Goal: Contribute content: Contribute content

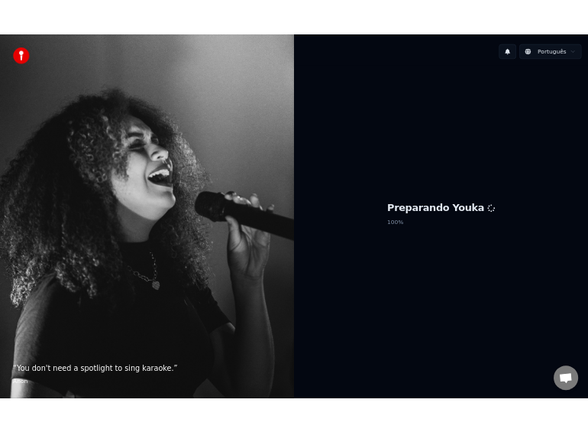
scroll to position [1334, 0]
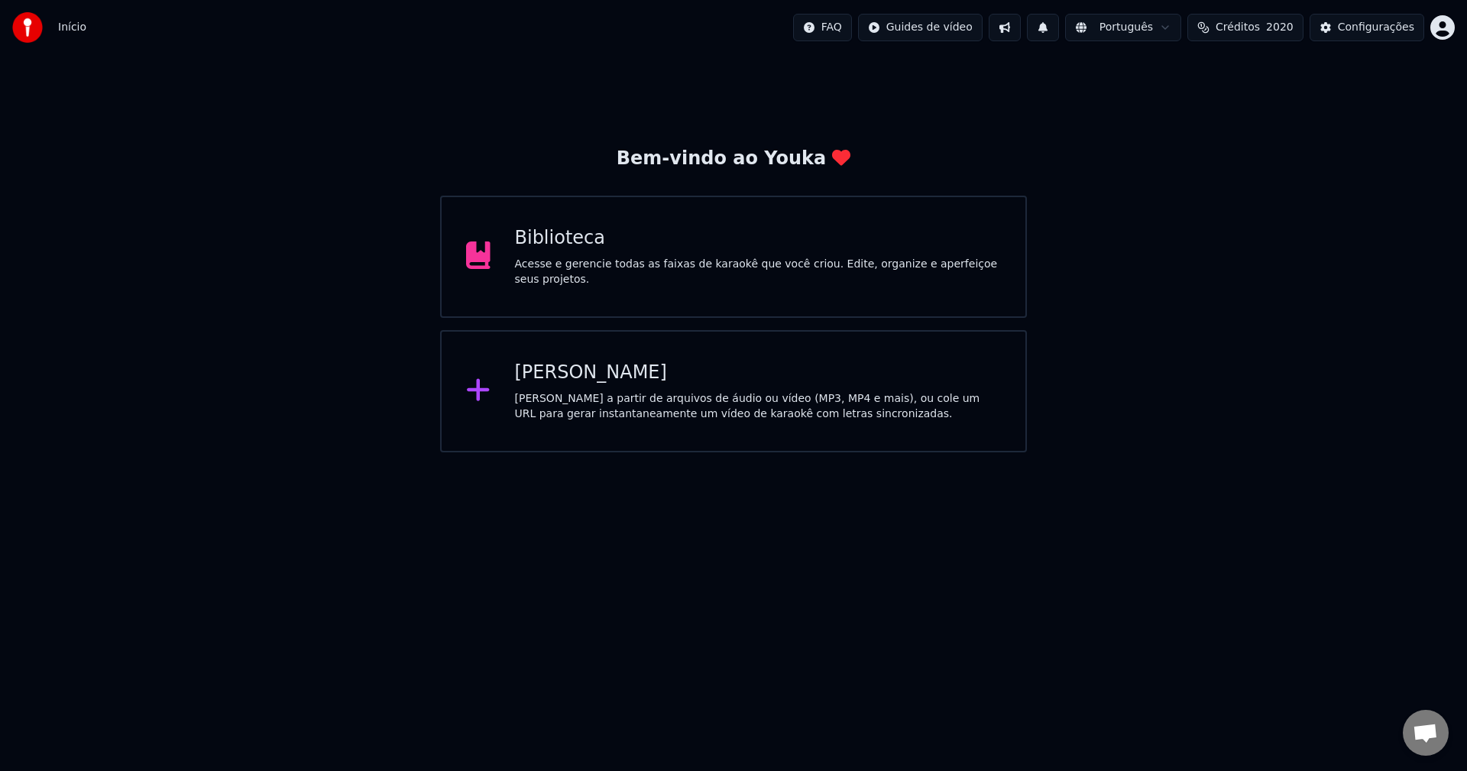
scroll to position [1331, 0]
click at [729, 264] on div "Acesse e gerencie todas as faixas de karaokê que você criou. Edite, organize e …" at bounding box center [758, 272] width 487 height 31
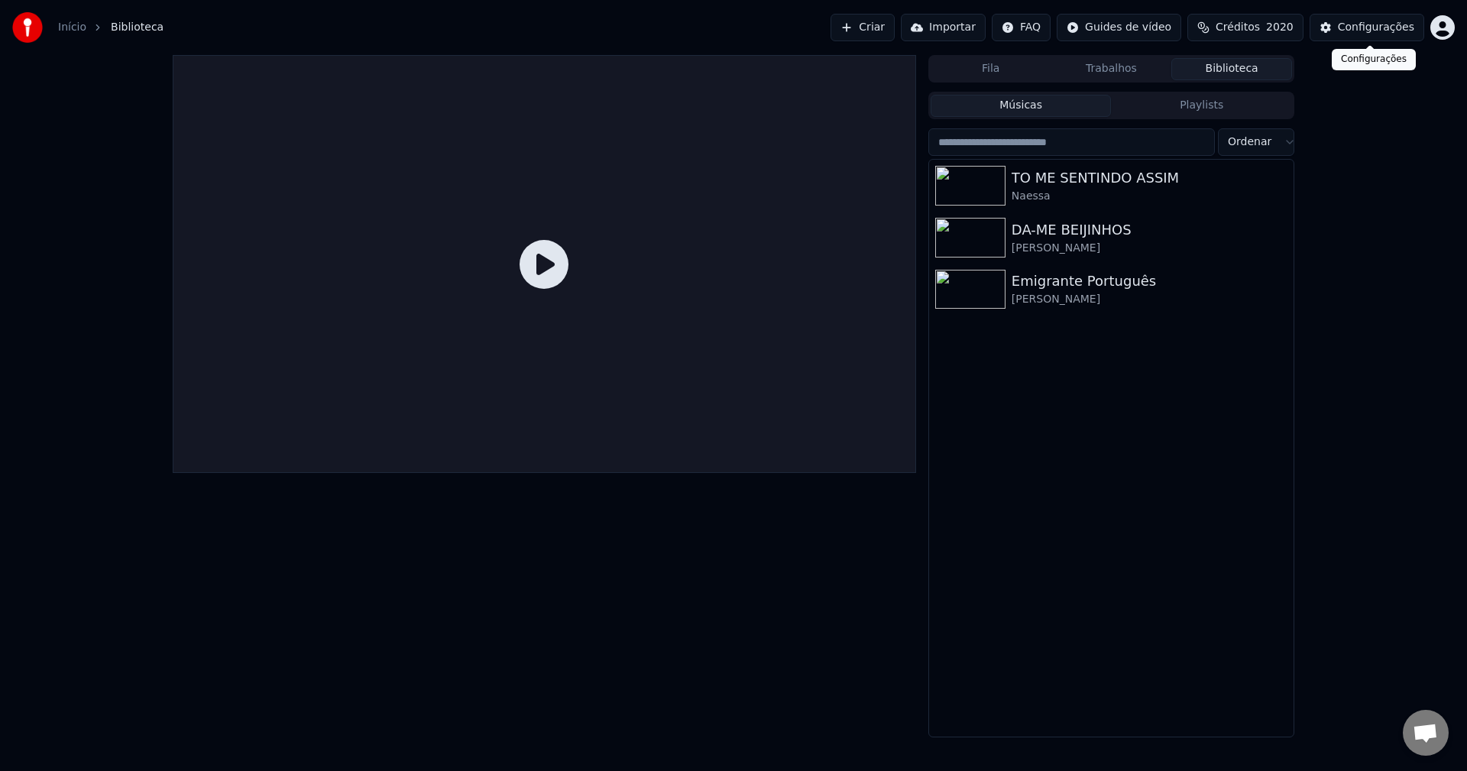
click at [1099, 24] on div "Configurações" at bounding box center [1375, 27] width 76 height 15
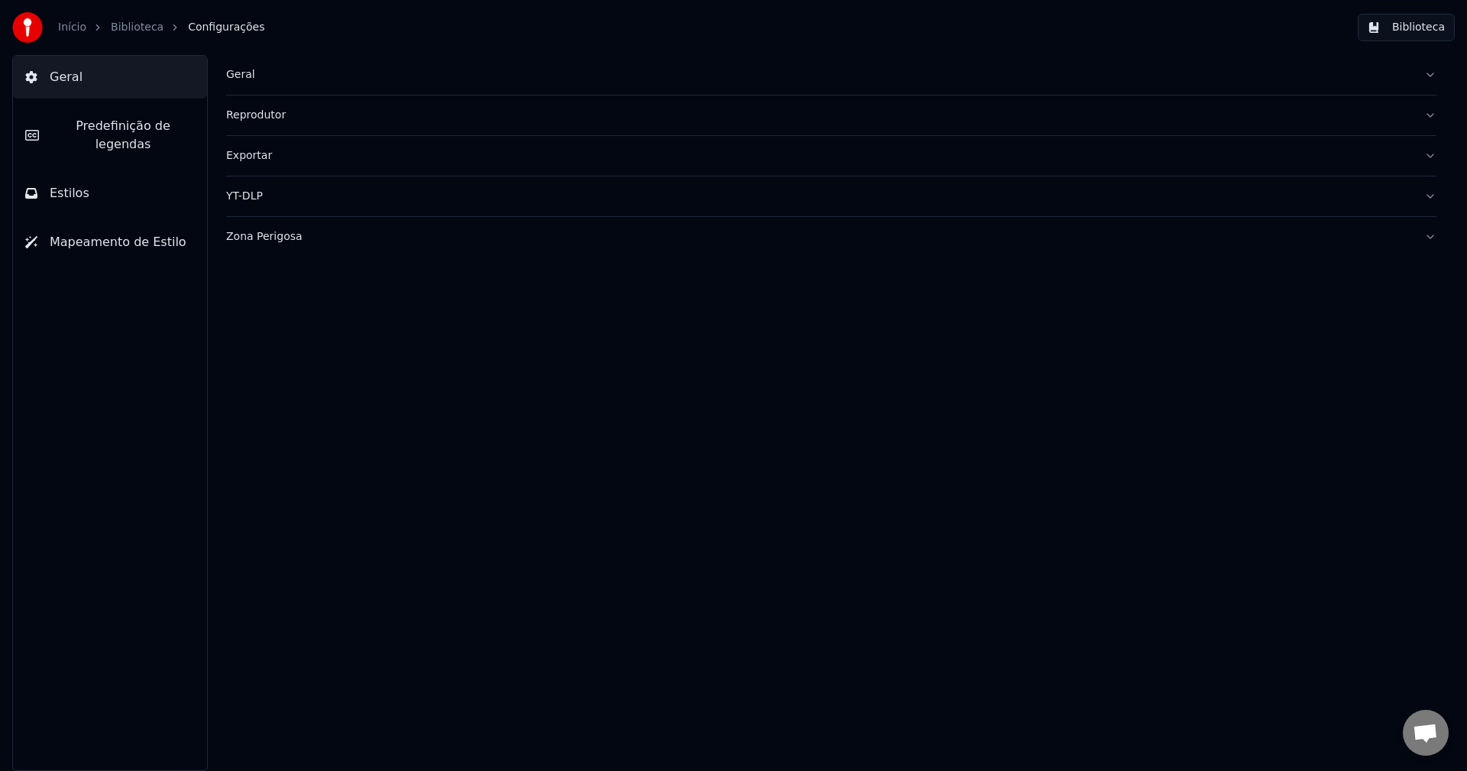
click at [232, 76] on div "Geral" at bounding box center [818, 74] width 1185 height 15
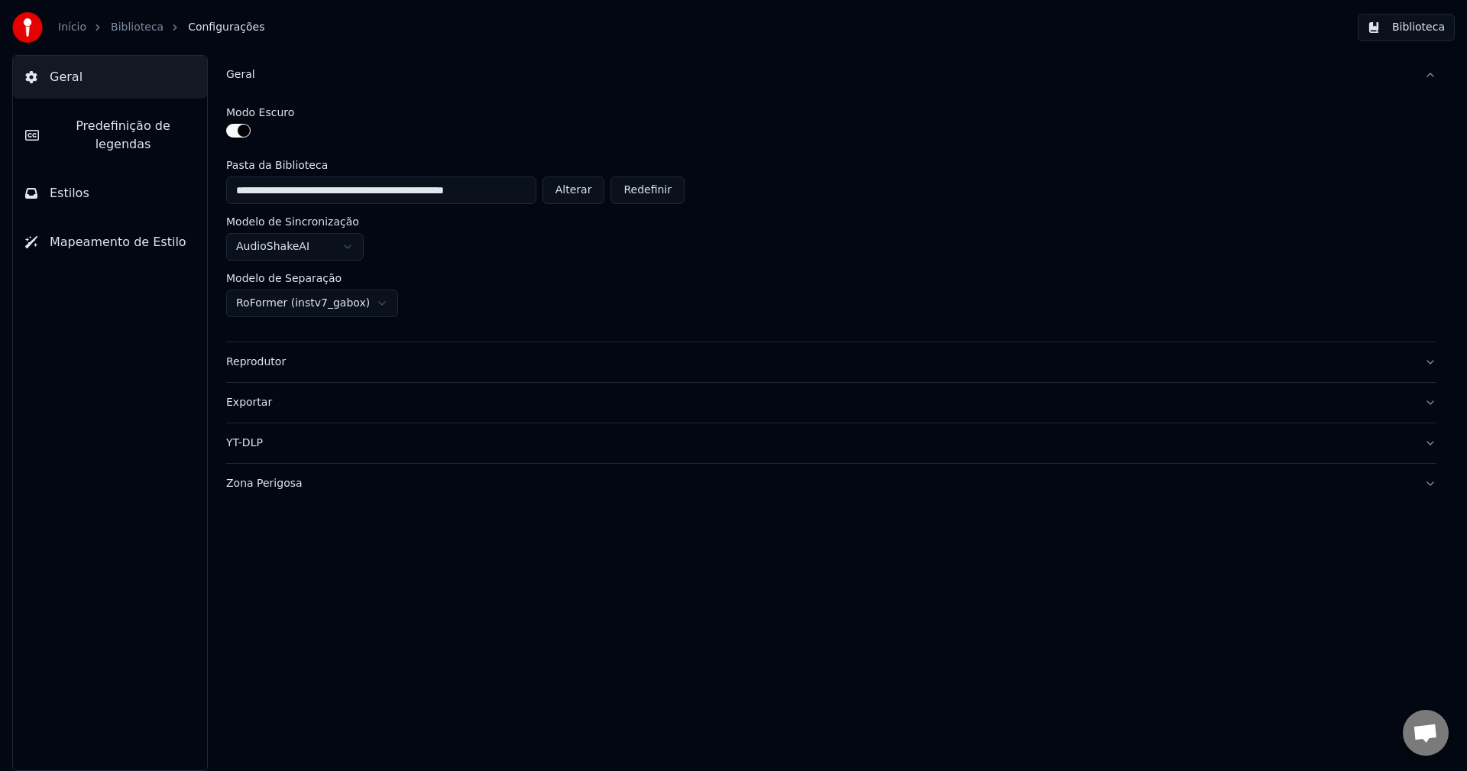
click at [579, 191] on button "Alterar" at bounding box center [573, 189] width 63 height 27
type input "**********"
click at [1099, 27] on button "Biblioteca" at bounding box center [1405, 27] width 97 height 27
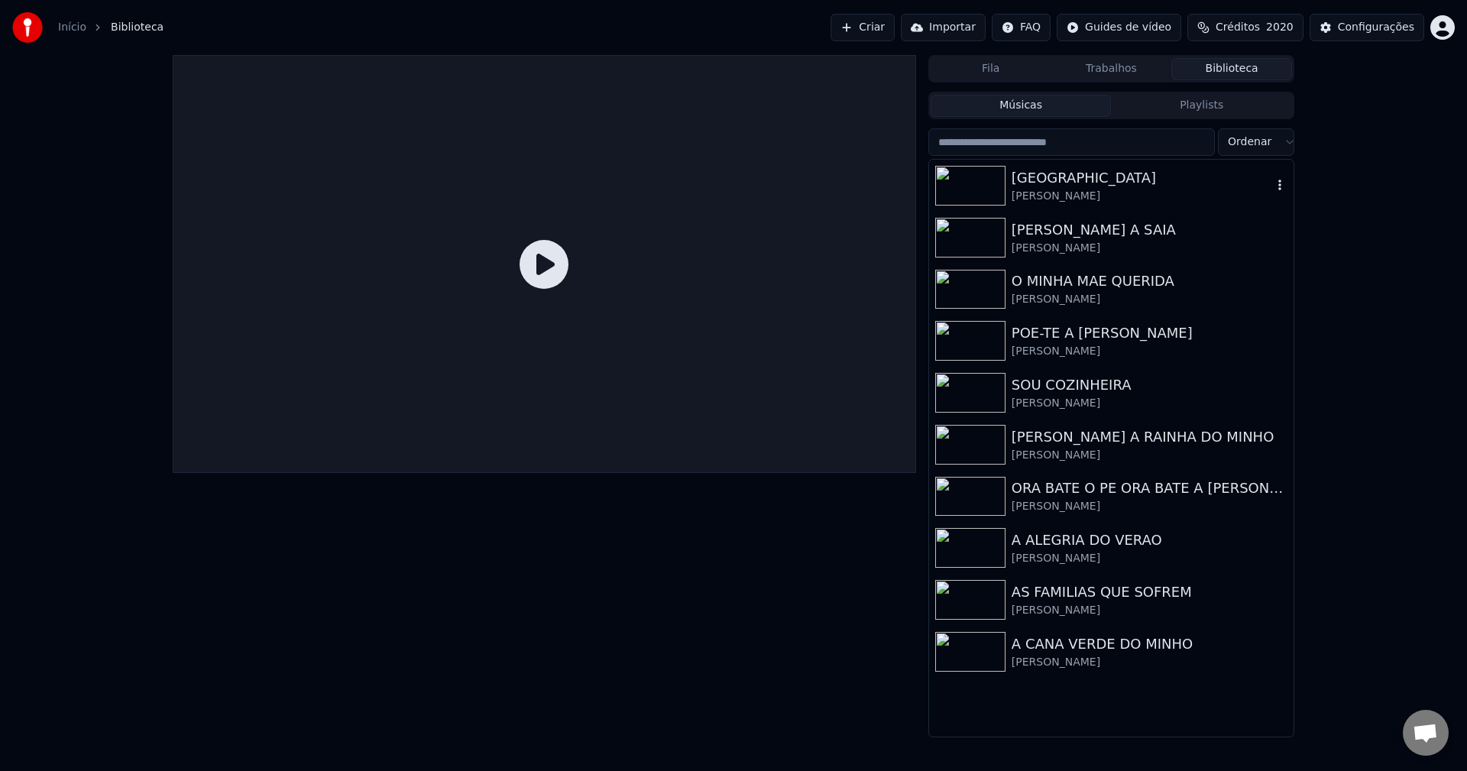
click at [1054, 193] on div "[PERSON_NAME]" at bounding box center [1141, 196] width 260 height 15
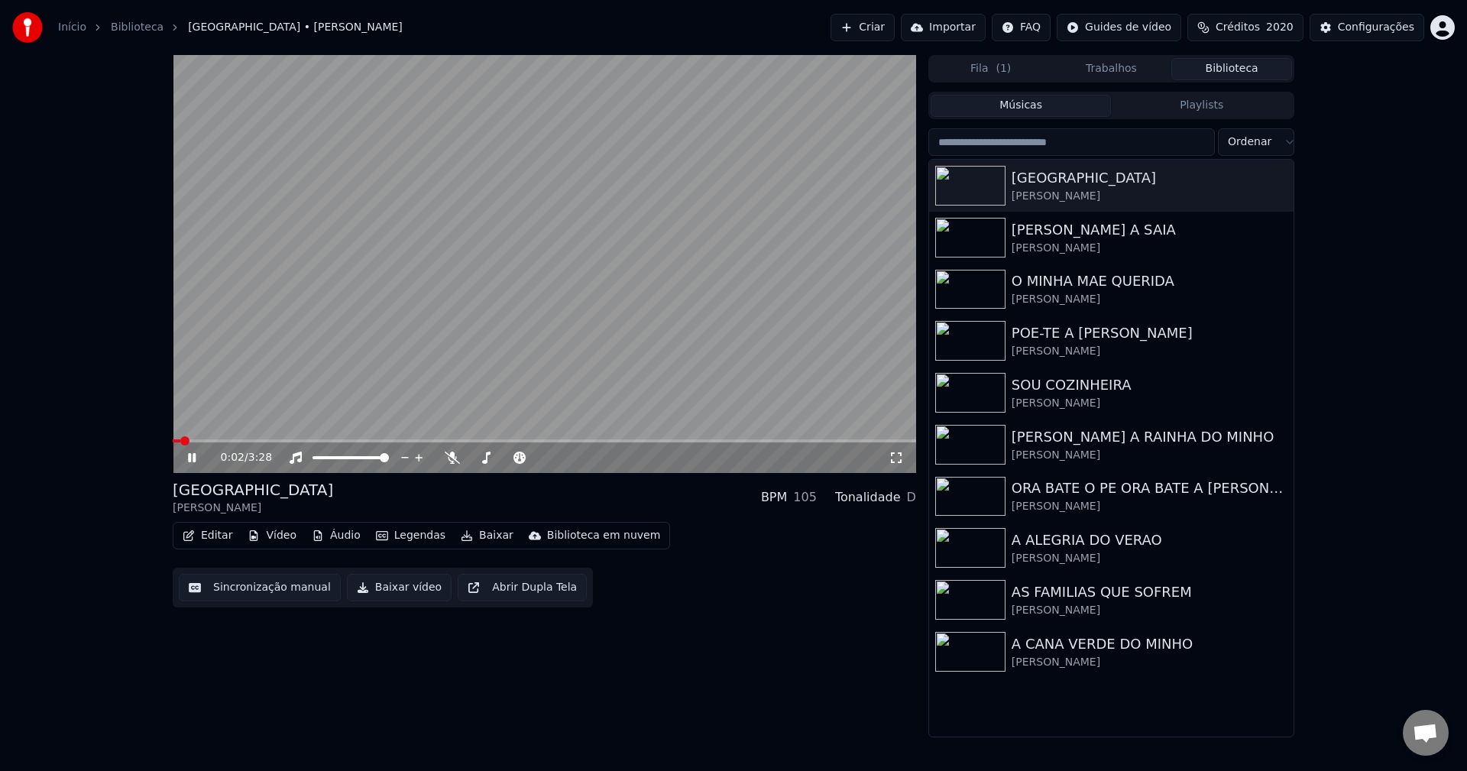
click at [264, 593] on button "Sincronização manual" at bounding box center [260, 587] width 162 height 27
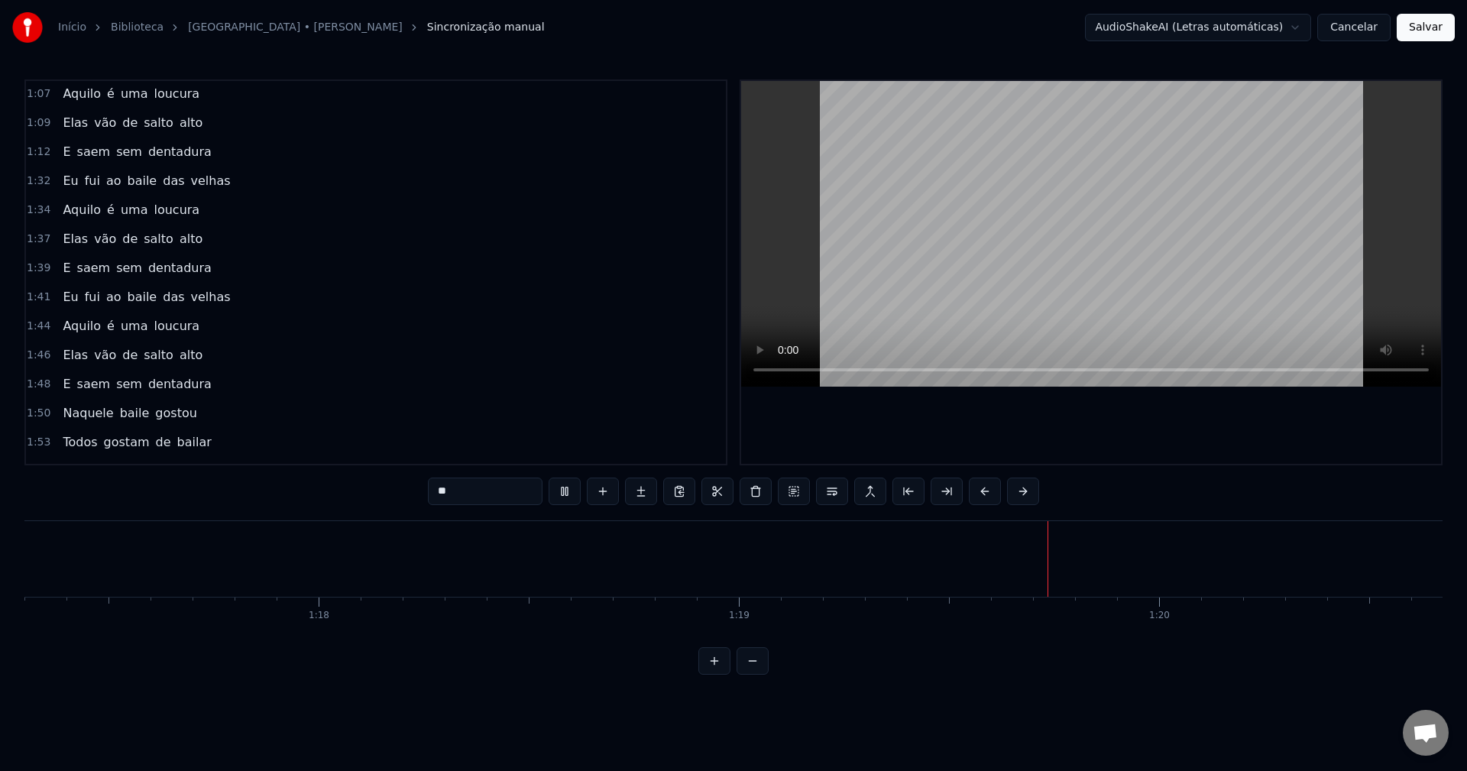
click at [63, 293] on span "Eu" at bounding box center [70, 297] width 18 height 18
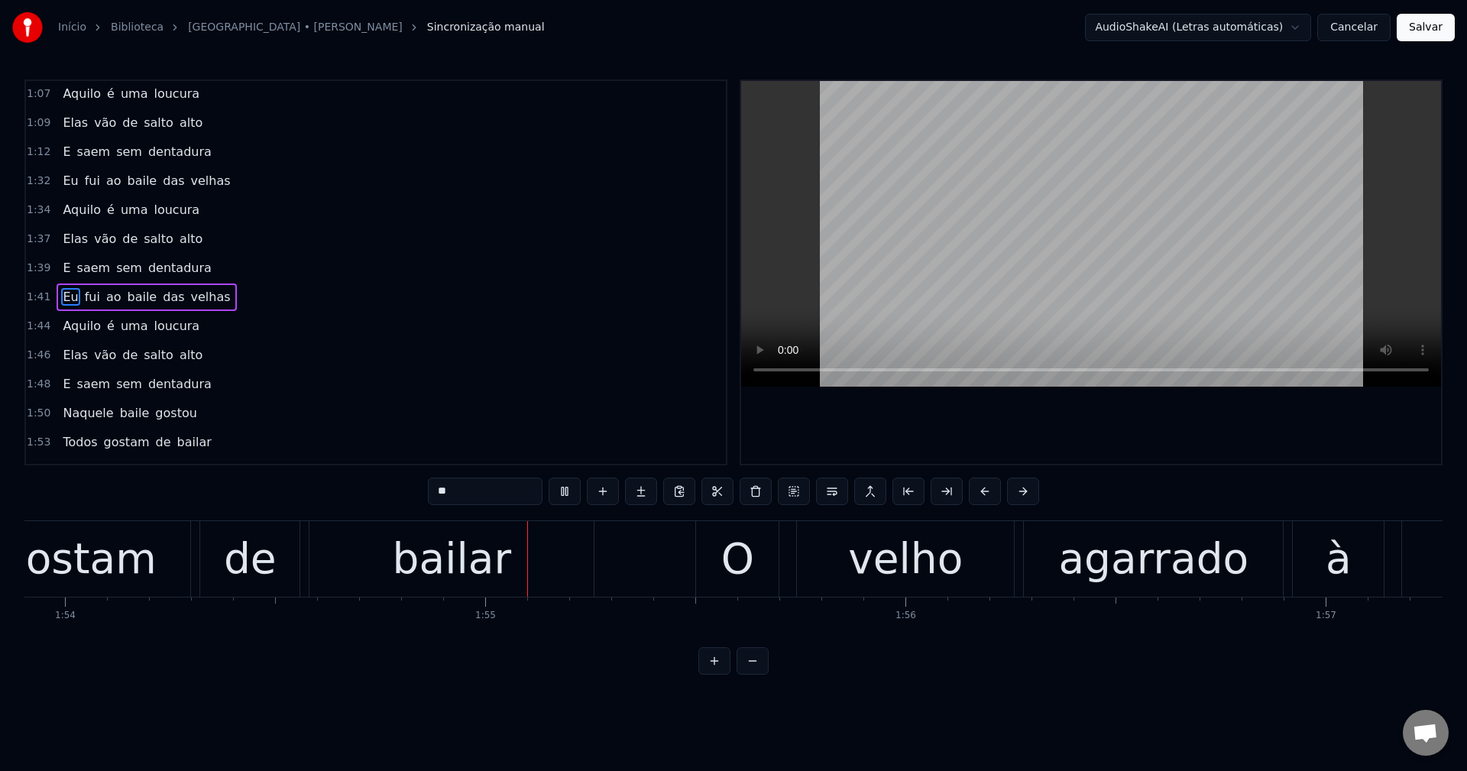
click at [574, 565] on div "bailar" at bounding box center [451, 559] width 284 height 76
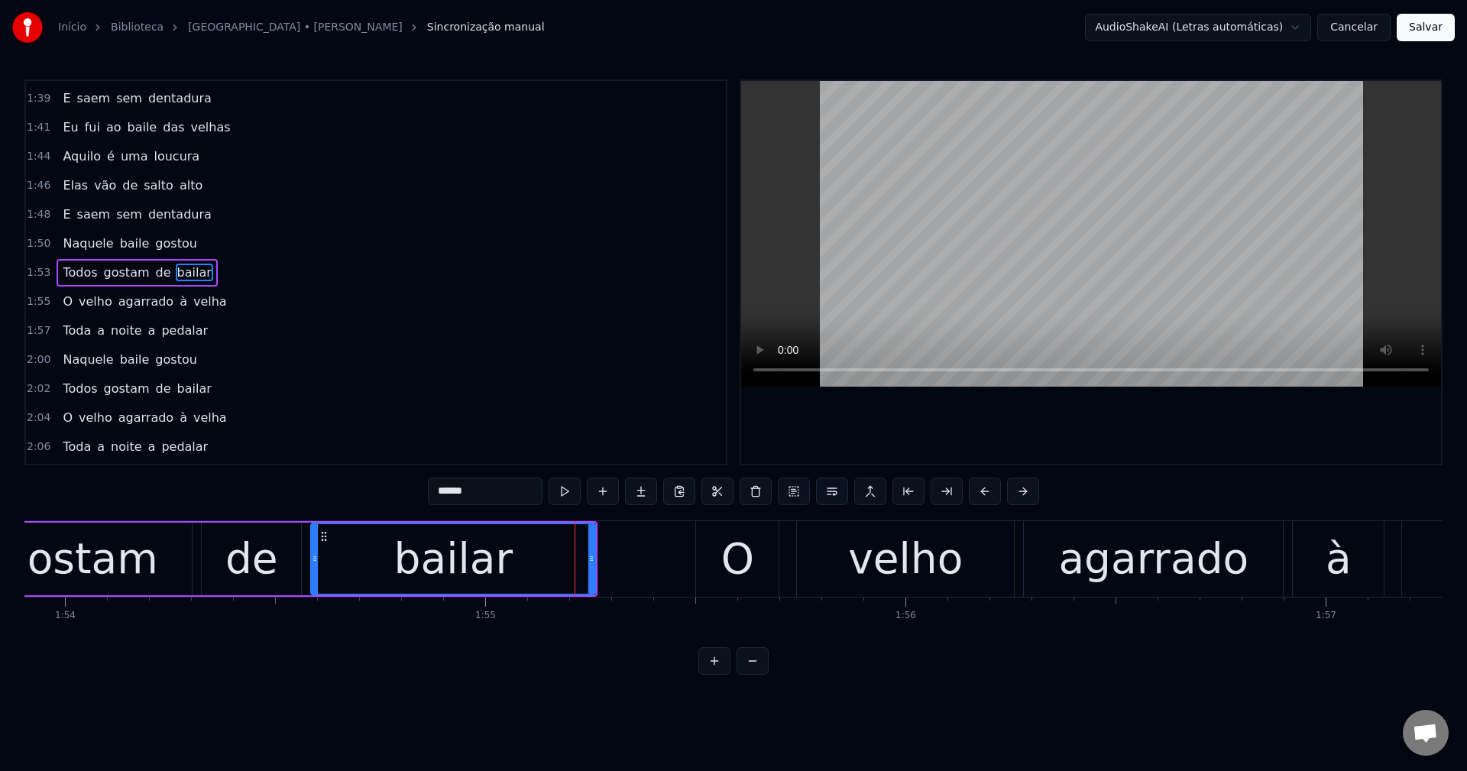
click at [155, 242] on span "gostou" at bounding box center [176, 243] width 44 height 18
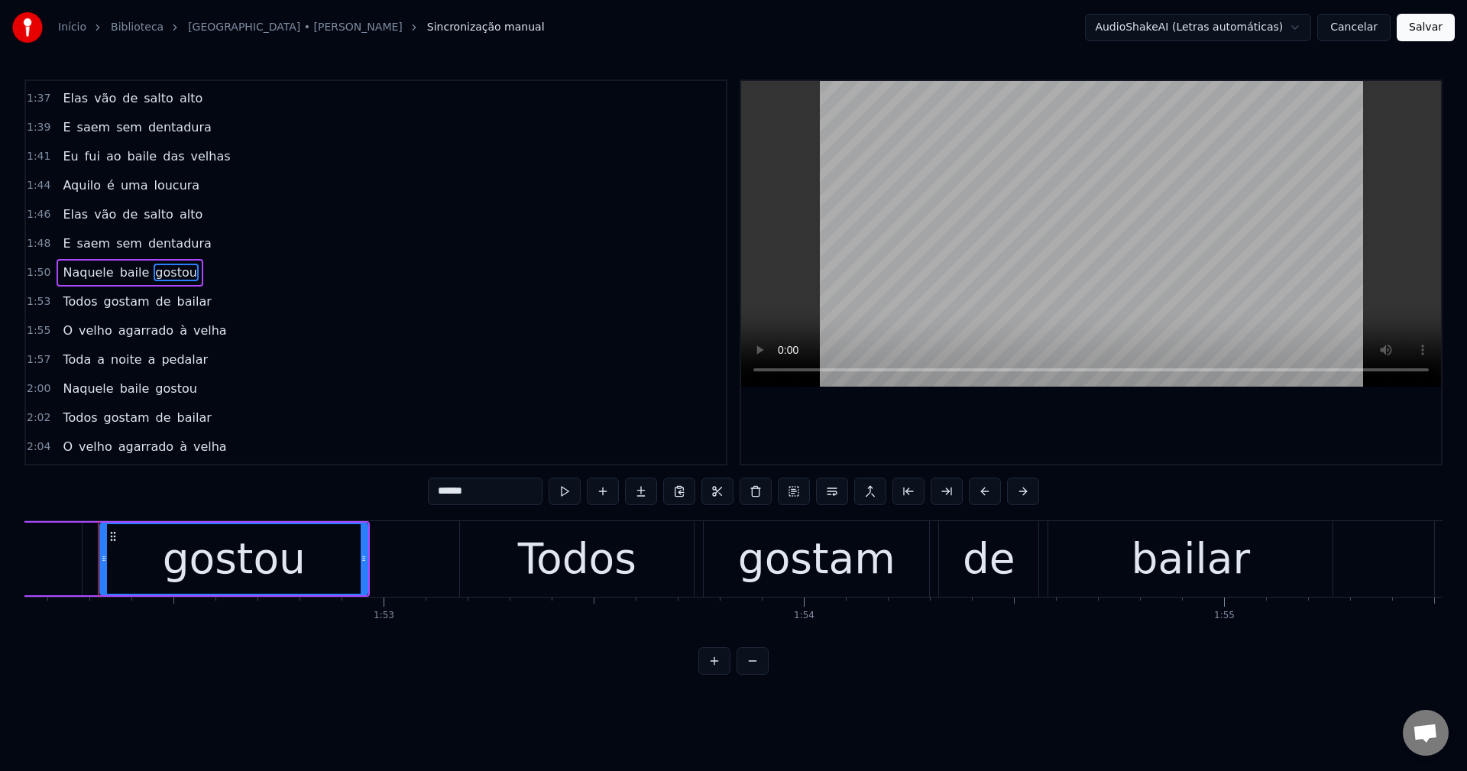
click at [509, 496] on input "******" at bounding box center [485, 490] width 115 height 27
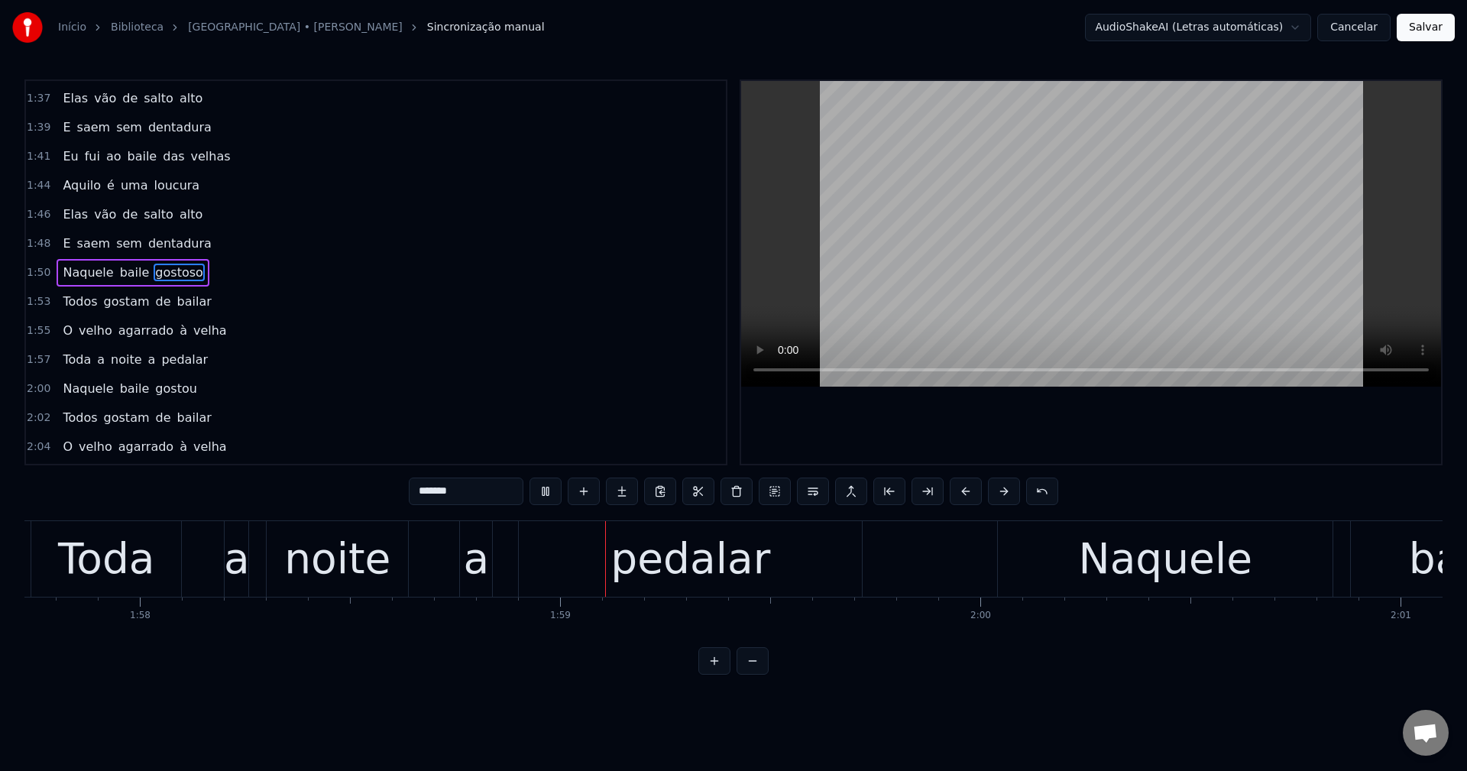
scroll to position [0, 49762]
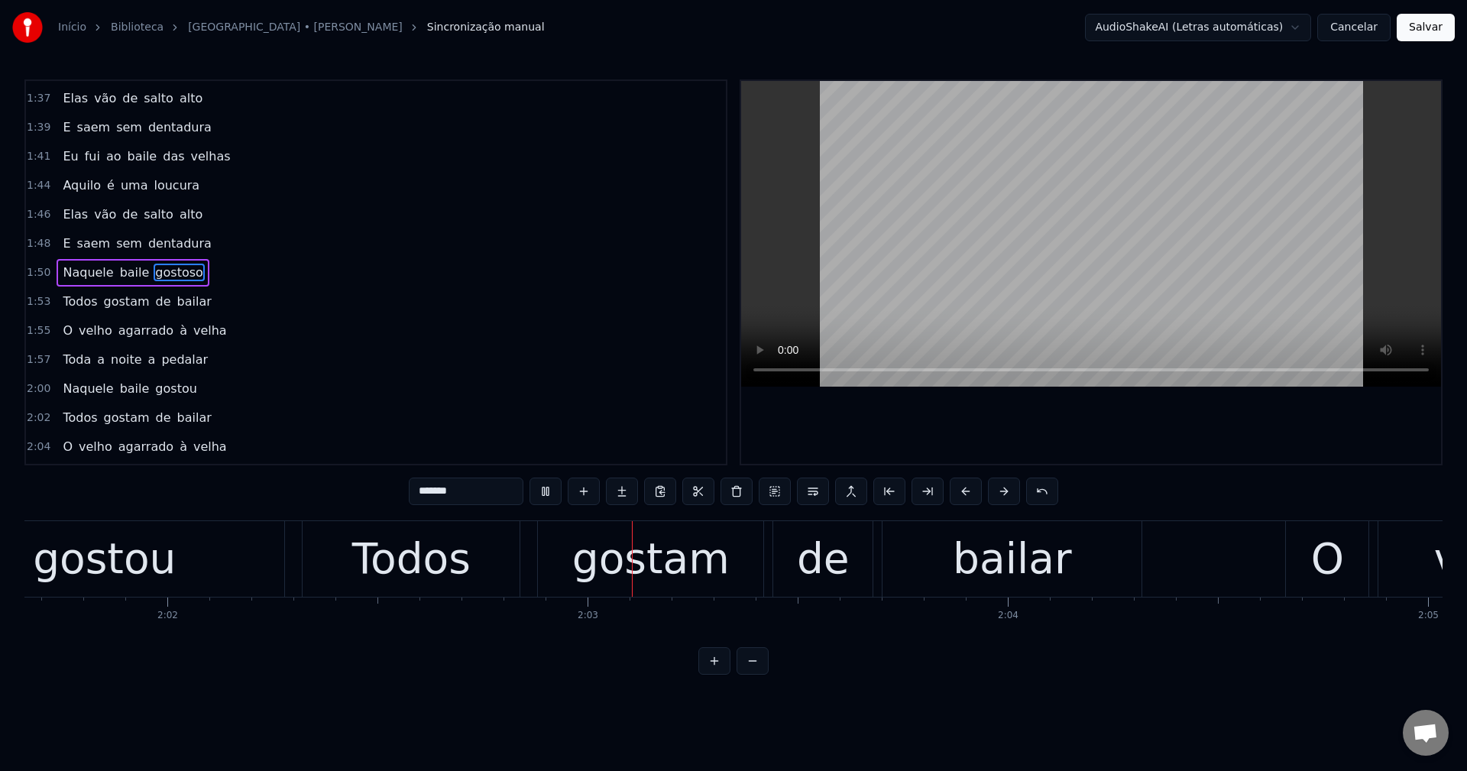
click at [170, 386] on span "gostou" at bounding box center [176, 389] width 44 height 18
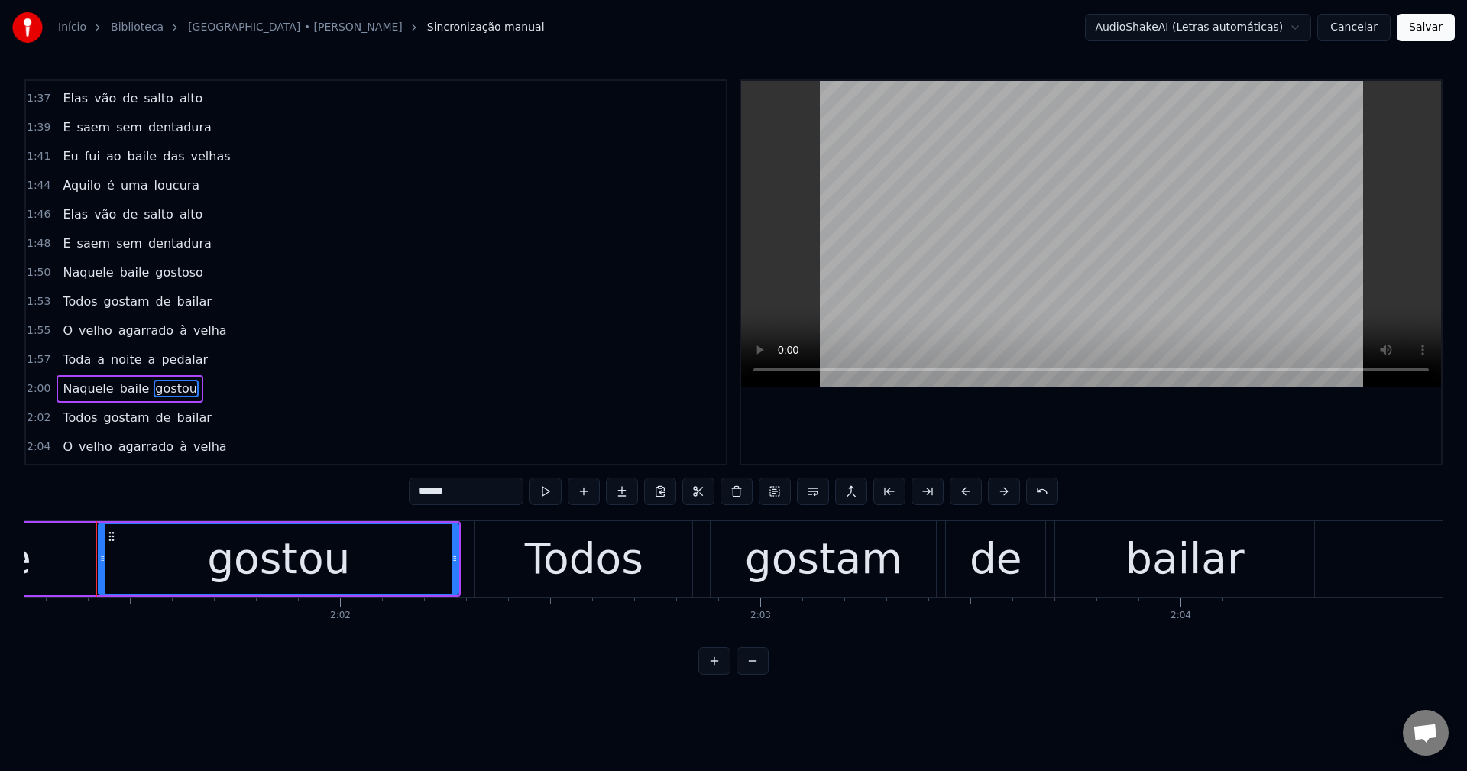
scroll to position [0, 50931]
click at [483, 484] on input "******" at bounding box center [466, 490] width 115 height 27
type input "*******"
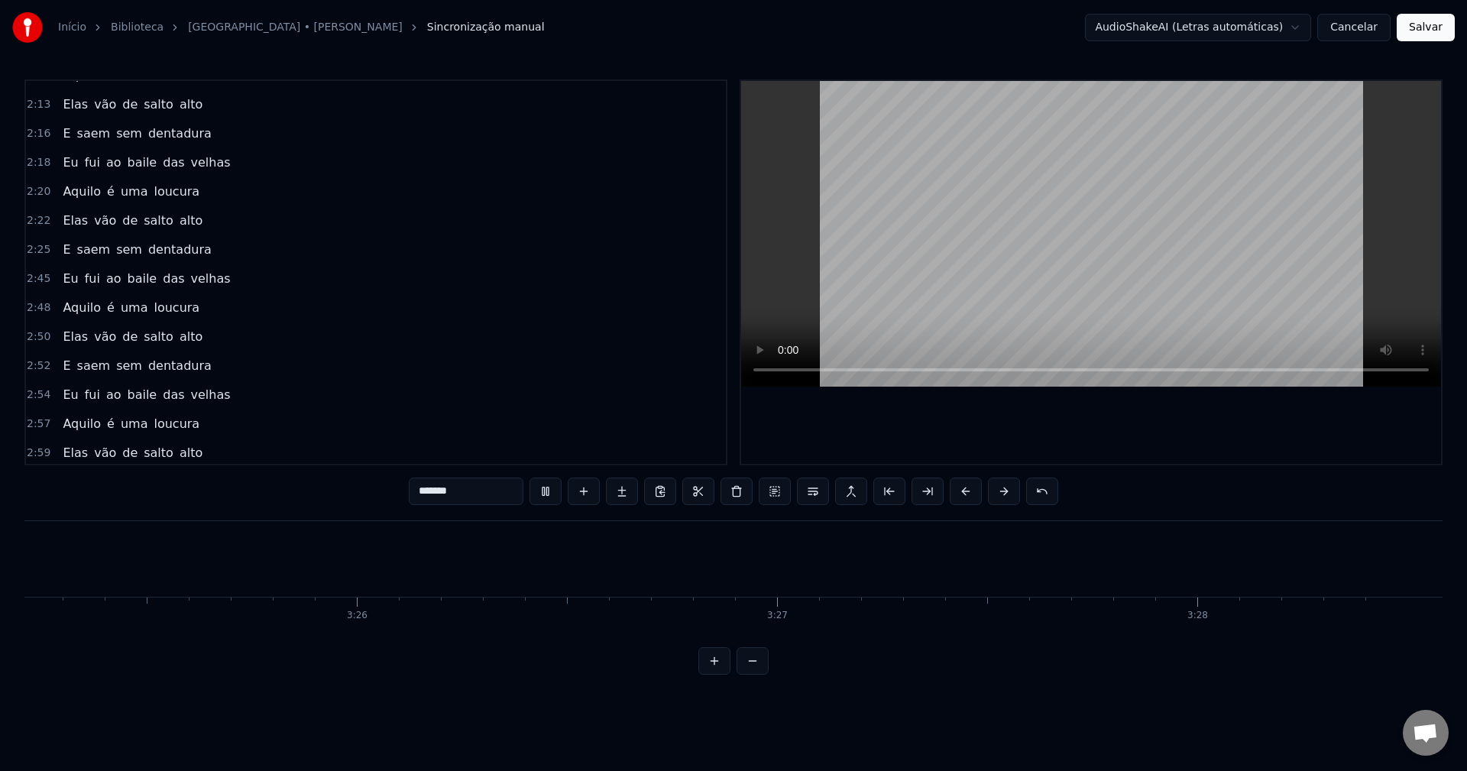
scroll to position [0, 86207]
click at [1099, 33] on button "Salvar" at bounding box center [1425, 27] width 58 height 27
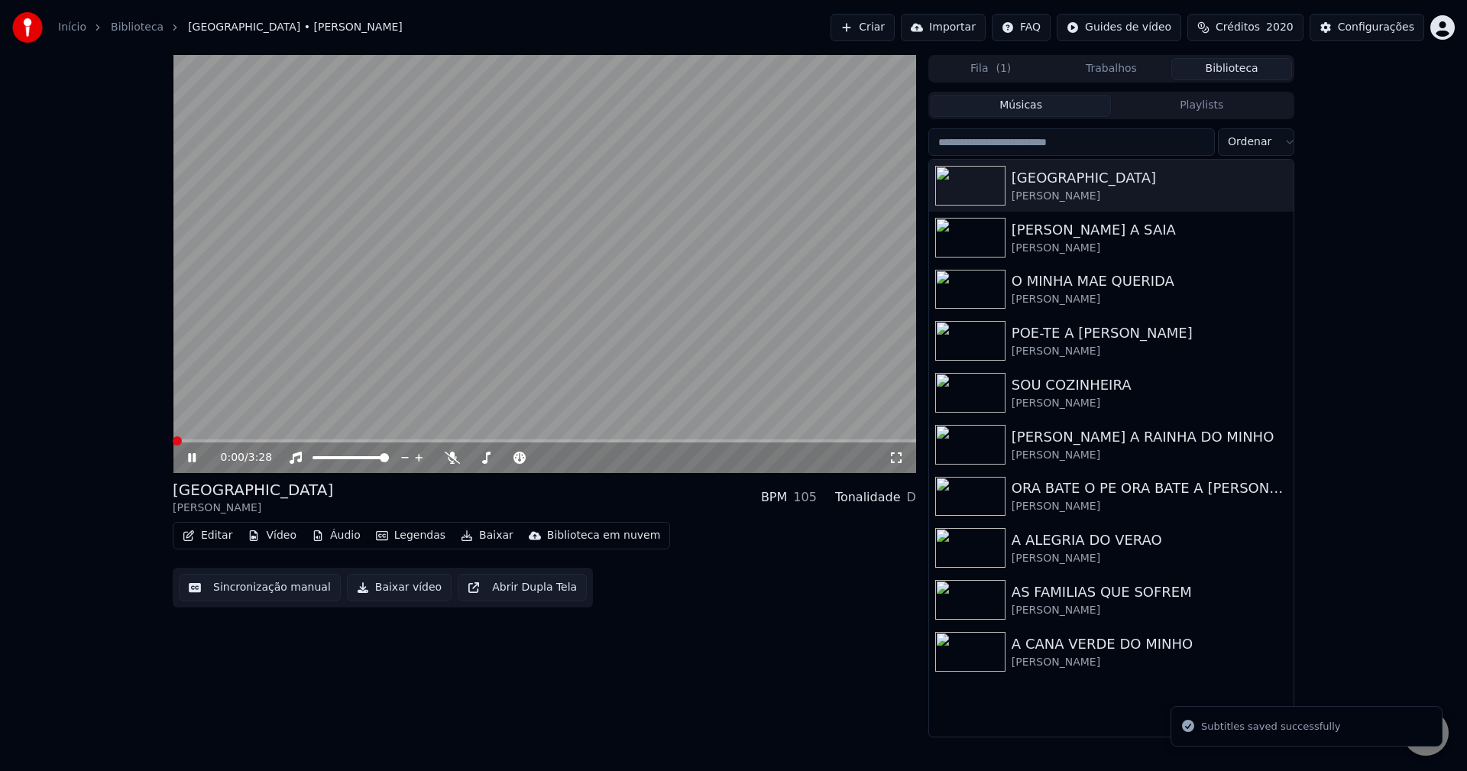
click at [353, 592] on button "Baixar vídeo" at bounding box center [399, 587] width 105 height 27
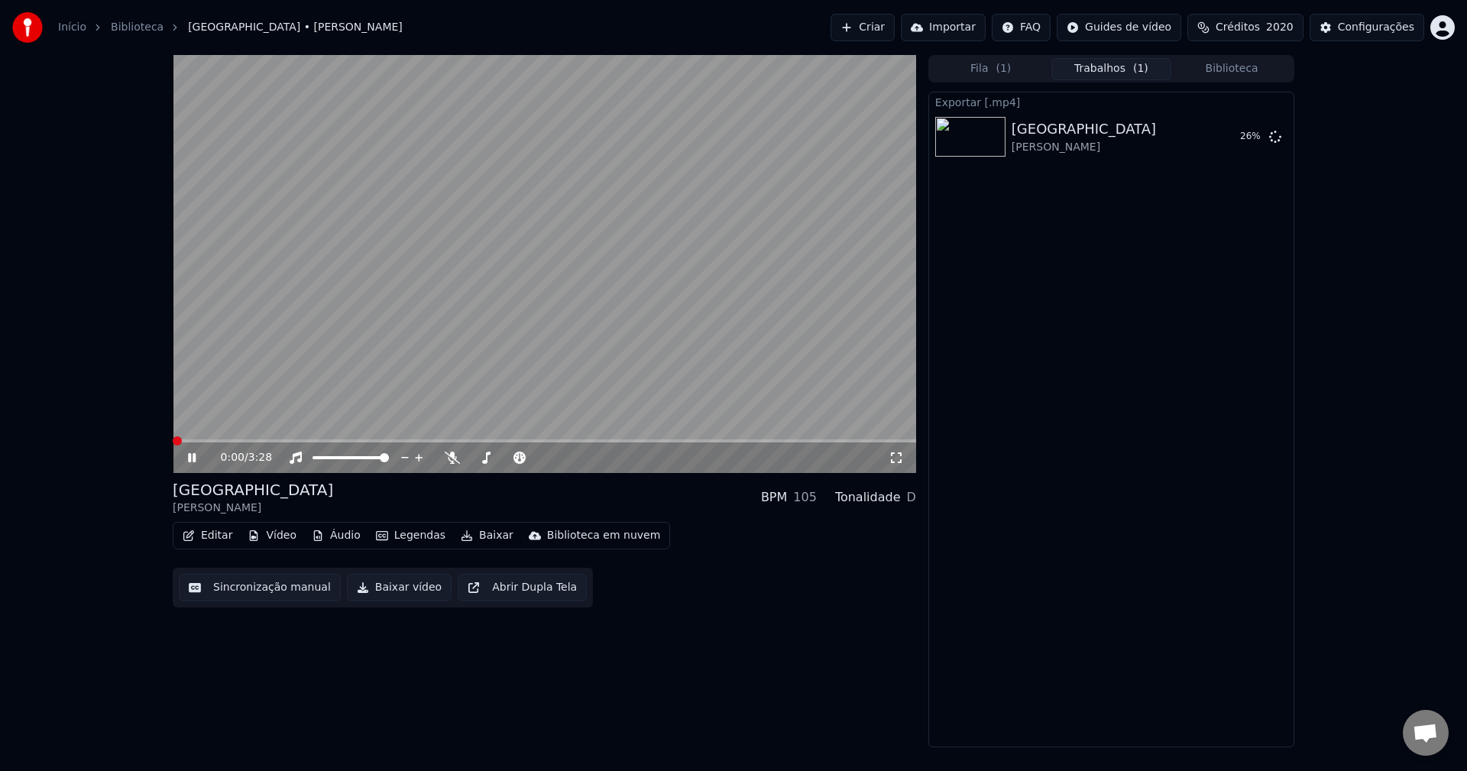
click at [1099, 66] on button "Biblioteca" at bounding box center [1231, 69] width 121 height 22
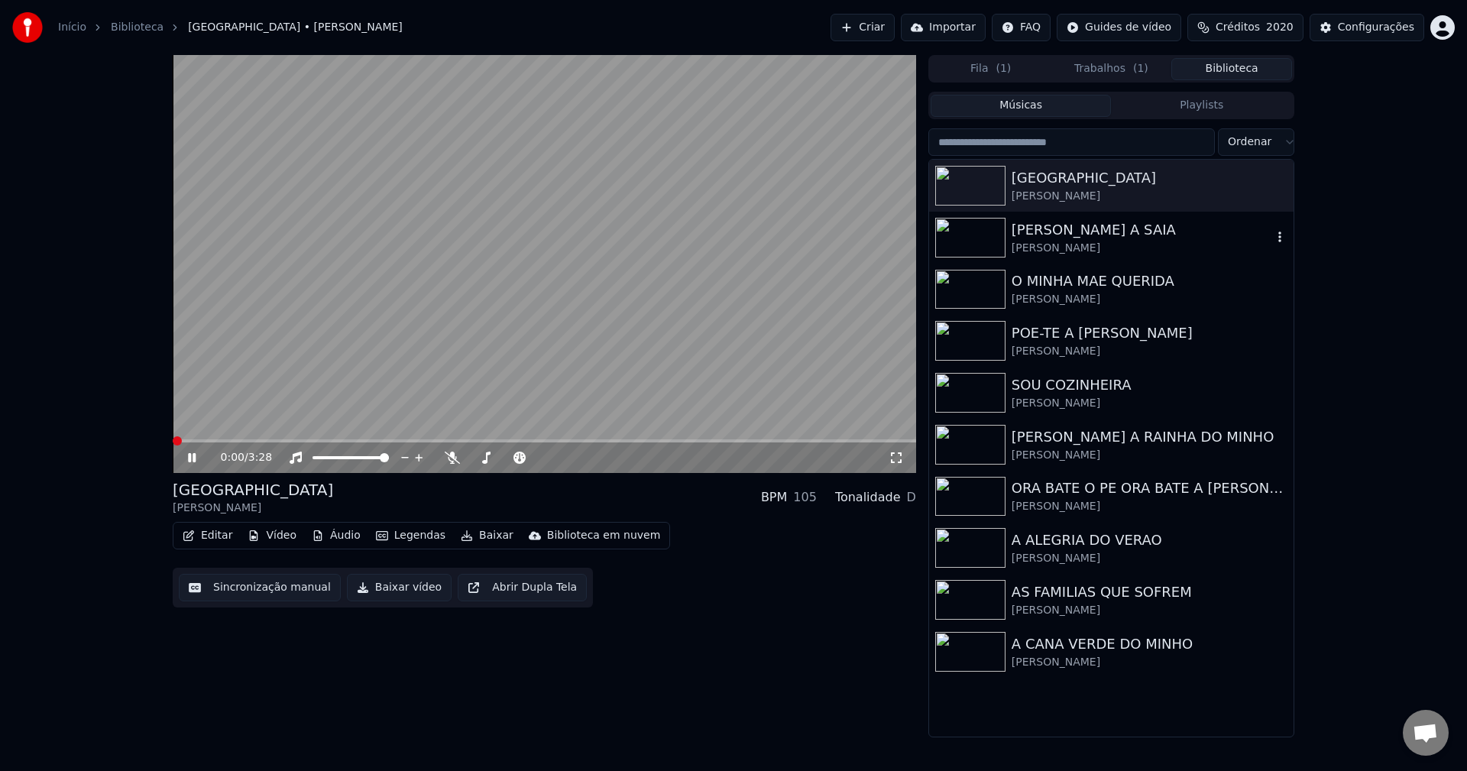
click at [1099, 245] on div "Maria Celeste" at bounding box center [1141, 248] width 260 height 15
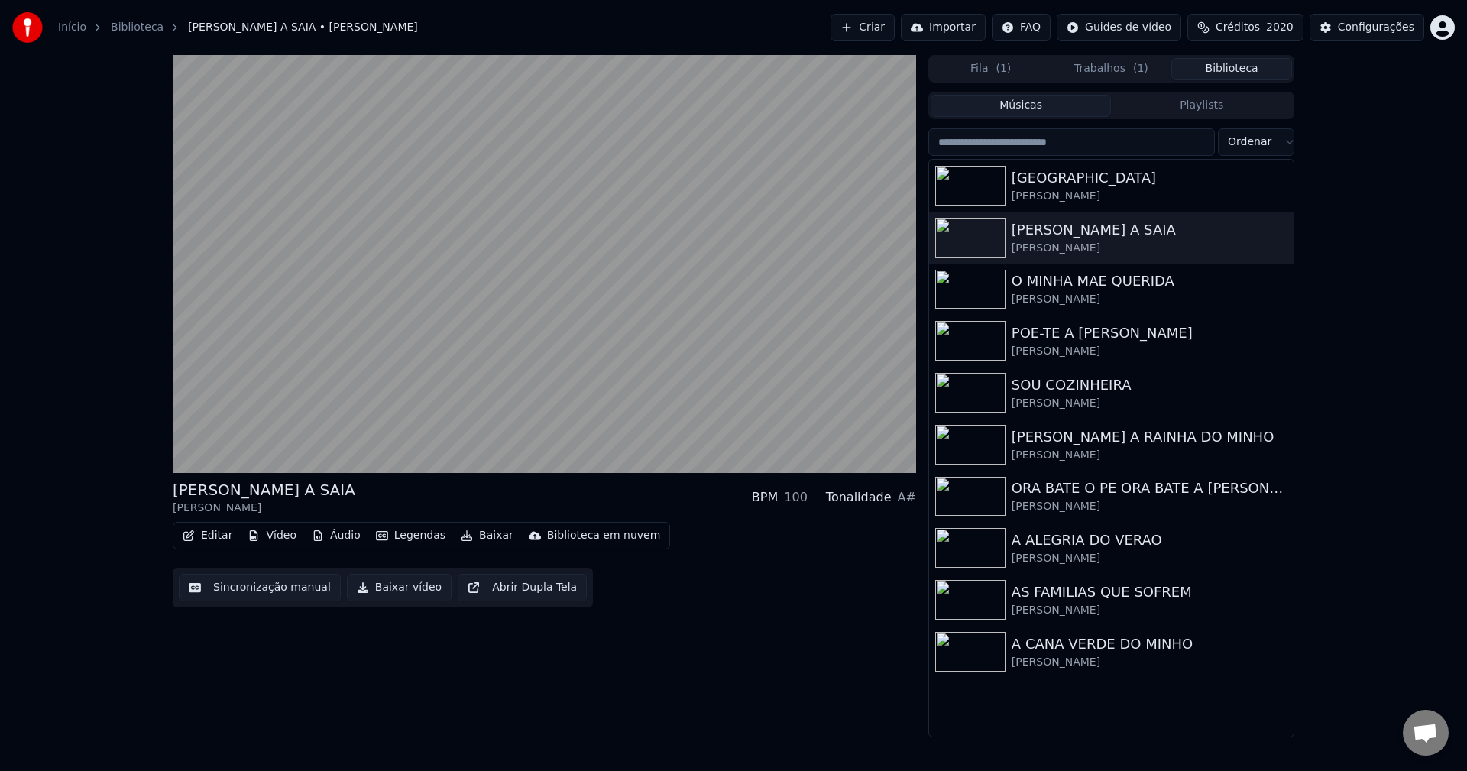
click at [212, 593] on button "Sincronização manual" at bounding box center [260, 587] width 162 height 27
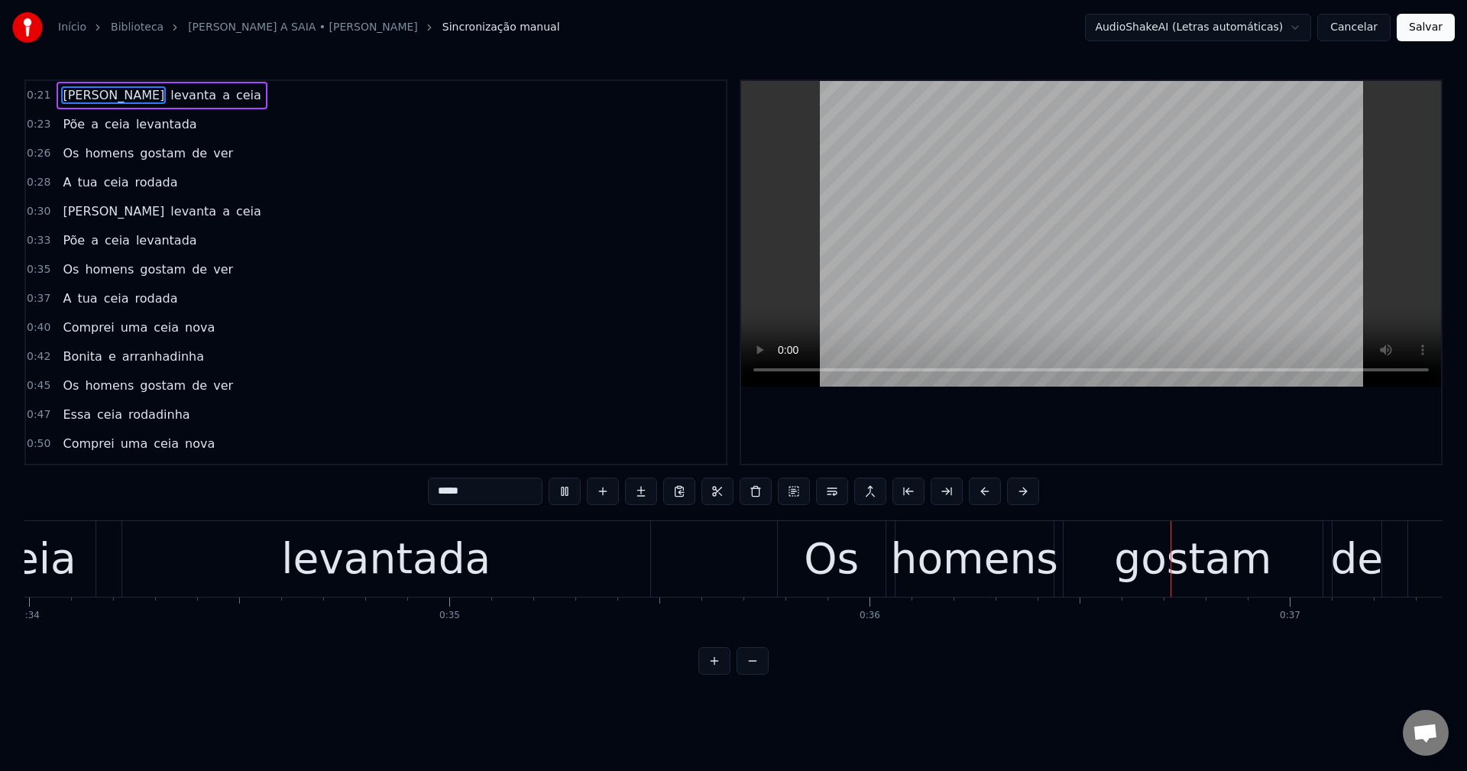
click at [234, 98] on span "ceia" at bounding box center [248, 95] width 28 height 18
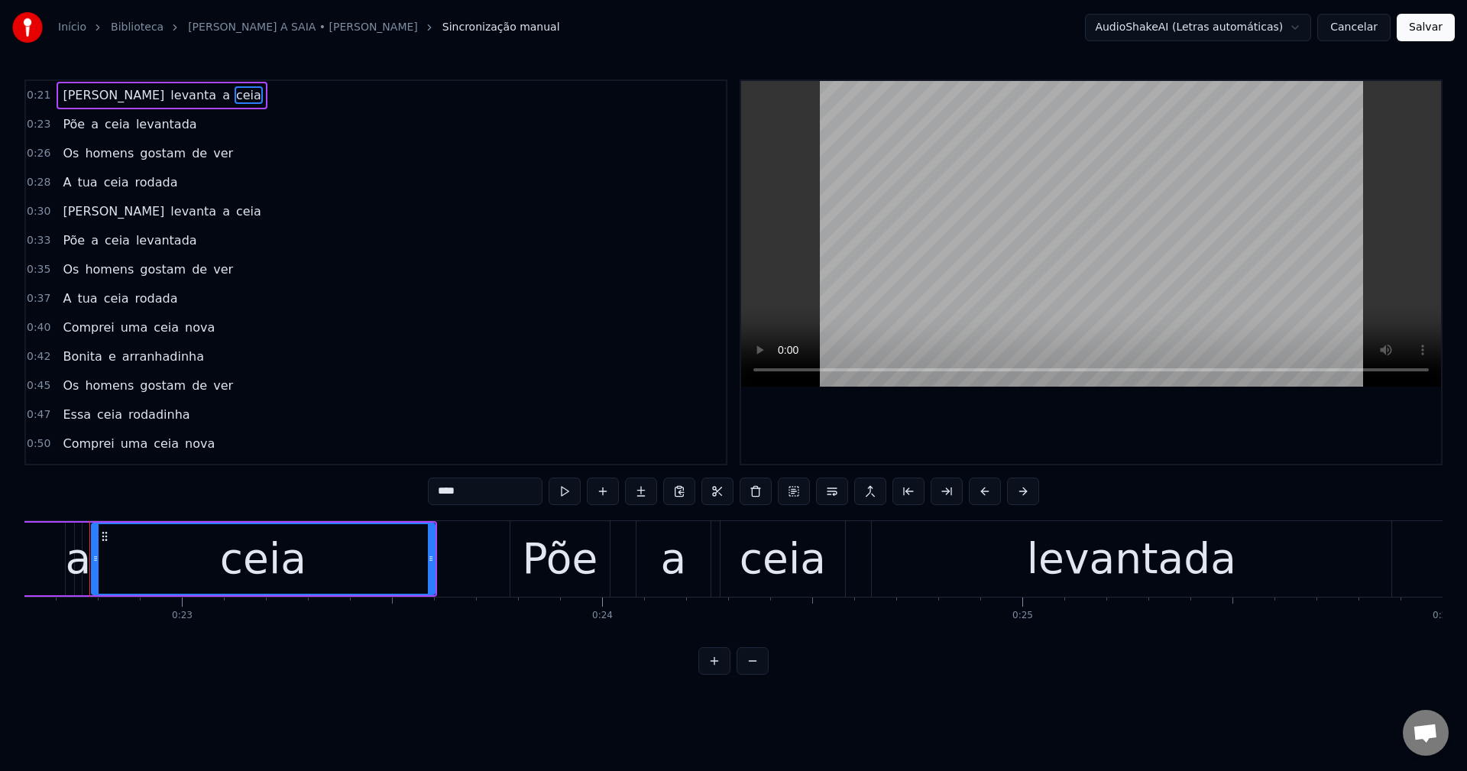
scroll to position [0, 9493]
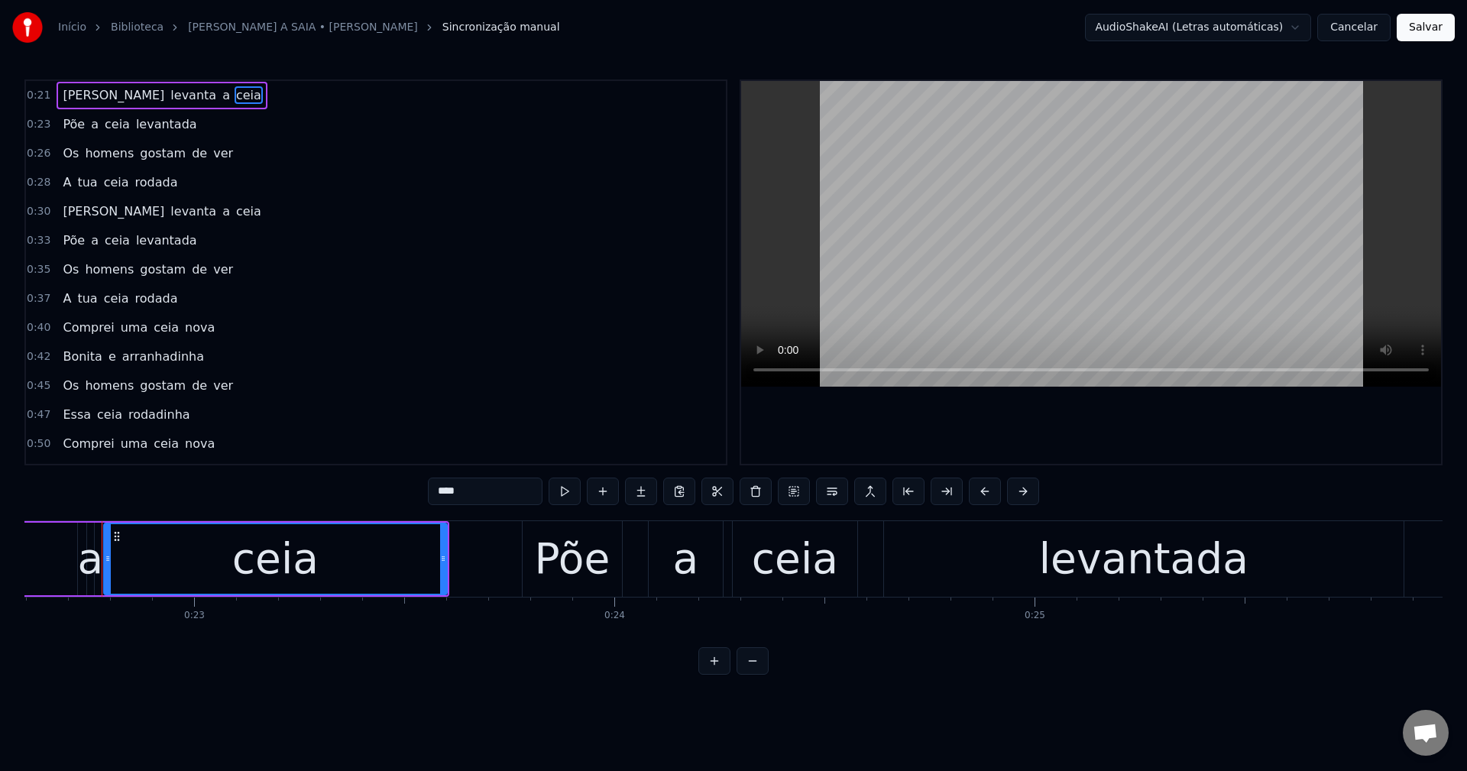
drag, startPoint x: 449, startPoint y: 483, endPoint x: 472, endPoint y: 498, distance: 27.1
click at [451, 487] on input "****" at bounding box center [485, 490] width 115 height 27
type input "*"
click at [108, 126] on span "ceia" at bounding box center [117, 124] width 28 height 18
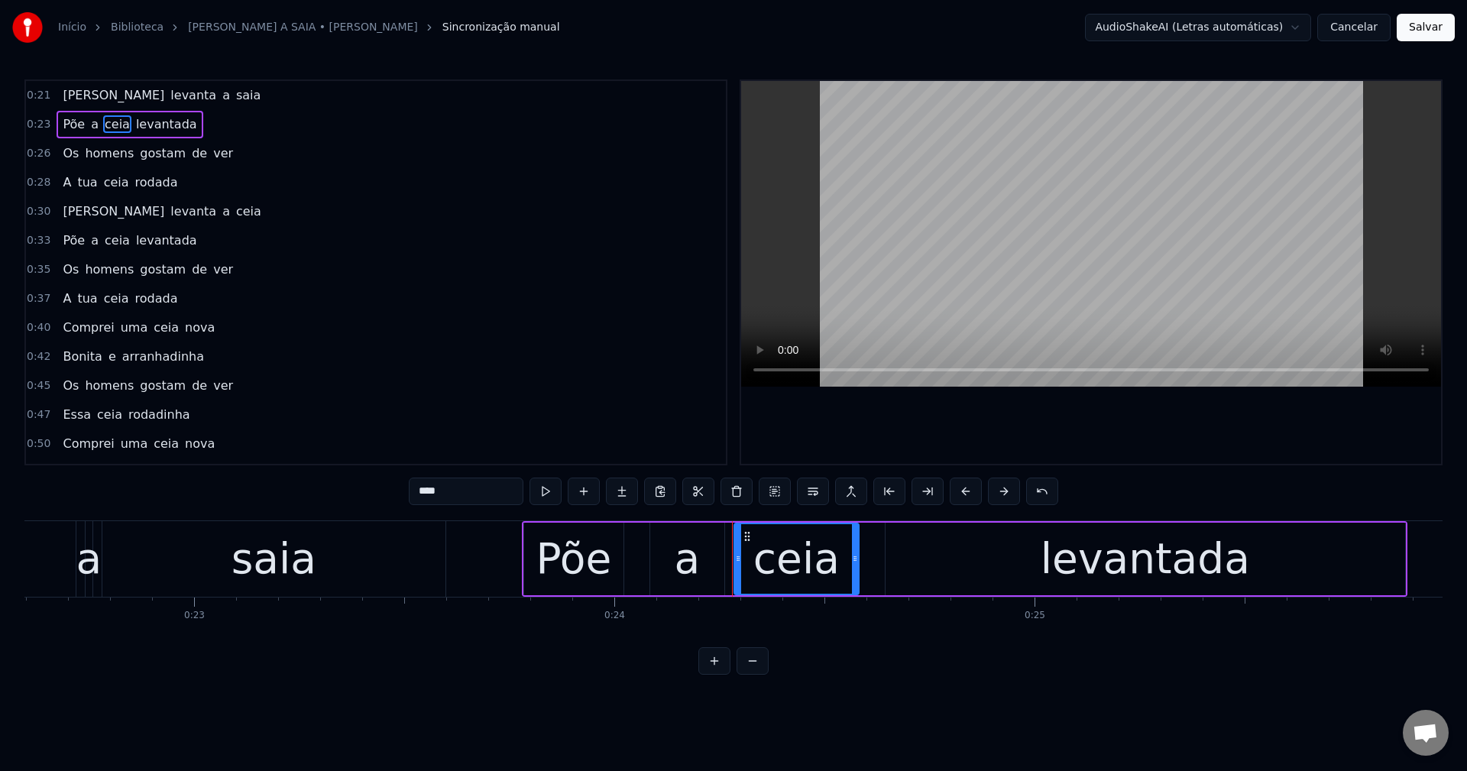
click at [481, 511] on div "0:21 Maria levanta a saia 0:23 Põe a ceia levantada 0:26 Os homens gostam de ve…" at bounding box center [733, 376] width 1418 height 595
drag, startPoint x: 463, startPoint y: 492, endPoint x: 296, endPoint y: 516, distance: 168.9
click at [296, 516] on div "0:21 Maria levanta a saia 0:23 Põe a ceia levantada 0:26 Os homens gostam de ve…" at bounding box center [733, 376] width 1418 height 595
paste input "text"
click at [102, 179] on span "ceia" at bounding box center [116, 182] width 28 height 18
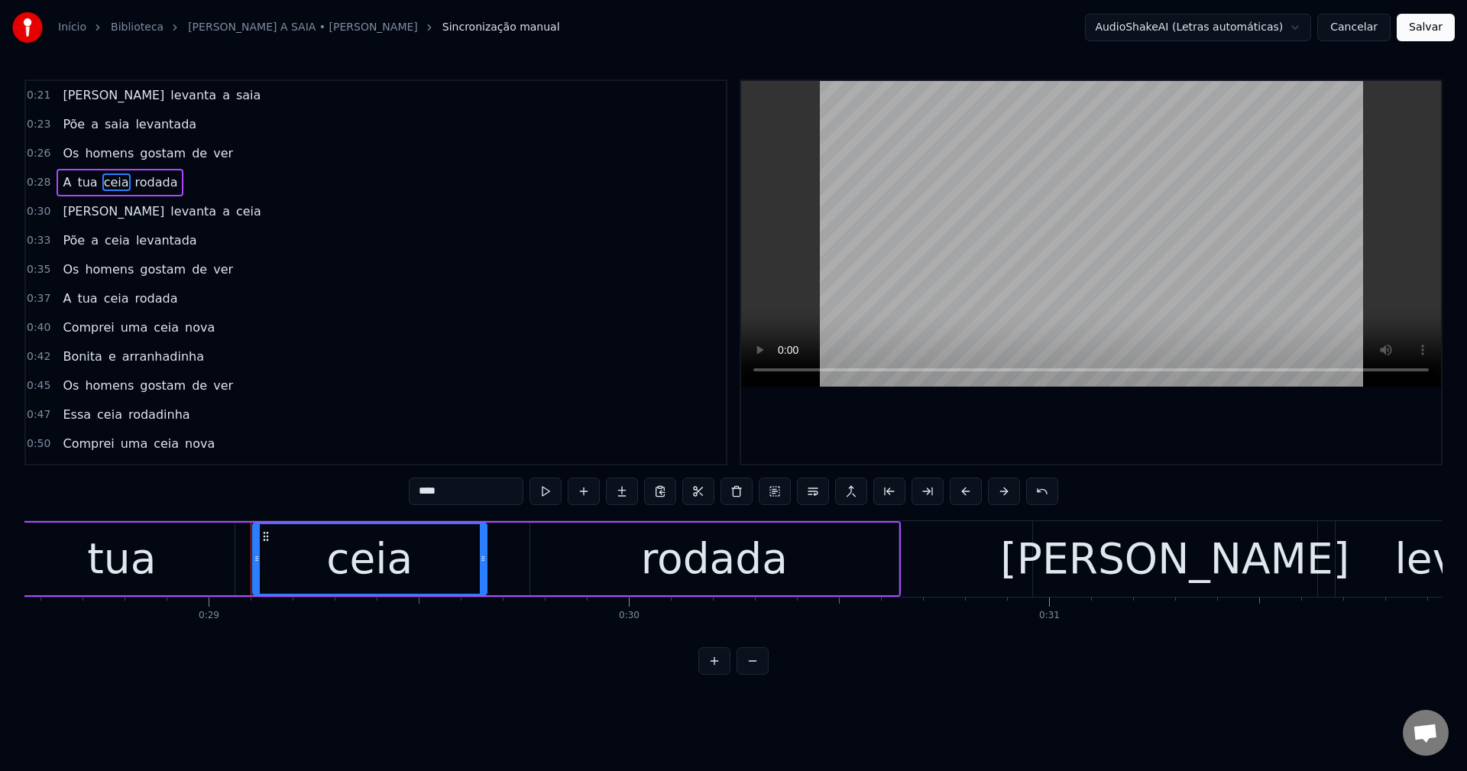
scroll to position [0, 12148]
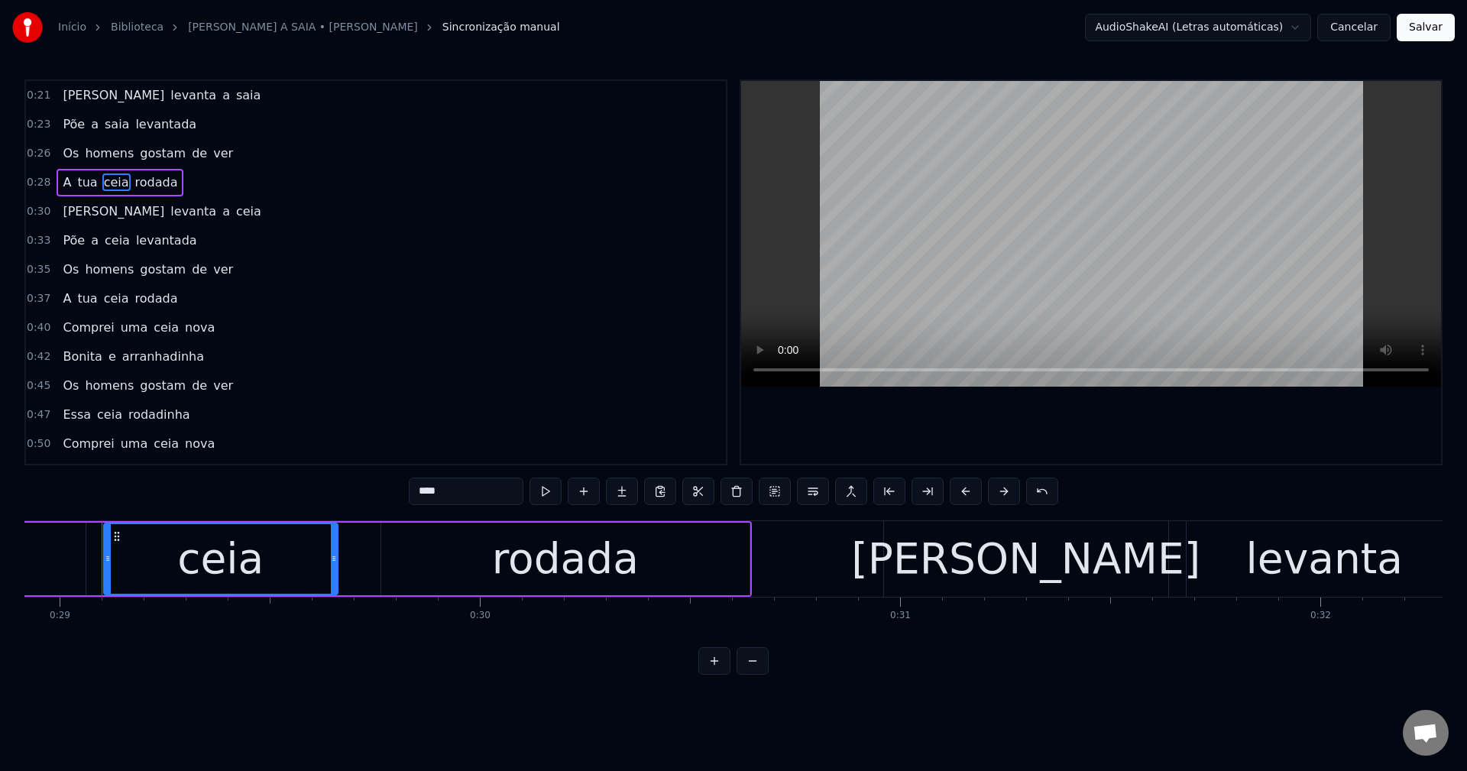
drag, startPoint x: 464, startPoint y: 495, endPoint x: 342, endPoint y: 489, distance: 121.6
click at [342, 489] on div "0:21 Maria levanta a saia 0:23 Põe a saia levantada 0:26 Os homens gostam de ve…" at bounding box center [733, 376] width 1418 height 595
paste input "text"
click at [234, 206] on span "ceia" at bounding box center [248, 211] width 28 height 18
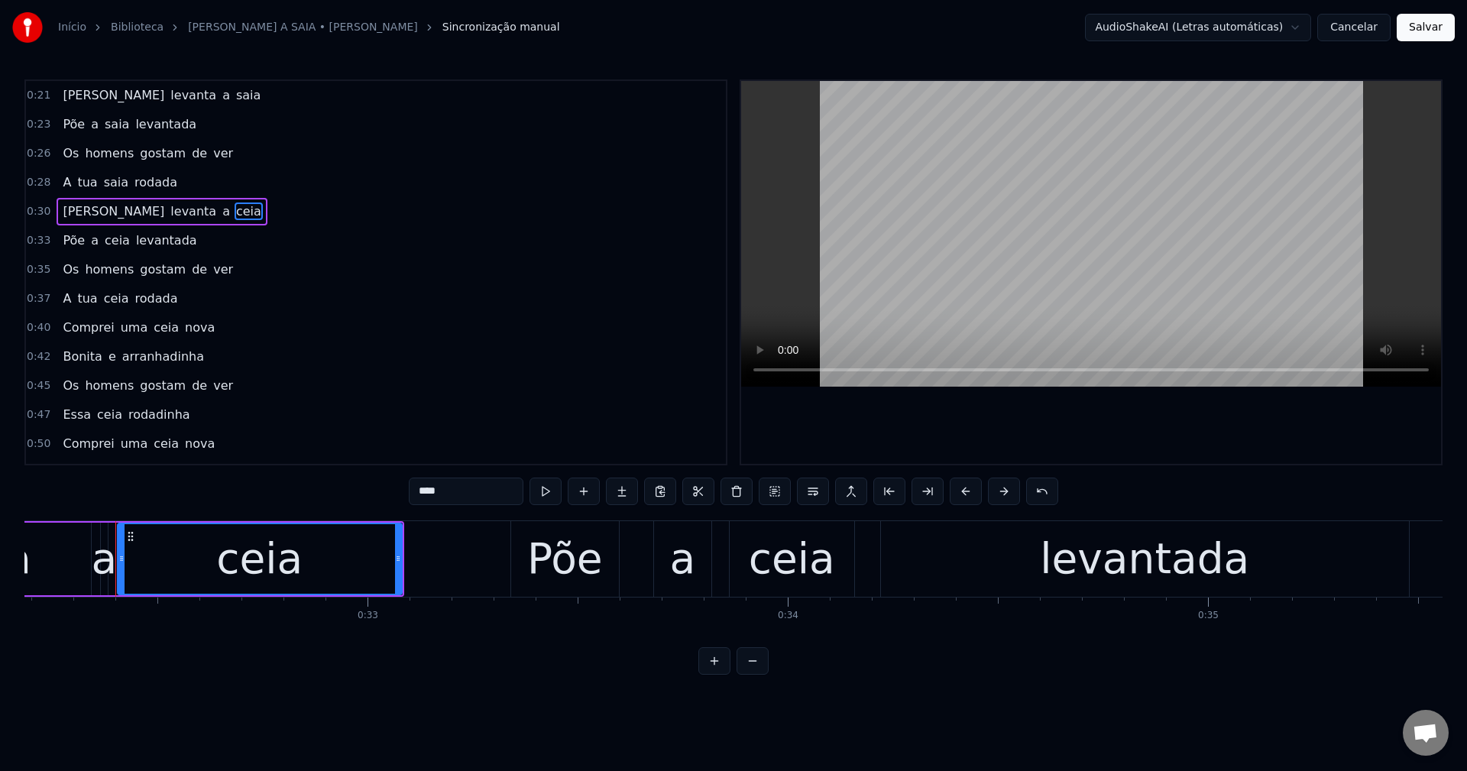
drag, startPoint x: 458, startPoint y: 489, endPoint x: 304, endPoint y: 494, distance: 154.4
click at [304, 494] on div "0:21 Maria levanta a saia 0:23 Põe a saia levantada 0:26 Os homens gostam de ve…" at bounding box center [733, 376] width 1418 height 595
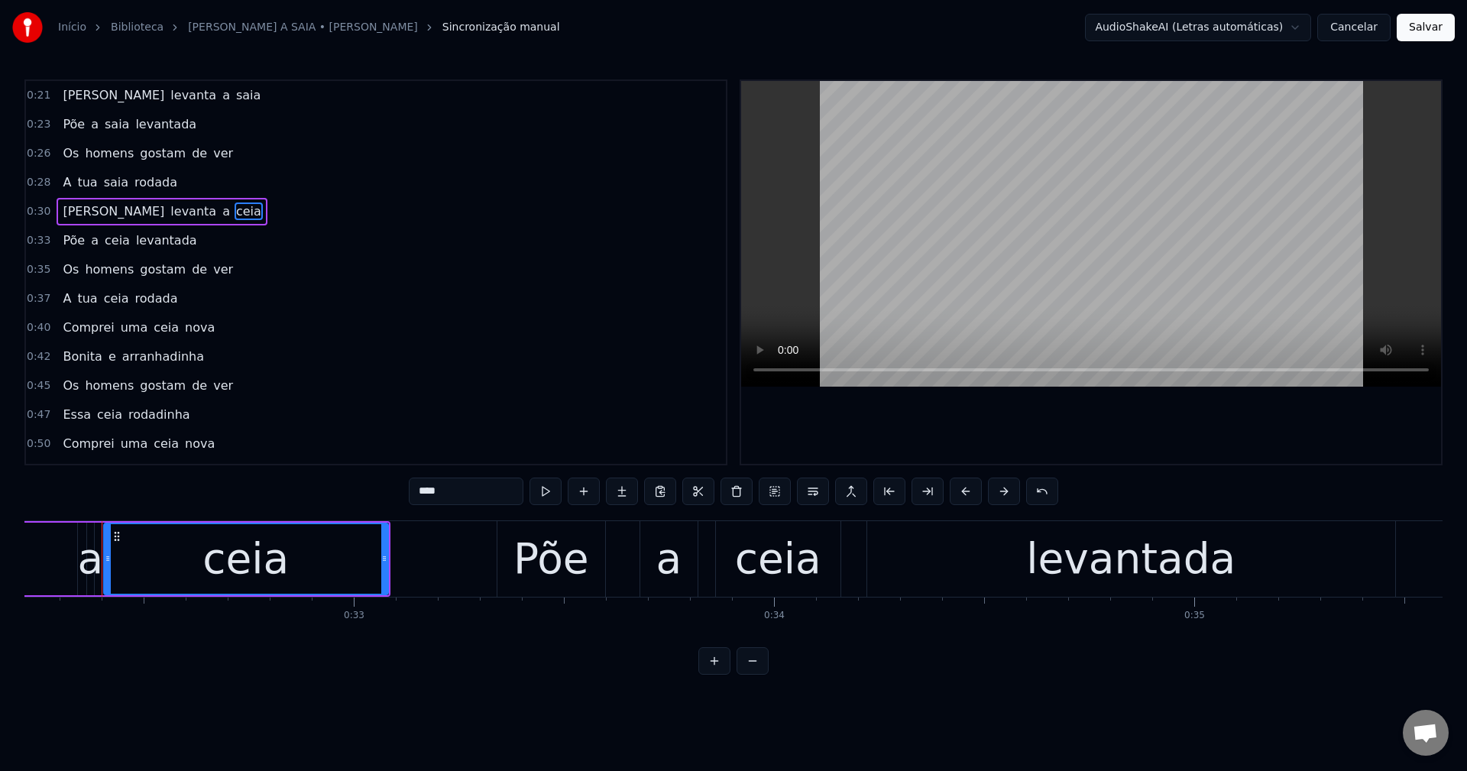
paste input "text"
click at [103, 238] on span "ceia" at bounding box center [117, 240] width 28 height 18
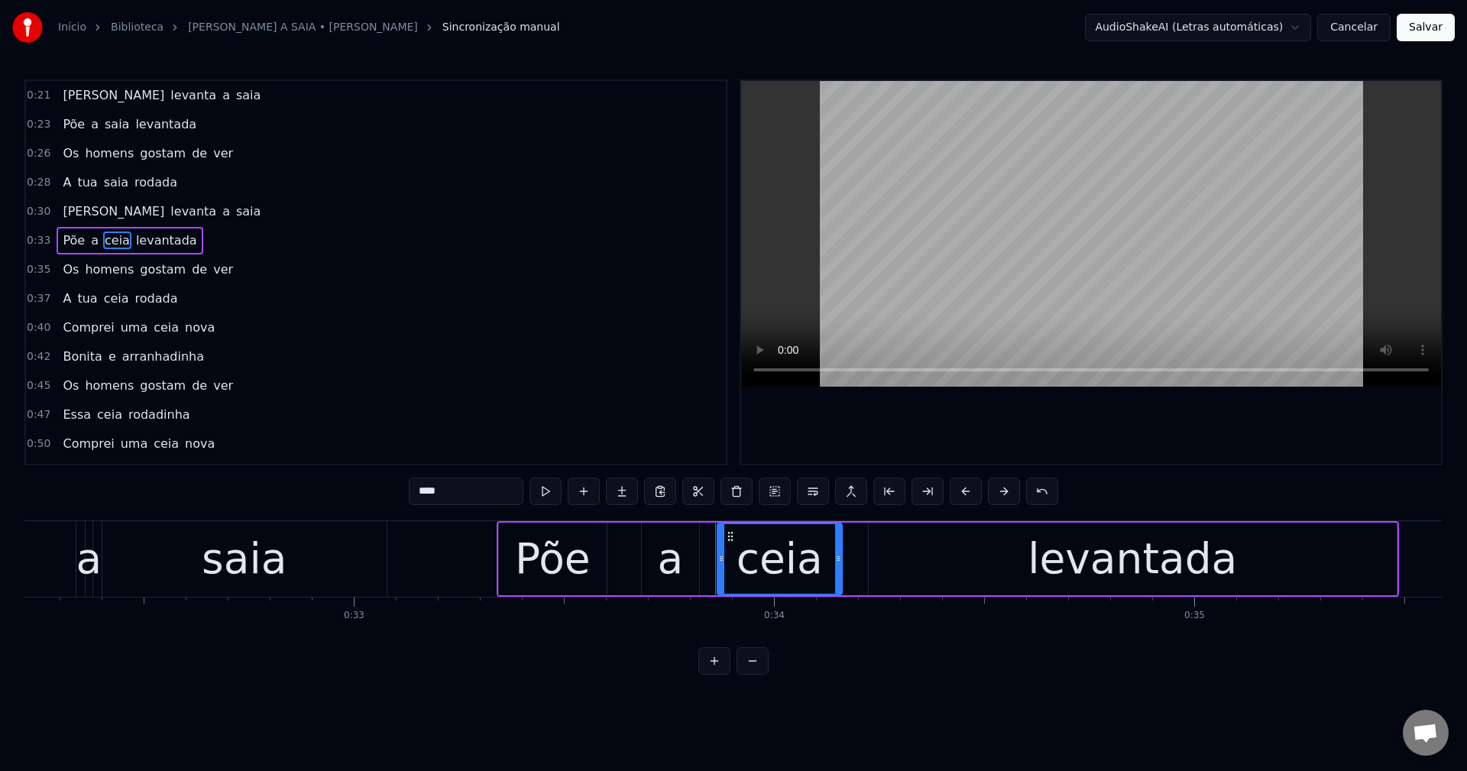
drag, startPoint x: 446, startPoint y: 495, endPoint x: 276, endPoint y: 460, distance: 173.2
click at [276, 460] on div "0:21 Maria levanta a saia 0:23 Põe a saia levantada 0:26 Os homens gostam de ve…" at bounding box center [733, 376] width 1418 height 595
paste input "text"
click at [104, 296] on span "ceia" at bounding box center [116, 298] width 28 height 18
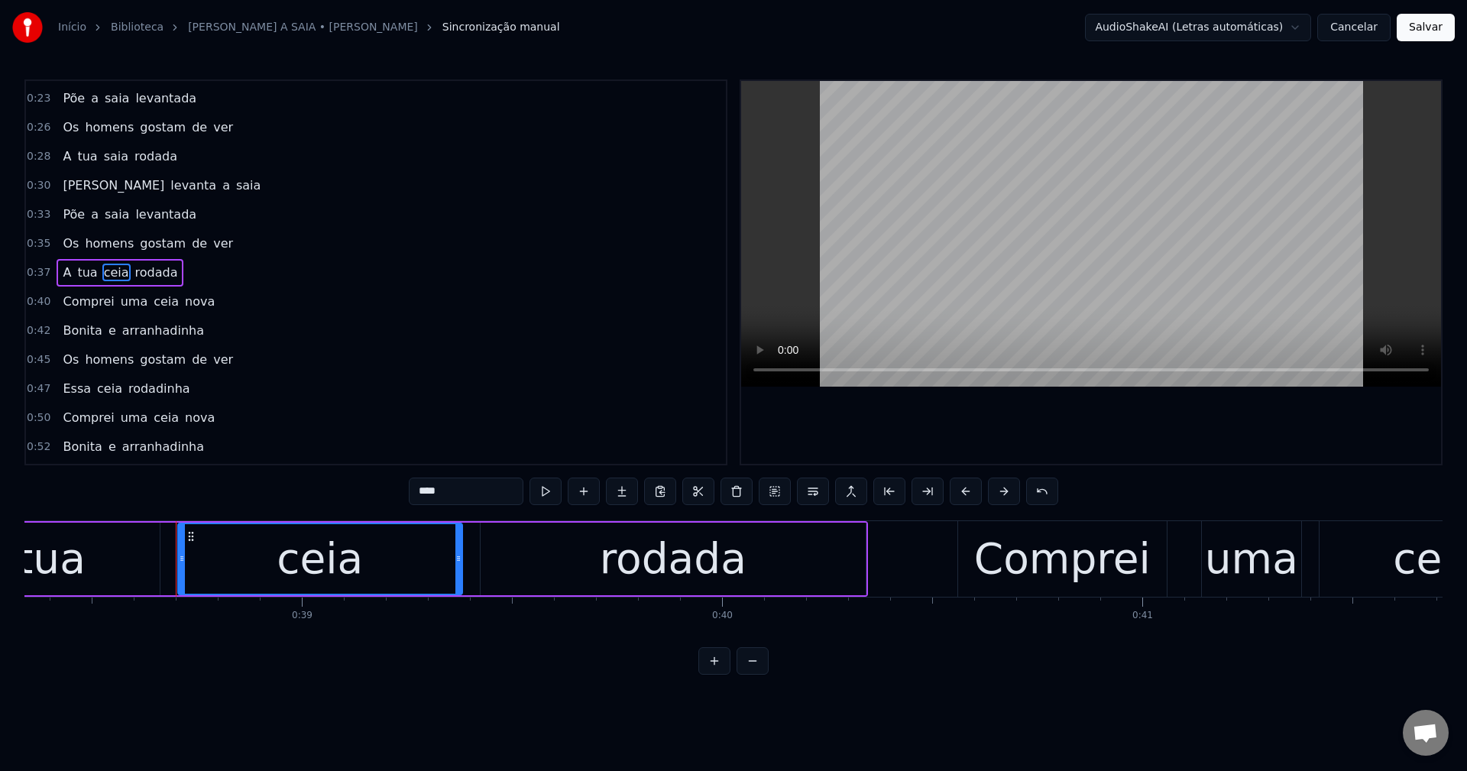
scroll to position [0, 16180]
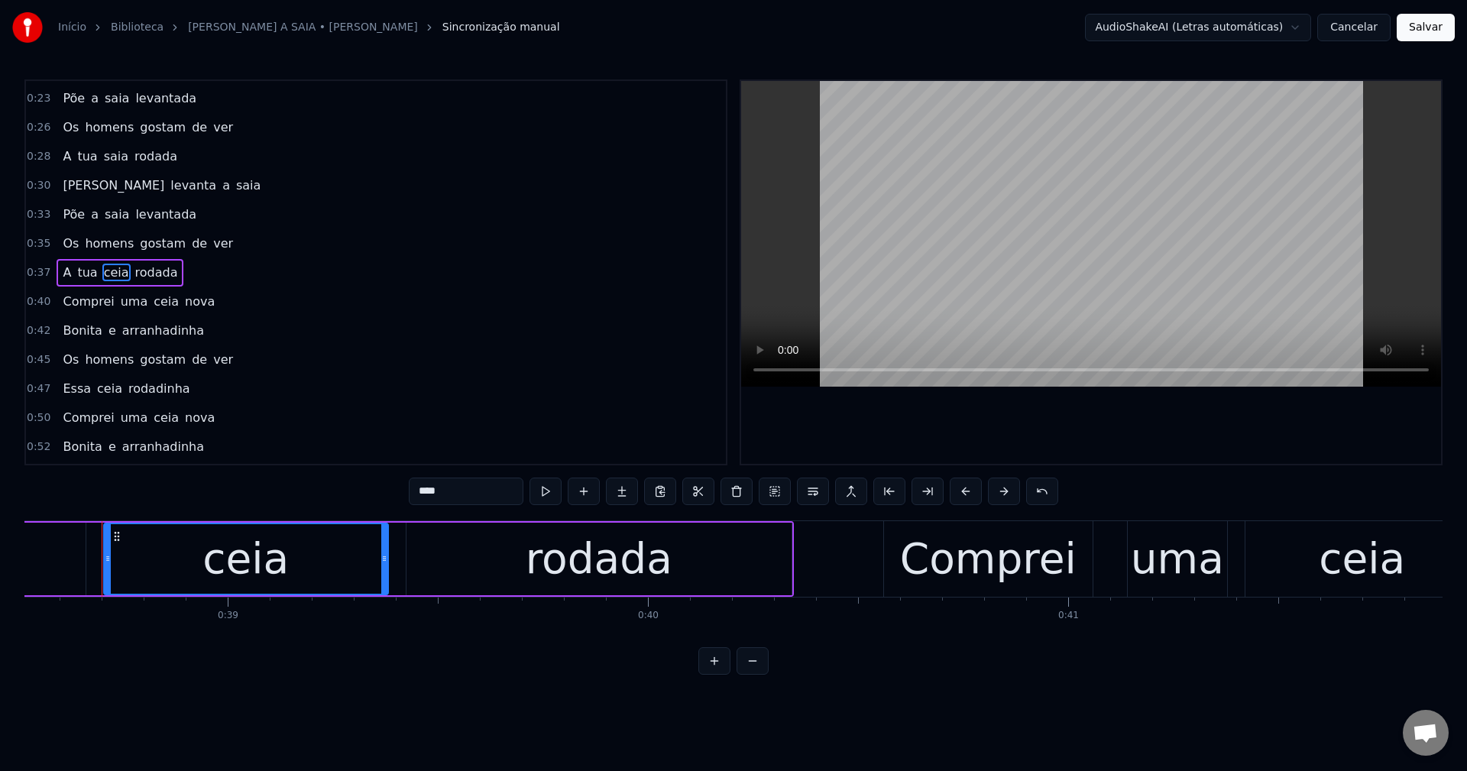
drag, startPoint x: 451, startPoint y: 496, endPoint x: 356, endPoint y: 467, distance: 99.8
click at [356, 467] on div "0:21 Maria levanta a saia 0:23 Põe a saia levantada 0:26 Os homens gostam de ve…" at bounding box center [733, 376] width 1418 height 595
paste input "text"
click at [152, 300] on span "ceia" at bounding box center [166, 302] width 28 height 18
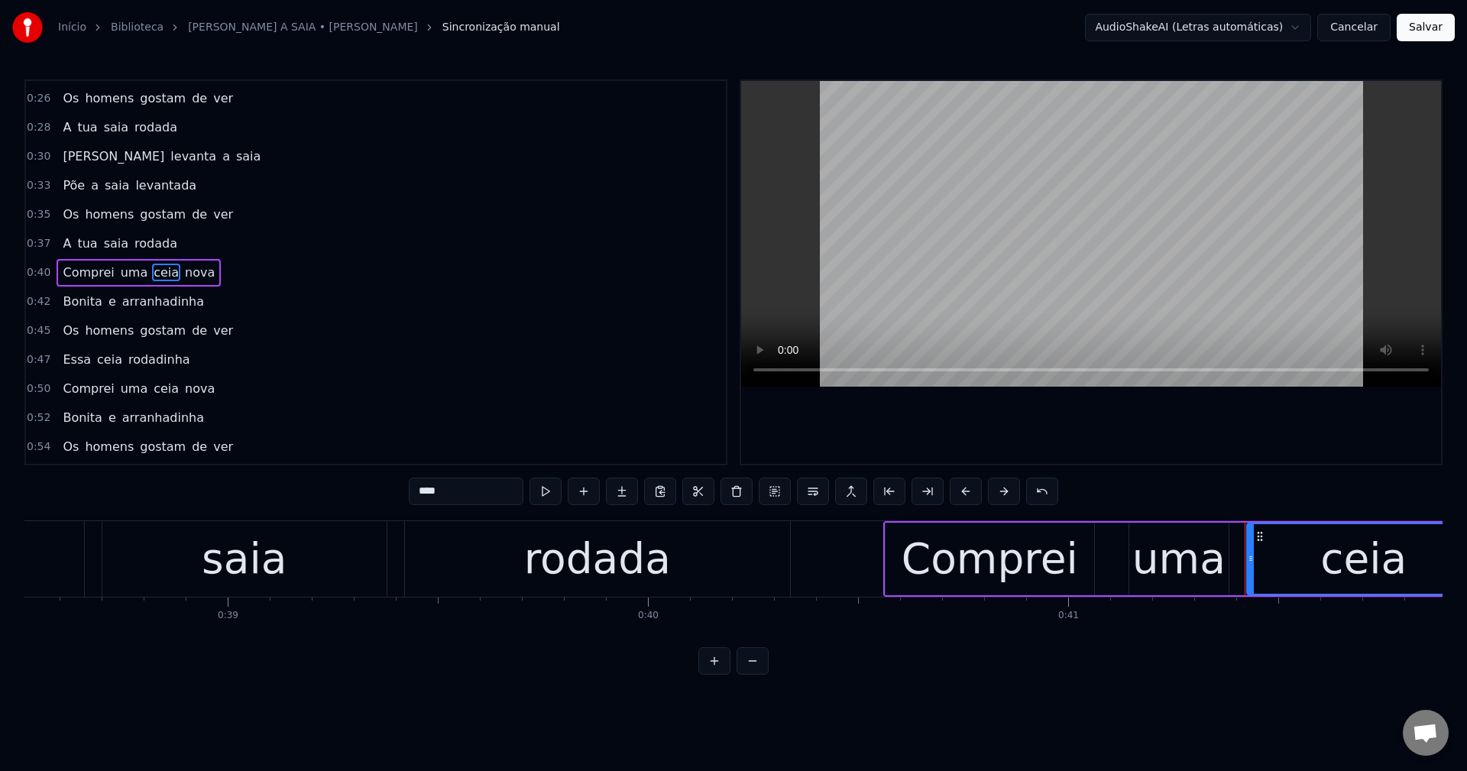
drag, startPoint x: 467, startPoint y: 489, endPoint x: 390, endPoint y: 487, distance: 76.4
click at [390, 487] on div "0:21 Maria levanta a saia 0:23 Põe a saia levantada 0:26 Os homens gostam de ve…" at bounding box center [733, 376] width 1418 height 595
paste input "text"
click at [99, 359] on span "ceia" at bounding box center [109, 360] width 28 height 18
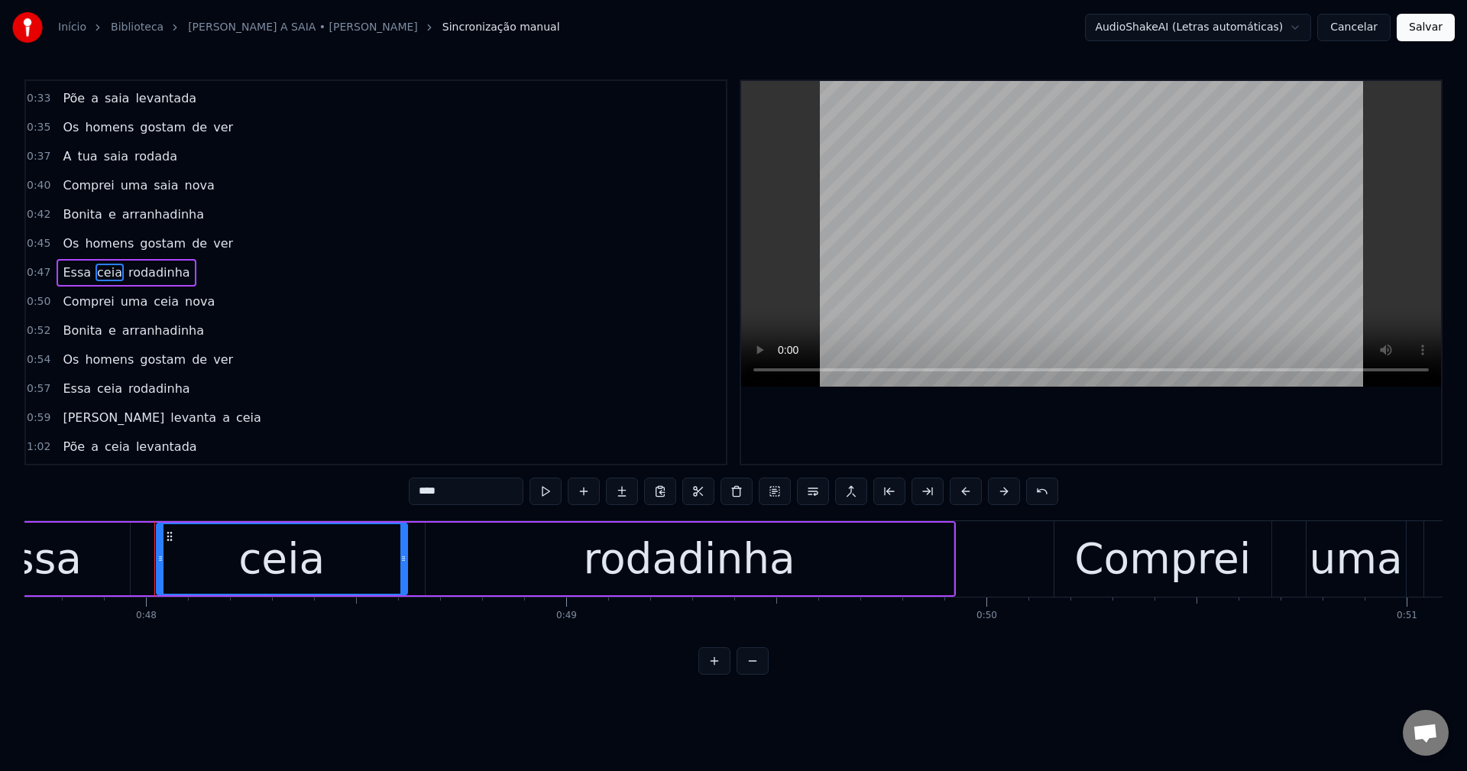
scroll to position [0, 20096]
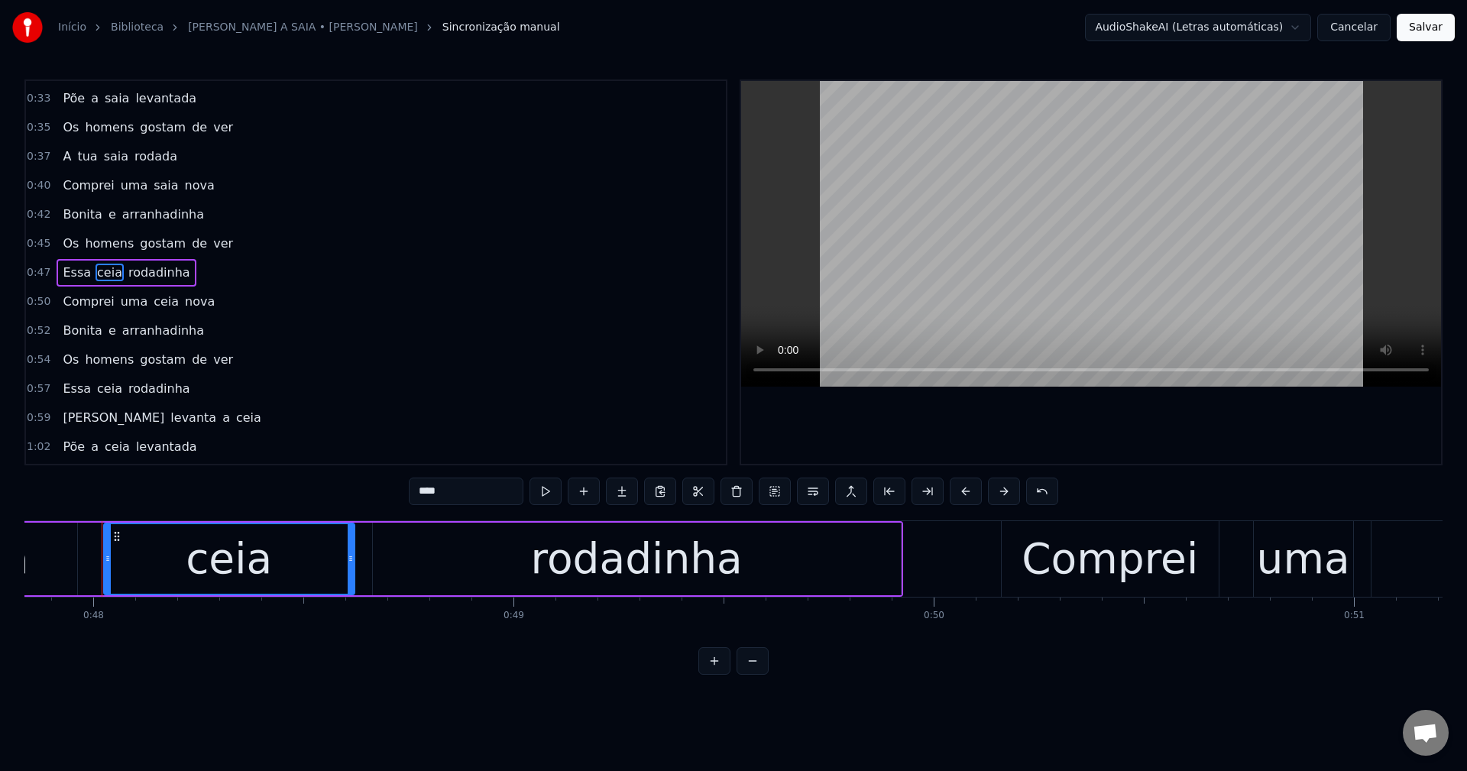
drag, startPoint x: 445, startPoint y: 488, endPoint x: 384, endPoint y: 474, distance: 62.6
click at [384, 474] on div "0:21 Maria levanta a saia 0:23 Põe a saia levantada 0:26 Os homens gostam de ve…" at bounding box center [733, 376] width 1418 height 595
paste input "text"
click at [152, 306] on span "ceia" at bounding box center [166, 302] width 28 height 18
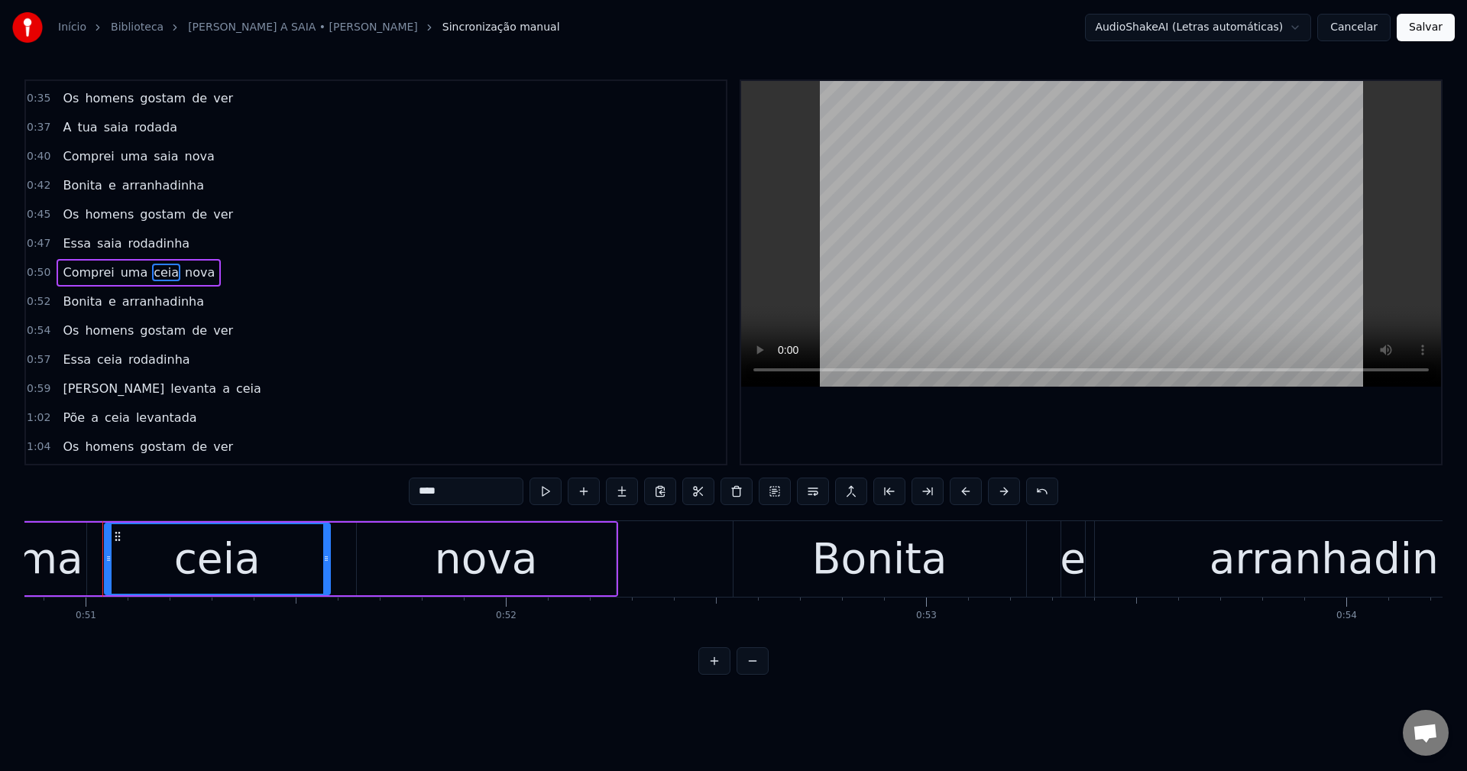
scroll to position [0, 21364]
drag, startPoint x: 444, startPoint y: 493, endPoint x: 386, endPoint y: 483, distance: 58.9
click at [386, 483] on div "0:21 Maria levanta a saia 0:23 Põe a saia levantada 0:26 Os homens gostam de ve…" at bounding box center [733, 376] width 1418 height 595
paste input "text"
click at [95, 364] on span "ceia" at bounding box center [109, 360] width 28 height 18
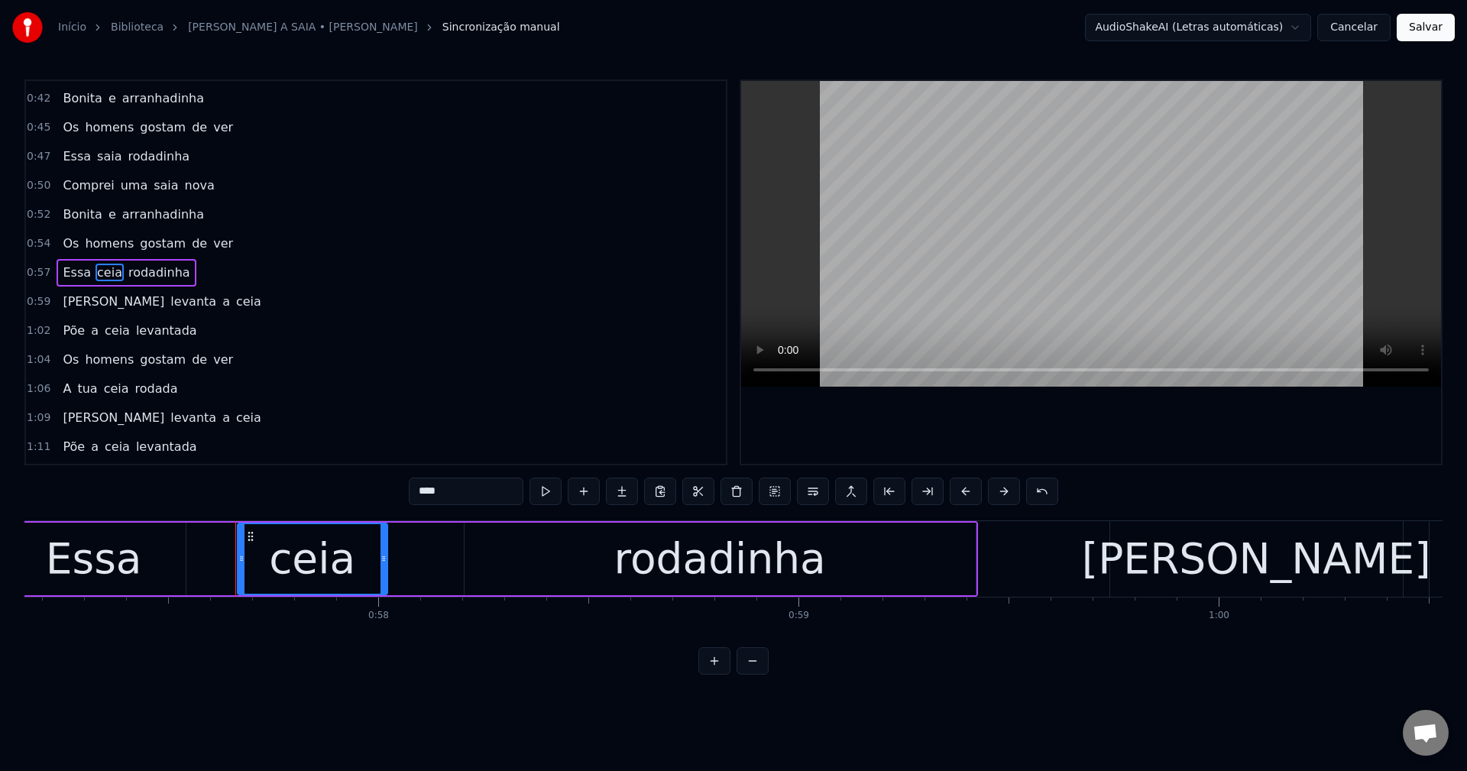
scroll to position [0, 24145]
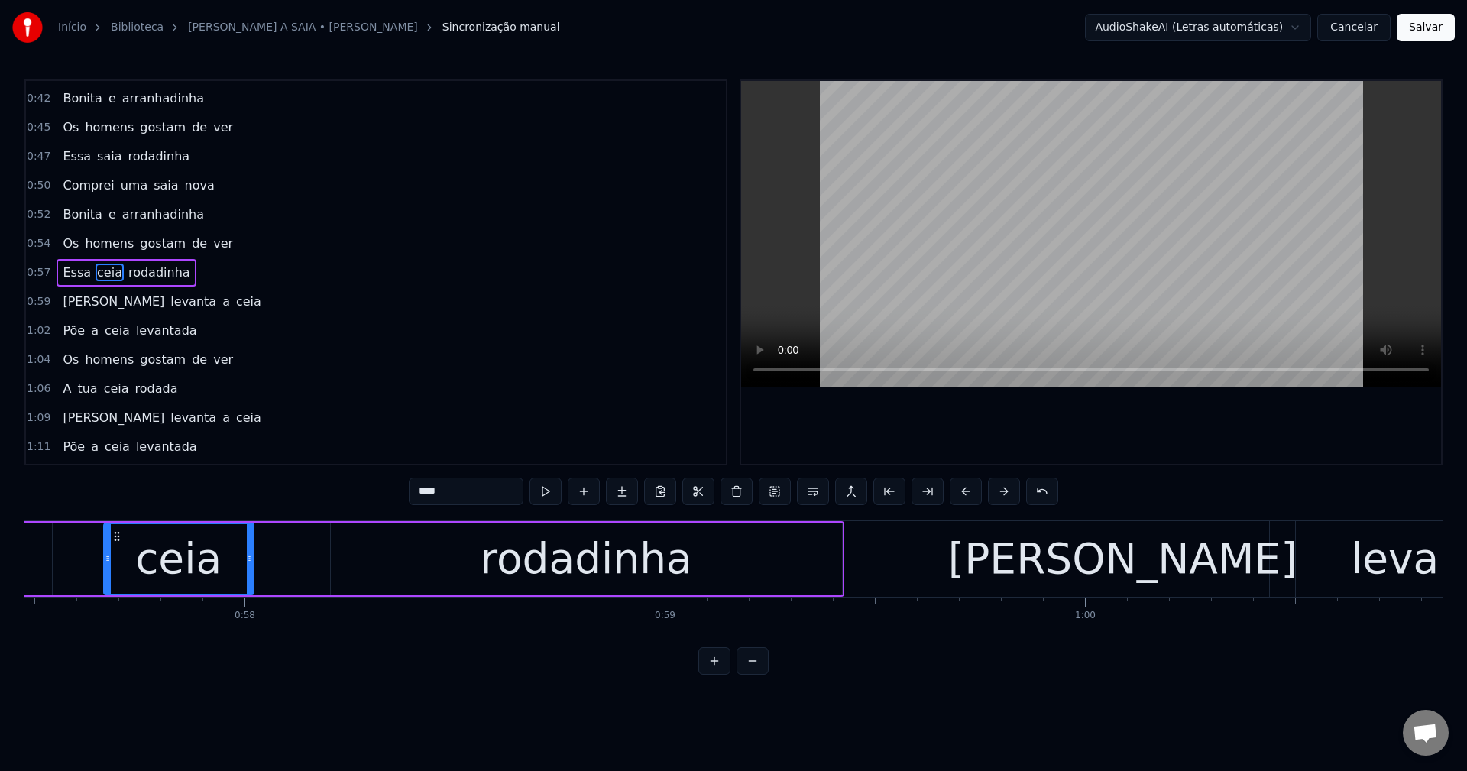
drag, startPoint x: 455, startPoint y: 497, endPoint x: 383, endPoint y: 479, distance: 74.8
click at [383, 479] on div "0:21 Maria levanta a saia 0:23 Põe a saia levantada 0:26 Os homens gostam de ve…" at bounding box center [733, 376] width 1418 height 595
paste input "text"
click at [234, 305] on span "ceia" at bounding box center [248, 302] width 28 height 18
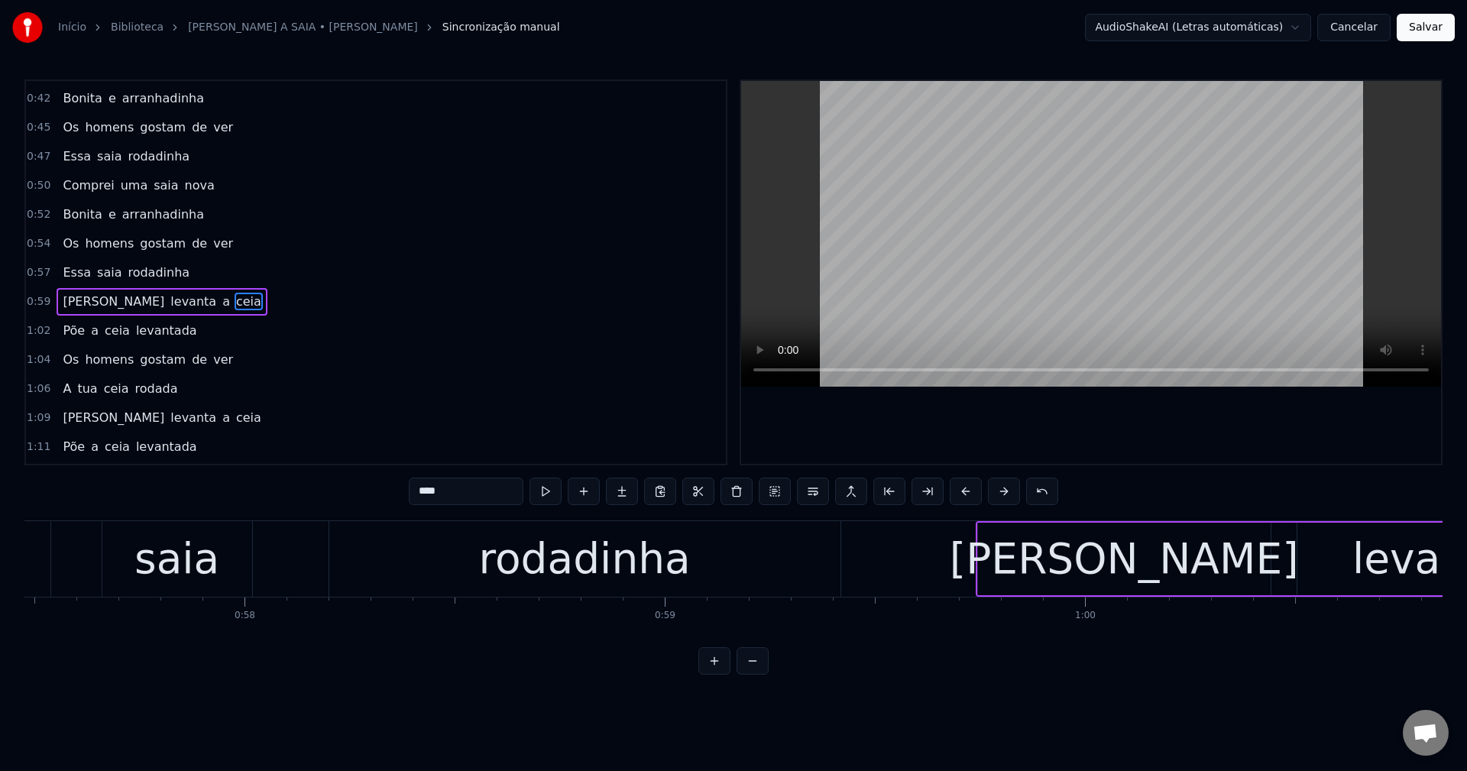
scroll to position [287, 0]
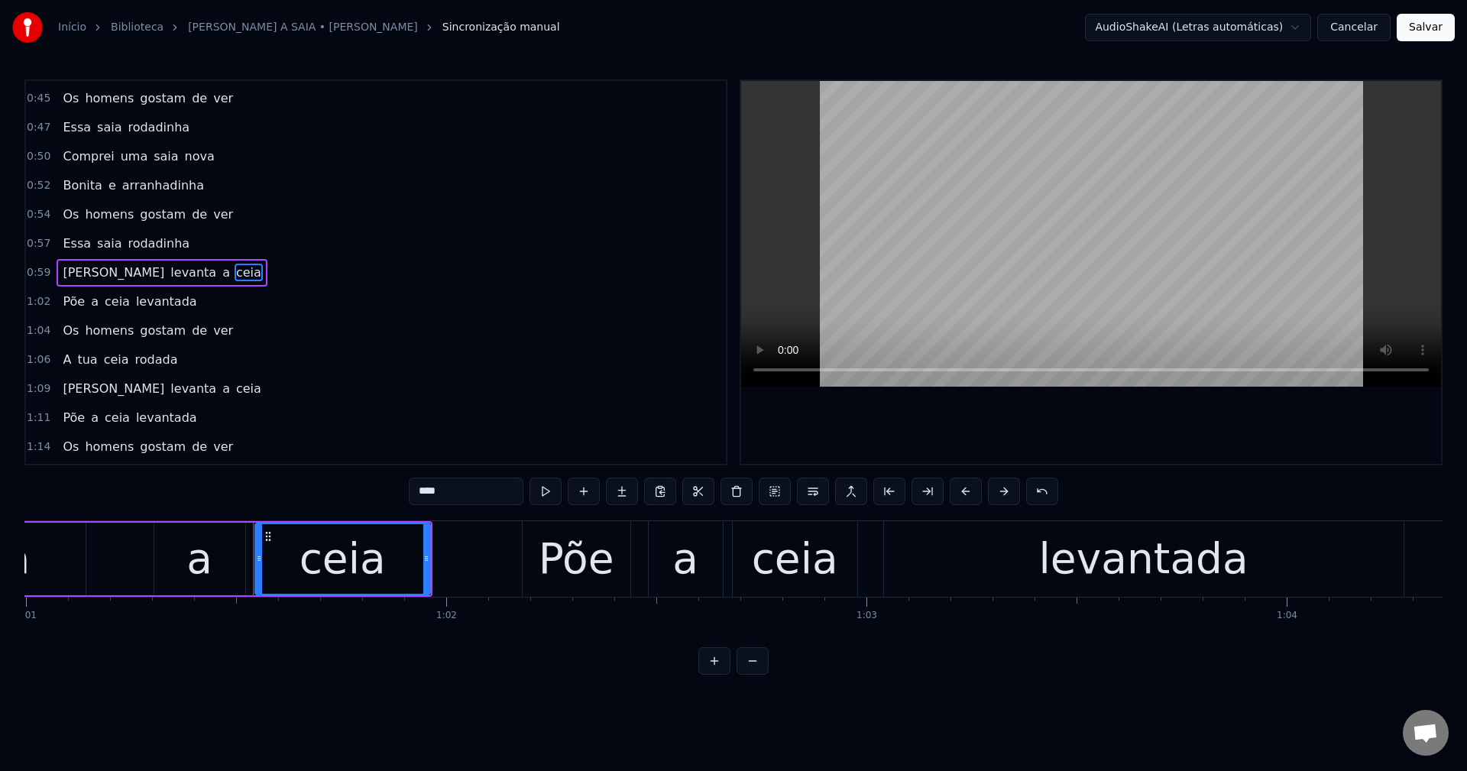
drag, startPoint x: 438, startPoint y: 488, endPoint x: 383, endPoint y: 503, distance: 57.1
click at [383, 503] on div "0:21 Maria levanta a saia 0:23 Põe a saia levantada 0:26 Os homens gostam de ve…" at bounding box center [733, 376] width 1418 height 595
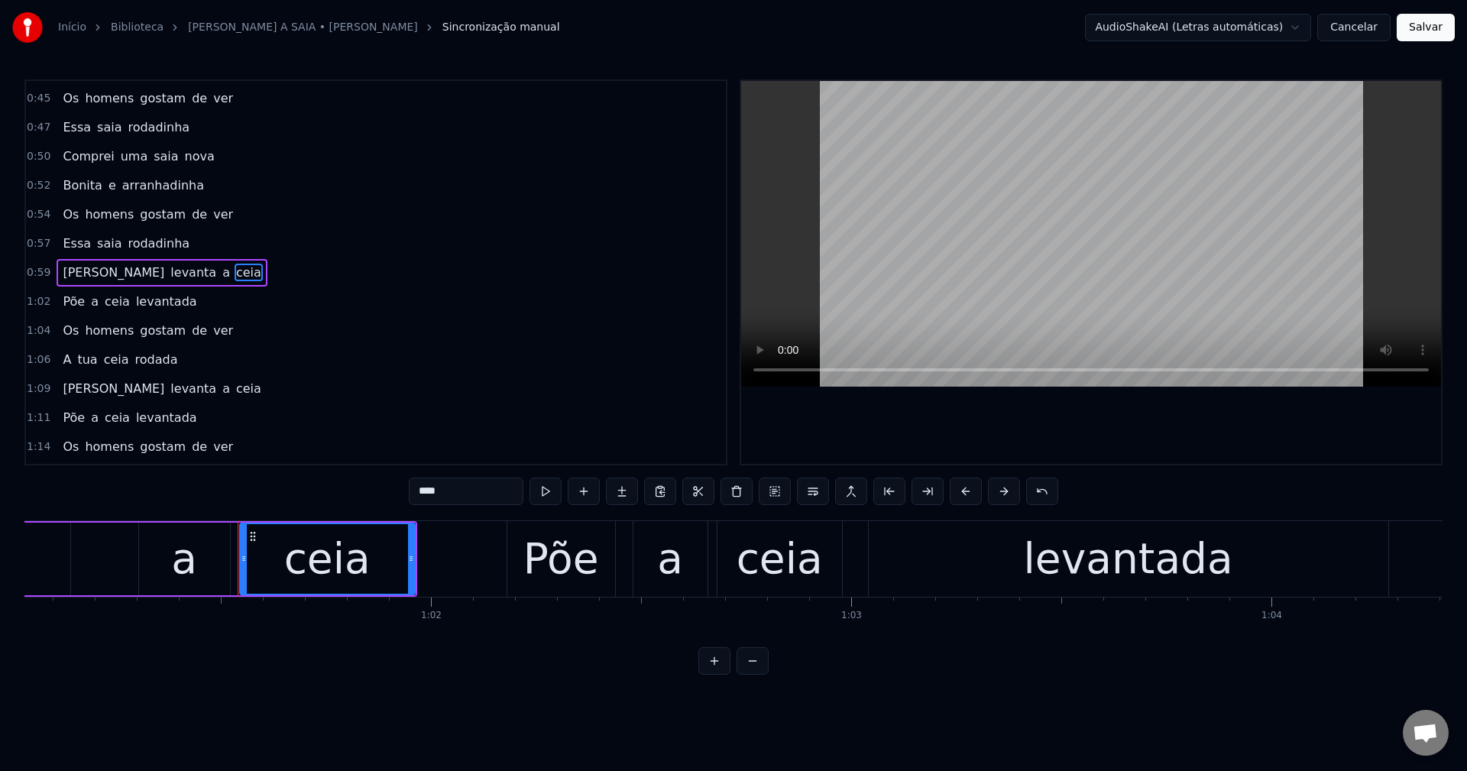
scroll to position [0, 25775]
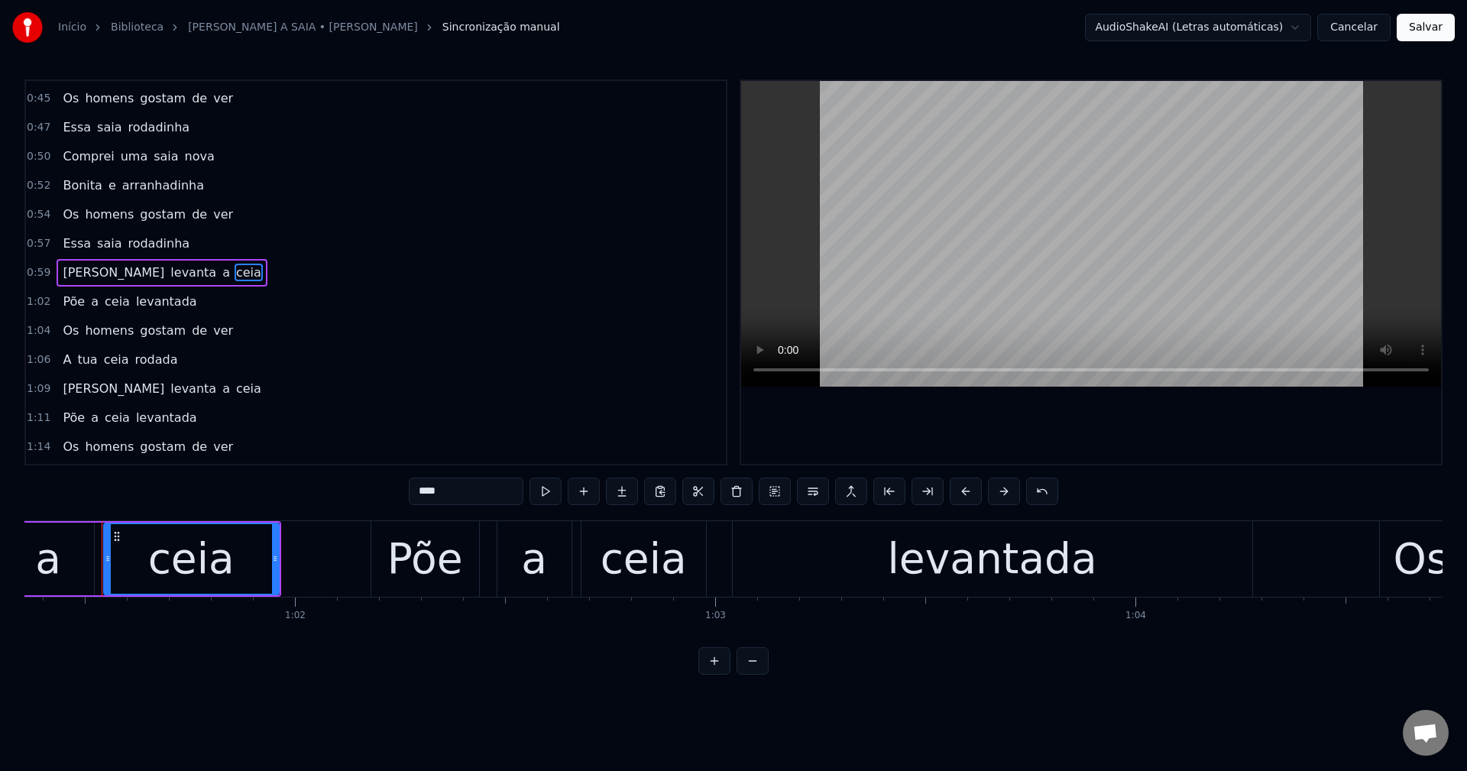
paste input "text"
click at [105, 293] on span "ceia" at bounding box center [117, 302] width 28 height 18
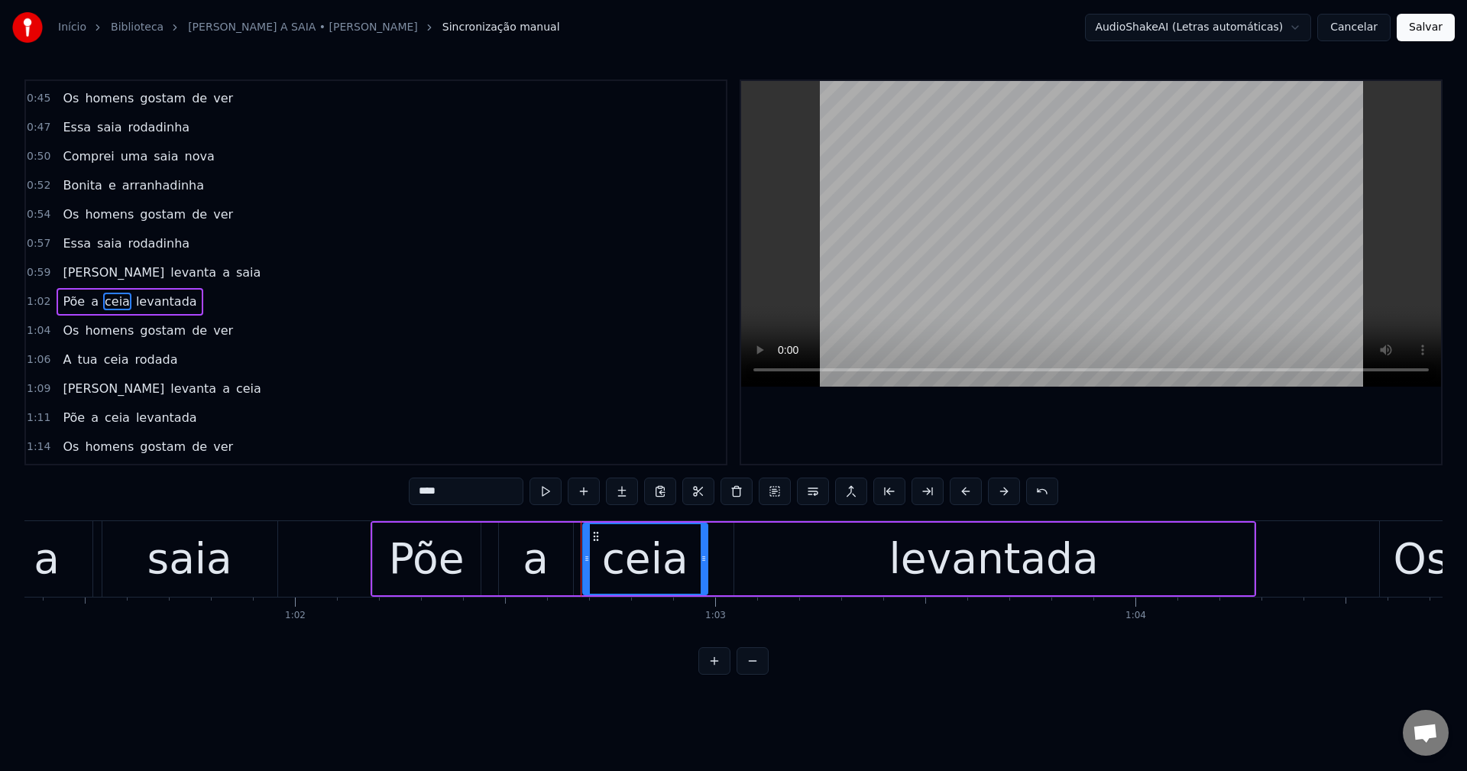
scroll to position [316, 0]
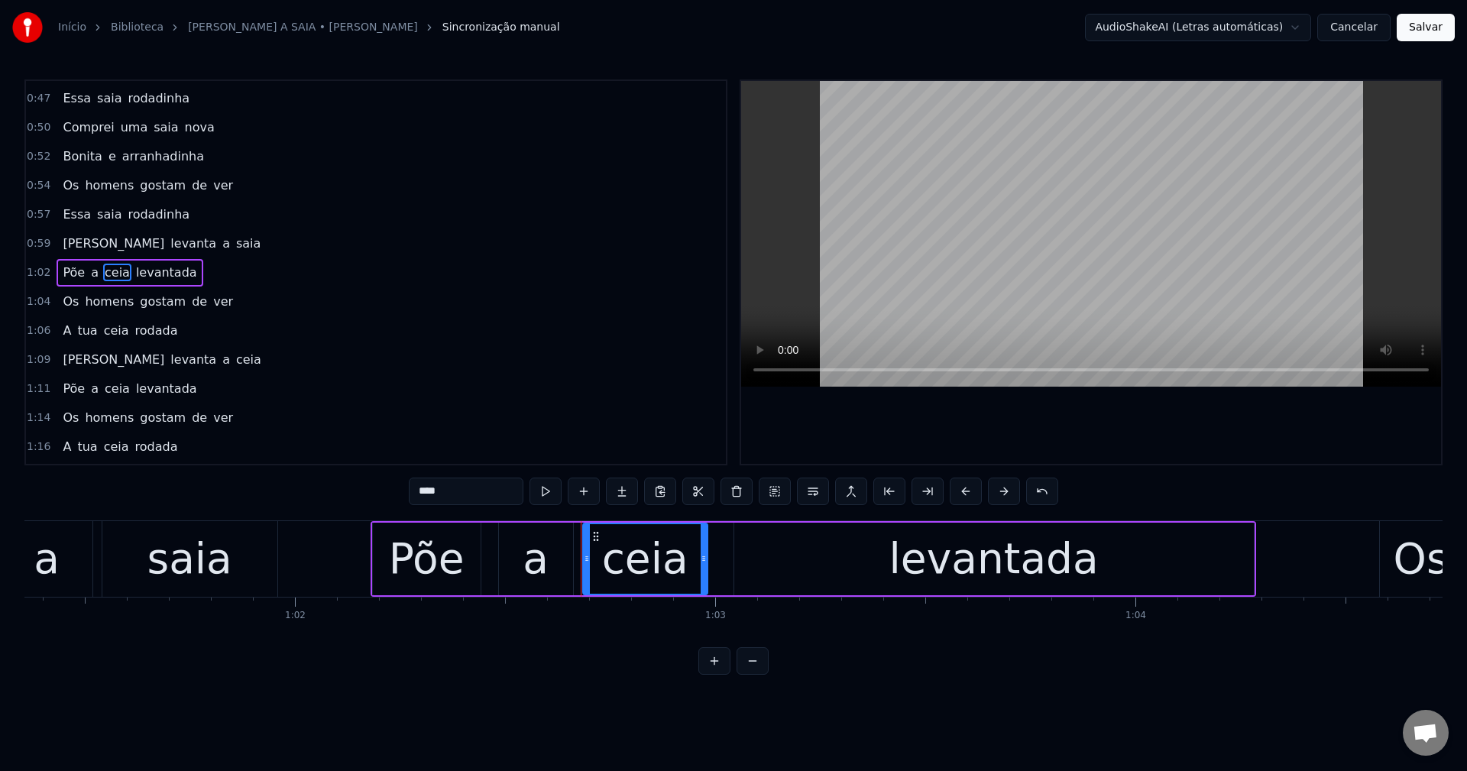
drag, startPoint x: 451, startPoint y: 490, endPoint x: 346, endPoint y: 510, distance: 106.5
click at [346, 510] on div "0:21 Maria levanta a saia 0:23 Põe a saia levantada 0:26 Os homens gostam de ve…" at bounding box center [733, 376] width 1418 height 595
paste input "text"
click at [102, 324] on span "ceia" at bounding box center [116, 331] width 28 height 18
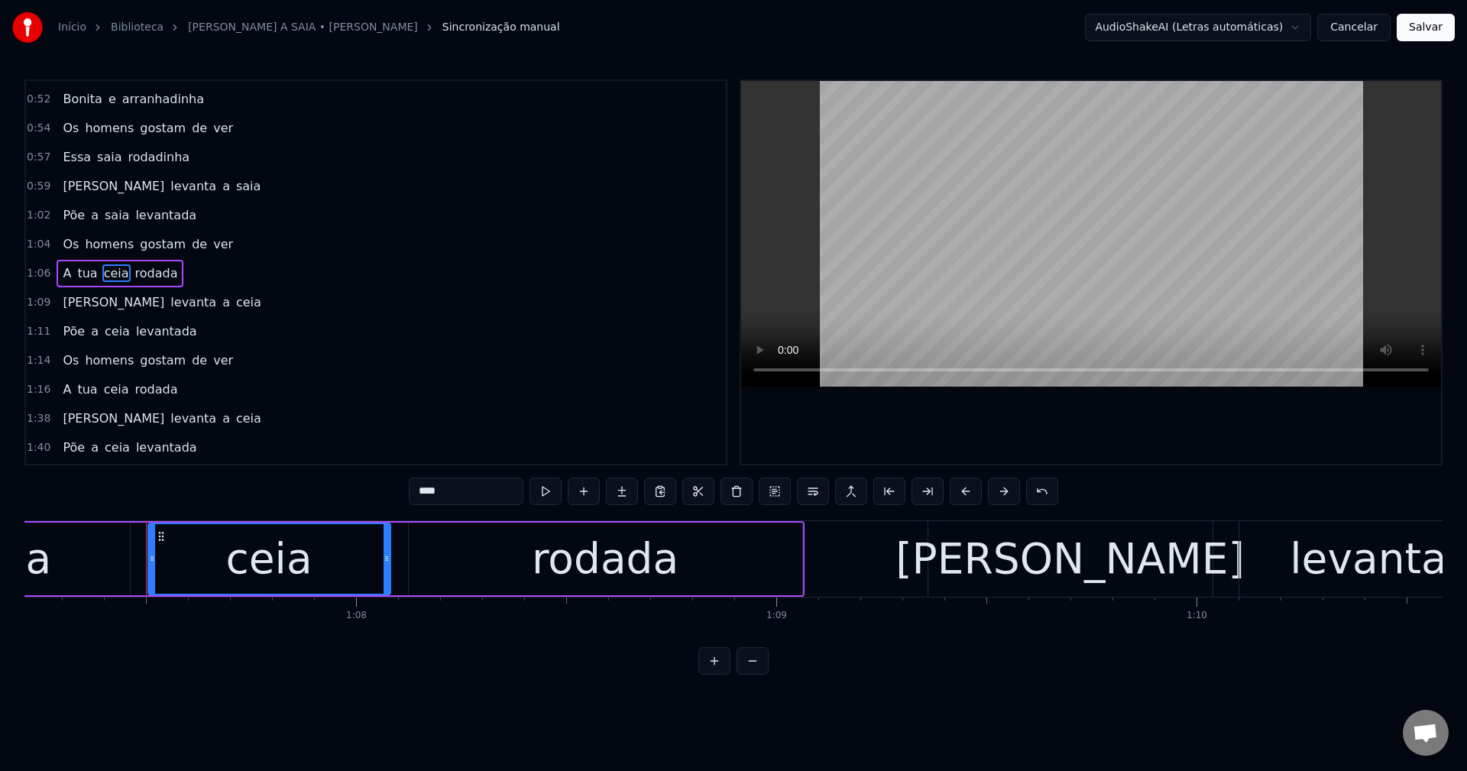
scroll to position [0, 28279]
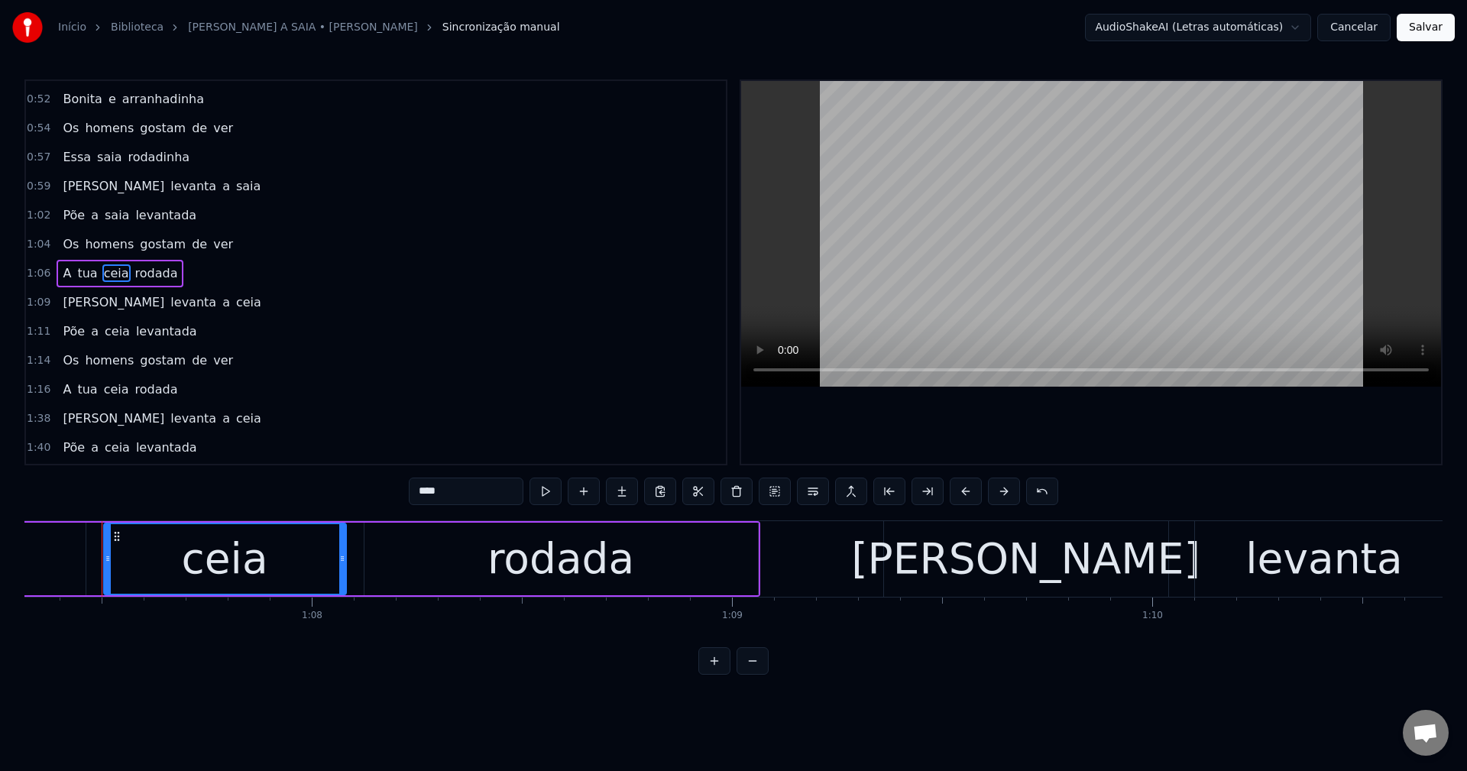
drag, startPoint x: 448, startPoint y: 485, endPoint x: 341, endPoint y: 496, distance: 106.7
click at [344, 500] on div "0:21 Maria levanta a saia 0:23 Põe a saia levantada 0:26 Os homens gostam de ve…" at bounding box center [733, 376] width 1418 height 595
paste input "text"
click at [234, 304] on span "ceia" at bounding box center [248, 302] width 28 height 18
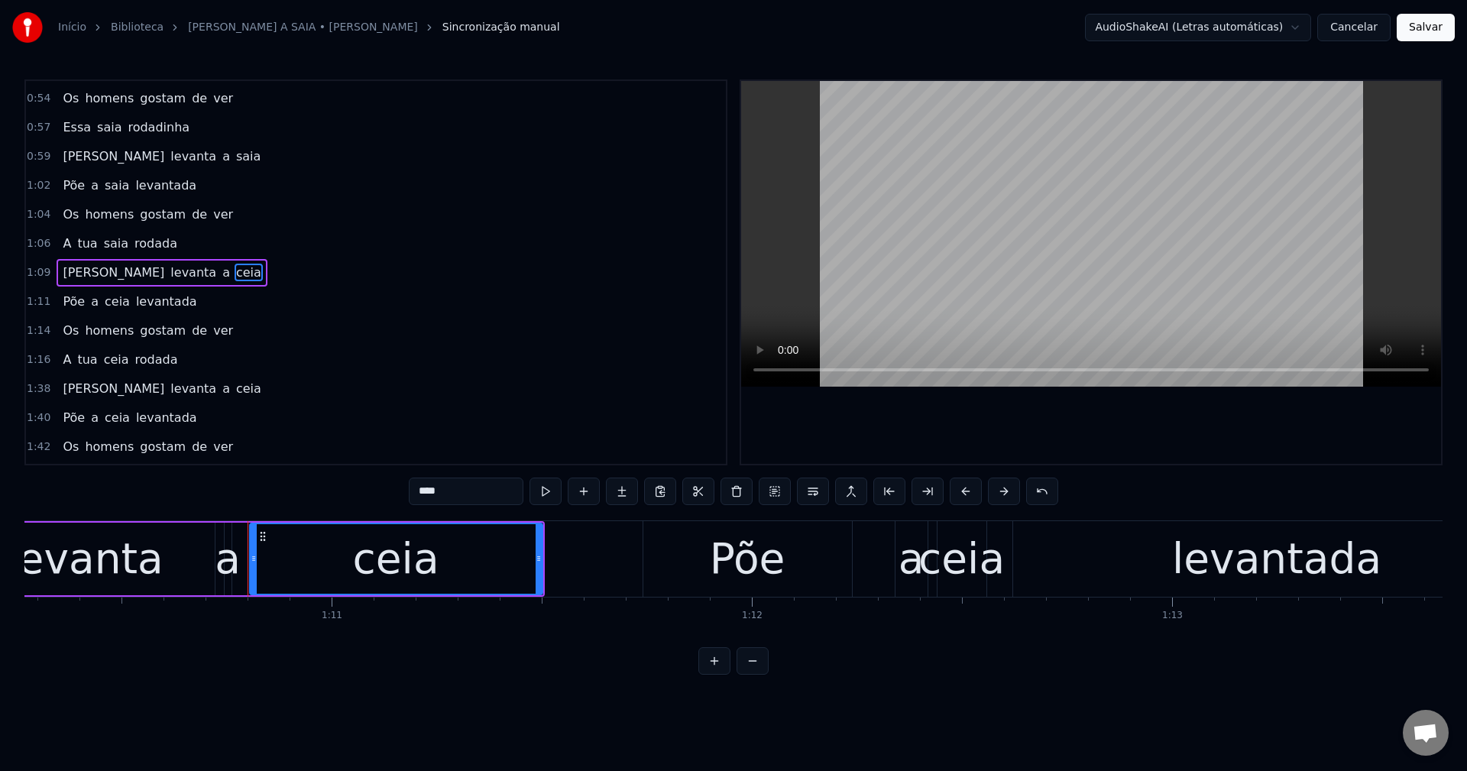
scroll to position [0, 29665]
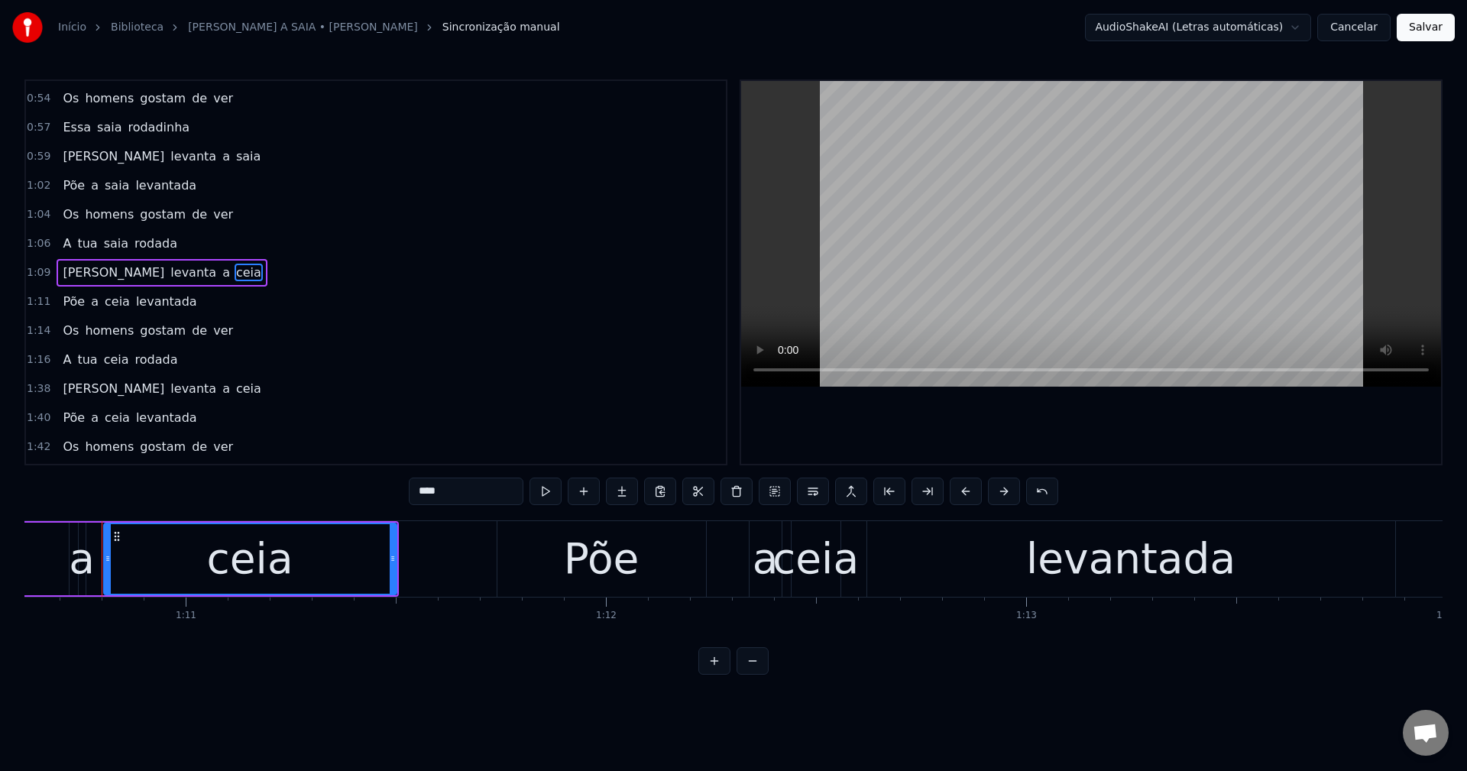
drag, startPoint x: 455, startPoint y: 494, endPoint x: 362, endPoint y: 476, distance: 95.0
click at [366, 477] on div "0:21 Maria levanta a saia 0:23 Põe a saia levantada 0:26 Os homens gostam de ve…" at bounding box center [733, 376] width 1418 height 595
paste input "text"
click at [108, 294] on span "ceia" at bounding box center [117, 302] width 28 height 18
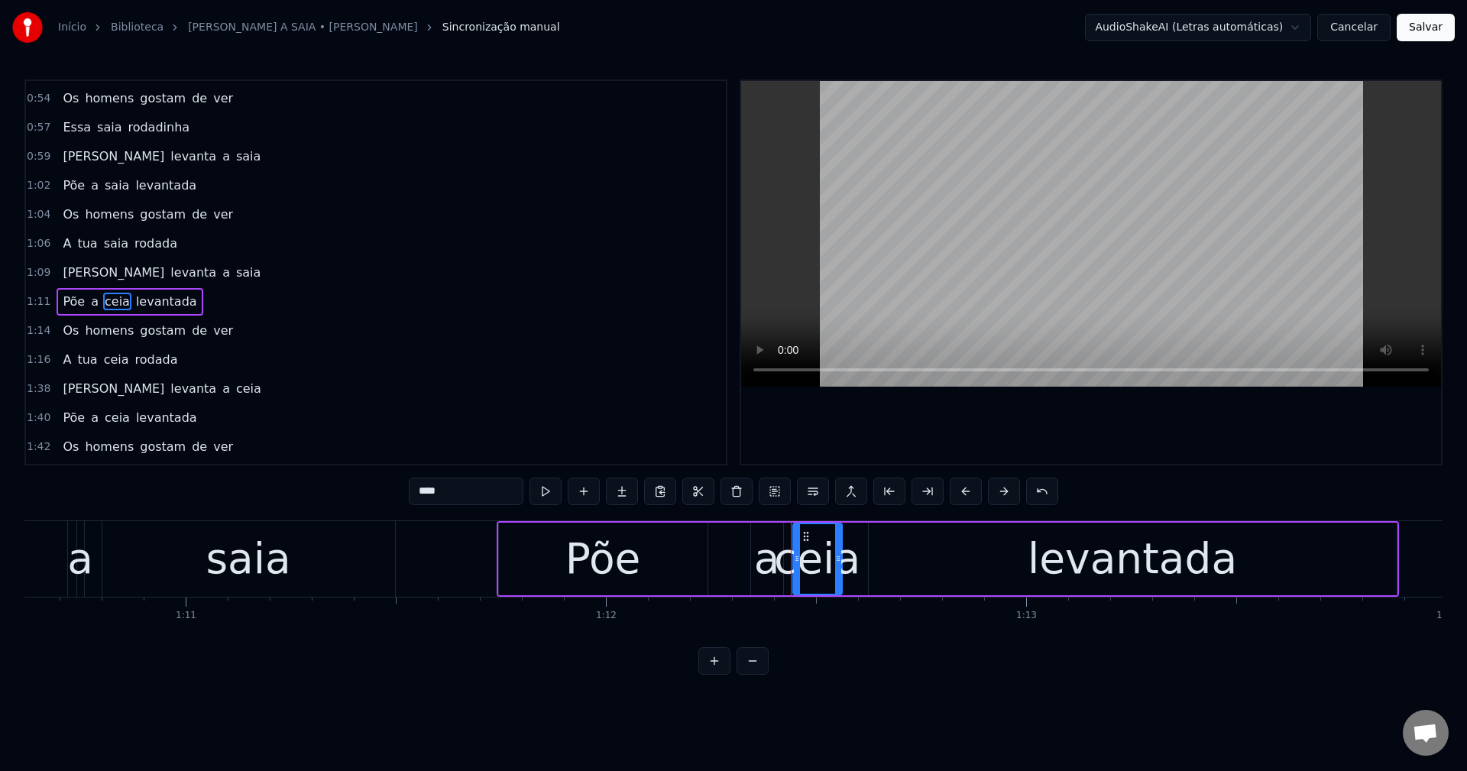
scroll to position [432, 0]
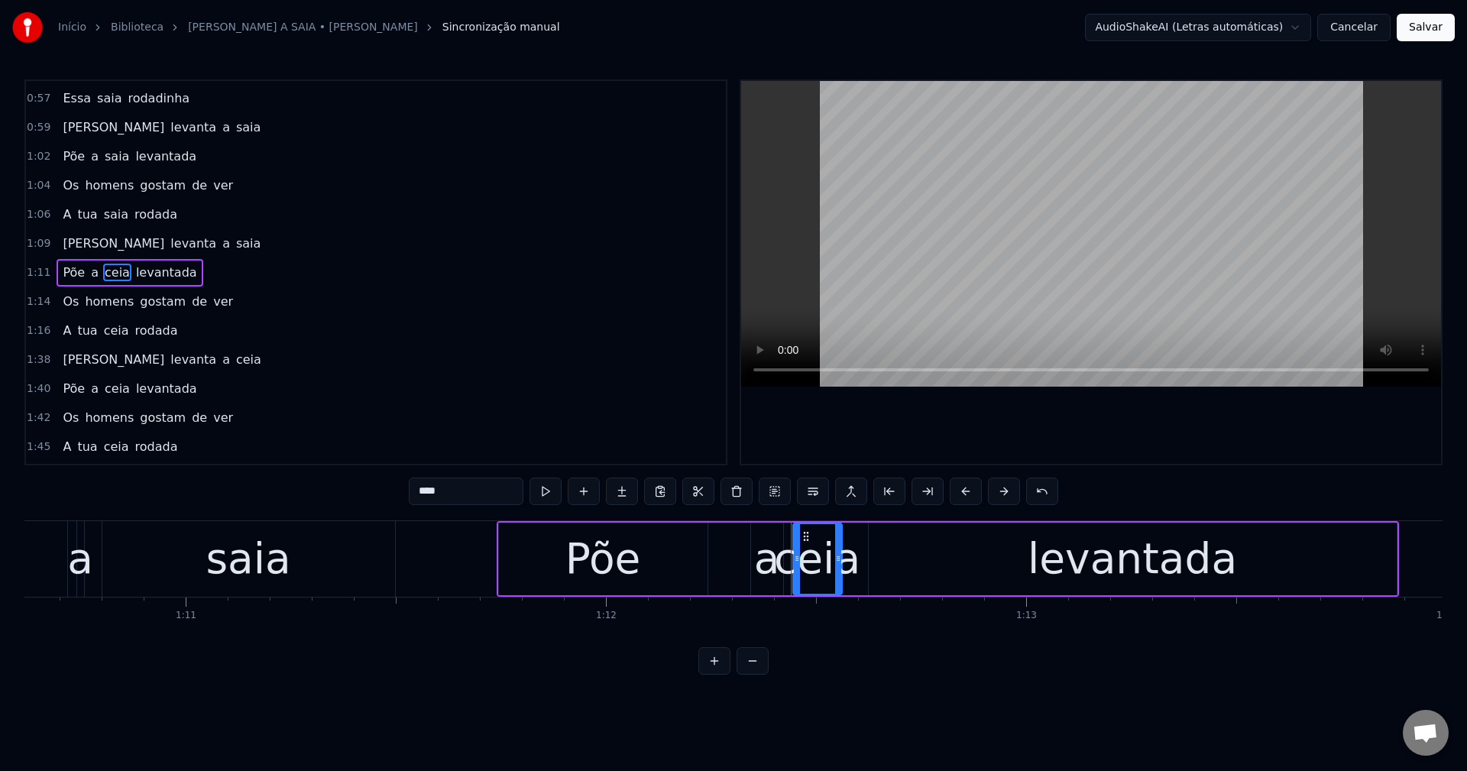
drag, startPoint x: 454, startPoint y: 489, endPoint x: 357, endPoint y: 475, distance: 97.2
click at [357, 475] on div "0:21 Maria levanta a saia 0:23 Põe a saia levantada 0:26 Os homens gostam de ve…" at bounding box center [733, 376] width 1418 height 595
paste input "text"
click at [113, 335] on span "ceia" at bounding box center [116, 331] width 28 height 18
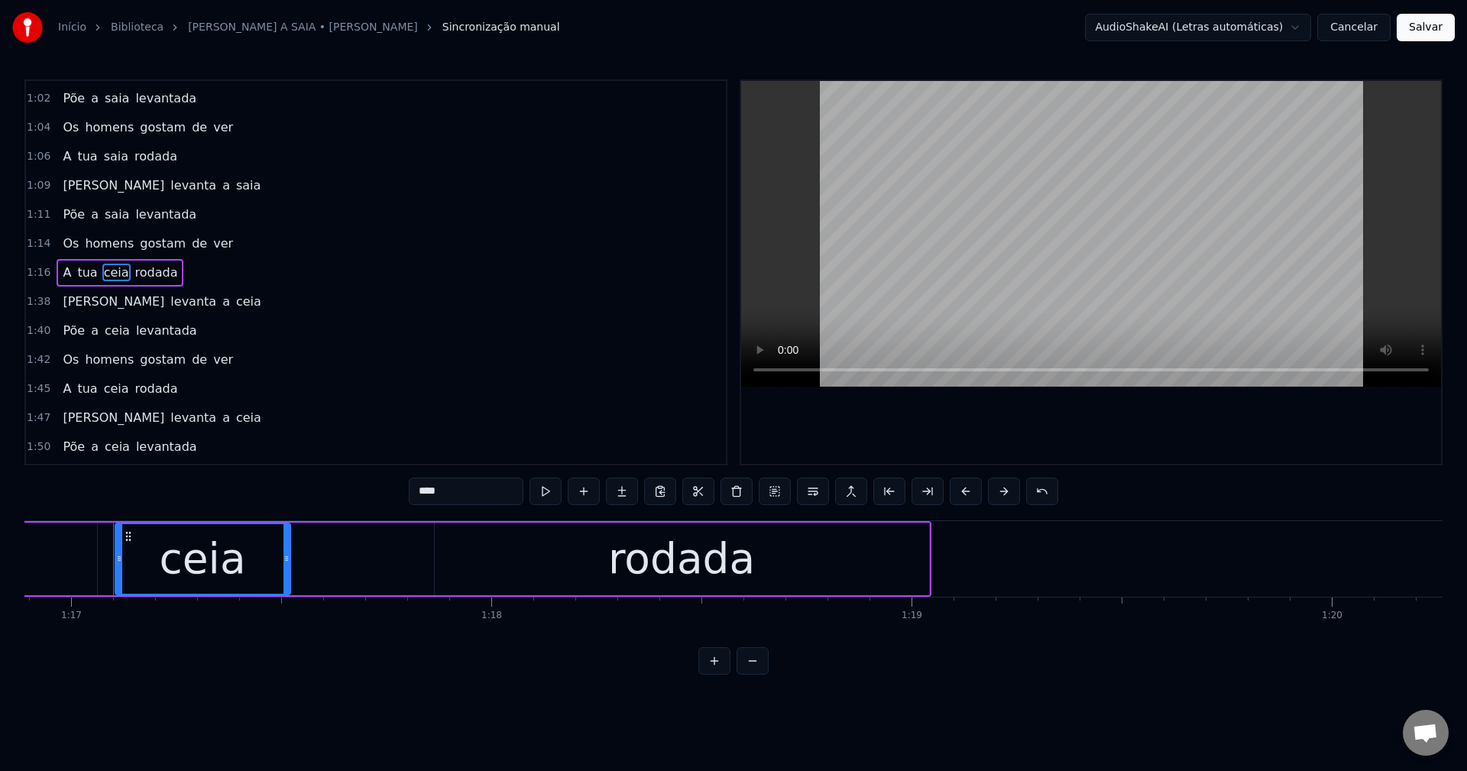
scroll to position [0, 32312]
drag, startPoint x: 459, startPoint y: 495, endPoint x: 322, endPoint y: 500, distance: 136.8
click at [325, 511] on div "0:21 Maria levanta a saia 0:23 Põe a saia levantada 0:26 Os homens gostam de ve…" at bounding box center [733, 376] width 1418 height 595
paste input "text"
click at [234, 296] on span "ceia" at bounding box center [248, 302] width 28 height 18
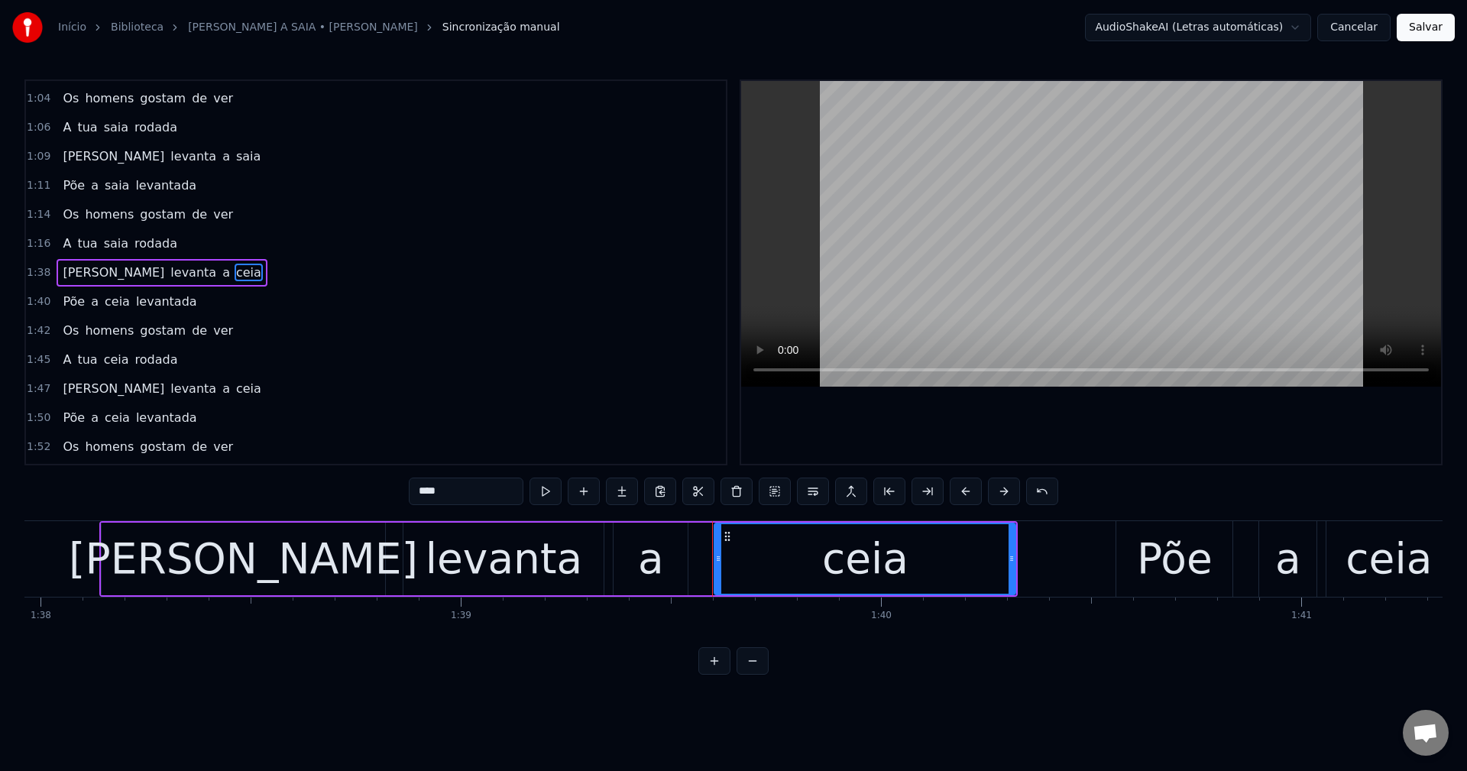
scroll to position [0, 41764]
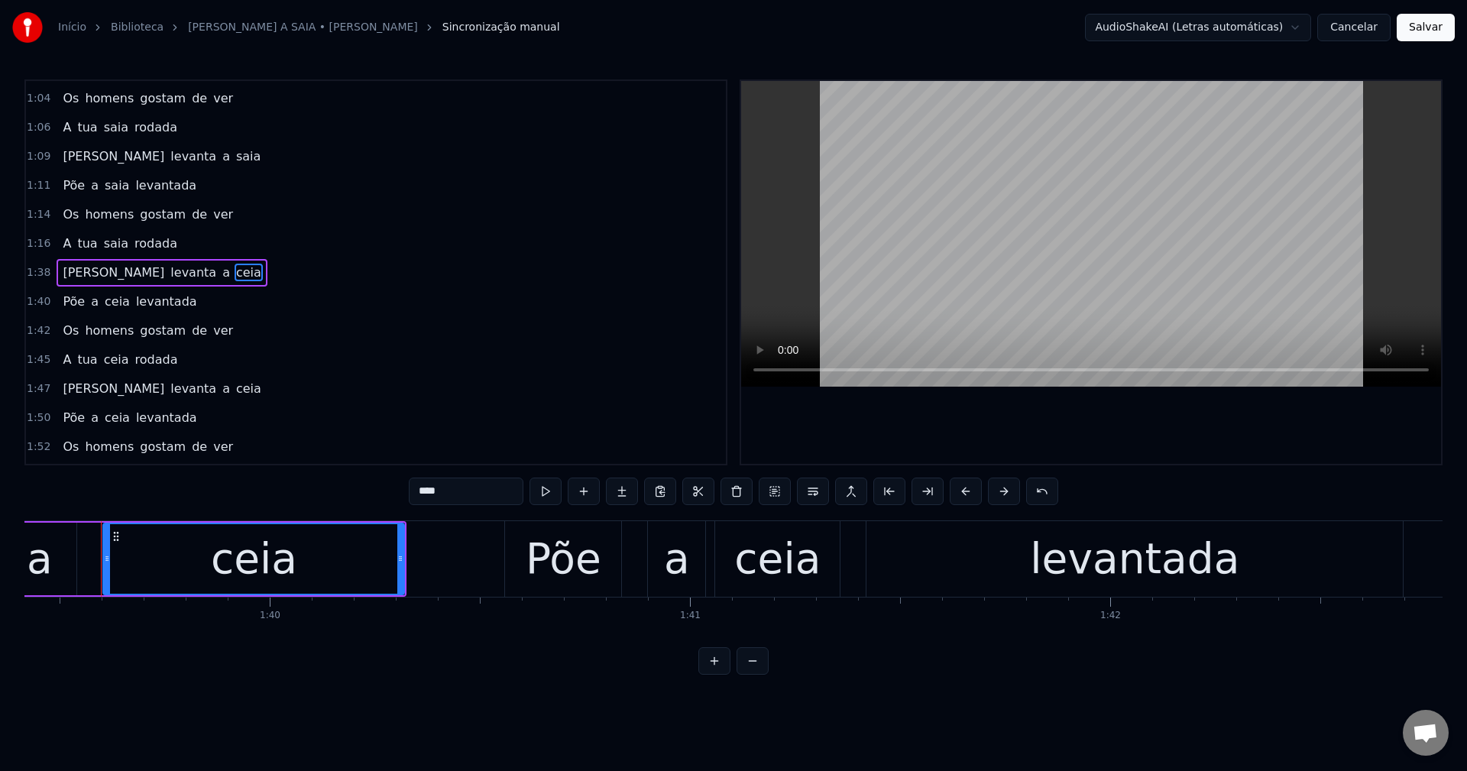
drag, startPoint x: 465, startPoint y: 497, endPoint x: 324, endPoint y: 474, distance: 143.3
click at [330, 480] on div "0:21 Maria levanta a saia 0:23 Põe a saia levantada 0:26 Os homens gostam de ve…" at bounding box center [733, 376] width 1418 height 595
paste input "text"
click at [115, 294] on span "ceia" at bounding box center [117, 302] width 28 height 18
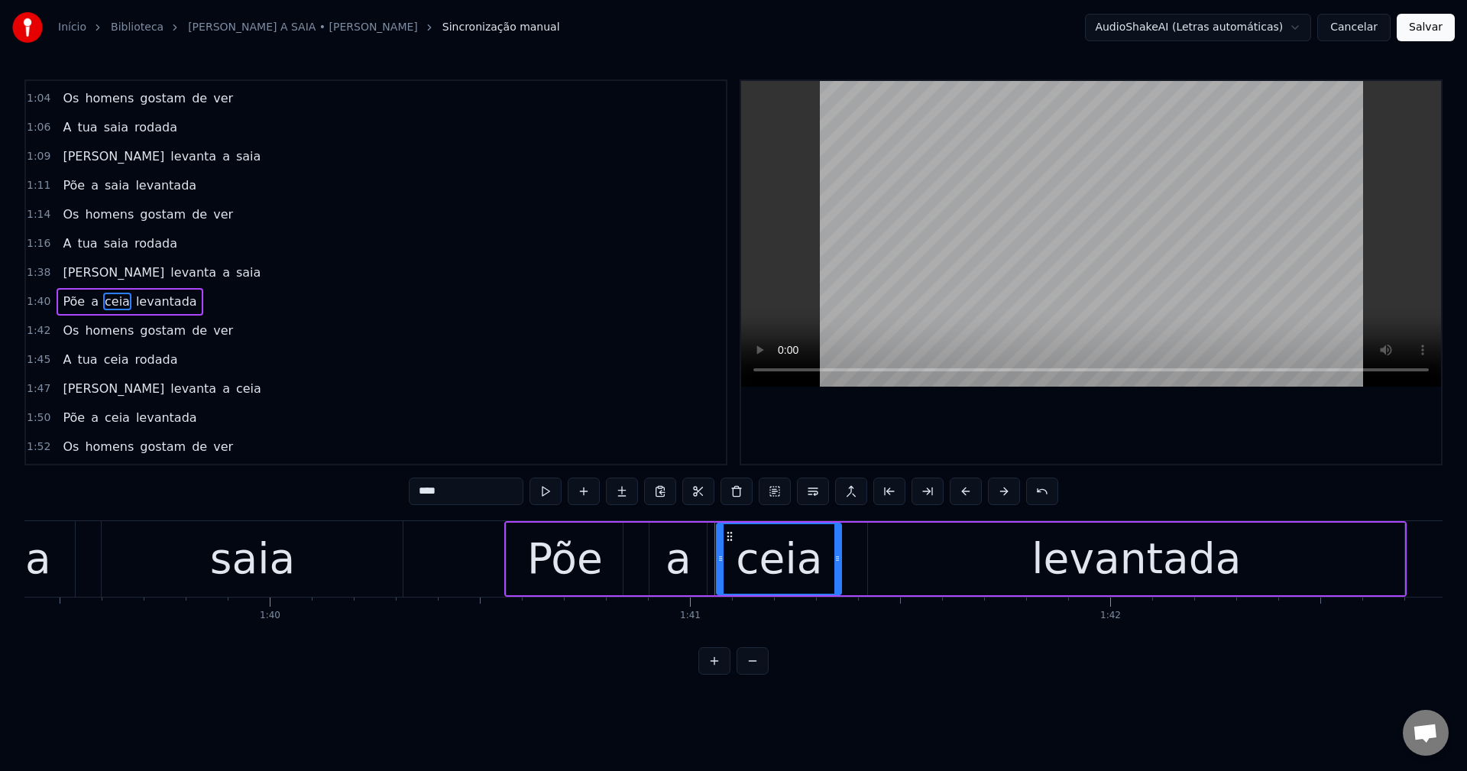
scroll to position [548, 0]
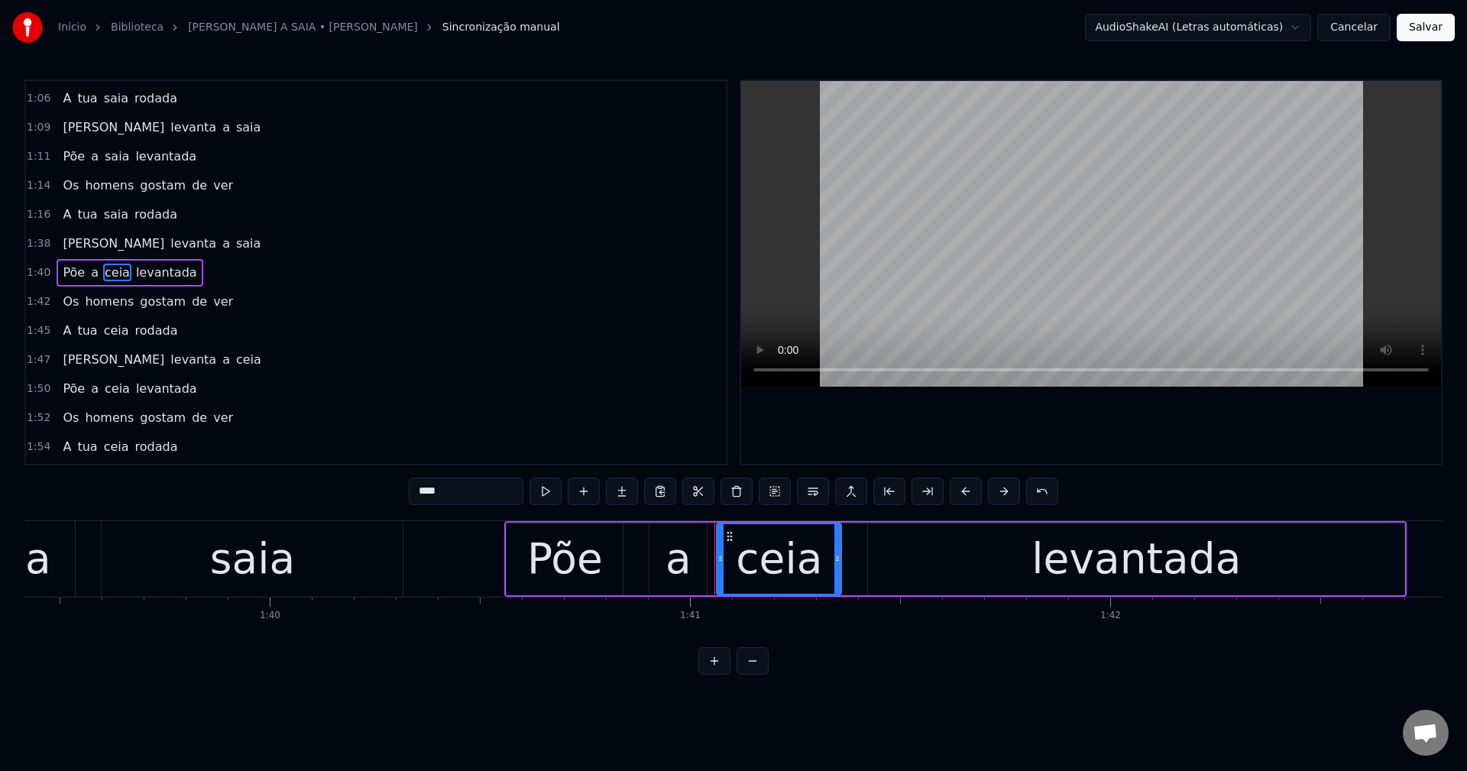
drag, startPoint x: 451, startPoint y: 501, endPoint x: 275, endPoint y: 484, distance: 176.5
click at [275, 484] on div "0:21 Maria levanta a saia 0:23 Põe a saia levantada 0:26 Os homens gostam de ve…" at bounding box center [733, 376] width 1418 height 595
paste input "text"
click at [112, 329] on span "ceia" at bounding box center [116, 331] width 28 height 18
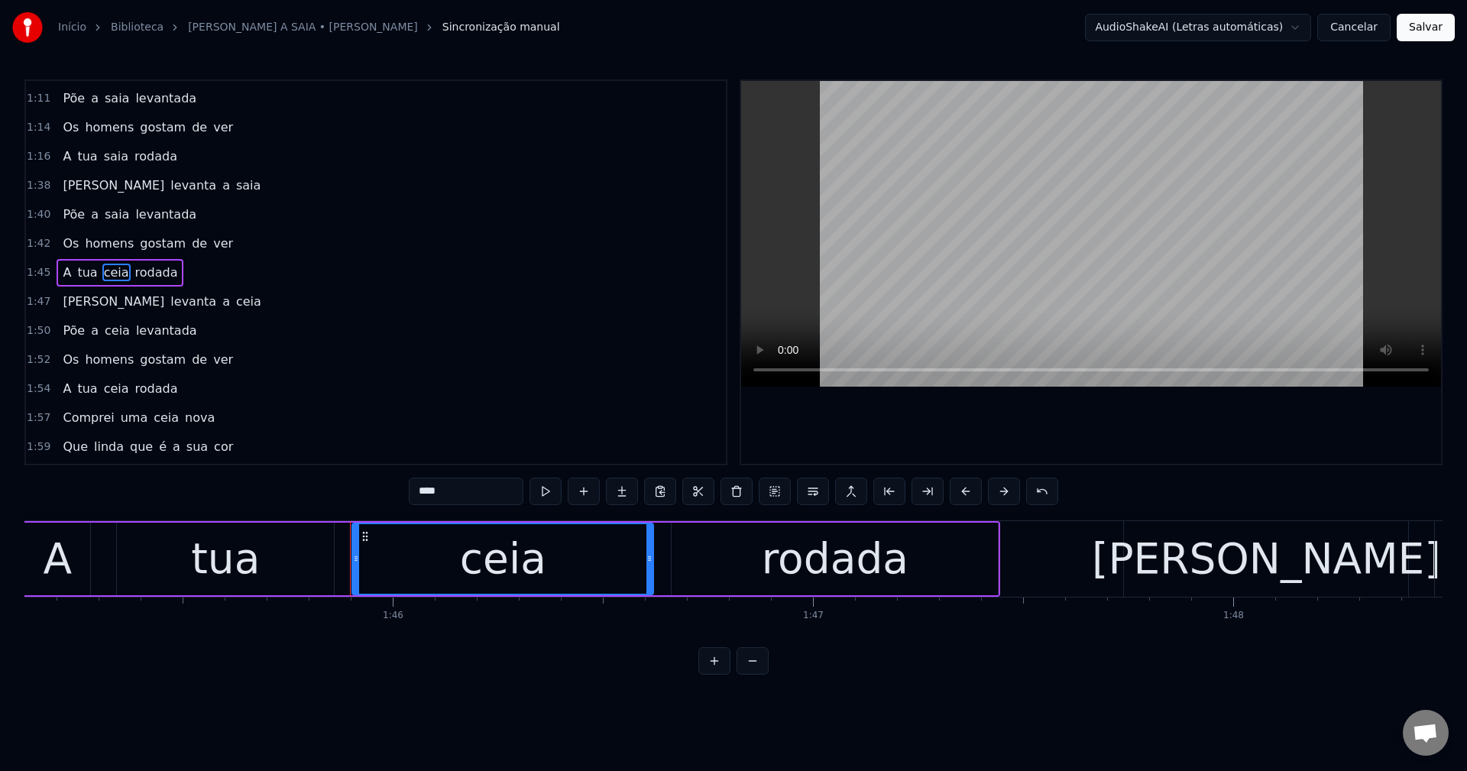
scroll to position [0, 44411]
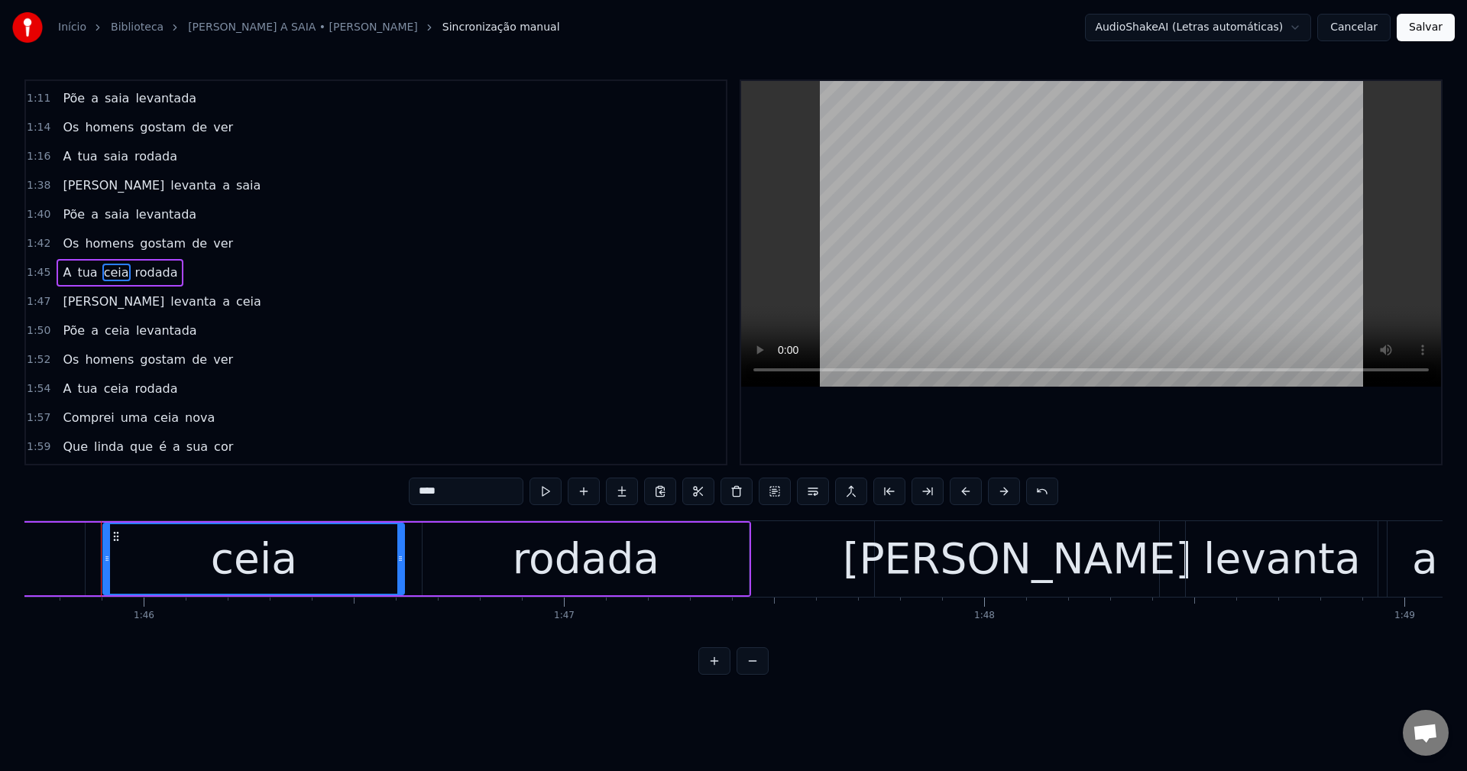
drag, startPoint x: 448, startPoint y: 483, endPoint x: 351, endPoint y: 485, distance: 97.0
click at [351, 485] on div "0:21 Maria levanta a saia 0:23 Põe a saia levantada 0:26 Os homens gostam de ve…" at bounding box center [733, 376] width 1418 height 595
paste input "text"
type input "****"
click at [177, 305] on div "Maria levanta a ceia" at bounding box center [162, 301] width 210 height 27
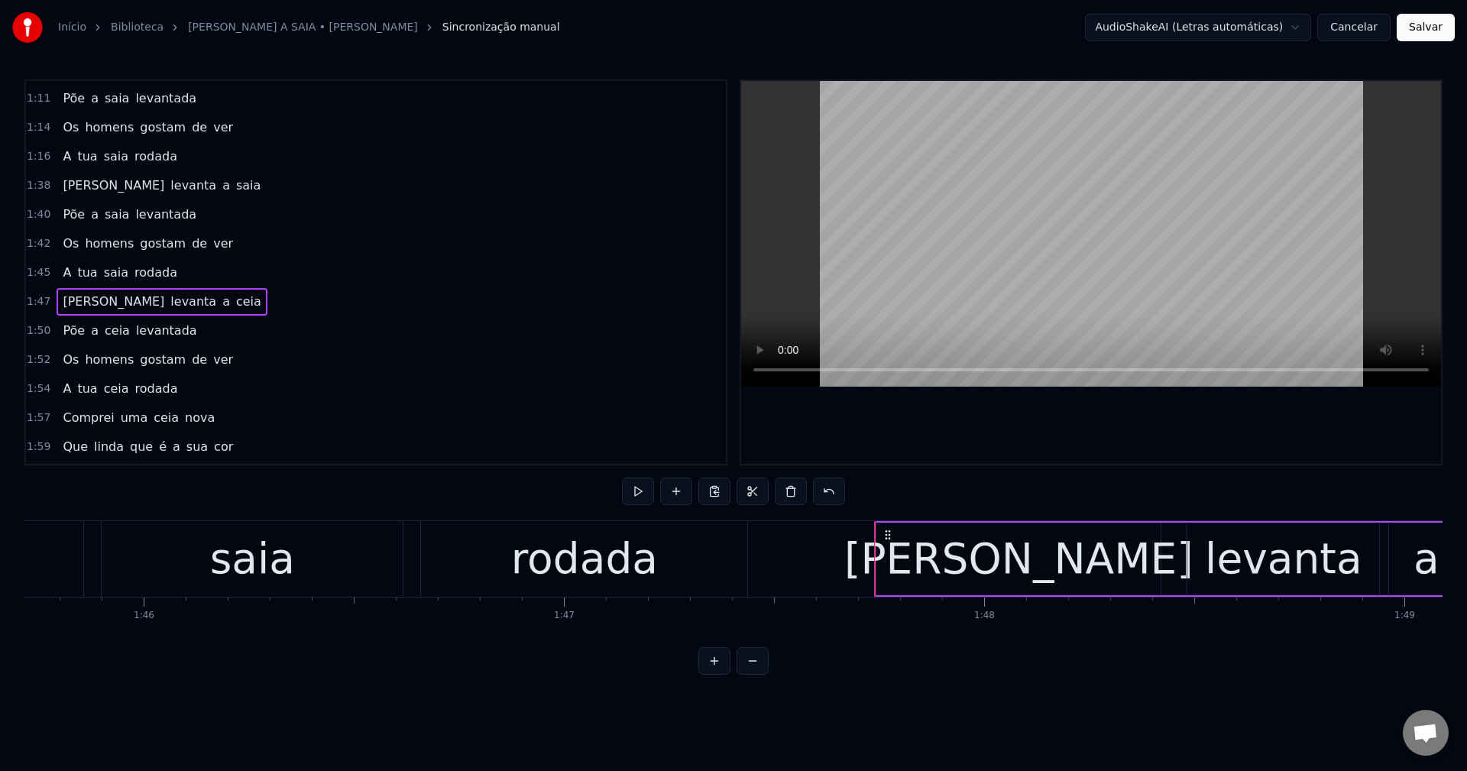
click at [234, 304] on span "ceia" at bounding box center [248, 302] width 28 height 18
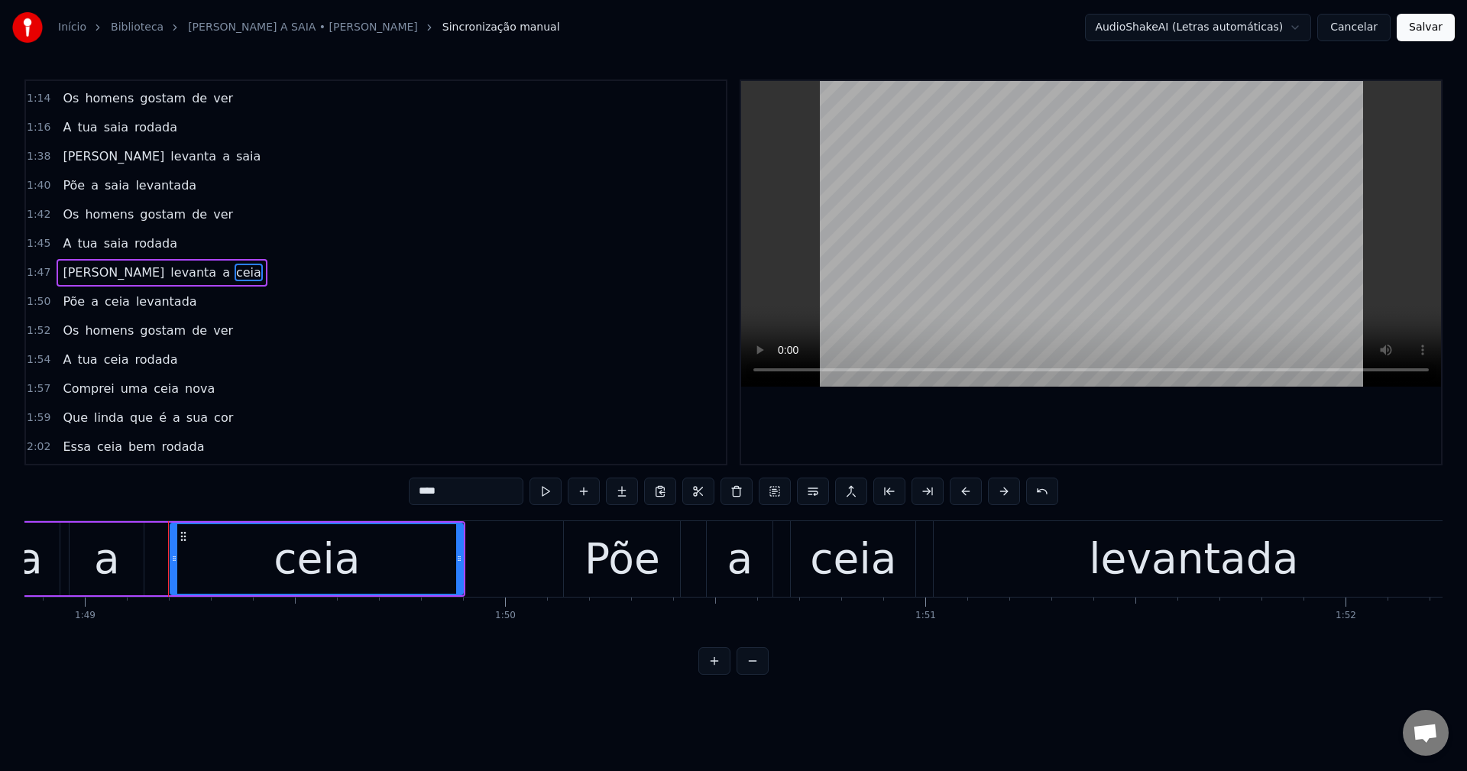
scroll to position [0, 45797]
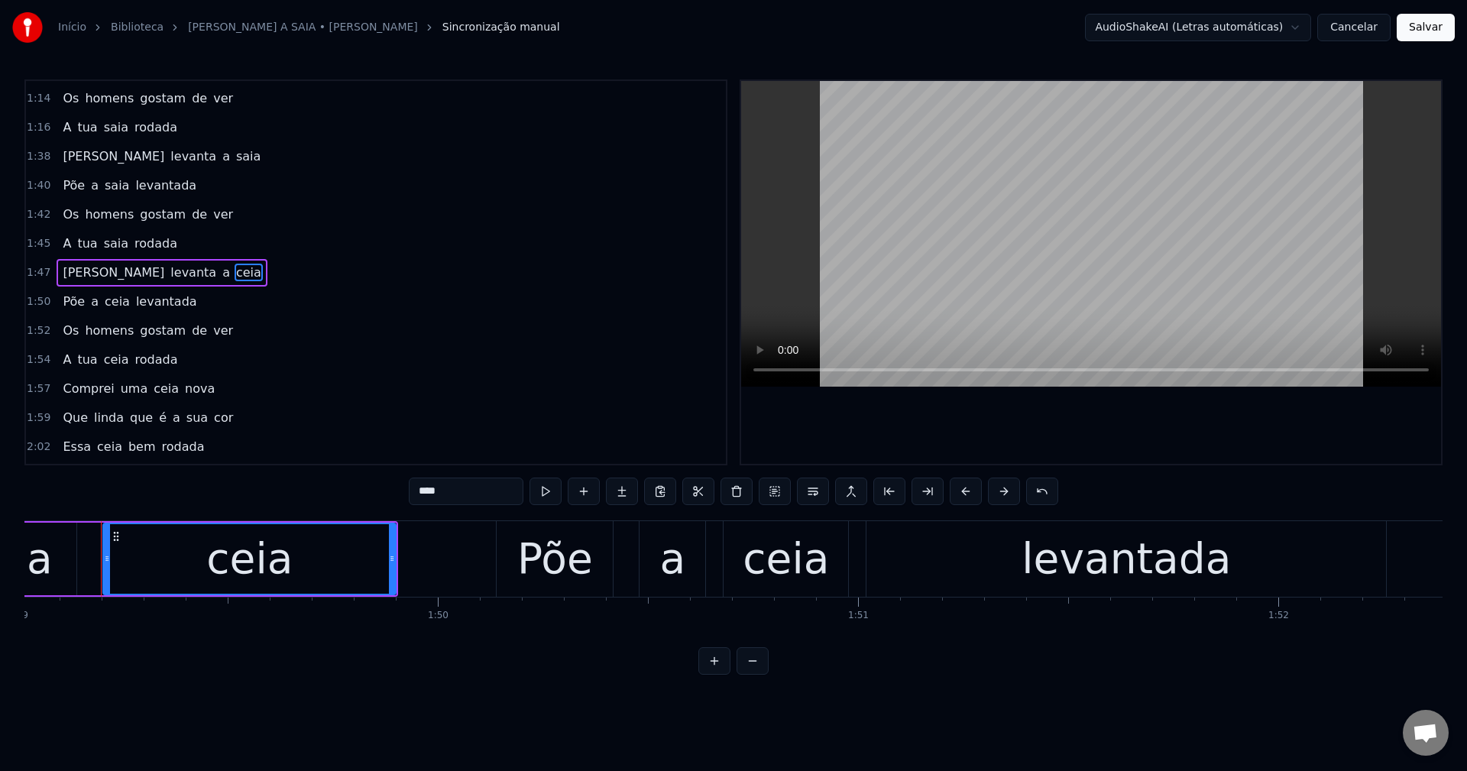
drag, startPoint x: 454, startPoint y: 489, endPoint x: 393, endPoint y: 490, distance: 61.9
click at [393, 490] on div "0:21 Maria levanta a saia 0:23 Põe a saia levantada 0:26 Os homens gostam de ve…" at bounding box center [733, 376] width 1418 height 595
paste input "text"
click at [105, 300] on span "ceia" at bounding box center [117, 302] width 28 height 18
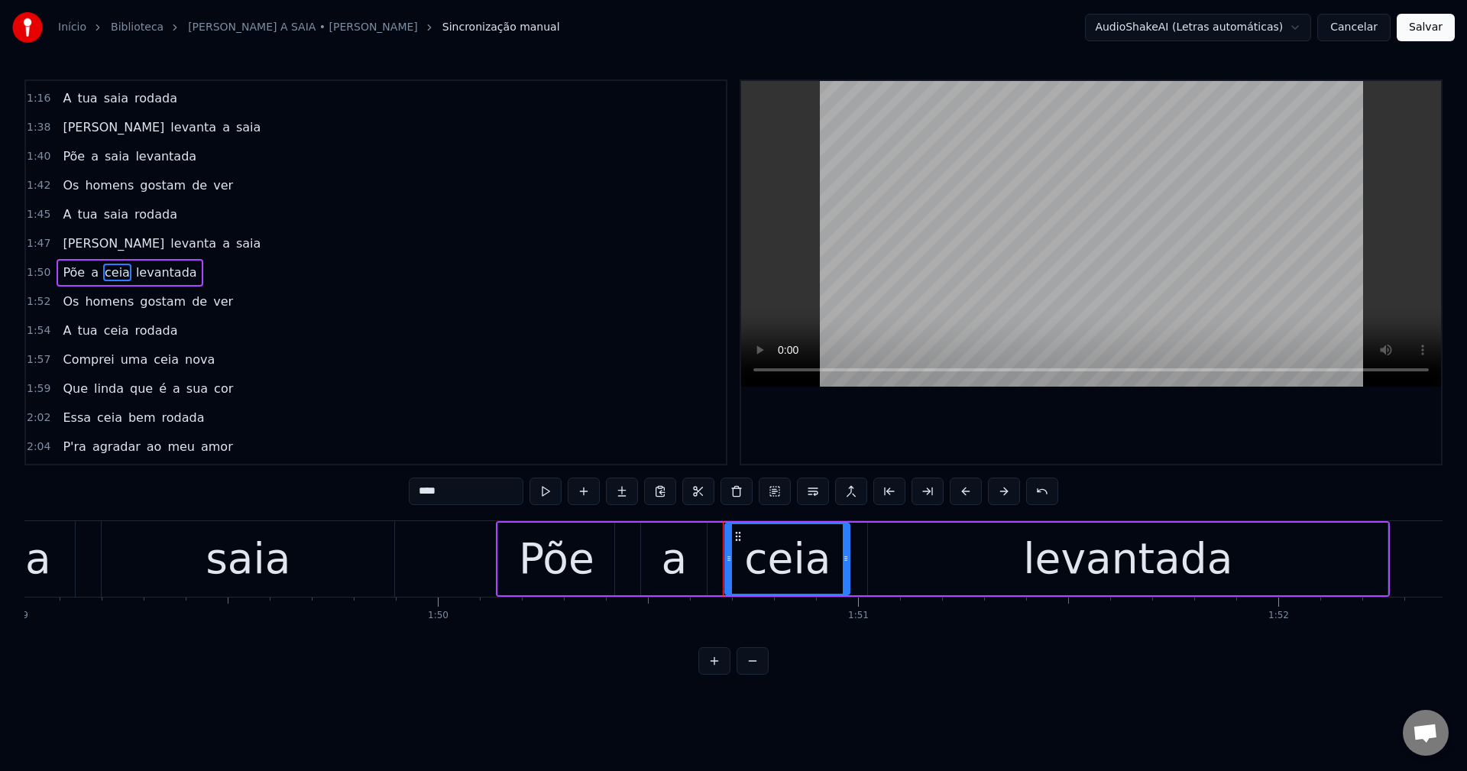
drag, startPoint x: 448, startPoint y: 493, endPoint x: 309, endPoint y: 479, distance: 140.5
click at [328, 483] on div "0:21 Maria levanta a saia 0:23 Põe a saia levantada 0:26 Os homens gostam de ve…" at bounding box center [733, 376] width 1418 height 595
paste input "text"
click at [112, 336] on span "ceia" at bounding box center [116, 331] width 28 height 18
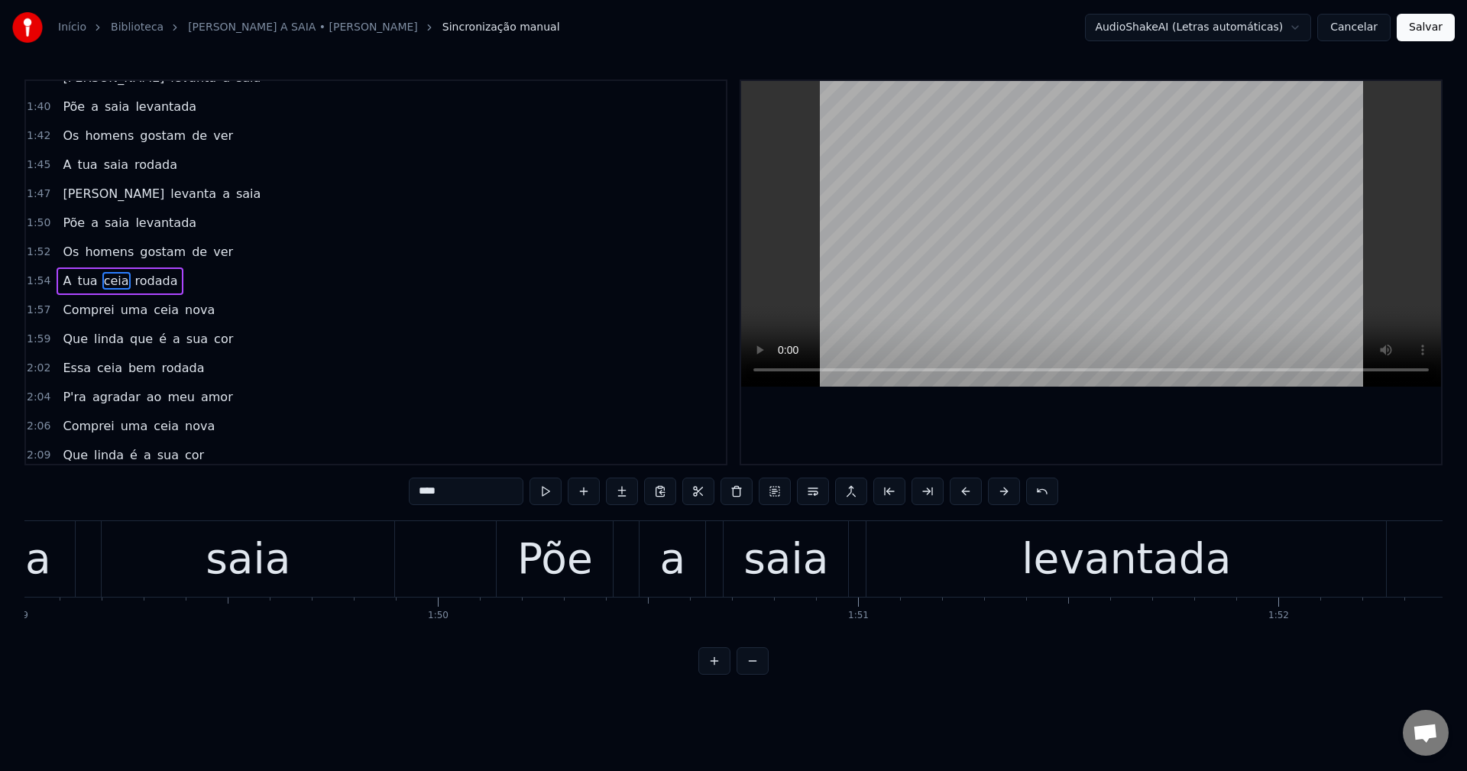
scroll to position [723, 0]
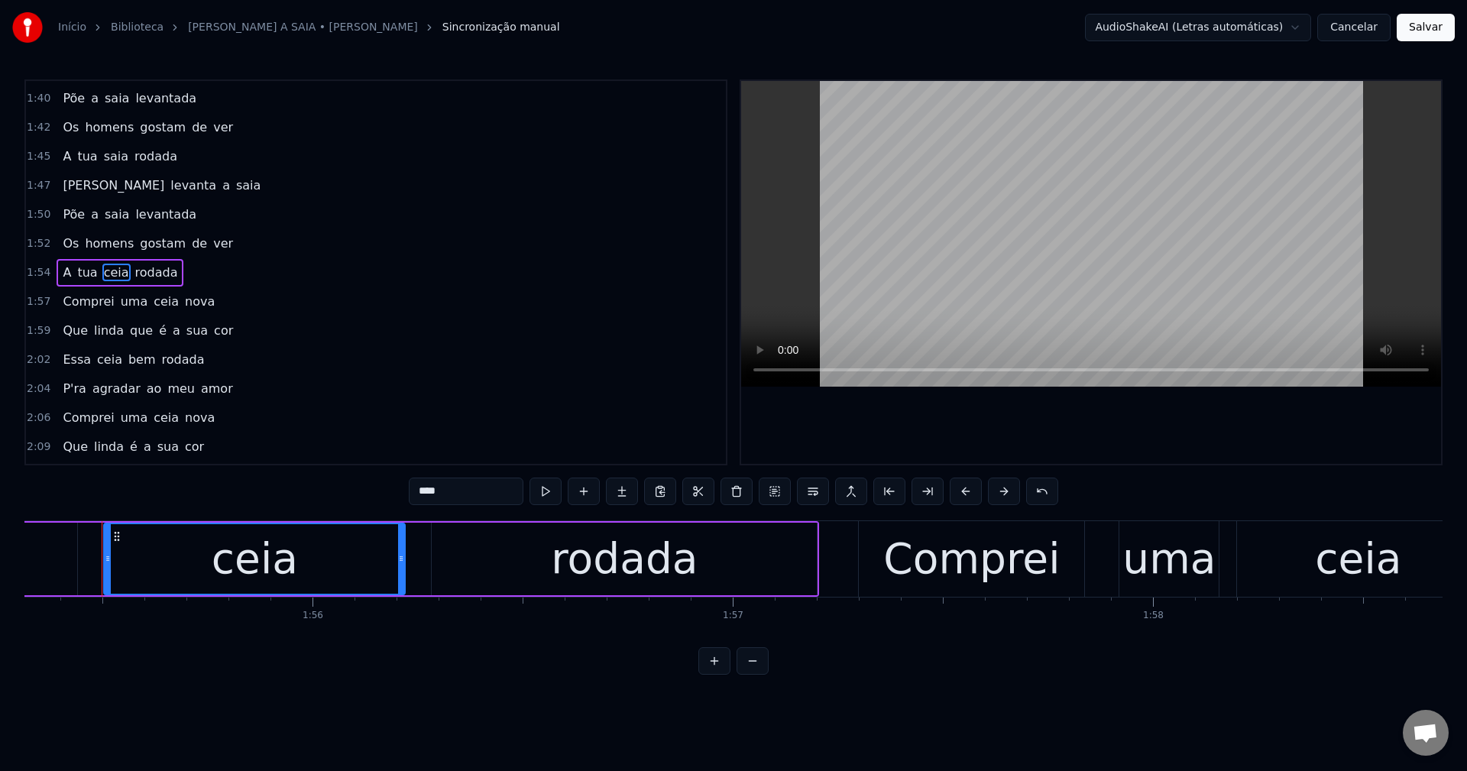
drag, startPoint x: 439, startPoint y: 488, endPoint x: 385, endPoint y: 487, distance: 54.2
click at [385, 487] on div "0:21 Maria levanta a saia 0:23 Põe a saia levantada 0:26 Os homens gostam de ve…" at bounding box center [733, 376] width 1418 height 595
paste input "text"
click at [154, 308] on span "ceia" at bounding box center [166, 302] width 28 height 18
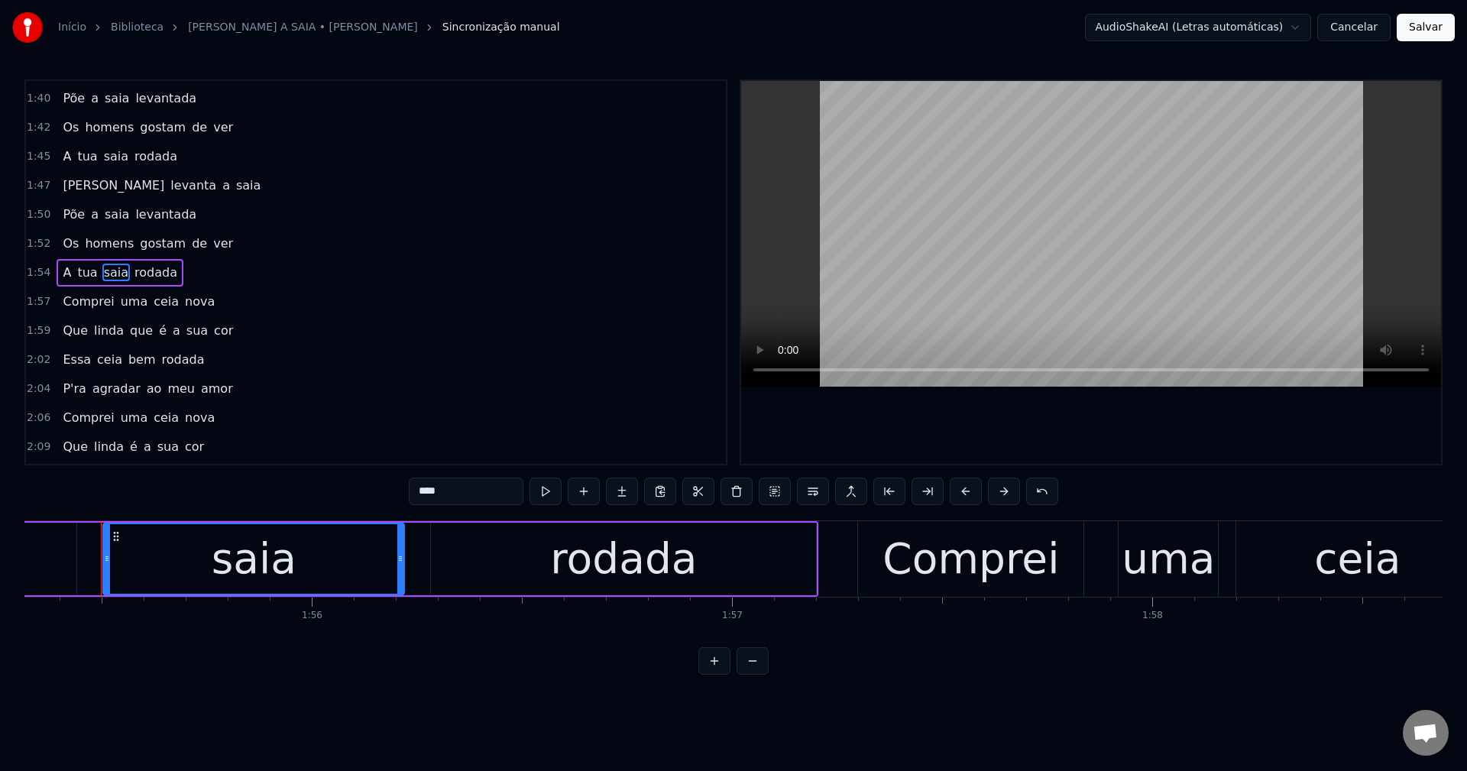
scroll to position [752, 0]
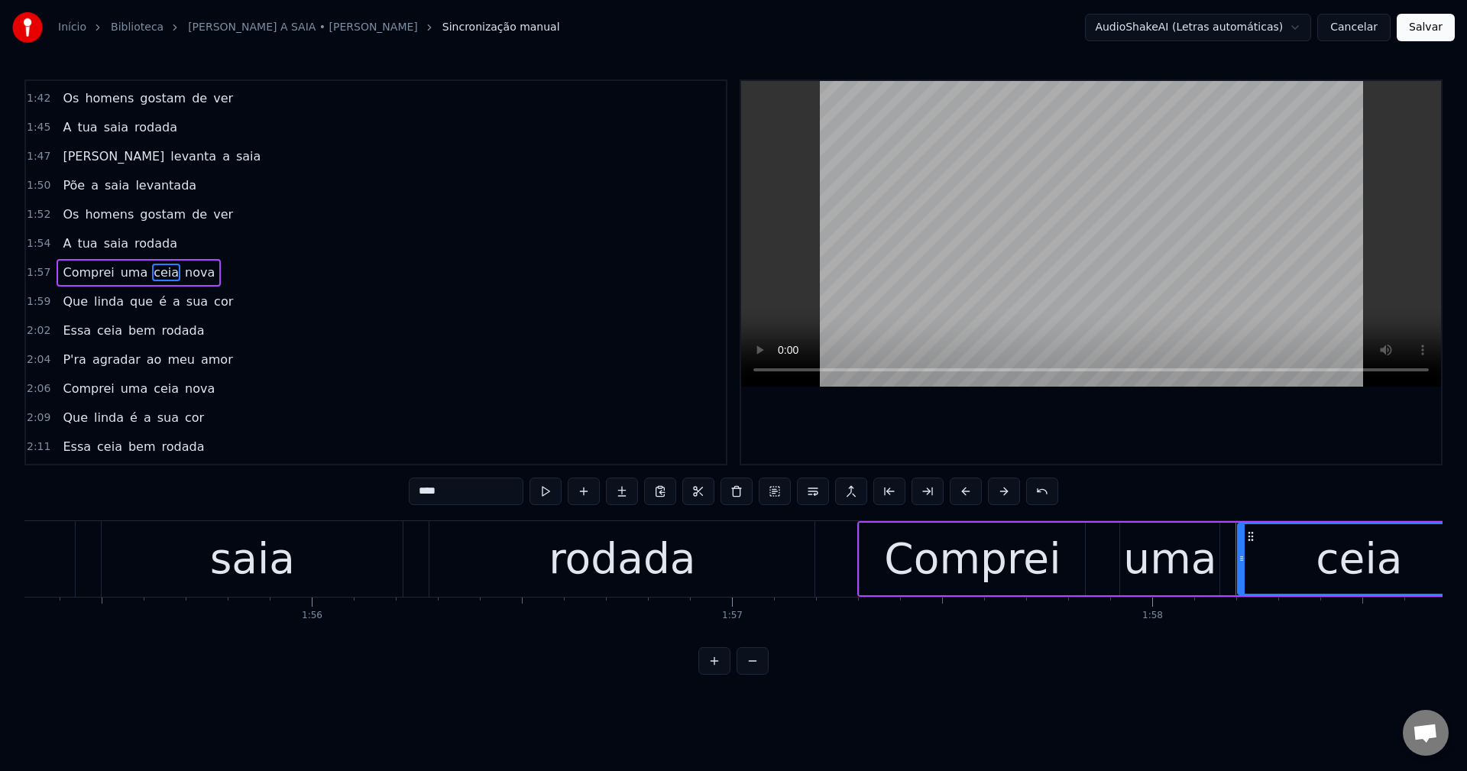
drag, startPoint x: 466, startPoint y: 499, endPoint x: 344, endPoint y: 500, distance: 121.5
click at [344, 500] on div "0:21 Maria levanta a saia 0:23 Põe a saia levantada 0:26 Os homens gostam de ve…" at bounding box center [733, 376] width 1418 height 595
paste input "text"
click at [106, 328] on span "ceia" at bounding box center [109, 331] width 28 height 18
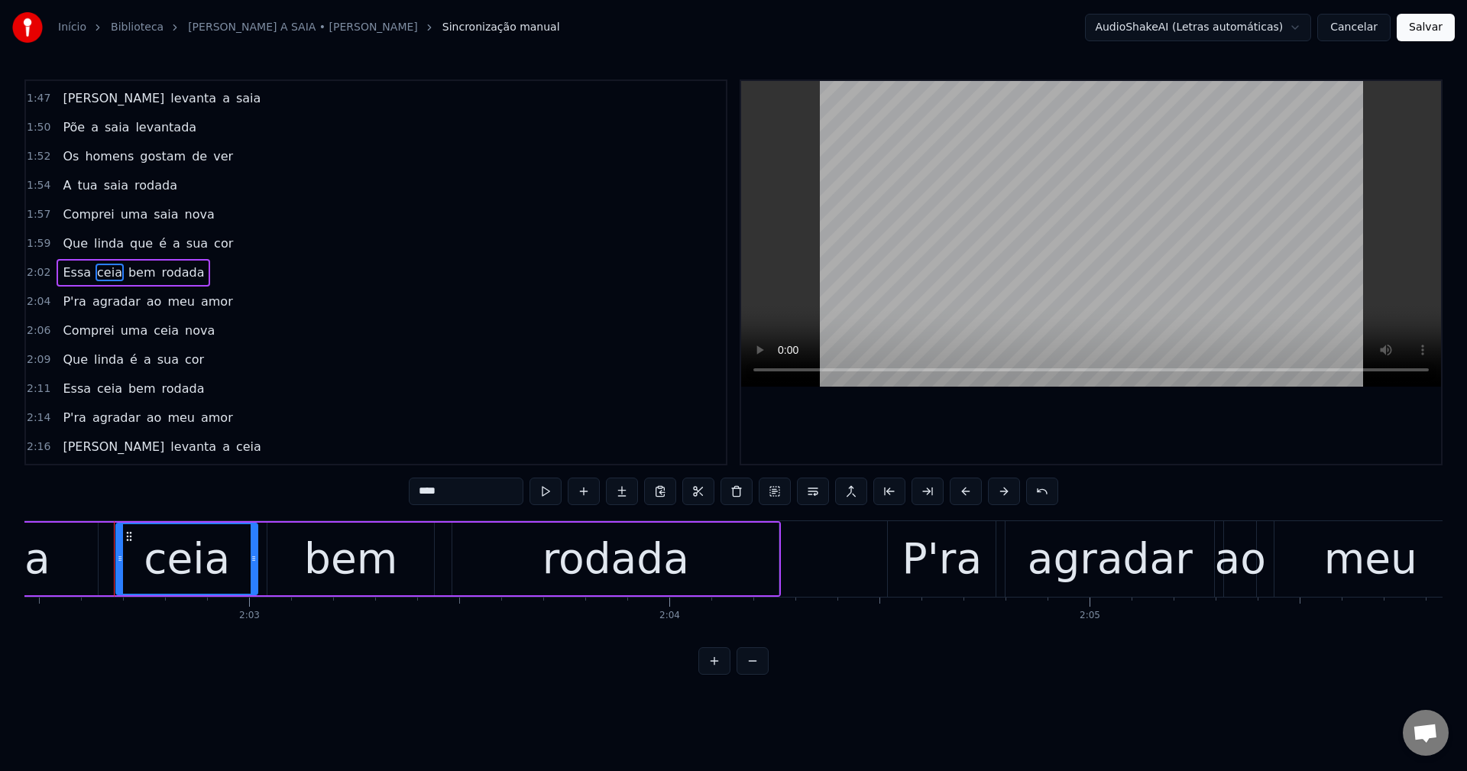
scroll to position [0, 51460]
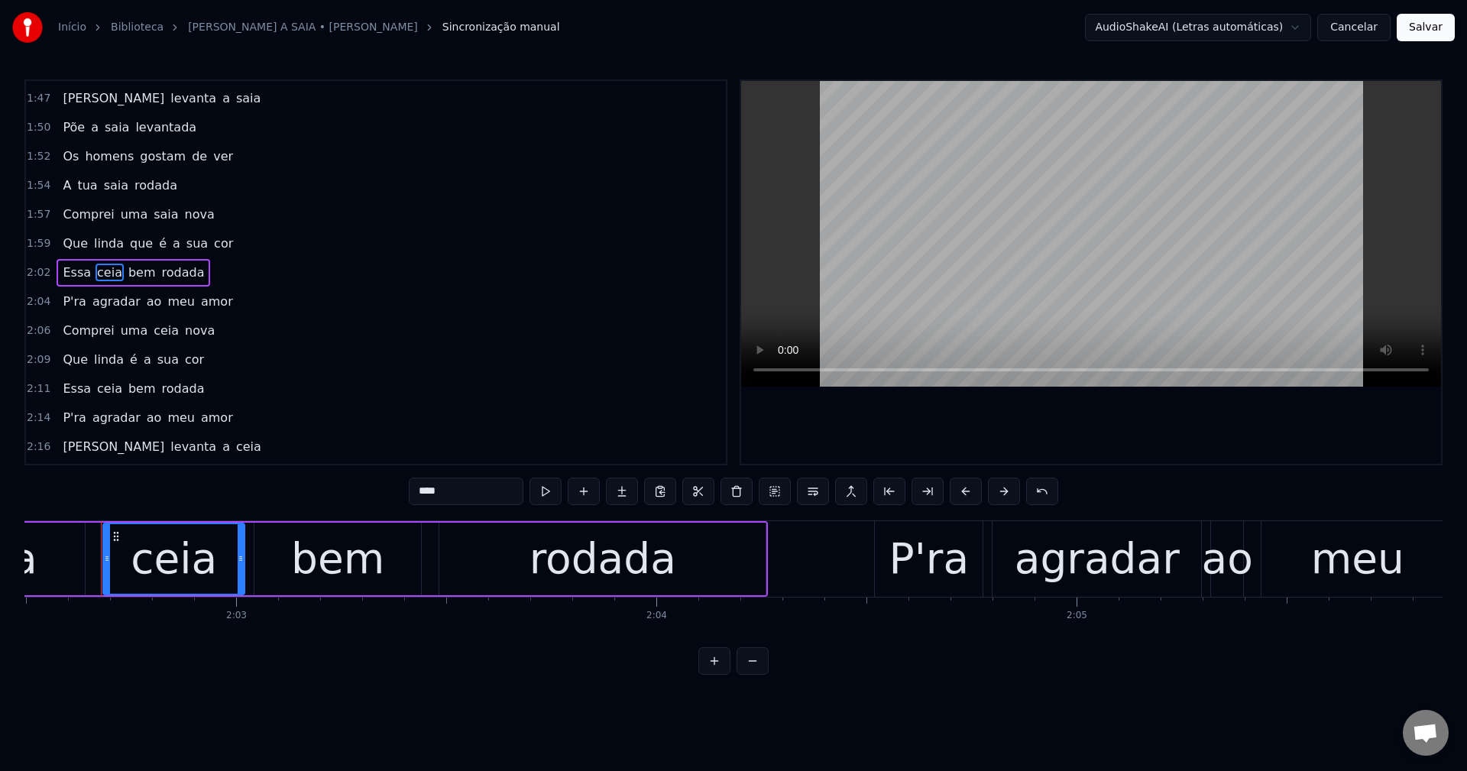
drag, startPoint x: 442, startPoint y: 490, endPoint x: 310, endPoint y: 463, distance: 135.0
click at [328, 474] on div "0:21 Maria levanta a saia 0:23 Põe a saia levantada 0:26 Os homens gostam de ve…" at bounding box center [733, 376] width 1418 height 595
paste input "text"
click at [152, 335] on span "ceia" at bounding box center [166, 331] width 28 height 18
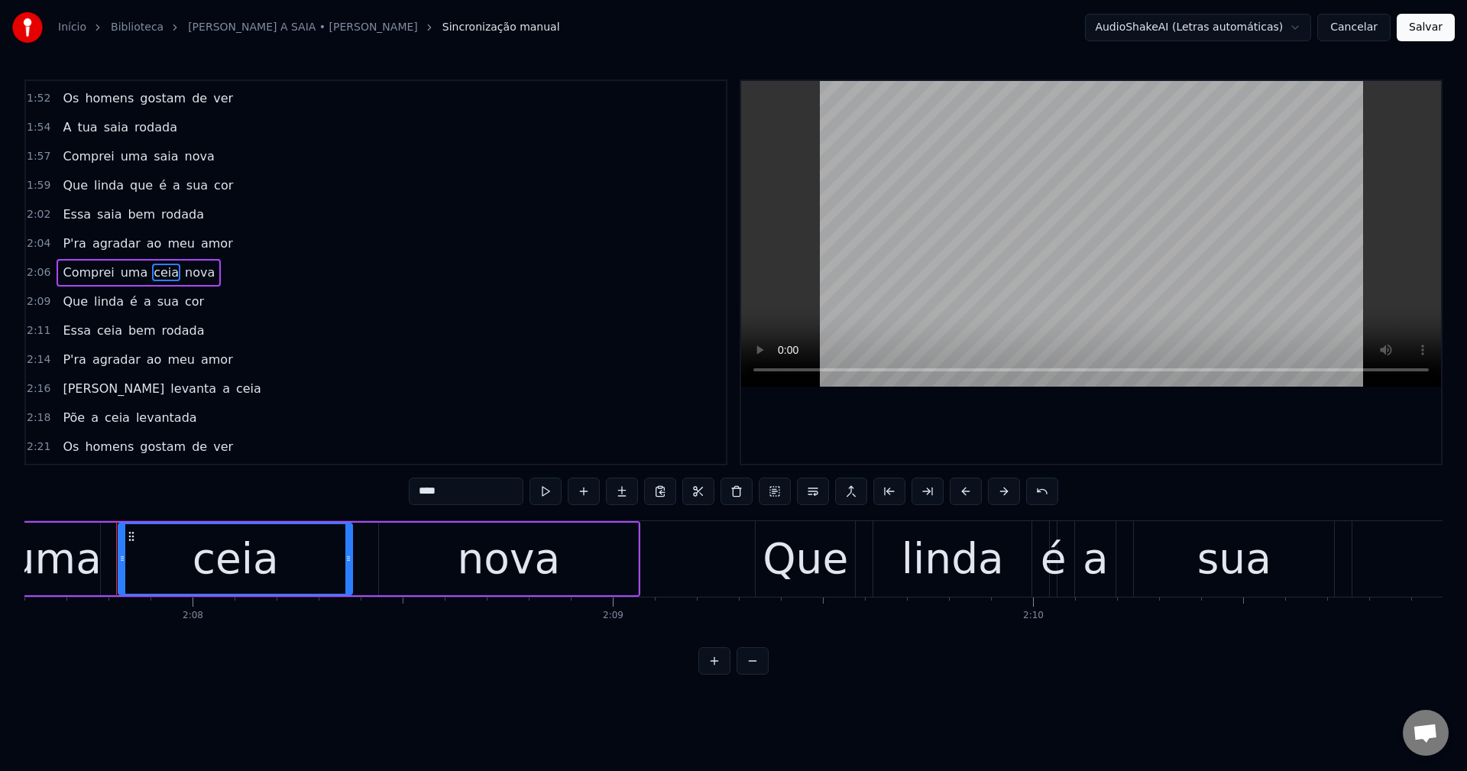
scroll to position [0, 53619]
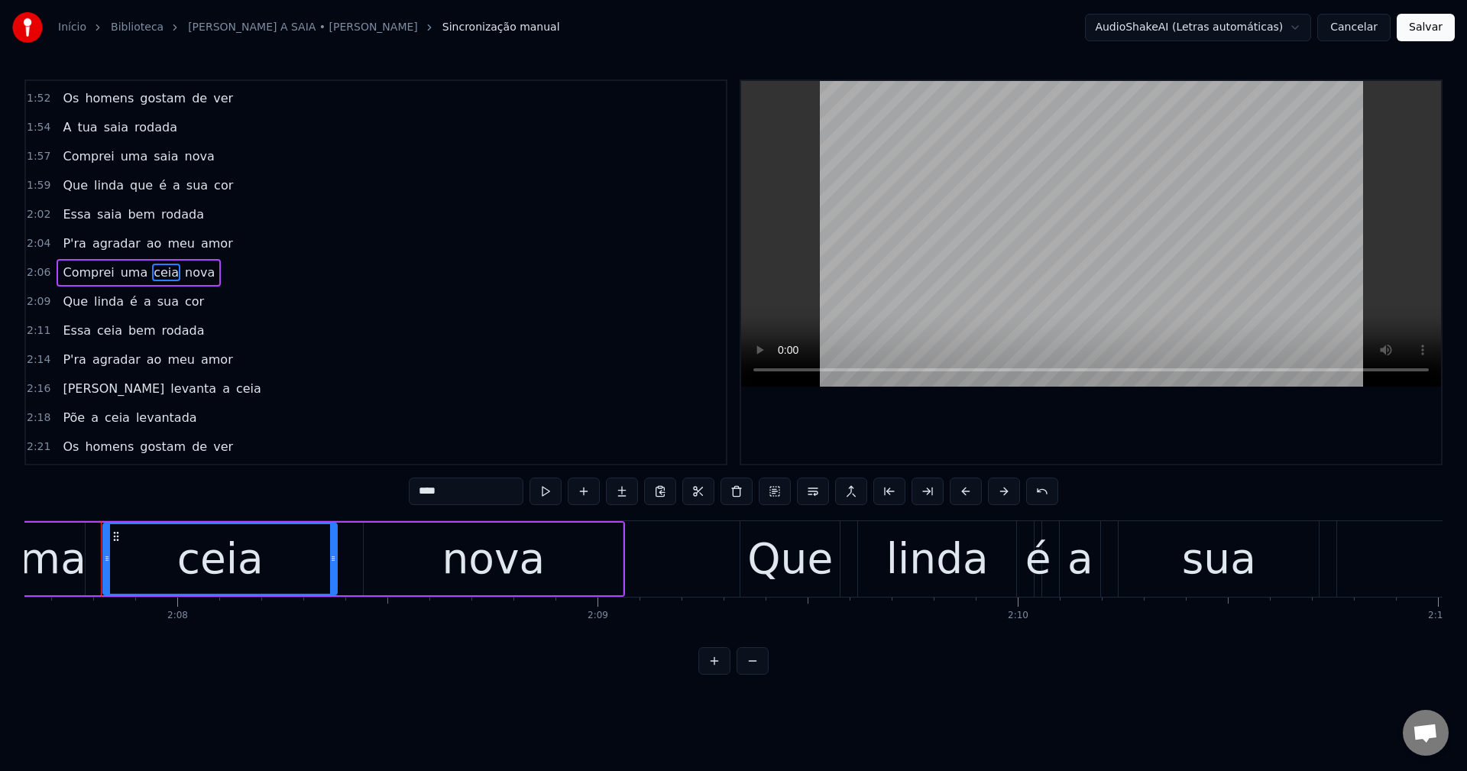
drag, startPoint x: 450, startPoint y: 490, endPoint x: 324, endPoint y: 483, distance: 126.2
click at [324, 483] on div "0:21 Maria levanta a saia 0:23 Põe a saia levantada 0:26 Os homens gostam de ve…" at bounding box center [733, 376] width 1418 height 595
paste input "text"
click at [95, 333] on span "ceia" at bounding box center [109, 331] width 28 height 18
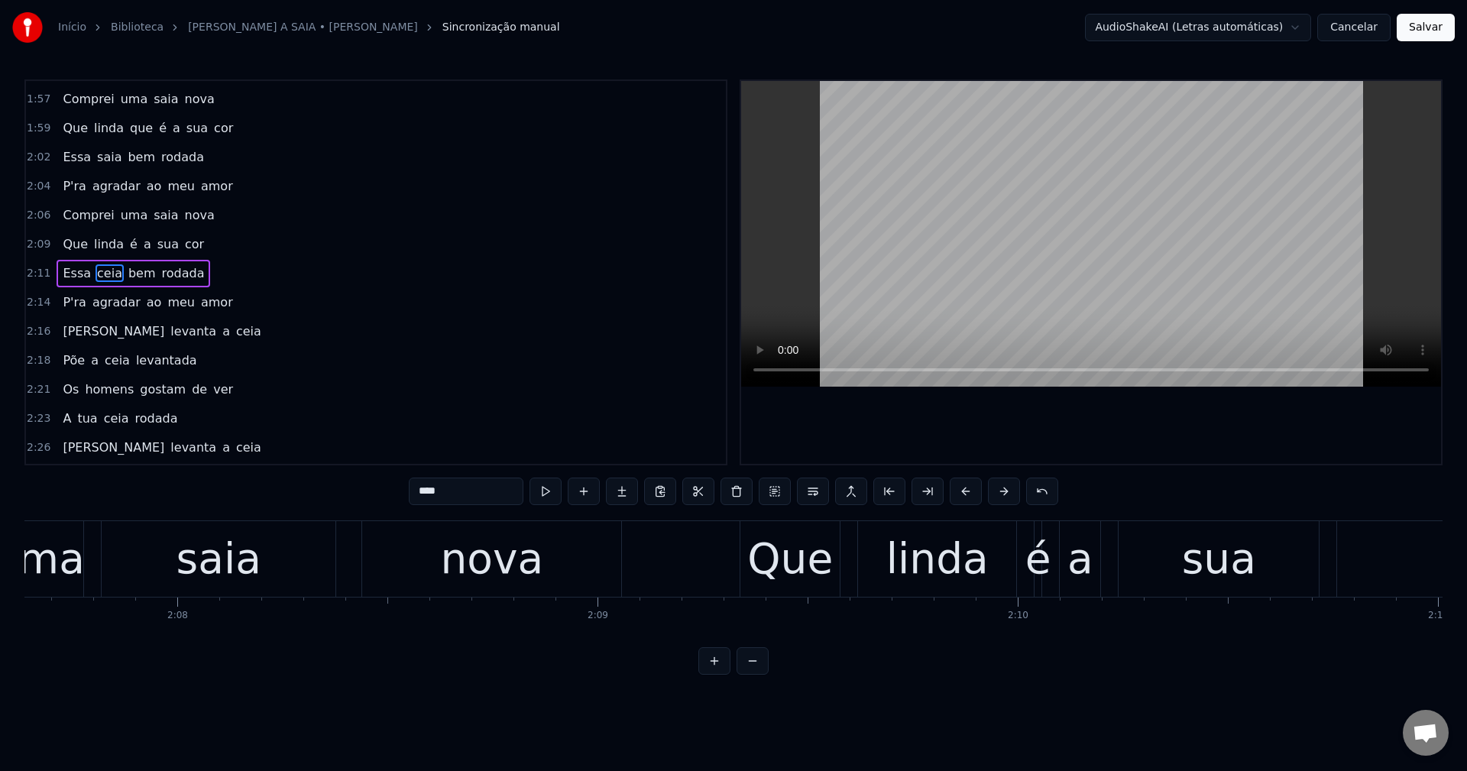
scroll to position [926, 0]
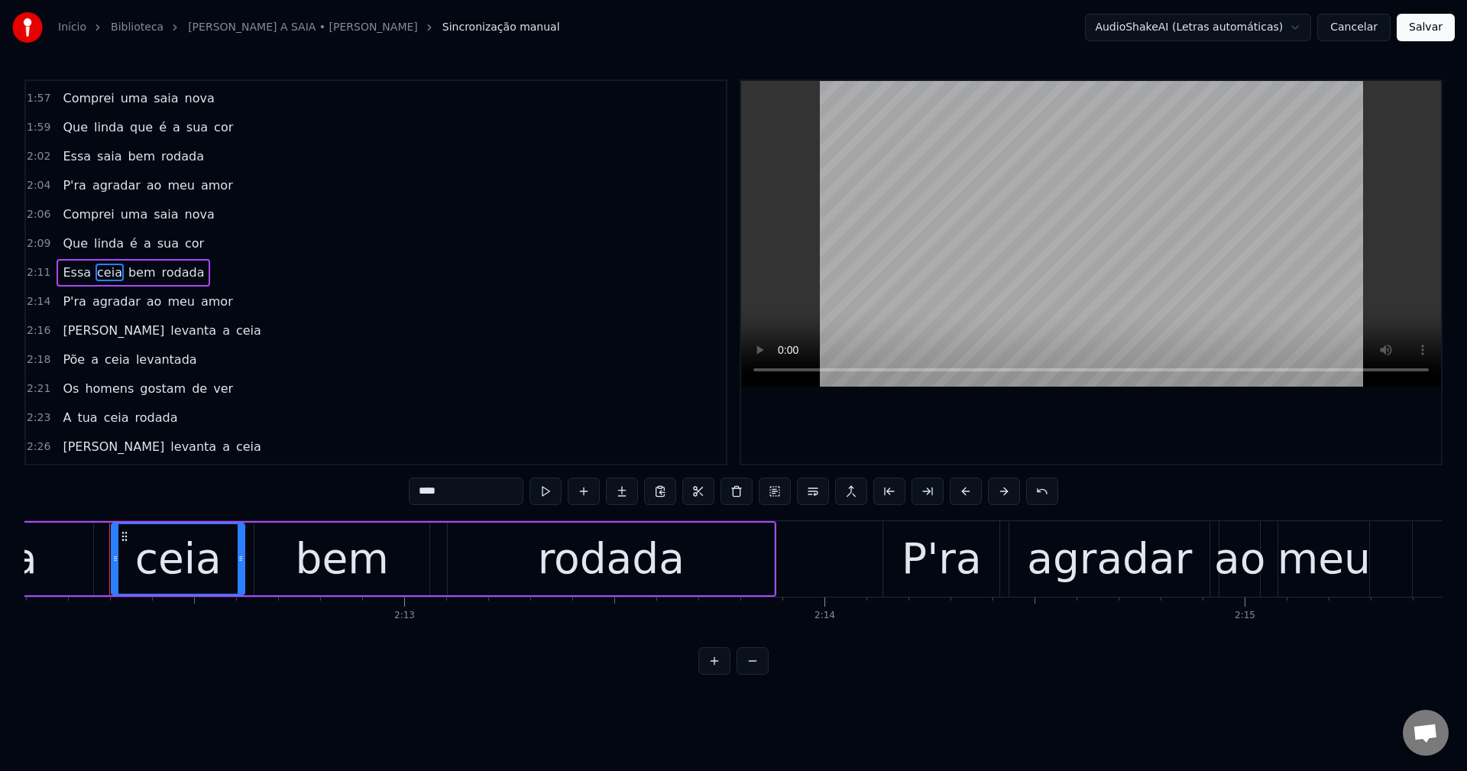
drag, startPoint x: 467, startPoint y: 491, endPoint x: 261, endPoint y: 486, distance: 205.5
click at [276, 490] on div "0:21 Maria levanta a saia 0:23 Põe a saia levantada 0:26 Os homens gostam de ve…" at bounding box center [733, 376] width 1418 height 595
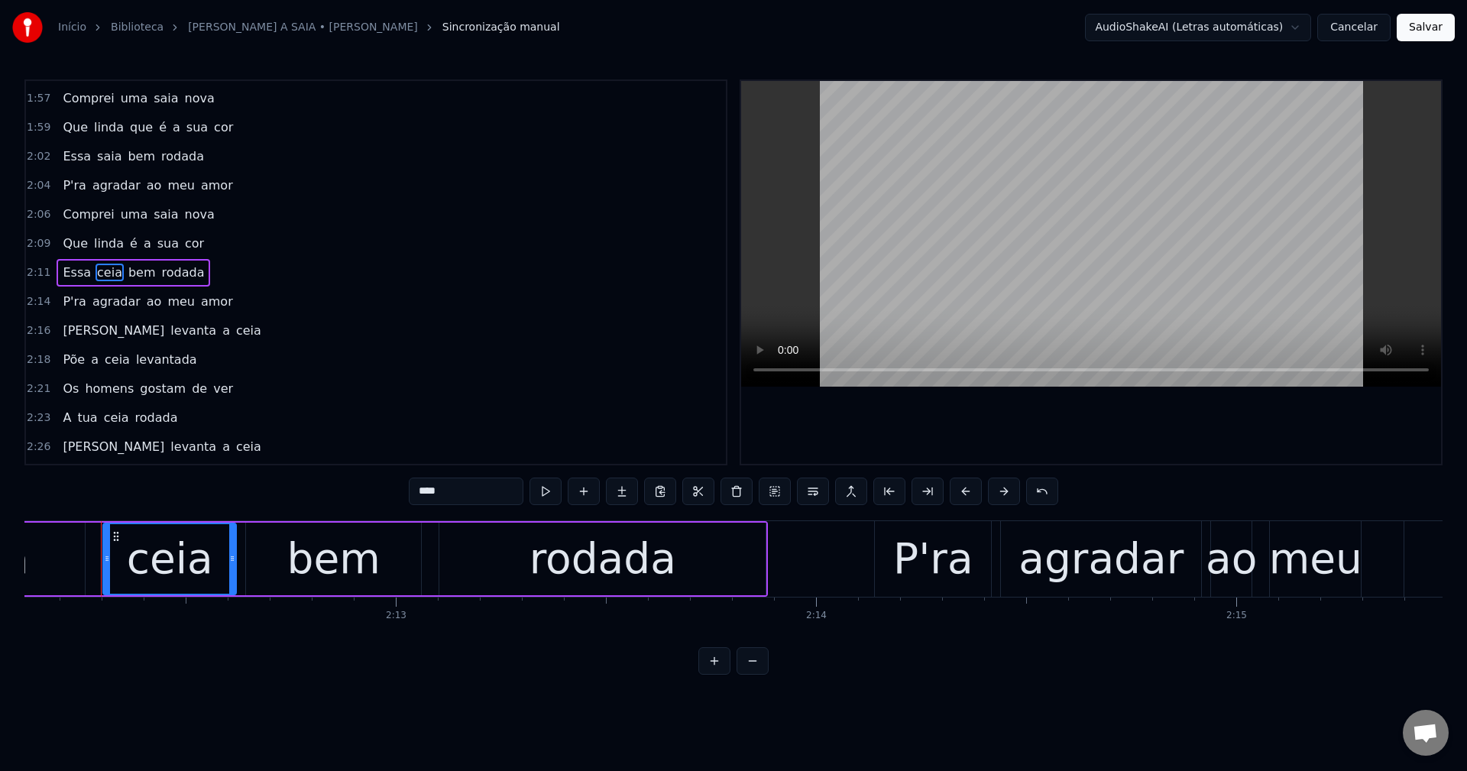
paste input "text"
click at [234, 330] on span "ceia" at bounding box center [248, 331] width 28 height 18
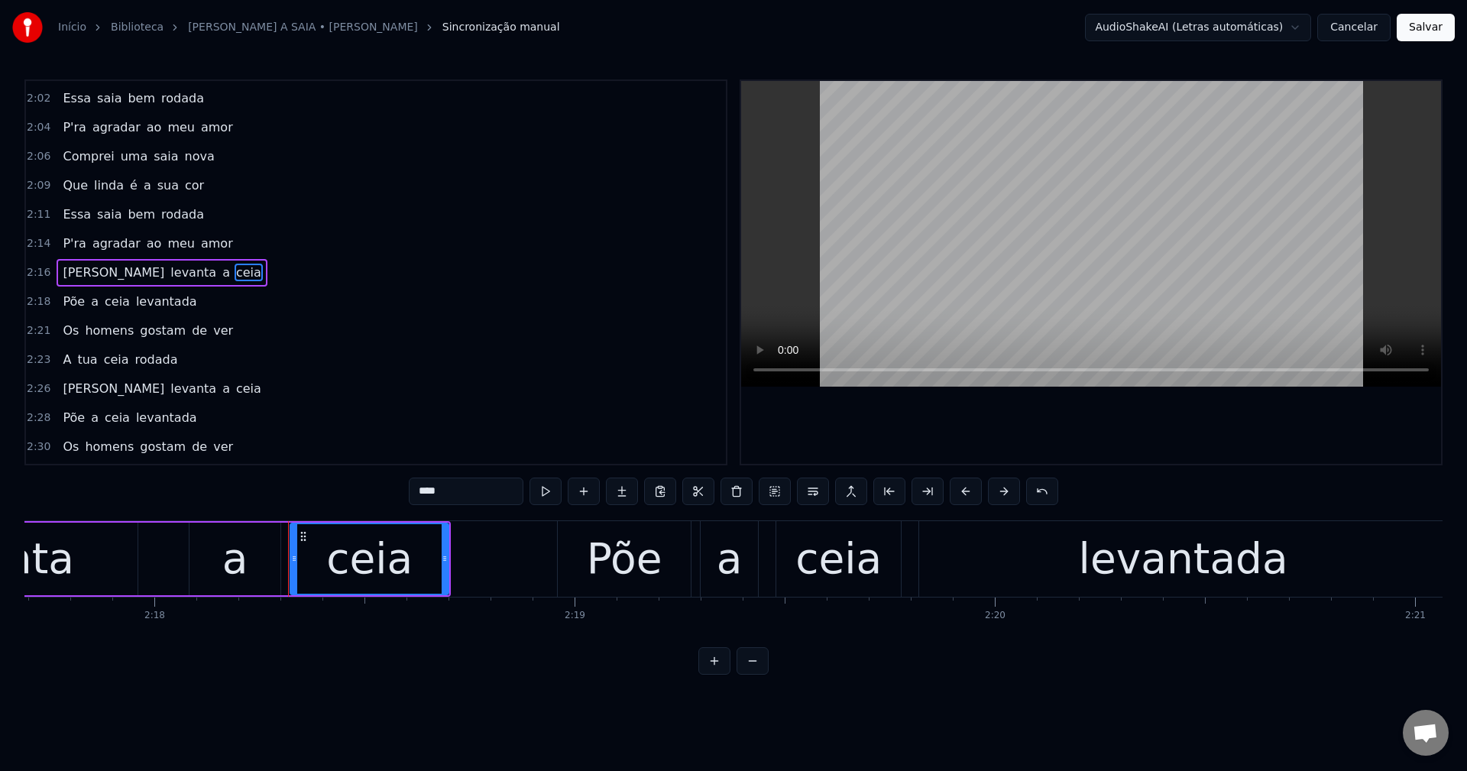
scroll to position [0, 58030]
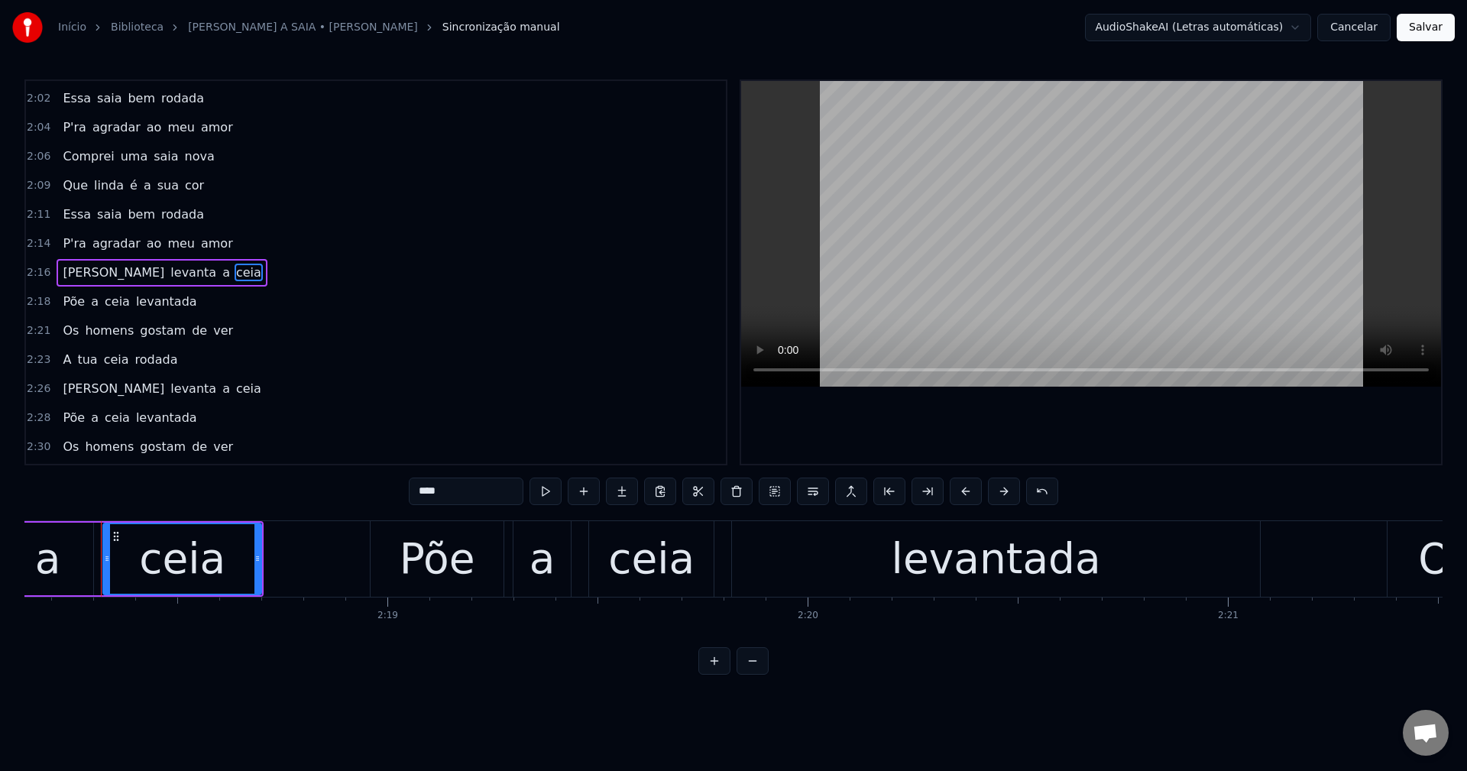
drag, startPoint x: 461, startPoint y: 492, endPoint x: 281, endPoint y: 457, distance: 182.9
click at [281, 457] on div "0:21 Maria levanta a saia 0:23 Põe a saia levantada 0:26 Os homens gostam de ve…" at bounding box center [733, 376] width 1418 height 595
paste input "text"
type input "****"
click at [118, 311] on div "Põe a ceia levantada" at bounding box center [130, 301] width 146 height 27
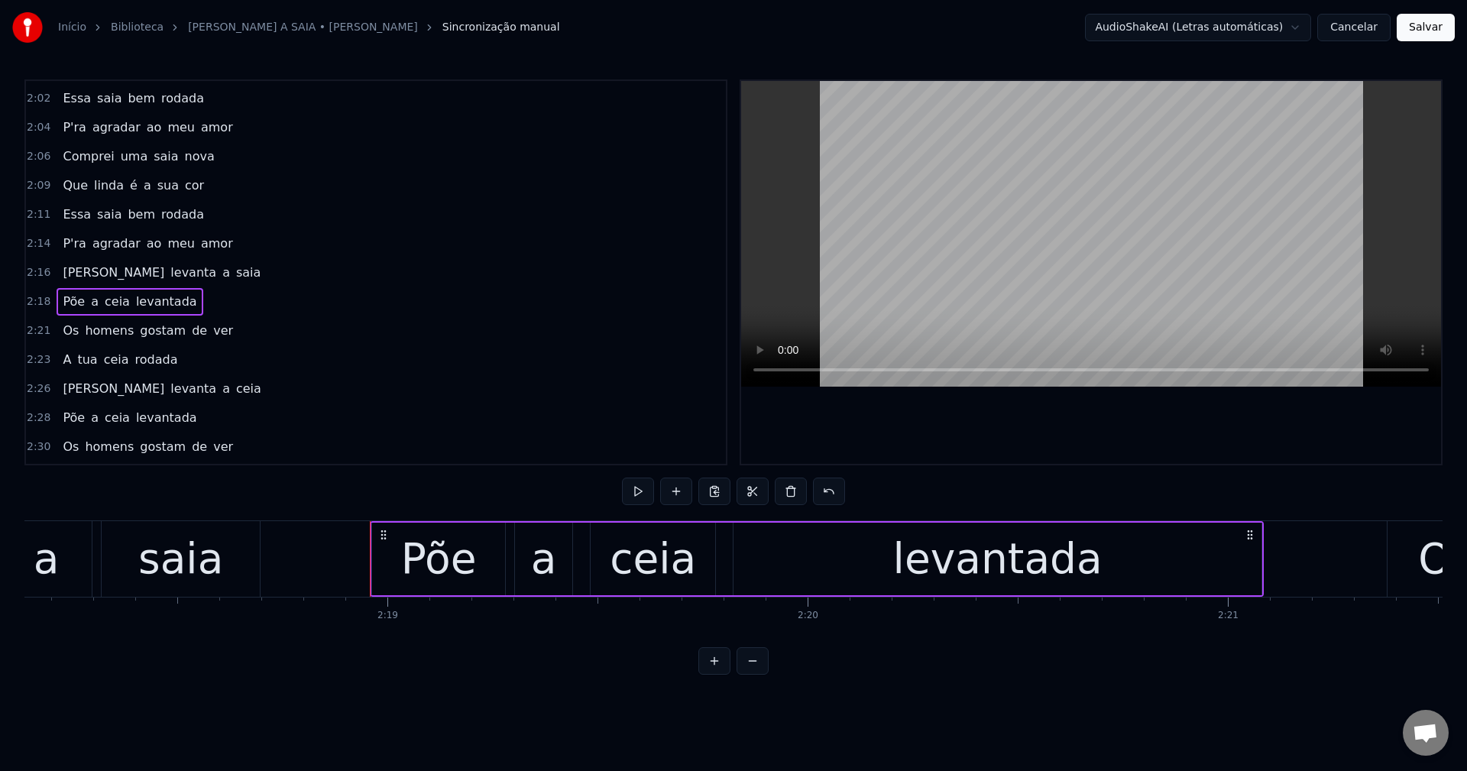
click at [111, 309] on span "ceia" at bounding box center [117, 302] width 28 height 18
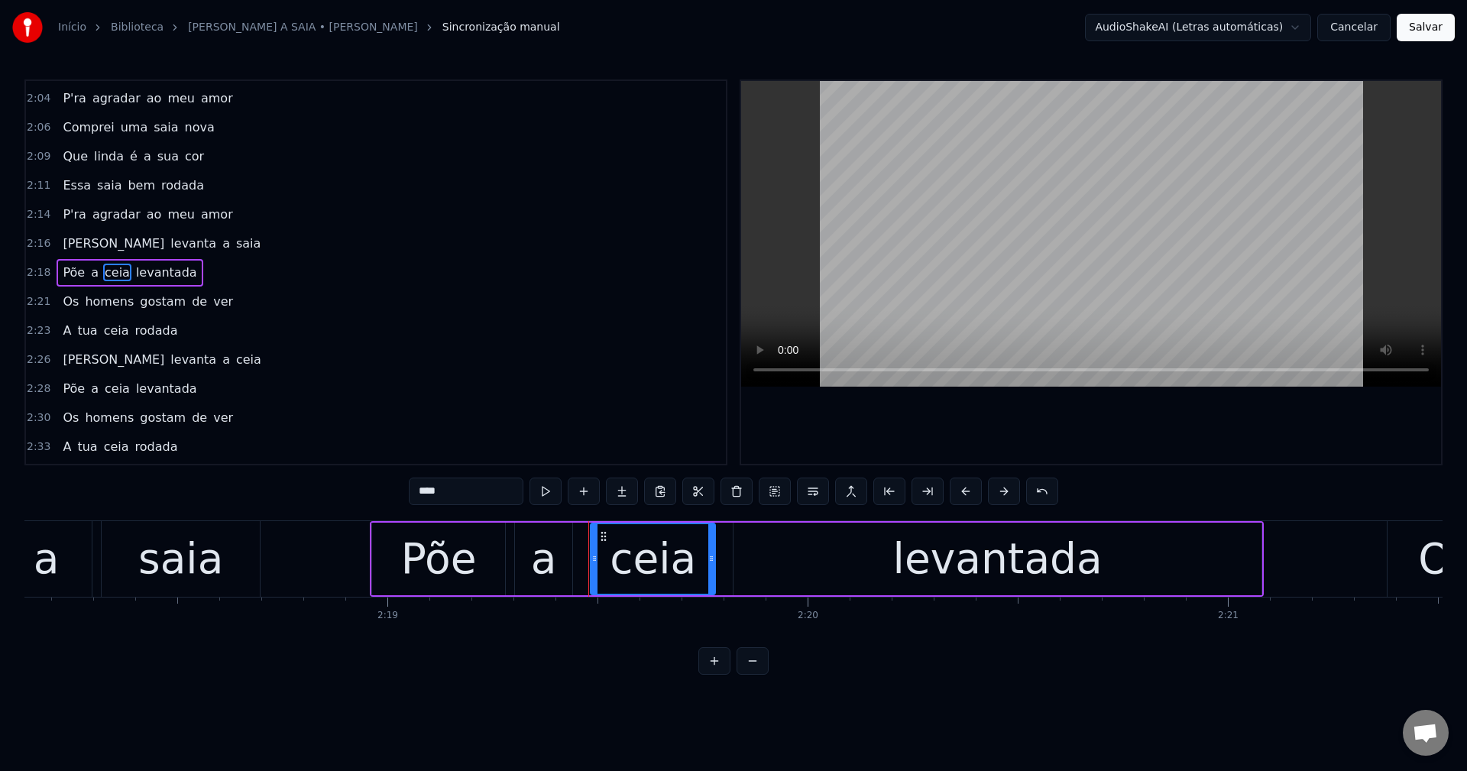
drag, startPoint x: 462, startPoint y: 486, endPoint x: 258, endPoint y: 469, distance: 204.6
click at [272, 473] on div "0:21 Maria levanta a saia 0:23 Põe a saia levantada 0:26 Os homens gostam de ve…" at bounding box center [733, 376] width 1418 height 595
paste input "text"
click at [105, 333] on span "ceia" at bounding box center [116, 331] width 28 height 18
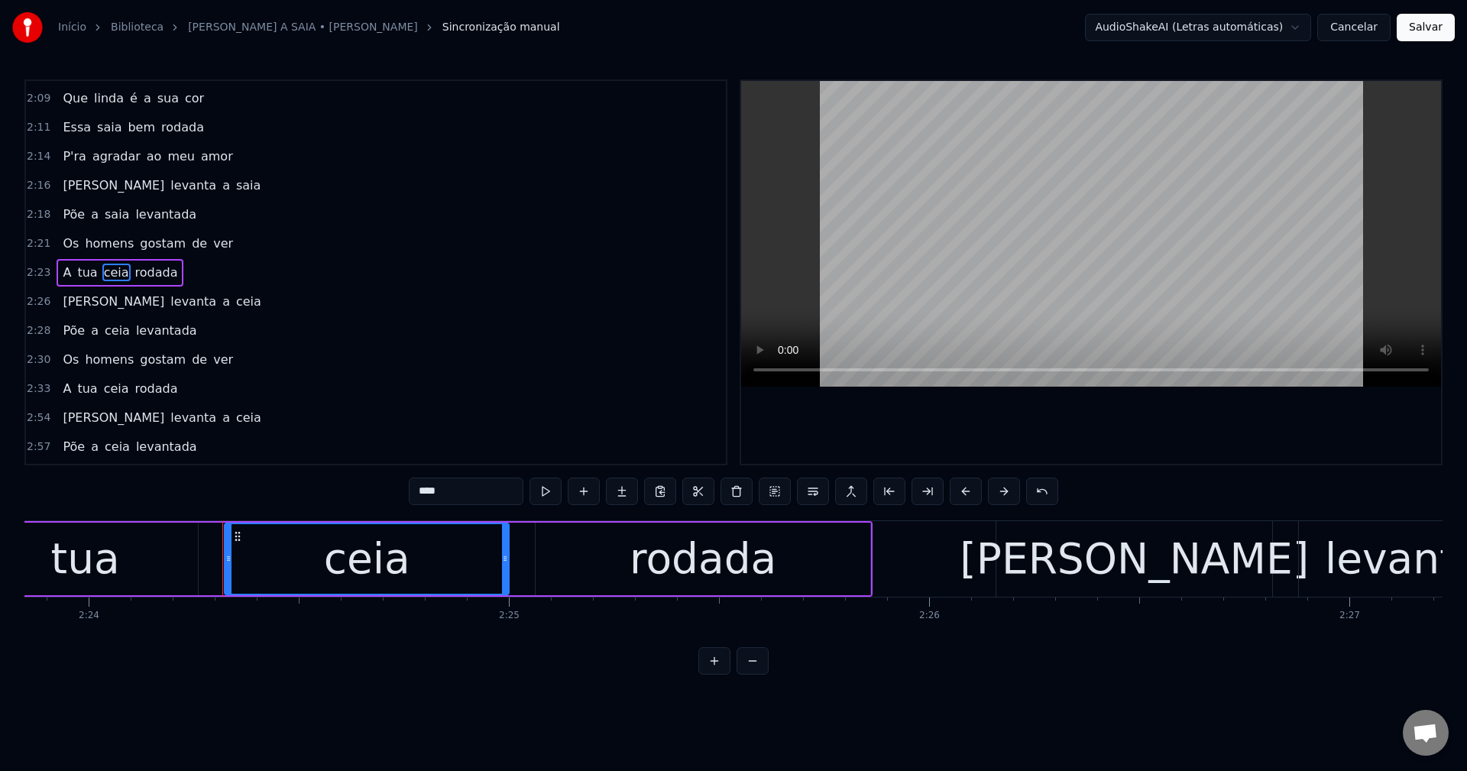
scroll to position [0, 60550]
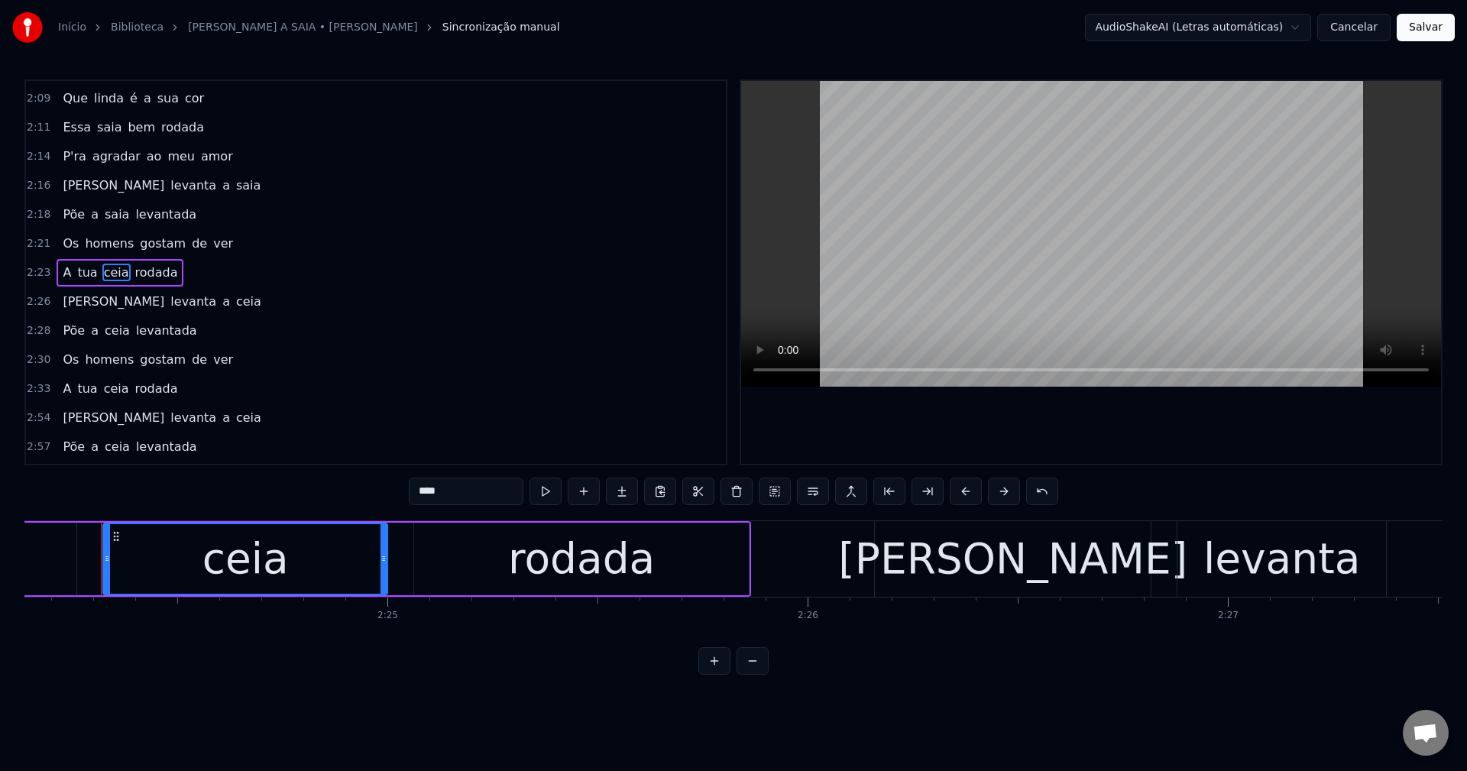
drag, startPoint x: 447, startPoint y: 490, endPoint x: 250, endPoint y: 455, distance: 200.2
click at [270, 458] on div "0:21 Maria levanta a saia 0:23 Põe a saia levantada 0:26 Os homens gostam de ve…" at bounding box center [733, 376] width 1418 height 595
paste input "text"
click at [234, 300] on span "ceia" at bounding box center [248, 302] width 28 height 18
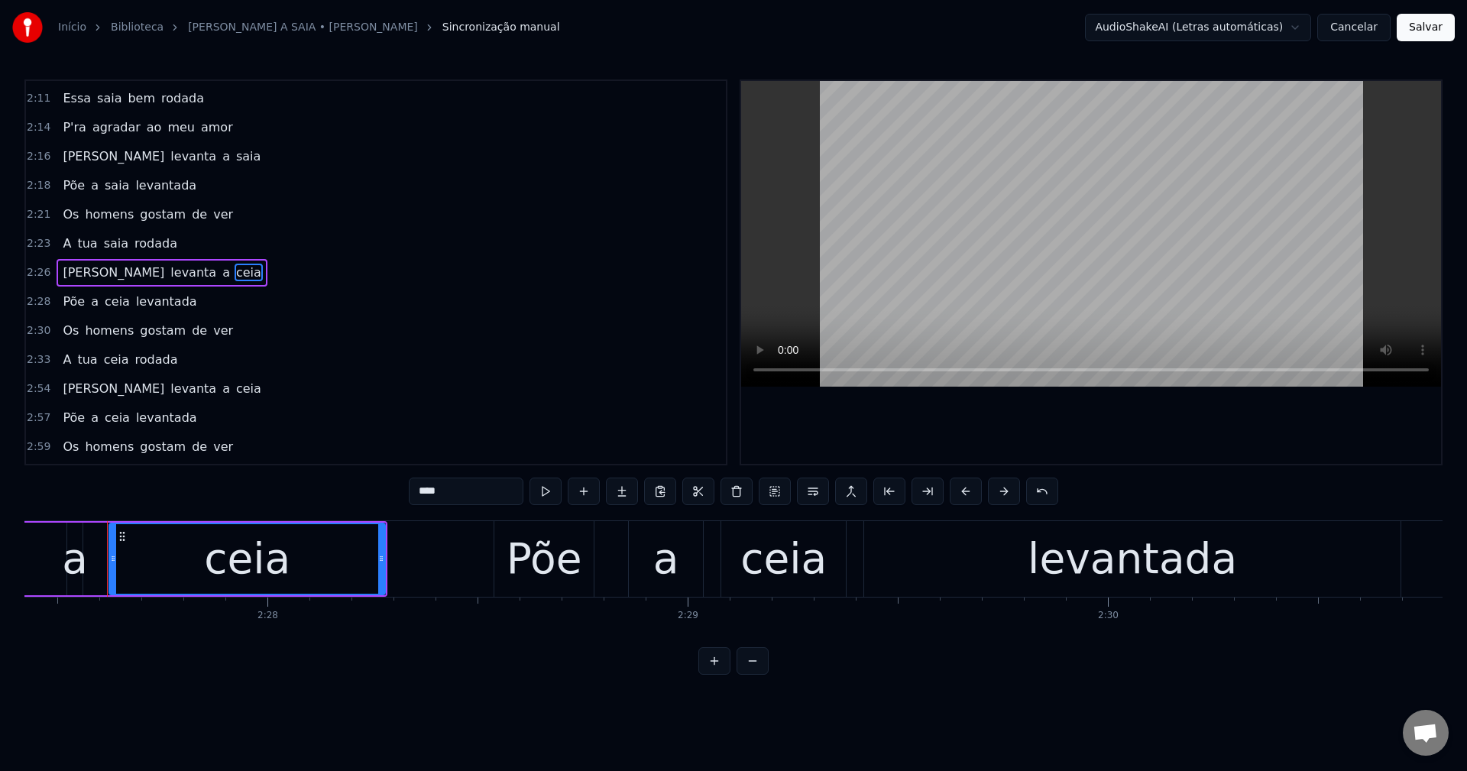
scroll to position [0, 61937]
drag, startPoint x: 456, startPoint y: 484, endPoint x: 136, endPoint y: 439, distance: 323.2
click at [137, 441] on div "0:21 Maria levanta a saia 0:23 Põe a saia levantada 0:26 Os homens gostam de ve…" at bounding box center [733, 376] width 1418 height 595
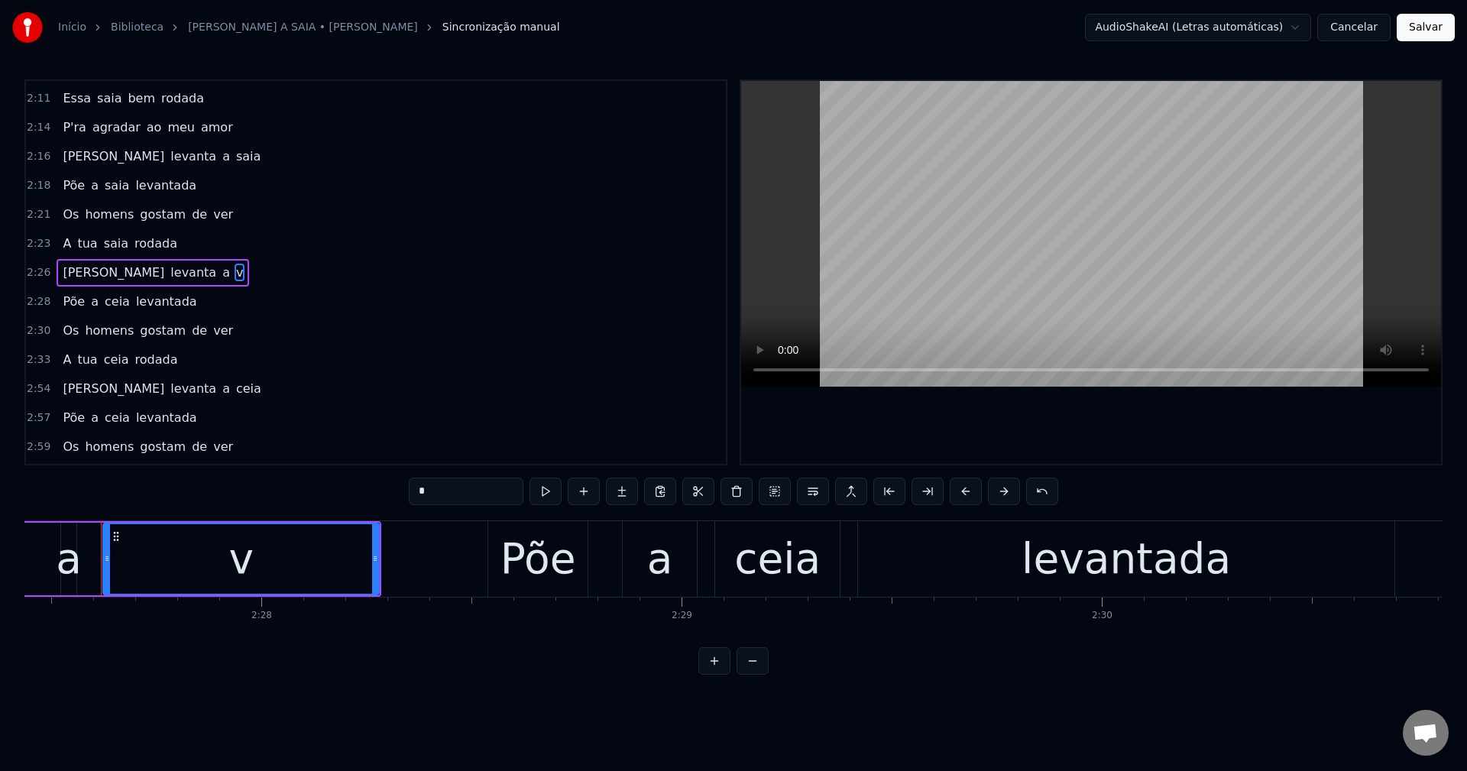
paste input "****"
drag, startPoint x: 462, startPoint y: 500, endPoint x: 199, endPoint y: 465, distance: 265.7
click at [208, 470] on div "0:21 Maria levanta a saia 0:23 Põe a saia levantada 0:26 Os homens gostam de ve…" at bounding box center [733, 376] width 1418 height 595
paste input "text"
click at [110, 299] on span "ceia" at bounding box center [117, 302] width 28 height 18
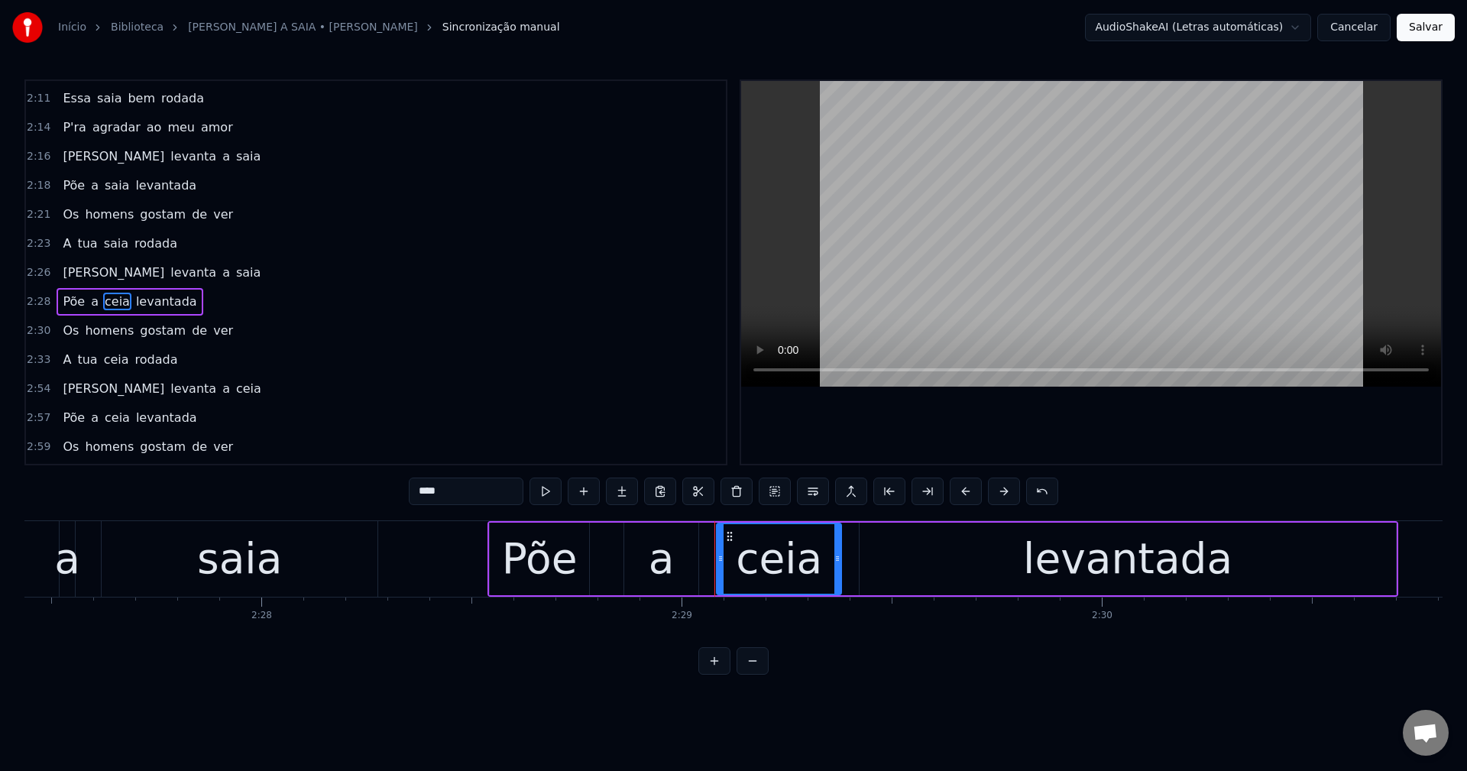
scroll to position [1129, 0]
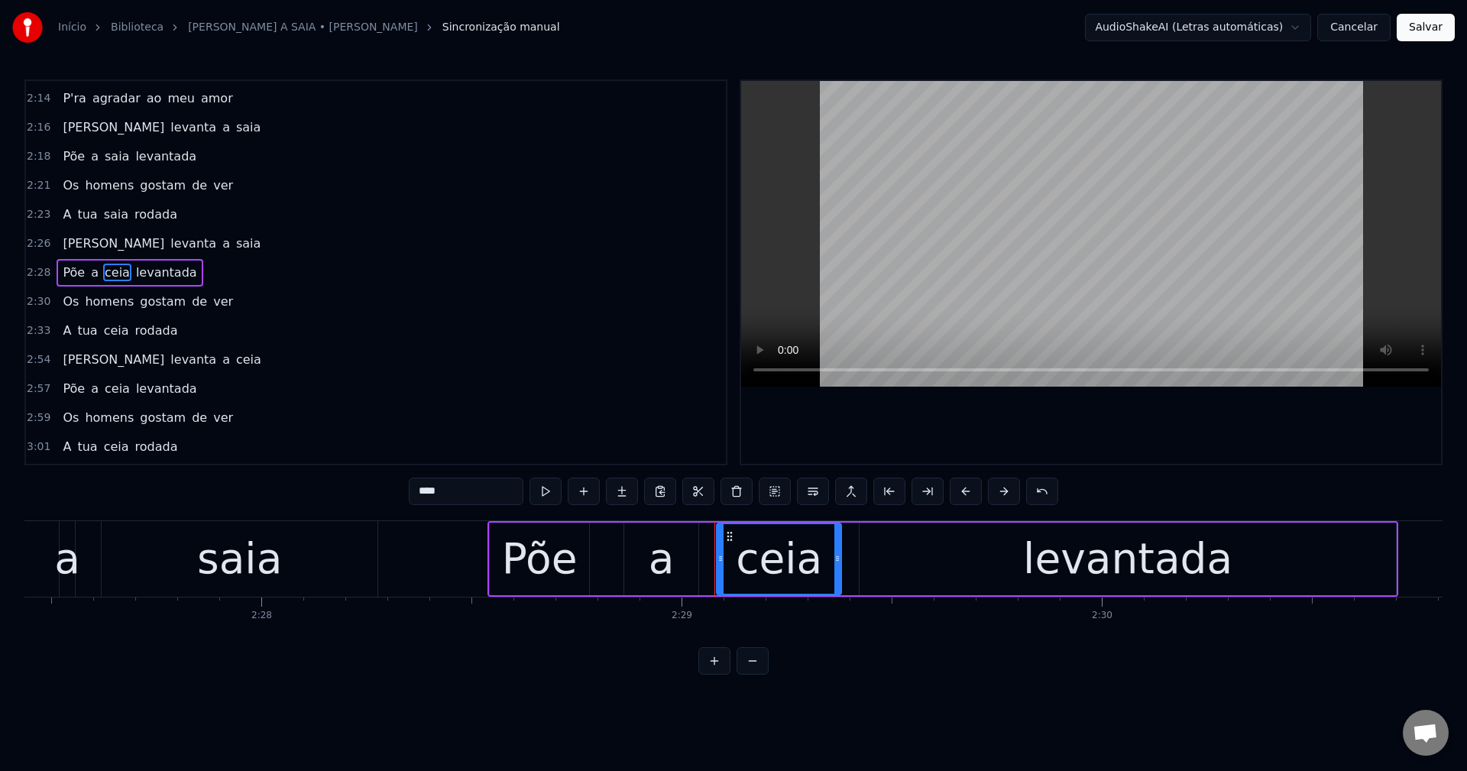
drag, startPoint x: 452, startPoint y: 489, endPoint x: 301, endPoint y: 470, distance: 152.4
click at [319, 477] on div "0:21 Maria levanta a saia 0:23 Põe a saia levantada 0:26 Os homens gostam de ve…" at bounding box center [733, 376] width 1418 height 595
paste input "text"
click at [103, 325] on span "ceia" at bounding box center [116, 331] width 28 height 18
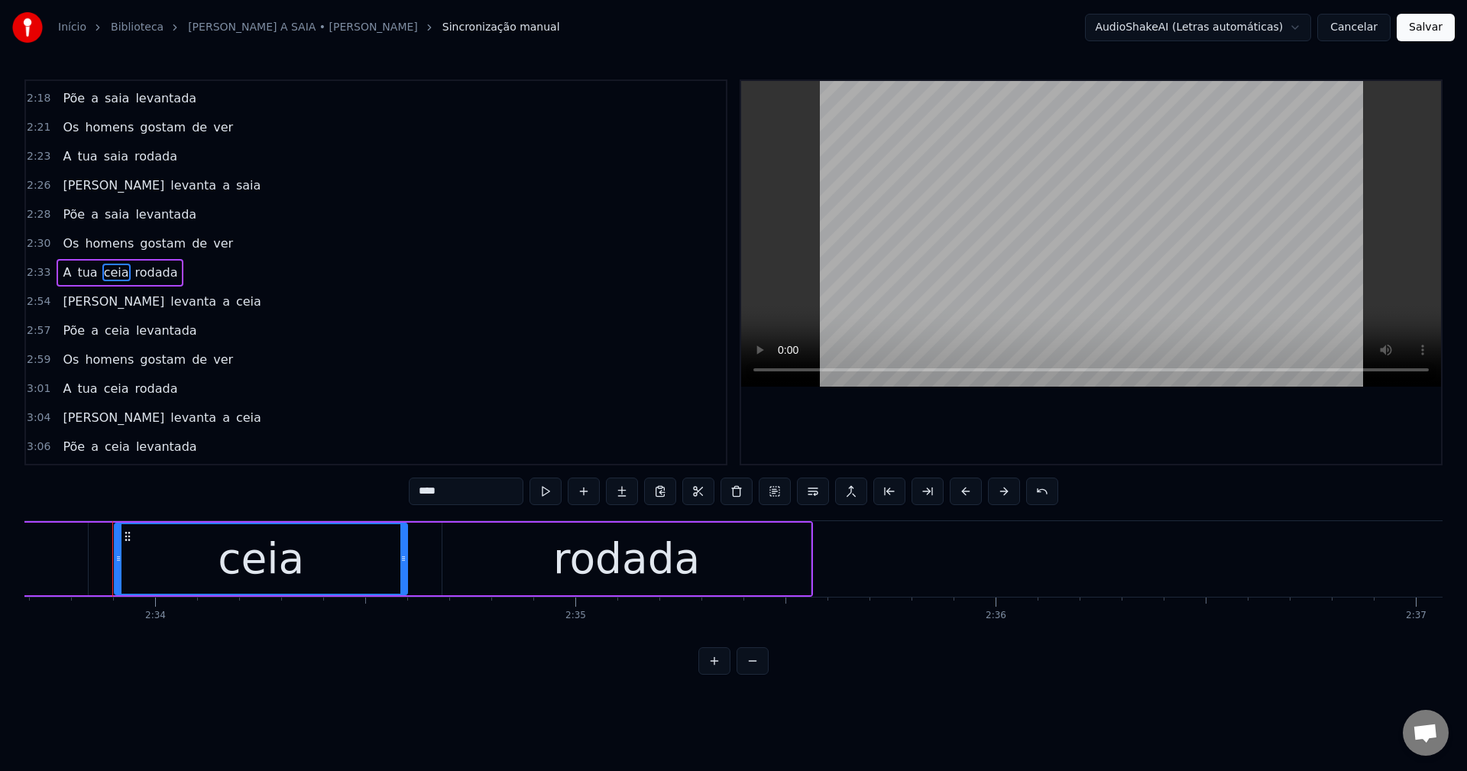
scroll to position [0, 64575]
drag, startPoint x: 466, startPoint y: 494, endPoint x: 282, endPoint y: 448, distance: 189.9
click at [311, 464] on div "0:21 Maria levanta a saia 0:23 Põe a saia levantada 0:26 Os homens gostam de ve…" at bounding box center [733, 376] width 1418 height 595
paste input "text"
click at [234, 303] on span "ceia" at bounding box center [248, 302] width 28 height 18
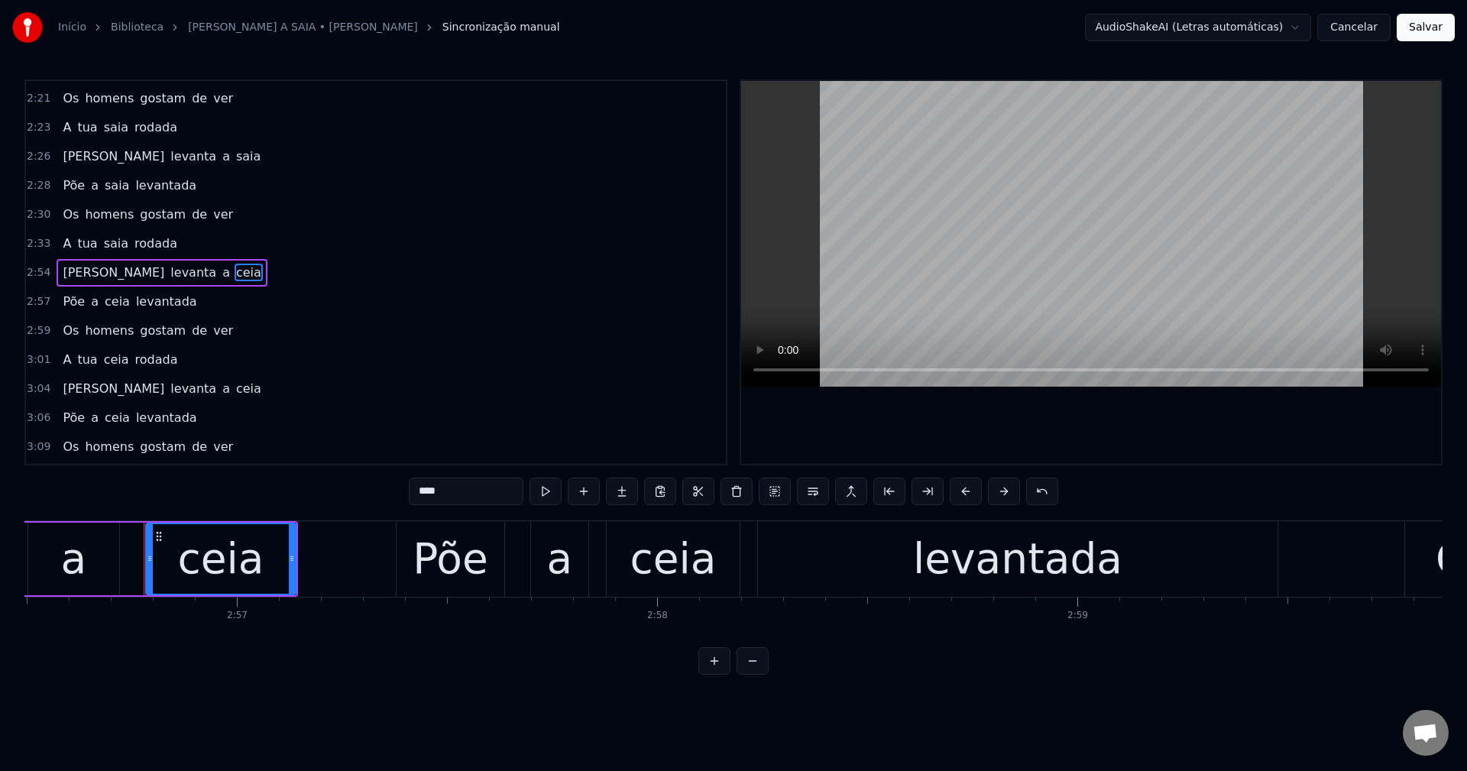
scroll to position [0, 74187]
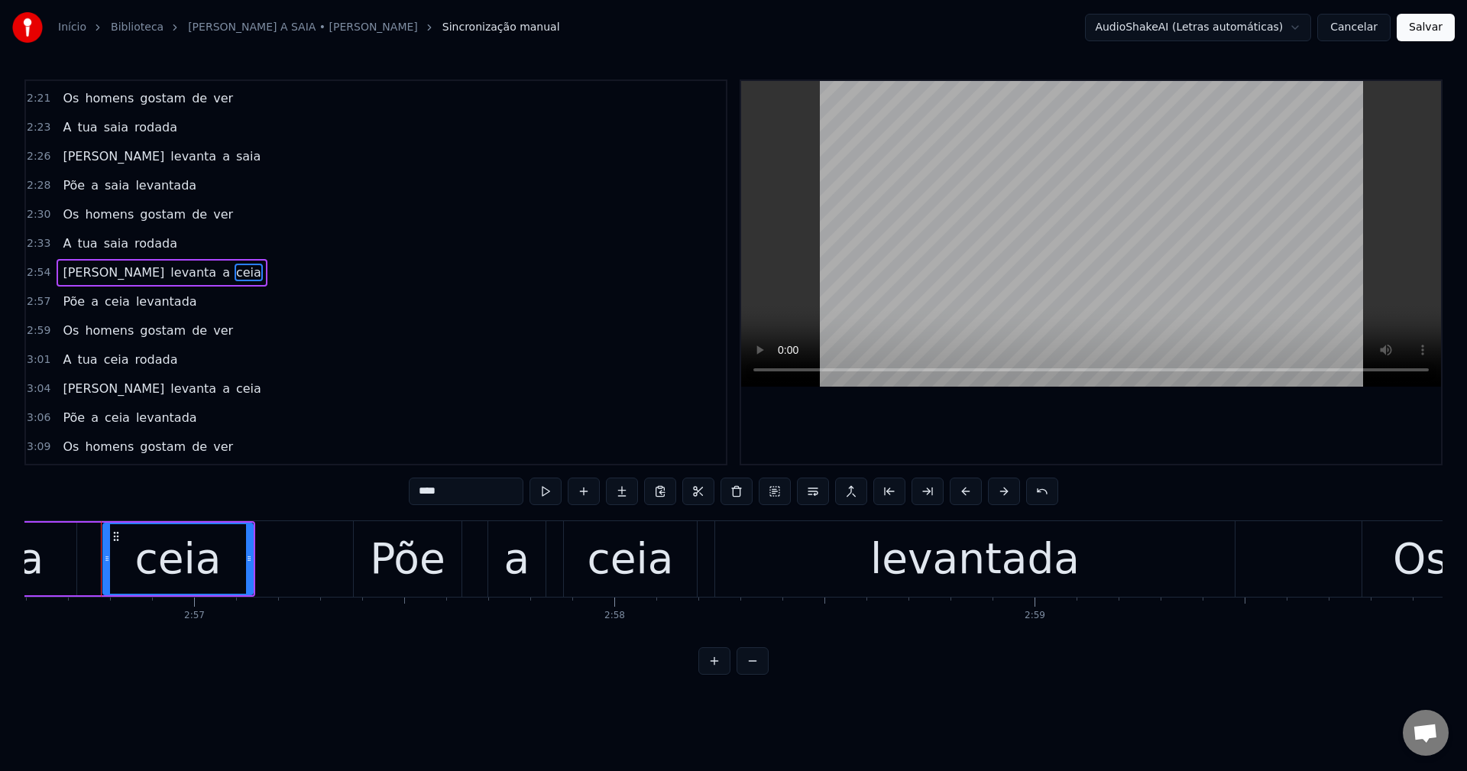
drag, startPoint x: 462, startPoint y: 493, endPoint x: 328, endPoint y: 465, distance: 137.2
click at [328, 465] on div "0:21 Maria levanta a saia 0:23 Põe a saia levantada 0:26 Os homens gostam de ve…" at bounding box center [733, 376] width 1418 height 595
paste input "text"
click at [108, 356] on span "ceia" at bounding box center [116, 360] width 28 height 18
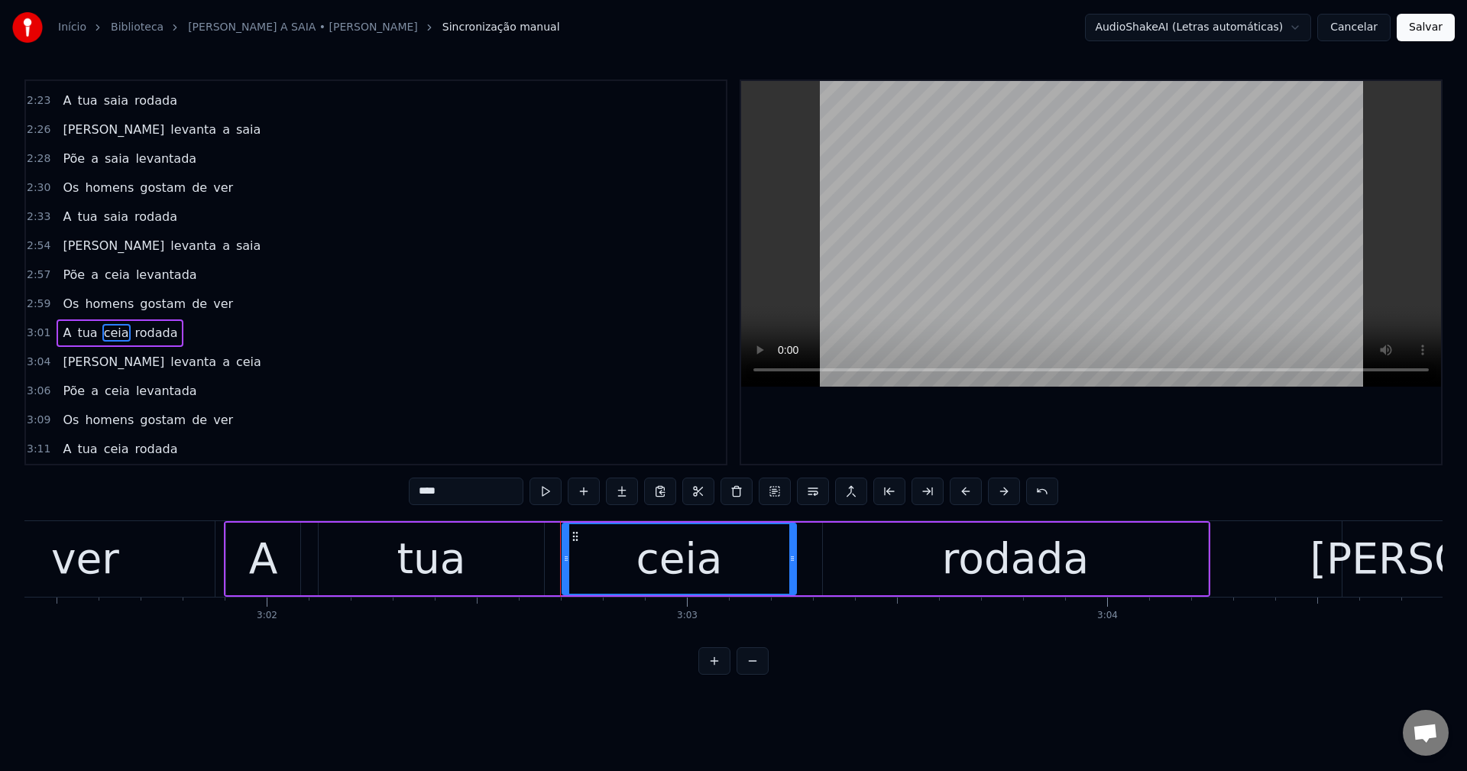
scroll to position [0, 76673]
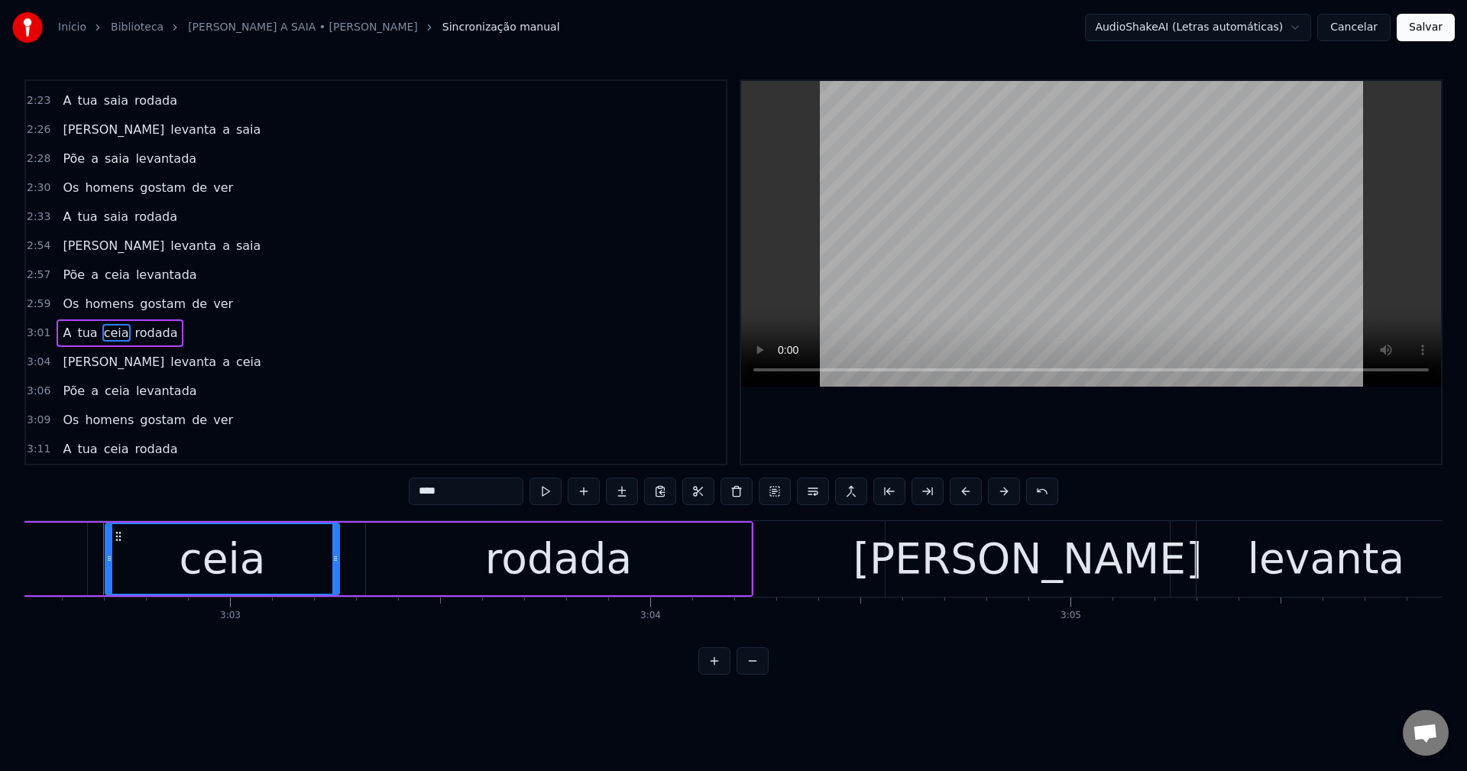
drag, startPoint x: 486, startPoint y: 488, endPoint x: 192, endPoint y: 427, distance: 299.6
click at [209, 435] on div "0:21 Maria levanta a saia 0:23 Põe a saia levantada 0:26 Os homens gostam de ve…" at bounding box center [733, 376] width 1418 height 595
paste input "text"
click at [111, 388] on span "ceia" at bounding box center [117, 391] width 28 height 18
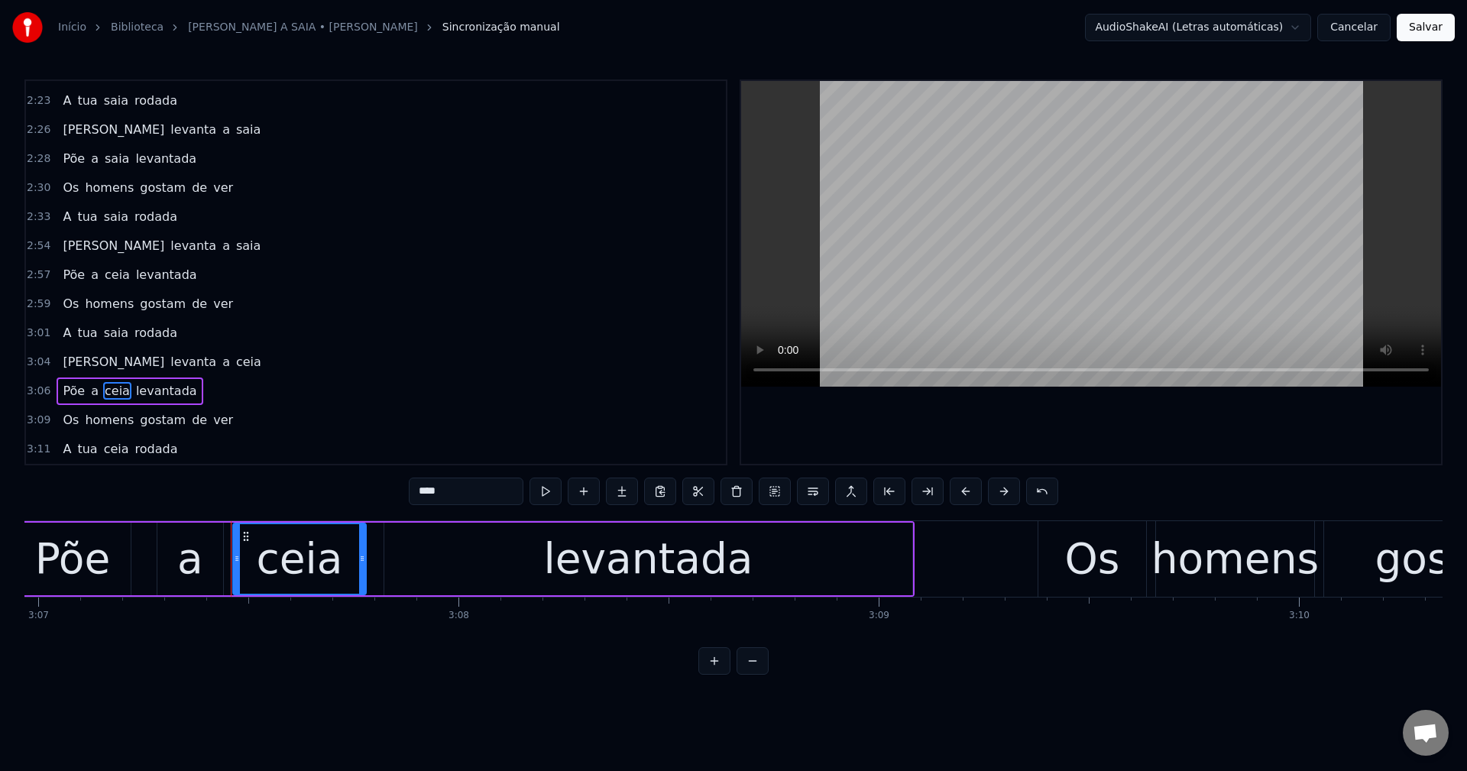
scroll to position [0, 78672]
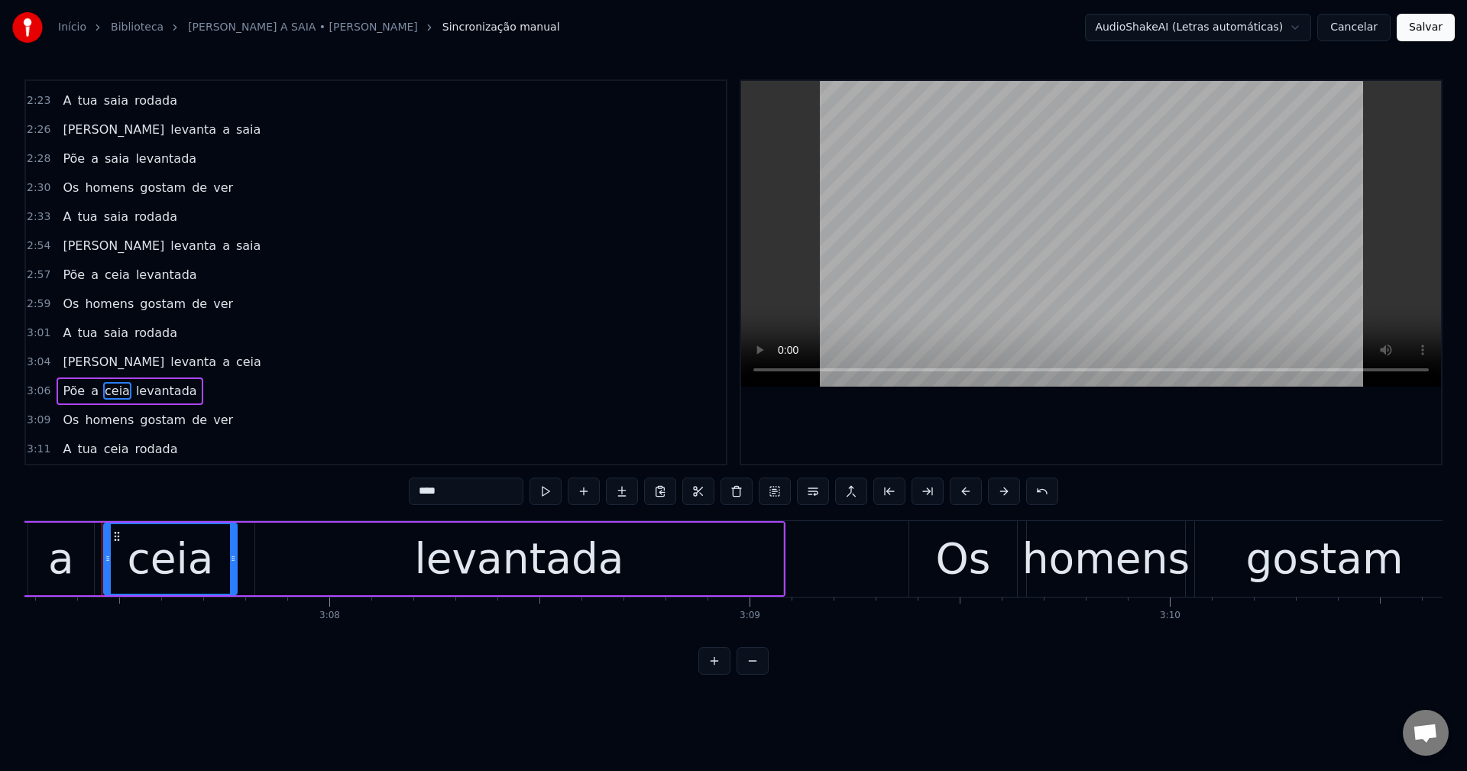
drag, startPoint x: 451, startPoint y: 483, endPoint x: 193, endPoint y: 446, distance: 260.1
click at [196, 448] on div "0:21 Maria levanta a saia 0:23 Põe a saia levantada 0:26 Os homens gostam de ve…" at bounding box center [733, 376] width 1418 height 595
paste input "text"
click at [102, 451] on span "ceia" at bounding box center [116, 449] width 28 height 18
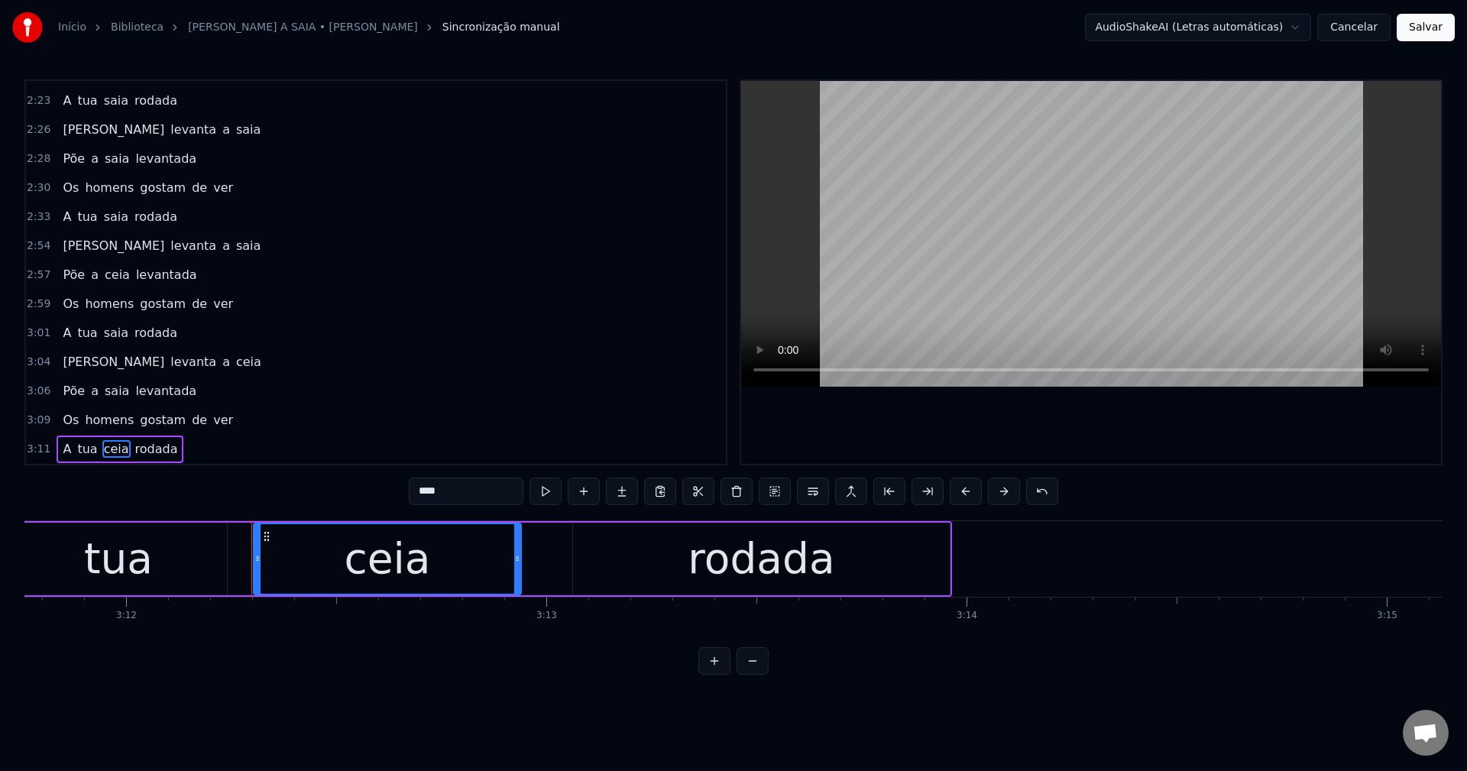
scroll to position [0, 80706]
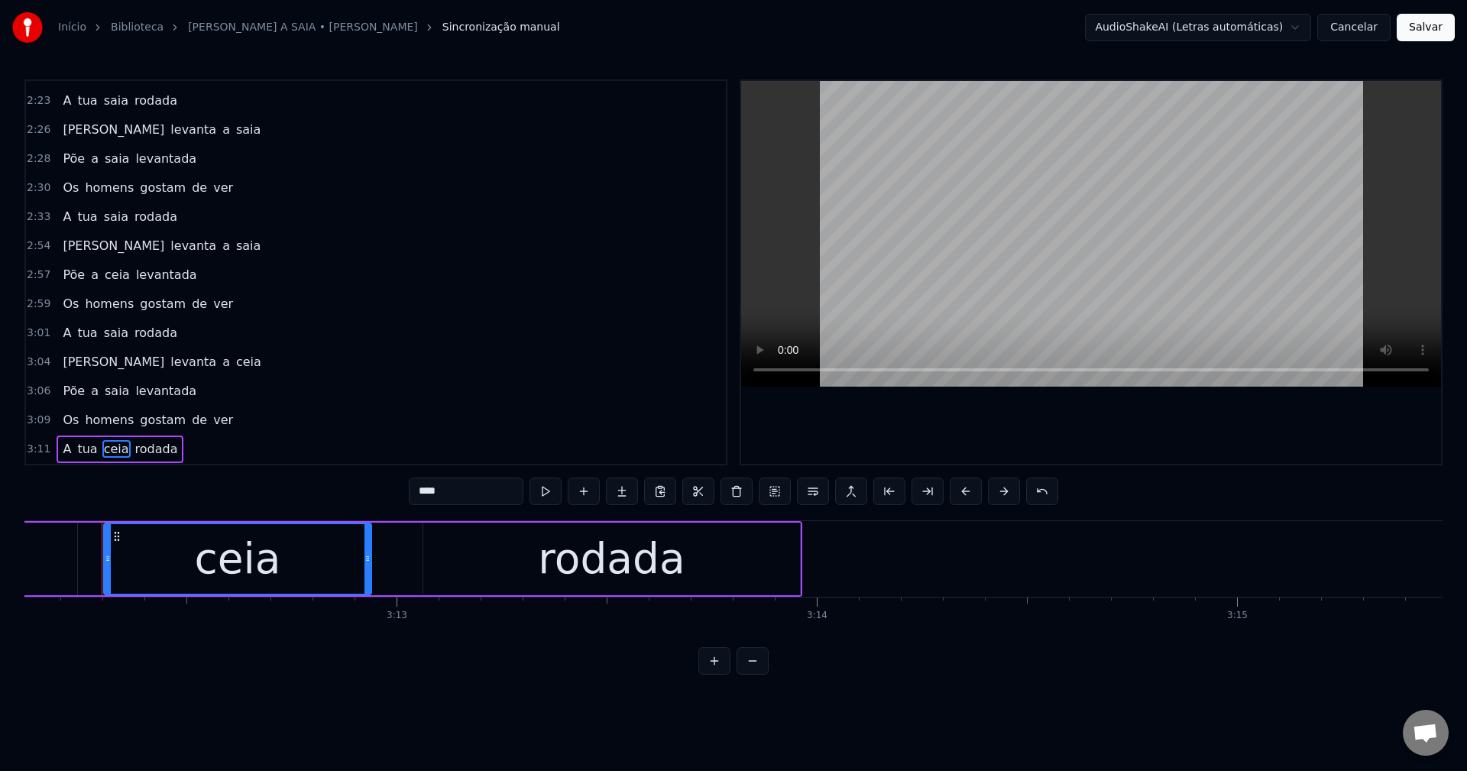
drag, startPoint x: 451, startPoint y: 486, endPoint x: 233, endPoint y: 463, distance: 218.9
click at [233, 463] on div "0:21 Maria levanta a saia 0:23 Põe a saia levantada 0:26 Os homens gostam de ve…" at bounding box center [733, 376] width 1418 height 595
paste input "text"
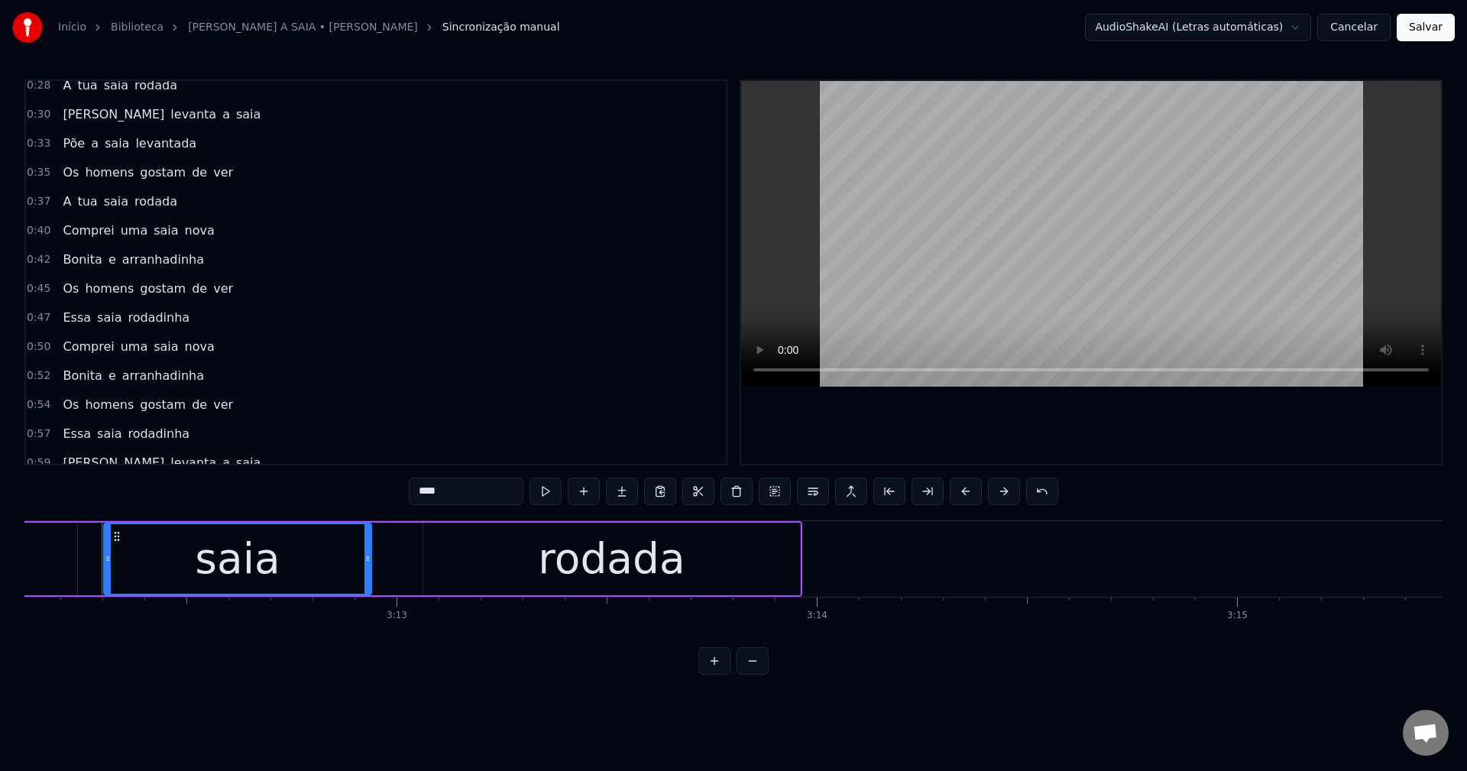
scroll to position [0, 0]
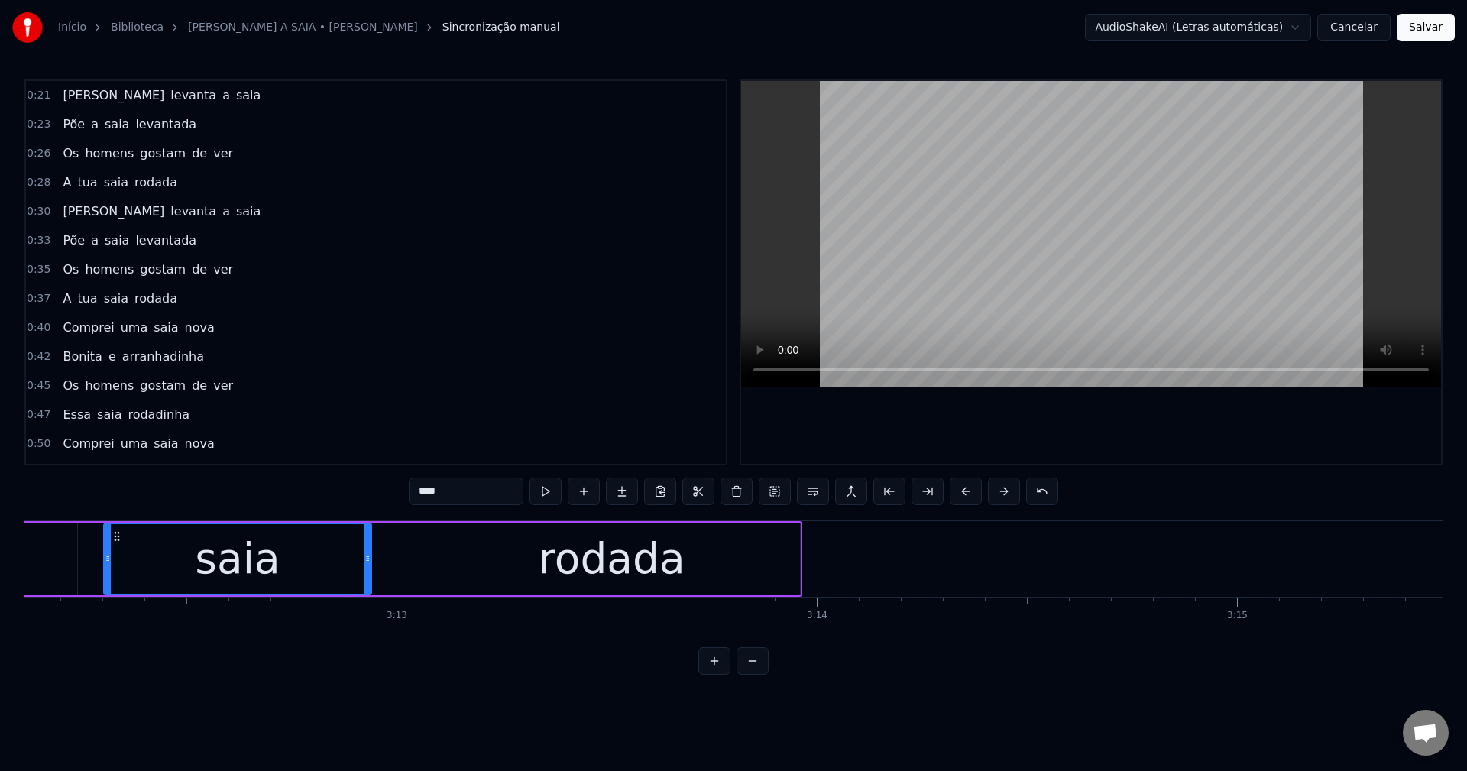
click at [68, 128] on span "Põe" at bounding box center [73, 124] width 25 height 18
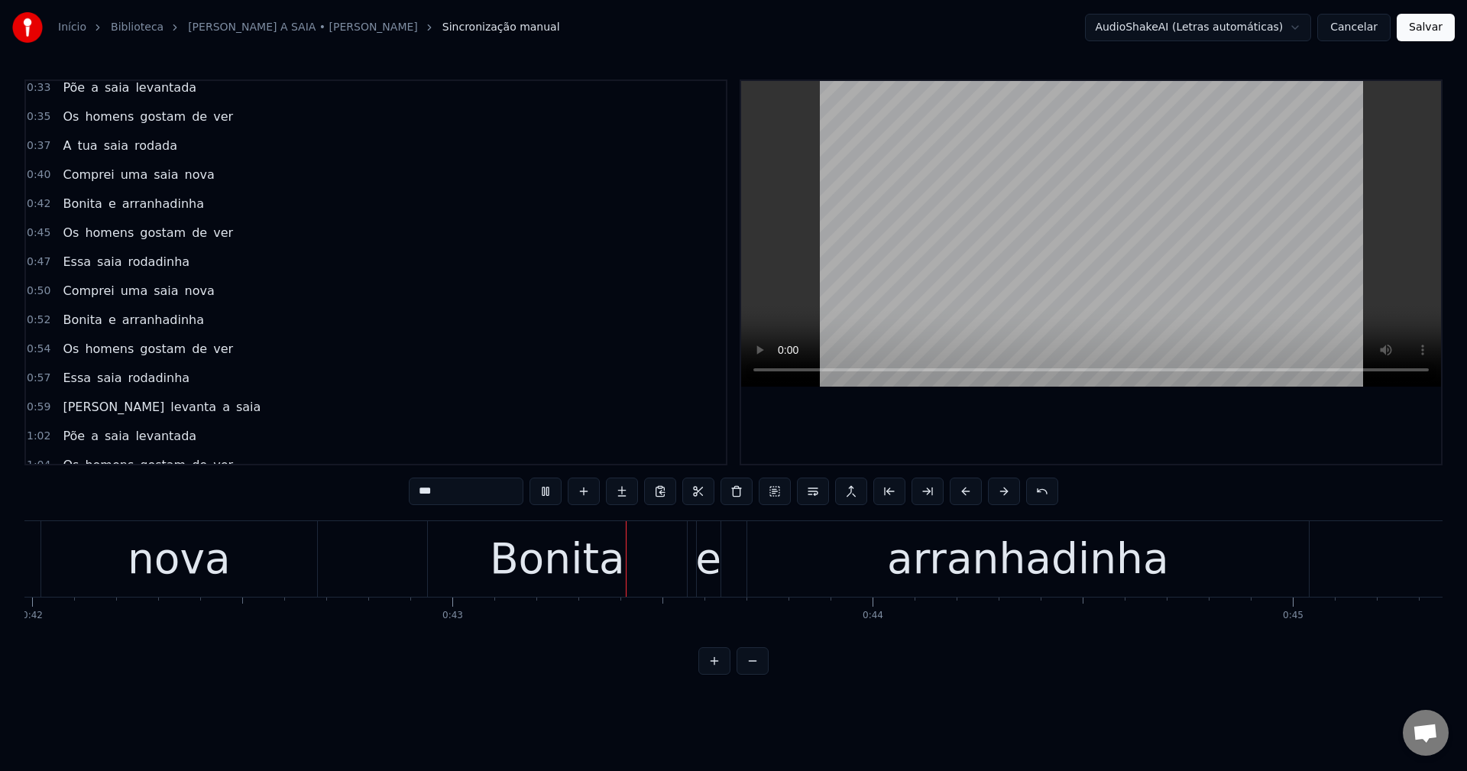
scroll to position [0, 17948]
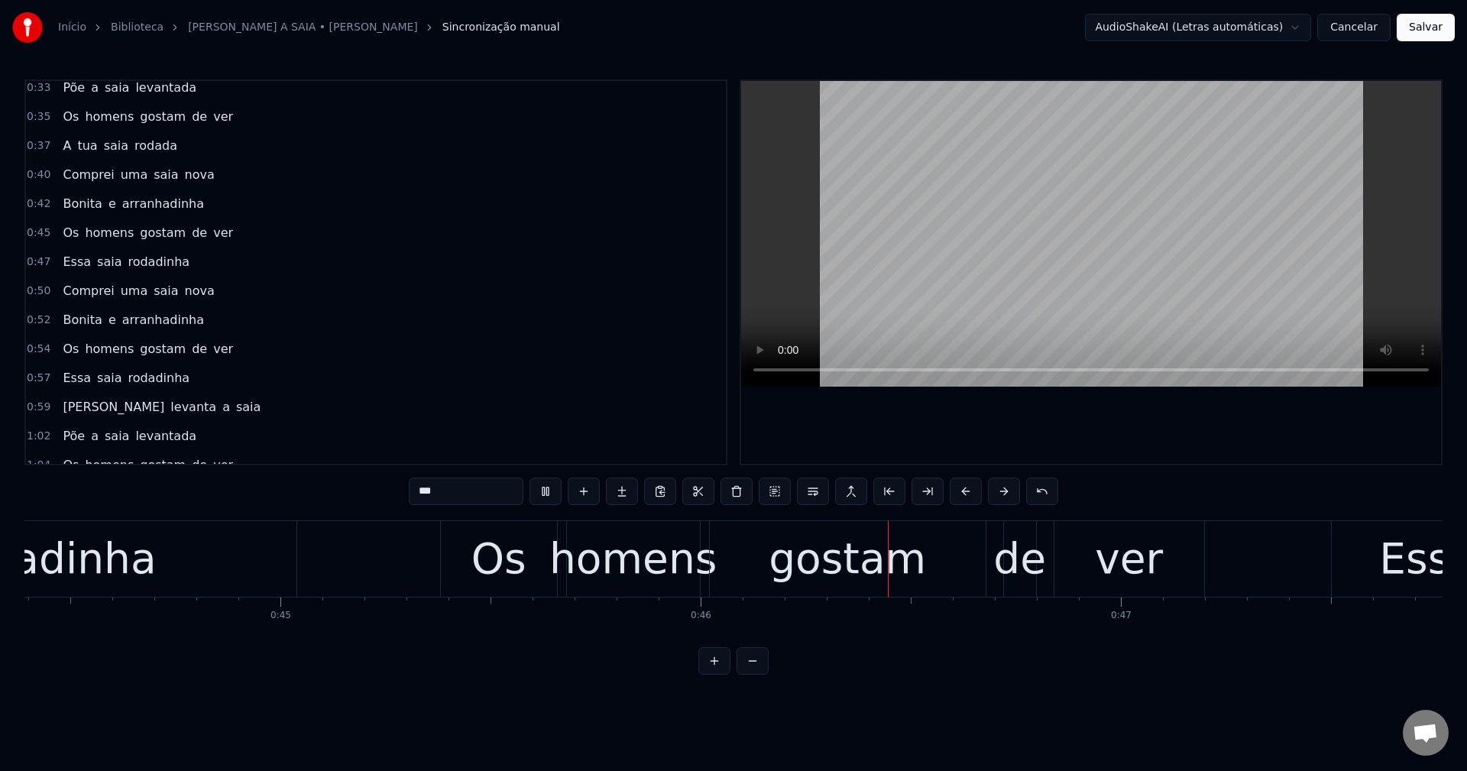
click at [162, 202] on span "arranhadinha" at bounding box center [163, 204] width 85 height 18
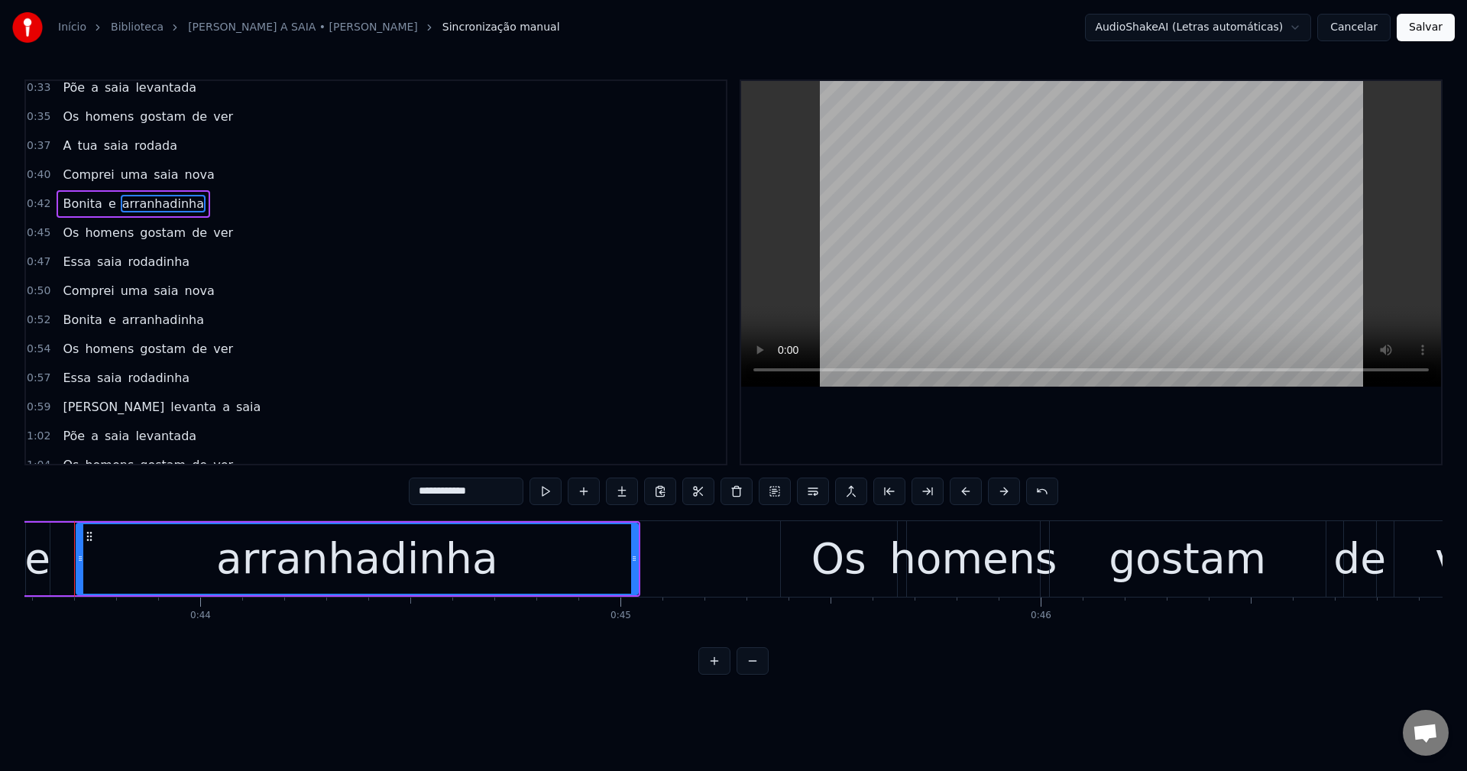
scroll to position [0, 18281]
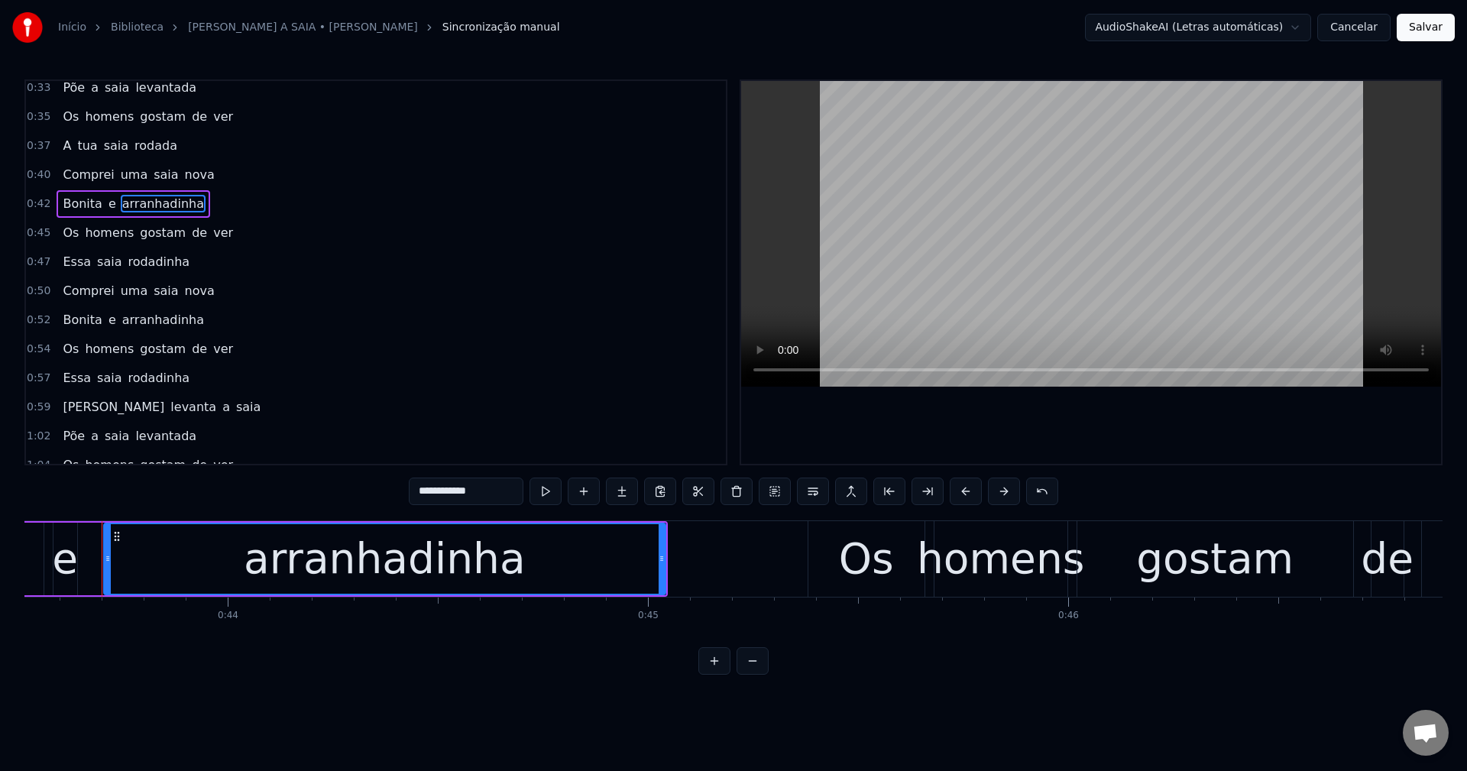
click at [481, 493] on input "**********" at bounding box center [466, 490] width 115 height 27
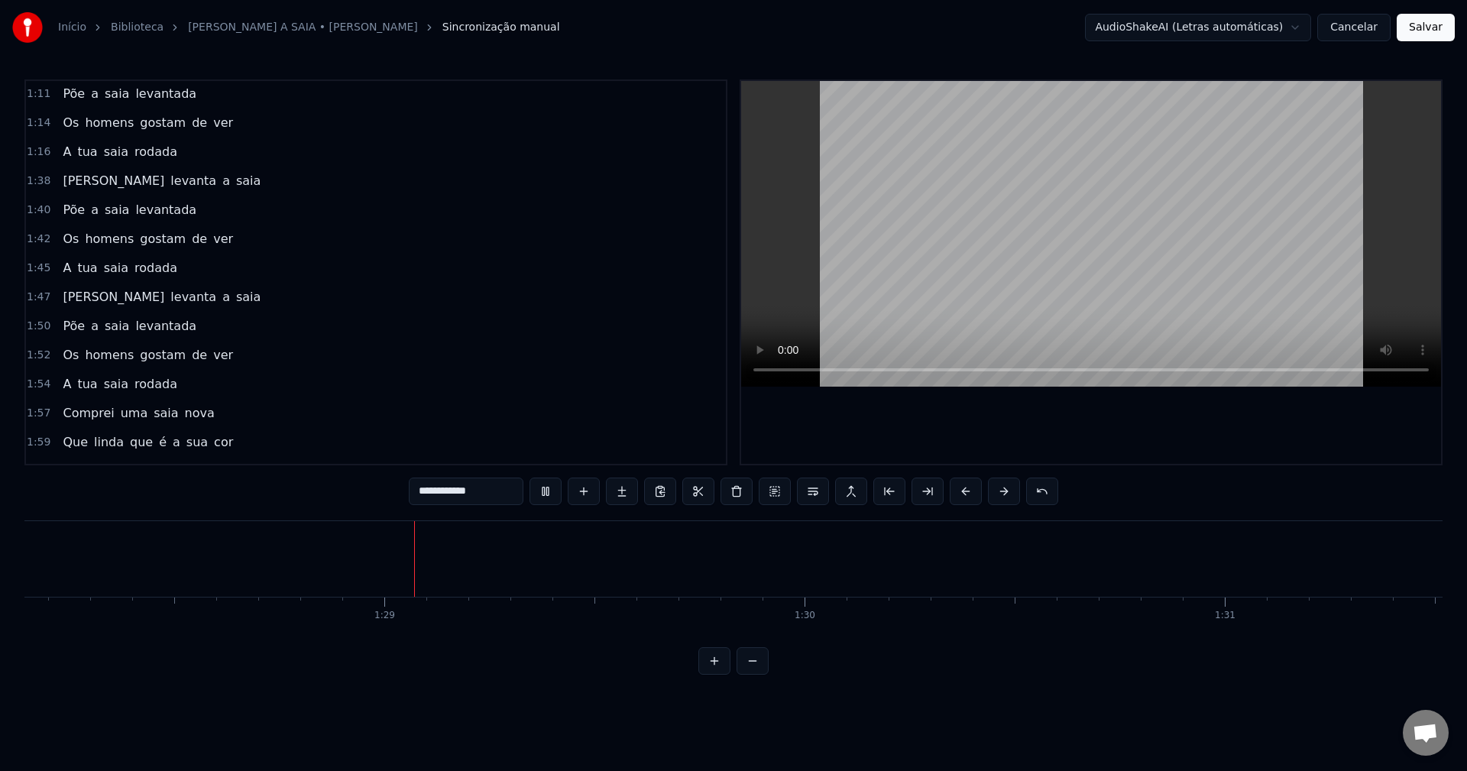
scroll to position [0, 37109]
click at [74, 176] on span "Maria" at bounding box center [113, 181] width 105 height 18
type input "*****"
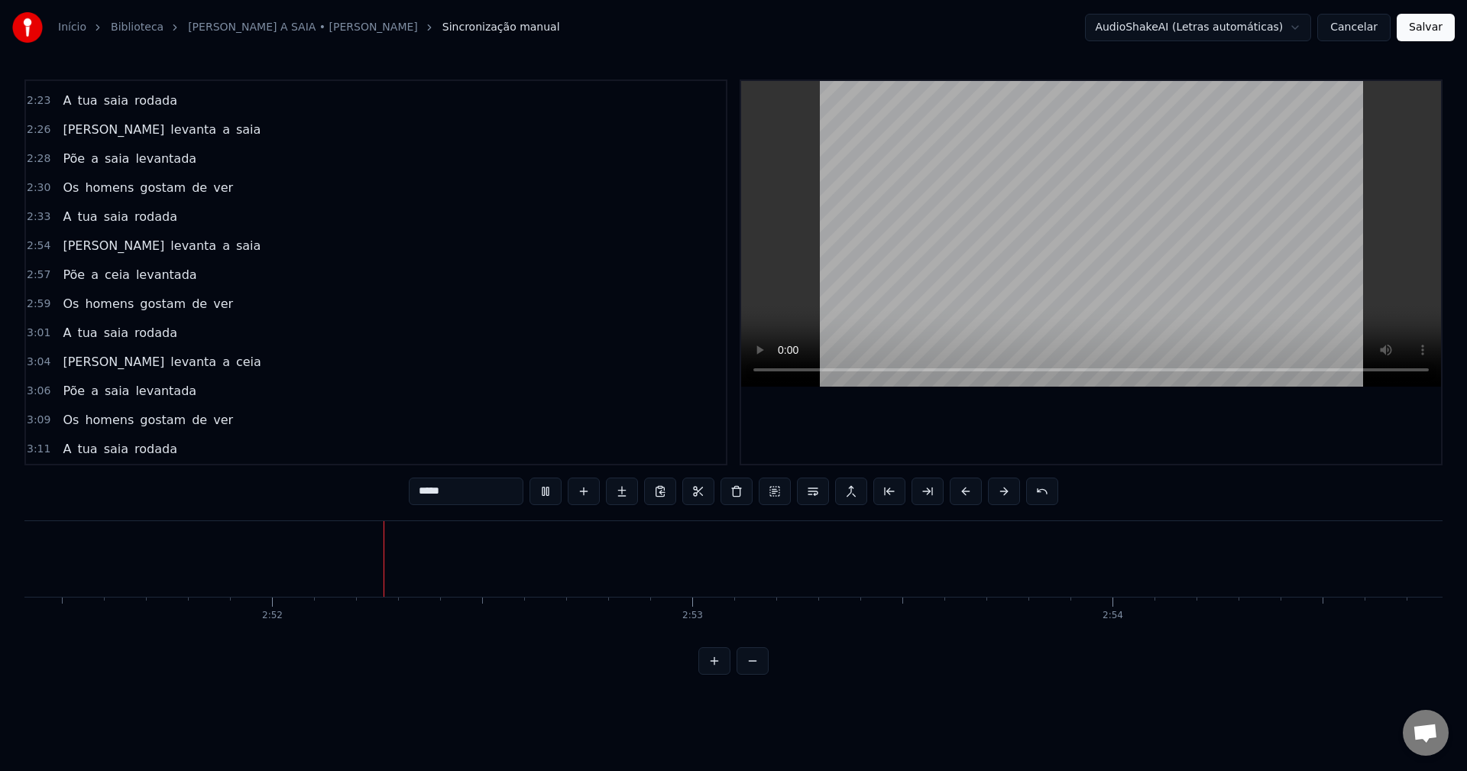
scroll to position [0, 72014]
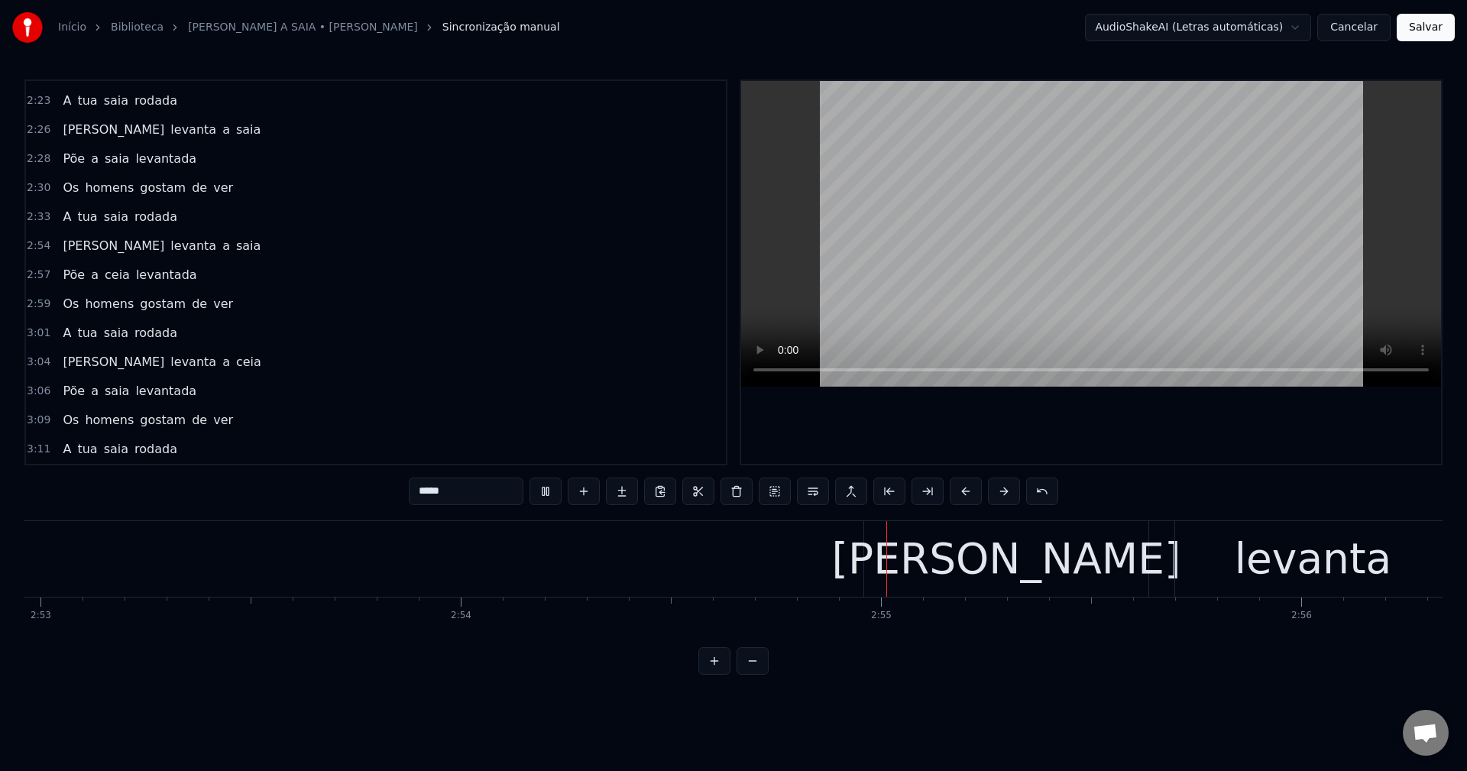
click at [82, 238] on span "Maria" at bounding box center [113, 246] width 105 height 18
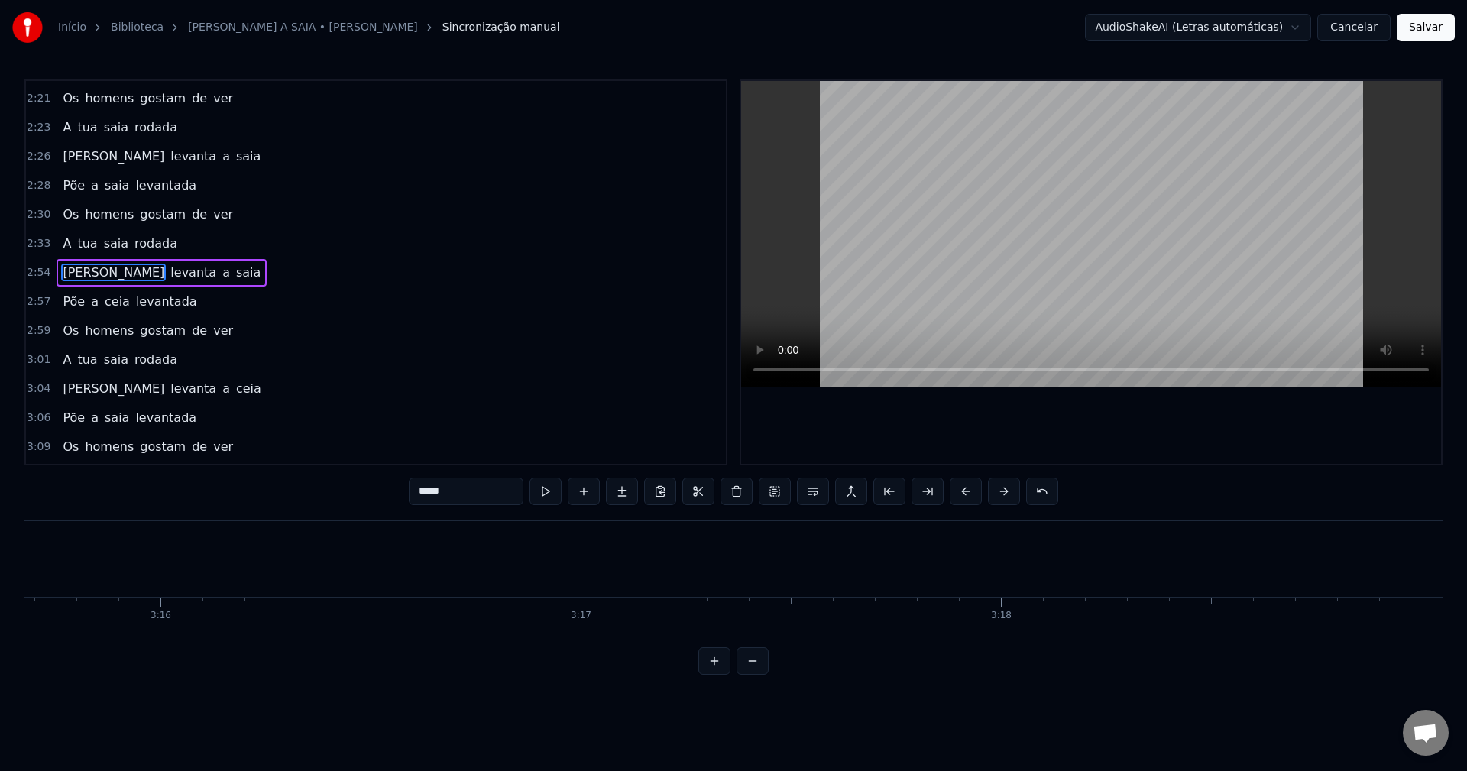
scroll to position [0, 82203]
click at [1099, 32] on button "Salvar" at bounding box center [1425, 27] width 58 height 27
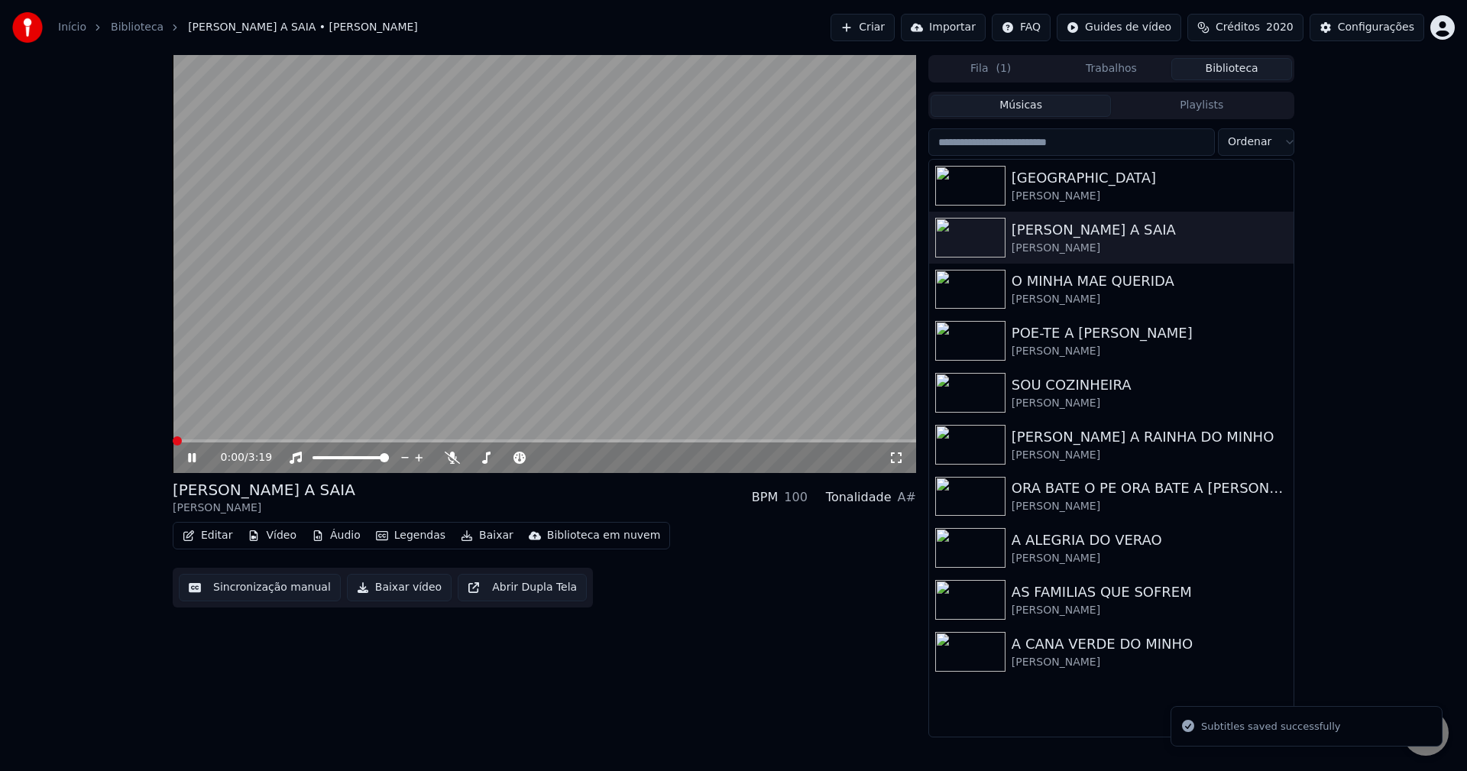
click at [385, 599] on button "Baixar vídeo" at bounding box center [399, 587] width 105 height 27
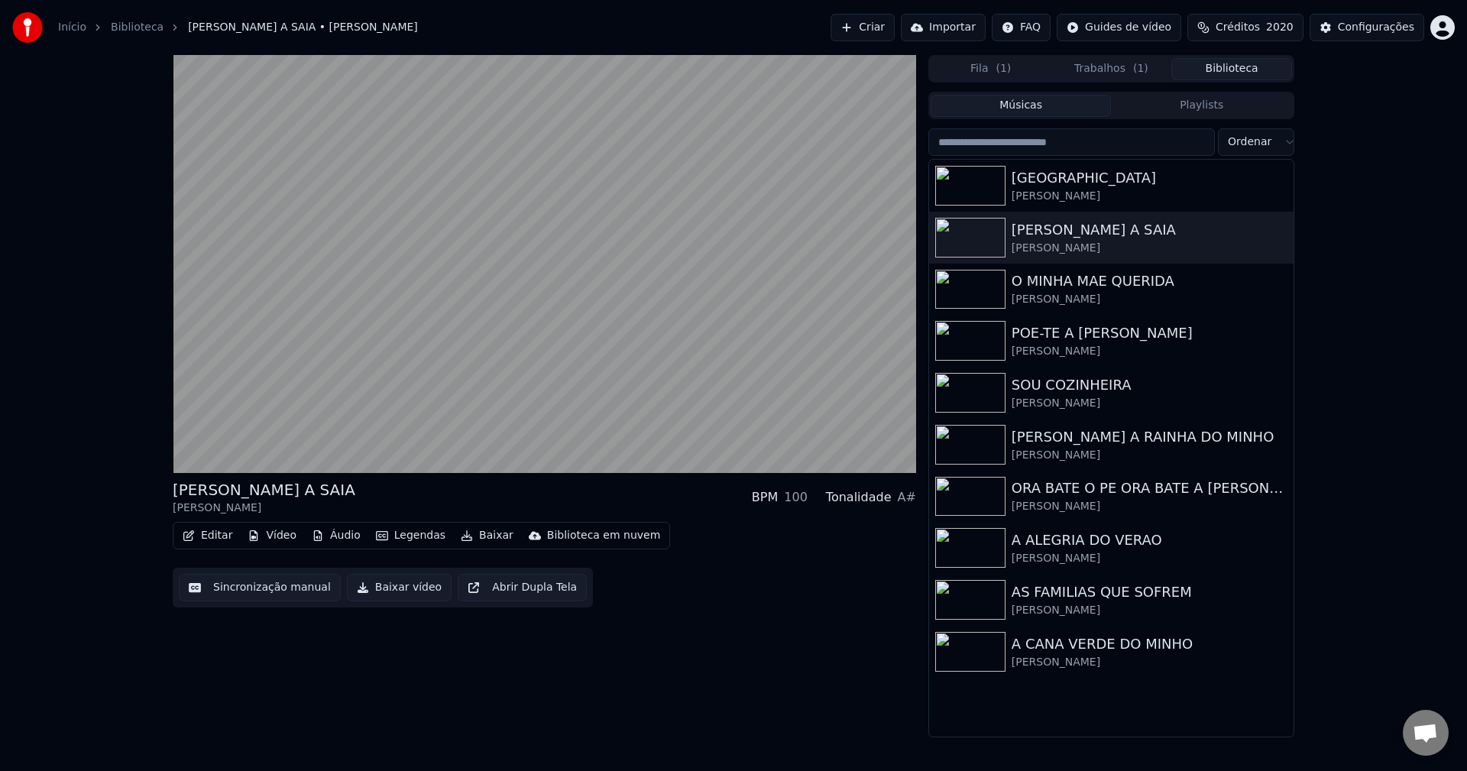
click at [1099, 74] on button "Biblioteca" at bounding box center [1231, 69] width 121 height 22
click at [1061, 283] on div "O MINHA MAE QUERIDA" at bounding box center [1141, 280] width 260 height 21
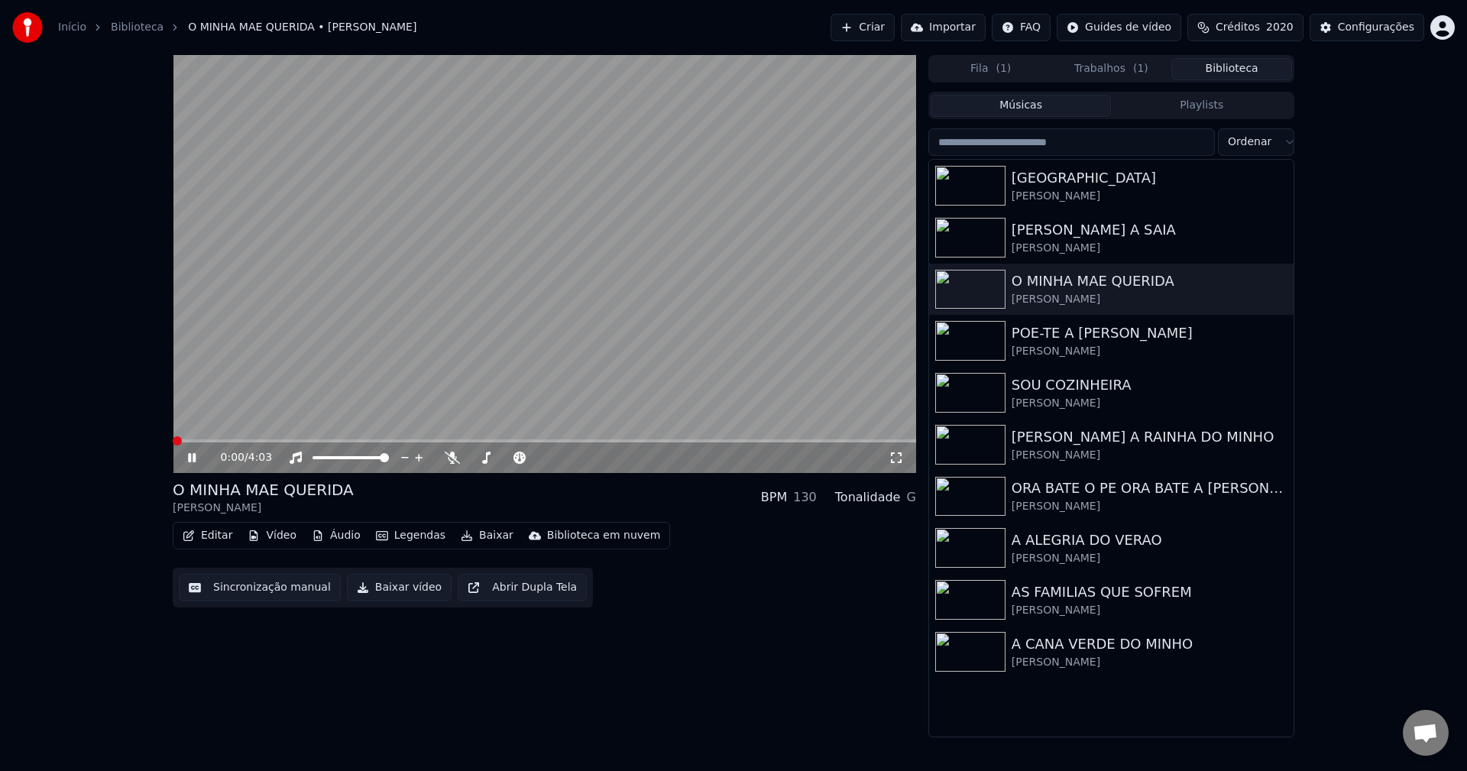
click at [500, 328] on video at bounding box center [544, 264] width 743 height 418
click at [210, 581] on button "Sincronização manual" at bounding box center [260, 587] width 162 height 27
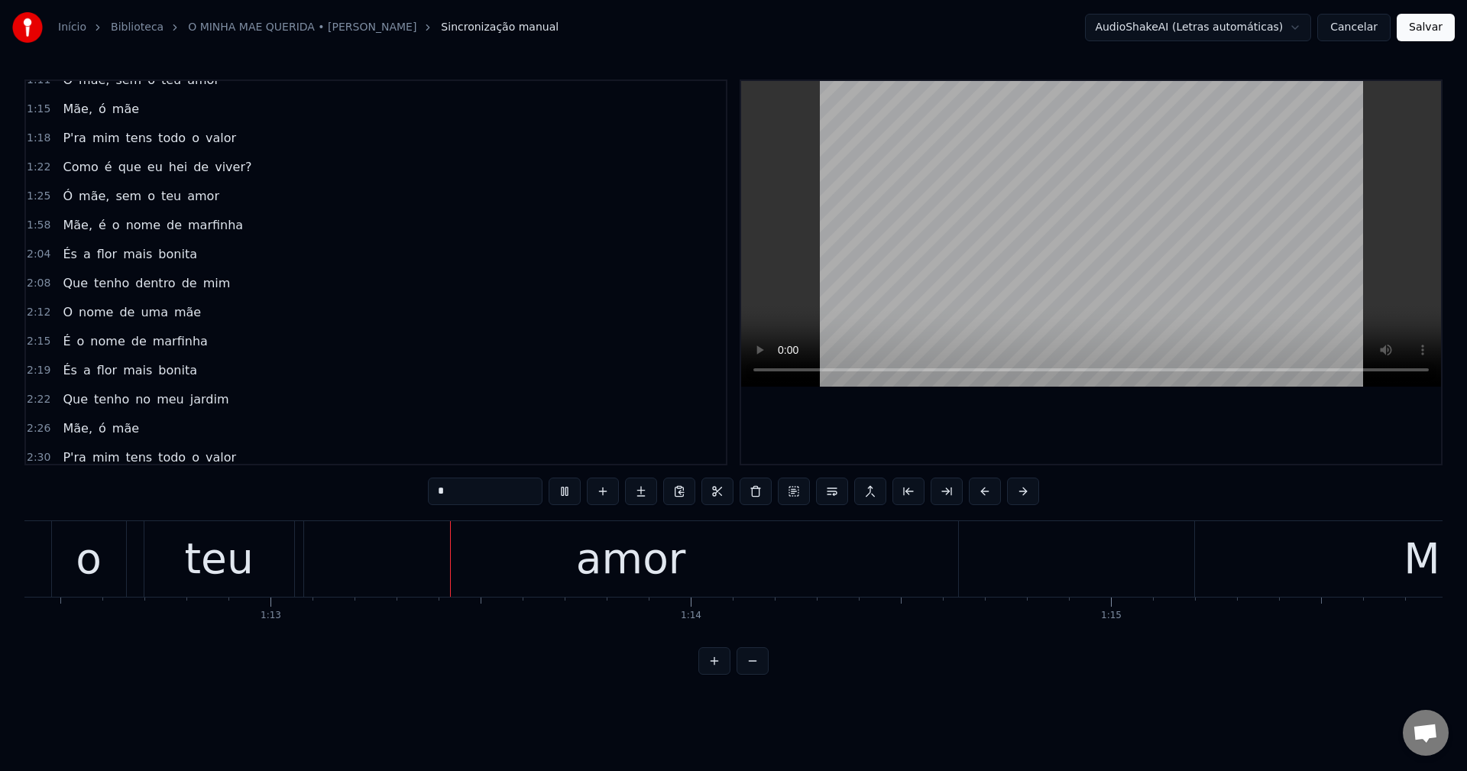
scroll to position [0, 30456]
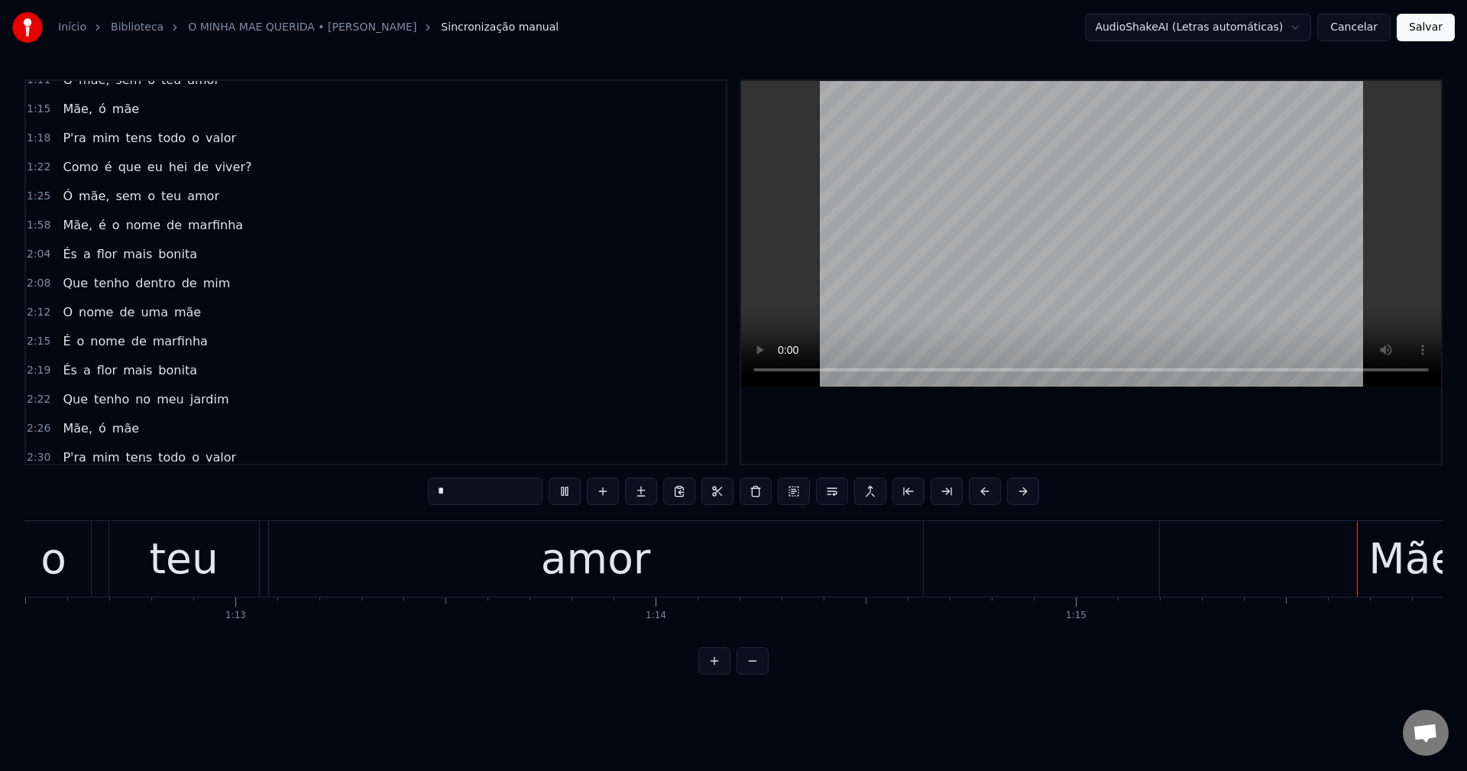
click at [228, 166] on span "viver?" at bounding box center [233, 167] width 40 height 18
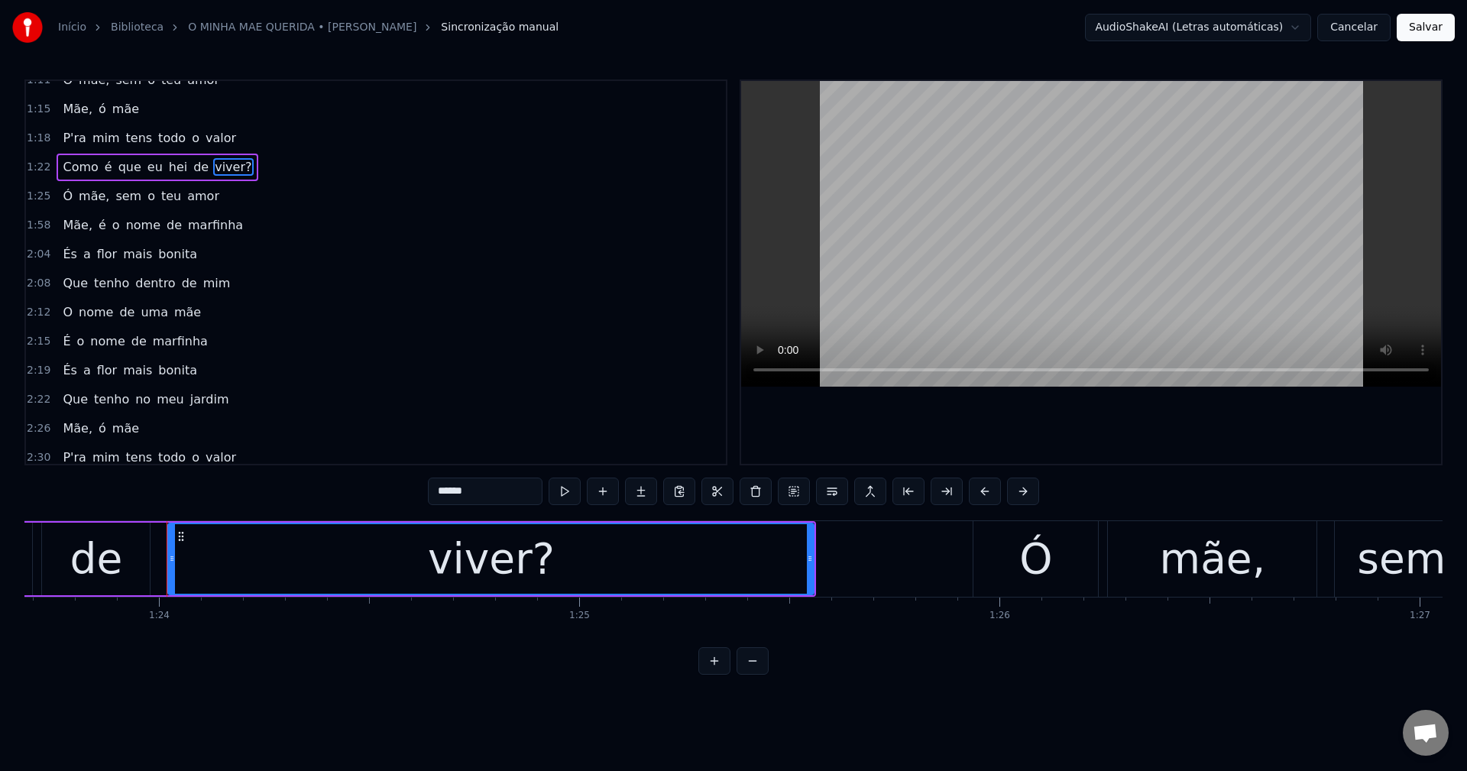
scroll to position [0, 35218]
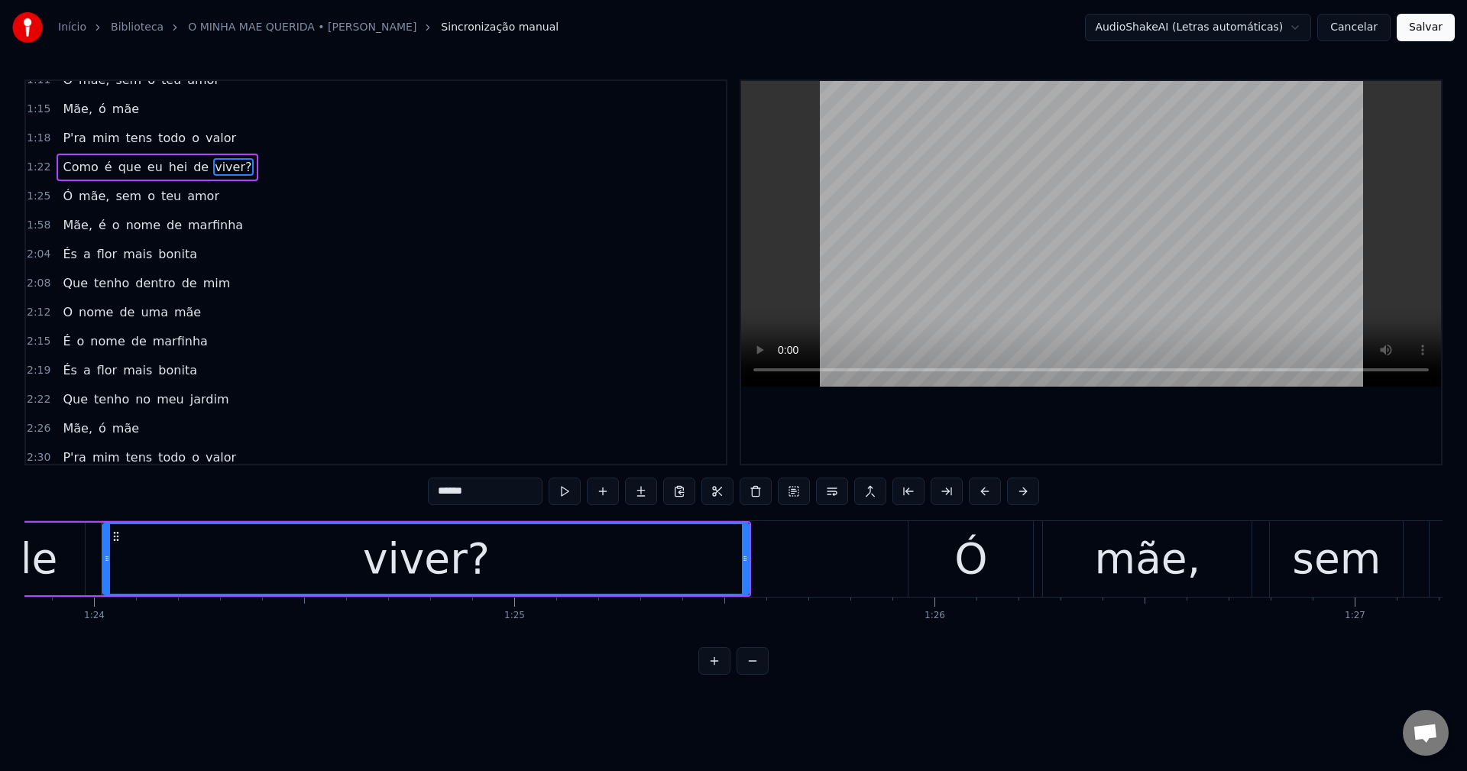
click at [485, 482] on input "******" at bounding box center [485, 490] width 115 height 27
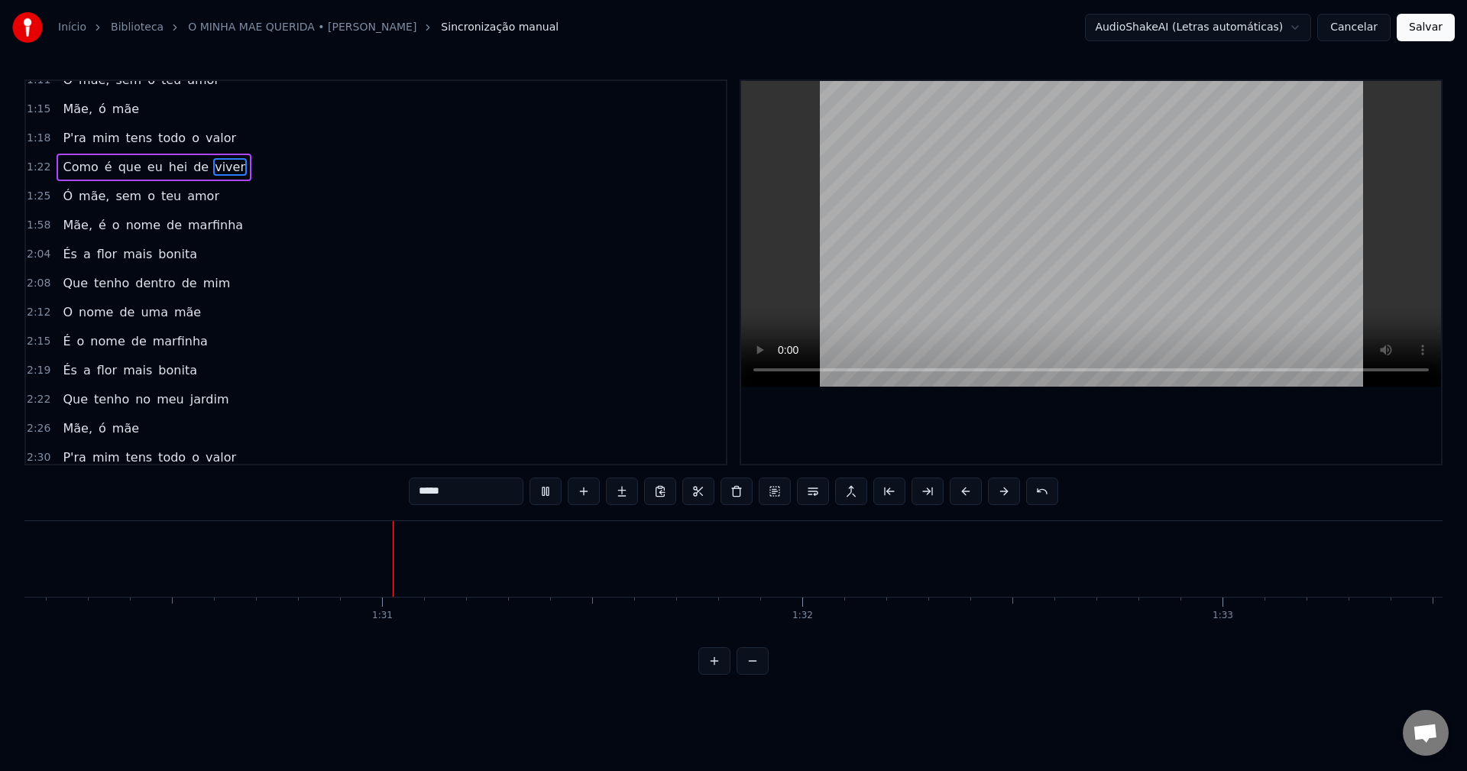
scroll to position [0, 37872]
click at [76, 223] on span "Mãe," at bounding box center [77, 225] width 33 height 18
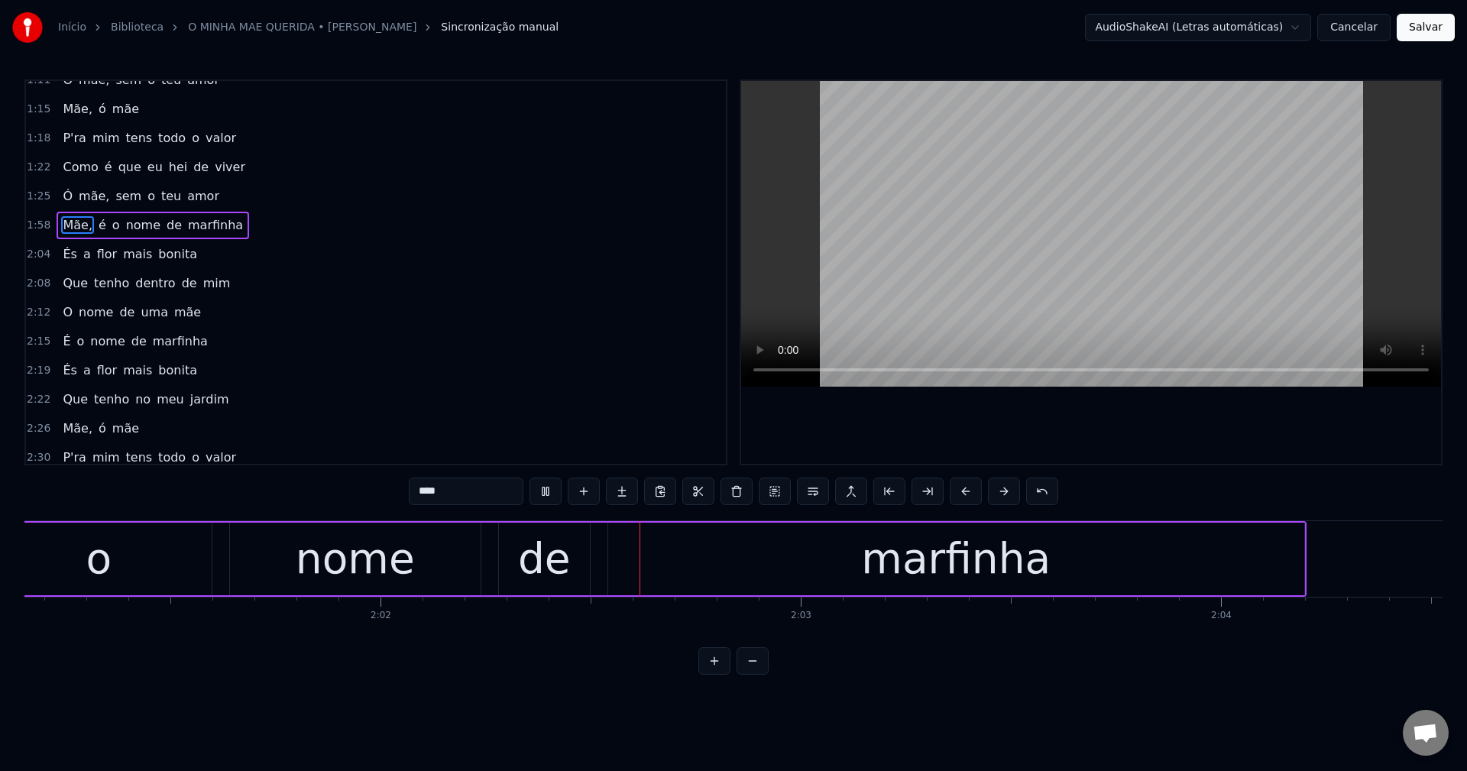
scroll to position [0, 51186]
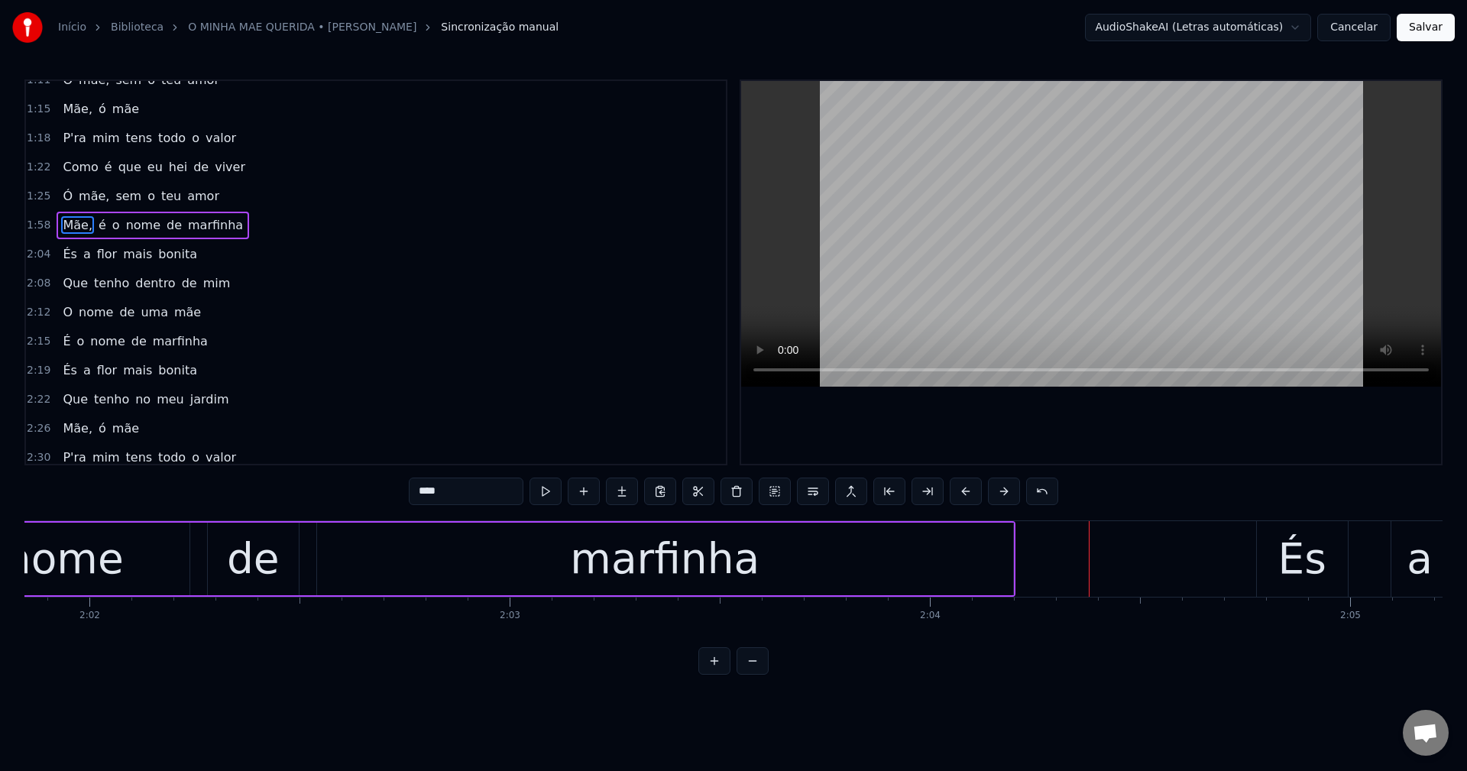
drag, startPoint x: 681, startPoint y: 540, endPoint x: 669, endPoint y: 536, distance: 12.1
click at [669, 536] on div "marfinha" at bounding box center [664, 558] width 189 height 63
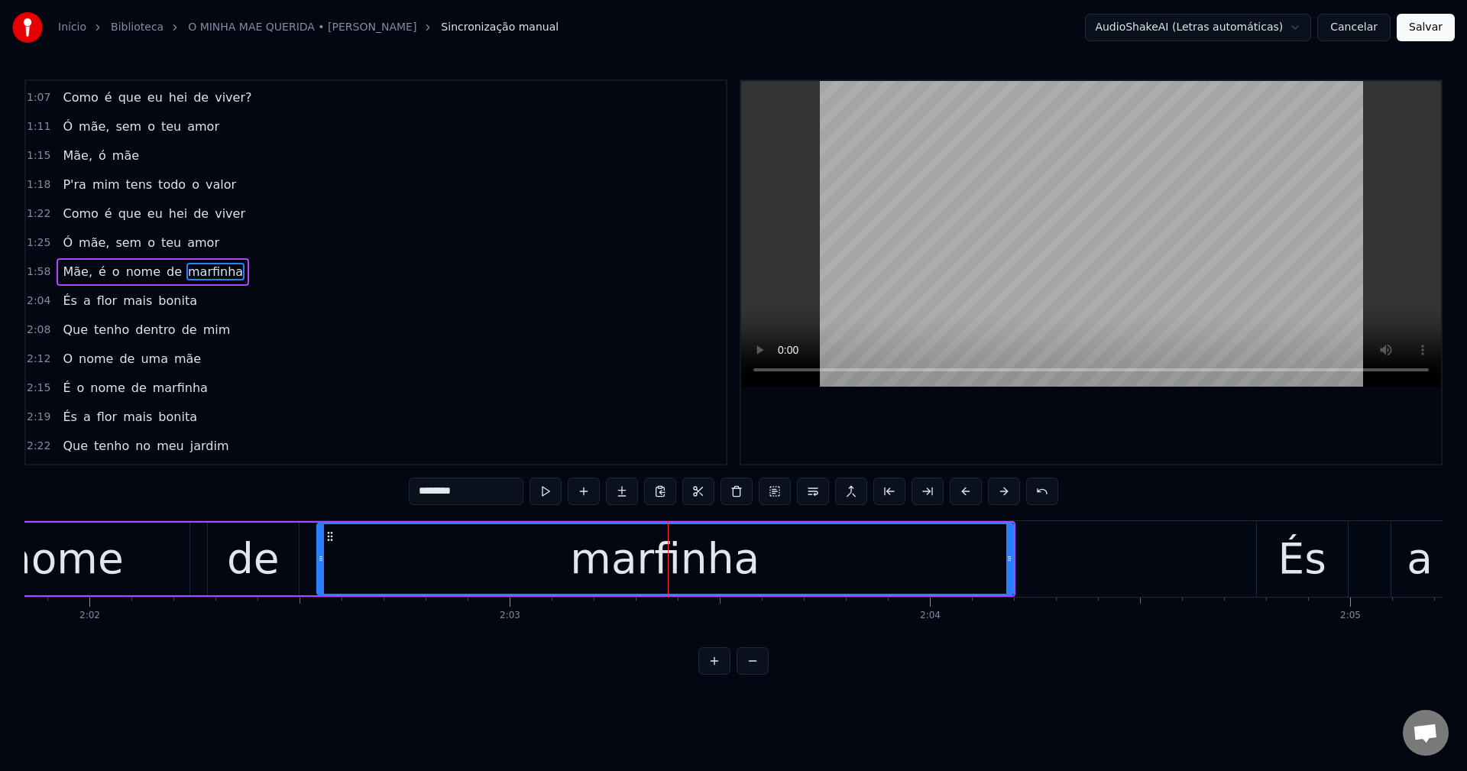
scroll to position [287, 0]
click at [495, 480] on input "********" at bounding box center [466, 490] width 115 height 27
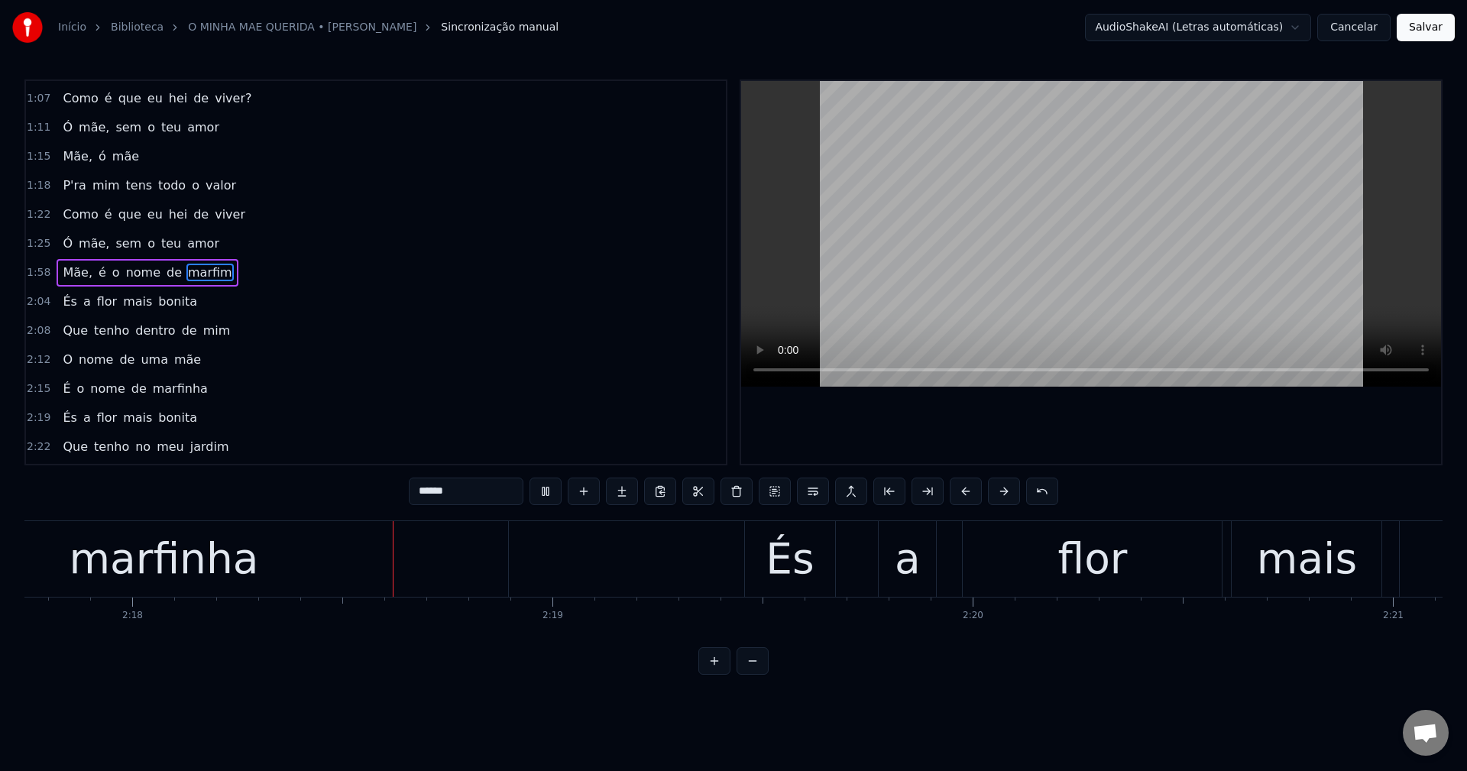
scroll to position [0, 57870]
drag, startPoint x: 472, startPoint y: 495, endPoint x: 322, endPoint y: 454, distance: 155.8
click at [322, 454] on div "0:31 Ó minha mãe, minha mãe 0:34 Ó minha mãe, minha amada 0:38 O mundo contigo …" at bounding box center [733, 376] width 1418 height 595
click at [192, 565] on div "marfinha" at bounding box center [158, 558] width 189 height 63
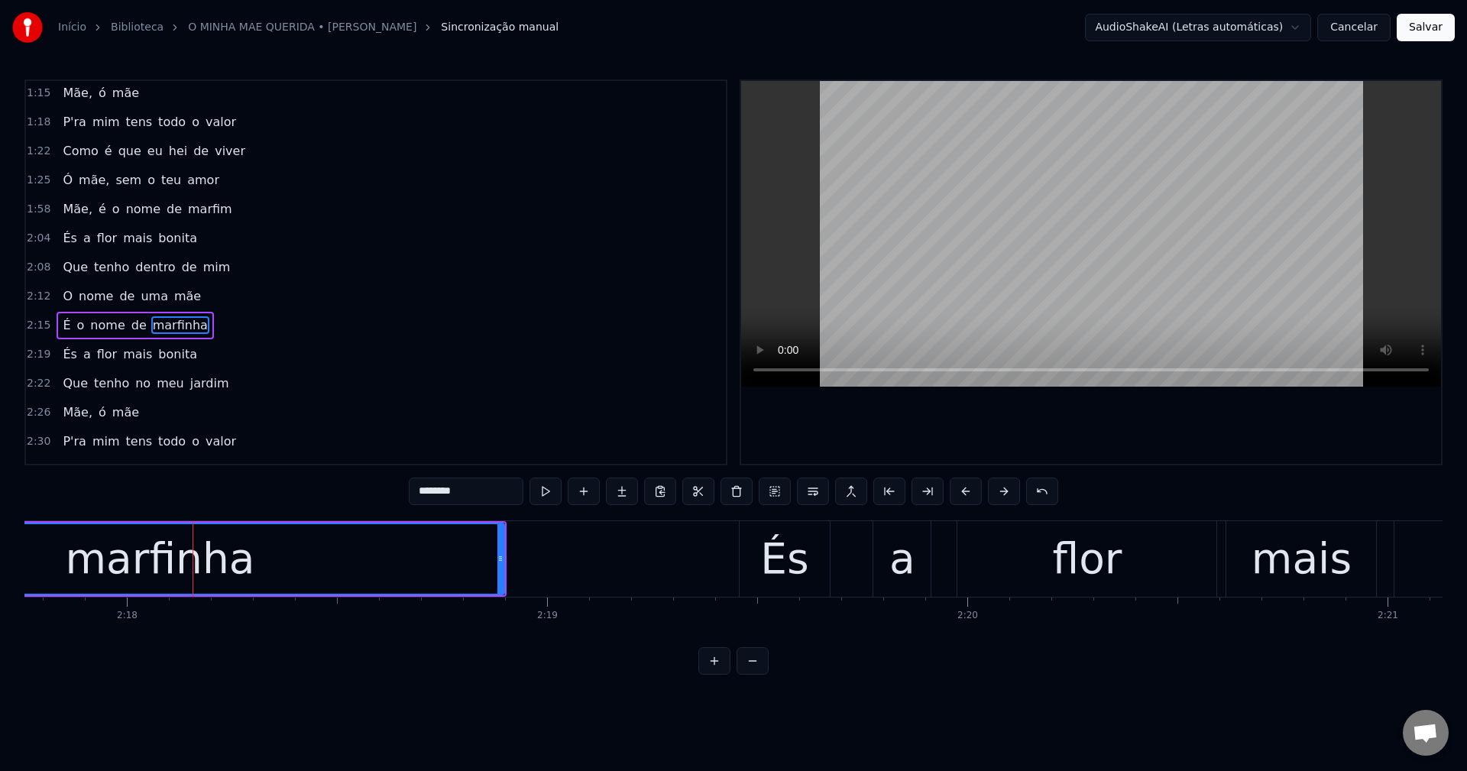
scroll to position [403, 0]
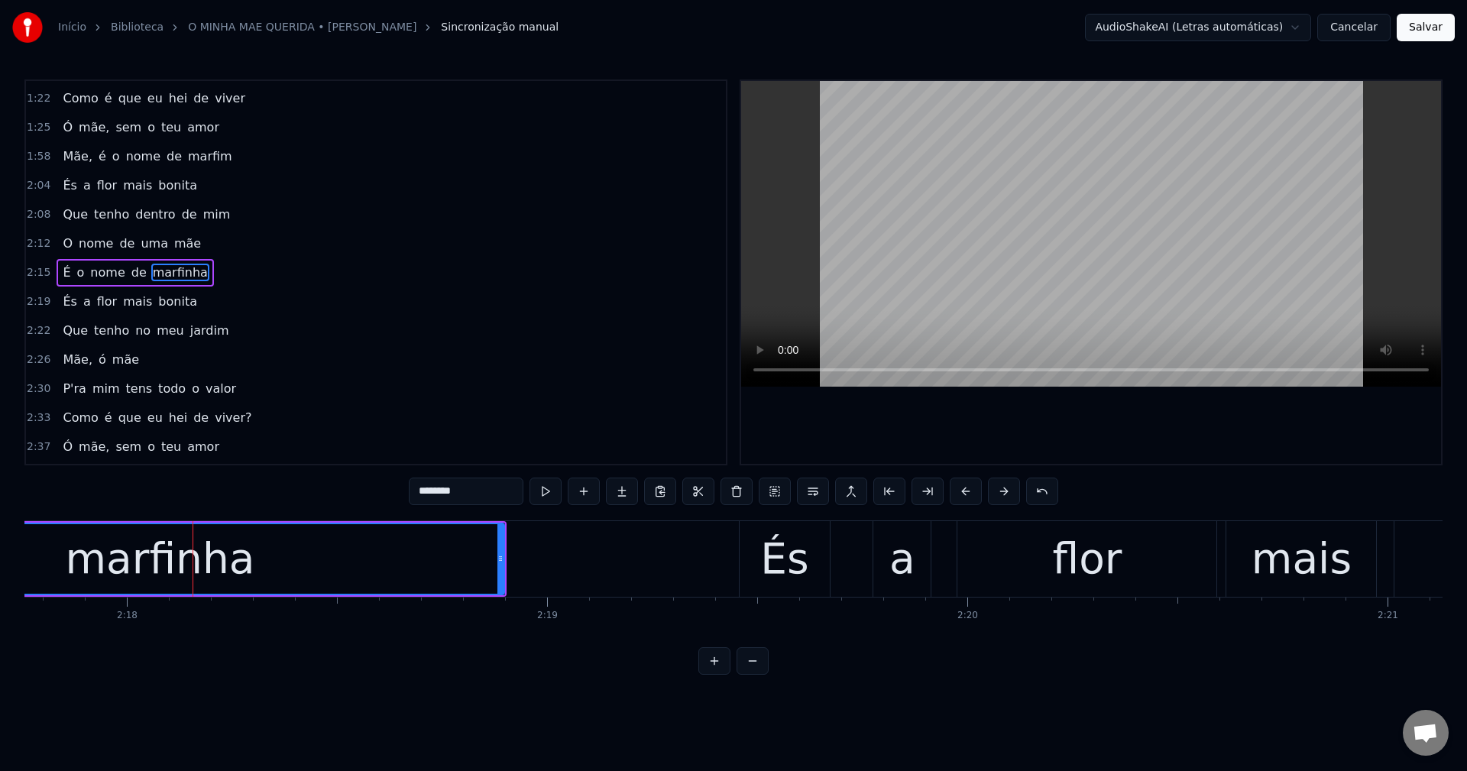
drag, startPoint x: 484, startPoint y: 489, endPoint x: 230, endPoint y: 493, distance: 254.4
click at [235, 494] on div "0:31 Ó minha mãe, minha mãe 0:34 Ó minha mãe, minha amada 0:38 O mundo contigo …" at bounding box center [733, 376] width 1418 height 595
paste input "text"
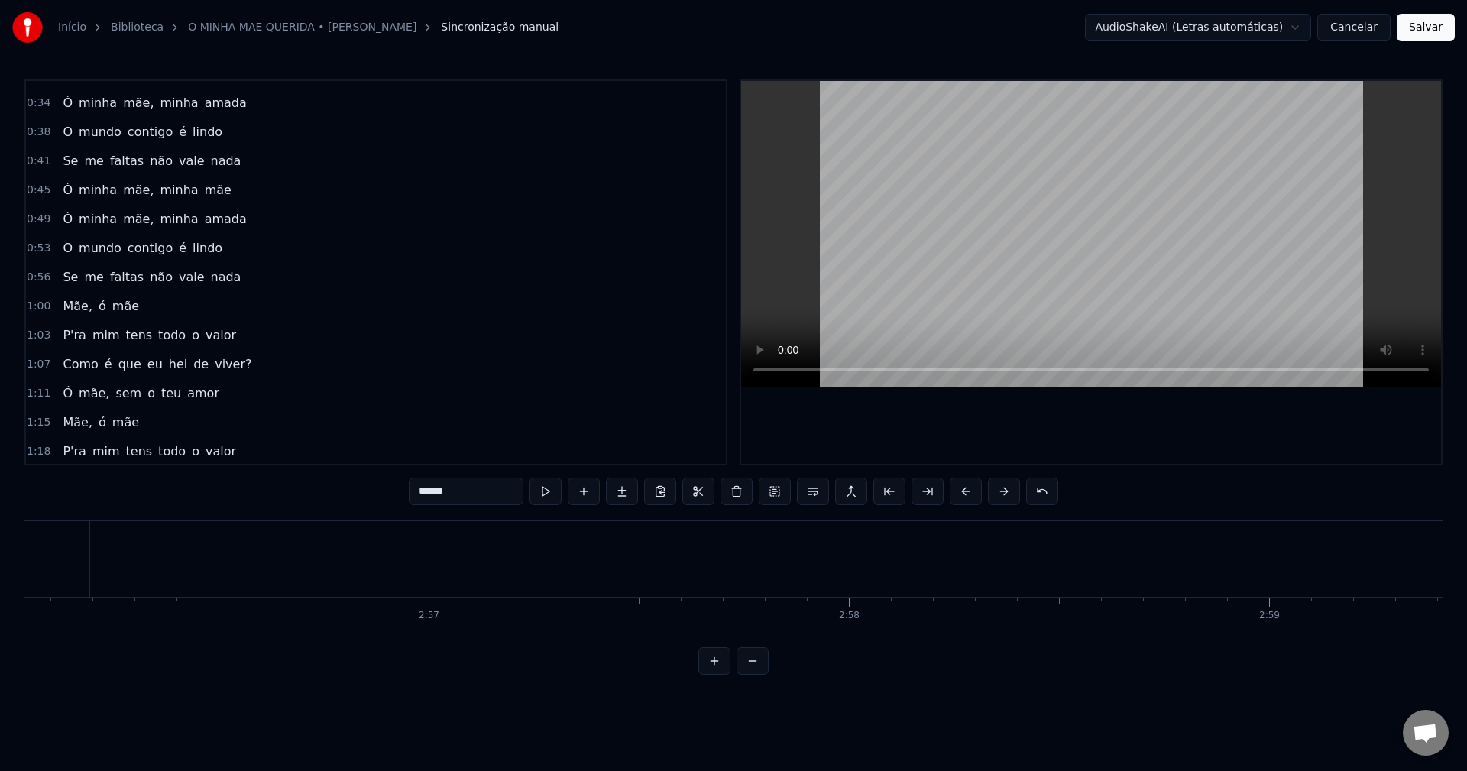
scroll to position [0, 0]
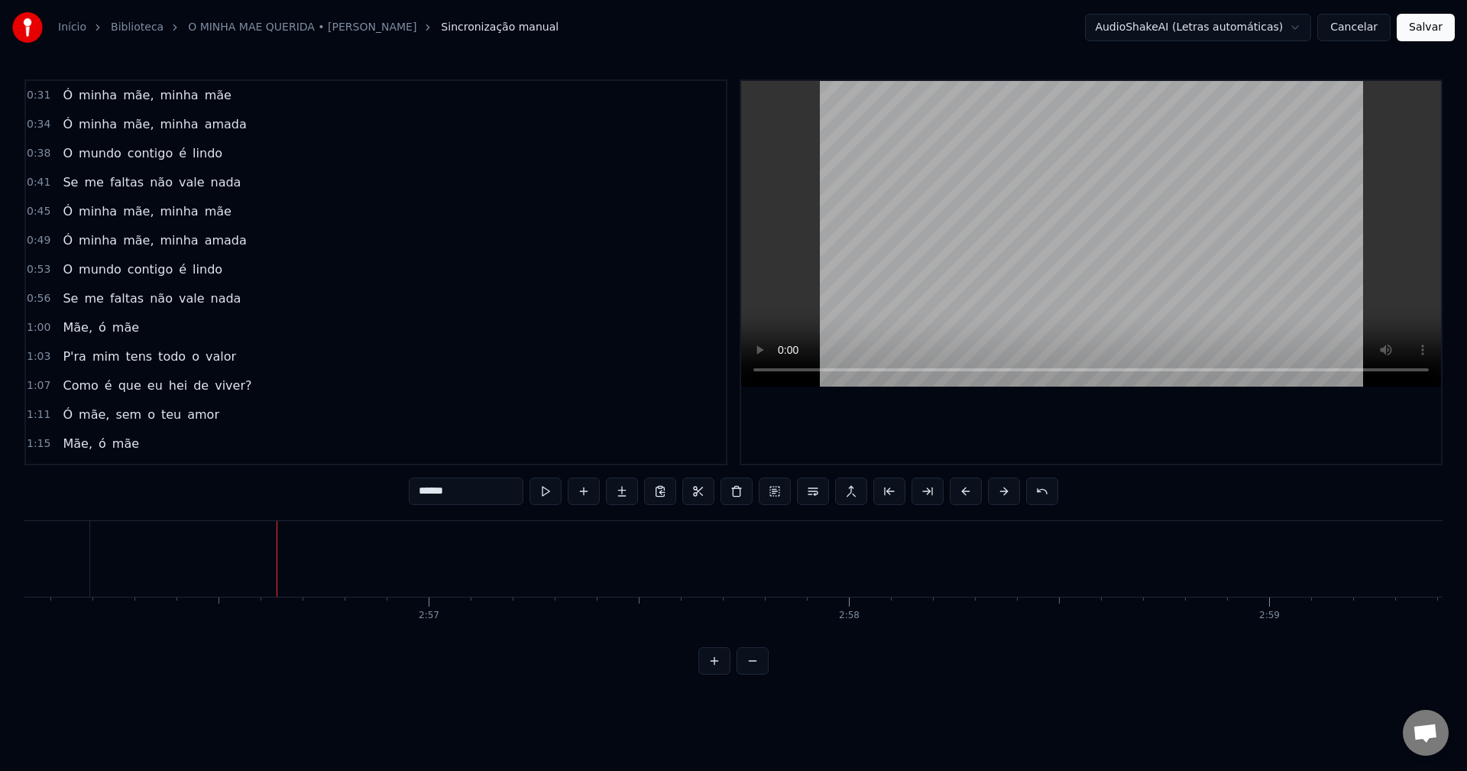
click at [123, 100] on span "mãe," at bounding box center [138, 95] width 34 height 18
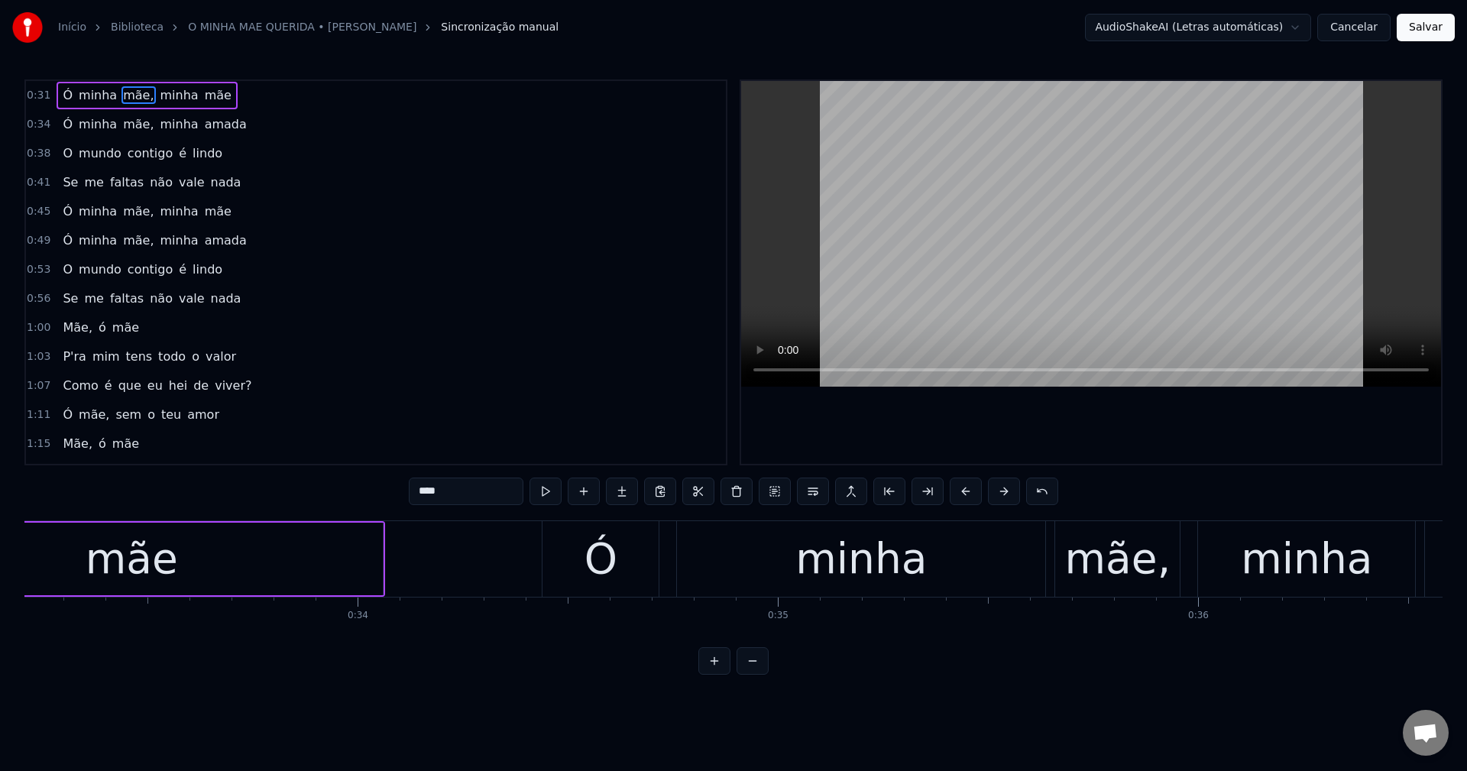
click at [458, 487] on input "****" at bounding box center [466, 490] width 115 height 27
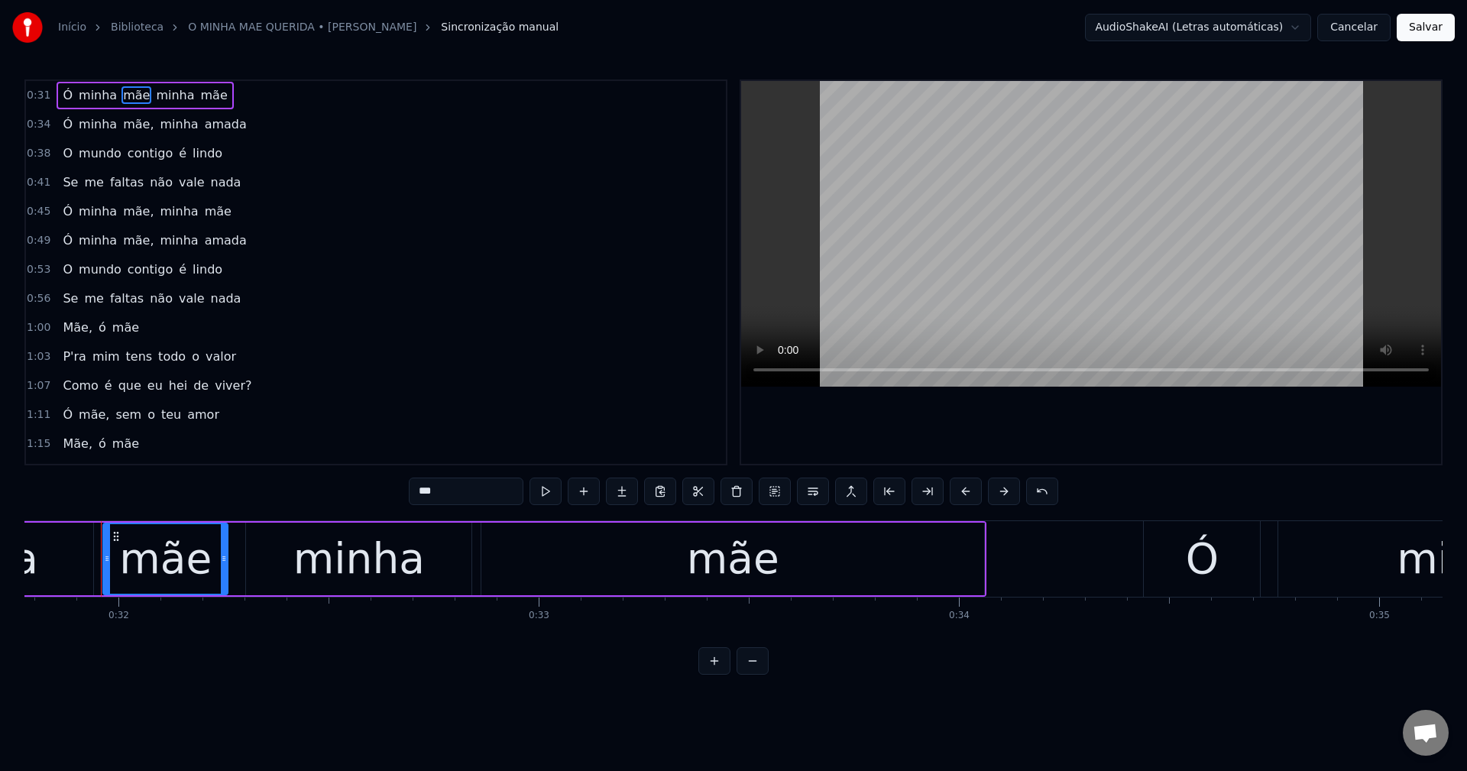
click at [124, 119] on span "mãe," at bounding box center [138, 124] width 34 height 18
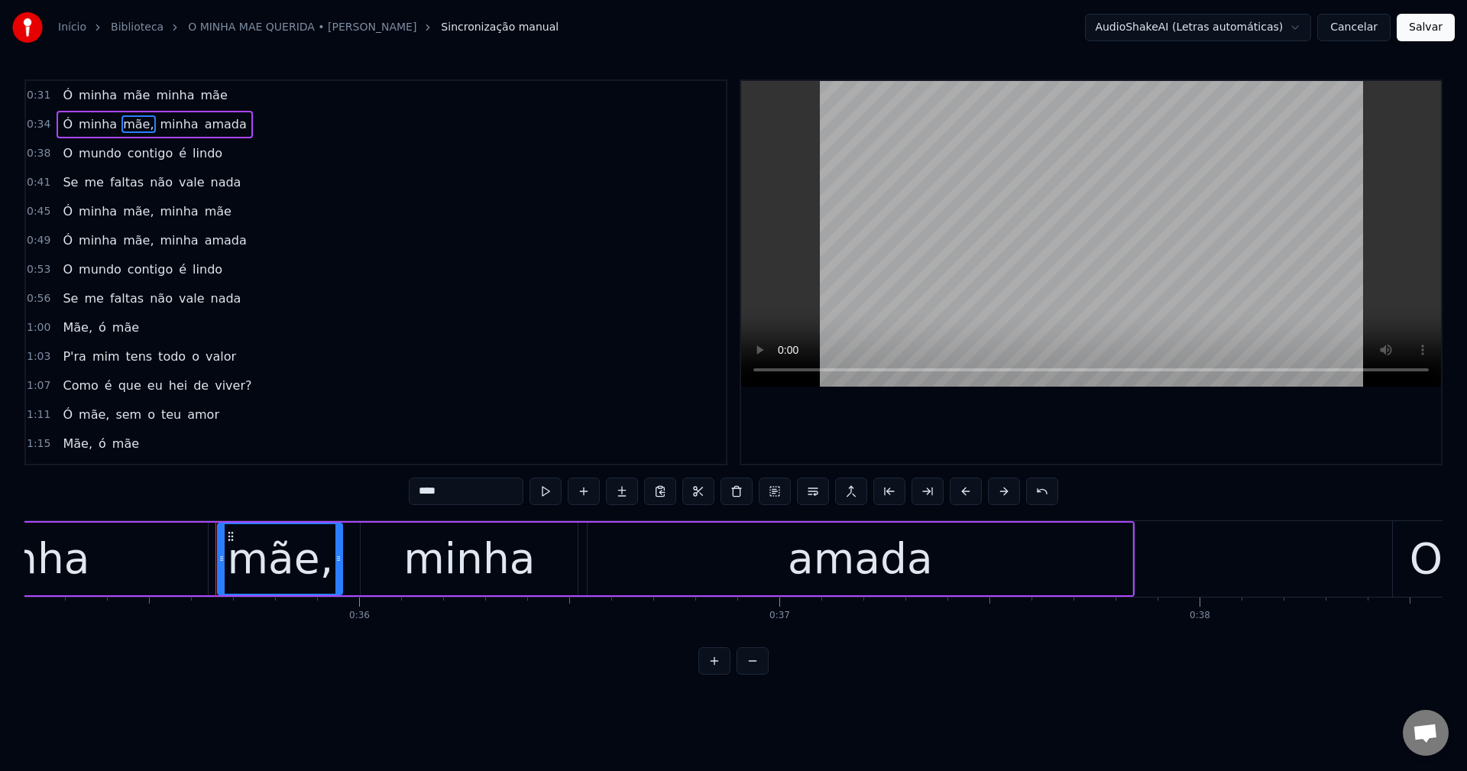
scroll to position [0, 14903]
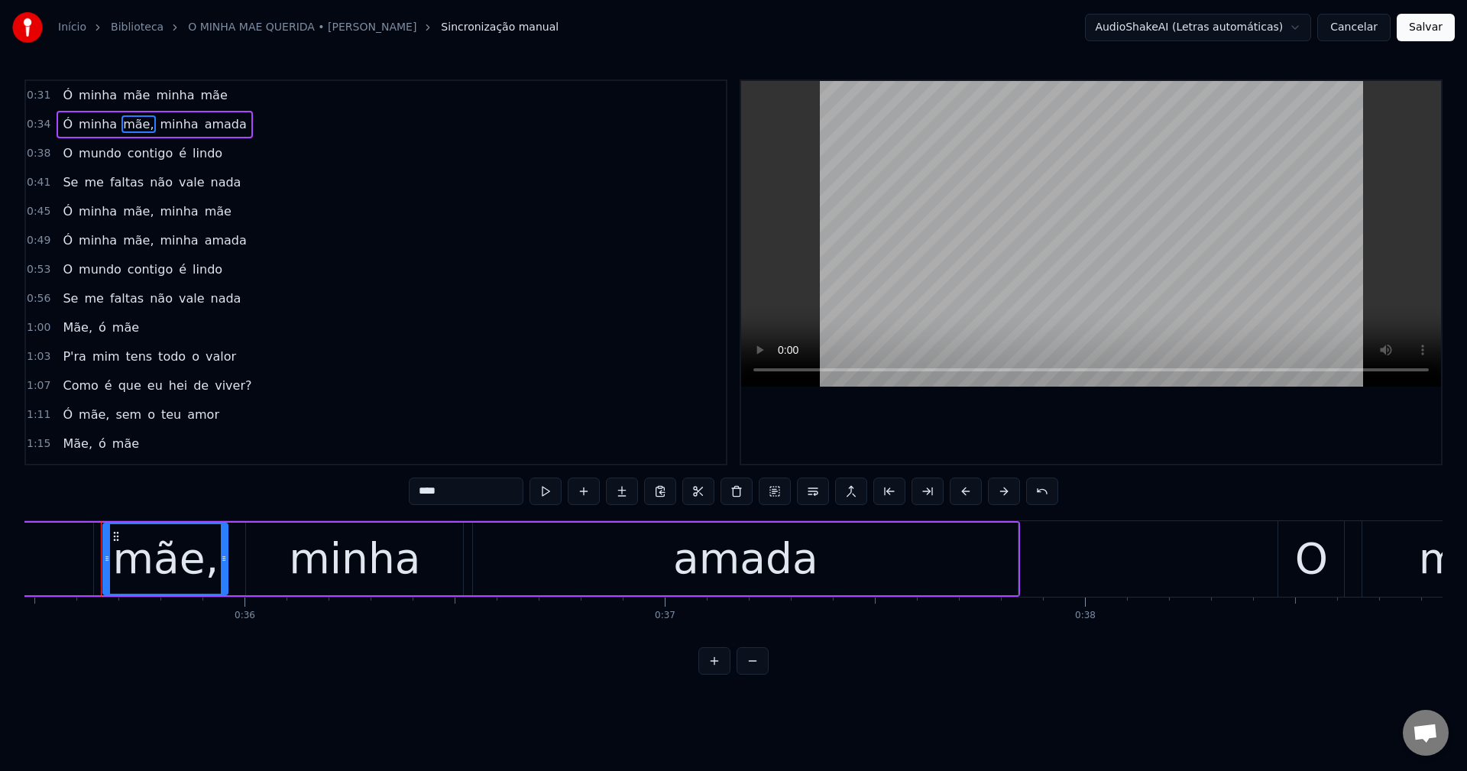
click at [459, 493] on input "****" at bounding box center [466, 490] width 115 height 27
click at [127, 209] on span "mãe," at bounding box center [138, 211] width 34 height 18
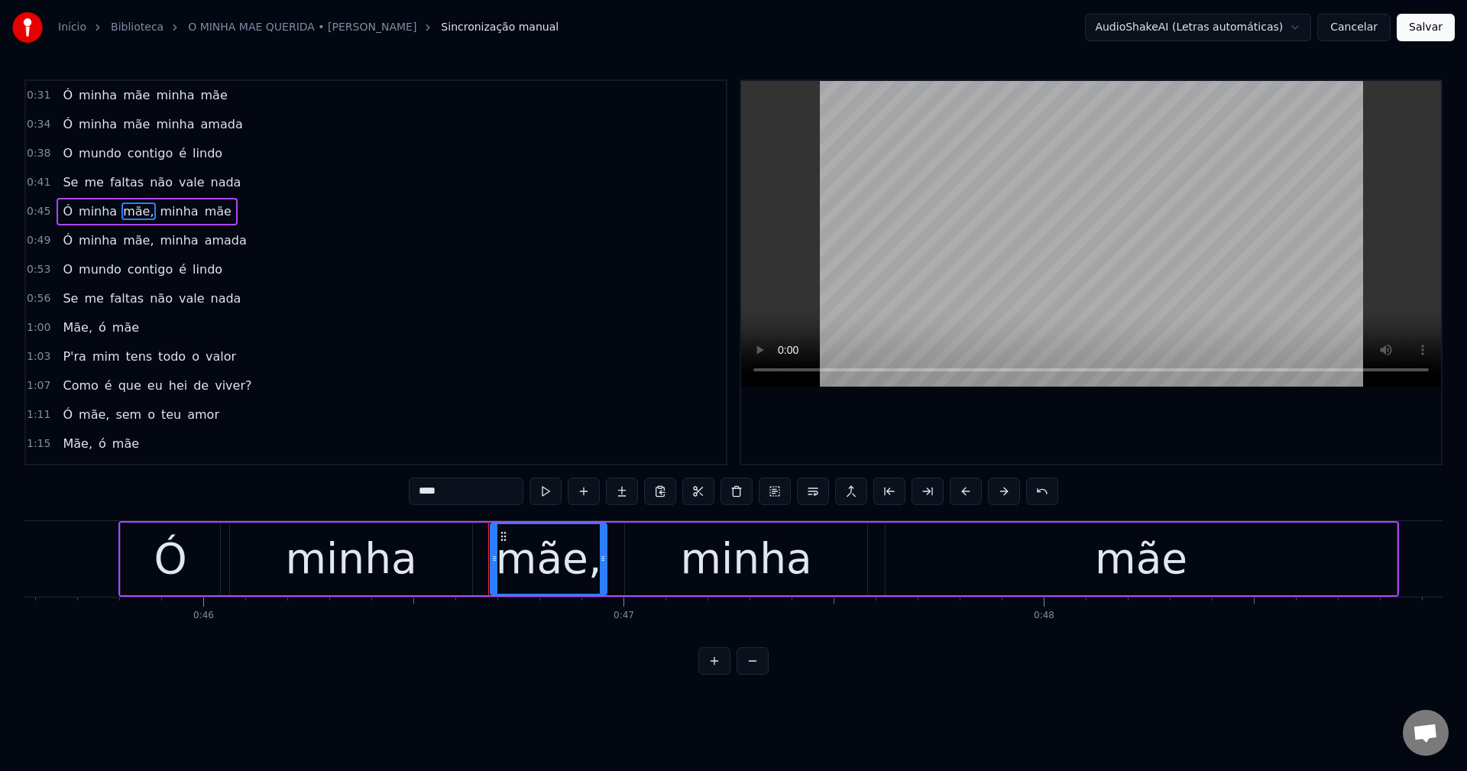
scroll to position [0, 19533]
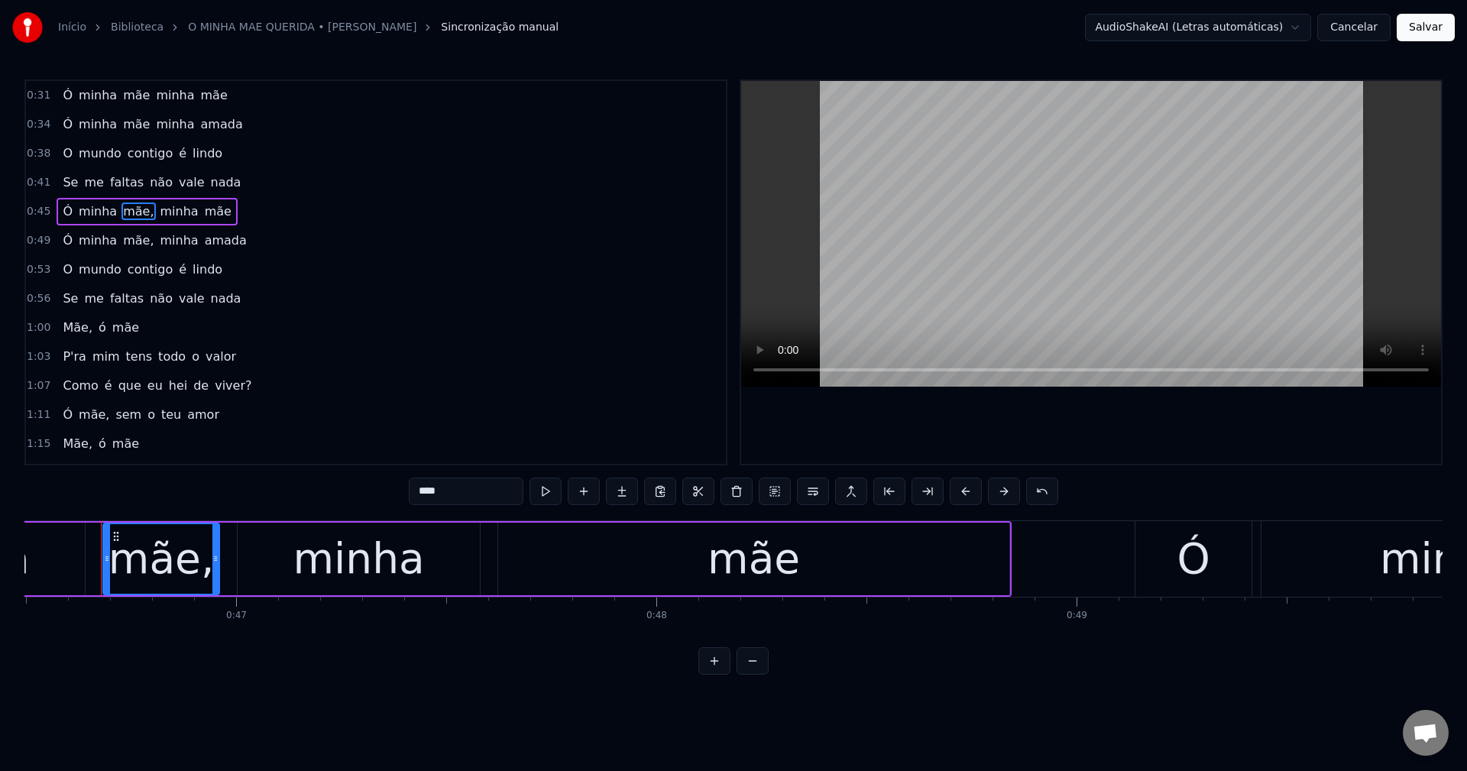
click at [461, 495] on input "****" at bounding box center [466, 490] width 115 height 27
click at [121, 241] on span "mãe," at bounding box center [138, 240] width 34 height 18
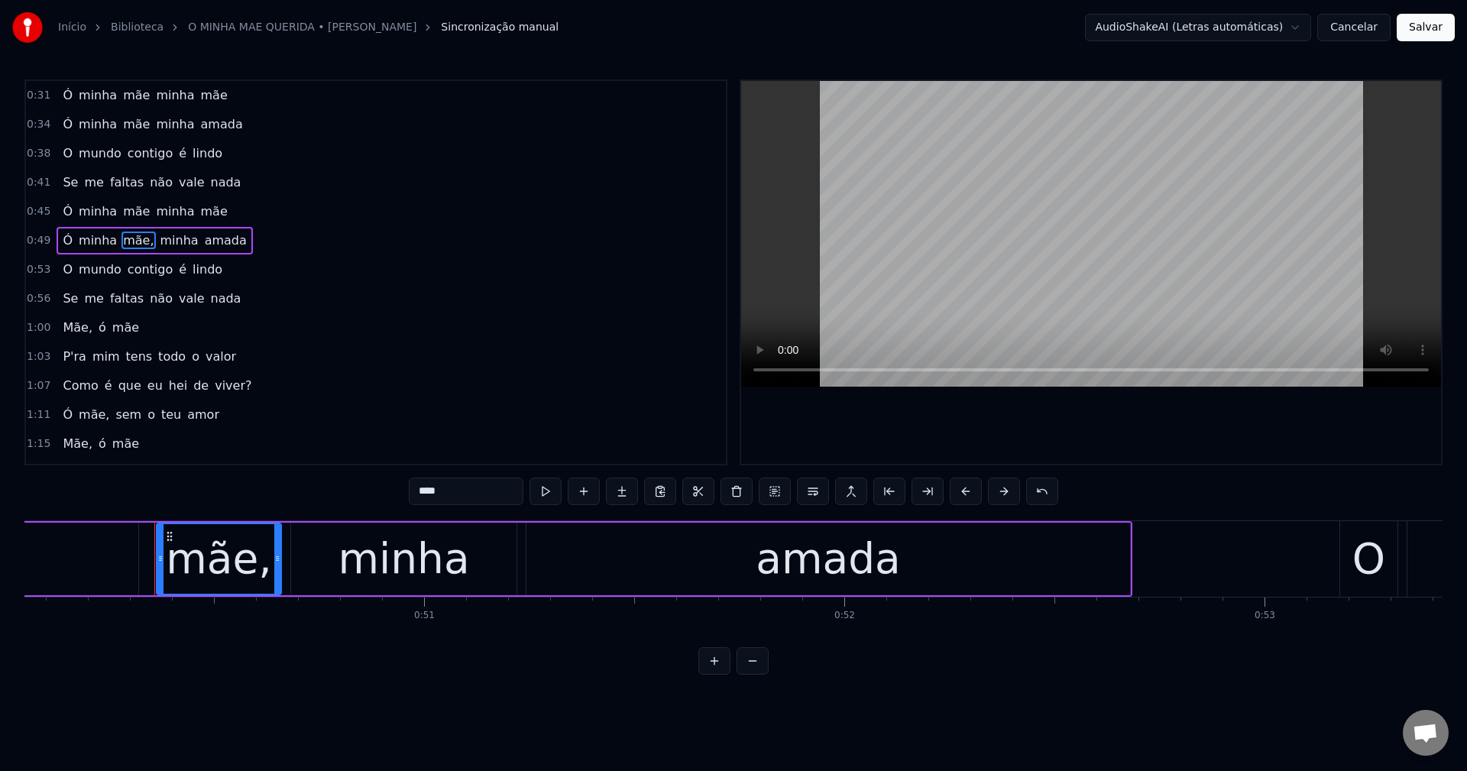
scroll to position [0, 21079]
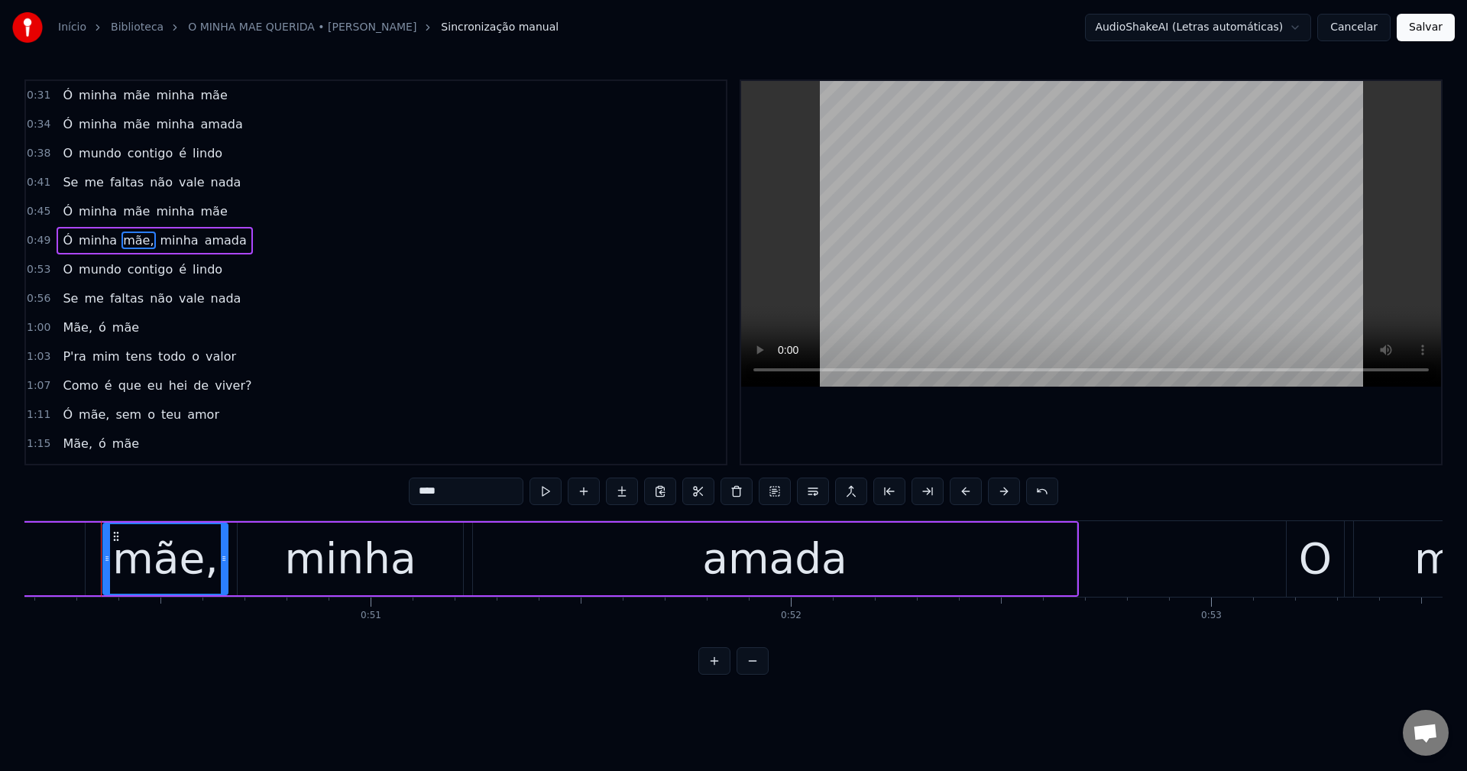
click at [474, 494] on input "****" at bounding box center [466, 490] width 115 height 27
click at [79, 331] on span "Mãe," at bounding box center [77, 328] width 33 height 18
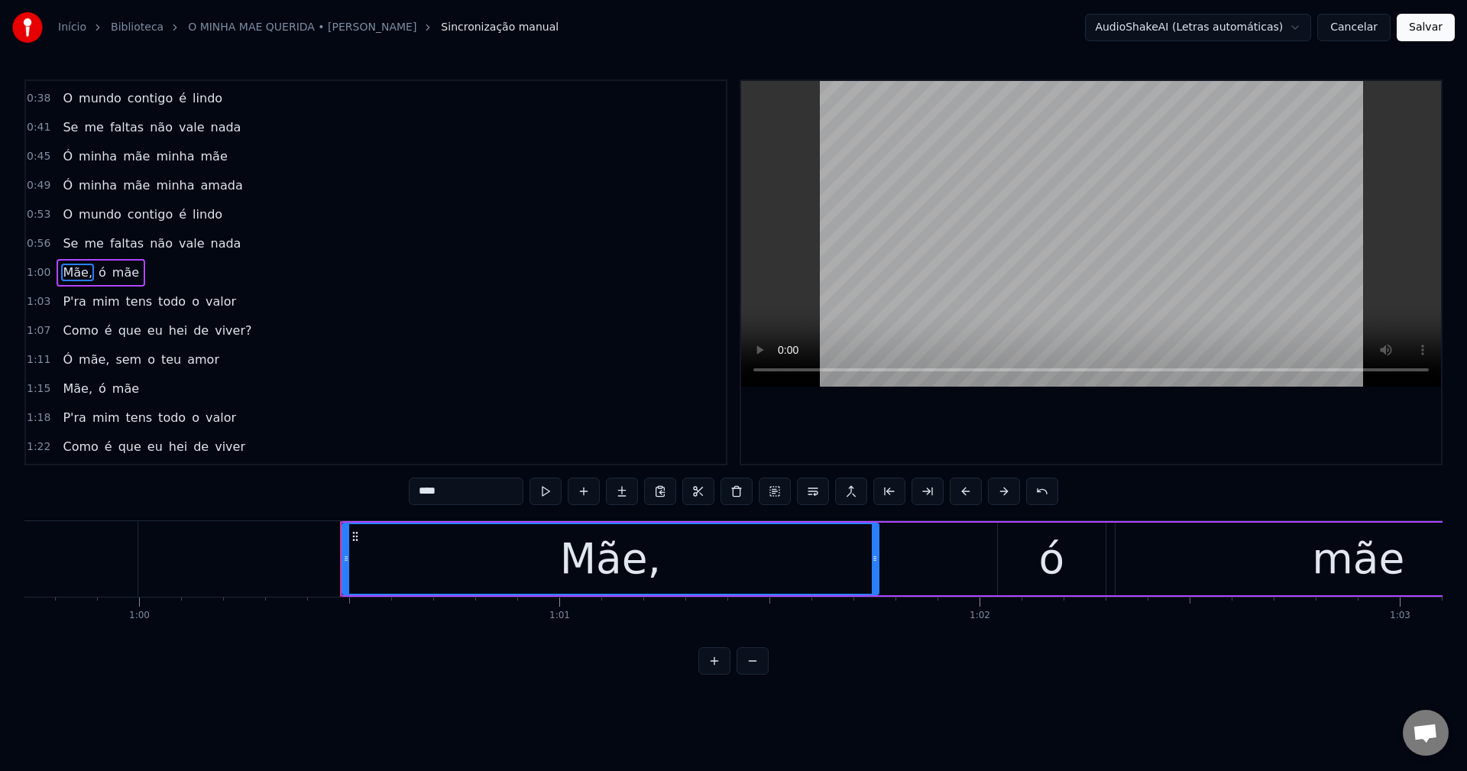
scroll to position [0, 25329]
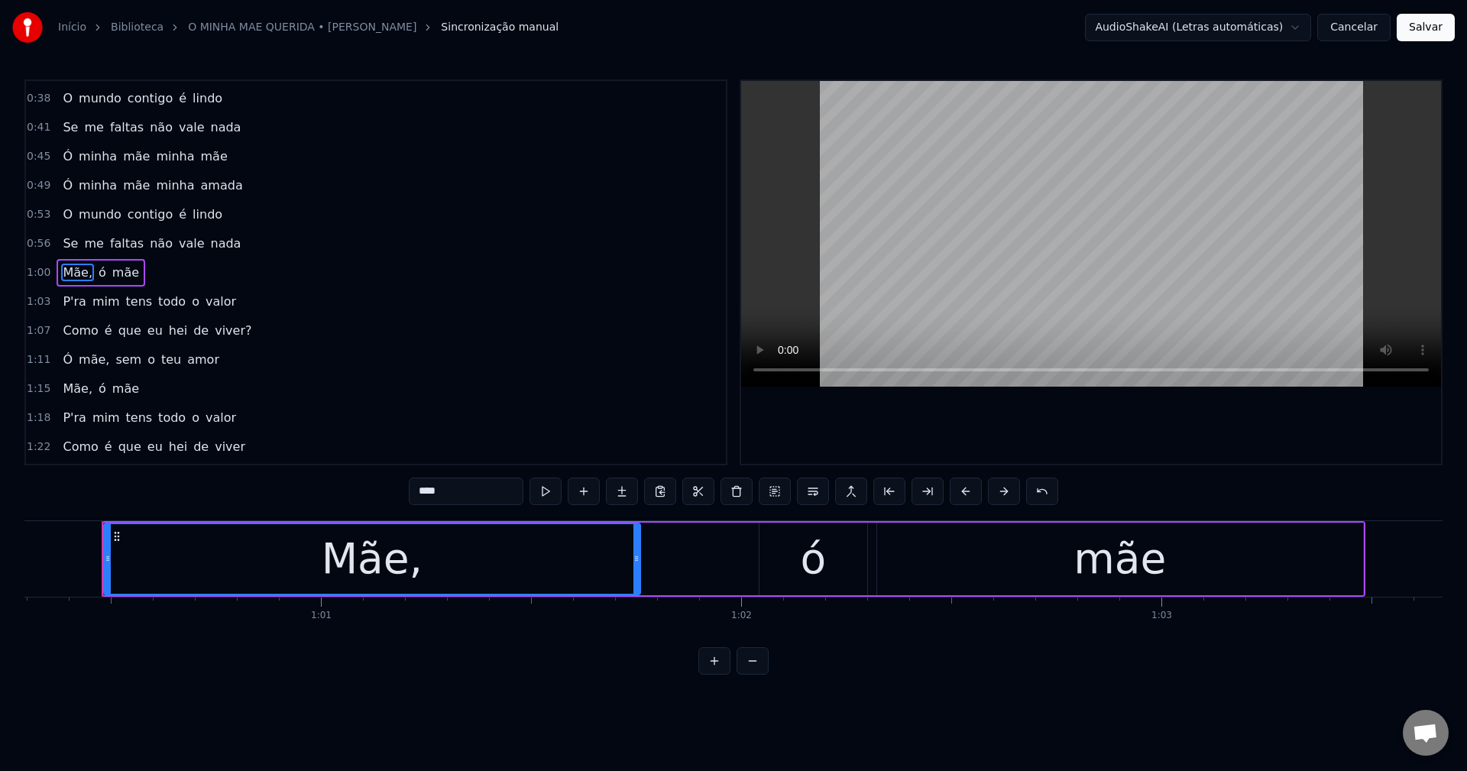
click at [467, 494] on input "****" at bounding box center [466, 490] width 115 height 27
click at [73, 306] on span "P'ra" at bounding box center [74, 302] width 26 height 18
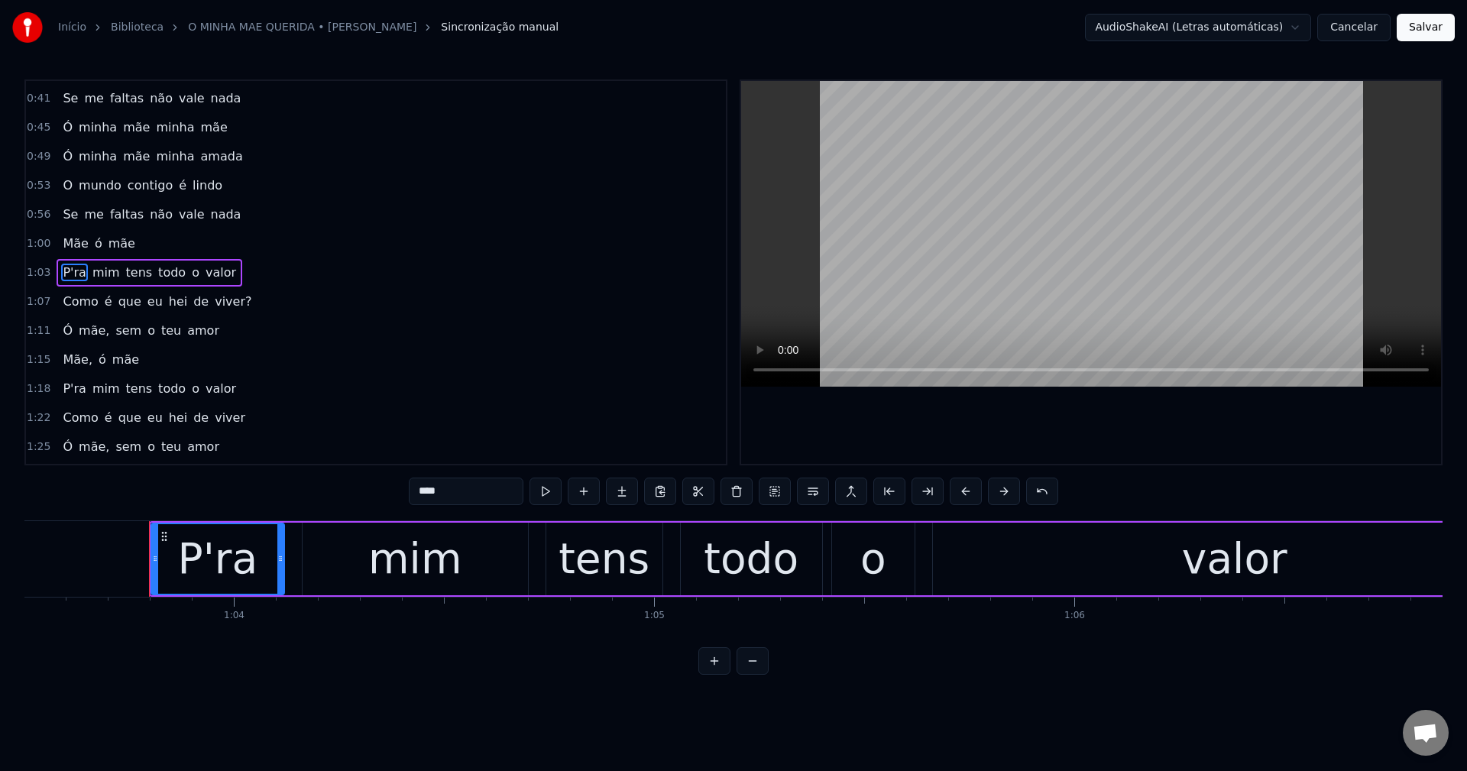
scroll to position [0, 26724]
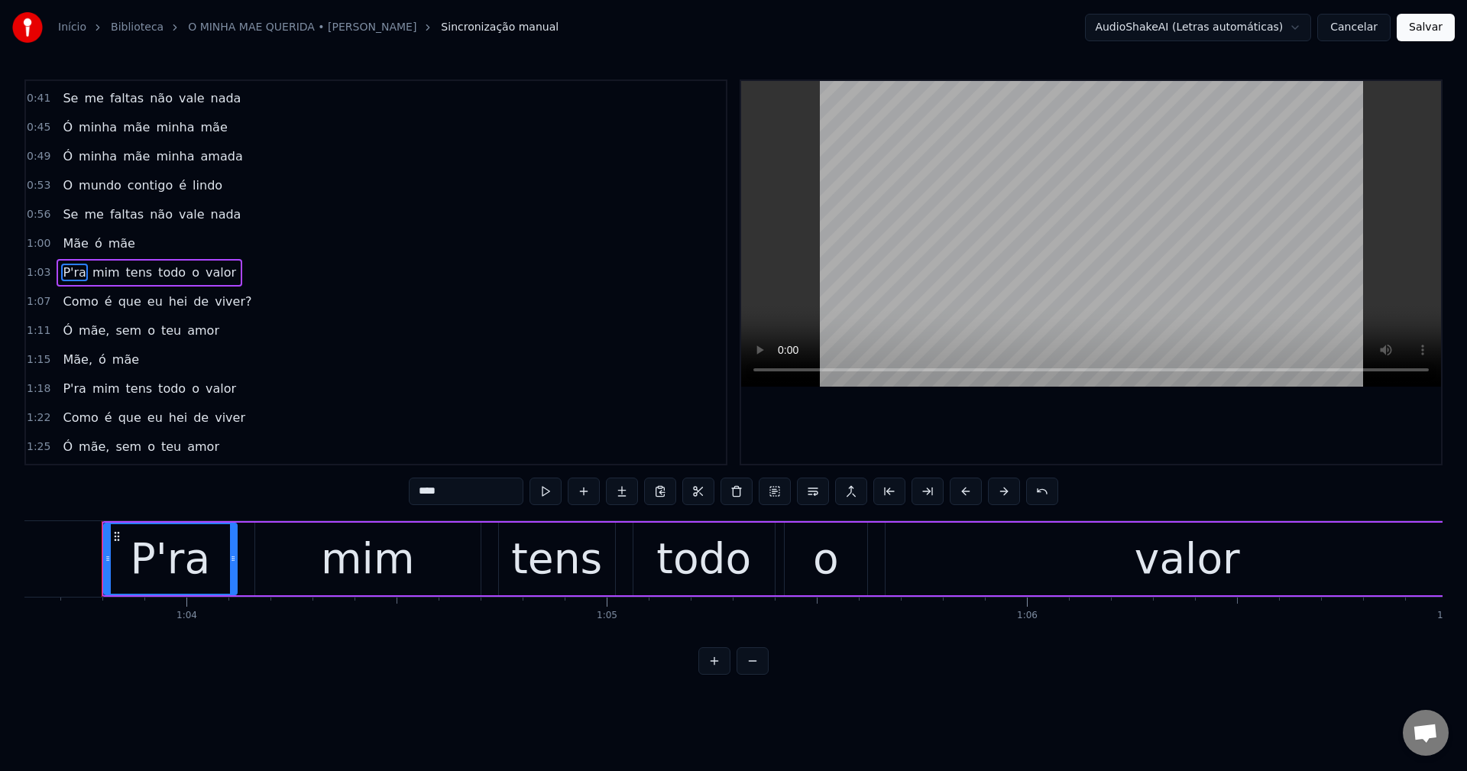
drag, startPoint x: 465, startPoint y: 493, endPoint x: 226, endPoint y: 488, distance: 239.1
click at [226, 488] on div "0:31 Ó minha mãe minha mãe 0:34 Ó minha mãe minha amada 0:38 O mundo contigo é …" at bounding box center [733, 376] width 1418 height 595
type input "***"
click at [225, 311] on div "Como é que eu hei de viver?" at bounding box center [157, 301] width 201 height 27
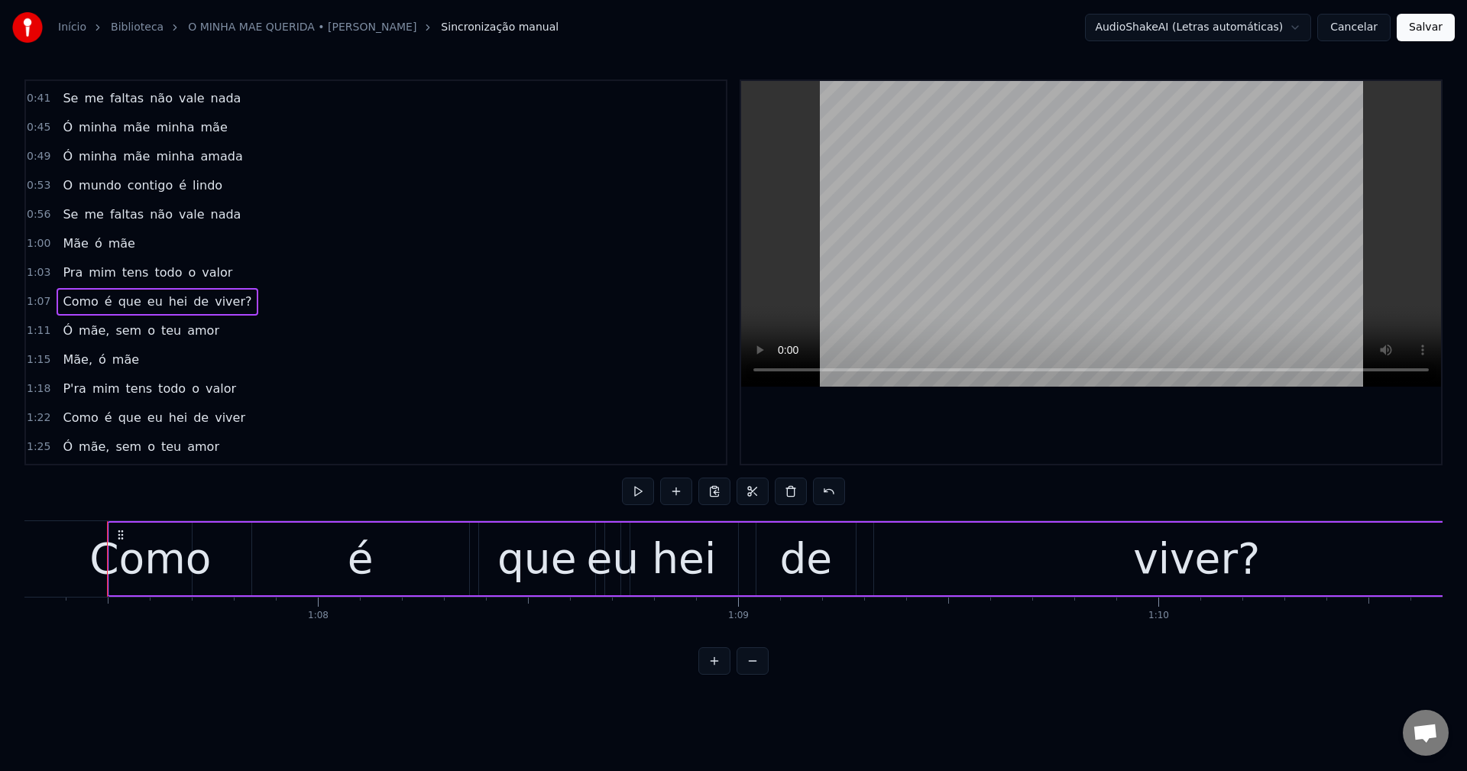
scroll to position [0, 28278]
click at [213, 304] on span "viver?" at bounding box center [233, 302] width 40 height 18
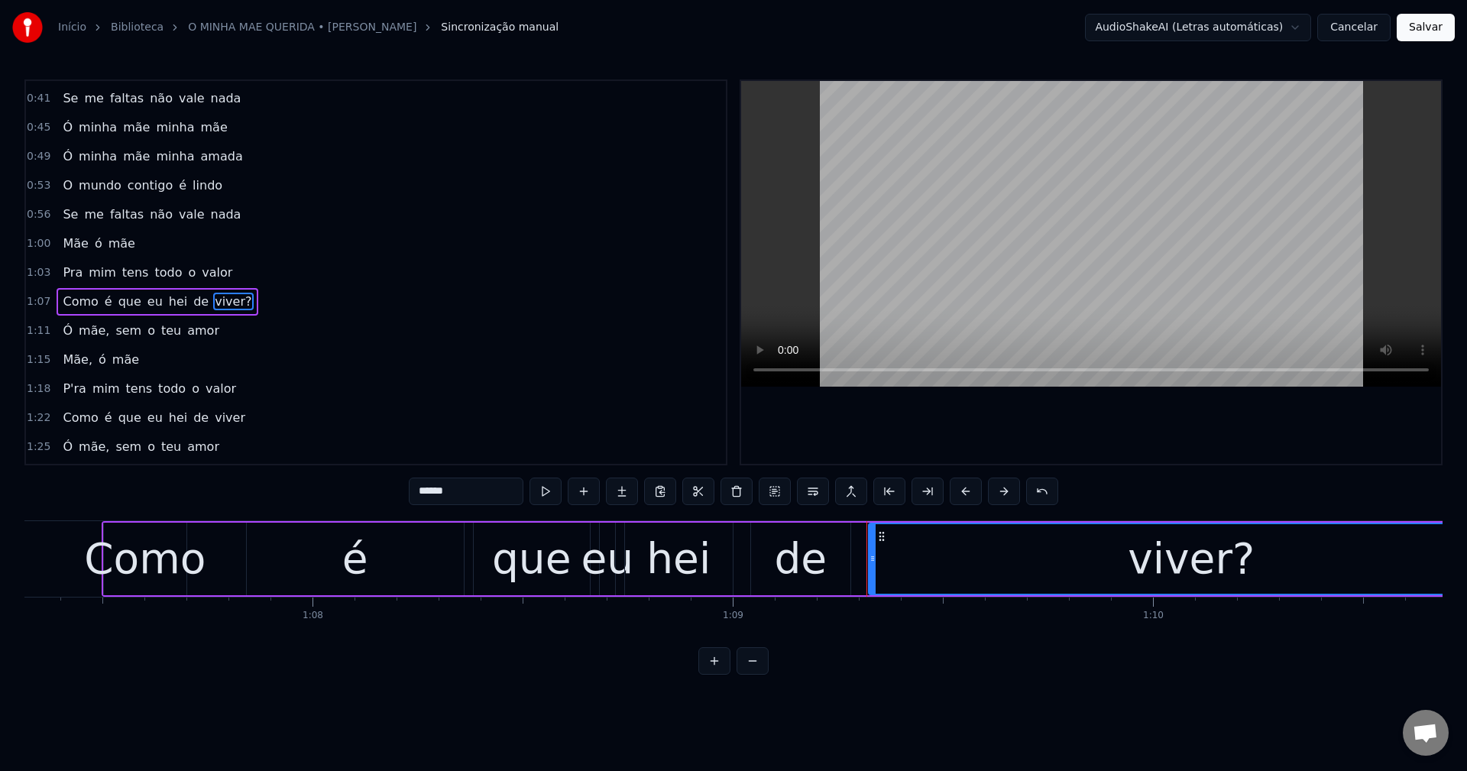
scroll to position [113, 0]
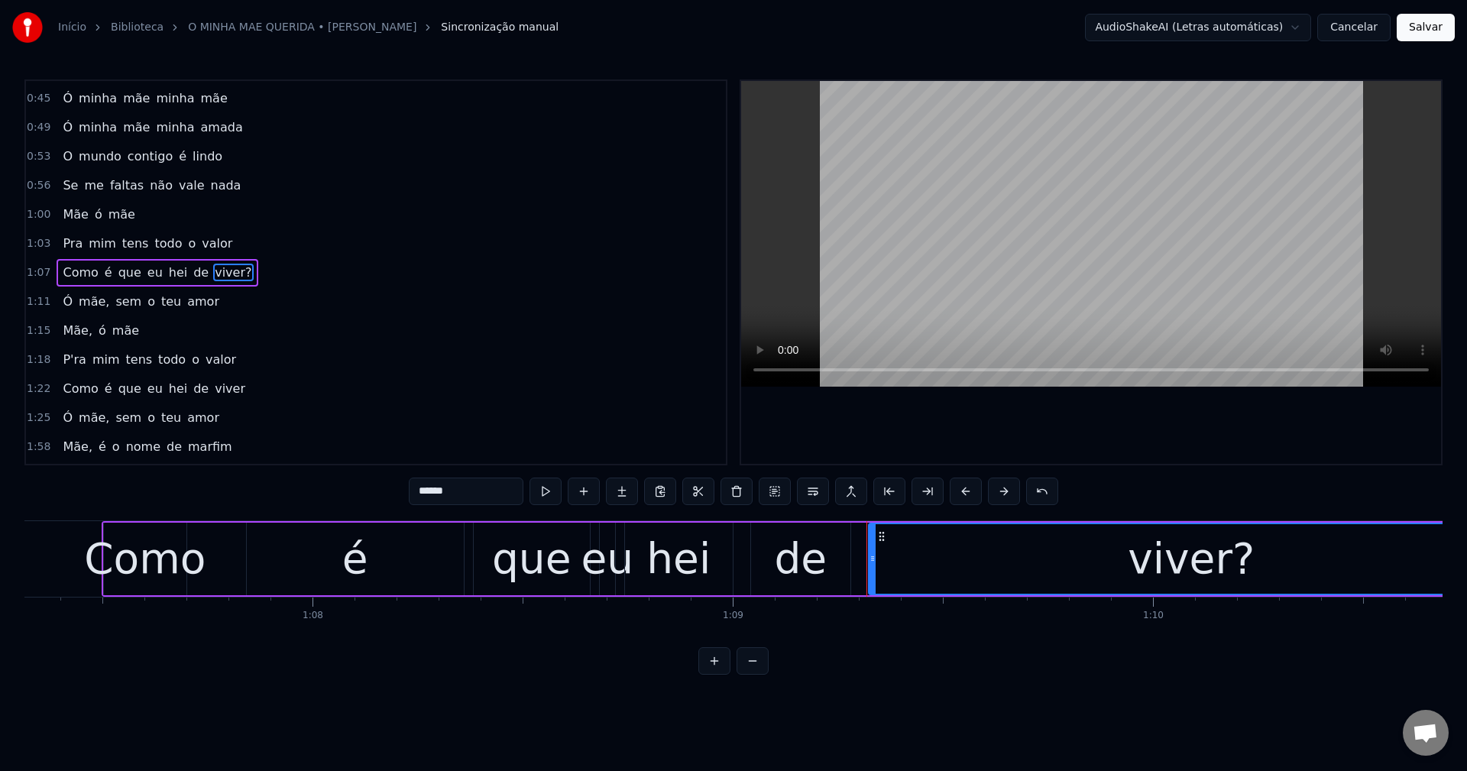
click at [474, 490] on input "******" at bounding box center [466, 490] width 115 height 27
click at [83, 300] on span "mãe," at bounding box center [94, 302] width 34 height 18
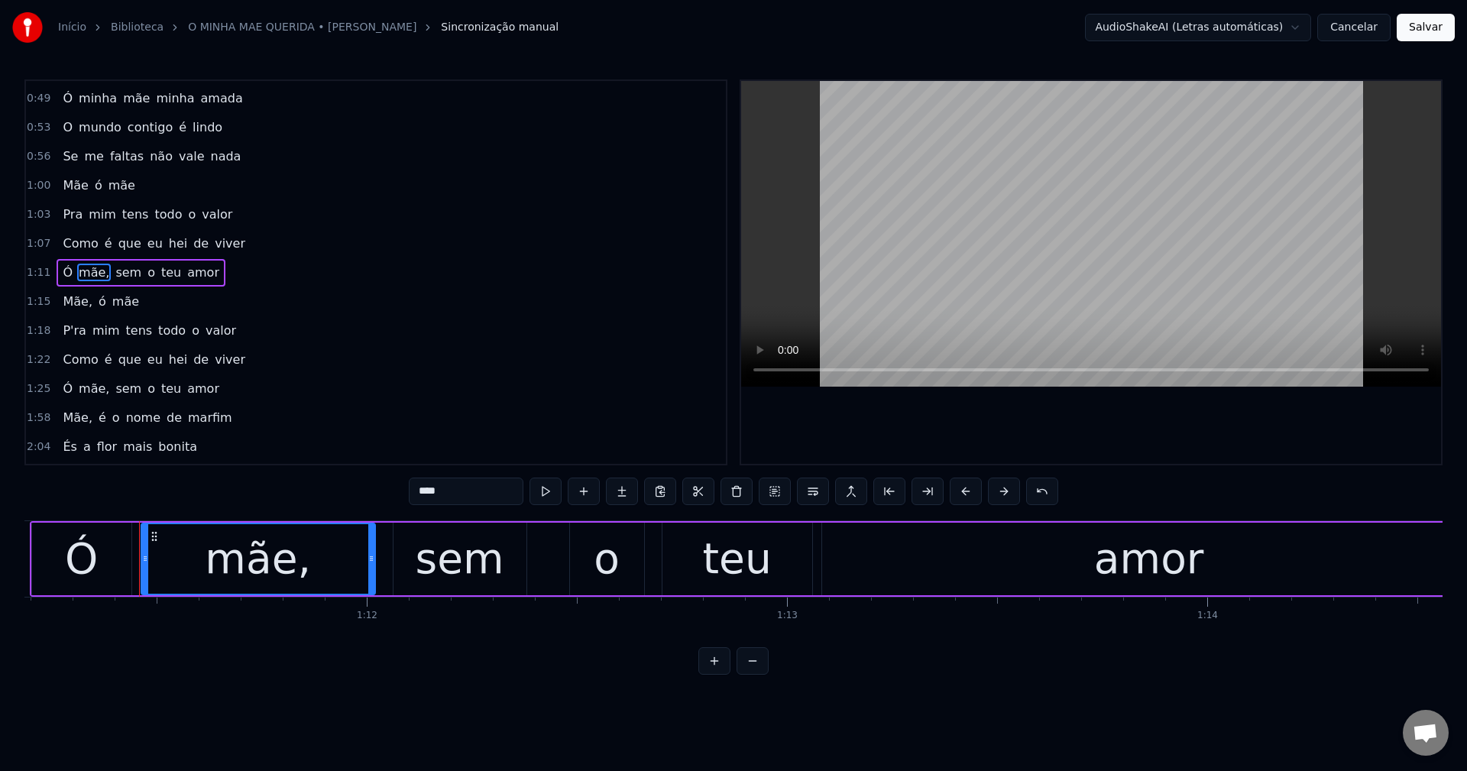
scroll to position [0, 29942]
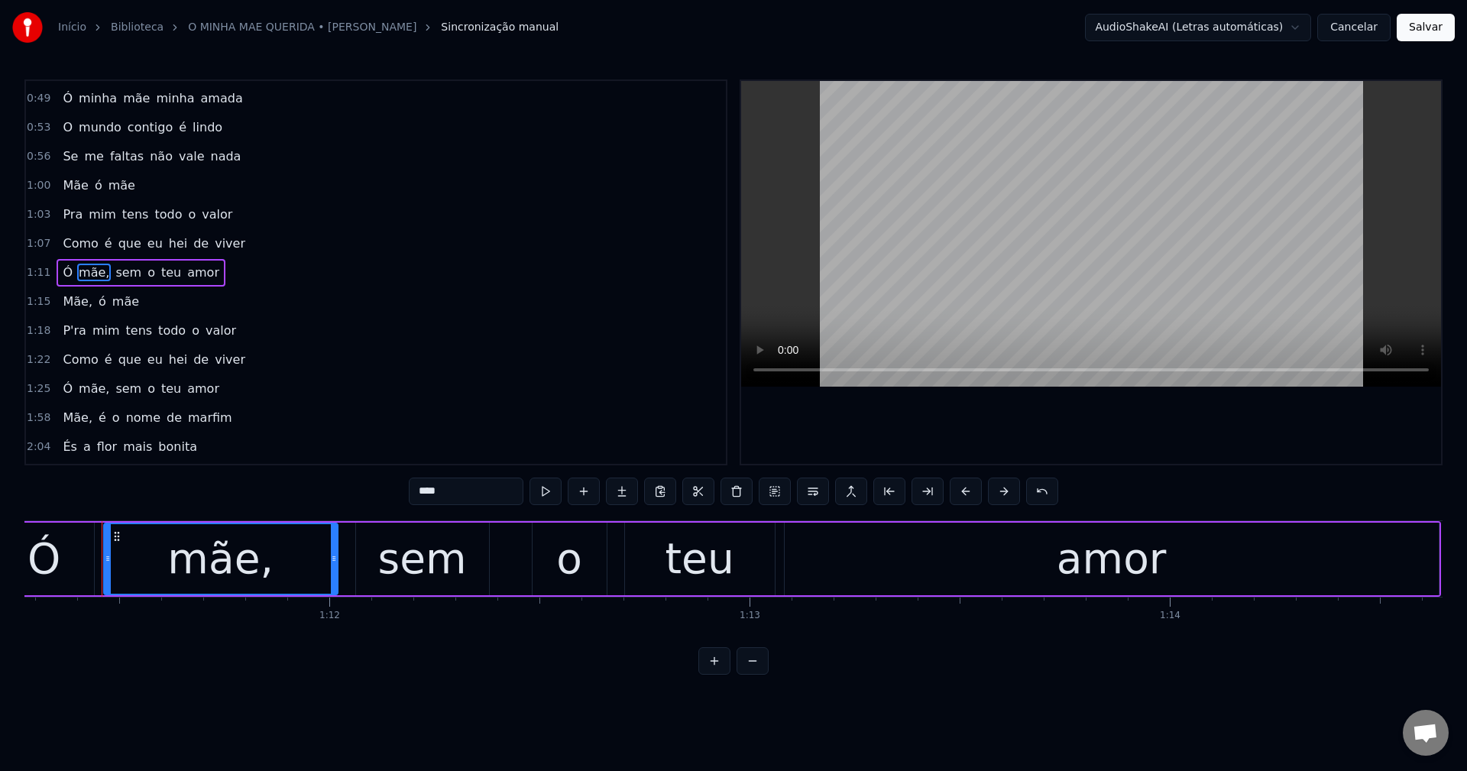
click at [471, 494] on input "****" at bounding box center [466, 490] width 115 height 27
click at [67, 304] on span "Mãe," at bounding box center [77, 302] width 33 height 18
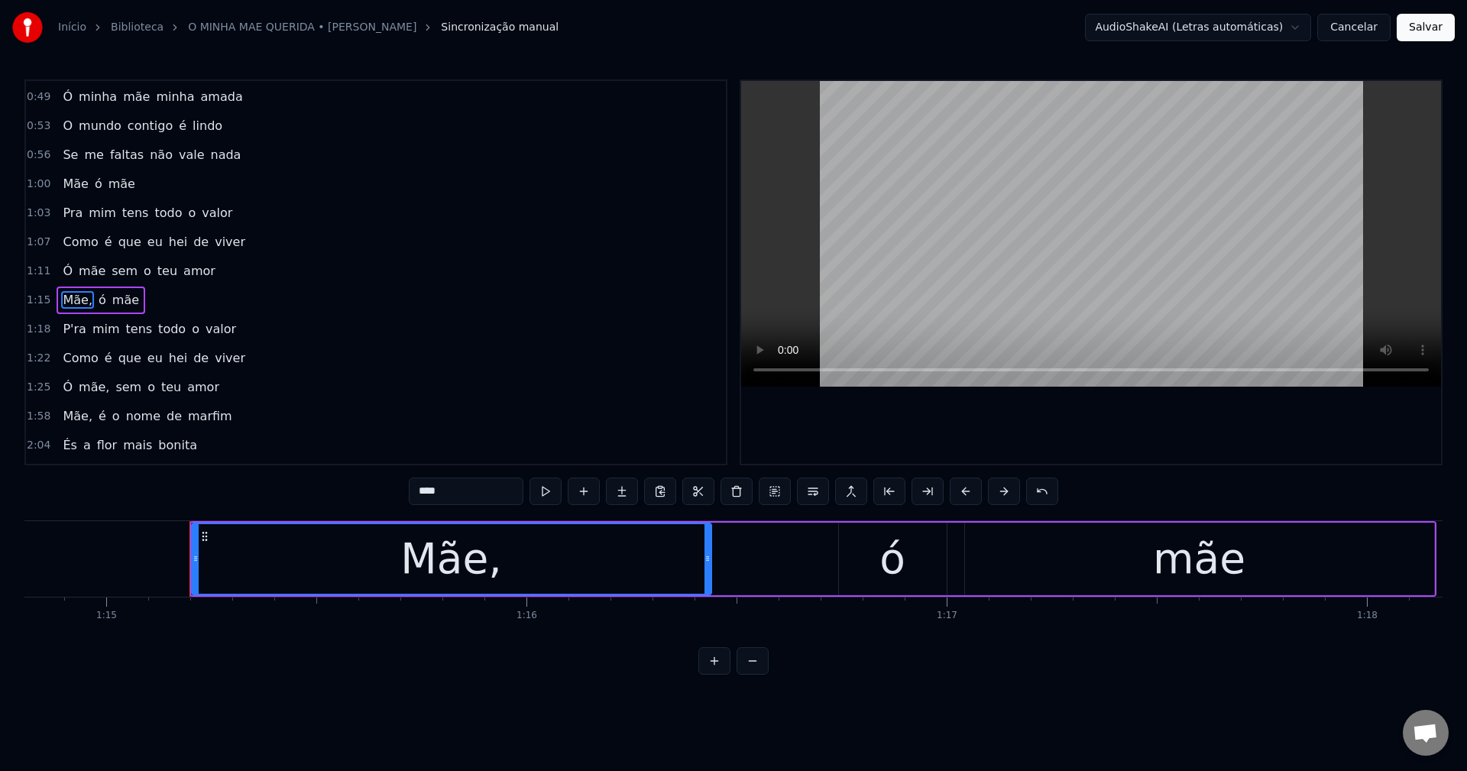
scroll to position [0, 31513]
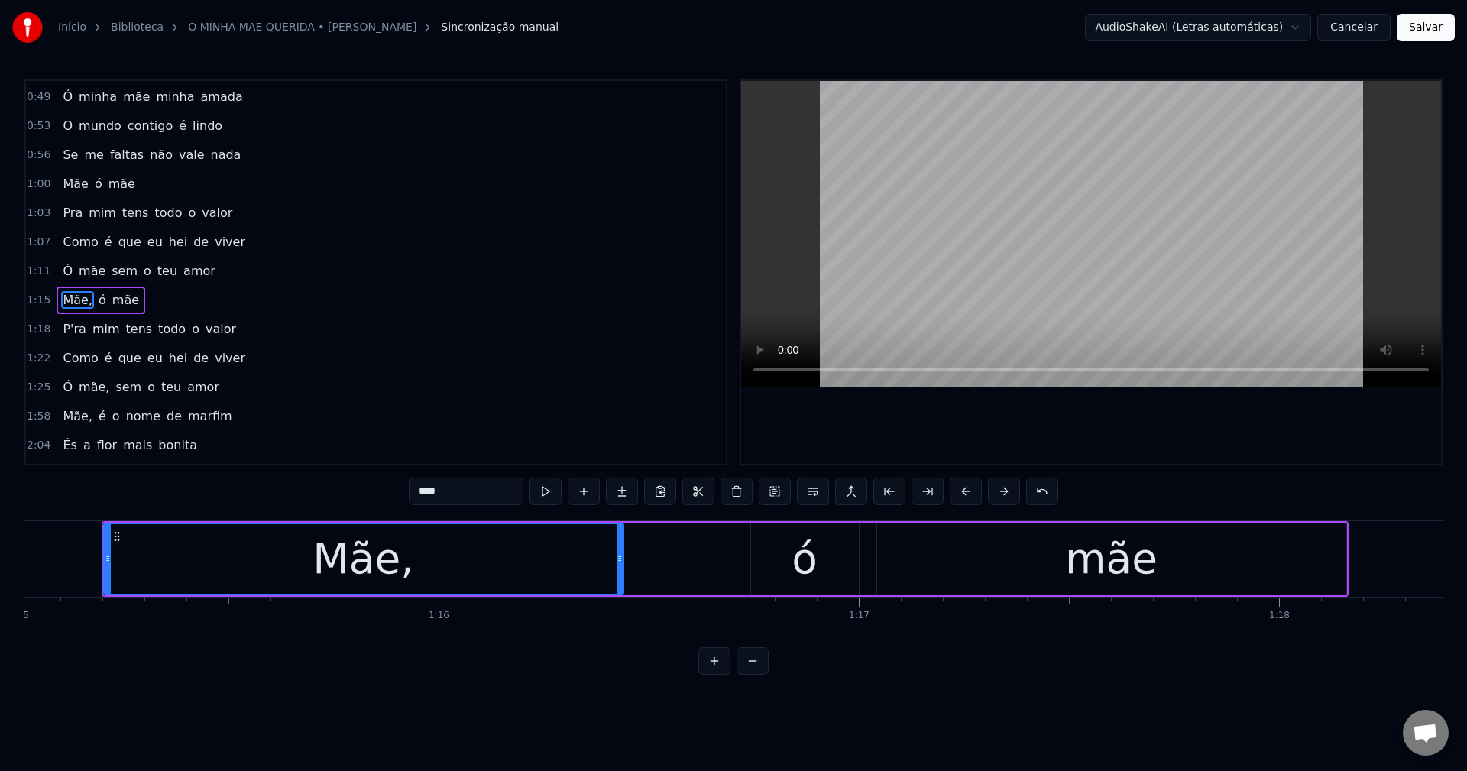
click at [466, 490] on input "****" at bounding box center [466, 490] width 115 height 27
click at [65, 332] on span "P'ra" at bounding box center [74, 329] width 26 height 18
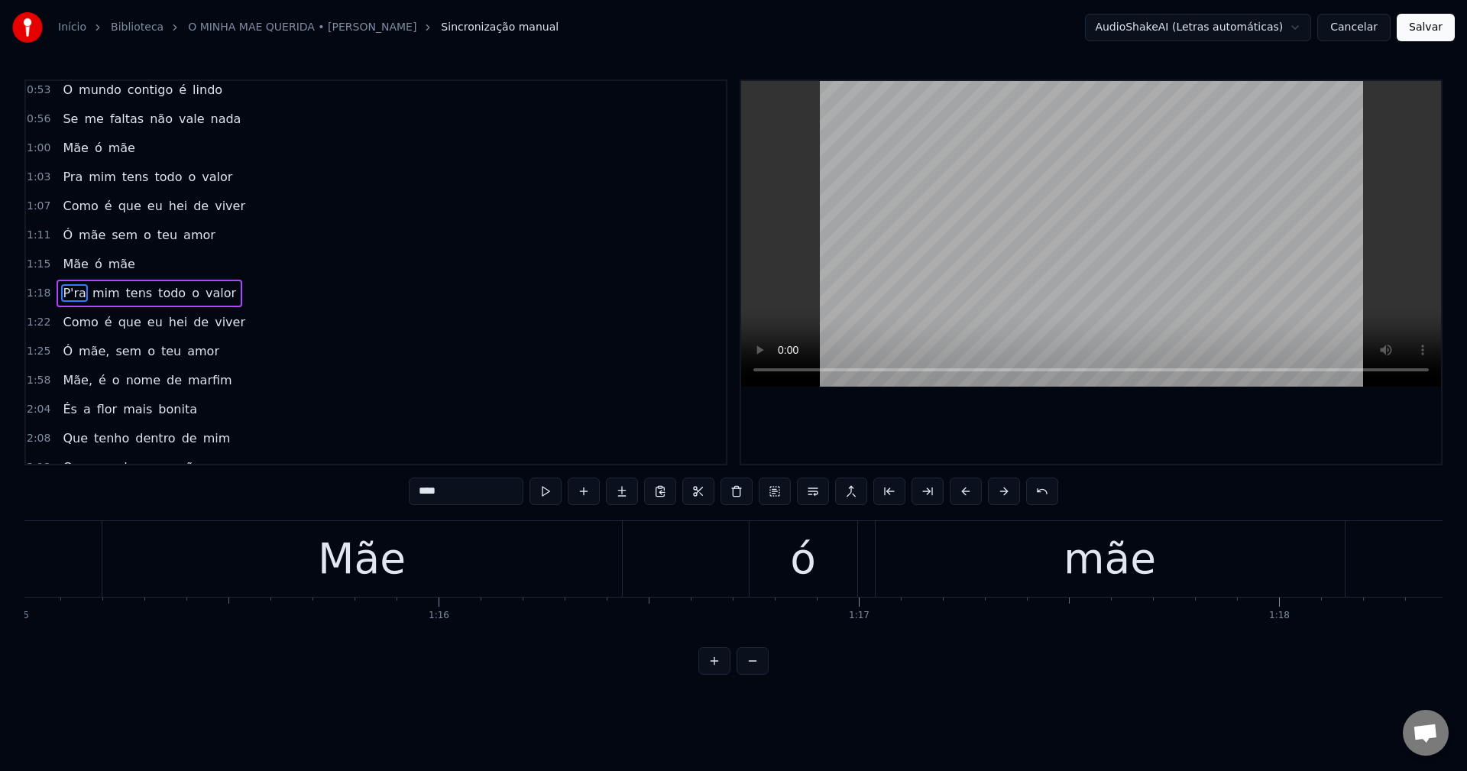
scroll to position [200, 0]
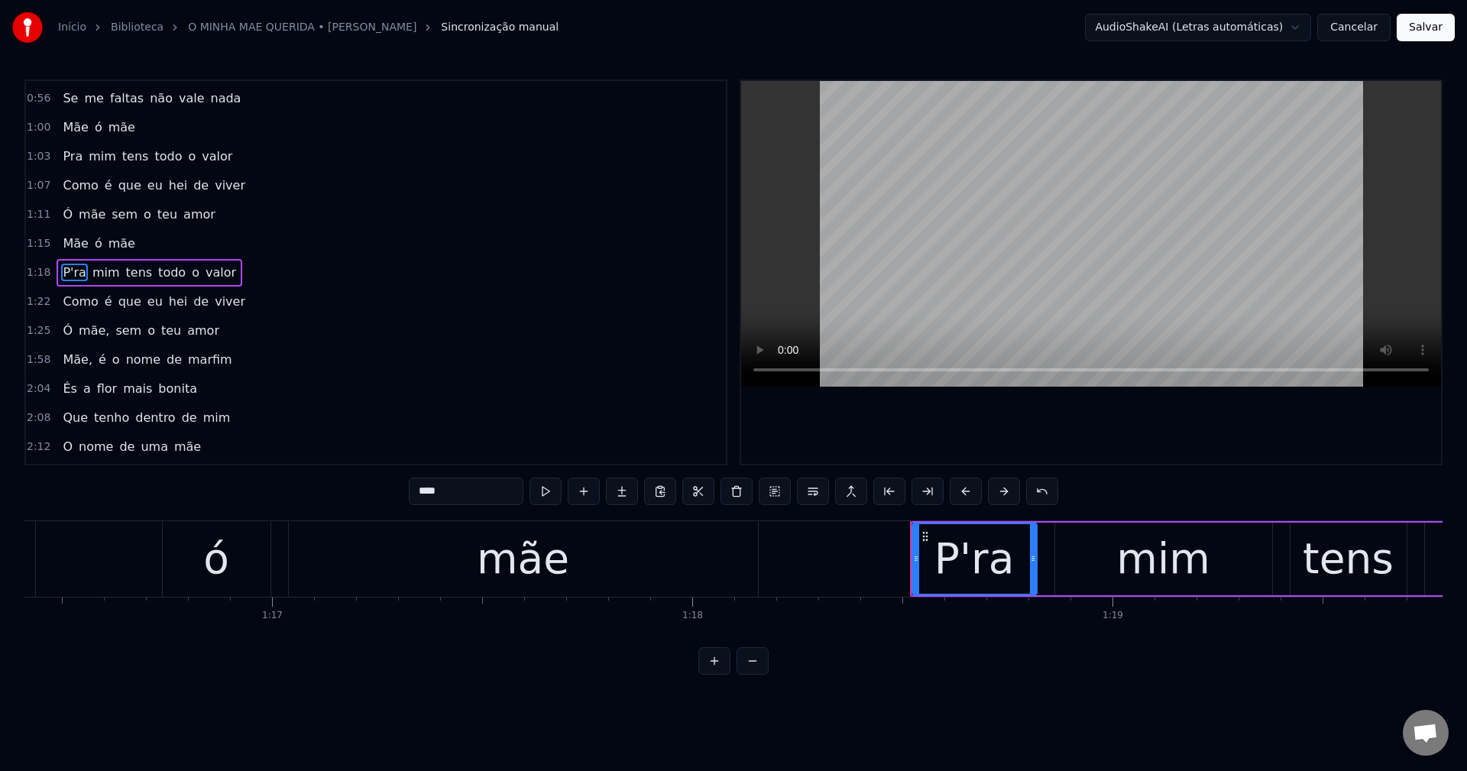
click at [461, 492] on input "****" at bounding box center [466, 490] width 115 height 27
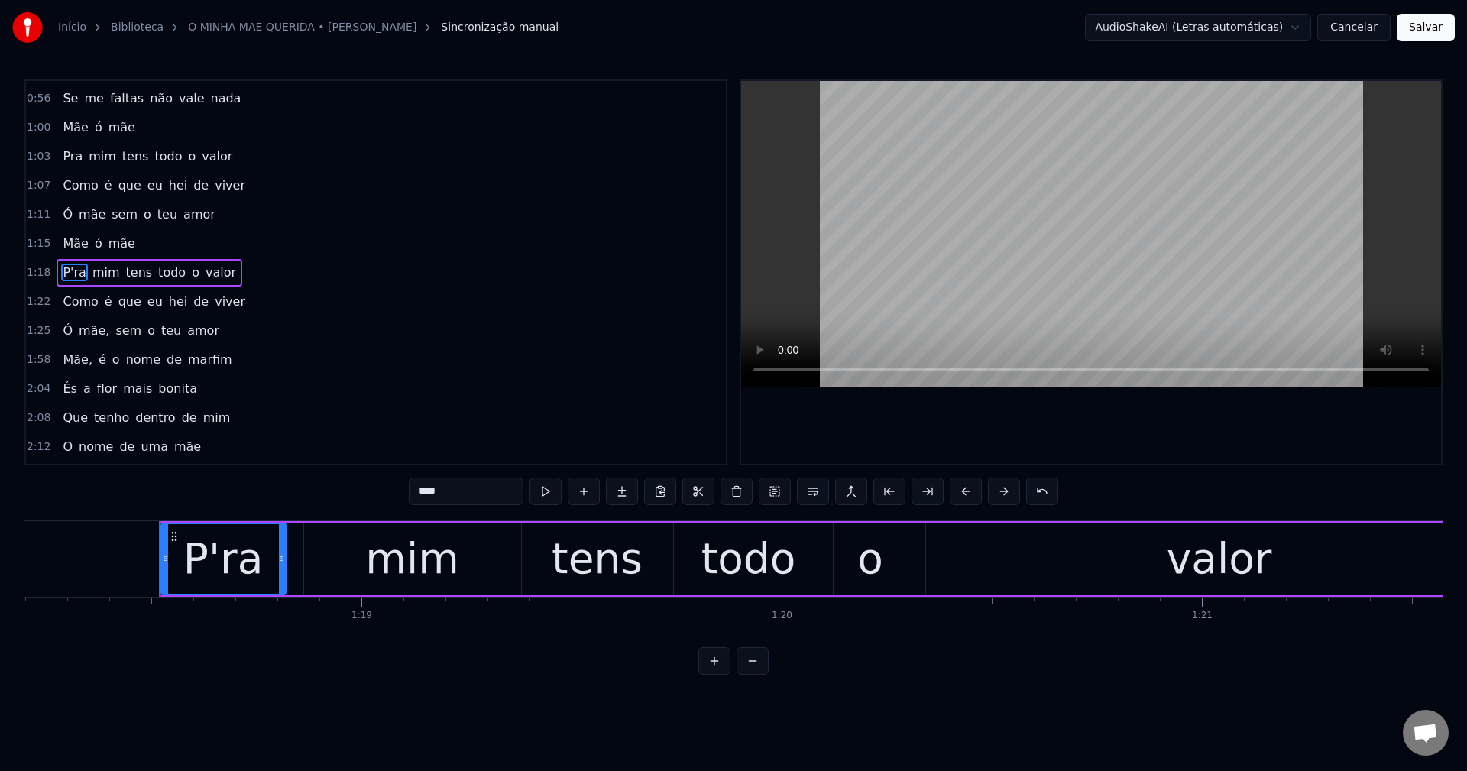
scroll to position [0, 32908]
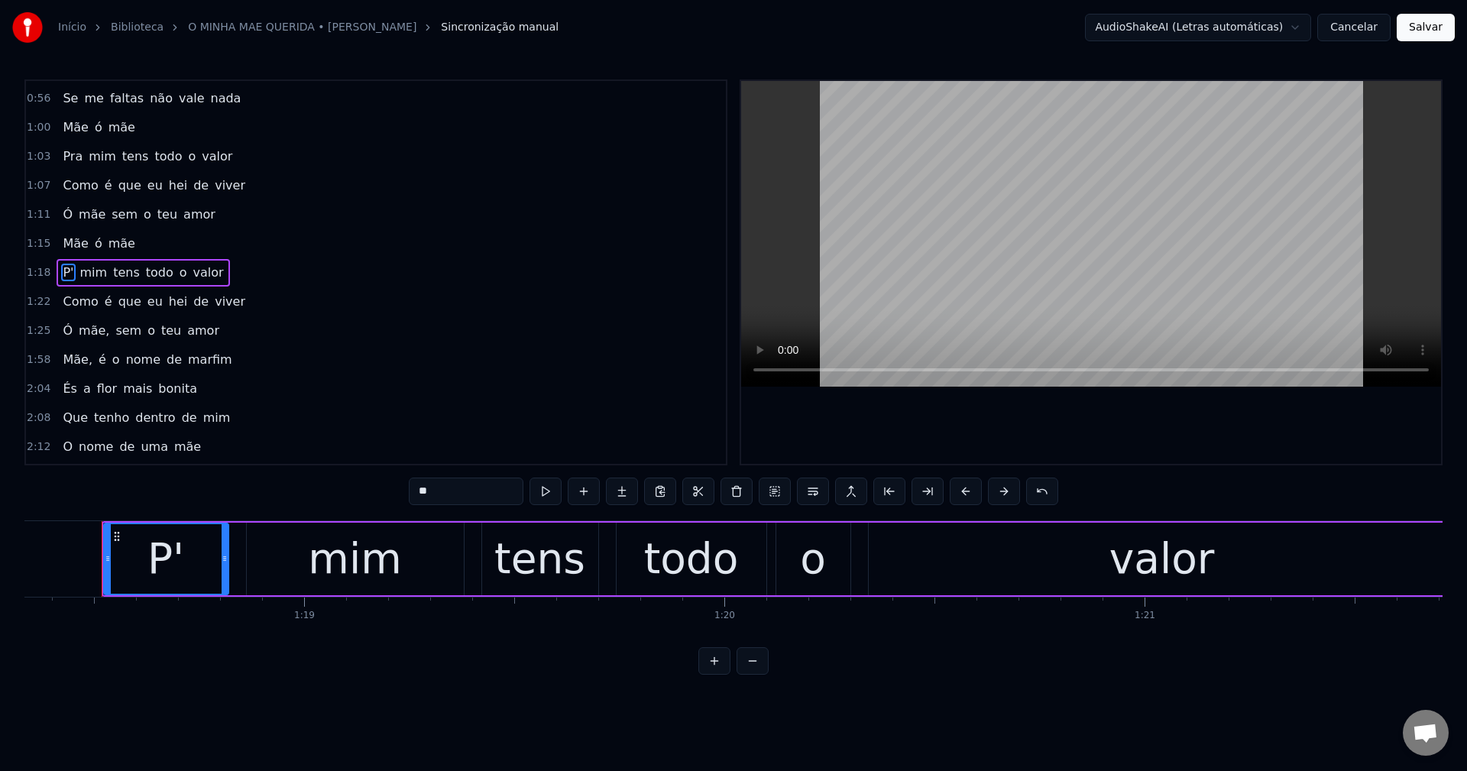
type input "*"
click at [91, 337] on span "mãe," at bounding box center [94, 331] width 34 height 18
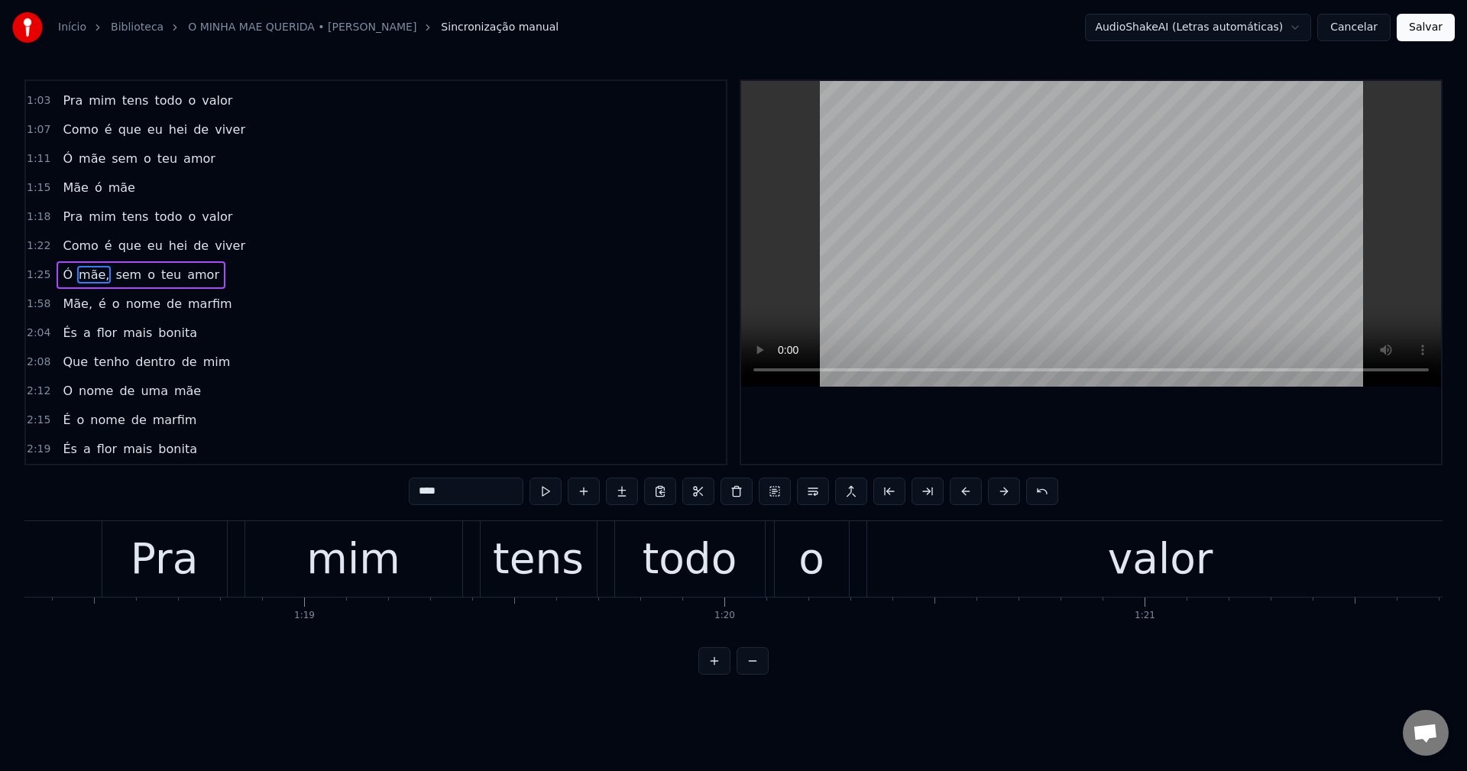
scroll to position [258, 0]
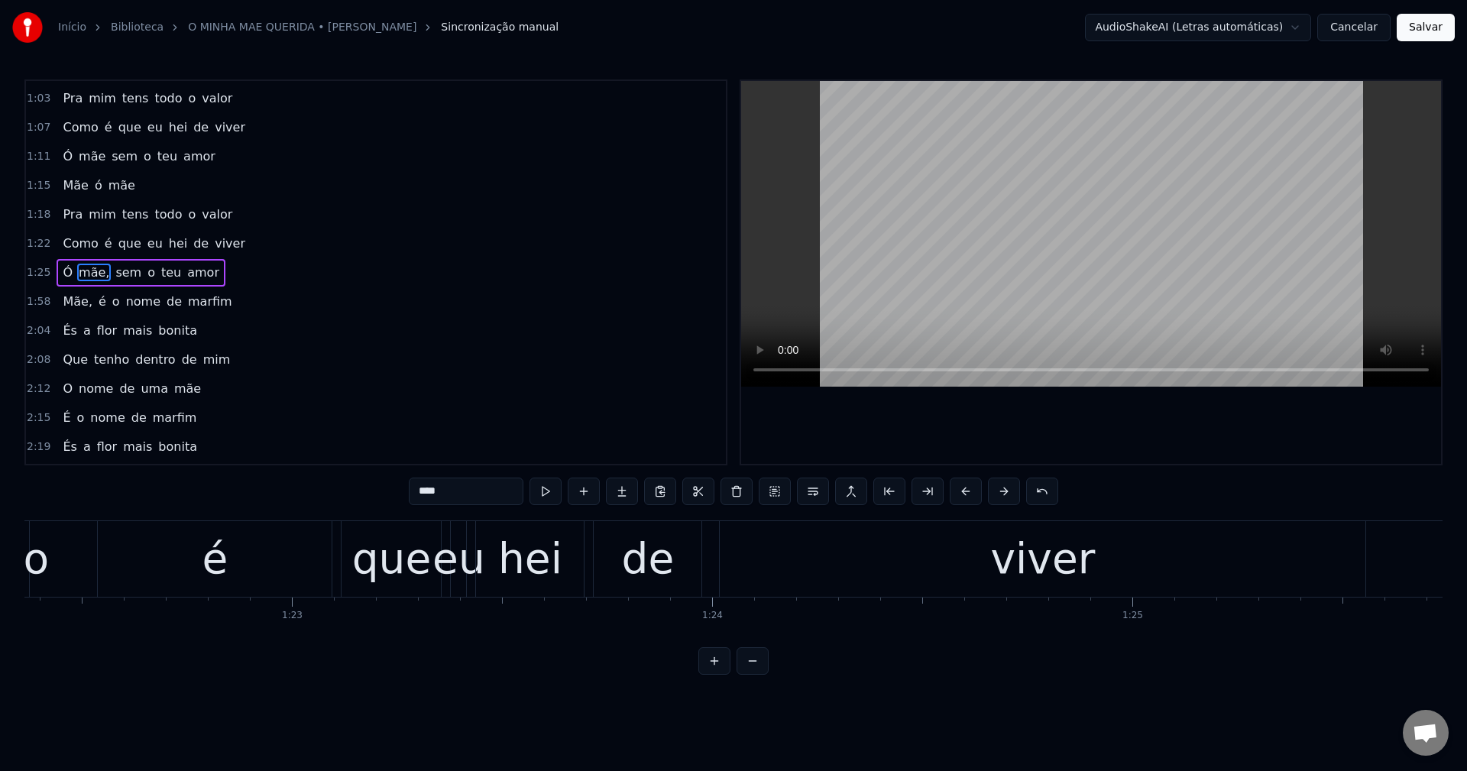
click at [460, 482] on input "****" at bounding box center [466, 490] width 115 height 27
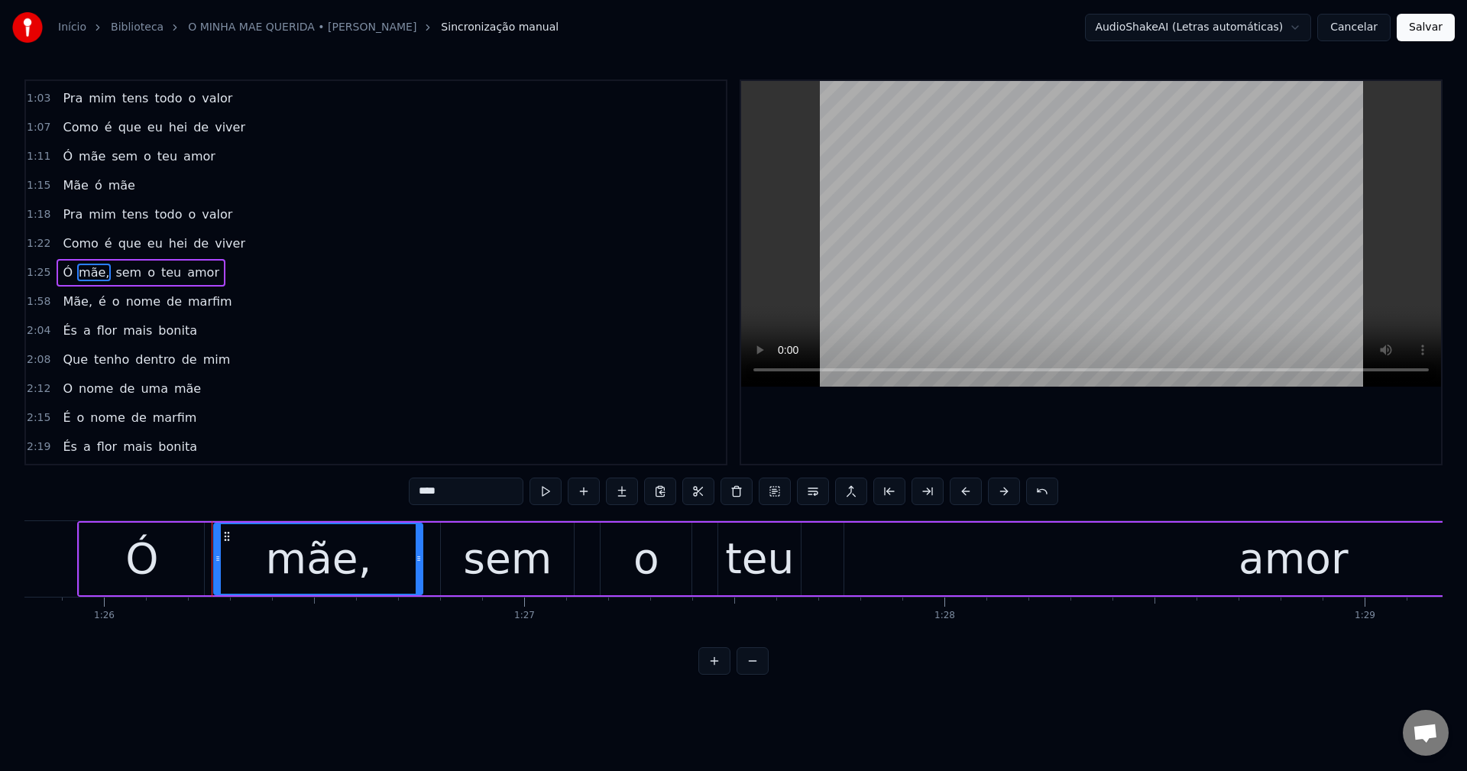
scroll to position [0, 36159]
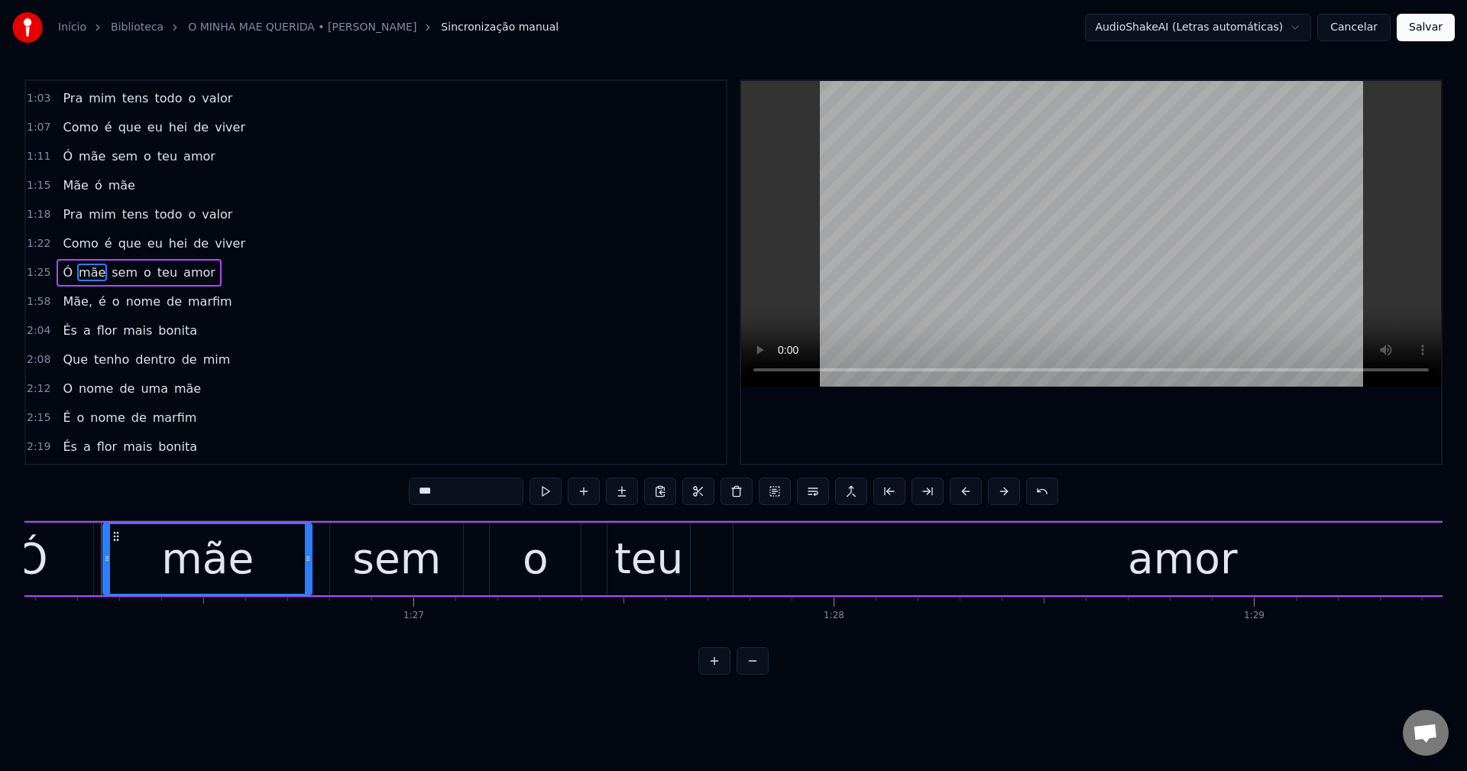
click at [77, 303] on span "Mãe," at bounding box center [77, 302] width 33 height 18
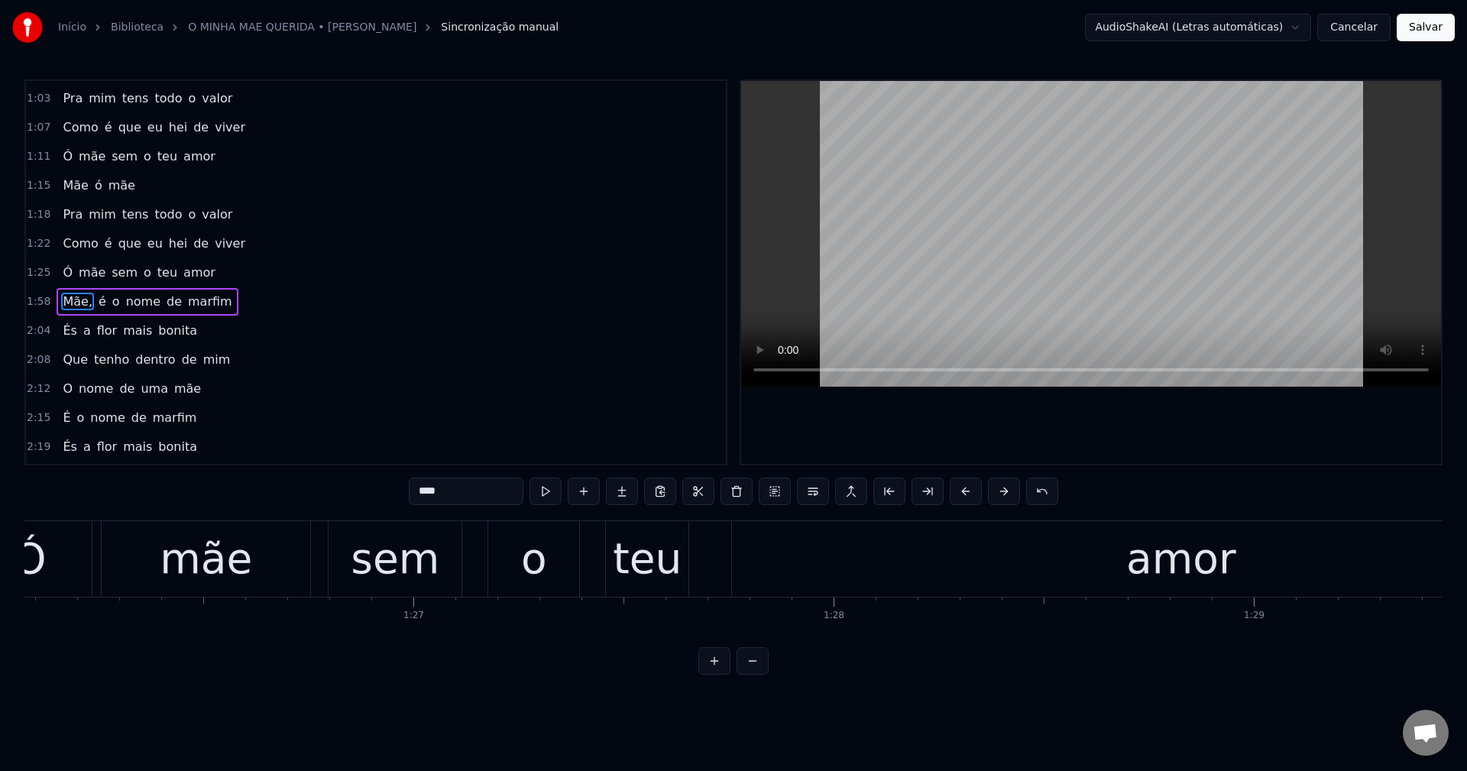
scroll to position [287, 0]
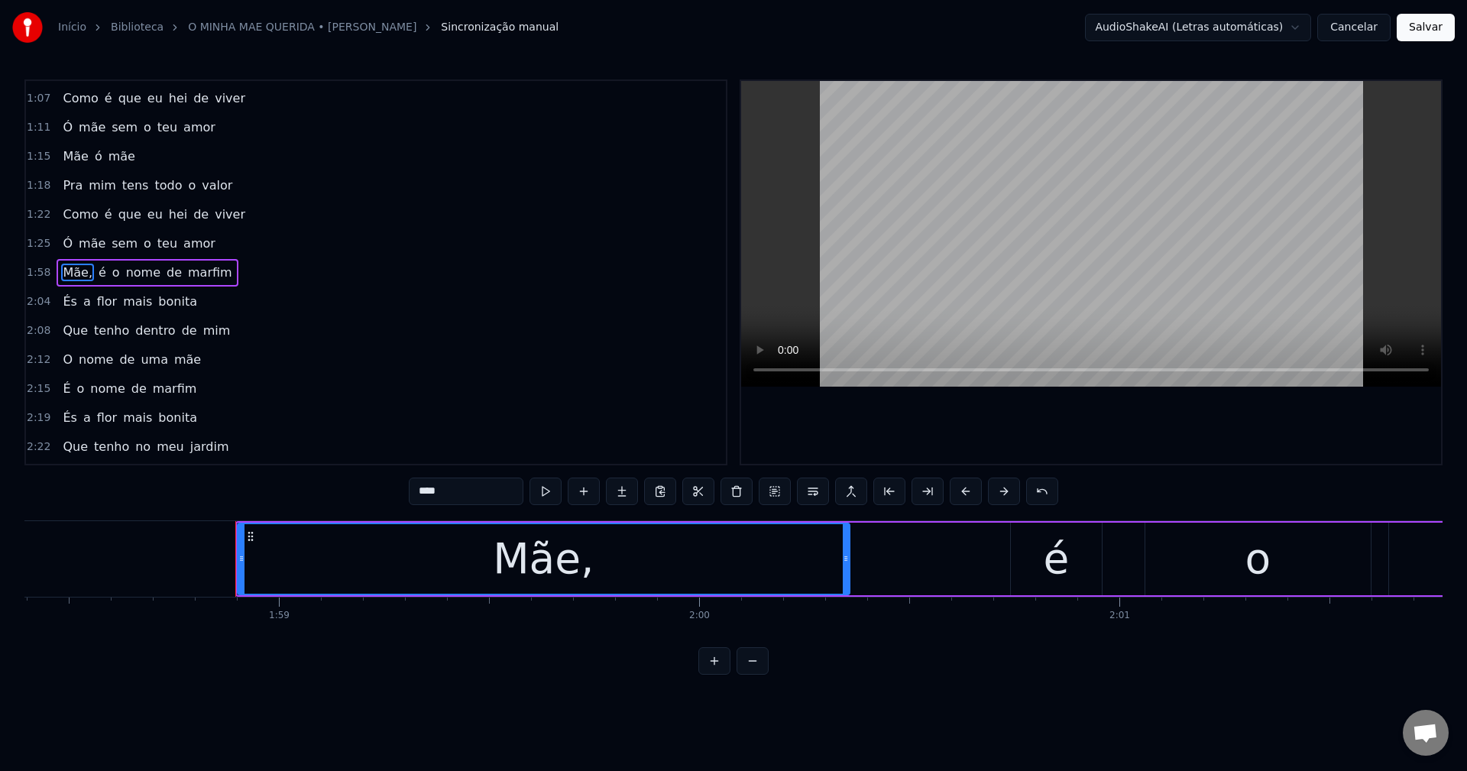
click at [474, 491] on input "****" at bounding box center [466, 490] width 115 height 27
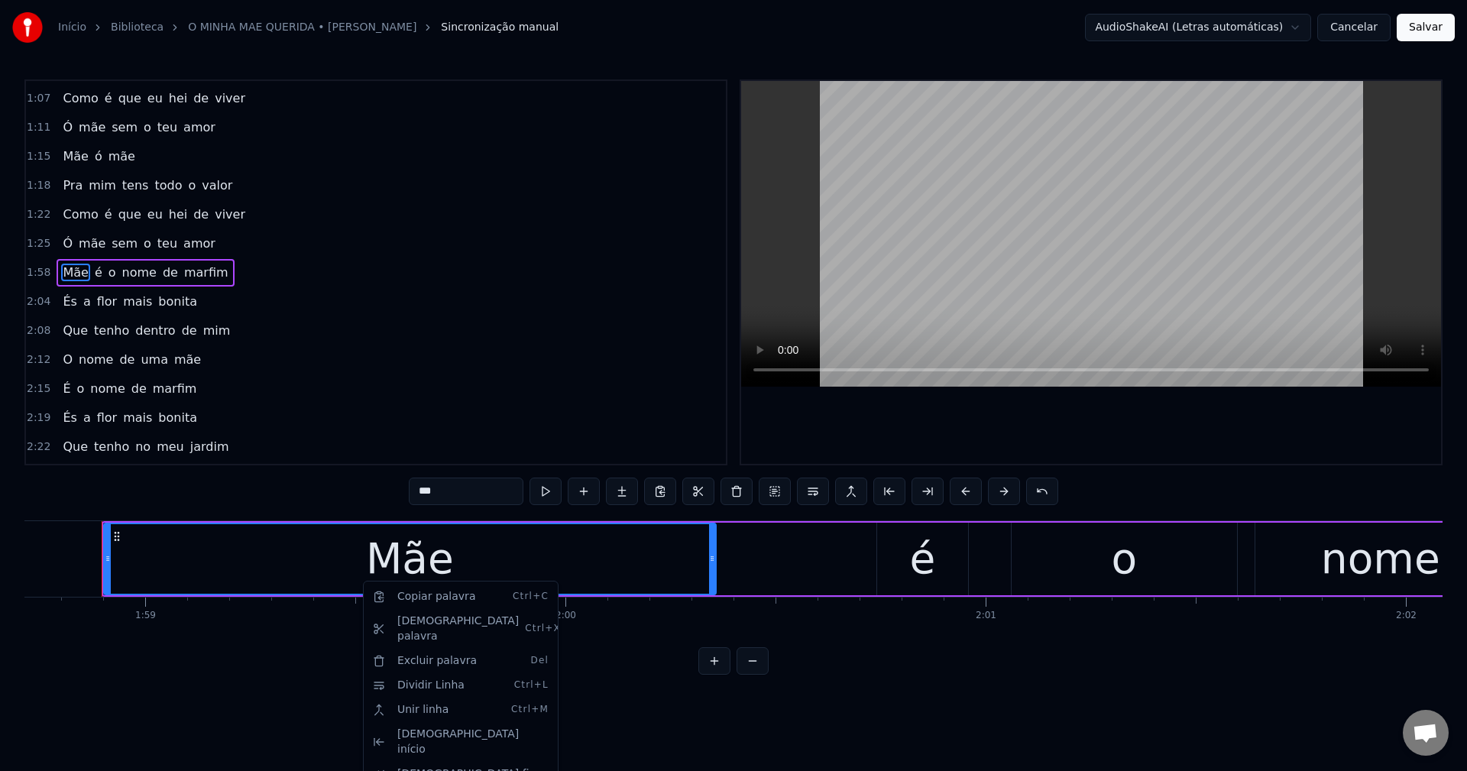
click at [718, 454] on html "Início Biblioteca O MINHA MAE QUERIDA • Maria Celeste Sincronização manual Audi…" at bounding box center [733, 349] width 1467 height 699
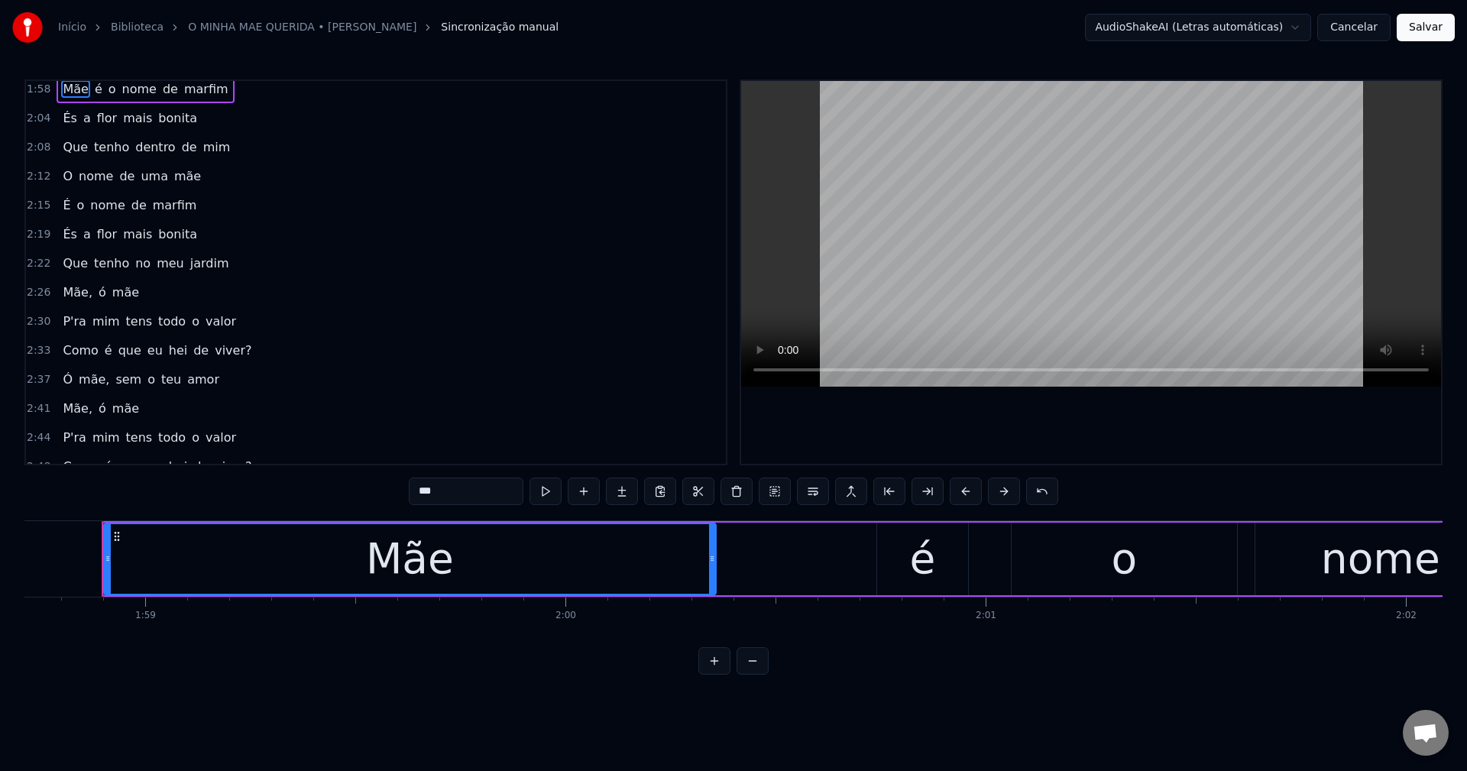
scroll to position [501, 0]
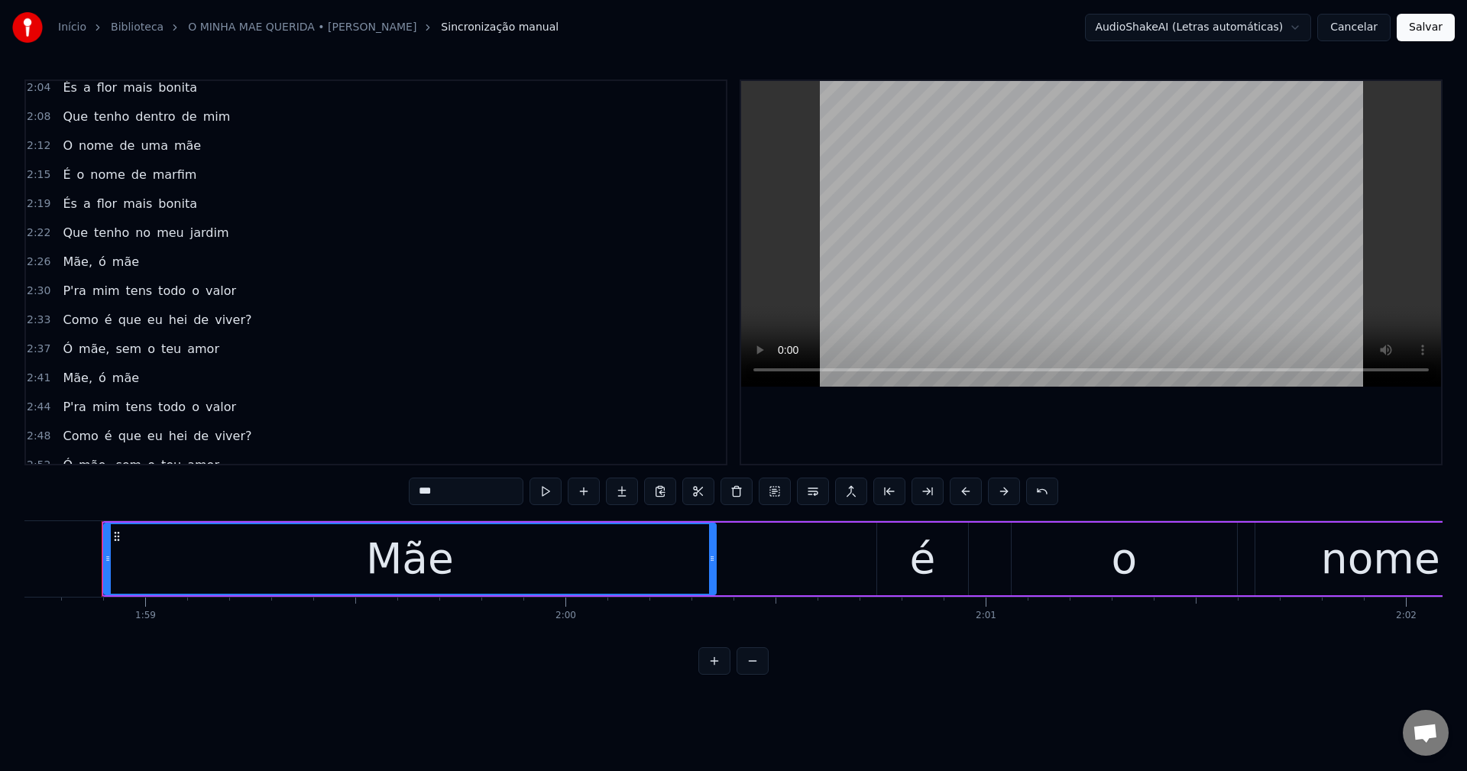
click at [83, 255] on span "Mãe," at bounding box center [77, 262] width 33 height 18
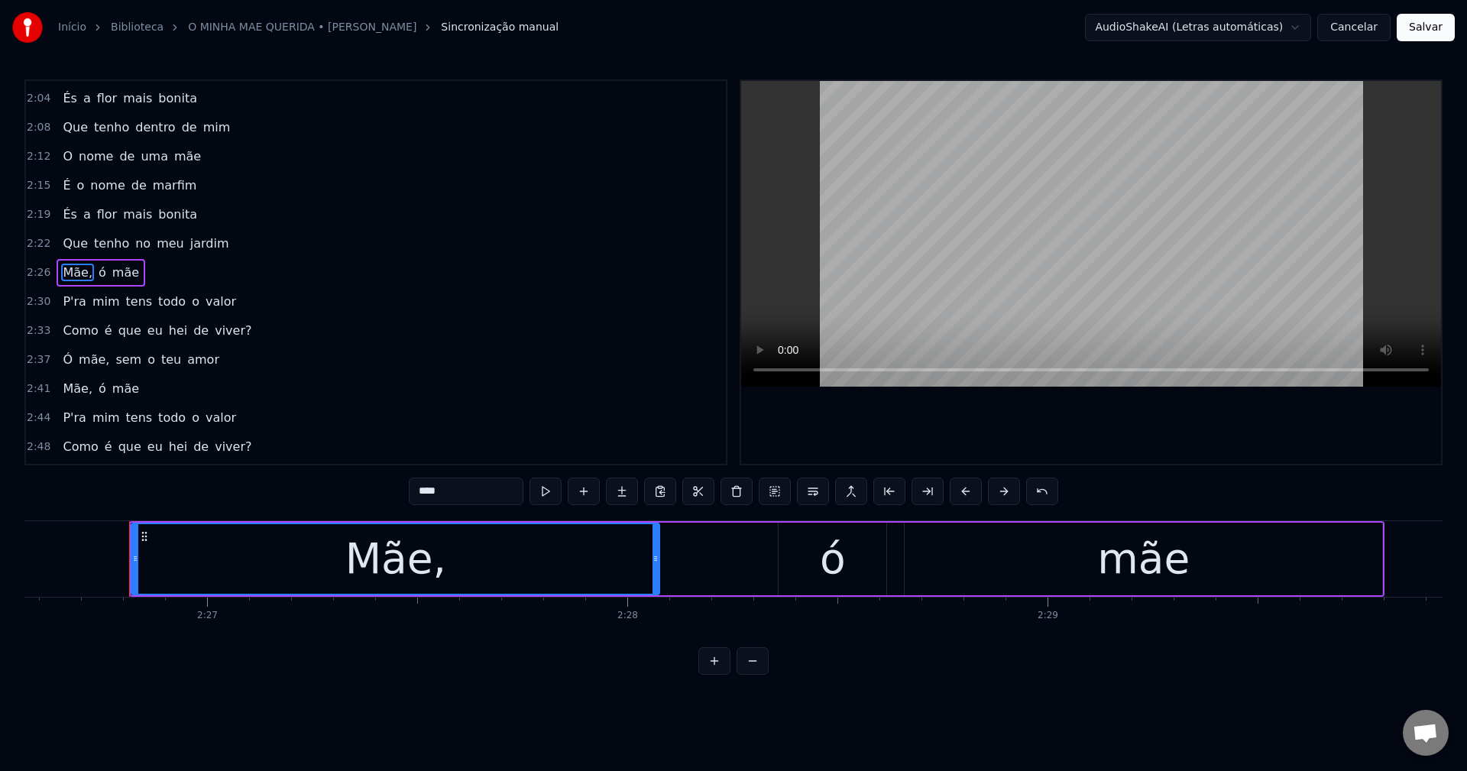
scroll to position [0, 61599]
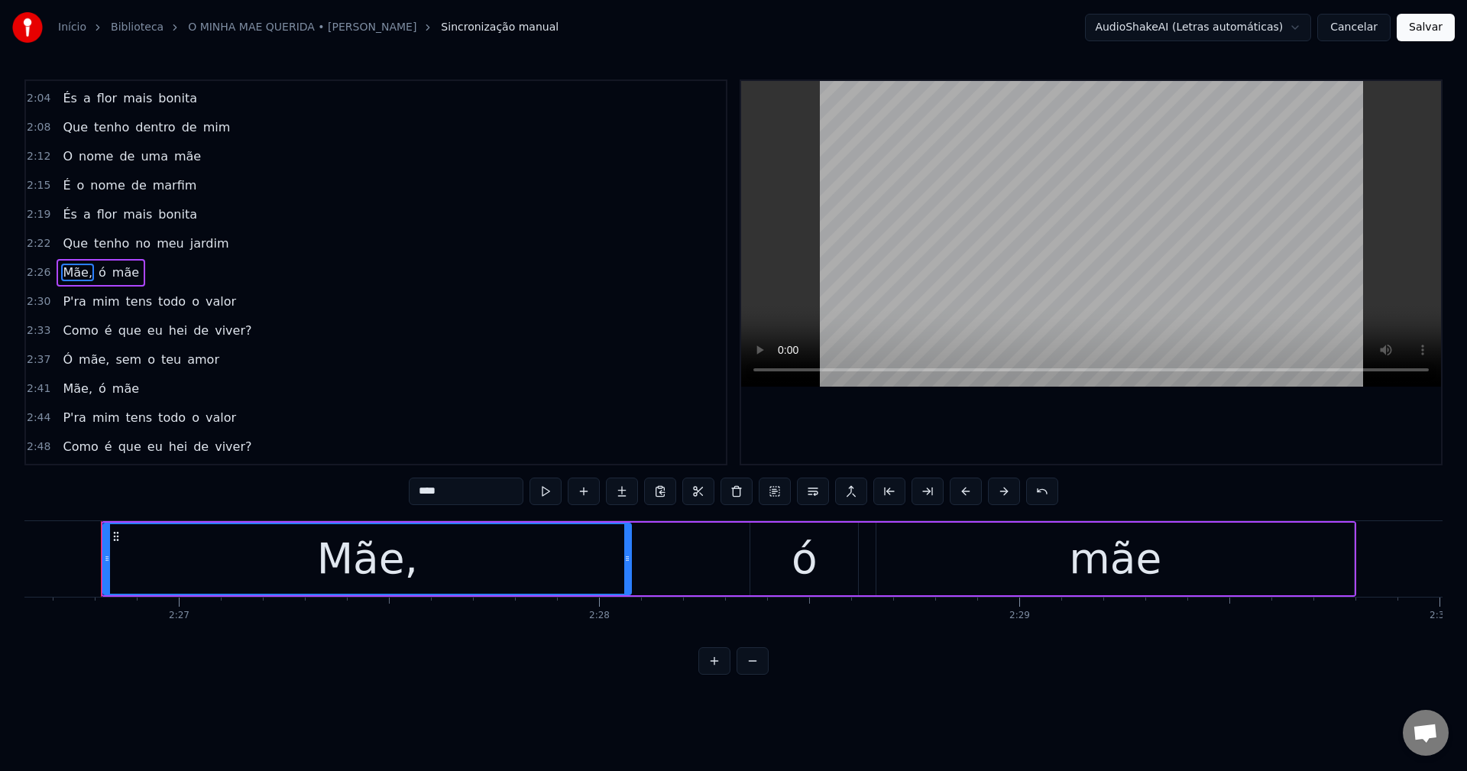
click at [451, 486] on input "****" at bounding box center [466, 490] width 115 height 27
click at [213, 338] on span "viver?" at bounding box center [233, 331] width 40 height 18
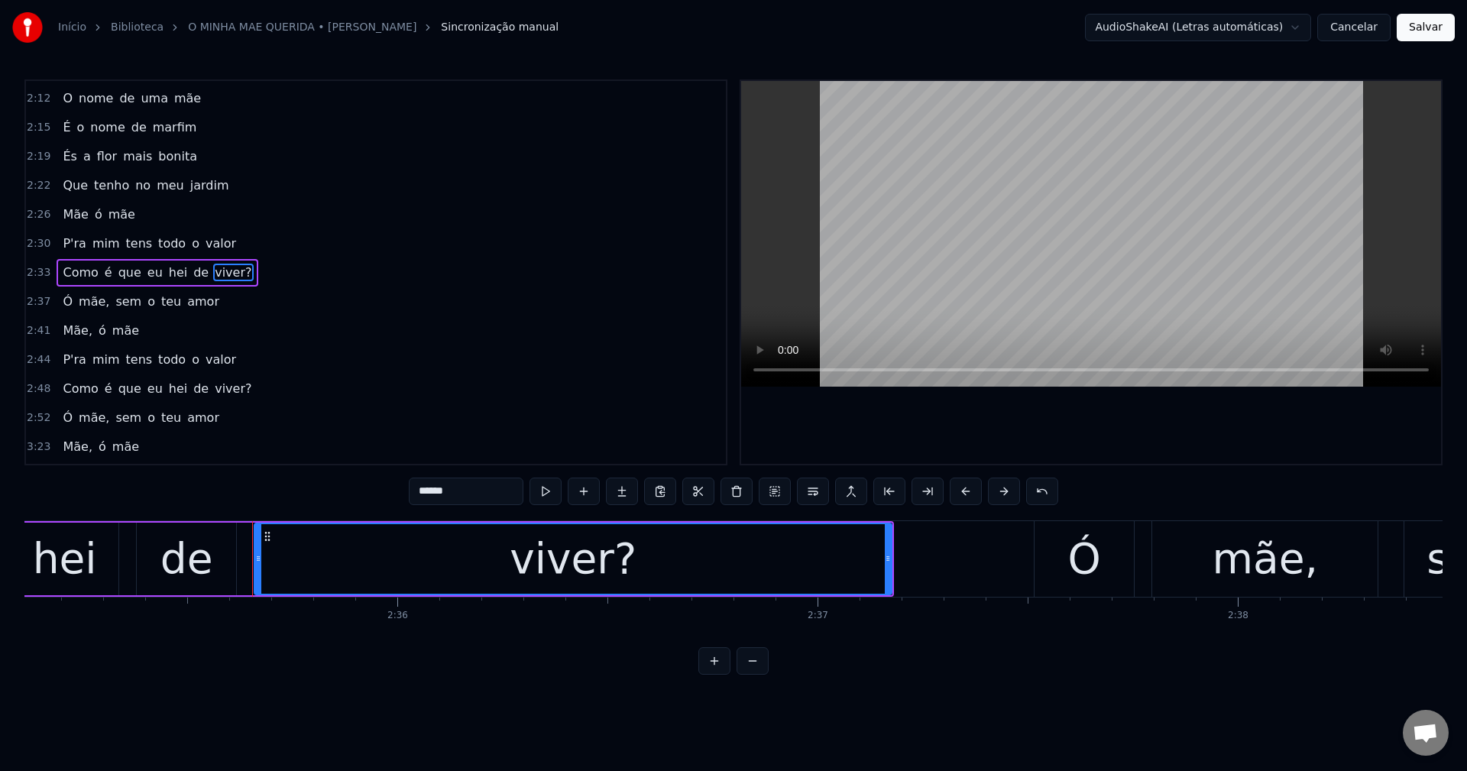
scroll to position [0, 65313]
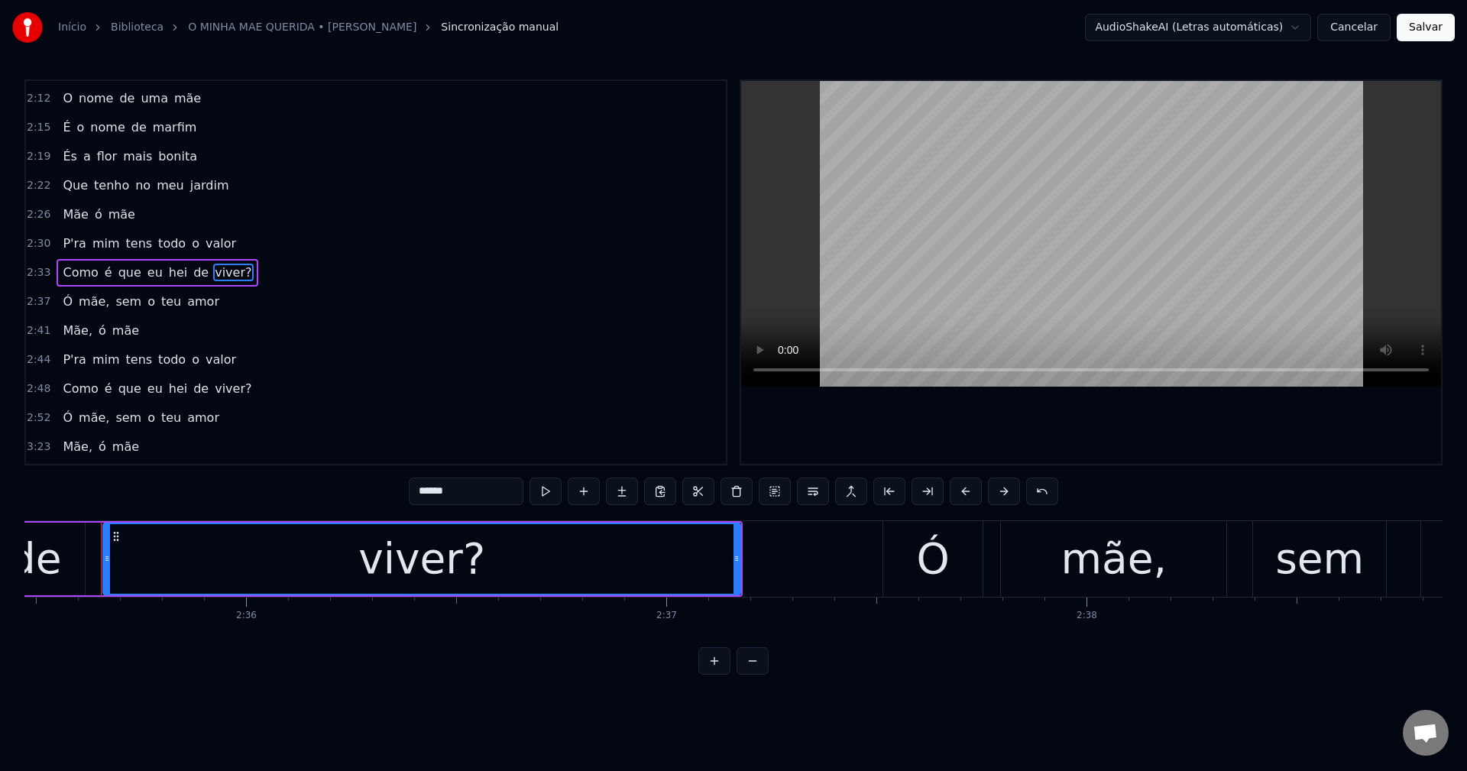
click at [493, 491] on input "******" at bounding box center [466, 490] width 115 height 27
click at [82, 296] on span "mãe," at bounding box center [94, 302] width 34 height 18
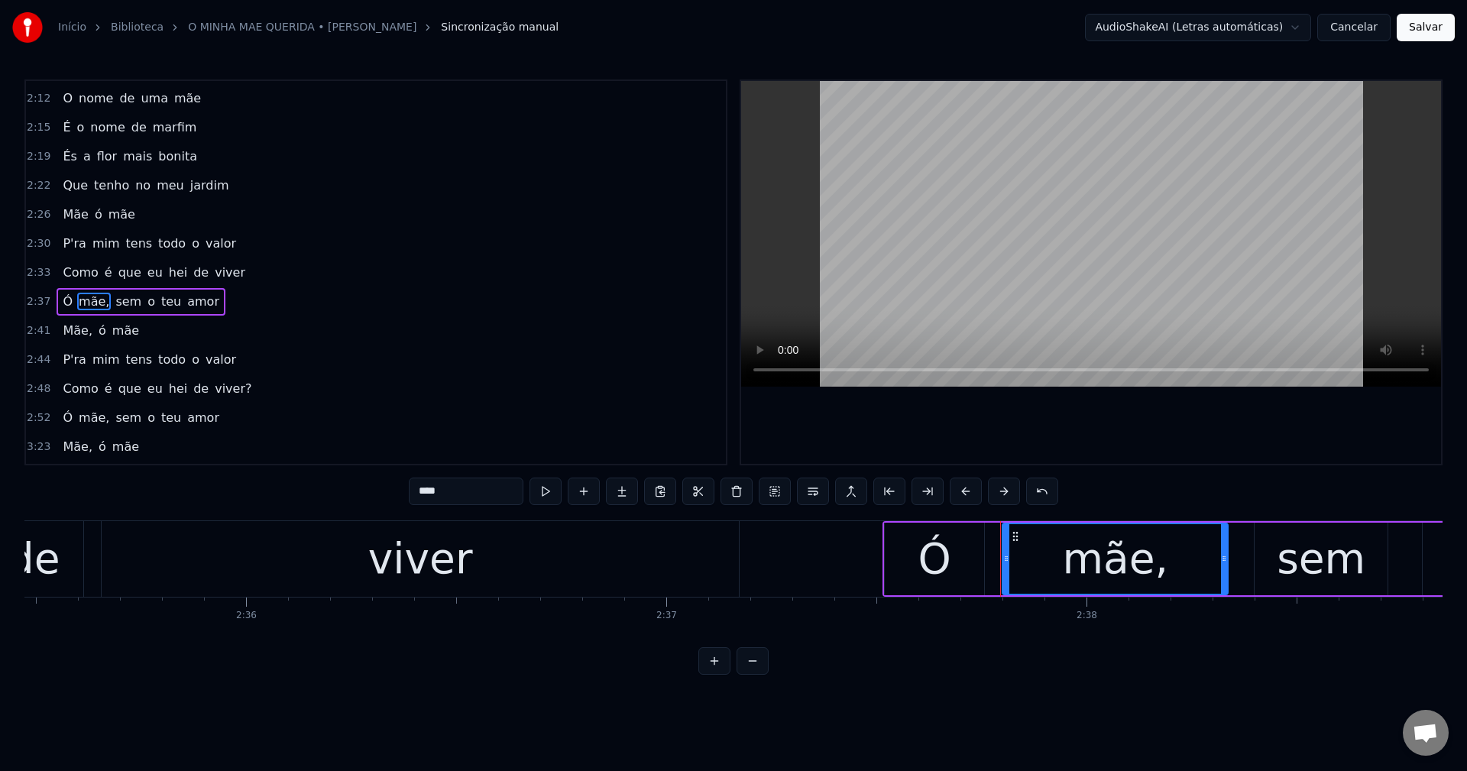
scroll to position [577, 0]
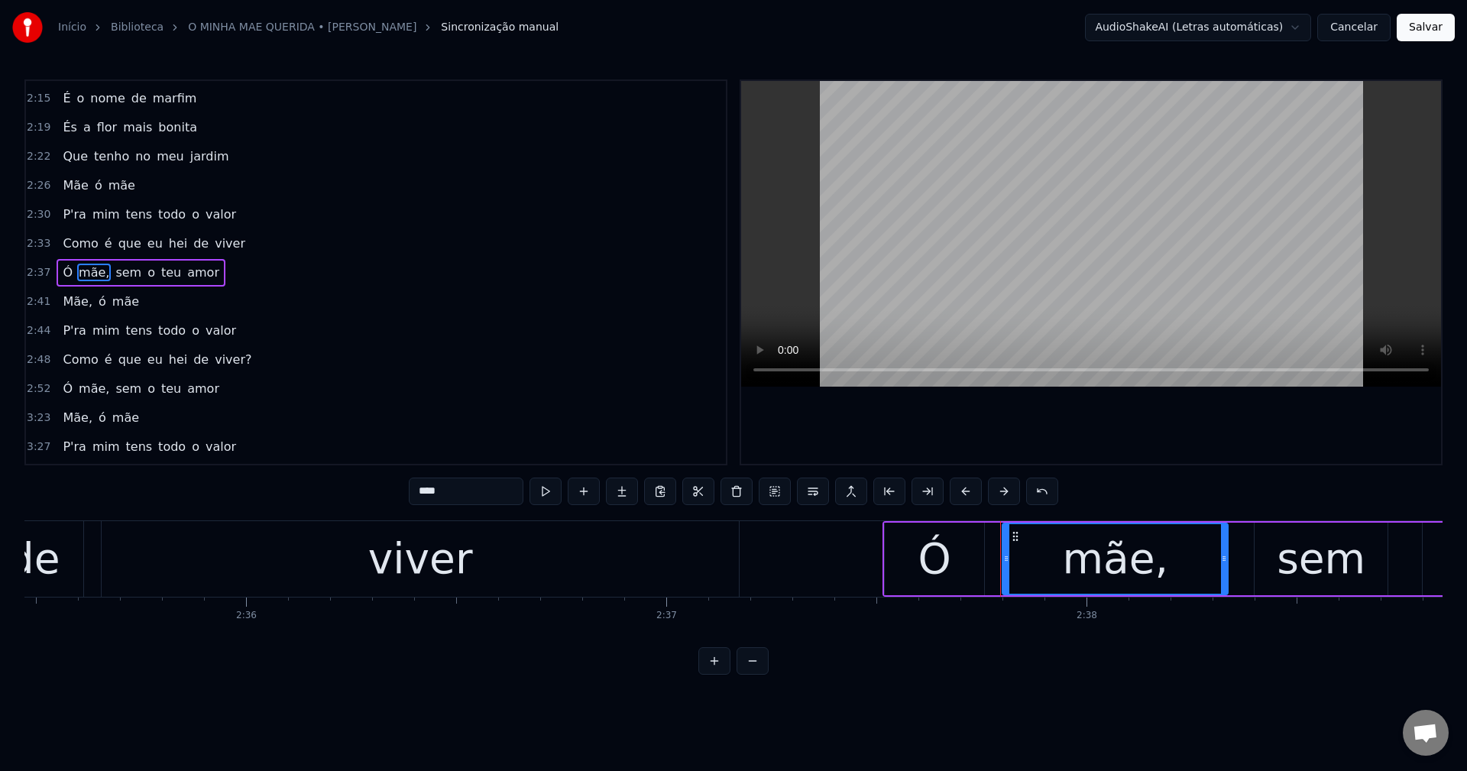
click at [480, 489] on input "****" at bounding box center [466, 490] width 115 height 27
click at [65, 302] on span "Mãe," at bounding box center [77, 302] width 33 height 18
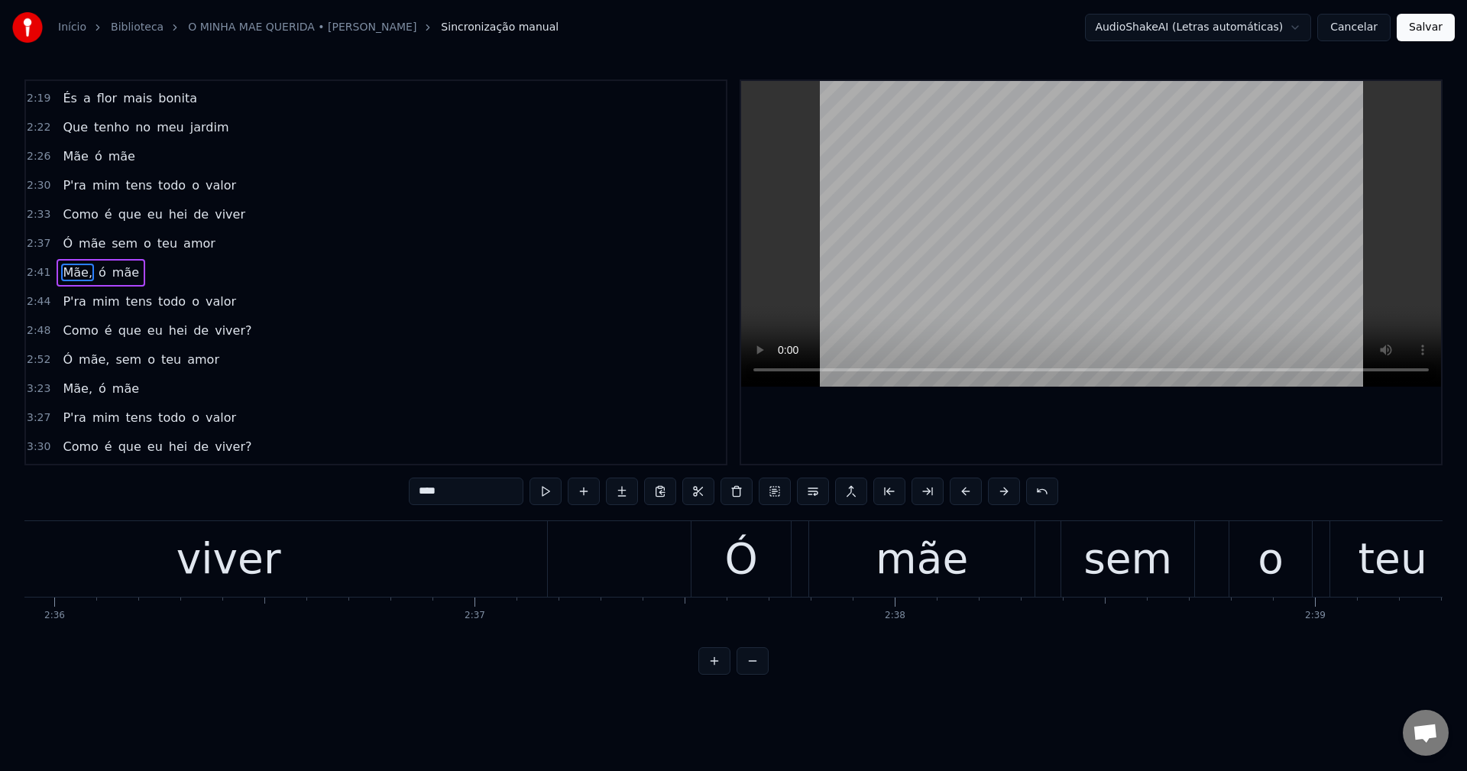
click at [487, 493] on input "****" at bounding box center [466, 490] width 115 height 27
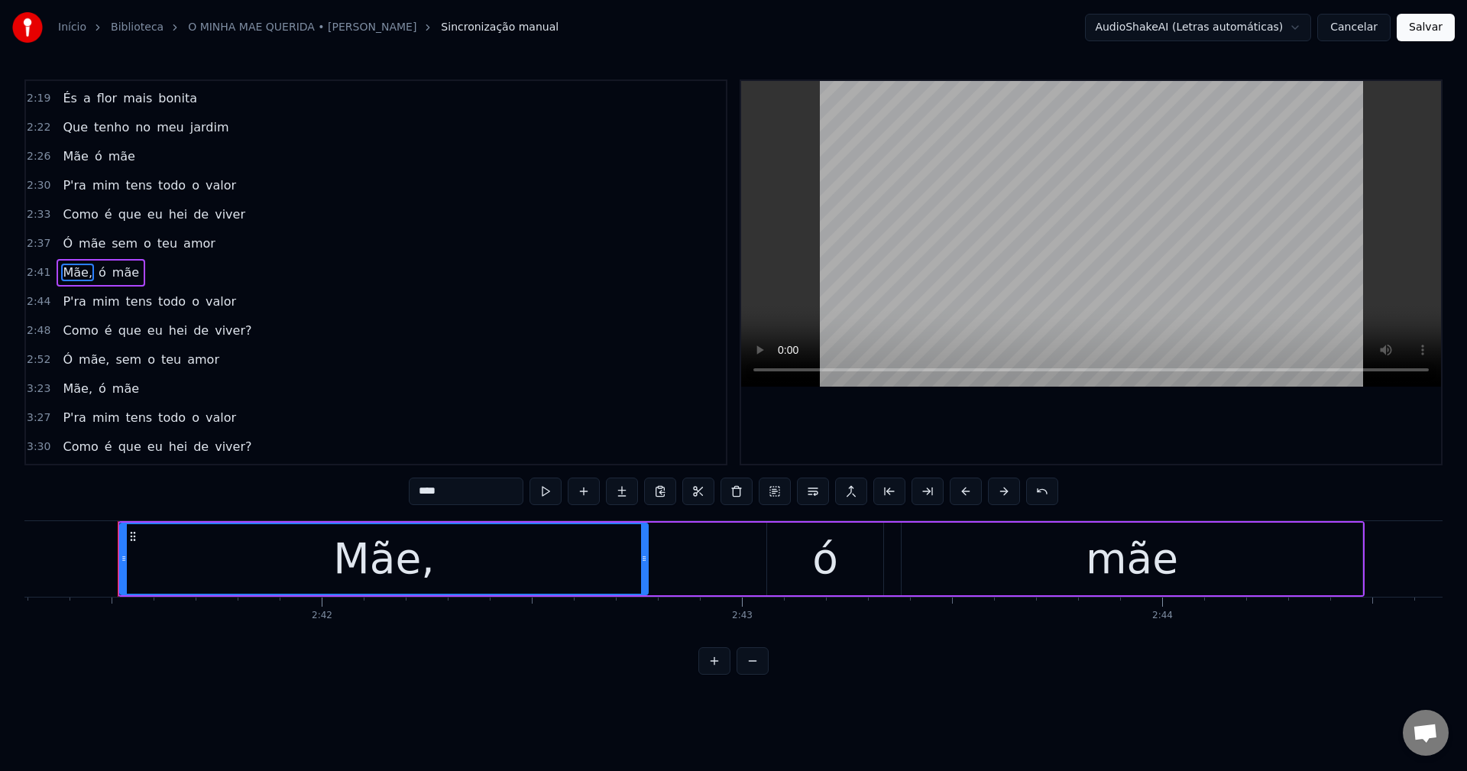
scroll to position [0, 67775]
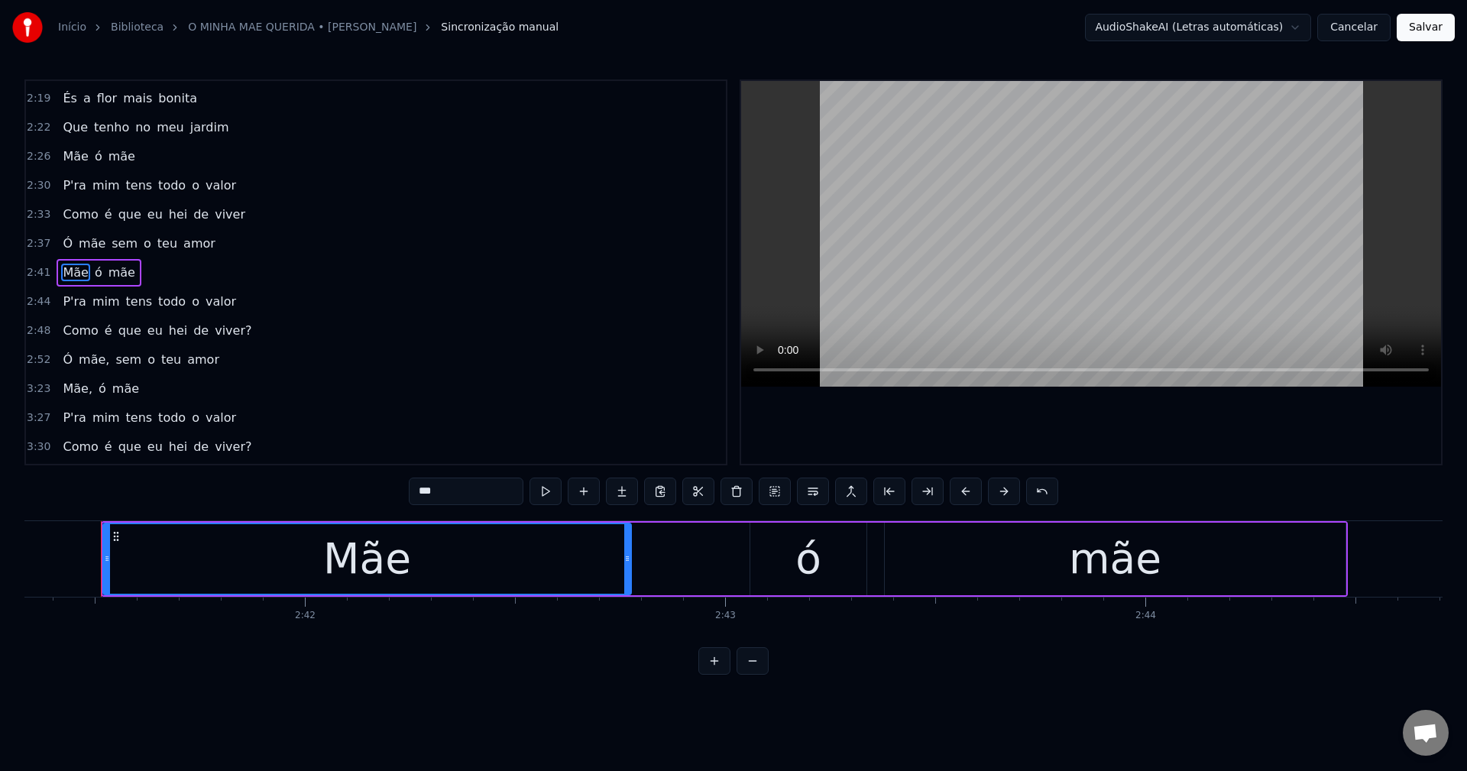
click at [61, 296] on span "P'ra" at bounding box center [74, 302] width 26 height 18
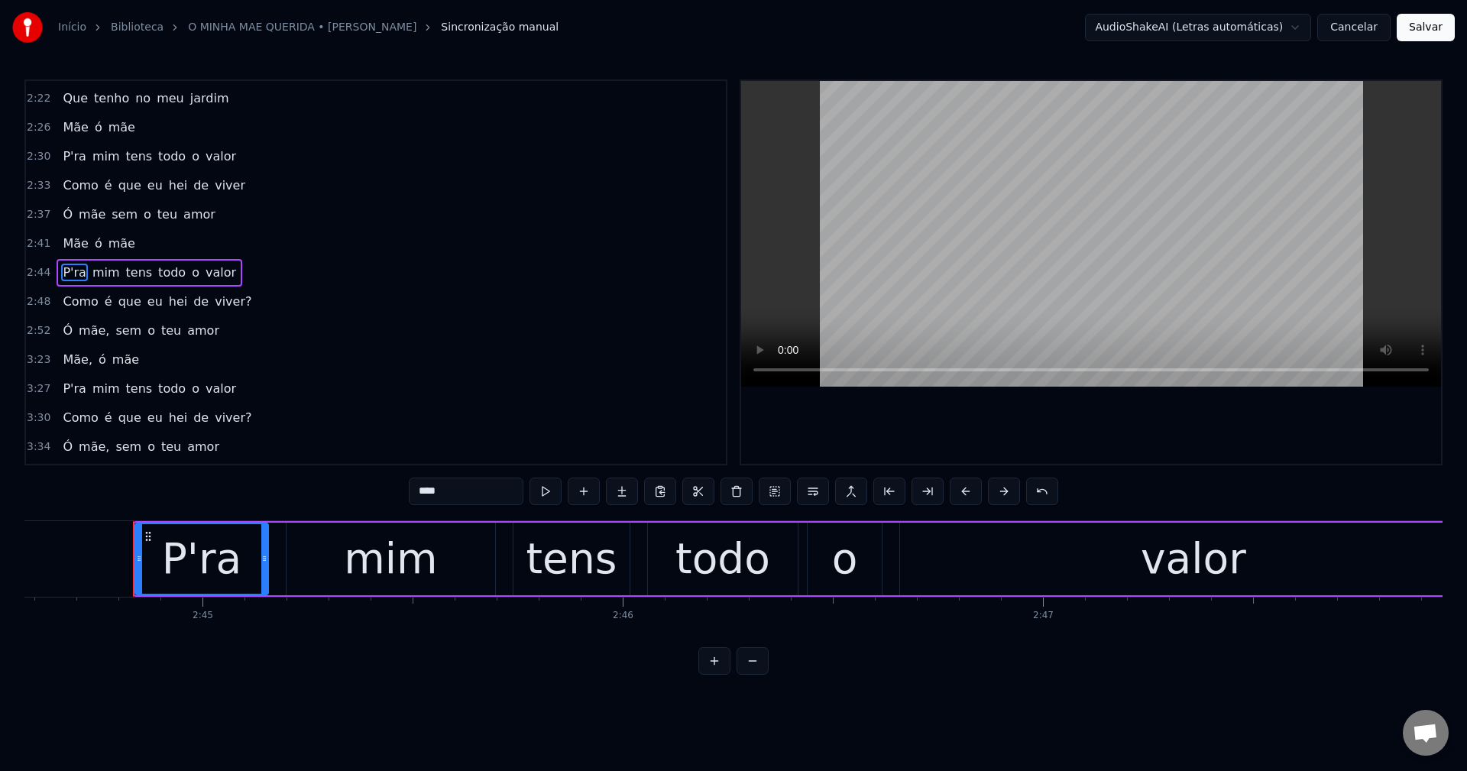
scroll to position [0, 69169]
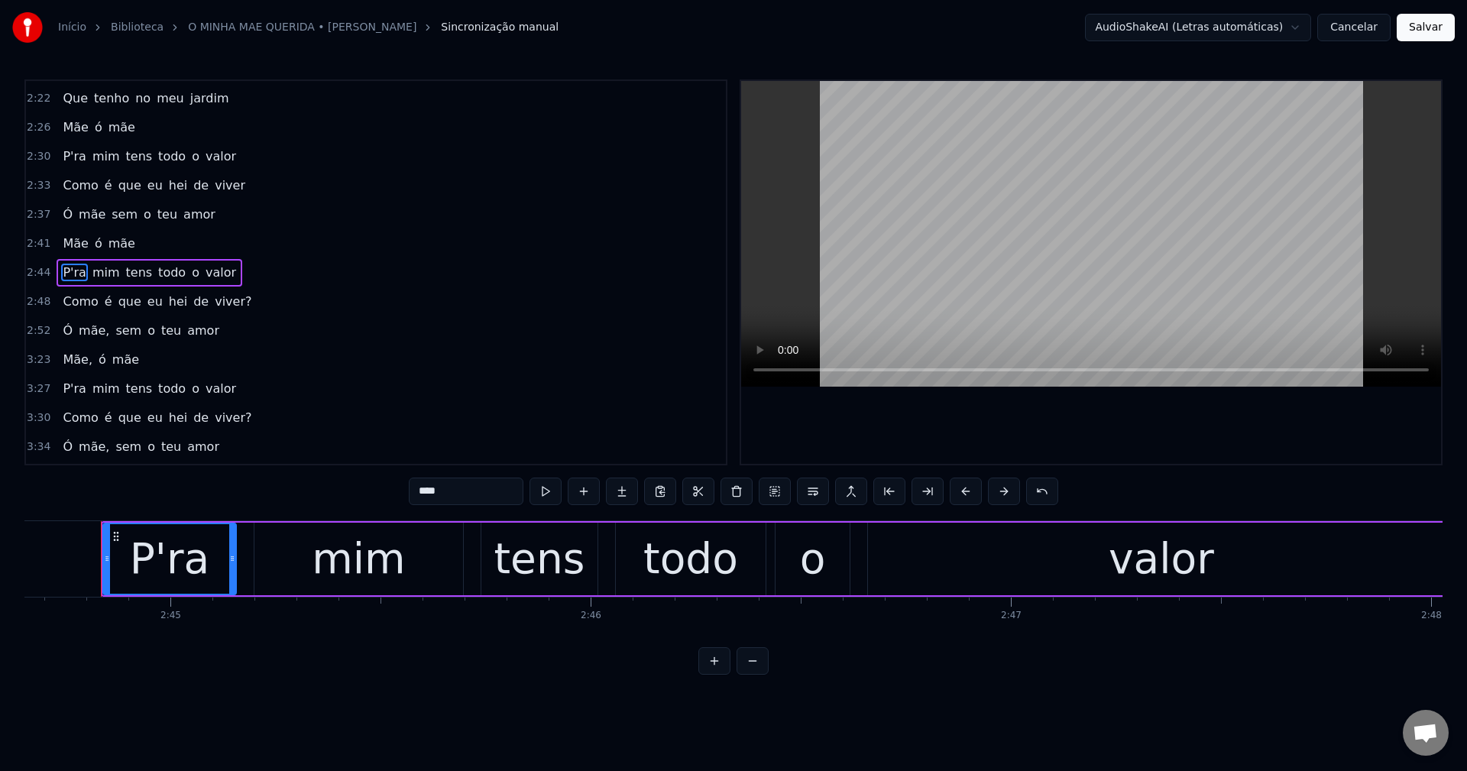
drag, startPoint x: 478, startPoint y: 493, endPoint x: -128, endPoint y: 507, distance: 606.6
click at [0, 507] on html "Início Biblioteca O MINHA MAE QUERIDA • Maria Celeste Sincronização manual Audi…" at bounding box center [733, 349] width 1467 height 699
click at [215, 297] on span "viver?" at bounding box center [233, 302] width 40 height 18
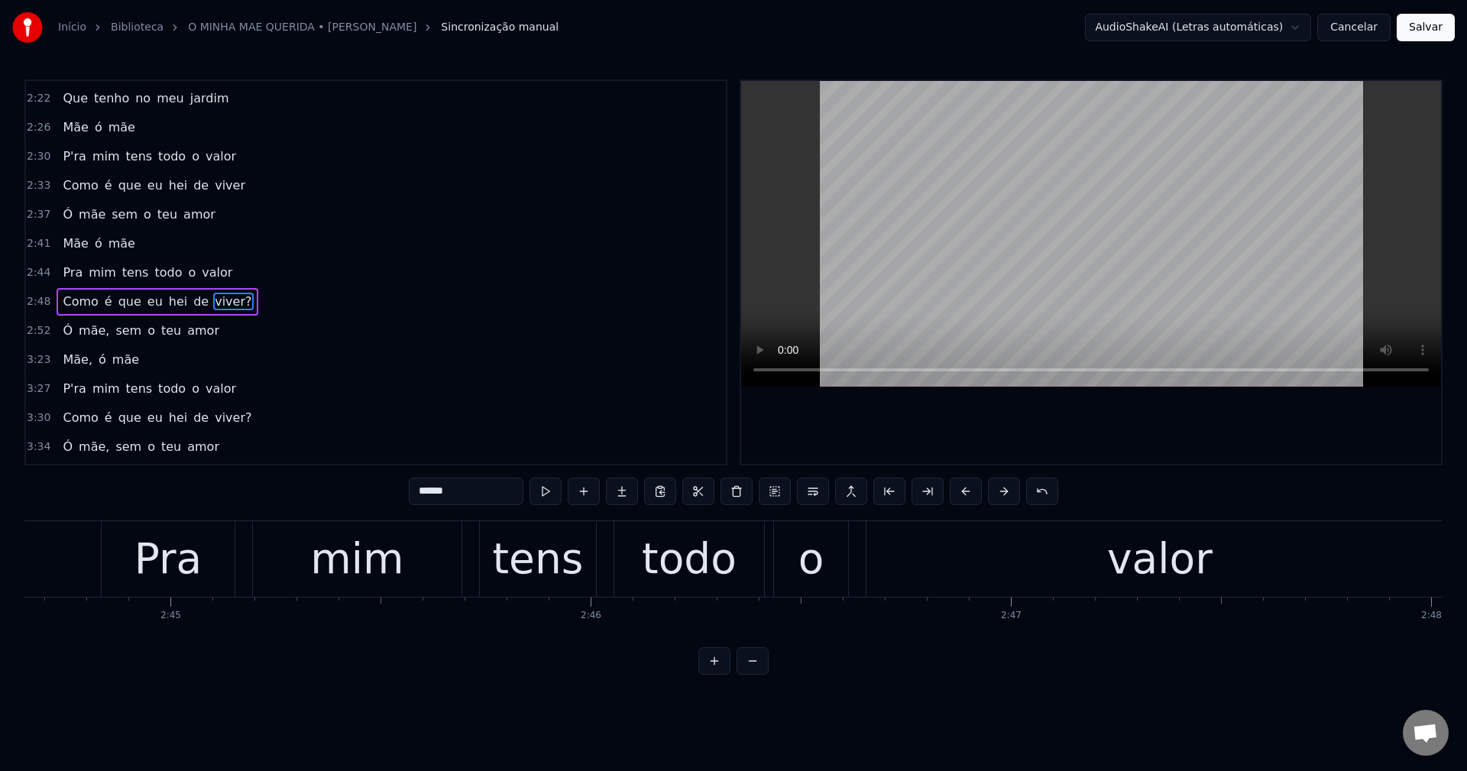
scroll to position [665, 0]
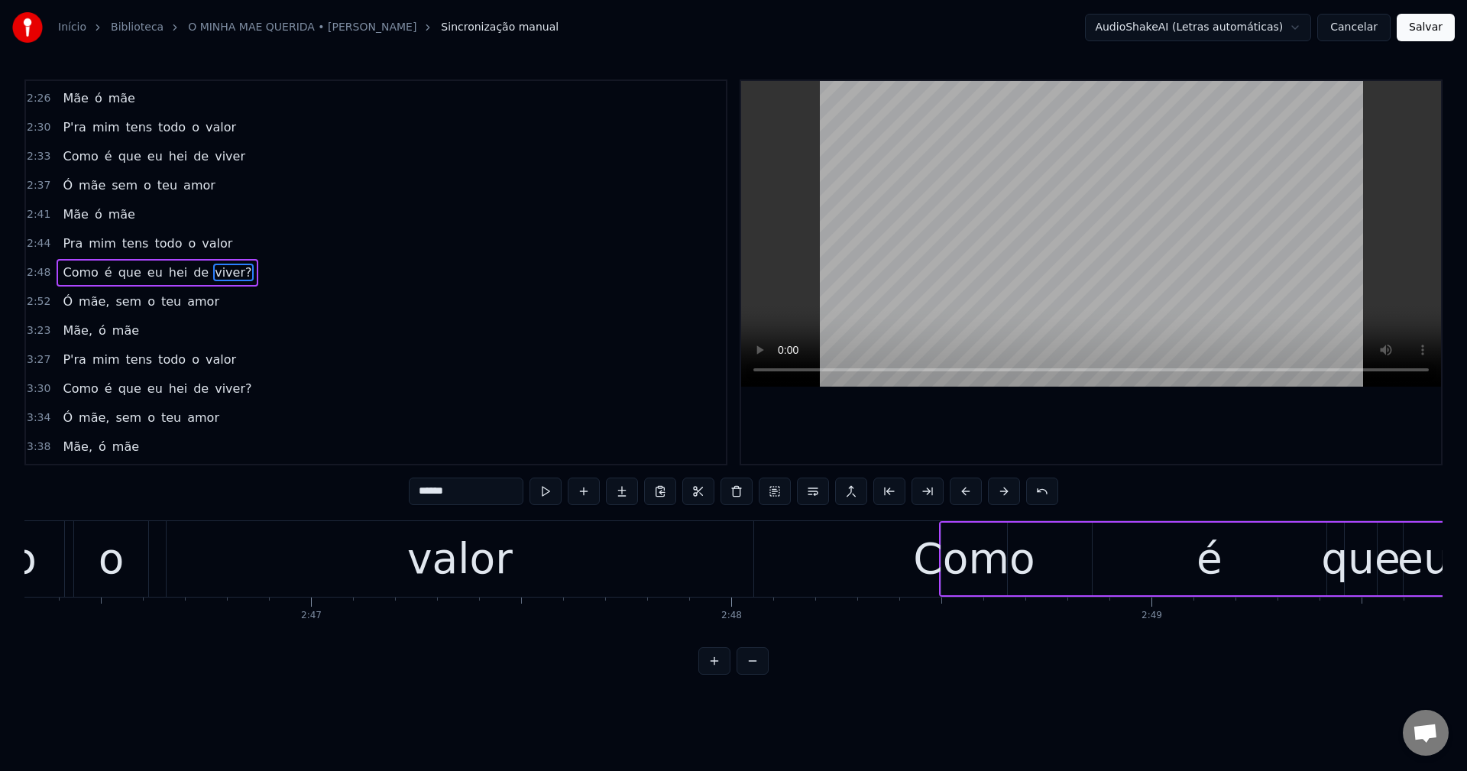
click at [466, 497] on input "******" at bounding box center [466, 490] width 115 height 27
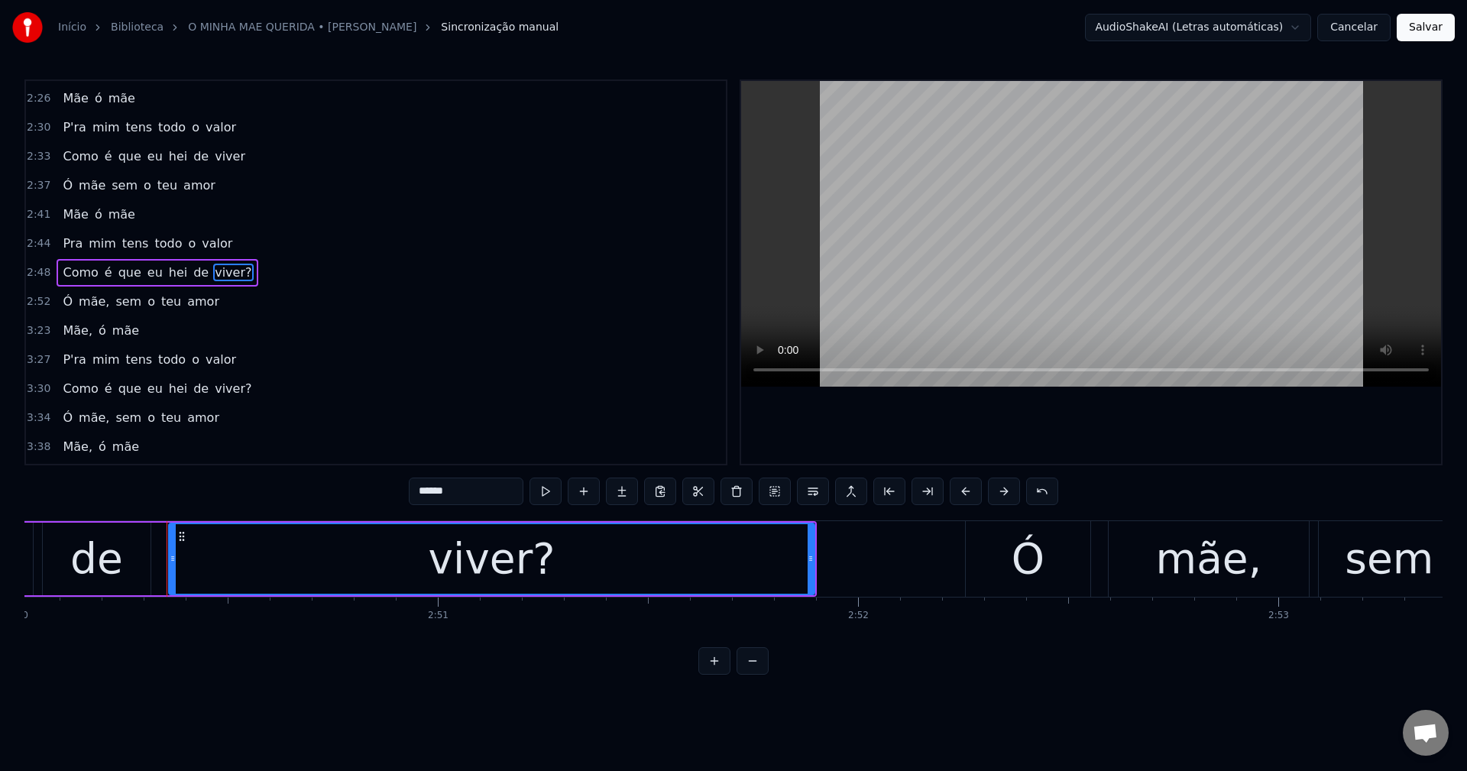
scroll to position [0, 71487]
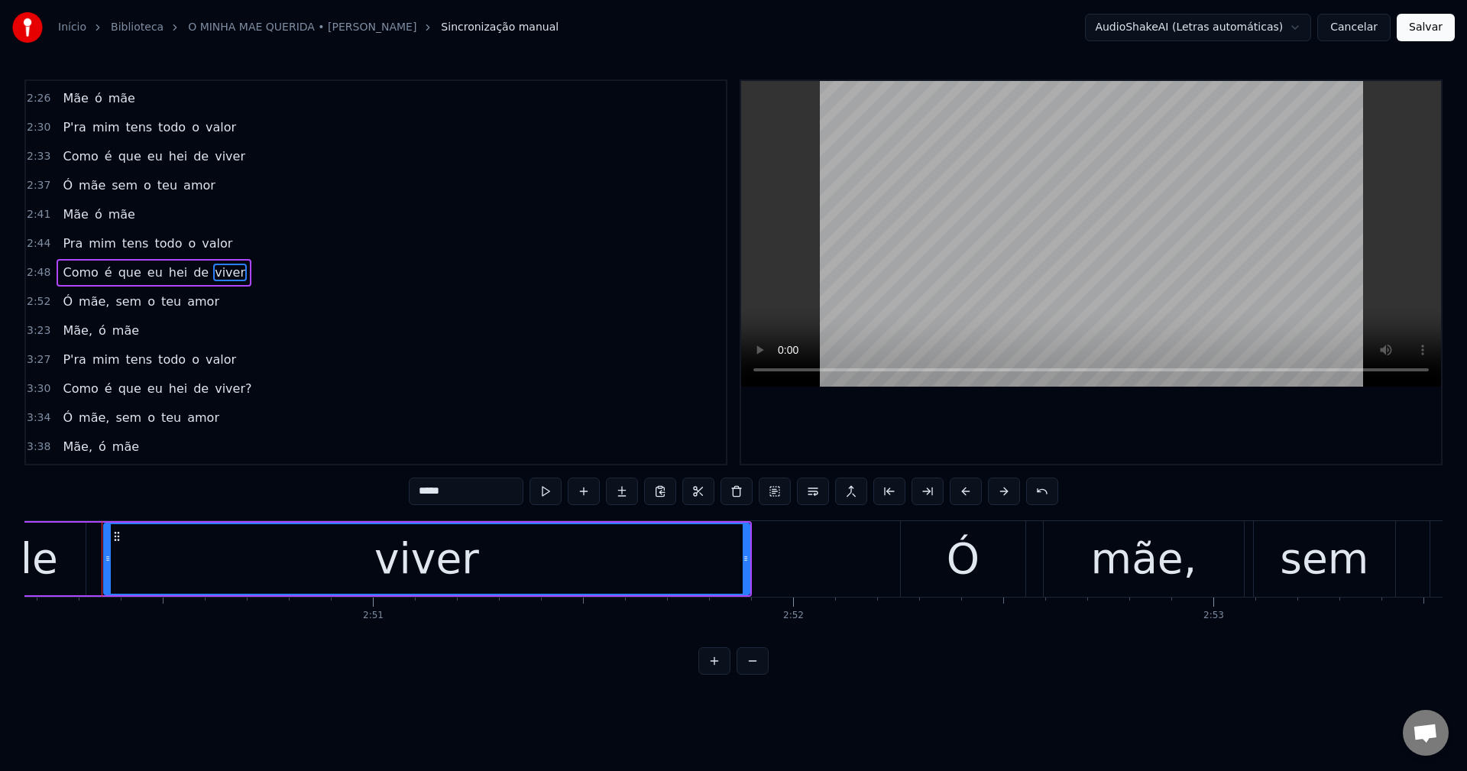
drag, startPoint x: 85, startPoint y: 306, endPoint x: 150, endPoint y: 357, distance: 83.3
click at [85, 305] on span "mãe," at bounding box center [94, 302] width 34 height 18
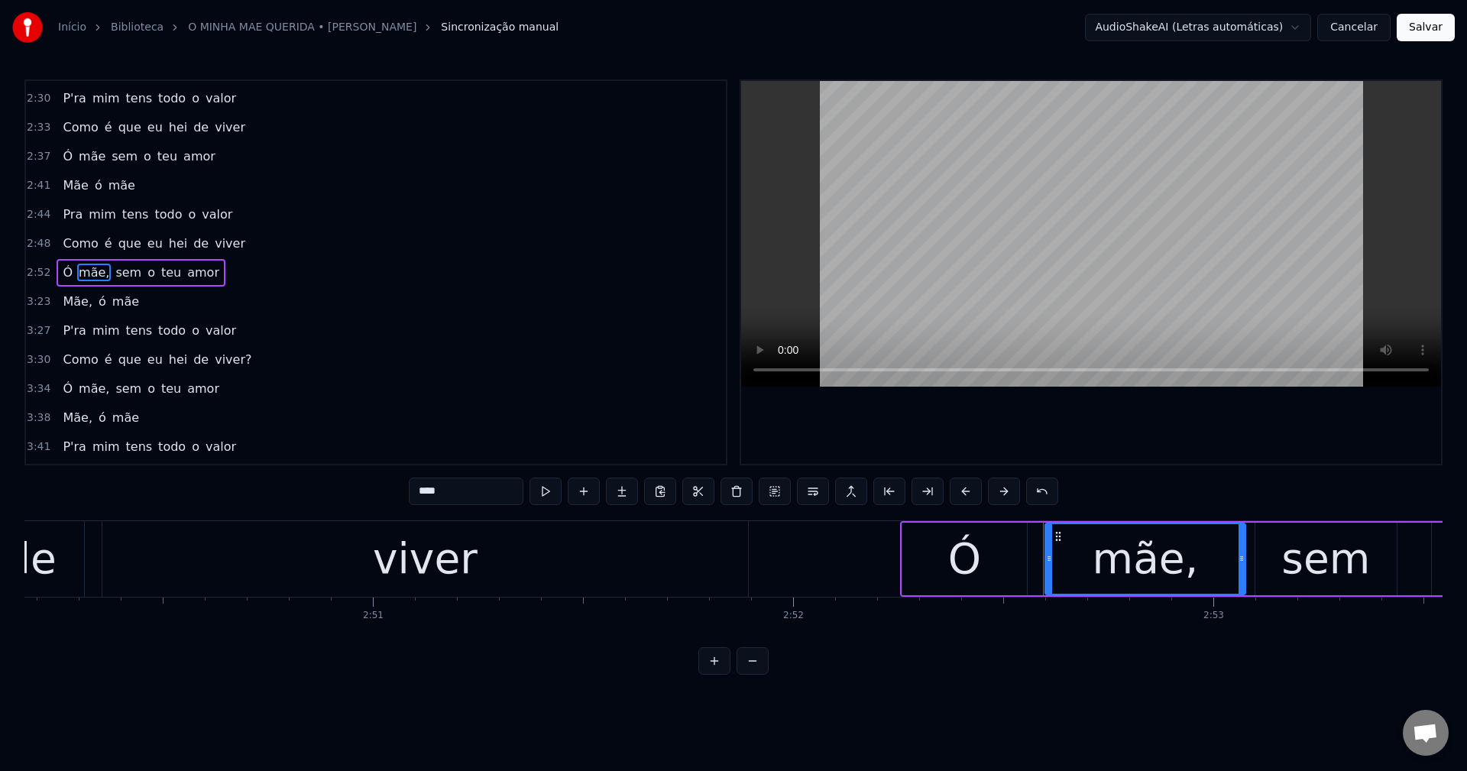
click at [483, 486] on input "****" at bounding box center [466, 490] width 115 height 27
click at [76, 302] on span "Mãe," at bounding box center [77, 302] width 33 height 18
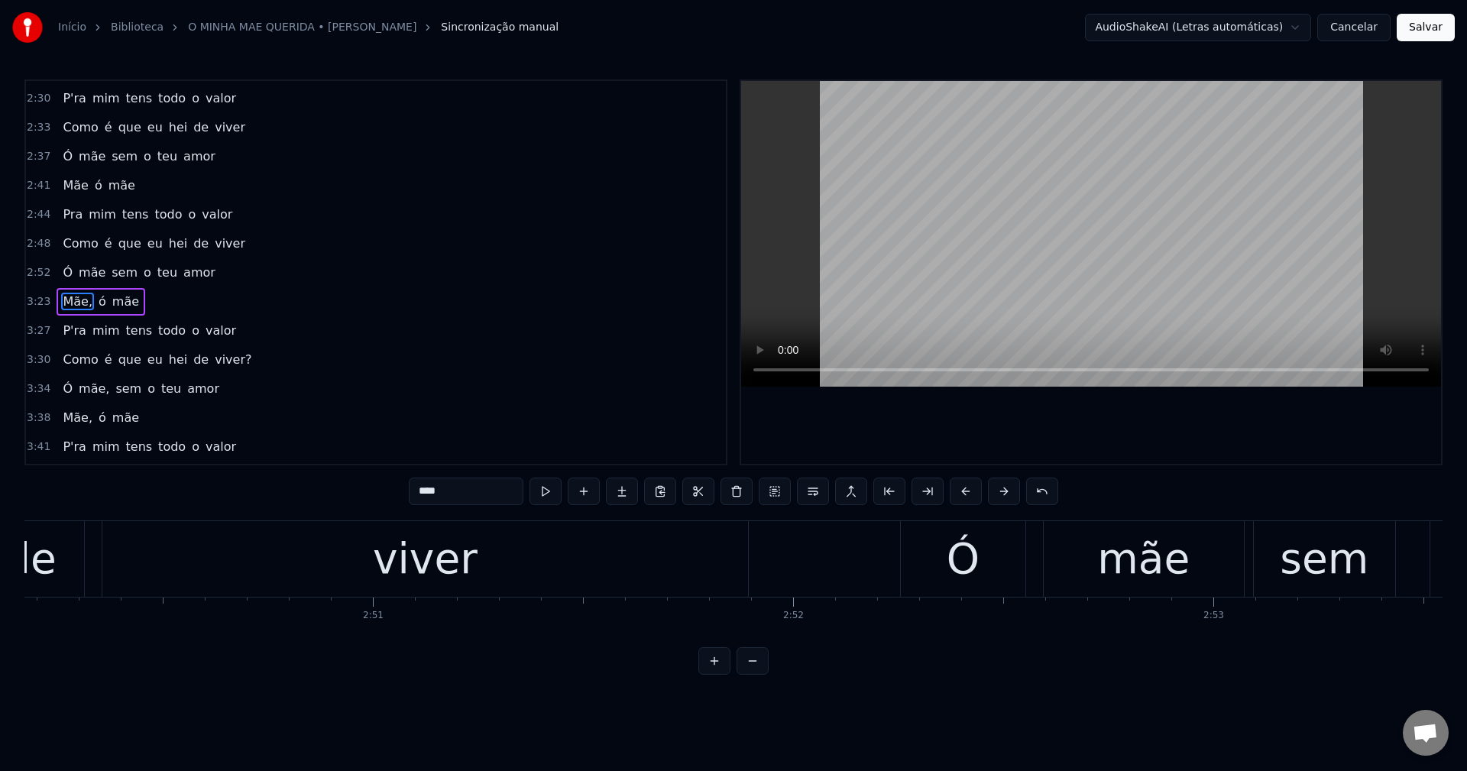
scroll to position [723, 0]
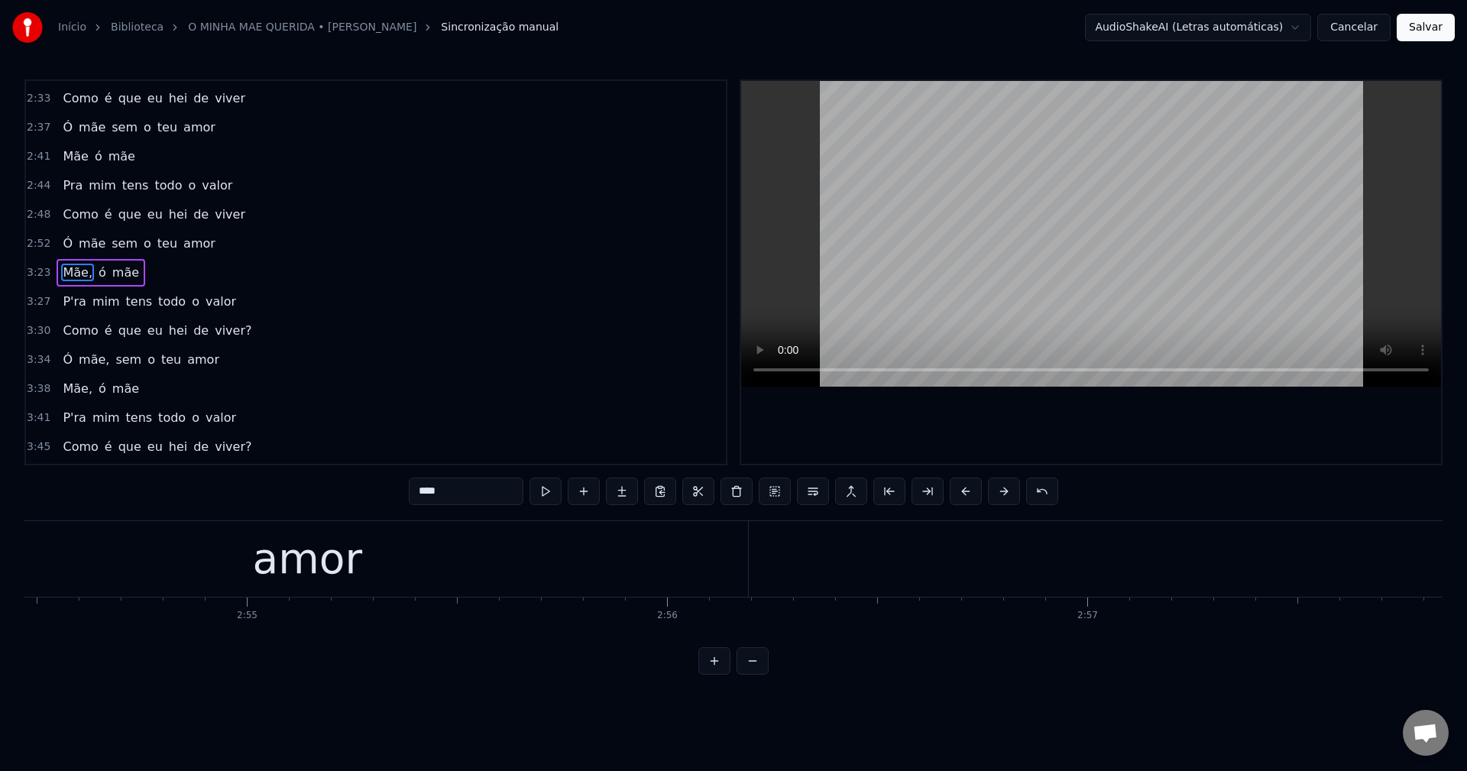
click at [470, 494] on input "****" at bounding box center [466, 490] width 115 height 27
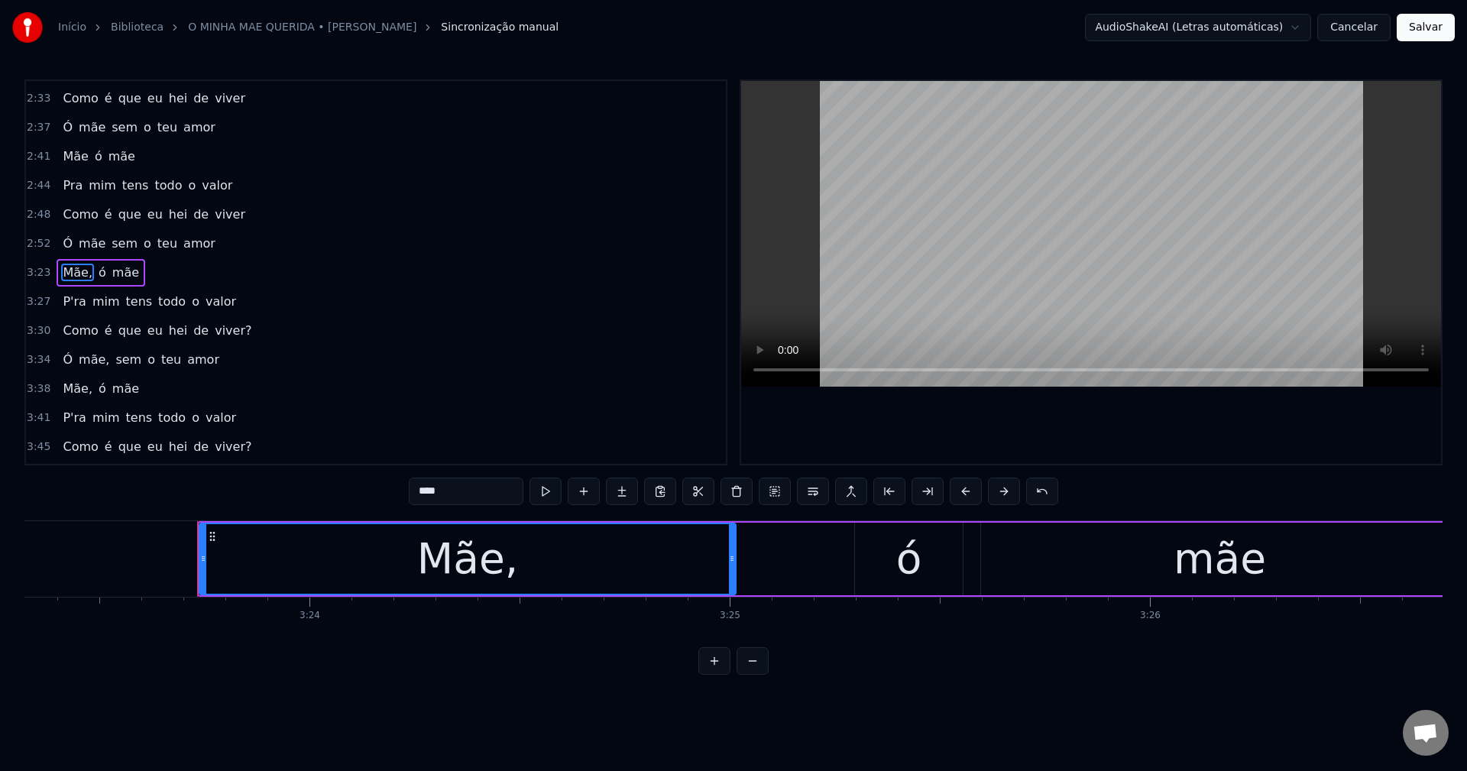
scroll to position [0, 85510]
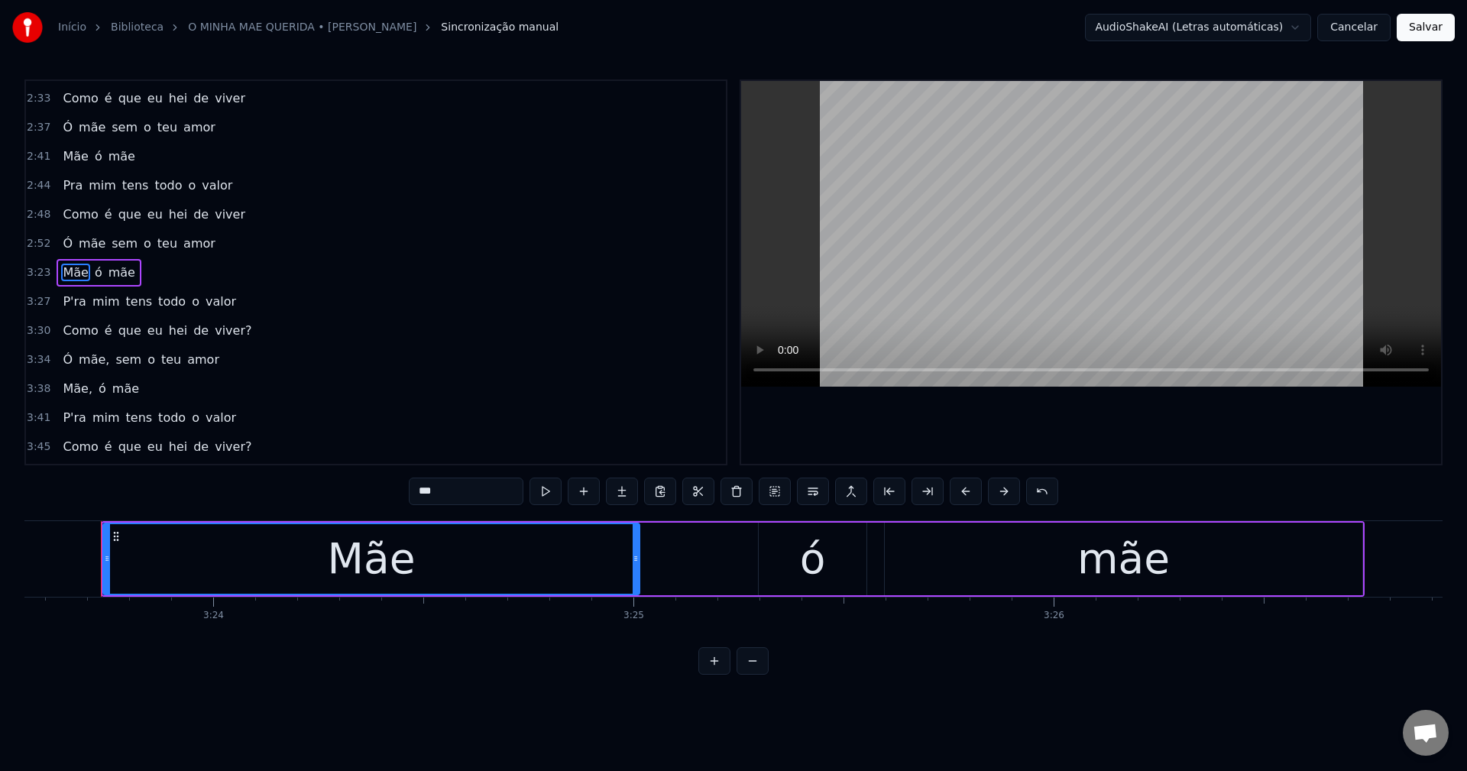
click at [63, 300] on span "P'ra" at bounding box center [74, 302] width 26 height 18
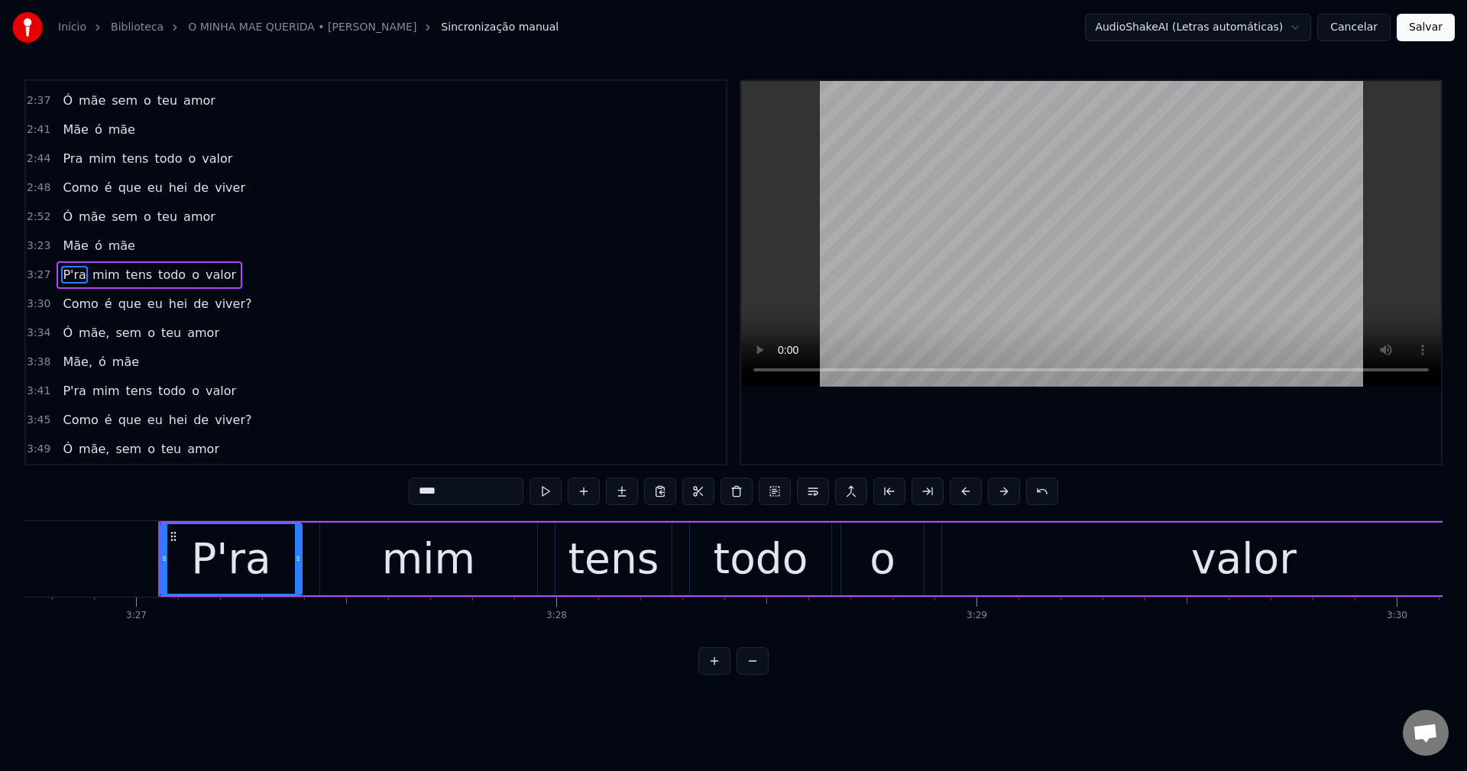
scroll to position [0, 86905]
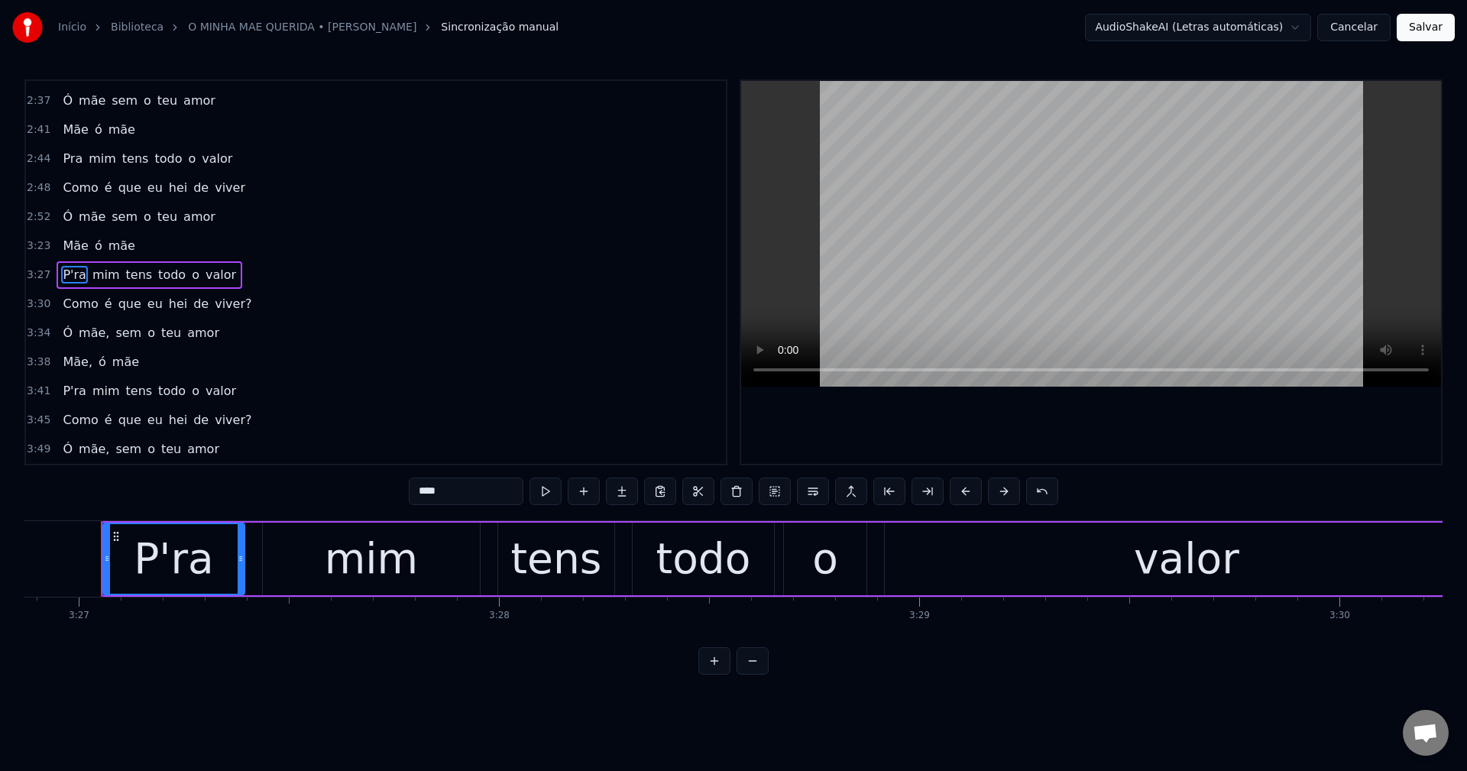
drag, startPoint x: 454, startPoint y: 495, endPoint x: 212, endPoint y: 474, distance: 242.2
click at [214, 487] on div "0:31 Ó minha mãe minha mãe 0:34 Ó minha mãe minha amada 0:38 O mundo contigo é …" at bounding box center [733, 376] width 1418 height 595
click at [213, 309] on span "viver?" at bounding box center [233, 304] width 40 height 18
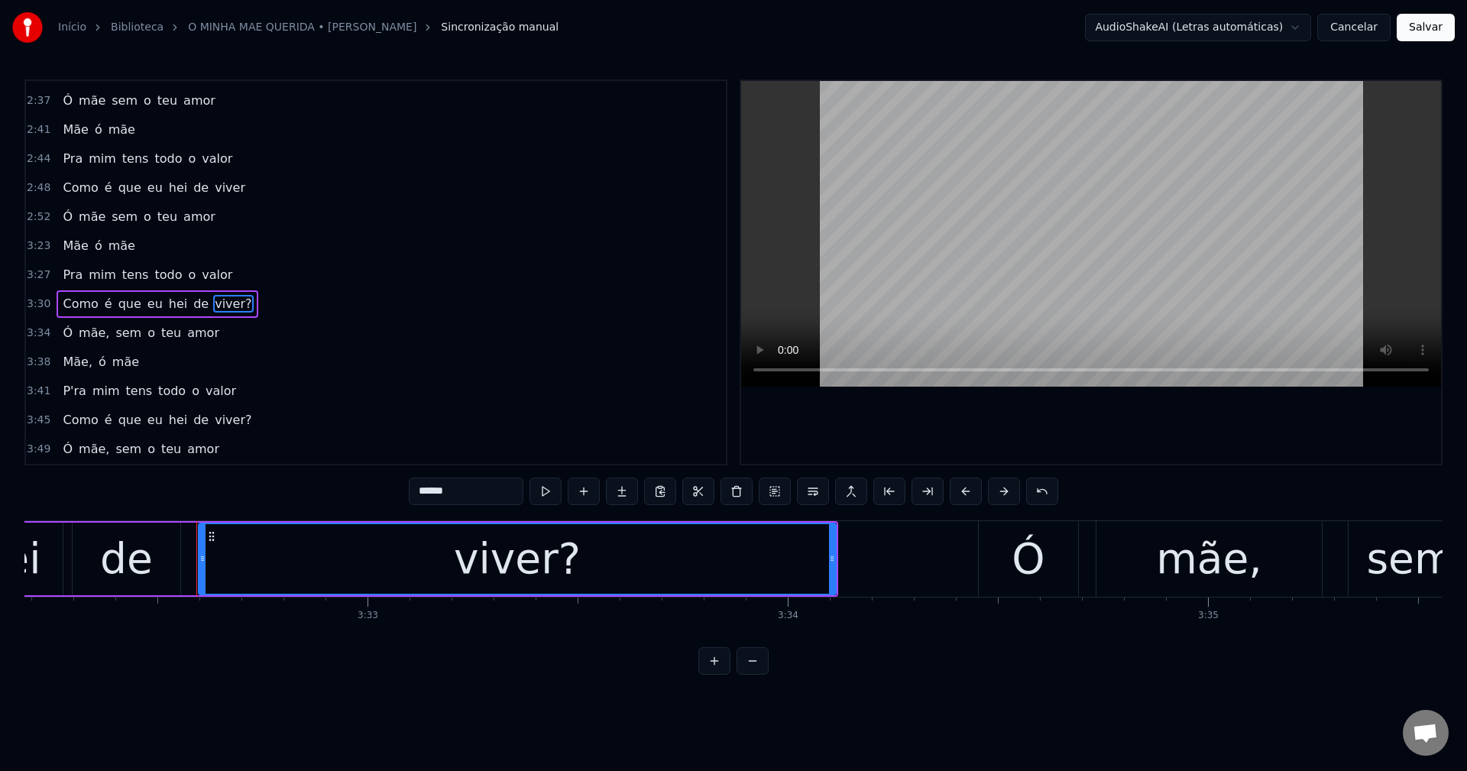
scroll to position [0, 89232]
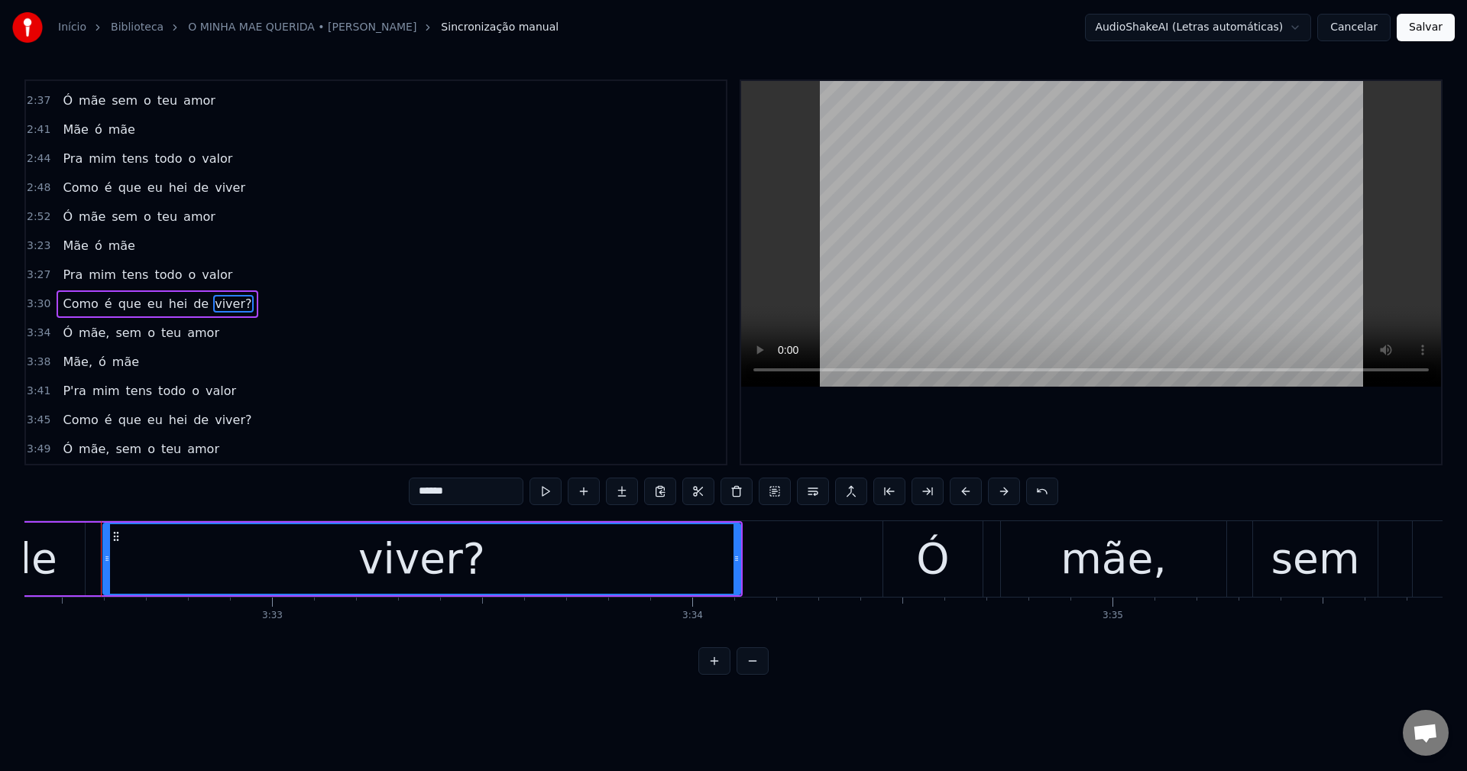
click at [482, 471] on div "0:31 Ó minha mãe minha mãe 0:34 Ó minha mãe minha amada 0:38 O mundo contigo é …" at bounding box center [733, 376] width 1418 height 595
click at [487, 487] on input "******" at bounding box center [466, 490] width 115 height 27
click at [86, 333] on span "mãe," at bounding box center [94, 333] width 34 height 18
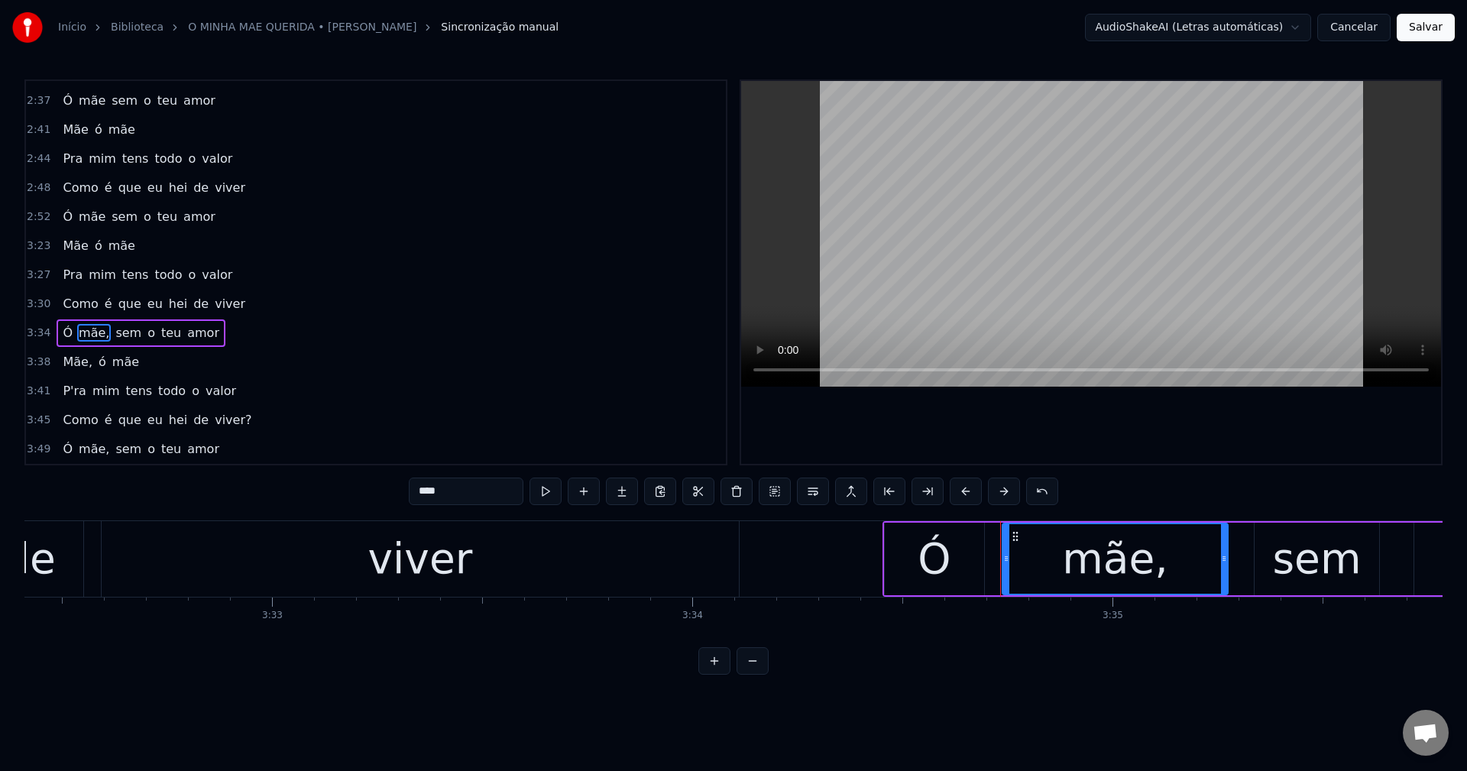
click at [460, 485] on input "****" at bounding box center [466, 490] width 115 height 27
click at [72, 364] on span "Mãe," at bounding box center [77, 362] width 33 height 18
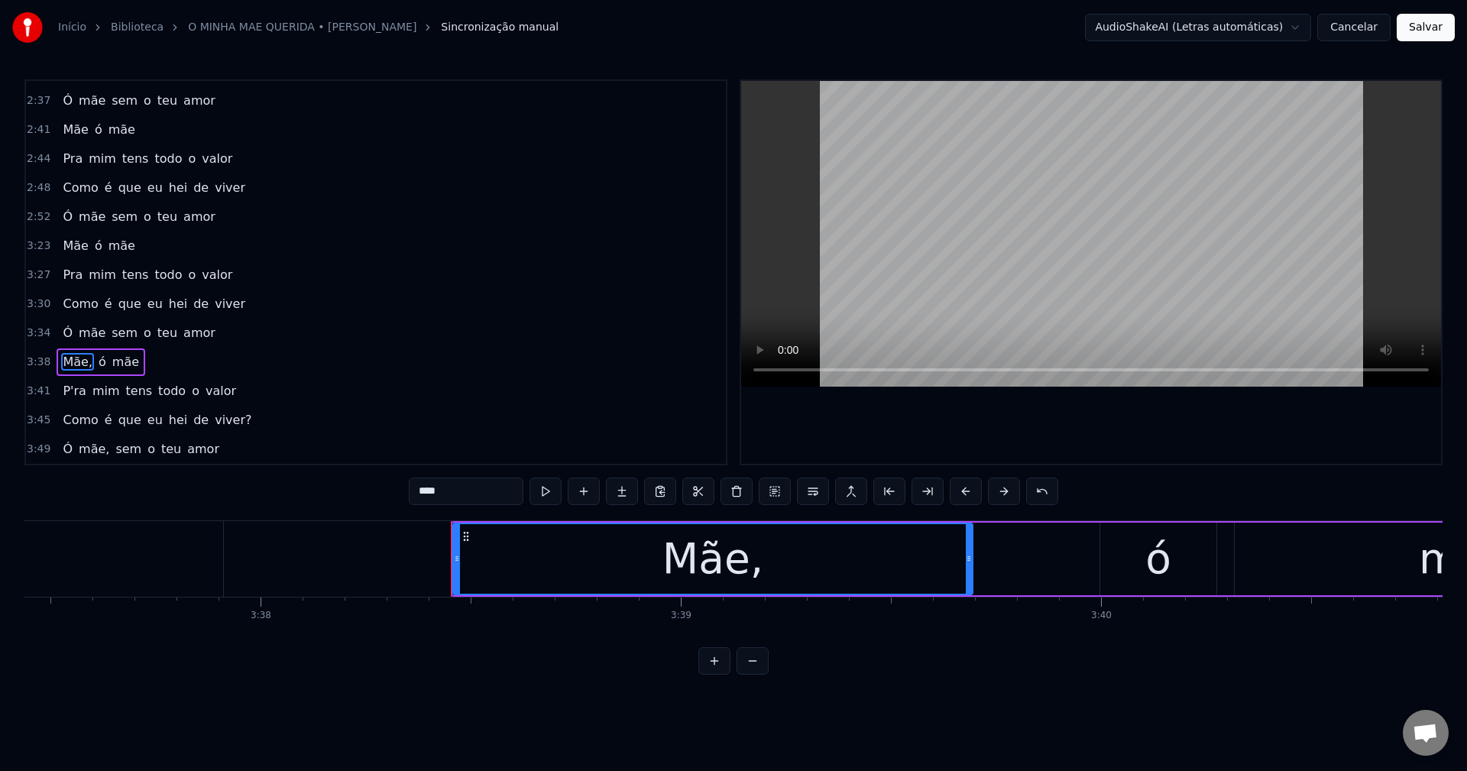
scroll to position [0, 91694]
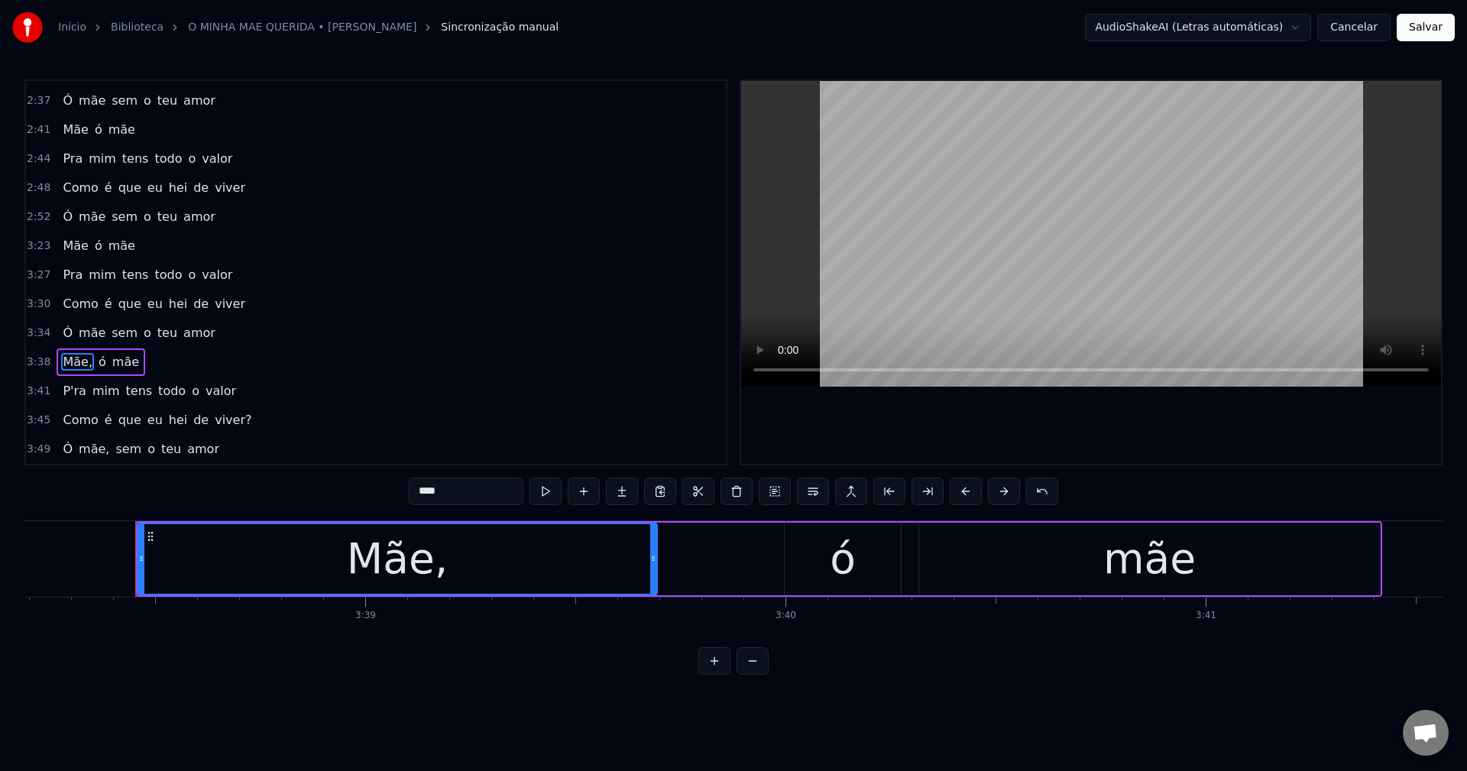
click at [472, 490] on input "****" at bounding box center [466, 490] width 115 height 27
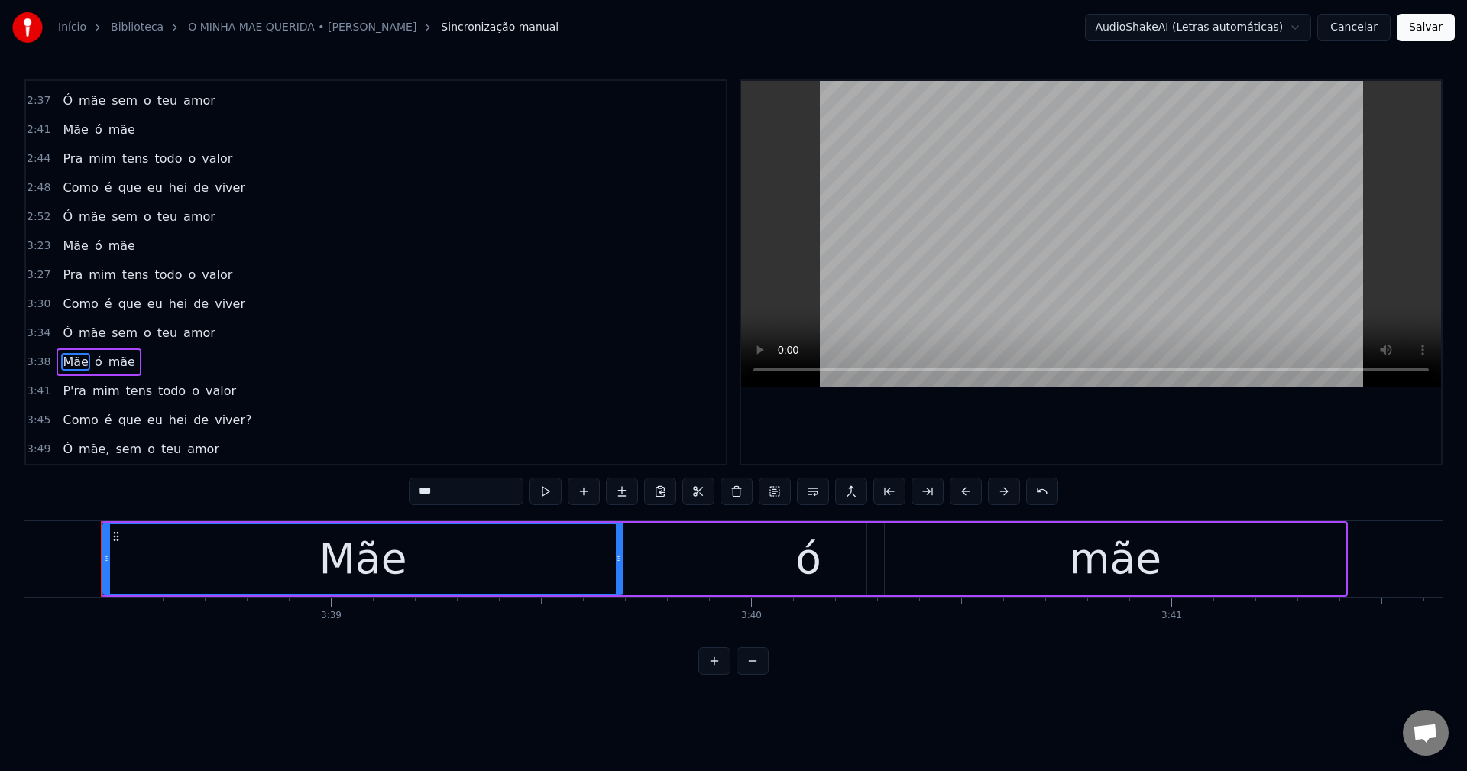
click at [68, 389] on span "P'ra" at bounding box center [74, 391] width 26 height 18
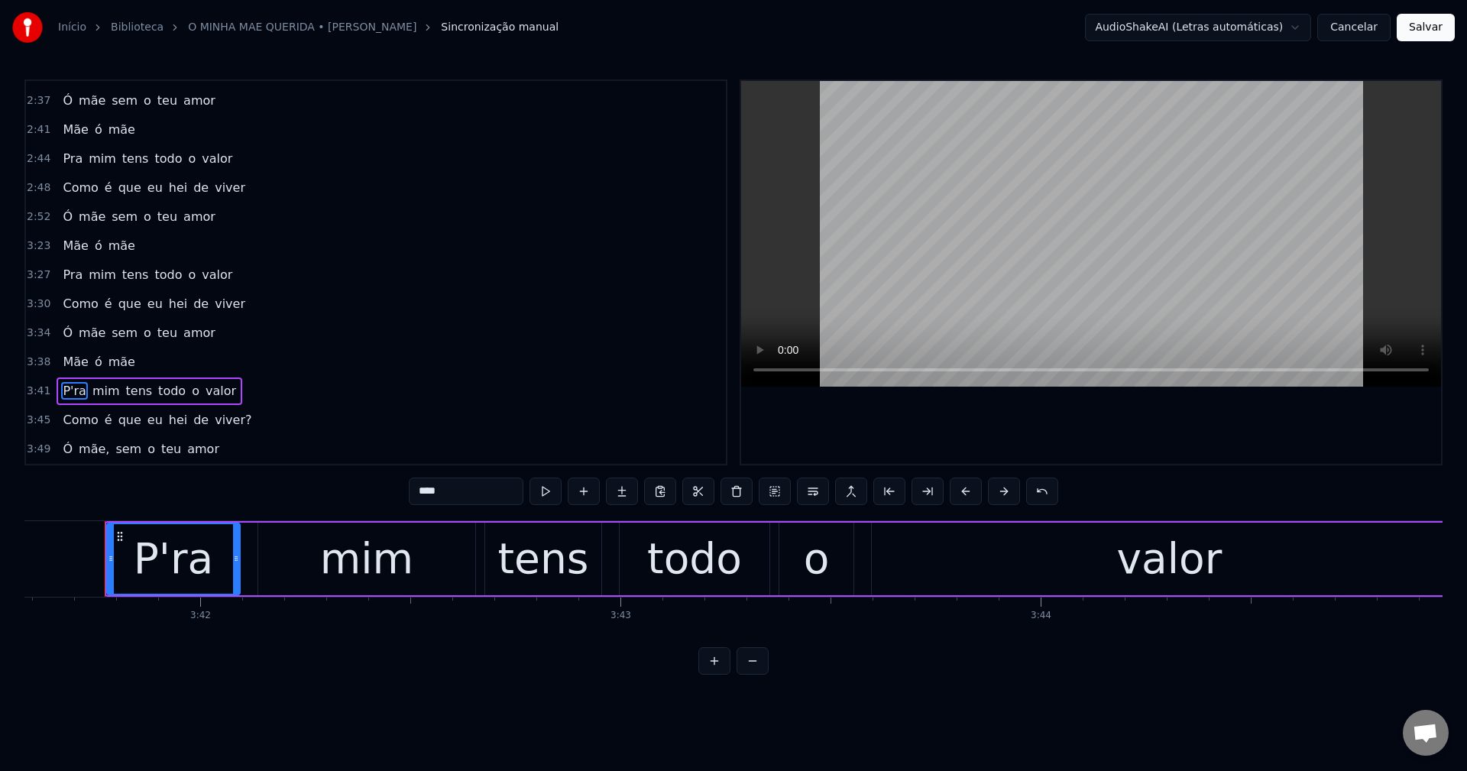
scroll to position [0, 93088]
drag, startPoint x: 476, startPoint y: 484, endPoint x: 31, endPoint y: 470, distance: 444.8
click at [70, 467] on div "0:31 Ó minha mãe minha mãe 0:34 Ó minha mãe minha amada 0:38 O mundo contigo é …" at bounding box center [733, 376] width 1418 height 595
click at [219, 420] on span "viver?" at bounding box center [233, 420] width 40 height 18
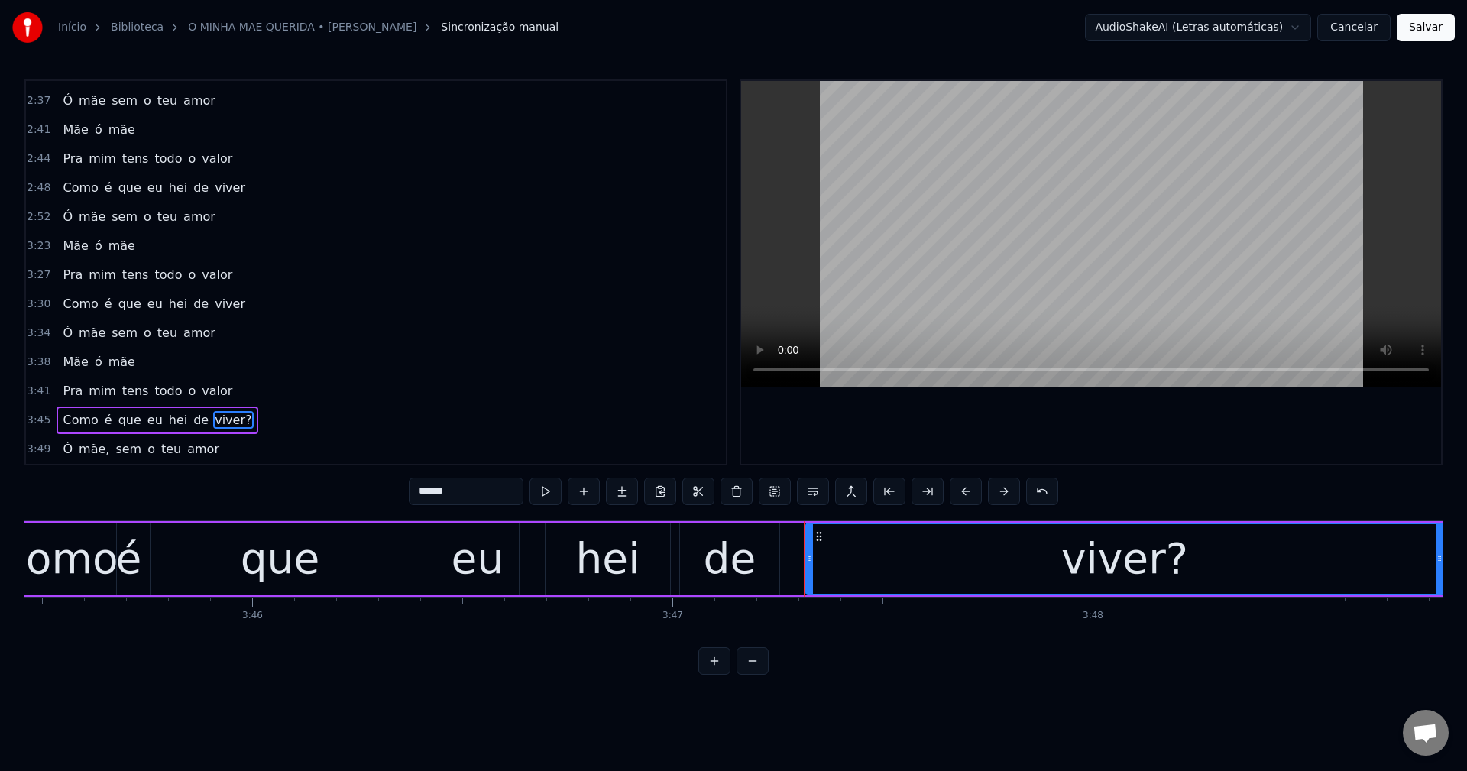
click at [464, 493] on input "******" at bounding box center [466, 490] width 115 height 27
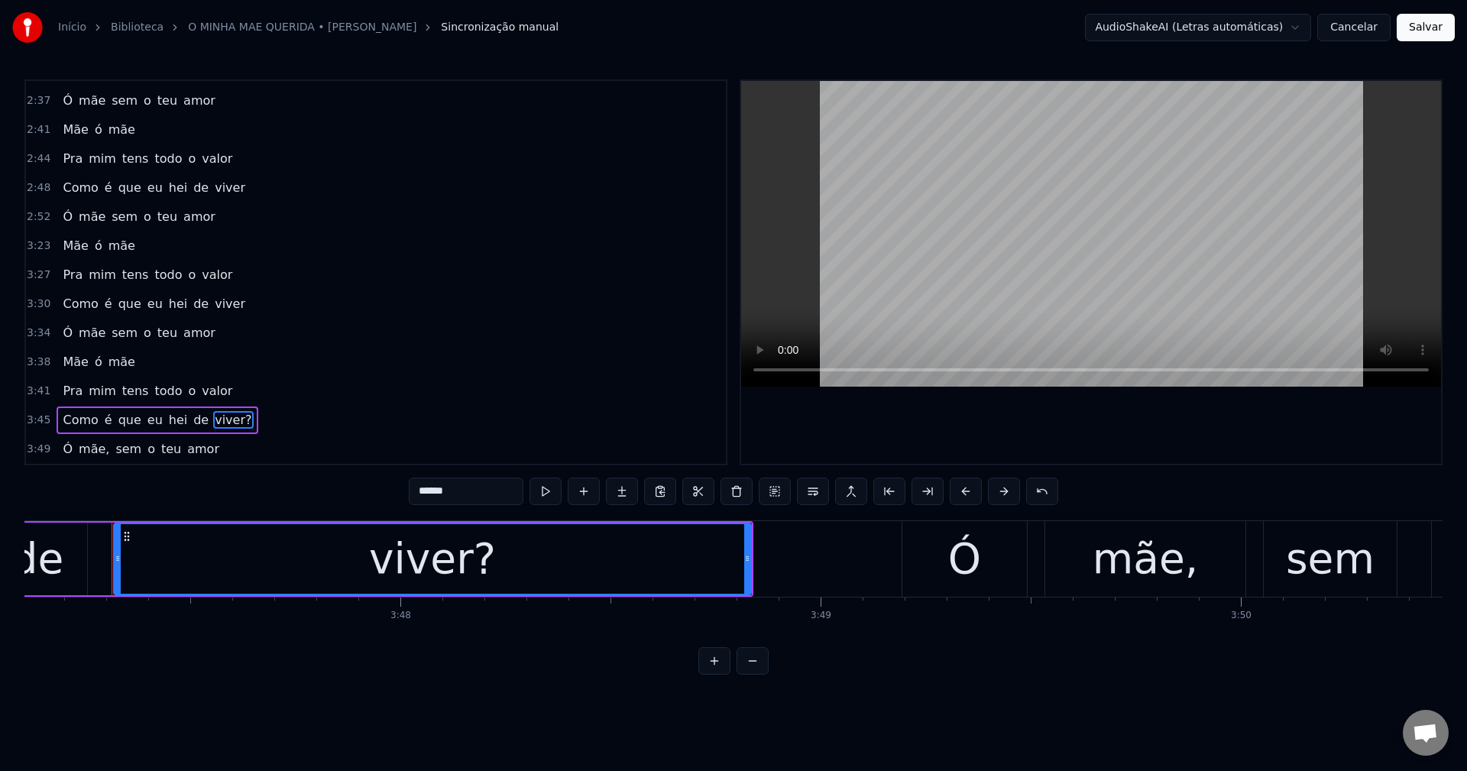
scroll to position [0, 95415]
click at [89, 455] on span "mãe," at bounding box center [94, 449] width 34 height 18
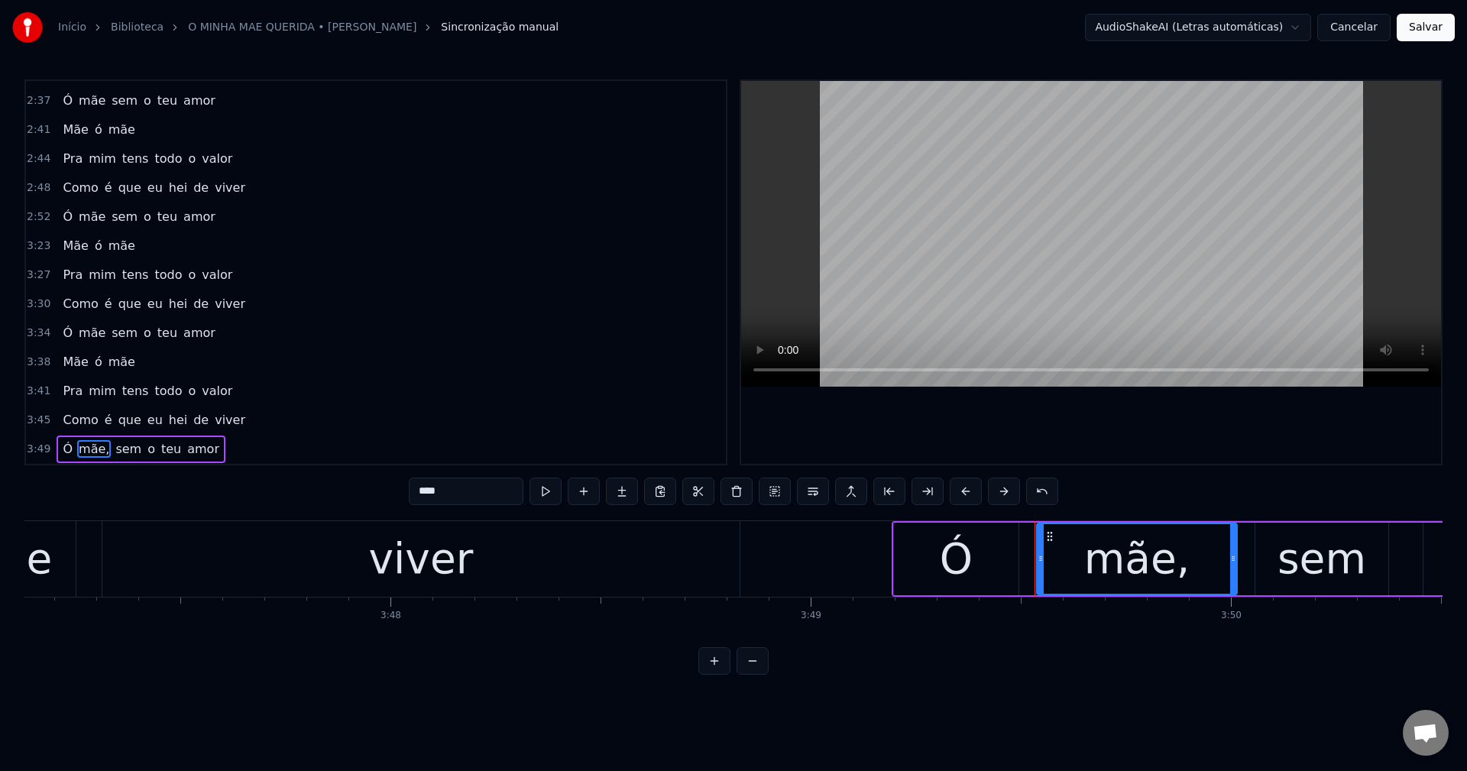
click at [454, 484] on input "****" at bounding box center [466, 490] width 115 height 27
type input "***"
click at [1099, 33] on button "Salvar" at bounding box center [1425, 27] width 58 height 27
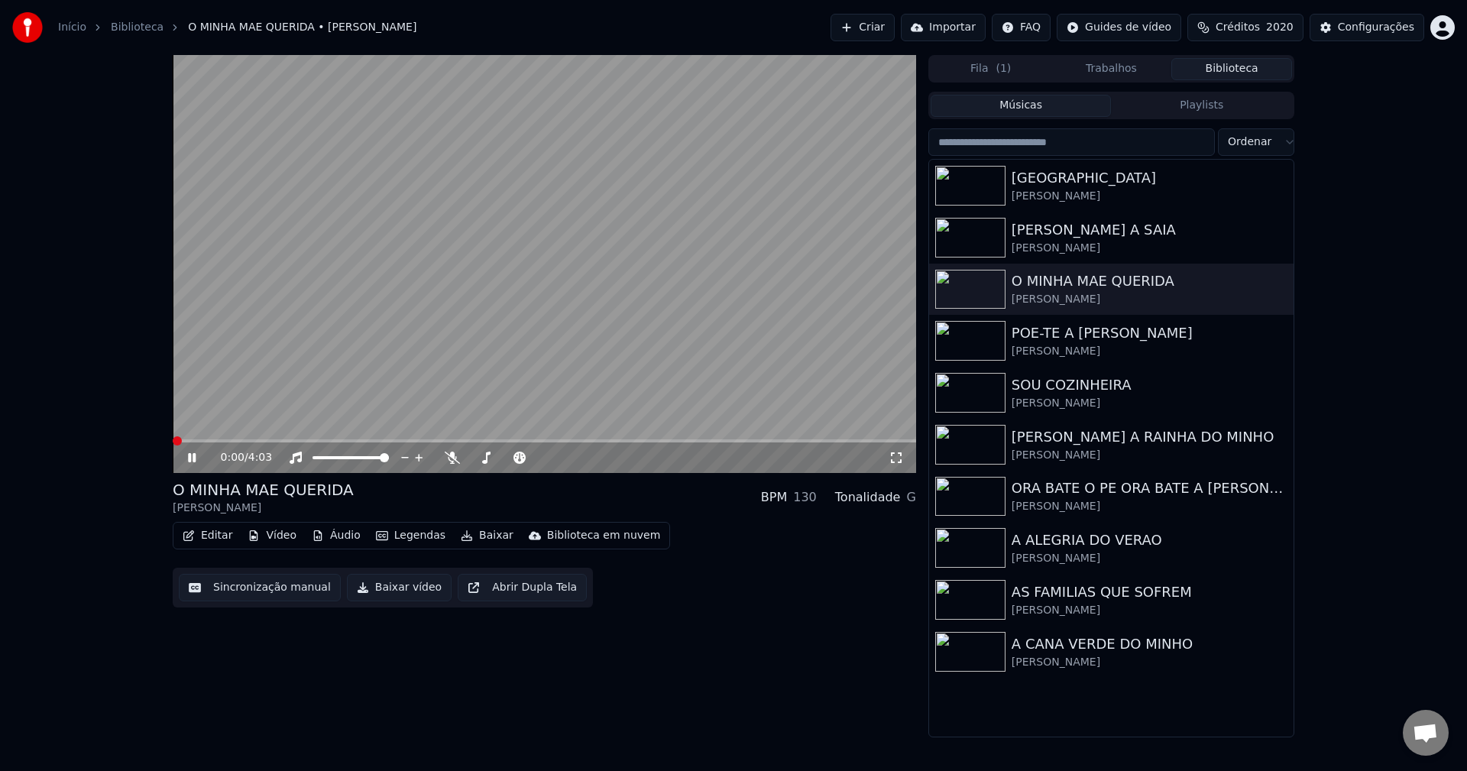
click at [376, 588] on button "Baixar vídeo" at bounding box center [399, 587] width 105 height 27
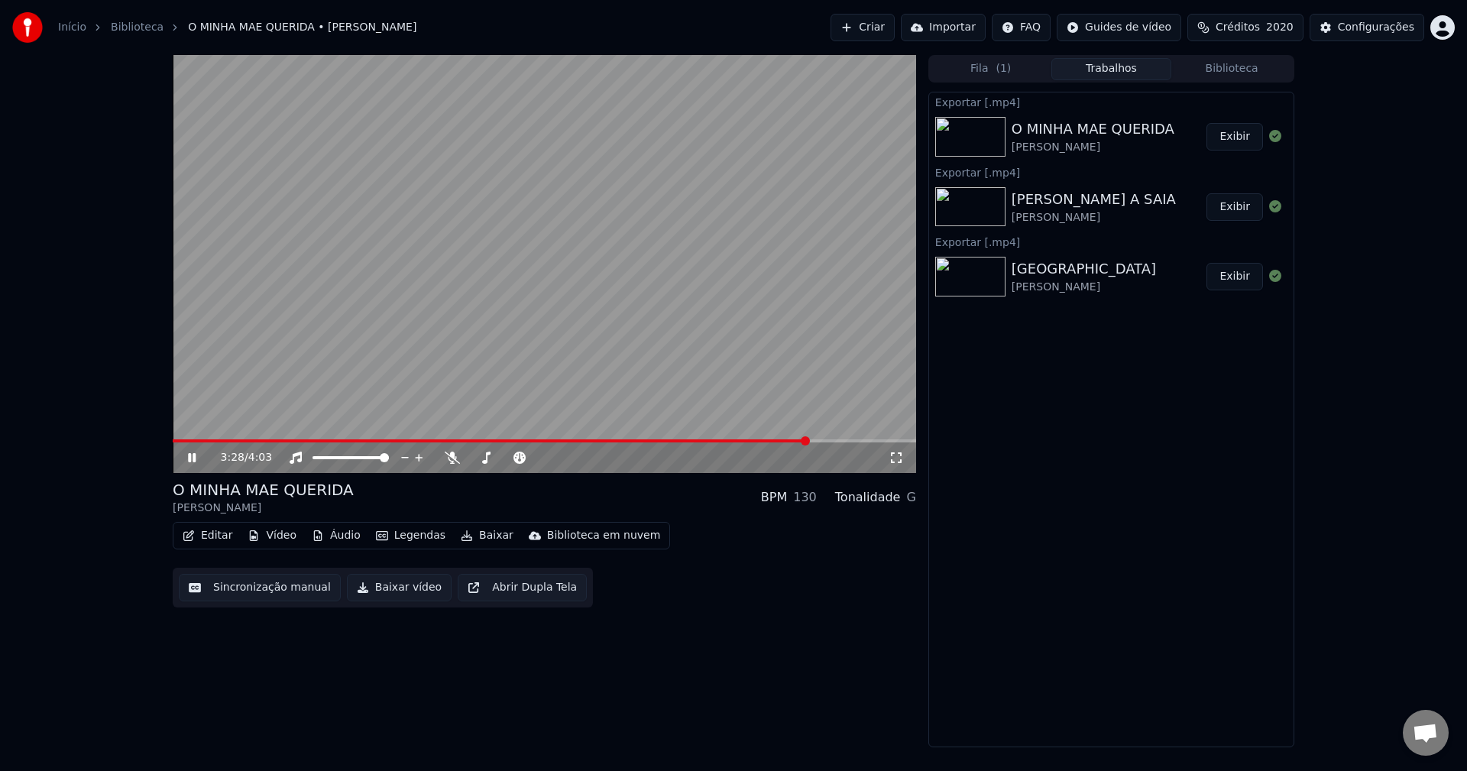
click at [1099, 69] on button "Biblioteca" at bounding box center [1231, 69] width 121 height 22
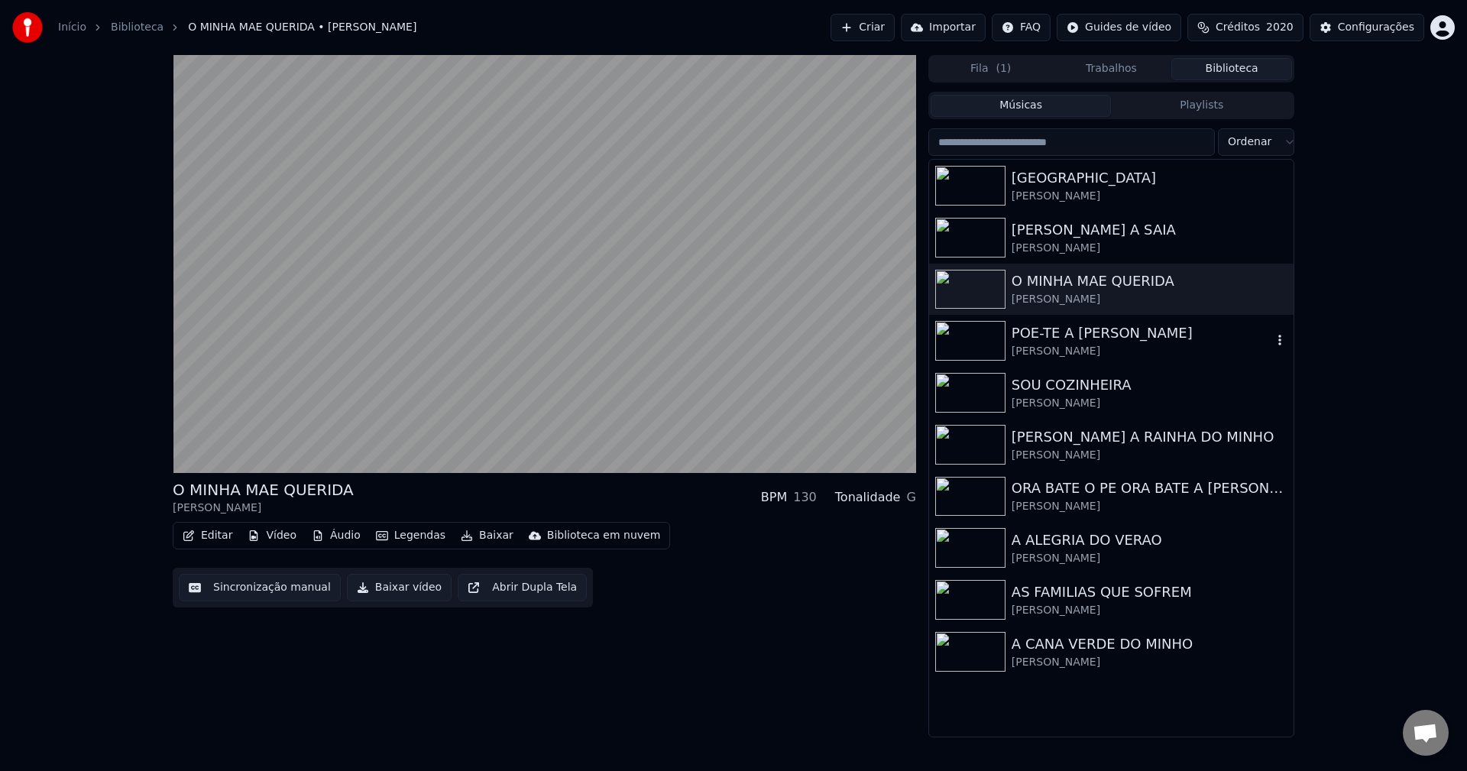
click at [1060, 341] on div "POE-TE A PAU MARIA" at bounding box center [1141, 332] width 260 height 21
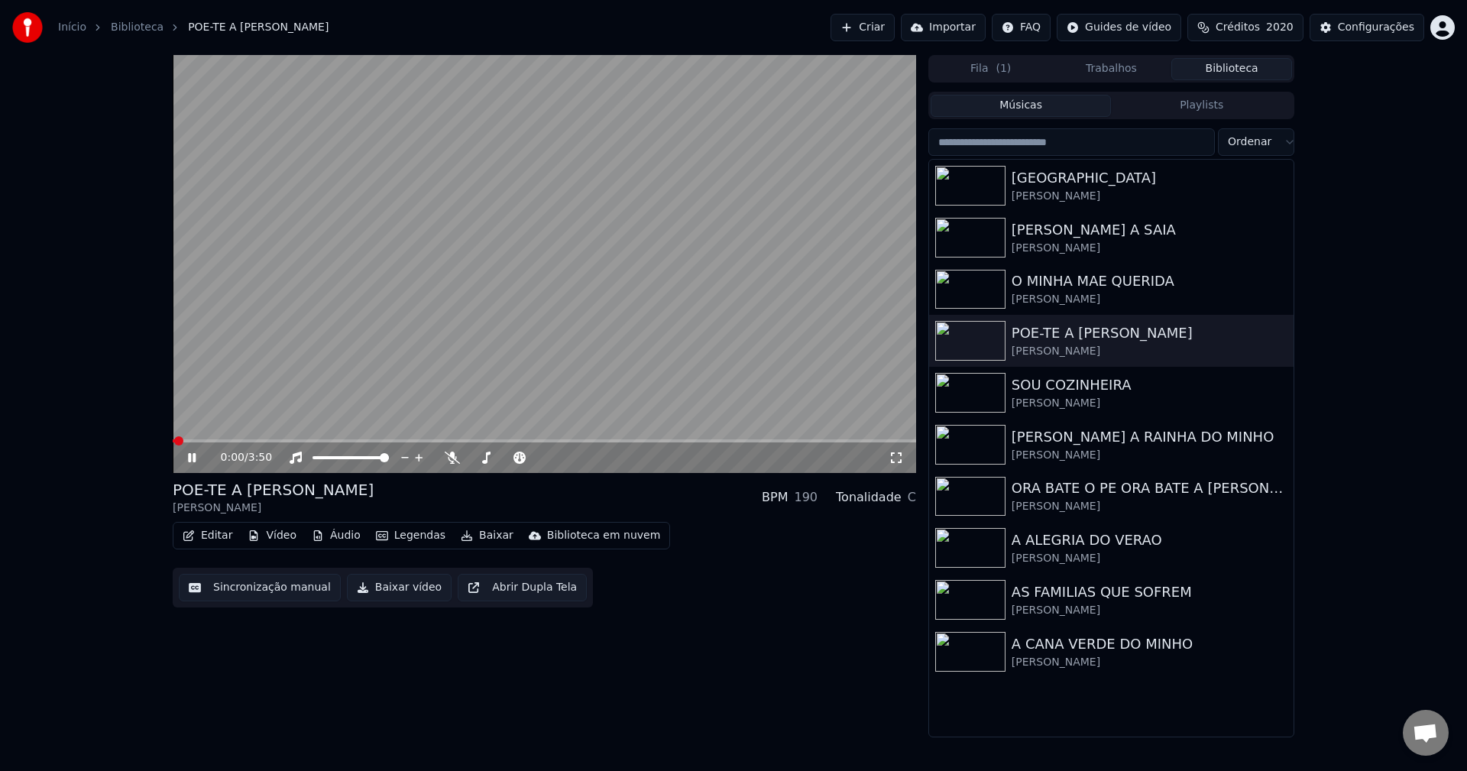
click at [260, 593] on button "Sincronização manual" at bounding box center [260, 587] width 162 height 27
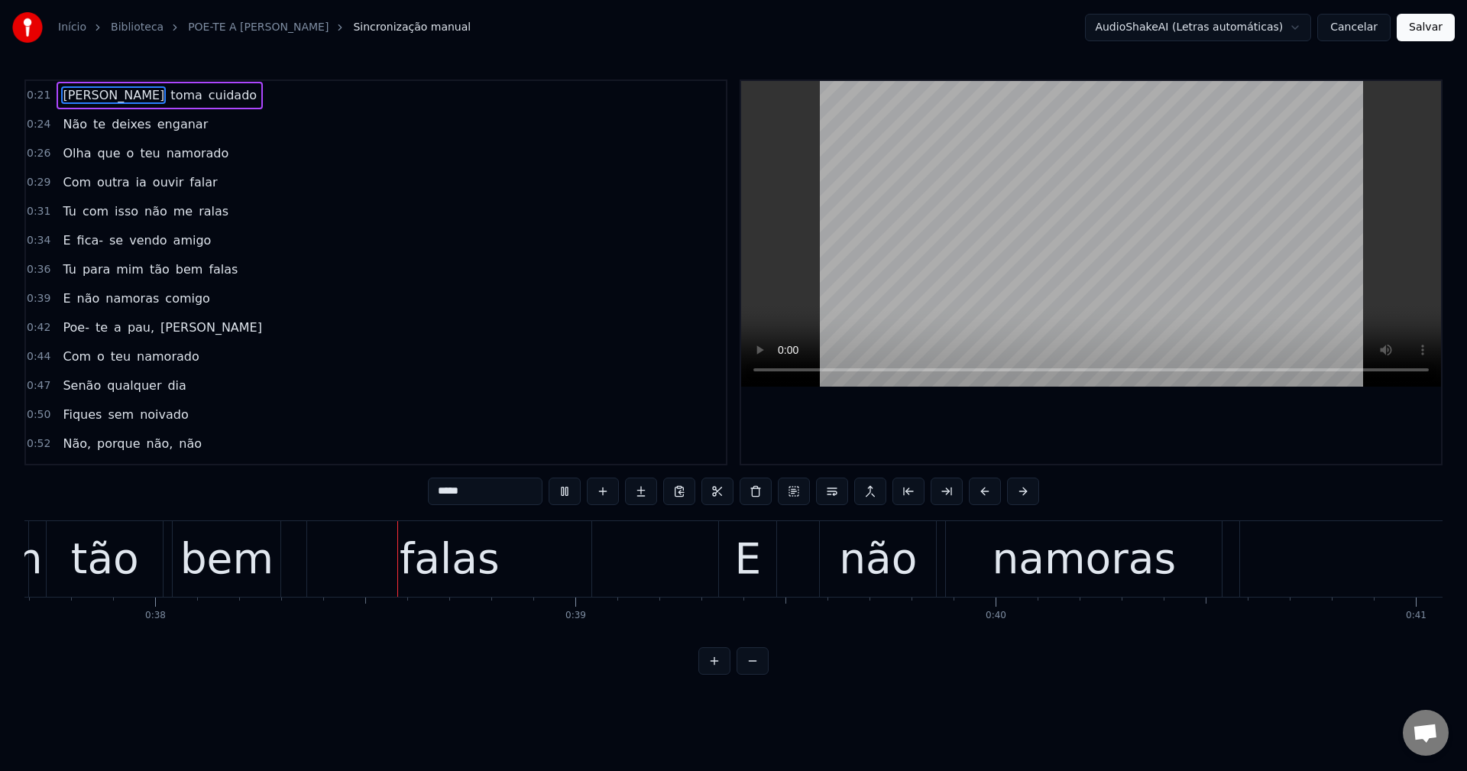
scroll to position [0, 15847]
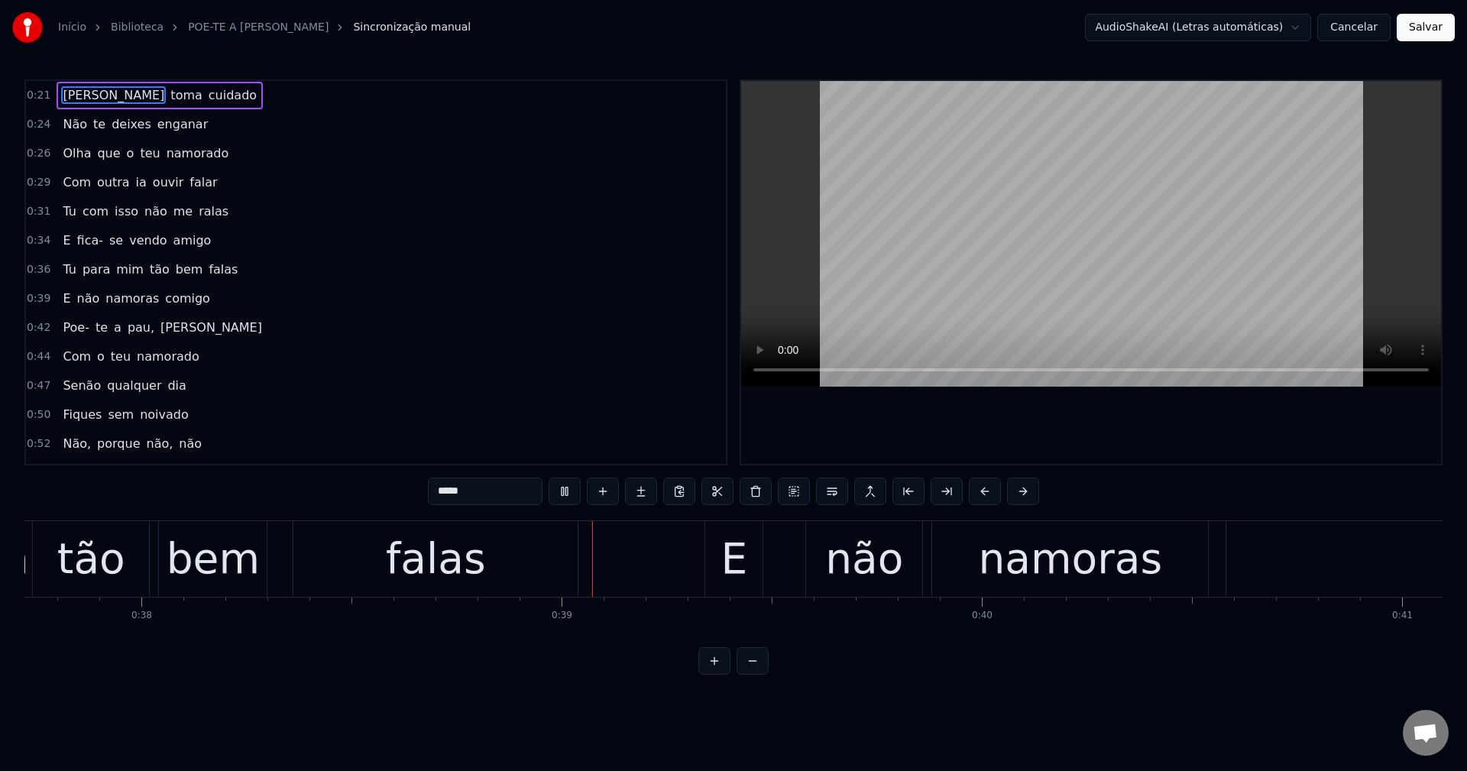
click at [464, 564] on div "falas" at bounding box center [436, 558] width 100 height 63
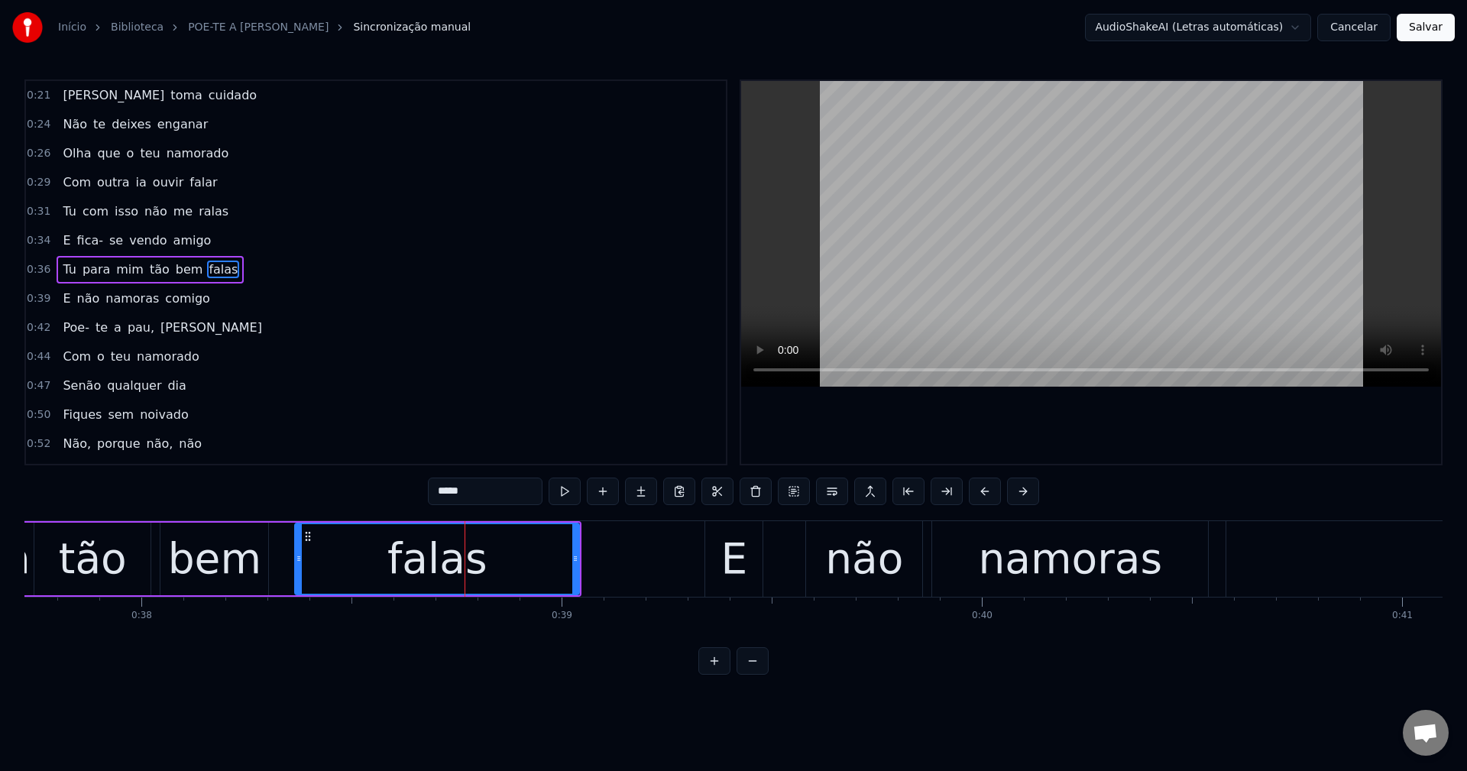
click at [79, 241] on span "fica-" at bounding box center [90, 240] width 29 height 18
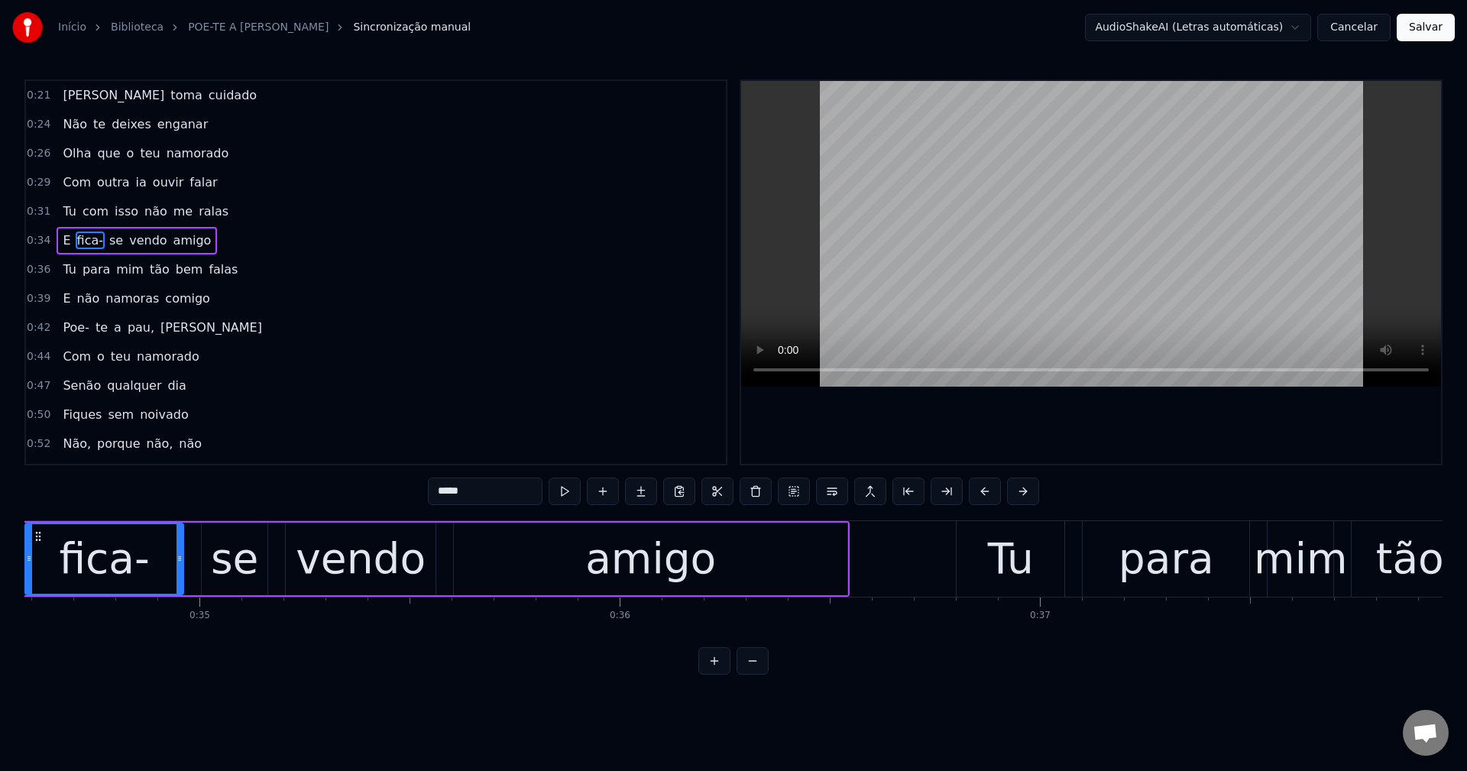
scroll to position [0, 14450]
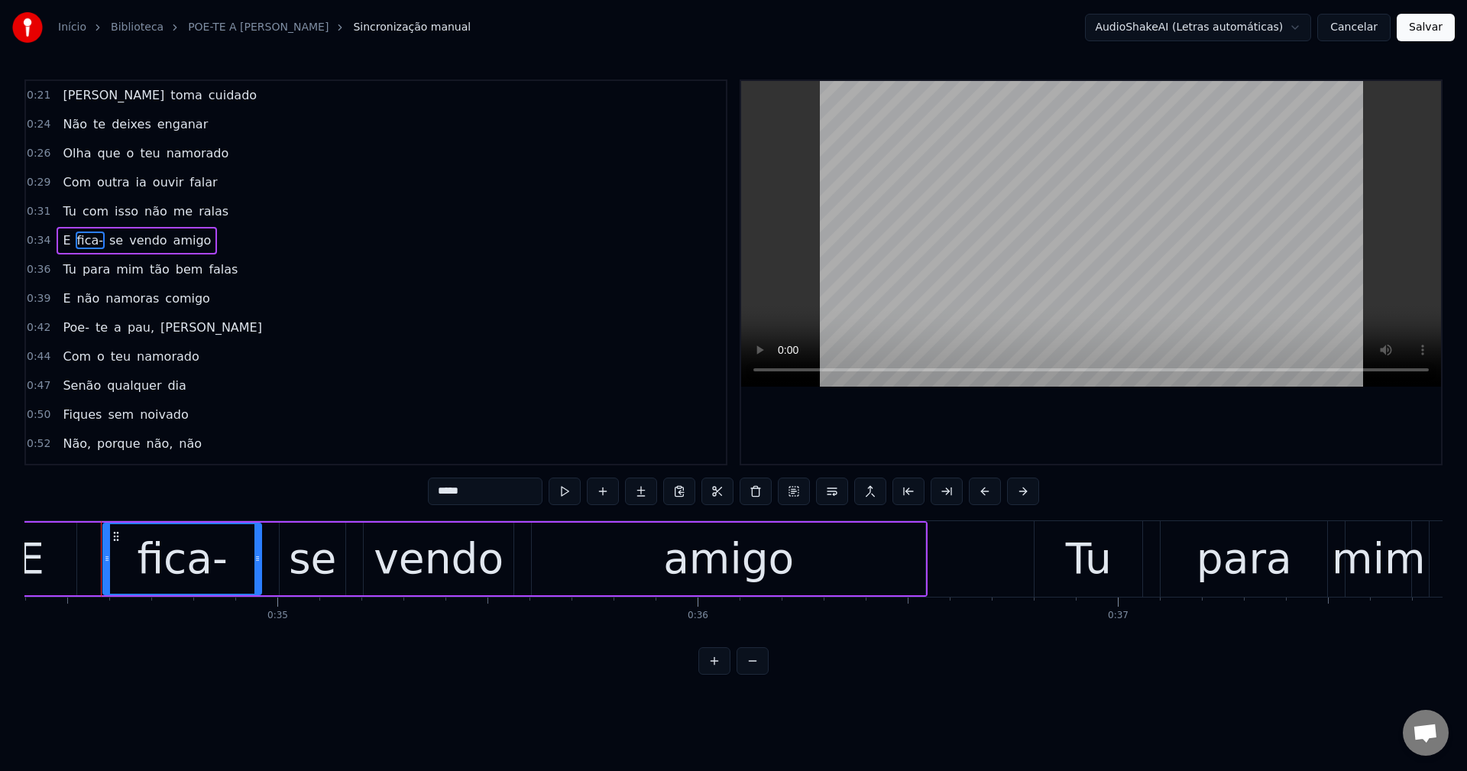
click at [461, 482] on input "*****" at bounding box center [485, 490] width 115 height 27
click at [103, 241] on span "se" at bounding box center [111, 240] width 17 height 18
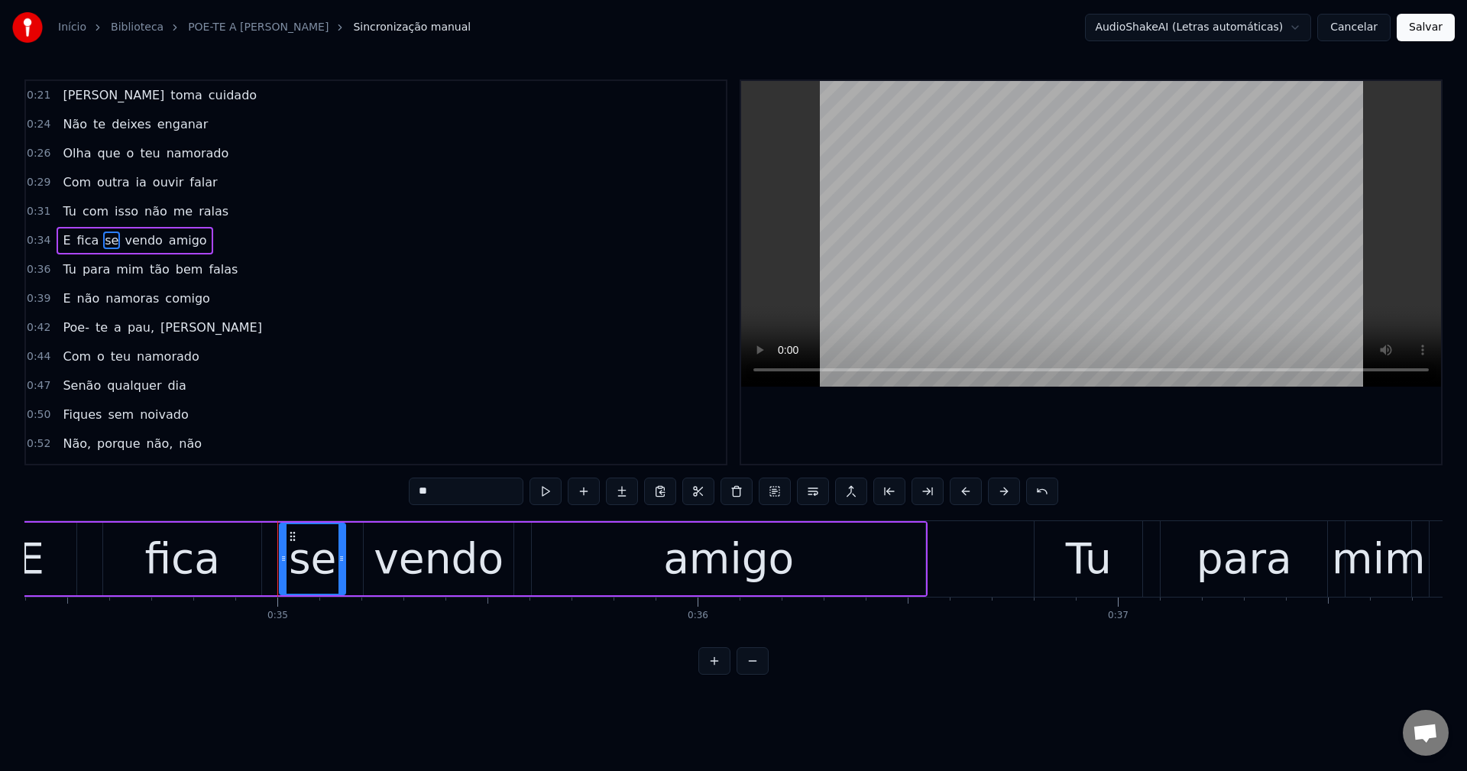
click at [487, 486] on input "**" at bounding box center [466, 490] width 115 height 27
click at [425, 571] on div "vendo" at bounding box center [438, 558] width 130 height 63
type input "*****"
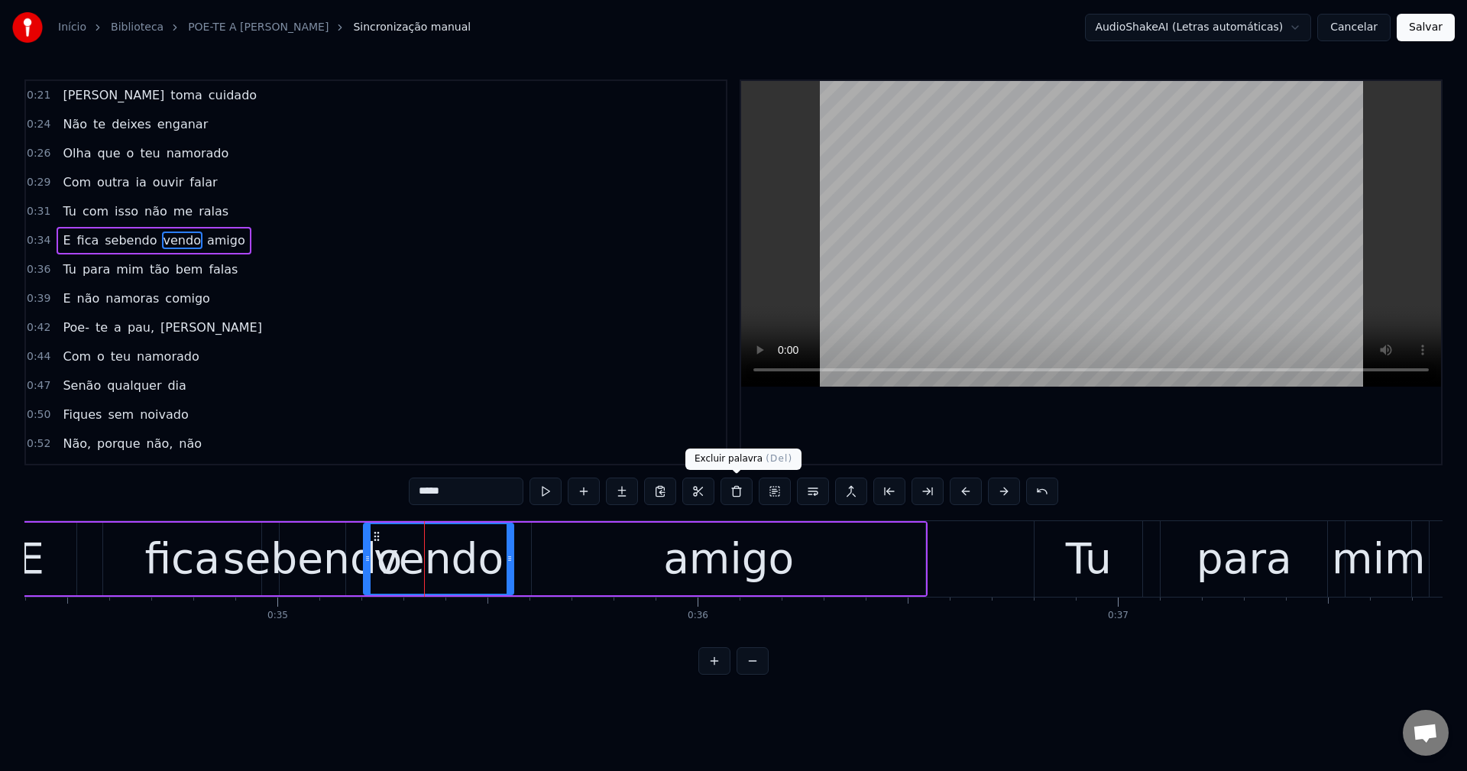
click at [743, 491] on button at bounding box center [736, 490] width 32 height 27
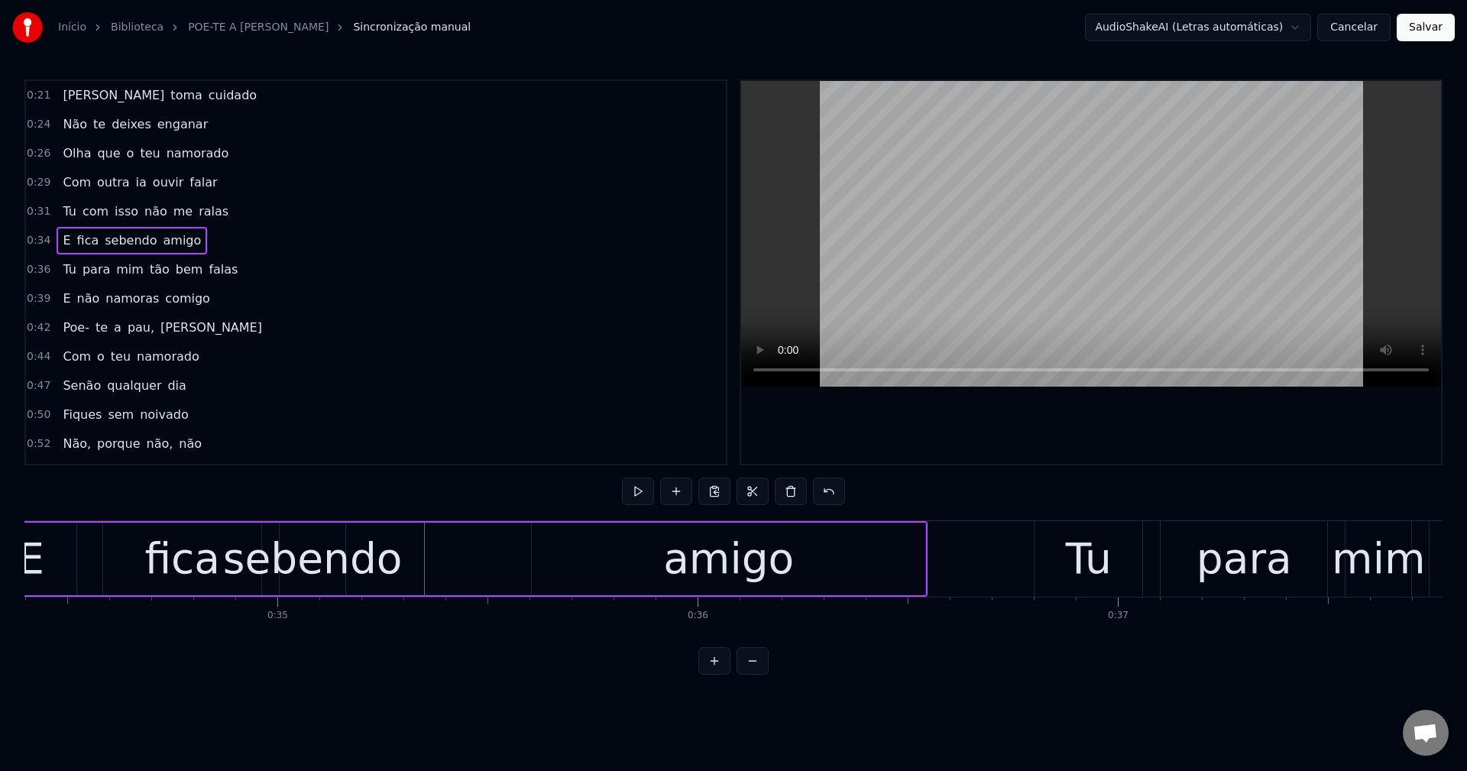
click at [360, 551] on div "sebendo" at bounding box center [312, 558] width 179 height 63
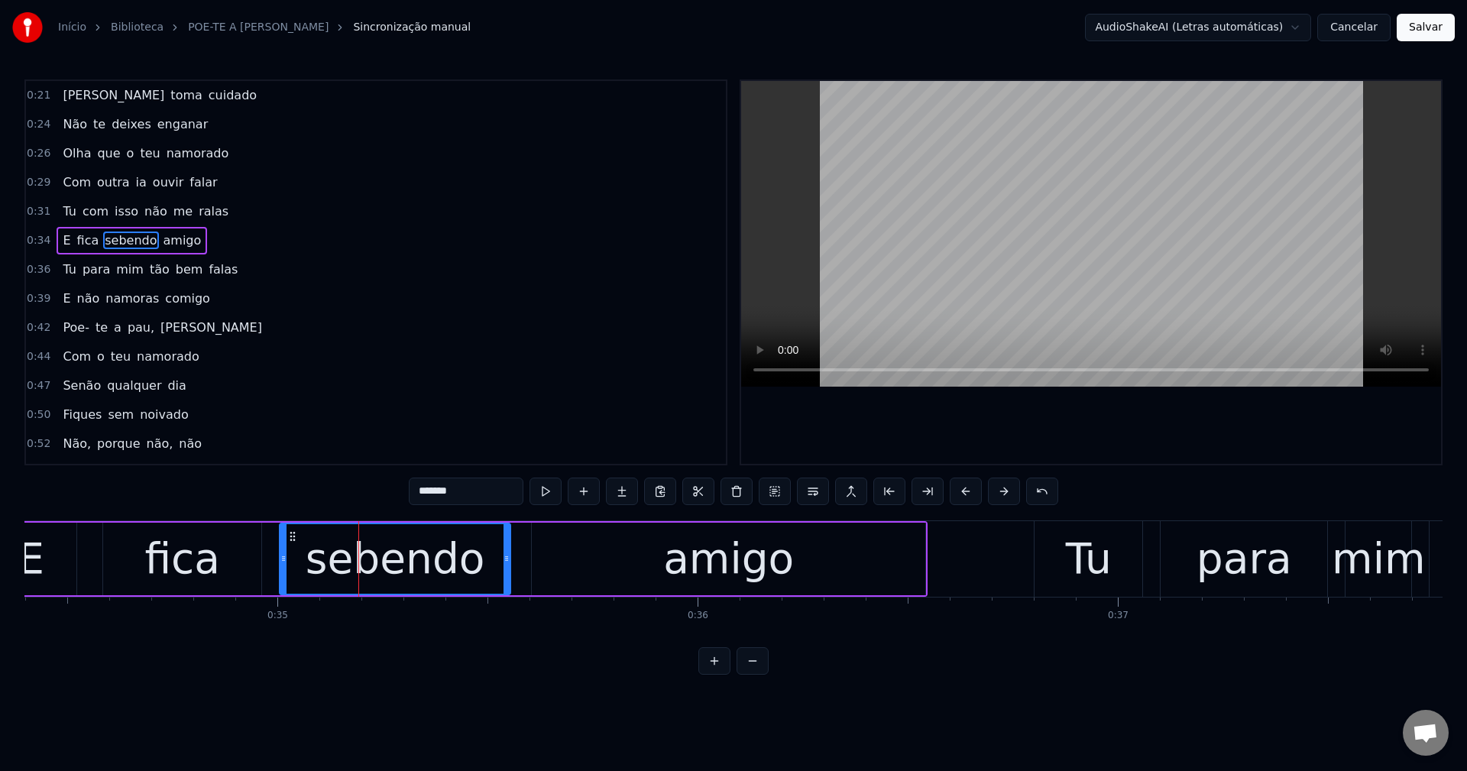
drag, startPoint x: 341, startPoint y: 556, endPoint x: 615, endPoint y: 481, distance: 284.2
click at [505, 557] on icon at bounding box center [506, 558] width 6 height 12
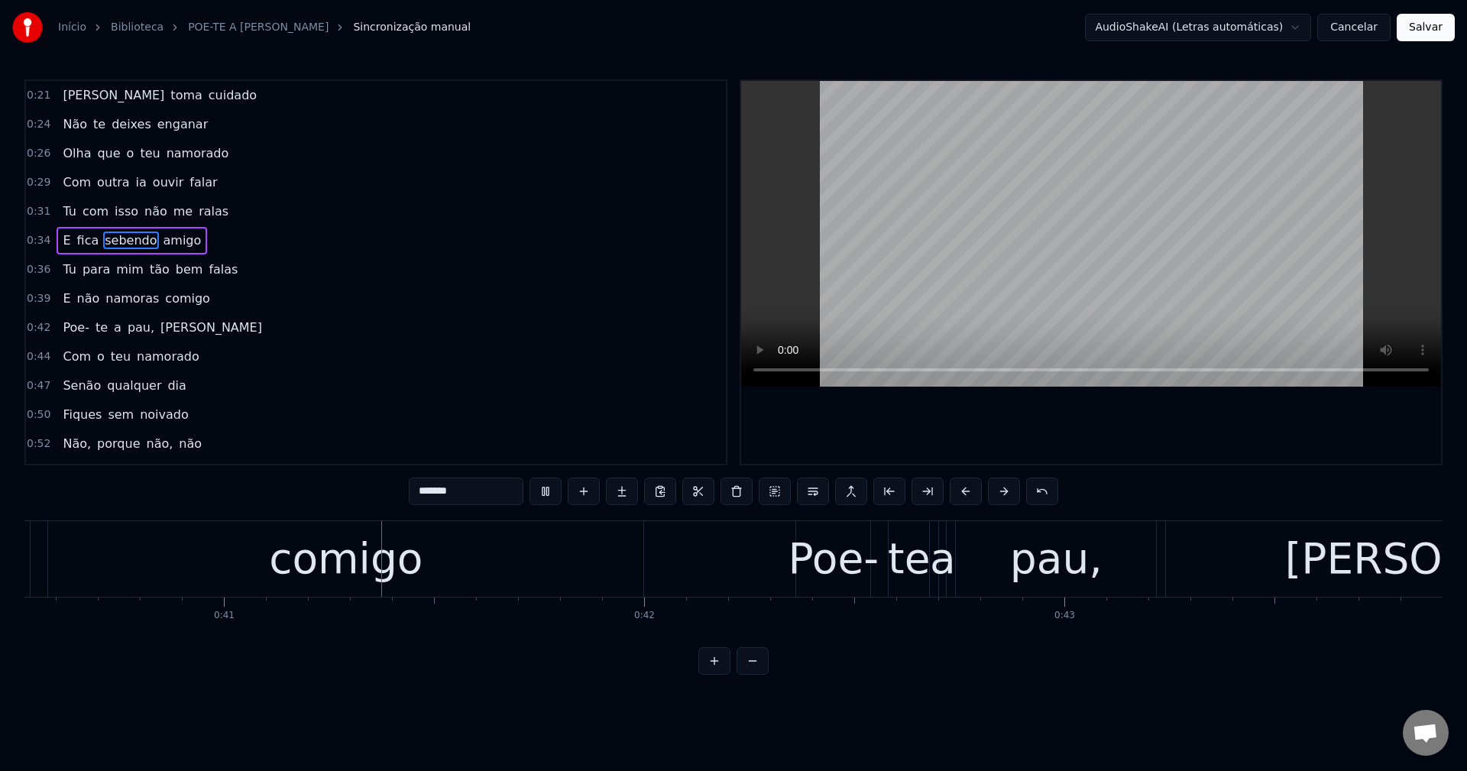
scroll to position [0, 17027]
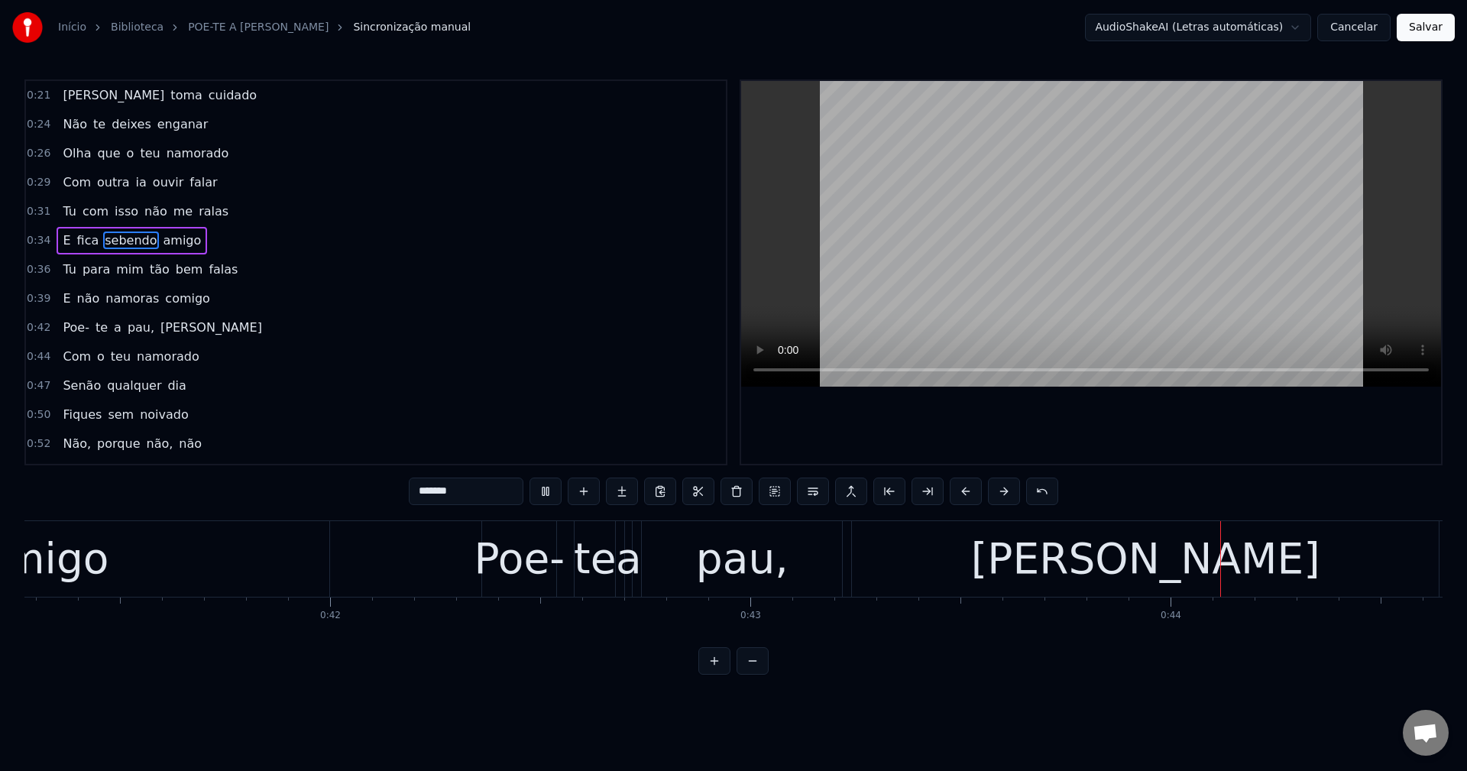
click at [126, 325] on span "pau," at bounding box center [141, 328] width 30 height 18
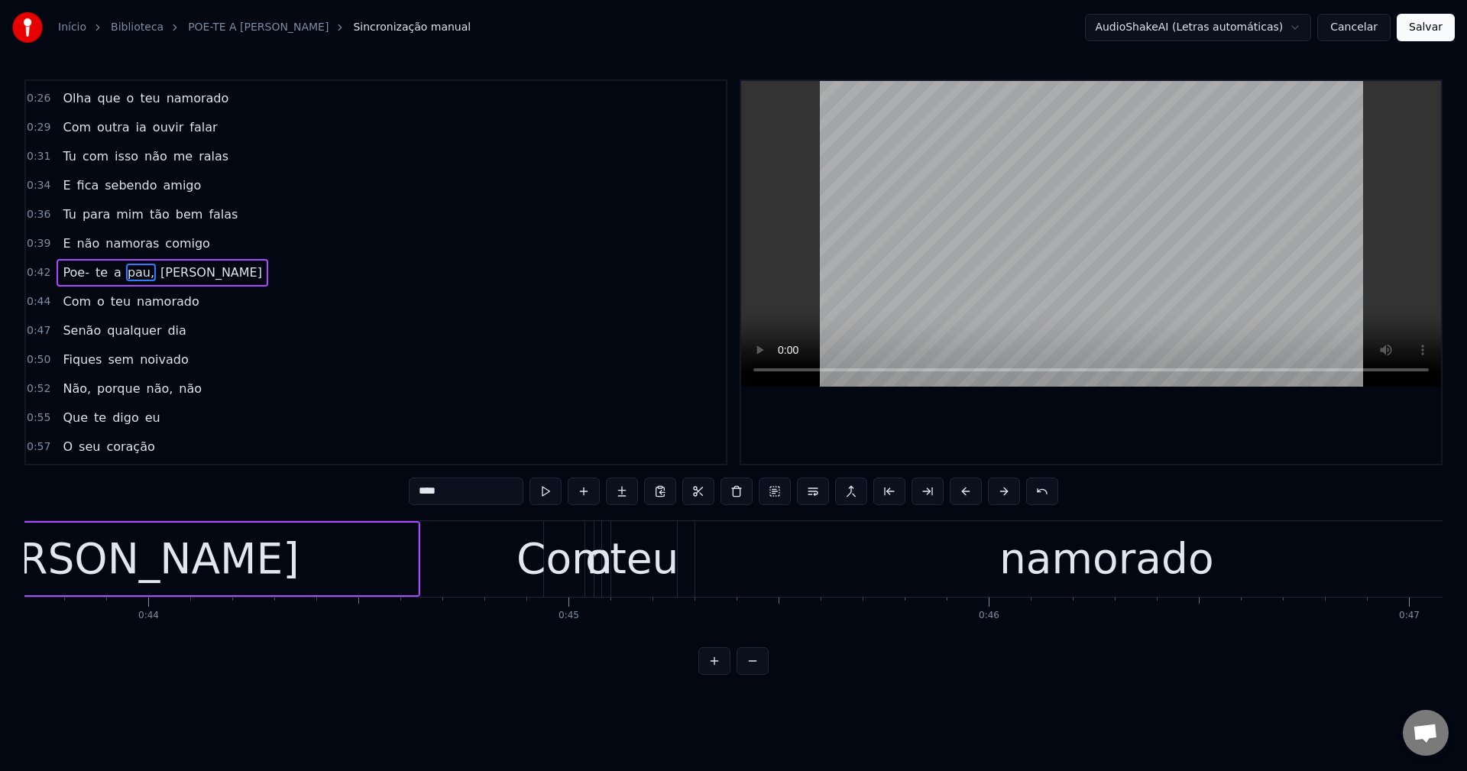
scroll to position [0, 18369]
click at [468, 483] on input "****" at bounding box center [466, 490] width 115 height 27
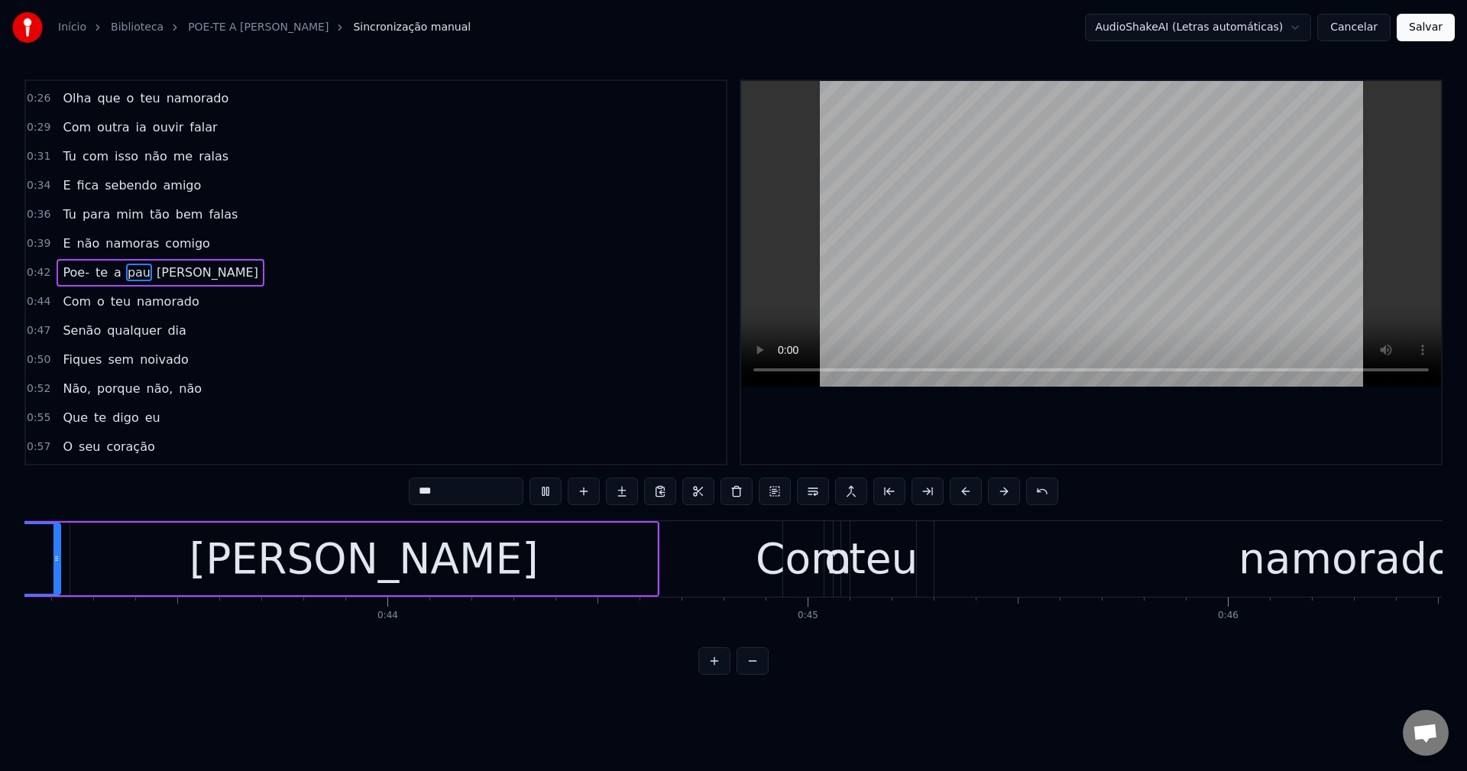
scroll to position [0, 18075]
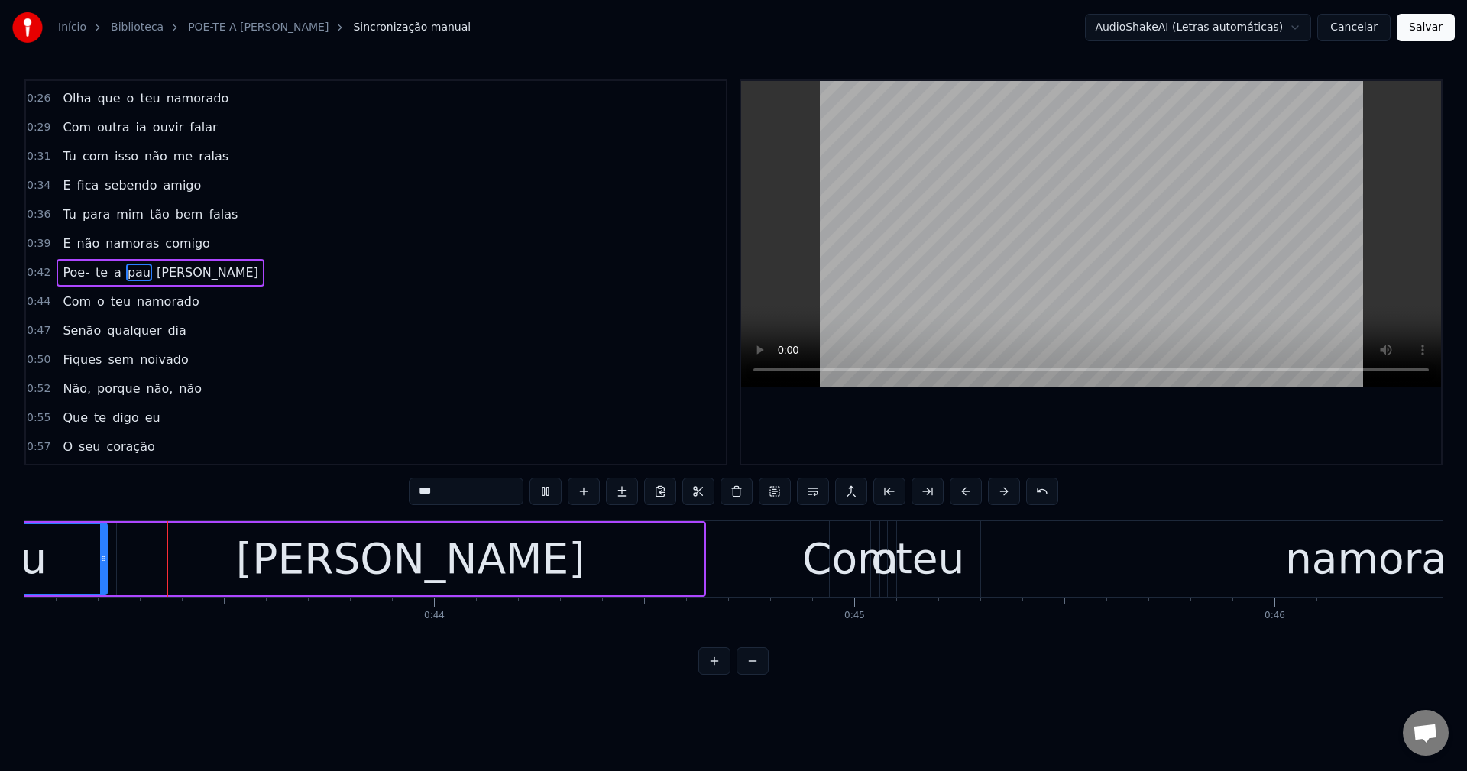
drag, startPoint x: 607, startPoint y: 225, endPoint x: 894, endPoint y: 671, distance: 530.7
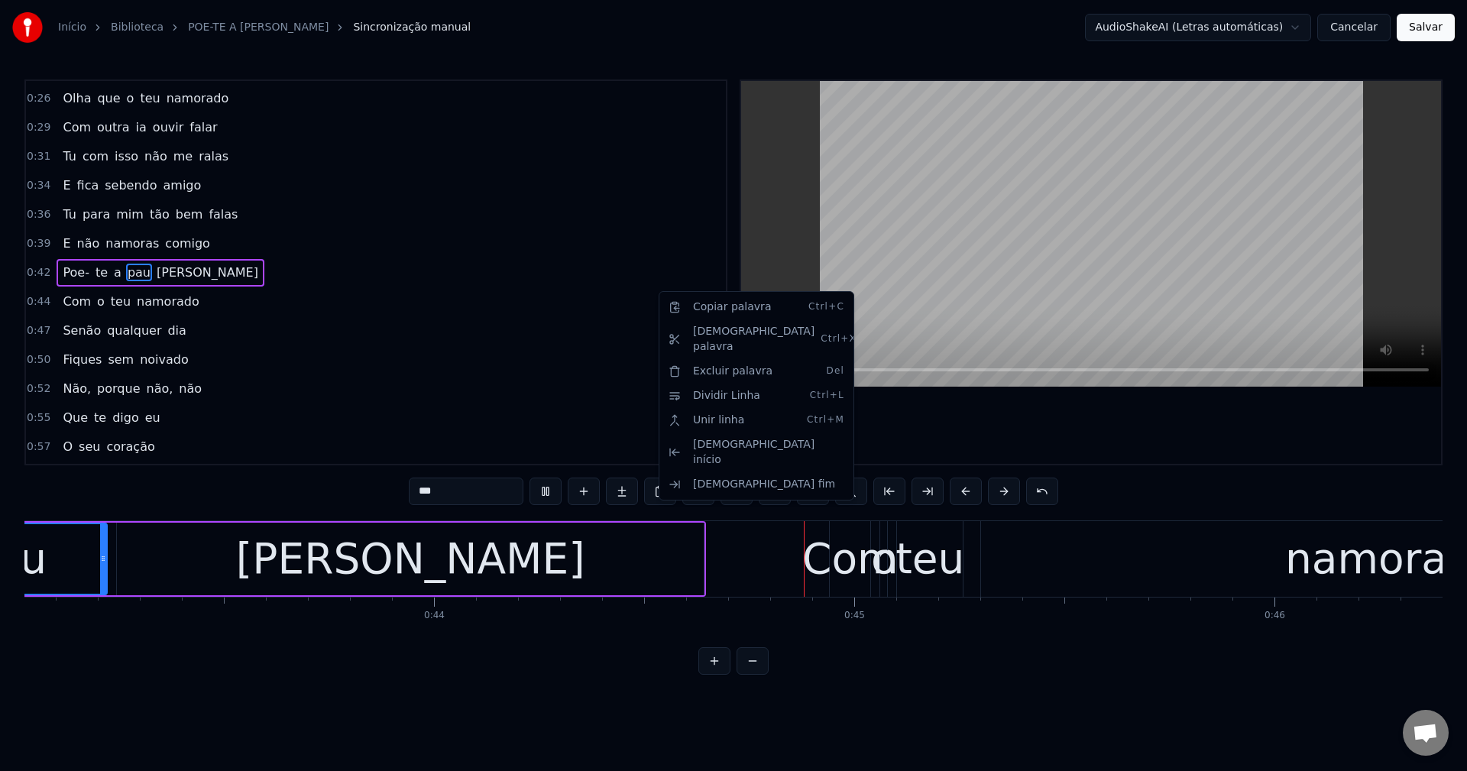
click at [558, 409] on html "Início Biblioteca POE-TE A PAU MARIA • Maria Celeste Sincronização manual Audio…" at bounding box center [733, 349] width 1467 height 699
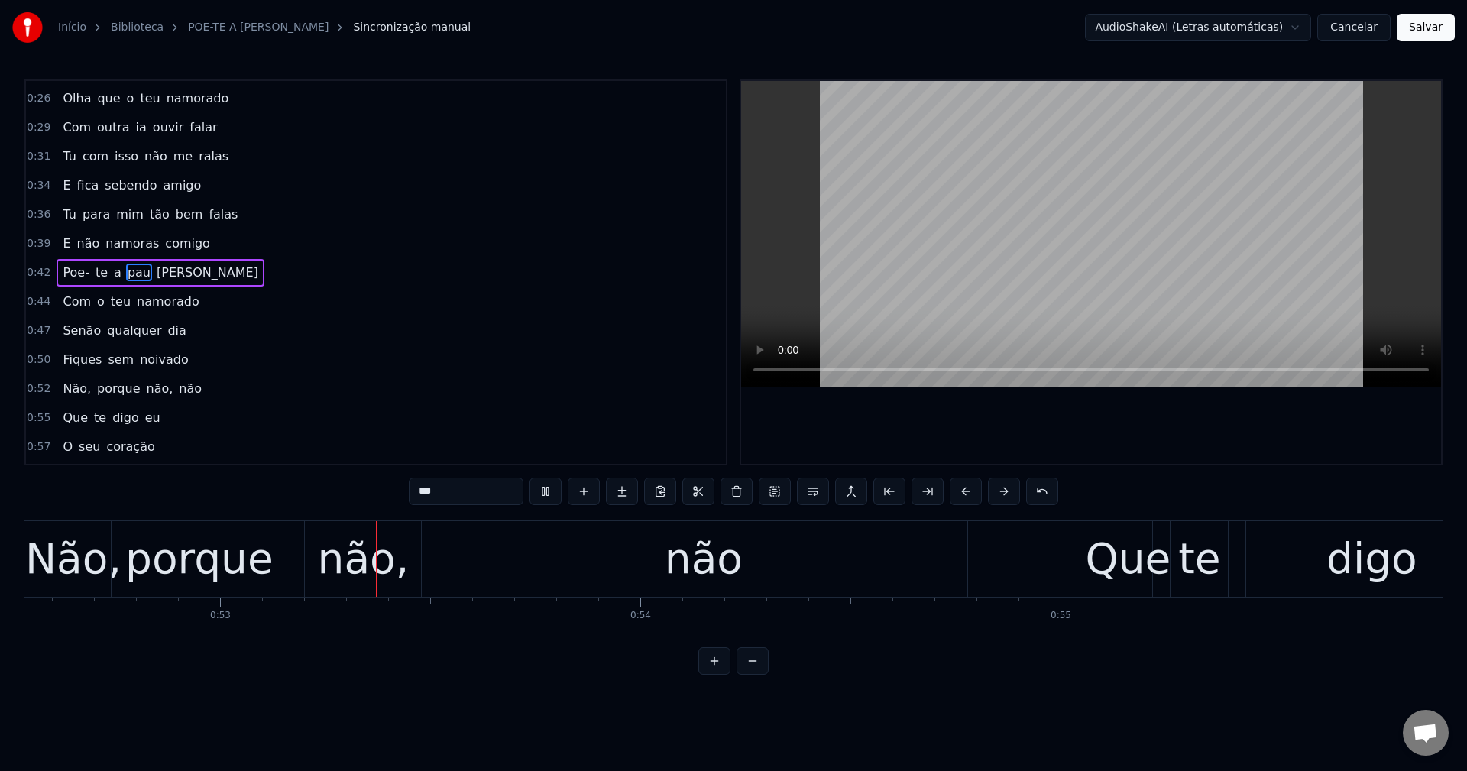
scroll to position [0, 22071]
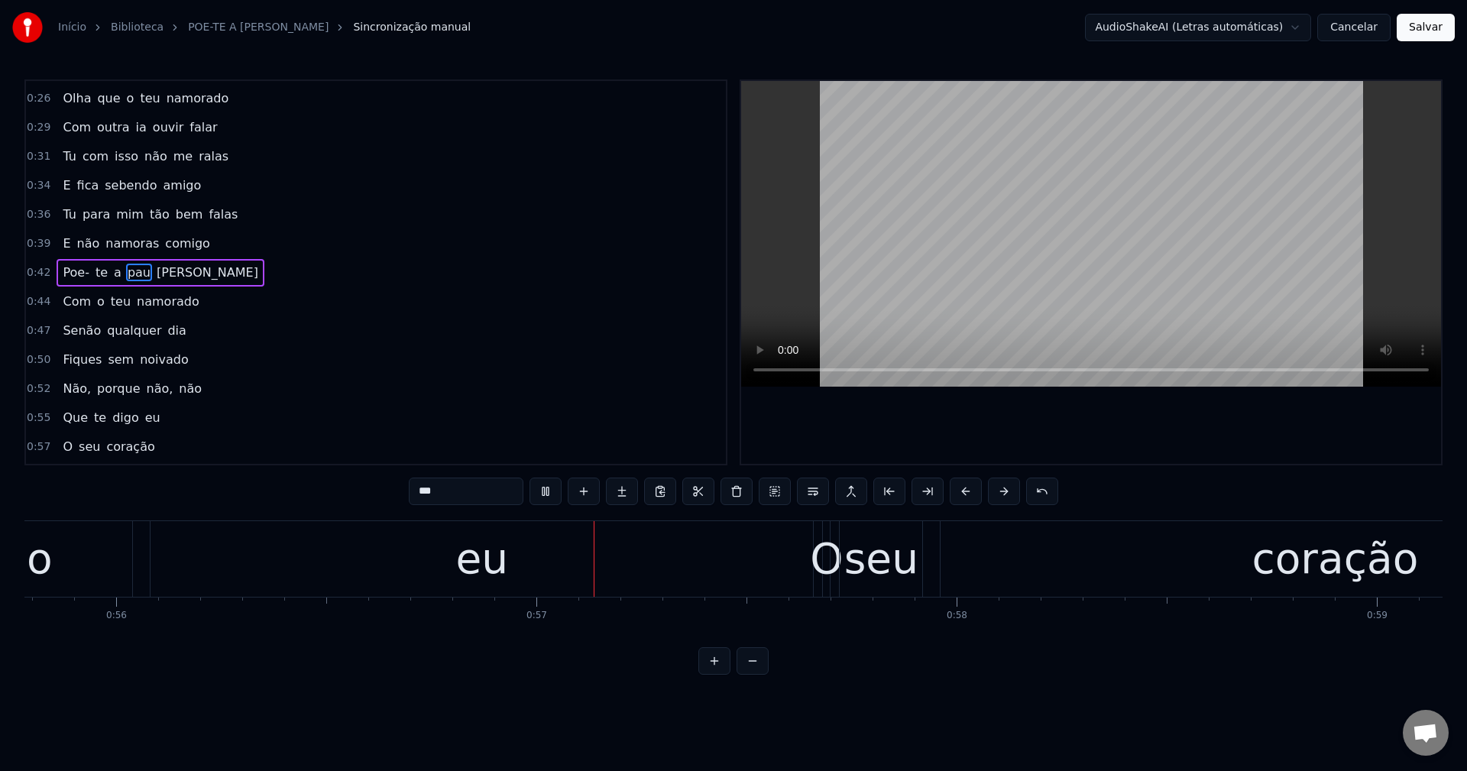
click at [63, 388] on span "Não," at bounding box center [76, 389] width 31 height 18
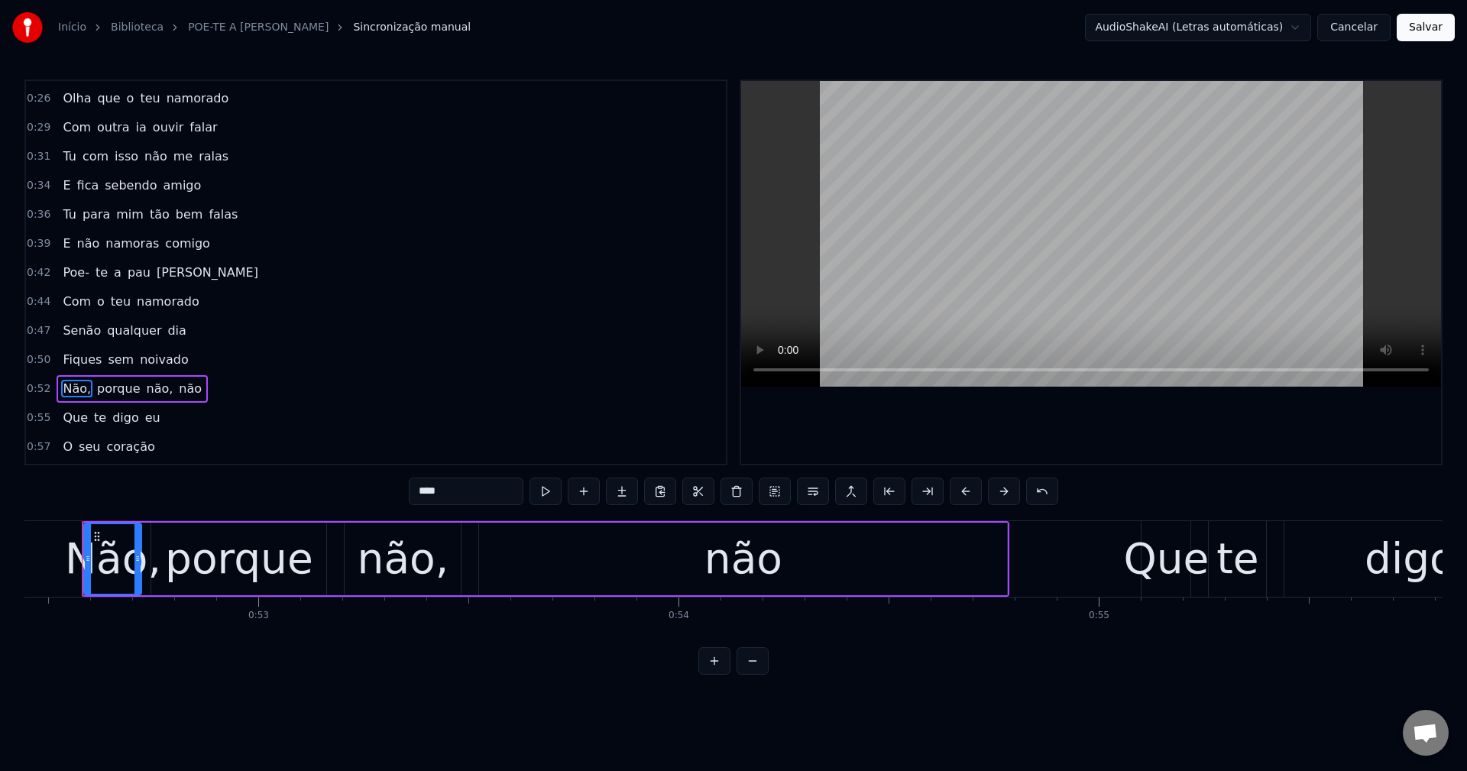
scroll to position [0, 22012]
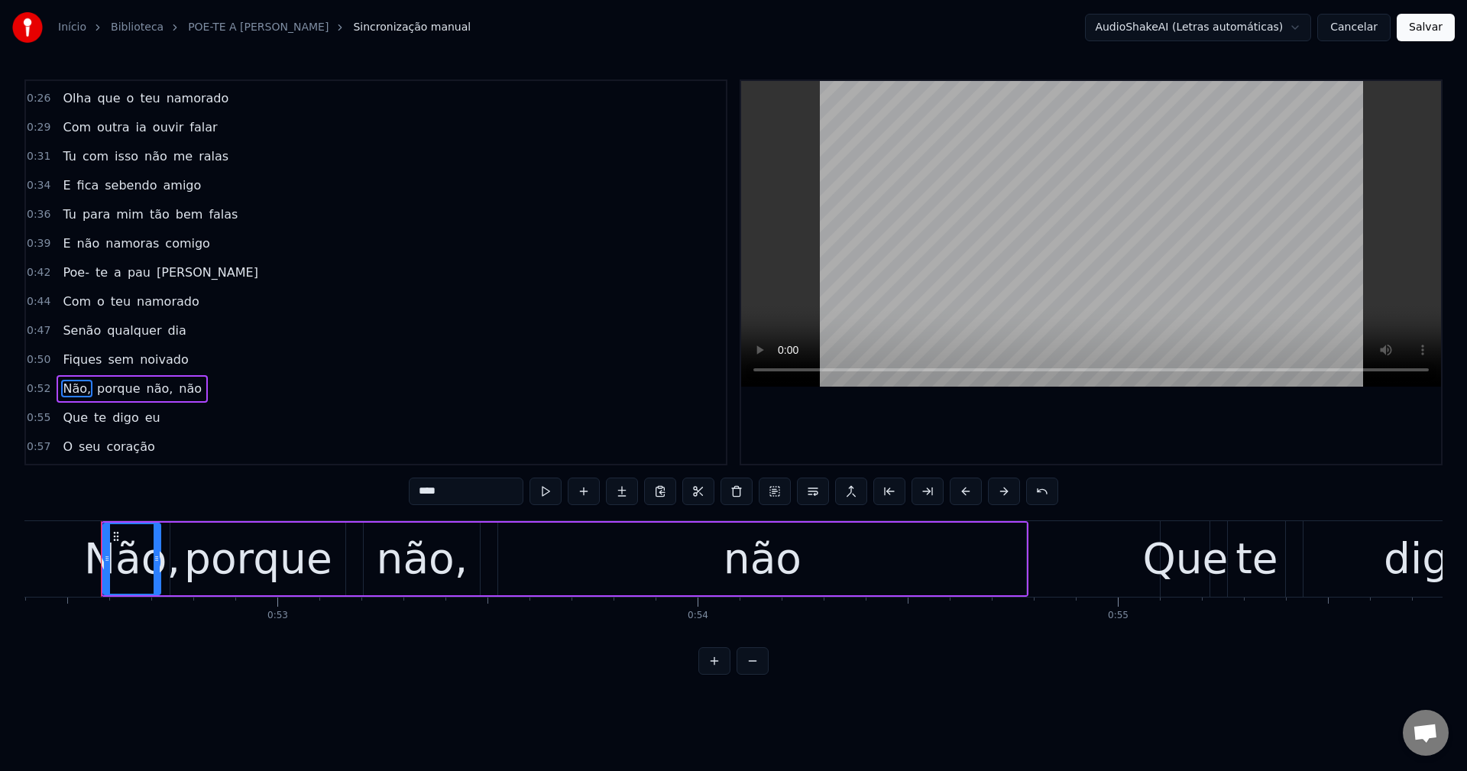
click at [465, 500] on input "****" at bounding box center [466, 490] width 115 height 27
click at [114, 394] on span "porque" at bounding box center [115, 389] width 46 height 18
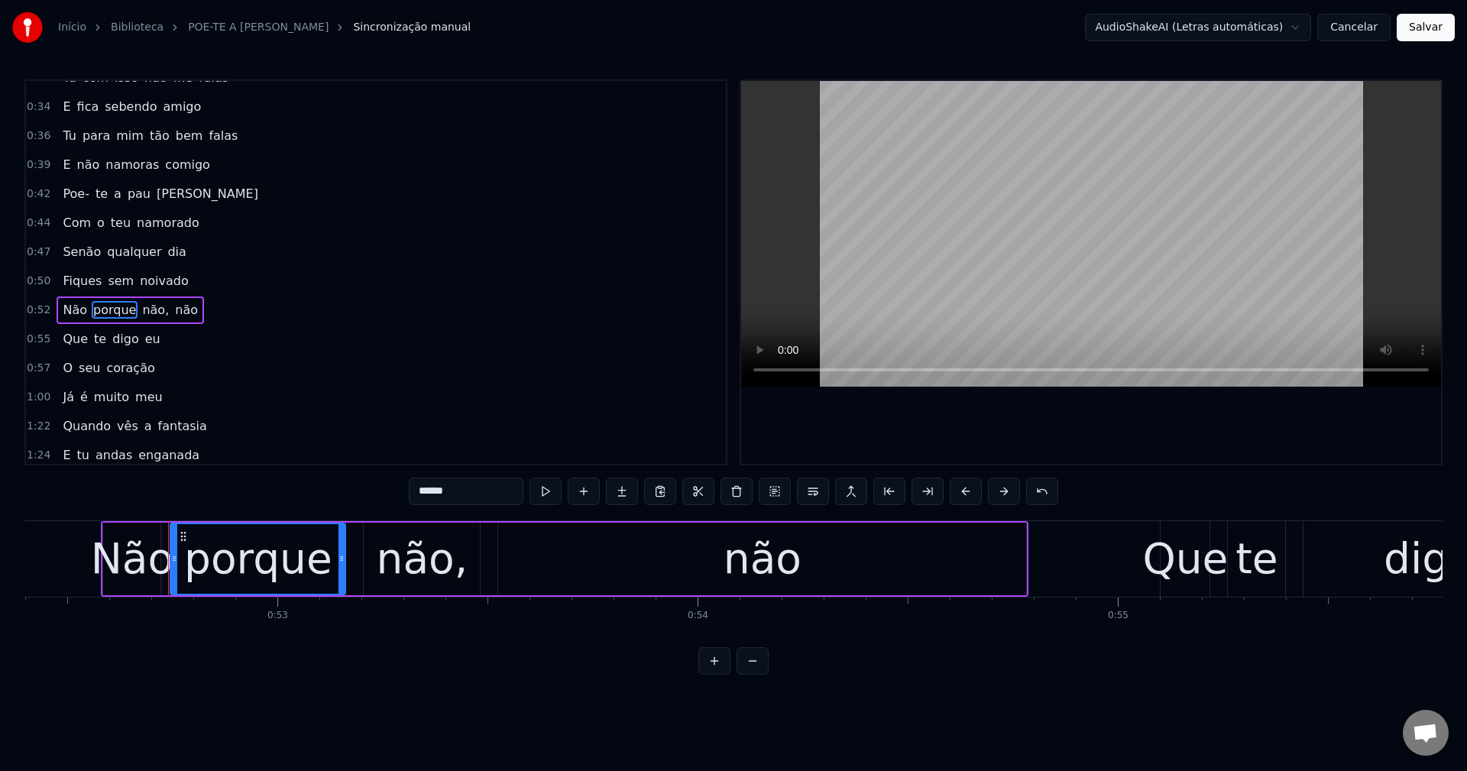
scroll to position [171, 0]
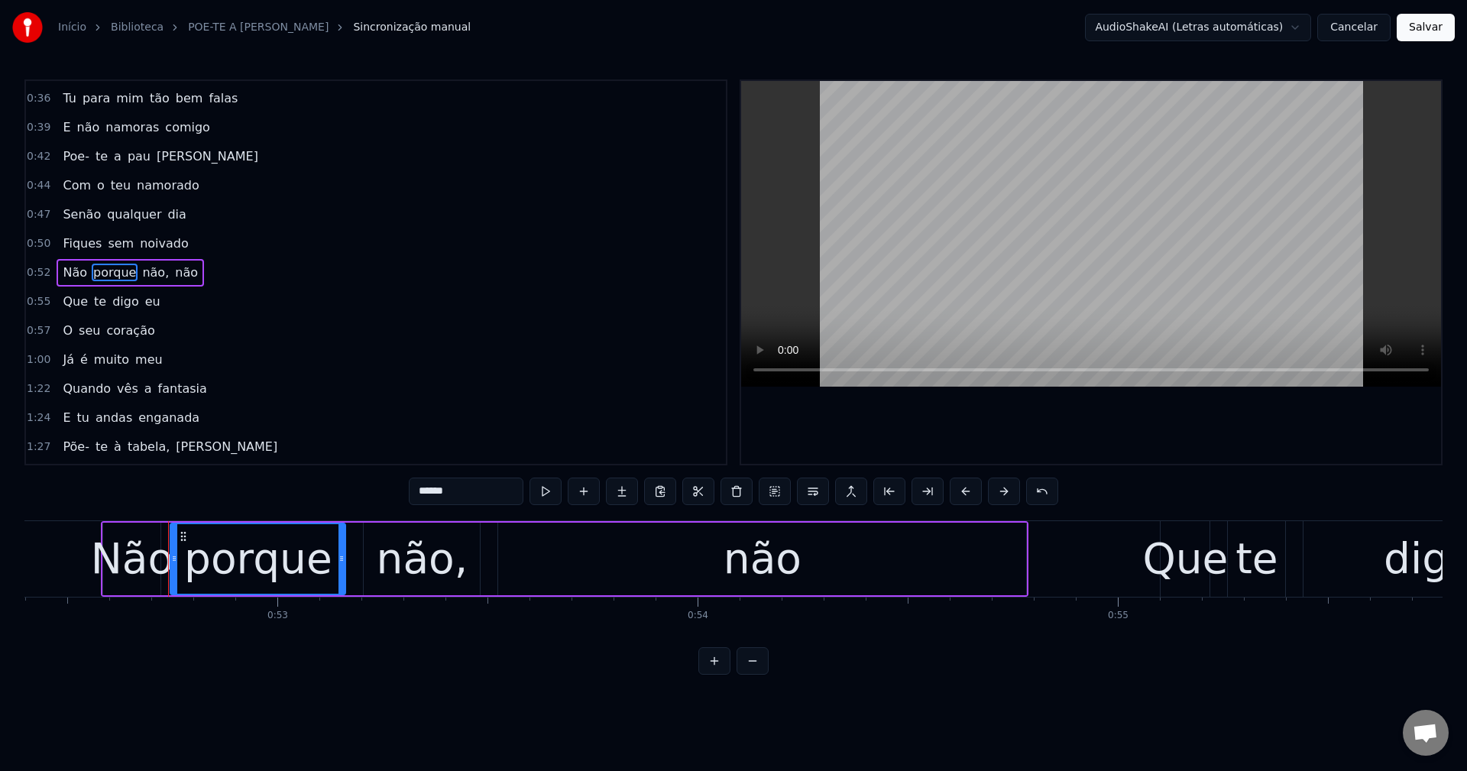
drag, startPoint x: 471, startPoint y: 493, endPoint x: 222, endPoint y: 436, distance: 255.3
click at [223, 450] on div "0:21 Maria toma cuidado 0:24 Não te deixes enganar 0:26 Olha que o teu namorado…" at bounding box center [733, 376] width 1418 height 595
click at [452, 564] on div "não," at bounding box center [423, 558] width 92 height 63
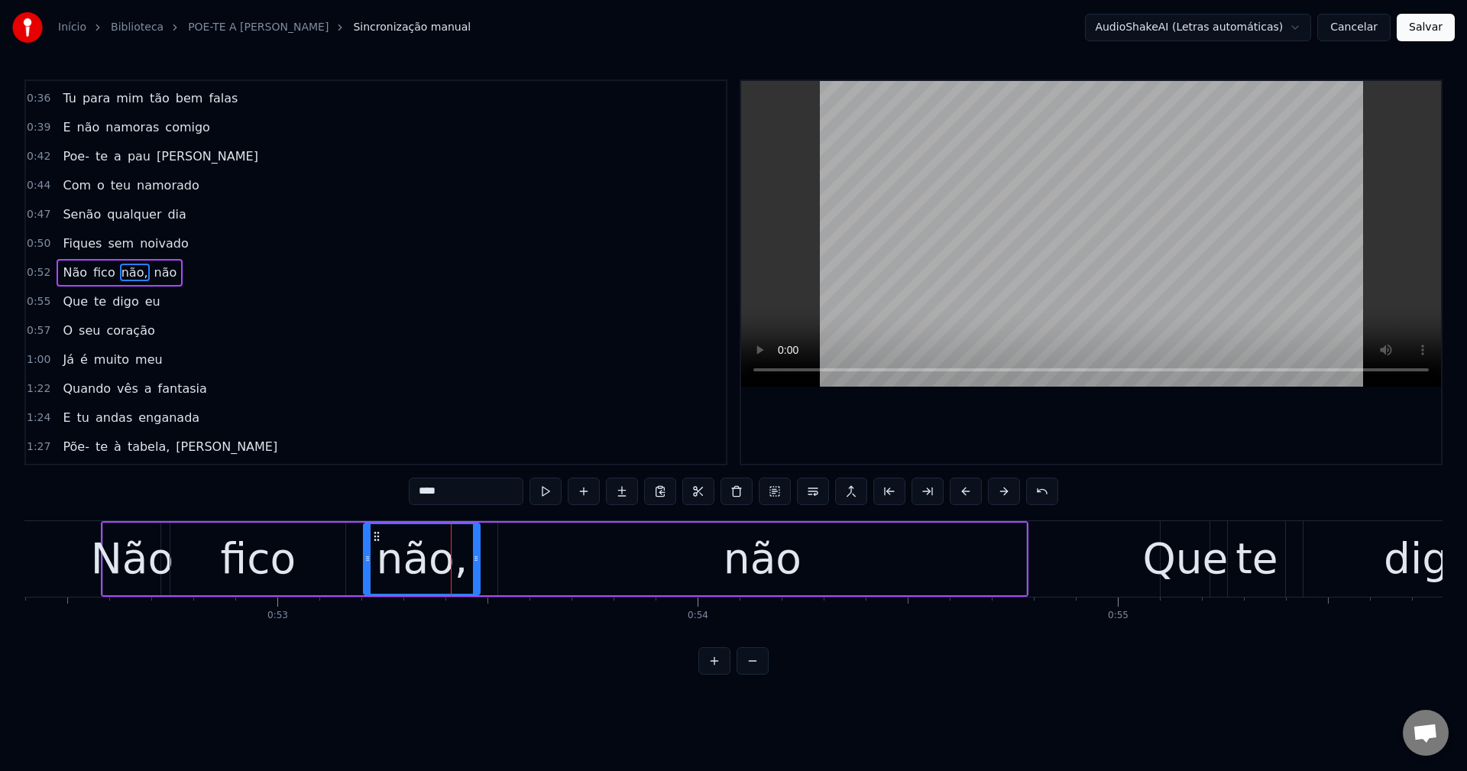
click at [453, 483] on input "****" at bounding box center [466, 490] width 115 height 27
type input "***"
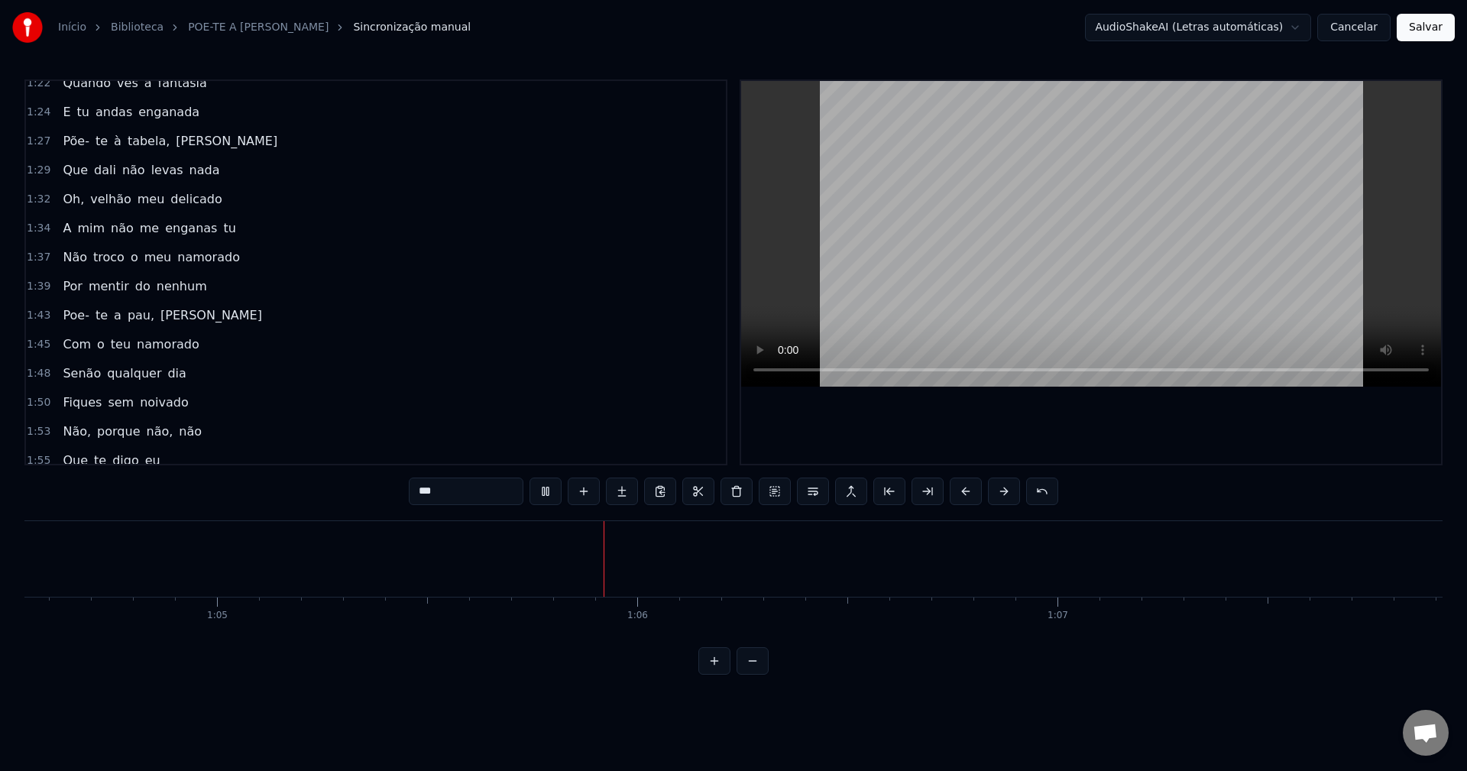
scroll to position [0, 27406]
click at [57, 85] on div "Quando vês a fantasia" at bounding box center [135, 83] width 156 height 27
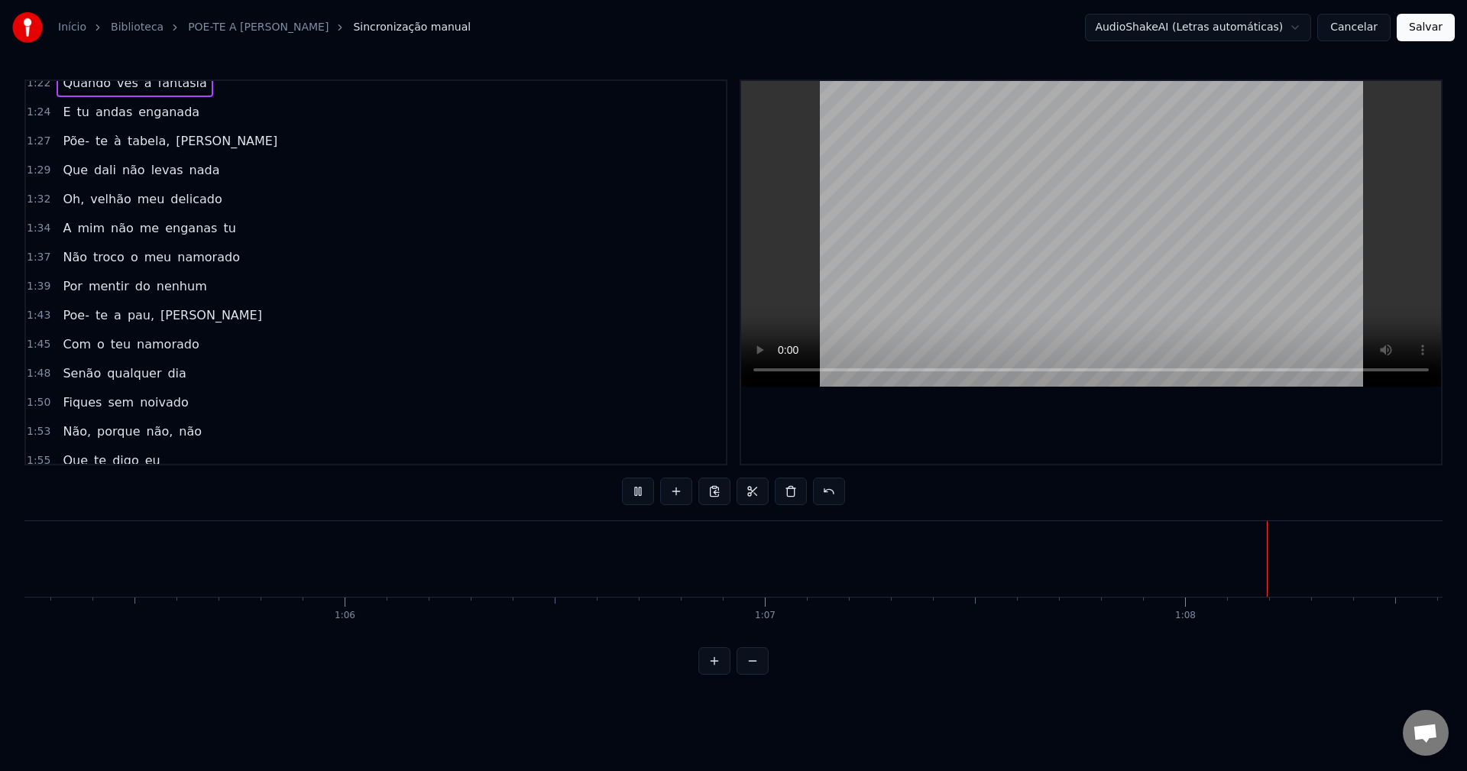
click at [68, 81] on span "Quando" at bounding box center [86, 83] width 51 height 18
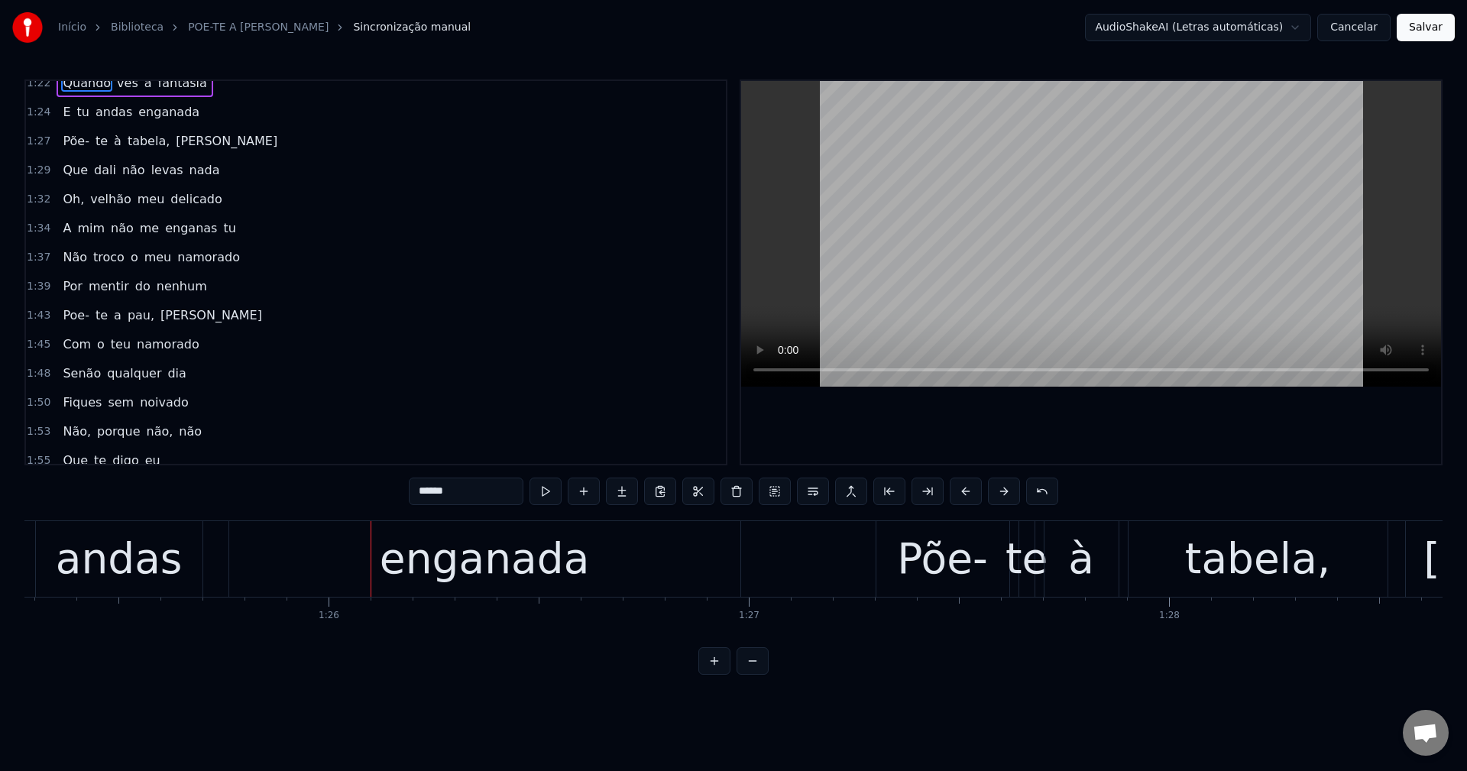
scroll to position [0, 35825]
click at [475, 492] on input "******" at bounding box center [466, 490] width 115 height 27
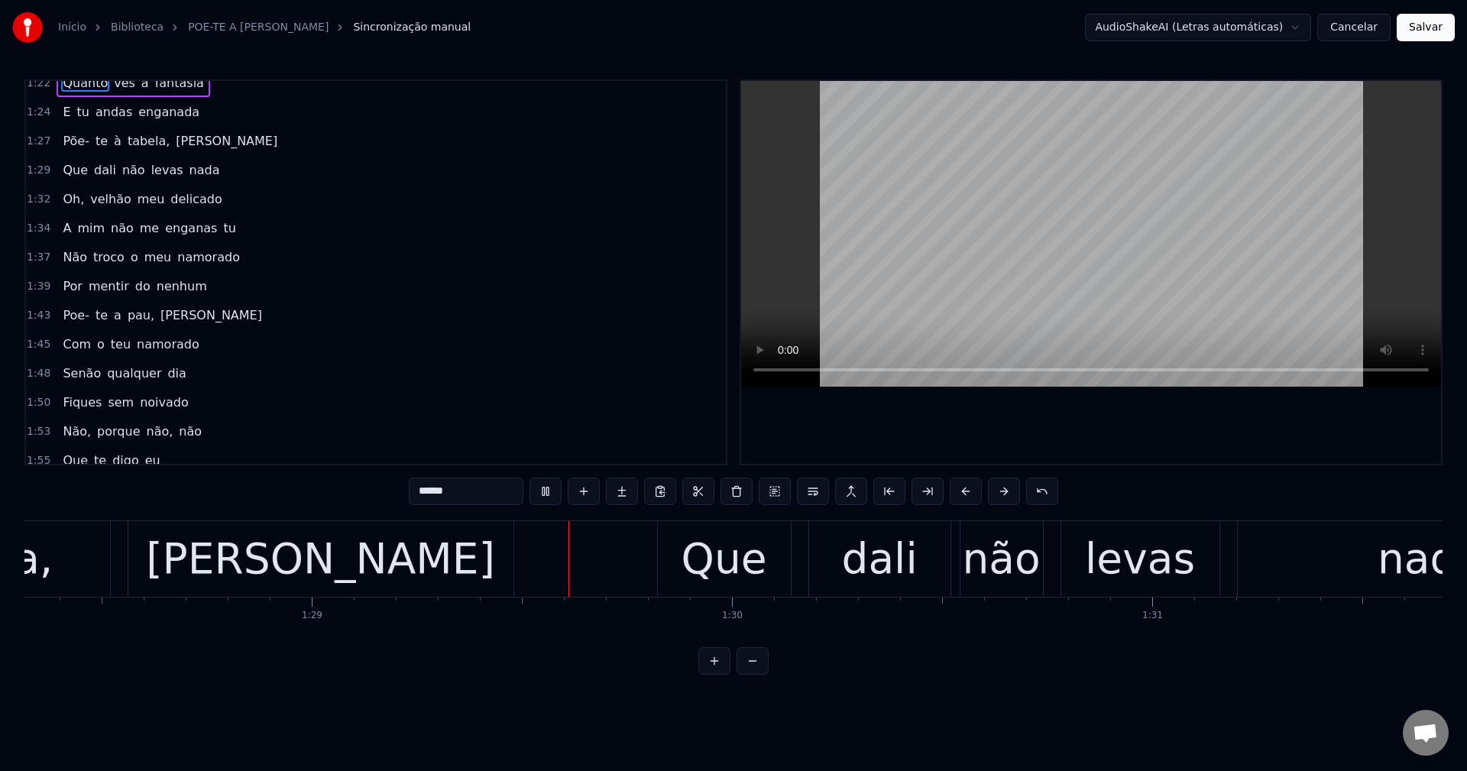
click at [134, 141] on span "tabela," at bounding box center [148, 141] width 45 height 18
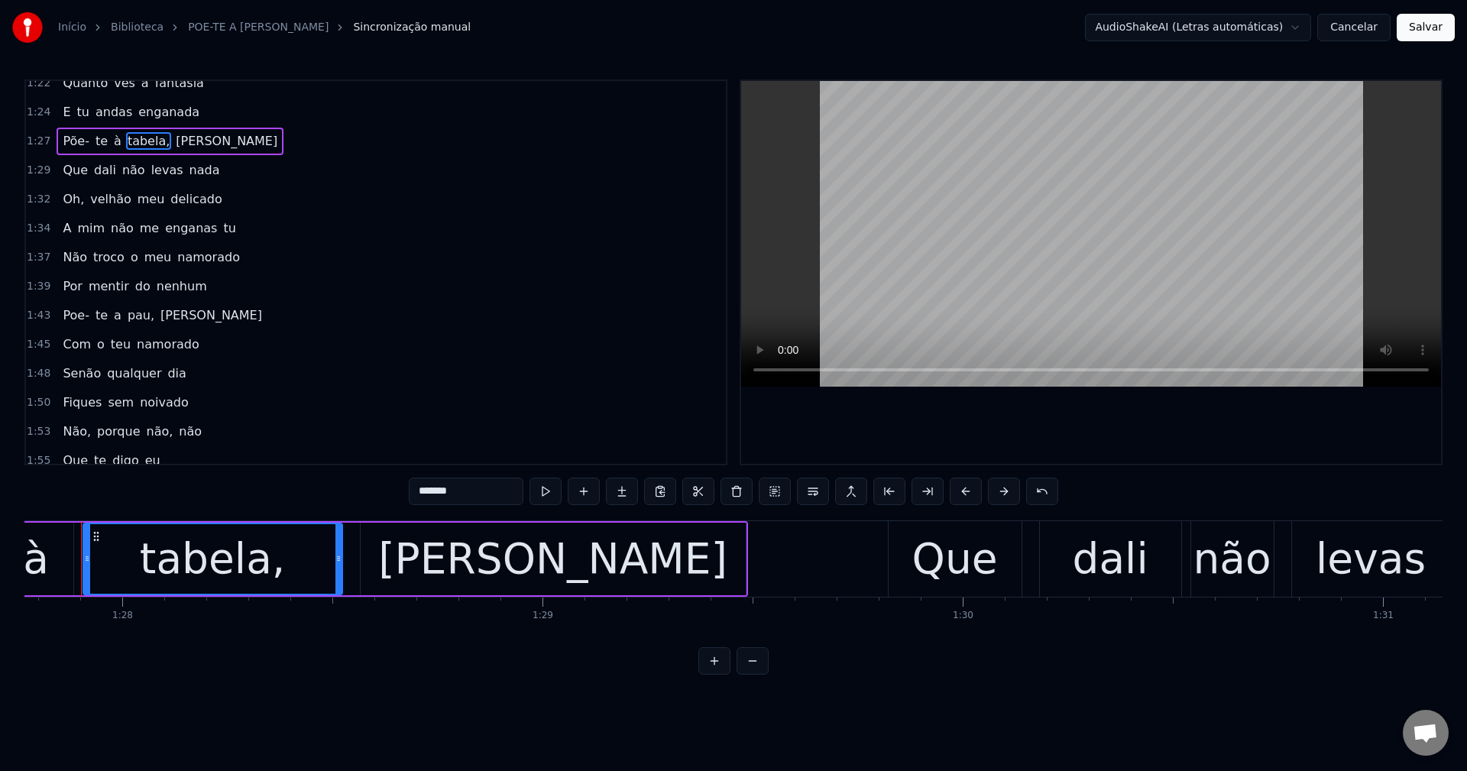
scroll to position [0, 36850]
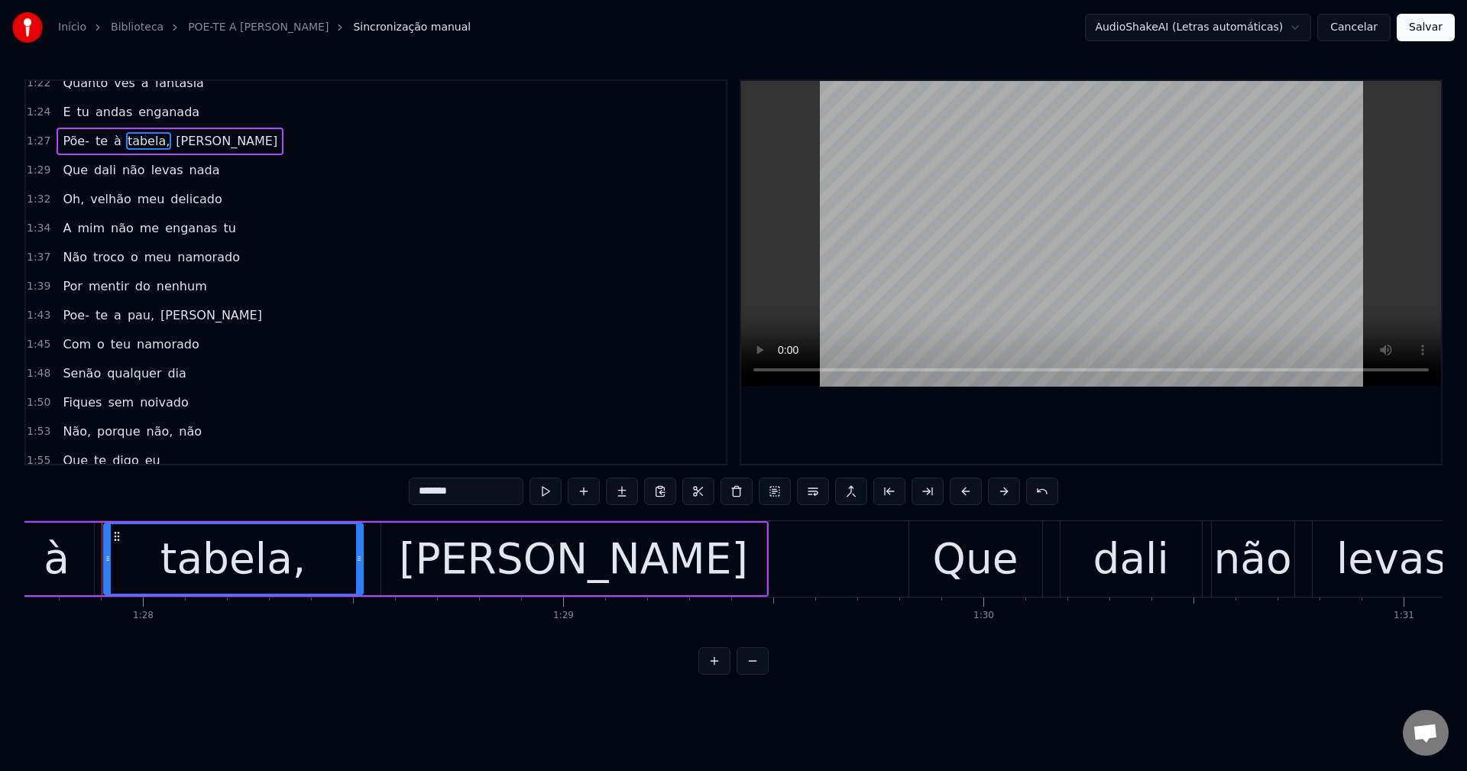
click at [483, 480] on input "*******" at bounding box center [466, 490] width 115 height 27
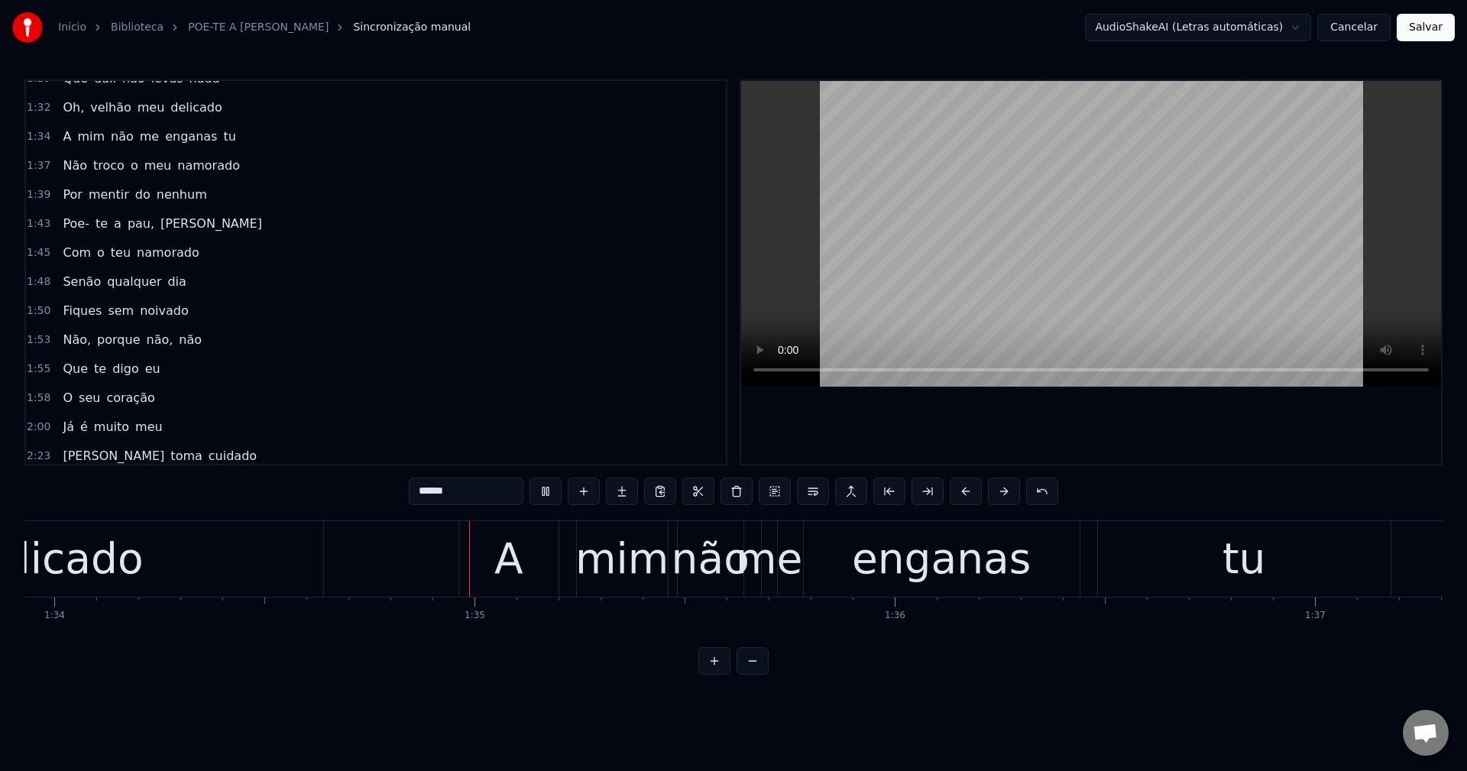
scroll to position [0, 39524]
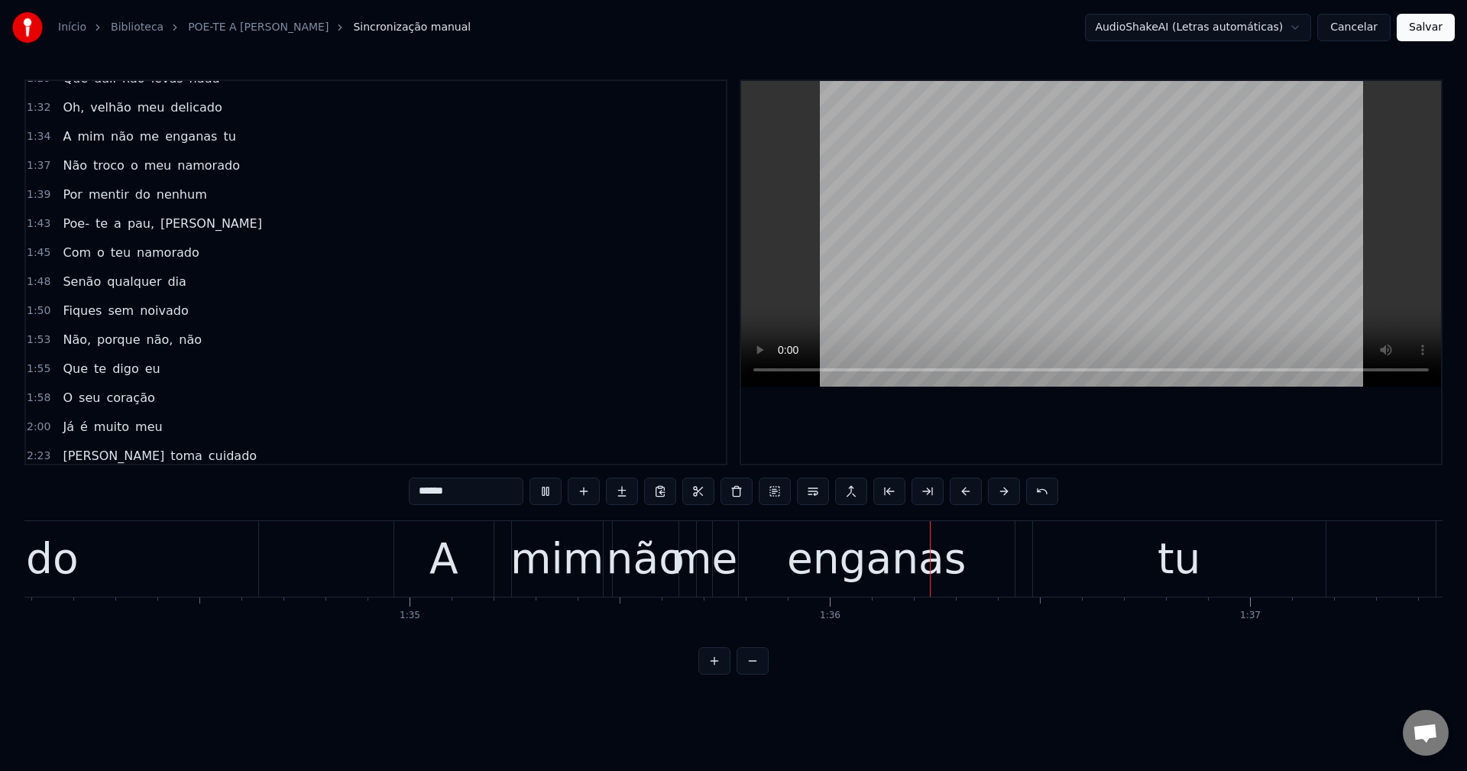
click at [68, 108] on span "Oh," at bounding box center [73, 108] width 24 height 18
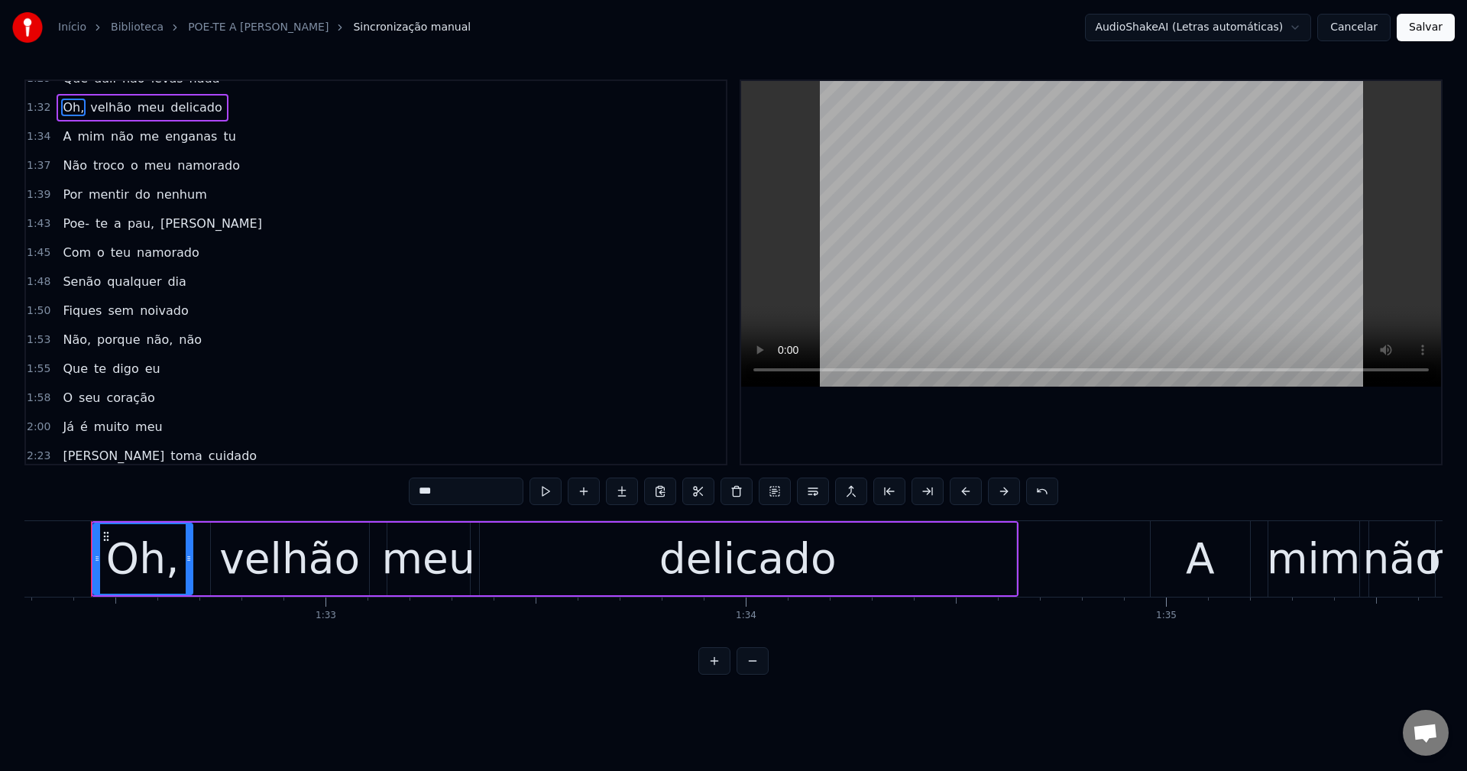
scroll to position [0, 38757]
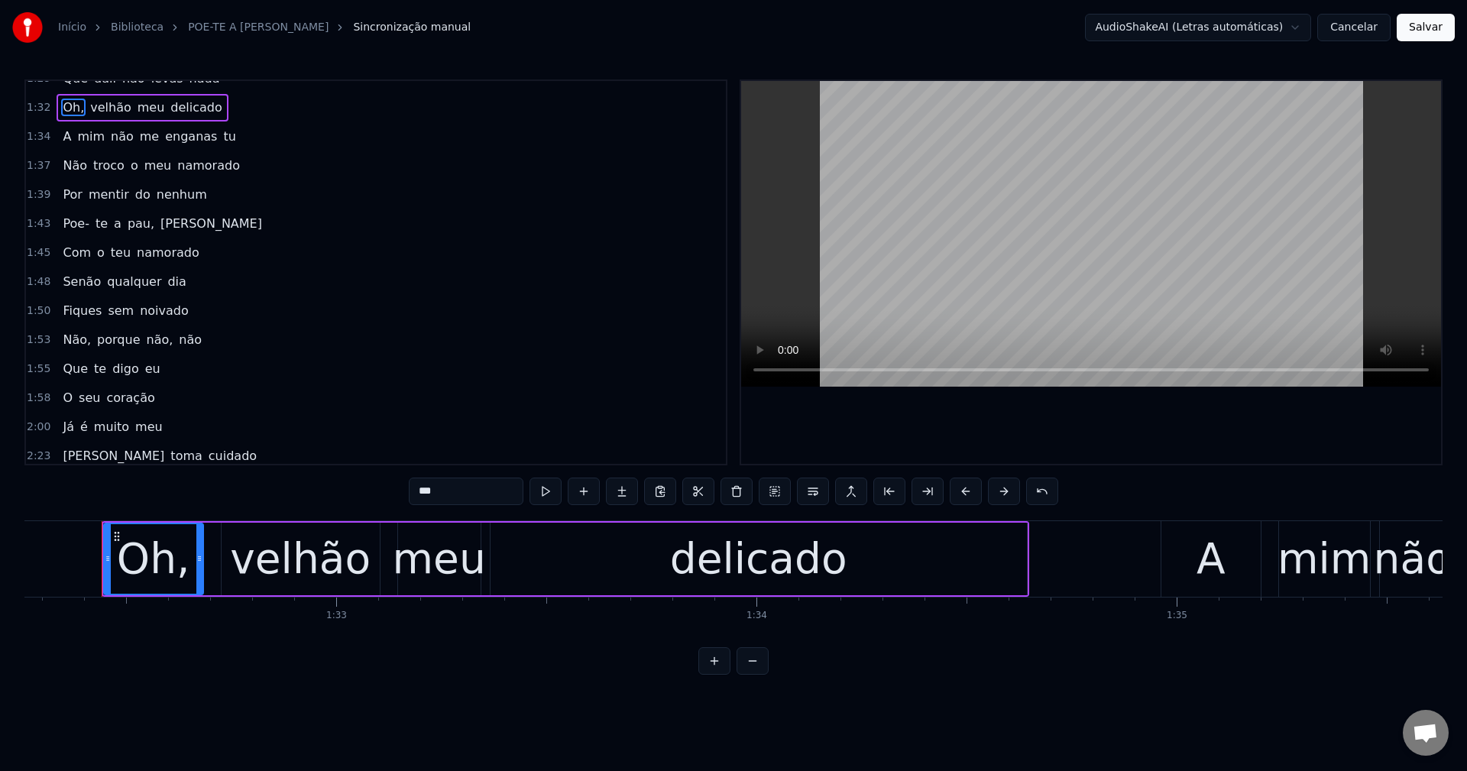
click at [480, 488] on input "***" at bounding box center [466, 490] width 115 height 27
click at [320, 555] on div "velhão" at bounding box center [300, 558] width 141 height 63
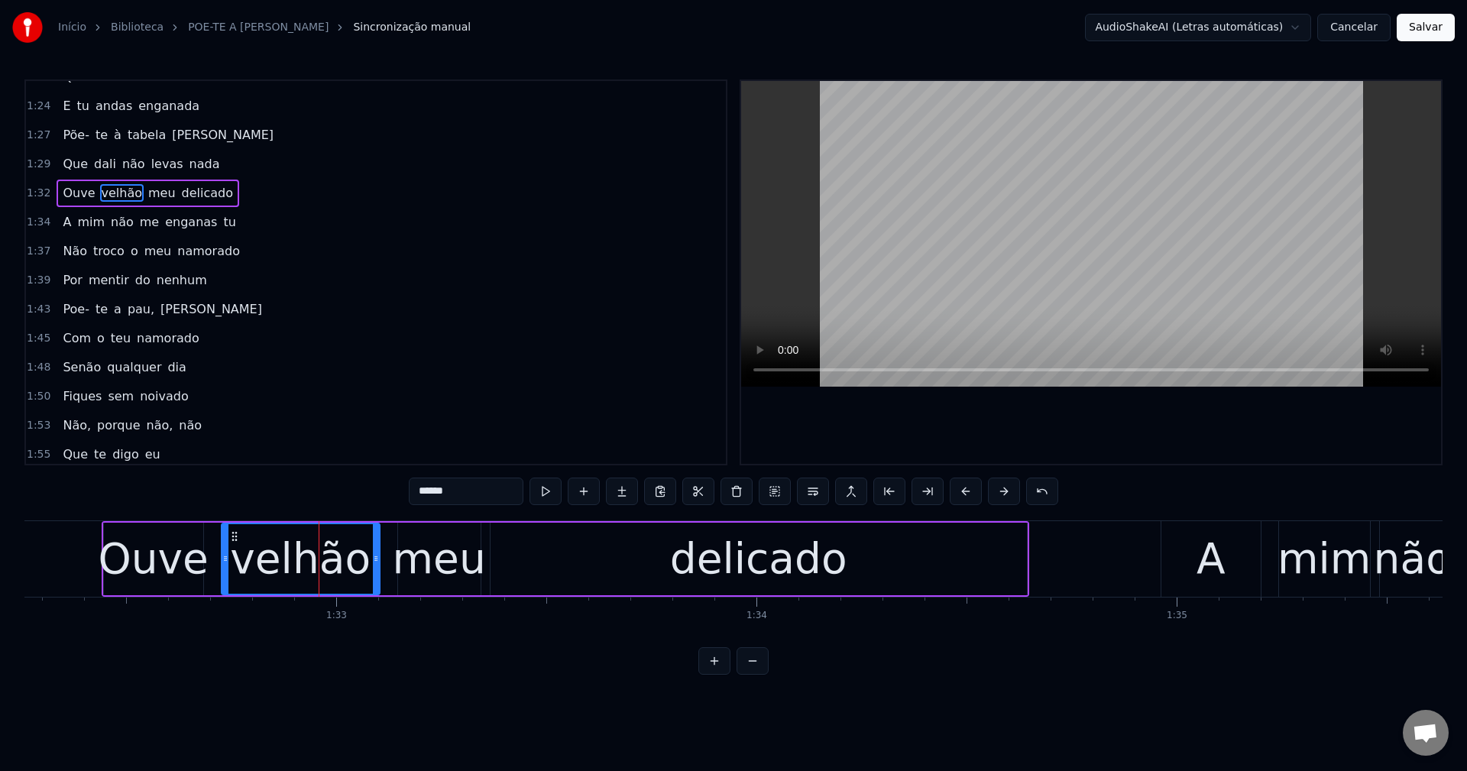
scroll to position [403, 0]
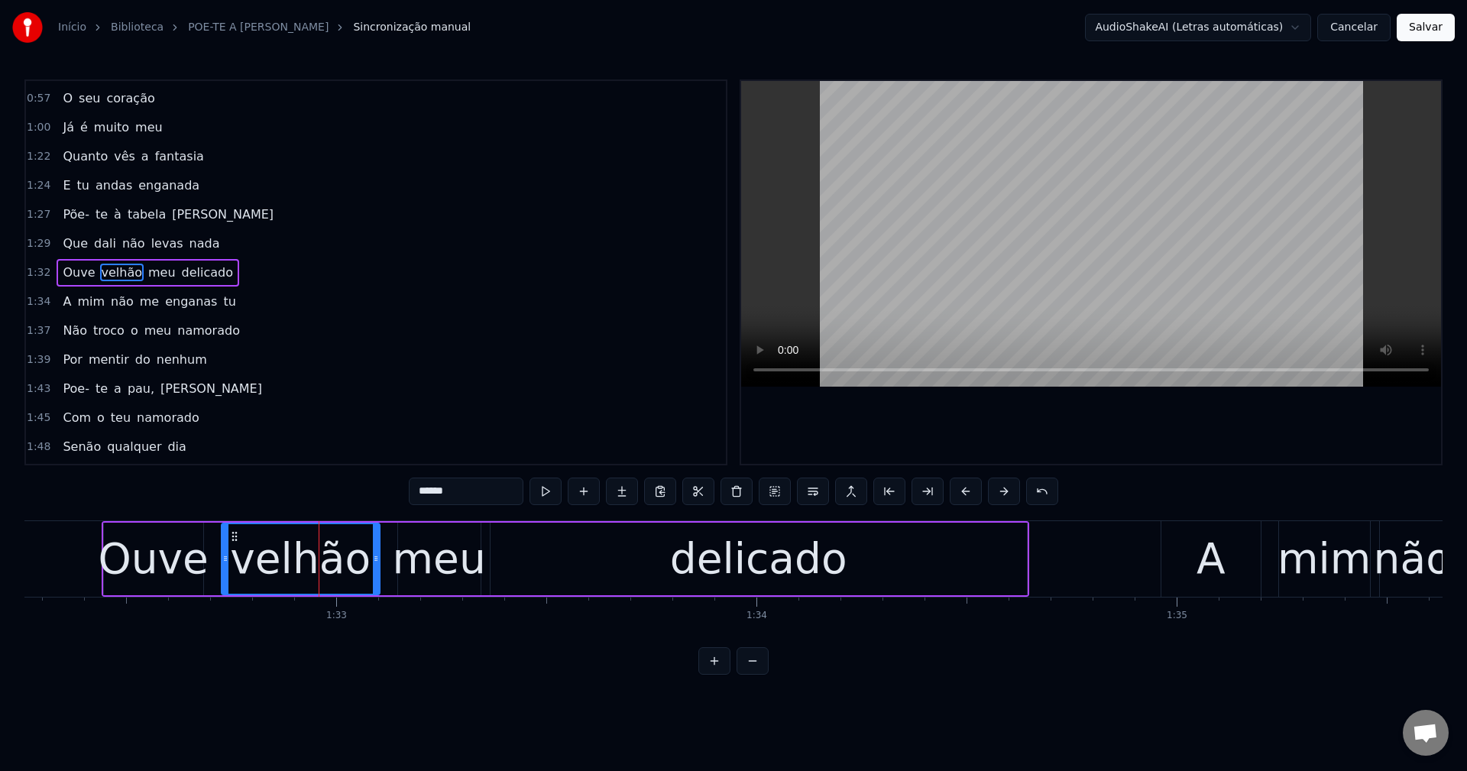
drag, startPoint x: 481, startPoint y: 493, endPoint x: 360, endPoint y: 493, distance: 121.4
click at [360, 493] on div "0:21 Maria toma cuidado 0:24 Não te deixes enganar 0:26 Olha que o teu namorado…" at bounding box center [733, 376] width 1418 height 595
click at [309, 569] on div "lá" at bounding box center [300, 558] width 37 height 63
drag, startPoint x: 225, startPoint y: 557, endPoint x: 295, endPoint y: 548, distance: 70.8
click at [295, 548] on div at bounding box center [296, 559] width 6 height 70
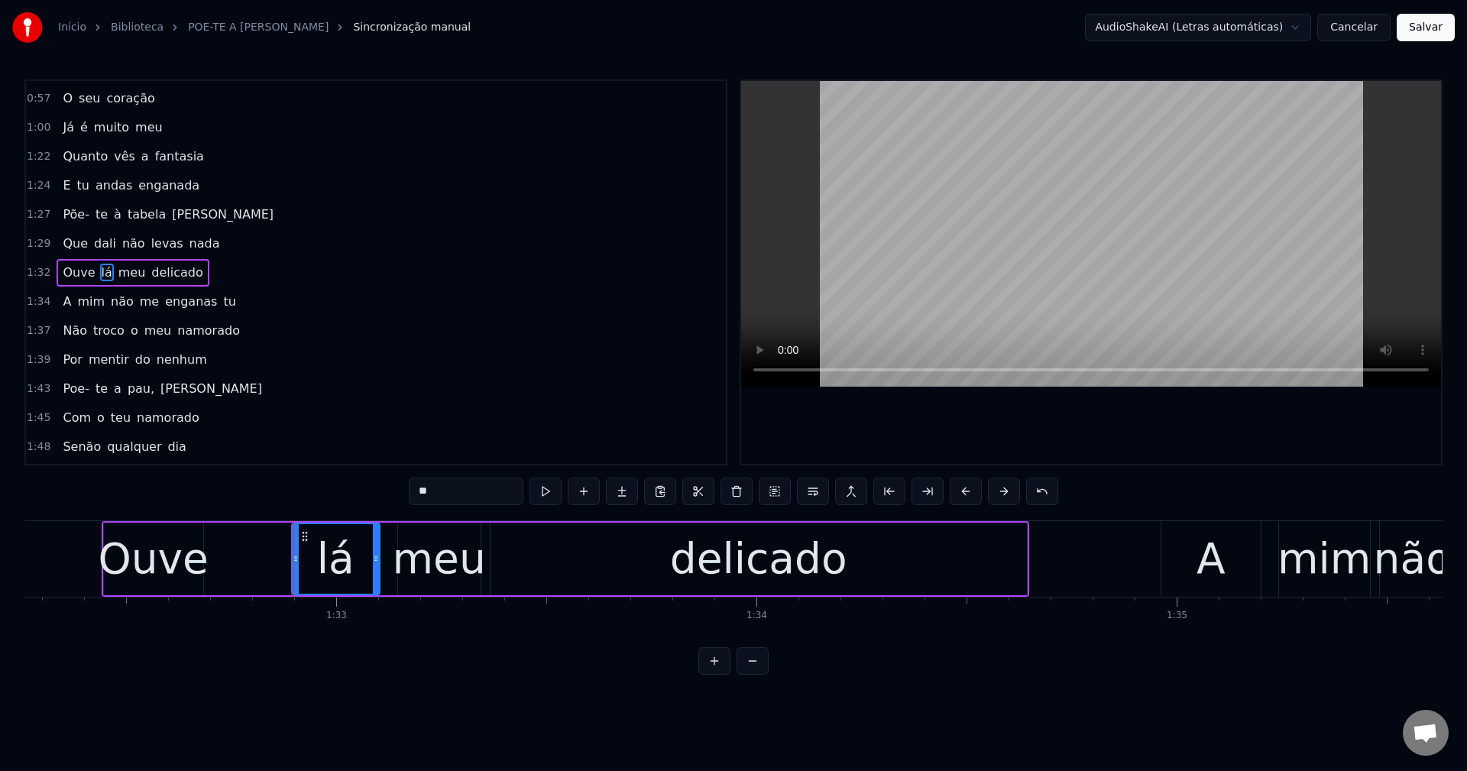
click at [176, 562] on div "Ouve" at bounding box center [153, 558] width 111 height 63
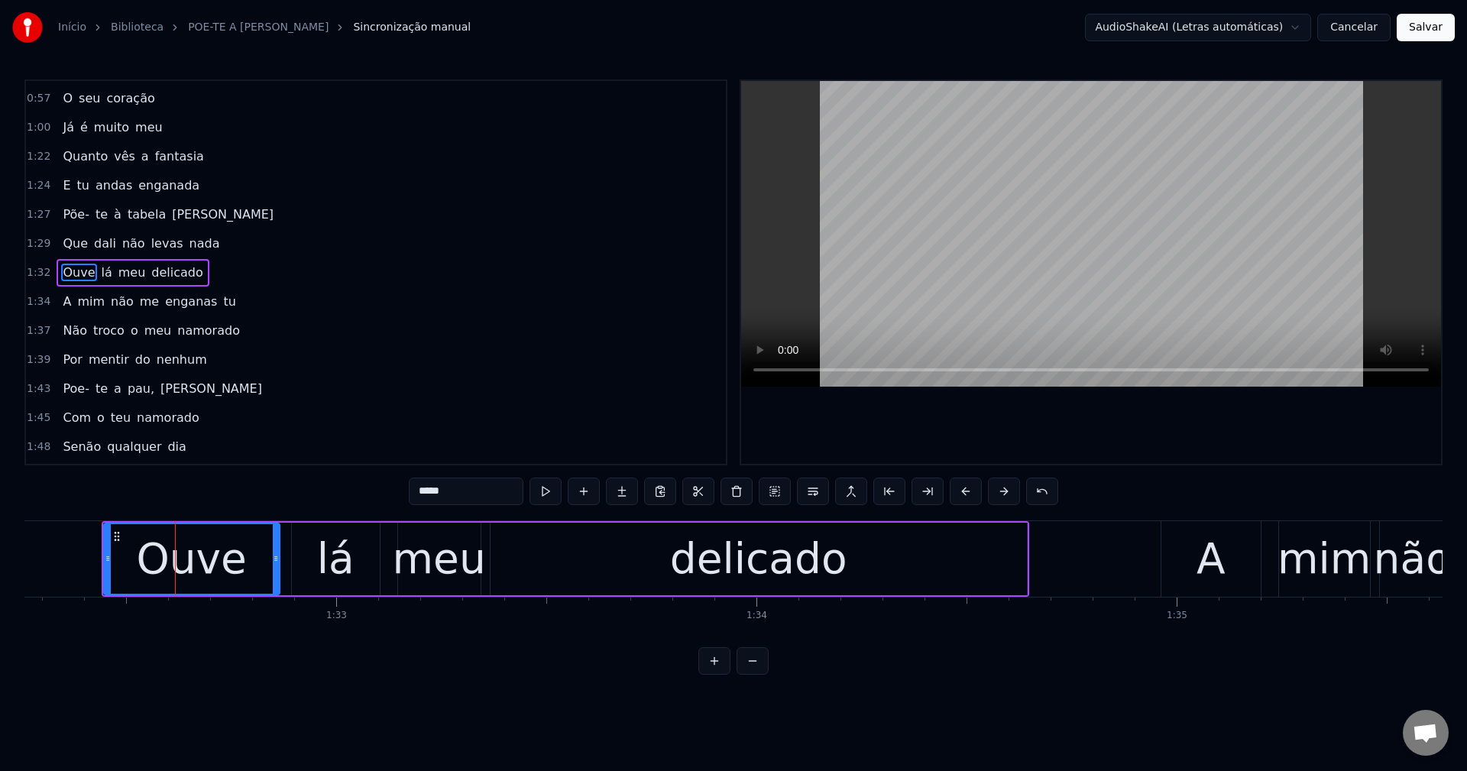
drag, startPoint x: 198, startPoint y: 557, endPoint x: 274, endPoint y: 542, distance: 77.7
click at [274, 542] on div at bounding box center [276, 559] width 6 height 70
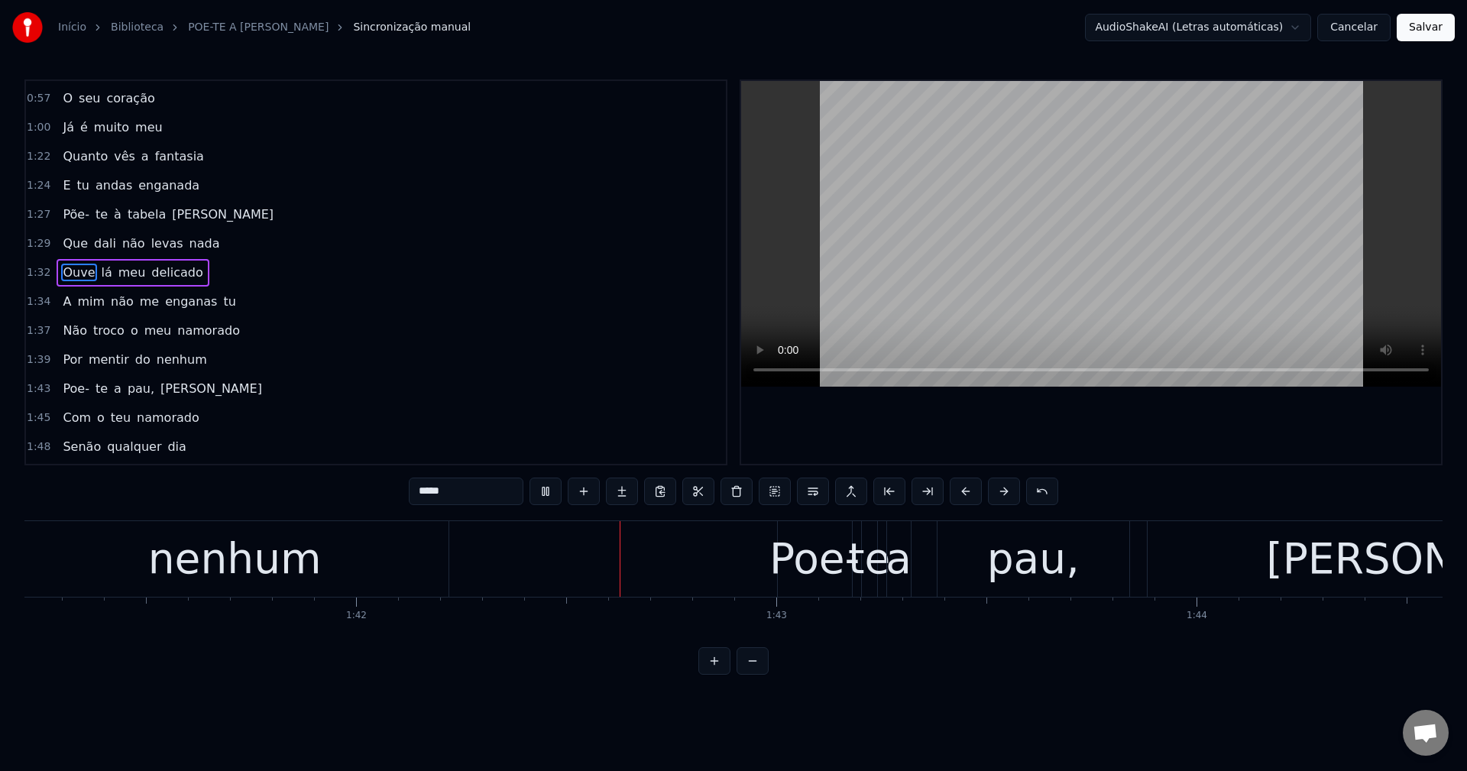
scroll to position [0, 42828]
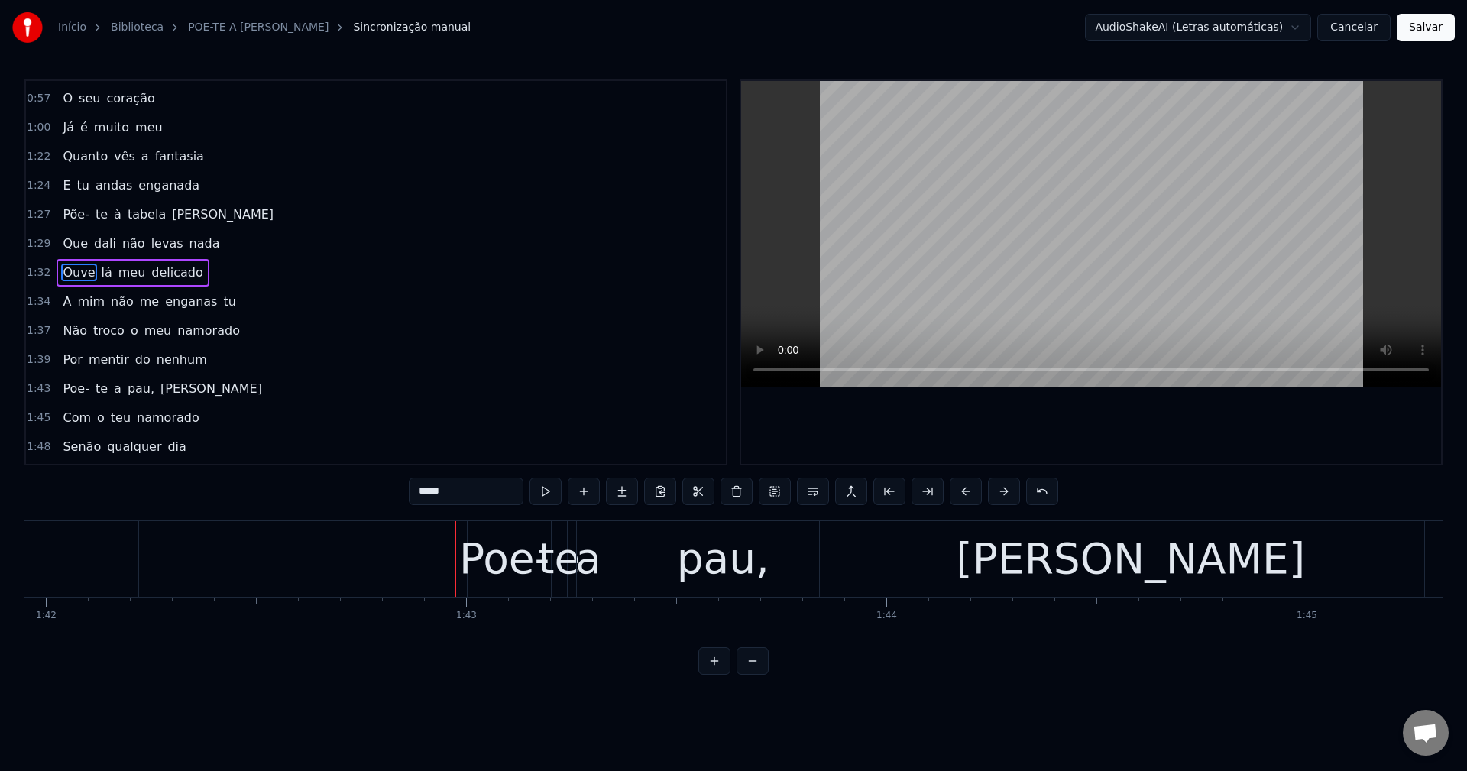
click at [101, 357] on span "mentir" at bounding box center [109, 360] width 44 height 18
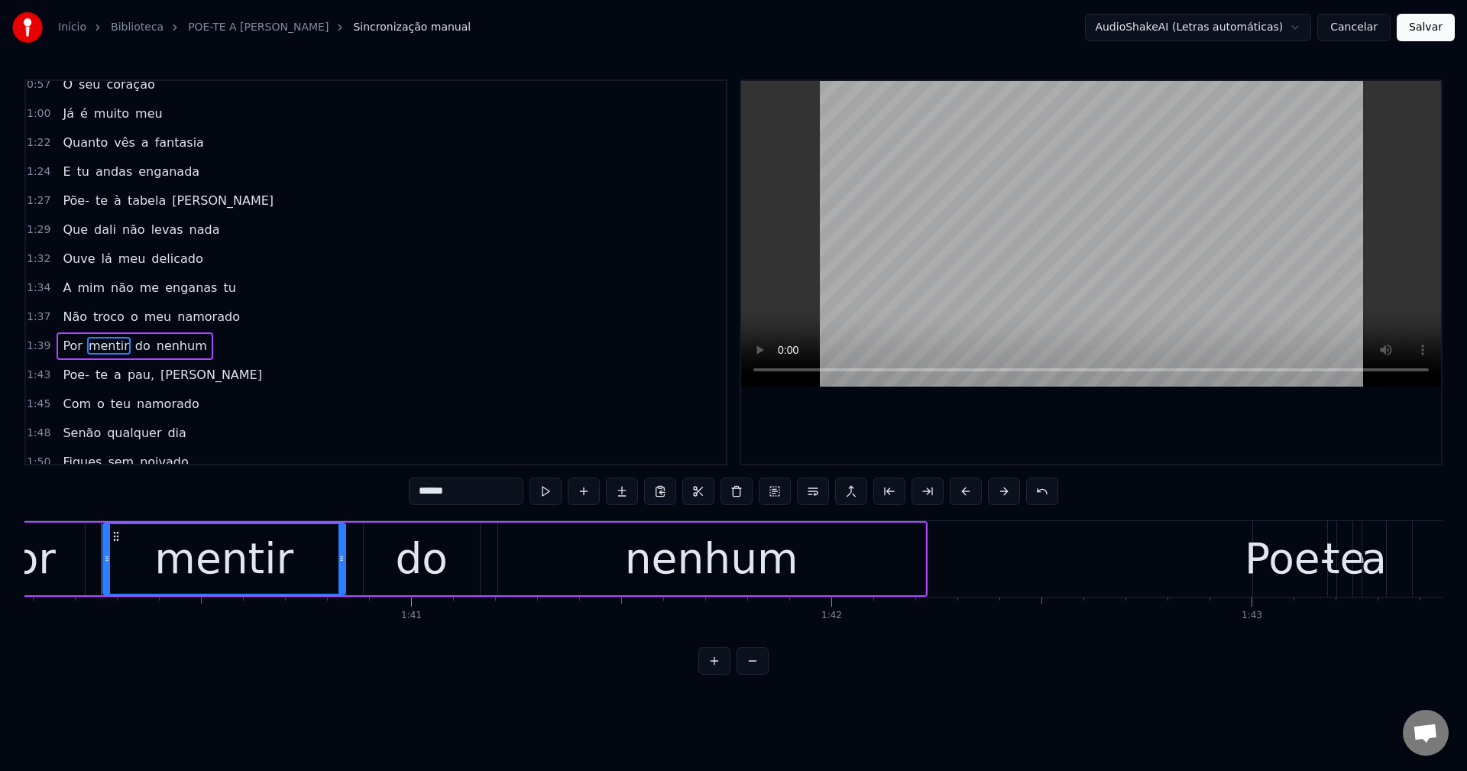
scroll to position [0, 42042]
click at [471, 491] on input "******" at bounding box center [466, 490] width 115 height 27
click at [154, 346] on span "do" at bounding box center [163, 346] width 18 height 18
type input "**"
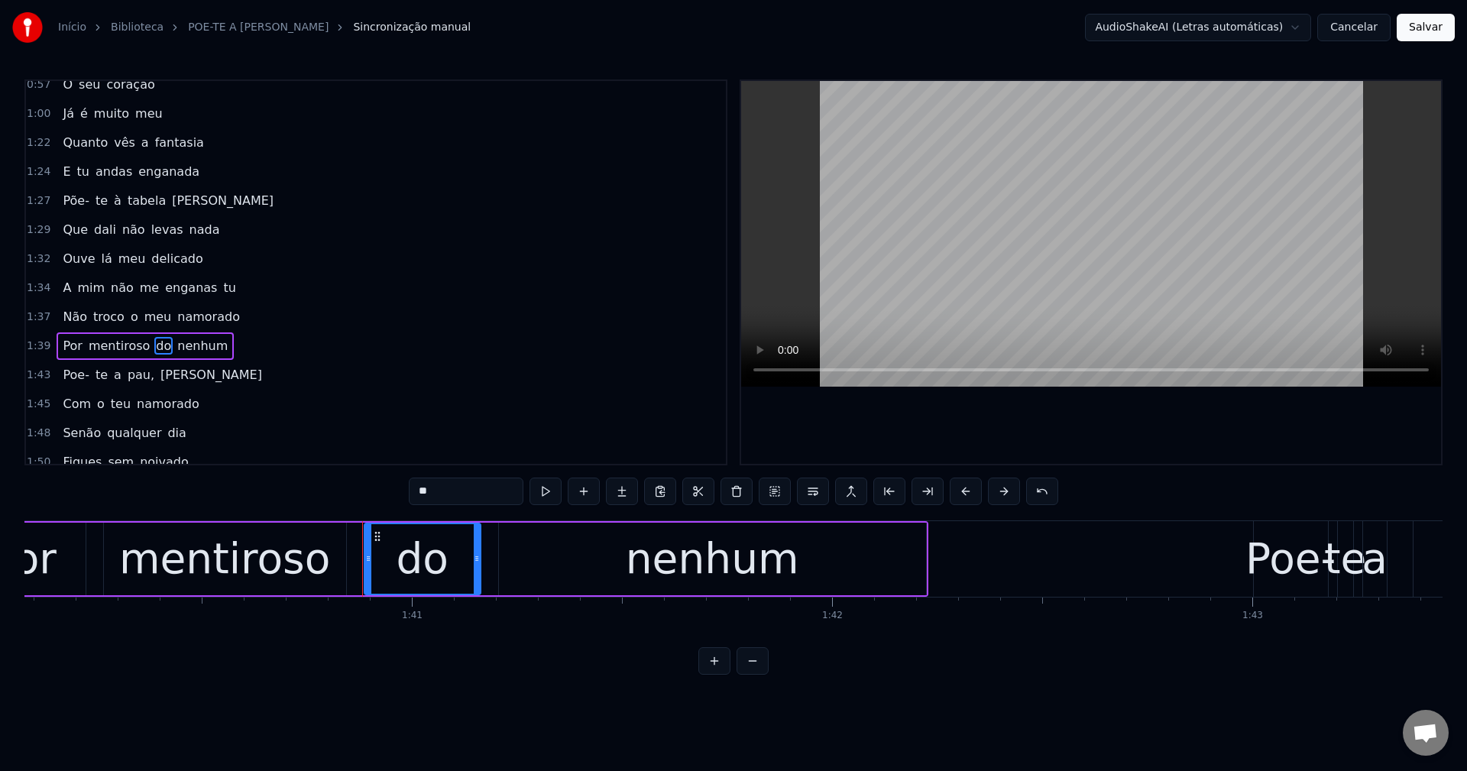
scroll to position [490, 0]
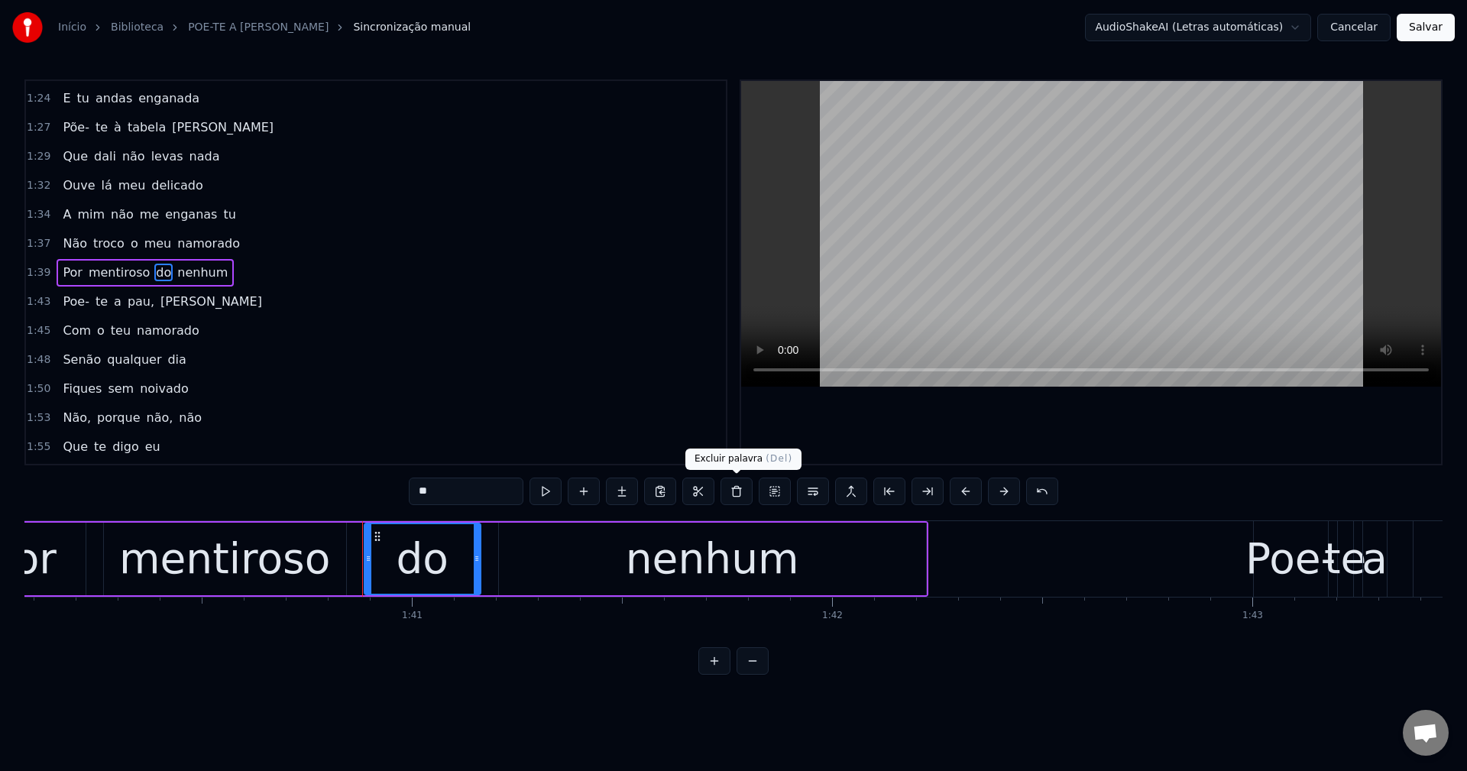
click at [739, 487] on button at bounding box center [736, 490] width 32 height 27
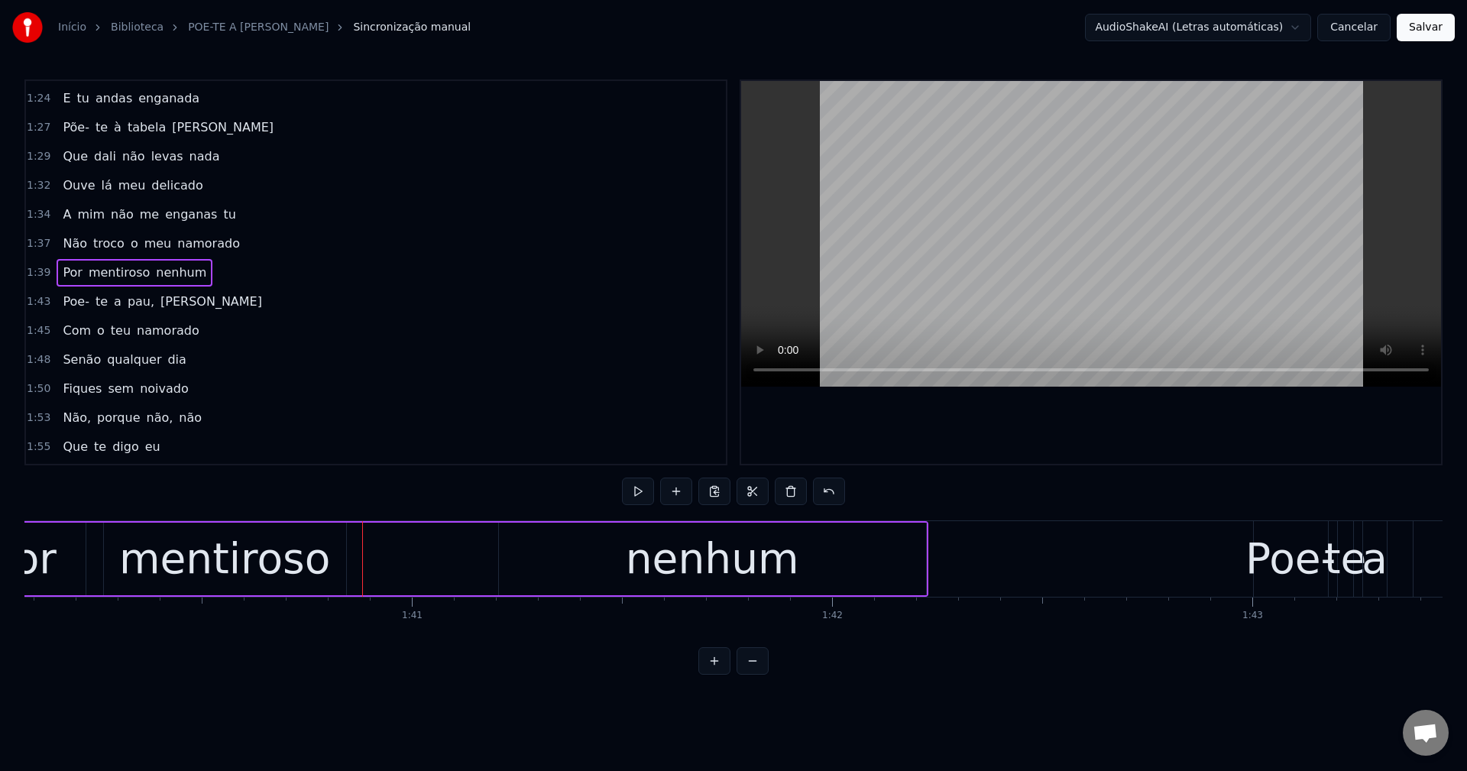
click at [108, 273] on span "mentiroso" at bounding box center [119, 273] width 64 height 18
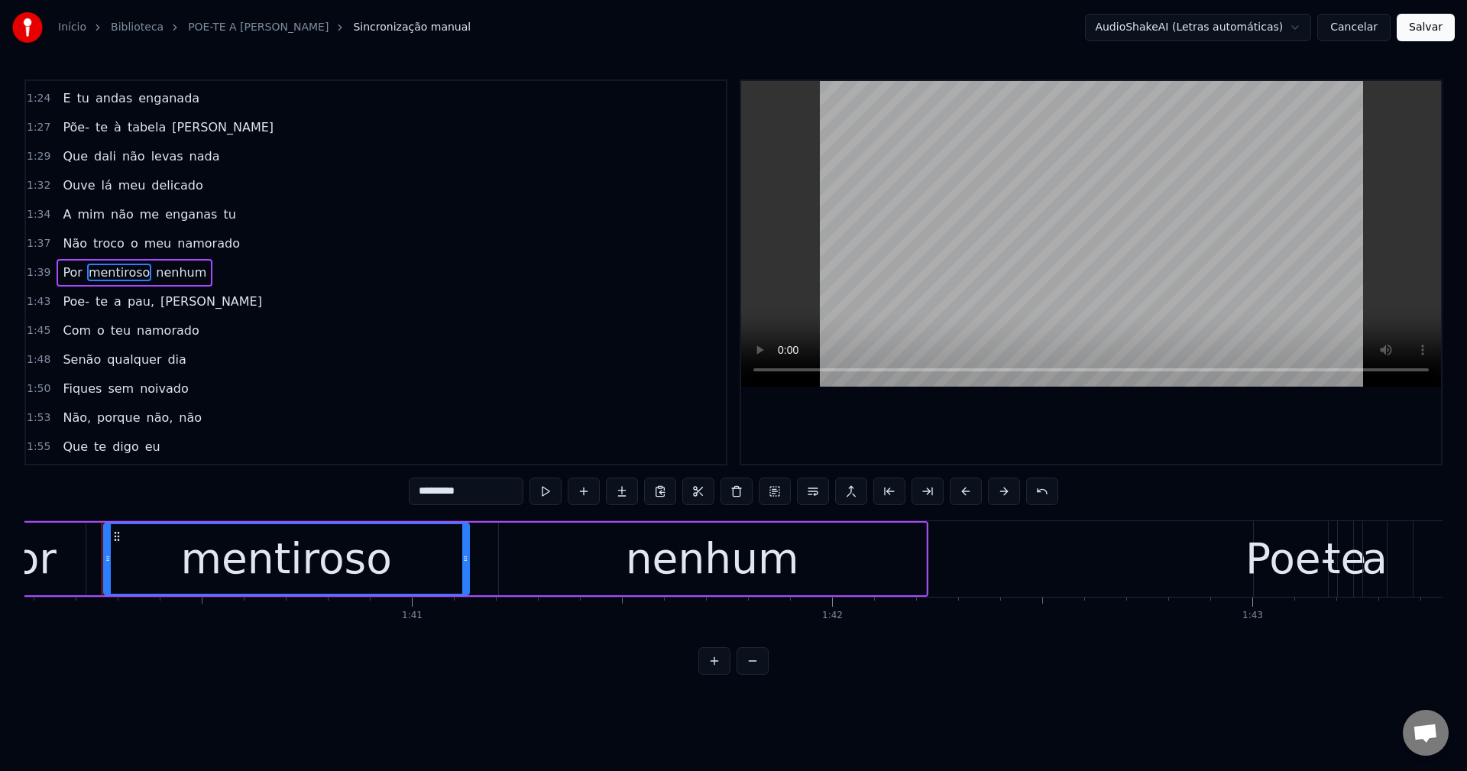
drag, startPoint x: 343, startPoint y: 557, endPoint x: 466, endPoint y: 551, distance: 123.1
click at [466, 551] on div at bounding box center [465, 559] width 6 height 70
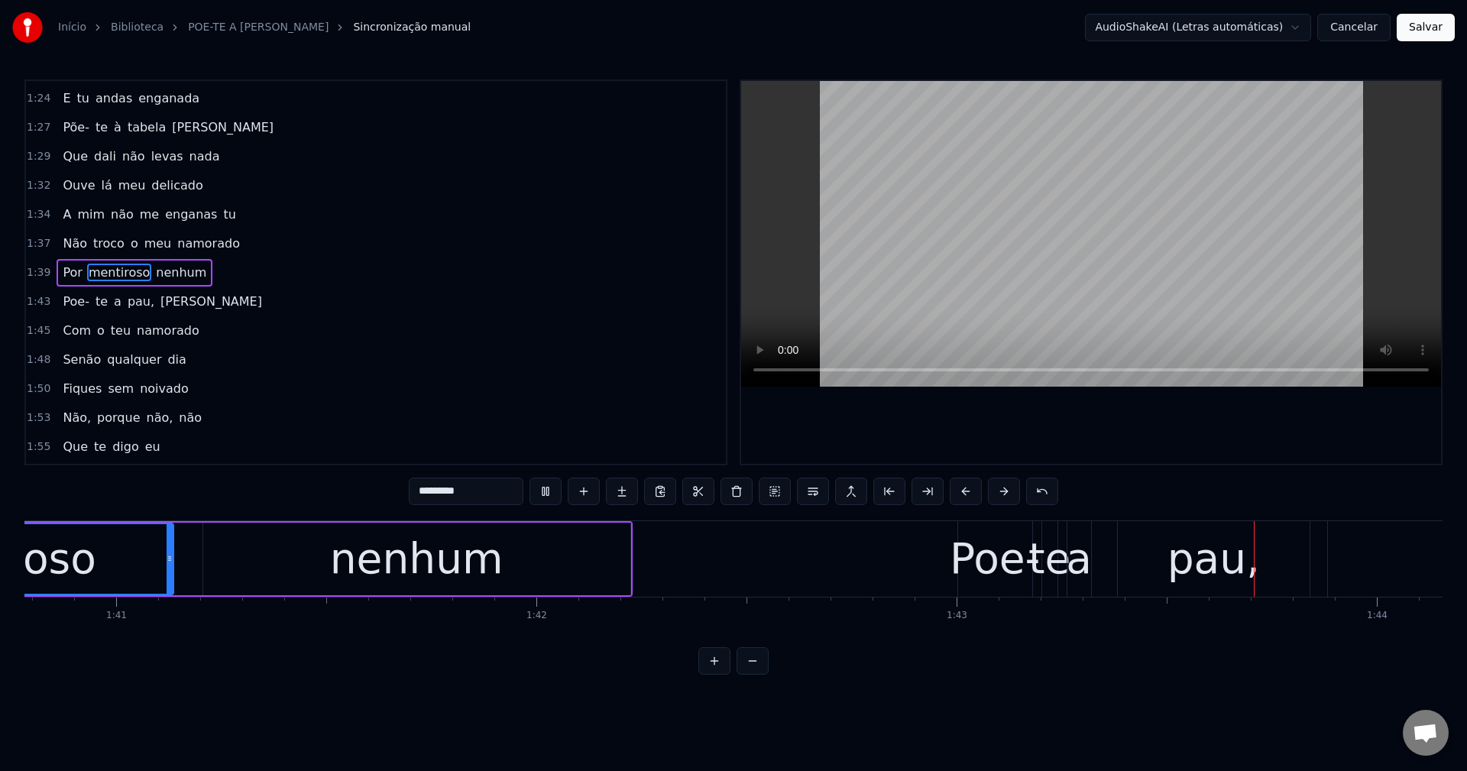
scroll to position [0, 42922]
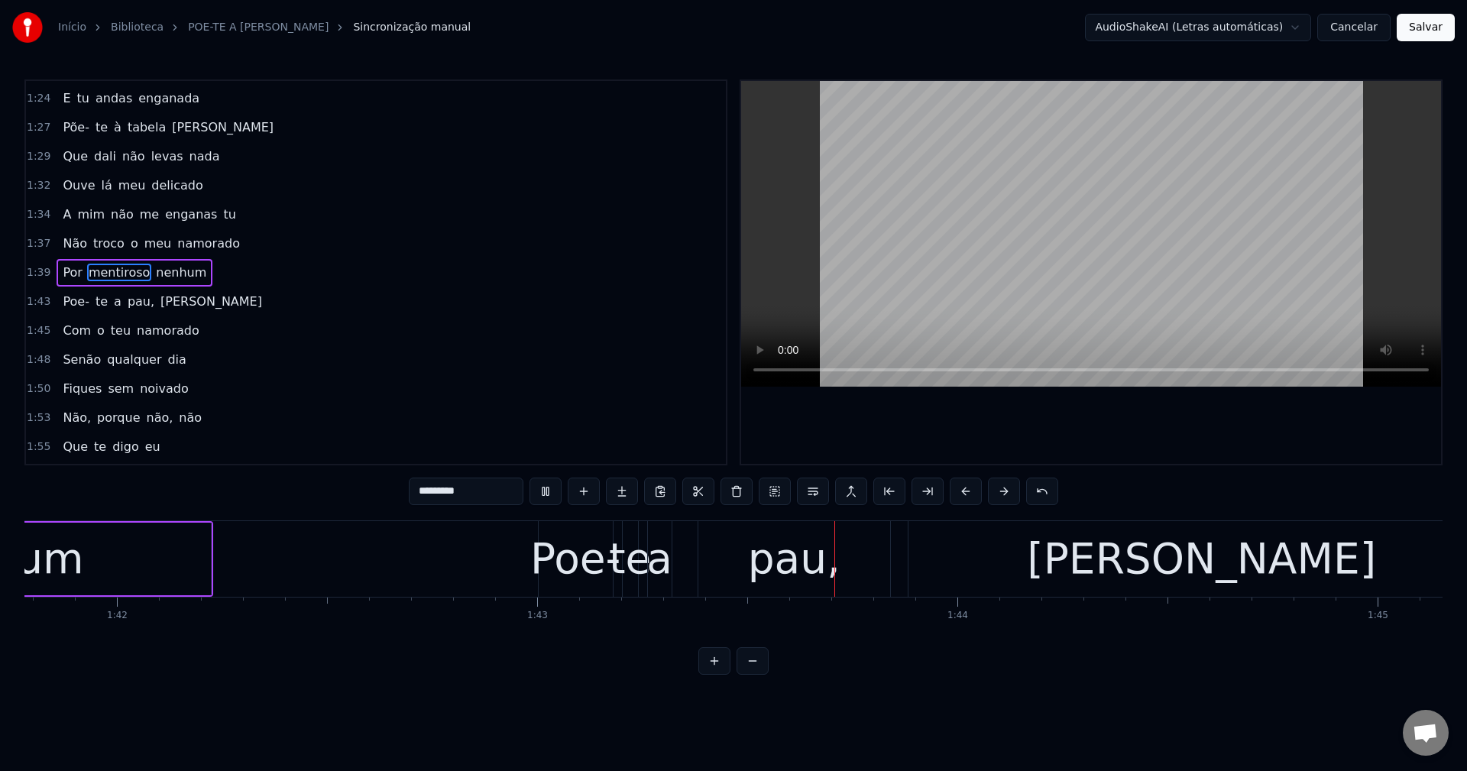
click at [126, 296] on span "pau," at bounding box center [141, 302] width 30 height 18
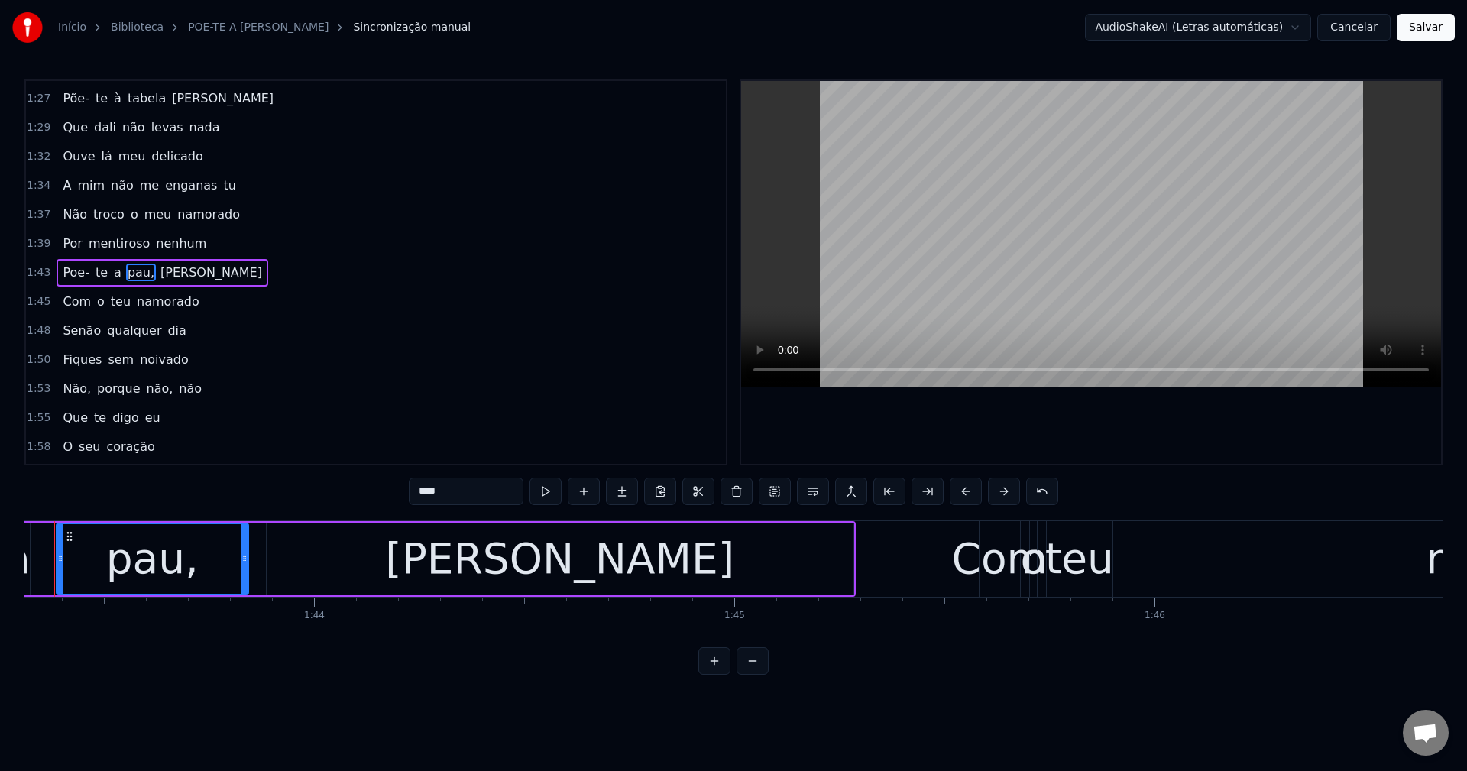
scroll to position [0, 43414]
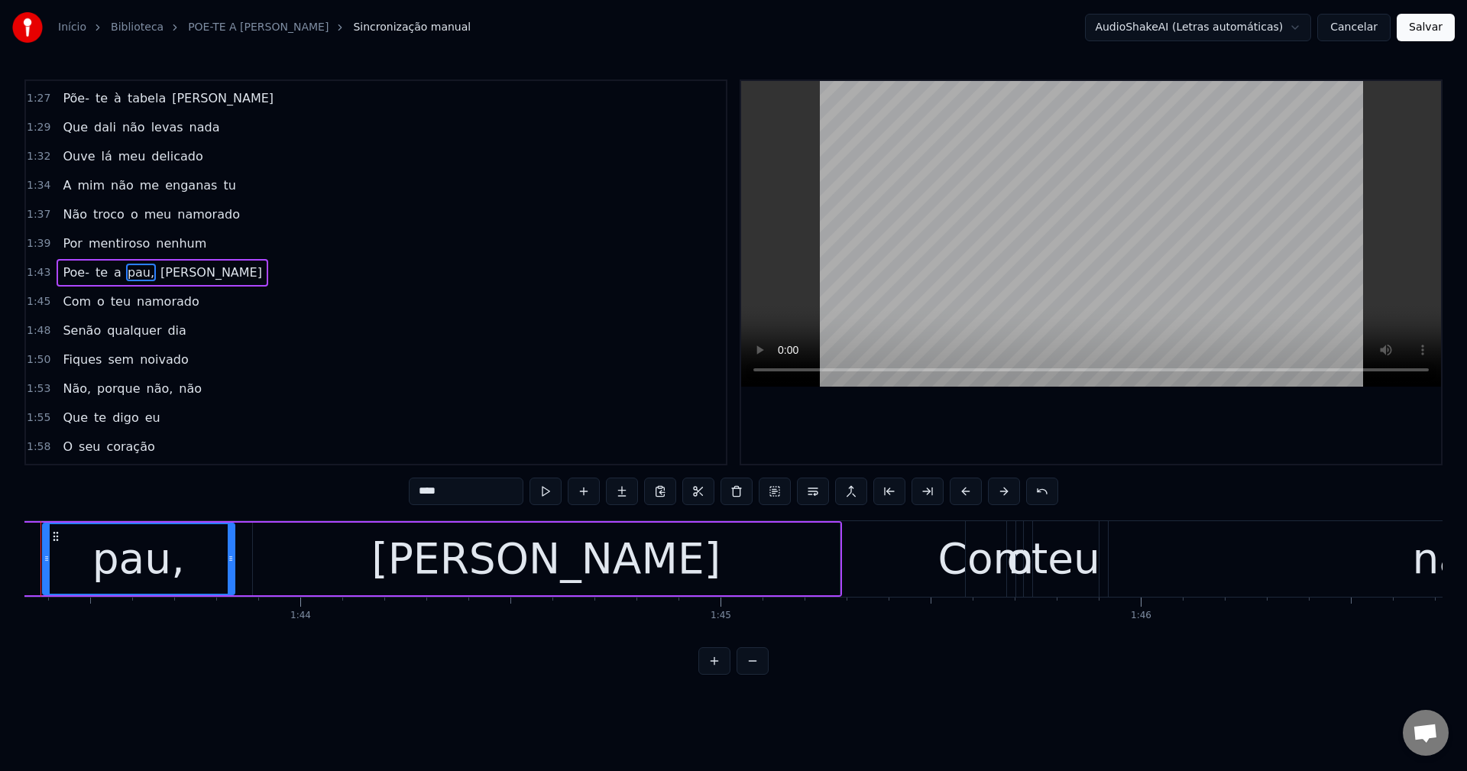
click at [474, 481] on input "****" at bounding box center [466, 490] width 115 height 27
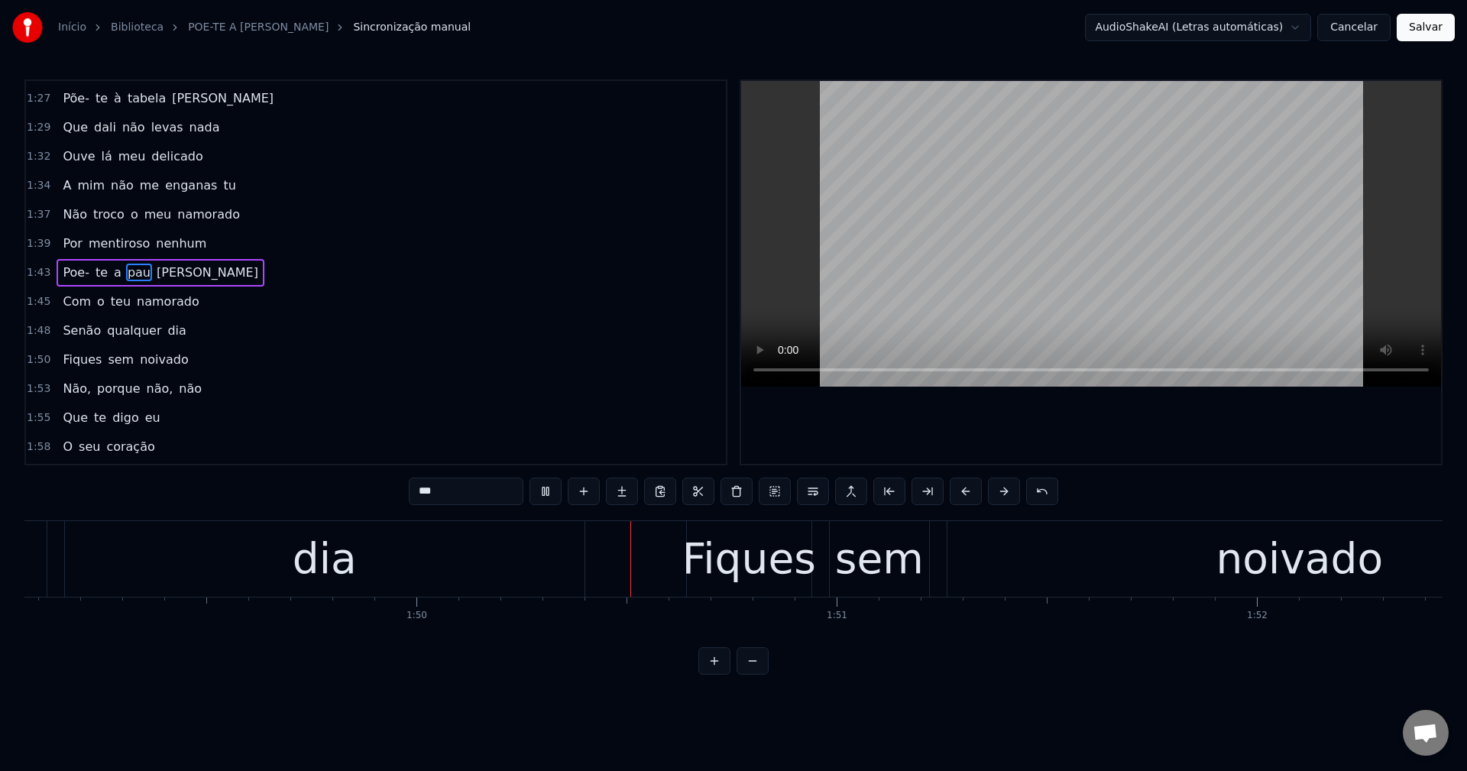
scroll to position [0, 46132]
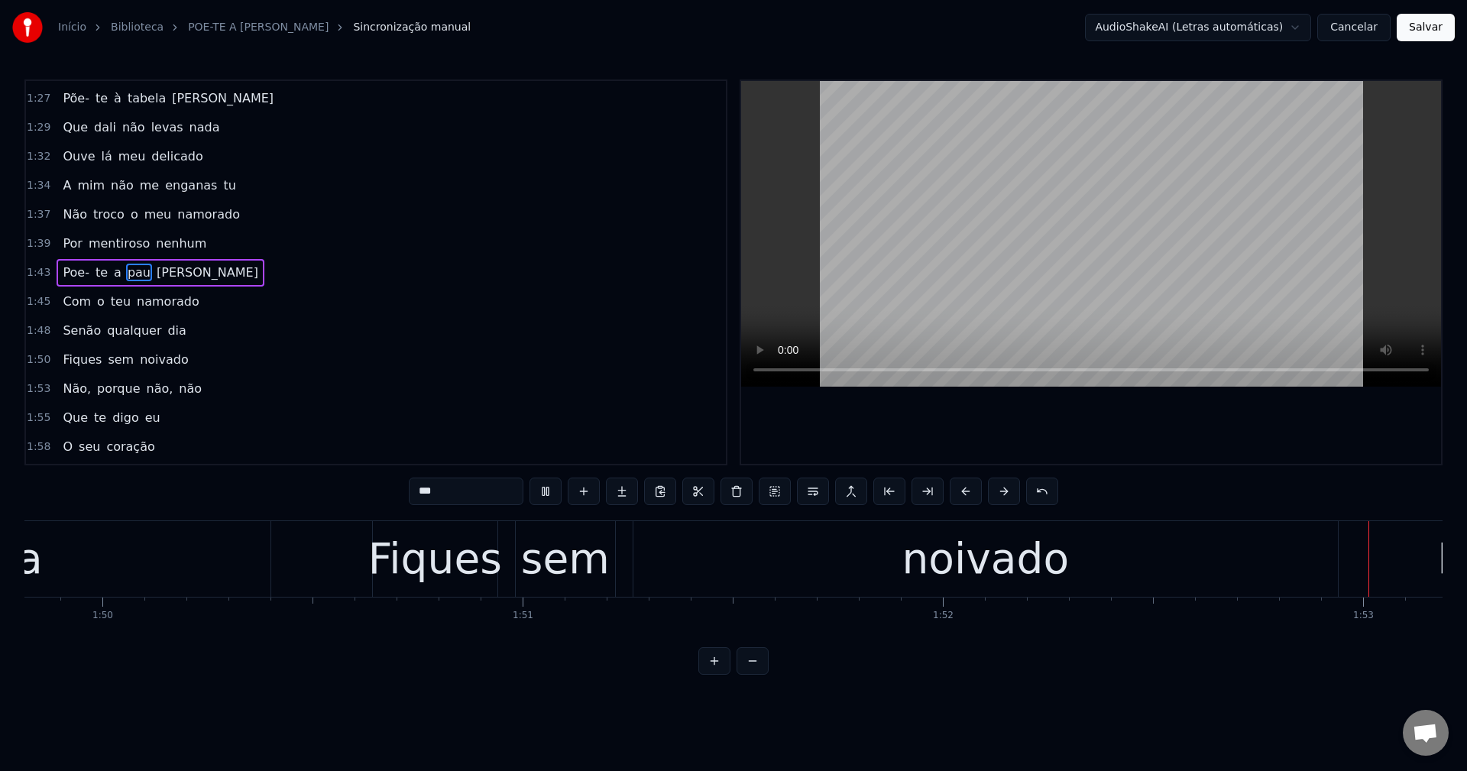
click at [67, 355] on span "Fiques" at bounding box center [82, 360] width 42 height 18
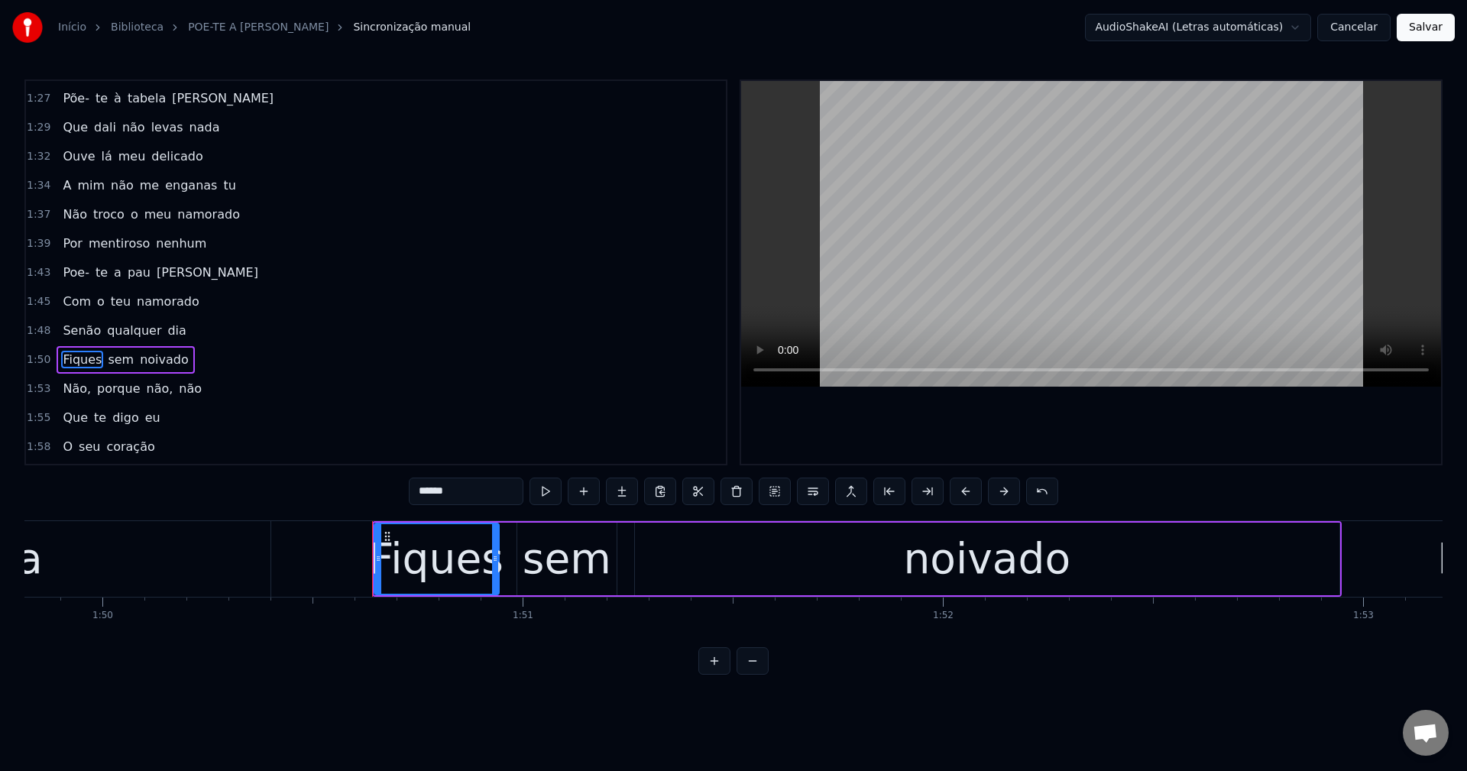
scroll to position [606, 0]
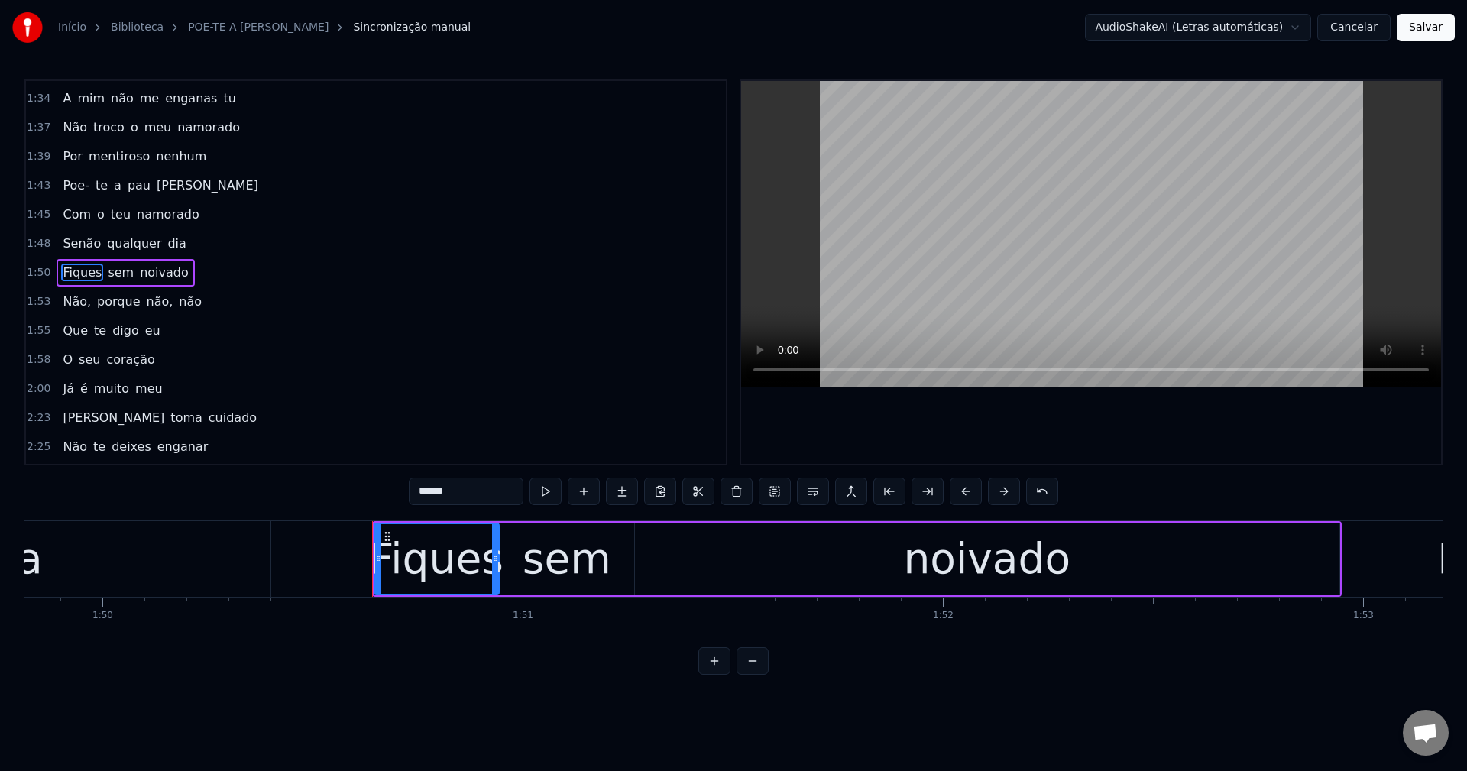
click at [477, 477] on input "******" at bounding box center [466, 490] width 115 height 27
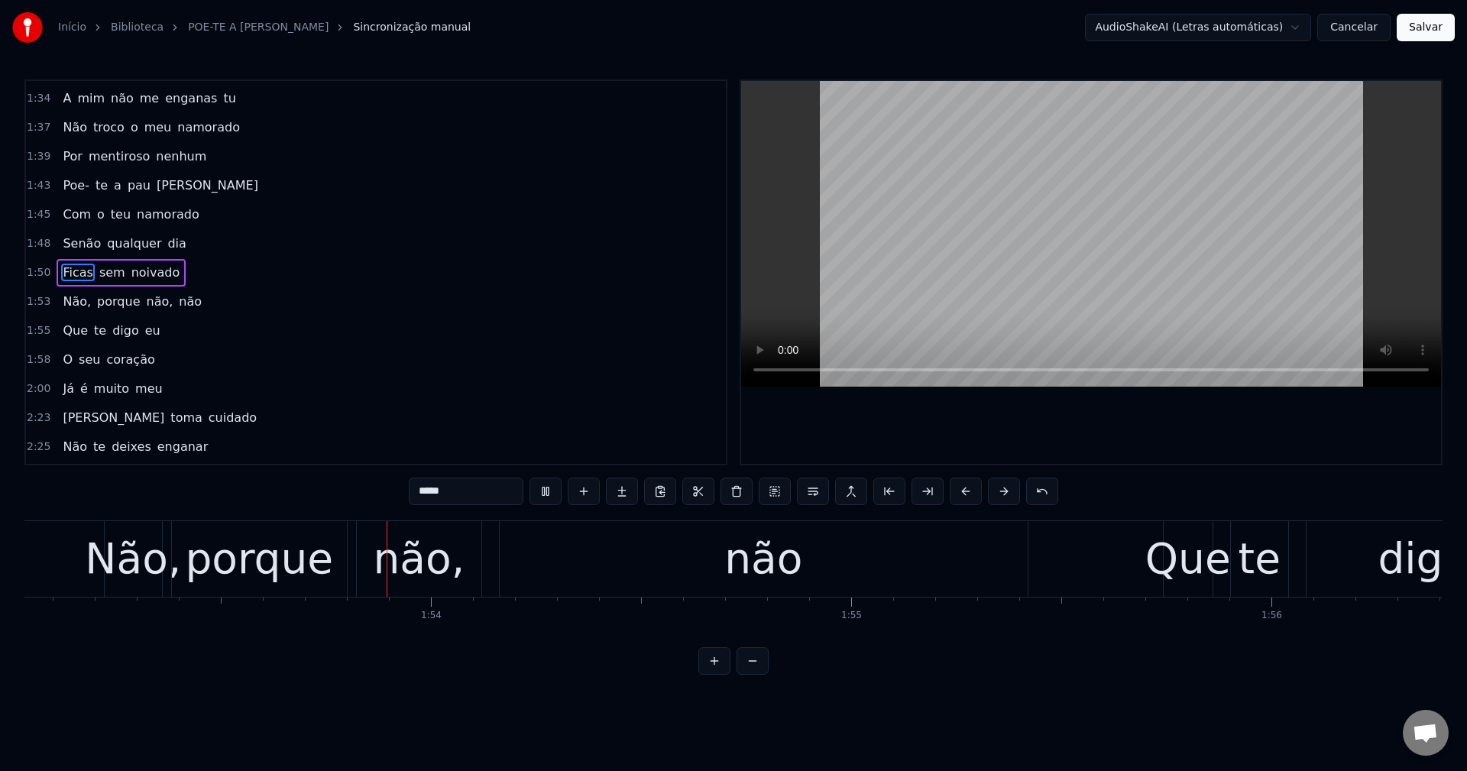
scroll to position [0, 47490]
click at [79, 294] on span "Não," at bounding box center [76, 302] width 31 height 18
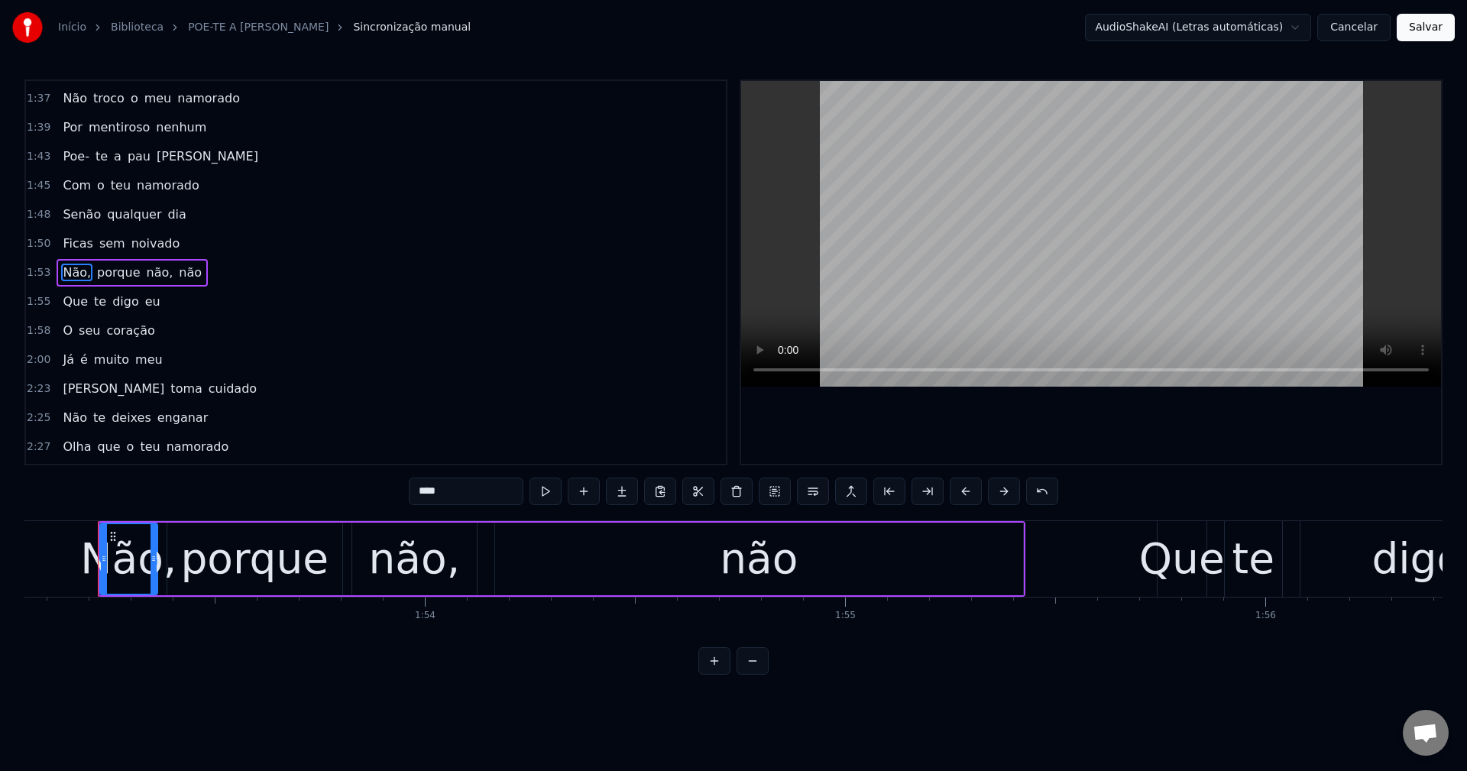
scroll to position [0, 47486]
click at [483, 491] on input "****" at bounding box center [466, 490] width 115 height 27
click at [105, 270] on span "porque" at bounding box center [115, 273] width 46 height 18
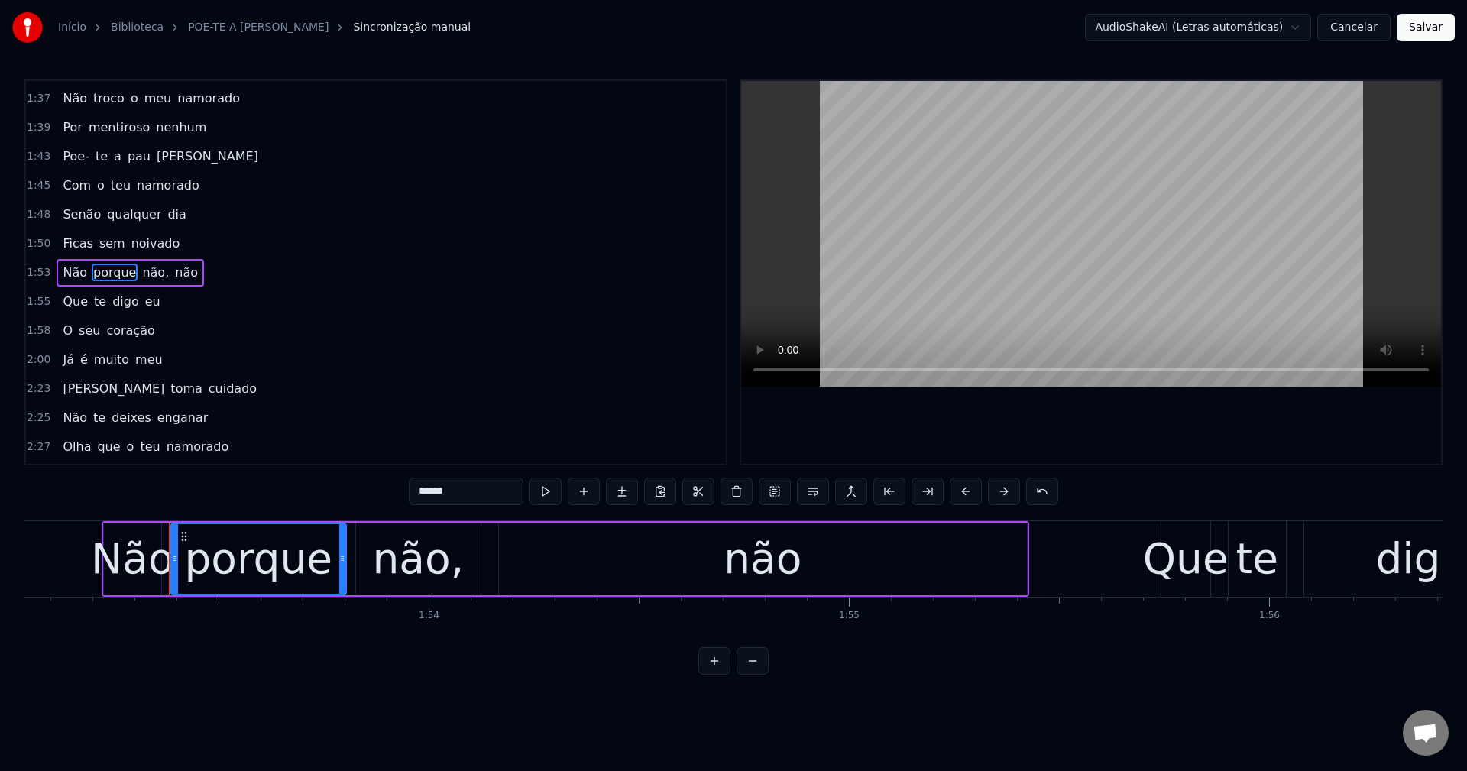
drag, startPoint x: 483, startPoint y: 488, endPoint x: 270, endPoint y: 492, distance: 212.4
click at [270, 492] on div "0:21 Maria toma cuidado 0:24 Não te deixes enganar 0:26 Olha que o teu namorado…" at bounding box center [733, 376] width 1418 height 595
click at [126, 272] on span "não," at bounding box center [135, 273] width 30 height 18
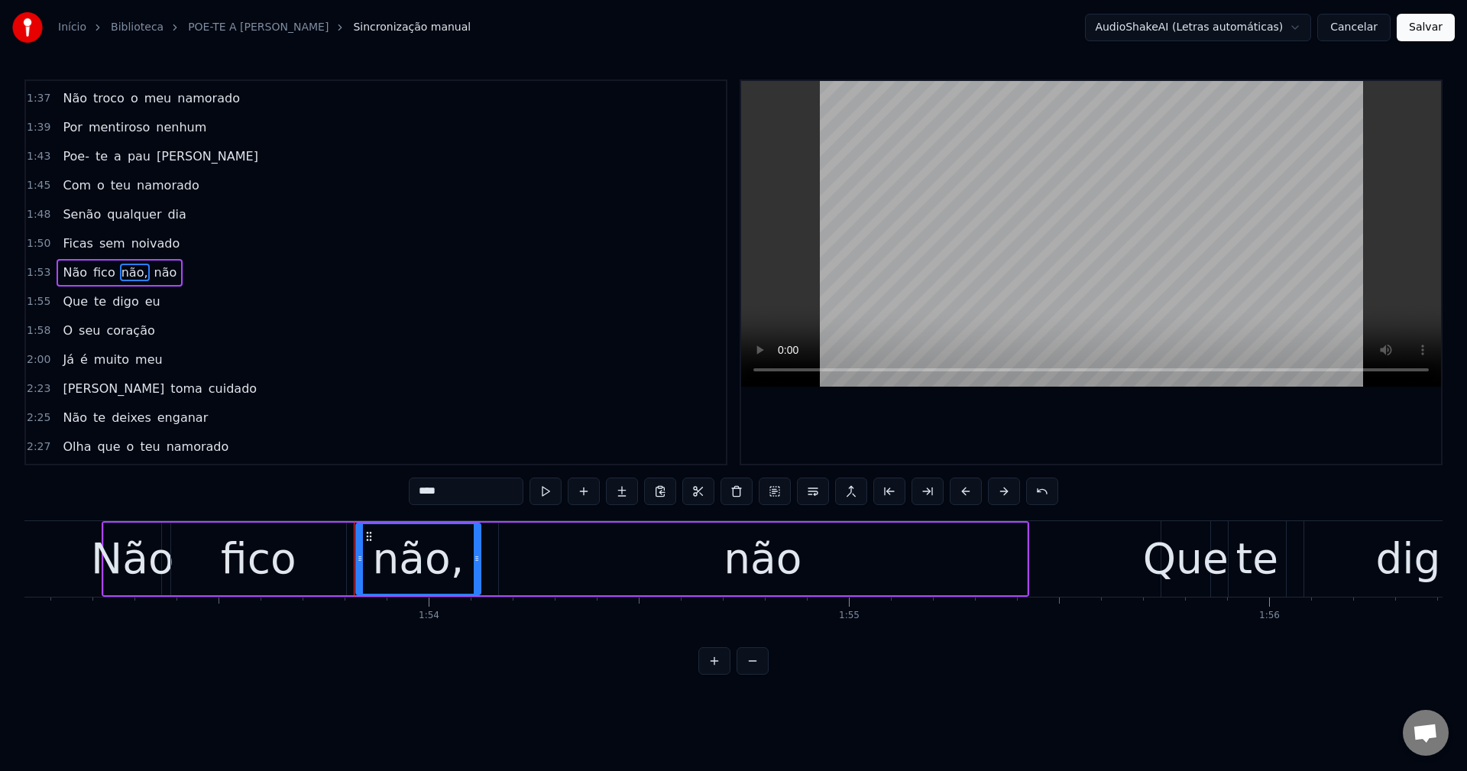
click at [460, 477] on input "****" at bounding box center [466, 490] width 115 height 27
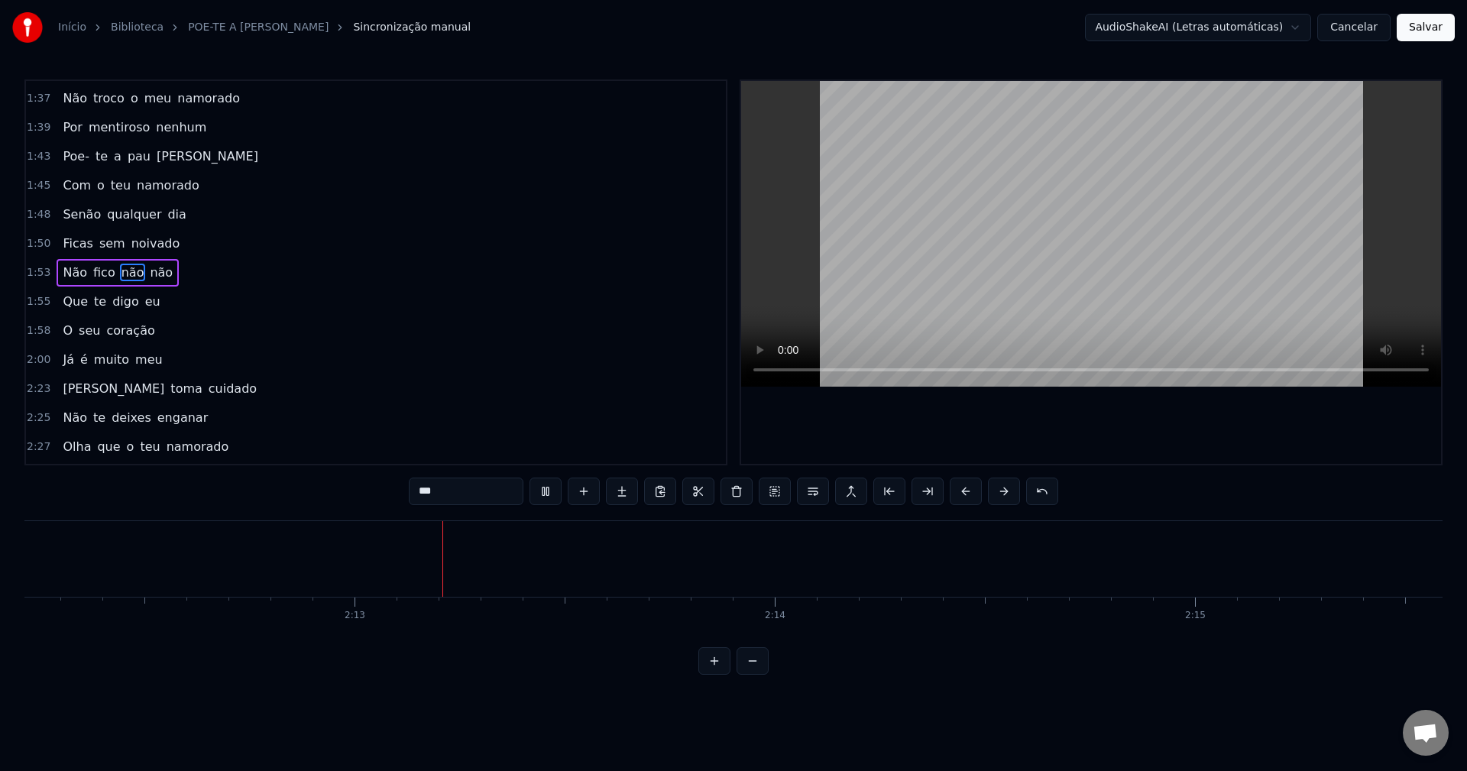
scroll to position [0, 55543]
click at [63, 395] on span "Maria" at bounding box center [113, 389] width 105 height 18
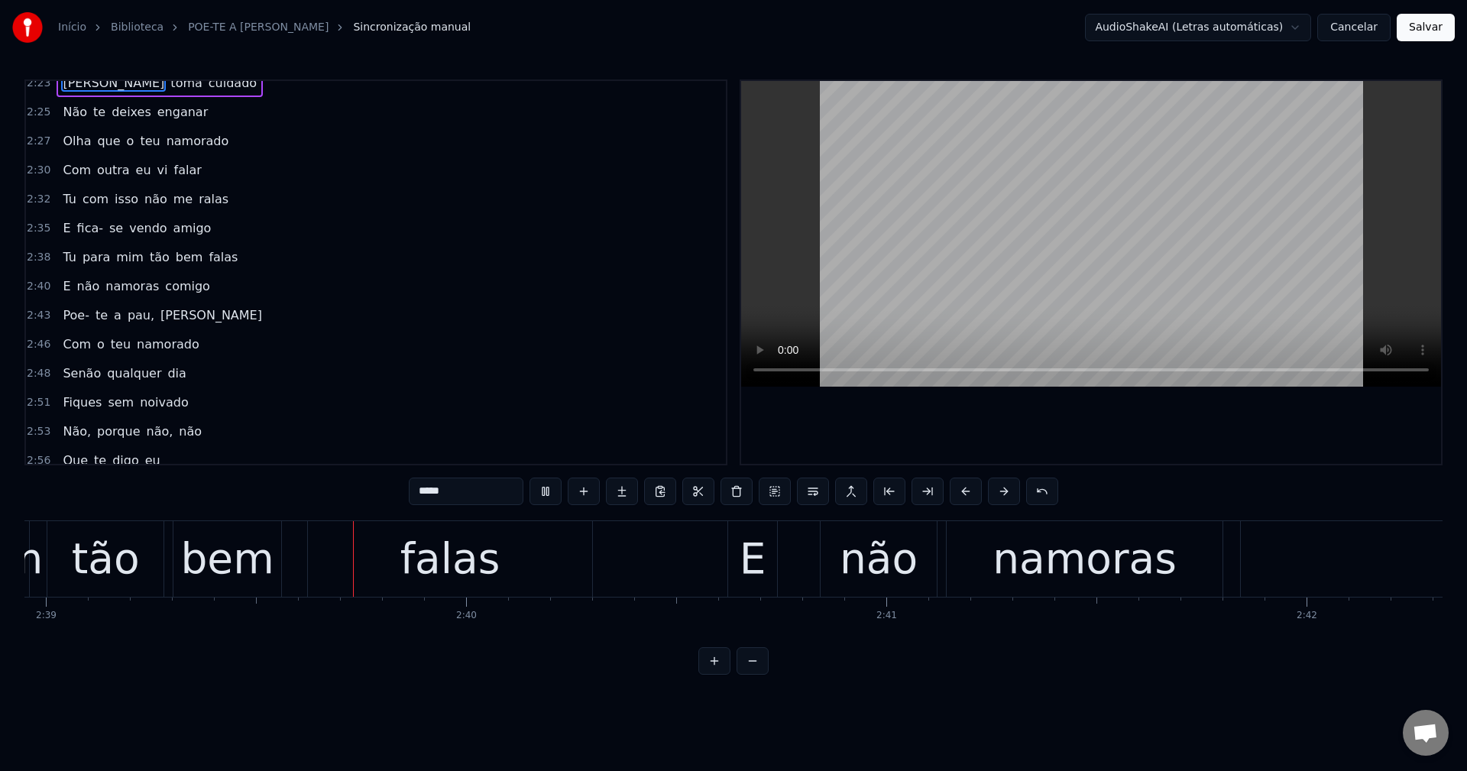
scroll to position [0, 66783]
click at [334, 548] on div "falas" at bounding box center [440, 559] width 284 height 76
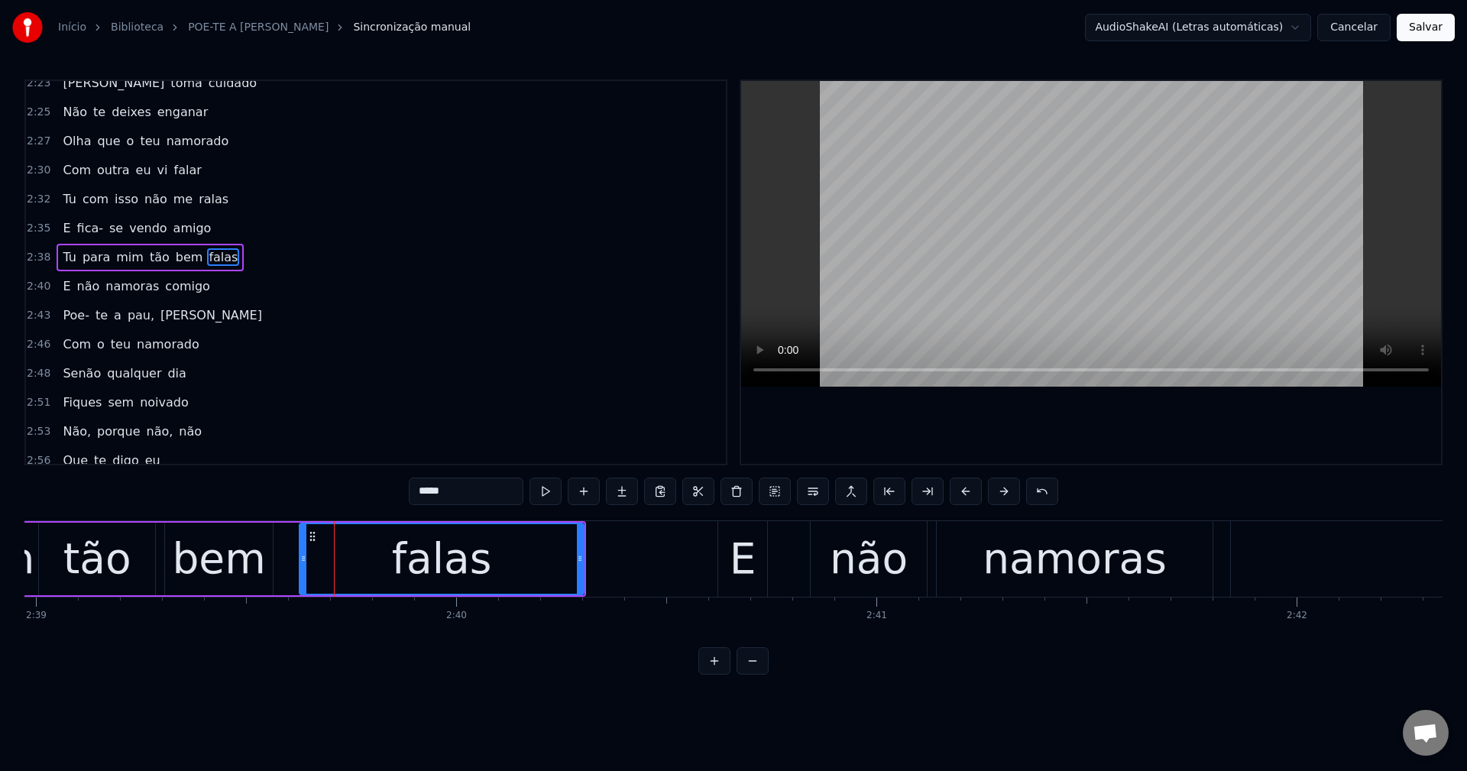
scroll to position [926, 0]
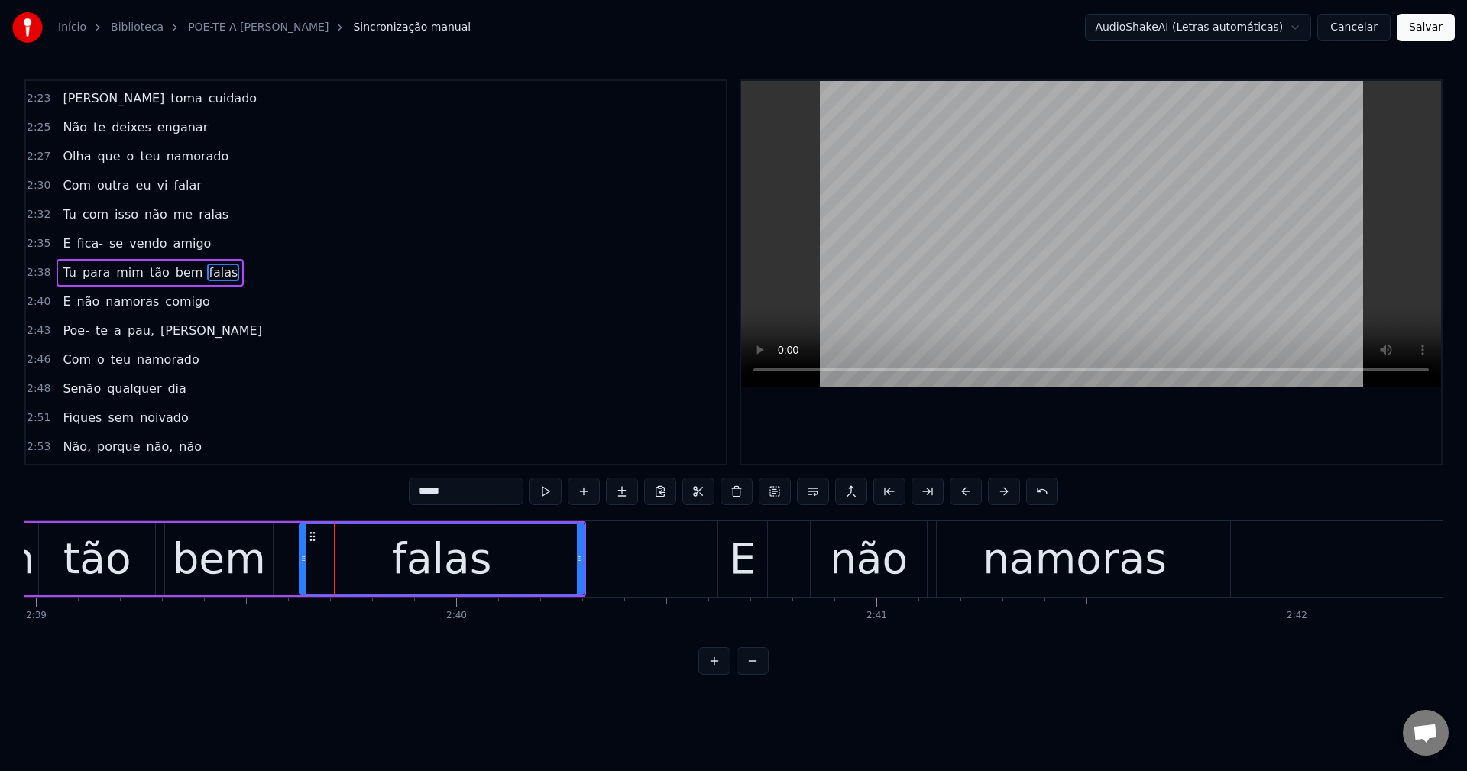
click at [89, 251] on span "fica-" at bounding box center [90, 243] width 29 height 18
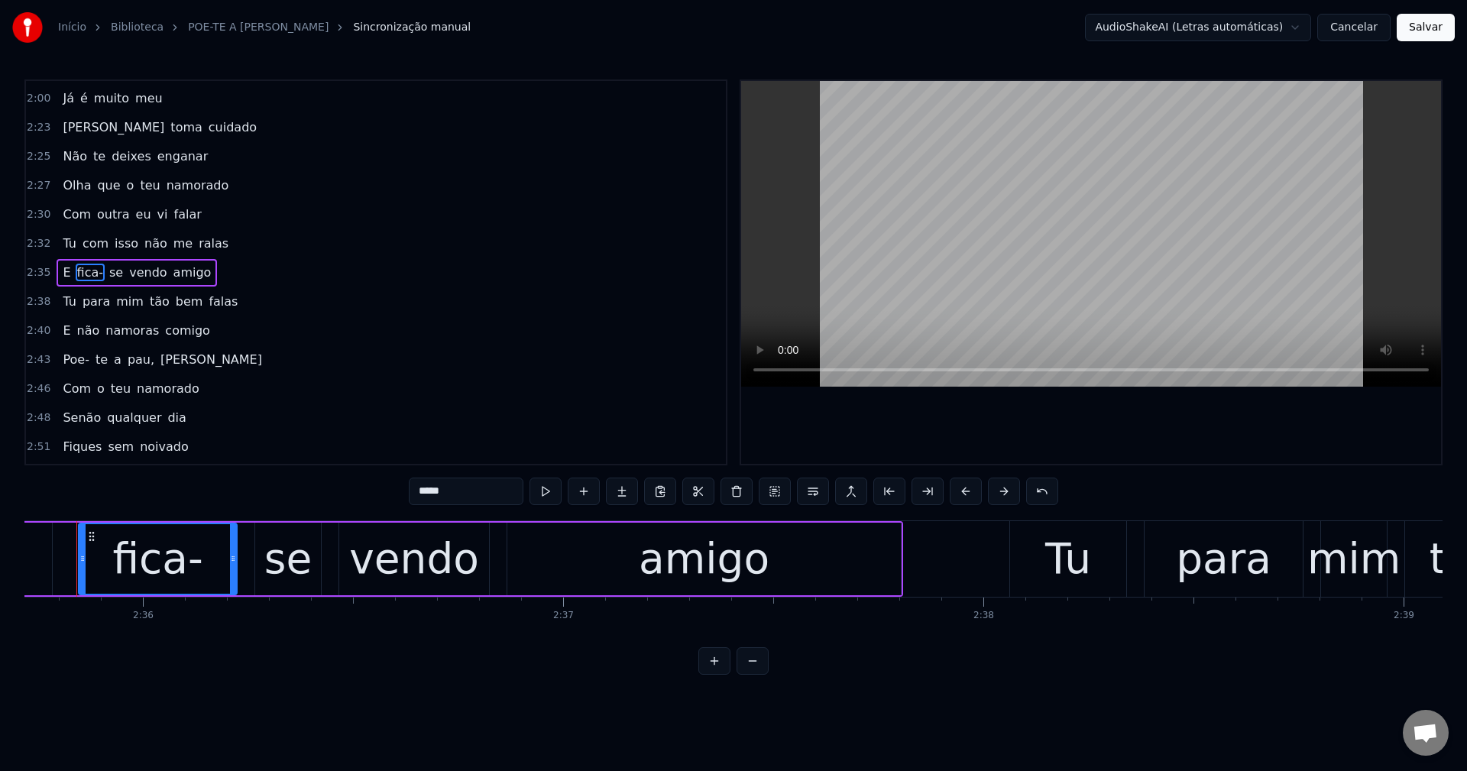
scroll to position [0, 65391]
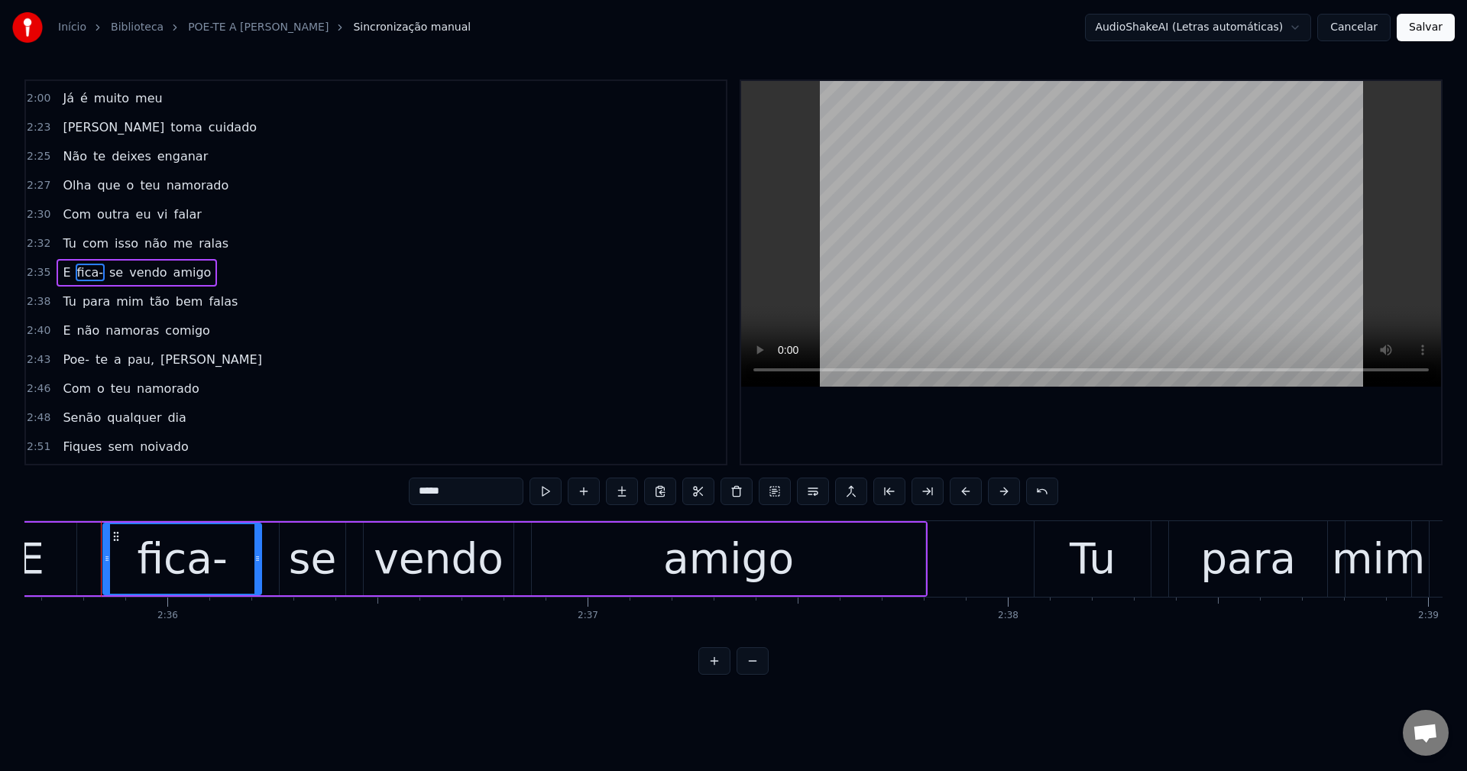
click at [495, 487] on input "*****" at bounding box center [466, 490] width 115 height 27
click at [108, 277] on span "se" at bounding box center [111, 273] width 17 height 18
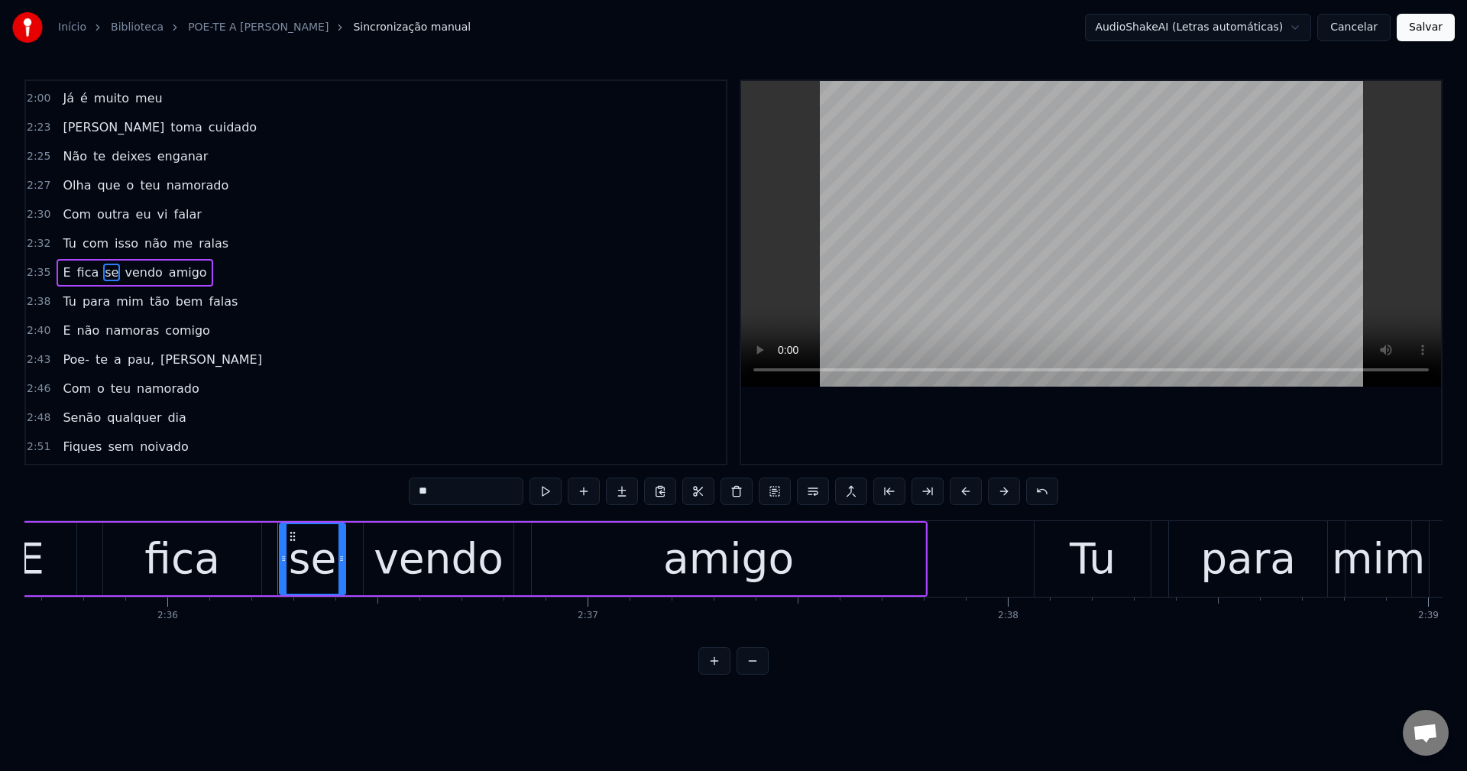
click at [476, 502] on input "**" at bounding box center [466, 490] width 115 height 27
click at [161, 270] on span "vendo" at bounding box center [181, 273] width 40 height 18
type input "*****"
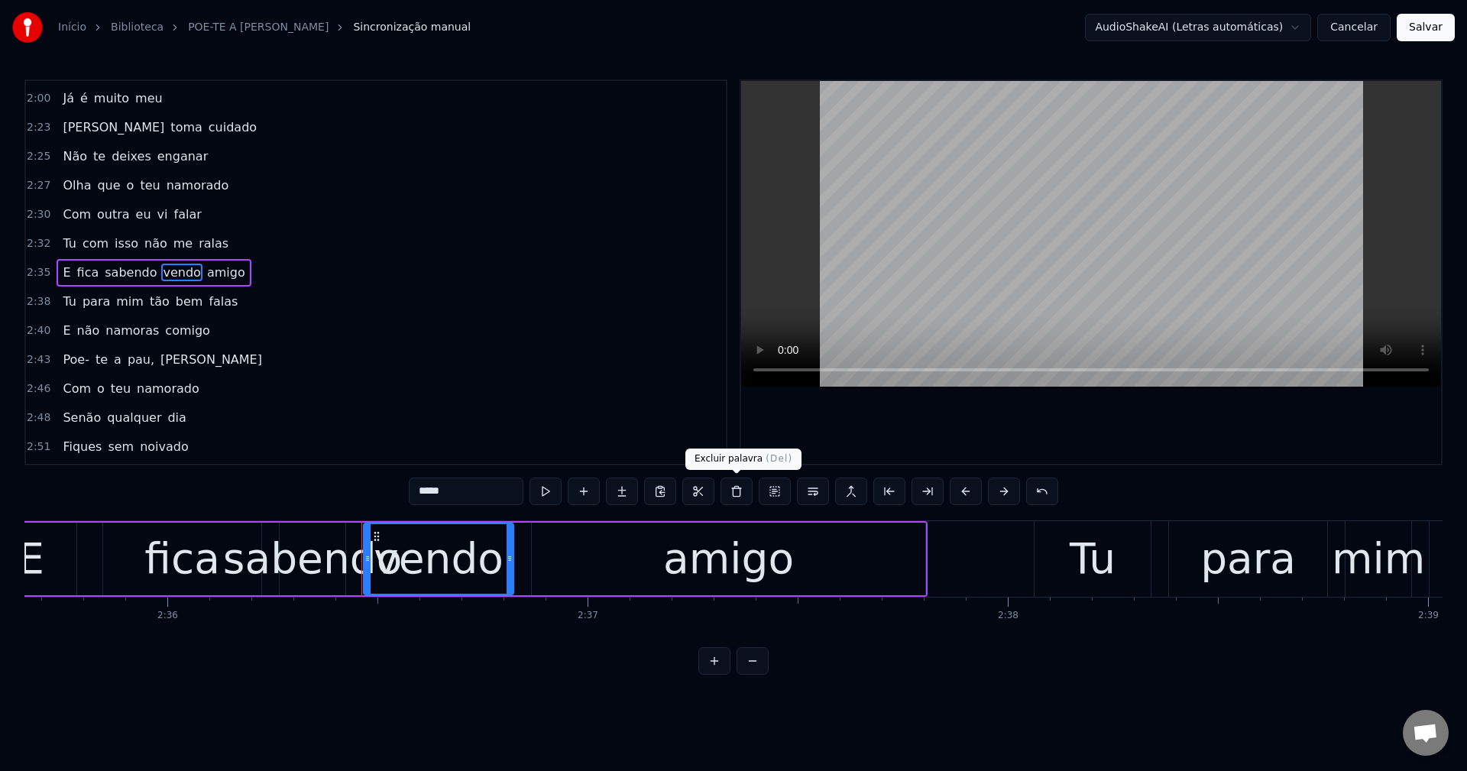
click at [737, 493] on button at bounding box center [736, 490] width 32 height 27
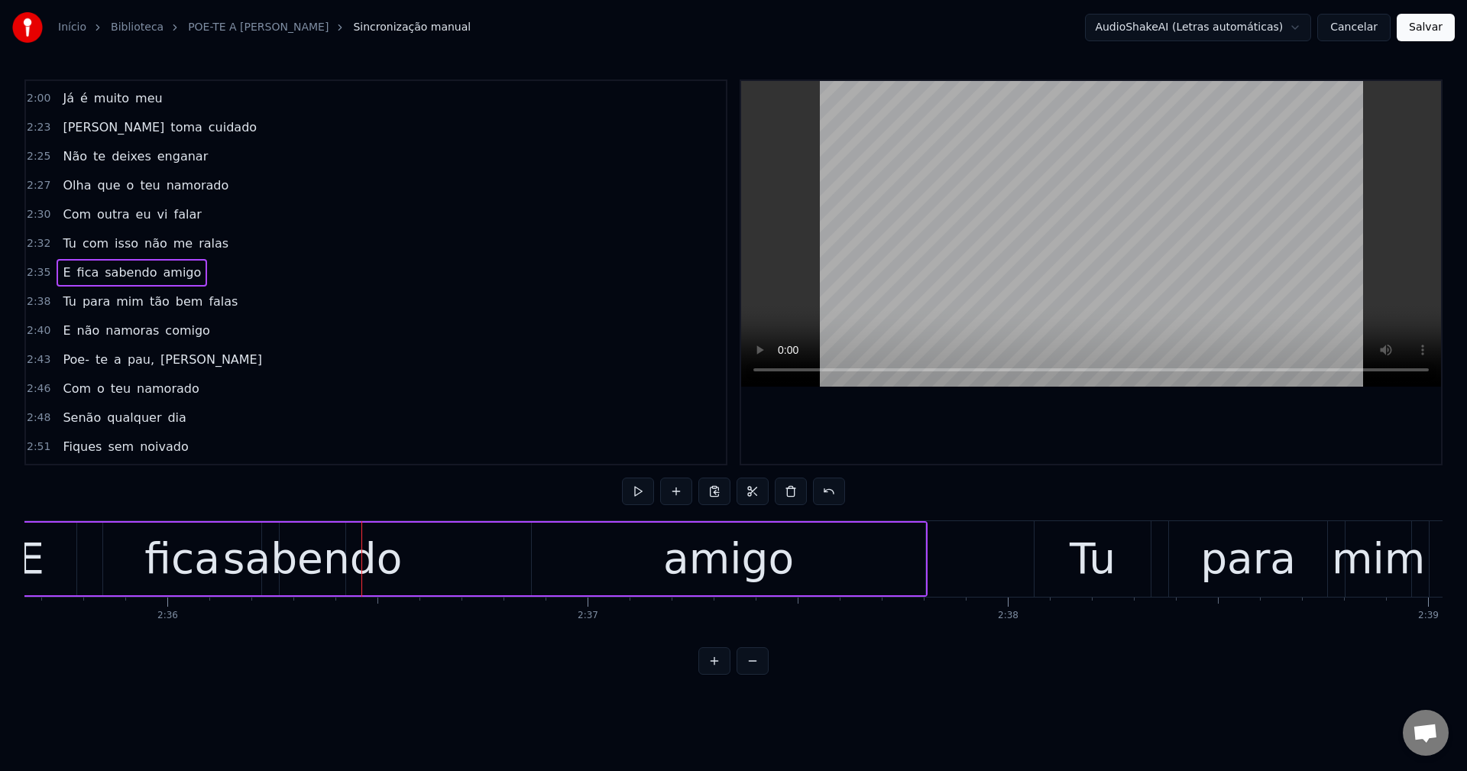
click at [296, 567] on div "sabendo" at bounding box center [312, 558] width 179 height 63
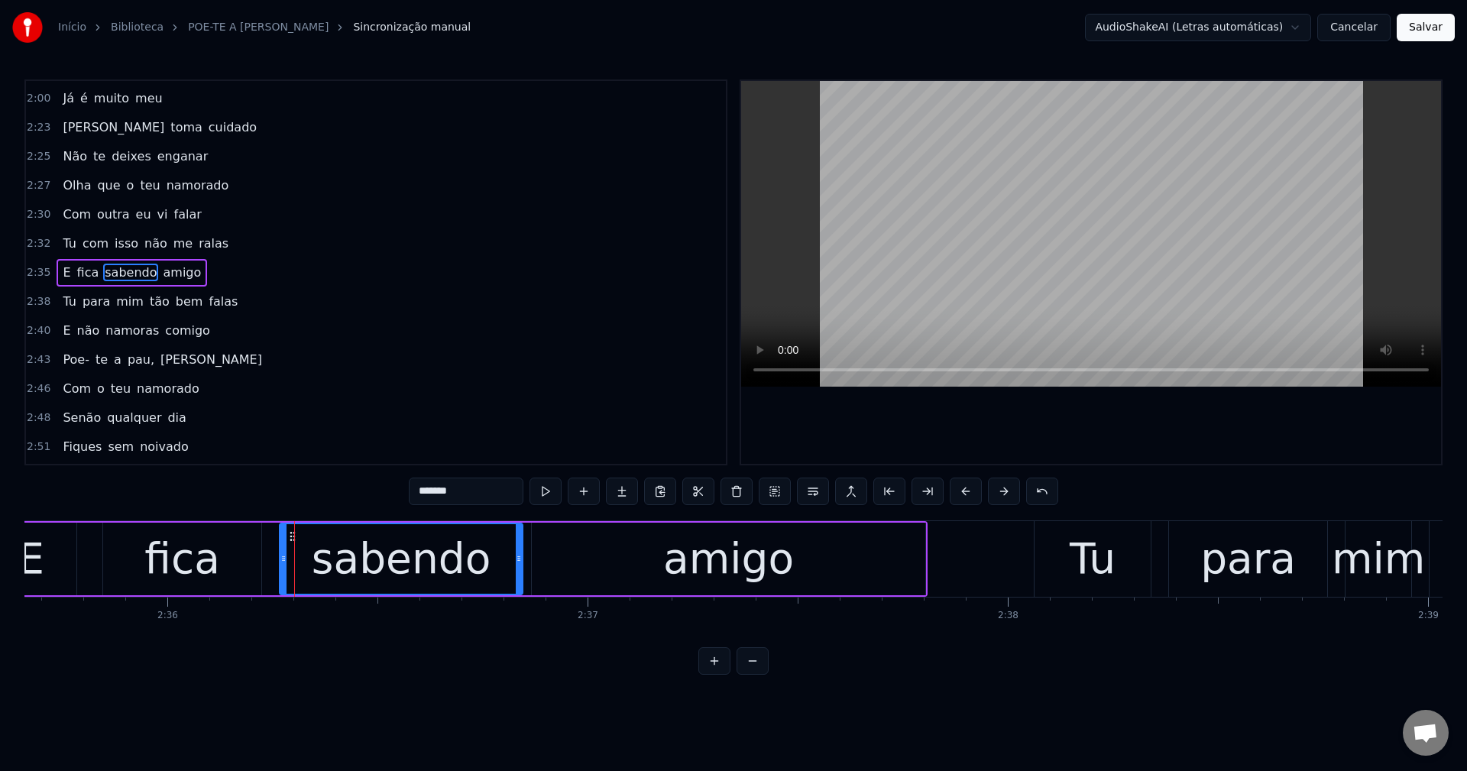
drag, startPoint x: 342, startPoint y: 558, endPoint x: 519, endPoint y: 551, distance: 177.3
click at [519, 551] on div at bounding box center [519, 559] width 6 height 70
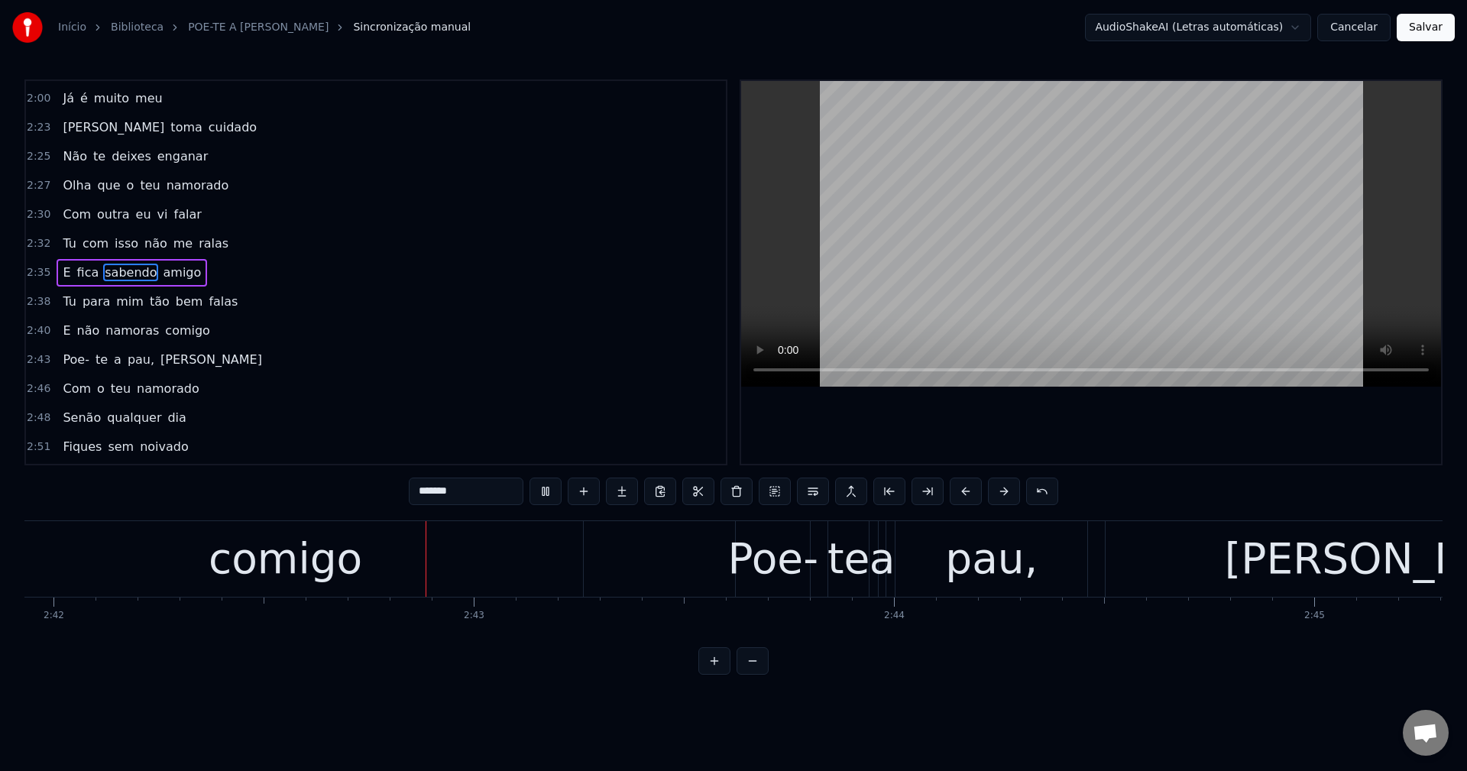
scroll to position [0, 68027]
click at [1099, 267] on video at bounding box center [1091, 234] width 700 height 306
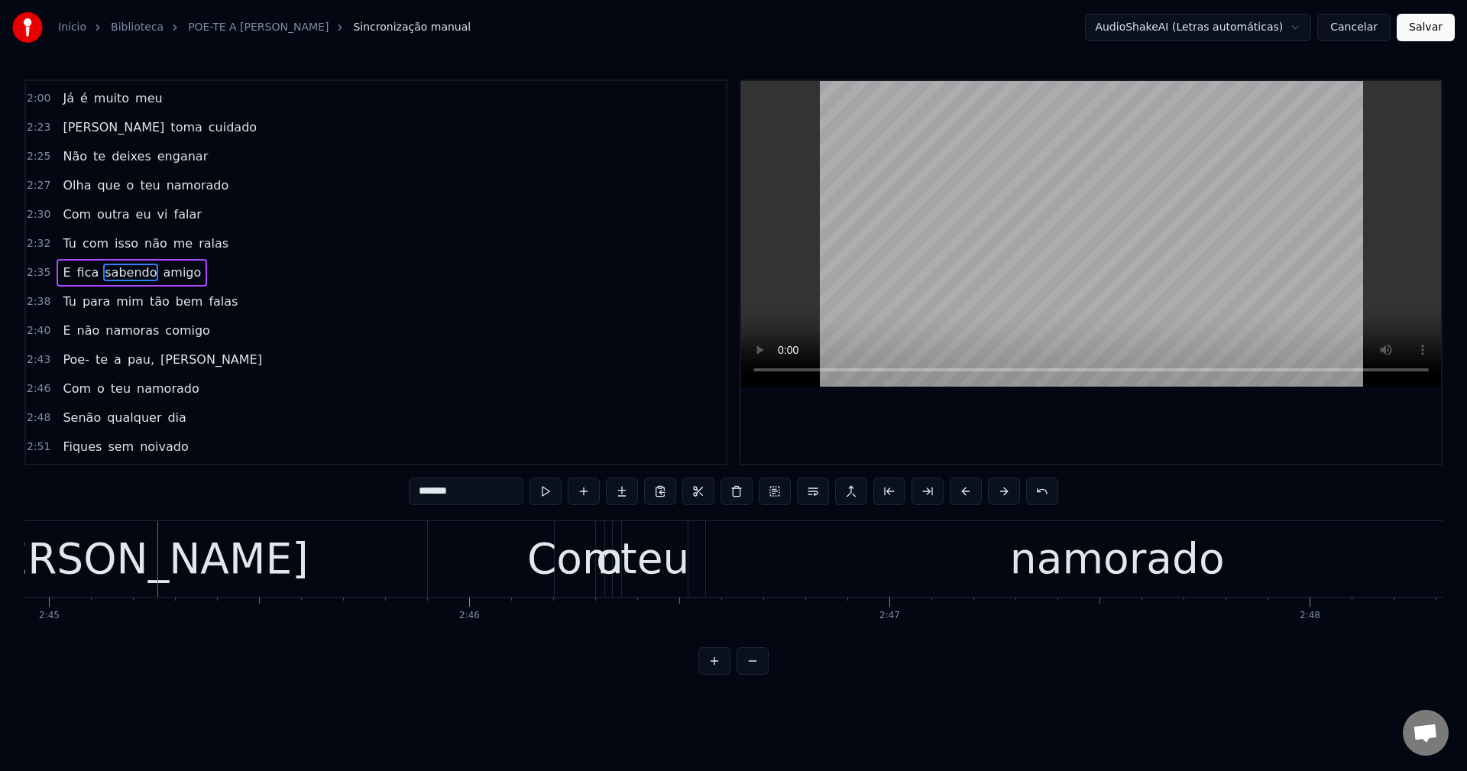
scroll to position [0, 69347]
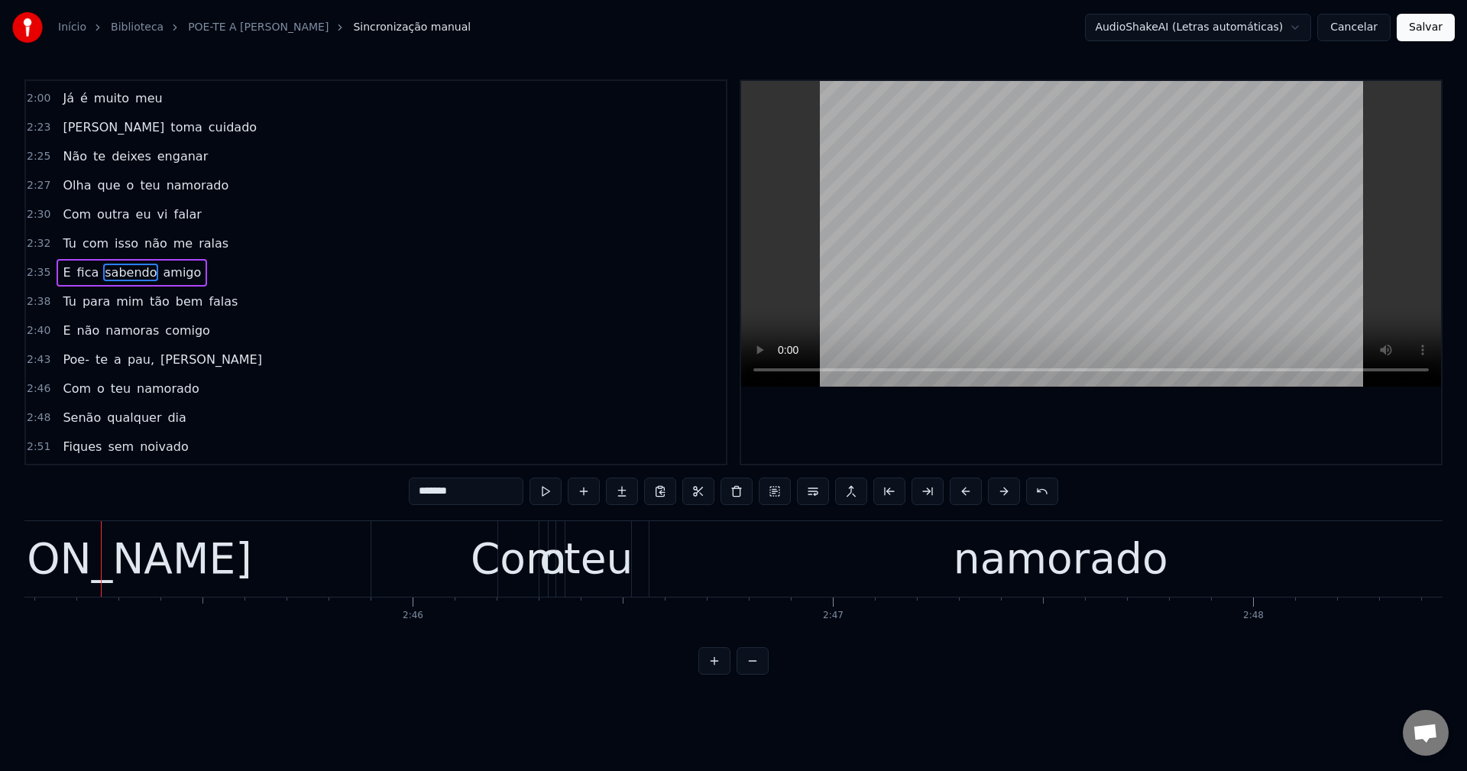
click at [131, 354] on span "pau," at bounding box center [141, 360] width 30 height 18
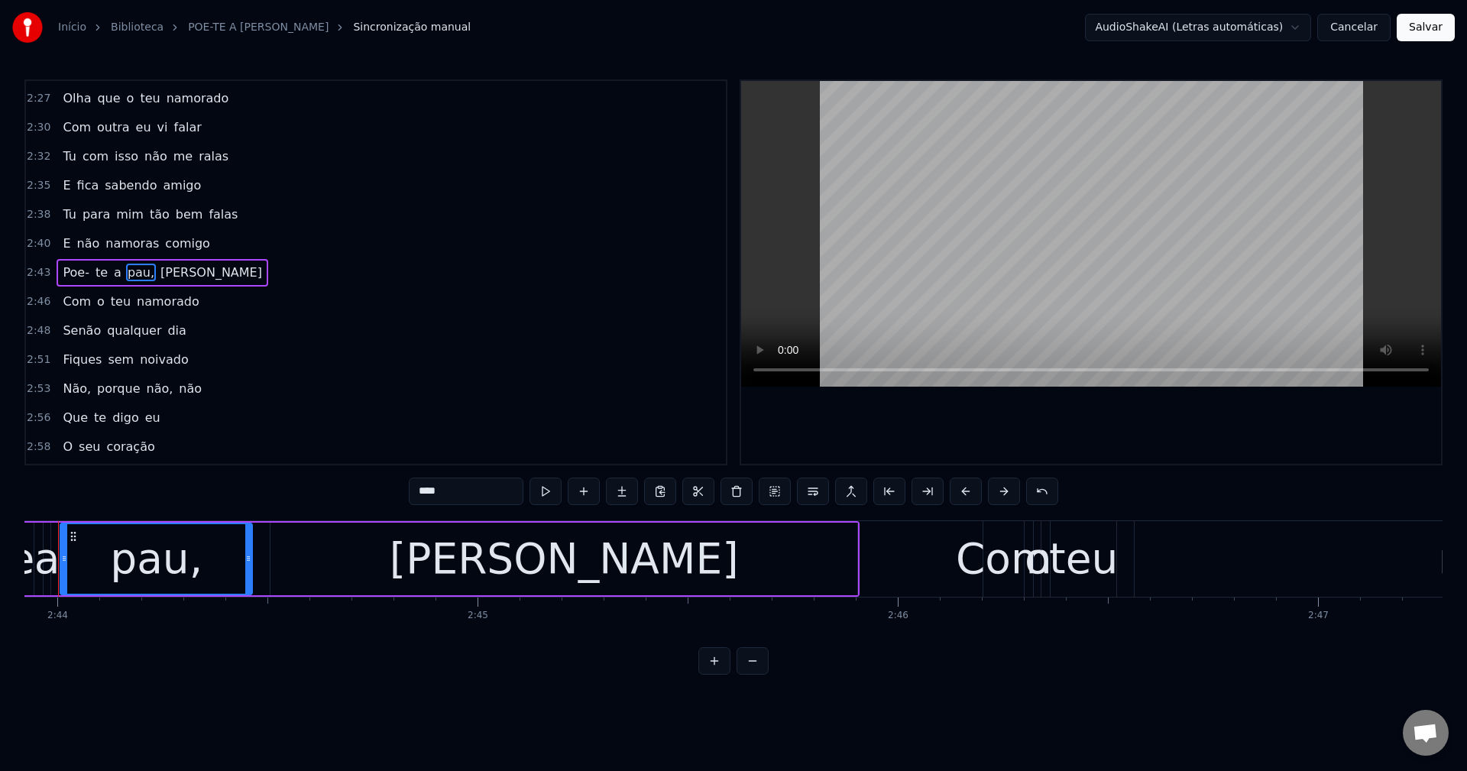
scroll to position [0, 68819]
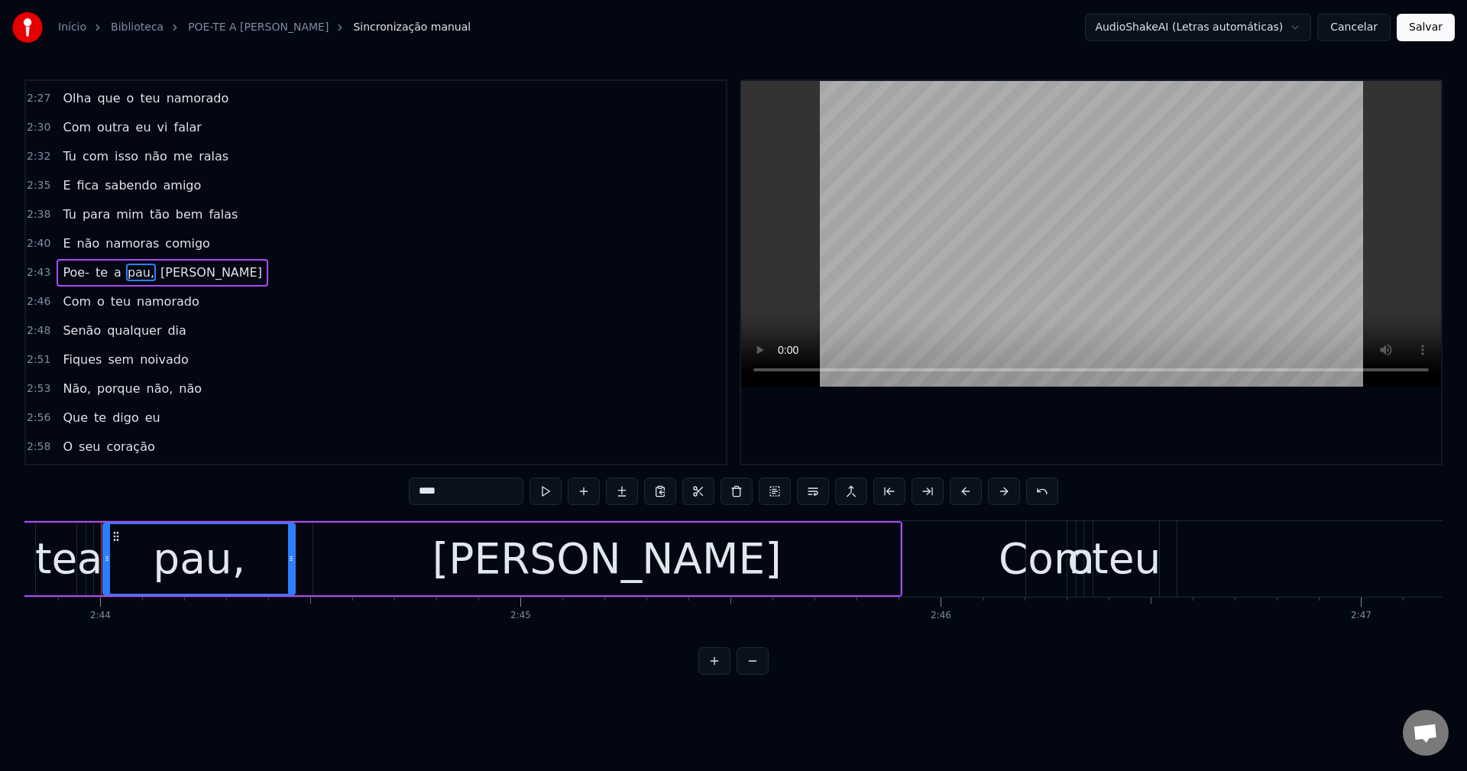
click at [462, 486] on input "****" at bounding box center [466, 490] width 115 height 27
type input "***"
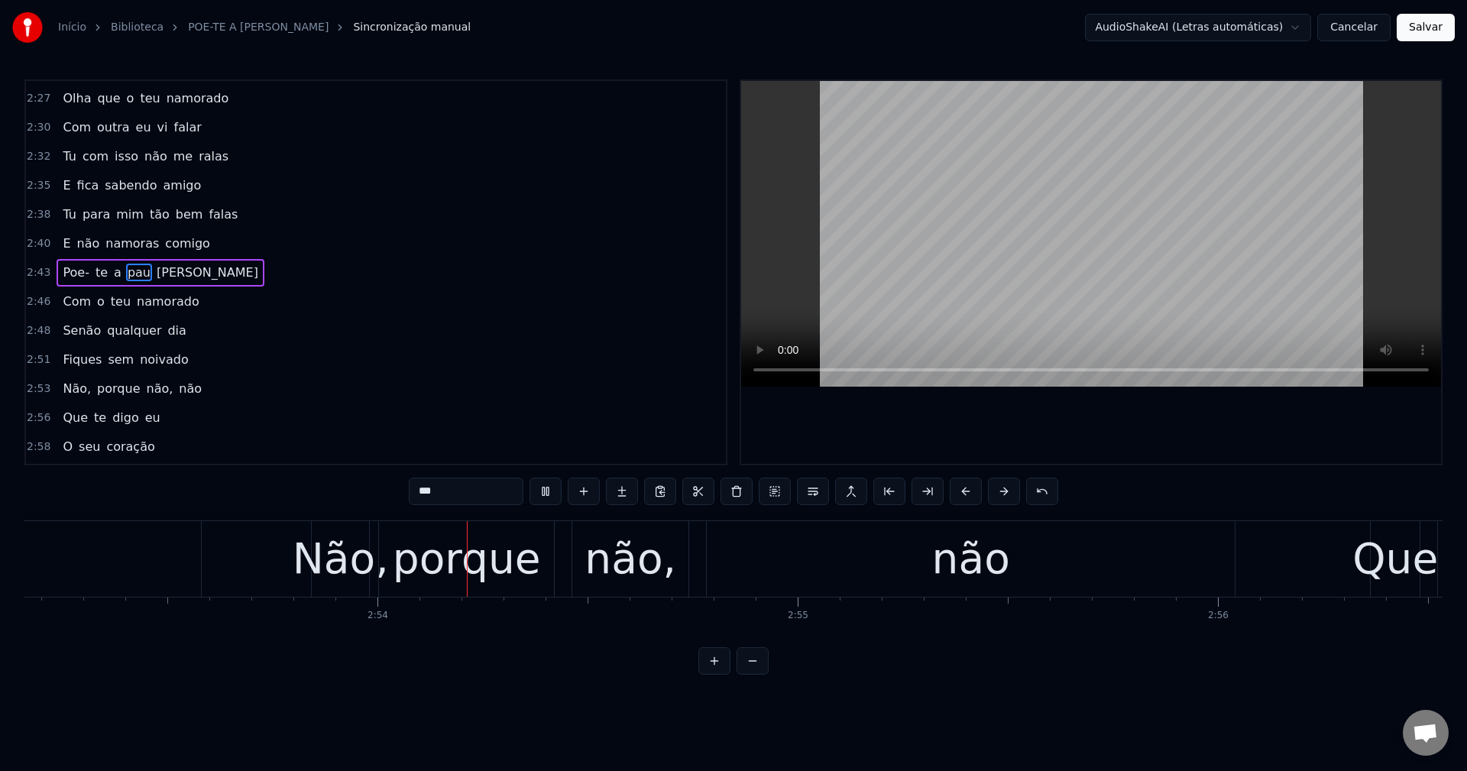
scroll to position [0, 72816]
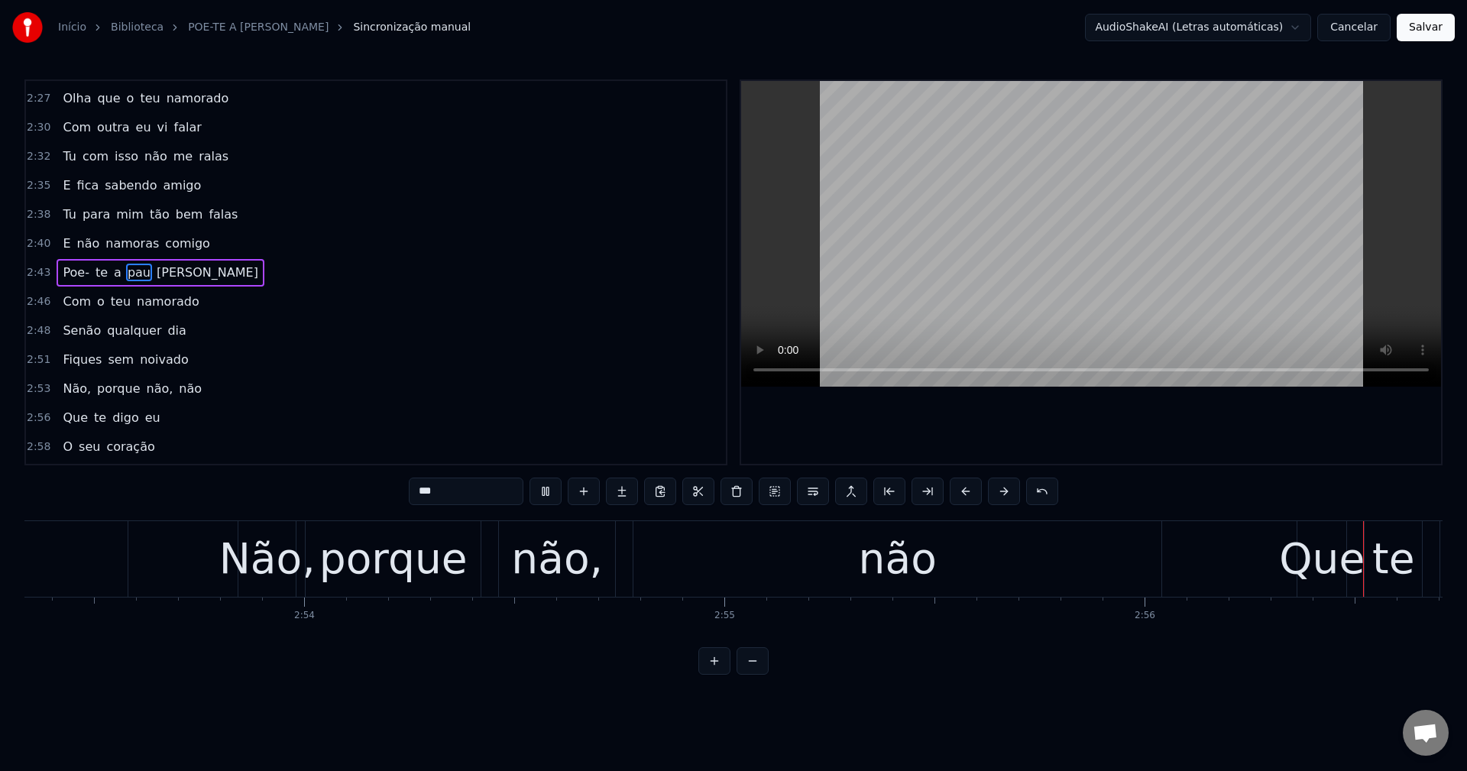
click at [76, 398] on div "Não, porque não, não" at bounding box center [132, 388] width 151 height 27
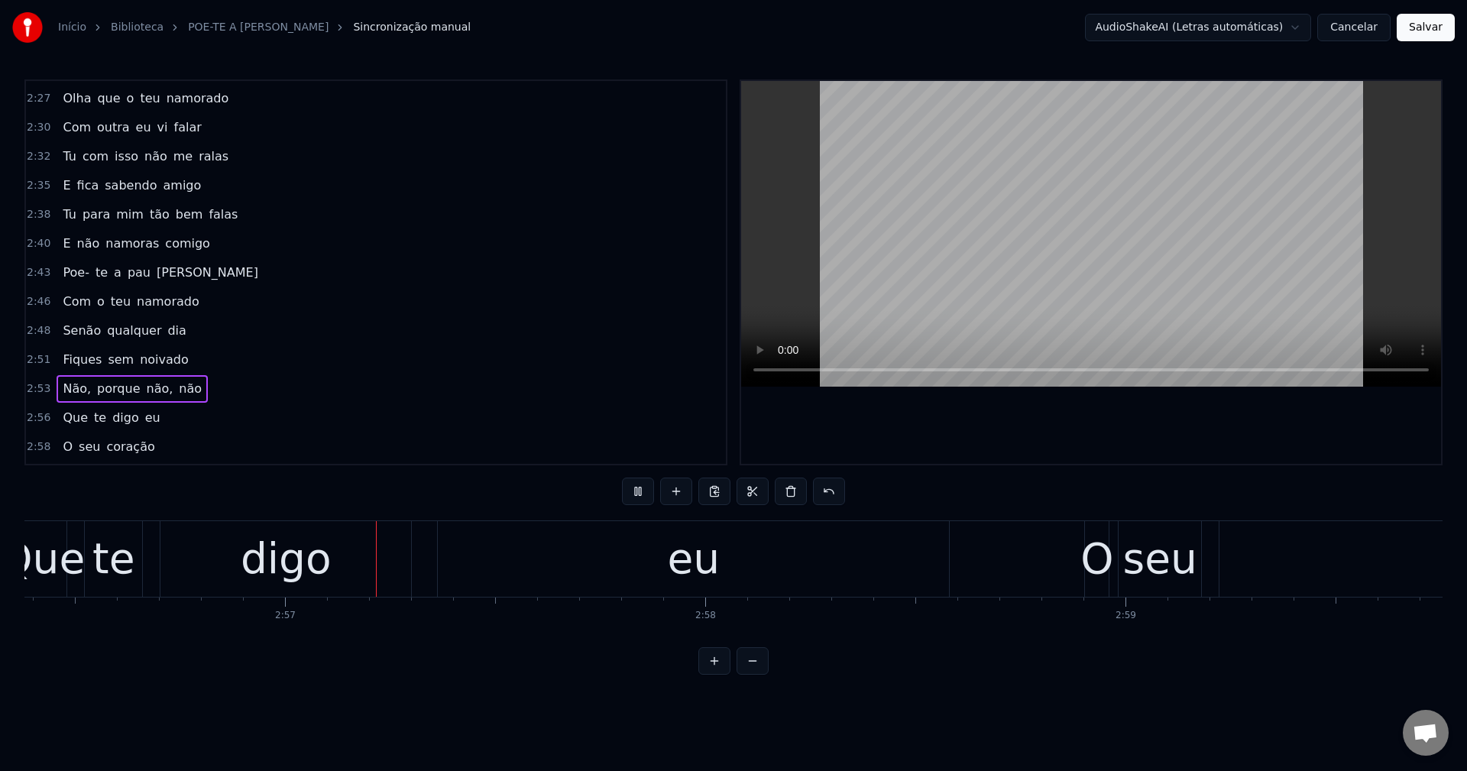
scroll to position [0, 74160]
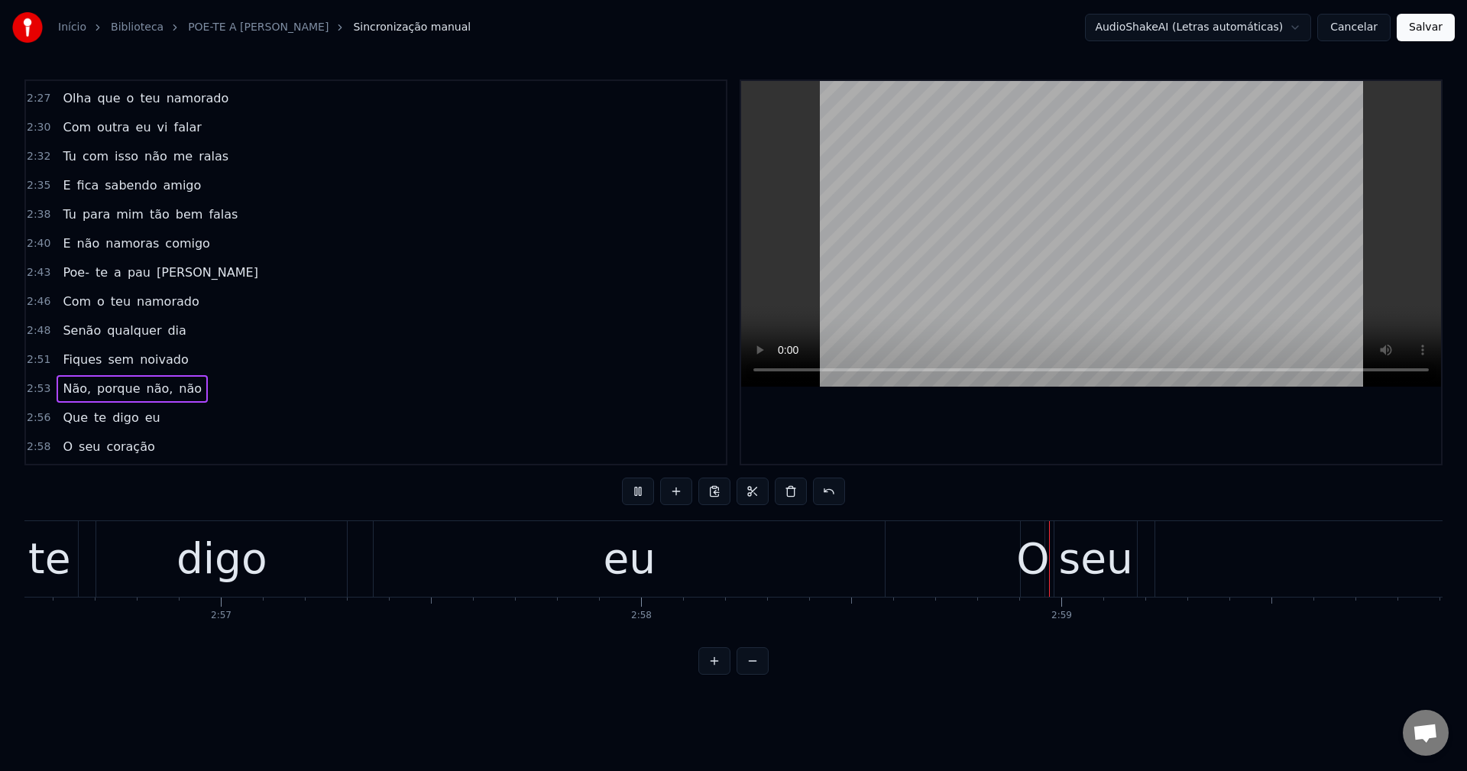
click at [64, 386] on span "Não," at bounding box center [76, 389] width 31 height 18
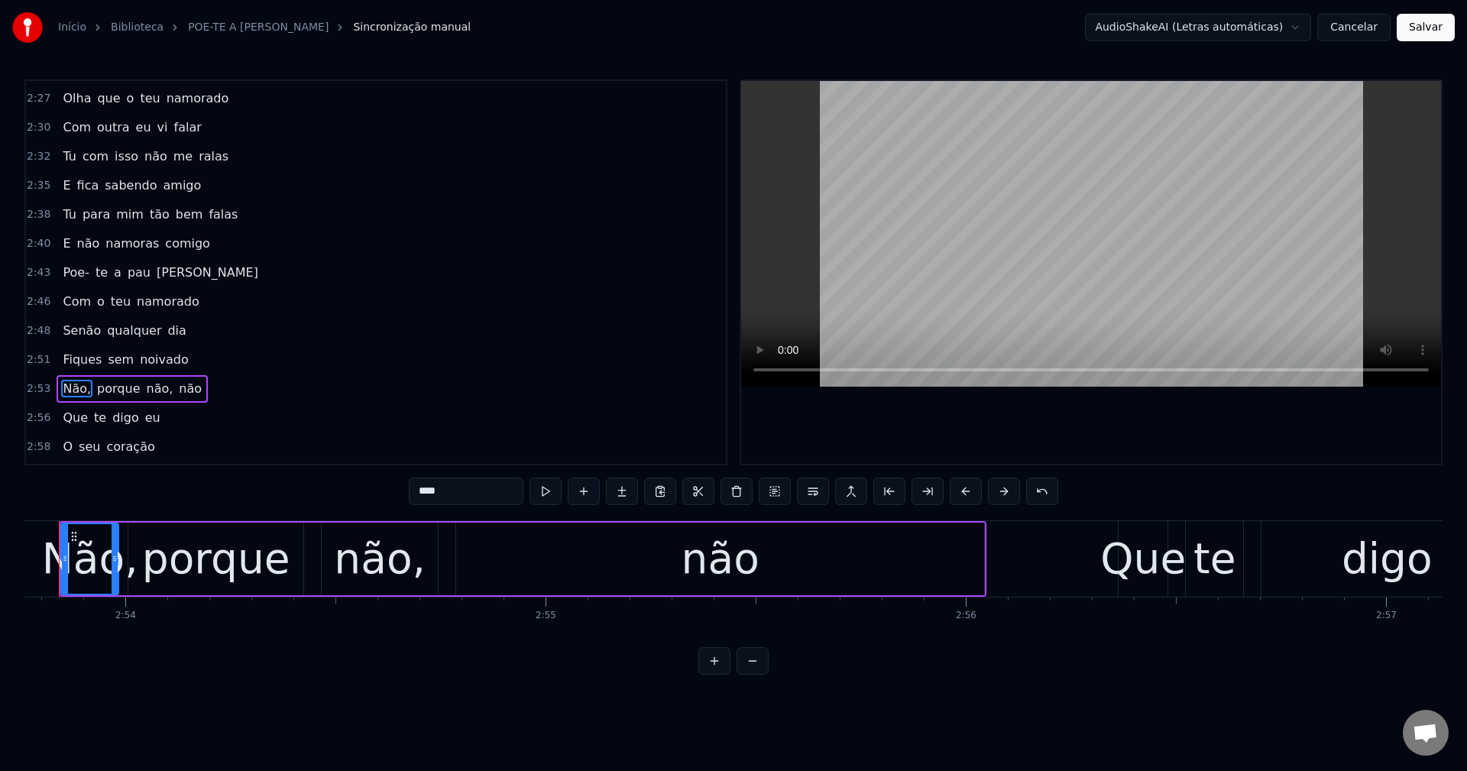
scroll to position [0, 72953]
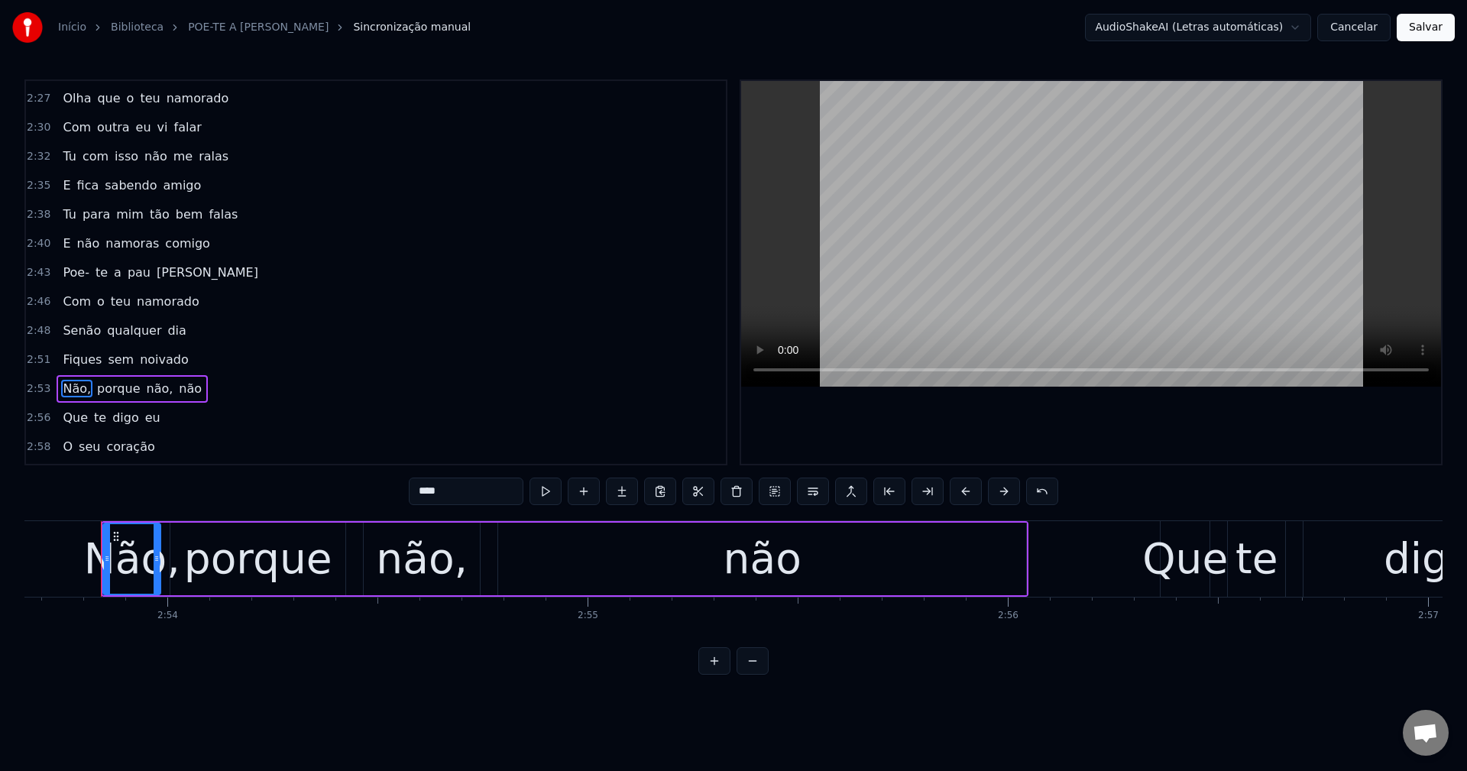
click at [468, 489] on input "****" at bounding box center [466, 490] width 115 height 27
click at [108, 392] on span "porque" at bounding box center [115, 389] width 46 height 18
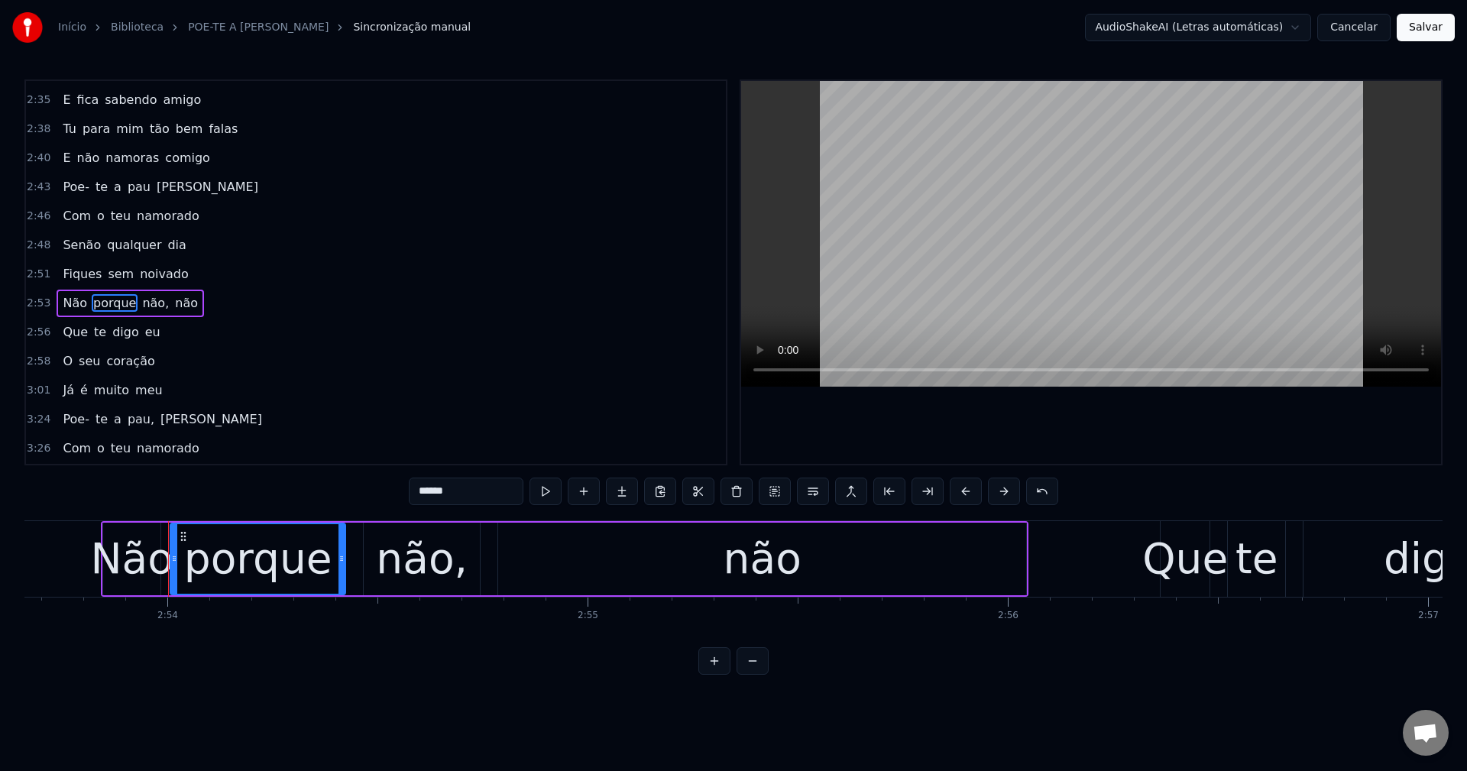
scroll to position [1100, 0]
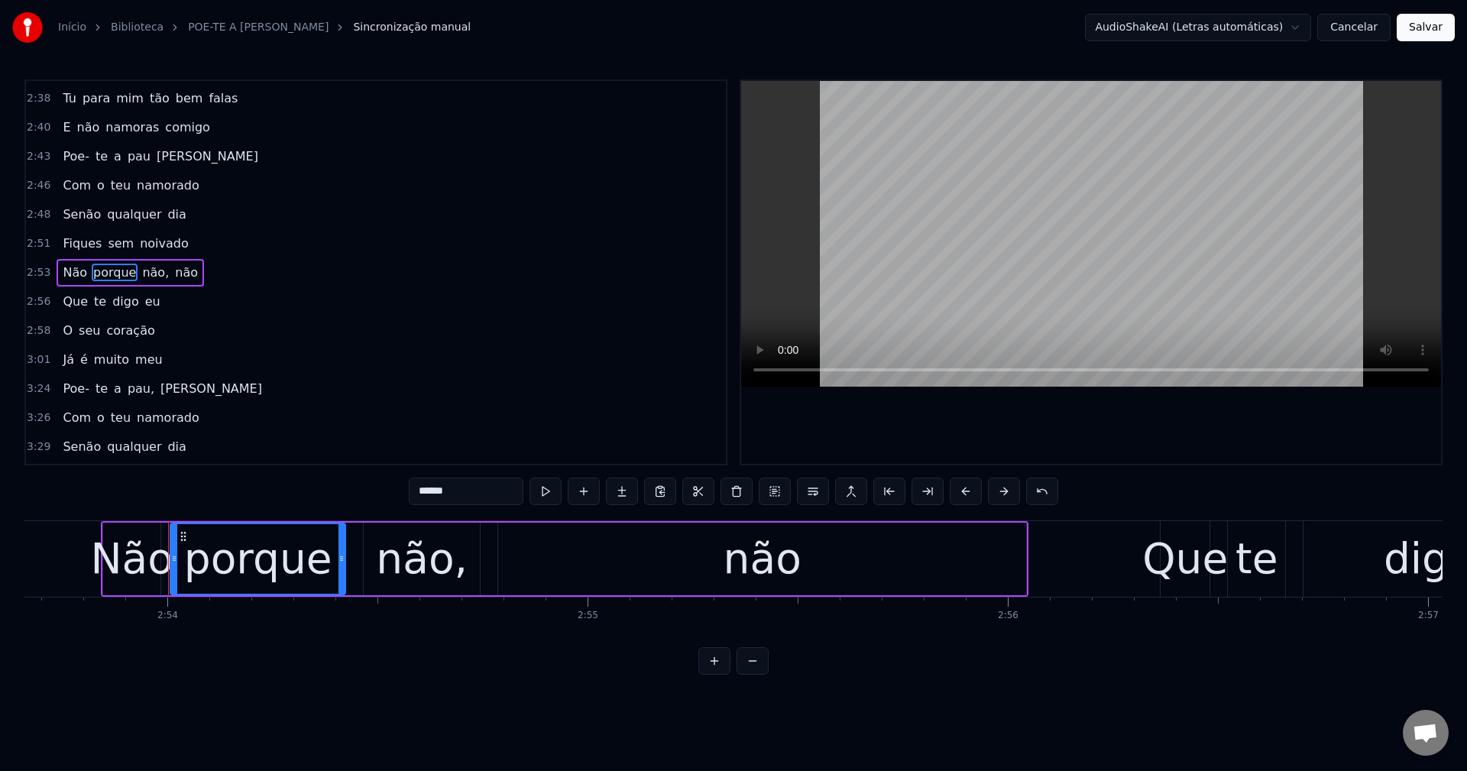
drag, startPoint x: 465, startPoint y: 496, endPoint x: 208, endPoint y: 461, distance: 259.8
click at [208, 461] on div "0:21 Maria toma cuidado 0:24 Não te deixes enganar 0:26 Olha que o teu namorado…" at bounding box center [733, 376] width 1418 height 595
click at [126, 270] on span "não," at bounding box center [135, 273] width 30 height 18
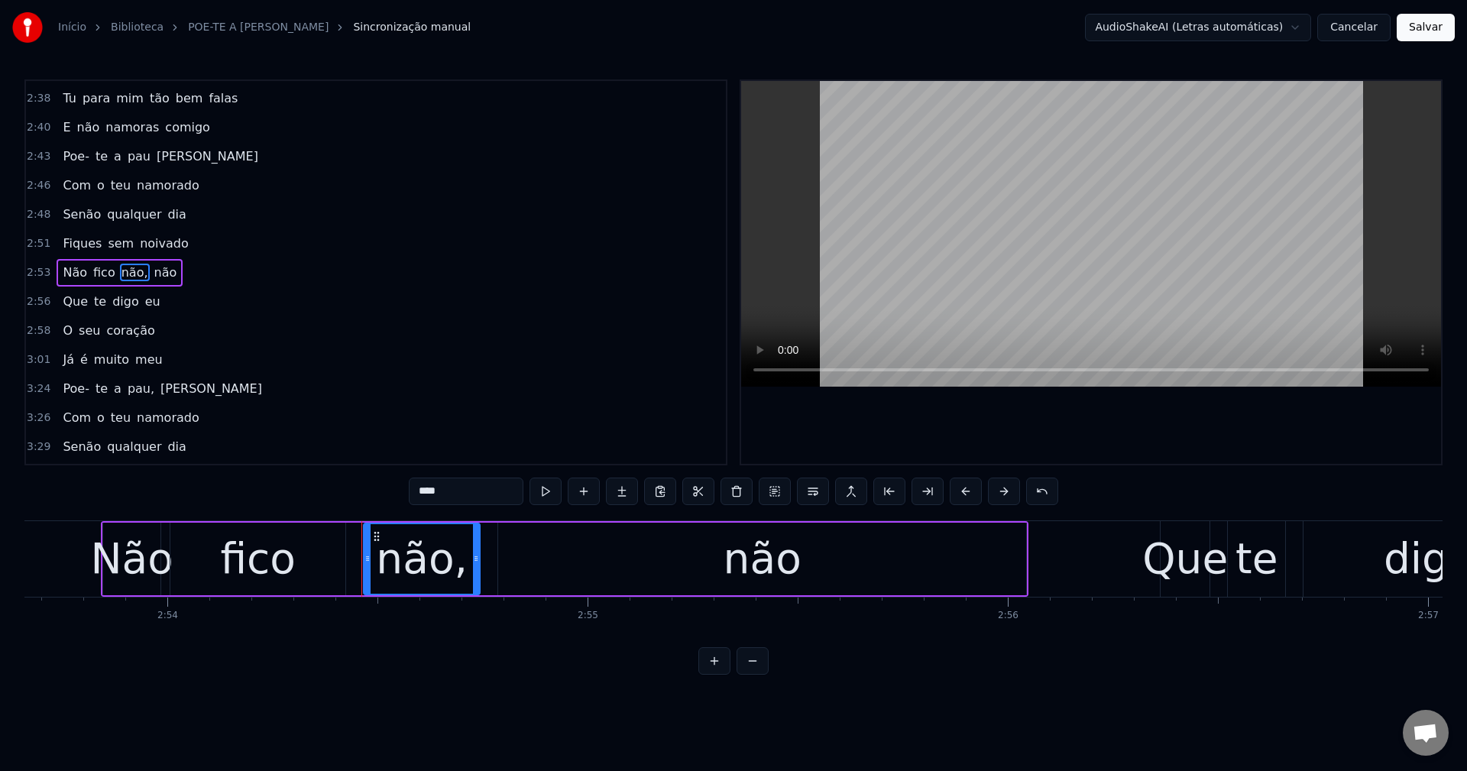
click at [451, 487] on input "****" at bounding box center [466, 490] width 115 height 27
type input "***"
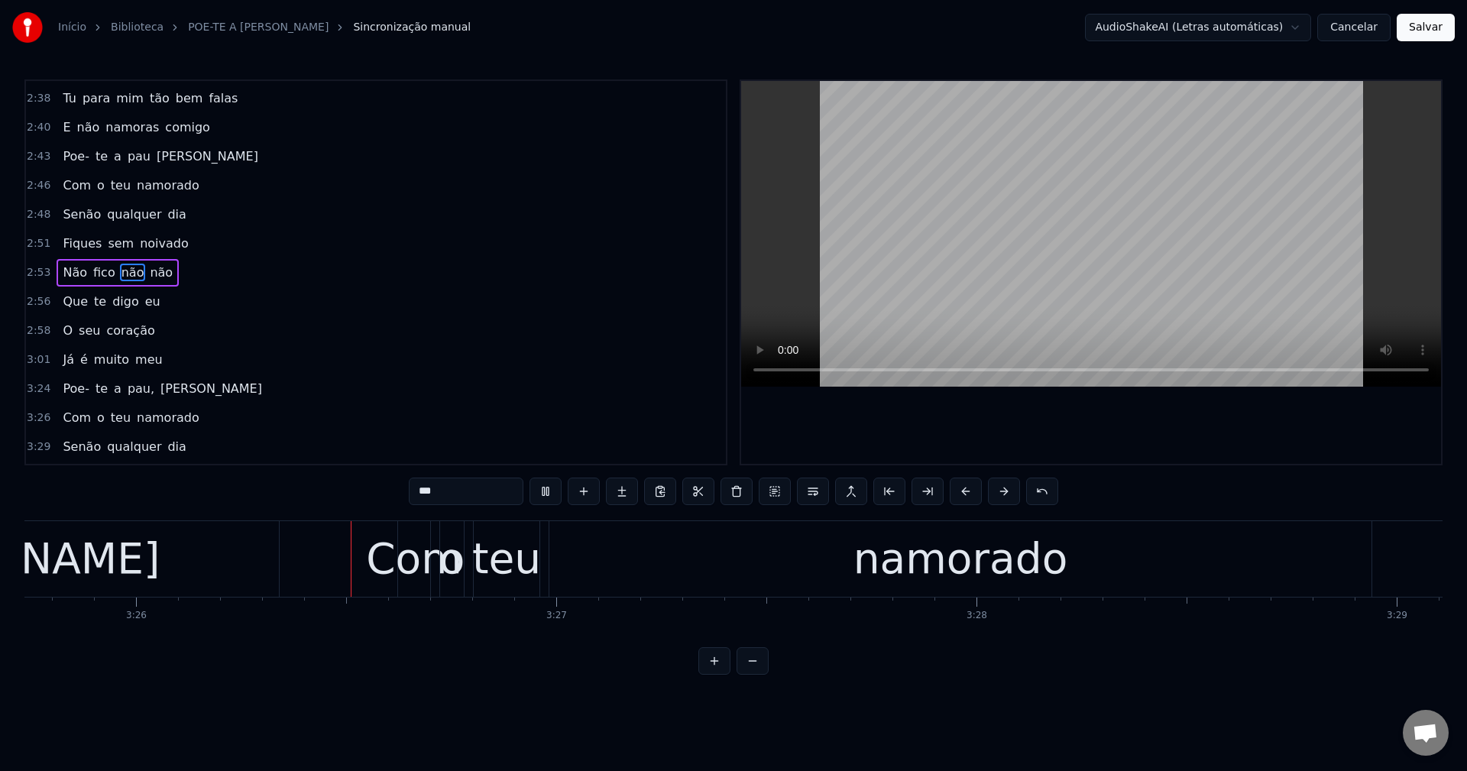
scroll to position [0, 86429]
click at [128, 399] on div "Poe- te a pau, Maria" at bounding box center [163, 388] width 212 height 27
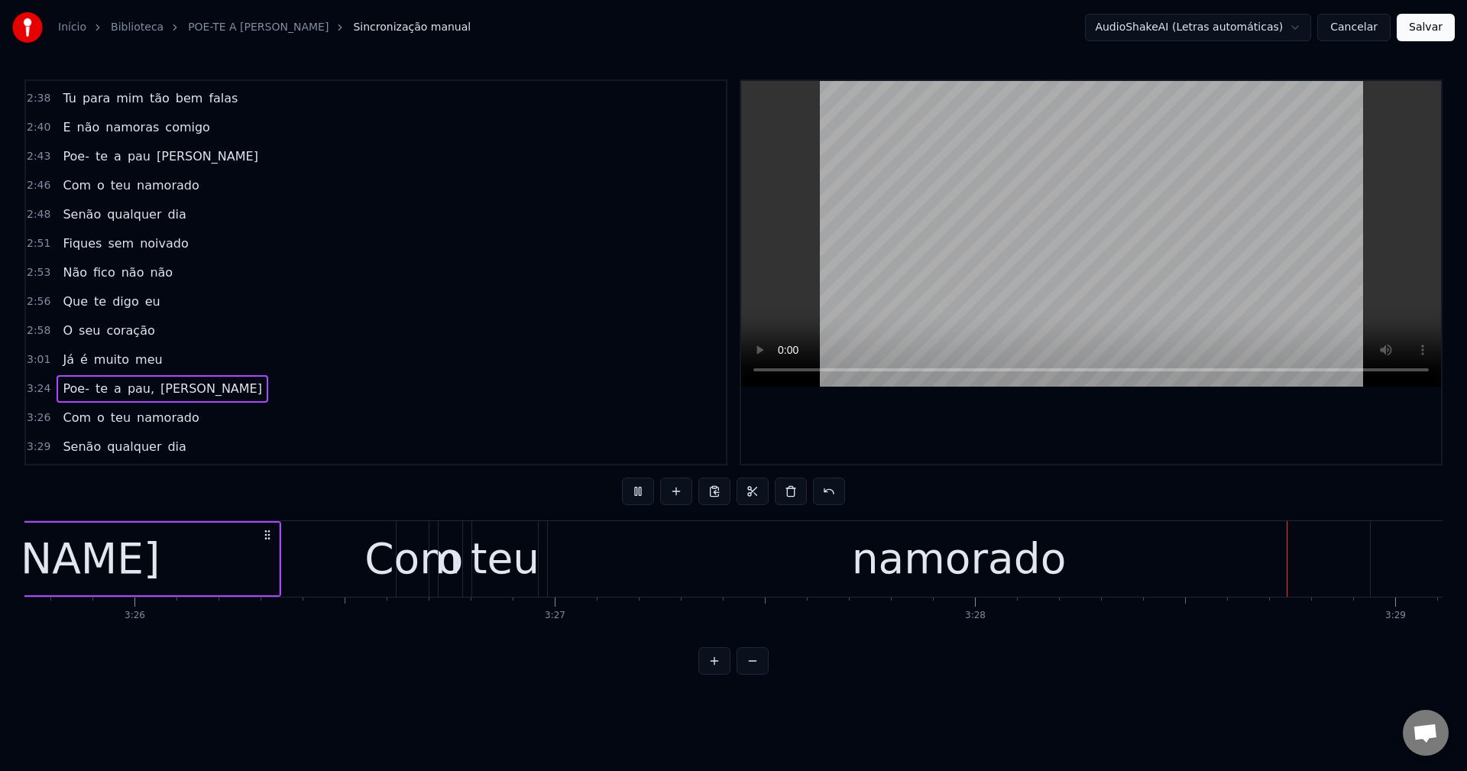
click at [128, 395] on span "pau," at bounding box center [141, 389] width 30 height 18
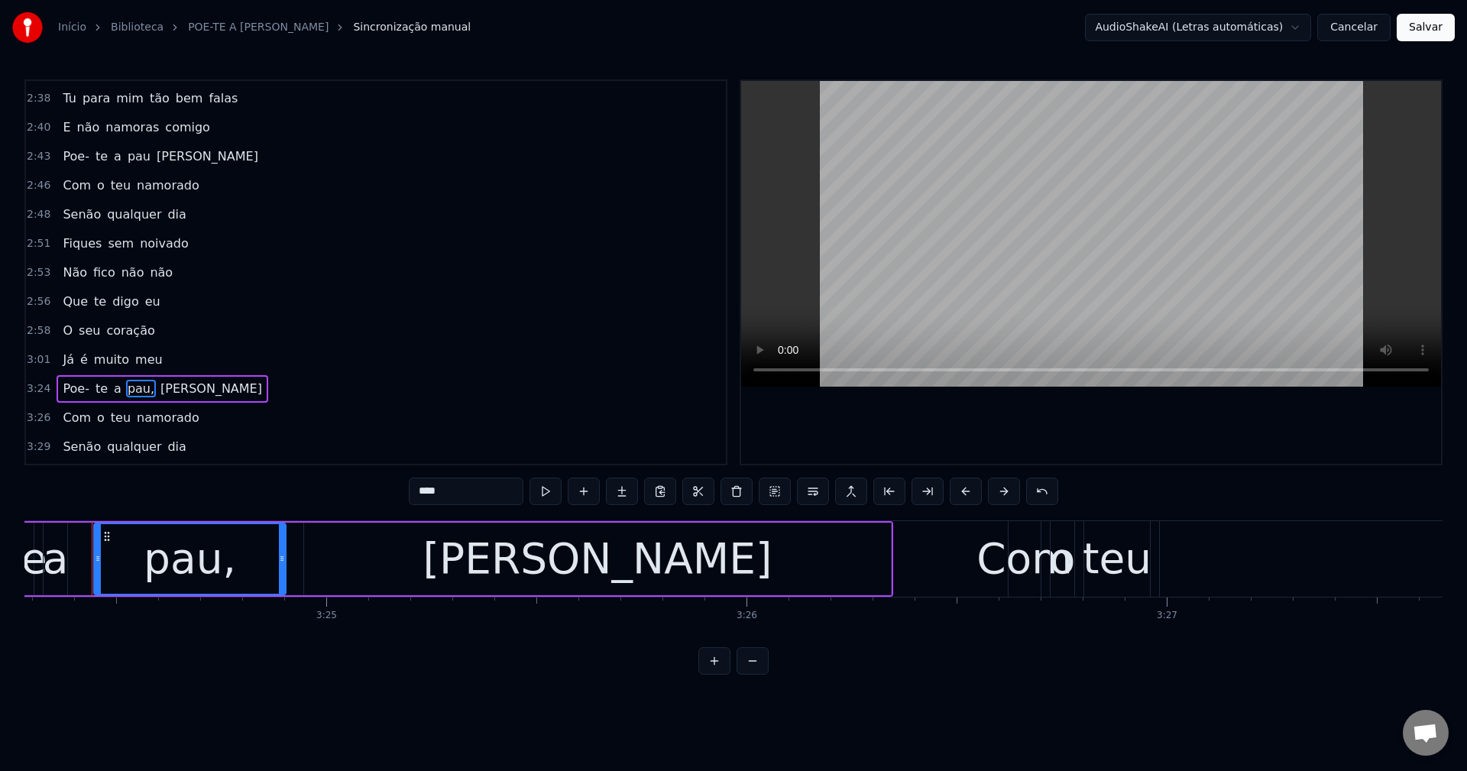
scroll to position [0, 85808]
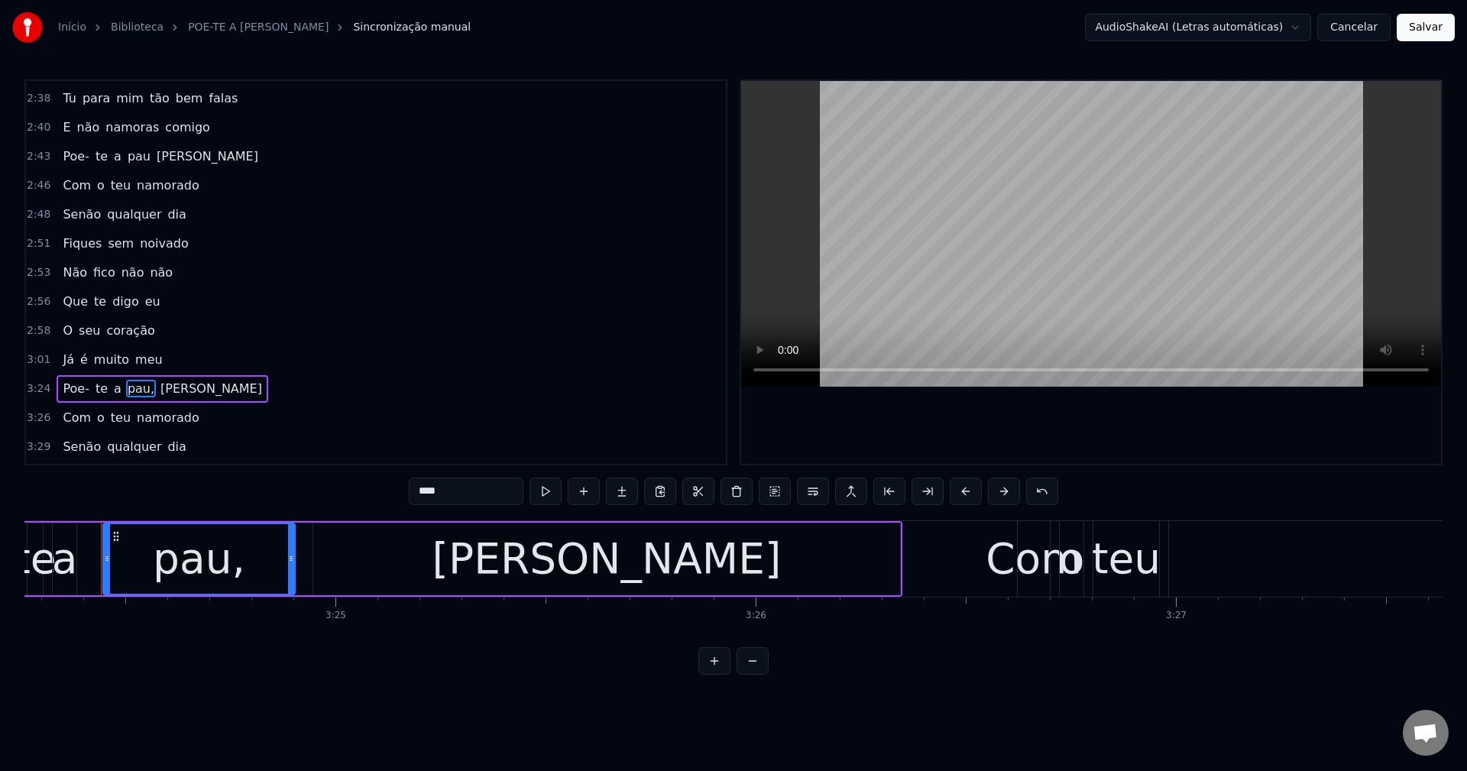
click at [485, 491] on input "****" at bounding box center [466, 490] width 115 height 27
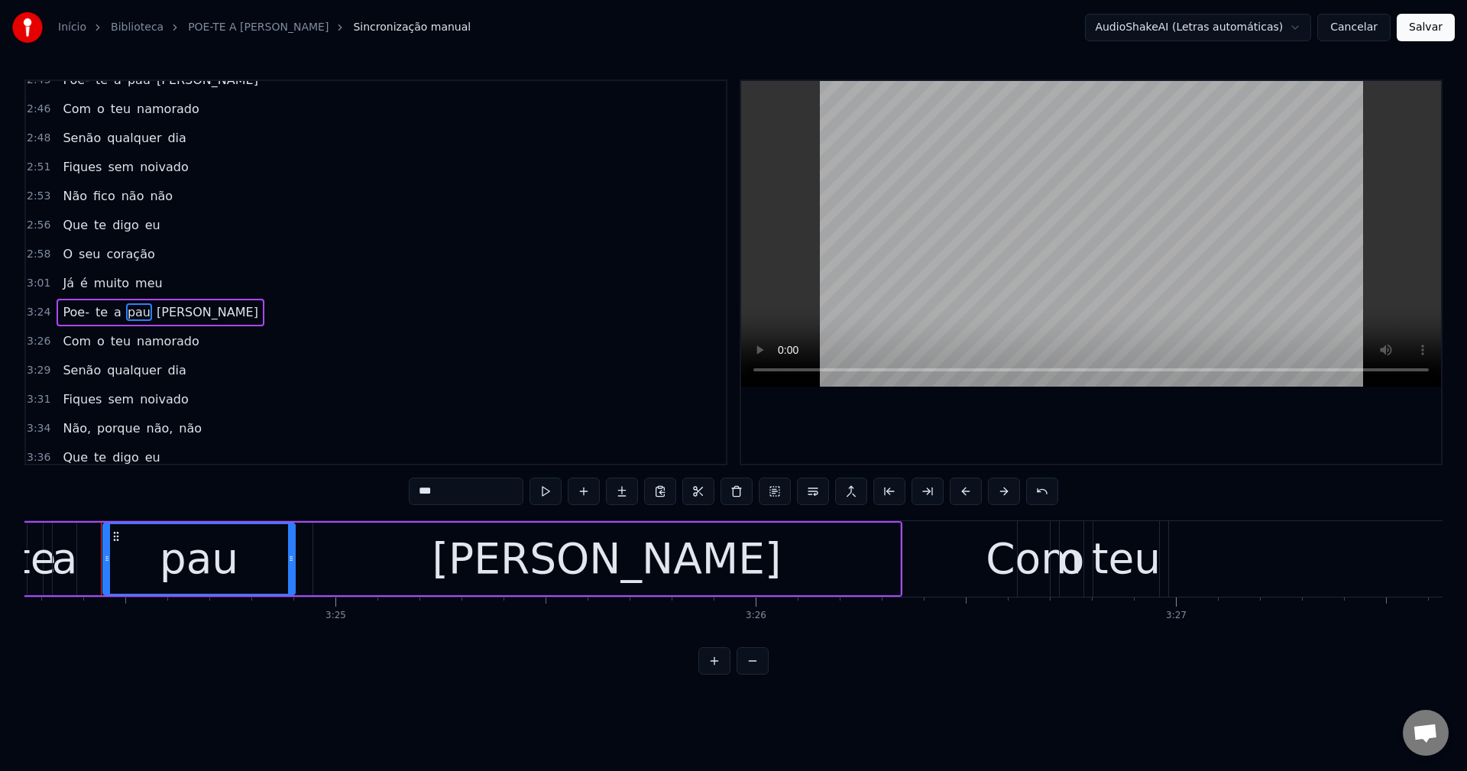
scroll to position [1243, 0]
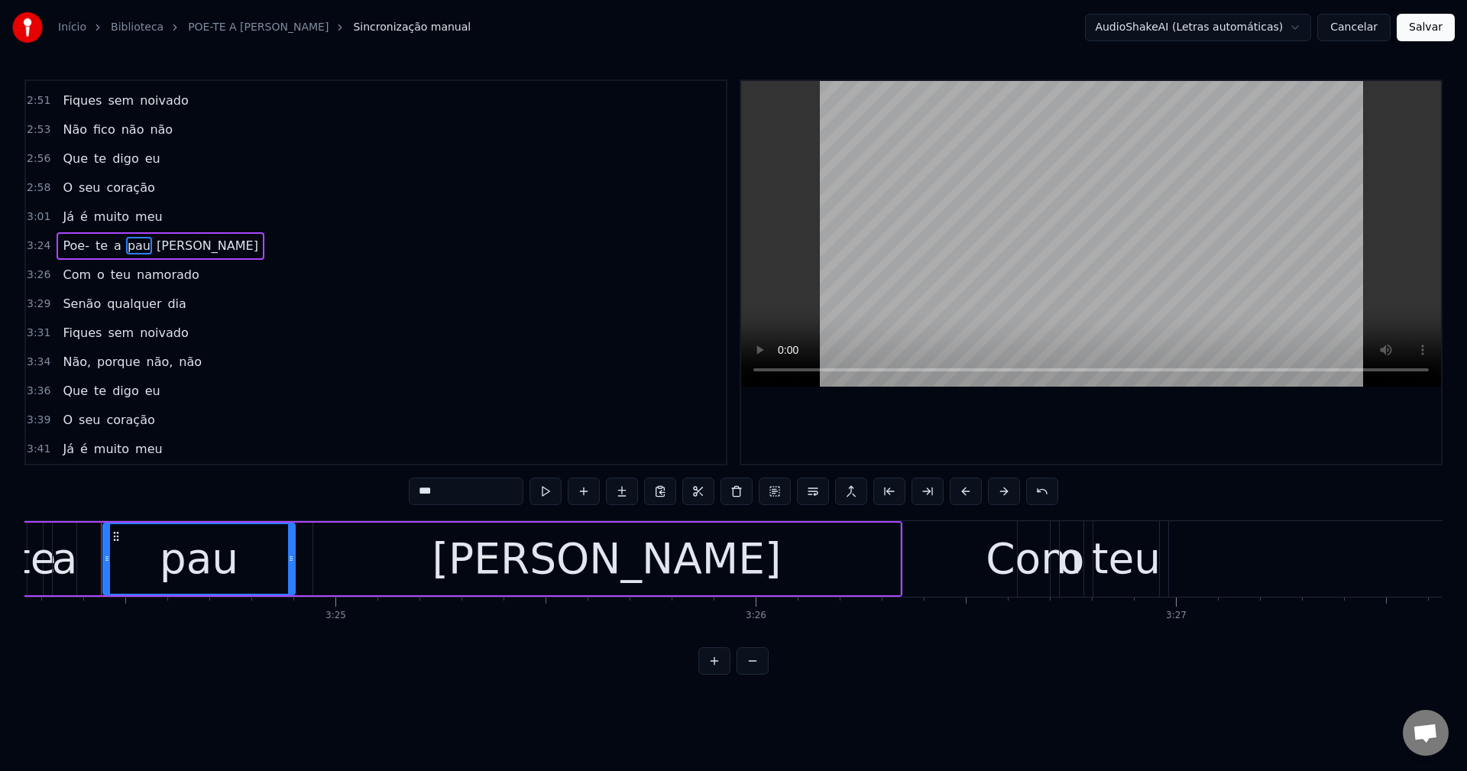
click at [76, 333] on span "Fiques" at bounding box center [82, 333] width 42 height 18
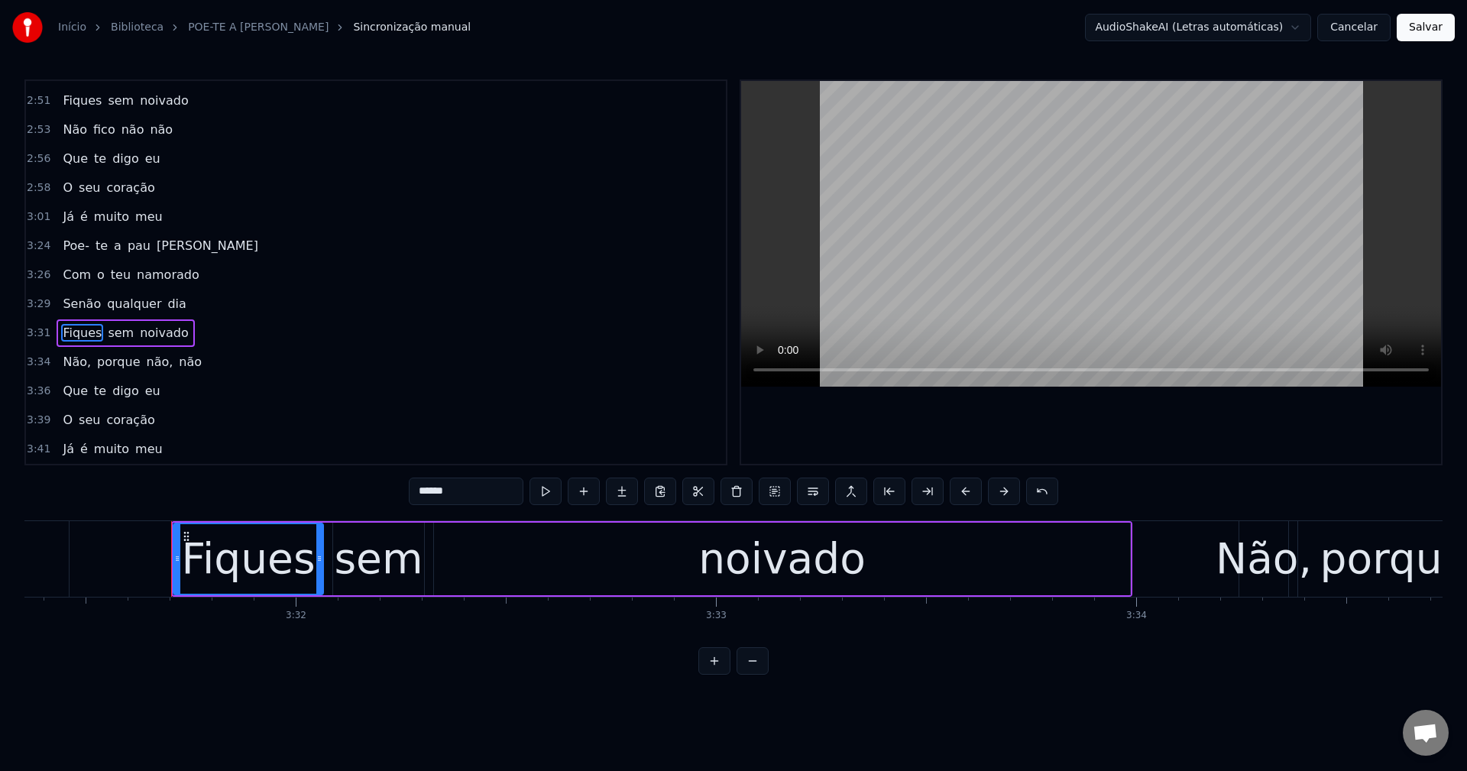
scroll to position [0, 88858]
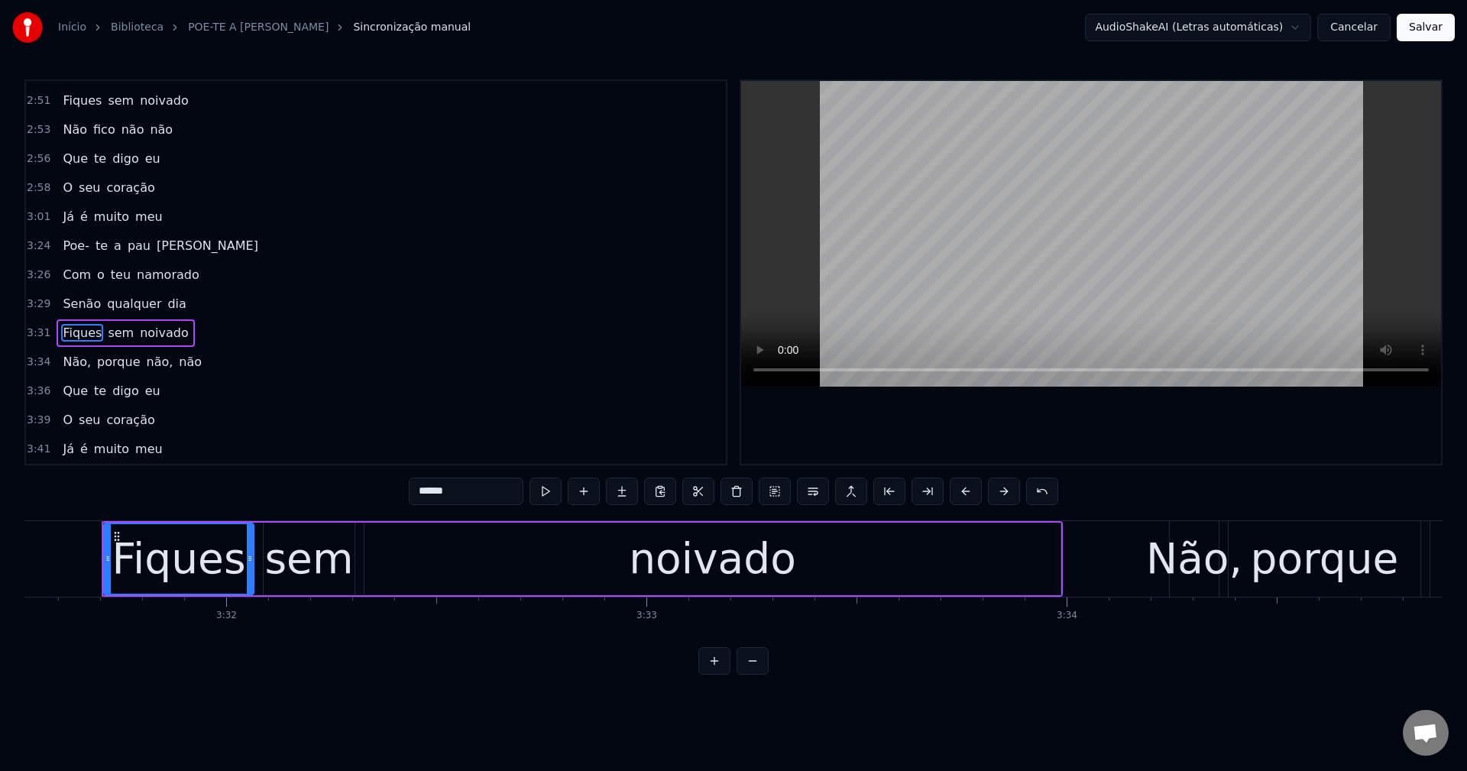
drag, startPoint x: 468, startPoint y: 494, endPoint x: 257, endPoint y: 496, distance: 211.6
click at [257, 496] on div "0:21 Maria toma cuidado 0:24 Não te deixes enganar 0:26 Olha que o teu namorado…" at bounding box center [733, 376] width 1418 height 595
click at [77, 370] on span "Não," at bounding box center [76, 362] width 31 height 18
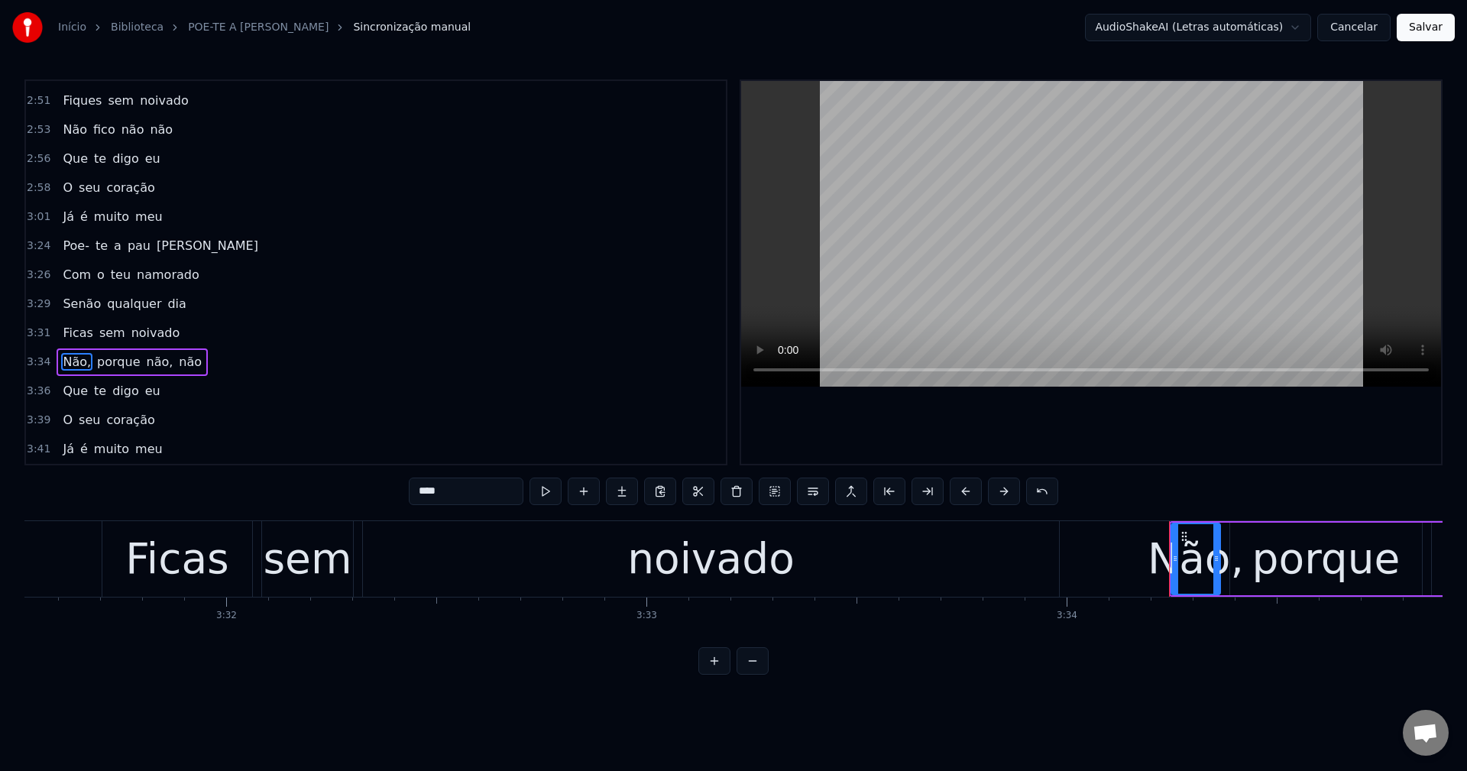
click at [471, 479] on input "****" at bounding box center [466, 490] width 115 height 27
click at [99, 365] on span "porque" at bounding box center [115, 362] width 46 height 18
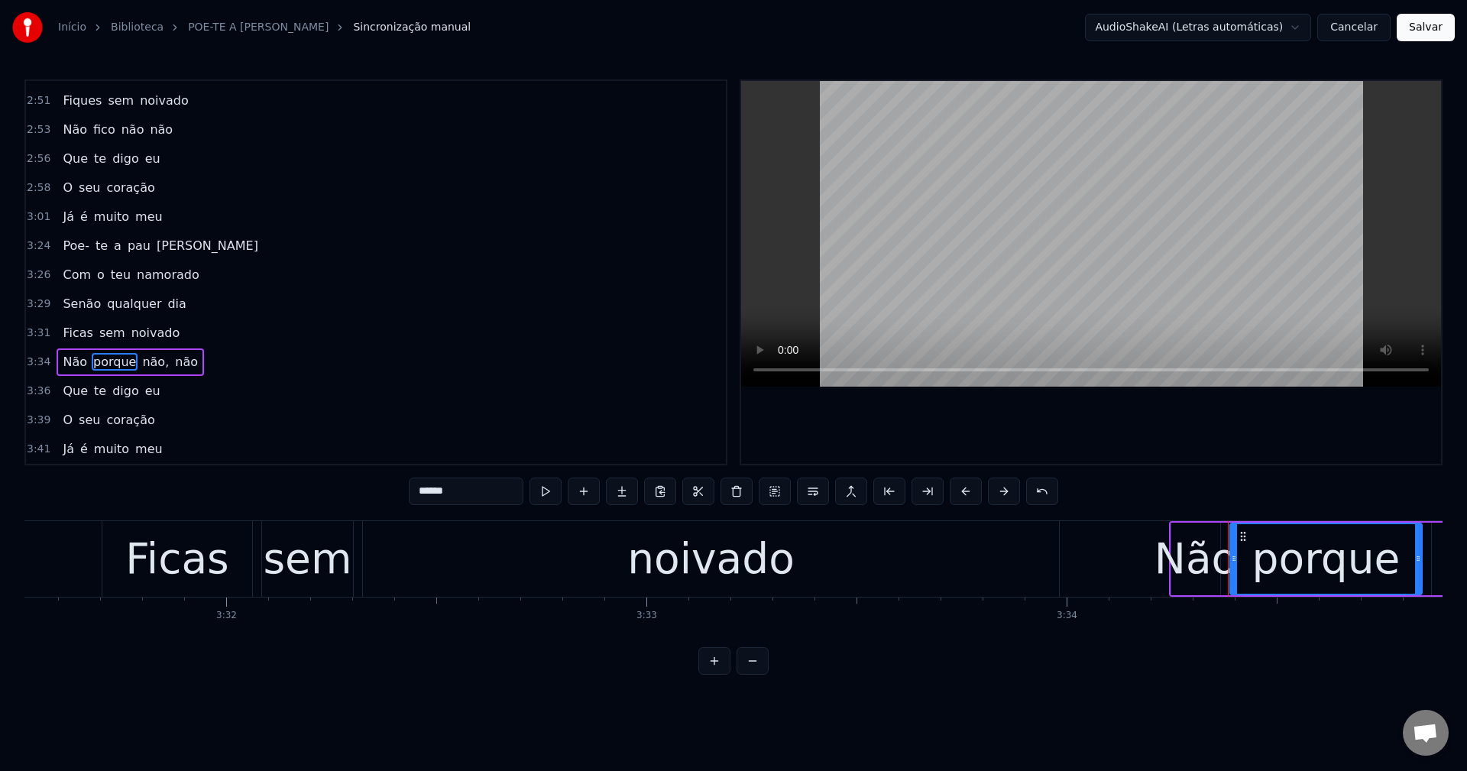
drag, startPoint x: 467, startPoint y: 493, endPoint x: 315, endPoint y: 479, distance: 152.6
click at [330, 496] on div "0:21 Maria toma cuidado 0:24 Não te deixes enganar 0:26 Olha que o teu namorado…" at bounding box center [733, 376] width 1418 height 595
click at [134, 366] on span "não," at bounding box center [135, 362] width 30 height 18
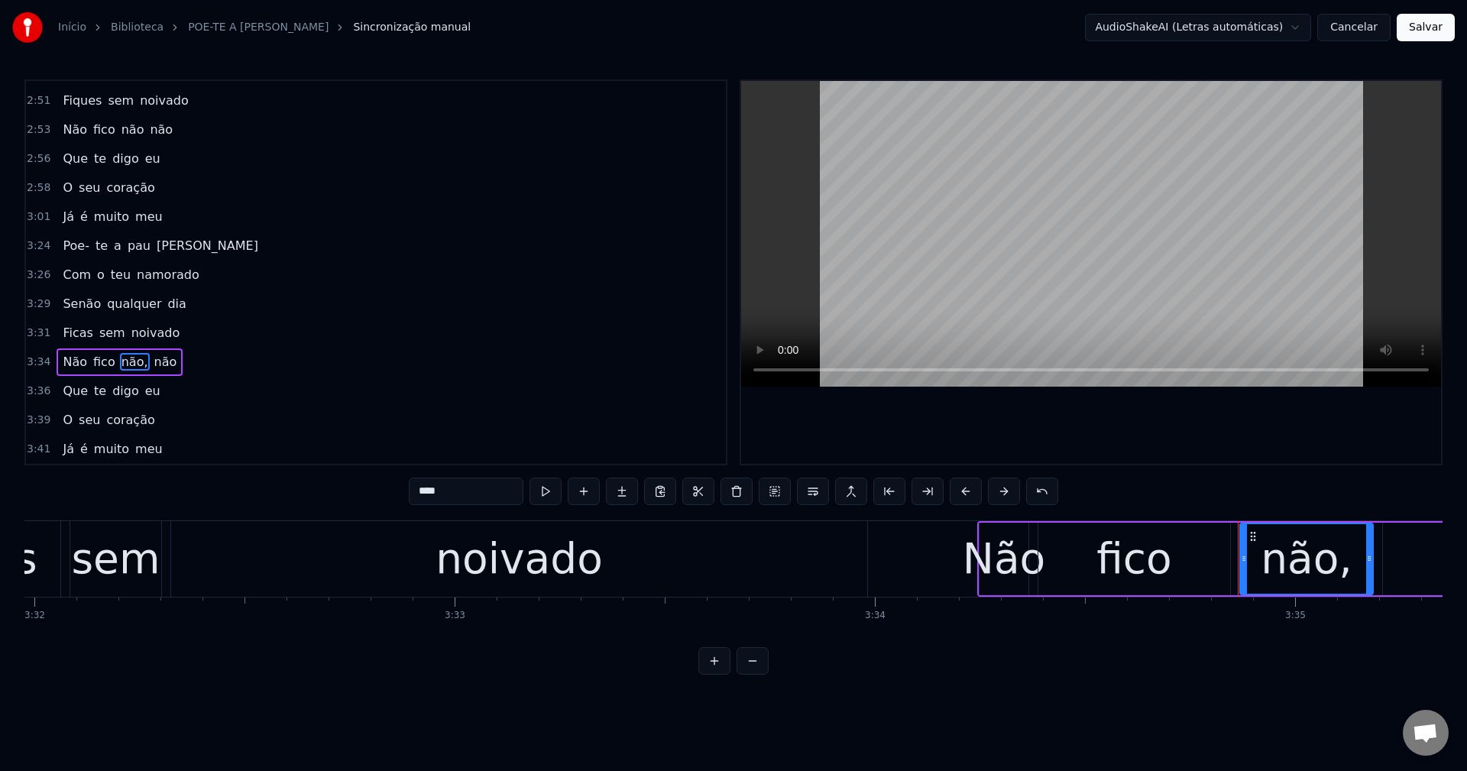
click at [494, 496] on input "****" at bounding box center [466, 490] width 115 height 27
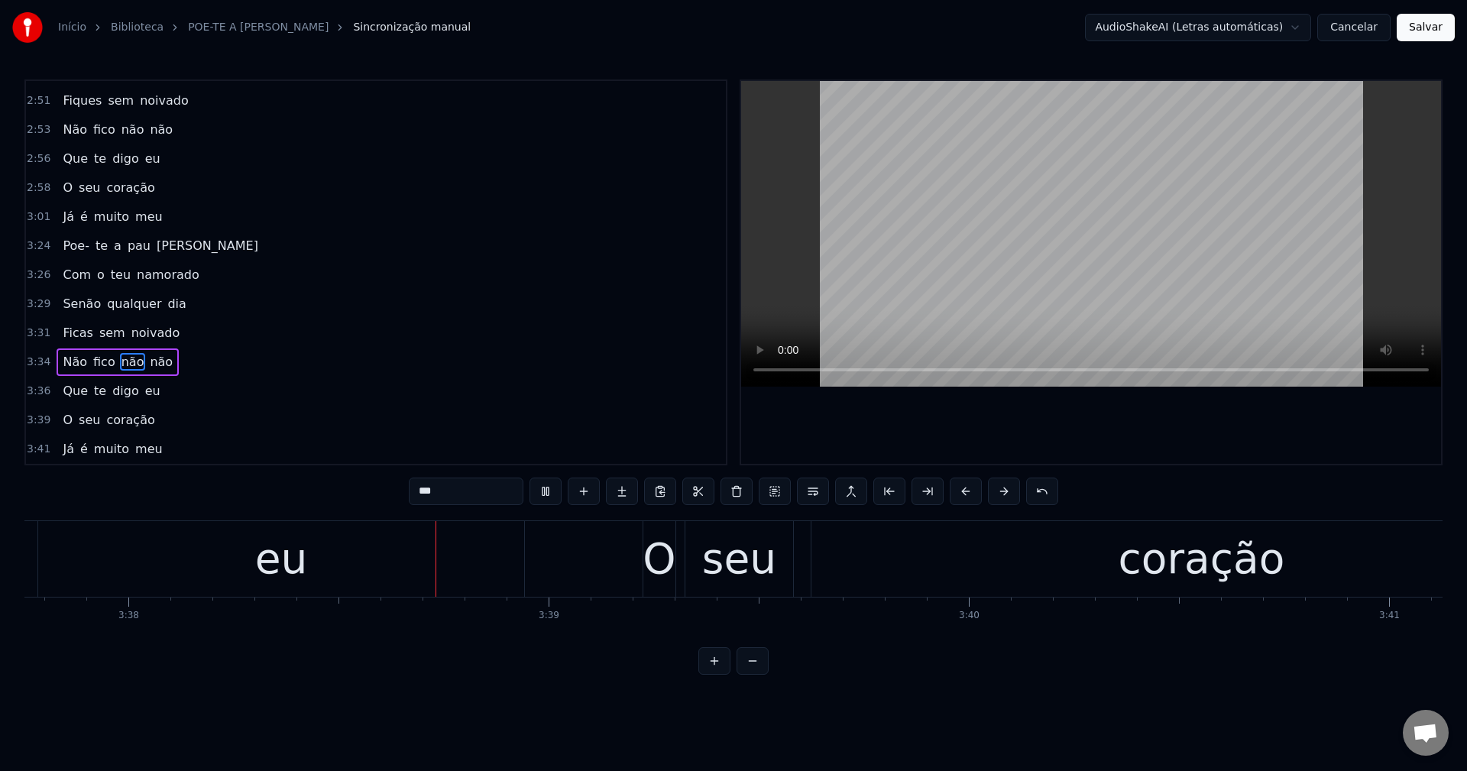
scroll to position [0, 91494]
click at [86, 108] on span "Fiques" at bounding box center [82, 101] width 42 height 18
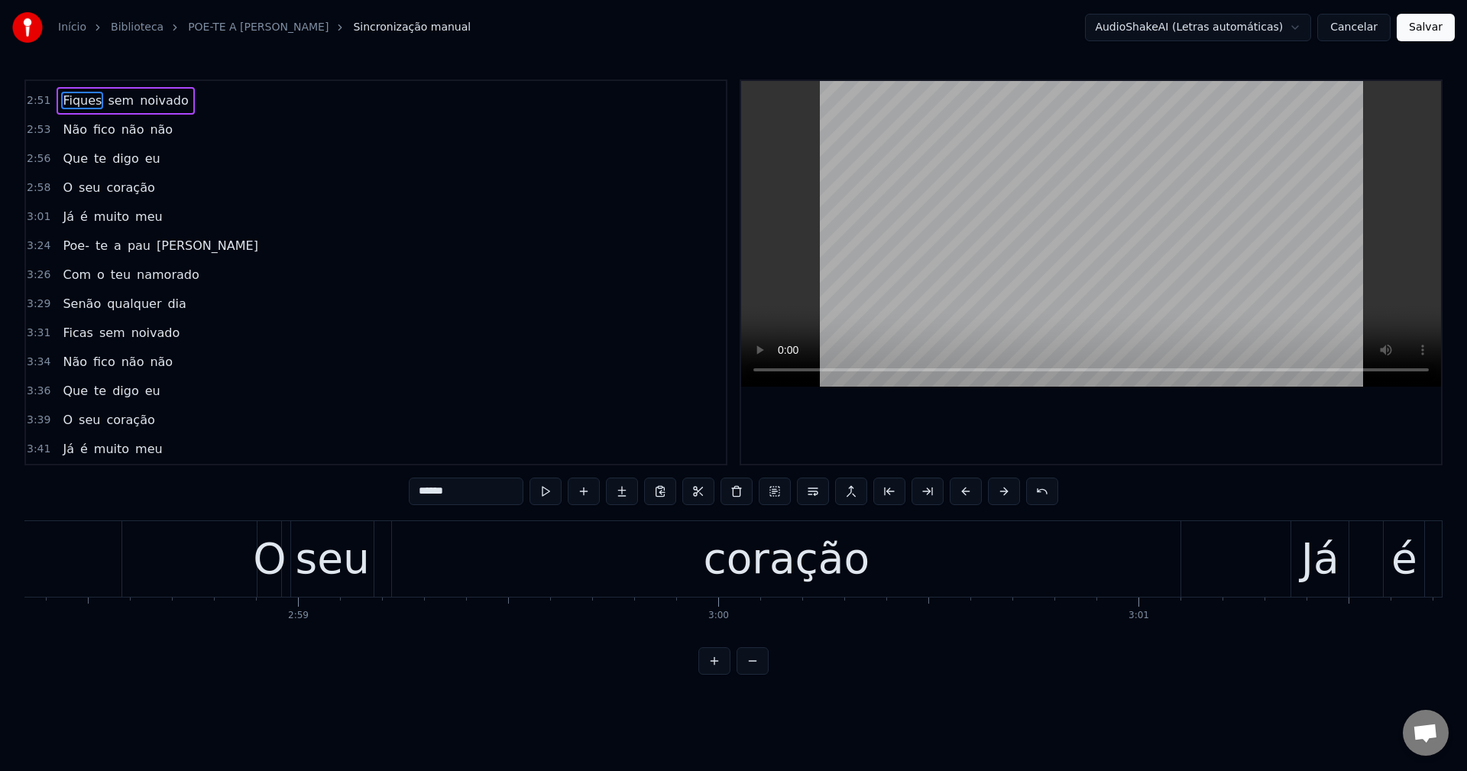
scroll to position [0, 71869]
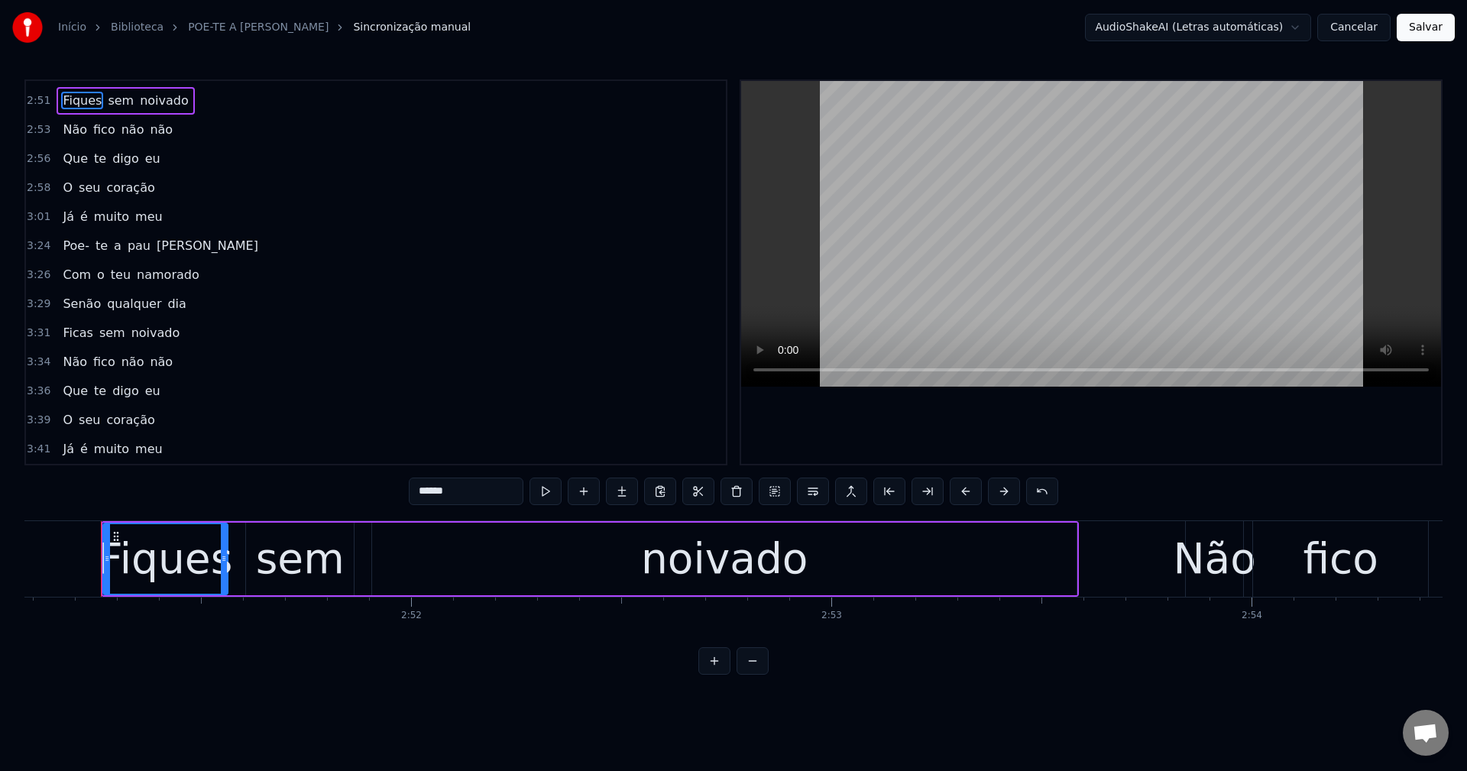
drag, startPoint x: 491, startPoint y: 496, endPoint x: 154, endPoint y: 432, distance: 343.0
click at [163, 439] on div "0:21 Maria toma cuidado 0:24 Não te deixes enganar 0:26 Olha que o teu namorado…" at bounding box center [733, 376] width 1418 height 595
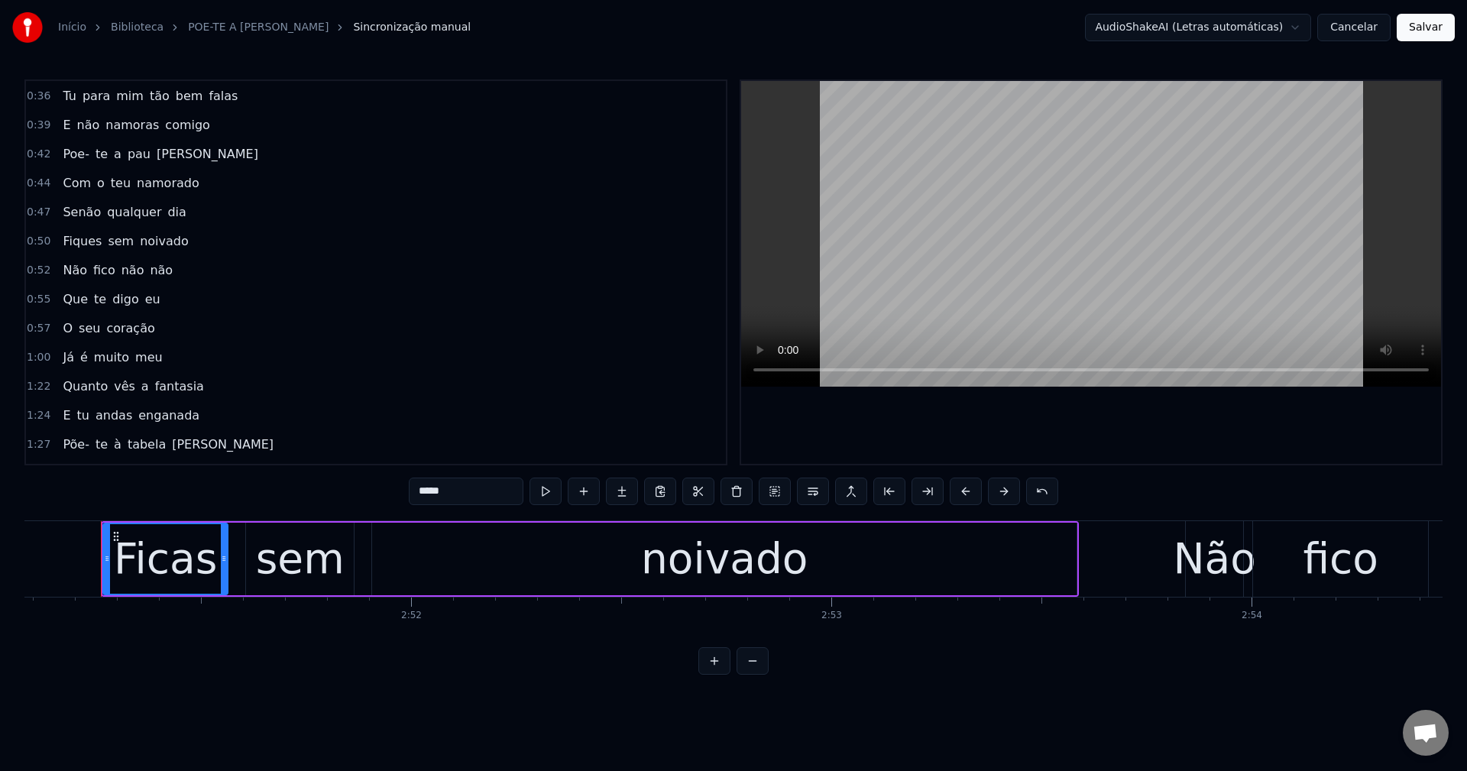
scroll to position [0, 0]
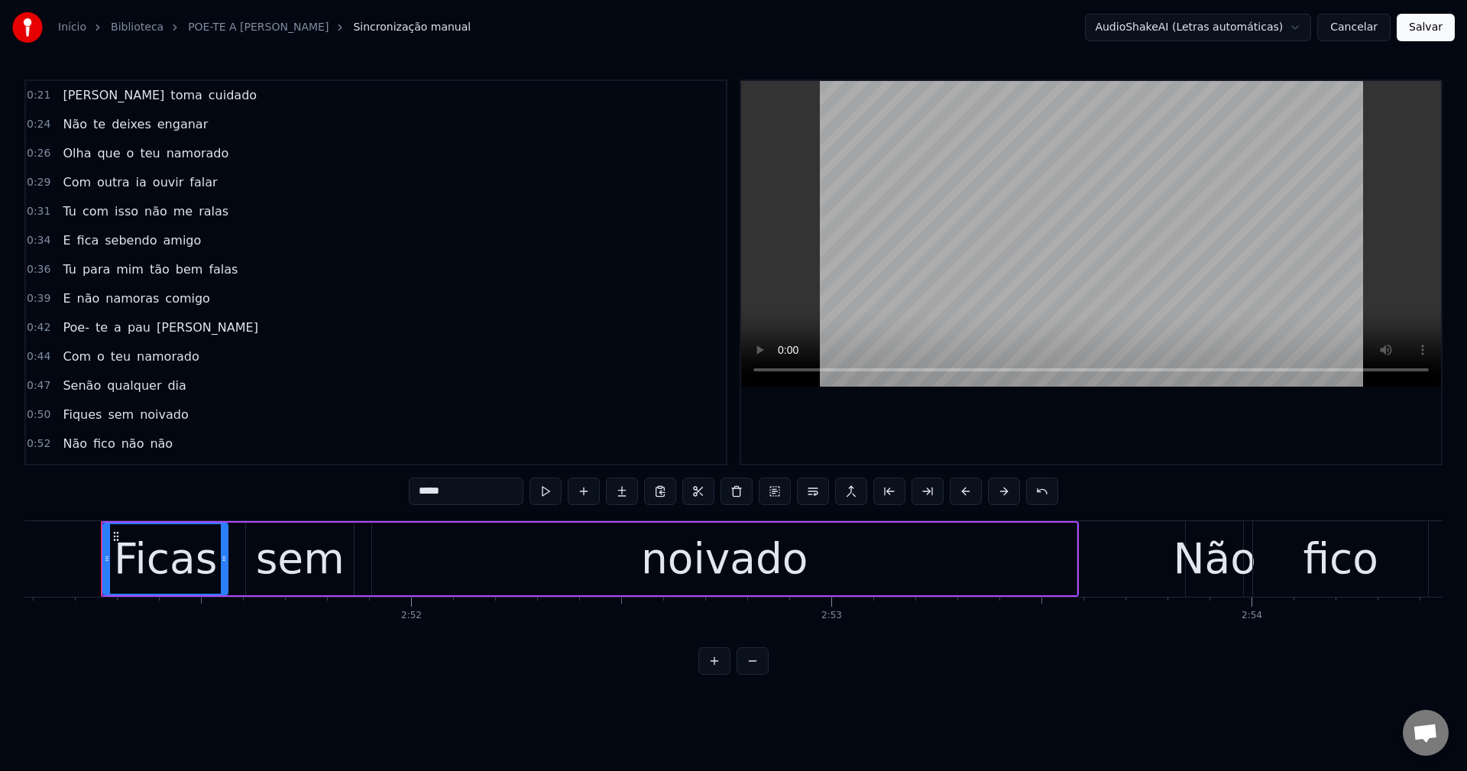
click at [75, 412] on span "Fiques" at bounding box center [82, 415] width 42 height 18
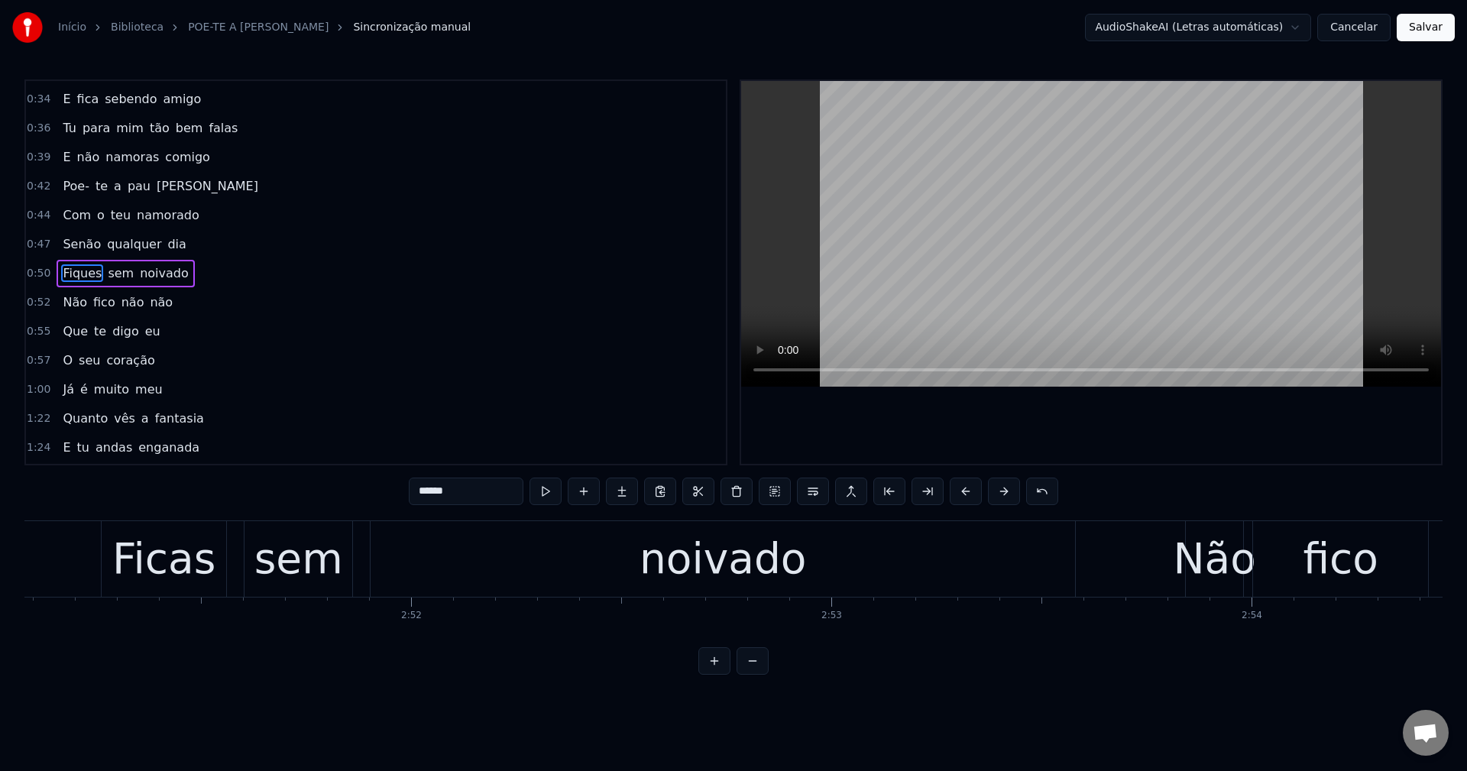
scroll to position [142, 0]
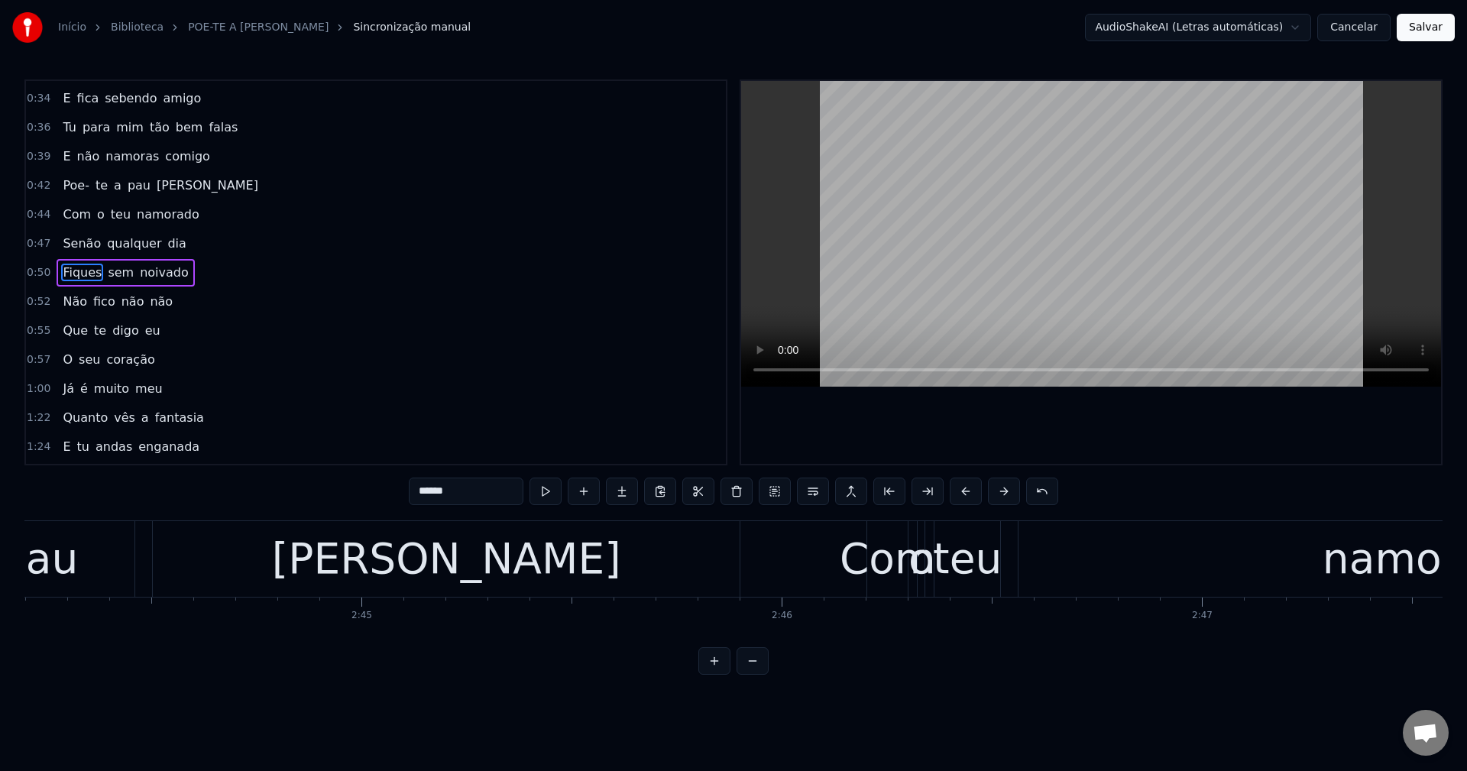
click at [141, 520] on div "0:21 Maria toma cuidado 0:24 Não te deixes enganar 0:26 Olha que o teu namorado…" at bounding box center [733, 376] width 1418 height 595
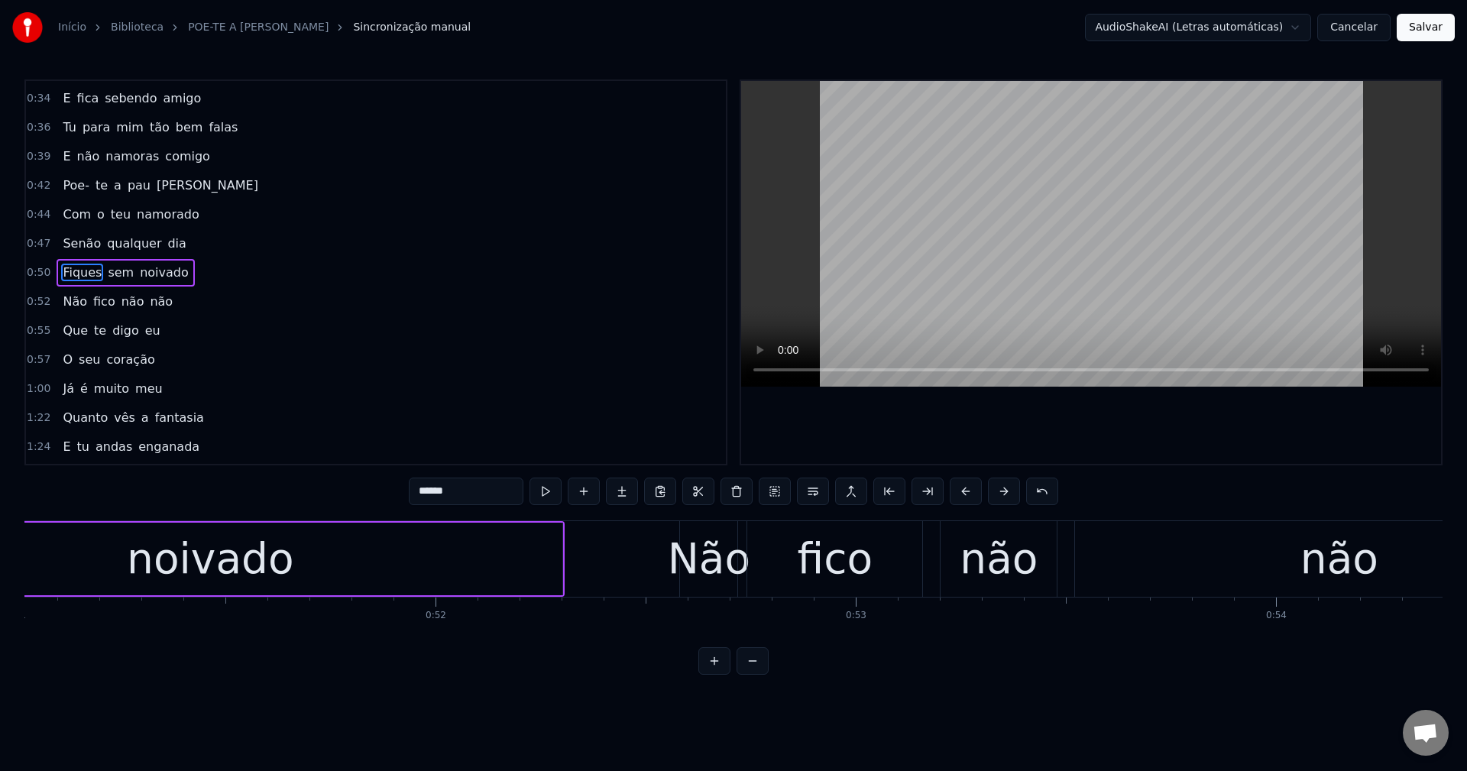
scroll to position [0, 20928]
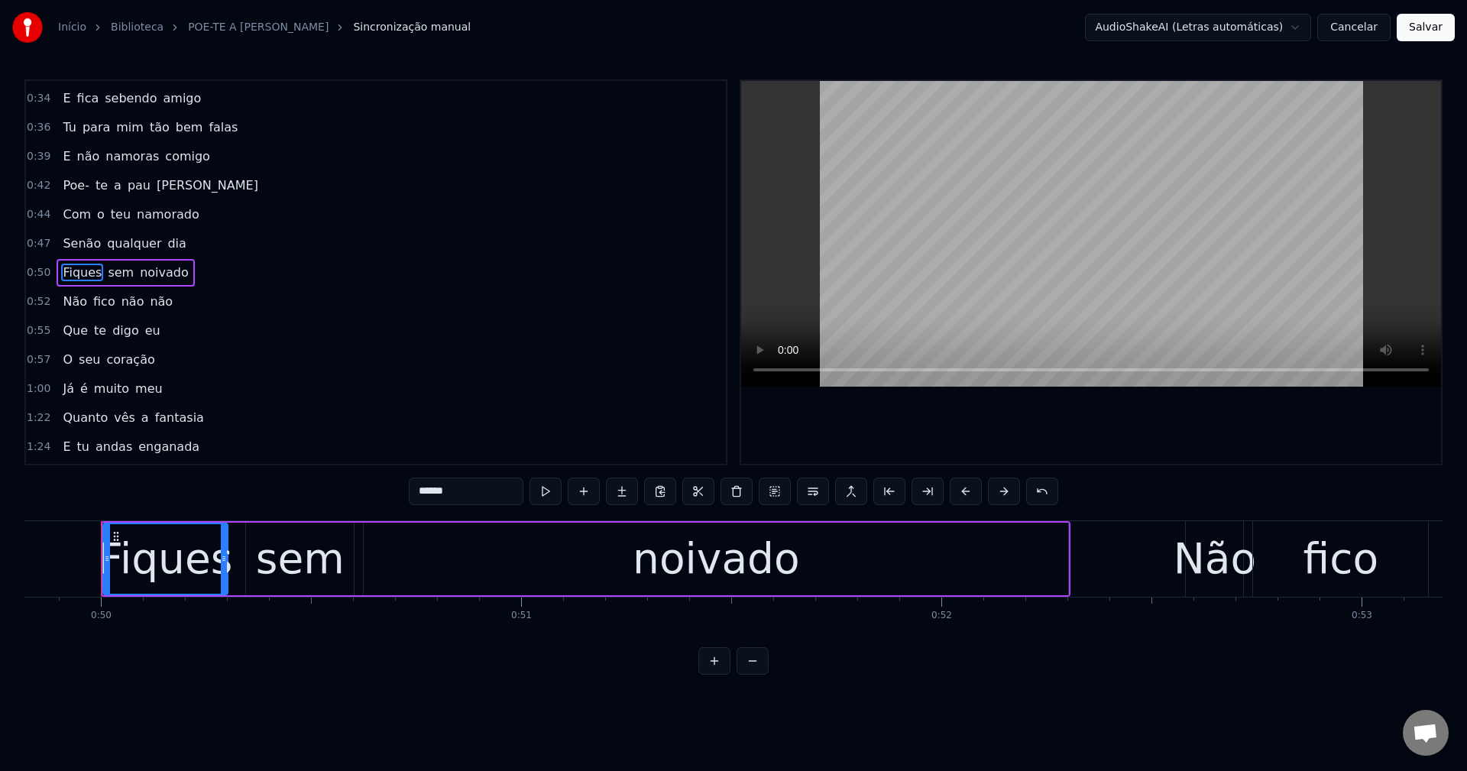
paste input "text"
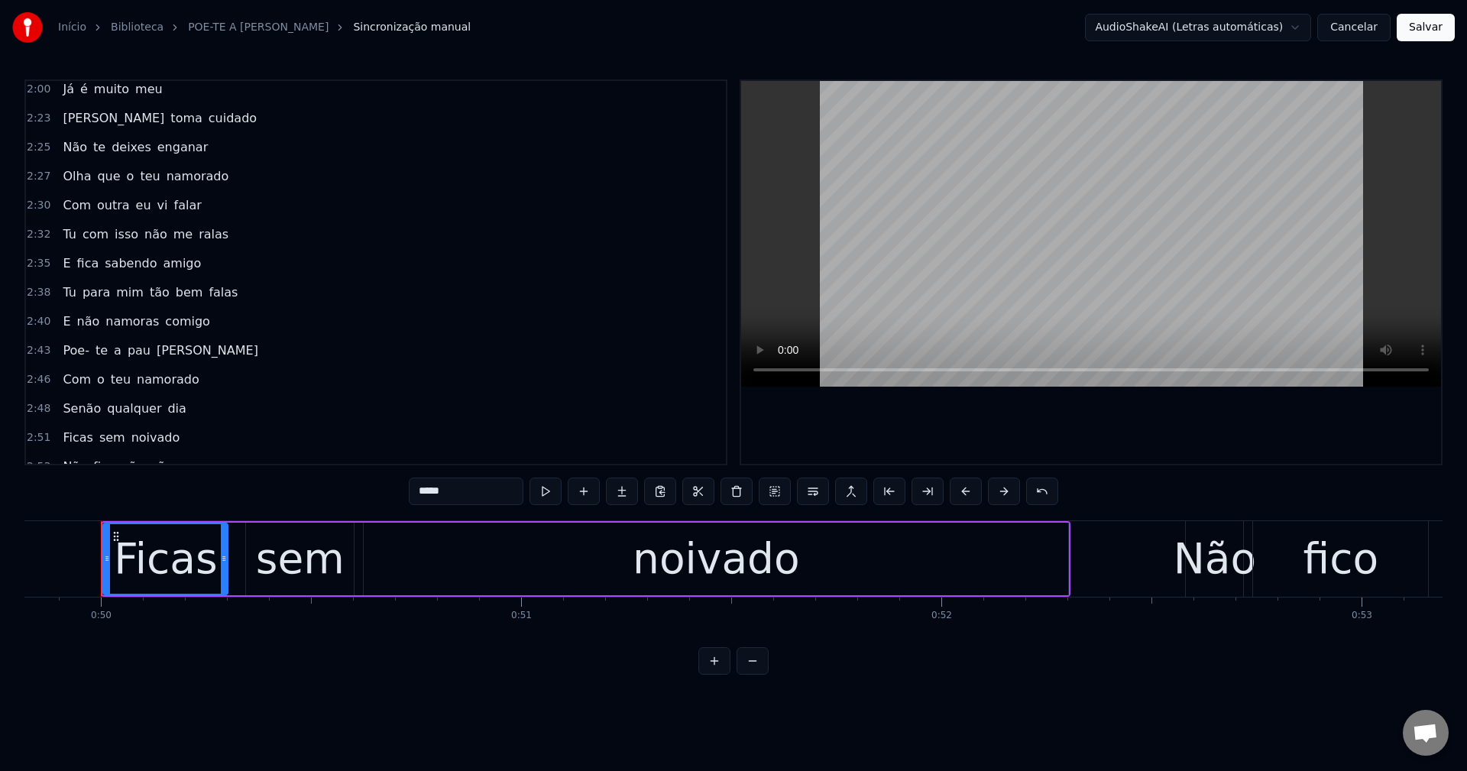
scroll to position [936, 0]
type input "*****"
click at [73, 416] on div "Ficas sem noivado" at bounding box center [121, 406] width 129 height 27
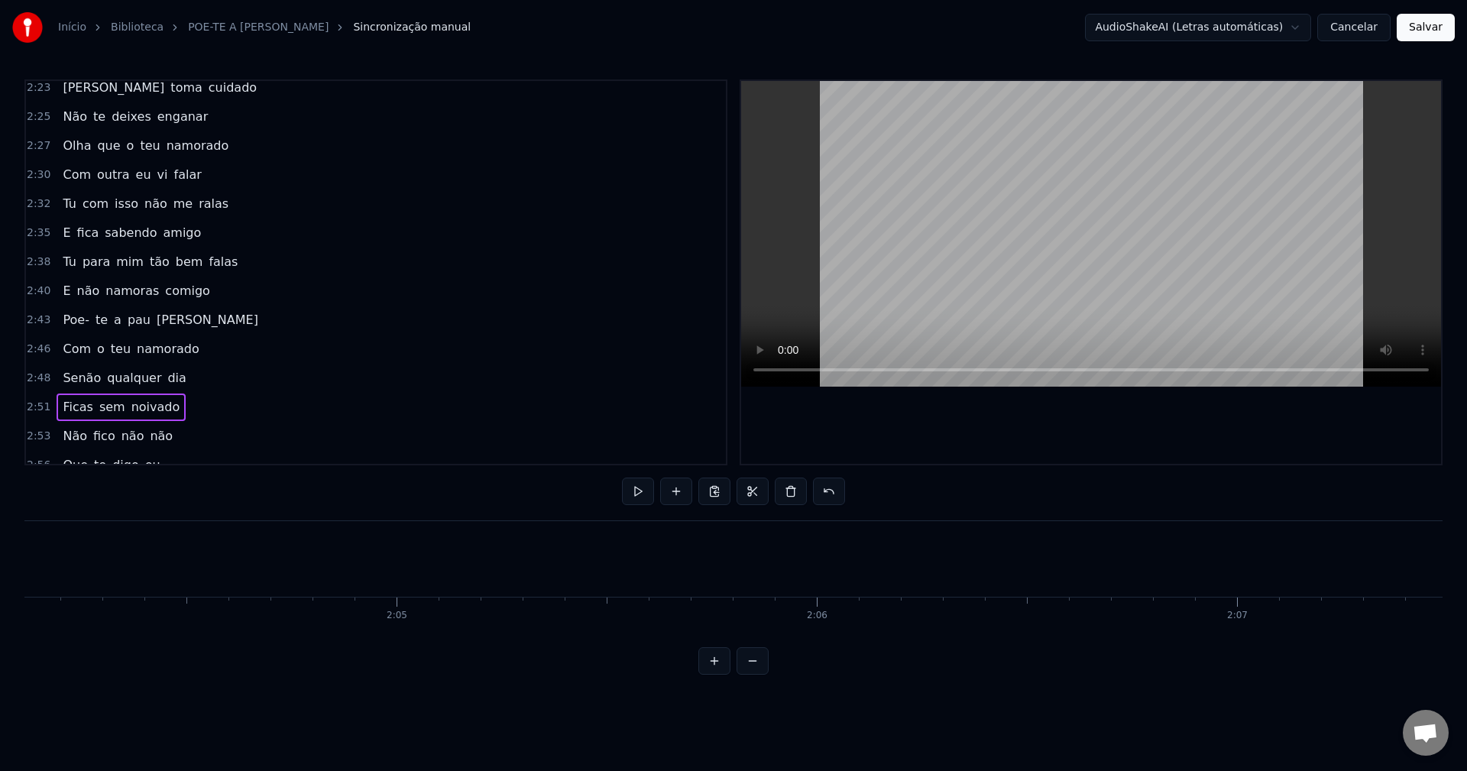
click at [73, 412] on span "Ficas" at bounding box center [77, 407] width 33 height 18
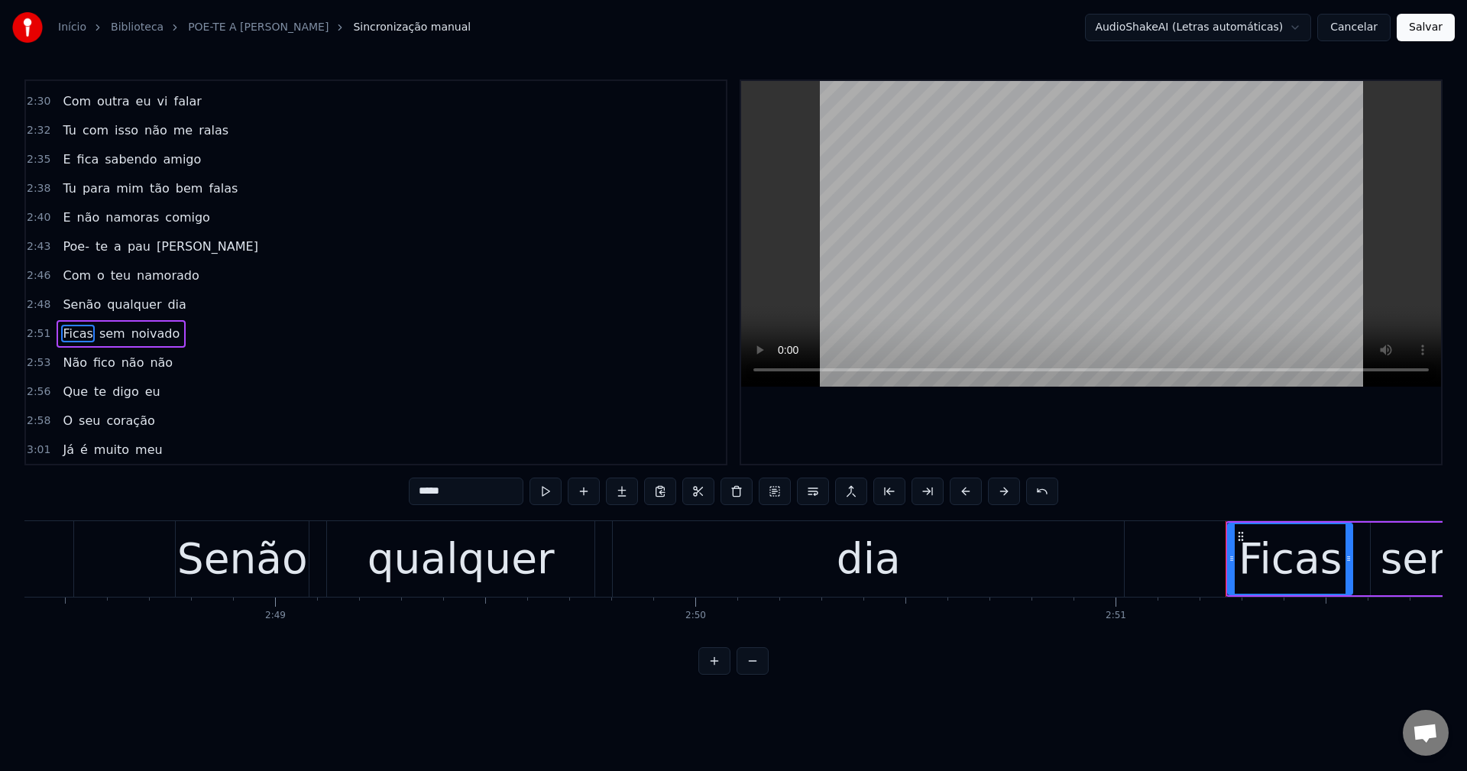
scroll to position [0, 71869]
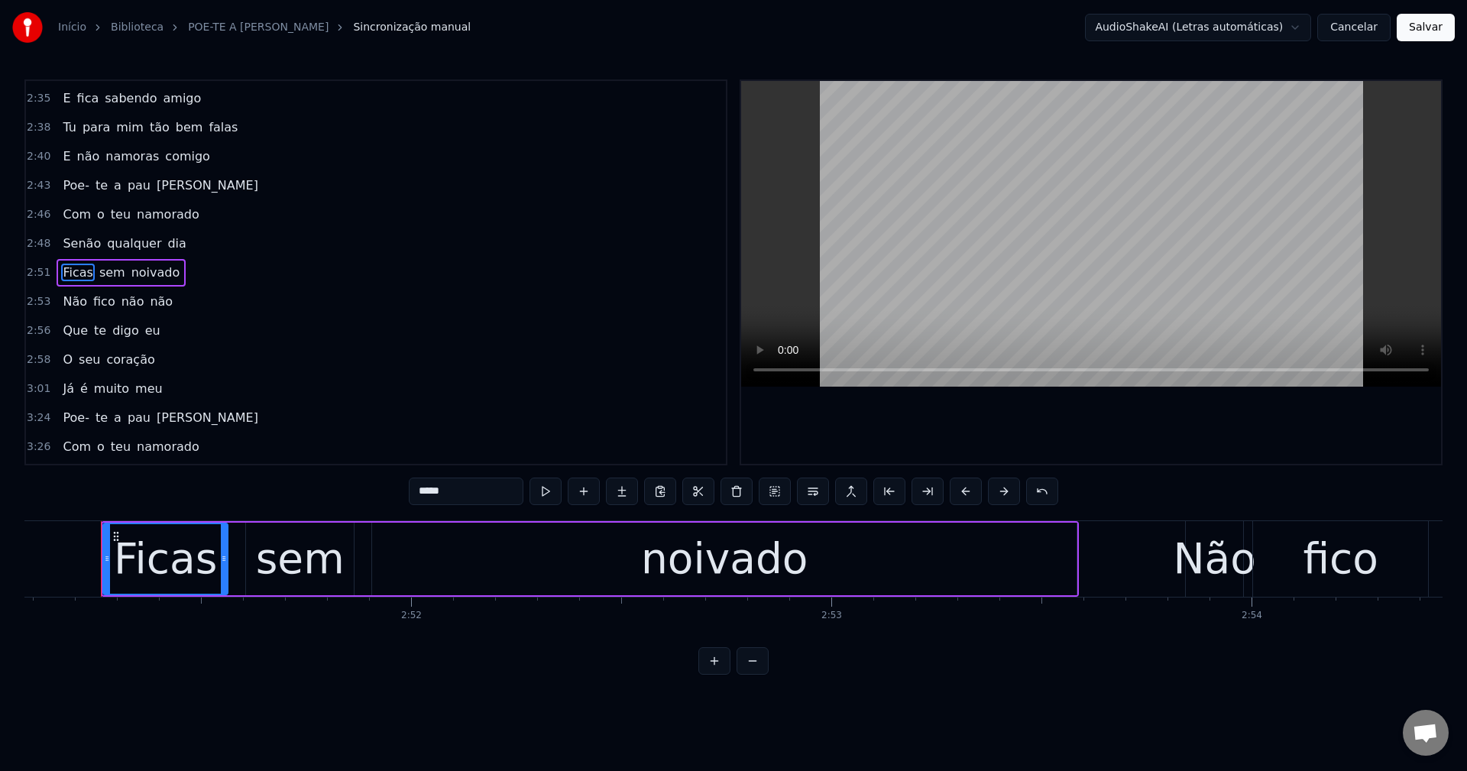
drag, startPoint x: 488, startPoint y: 492, endPoint x: -70, endPoint y: 503, distance: 557.7
click at [0, 503] on html "Início Biblioteca POE-TE A PAU MARIA • Maria Celeste Sincronização manual Audio…" at bounding box center [733, 349] width 1467 height 699
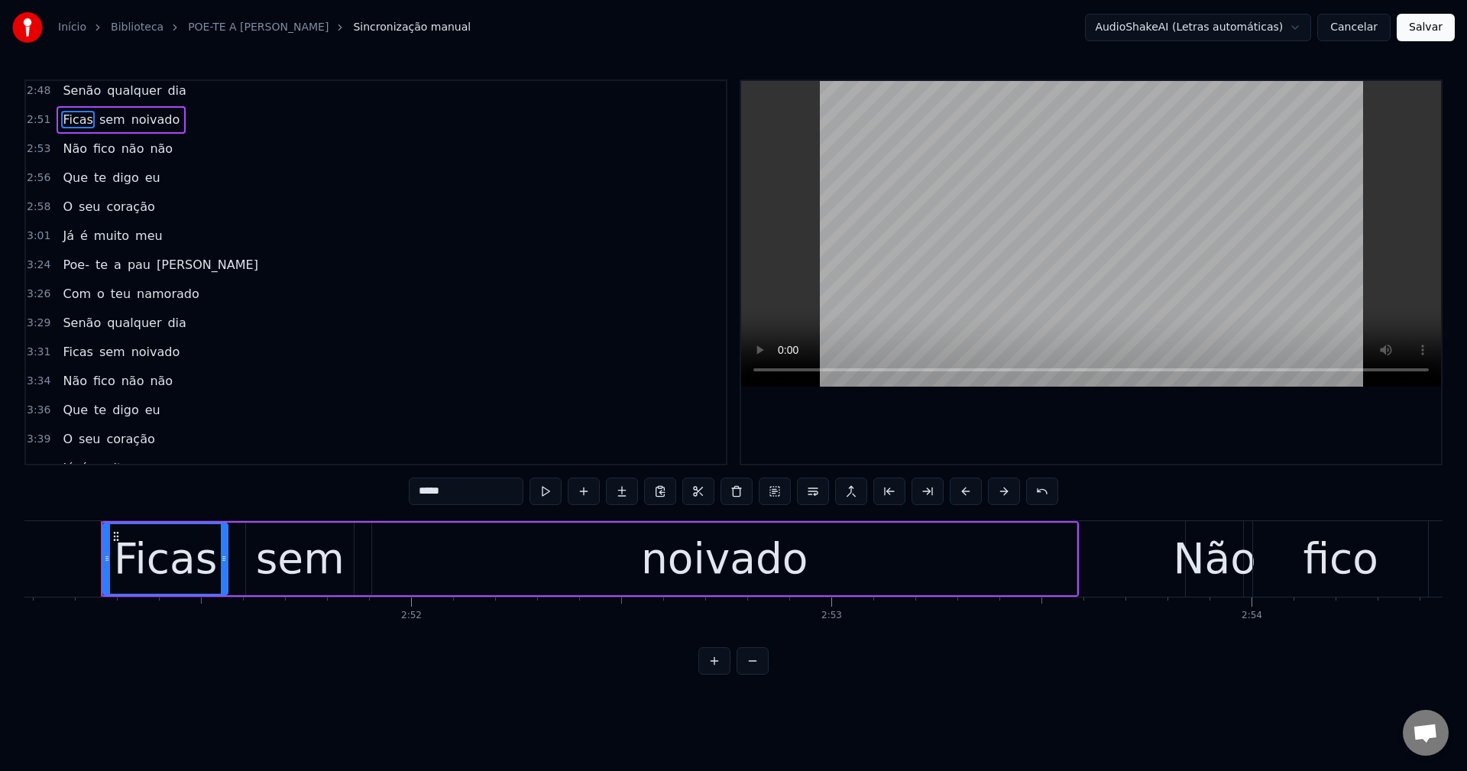
scroll to position [1243, 0]
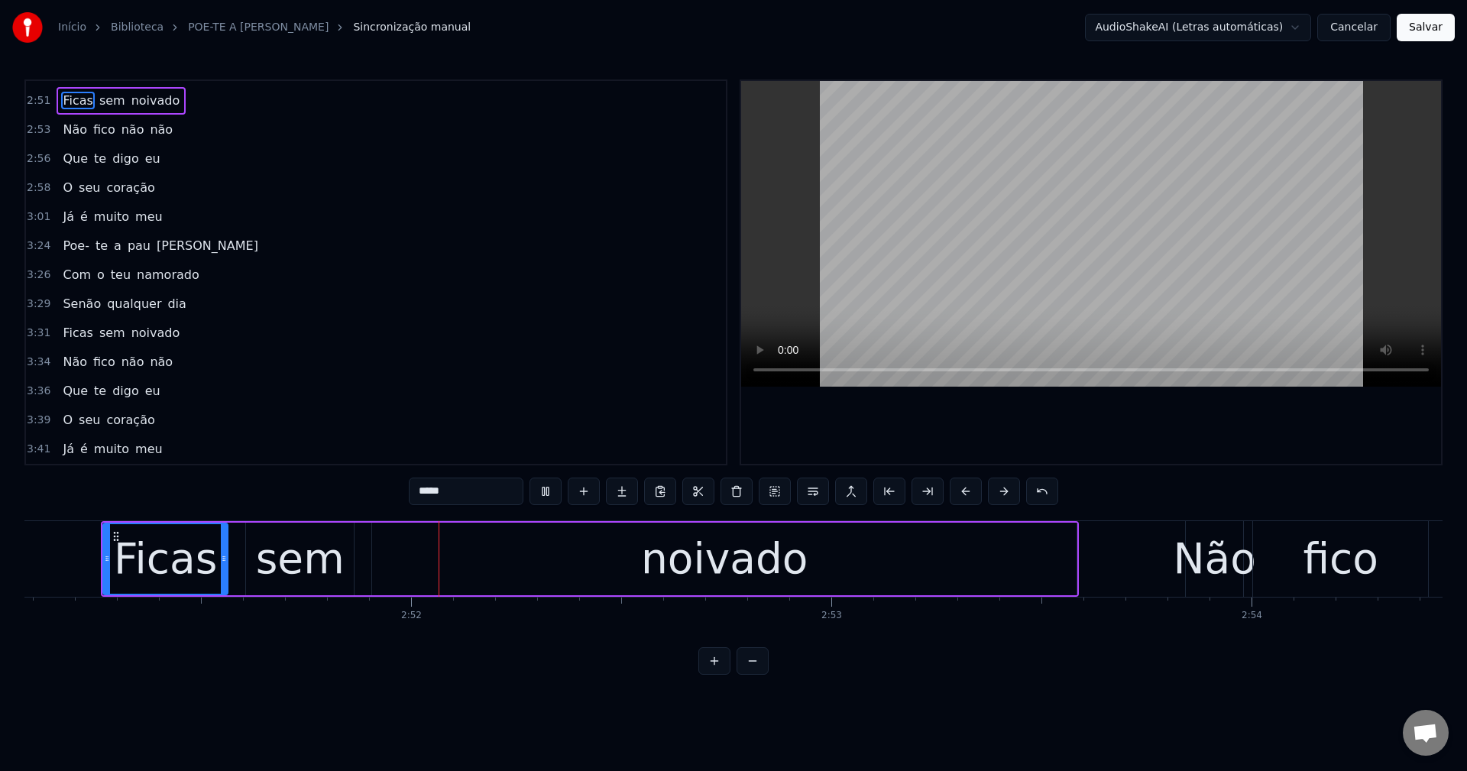
click at [126, 425] on span "coração" at bounding box center [130, 420] width 51 height 18
type input "*******"
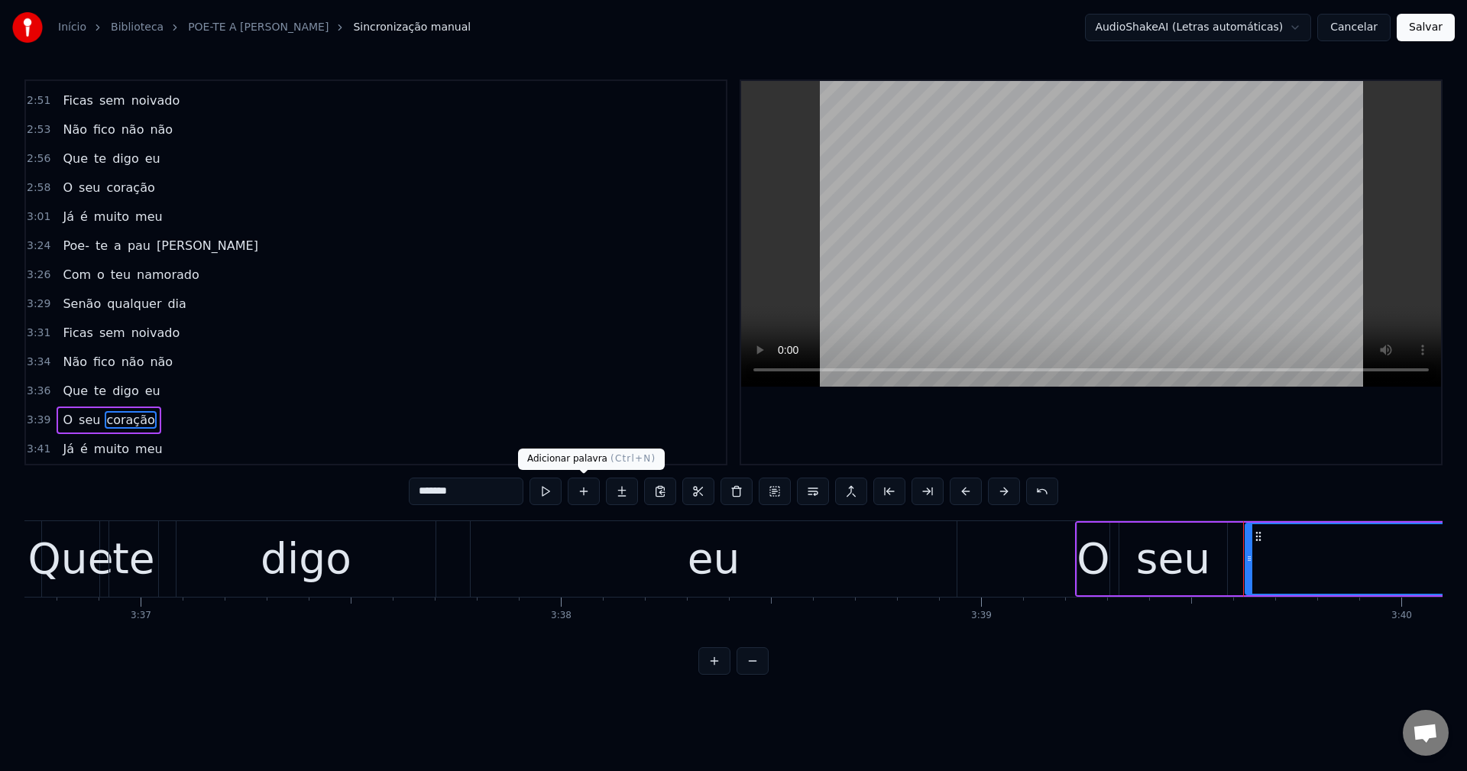
scroll to position [0, 92185]
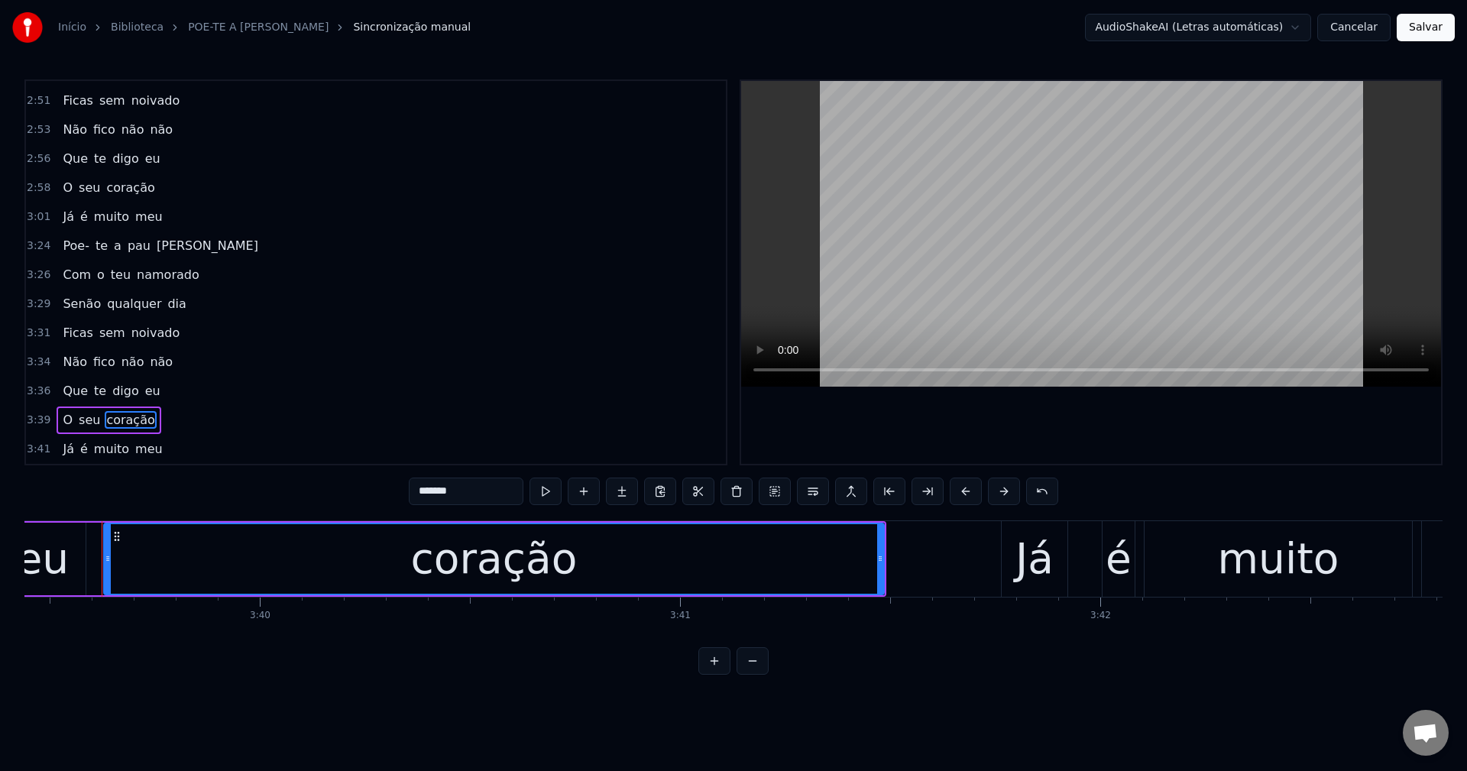
click at [1099, 31] on button "Salvar" at bounding box center [1425, 27] width 58 height 27
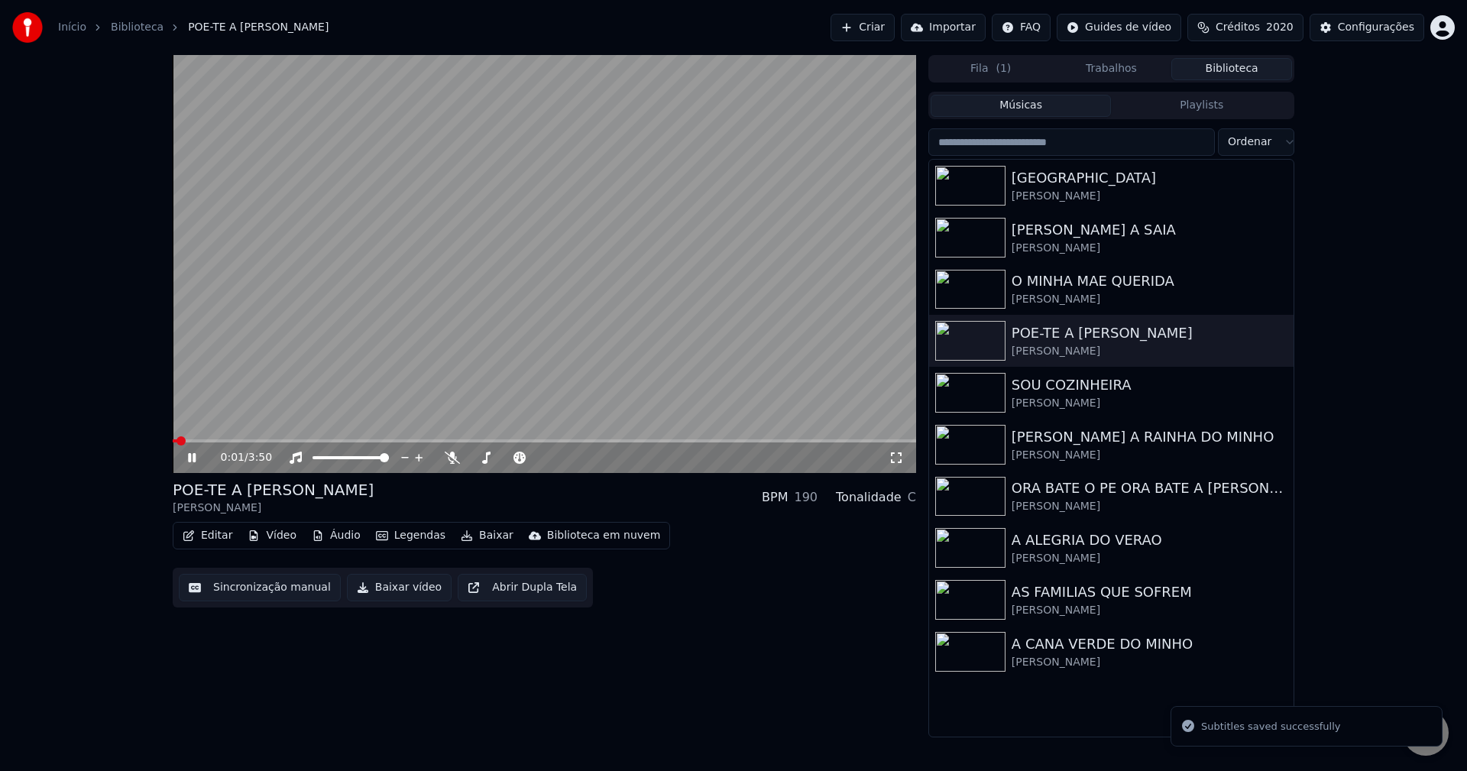
click at [400, 590] on button "Baixar vídeo" at bounding box center [399, 587] width 105 height 27
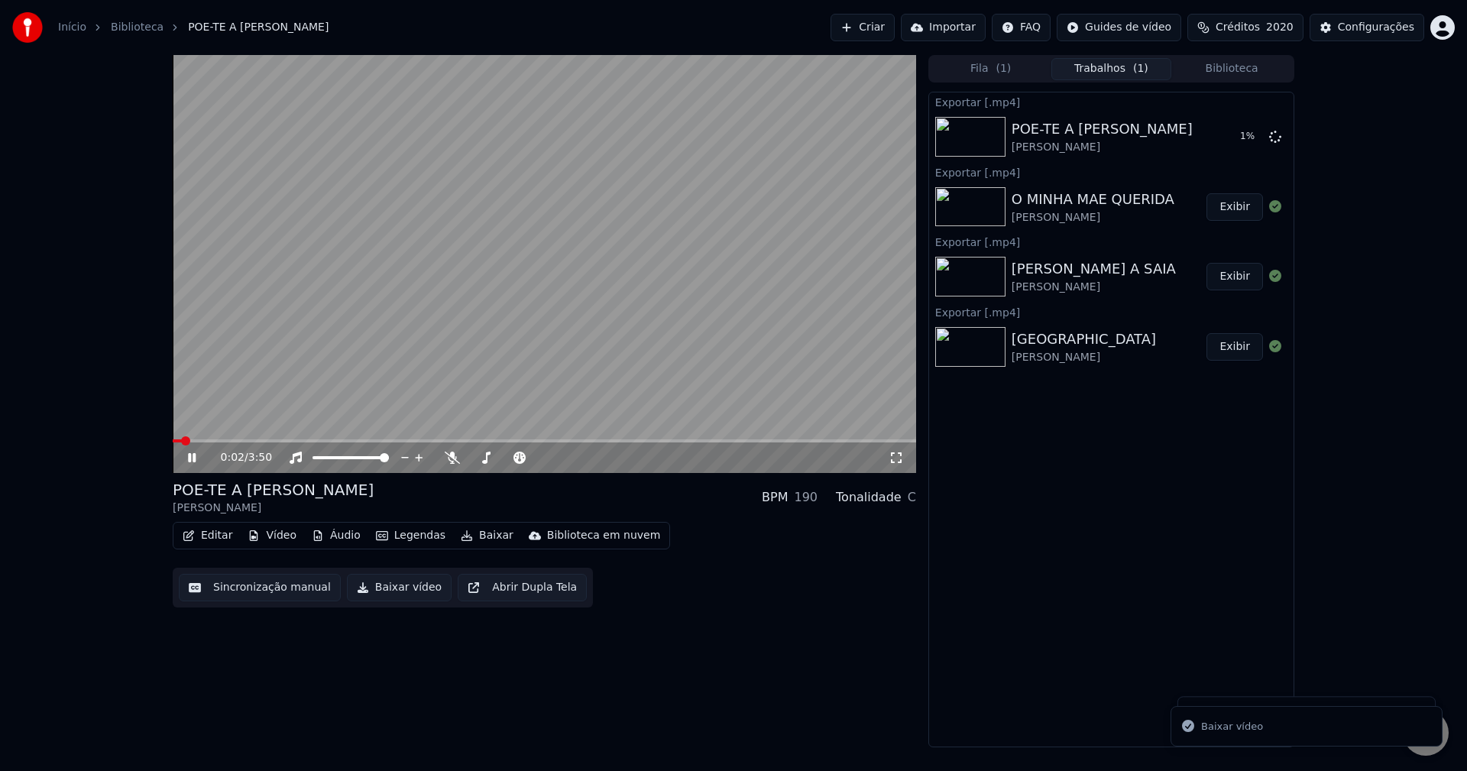
click at [1099, 76] on button "Biblioteca" at bounding box center [1231, 69] width 121 height 22
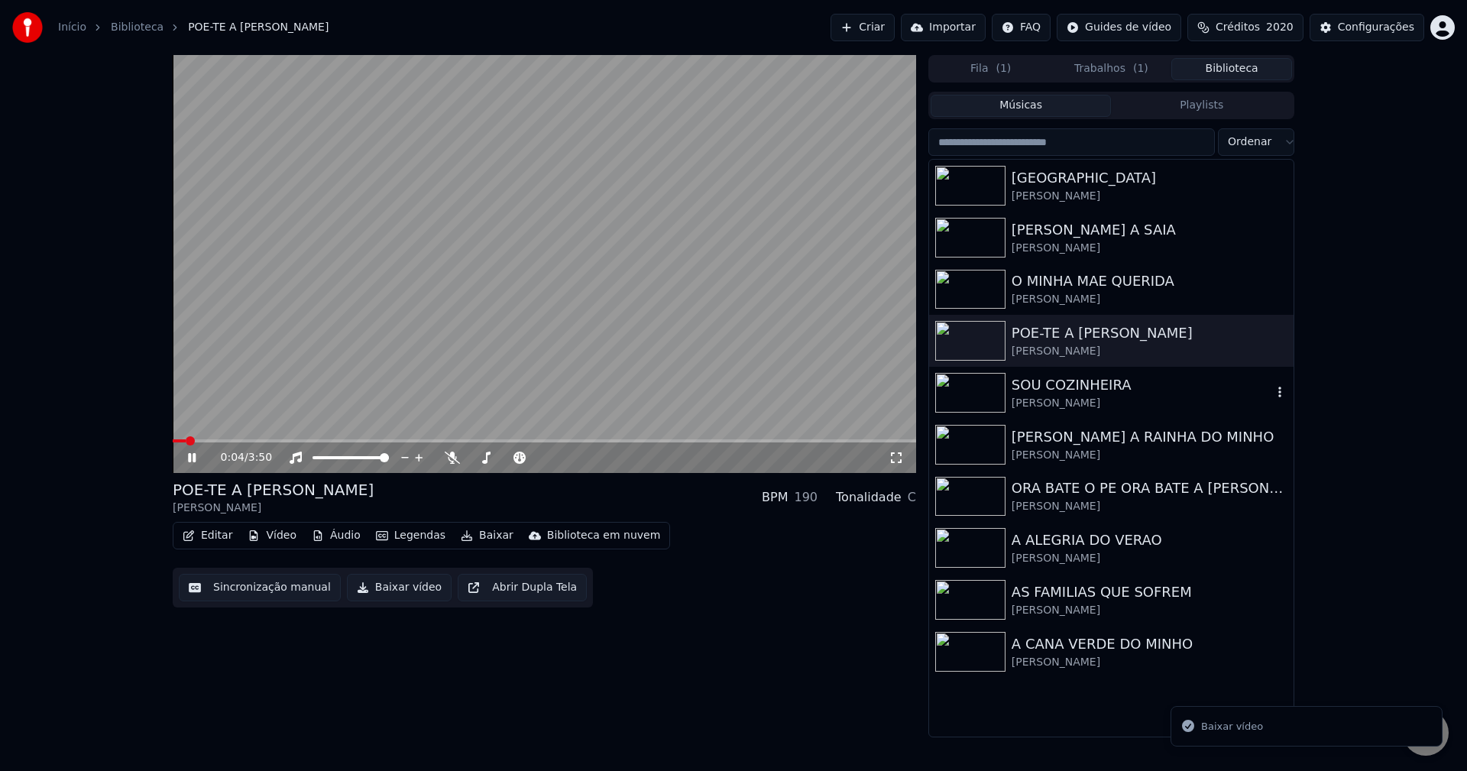
click at [1085, 392] on div "SOU COZINHEIRA" at bounding box center [1141, 384] width 260 height 21
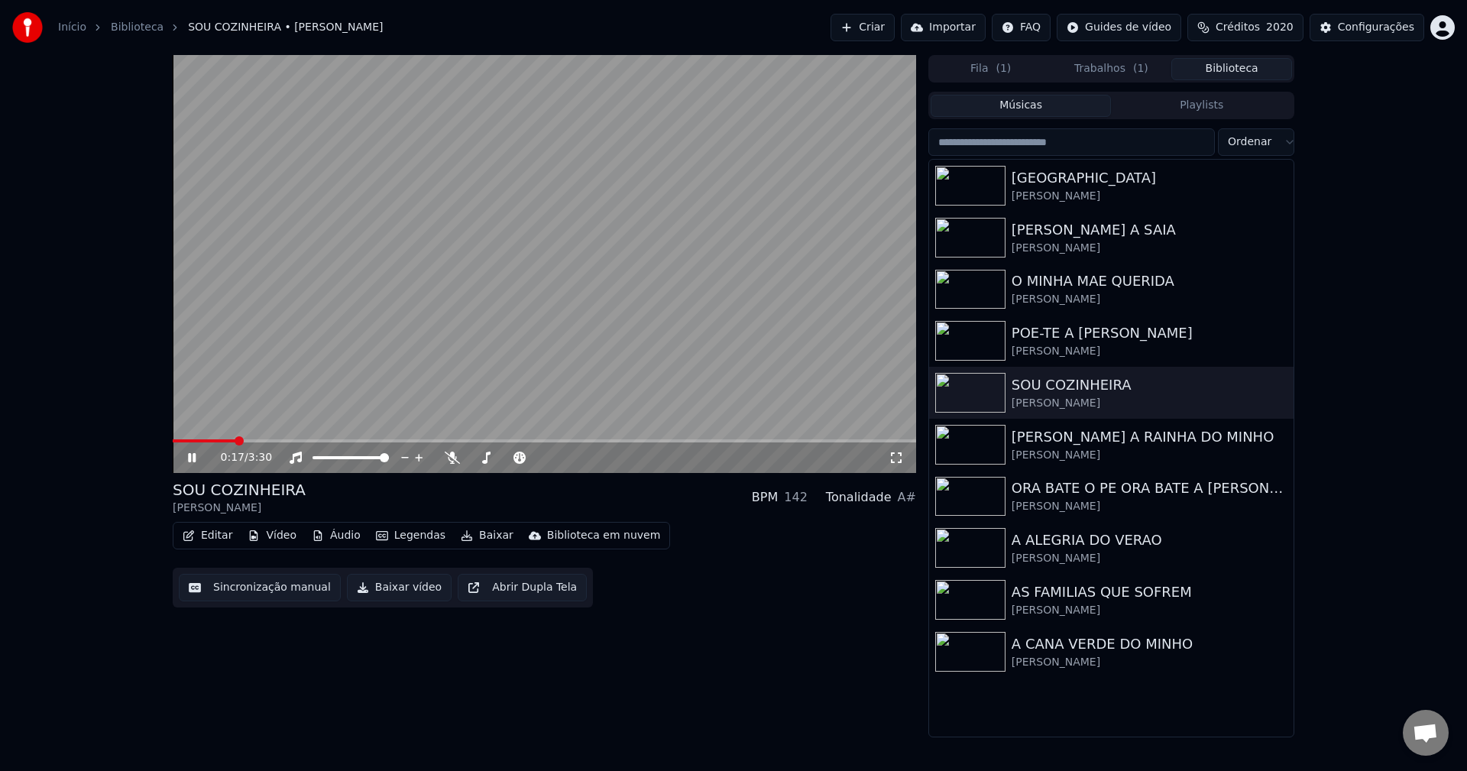
click at [266, 593] on button "Sincronização manual" at bounding box center [260, 587] width 162 height 27
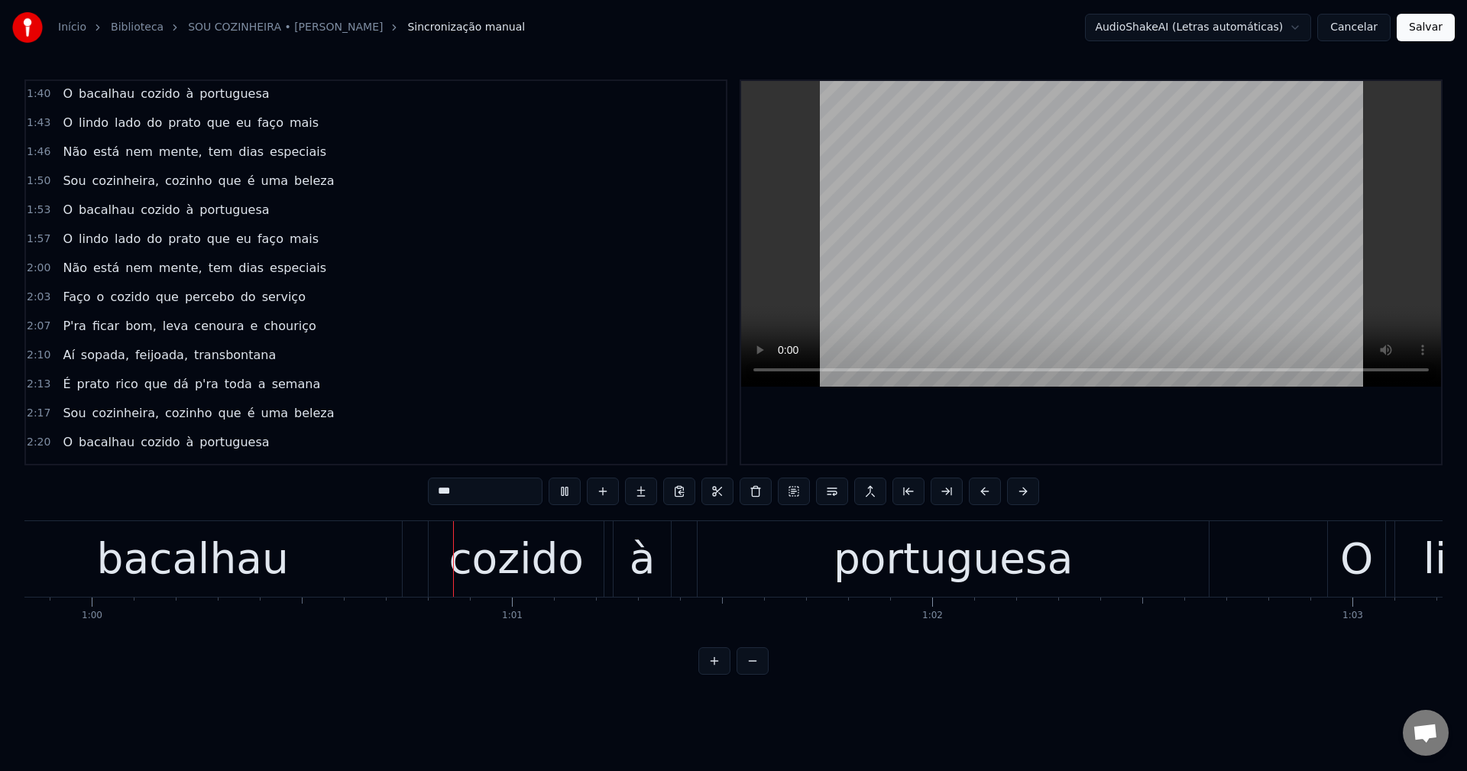
scroll to position [0, 25170]
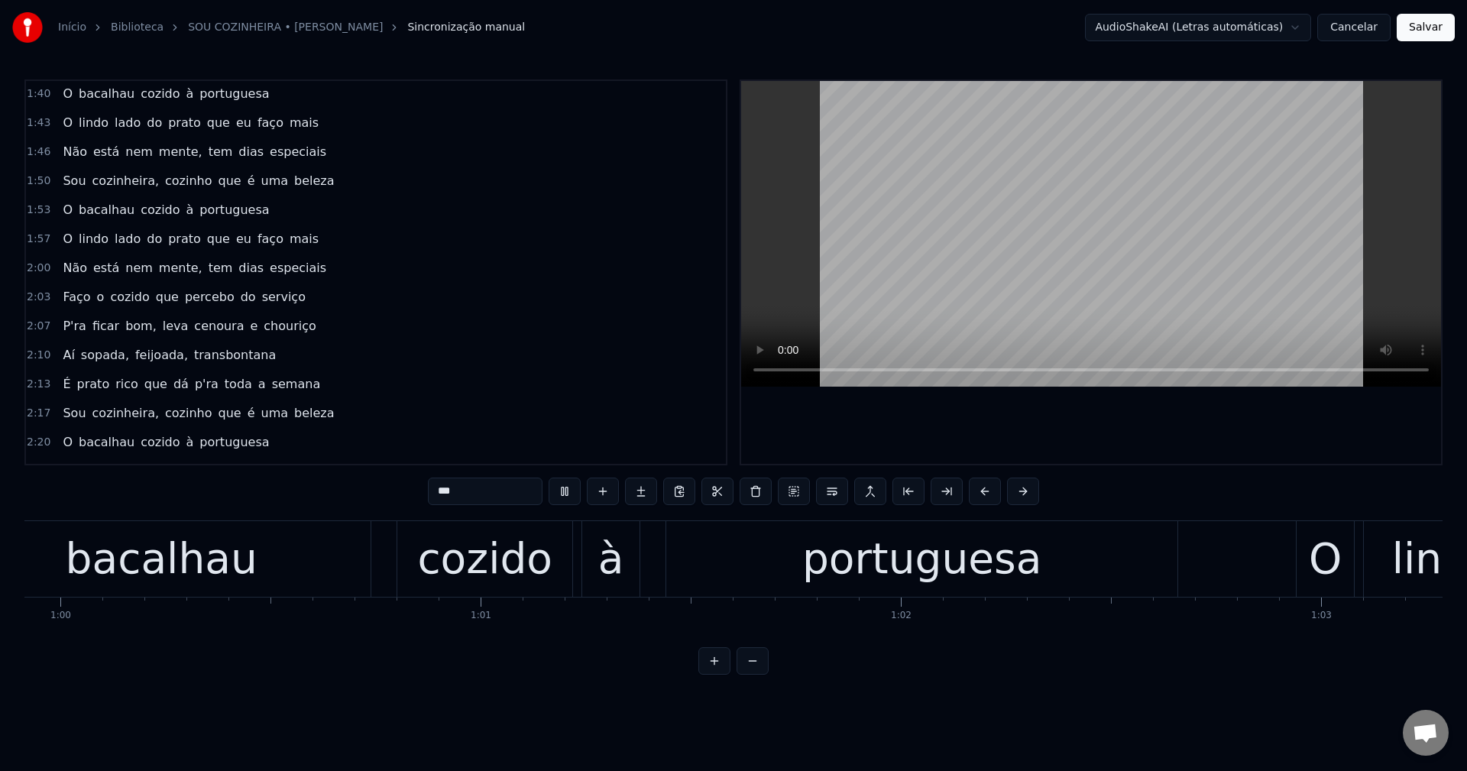
click at [65, 265] on span "Não" at bounding box center [74, 268] width 27 height 18
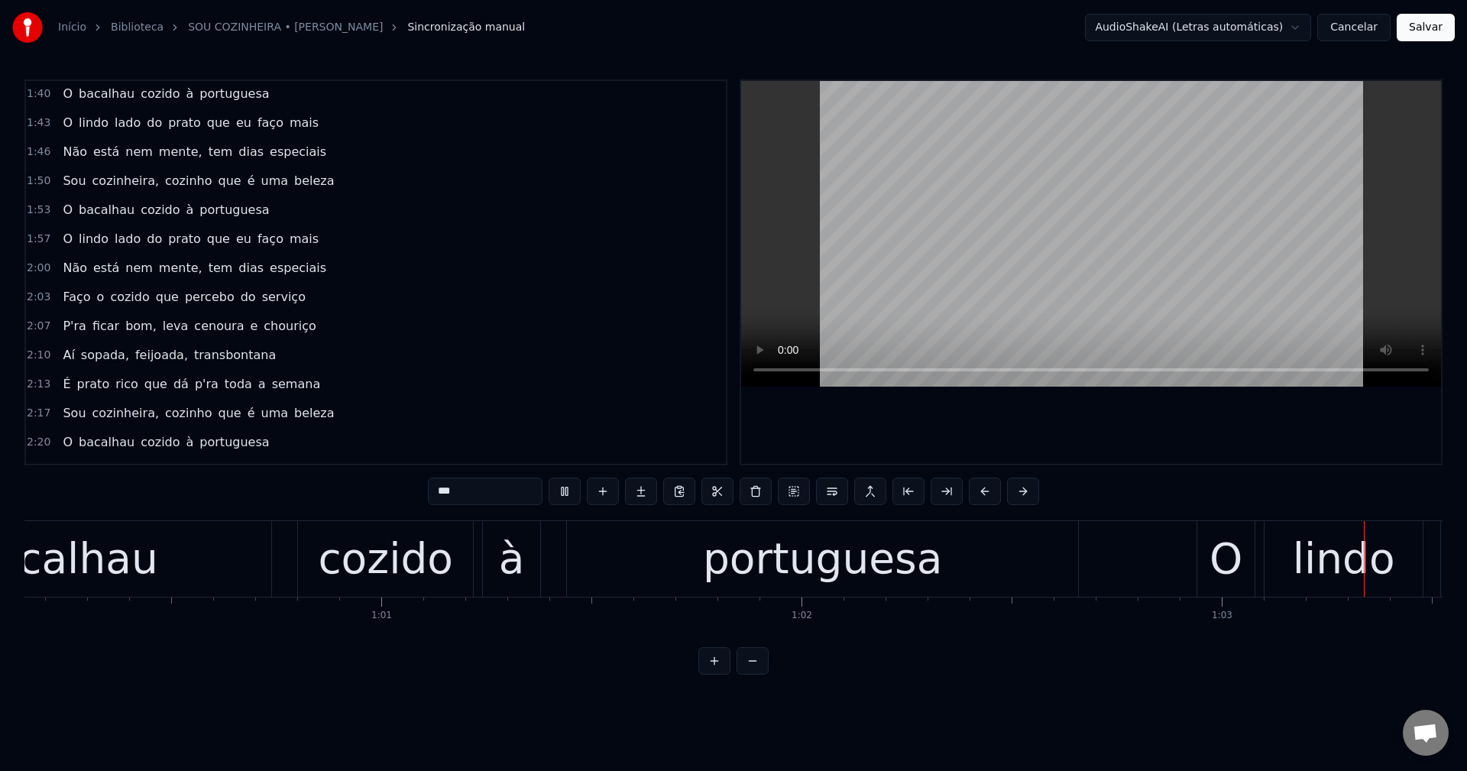
type input "***"
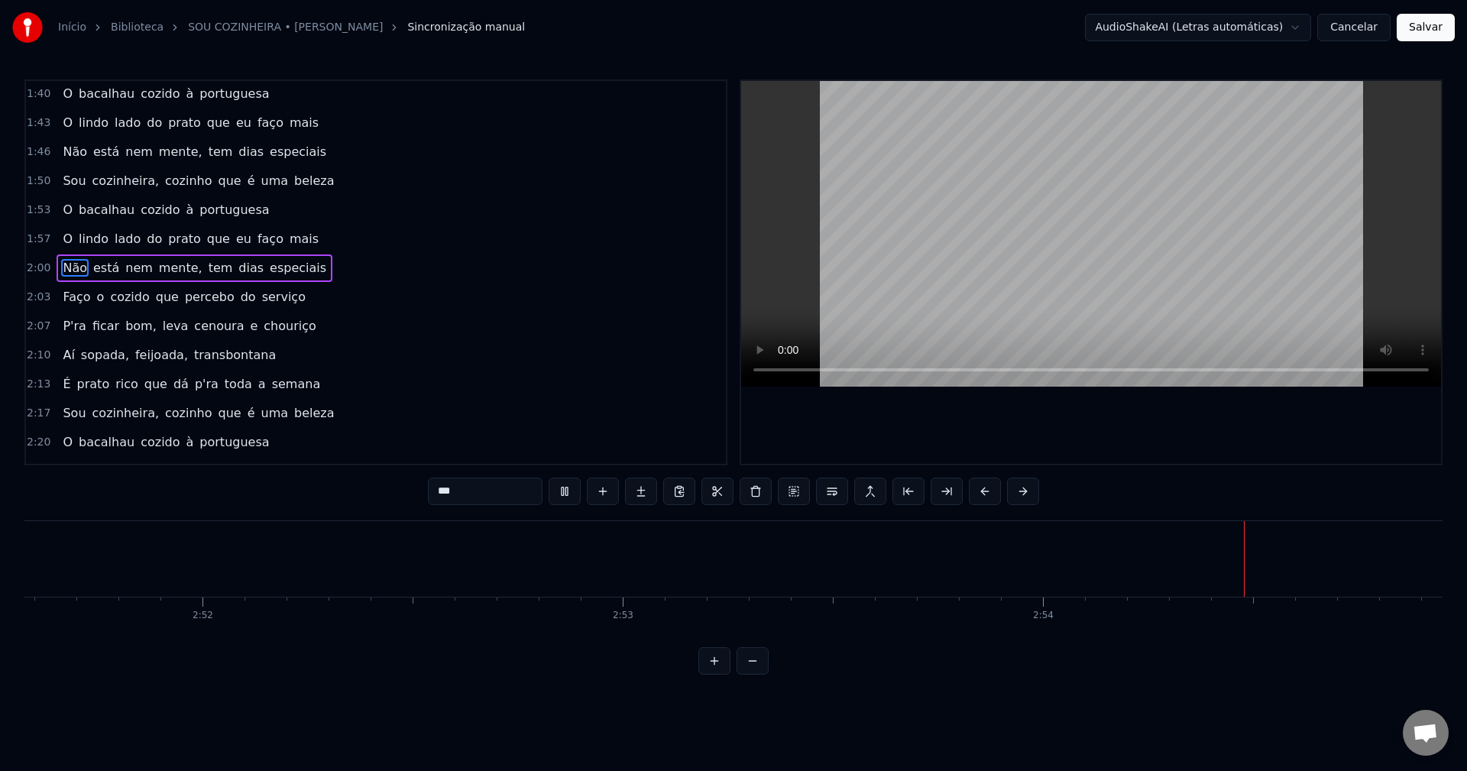
scroll to position [0, 72456]
click at [1099, 21] on button "Cancelar" at bounding box center [1353, 27] width 73 height 27
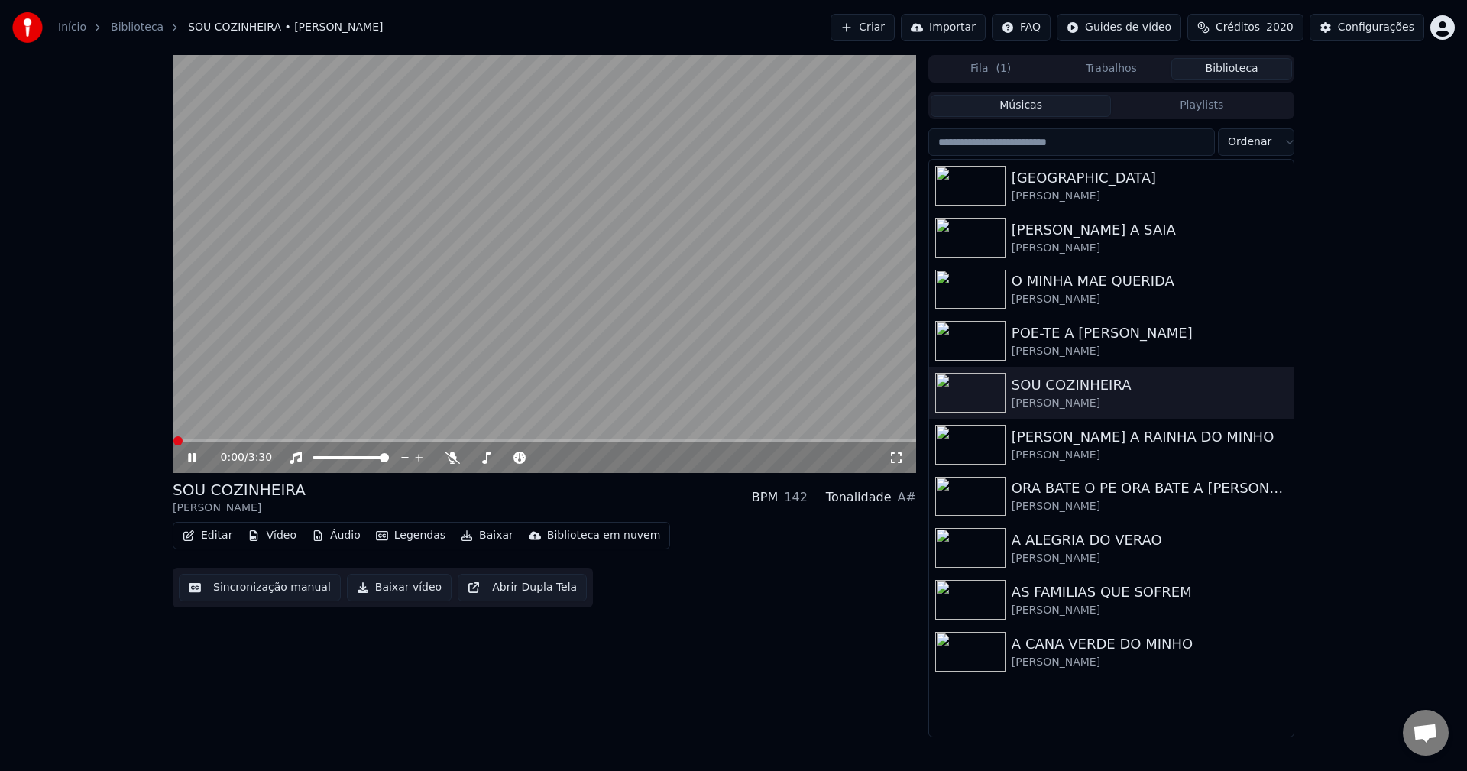
click at [282, 330] on video at bounding box center [544, 264] width 743 height 418
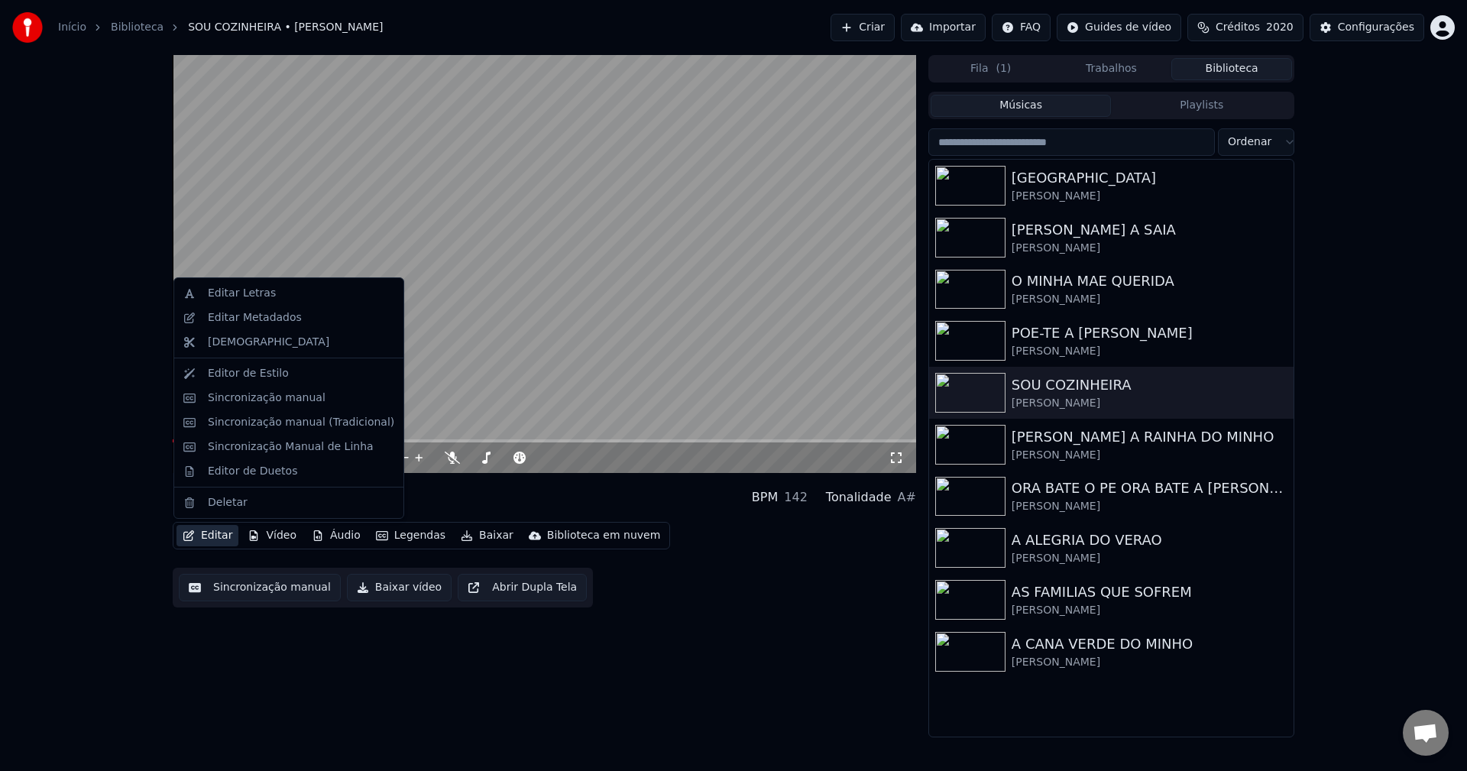
click at [222, 535] on button "Editar" at bounding box center [207, 535] width 62 height 21
click at [209, 286] on div "Editar Letras" at bounding box center [242, 293] width 68 height 15
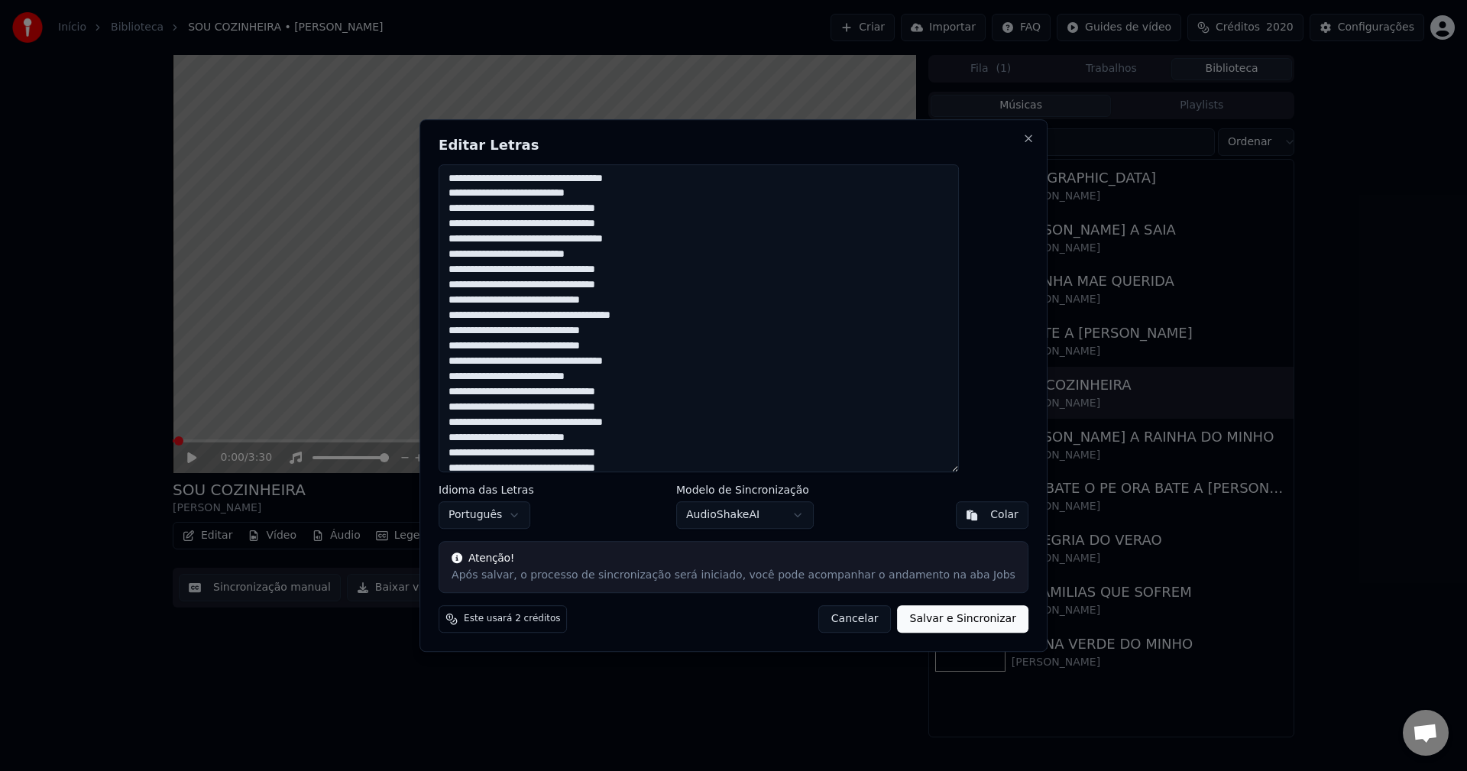
click at [615, 381] on textarea at bounding box center [698, 318] width 520 height 309
paste textarea "**********"
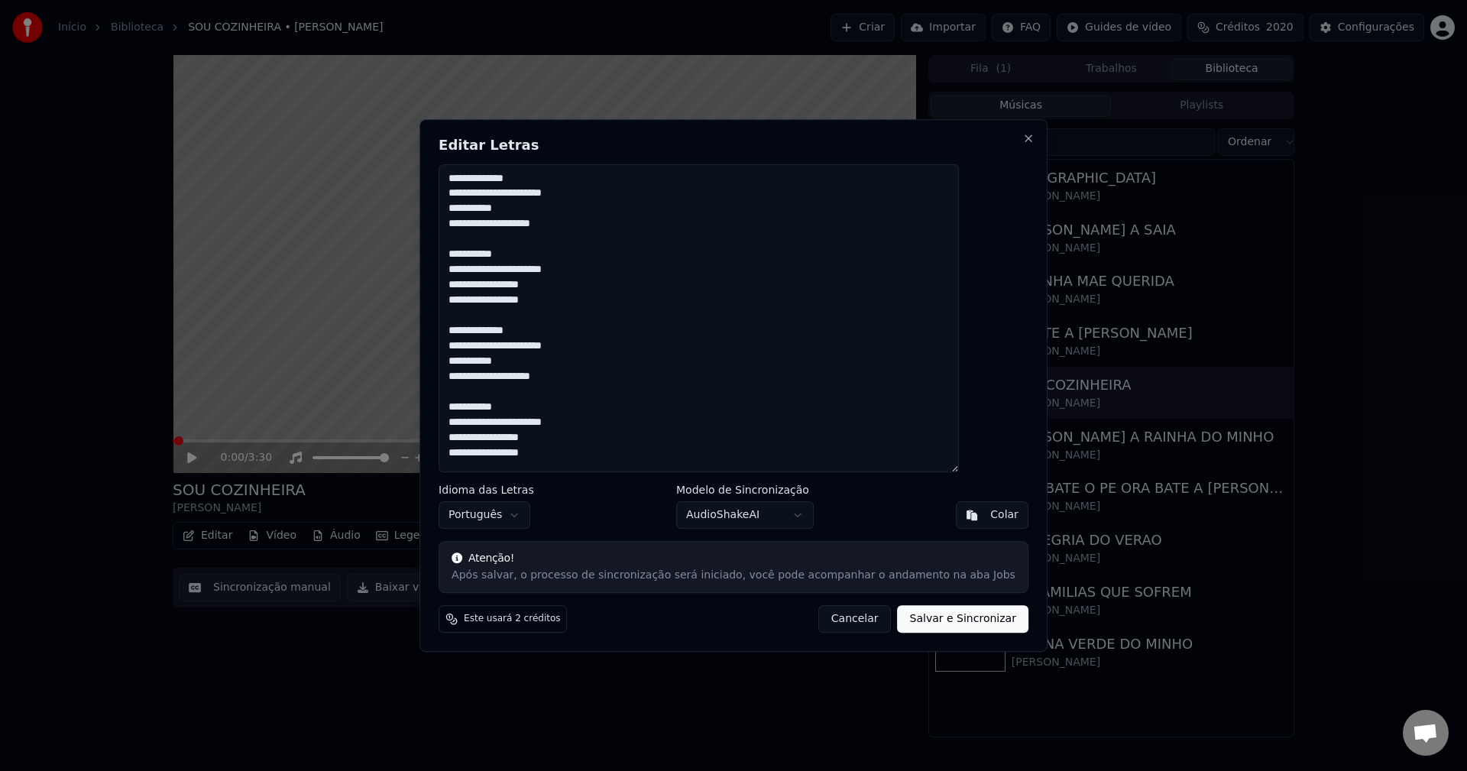
scroll to position [1546, 0]
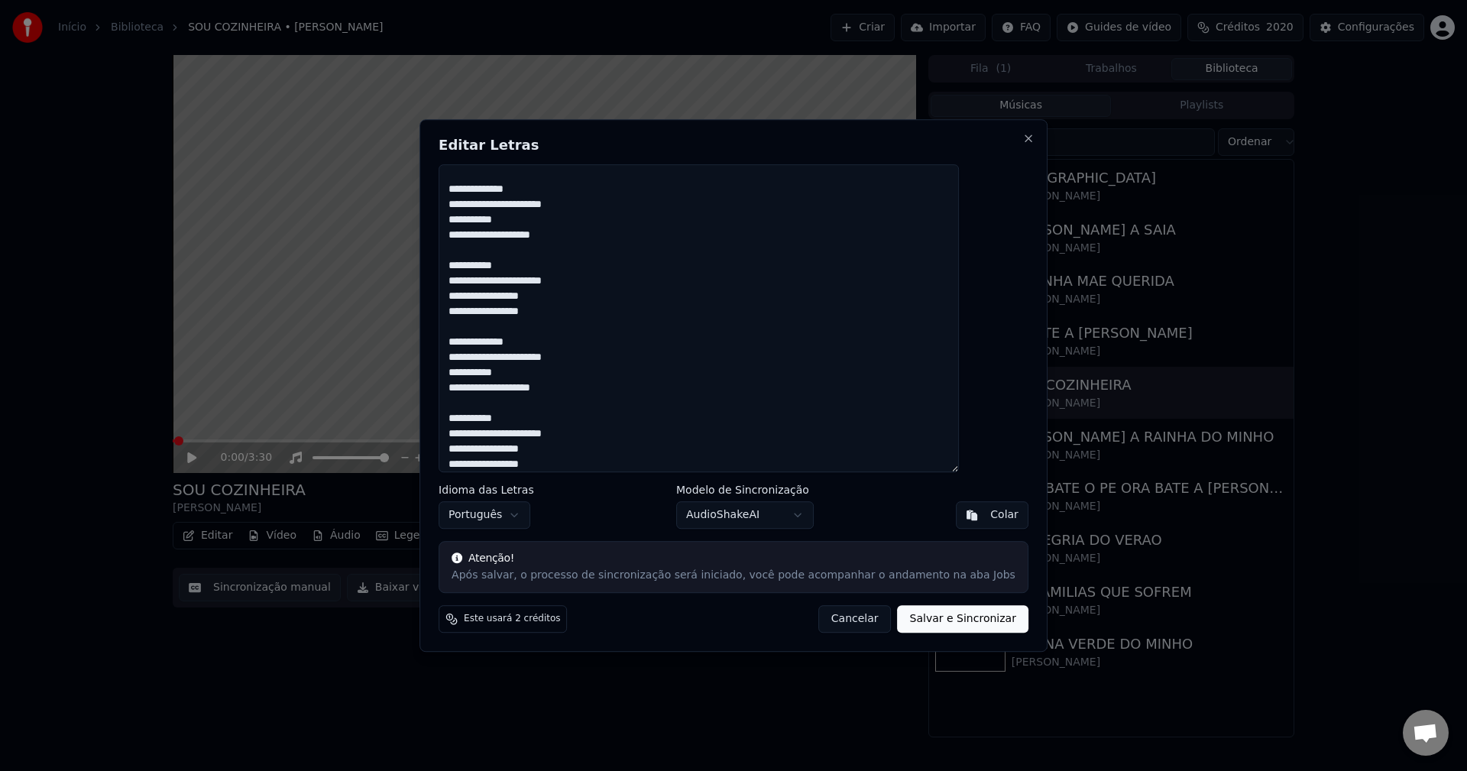
type textarea "**********"
click at [906, 614] on button "Salvar e Sincronizar" at bounding box center [962, 618] width 131 height 27
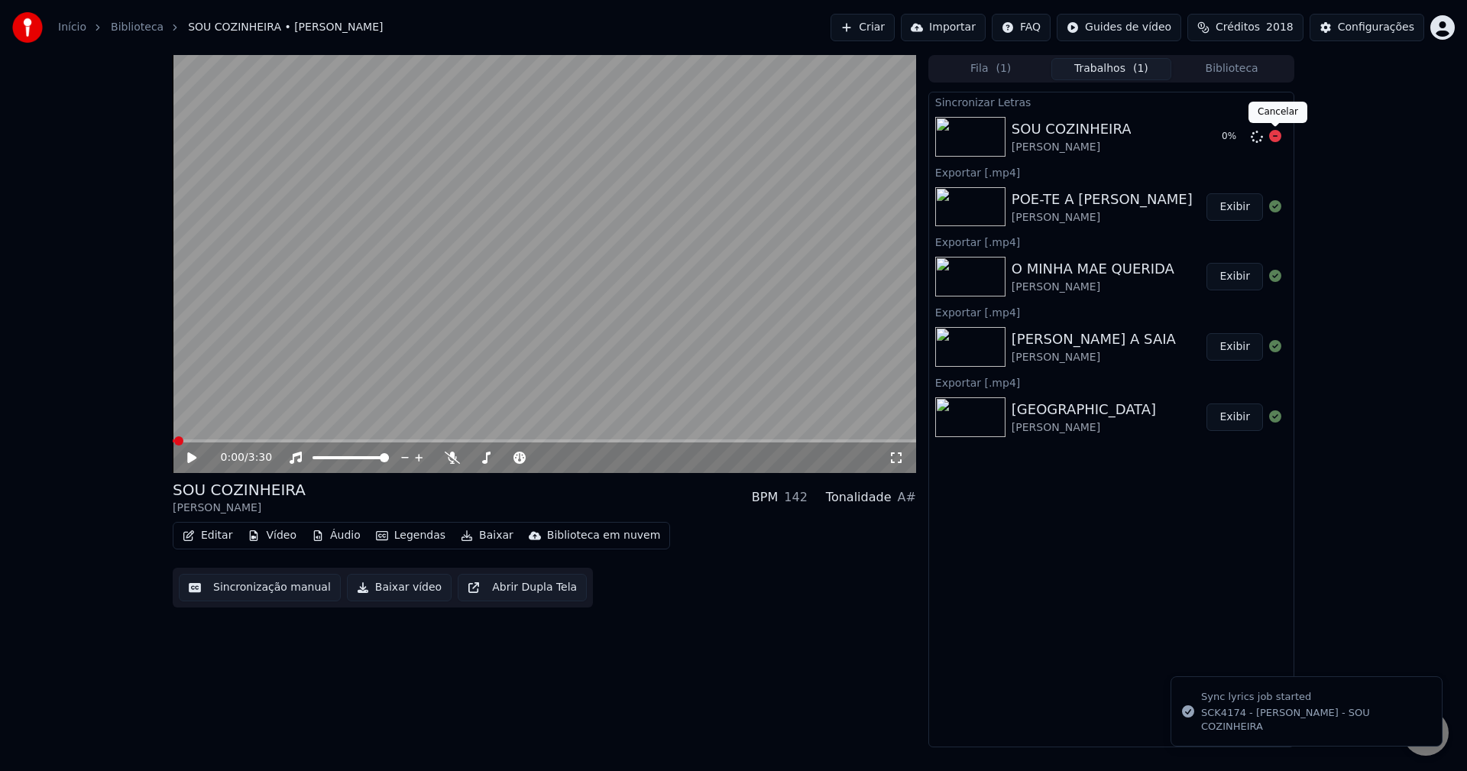
click at [1099, 134] on icon at bounding box center [1275, 136] width 12 height 12
click at [1099, 133] on icon at bounding box center [1256, 137] width 12 height 12
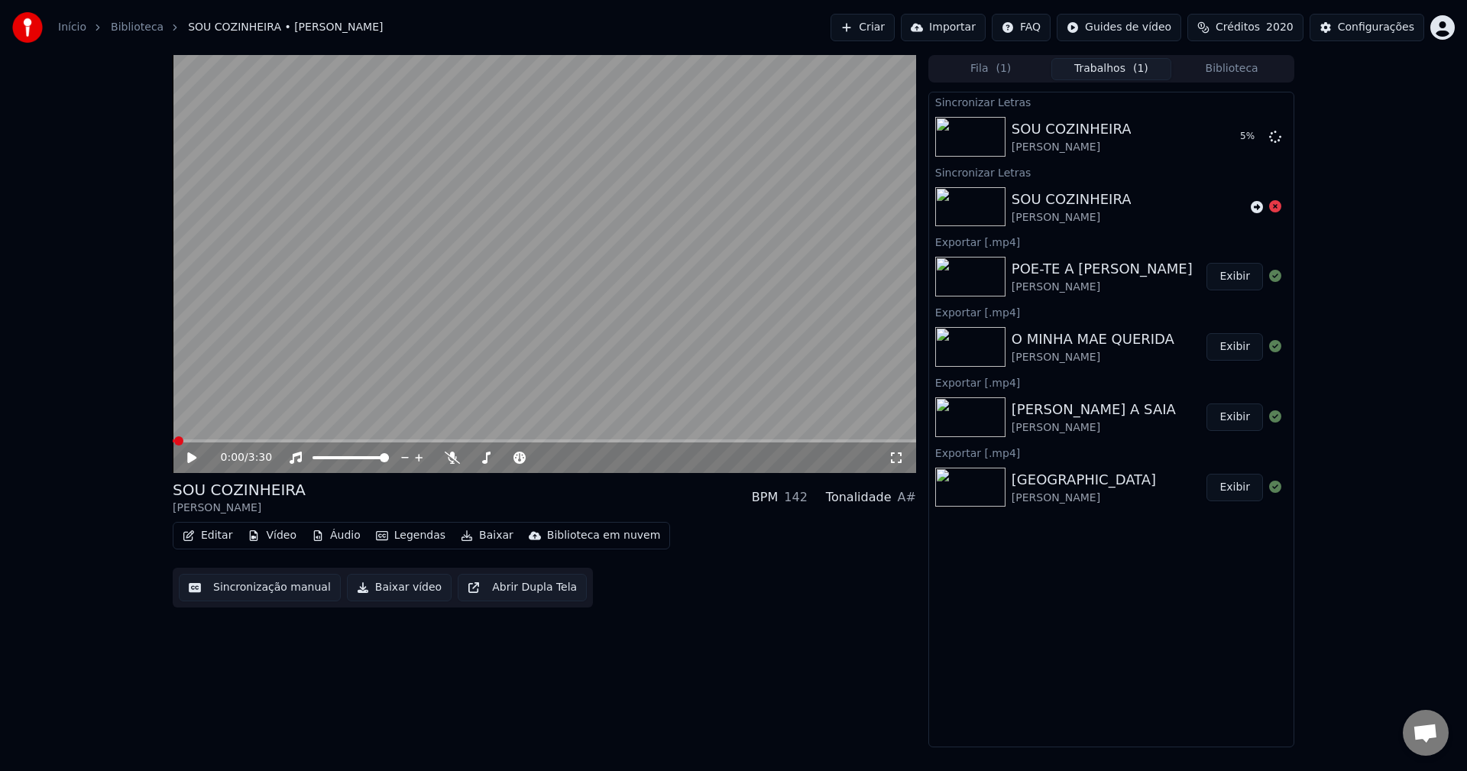
click at [1099, 70] on button "Biblioteca" at bounding box center [1231, 69] width 121 height 22
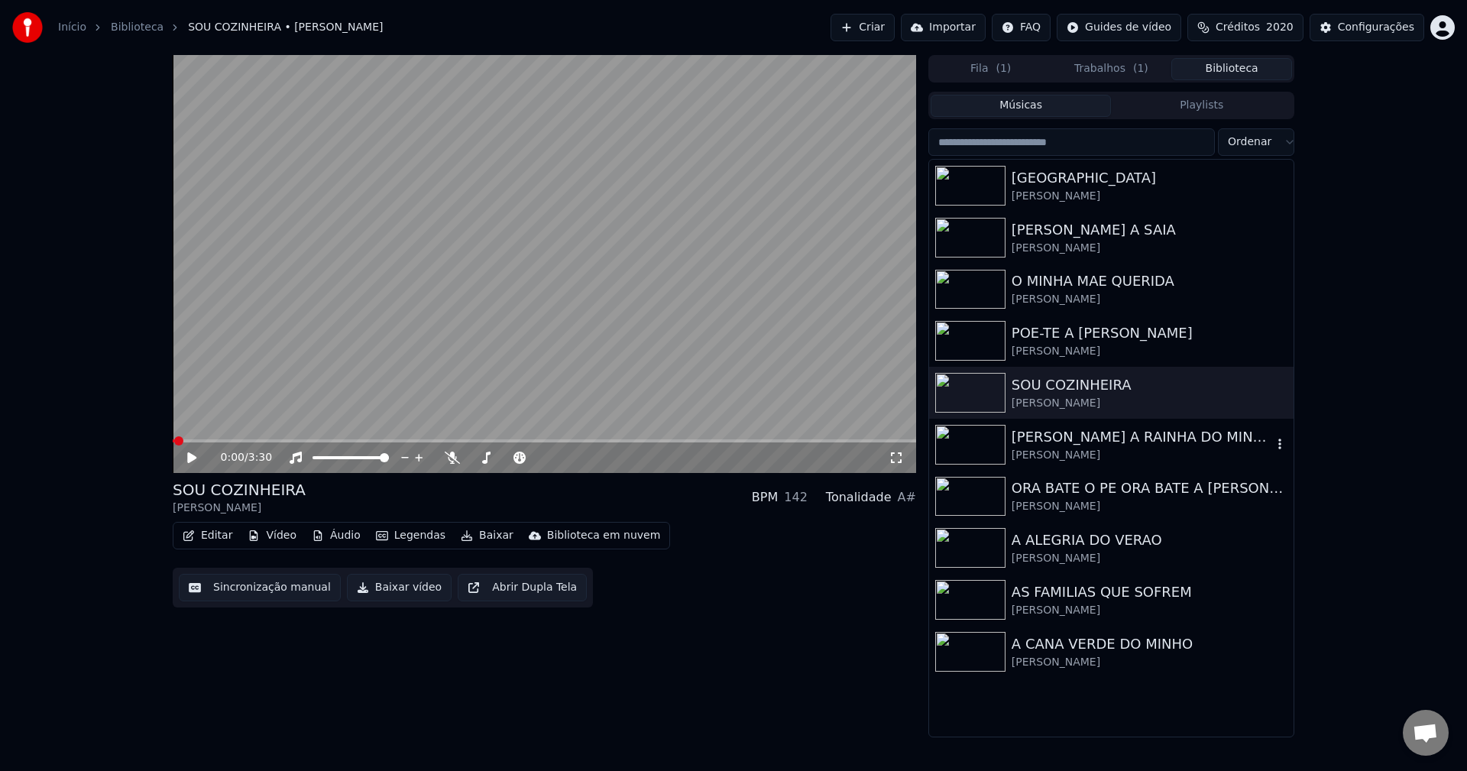
click at [1099, 451] on div "Maria Celeste" at bounding box center [1141, 455] width 260 height 15
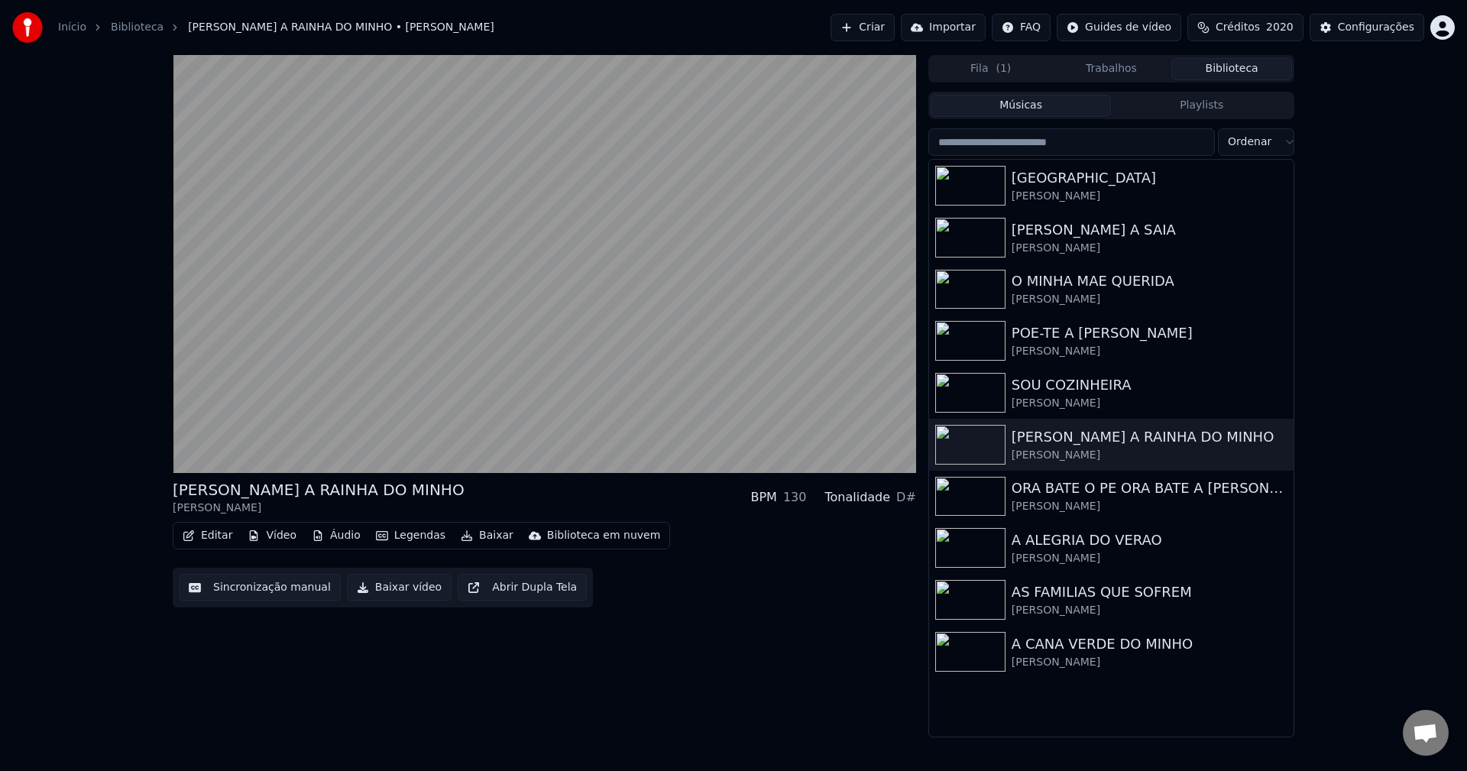
click at [226, 595] on button "Sincronização manual" at bounding box center [260, 587] width 162 height 27
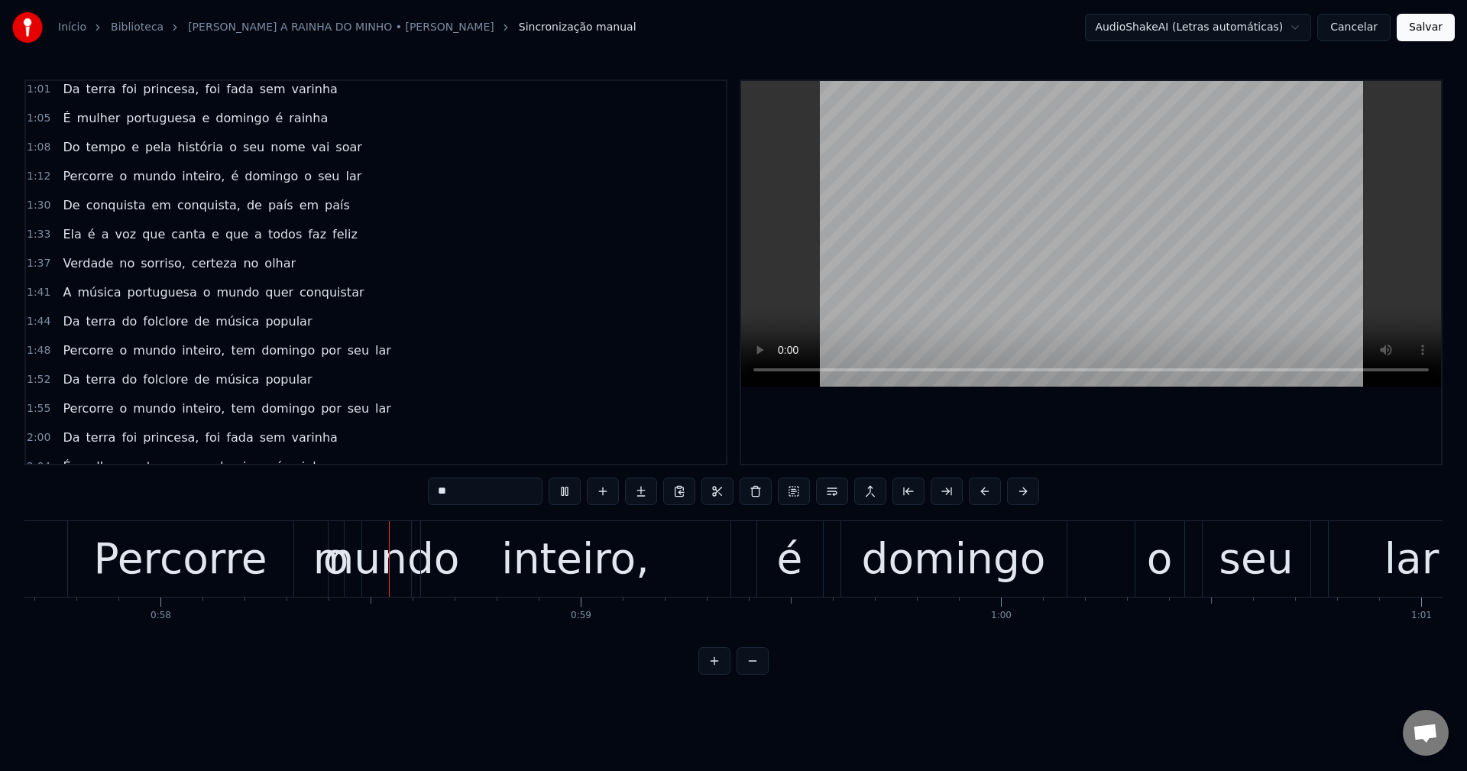
scroll to position [458, 0]
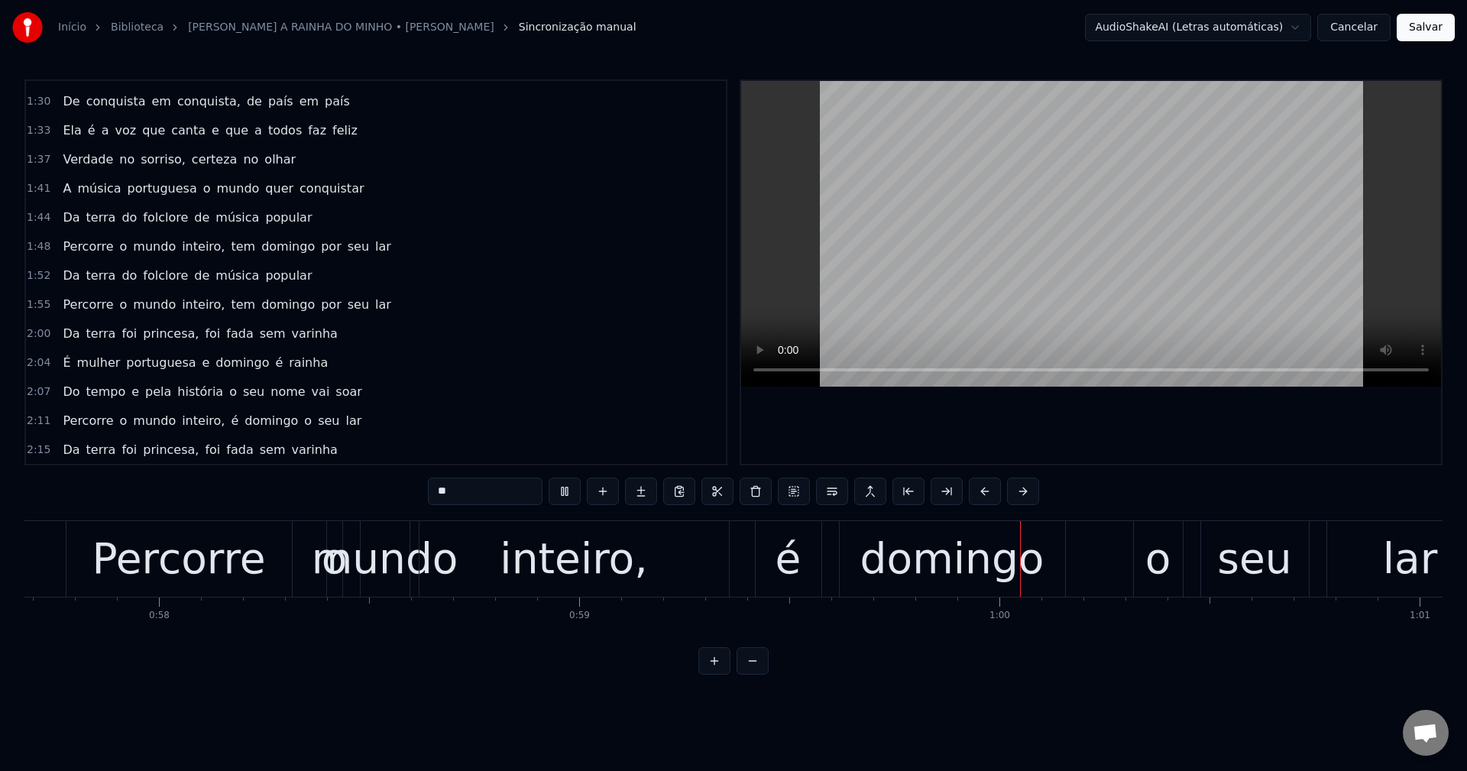
click at [1099, 18] on button "Cancelar" at bounding box center [1353, 27] width 73 height 27
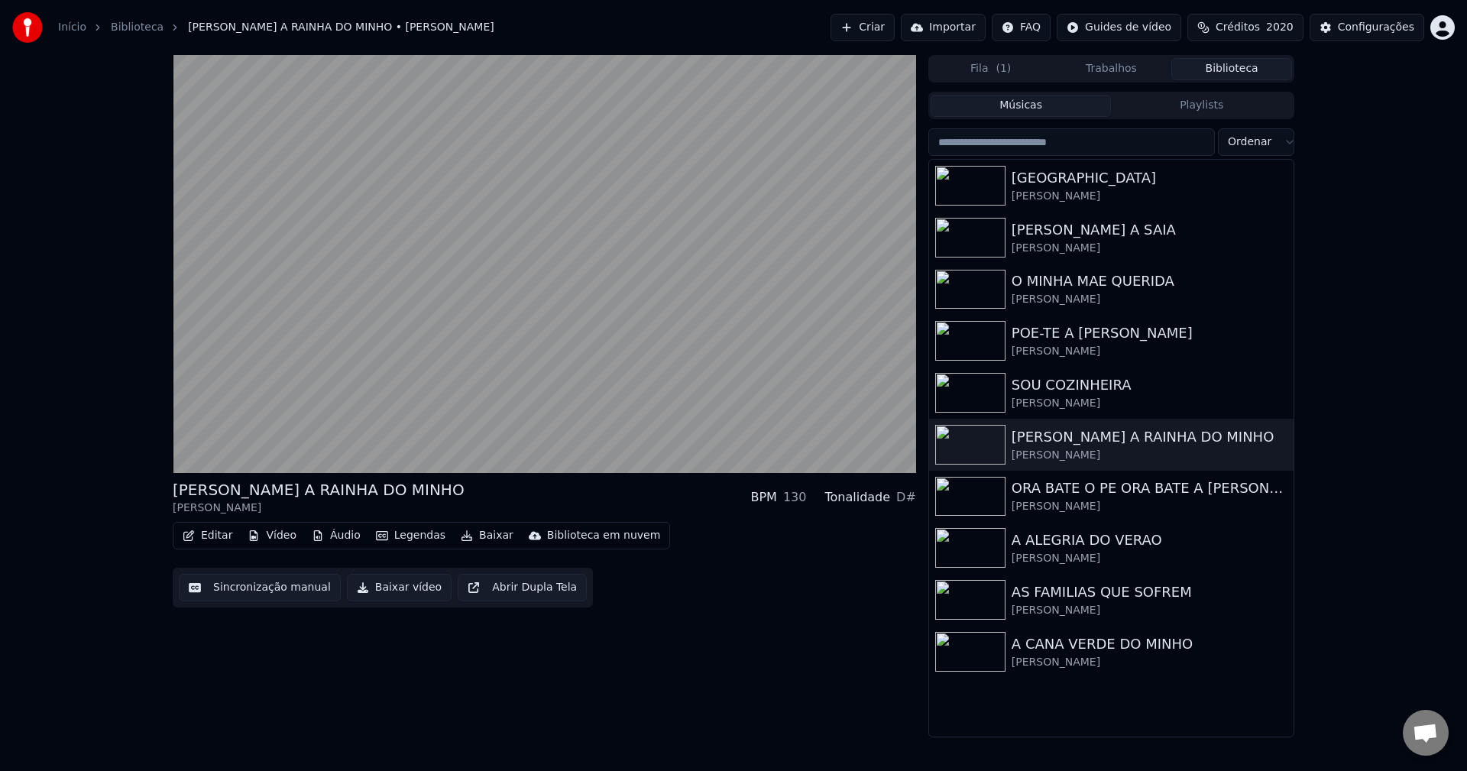
click at [198, 533] on button "Editar" at bounding box center [207, 535] width 62 height 21
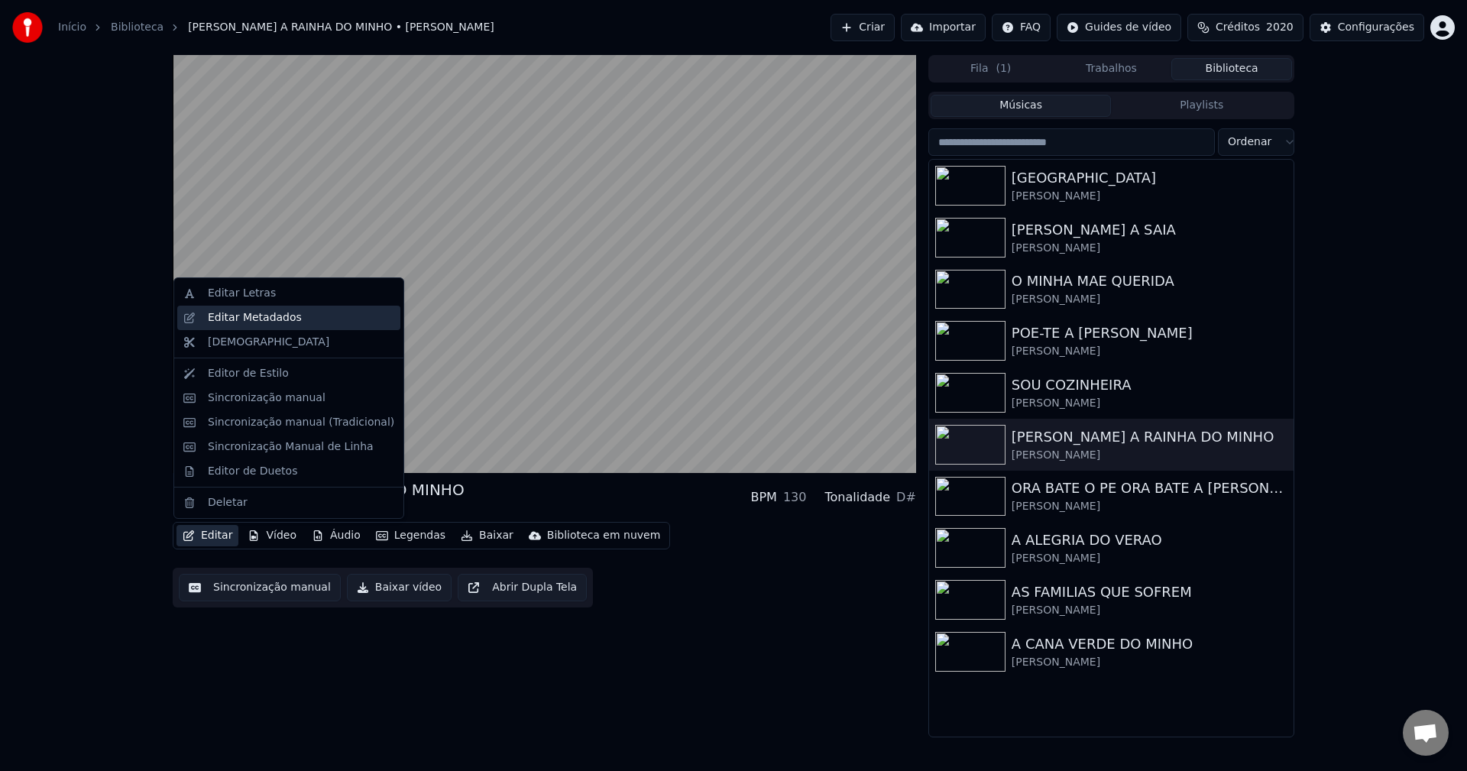
click at [304, 309] on div "Editar Metadados" at bounding box center [288, 318] width 223 height 24
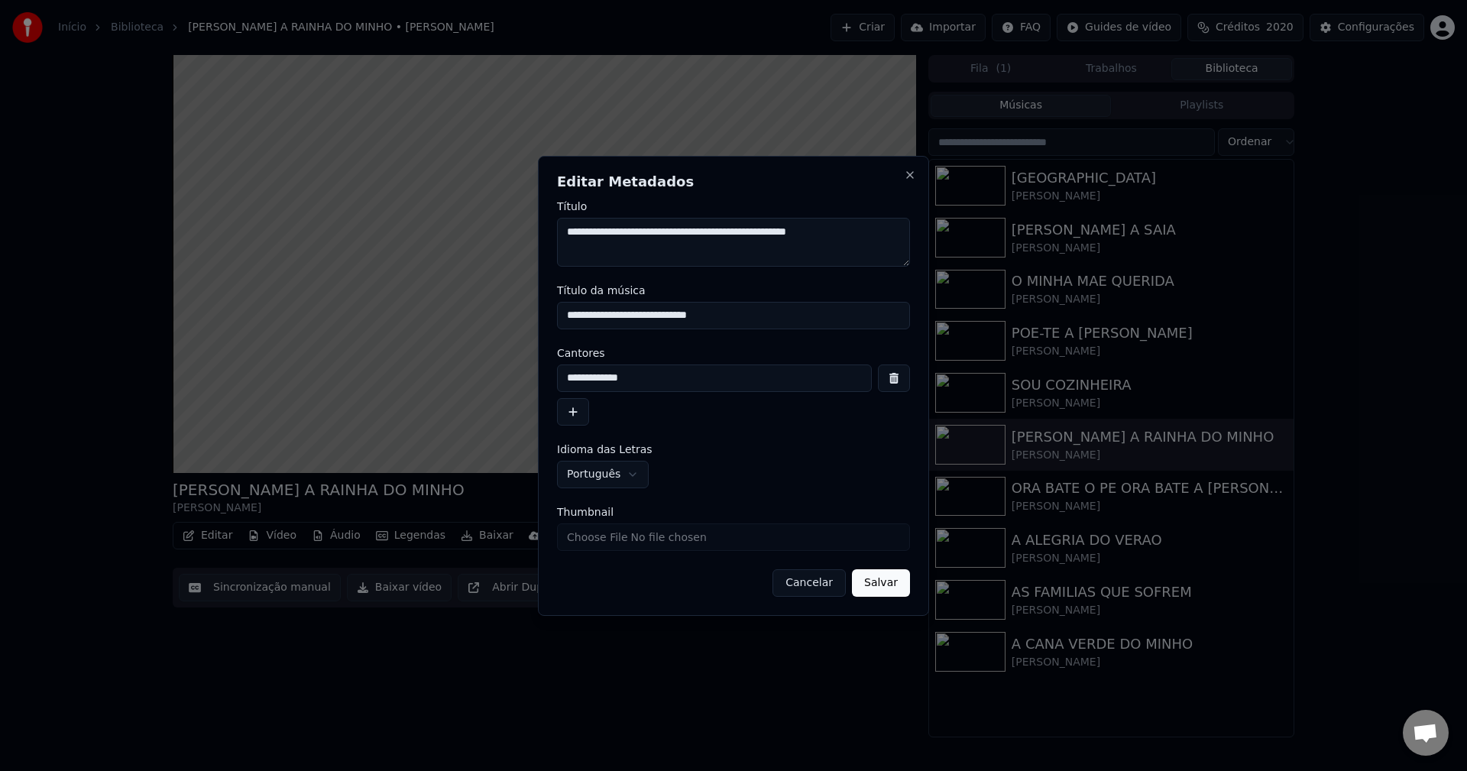
drag, startPoint x: 891, startPoint y: 233, endPoint x: 461, endPoint y: 238, distance: 430.0
click at [461, 238] on body "Início Biblioteca MARIA CELESTE A RAINHA DO MINHO • Maria Celeste Criar Importa…" at bounding box center [733, 385] width 1467 height 771
drag, startPoint x: 809, startPoint y: 584, endPoint x: 658, endPoint y: 594, distance: 150.8
click at [809, 584] on button "Cancelar" at bounding box center [808, 582] width 73 height 27
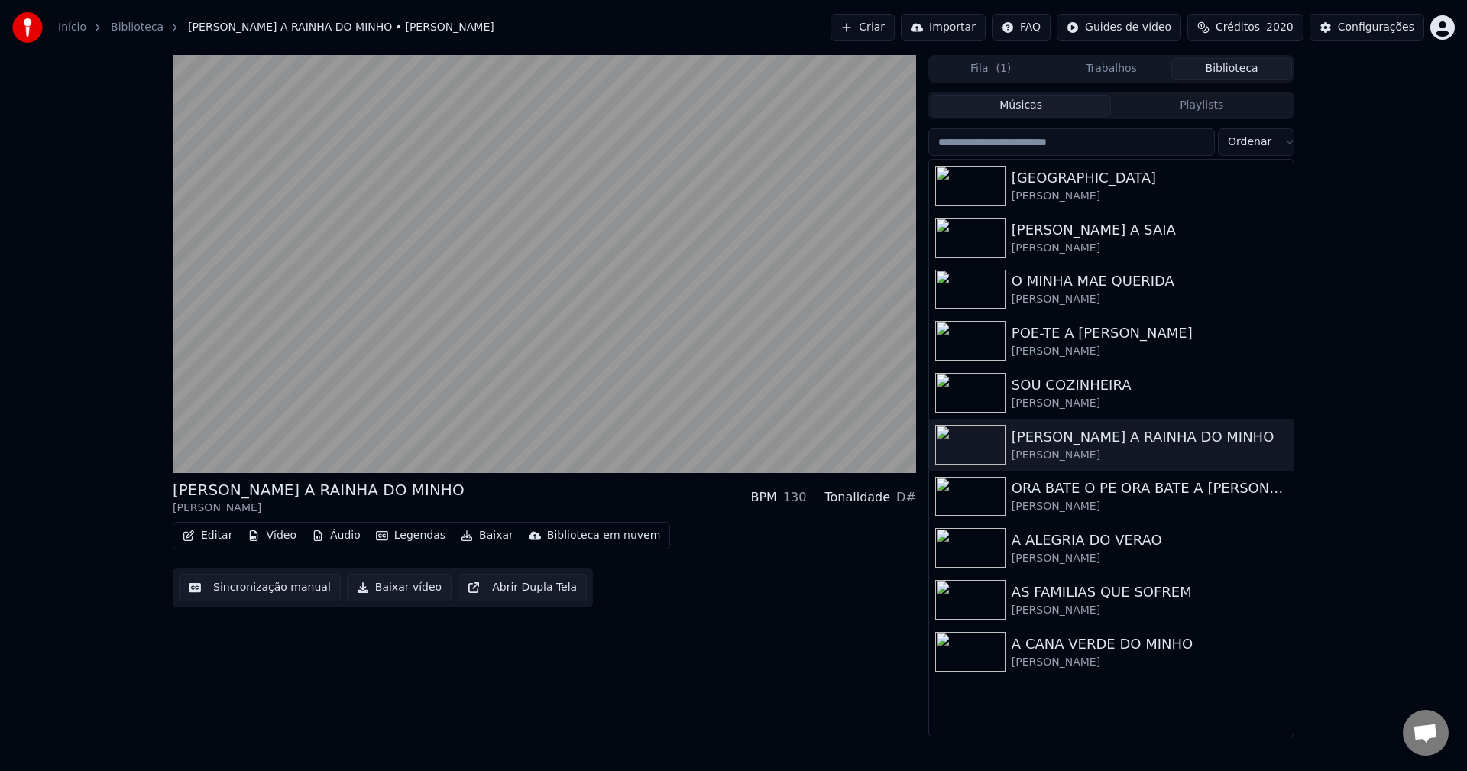
click at [220, 542] on button "Editar" at bounding box center [207, 535] width 62 height 21
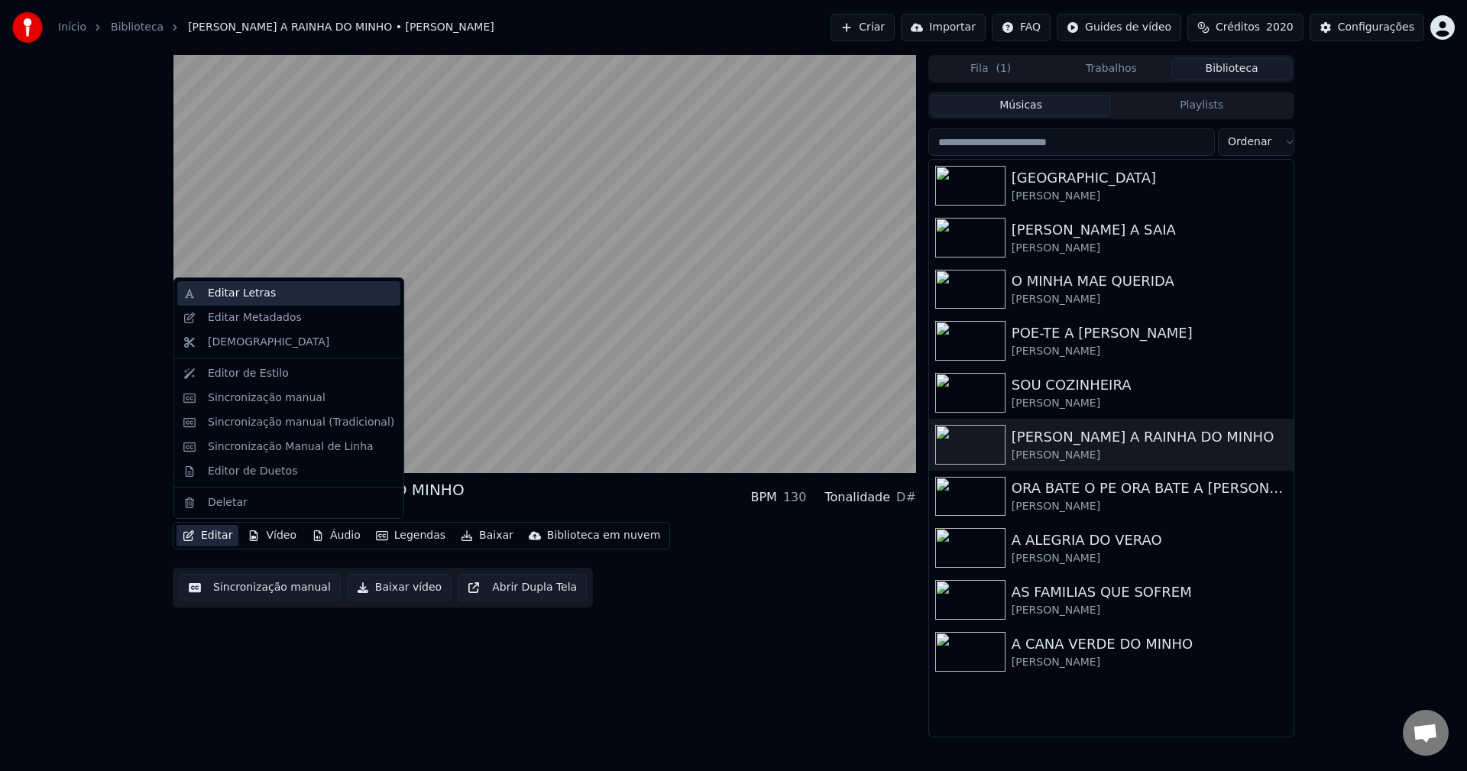
click at [266, 297] on div "Editar Letras" at bounding box center [301, 293] width 186 height 15
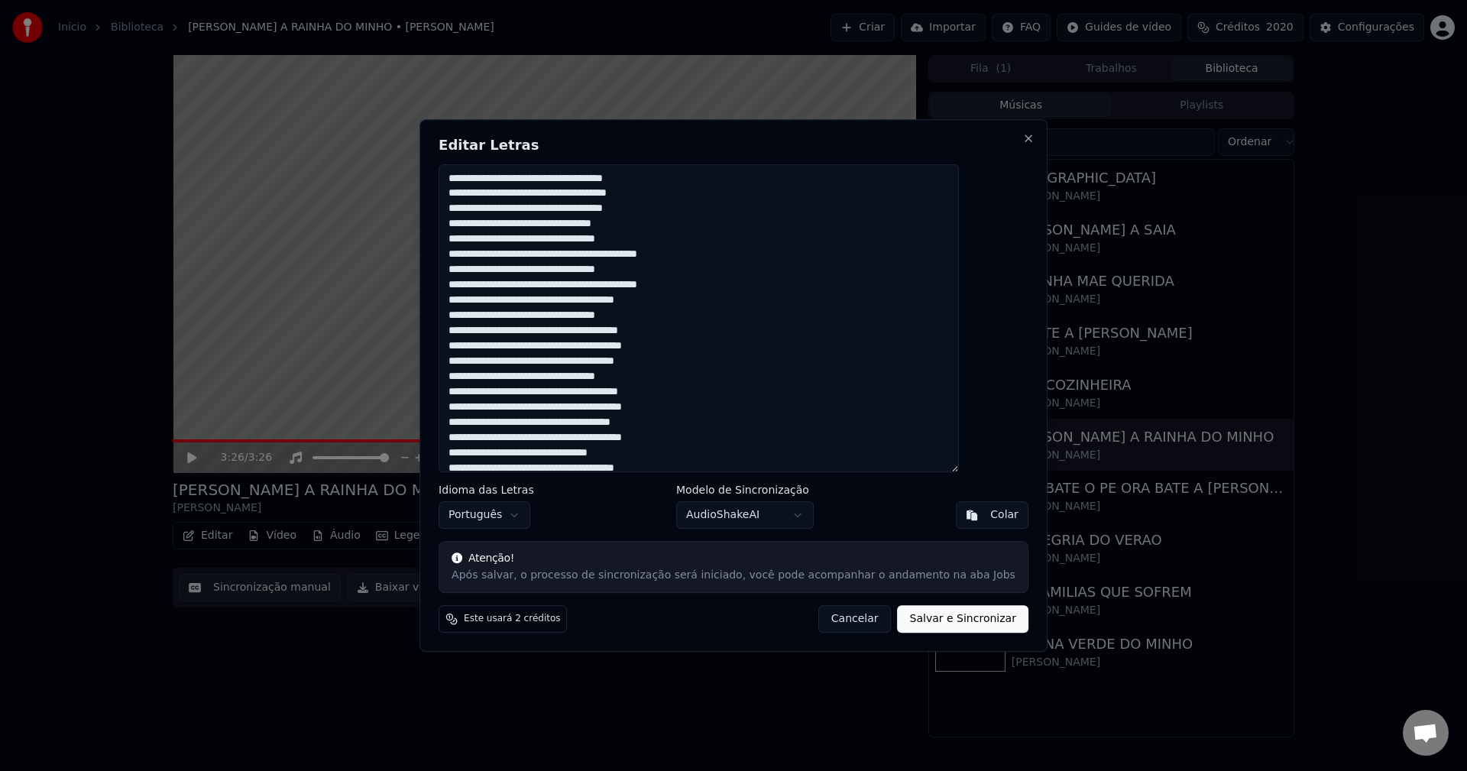
paste textarea "**********"
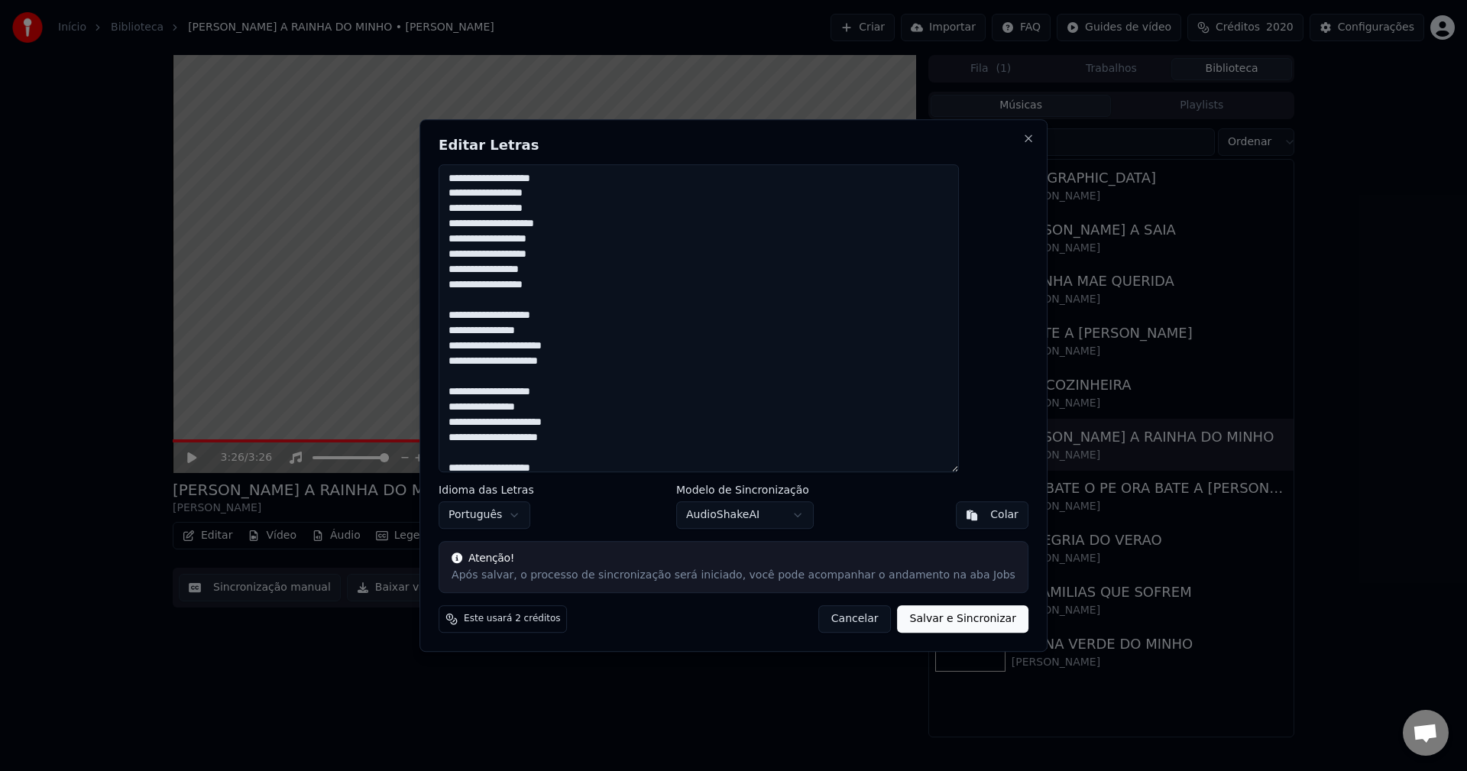
scroll to position [1195, 0]
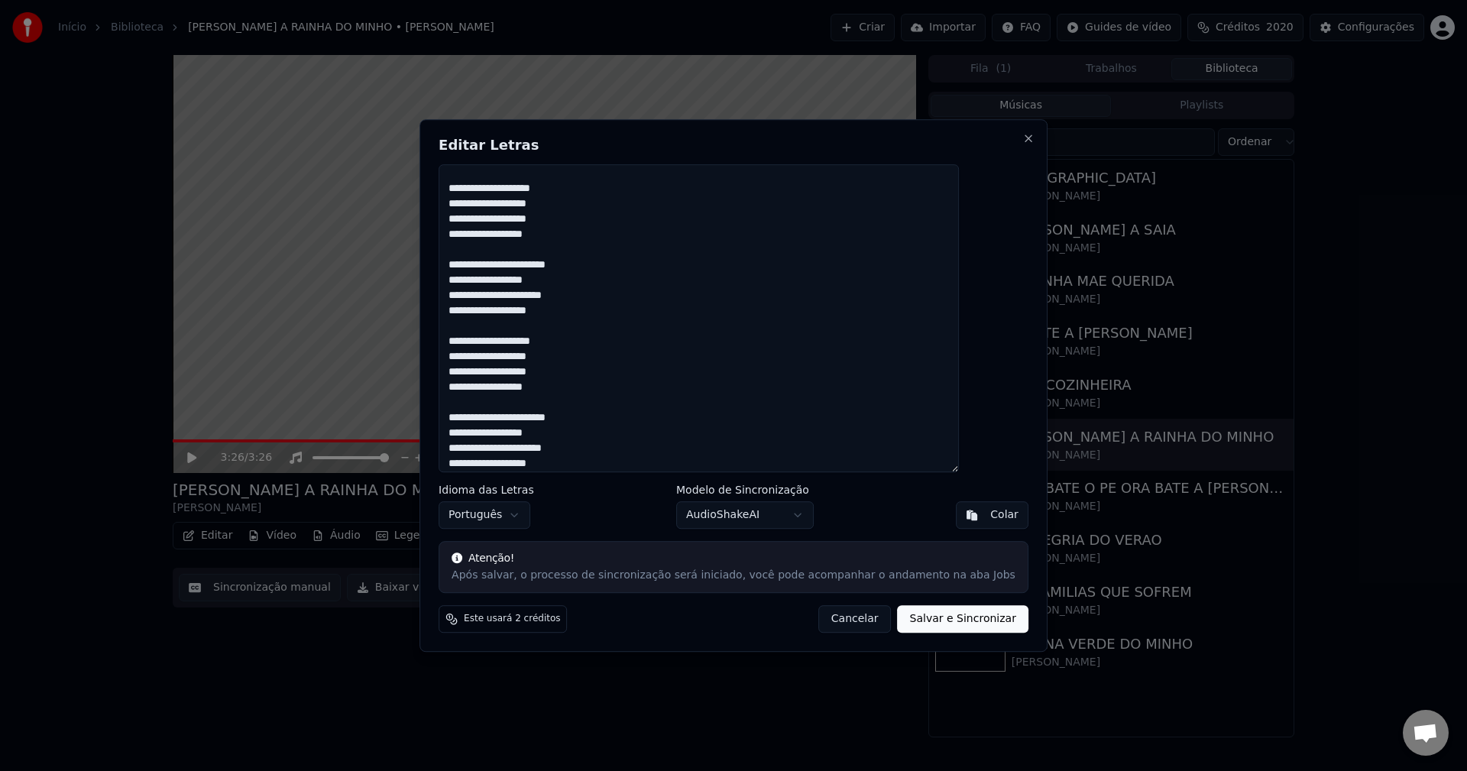
type textarea "**********"
click at [953, 617] on button "Salvar e Sincronizar" at bounding box center [962, 618] width 131 height 27
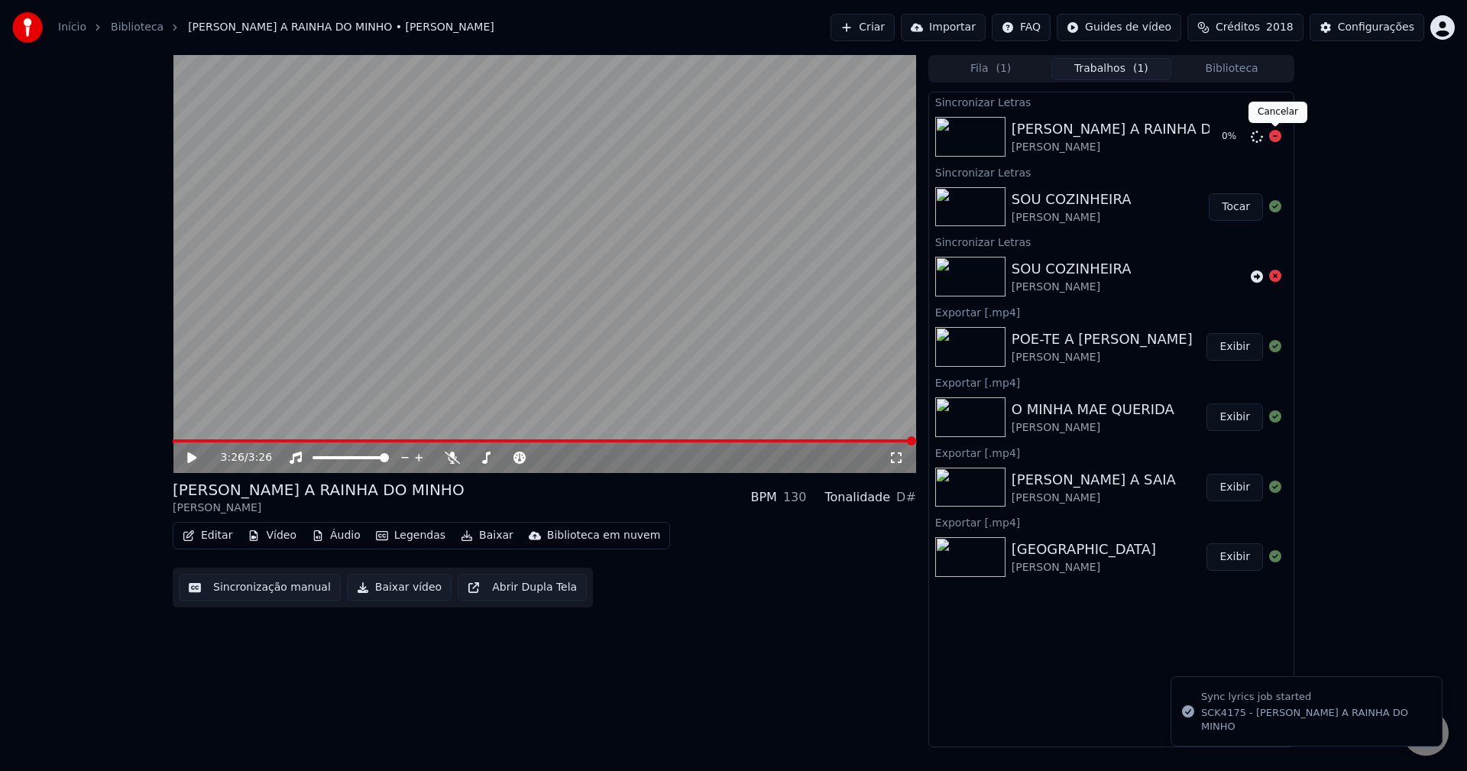
click at [1099, 137] on icon at bounding box center [1275, 136] width 12 height 12
click at [1099, 137] on icon at bounding box center [1256, 137] width 12 height 12
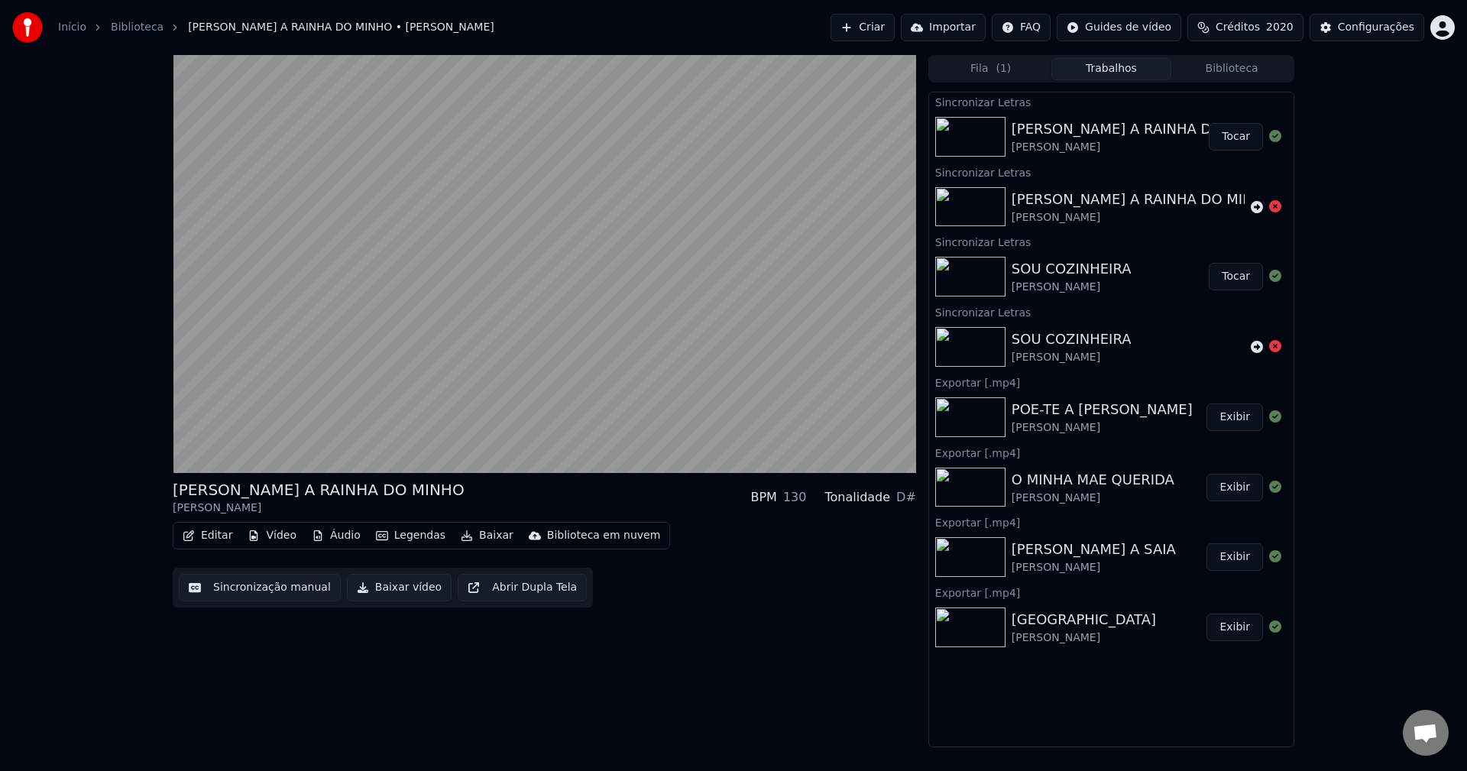
click at [1099, 129] on button "Tocar" at bounding box center [1235, 136] width 54 height 27
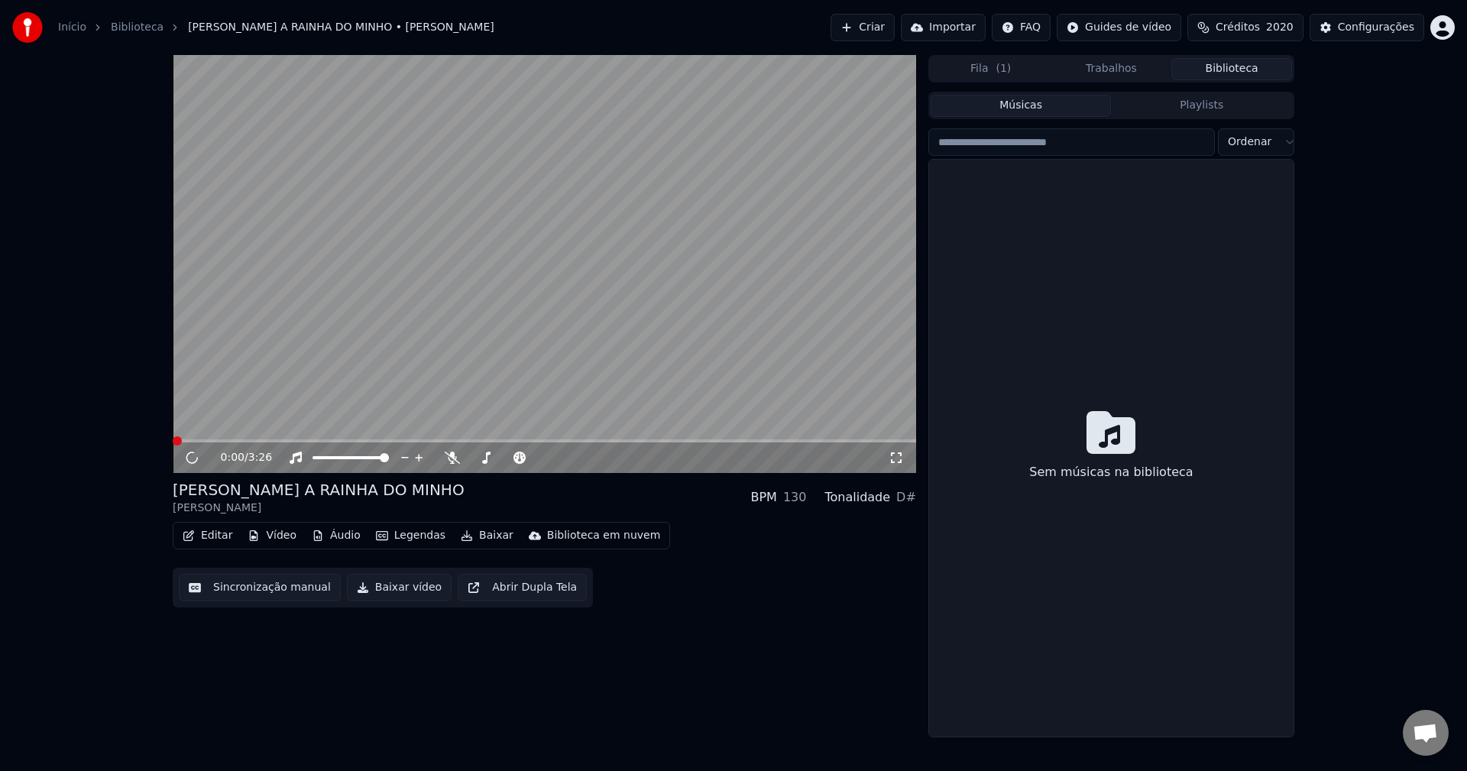
click at [1099, 66] on button "Biblioteca" at bounding box center [1231, 69] width 121 height 22
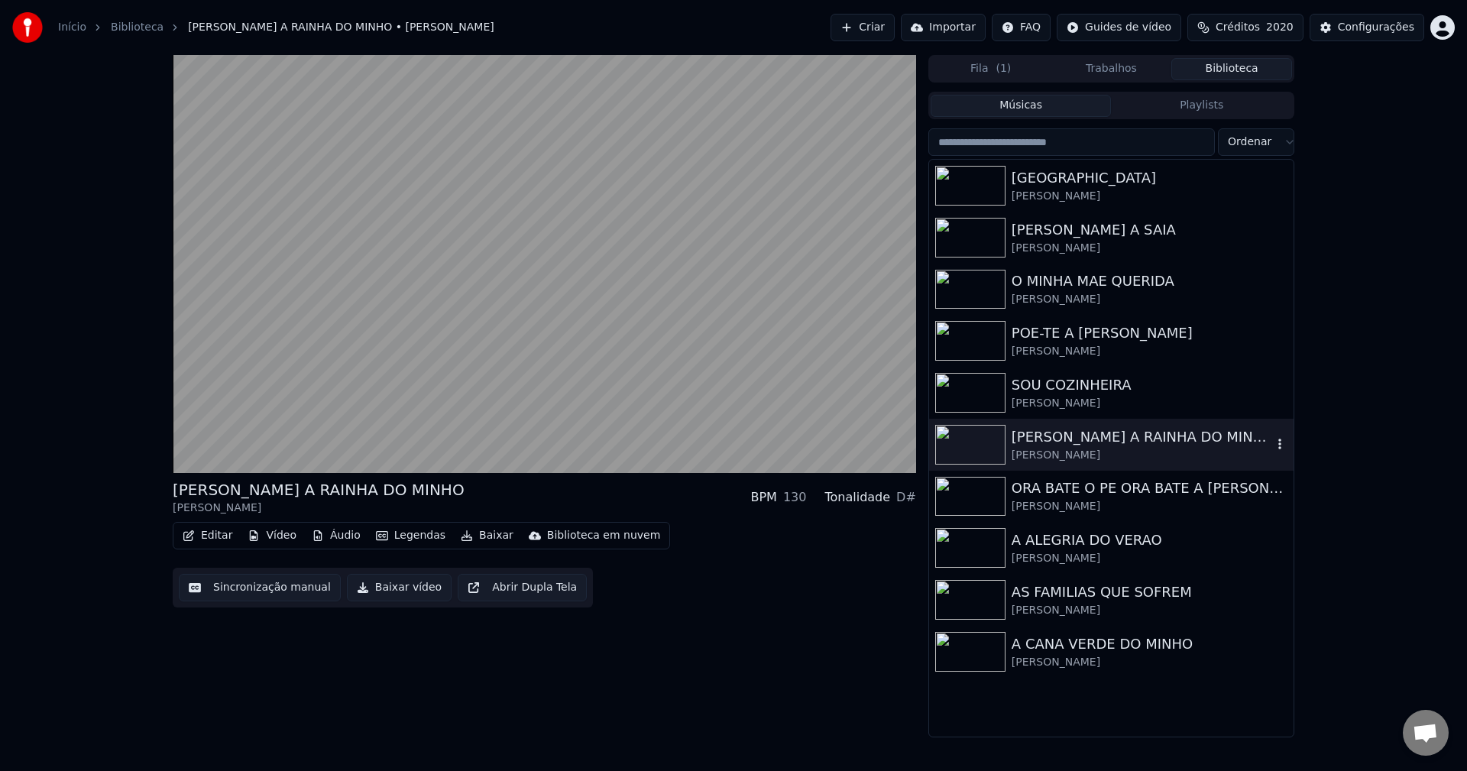
click at [1099, 436] on div "MARIA CELESTE A RAINHA DO MINHO" at bounding box center [1141, 436] width 260 height 21
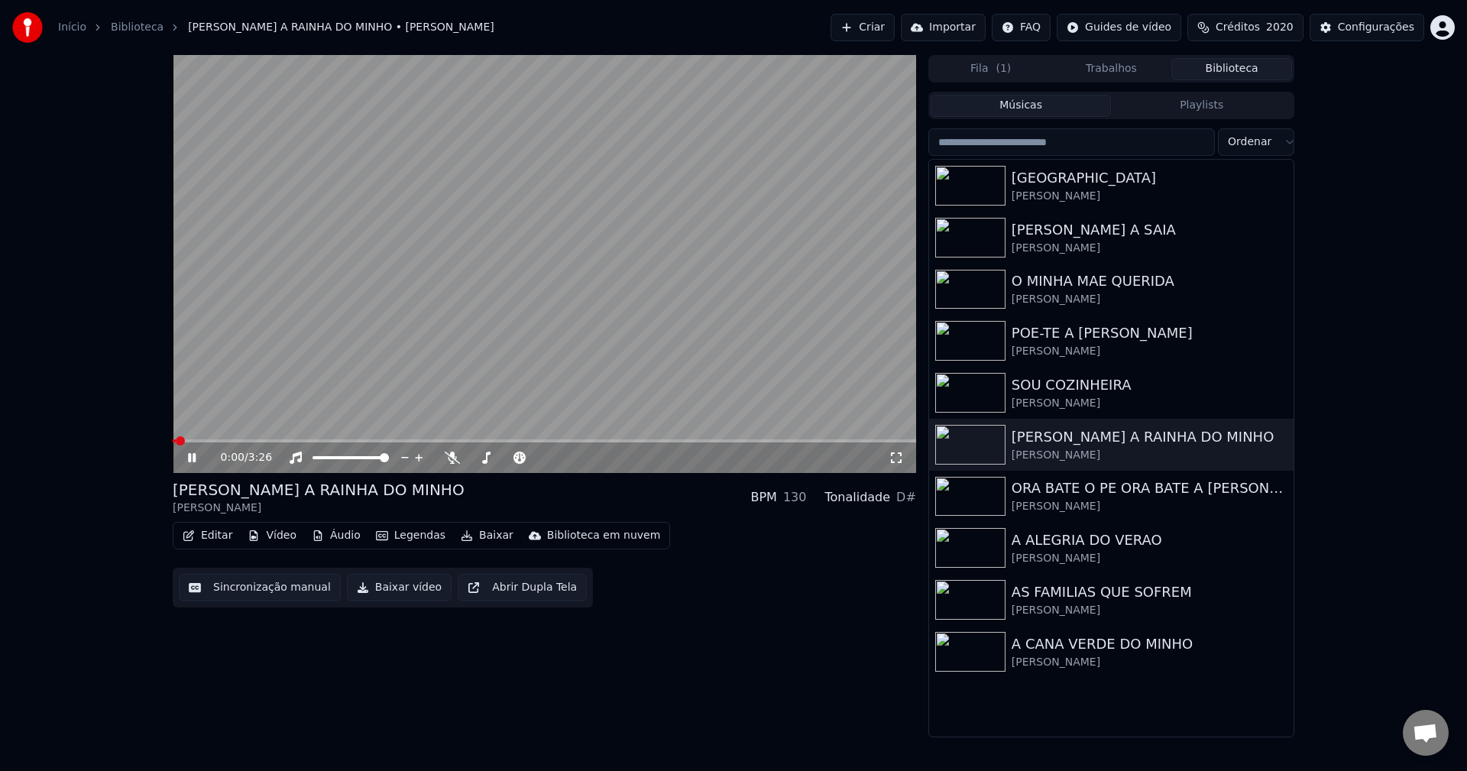
click at [365, 596] on button "Baixar vídeo" at bounding box center [399, 587] width 105 height 27
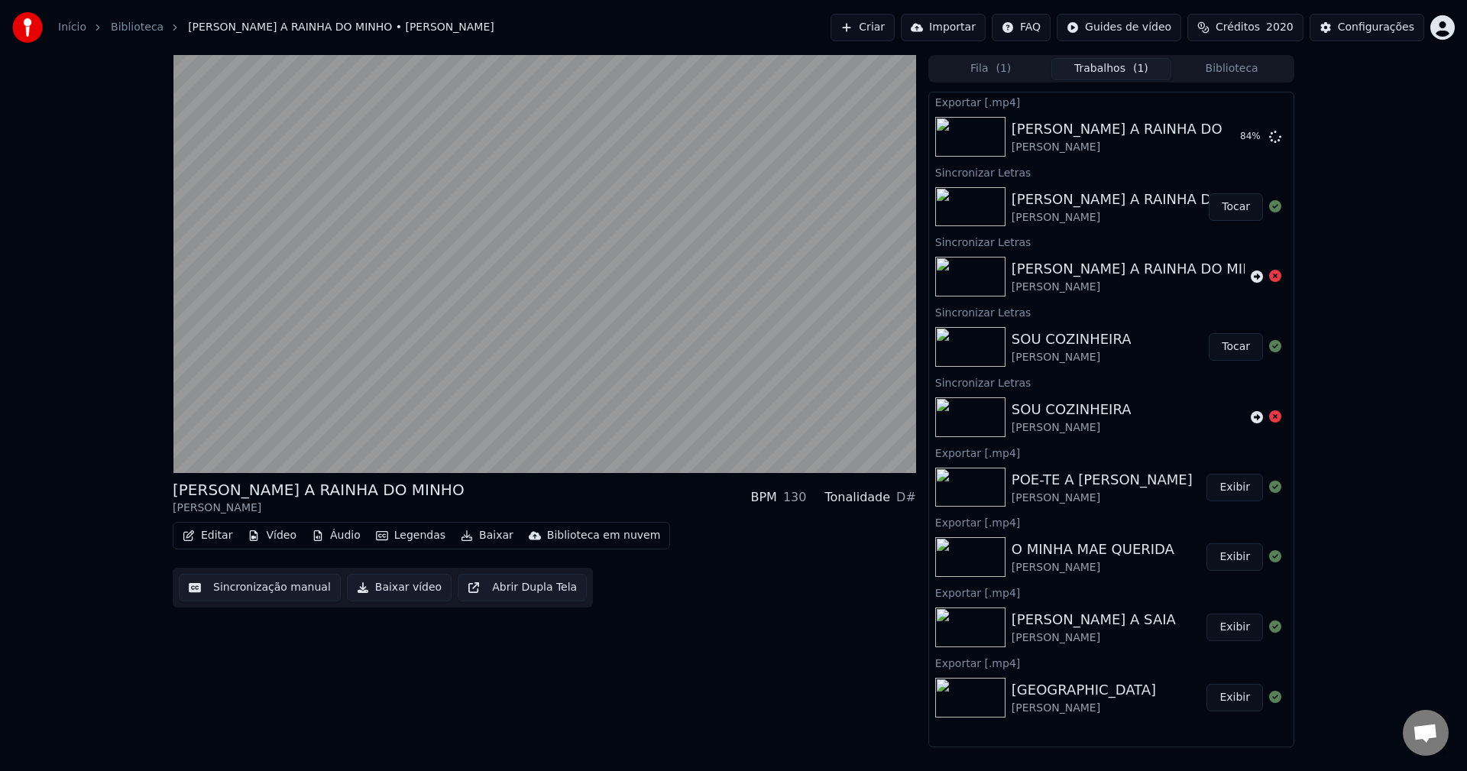
click at [1099, 70] on button "Biblioteca" at bounding box center [1231, 69] width 121 height 22
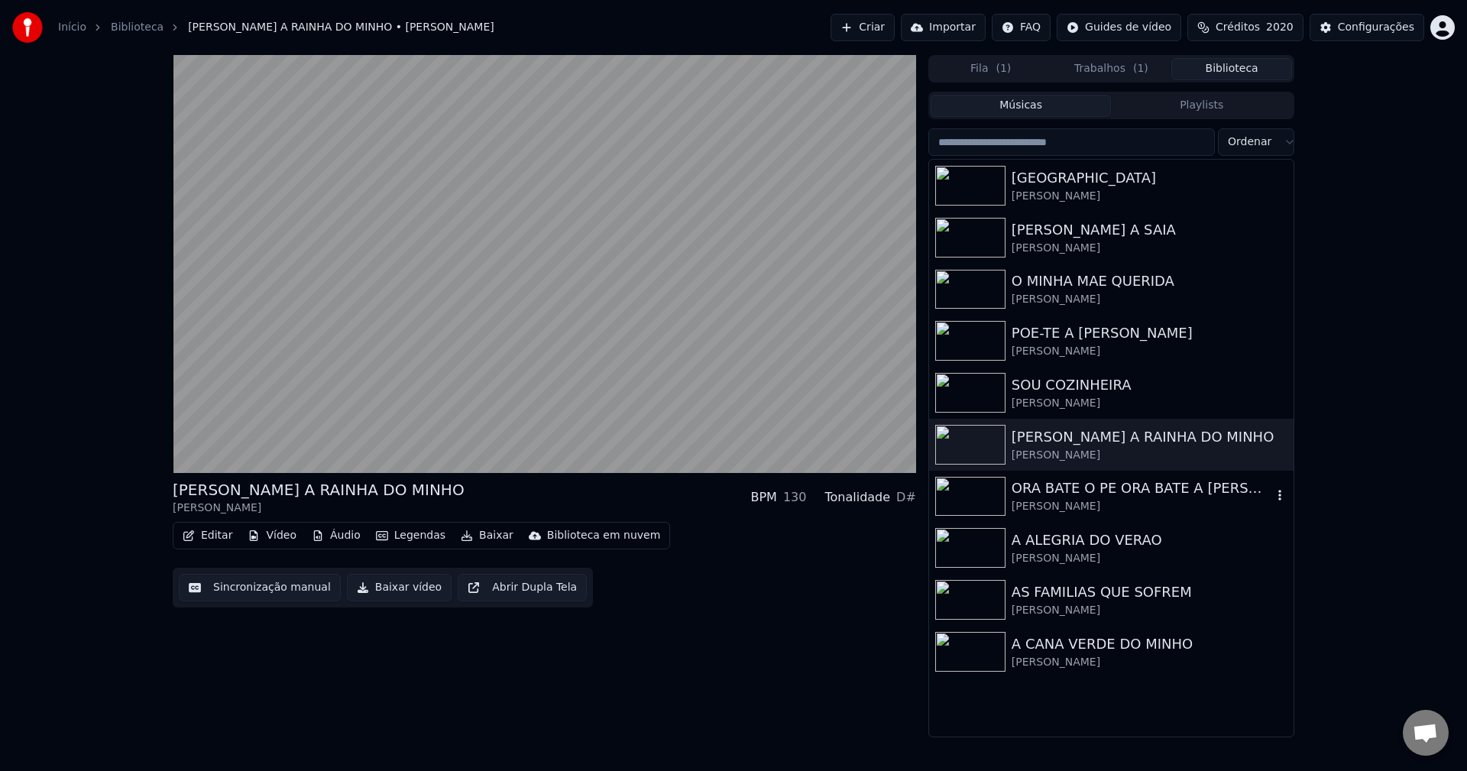
click at [1056, 504] on div "Maria Celeste" at bounding box center [1141, 506] width 260 height 15
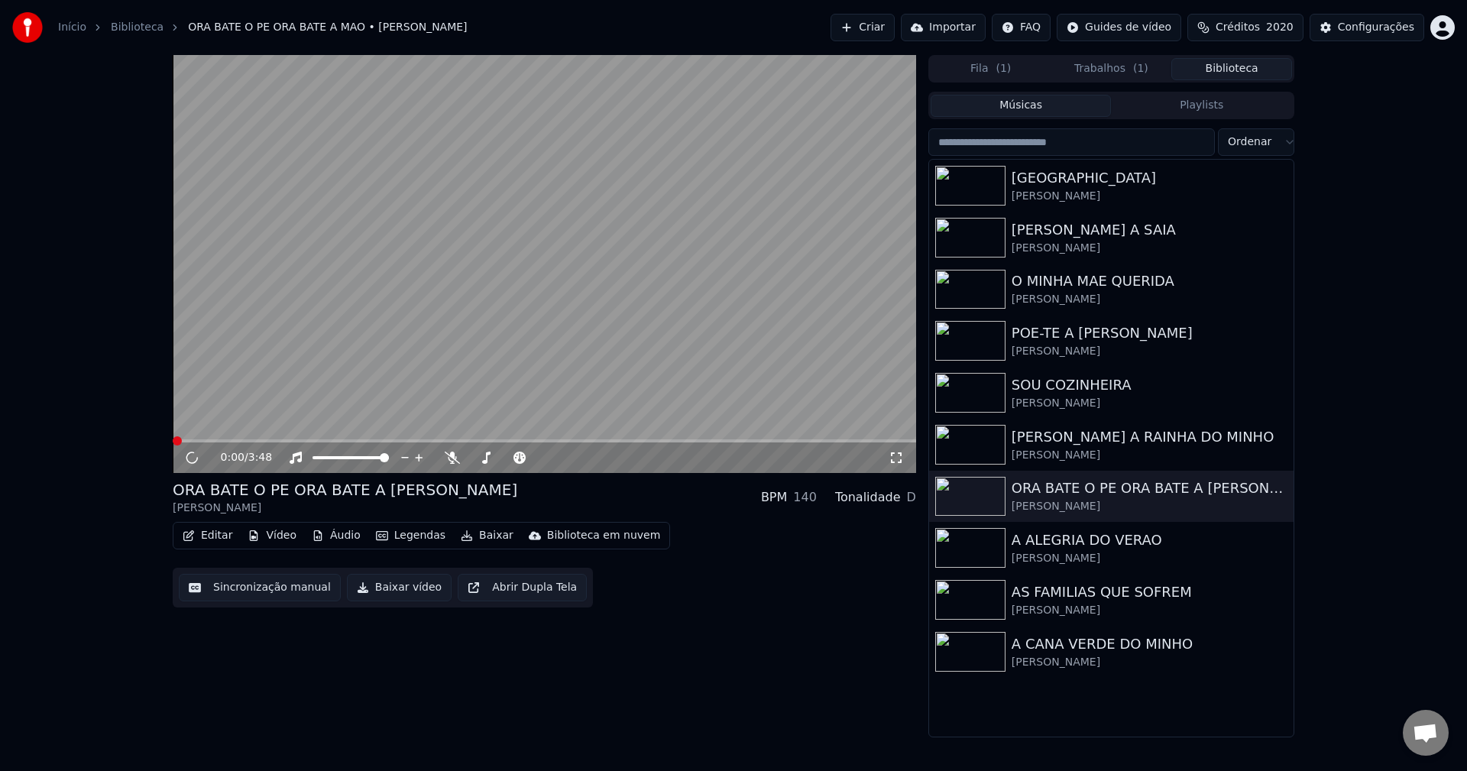
click at [248, 580] on button "Sincronização manual" at bounding box center [260, 587] width 162 height 27
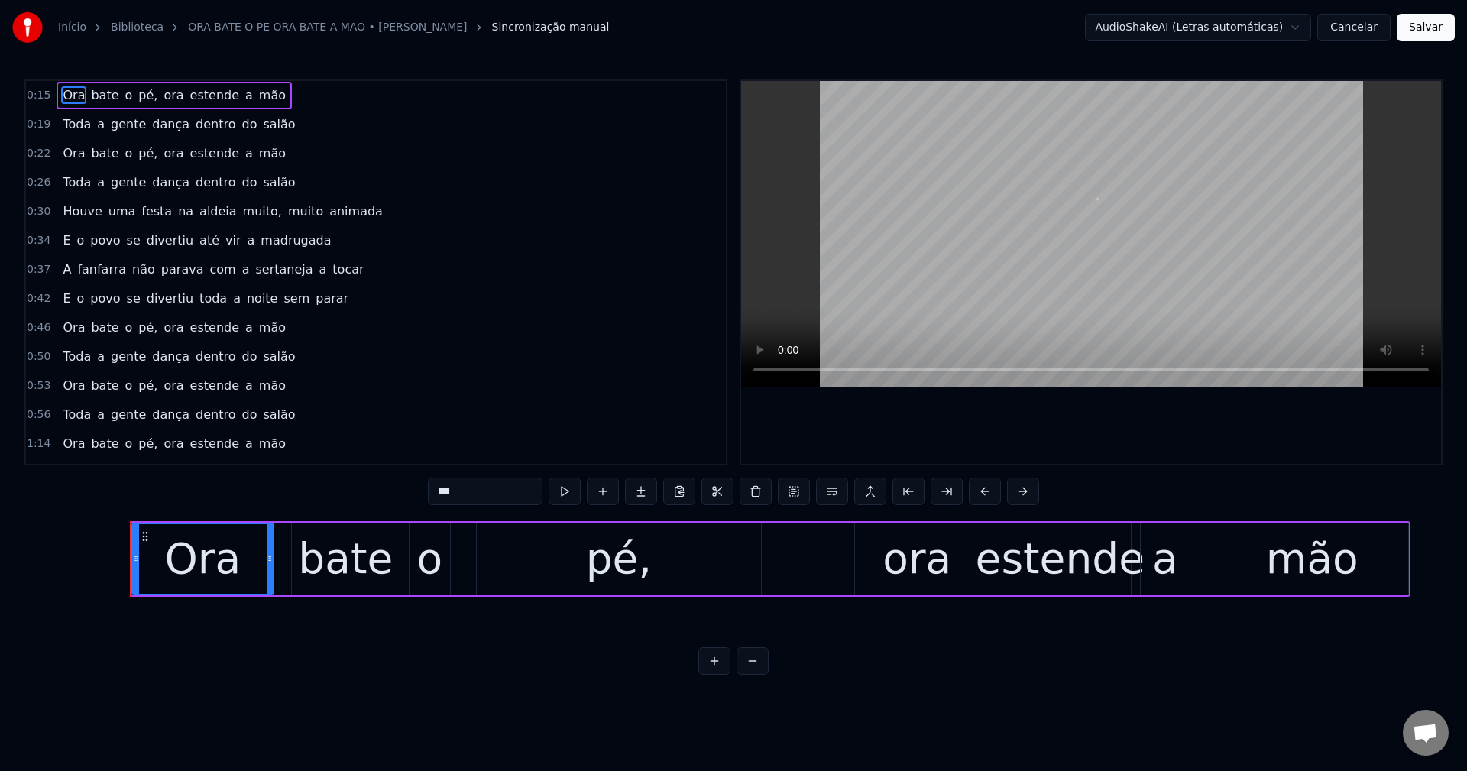
scroll to position [0, 6544]
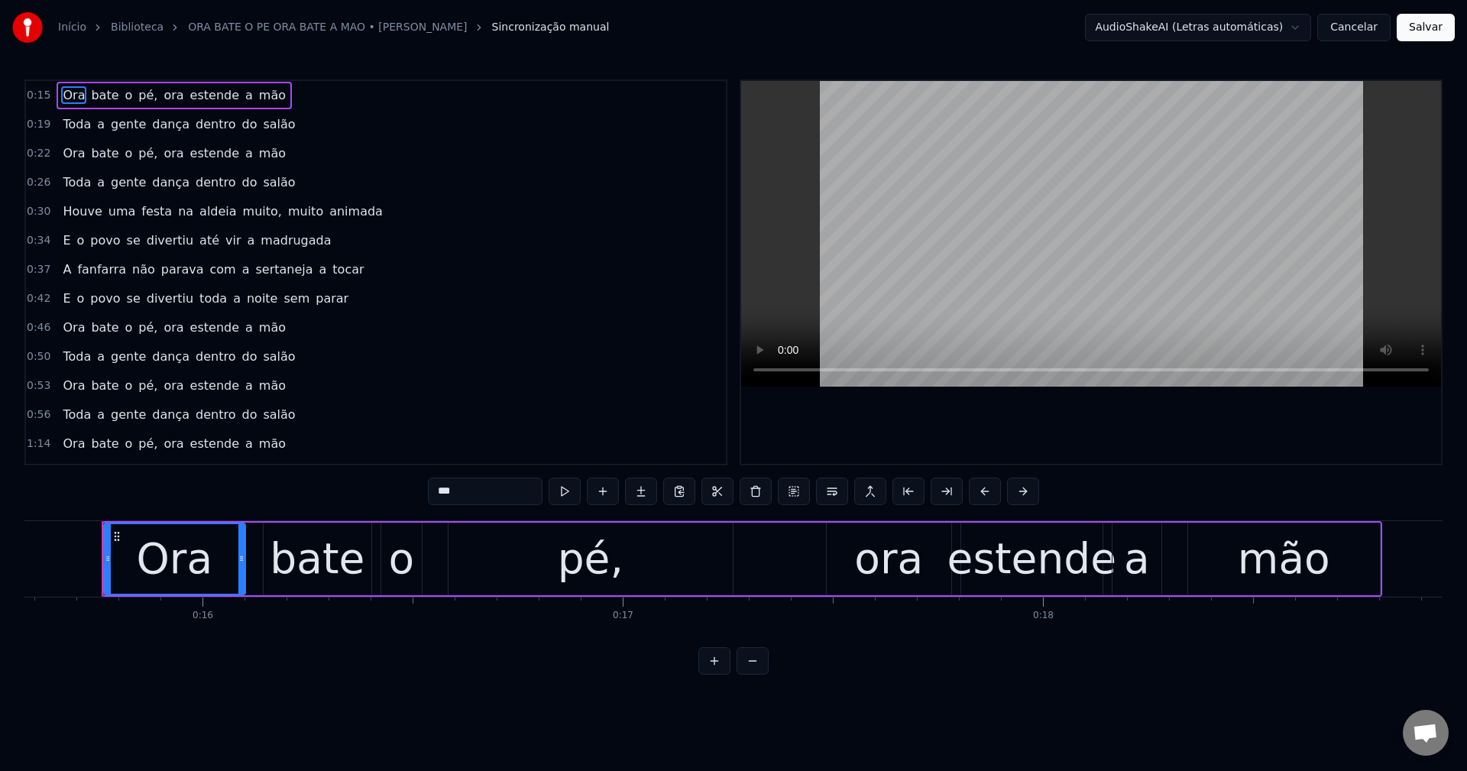
click at [1099, 30] on button "Cancelar" at bounding box center [1353, 27] width 73 height 27
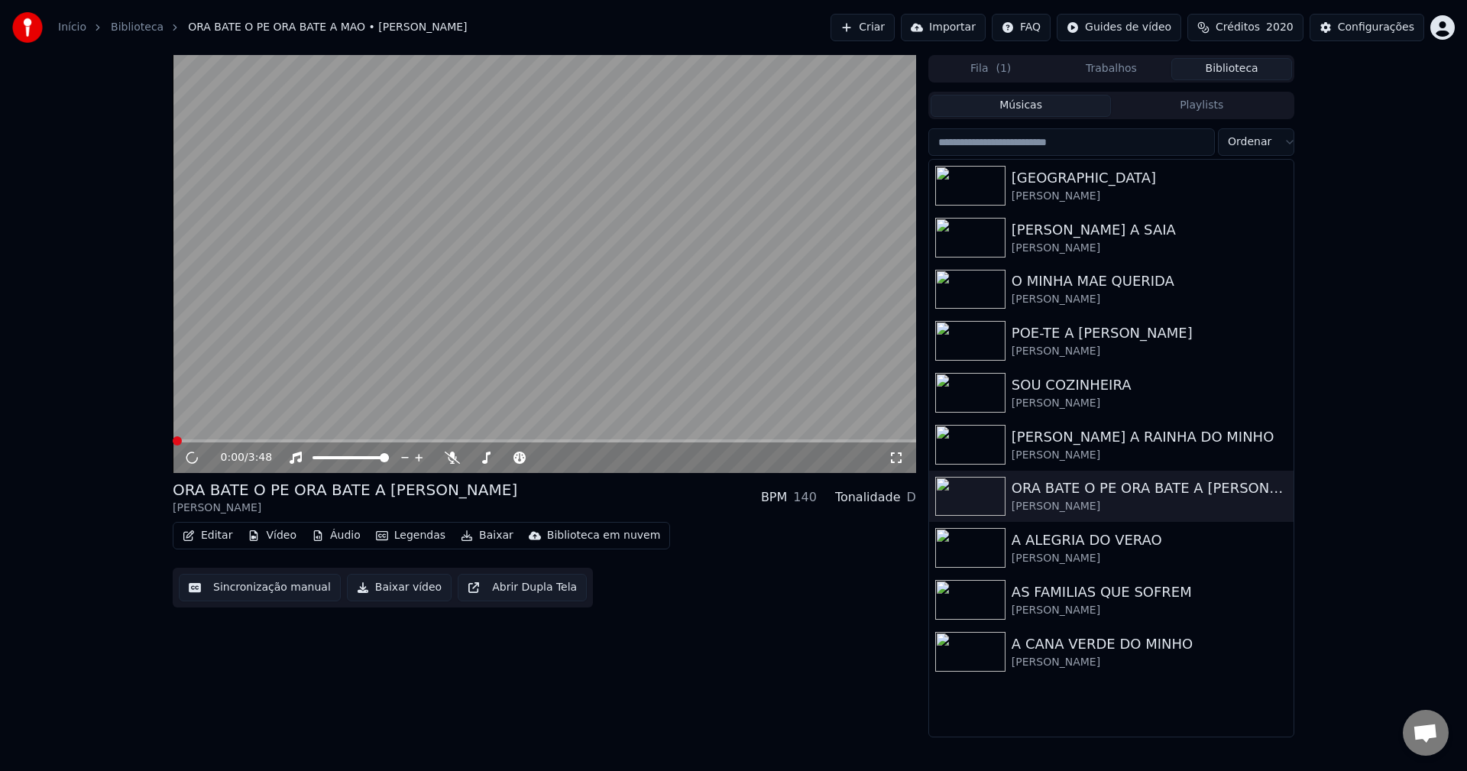
click at [196, 538] on button "Editar" at bounding box center [207, 535] width 62 height 21
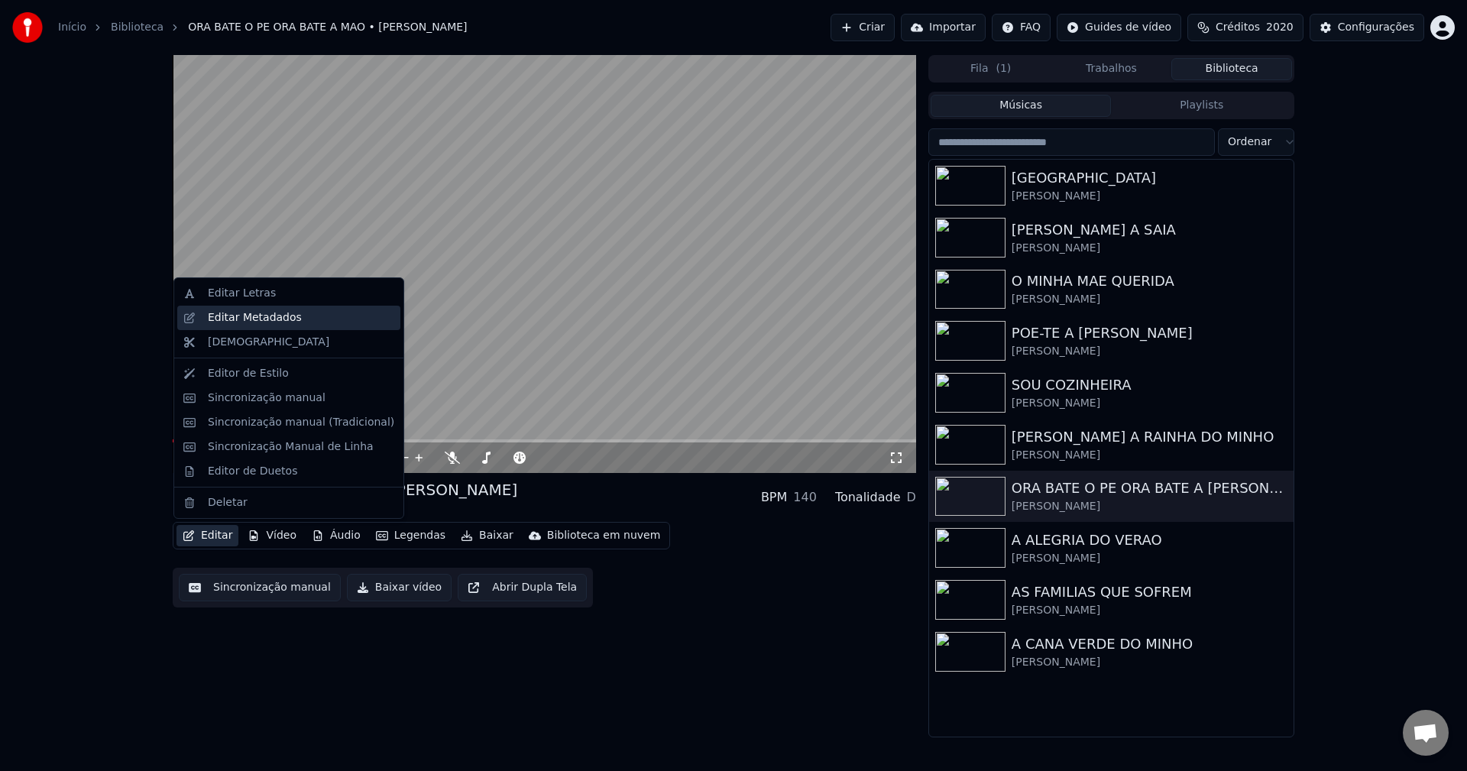
click at [255, 314] on div "Editar Metadados" at bounding box center [255, 317] width 94 height 15
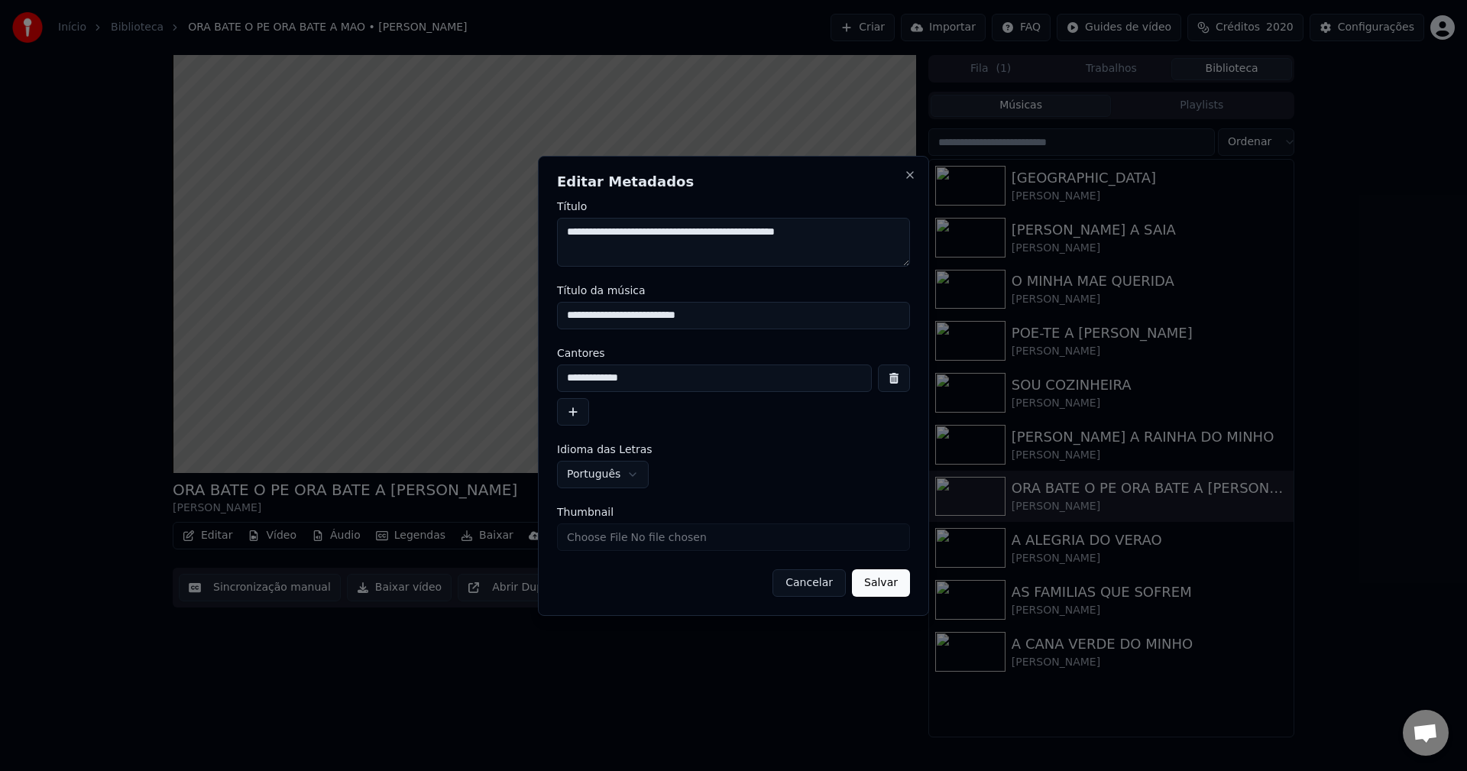
drag, startPoint x: 870, startPoint y: 237, endPoint x: 529, endPoint y: 217, distance: 342.0
click at [529, 217] on body "Início Biblioteca ORA BATE O PE ORA BATE A MAO • Maria Celeste Criar Importar F…" at bounding box center [733, 385] width 1467 height 771
click at [805, 587] on button "Cancelar" at bounding box center [808, 582] width 73 height 27
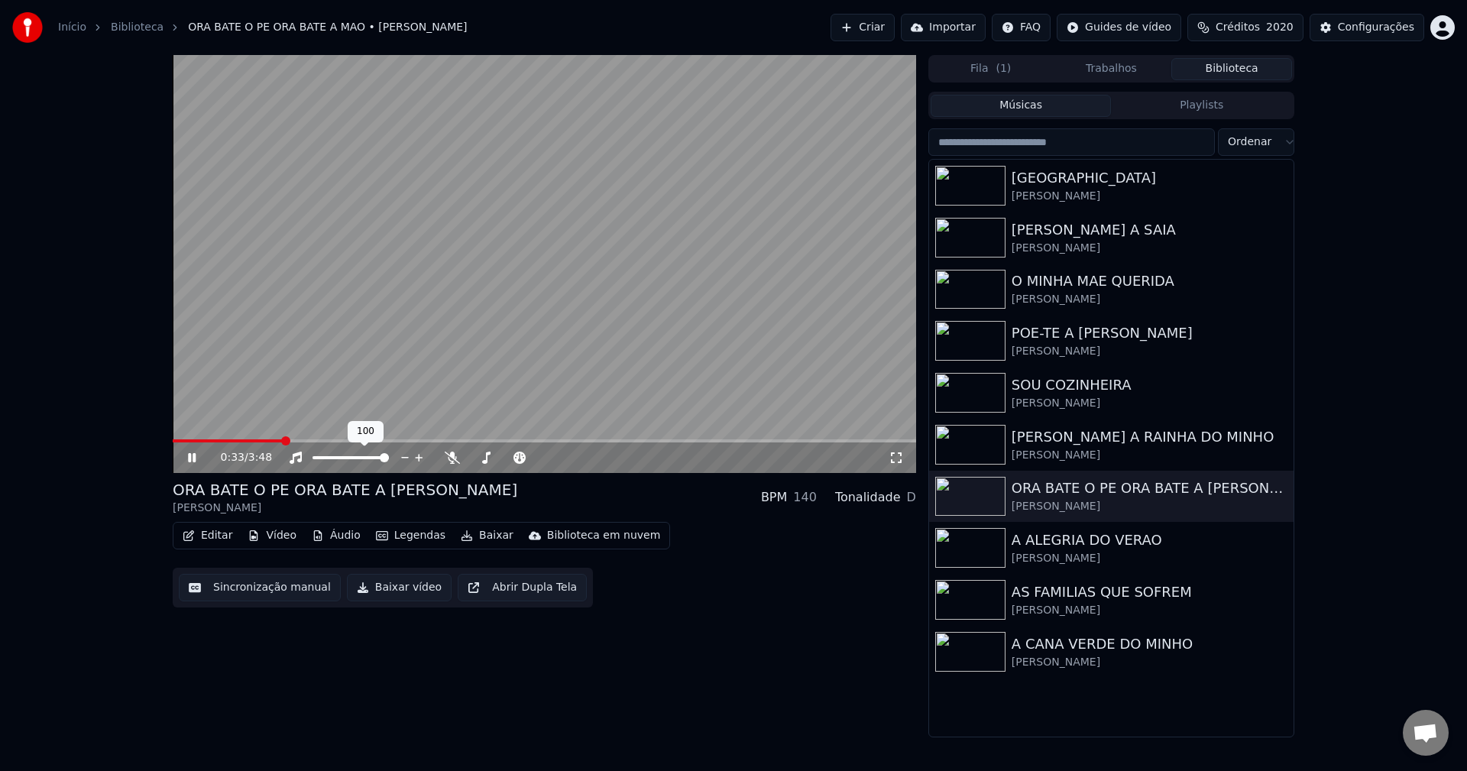
click at [409, 393] on video at bounding box center [544, 264] width 743 height 418
click at [203, 535] on button "Editar" at bounding box center [207, 535] width 62 height 21
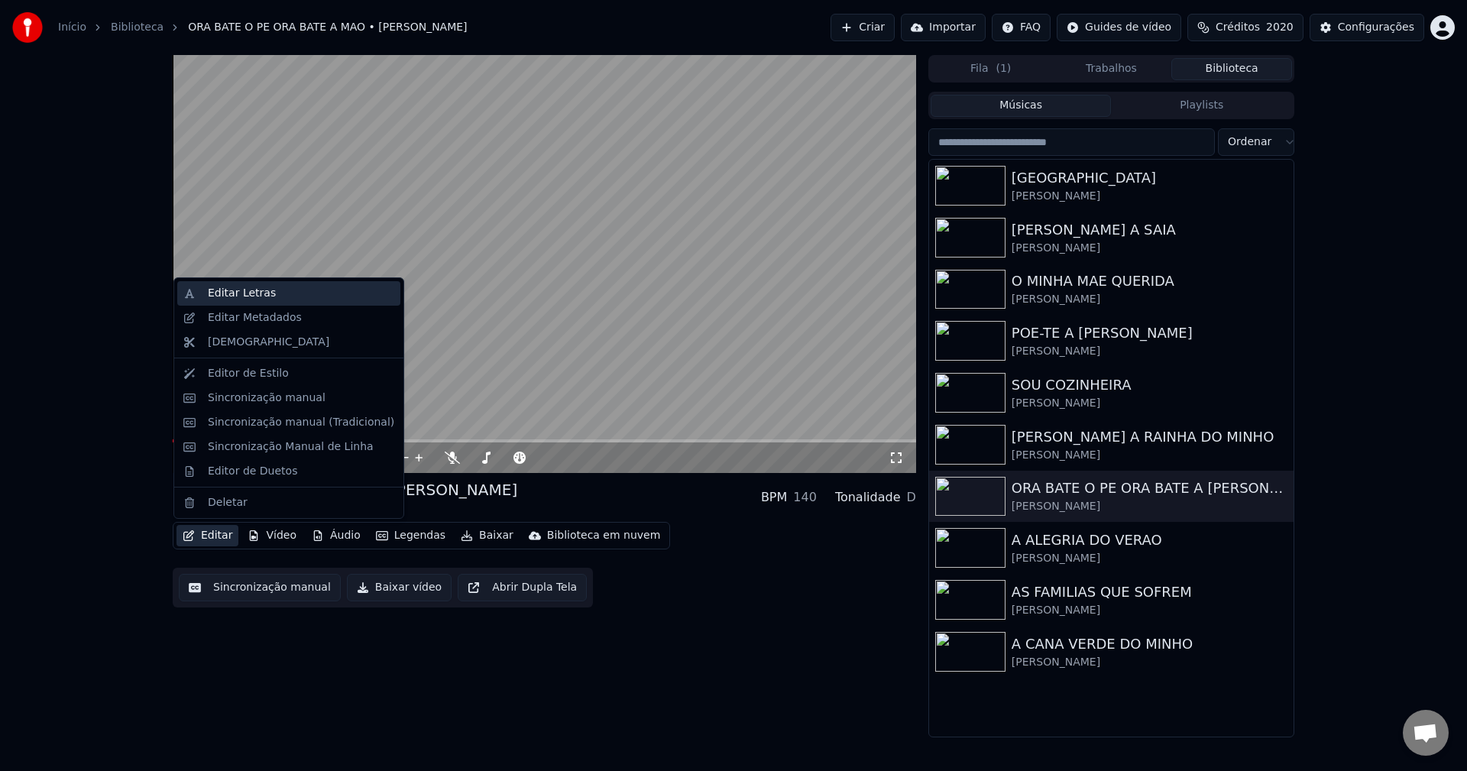
click at [270, 296] on div "Editar Letras" at bounding box center [301, 293] width 186 height 15
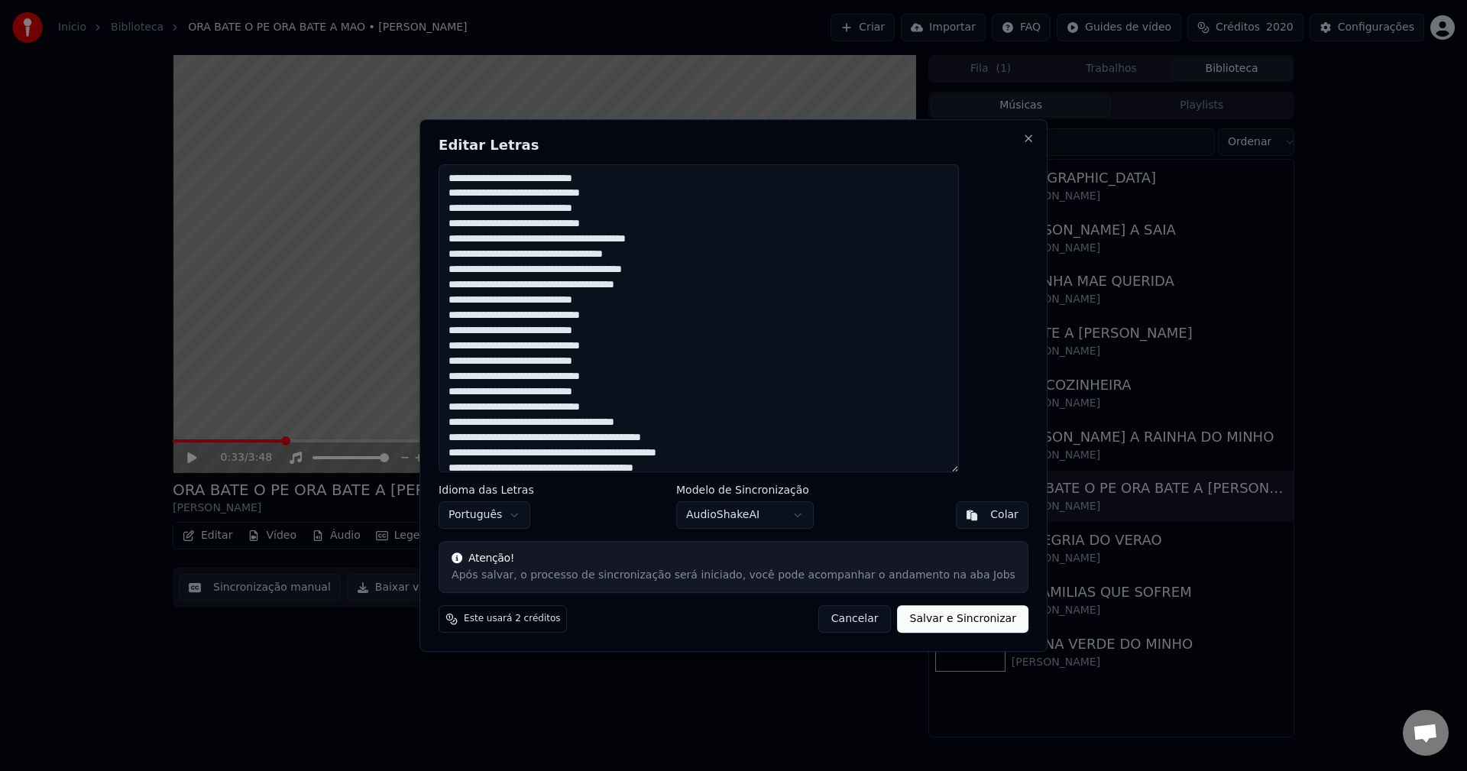
click at [822, 632] on button "Cancelar" at bounding box center [854, 618] width 73 height 27
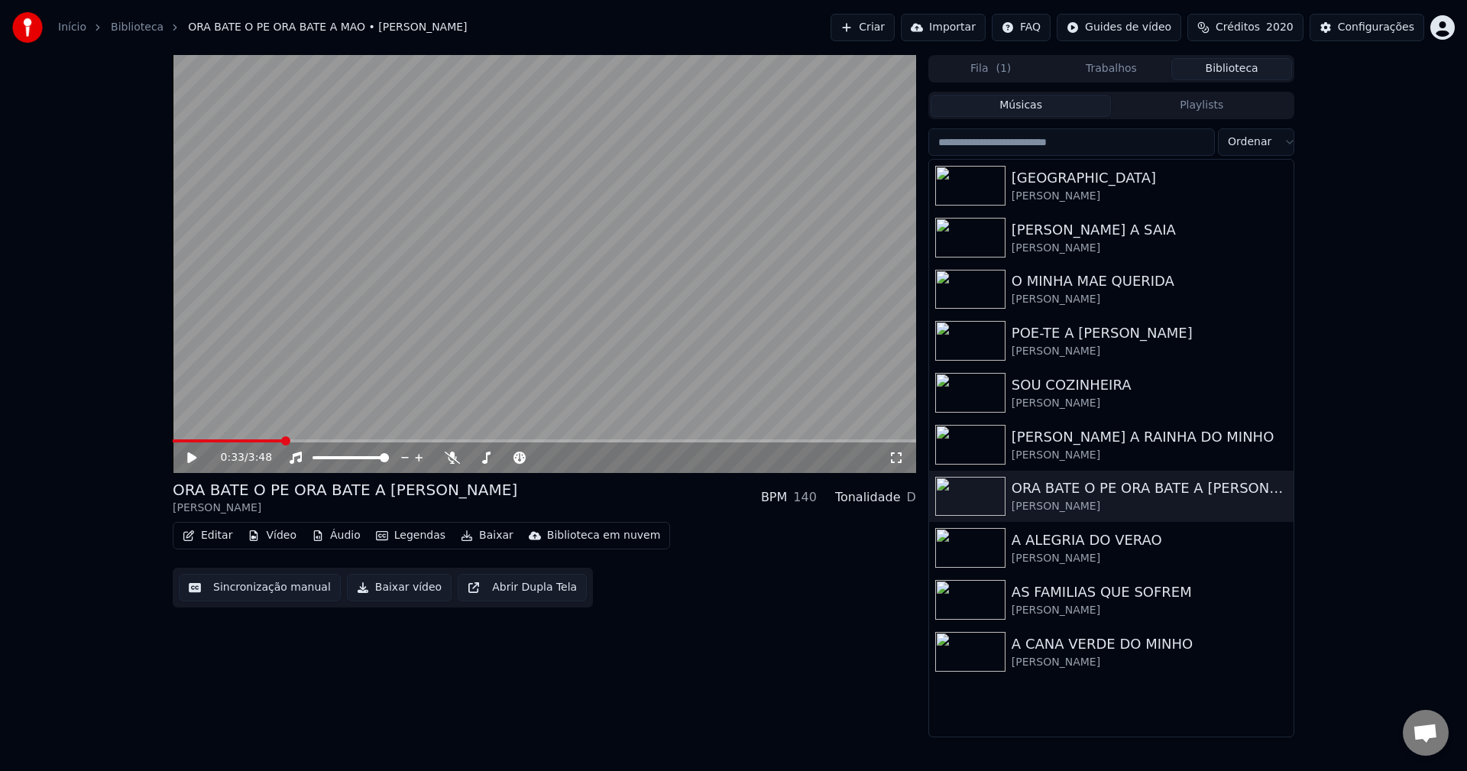
click at [212, 538] on button "Editar" at bounding box center [207, 535] width 62 height 21
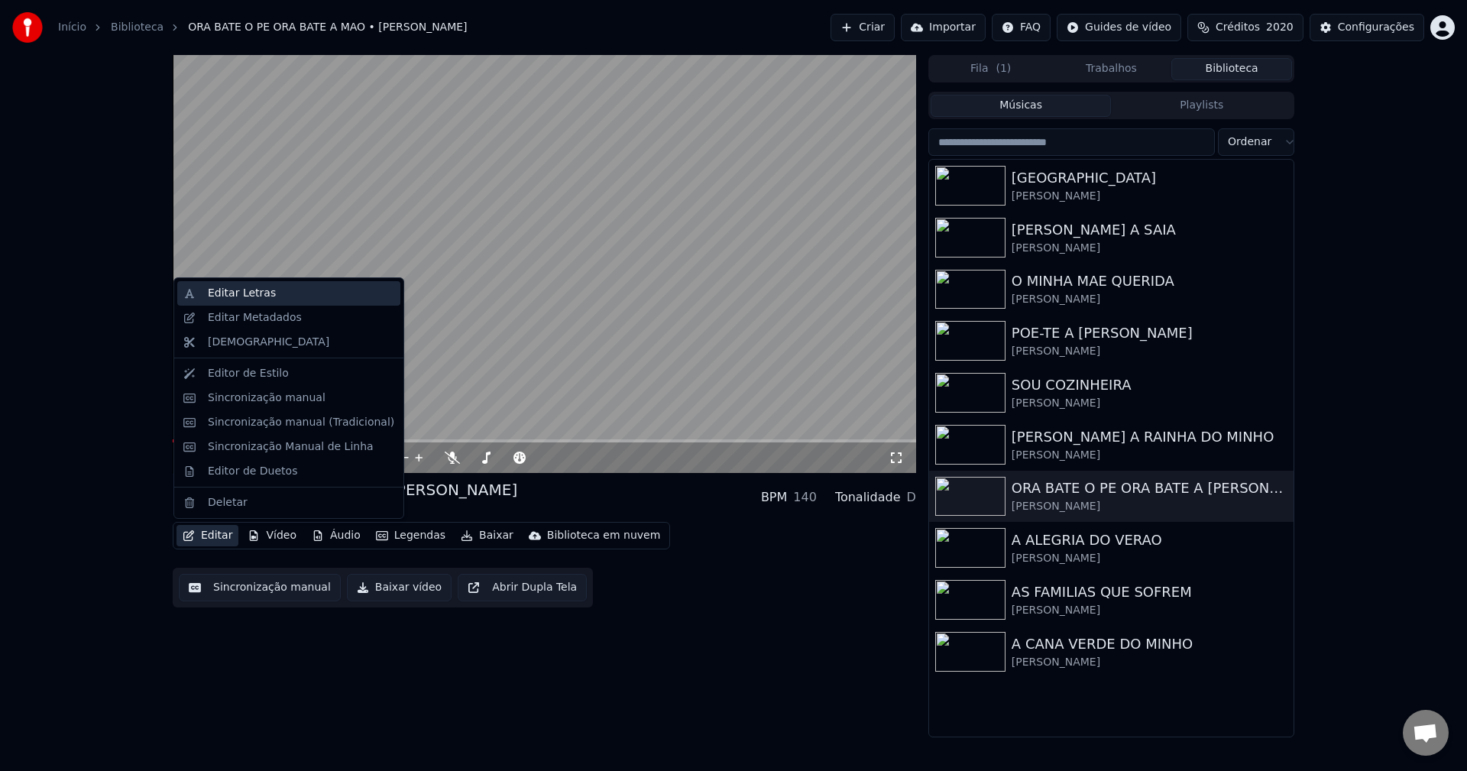
click at [270, 304] on div "Editar Letras" at bounding box center [288, 293] width 223 height 24
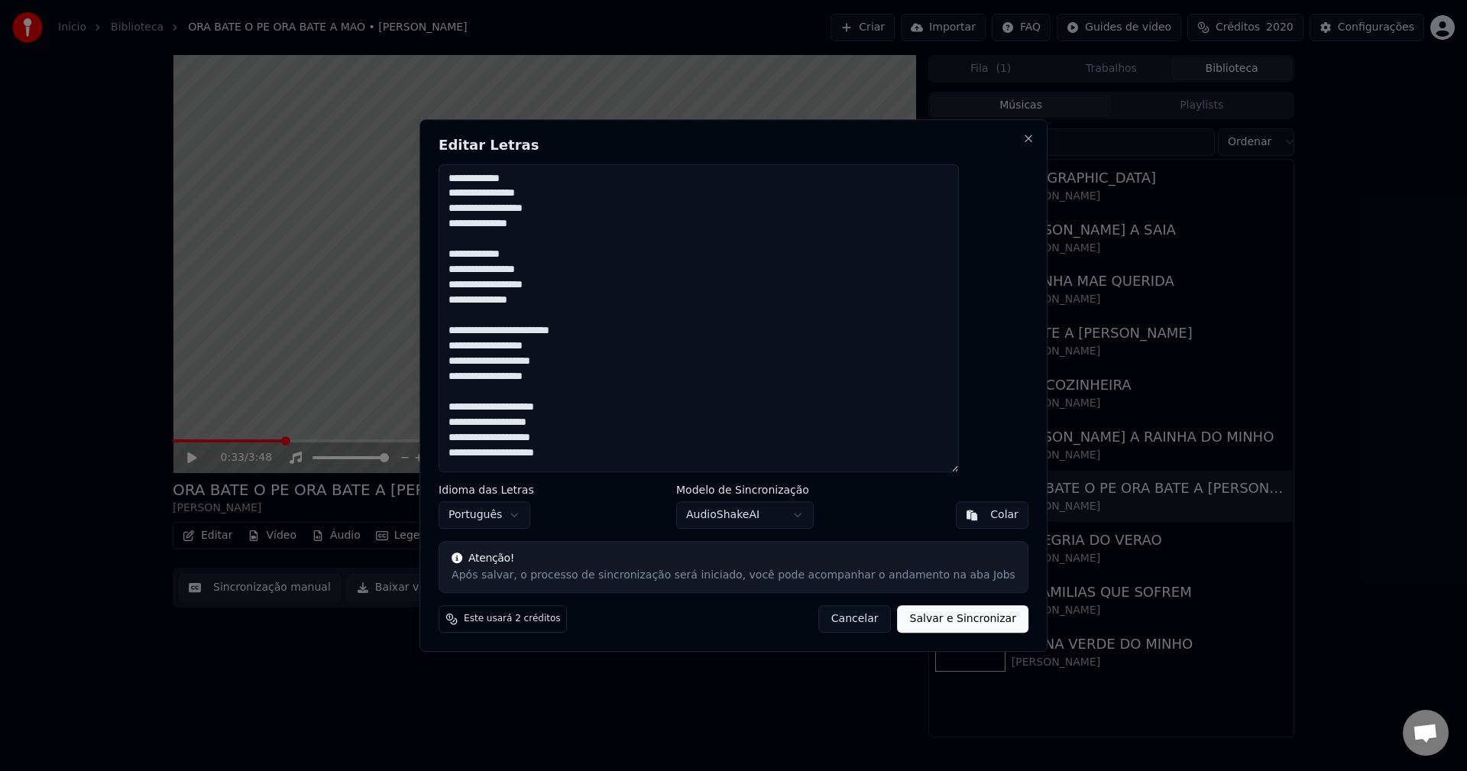
scroll to position [1363, 0]
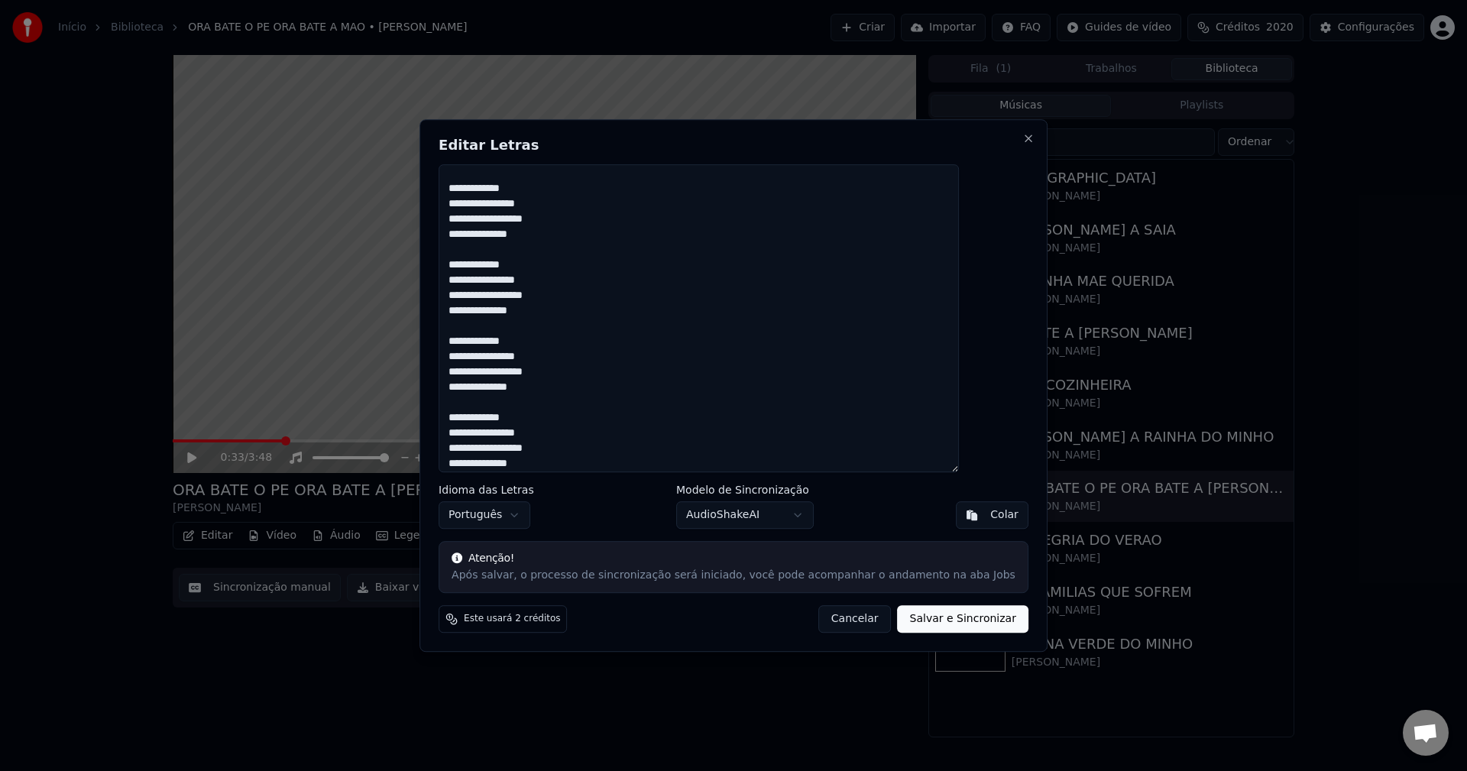
type textarea "**********"
click at [897, 626] on button "Salvar e Sincronizar" at bounding box center [962, 618] width 131 height 27
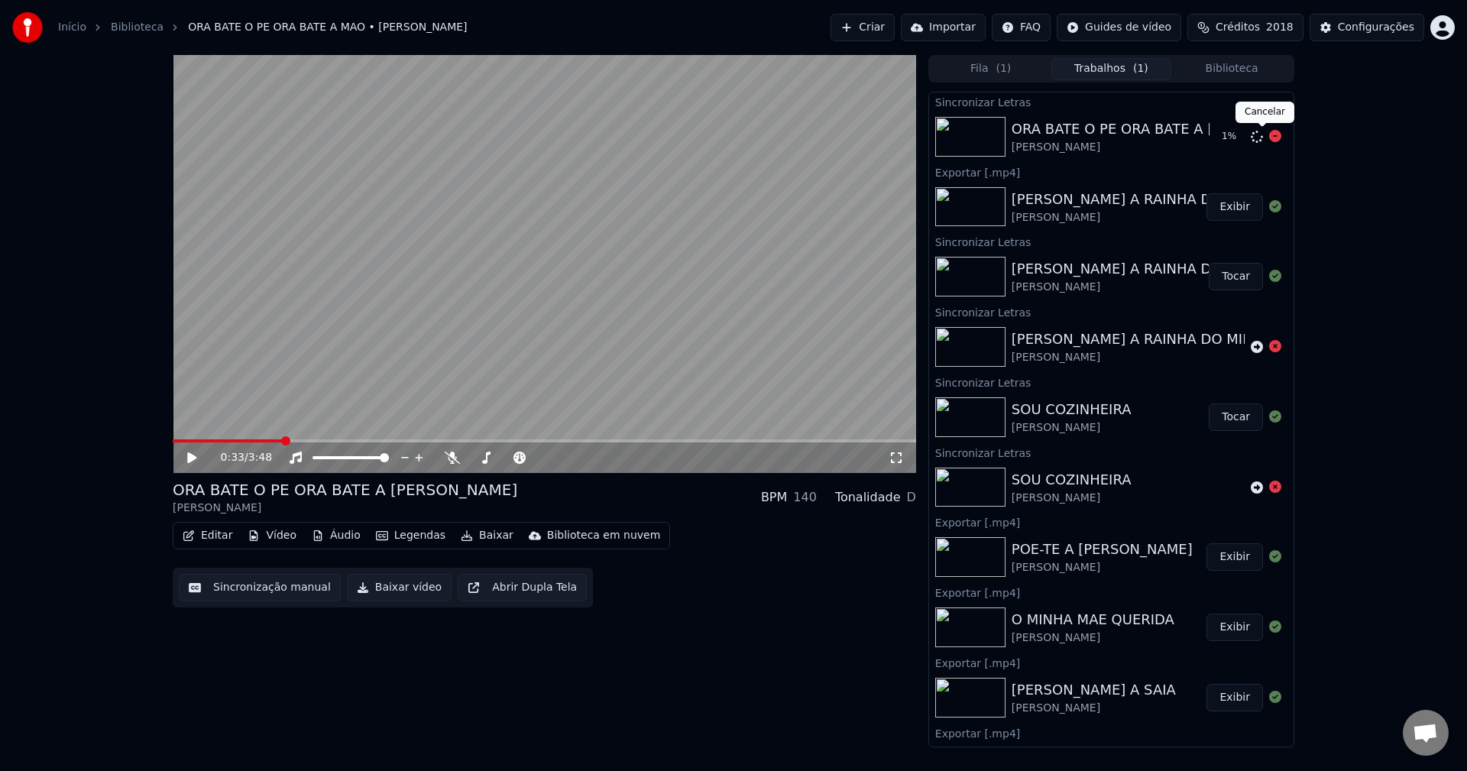
click at [1099, 139] on icon at bounding box center [1275, 136] width 12 height 12
click at [1099, 145] on div at bounding box center [1265, 137] width 31 height 18
click at [1099, 136] on icon at bounding box center [1256, 137] width 12 height 12
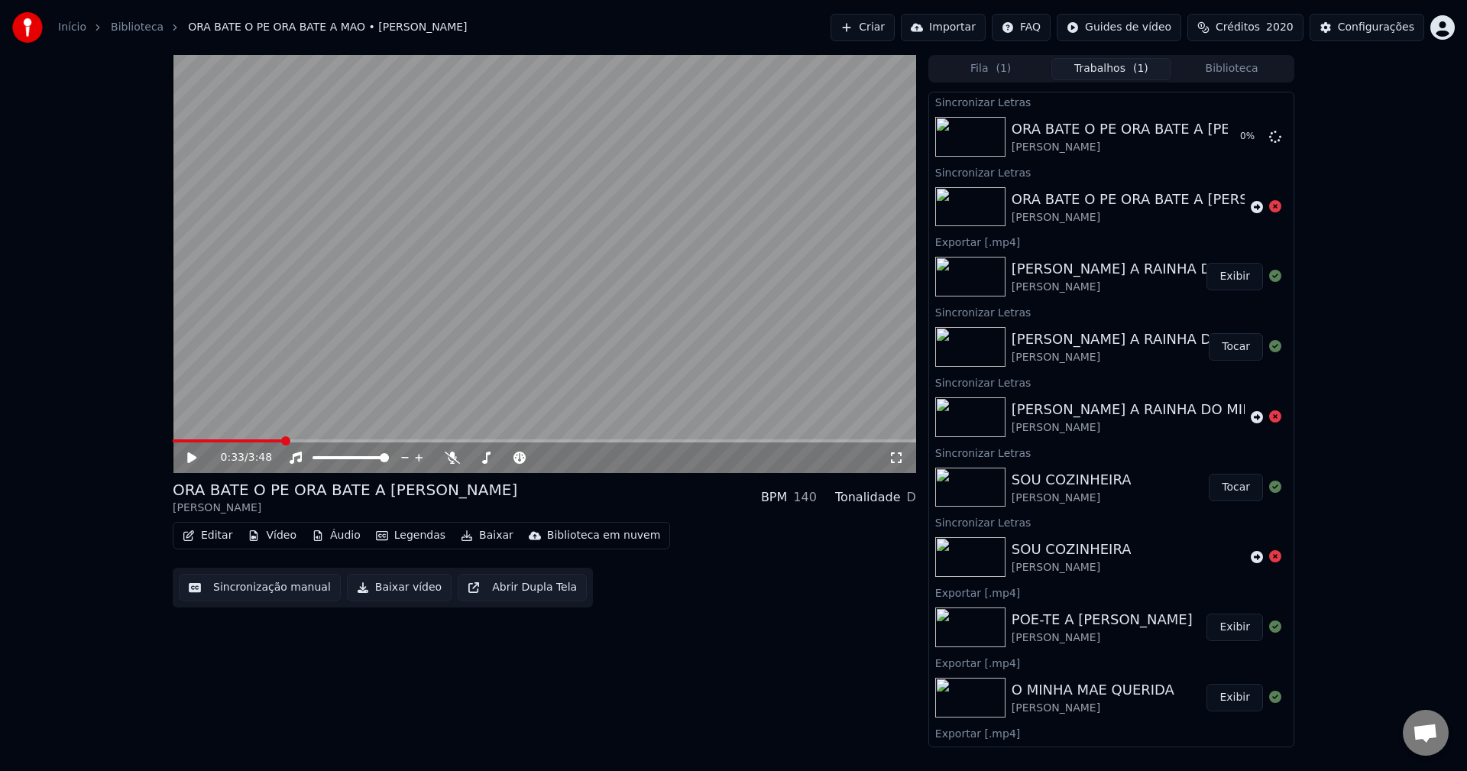
click at [1099, 27] on span "Créditos" at bounding box center [1237, 27] width 44 height 15
click at [748, 588] on div "Editar Vídeo Áudio Legendas Baixar Biblioteca em nuvem Sincronização manual Bai…" at bounding box center [544, 565] width 743 height 86
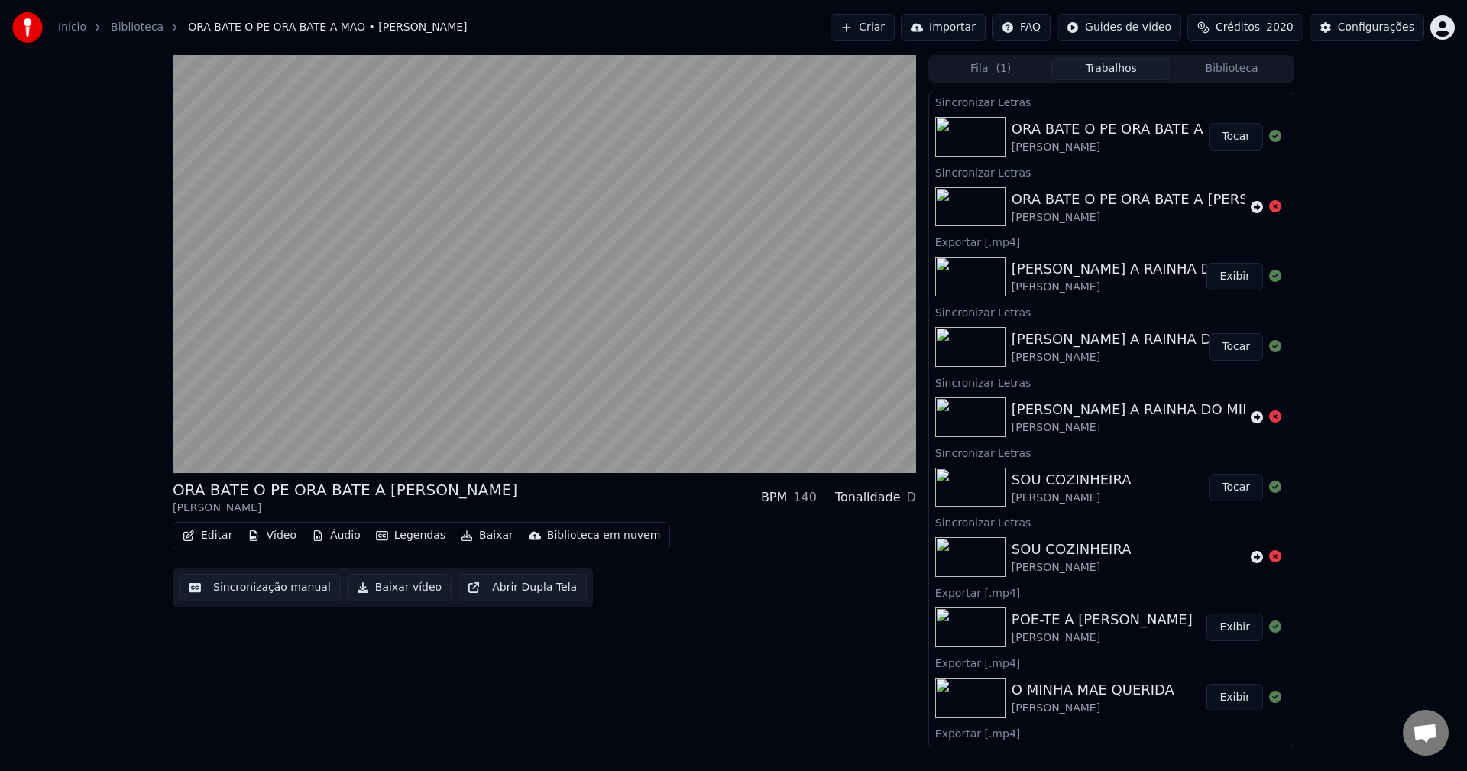
click at [1099, 136] on button "Tocar" at bounding box center [1235, 136] width 54 height 27
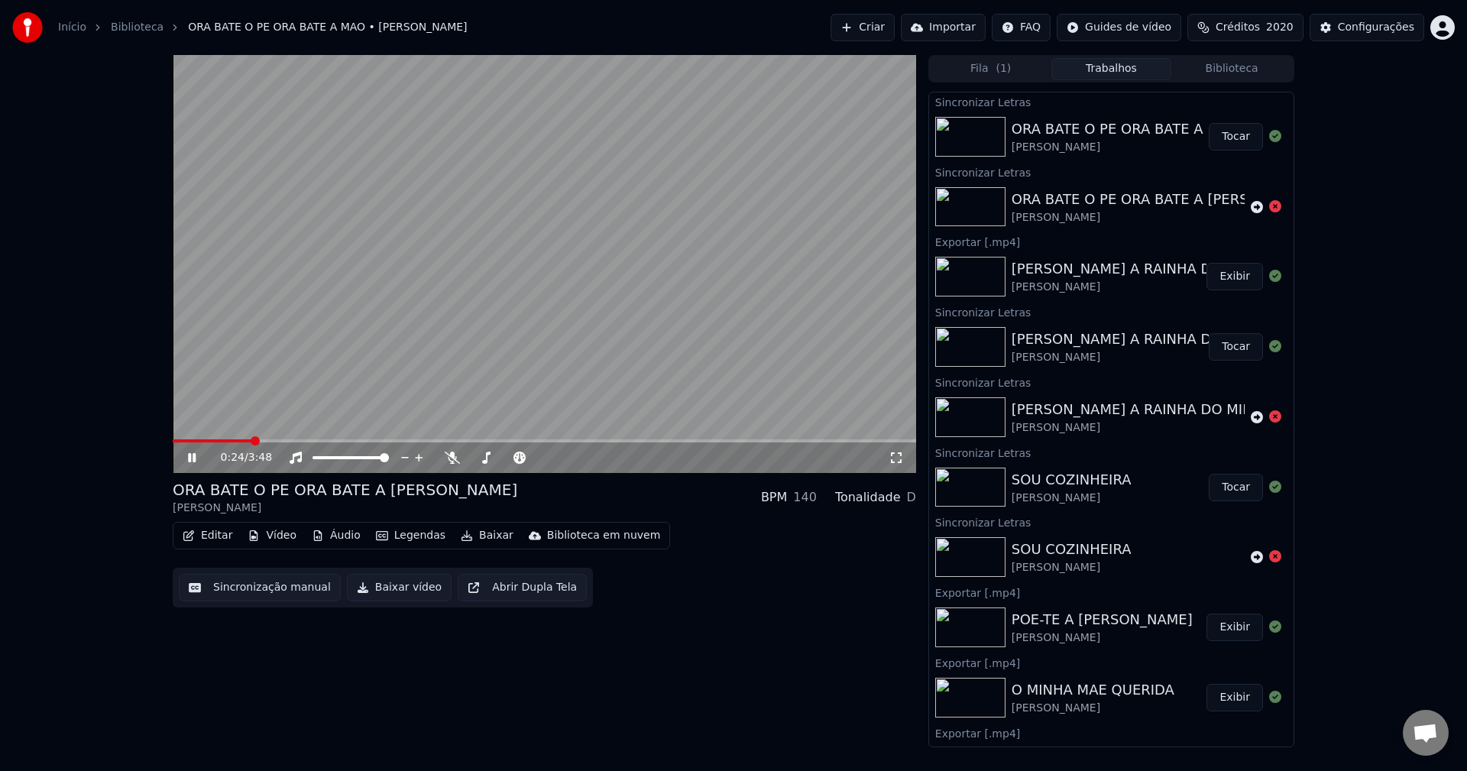
click at [379, 590] on button "Baixar vídeo" at bounding box center [399, 587] width 105 height 27
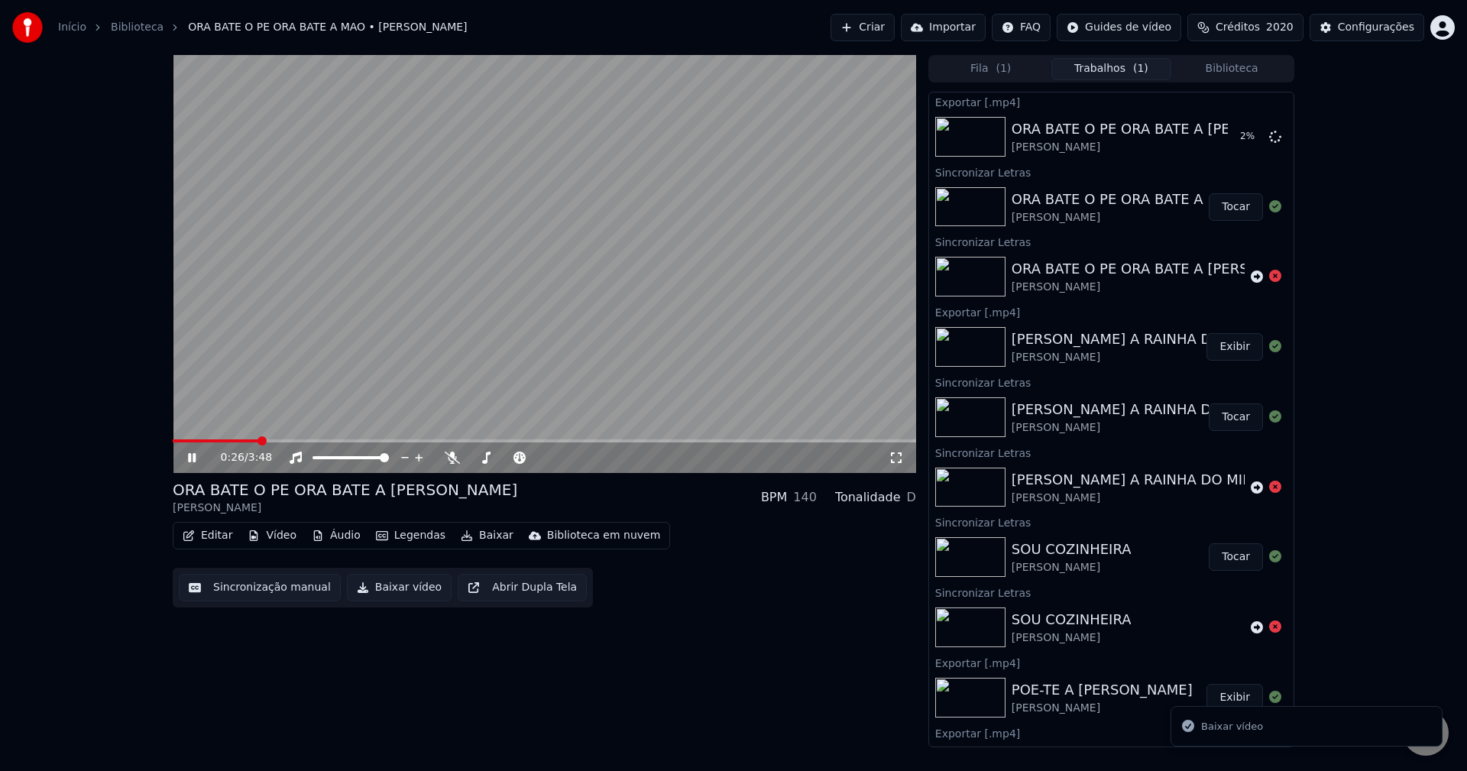
click at [1099, 353] on button "Exibir" at bounding box center [1234, 346] width 57 height 27
click at [1099, 60] on button "Biblioteca" at bounding box center [1231, 69] width 121 height 22
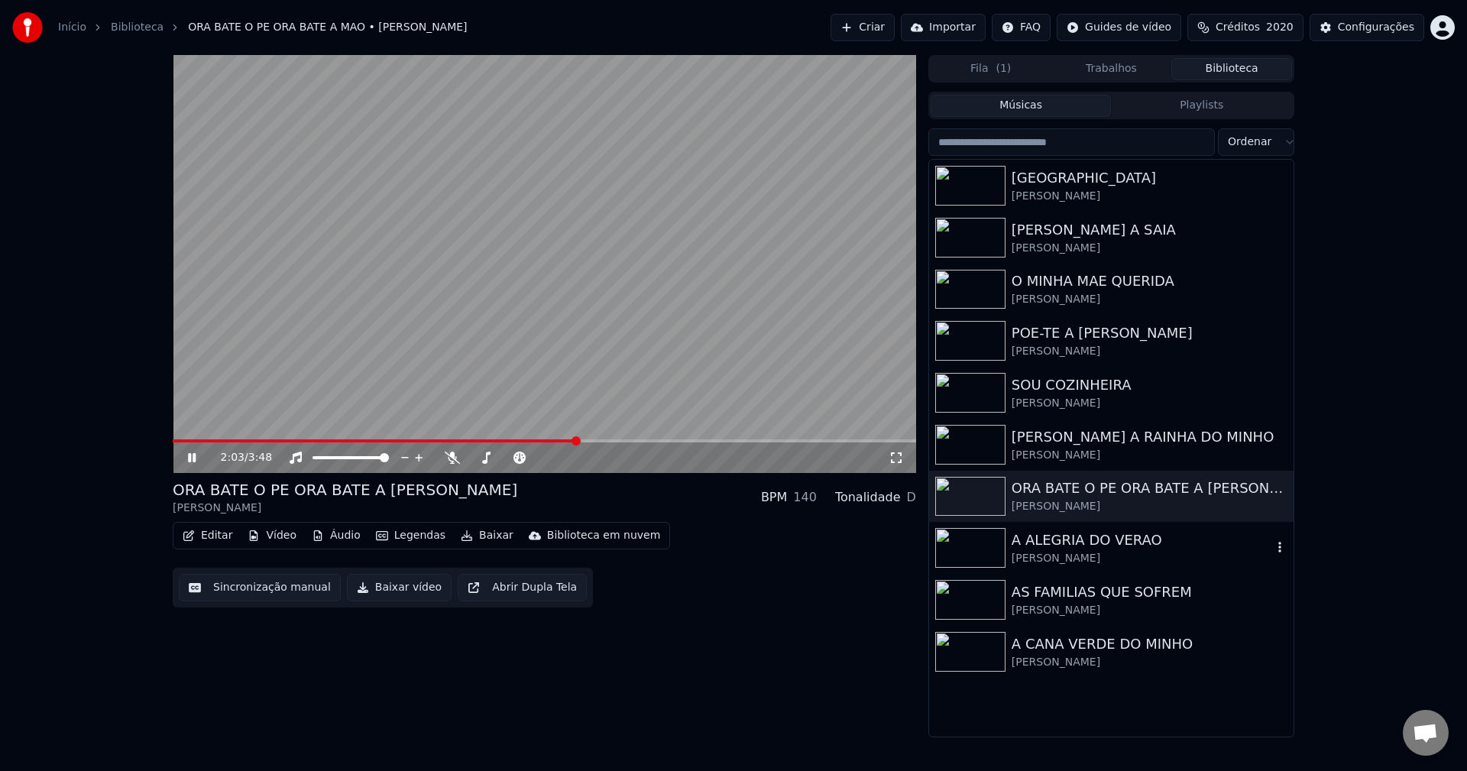
click at [1047, 522] on div "A ALEGRIA DO VERAO Maria Celeste" at bounding box center [1111, 548] width 364 height 52
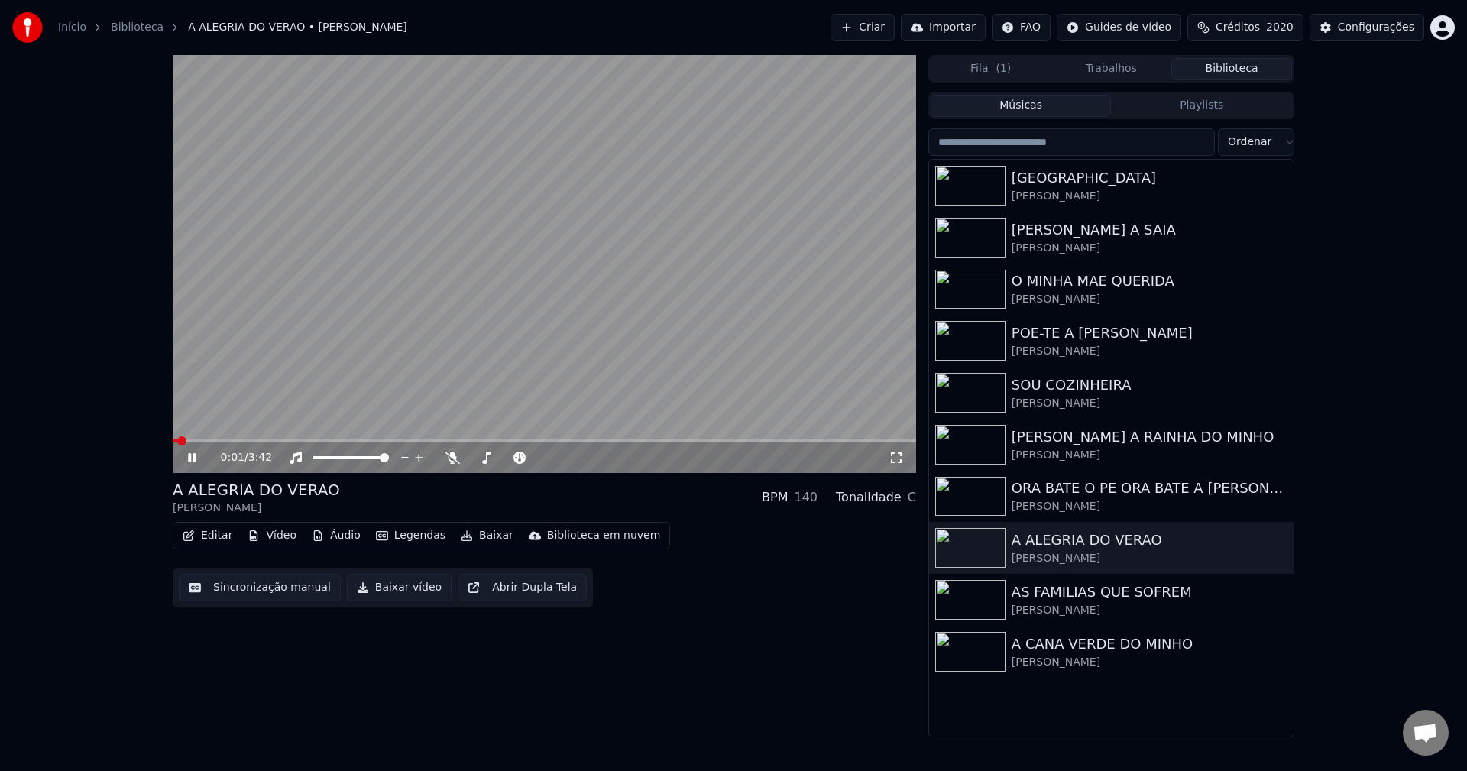
click at [235, 587] on button "Sincronização manual" at bounding box center [260, 587] width 162 height 27
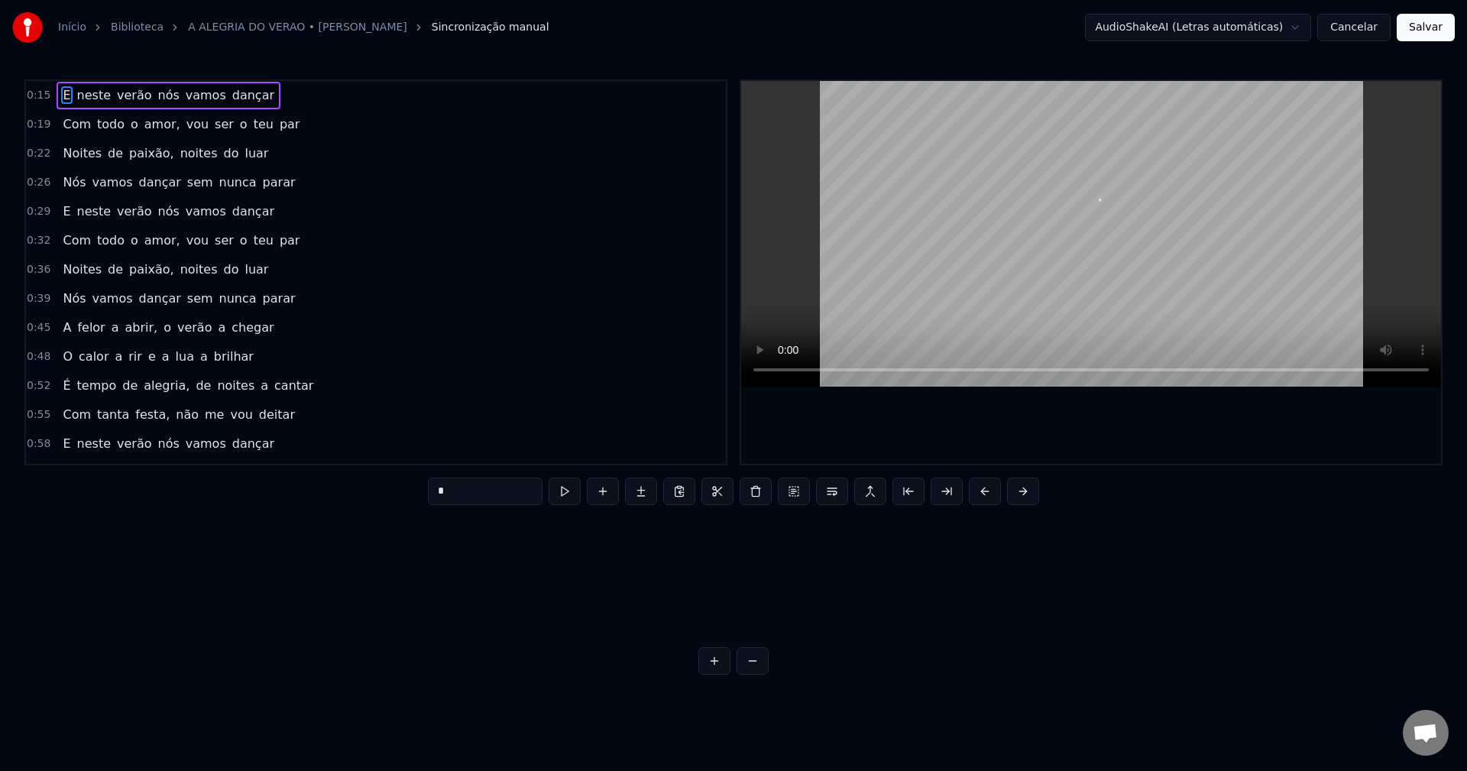
scroll to position [0, 6553]
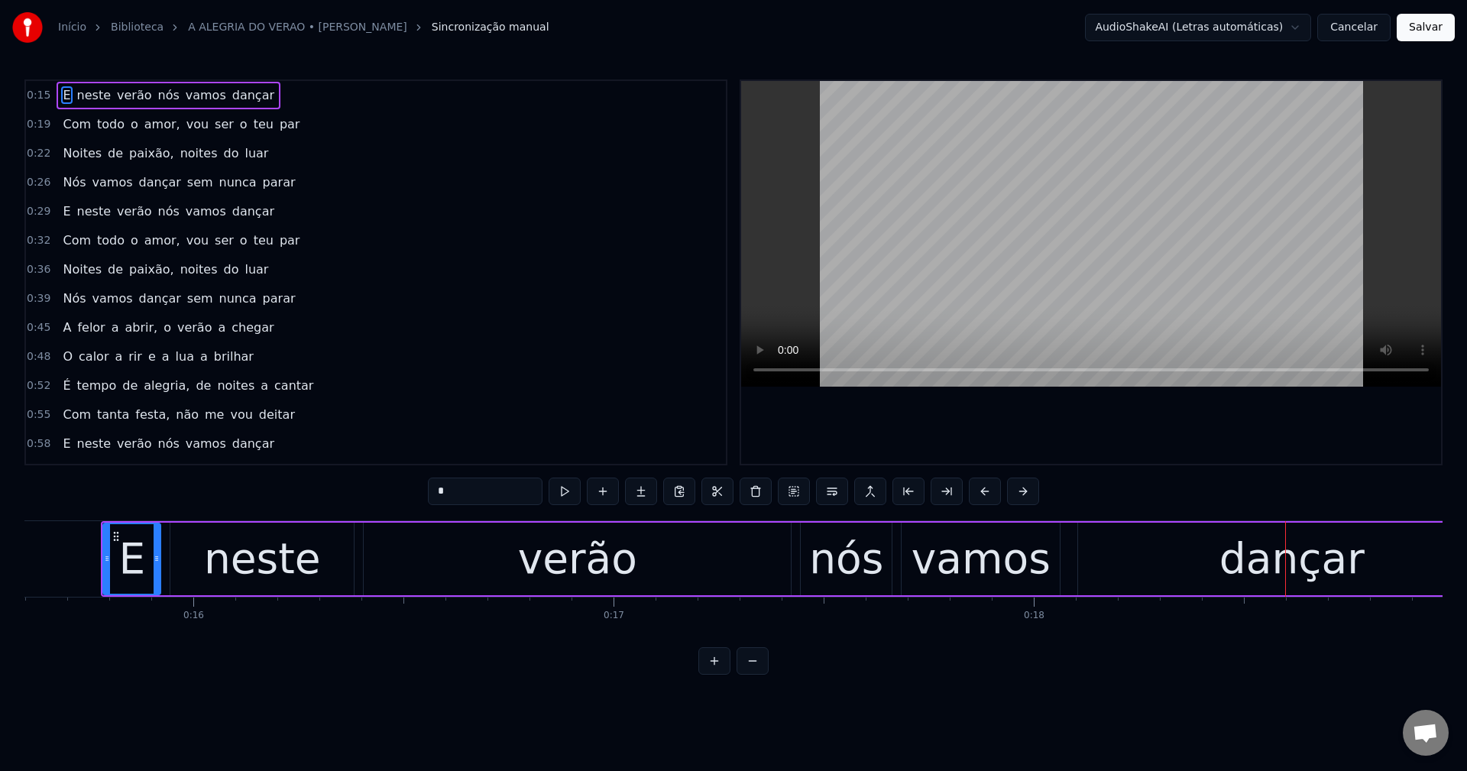
click at [1099, 26] on button "Cancelar" at bounding box center [1353, 27] width 73 height 27
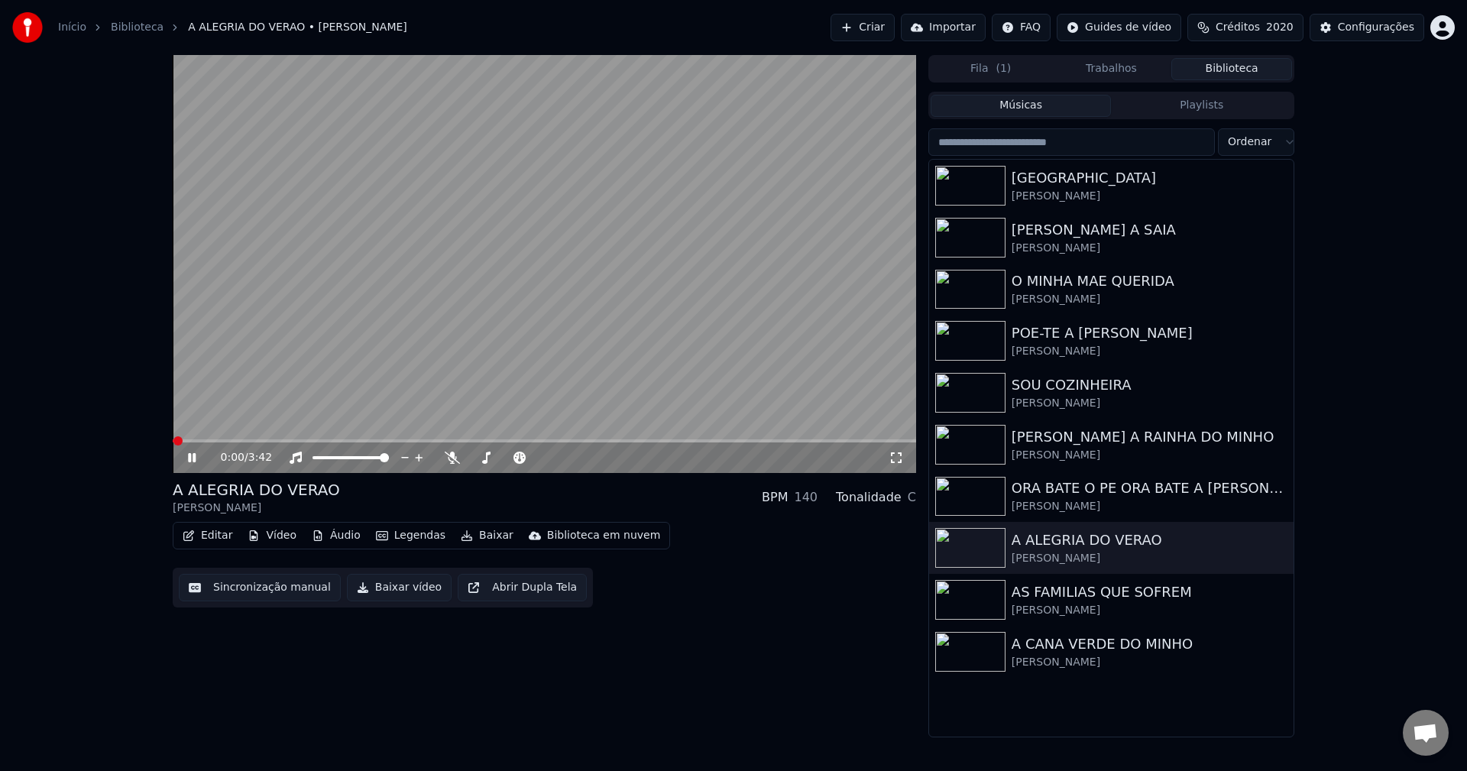
click at [213, 537] on button "Editar" at bounding box center [207, 535] width 62 height 21
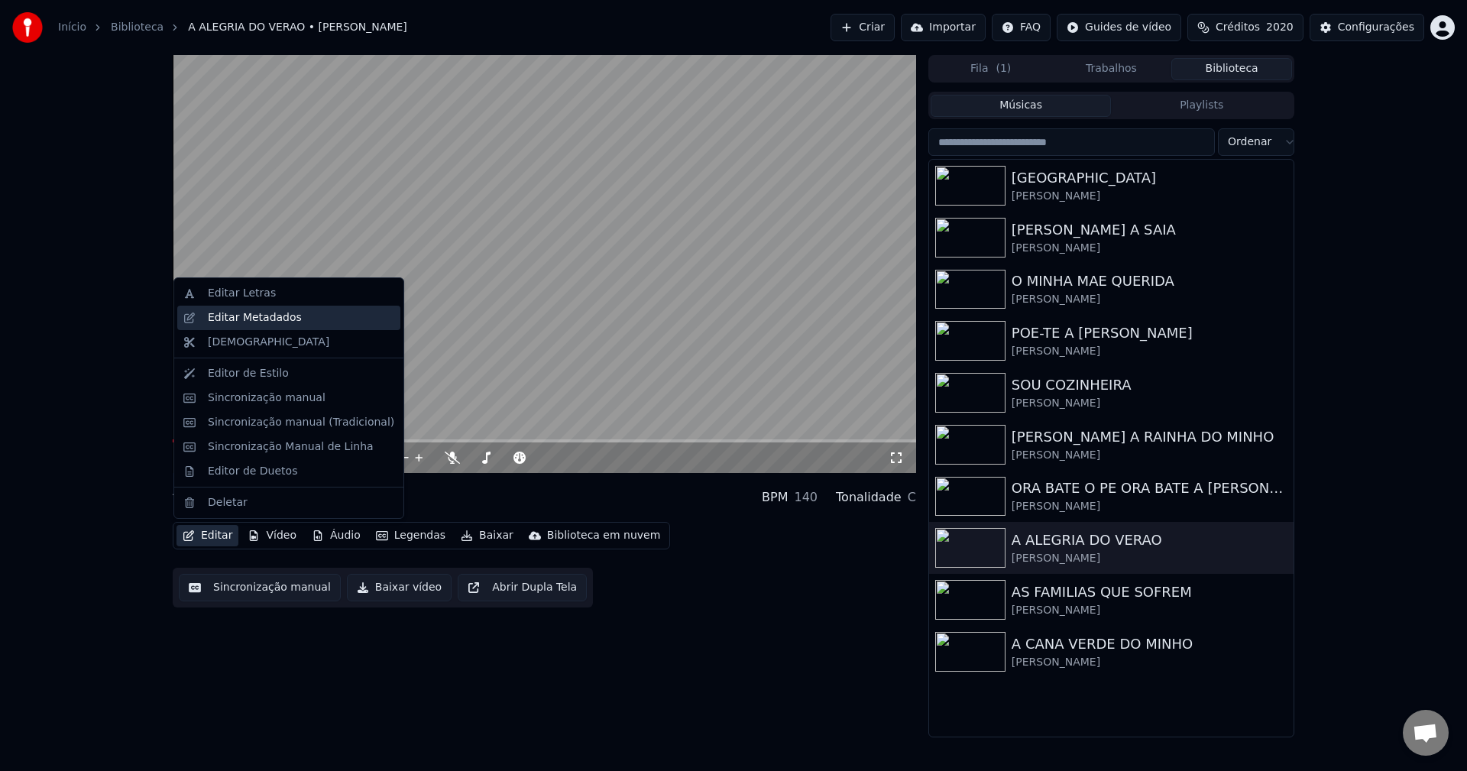
click at [283, 324] on div "Editar Metadados" at bounding box center [255, 317] width 94 height 15
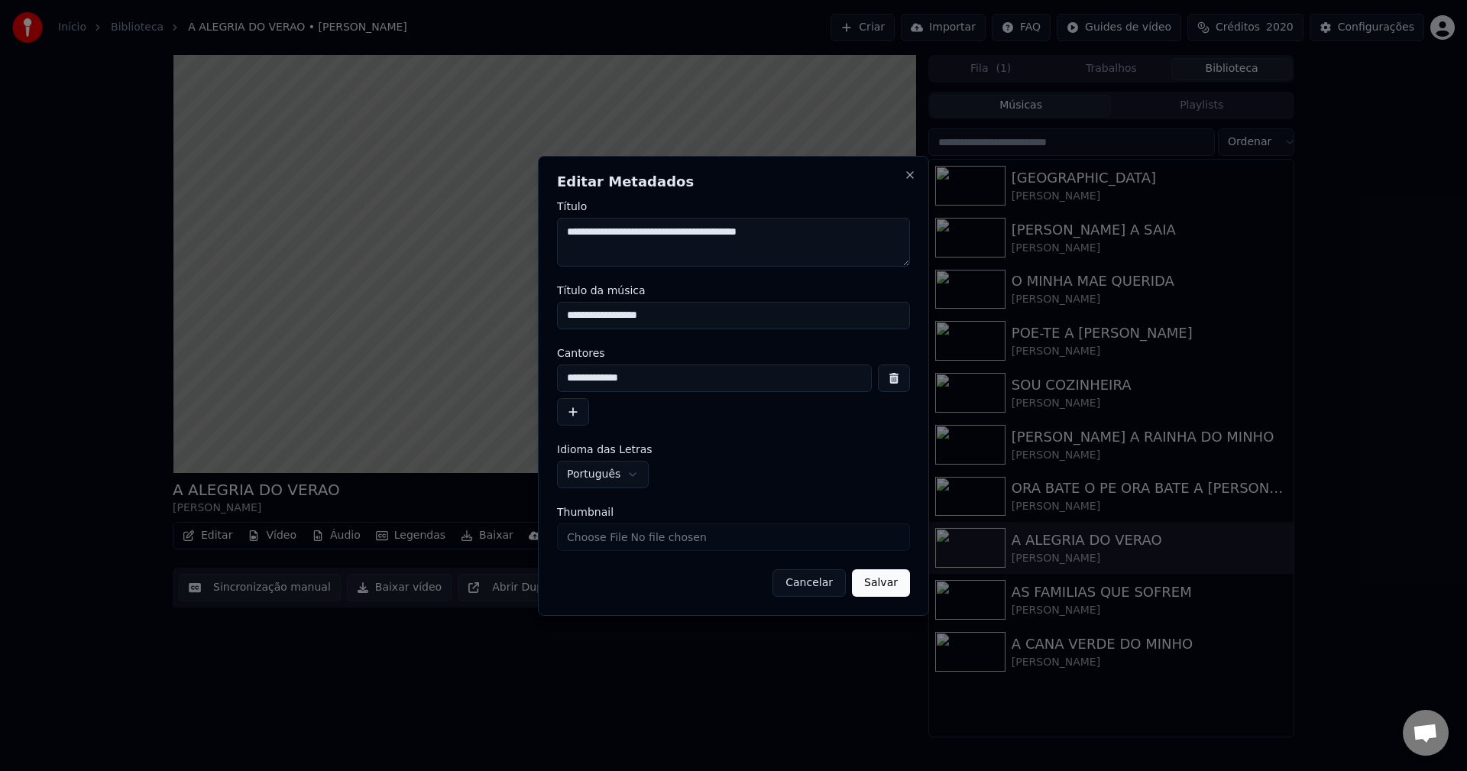
drag, startPoint x: 824, startPoint y: 238, endPoint x: 490, endPoint y: 247, distance: 333.9
click at [494, 248] on body "Início Biblioteca A ALEGRIA DO VERAO • Maria Celeste Criar Importar FAQ Guides …" at bounding box center [733, 385] width 1467 height 771
click at [833, 588] on button "Cancelar" at bounding box center [808, 582] width 73 height 27
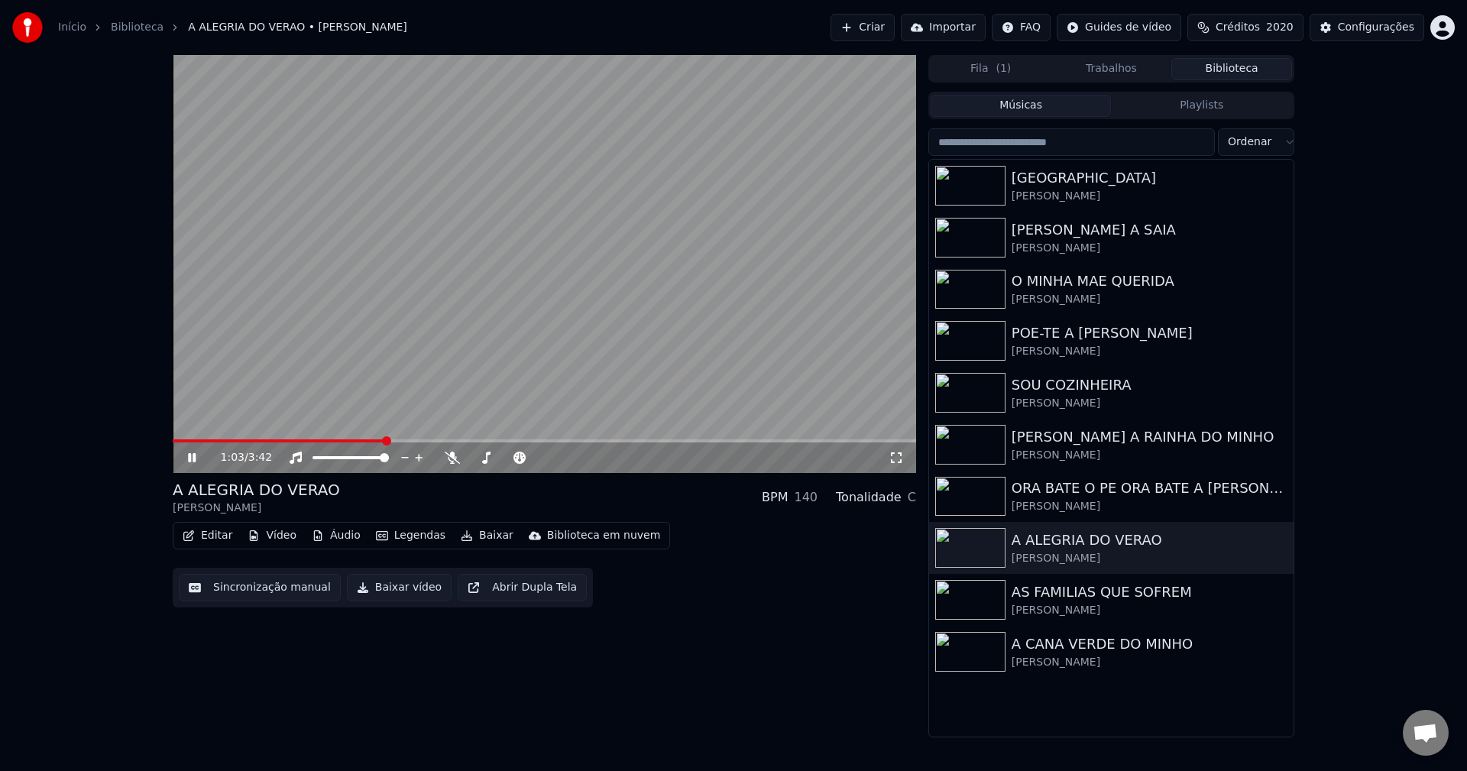
click at [364, 277] on video at bounding box center [544, 264] width 743 height 418
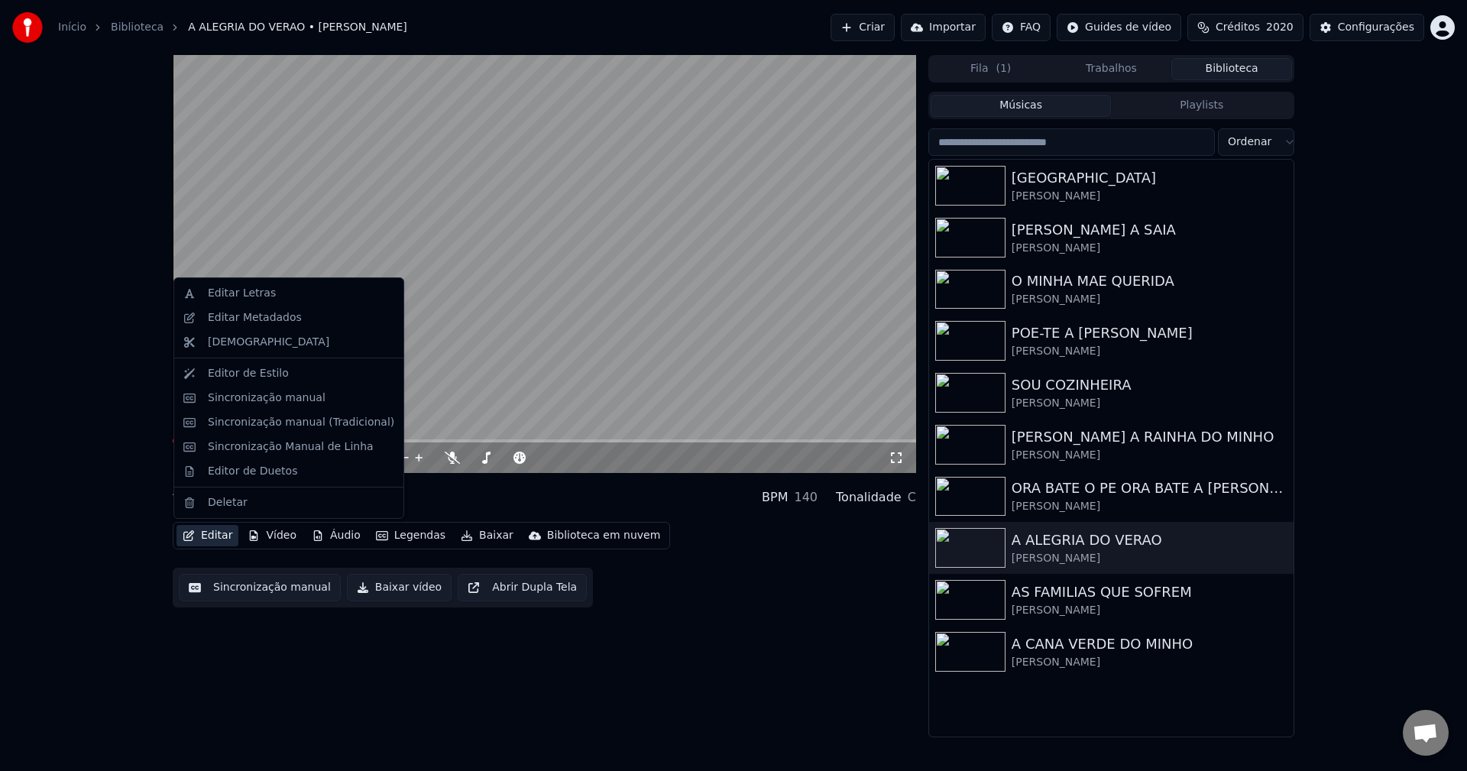
click at [223, 535] on button "Editar" at bounding box center [207, 535] width 62 height 21
click at [263, 290] on div "Editar Letras" at bounding box center [242, 293] width 68 height 15
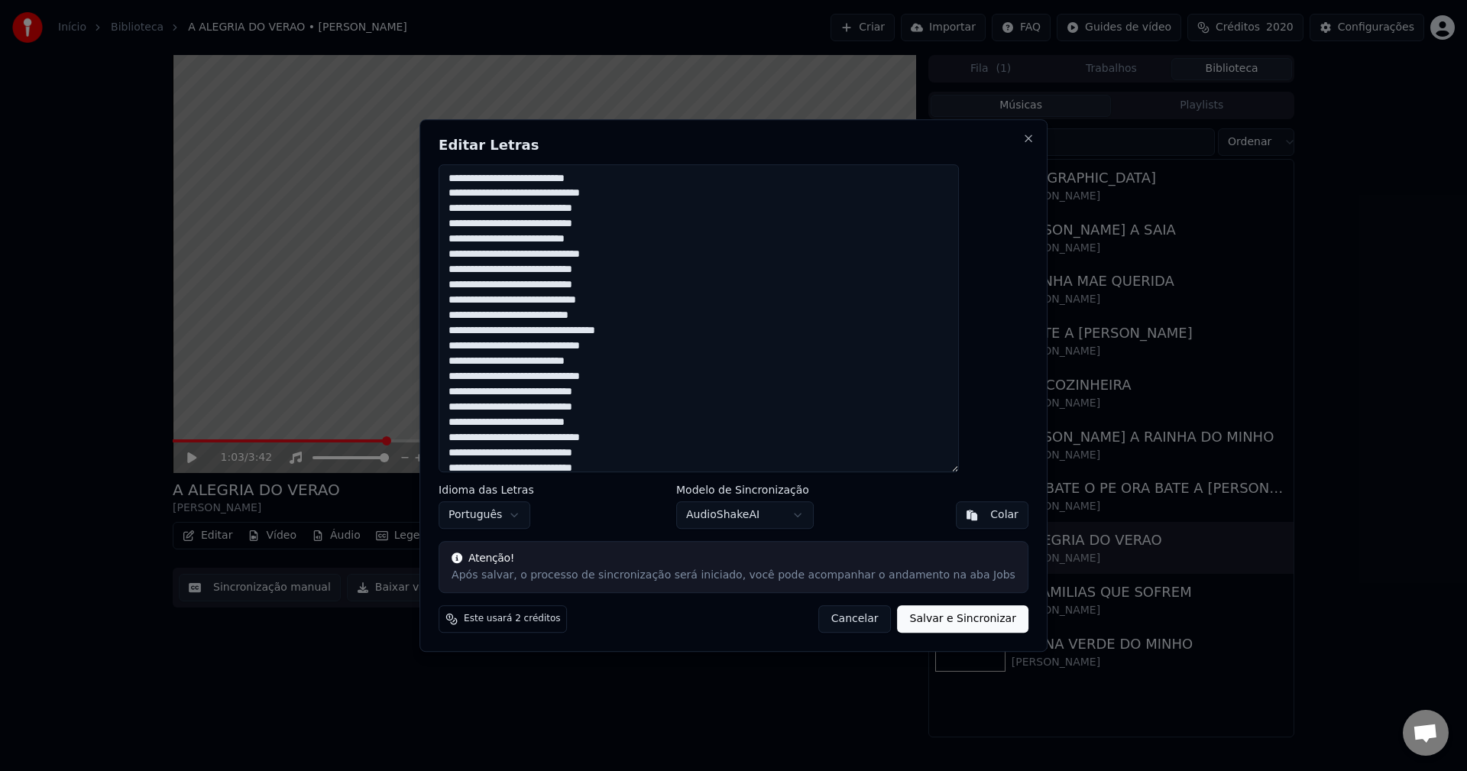
click at [579, 395] on textarea at bounding box center [698, 318] width 520 height 309
paste textarea "**********"
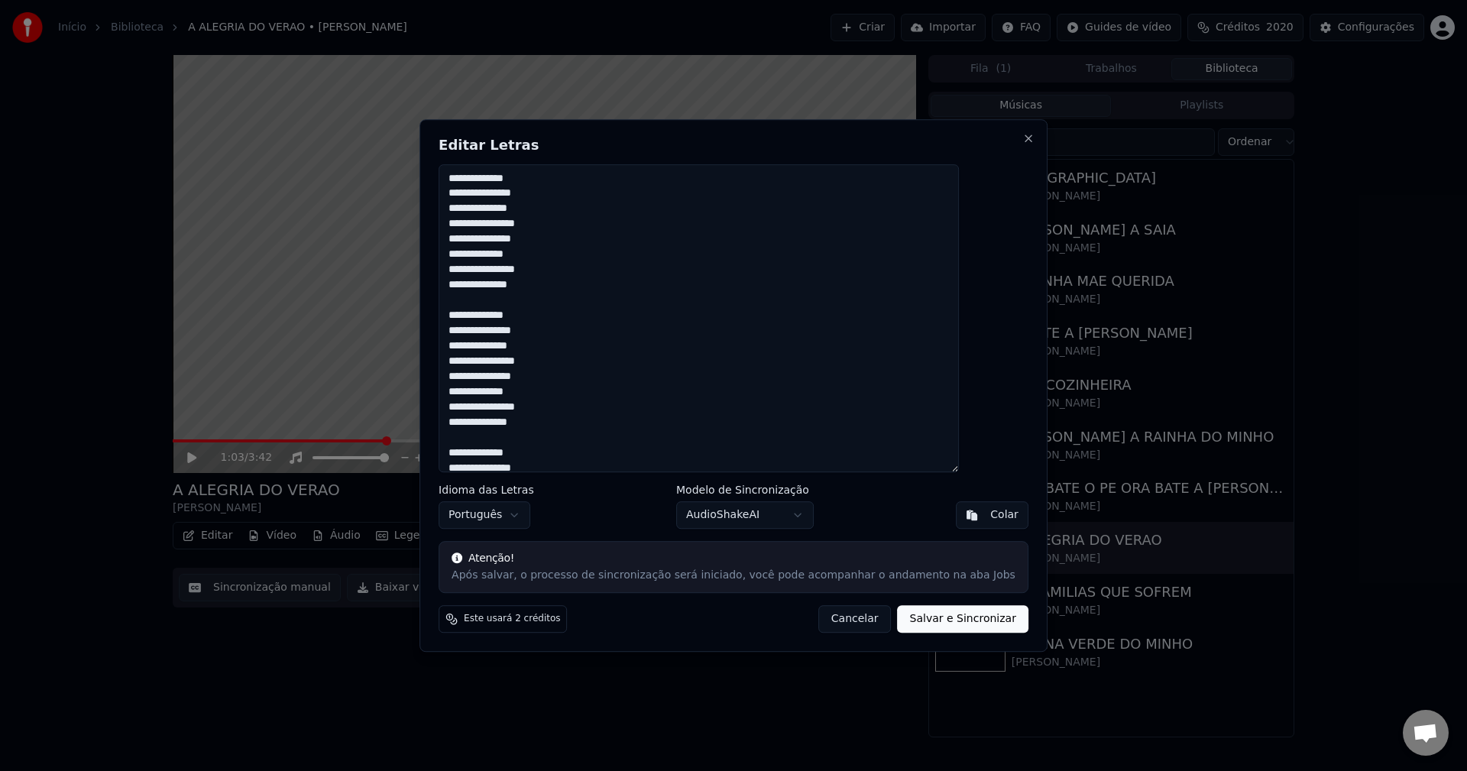
scroll to position [1333, 0]
type textarea "**********"
click at [962, 623] on button "Salvar e Sincronizar" at bounding box center [962, 618] width 131 height 27
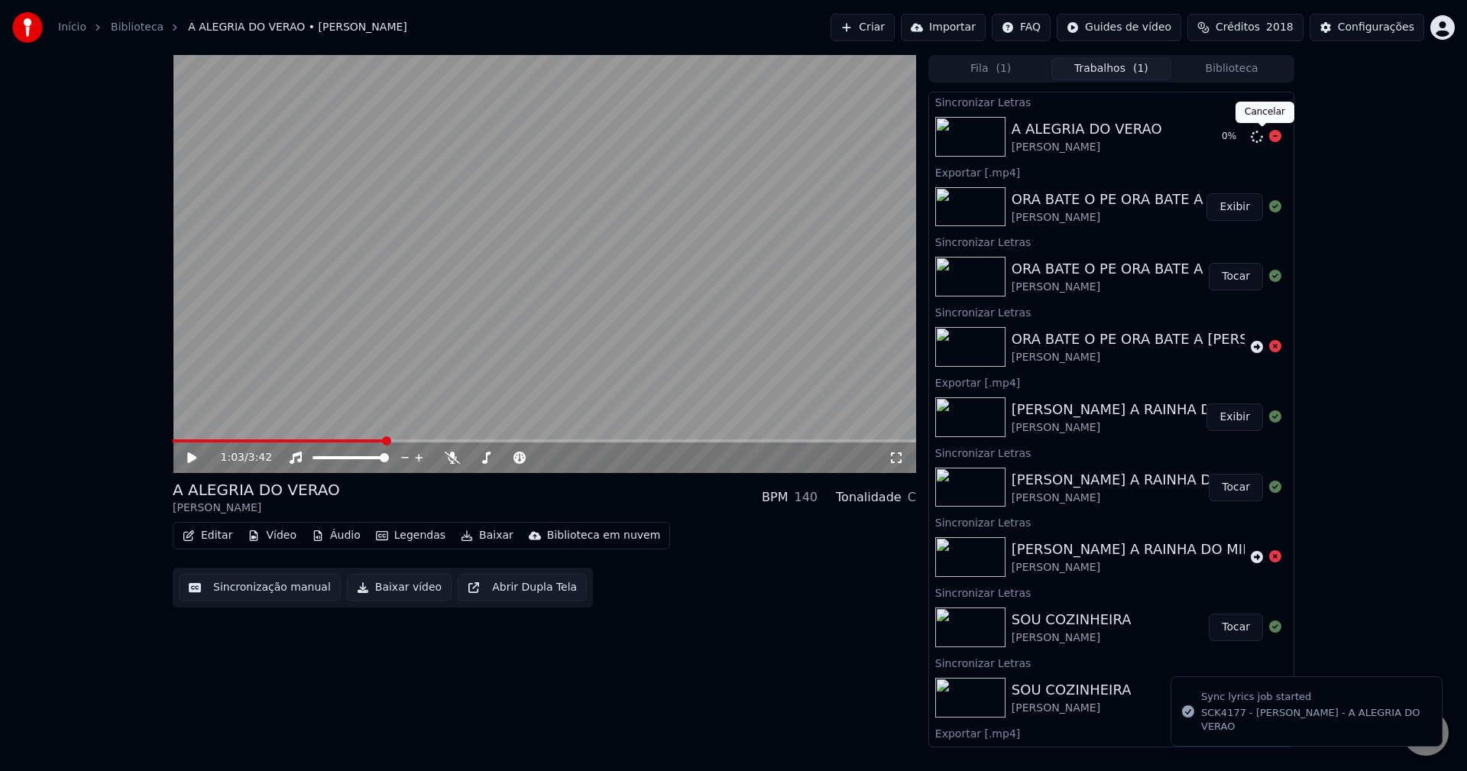
click at [1269, 141] on icon at bounding box center [1275, 136] width 12 height 12
click at [1245, 130] on span at bounding box center [1244, 127] width 8 height 8
click at [1250, 139] on icon at bounding box center [1256, 137] width 12 height 12
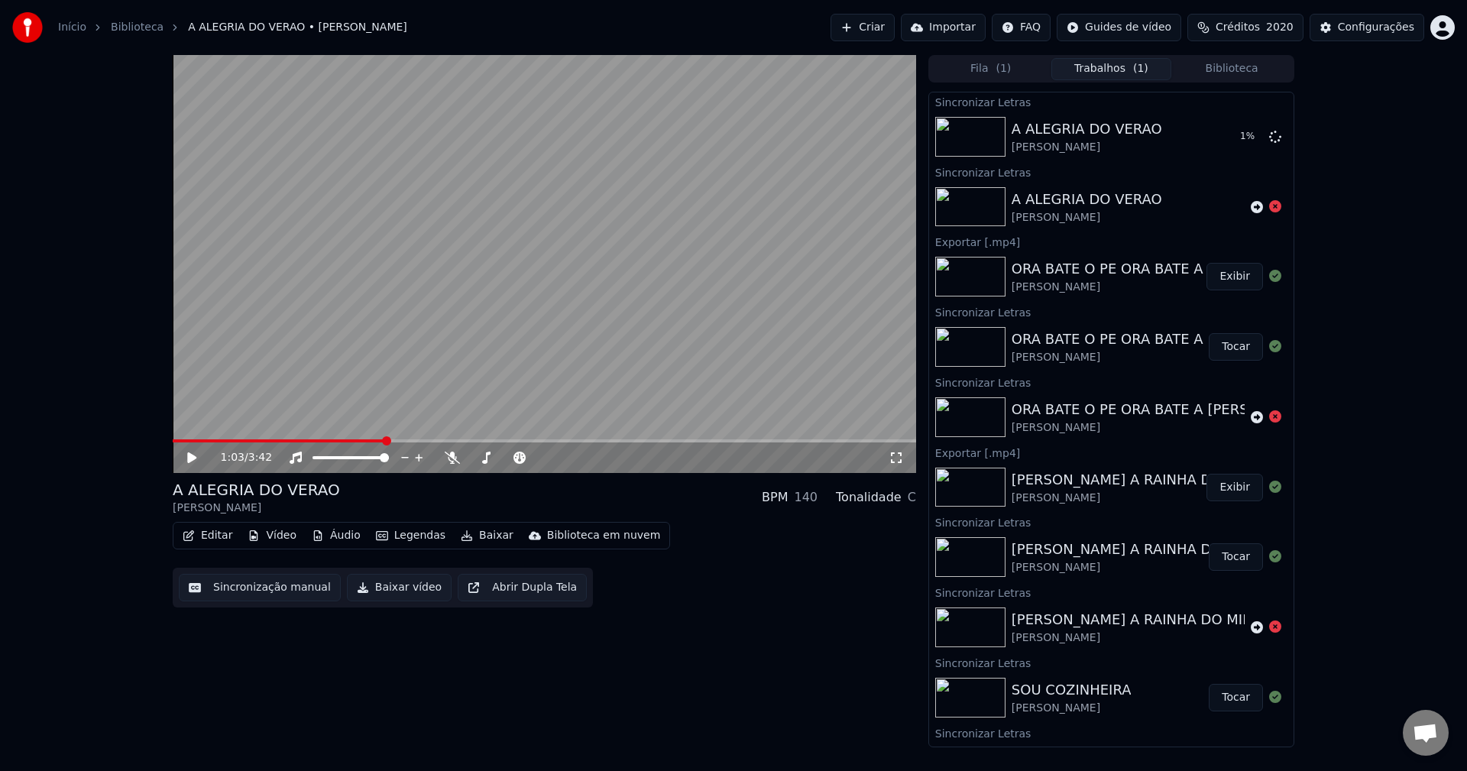
click at [1230, 72] on button "Biblioteca" at bounding box center [1231, 69] width 121 height 22
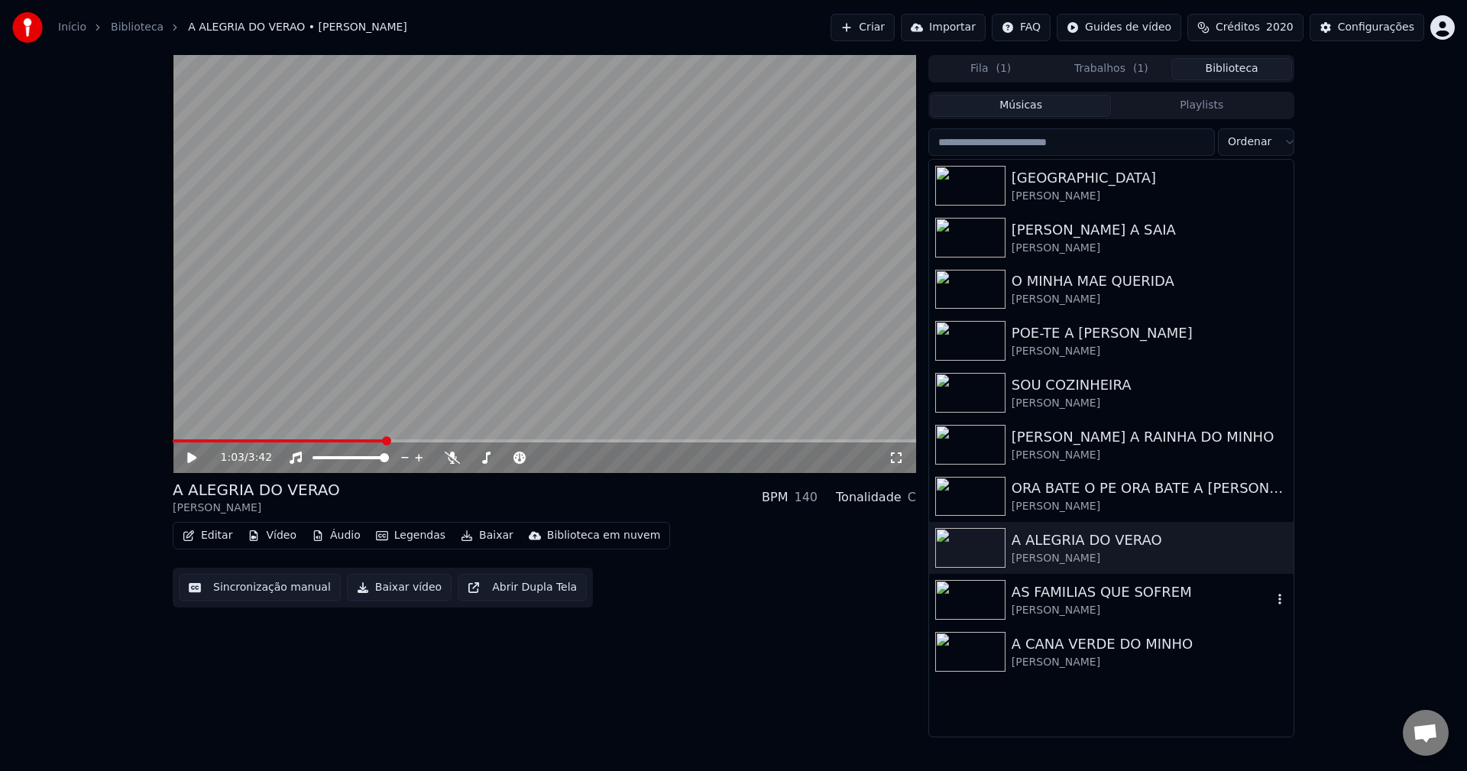
click at [1086, 597] on div "AS FAMILIAS QUE SOFREM" at bounding box center [1141, 591] width 260 height 21
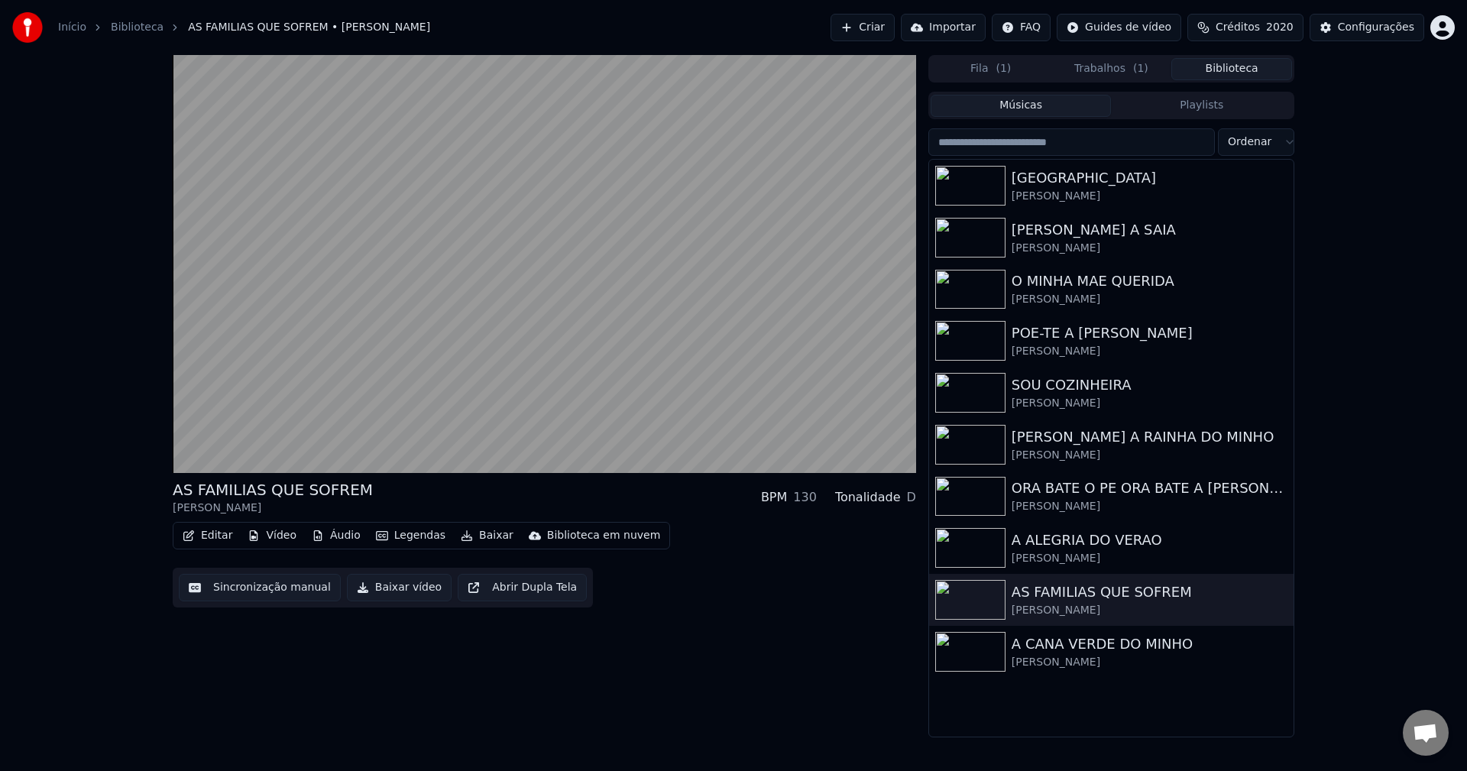
click at [202, 538] on button "Editar" at bounding box center [207, 535] width 62 height 21
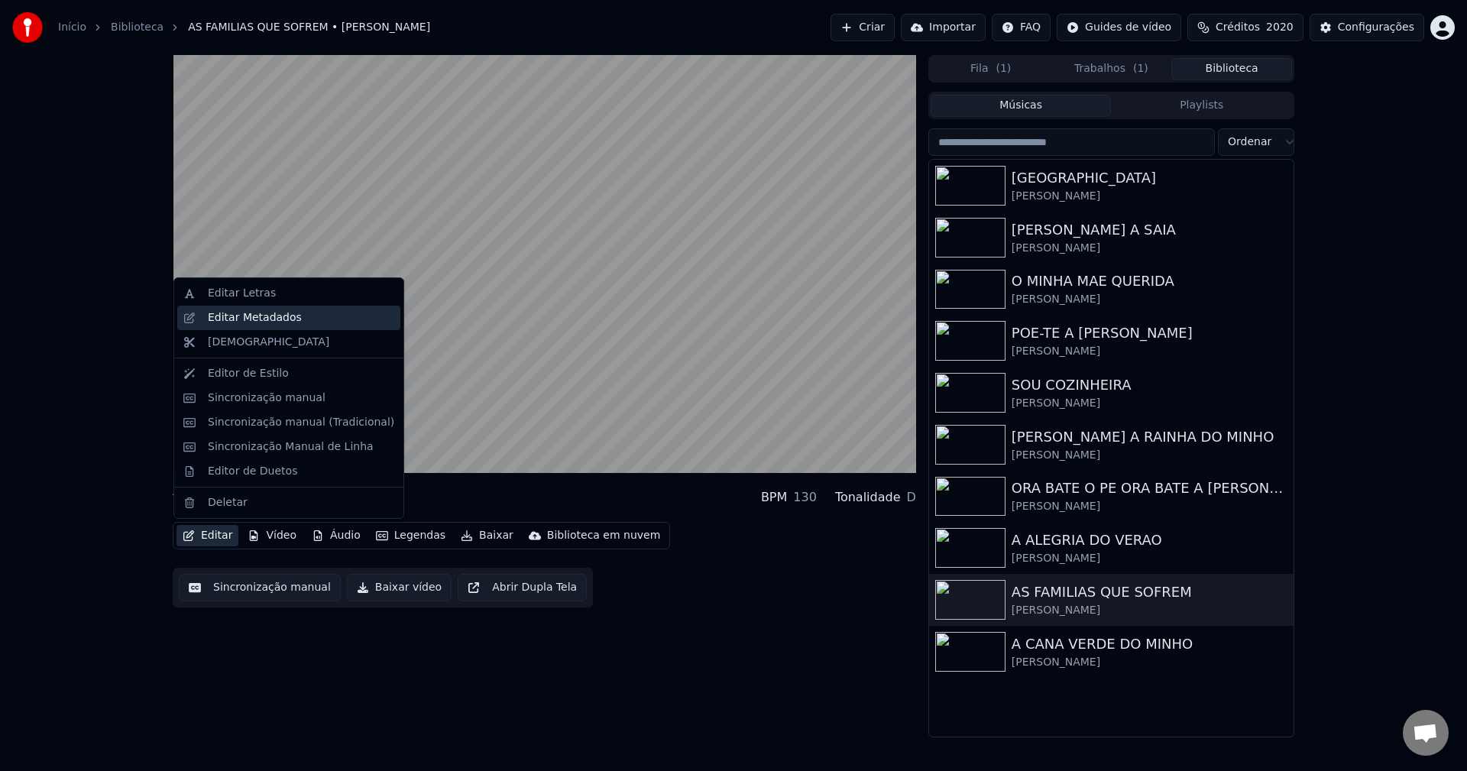
click at [282, 315] on div "Editar Metadados" at bounding box center [255, 317] width 94 height 15
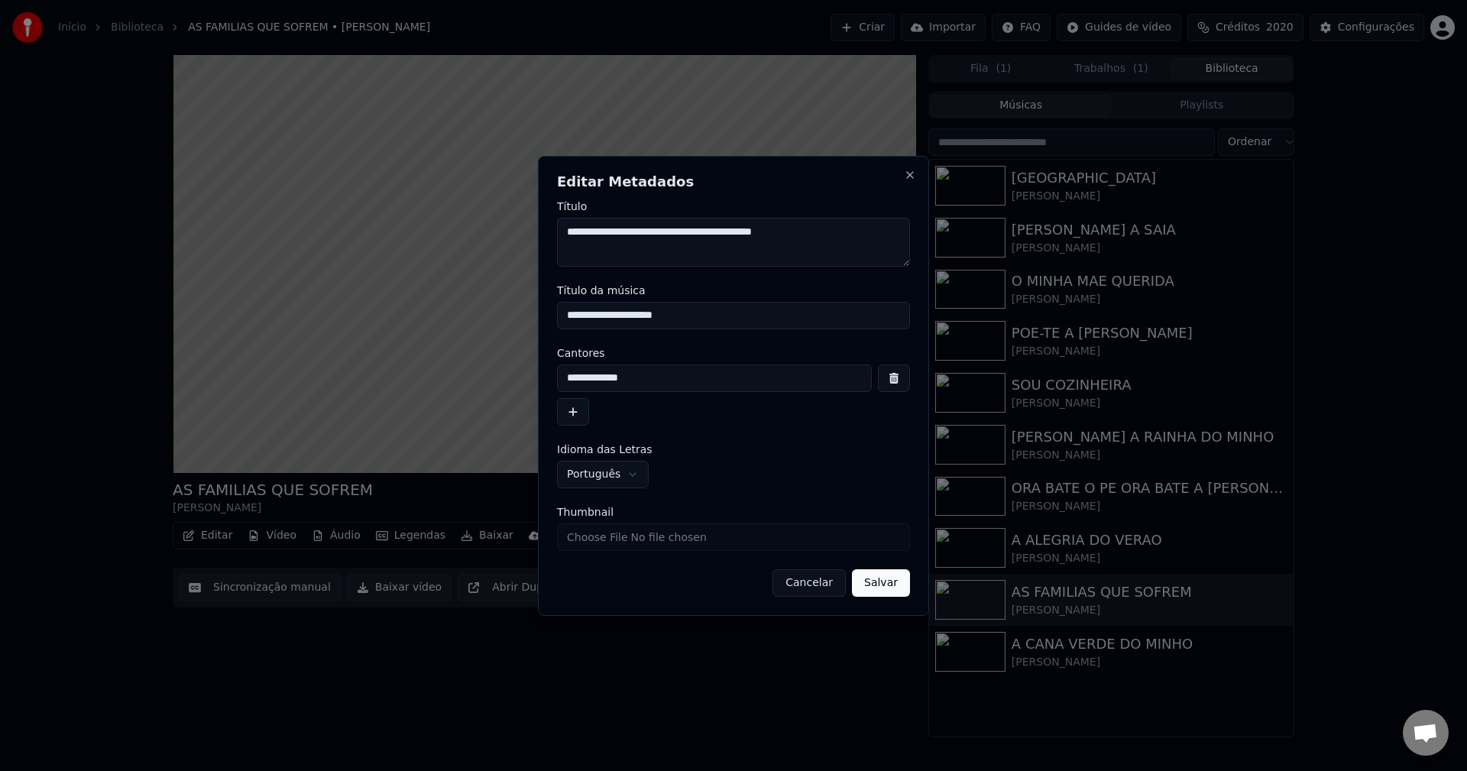
drag, startPoint x: 852, startPoint y: 234, endPoint x: 231, endPoint y: 196, distance: 622.9
click at [231, 196] on body "Início Biblioteca AS FAMILIAS QUE SOFREM • Maria Celeste Criar Importar FAQ Gui…" at bounding box center [733, 385] width 1467 height 771
click at [838, 587] on button "Cancelar" at bounding box center [808, 582] width 73 height 27
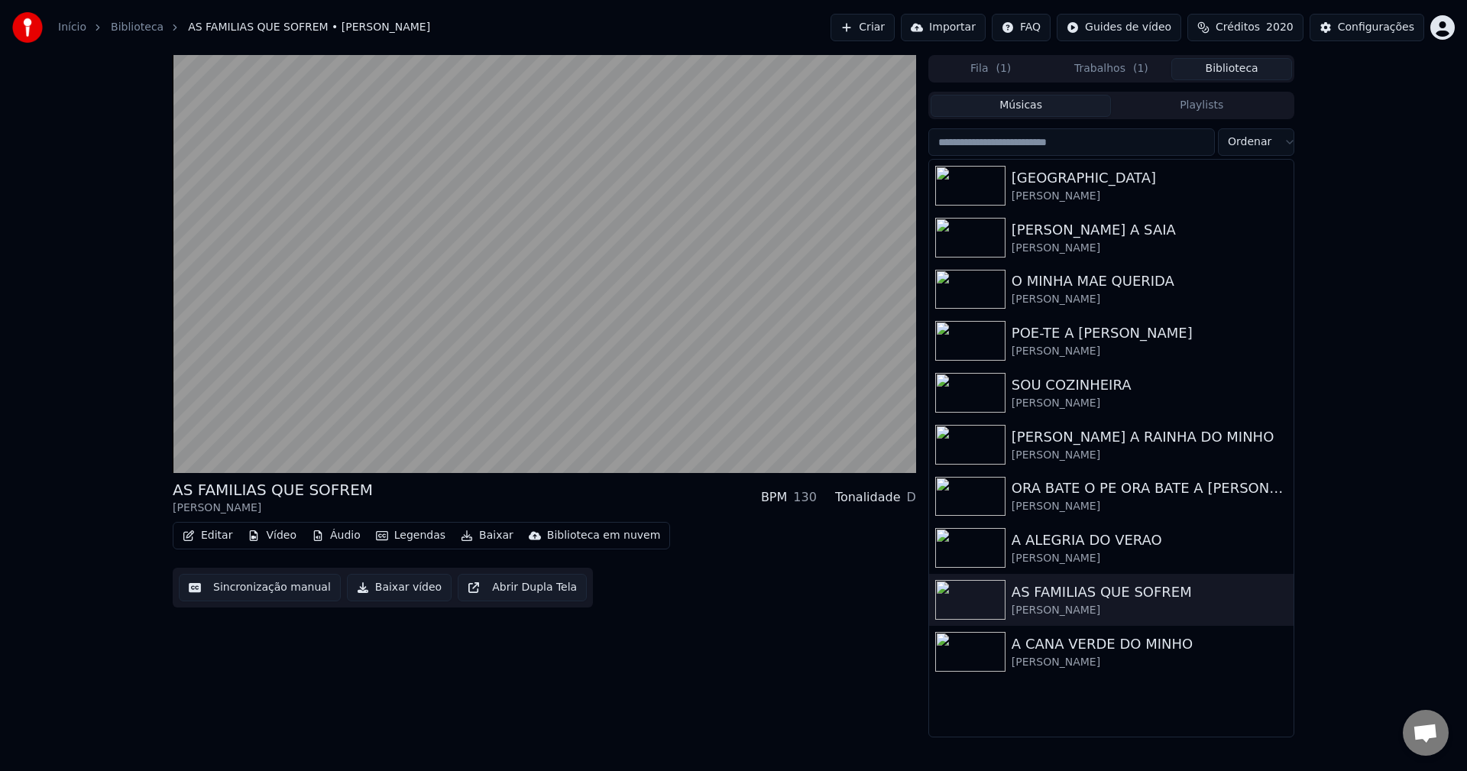
click at [257, 591] on button "Sincronização manual" at bounding box center [260, 587] width 162 height 27
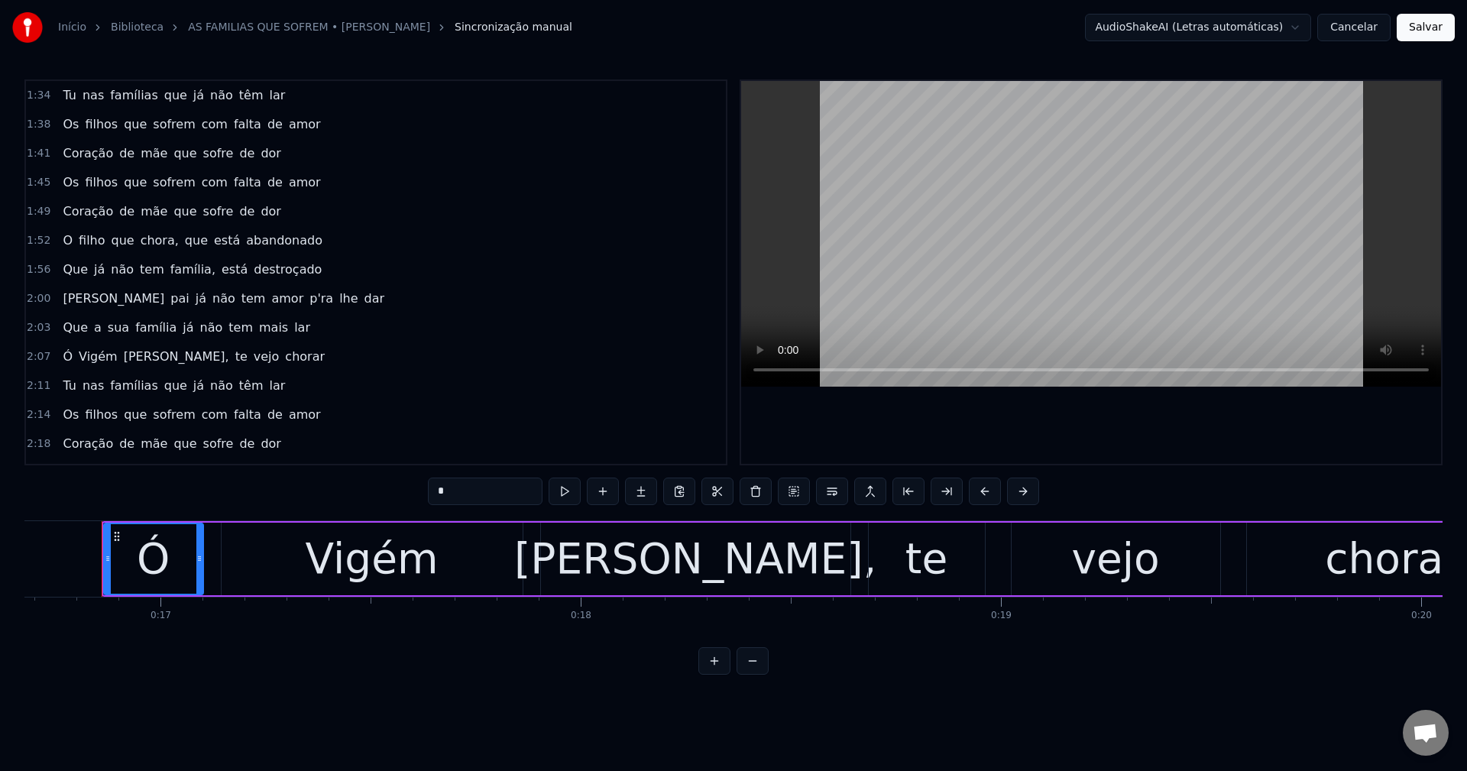
scroll to position [764, 0]
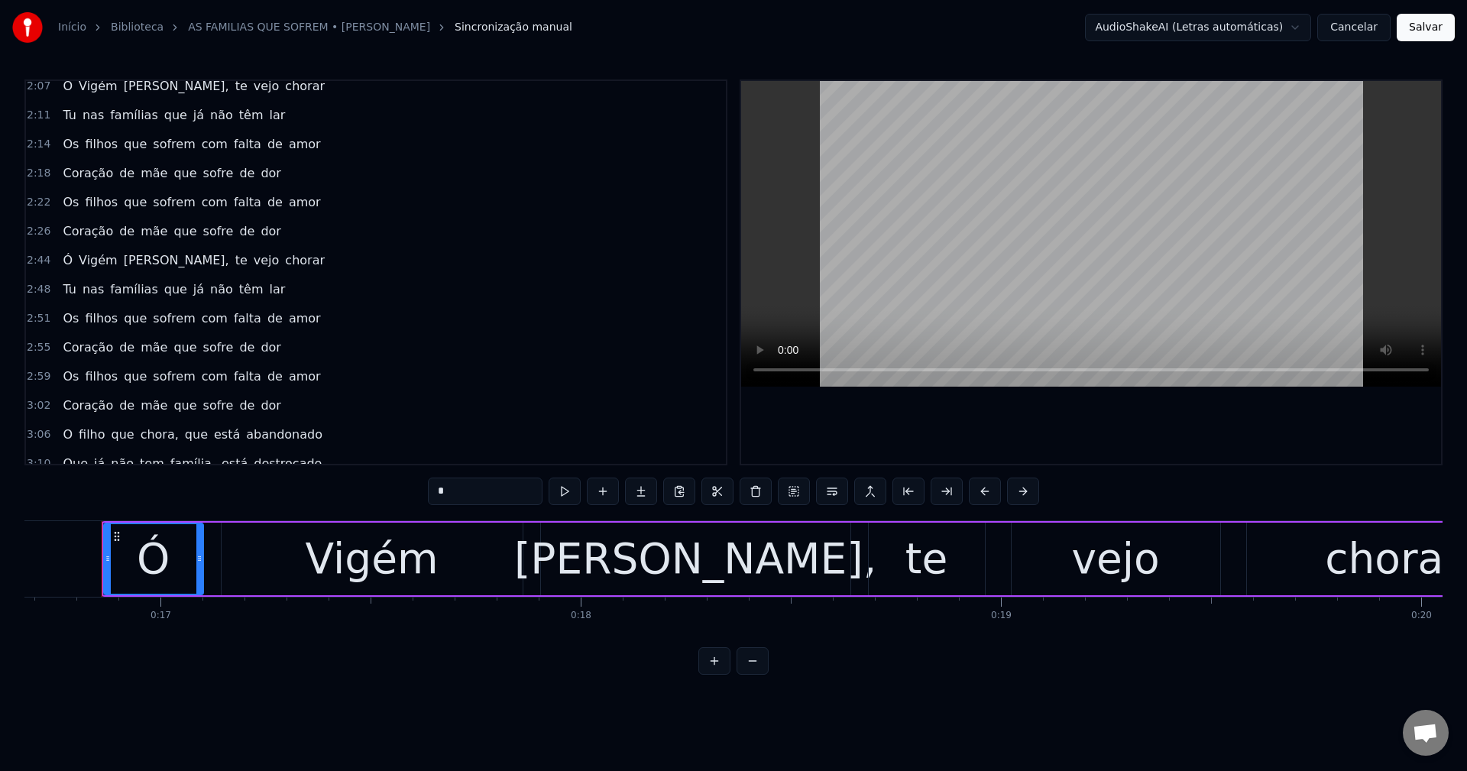
click at [1357, 25] on button "Cancelar" at bounding box center [1353, 27] width 73 height 27
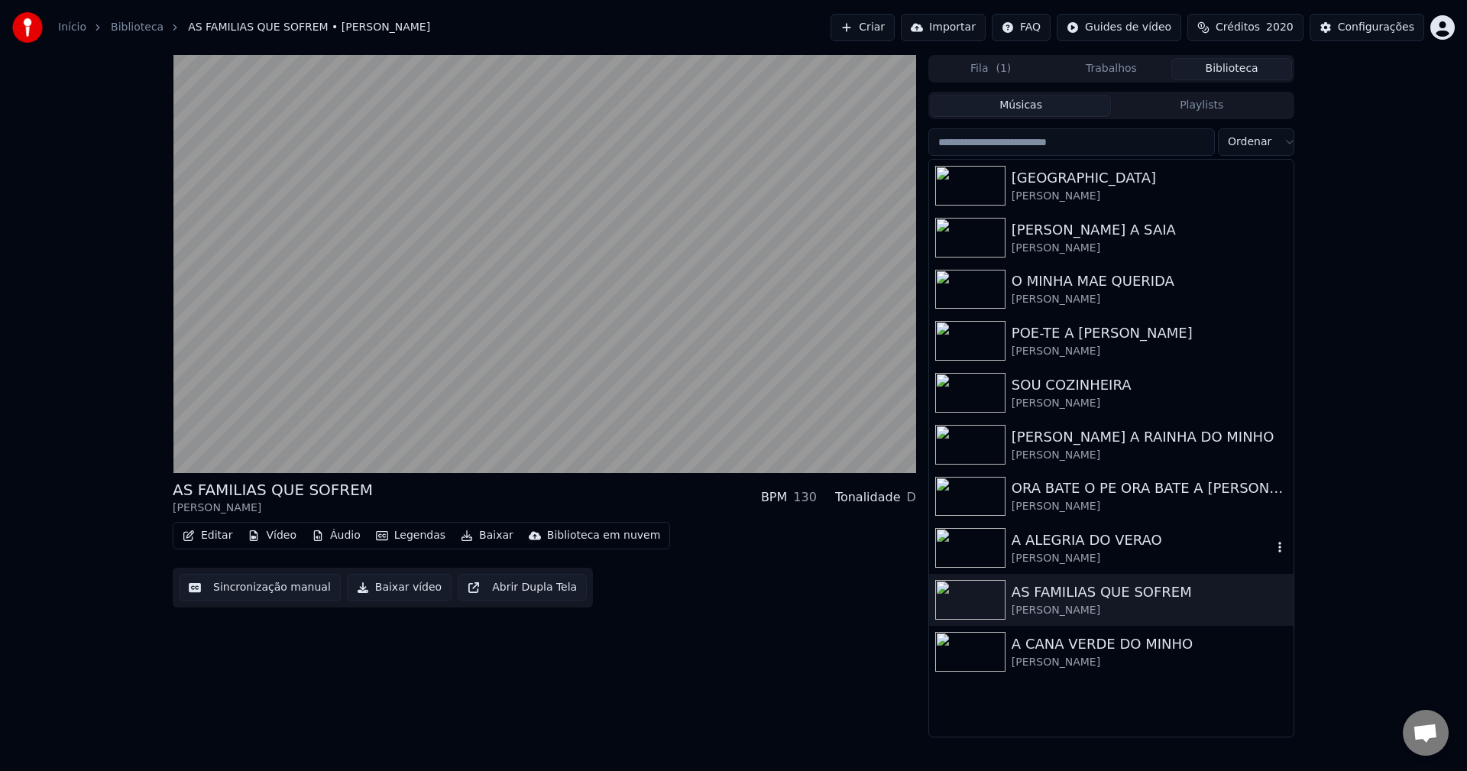
click at [1124, 548] on div "A ALEGRIA DO VERAO" at bounding box center [1141, 539] width 260 height 21
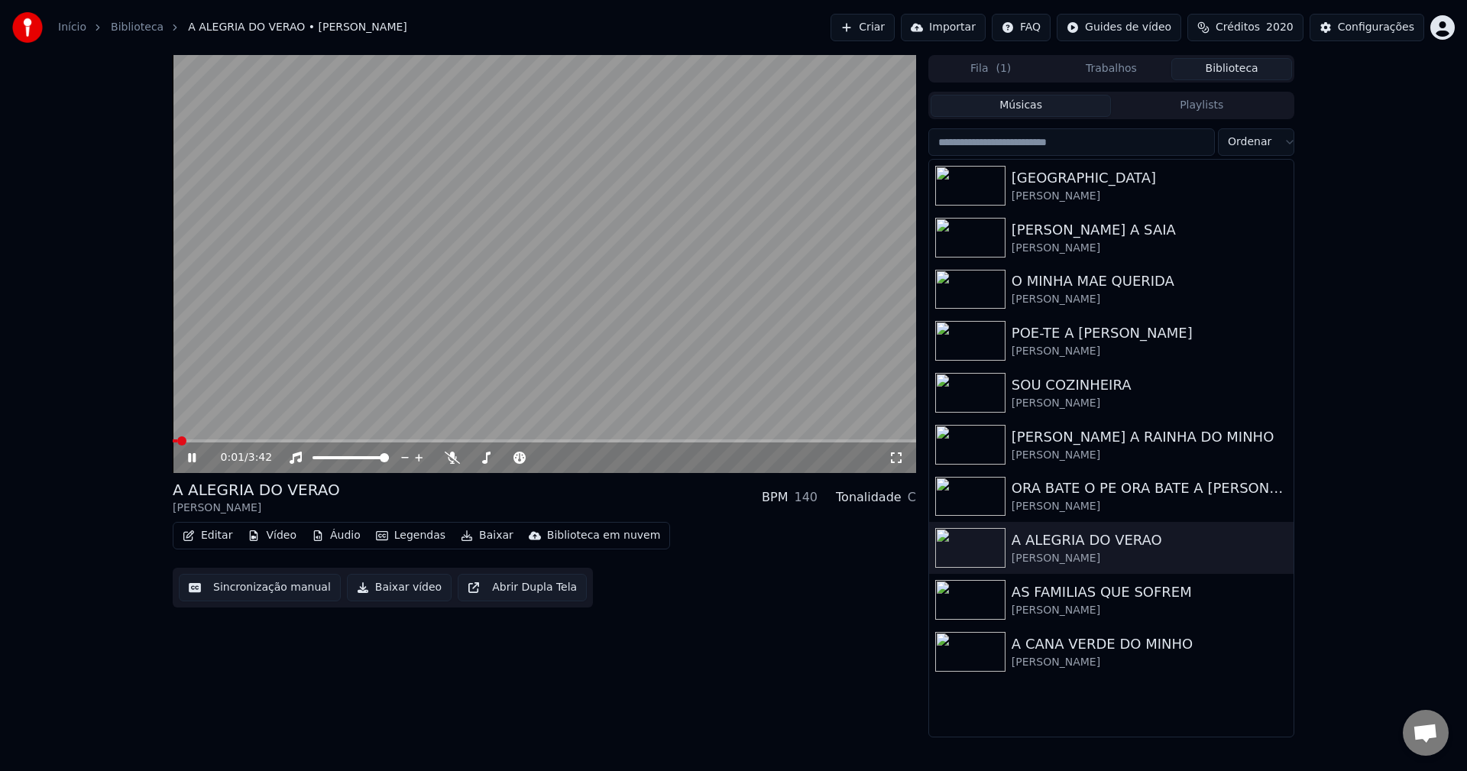
click at [1126, 70] on button "Trabalhos" at bounding box center [1111, 69] width 121 height 22
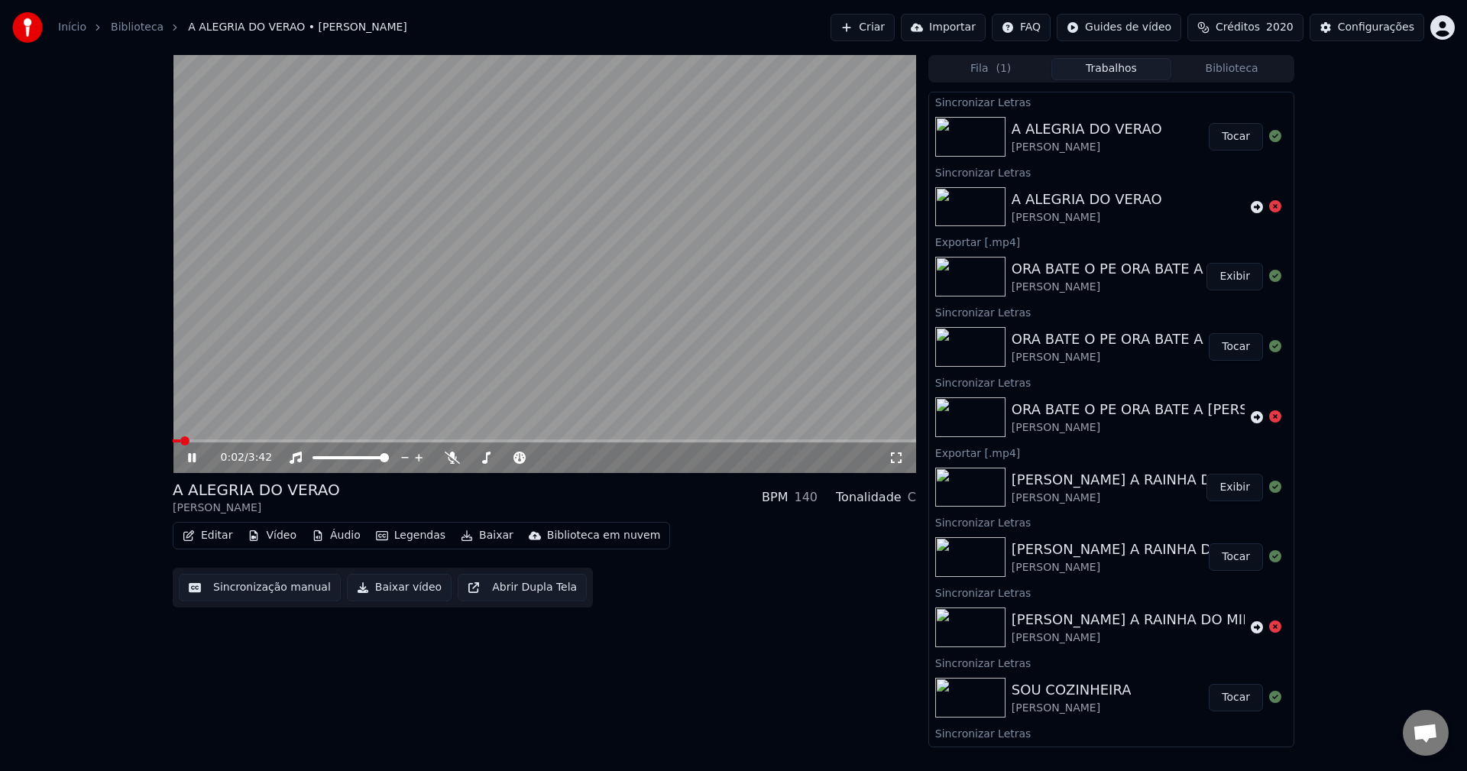
click at [1223, 139] on button "Tocar" at bounding box center [1235, 136] width 54 height 27
click at [369, 586] on button "Baixar vídeo" at bounding box center [399, 587] width 105 height 27
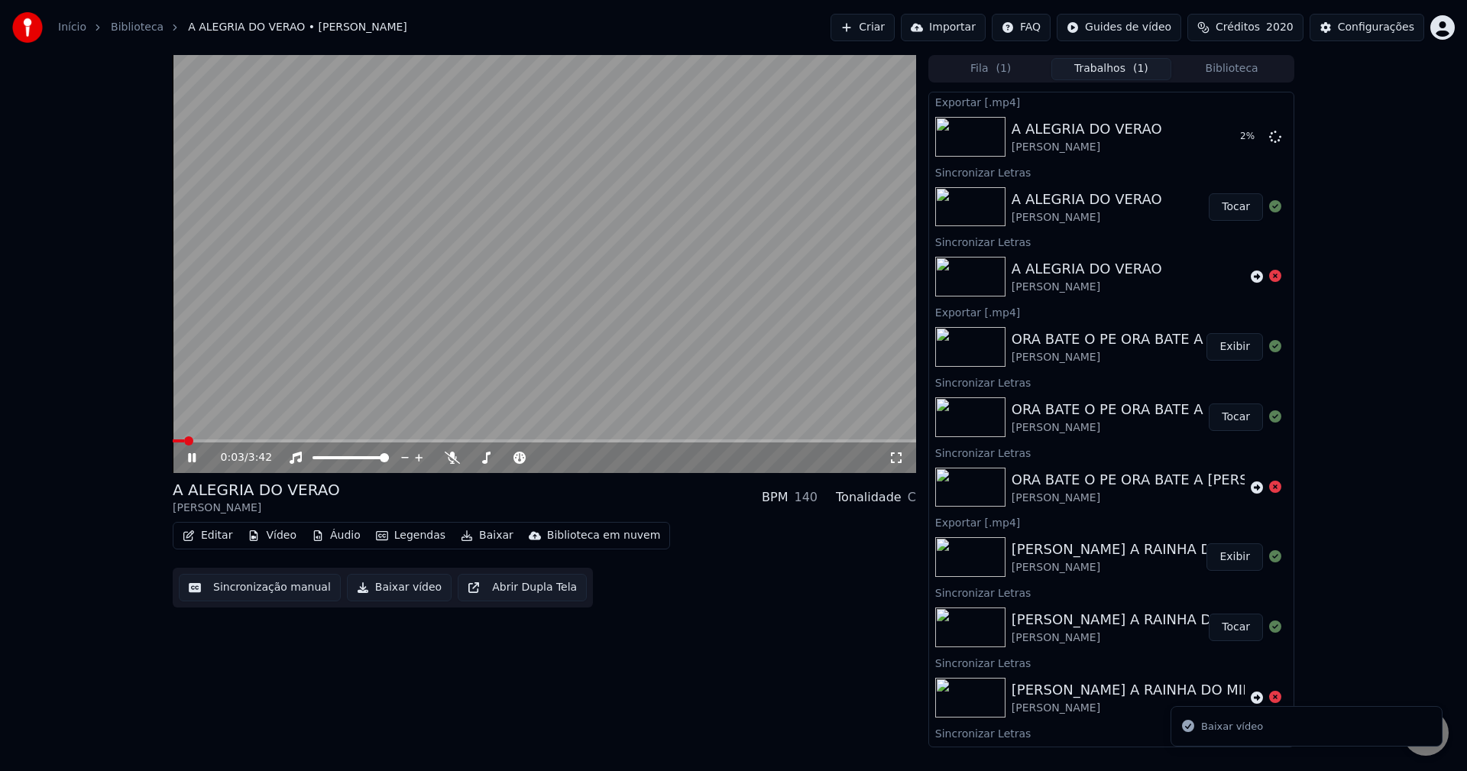
click at [1221, 67] on button "Biblioteca" at bounding box center [1231, 69] width 121 height 22
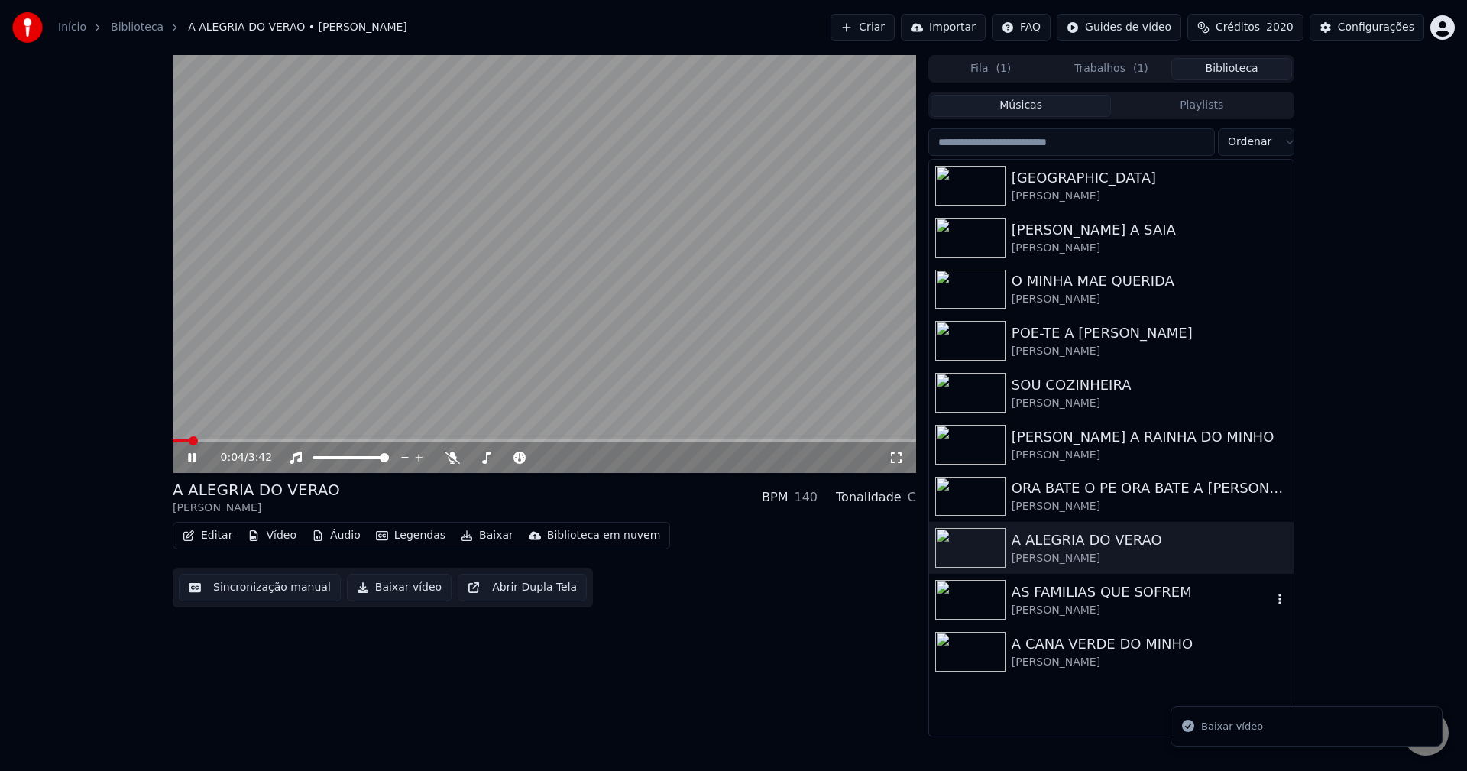
click at [1054, 601] on div "AS FAMILIAS QUE SOFREM" at bounding box center [1141, 591] width 260 height 21
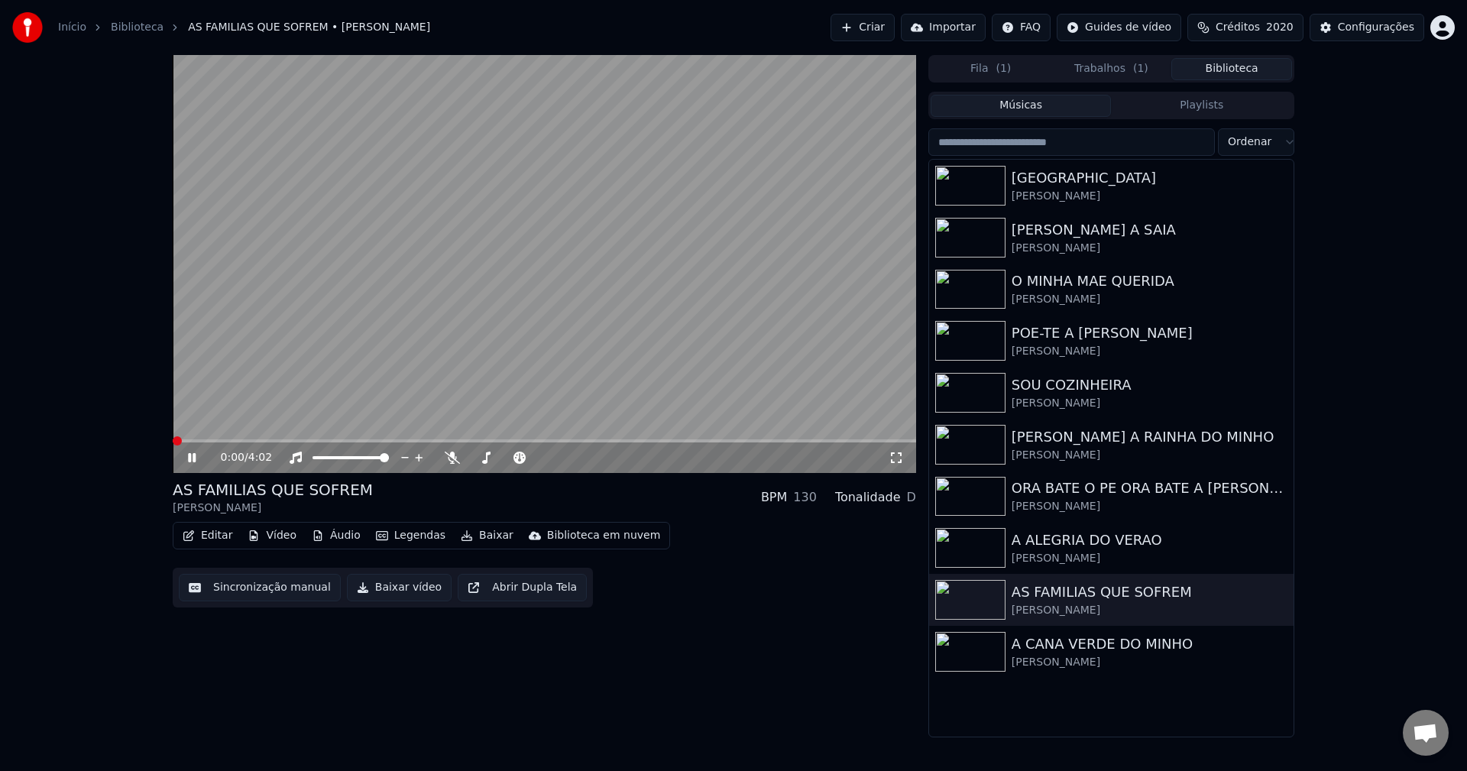
click at [205, 536] on button "Editar" at bounding box center [207, 535] width 62 height 21
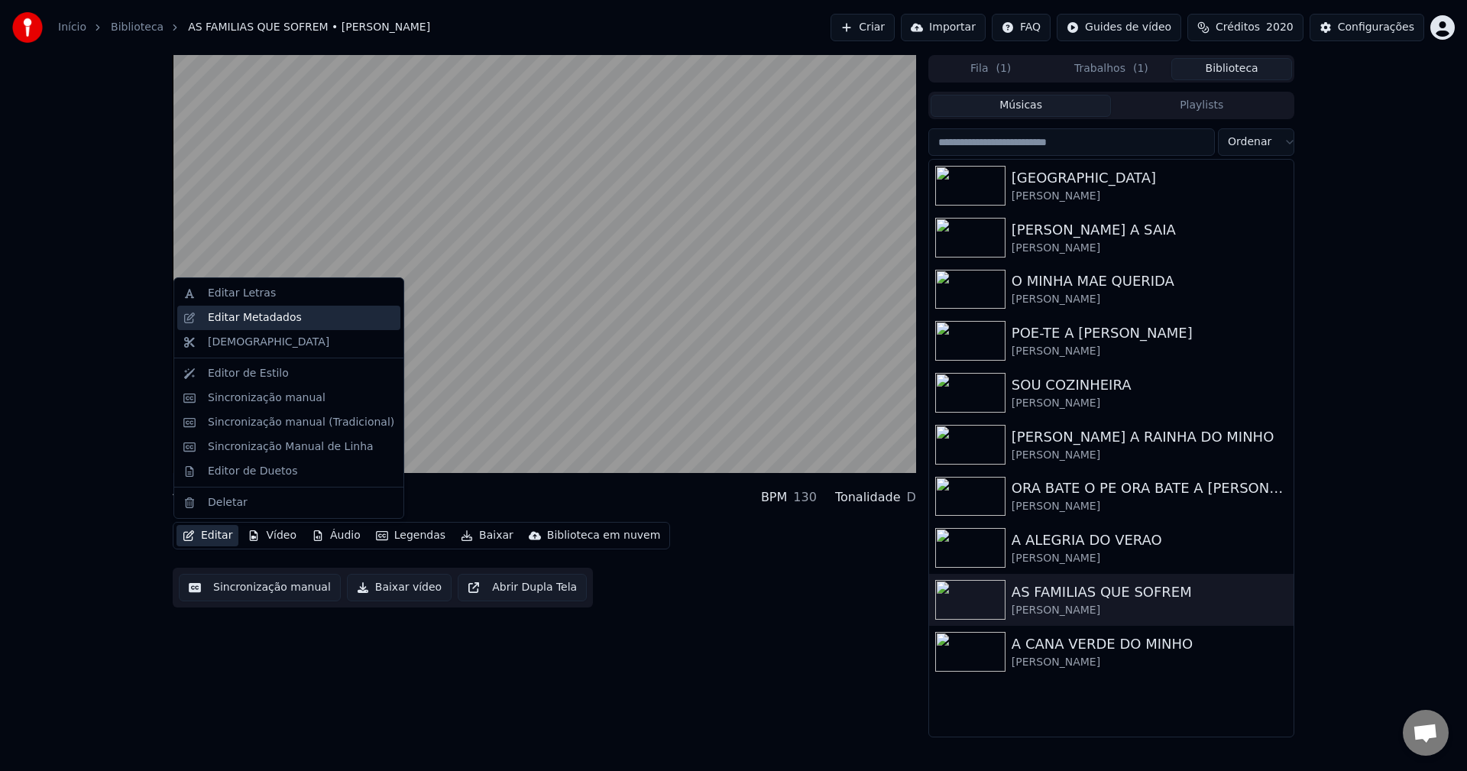
click at [266, 328] on div "Editar Metadados" at bounding box center [288, 318] width 223 height 24
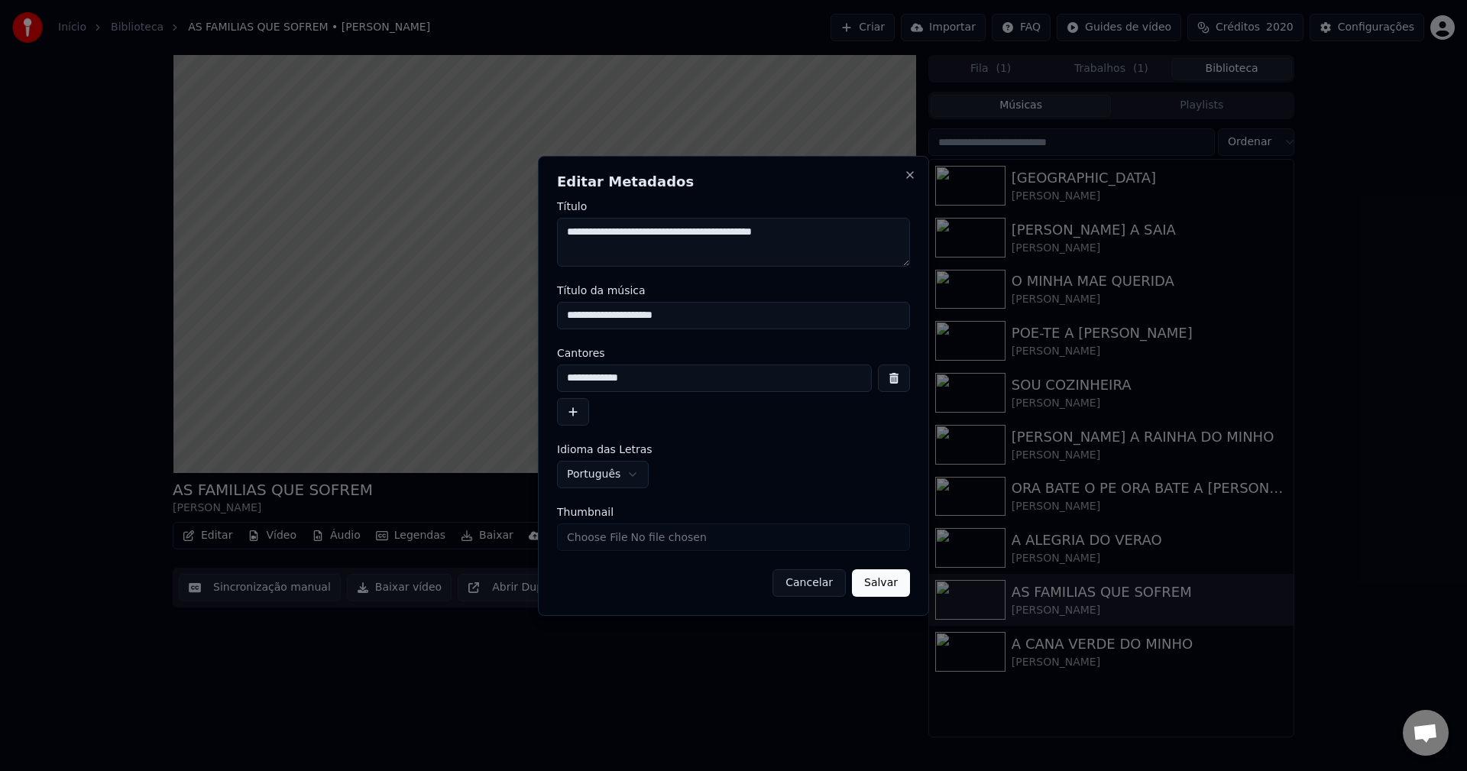
click at [808, 577] on button "Cancelar" at bounding box center [808, 582] width 73 height 27
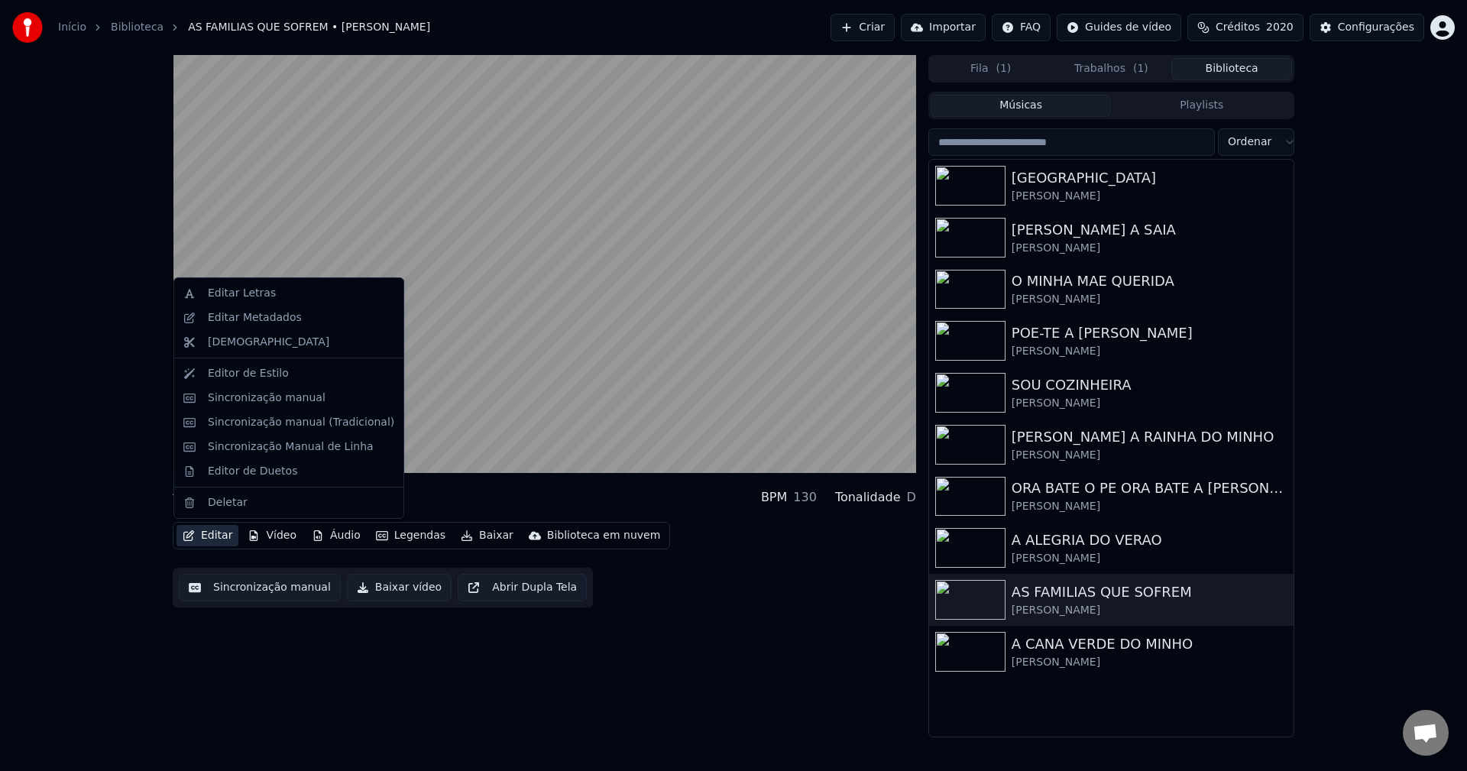
click at [218, 542] on button "Editar" at bounding box center [207, 535] width 62 height 21
click at [341, 297] on div "Editar Letras" at bounding box center [301, 293] width 186 height 15
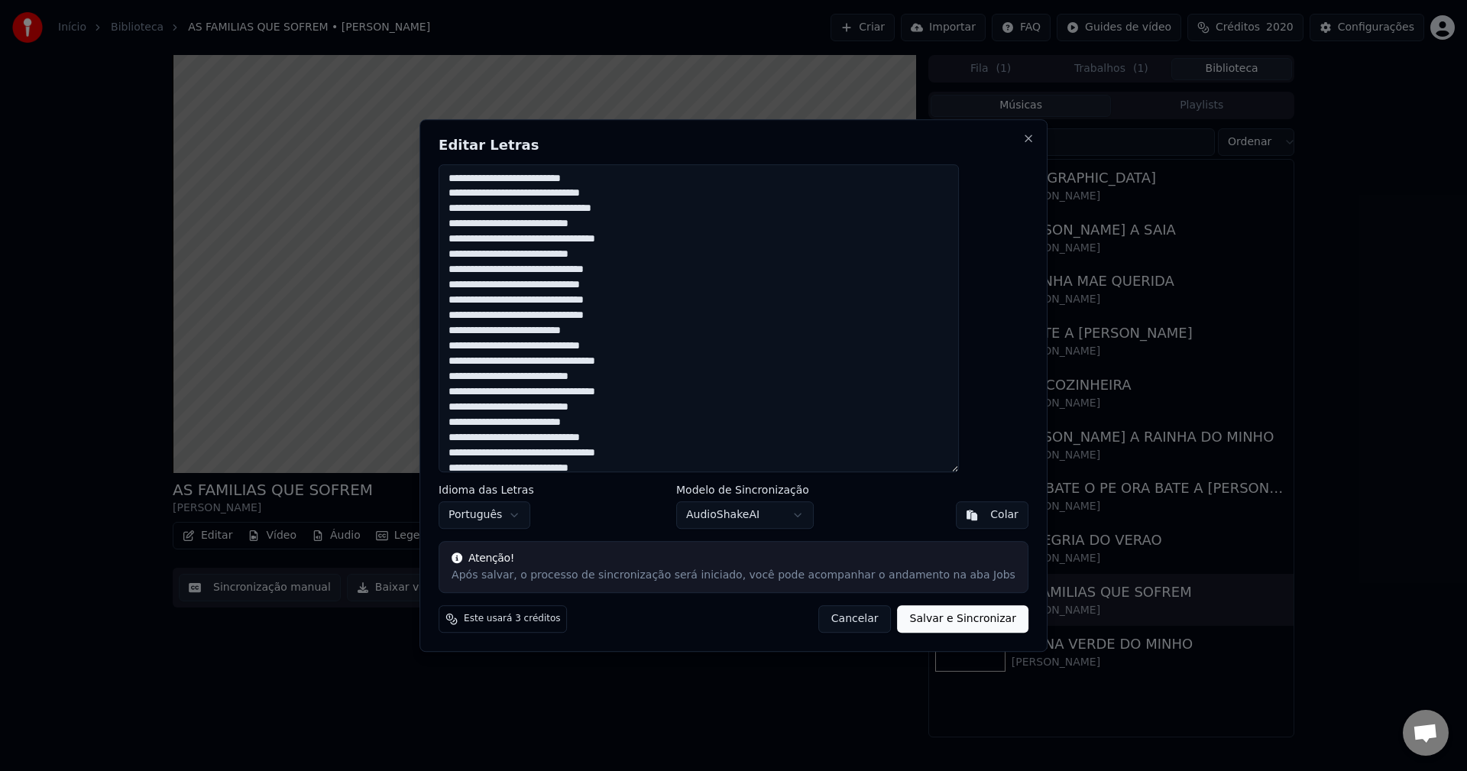
click at [819, 616] on button "Cancelar" at bounding box center [854, 618] width 73 height 27
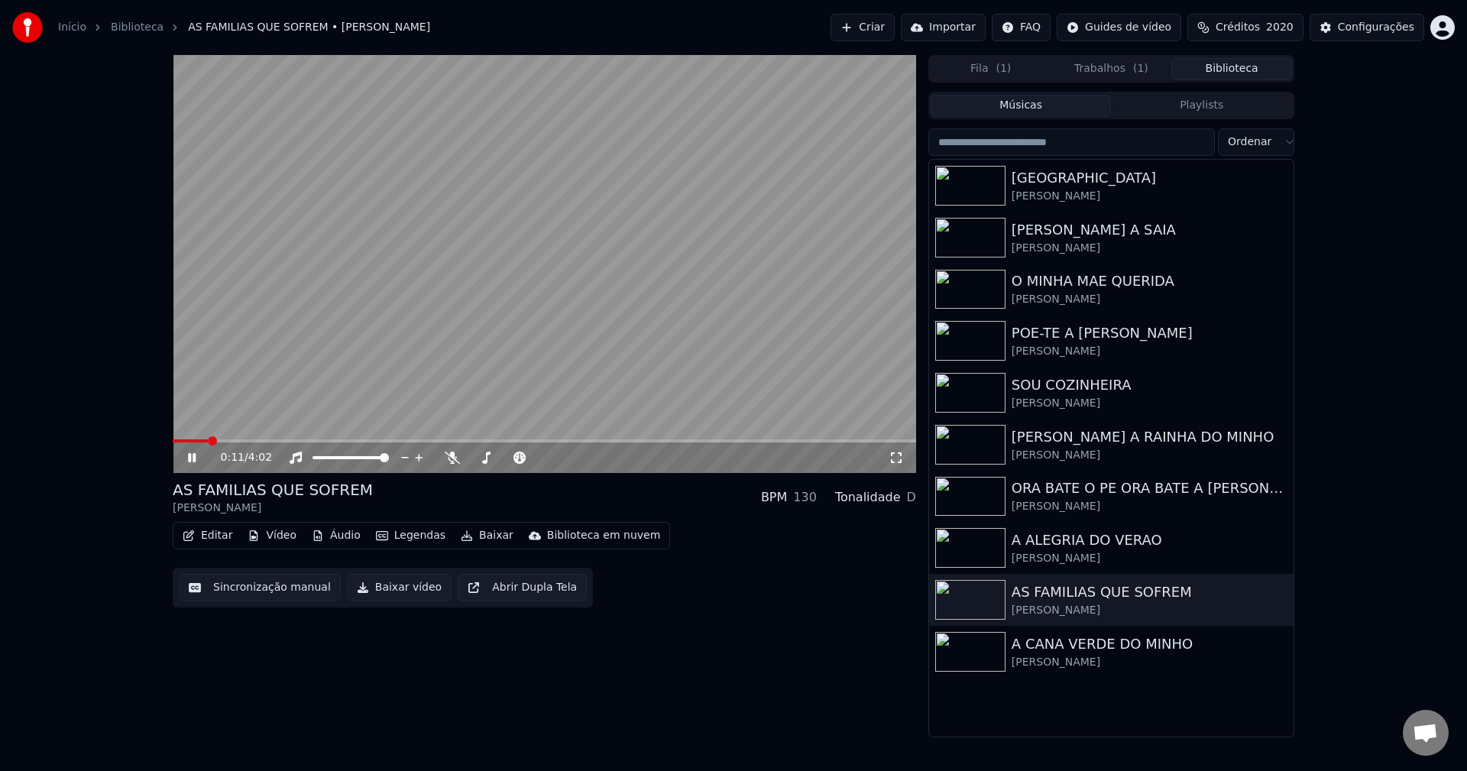
click at [490, 330] on video at bounding box center [544, 264] width 743 height 418
click at [1110, 593] on div "AS FAMILIAS QUE SOFREM" at bounding box center [1141, 591] width 260 height 21
click at [245, 584] on button "Sincronização manual" at bounding box center [260, 587] width 162 height 27
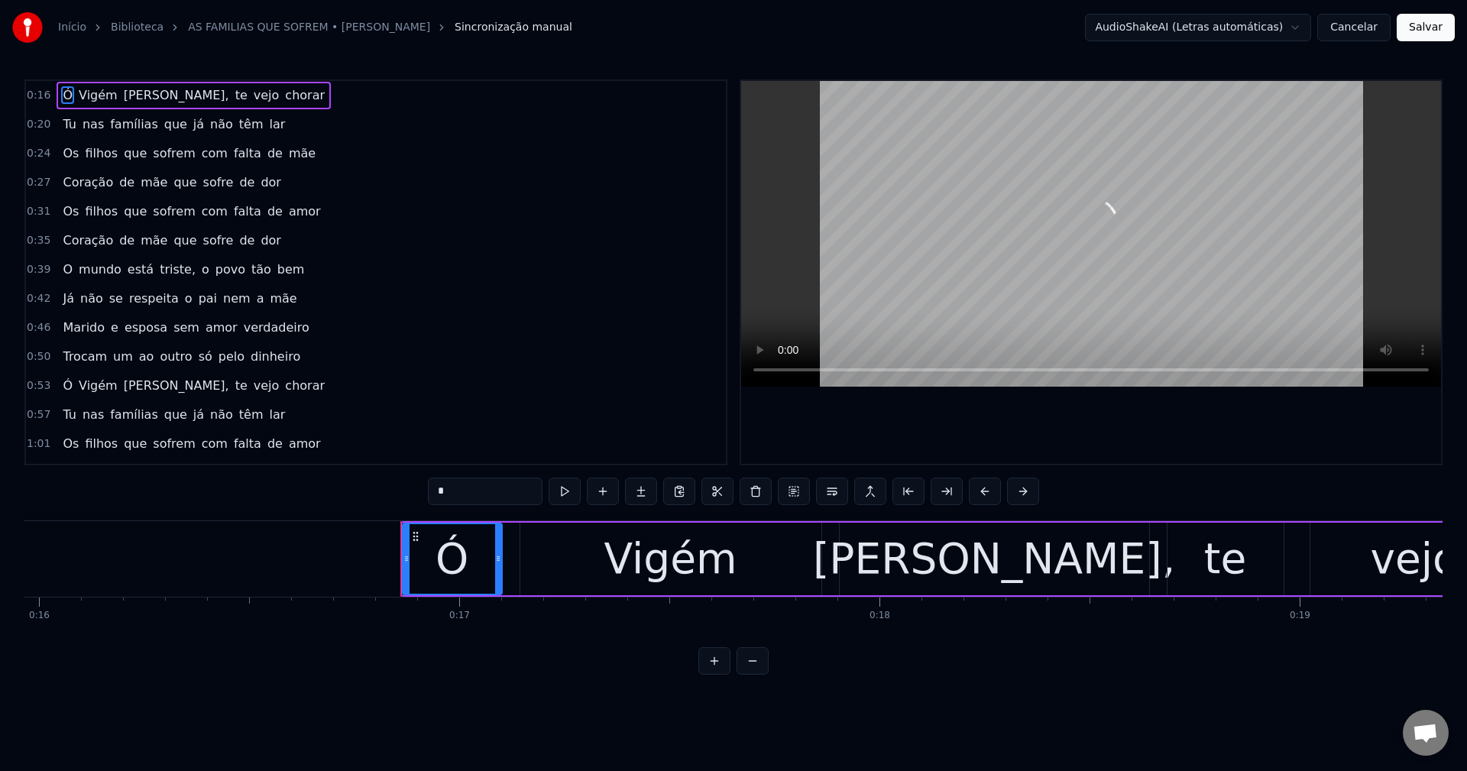
scroll to position [0, 7006]
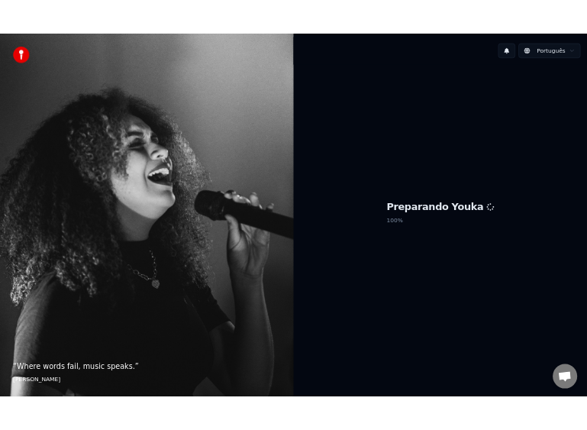
scroll to position [1334, 0]
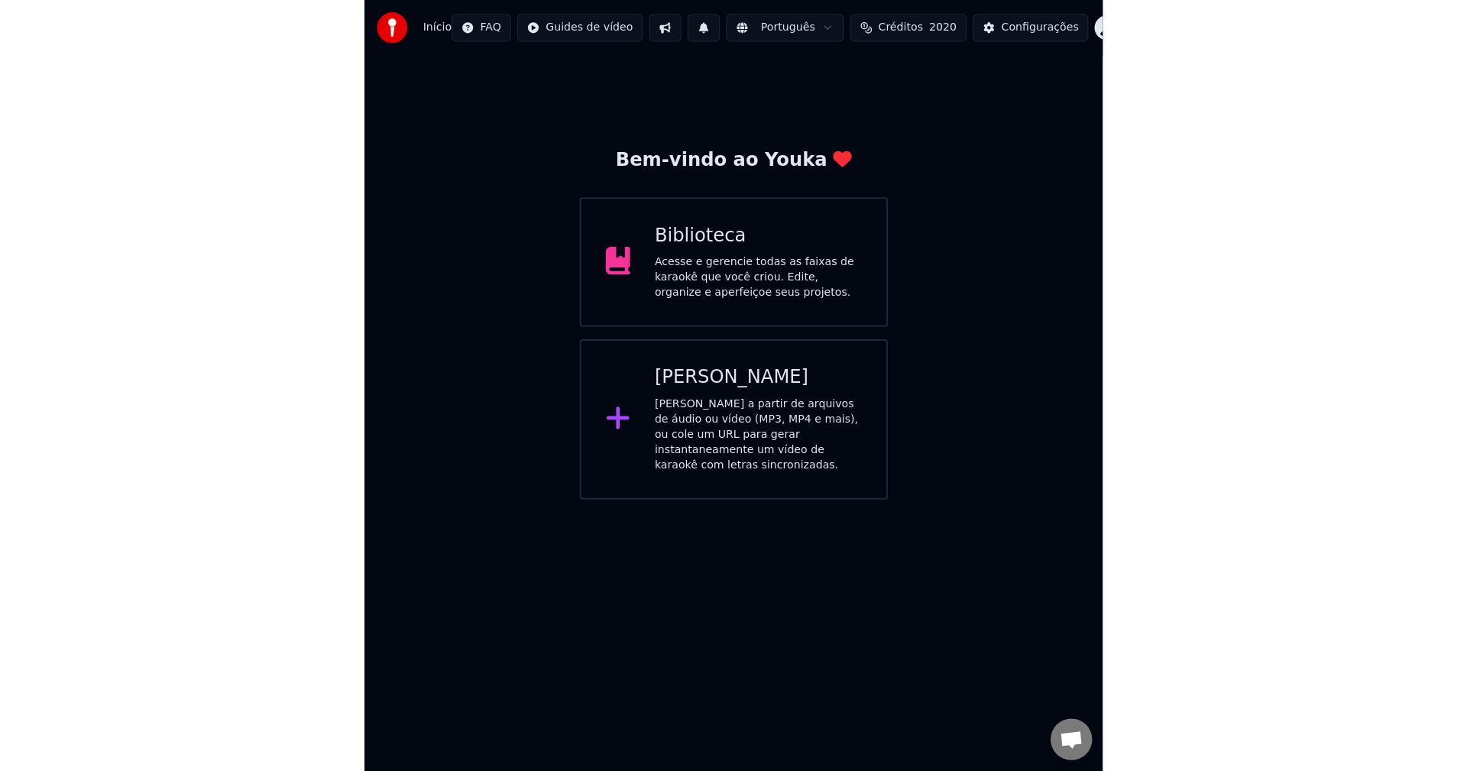
scroll to position [1331, 0]
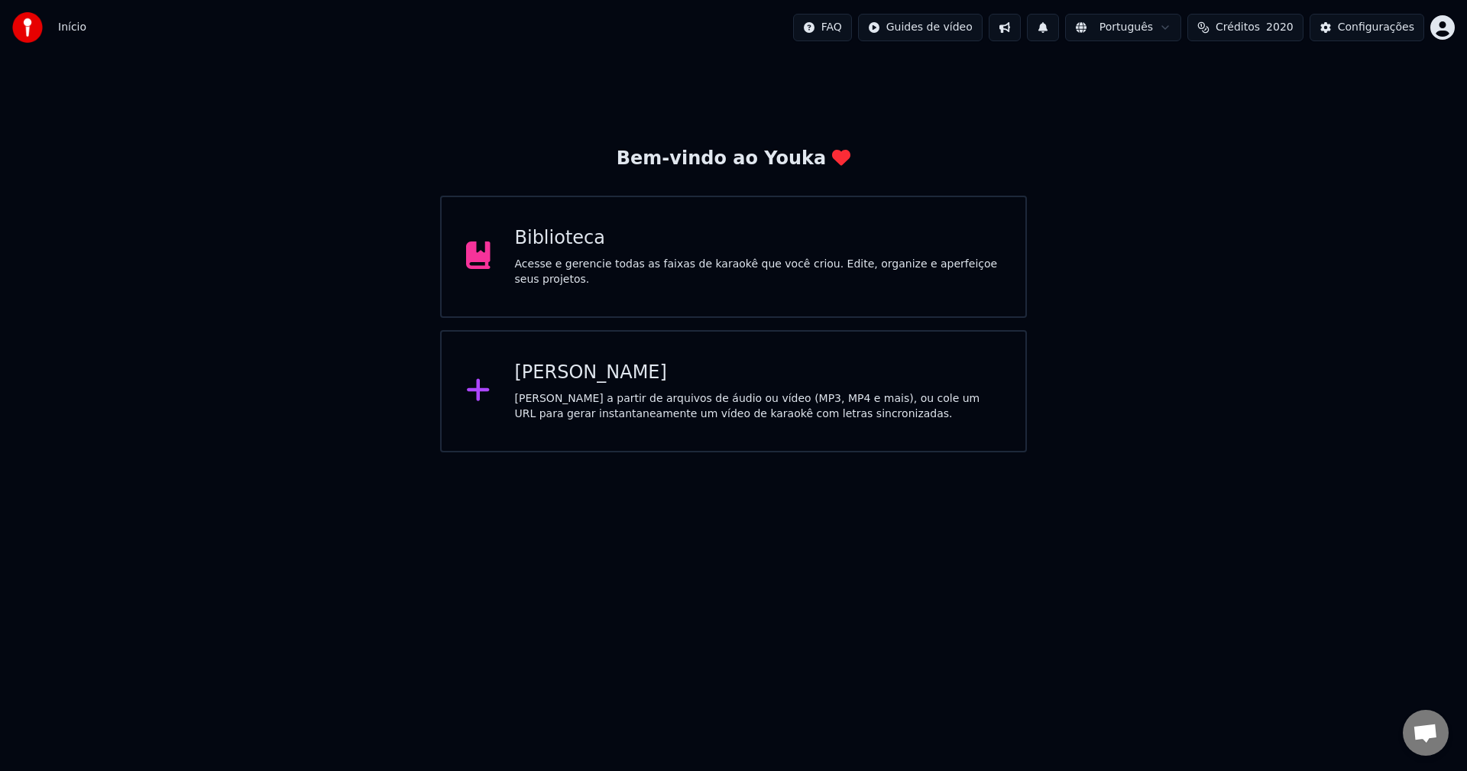
click at [707, 250] on div "Biblioteca" at bounding box center [758, 238] width 487 height 24
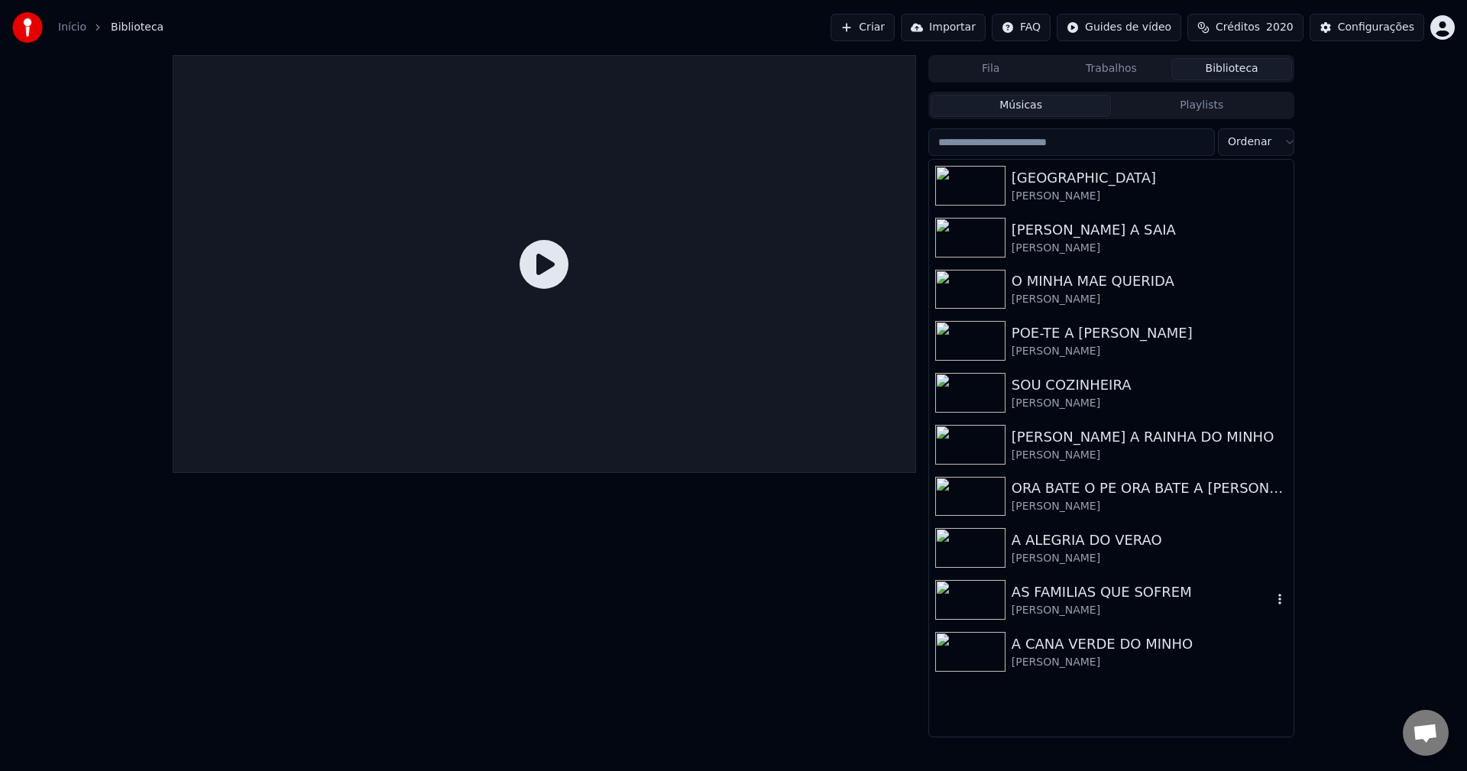
click at [1099, 591] on div "AS FAMILIAS QUE SOFREM" at bounding box center [1141, 591] width 260 height 21
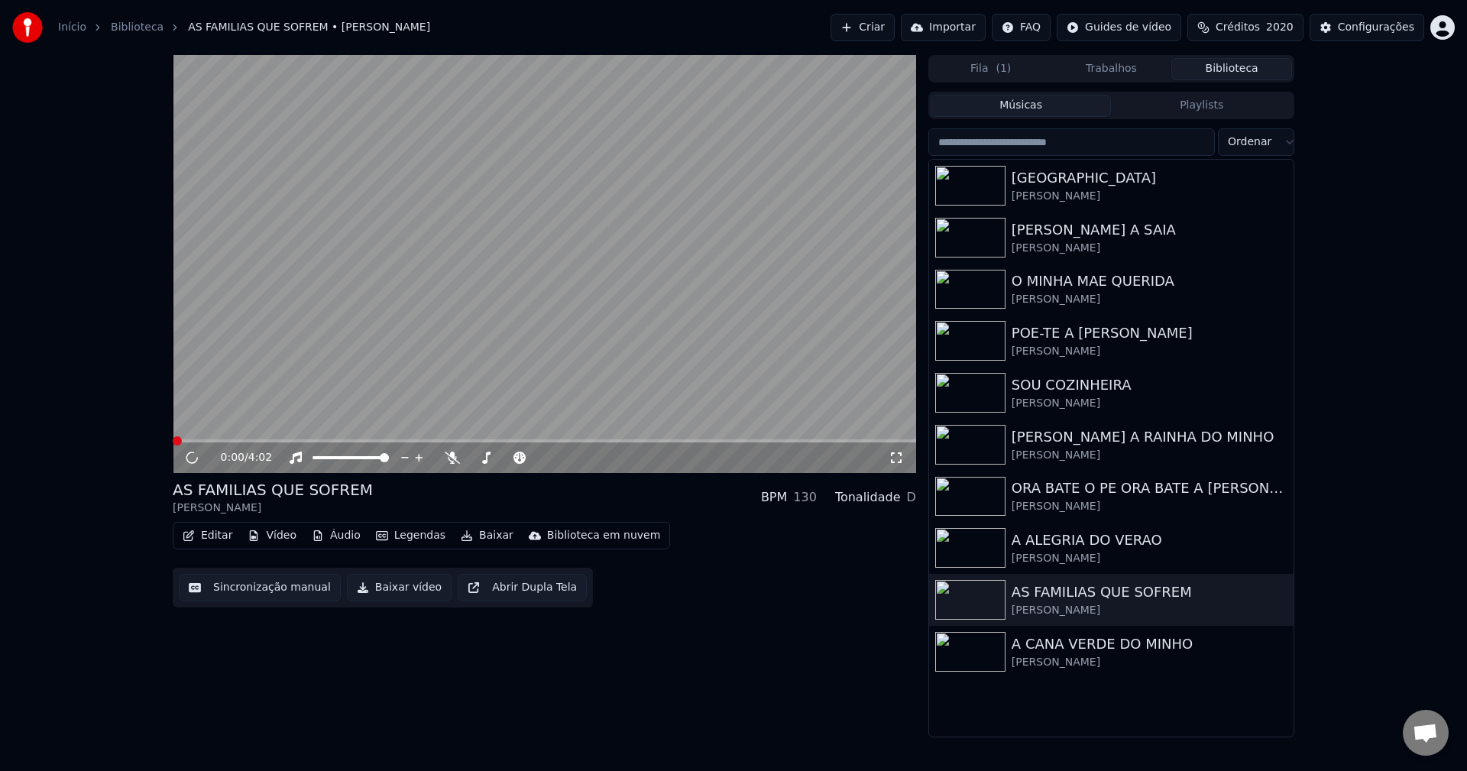
click at [202, 534] on button "Editar" at bounding box center [207, 535] width 62 height 21
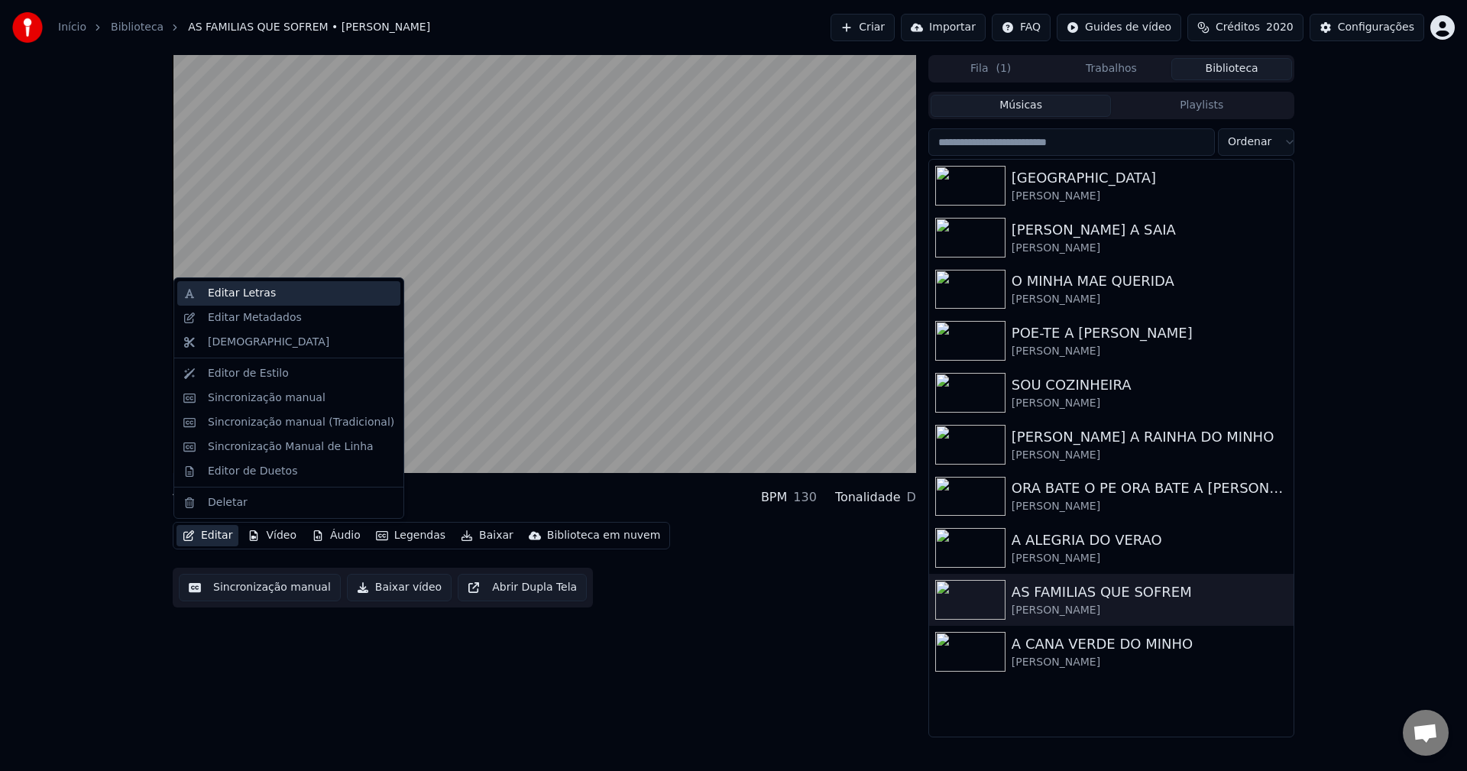
click at [282, 299] on div "Editar Letras" at bounding box center [301, 293] width 186 height 15
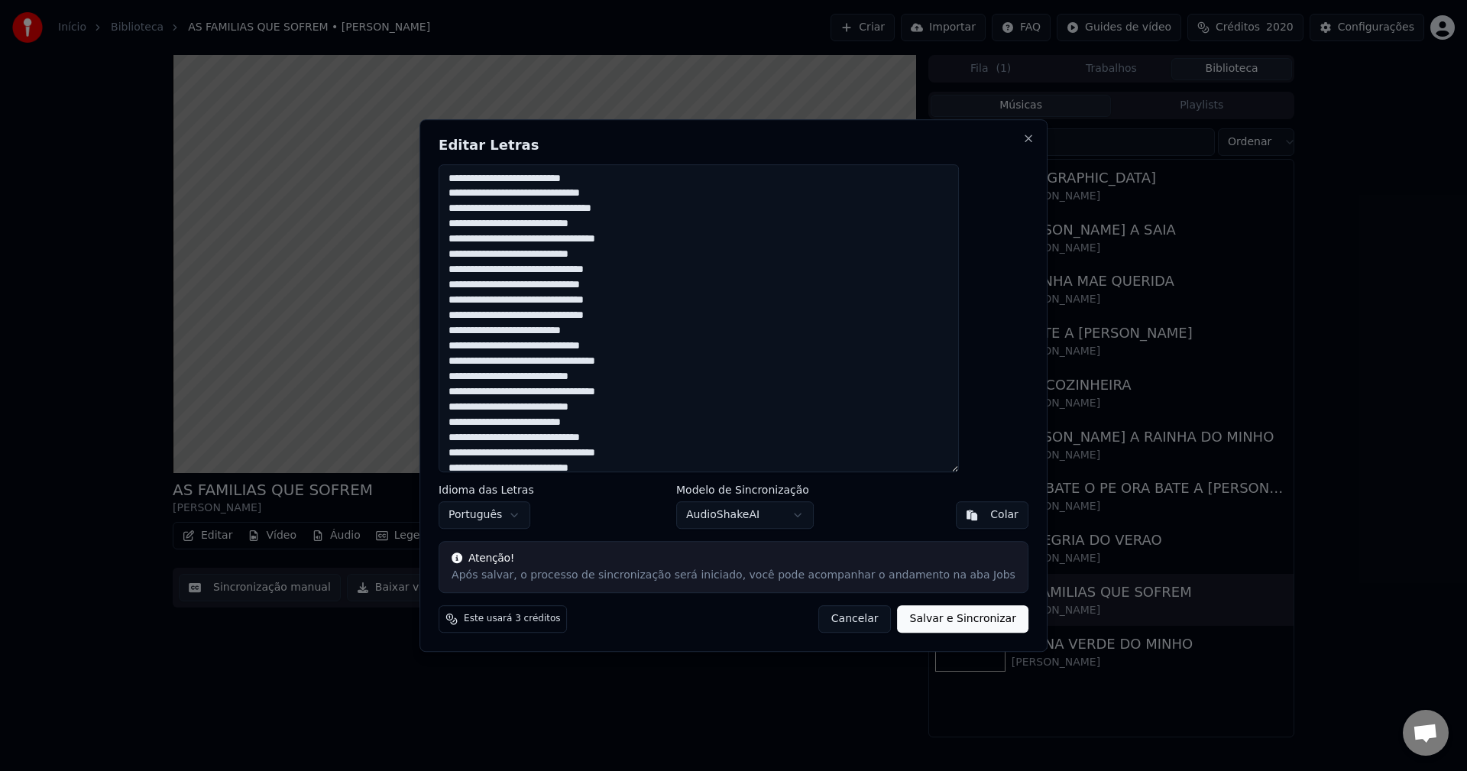
click at [513, 309] on textarea at bounding box center [698, 318] width 520 height 309
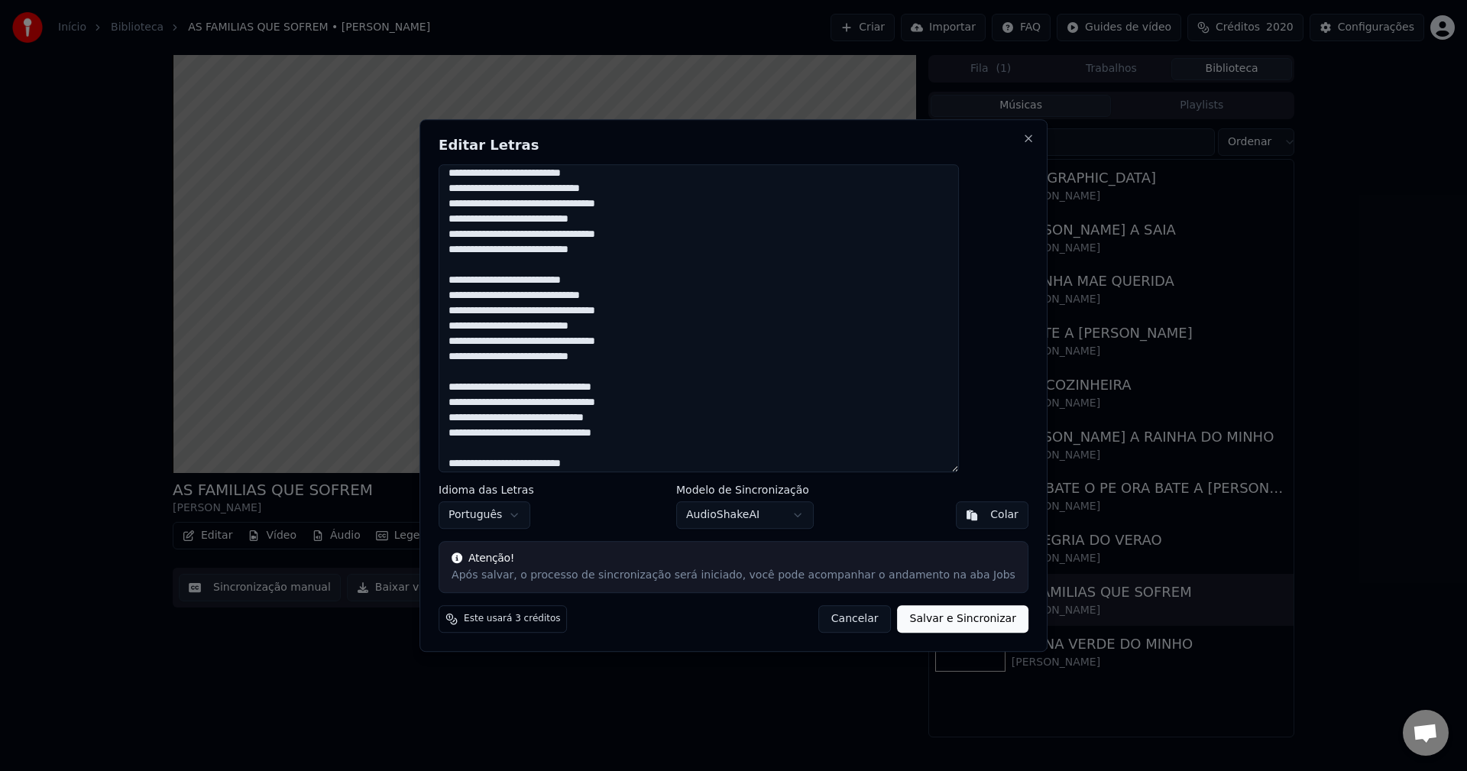
scroll to position [310, 0]
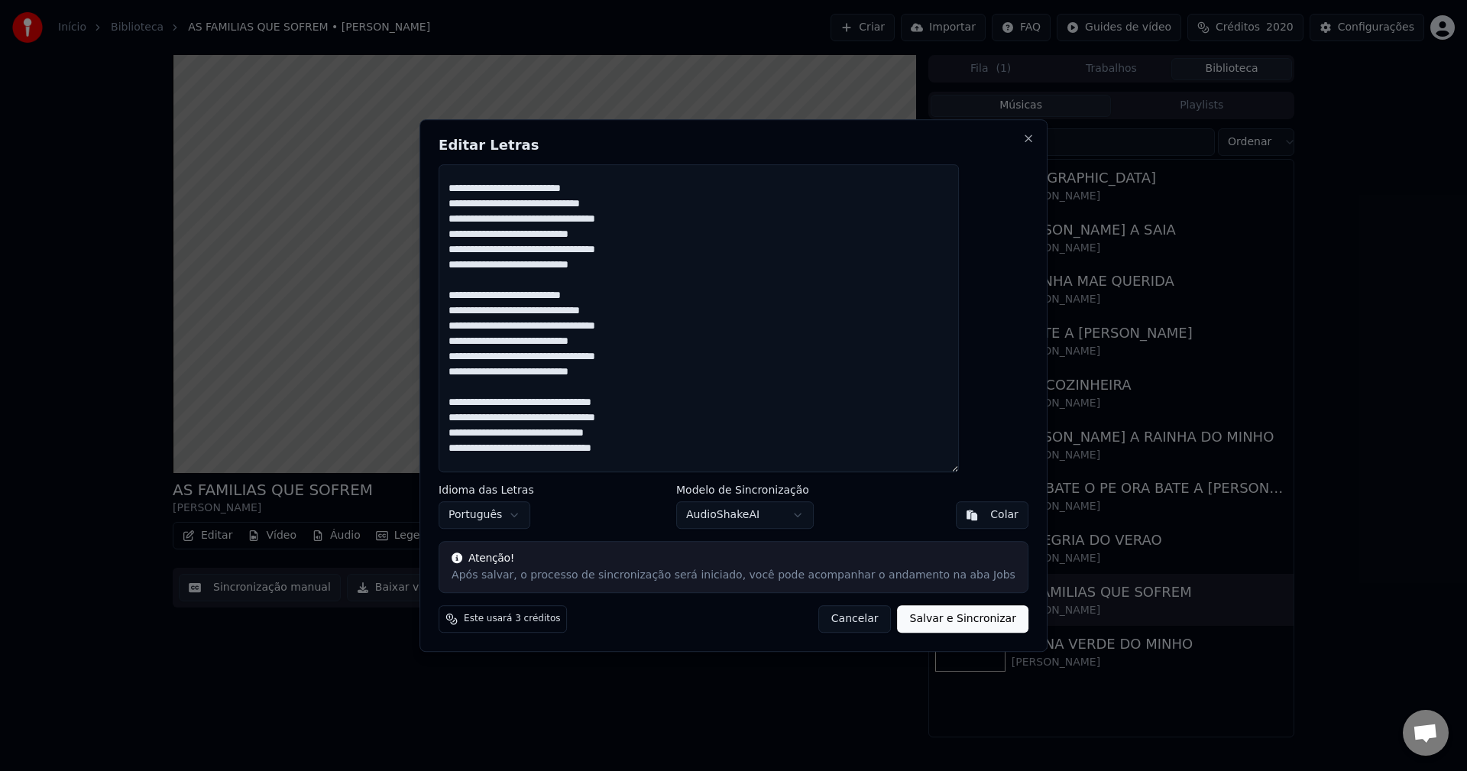
click at [845, 621] on button "Cancelar" at bounding box center [854, 618] width 73 height 27
type textarea "**********"
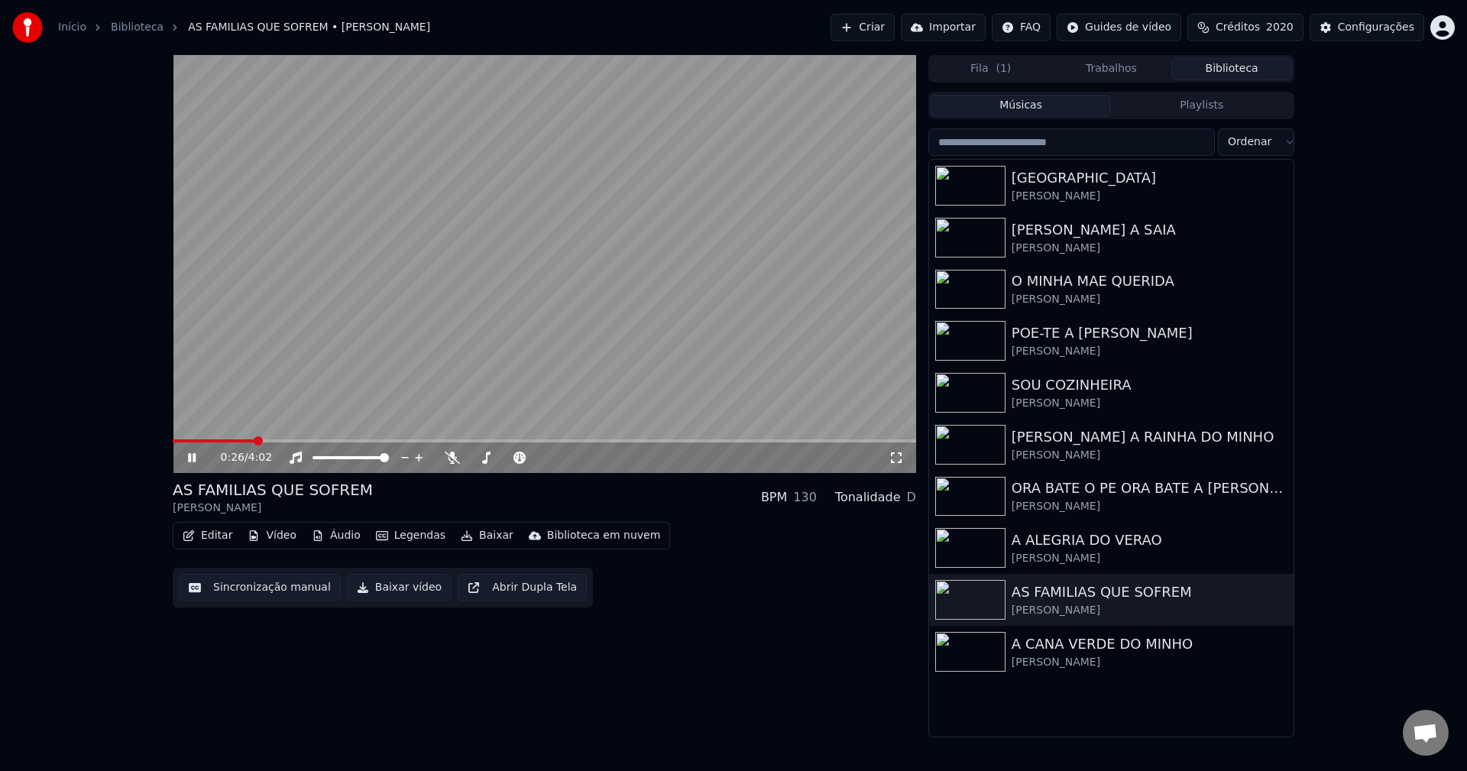
drag, startPoint x: 793, startPoint y: 320, endPoint x: 778, endPoint y: 343, distance: 27.1
click at [793, 320] on video at bounding box center [544, 264] width 743 height 418
click at [202, 538] on button "Editar" at bounding box center [207, 535] width 62 height 21
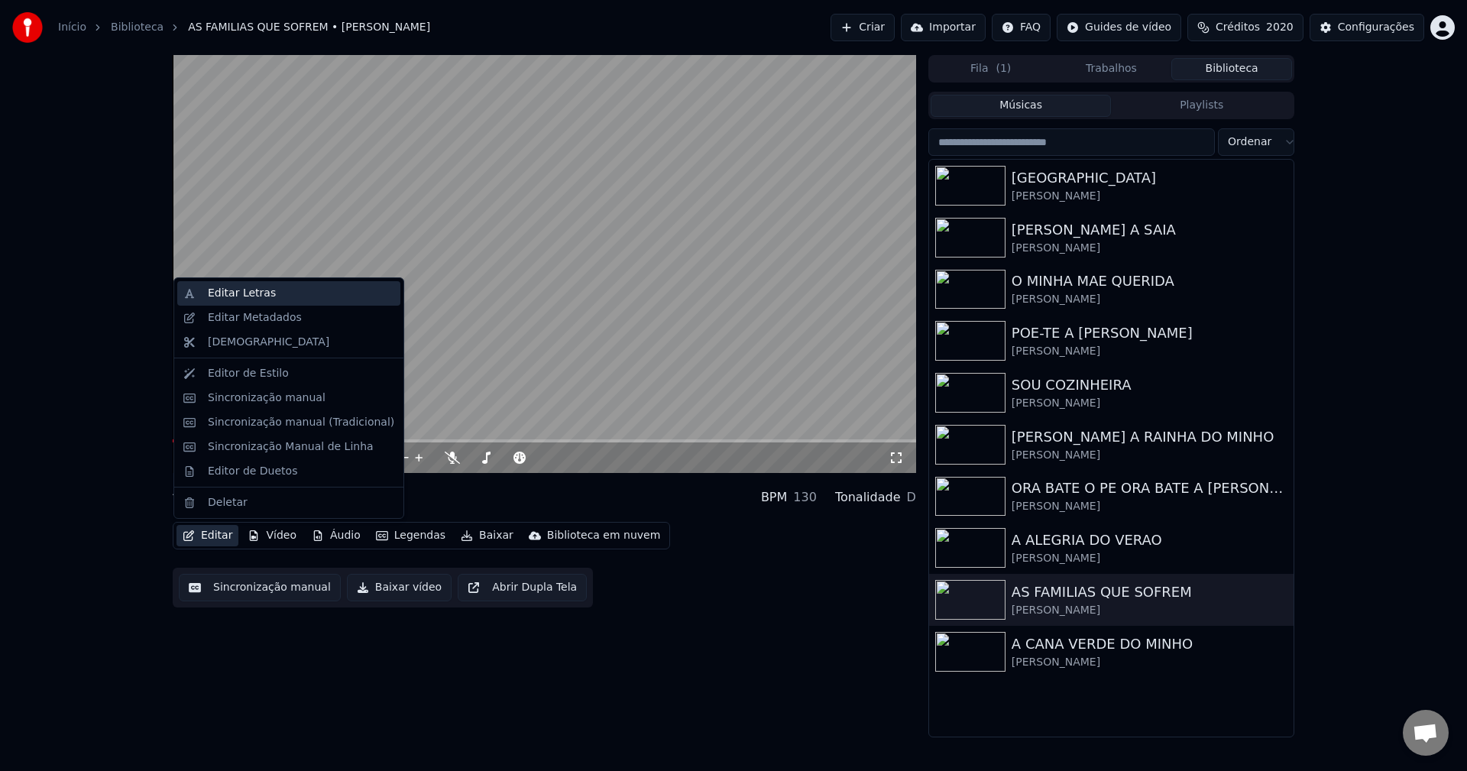
click at [234, 286] on div "Editar Letras" at bounding box center [242, 293] width 68 height 15
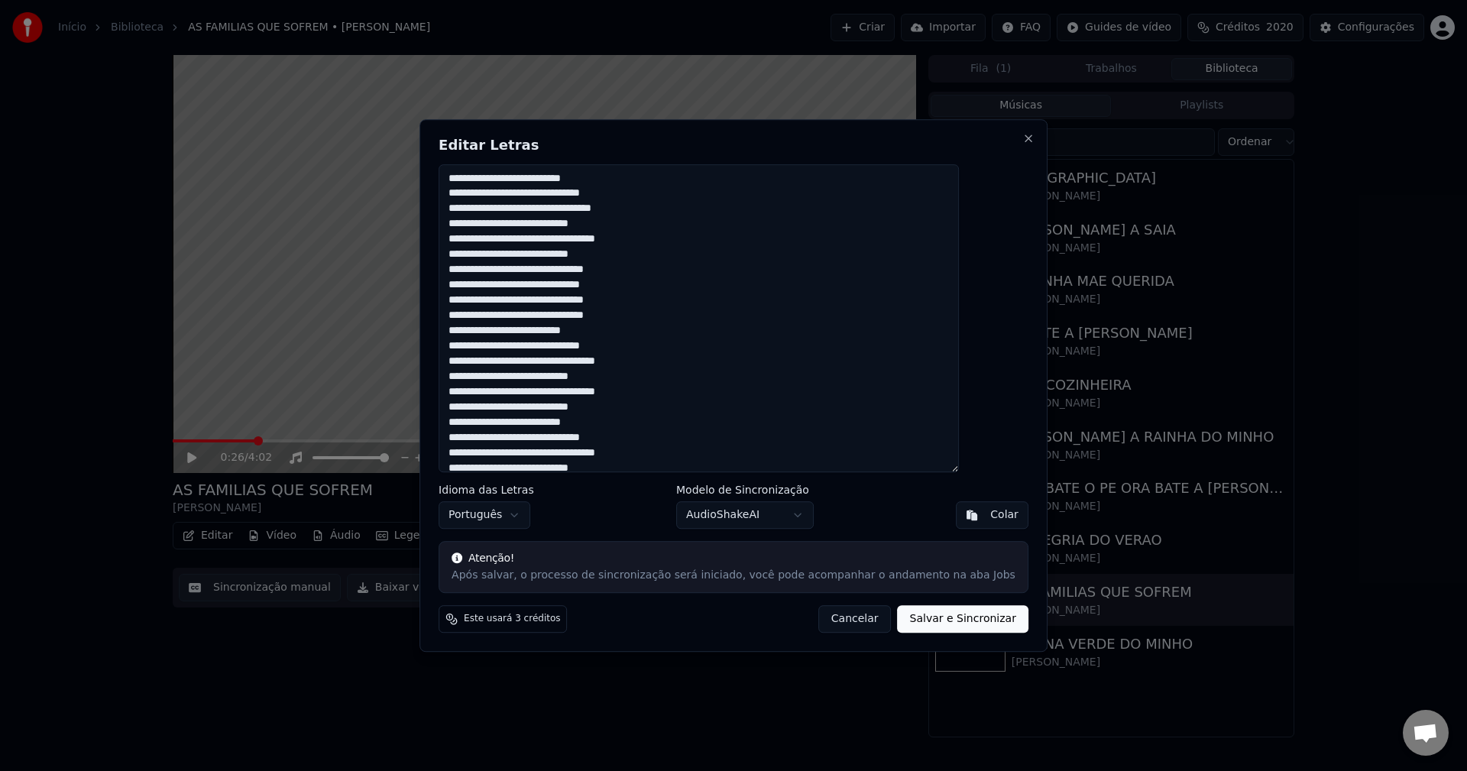
click at [566, 277] on textarea at bounding box center [698, 318] width 520 height 309
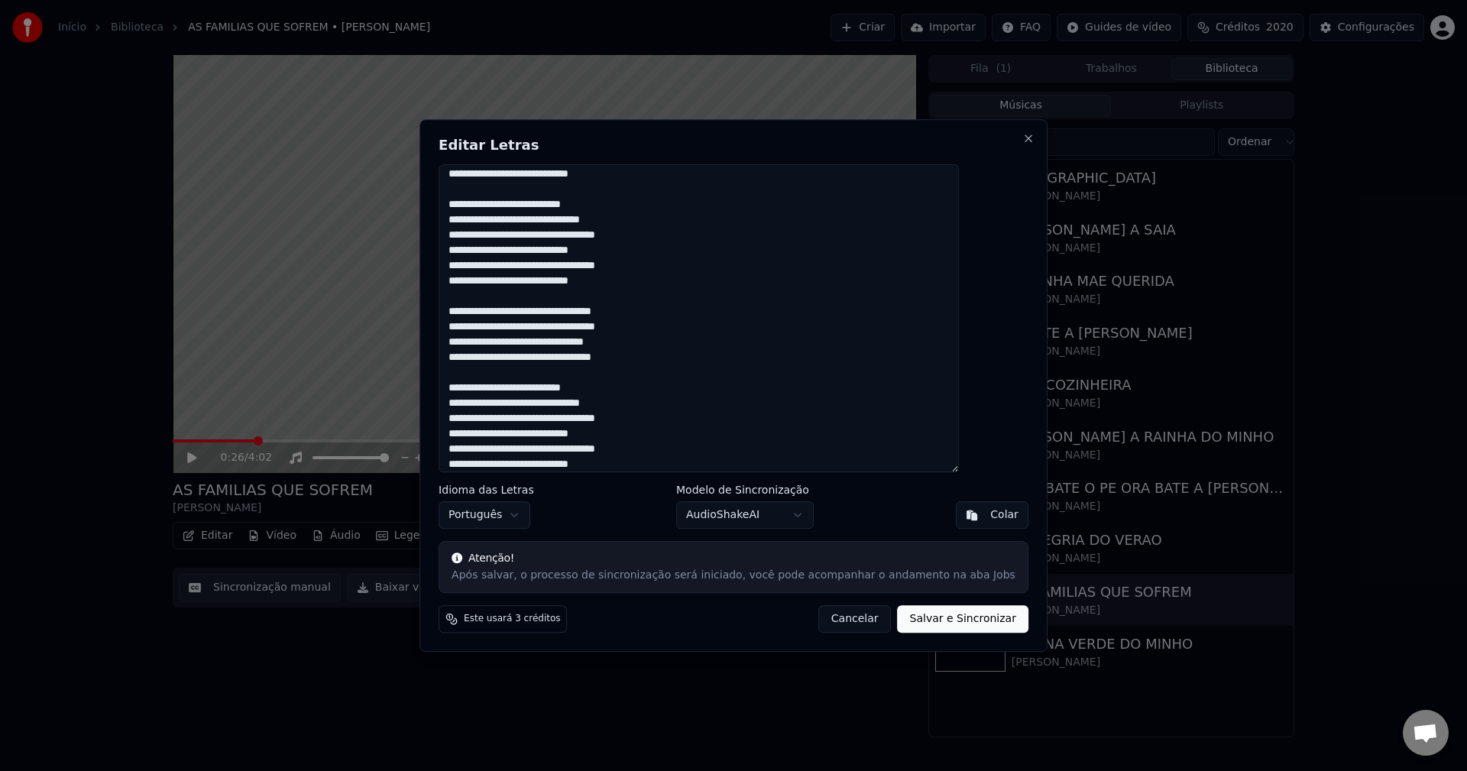
type textarea "**********"
click at [956, 629] on button "Salvar e Sincronizar" at bounding box center [962, 618] width 131 height 27
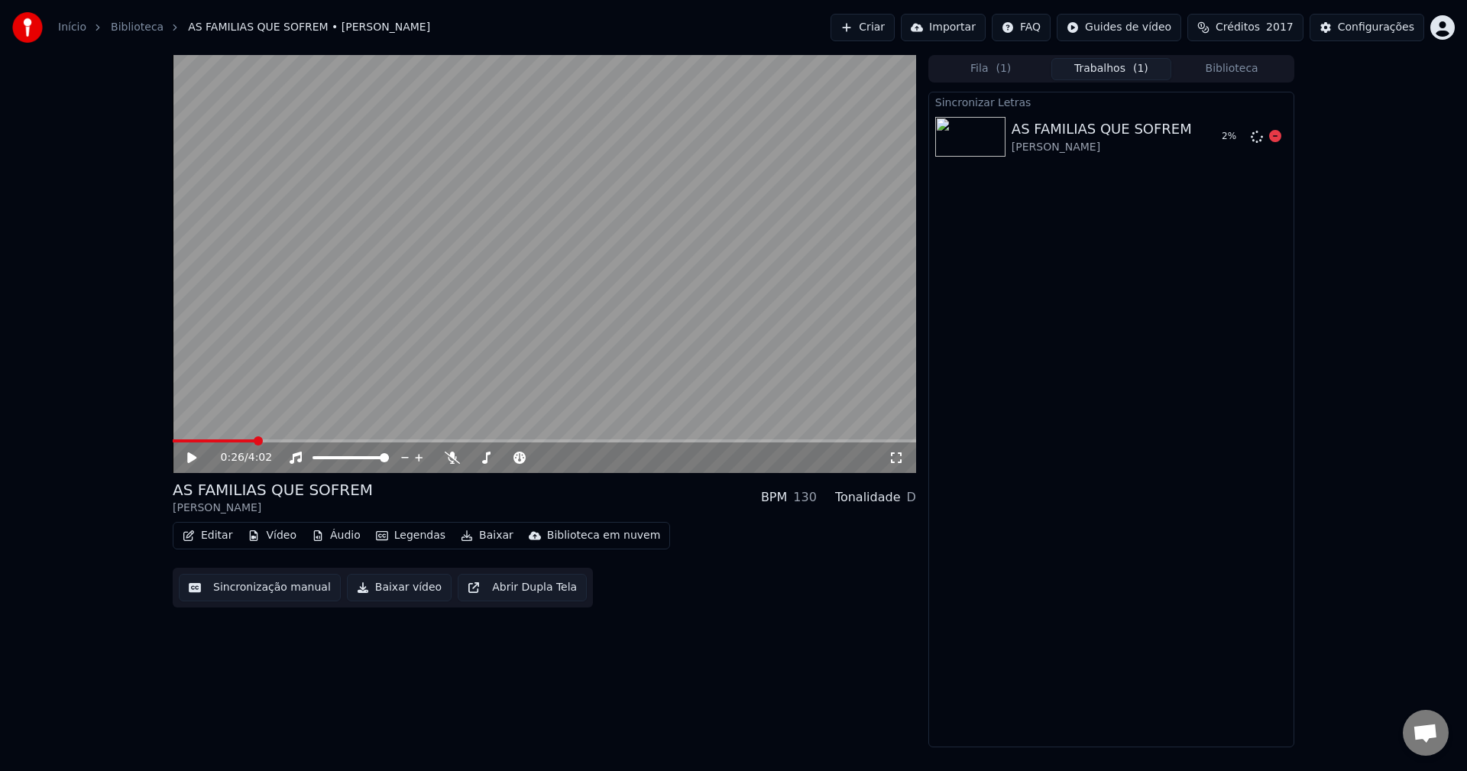
click at [1099, 144] on div at bounding box center [1275, 137] width 12 height 18
click at [1099, 142] on icon at bounding box center [1275, 136] width 12 height 12
click at [1099, 138] on icon at bounding box center [1256, 137] width 12 height 12
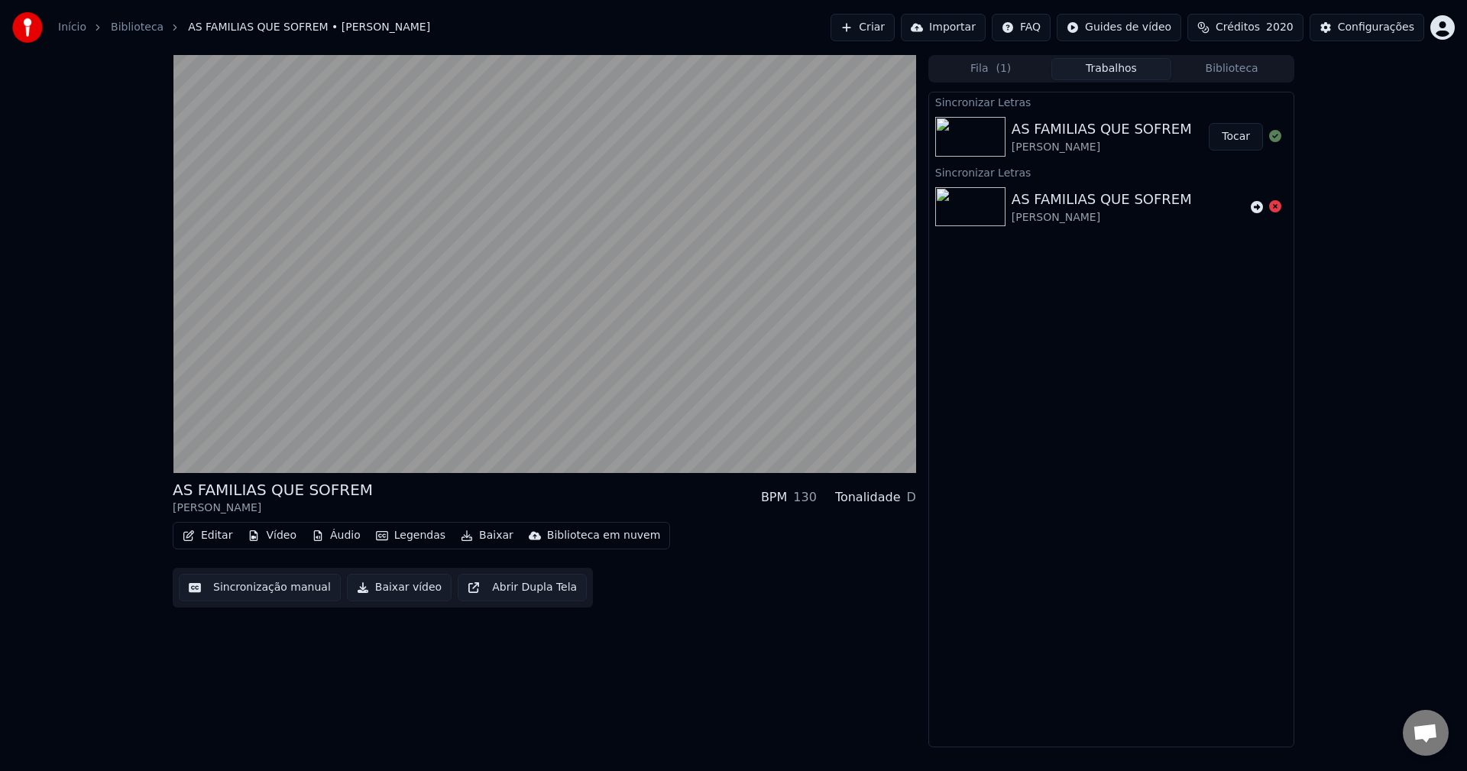
click at [1099, 123] on button "Tocar" at bounding box center [1235, 136] width 54 height 27
click at [304, 592] on button "Sincronização manual" at bounding box center [260, 587] width 162 height 27
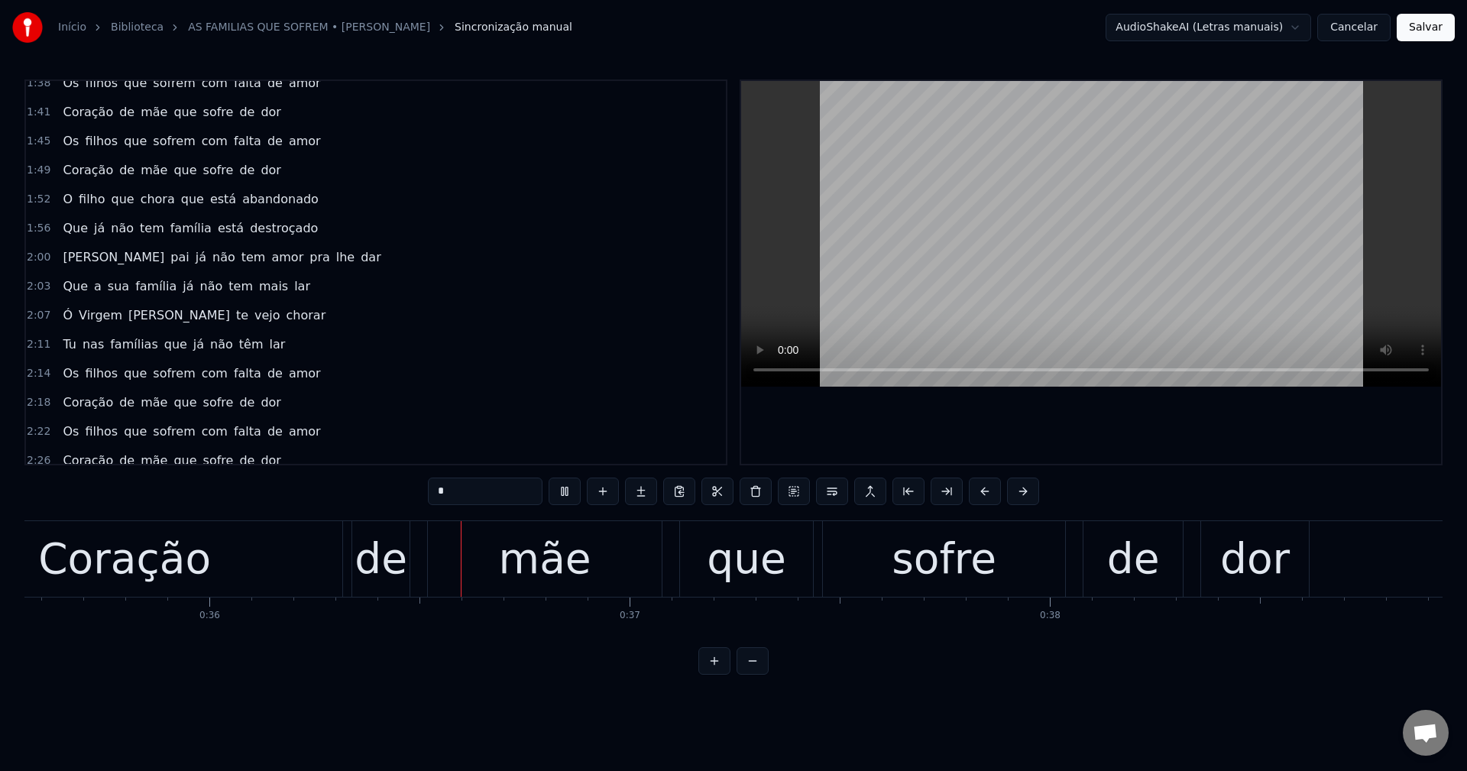
scroll to position [0, 14997]
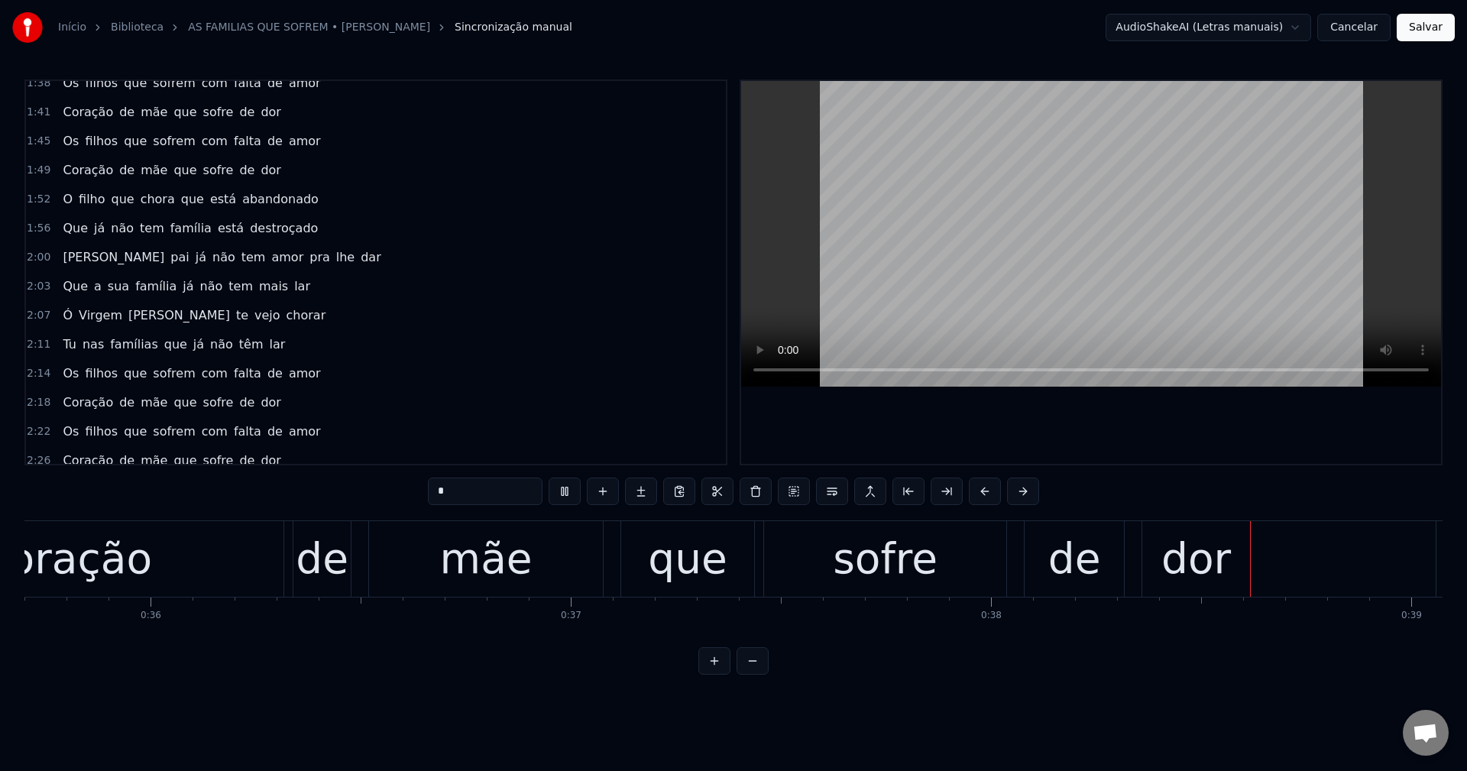
click at [63, 196] on span "O" at bounding box center [67, 199] width 13 height 18
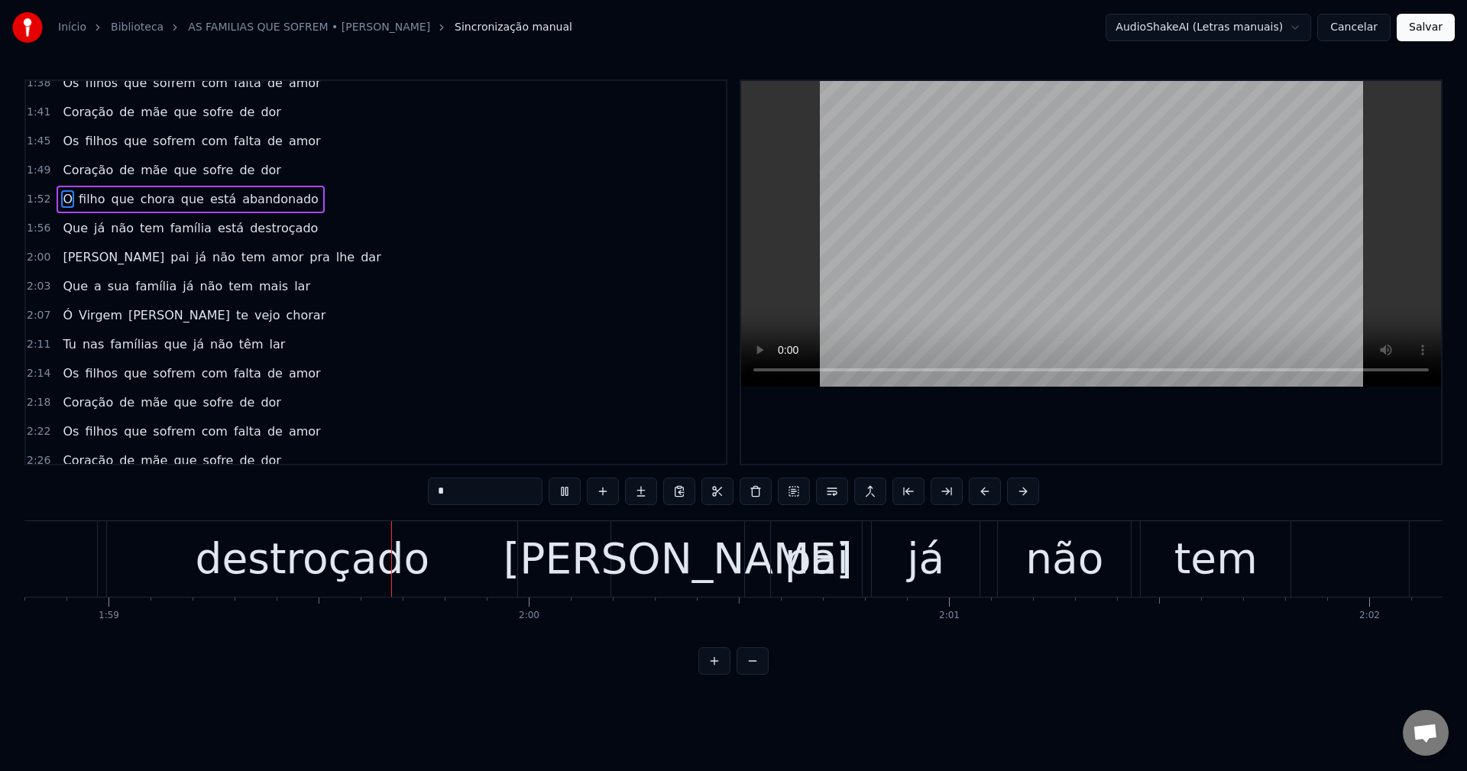
scroll to position [0, 49949]
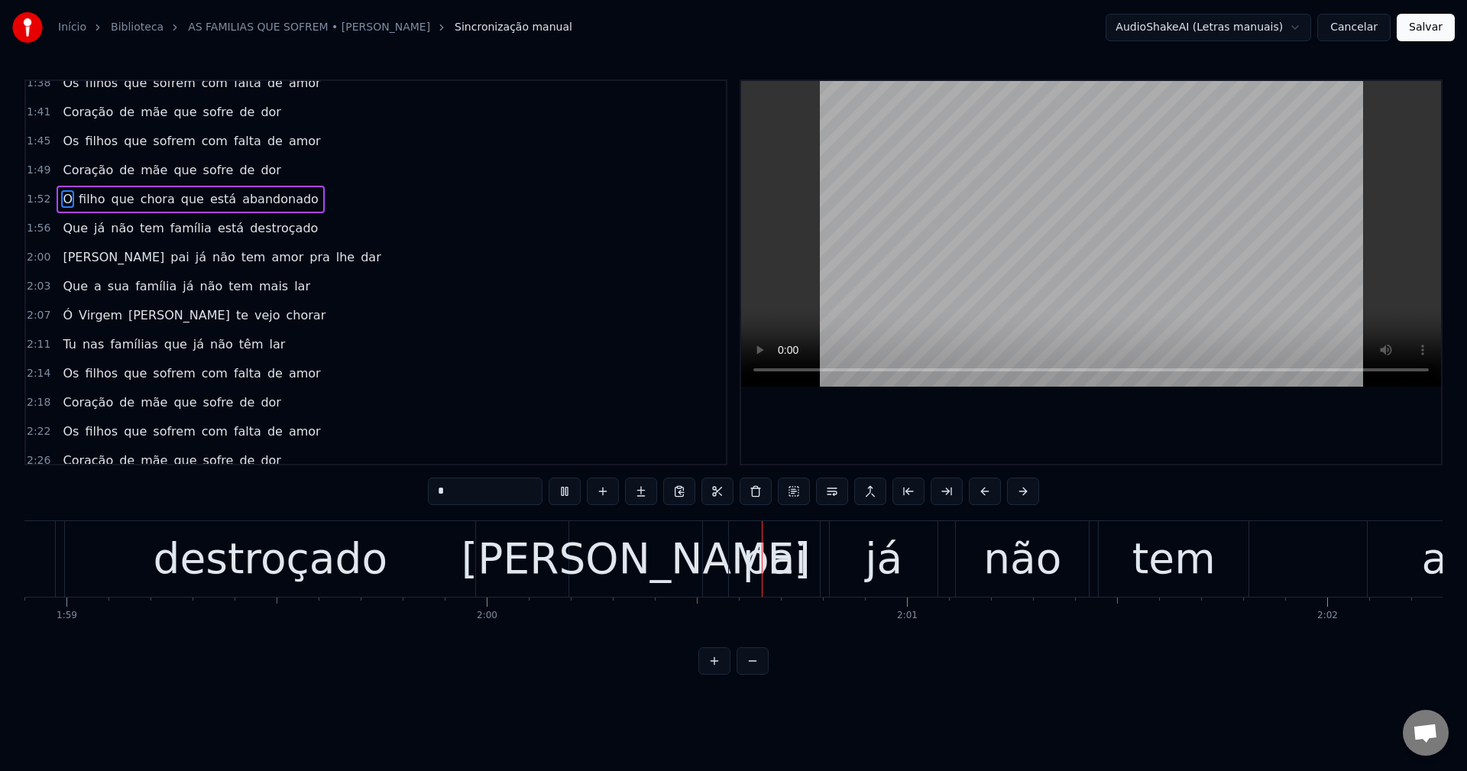
click at [70, 232] on span "Que" at bounding box center [75, 228] width 28 height 18
type input "***"
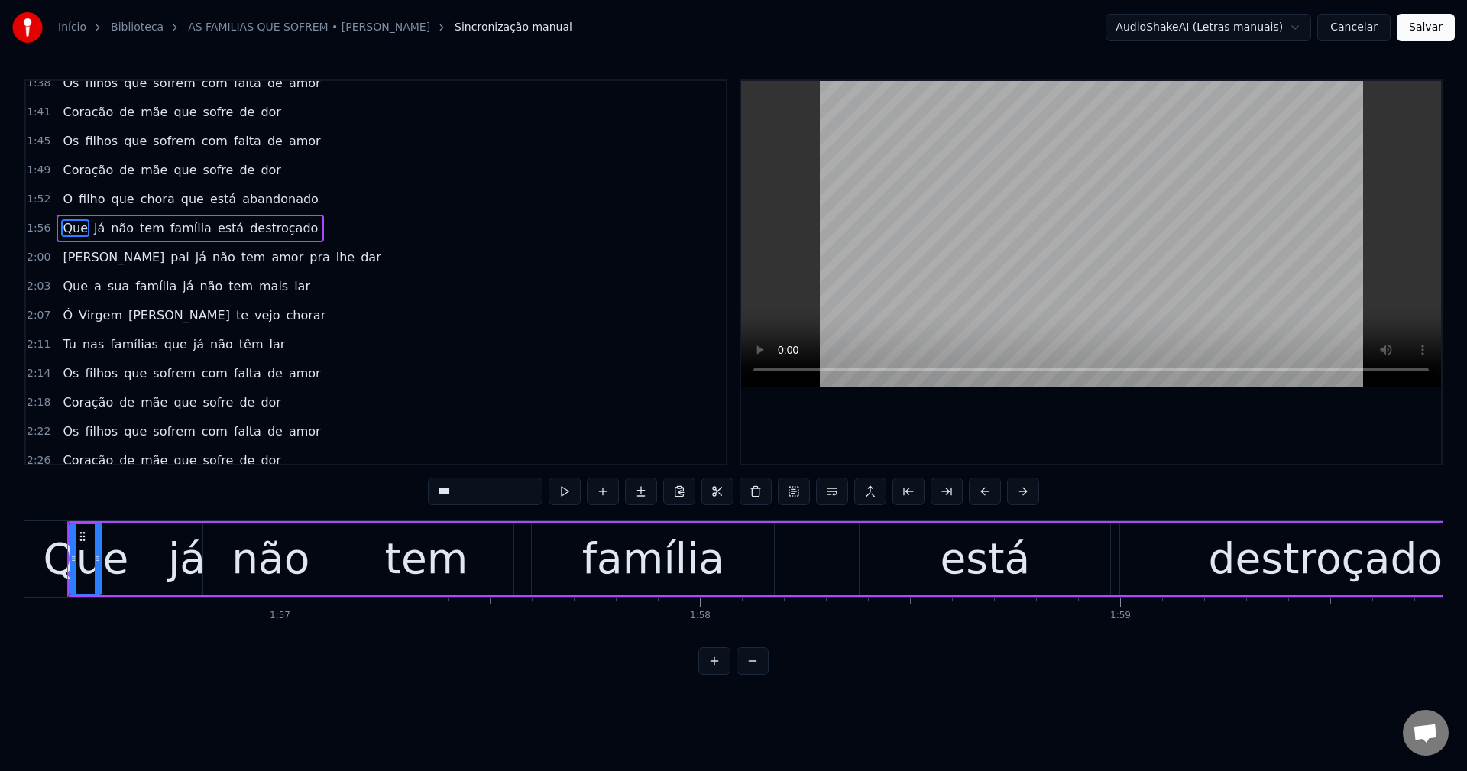
scroll to position [0, 48862]
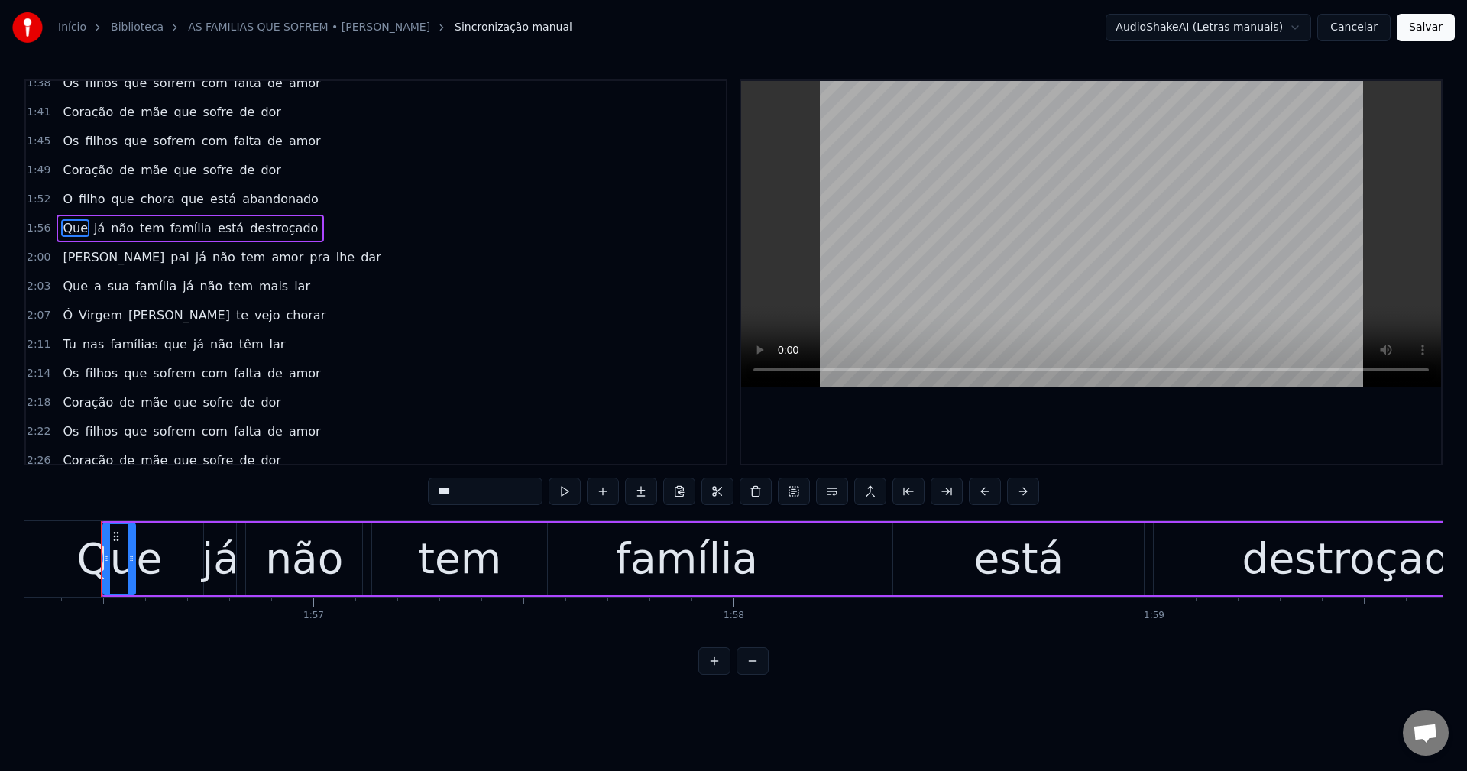
drag, startPoint x: 487, startPoint y: 481, endPoint x: 351, endPoint y: 450, distance: 139.5
click at [351, 450] on div "0:16 Ó Virgem Maria te vejo chorar 0:20 Tu nas famílias que já não têm lar 0:24…" at bounding box center [733, 376] width 1418 height 595
click at [759, 490] on button at bounding box center [755, 490] width 32 height 27
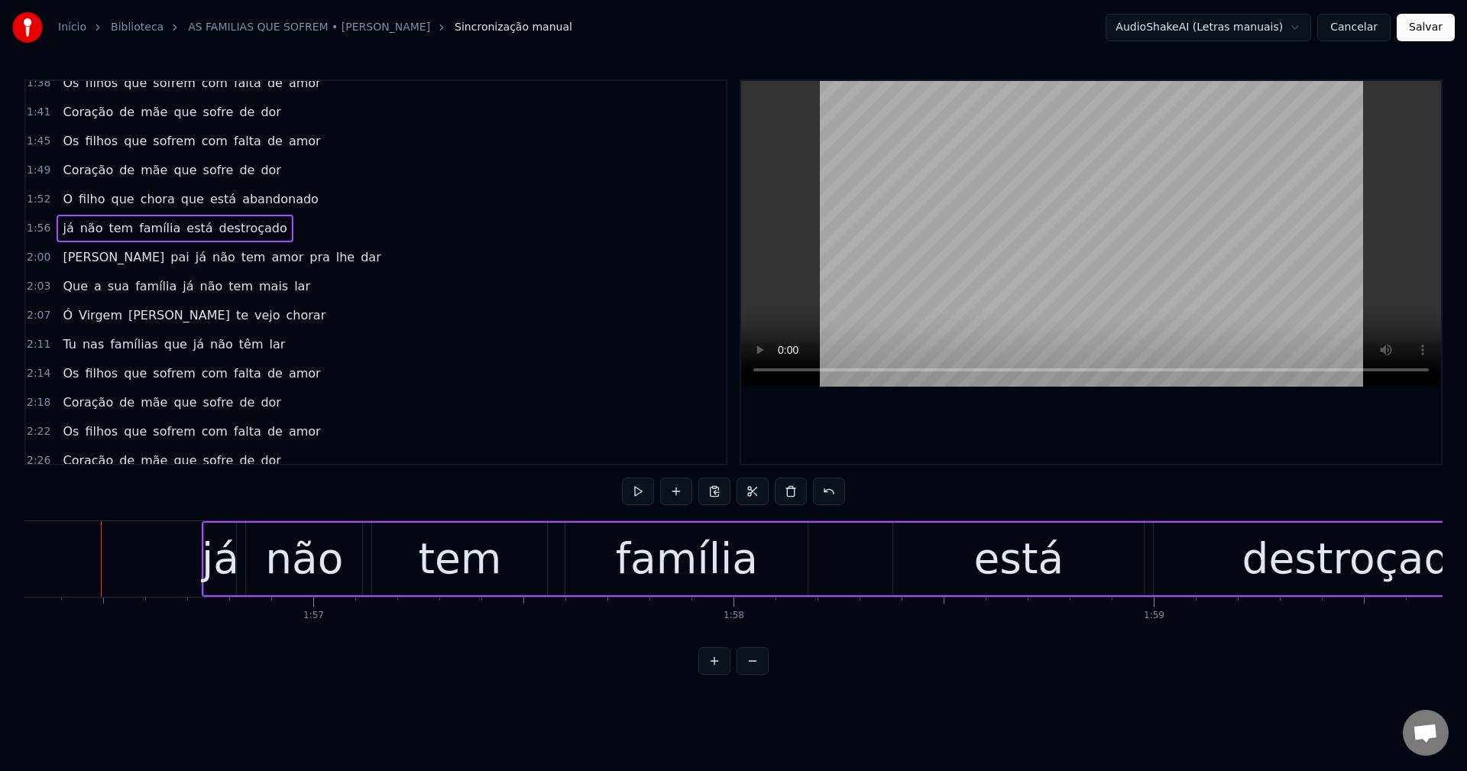
click at [224, 568] on div "já" at bounding box center [220, 558] width 37 height 63
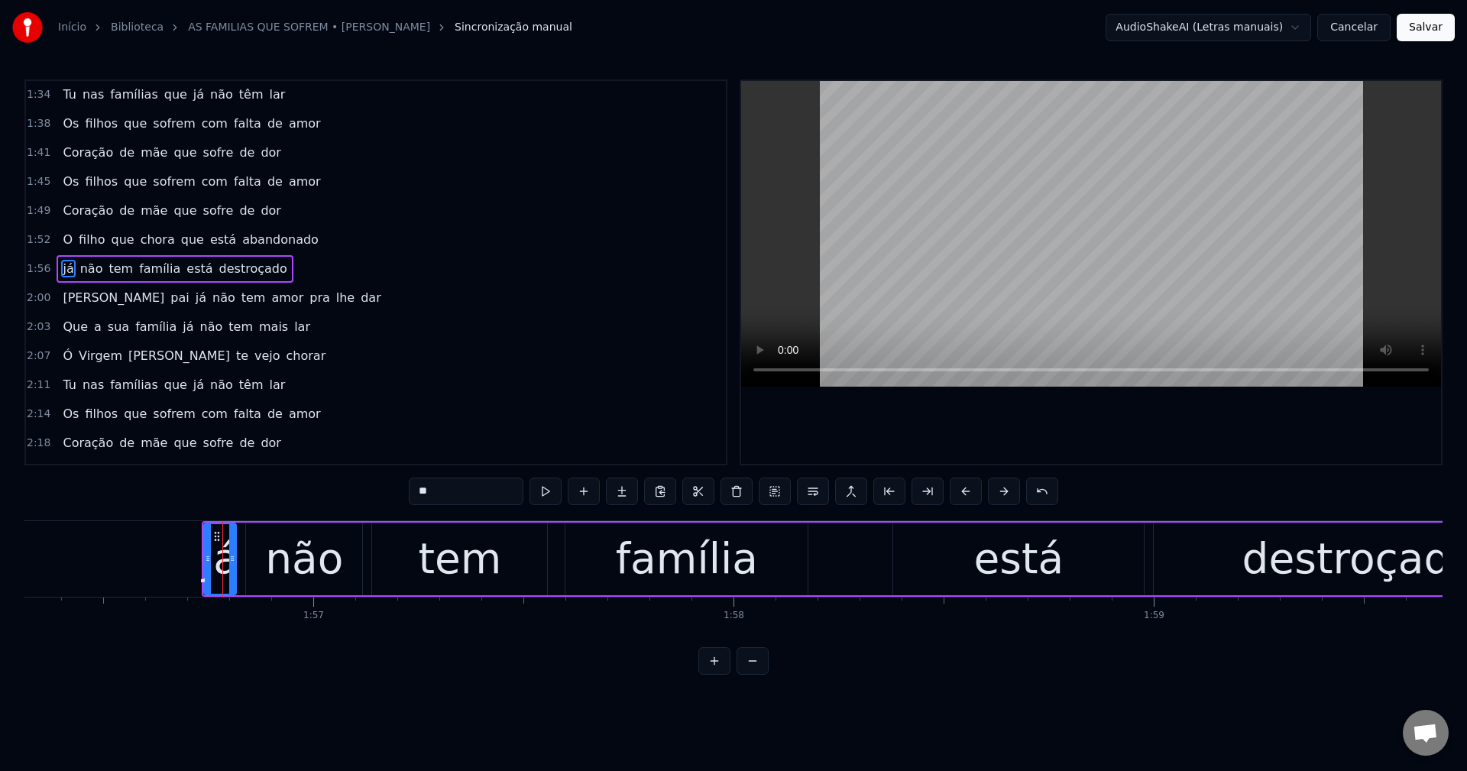
scroll to position [490, 0]
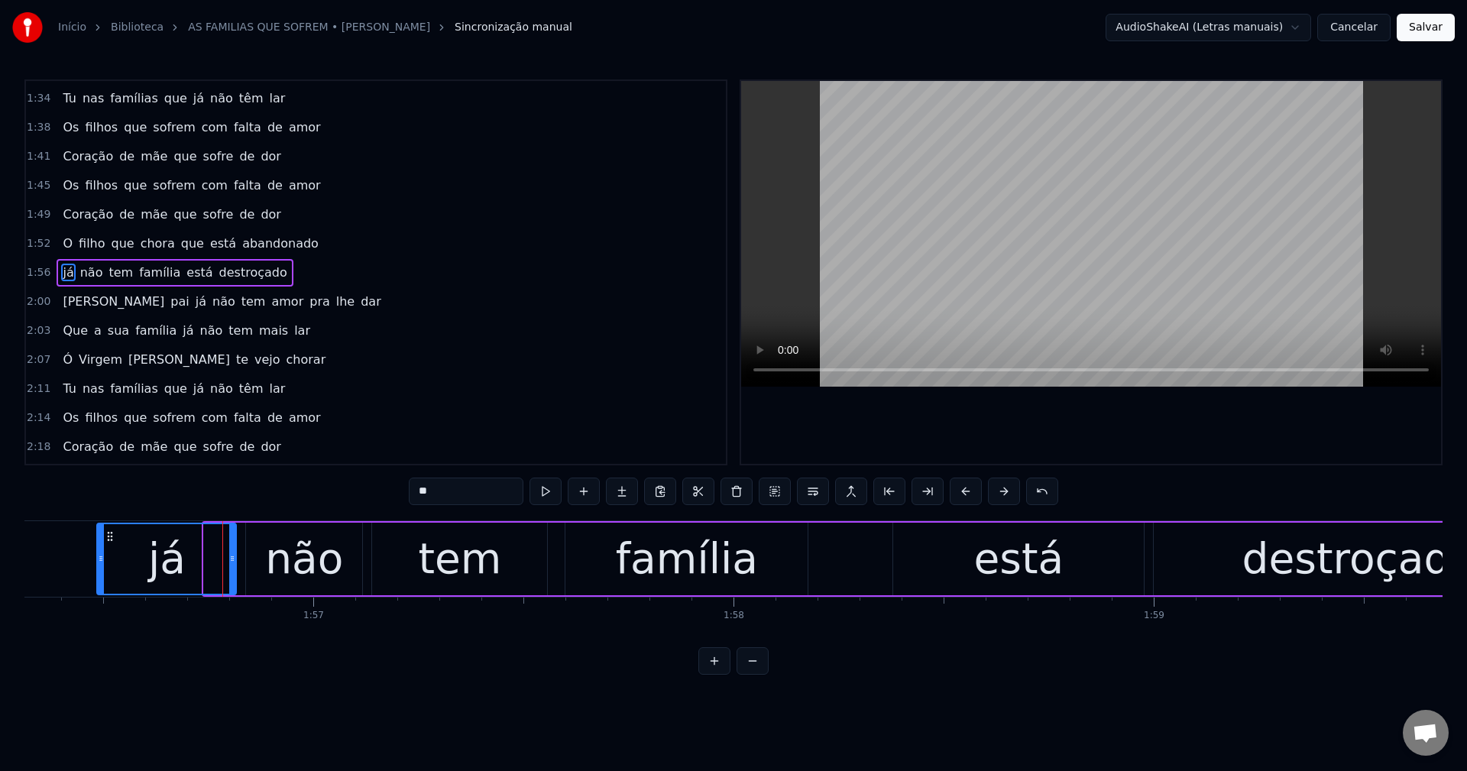
drag, startPoint x: 209, startPoint y: 555, endPoint x: 102, endPoint y: 584, distance: 110.6
click at [102, 584] on div at bounding box center [101, 559] width 6 height 70
click at [467, 491] on input "**" at bounding box center [466, 490] width 115 height 27
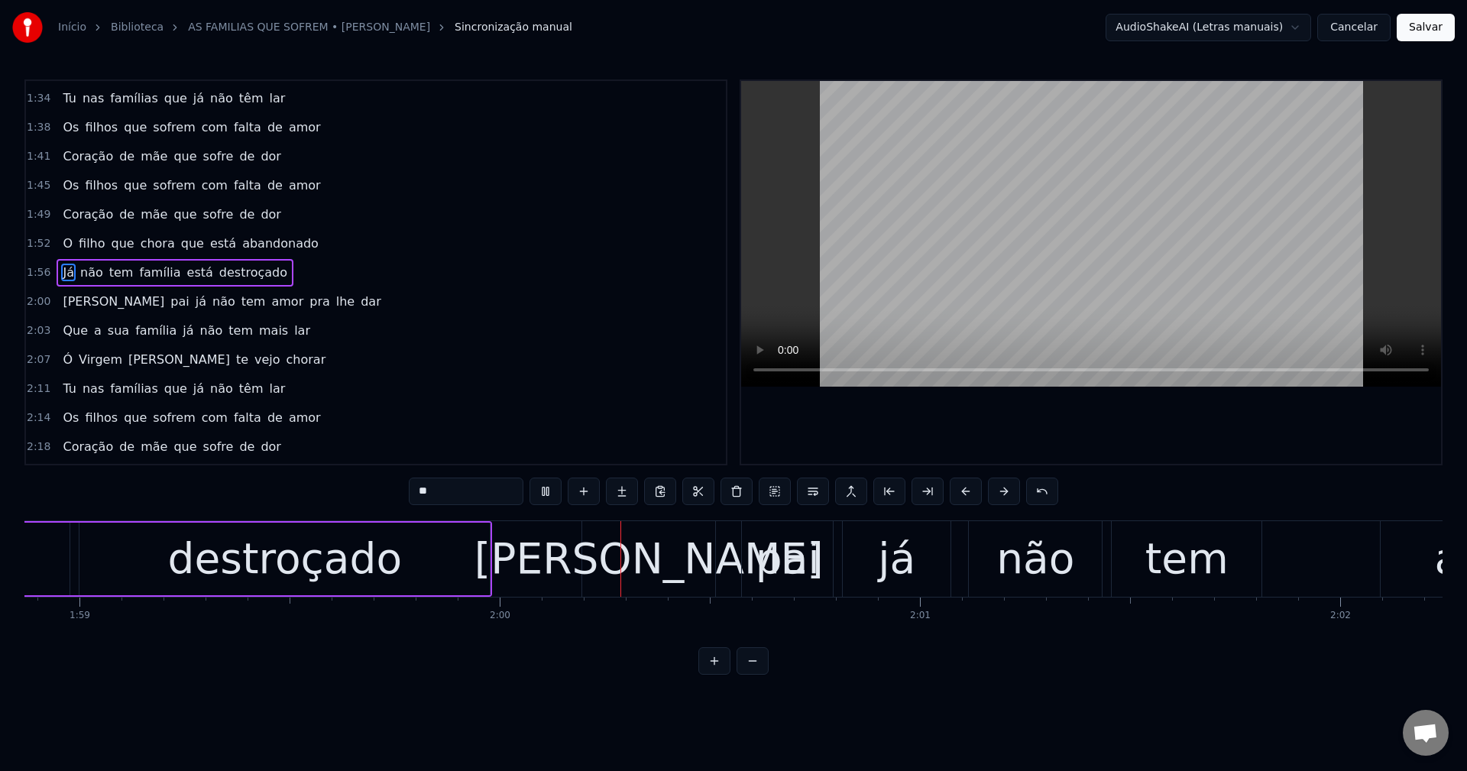
scroll to position [0, 50199]
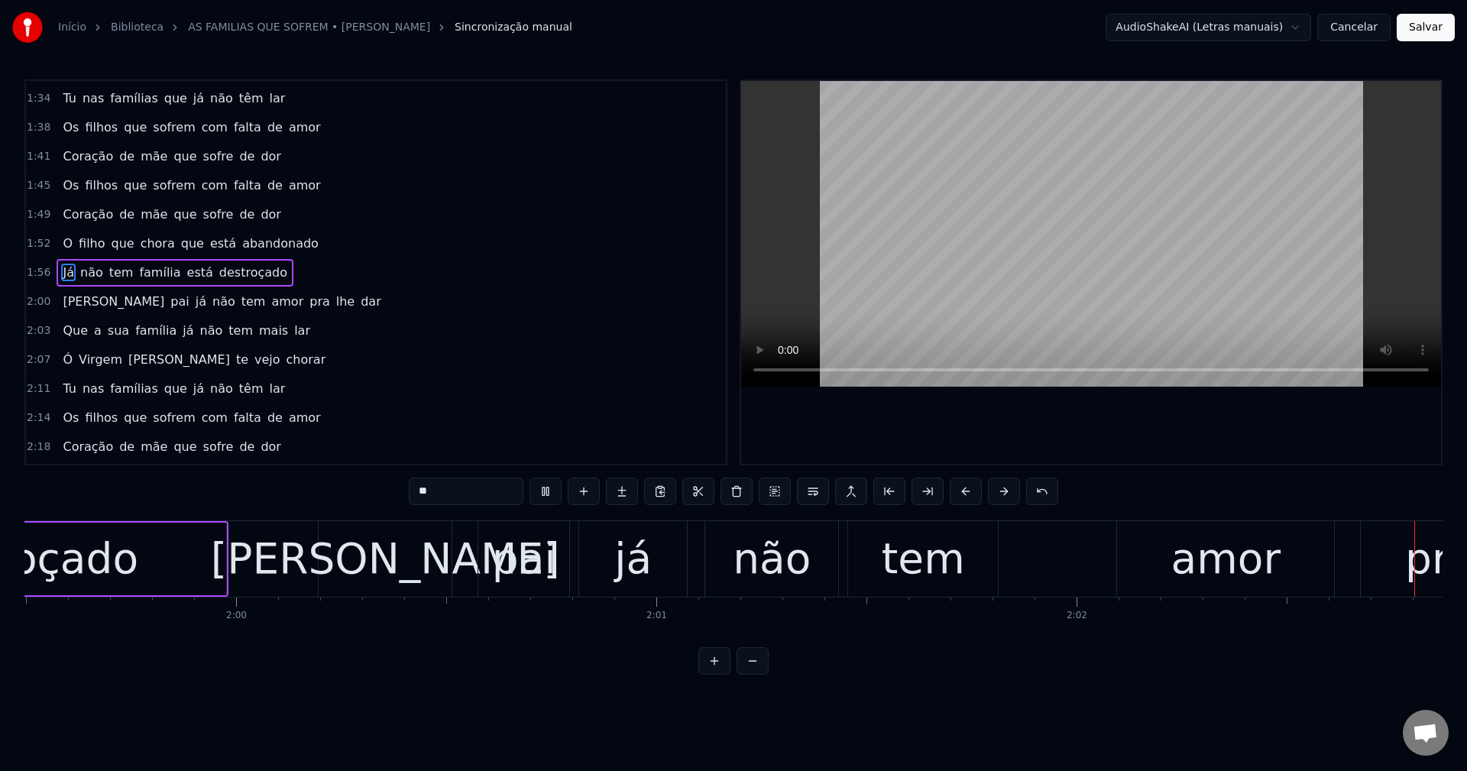
click at [62, 305] on span "Seu" at bounding box center [113, 302] width 105 height 18
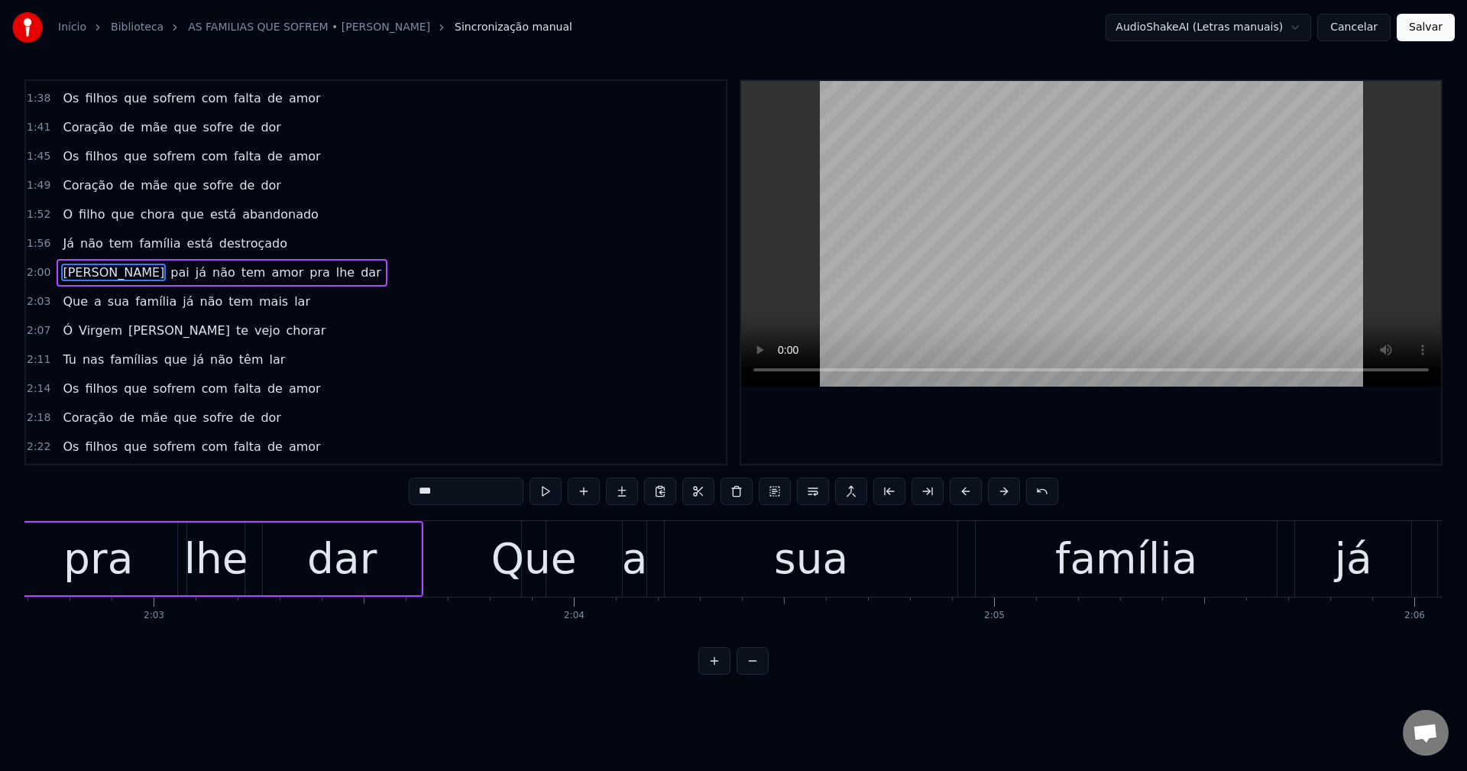
scroll to position [0, 51567]
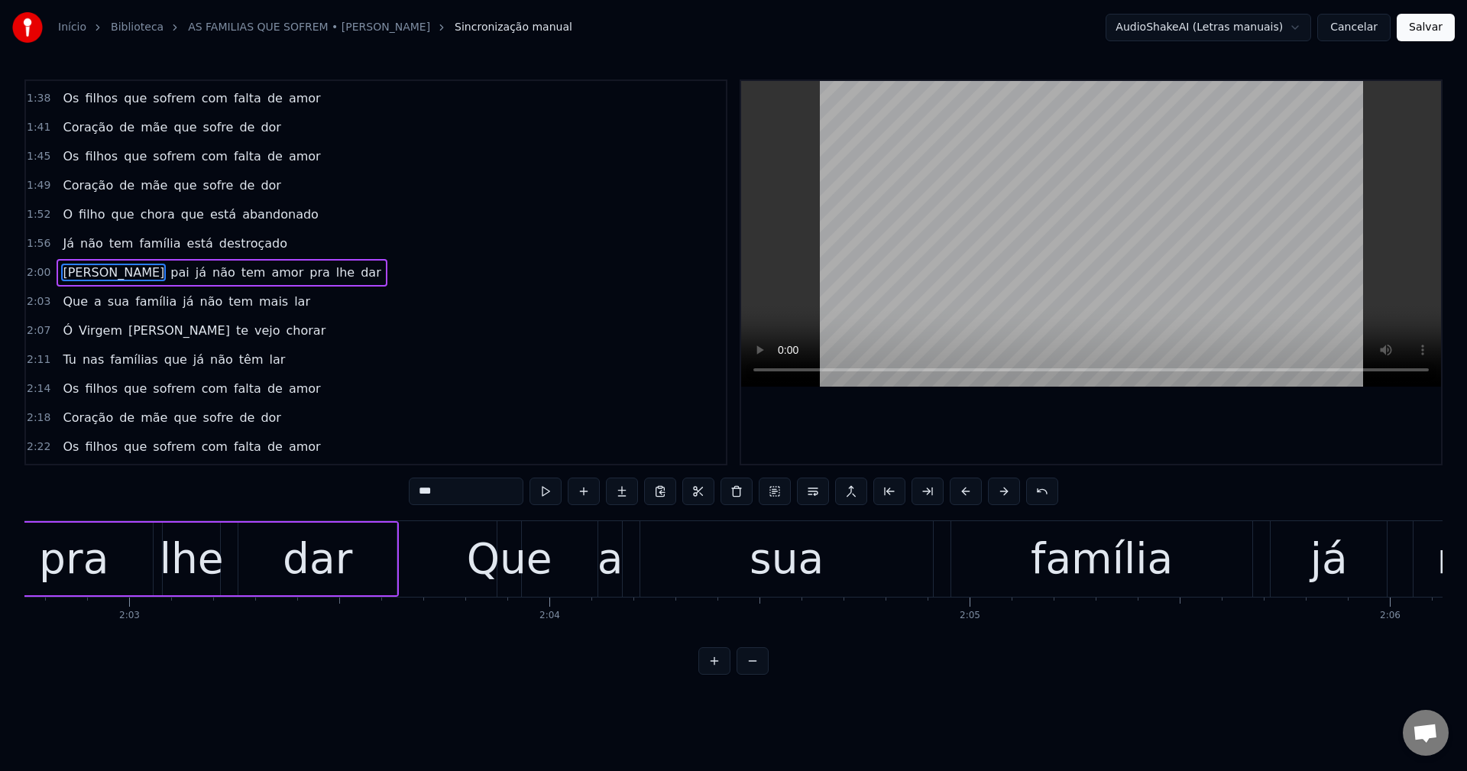
click at [473, 477] on input "***" at bounding box center [466, 490] width 115 height 27
click at [169, 273] on span "pai" at bounding box center [179, 273] width 21 height 18
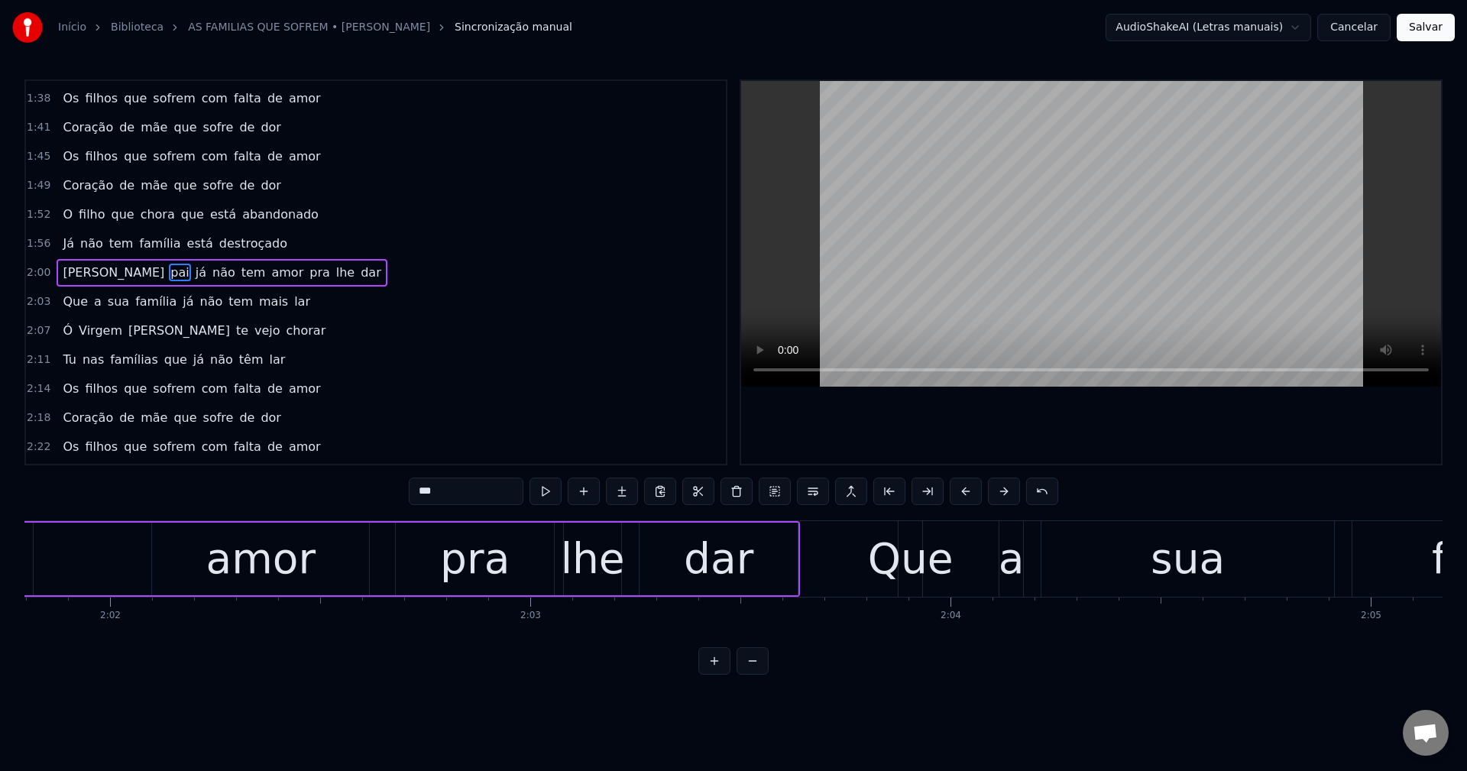
click at [468, 489] on input "***" at bounding box center [466, 490] width 115 height 27
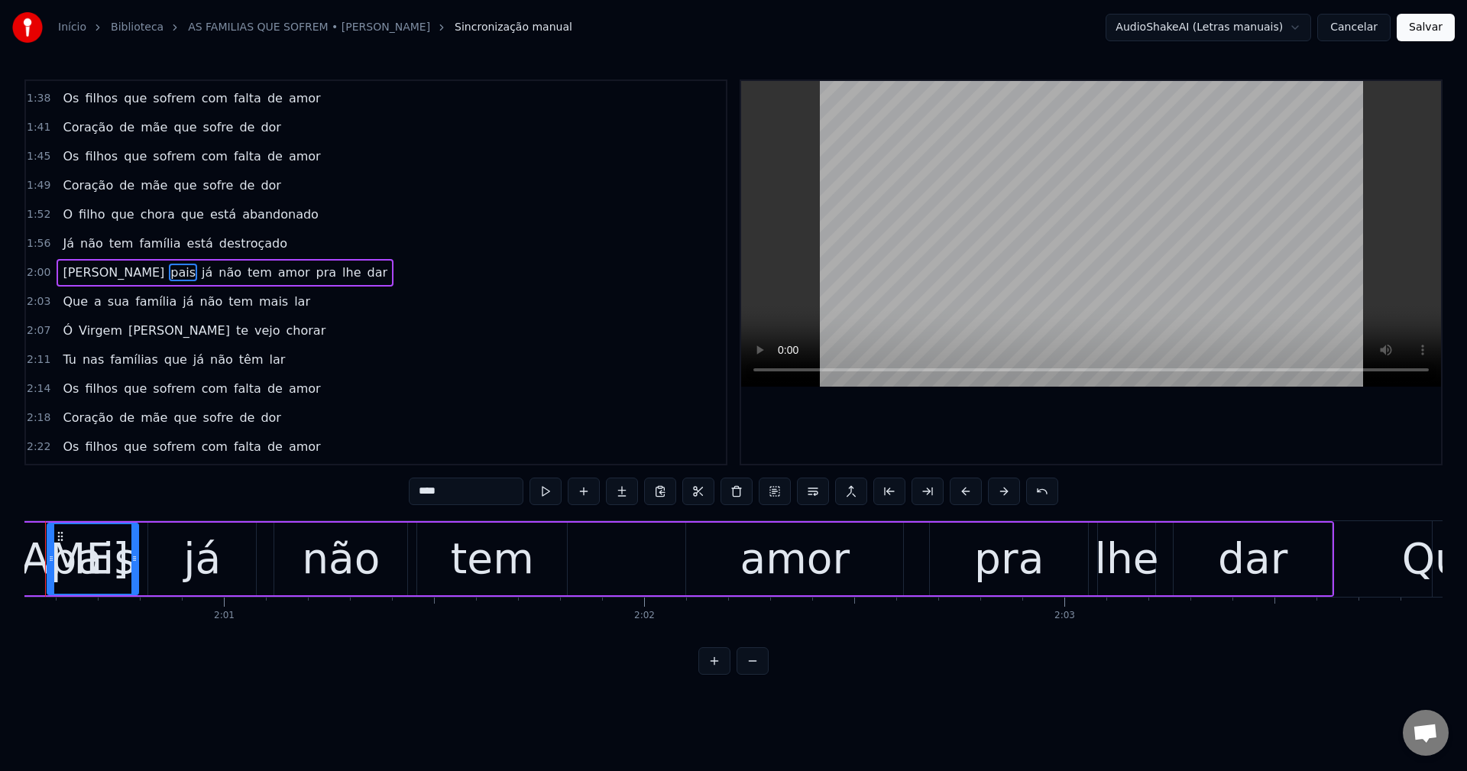
scroll to position [0, 50576]
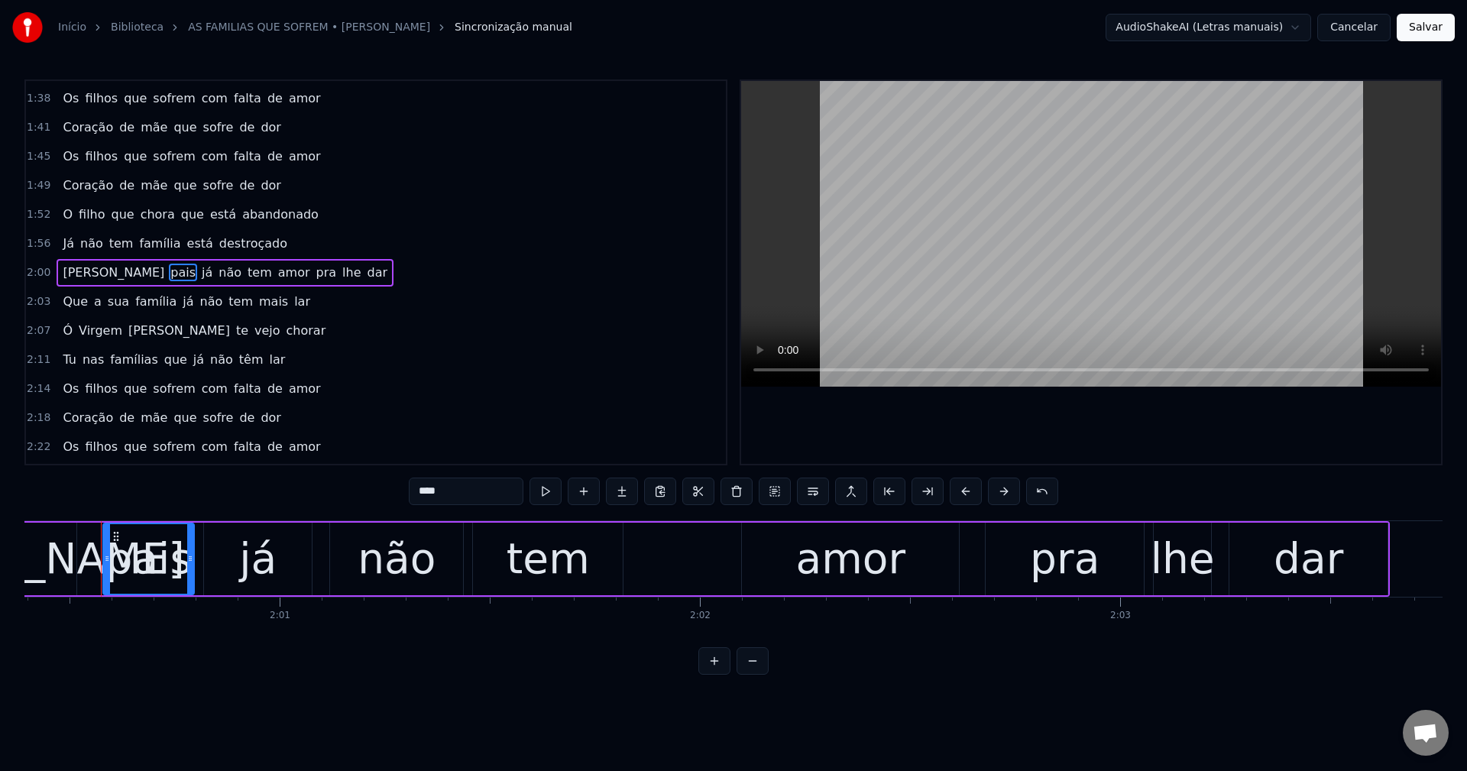
click at [246, 277] on span "tem" at bounding box center [259, 273] width 27 height 18
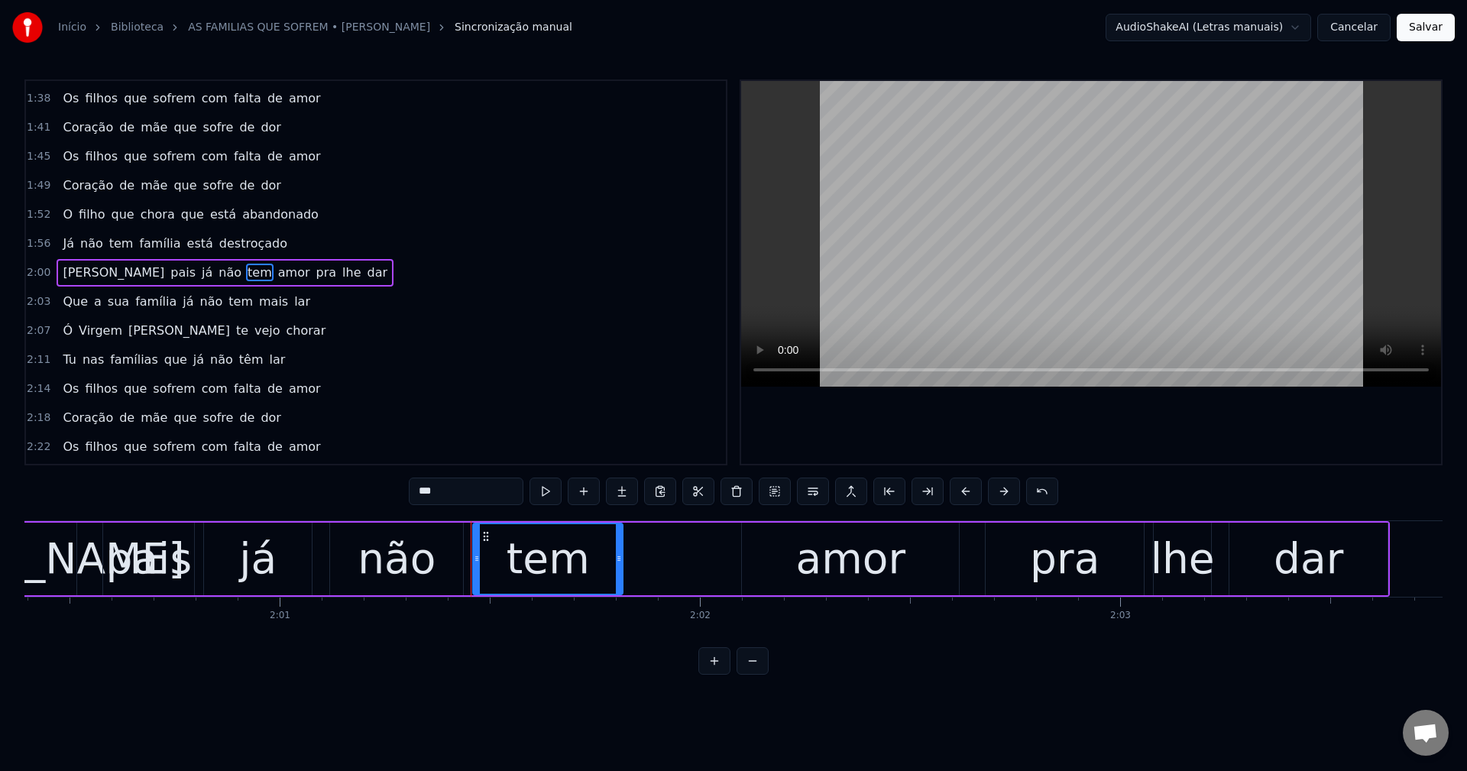
click at [447, 490] on input "***" at bounding box center [466, 490] width 115 height 27
type input "***"
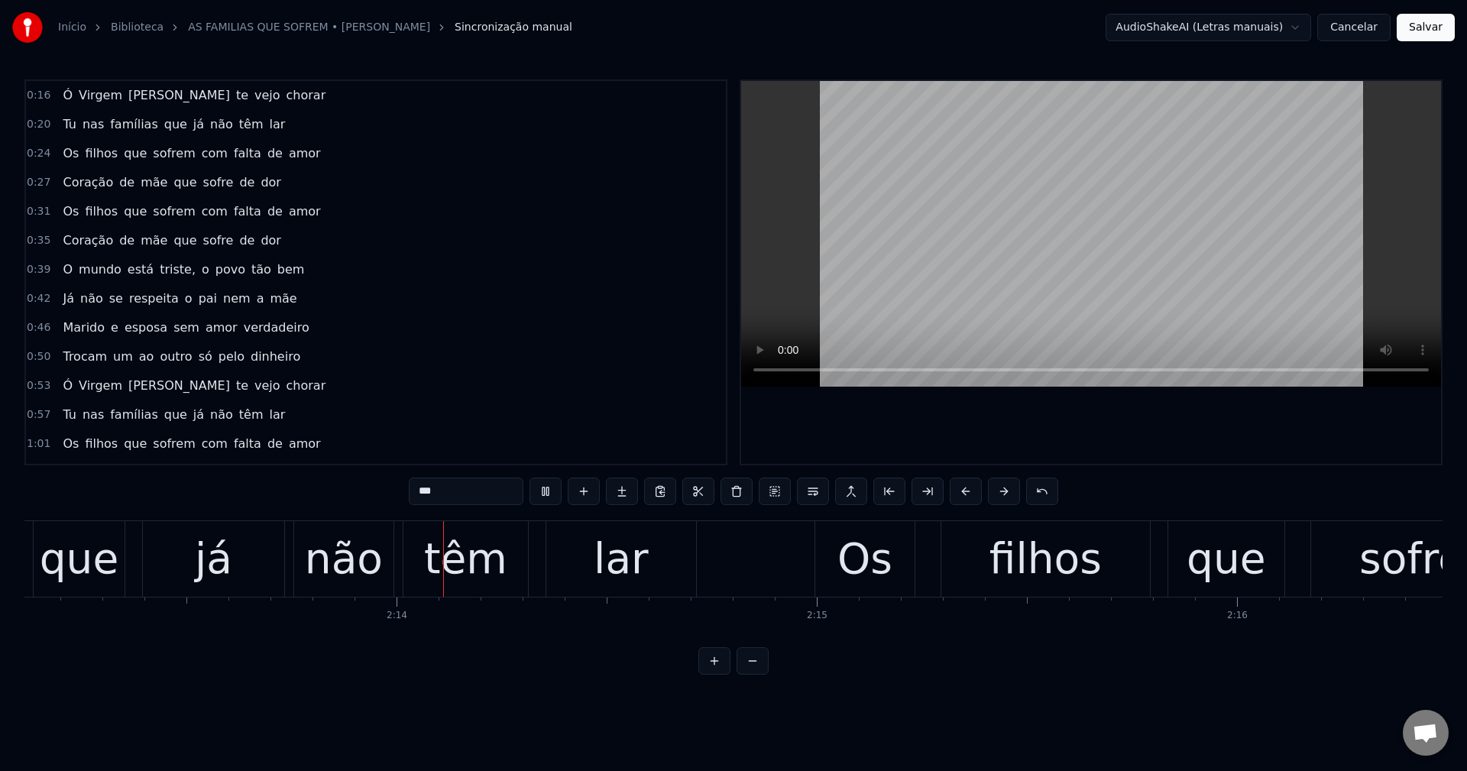
scroll to position [0, 55960]
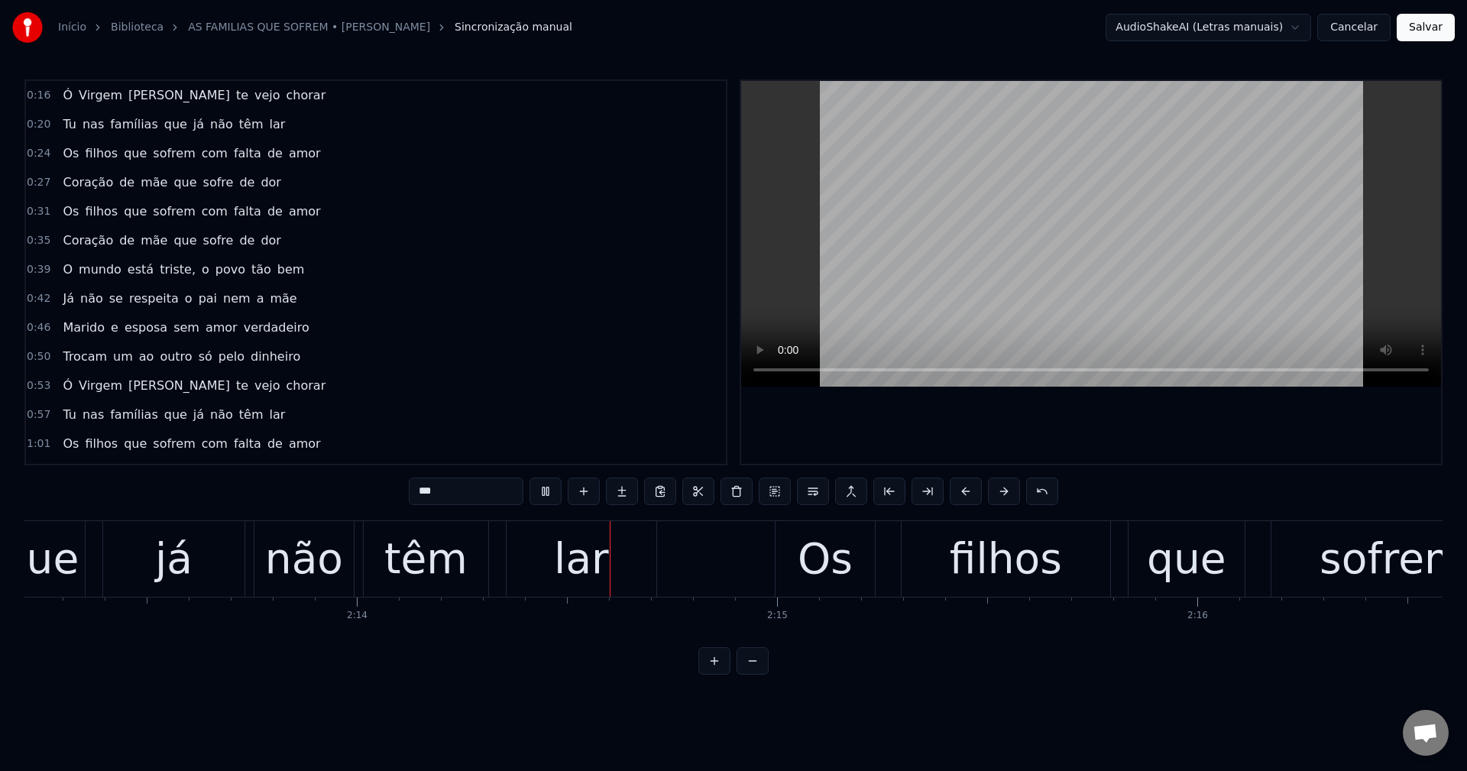
click at [1099, 30] on button "Salvar" at bounding box center [1425, 27] width 58 height 27
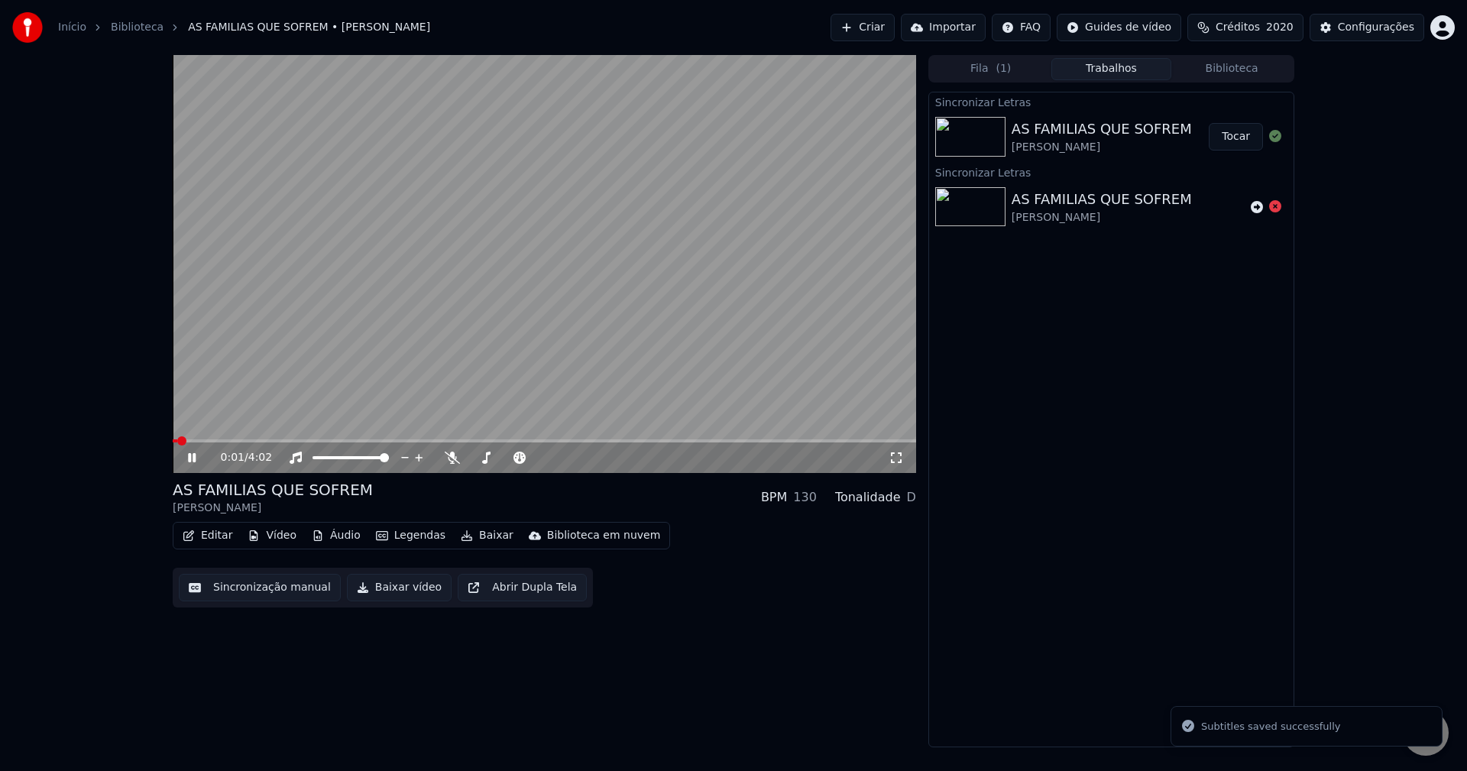
click at [393, 591] on button "Baixar vídeo" at bounding box center [399, 587] width 105 height 27
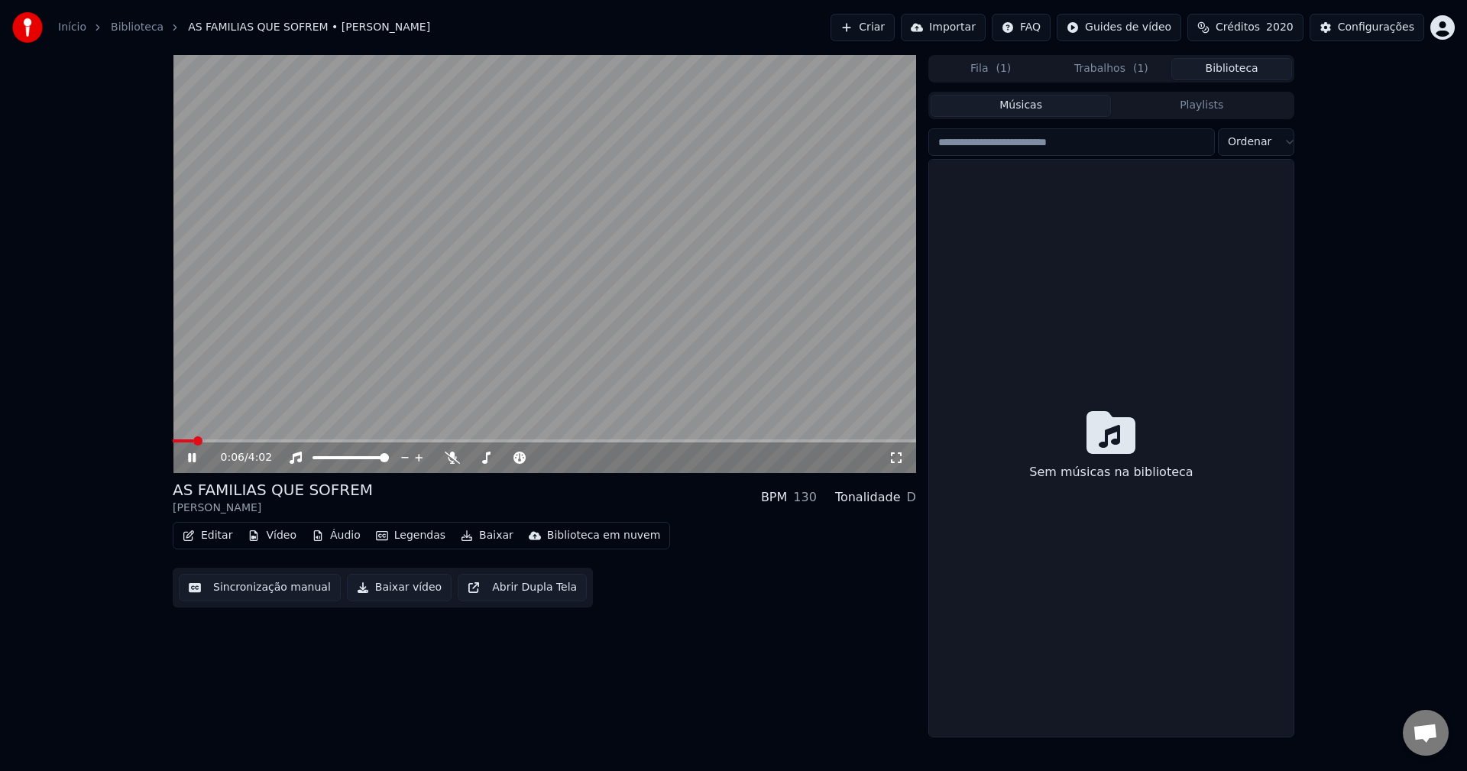
click at [1099, 68] on button "Biblioteca" at bounding box center [1231, 69] width 121 height 22
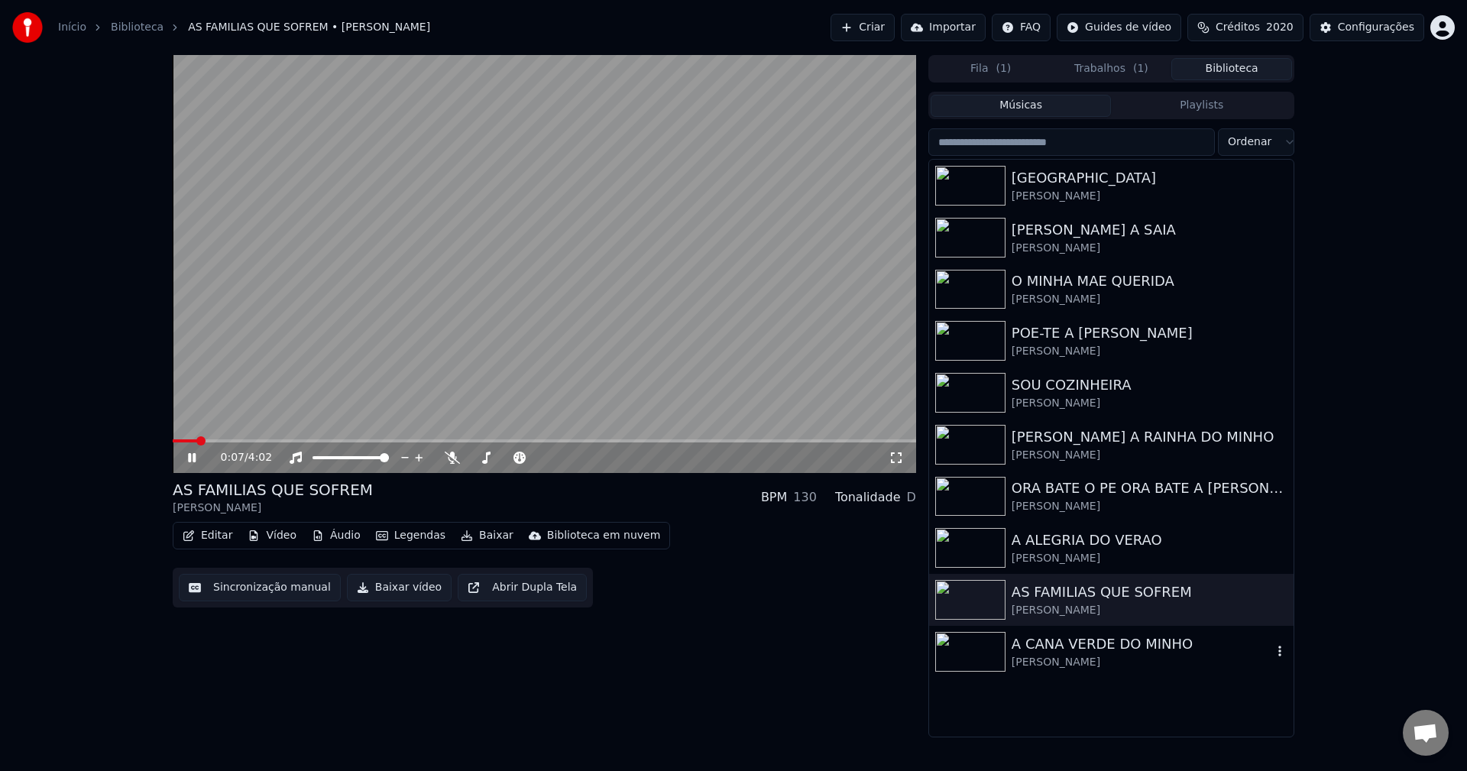
click at [1049, 639] on div "A CANA VERDE DO MINHO" at bounding box center [1141, 643] width 260 height 21
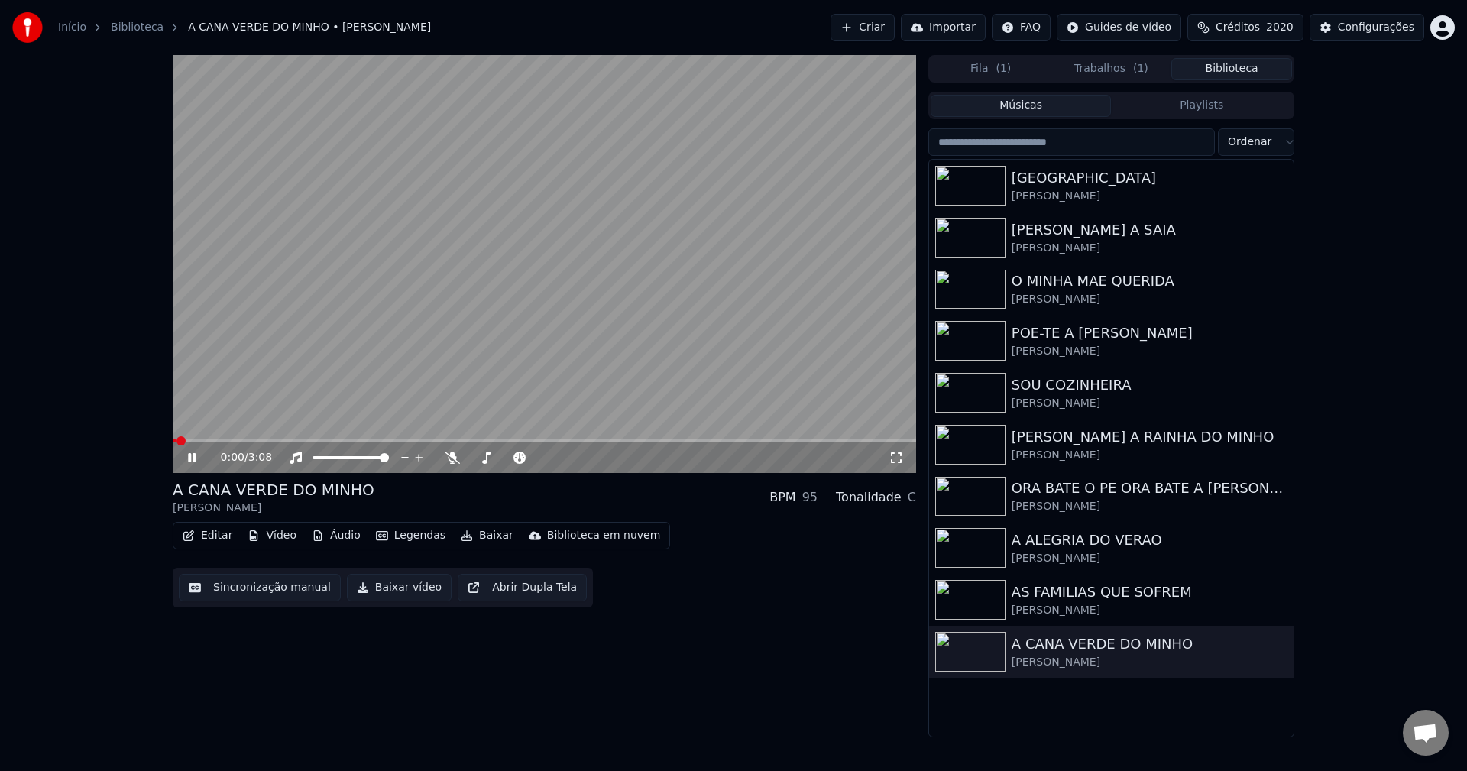
click at [354, 437] on video at bounding box center [544, 264] width 743 height 418
click at [359, 442] on span at bounding box center [544, 440] width 743 height 3
click at [188, 455] on icon at bounding box center [191, 457] width 9 height 11
click at [414, 444] on div "0:47 / 3:08" at bounding box center [544, 457] width 743 height 31
click at [419, 441] on span at bounding box center [544, 440] width 743 height 3
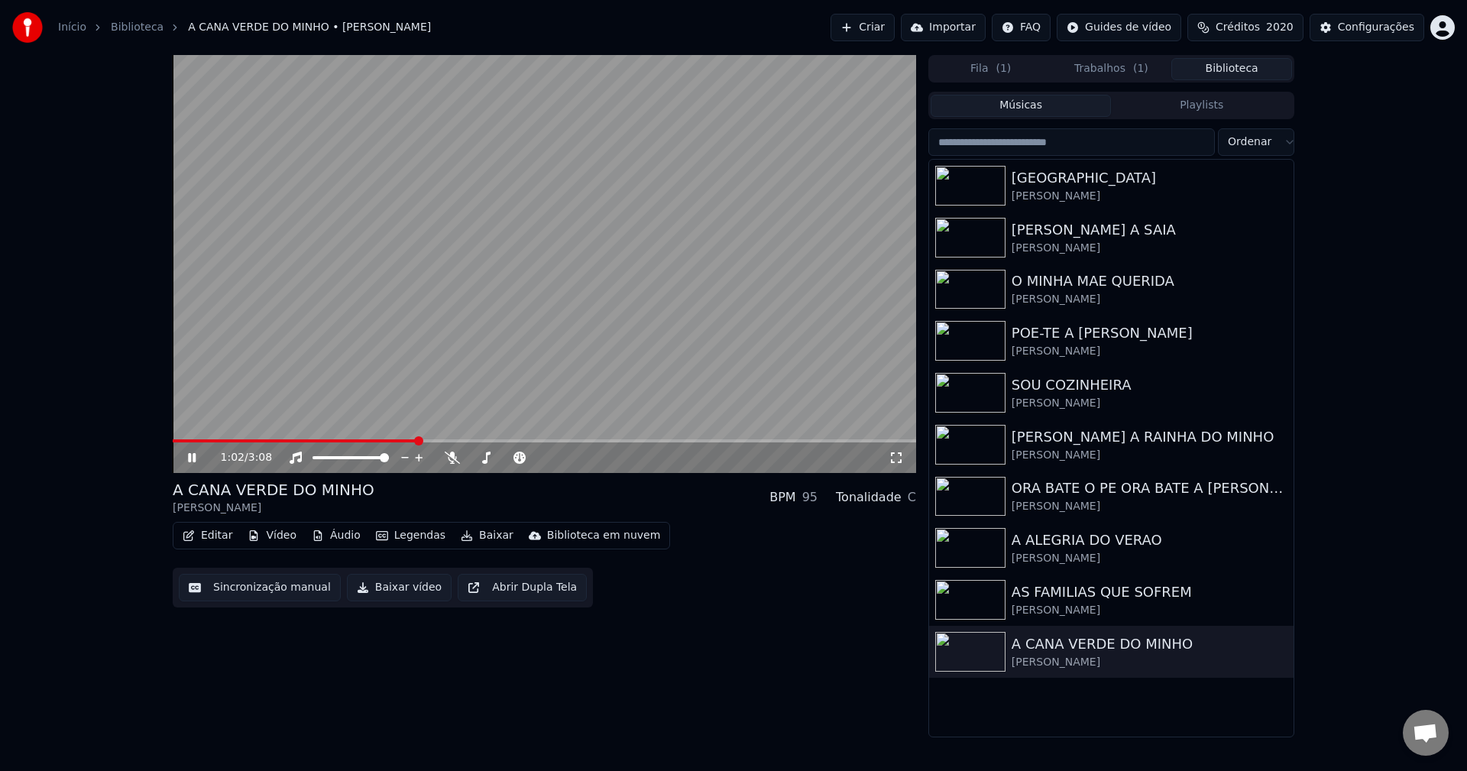
click at [519, 443] on div "1:02 / 3:08" at bounding box center [544, 457] width 743 height 31
click at [199, 540] on button "Editar" at bounding box center [207, 535] width 62 height 21
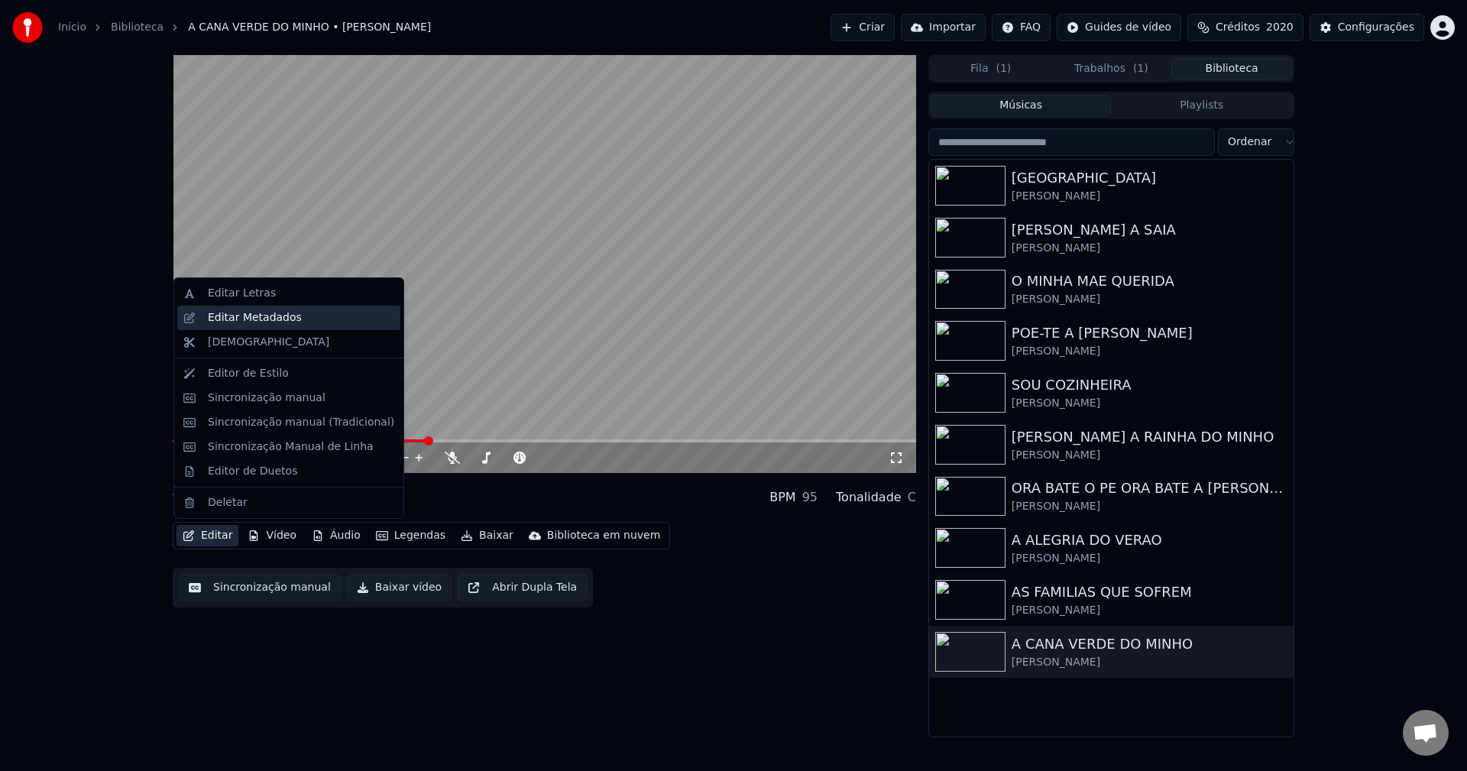
click at [227, 306] on div "Editar Metadados" at bounding box center [288, 318] width 223 height 24
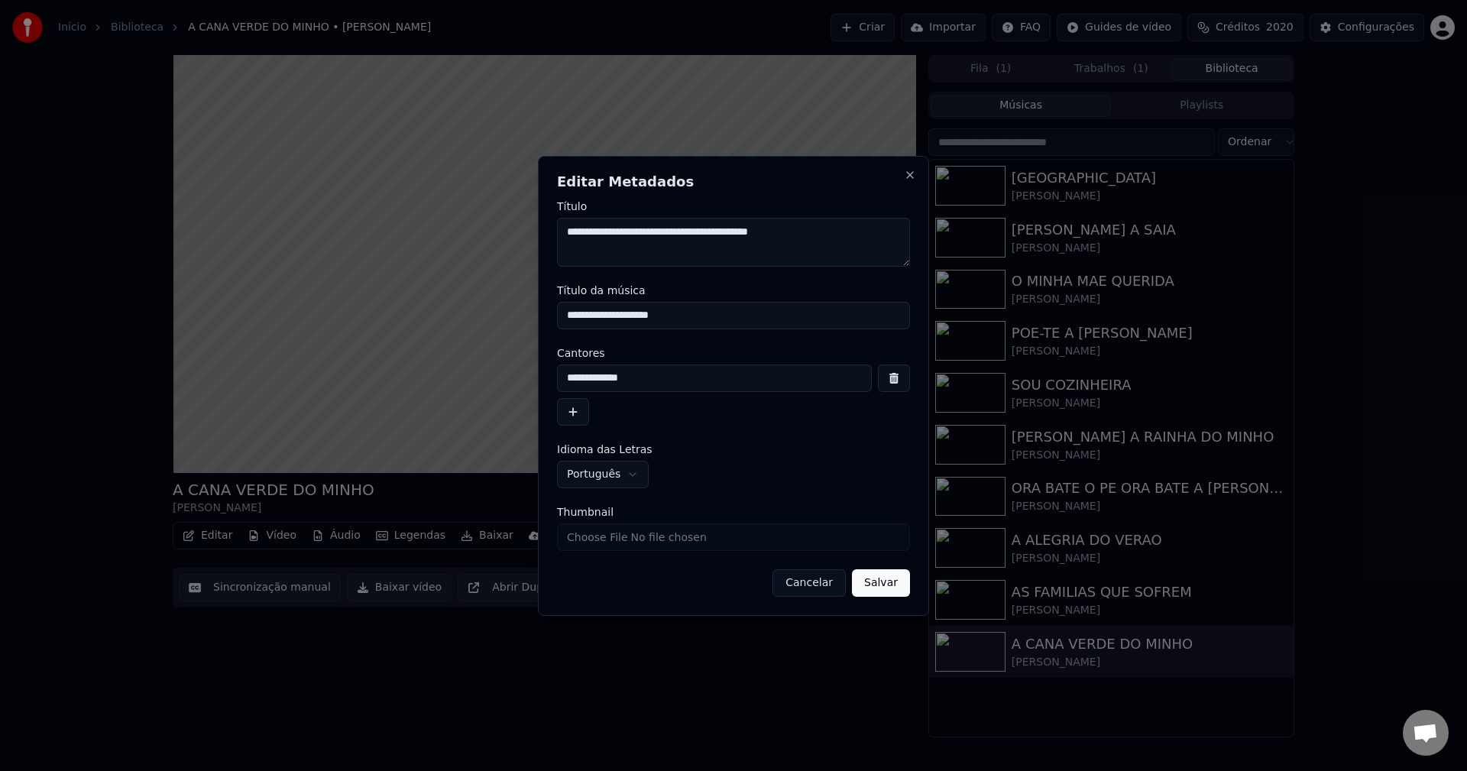
click at [805, 582] on button "Cancelar" at bounding box center [808, 582] width 73 height 27
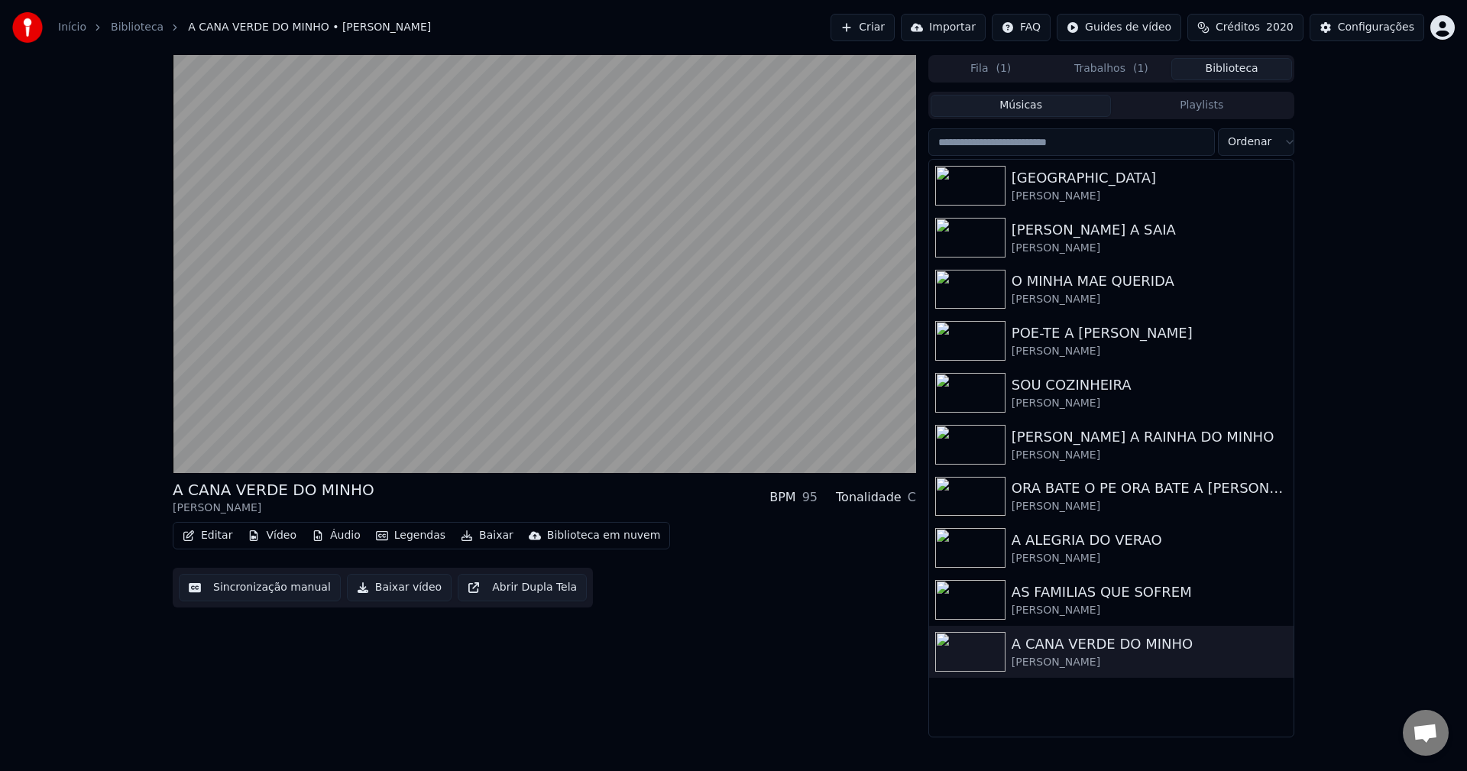
click at [197, 540] on button "Editar" at bounding box center [207, 535] width 62 height 21
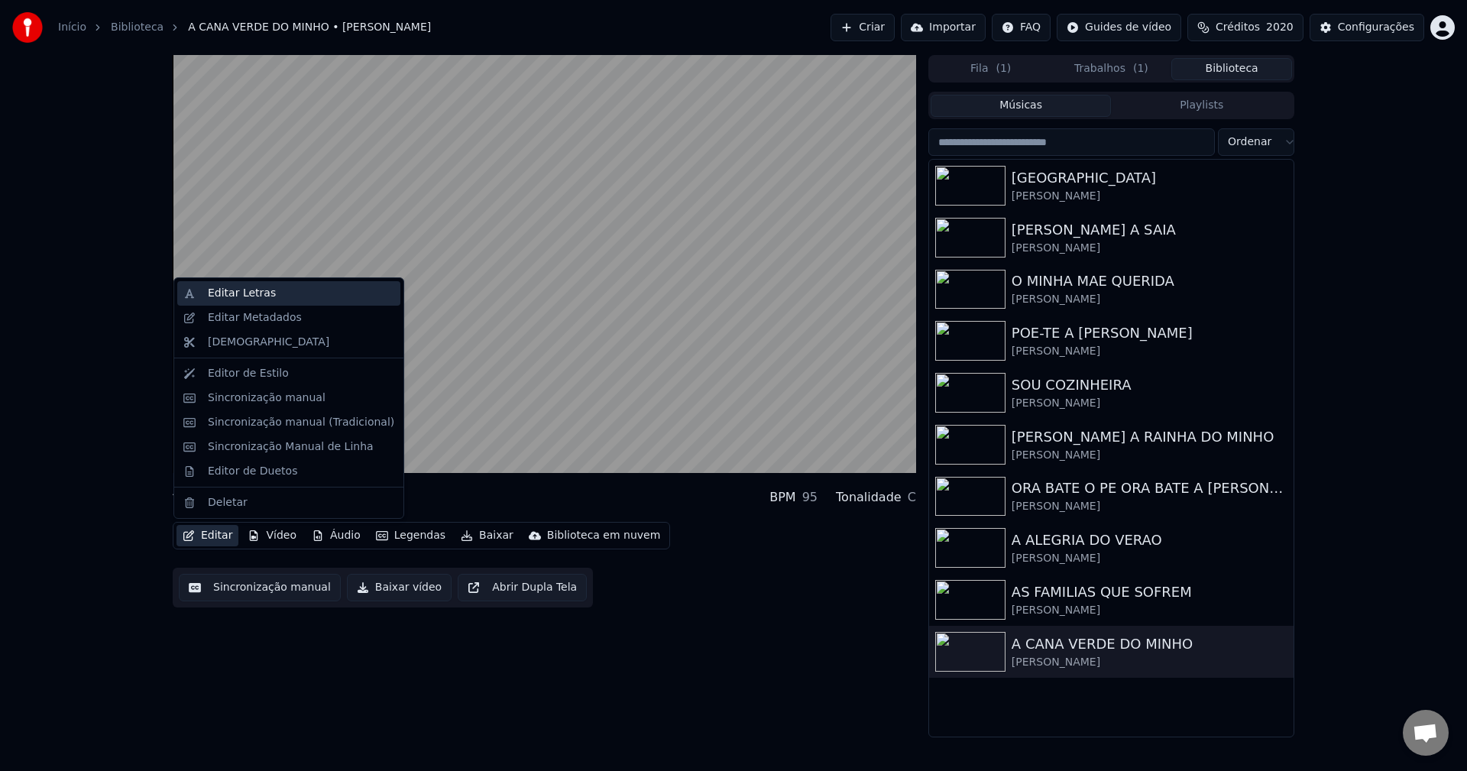
click at [249, 295] on div "Editar Letras" at bounding box center [242, 293] width 68 height 15
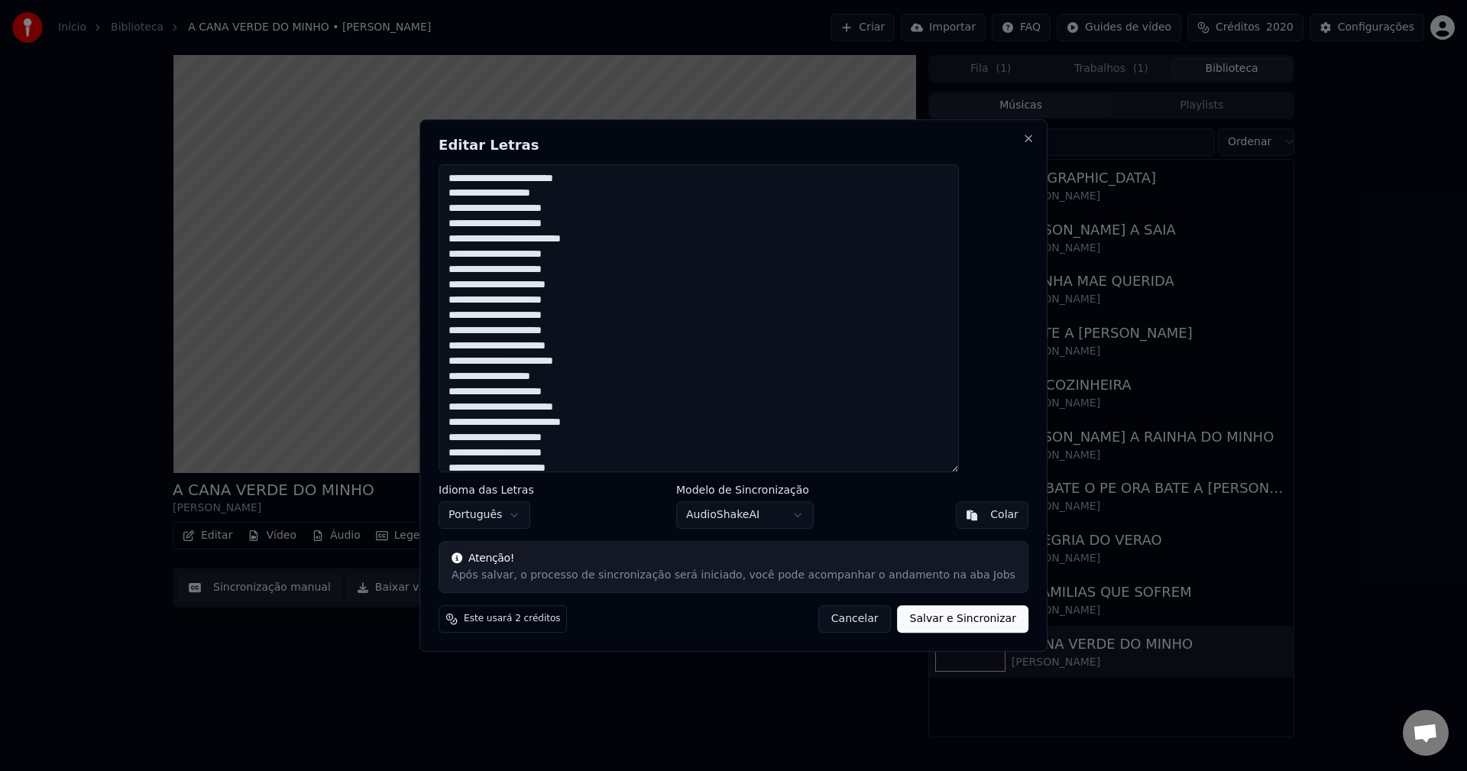
click at [846, 627] on button "Cancelar" at bounding box center [854, 618] width 73 height 27
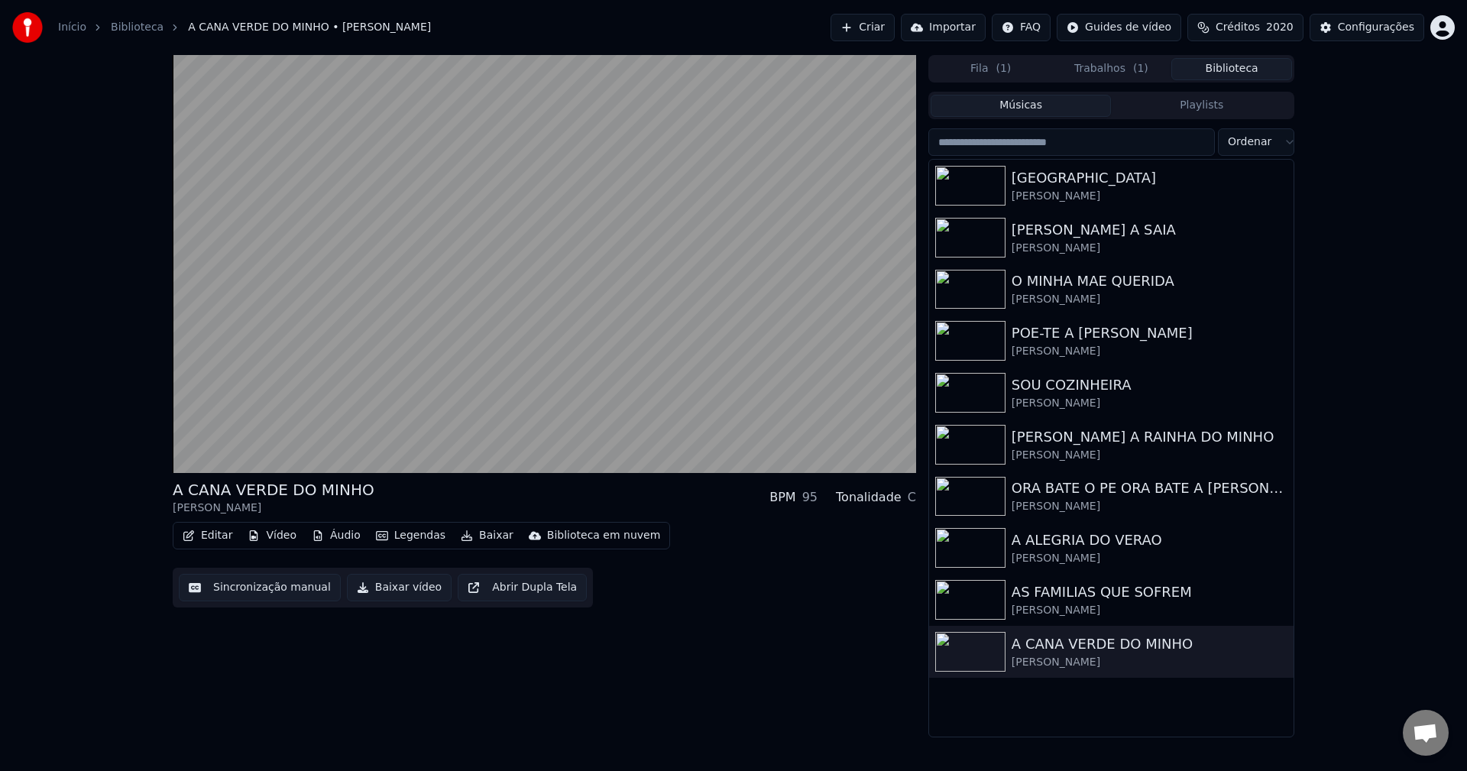
click at [232, 587] on button "Sincronização manual" at bounding box center [260, 587] width 162 height 27
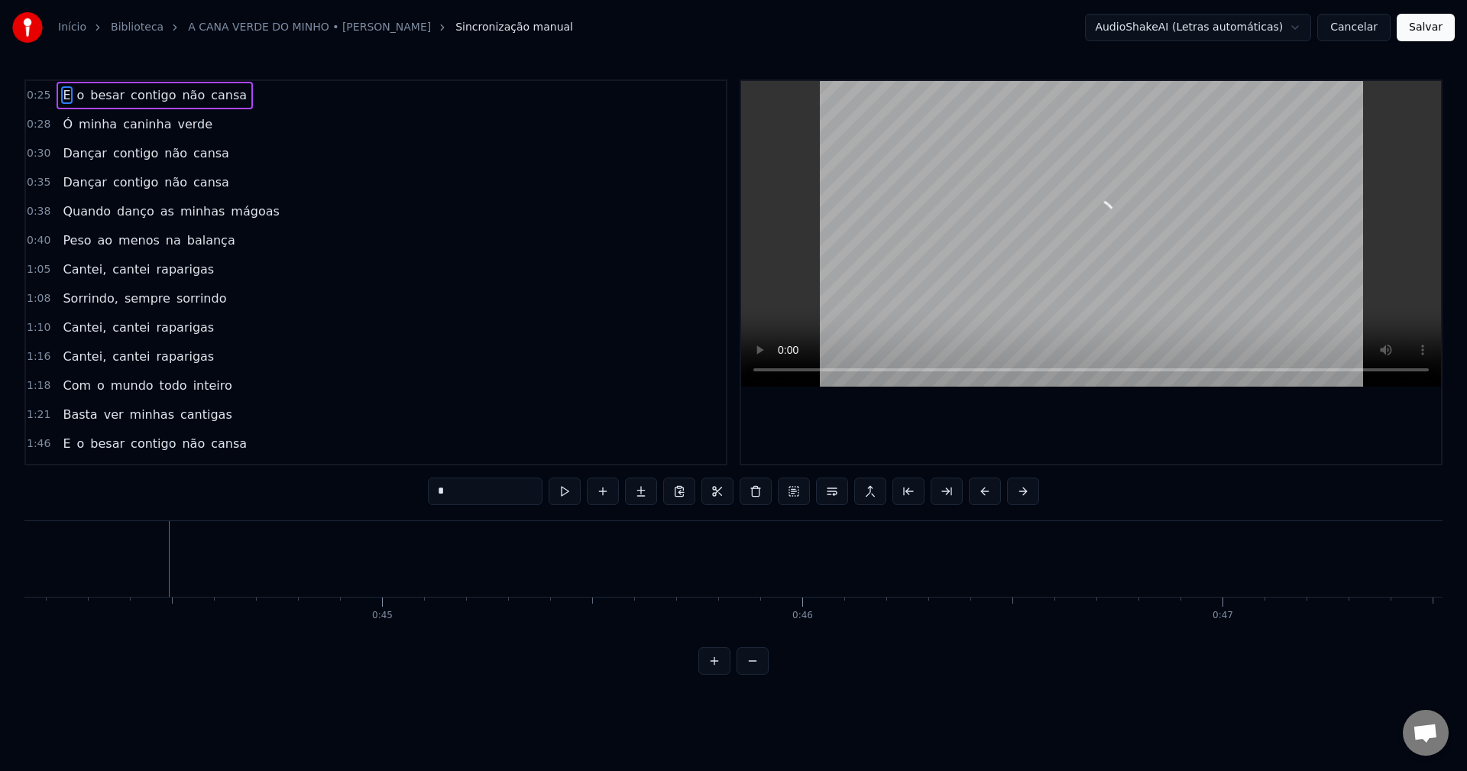
scroll to position [0, 18614]
click at [1099, 35] on button "Cancelar" at bounding box center [1353, 27] width 73 height 27
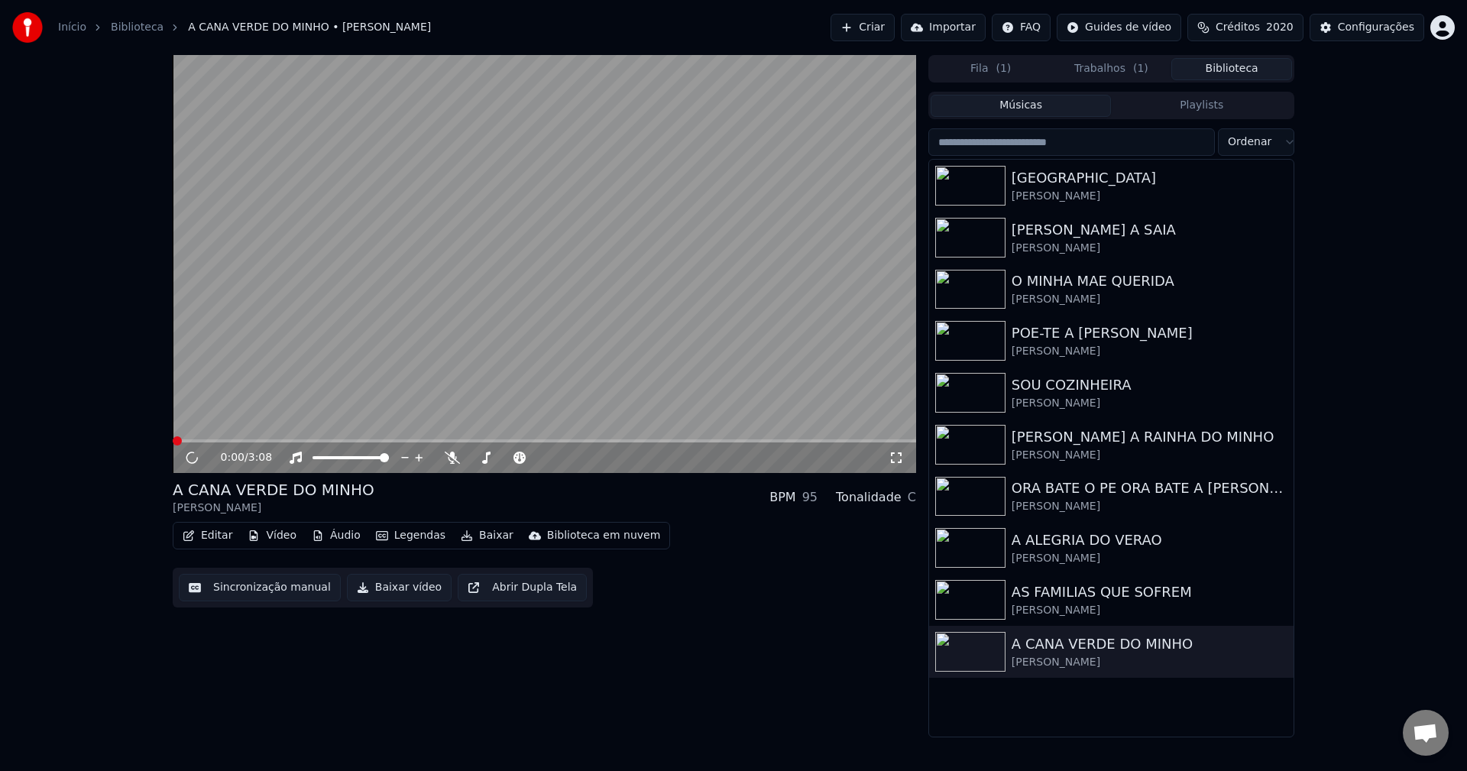
click at [209, 532] on button "Editar" at bounding box center [207, 535] width 62 height 21
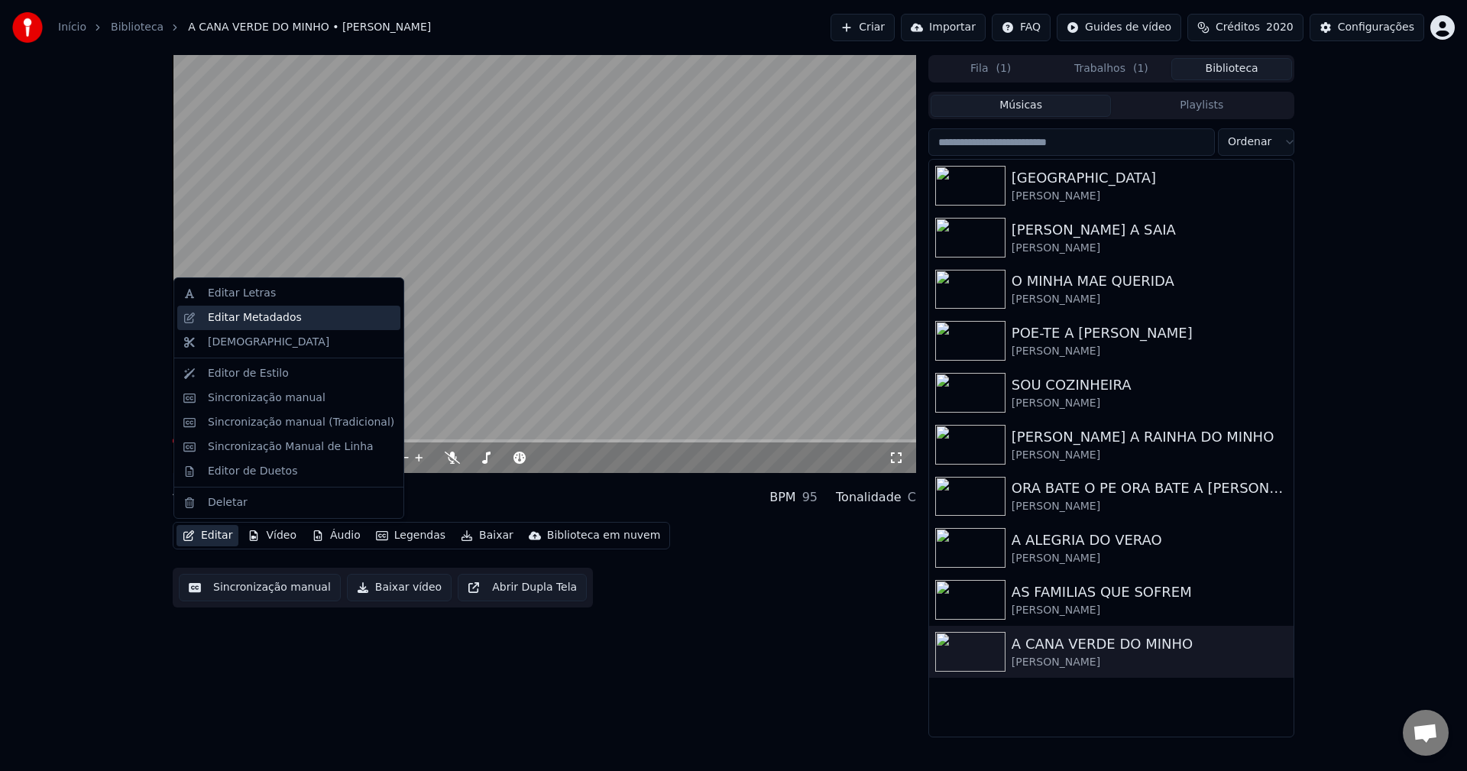
click at [310, 321] on div "Editar Metadados" at bounding box center [301, 317] width 186 height 15
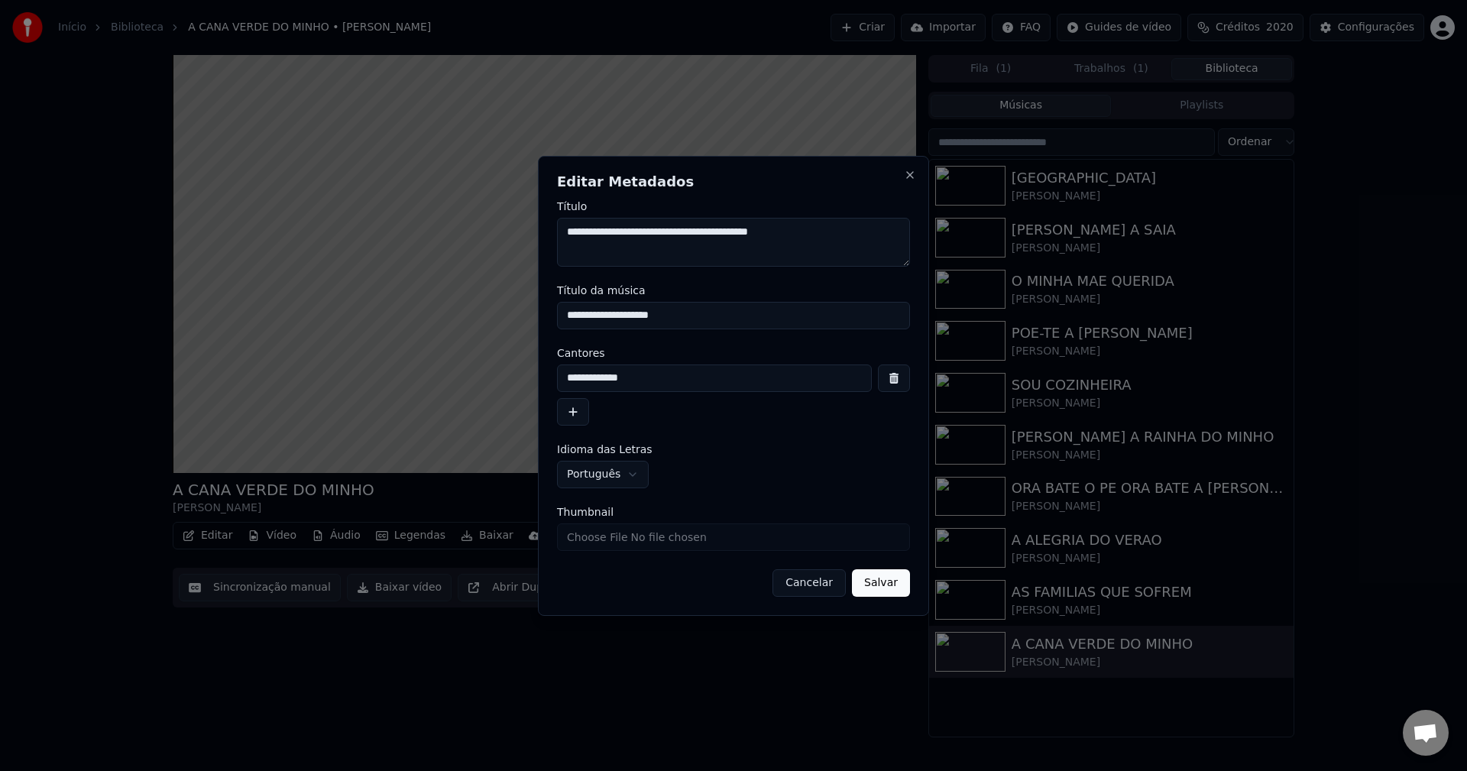
drag, startPoint x: 852, startPoint y: 233, endPoint x: 312, endPoint y: 232, distance: 540.8
click at [312, 232] on body "Início Biblioteca A CANA VERDE DO MINHO • Maria Celeste Criar Importar FAQ Guid…" at bounding box center [733, 385] width 1467 height 771
click at [804, 577] on button "Cancelar" at bounding box center [808, 582] width 73 height 27
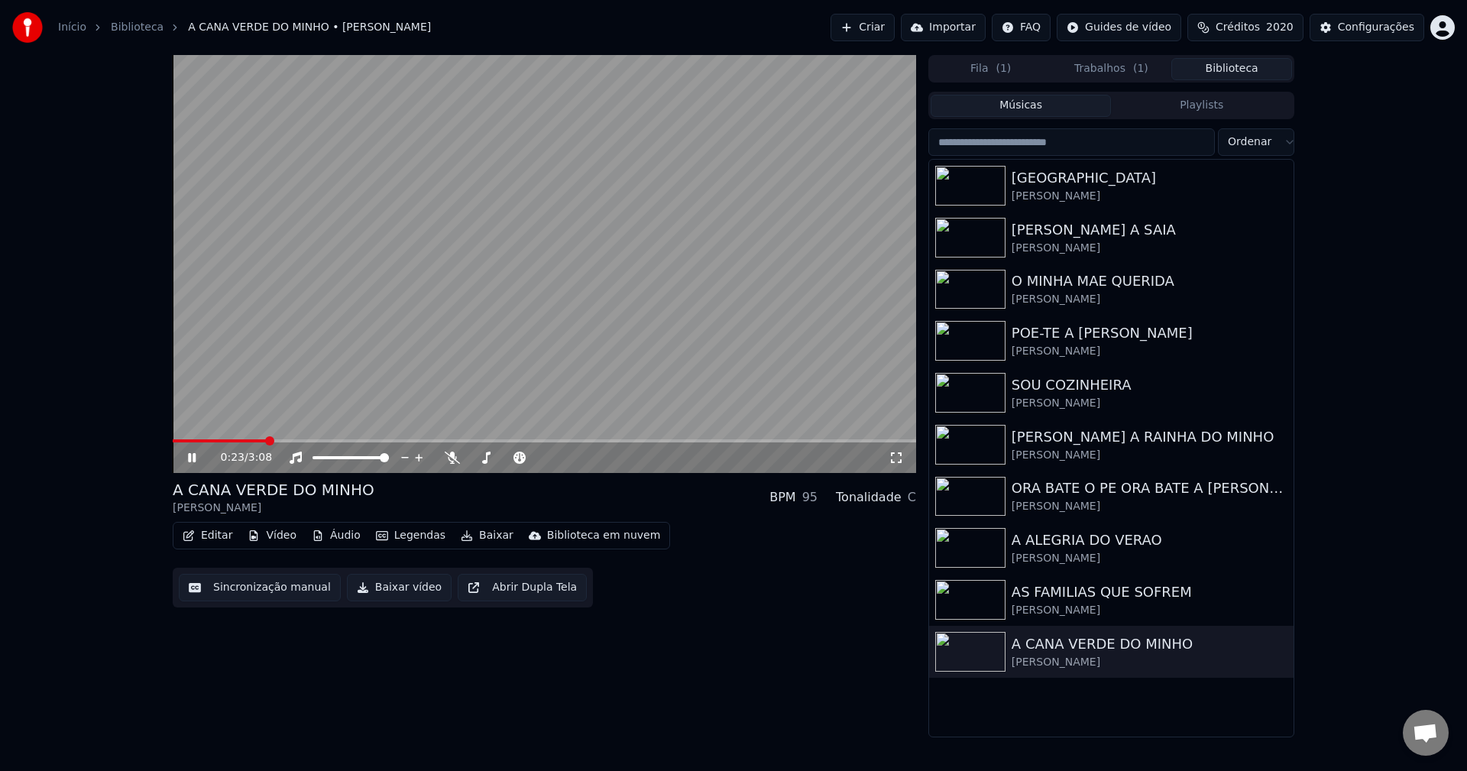
click at [303, 284] on video at bounding box center [544, 264] width 743 height 418
click at [212, 534] on button "Editar" at bounding box center [207, 535] width 62 height 21
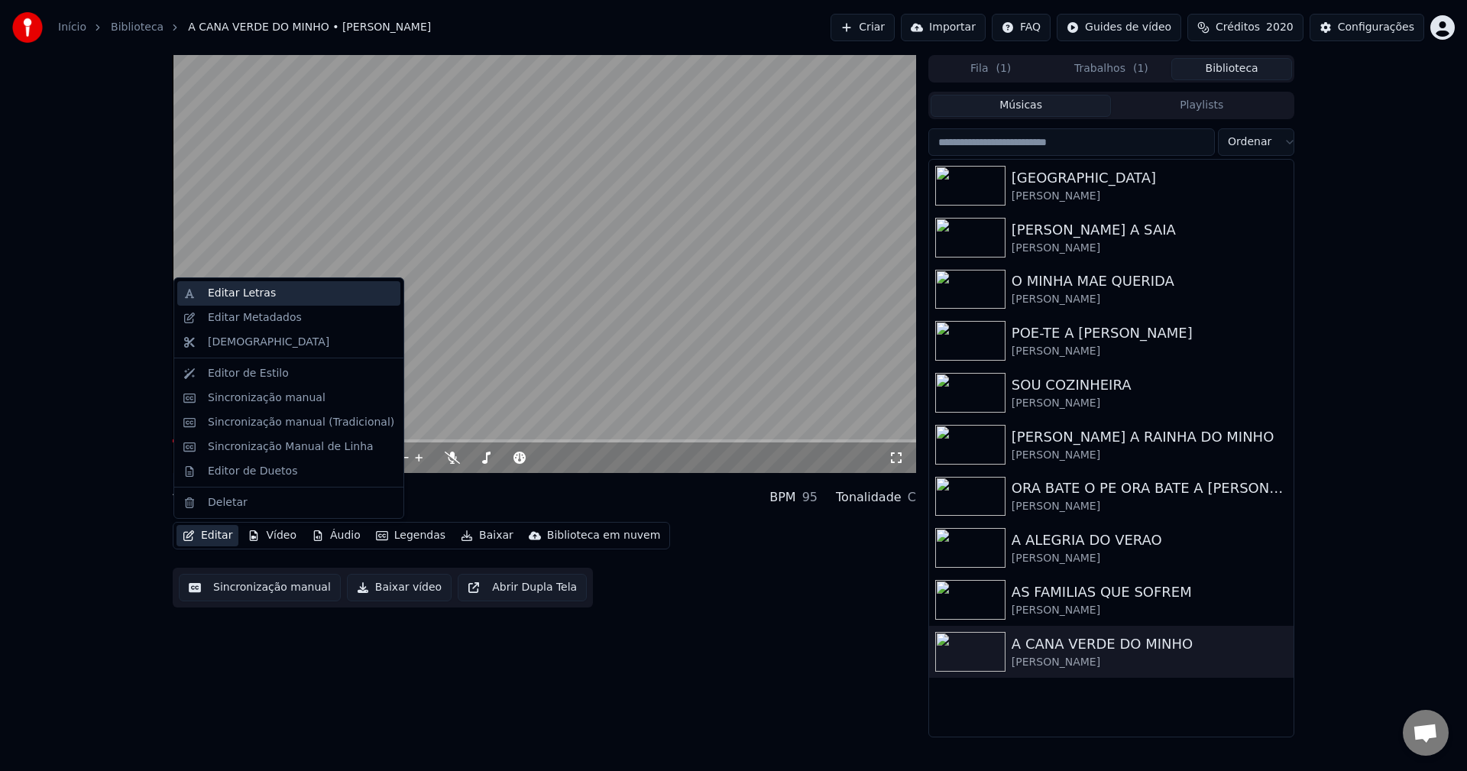
click at [218, 299] on div "Editar Letras" at bounding box center [242, 293] width 68 height 15
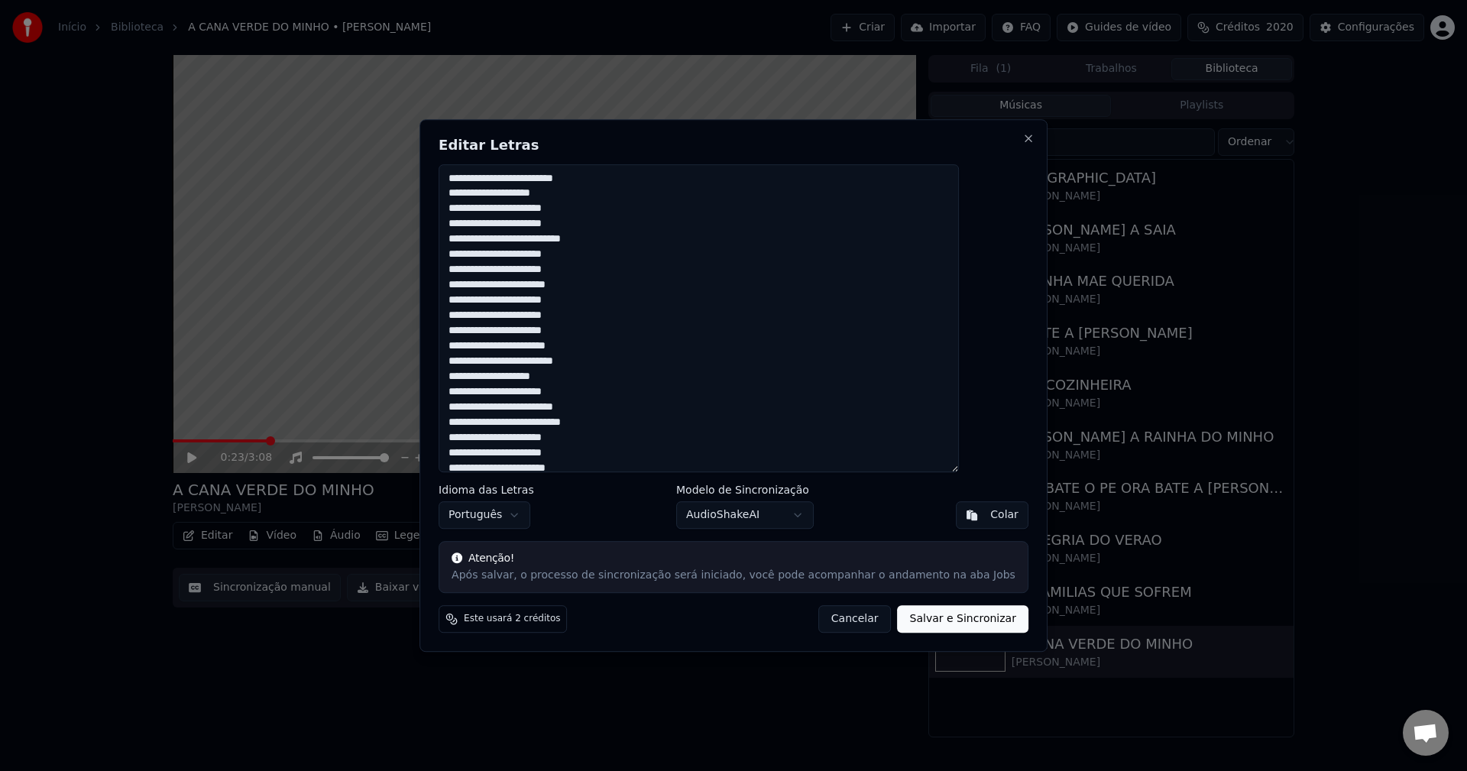
paste textarea "**********"
type textarea "**********"
click at [930, 623] on button "Salvar e Sincronizar" at bounding box center [962, 618] width 131 height 27
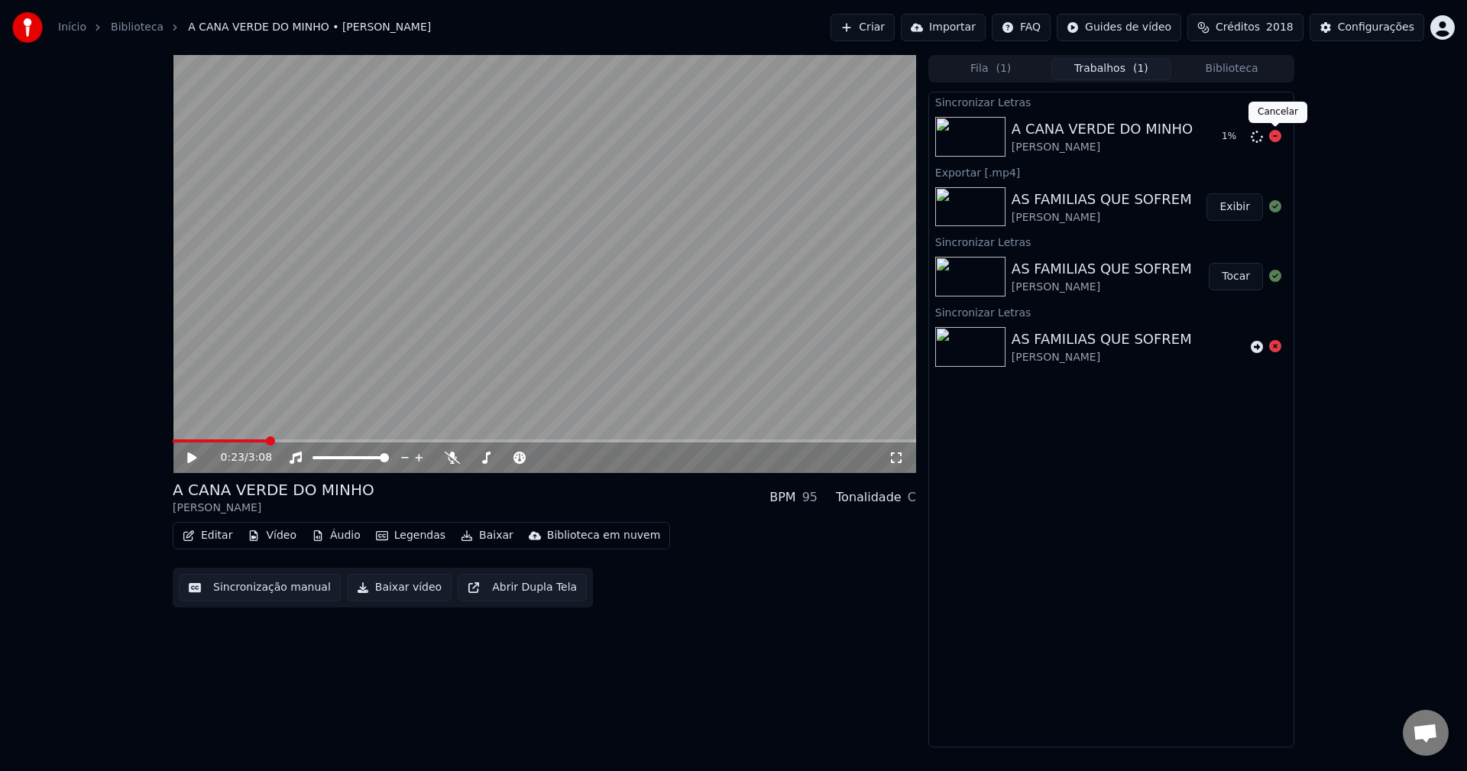
click at [1099, 137] on icon at bounding box center [1275, 136] width 12 height 12
click at [1099, 141] on icon at bounding box center [1256, 137] width 12 height 12
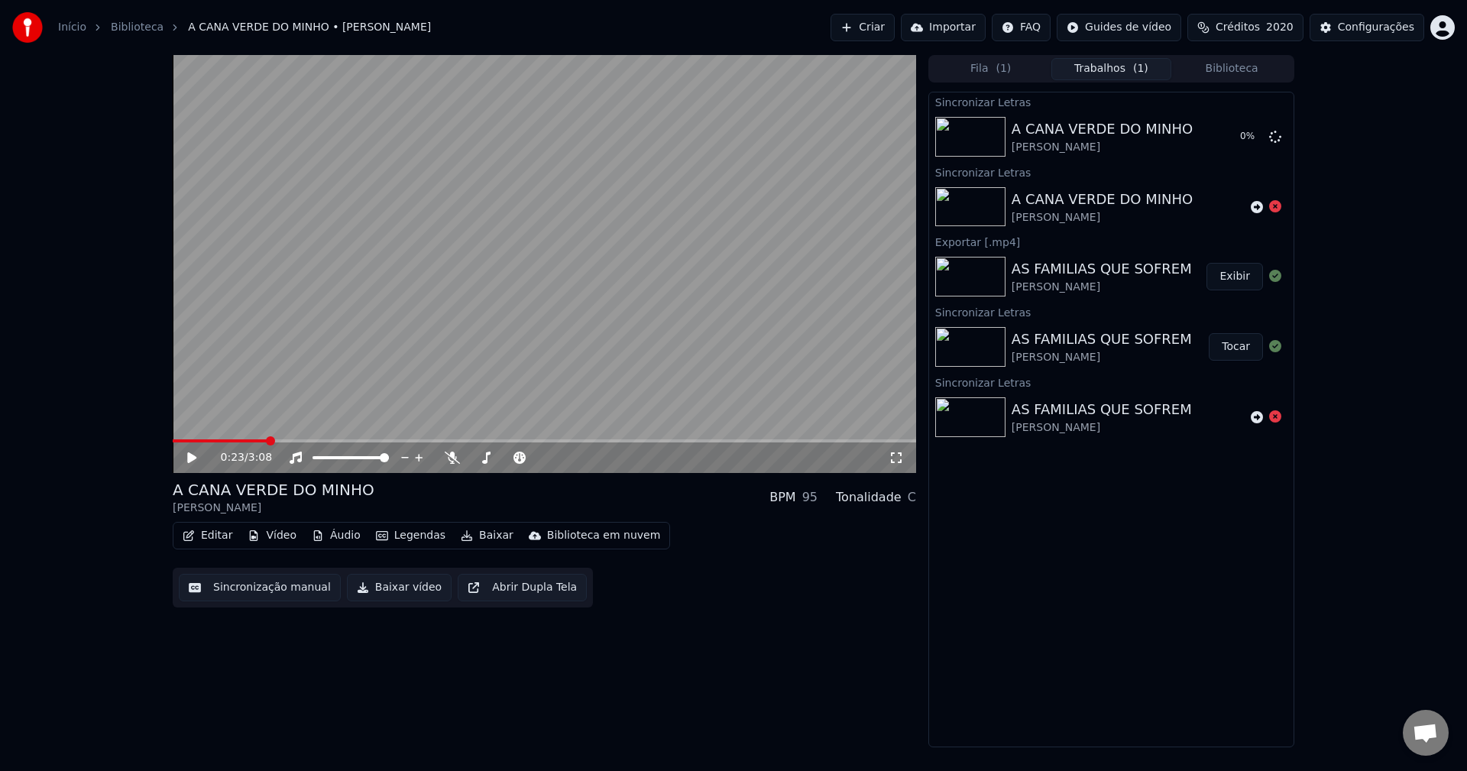
click at [1099, 65] on button "Biblioteca" at bounding box center [1231, 69] width 121 height 22
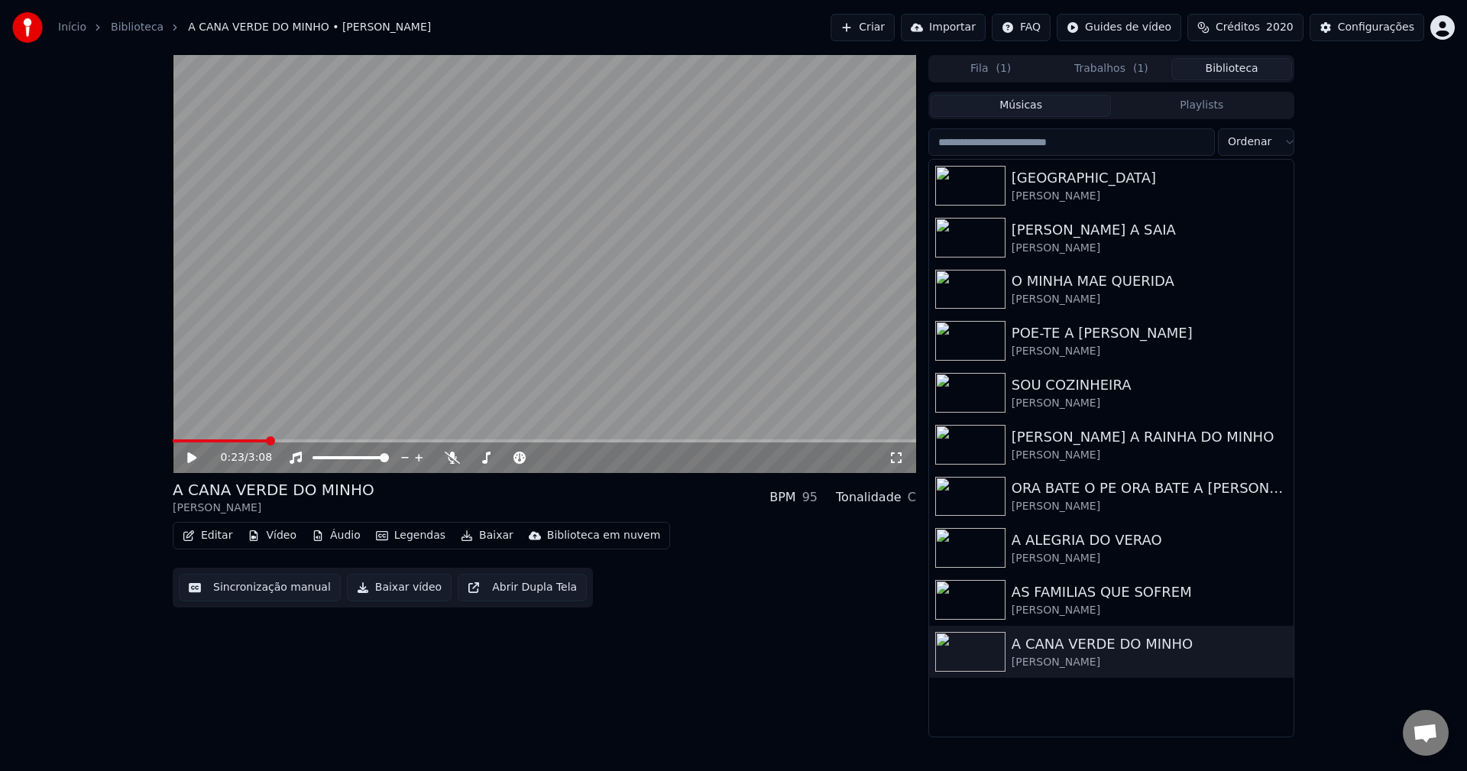
click at [1099, 56] on div "Fila ( 1 ) Trabalhos ( 1 ) Biblioteca" at bounding box center [1111, 68] width 366 height 27
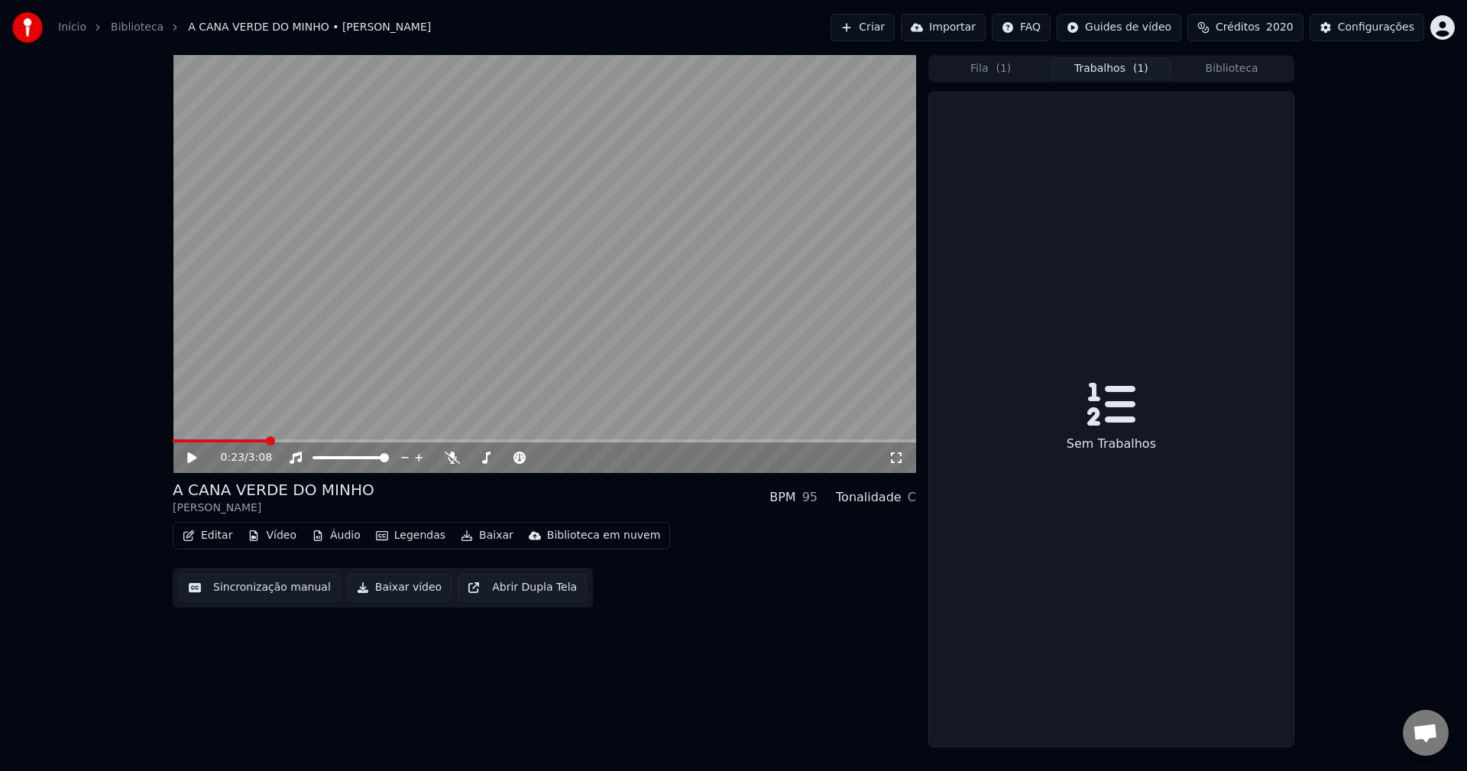
click at [1099, 67] on button "Trabalhos ( 1 )" at bounding box center [1111, 69] width 121 height 22
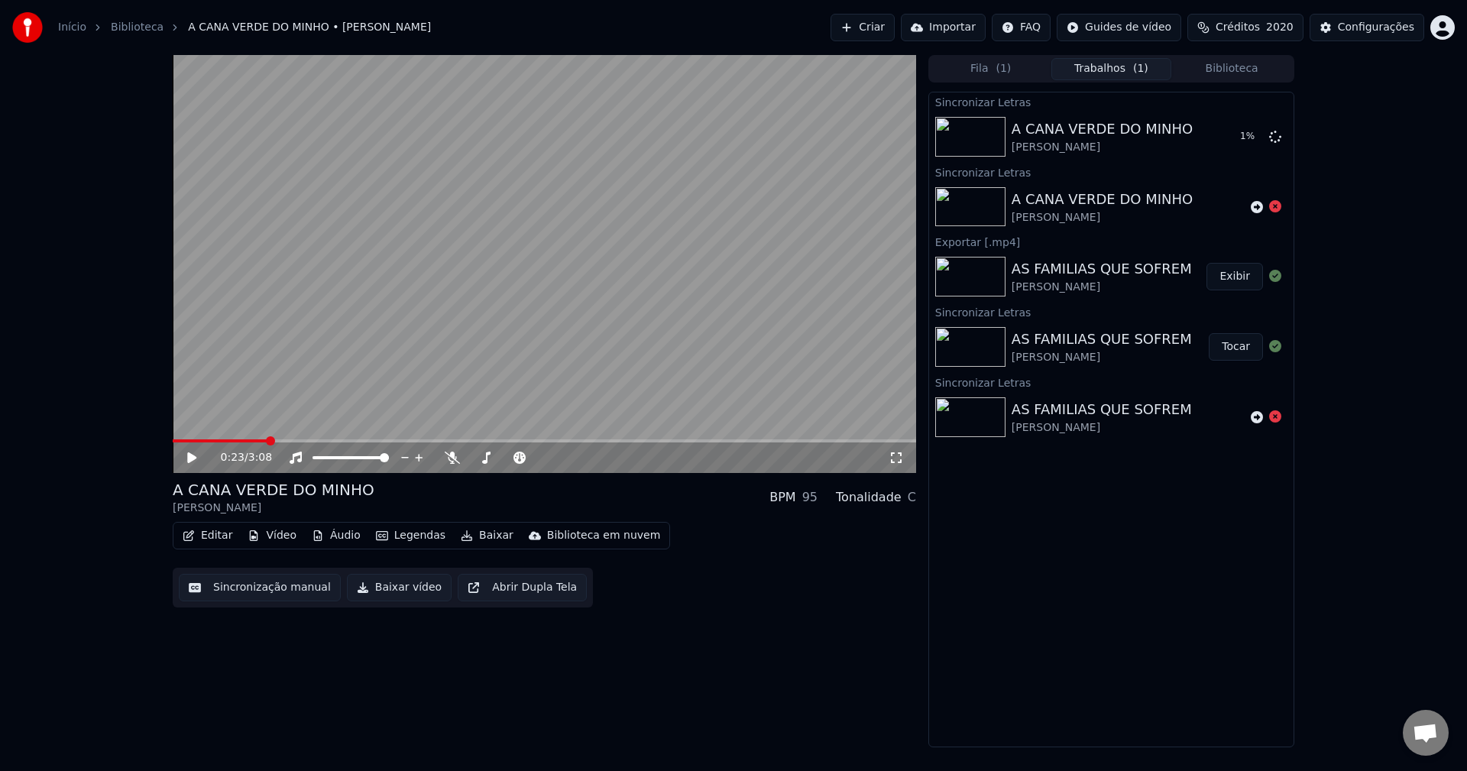
click at [1099, 280] on button "Exibir" at bounding box center [1234, 276] width 57 height 27
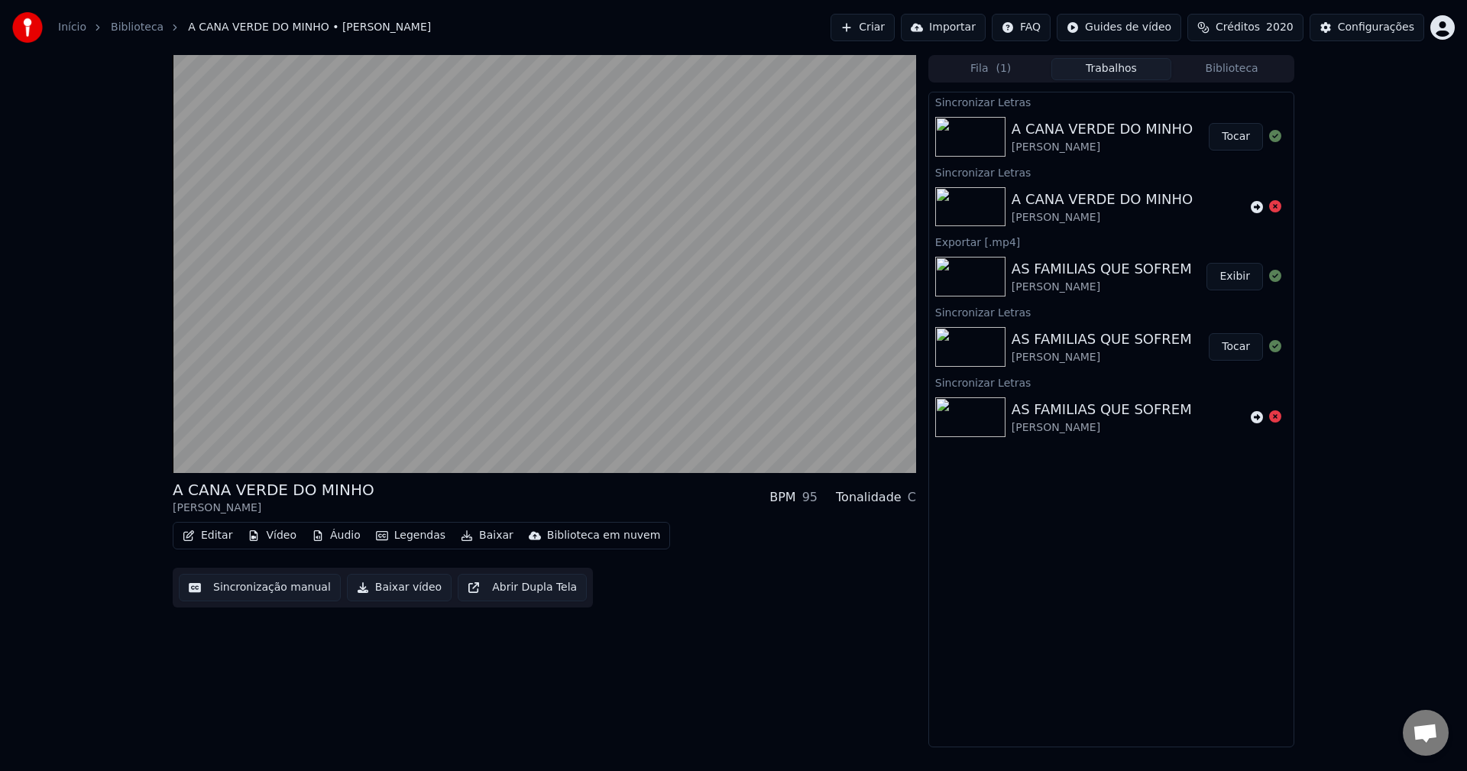
click at [1099, 130] on button "Tocar" at bounding box center [1235, 136] width 54 height 27
click at [376, 590] on button "Baixar vídeo" at bounding box center [399, 587] width 105 height 27
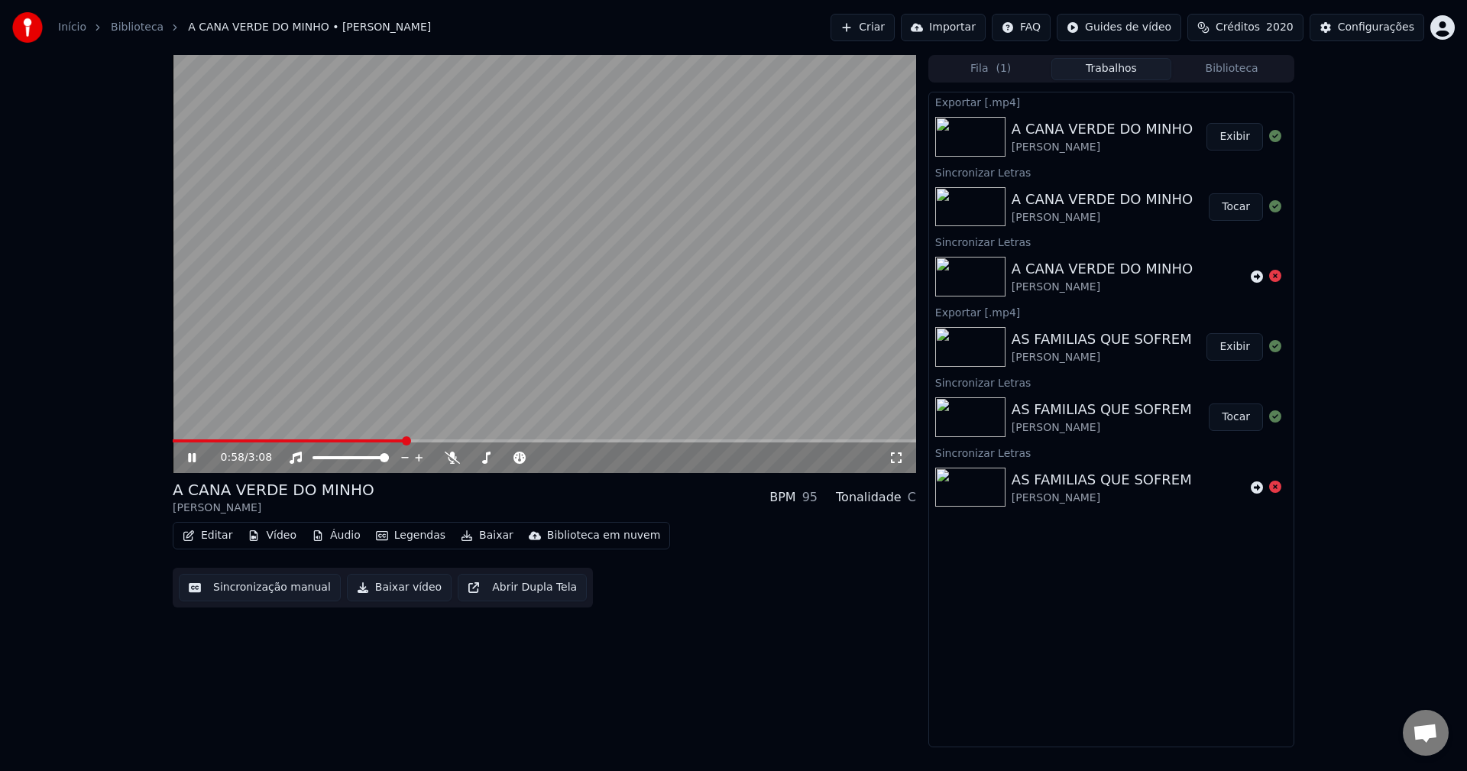
click at [1099, 132] on button "Exibir" at bounding box center [1234, 136] width 57 height 27
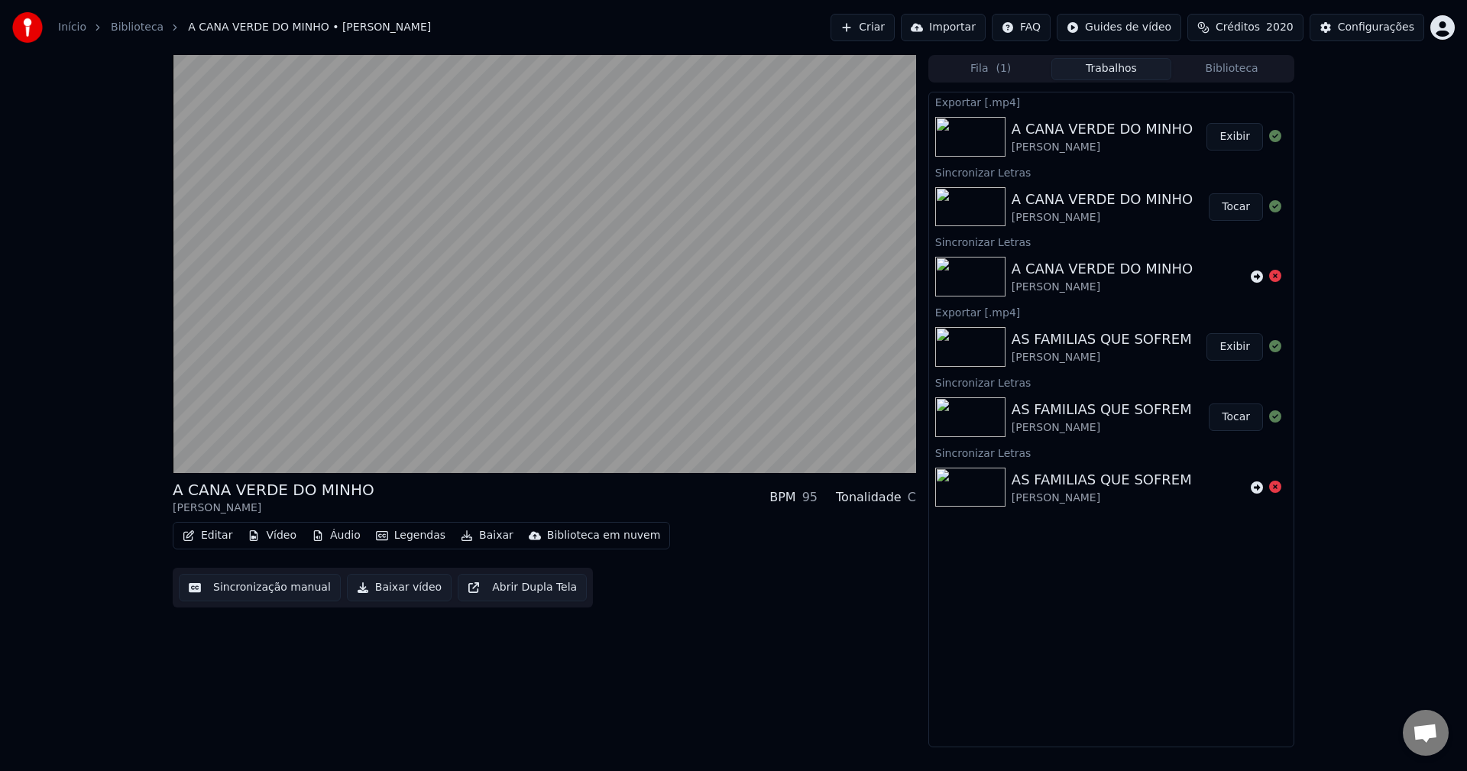
click at [1099, 71] on button "Biblioteca" at bounding box center [1231, 69] width 121 height 22
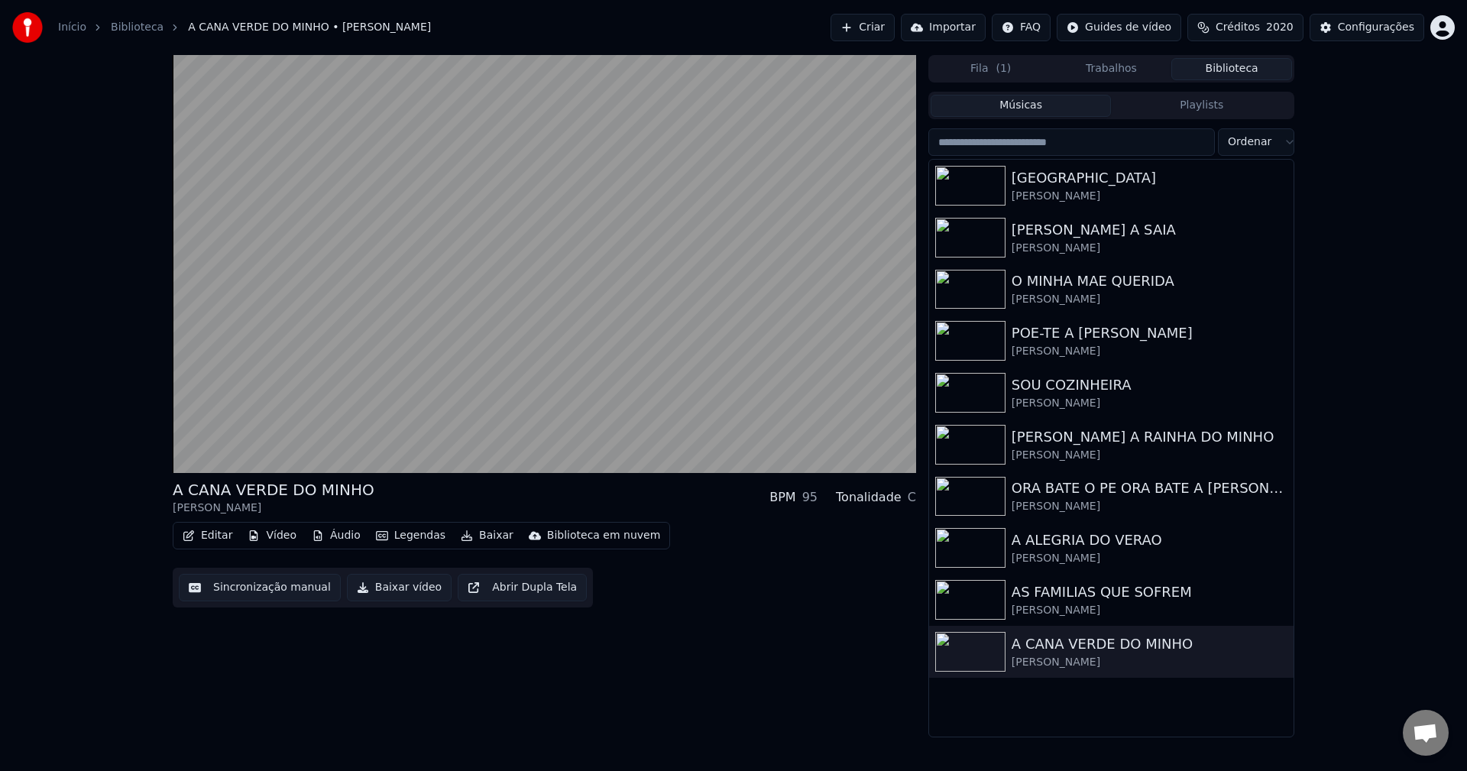
click at [1076, 144] on input "search" at bounding box center [1071, 141] width 286 height 27
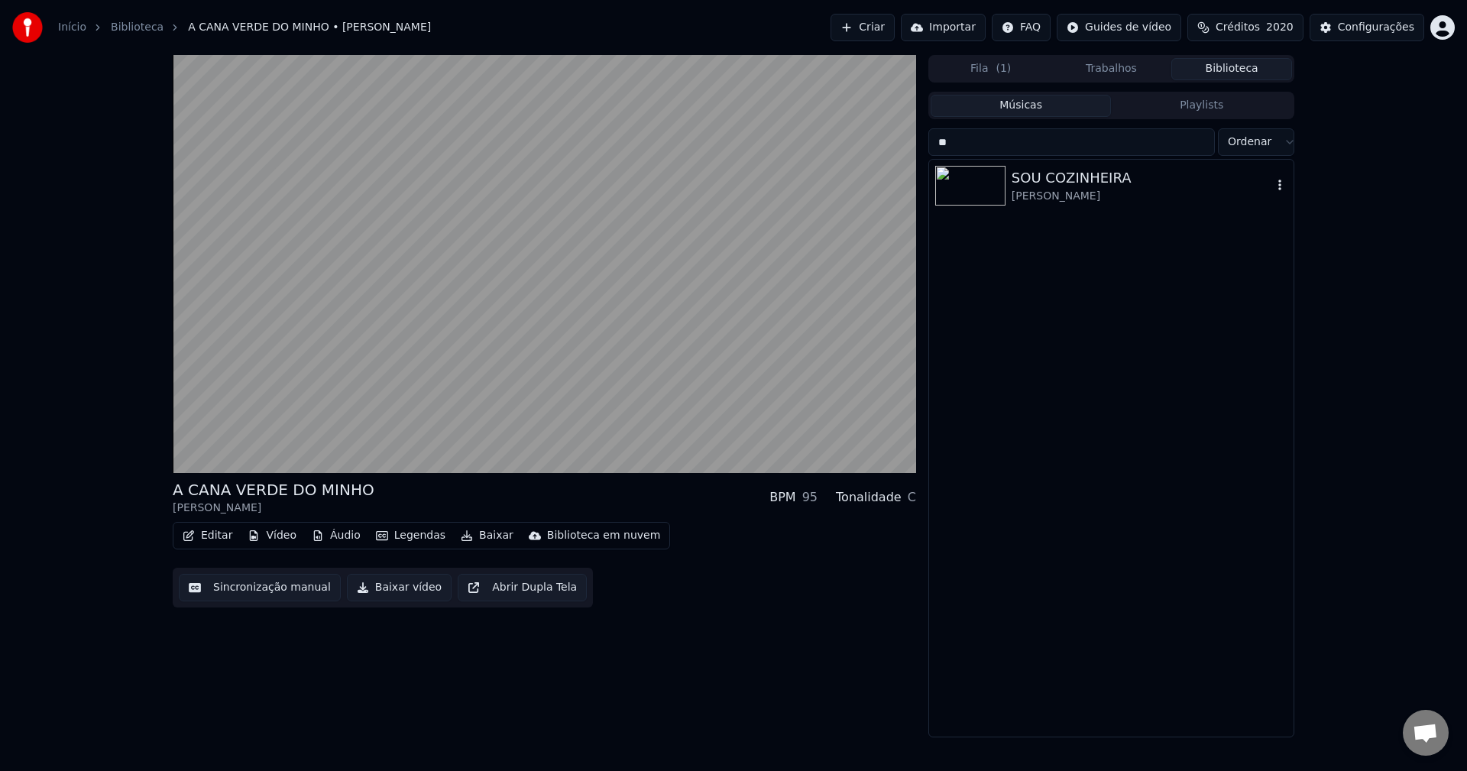
type input "**"
click at [1091, 183] on div "SOU COZINHEIRA" at bounding box center [1141, 177] width 260 height 21
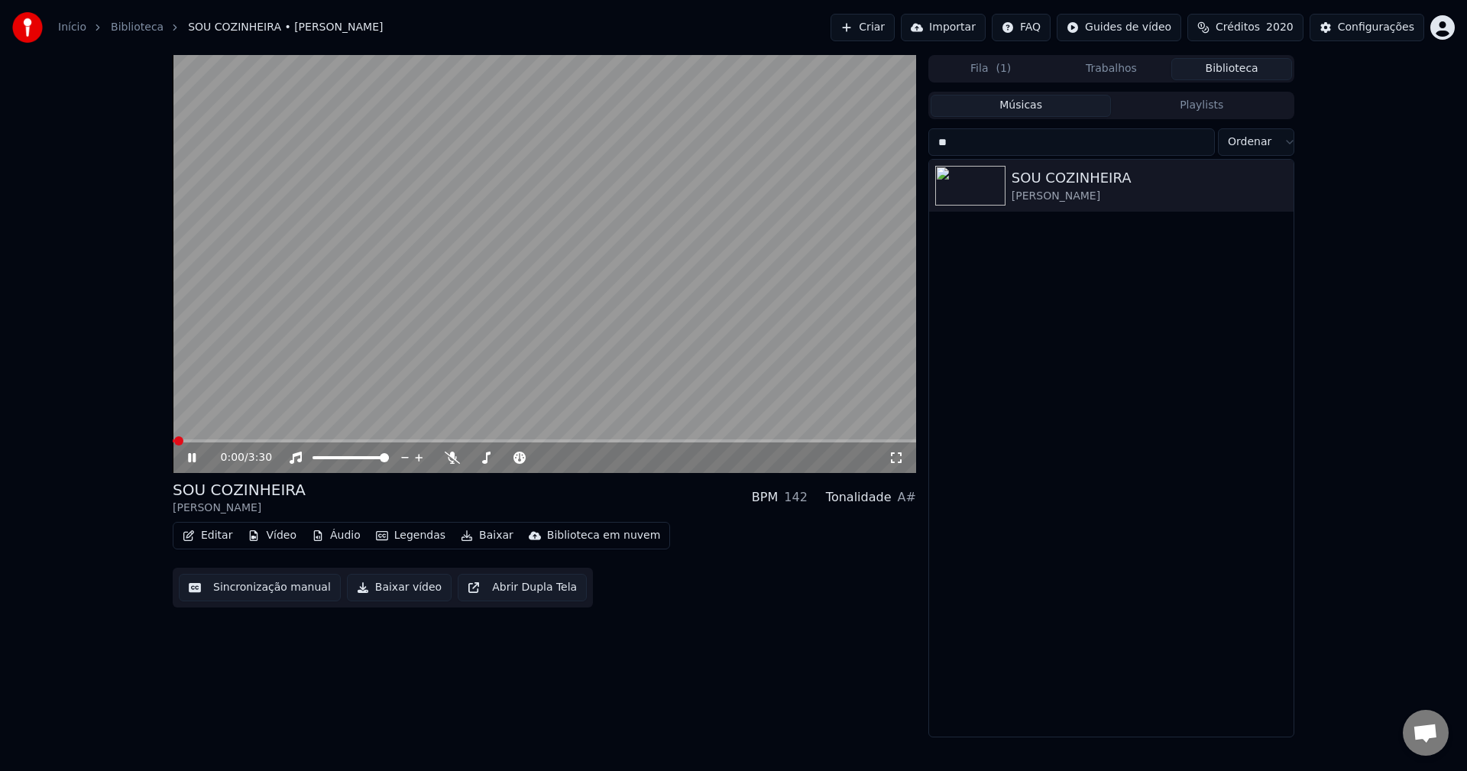
click at [386, 589] on button "Baixar vídeo" at bounding box center [399, 587] width 105 height 27
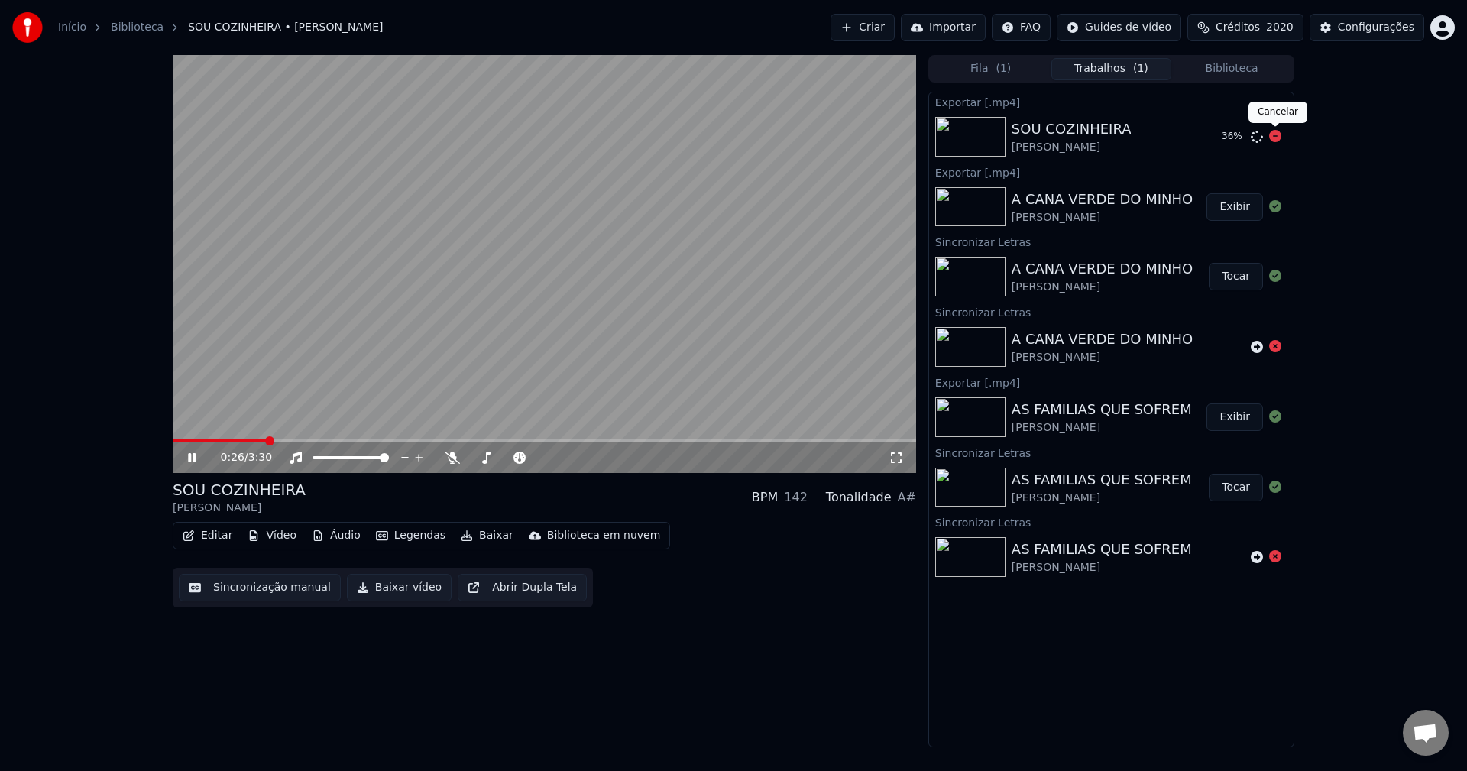
click at [1099, 134] on icon at bounding box center [1275, 136] width 12 height 12
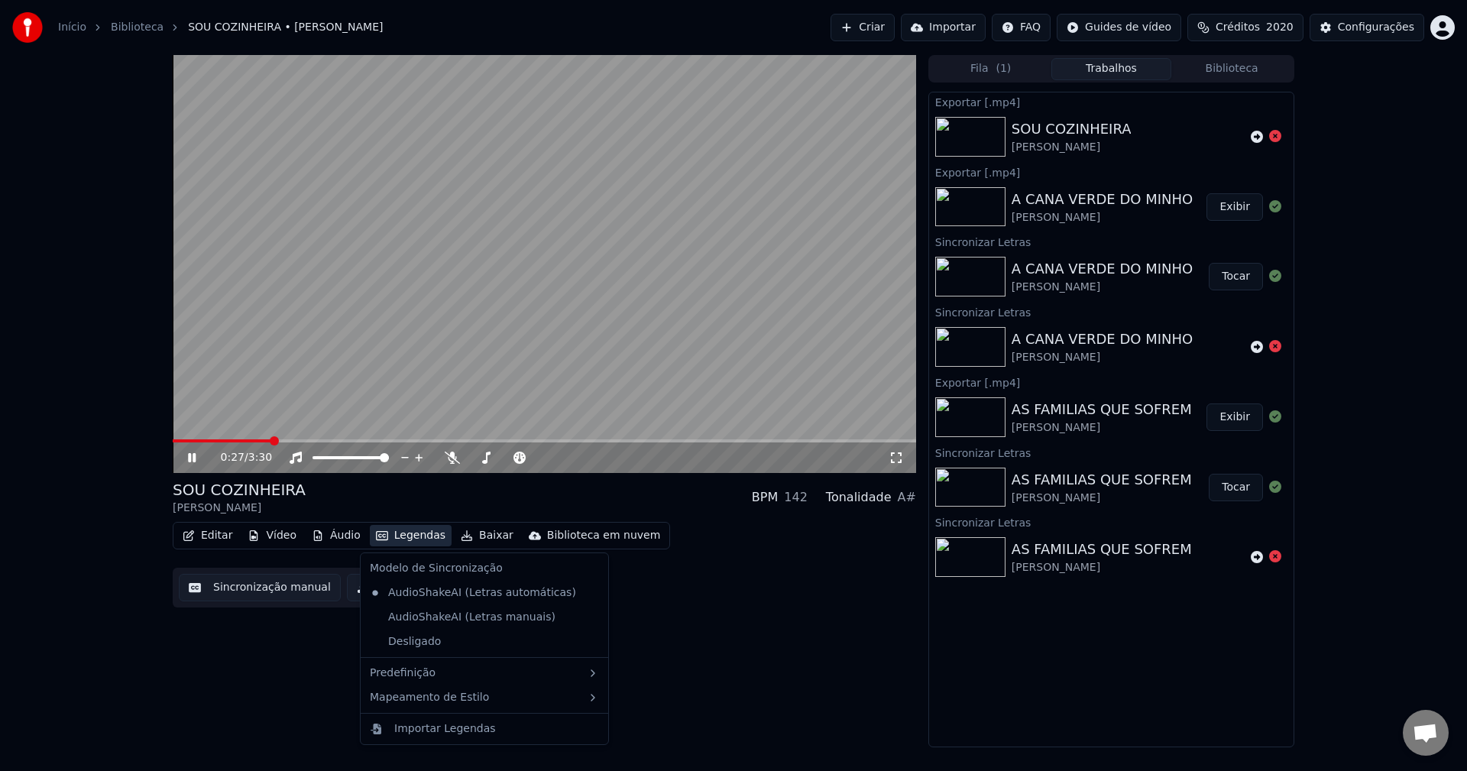
click at [422, 530] on button "Legendas" at bounding box center [411, 535] width 82 height 21
click at [419, 622] on div "AudioShakeAI (Letras manuais)" at bounding box center [463, 617] width 198 height 24
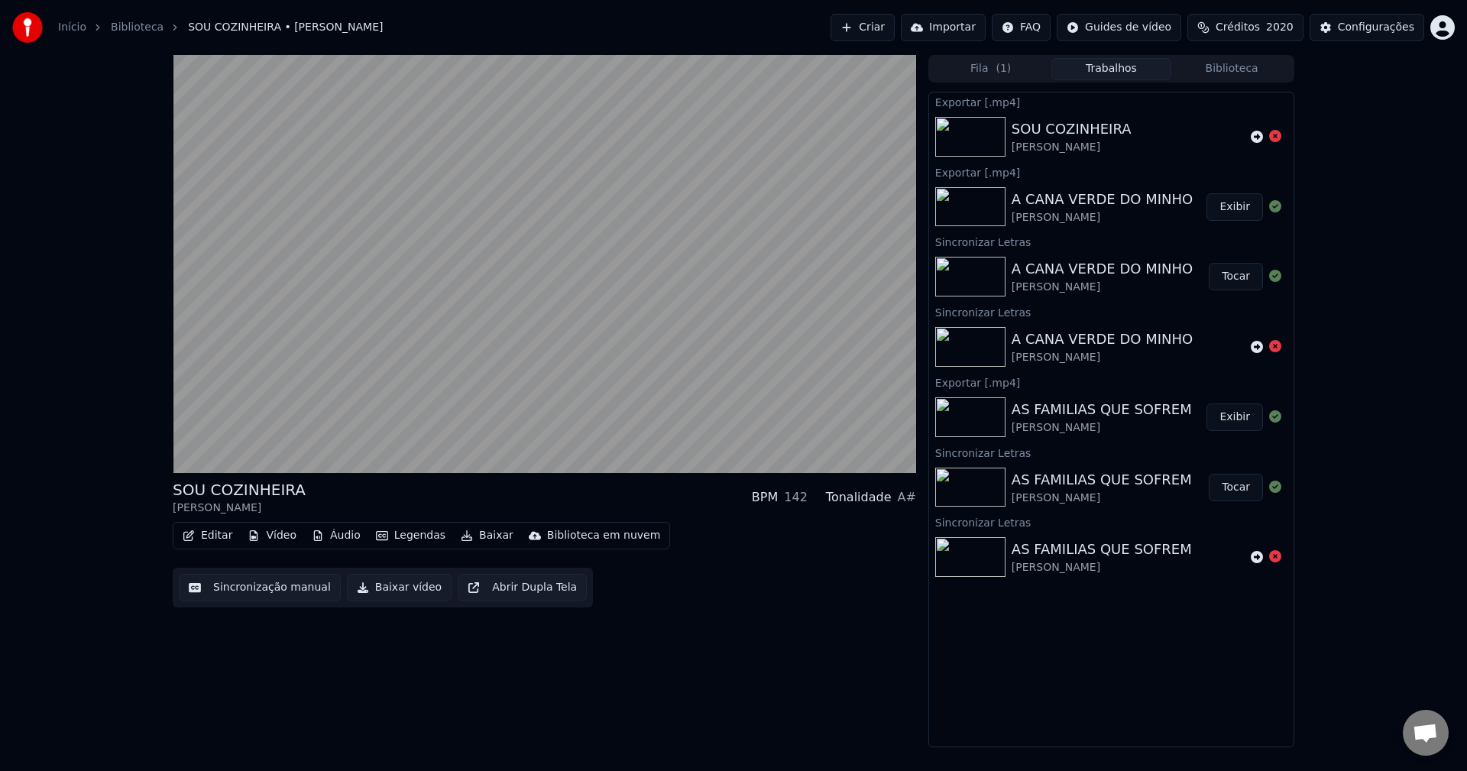
click at [401, 590] on button "Baixar vídeo" at bounding box center [399, 587] width 105 height 27
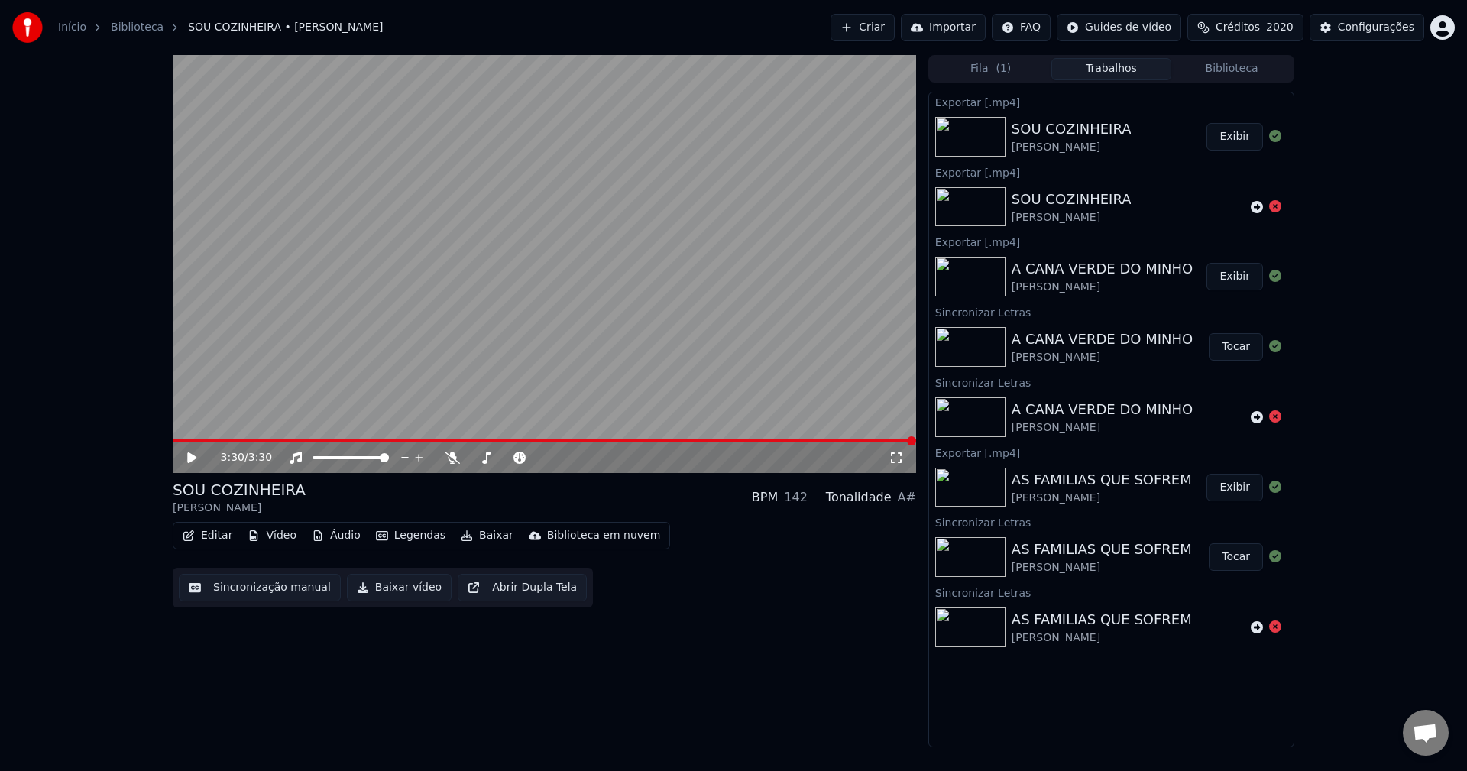
click at [1099, 148] on button "Exibir" at bounding box center [1234, 136] width 57 height 27
click at [1099, 31] on div "Configurações" at bounding box center [1375, 27] width 76 height 15
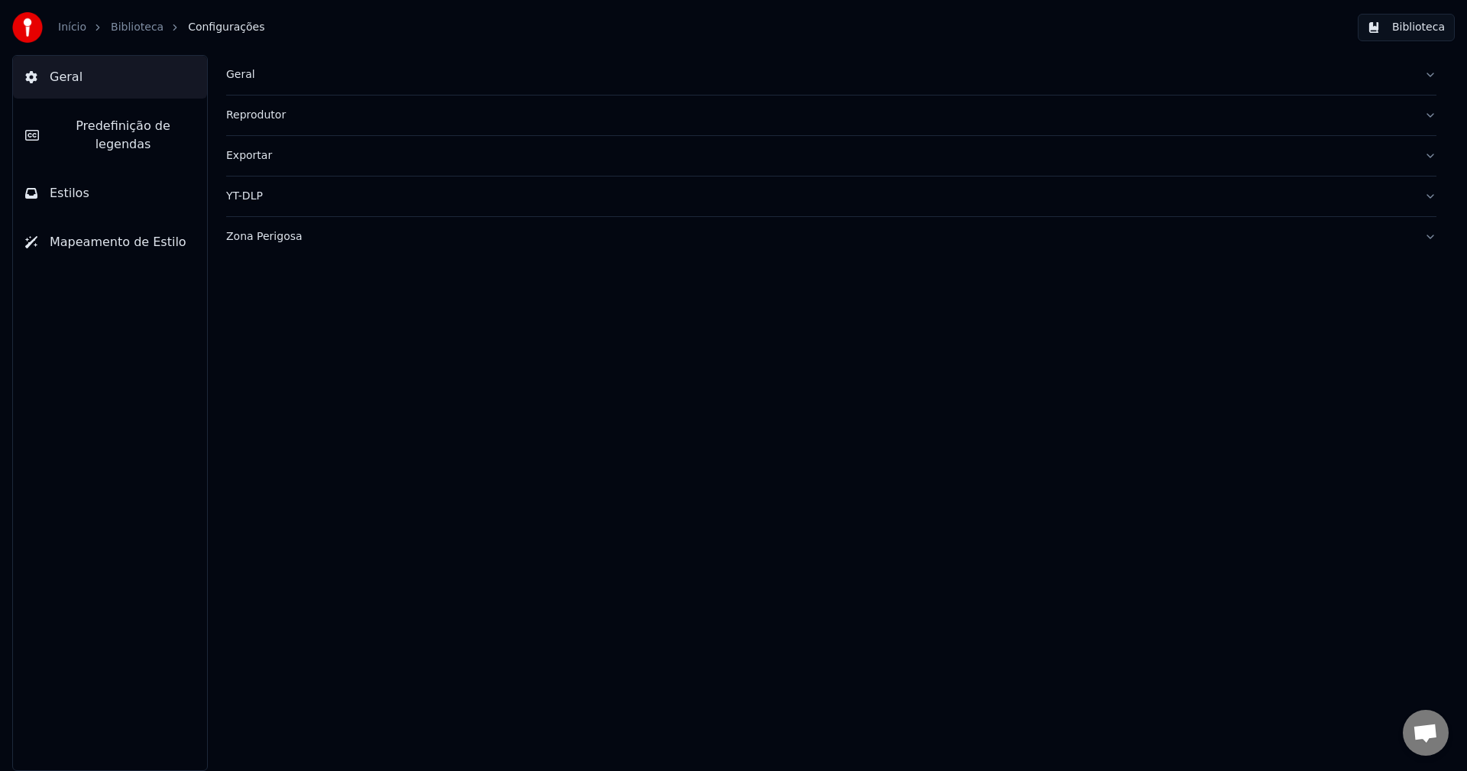
click at [238, 76] on div "Geral" at bounding box center [818, 74] width 1185 height 15
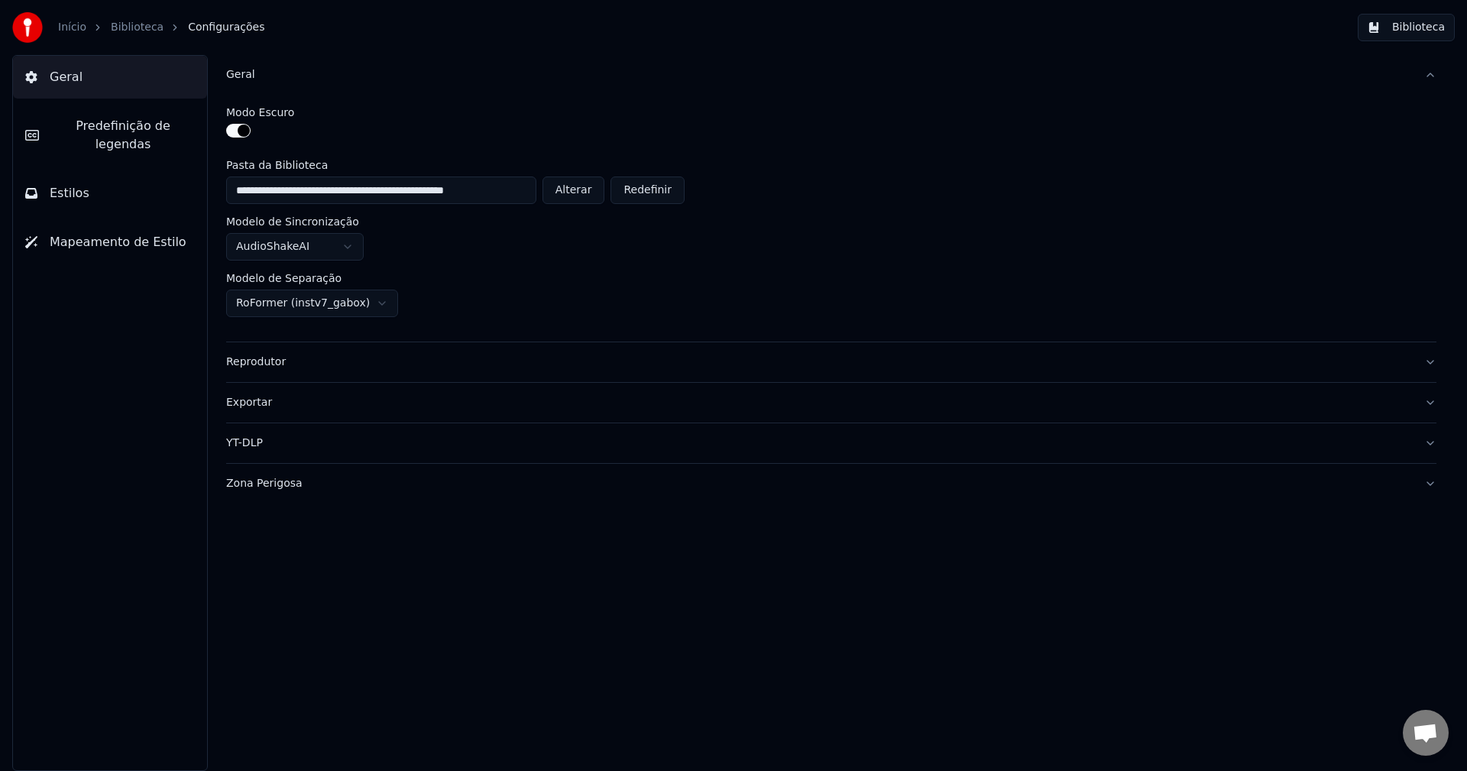
click at [574, 194] on button "Alterar" at bounding box center [573, 189] width 63 height 27
type input "**********"
click at [1099, 25] on button "Biblioteca" at bounding box center [1405, 27] width 97 height 27
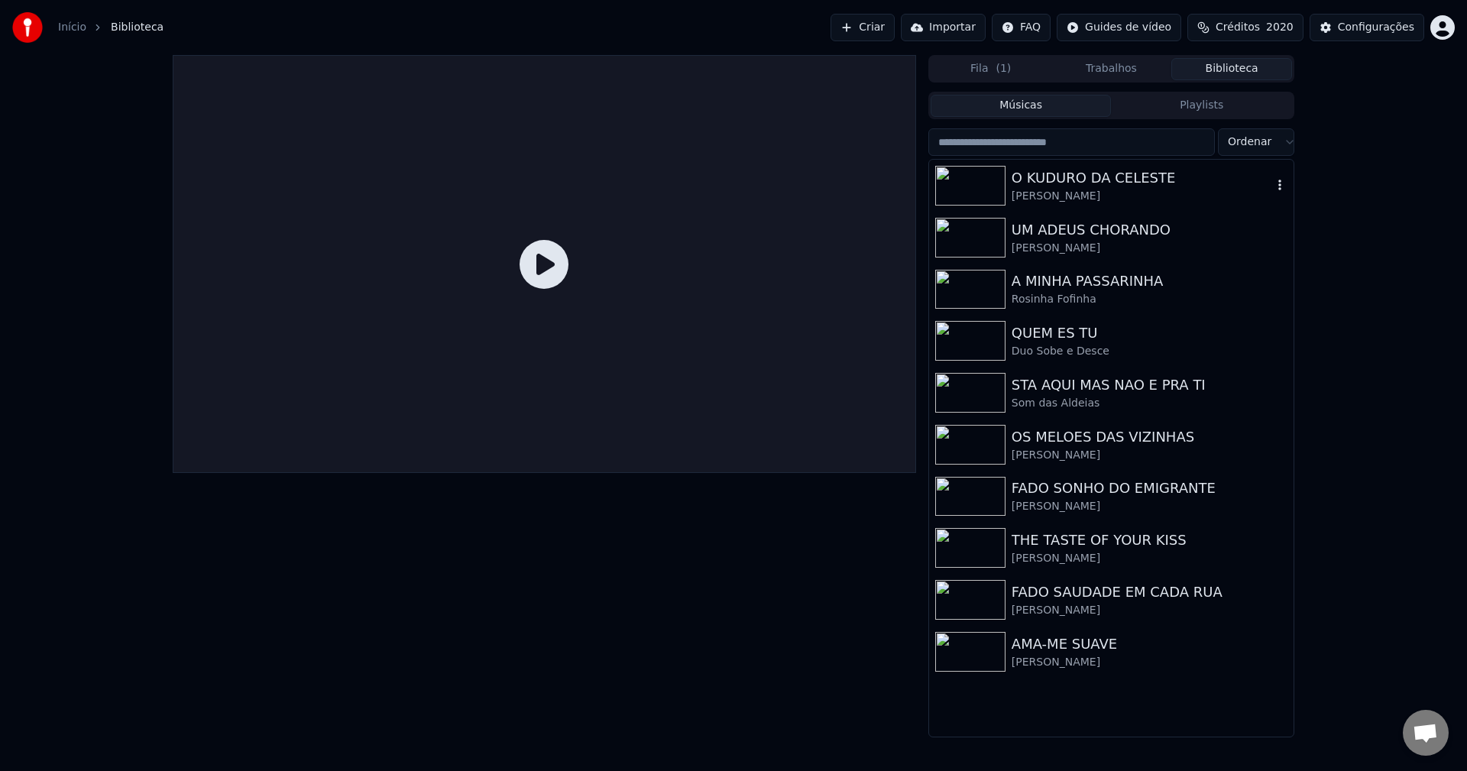
click at [1069, 189] on div "Maria Celeste" at bounding box center [1141, 196] width 260 height 15
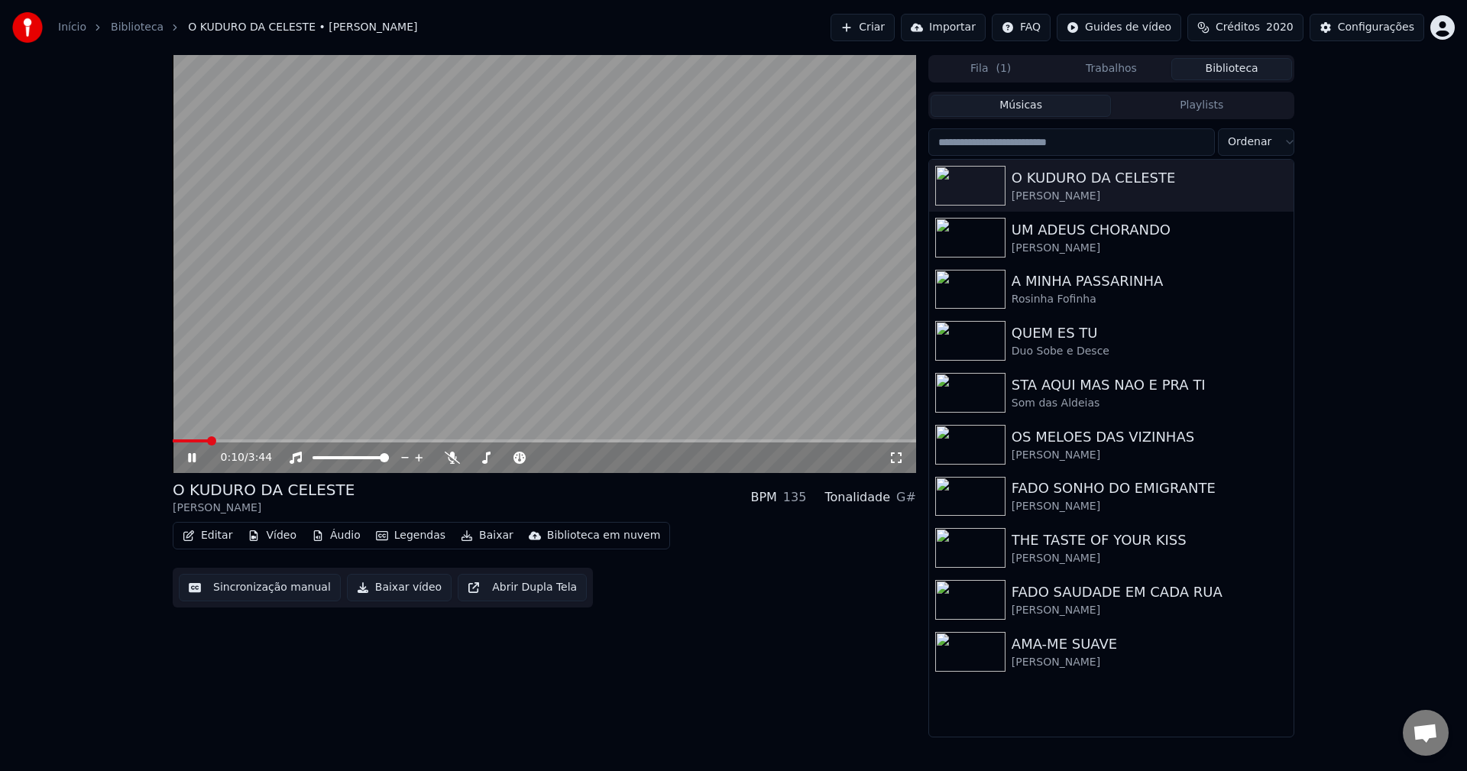
click at [627, 344] on video at bounding box center [544, 264] width 743 height 418
click at [1067, 191] on div "Maria Celeste" at bounding box center [1141, 196] width 260 height 15
click at [1099, 189] on div "Maria Celeste" at bounding box center [1141, 196] width 260 height 15
click at [1014, 185] on div "O KUDURO DA CELESTE" at bounding box center [1141, 177] width 260 height 21
click at [210, 537] on button "Editar" at bounding box center [207, 535] width 62 height 21
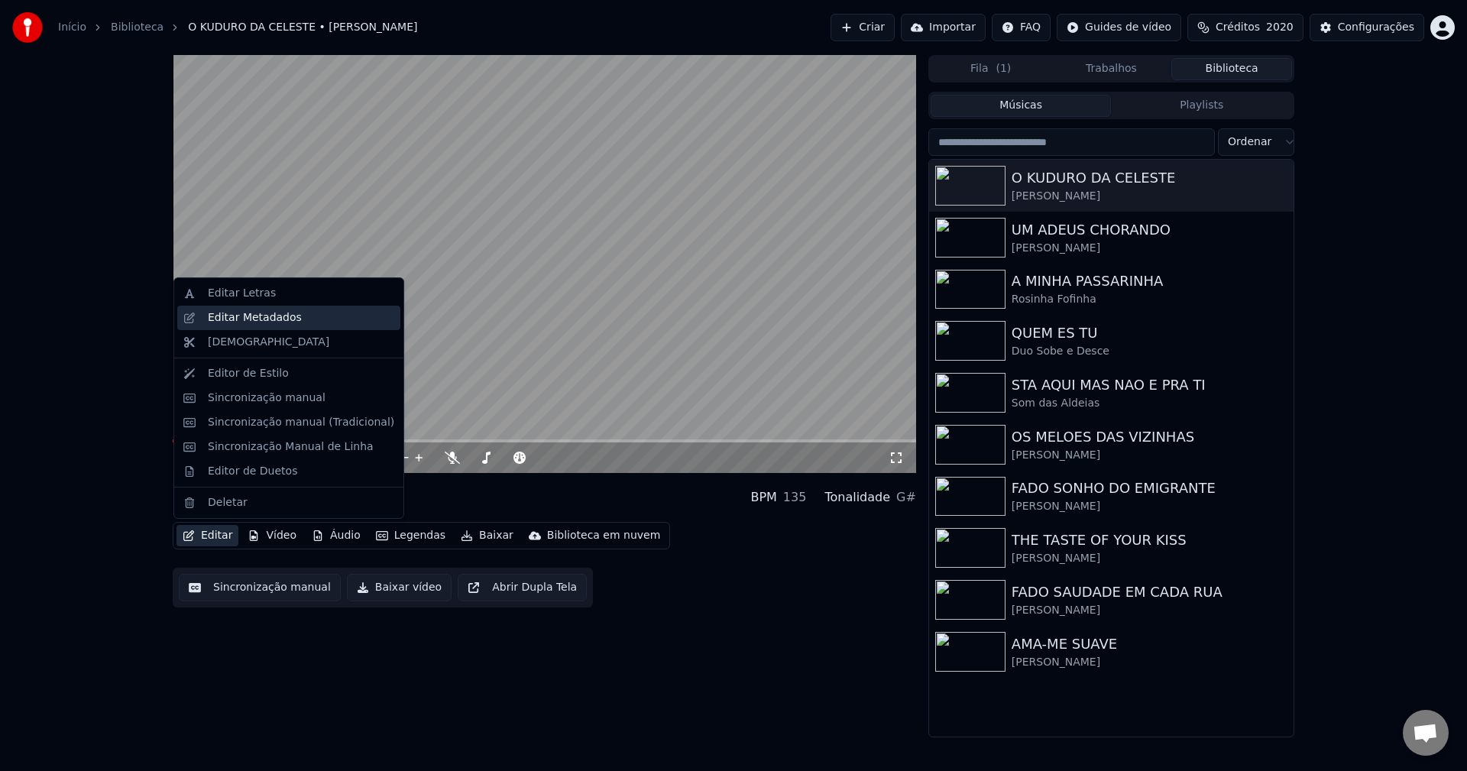
click at [296, 312] on div "Editar Metadados" at bounding box center [301, 317] width 186 height 15
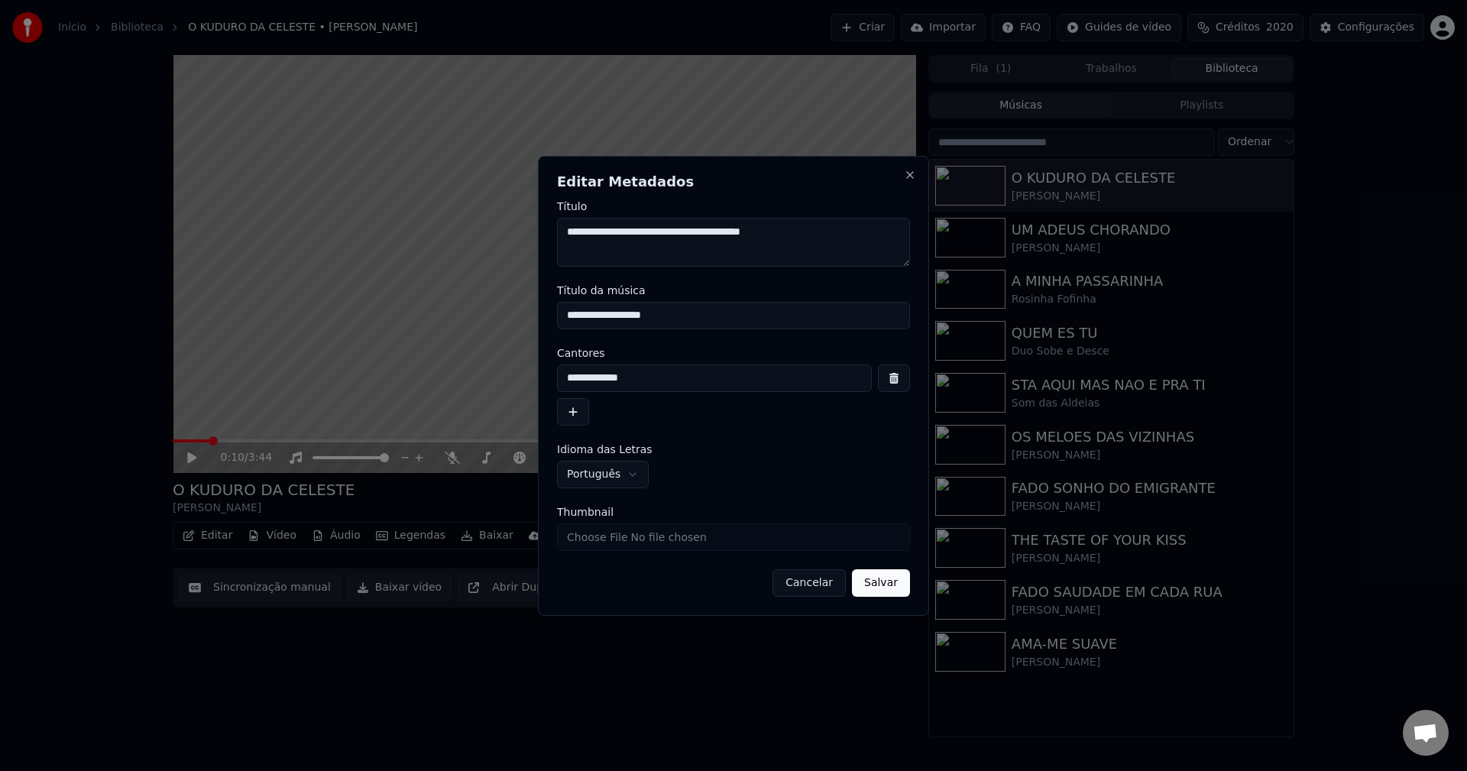
drag, startPoint x: 827, startPoint y: 225, endPoint x: 241, endPoint y: 197, distance: 587.3
click at [241, 197] on body "Início Biblioteca O KUDURO DA CELESTE • Maria Celeste Criar Importar FAQ Guides…" at bounding box center [733, 385] width 1467 height 771
drag, startPoint x: 837, startPoint y: 588, endPoint x: 827, endPoint y: 584, distance: 10.9
click at [832, 586] on button "Cancelar" at bounding box center [808, 582] width 73 height 27
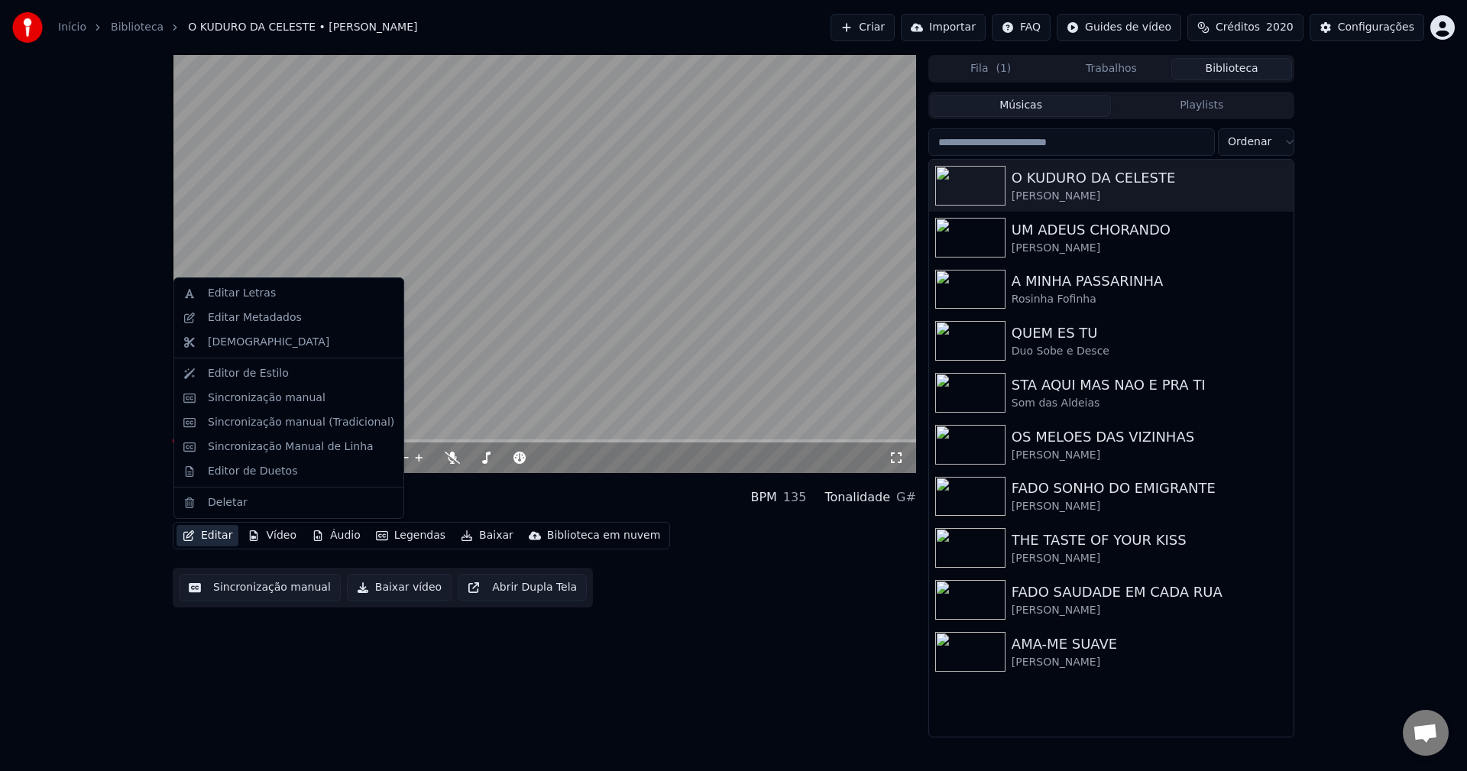
click at [217, 532] on button "Editar" at bounding box center [207, 535] width 62 height 21
click at [291, 320] on div "Editar Metadados" at bounding box center [301, 317] width 186 height 15
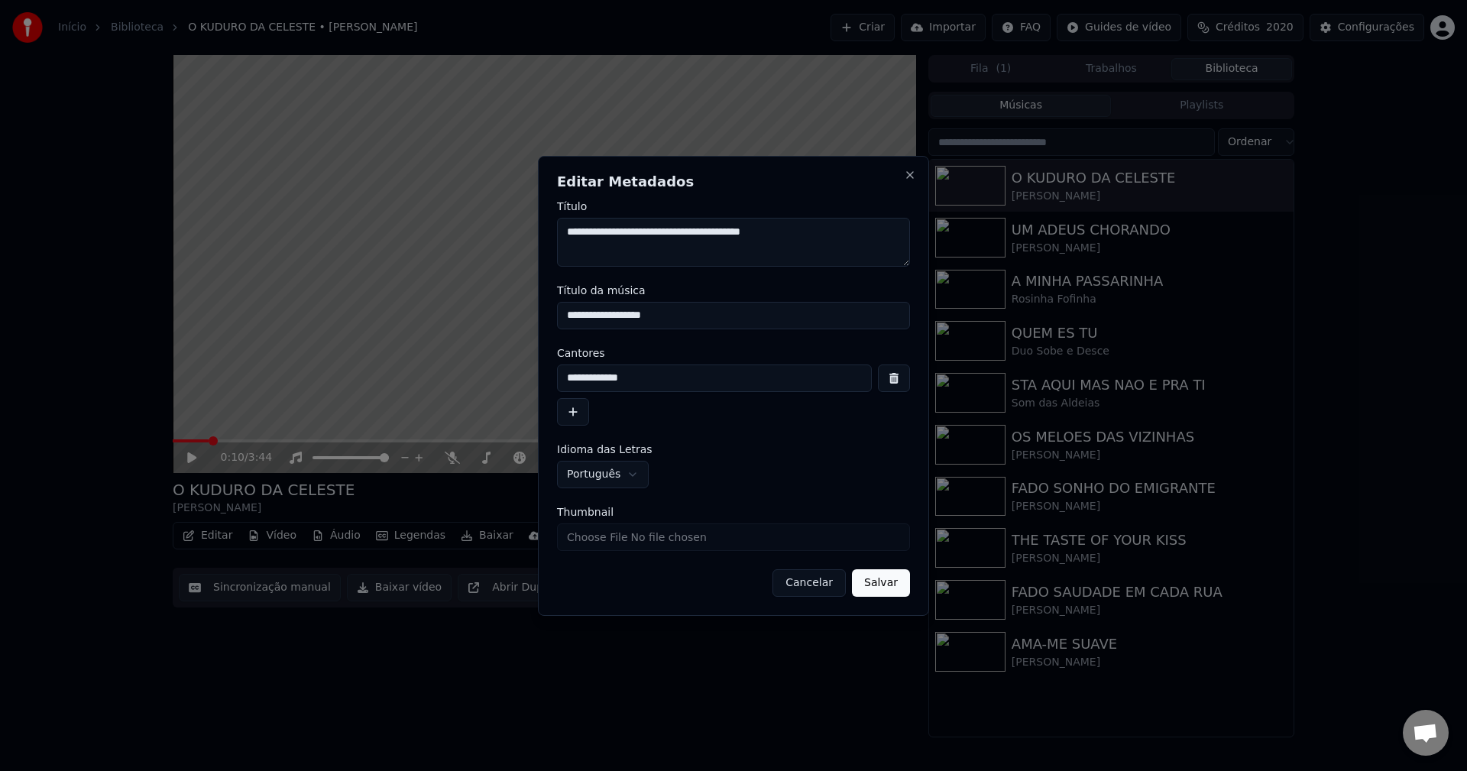
click at [802, 579] on button "Cancelar" at bounding box center [808, 582] width 73 height 27
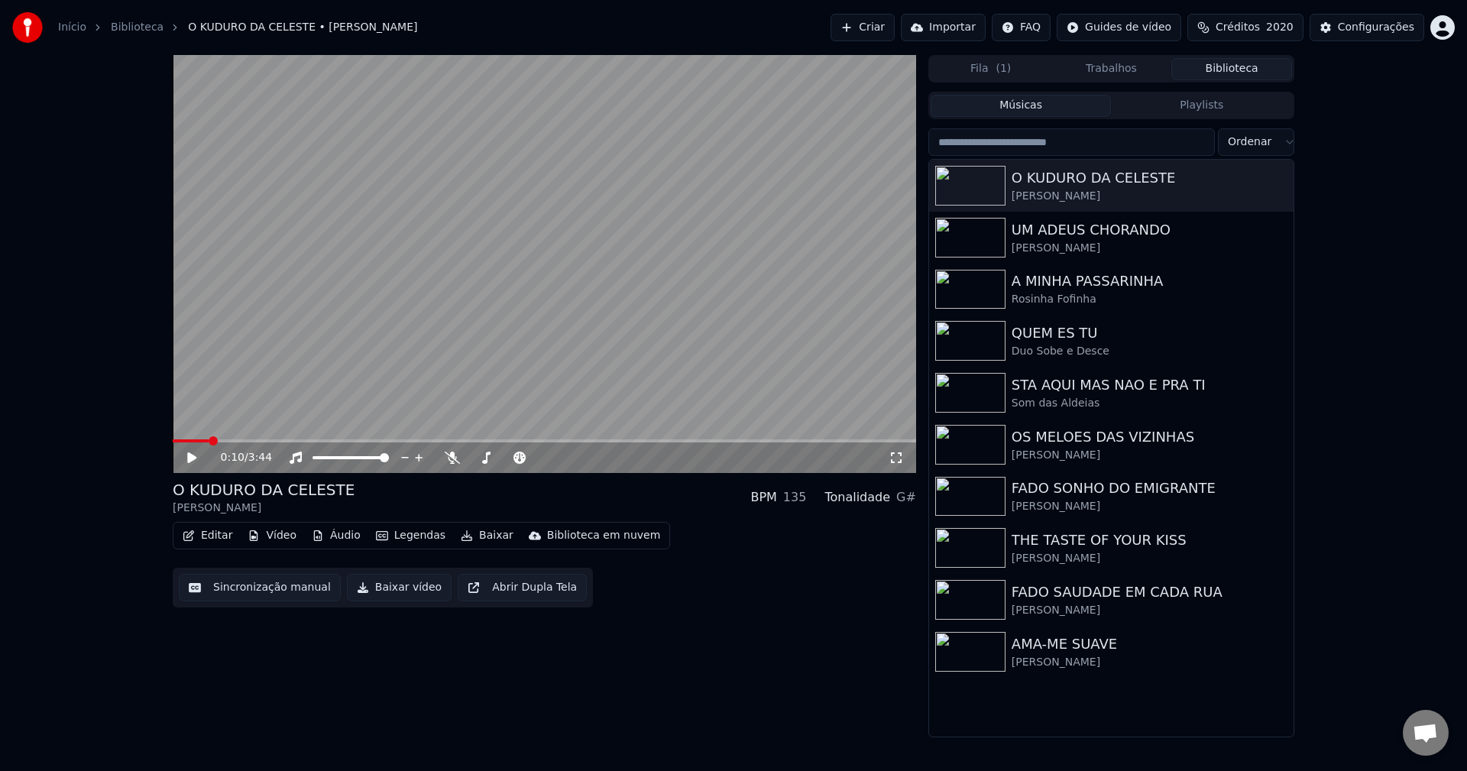
click at [217, 535] on button "Editar" at bounding box center [207, 535] width 62 height 21
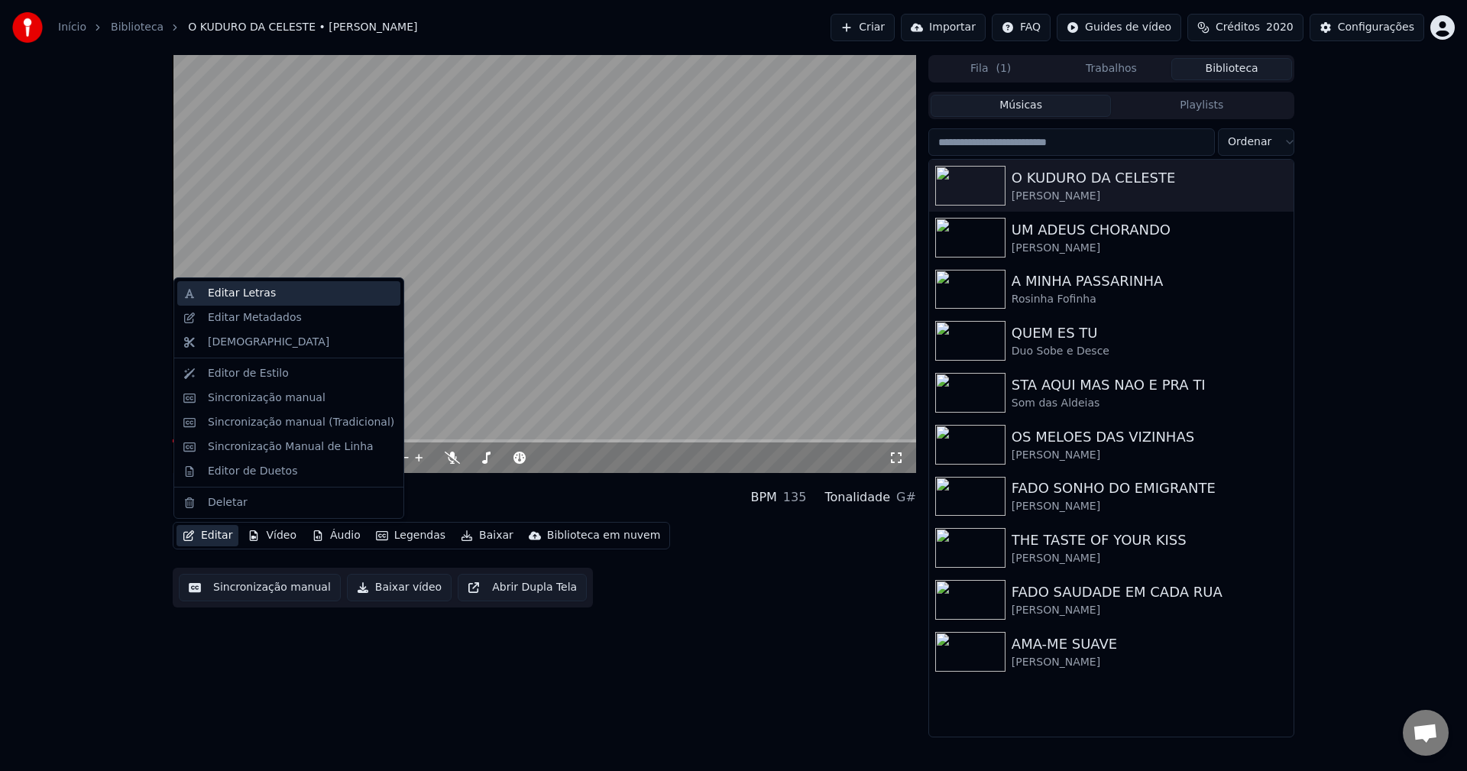
click at [254, 291] on div "Editar Letras" at bounding box center [242, 293] width 68 height 15
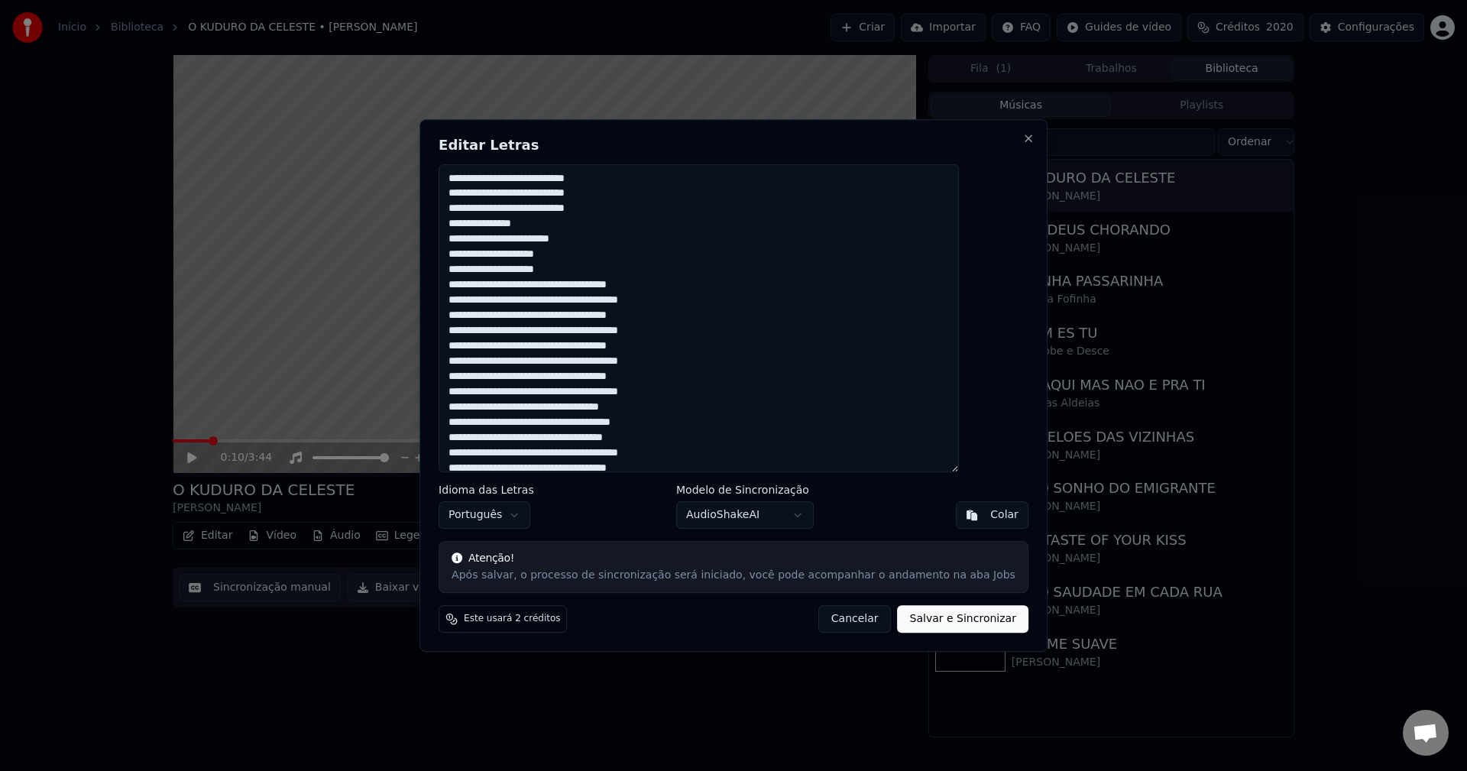
click at [826, 620] on button "Cancelar" at bounding box center [854, 618] width 73 height 27
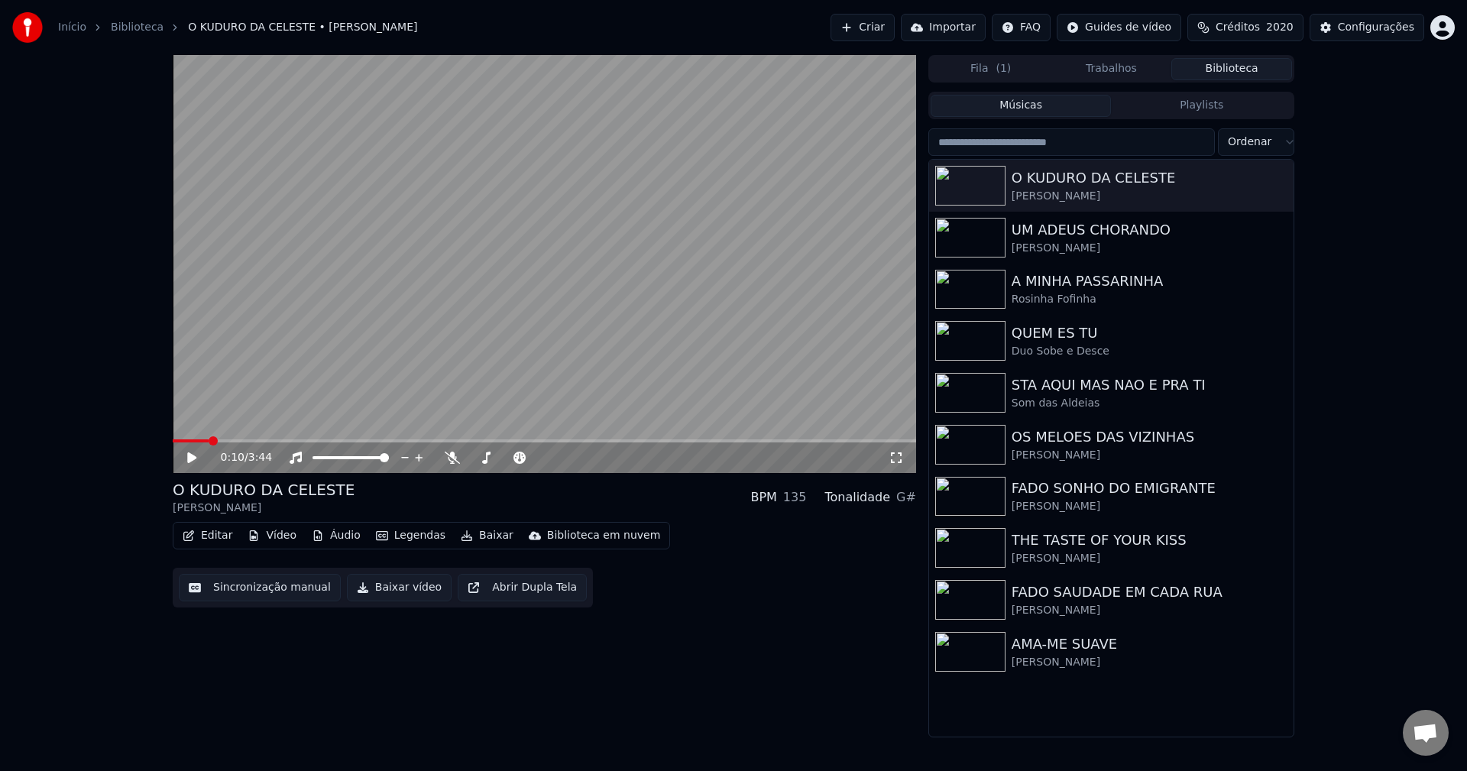
click at [212, 538] on button "Editar" at bounding box center [207, 535] width 62 height 21
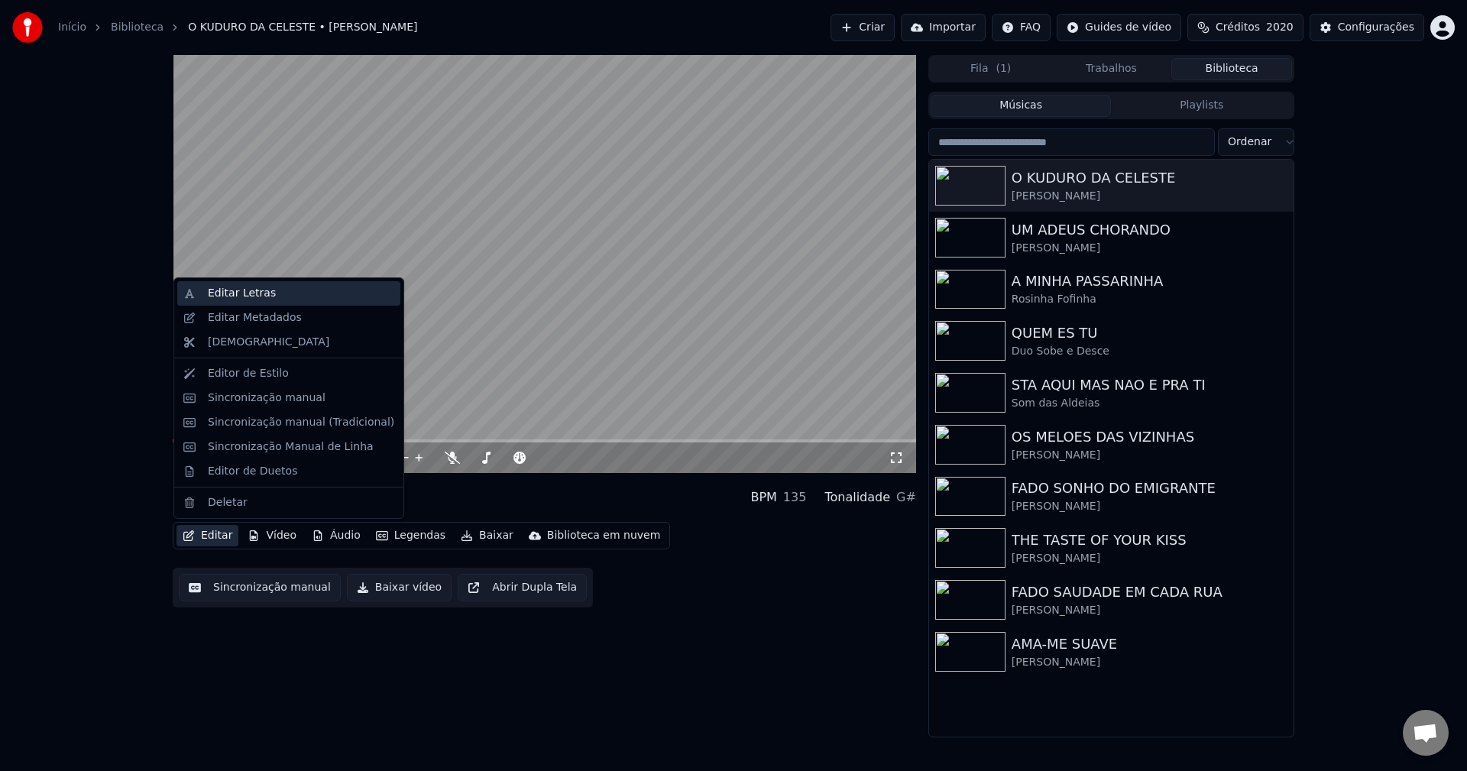
click at [262, 297] on div "Editar Letras" at bounding box center [242, 293] width 68 height 15
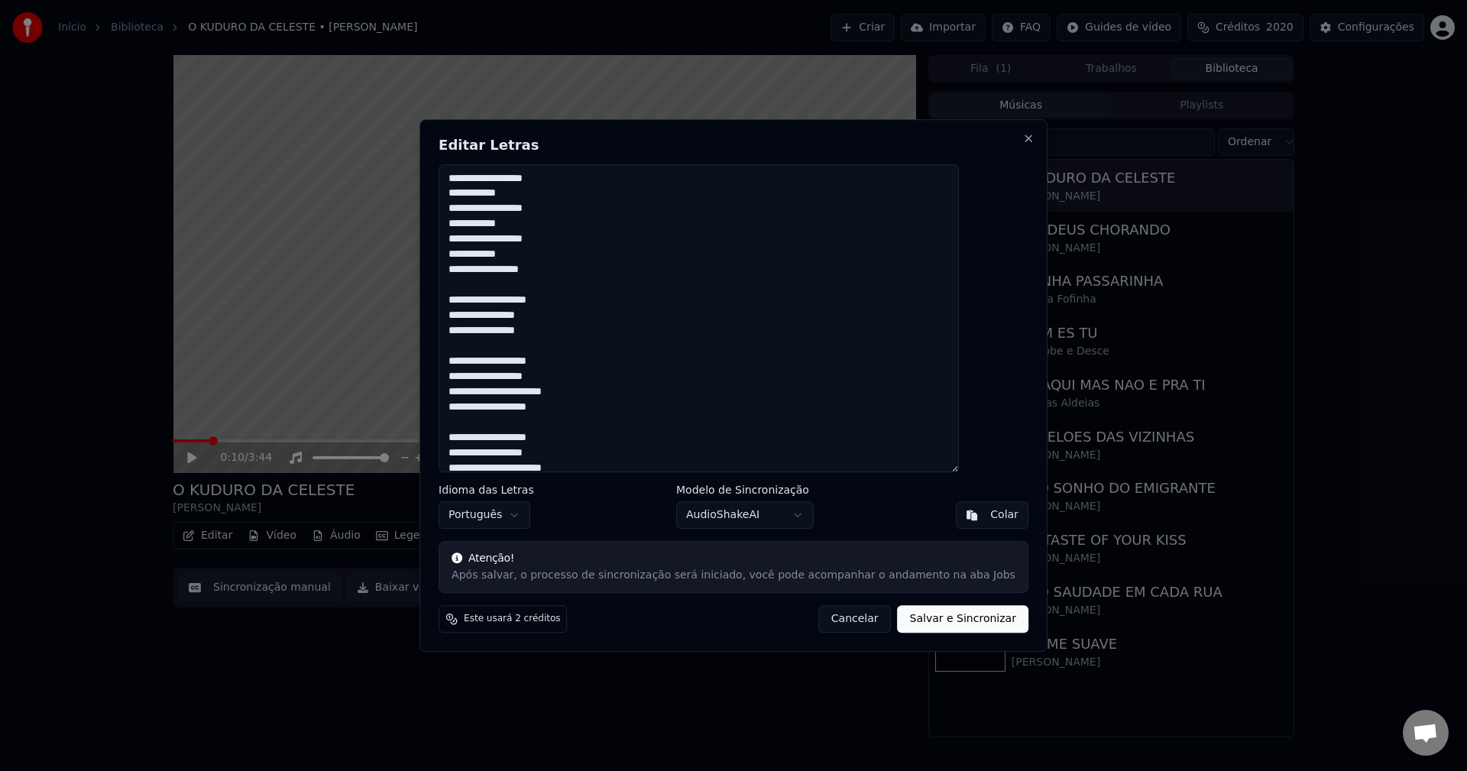
scroll to position [1699, 0]
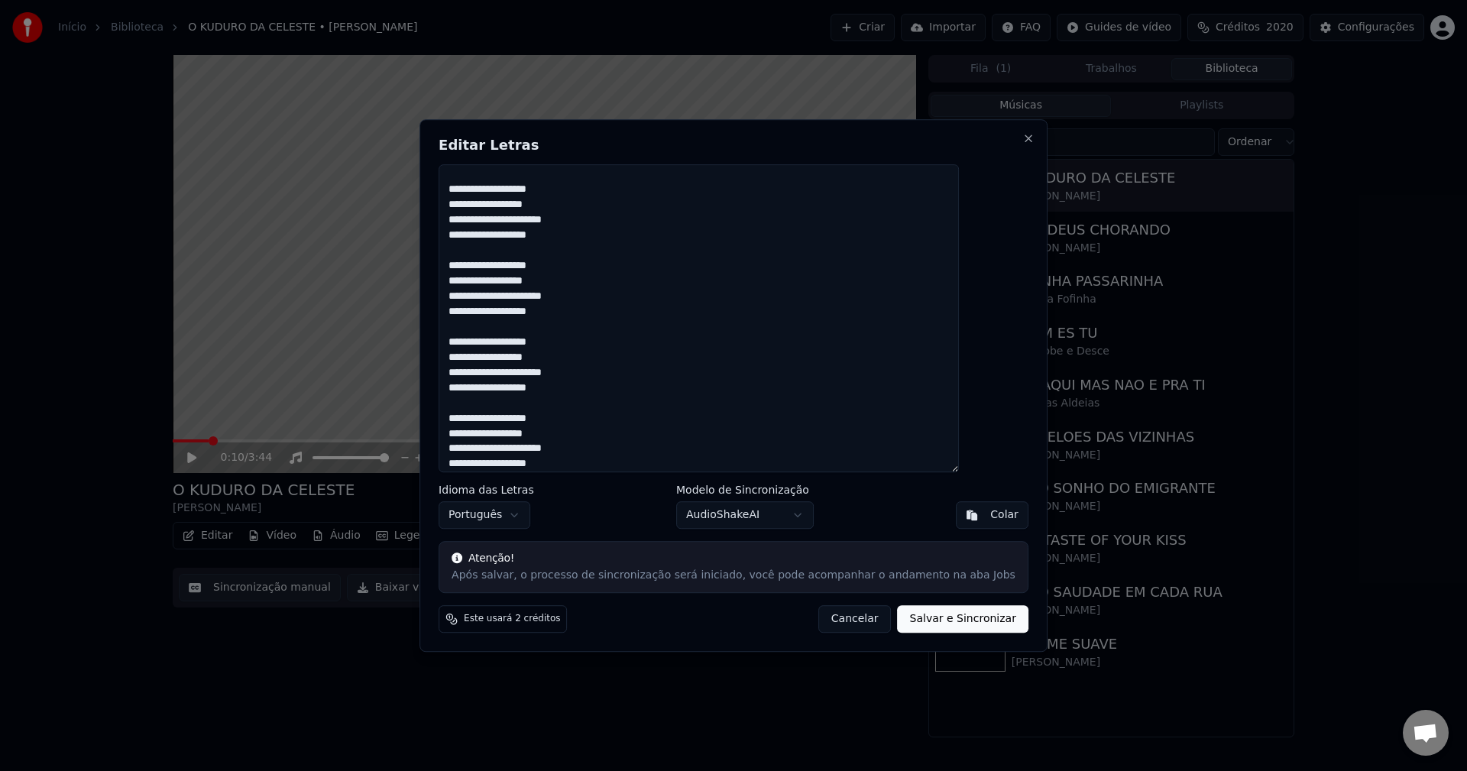
type textarea "**********"
click at [932, 624] on button "Salvar e Sincronizar" at bounding box center [962, 618] width 131 height 27
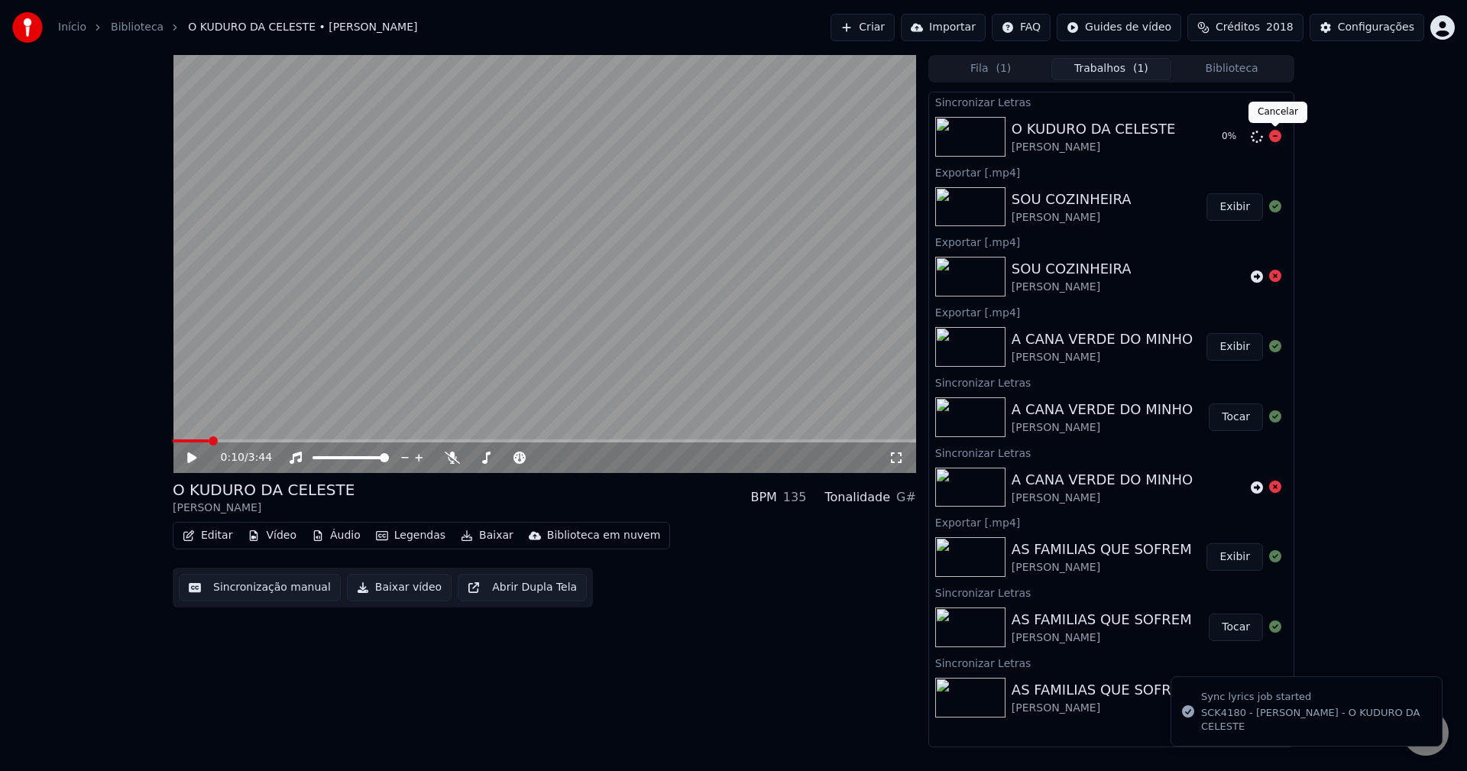
click at [1099, 136] on icon at bounding box center [1275, 136] width 12 height 12
click at [1099, 59] on button "Biblioteca" at bounding box center [1231, 69] width 121 height 22
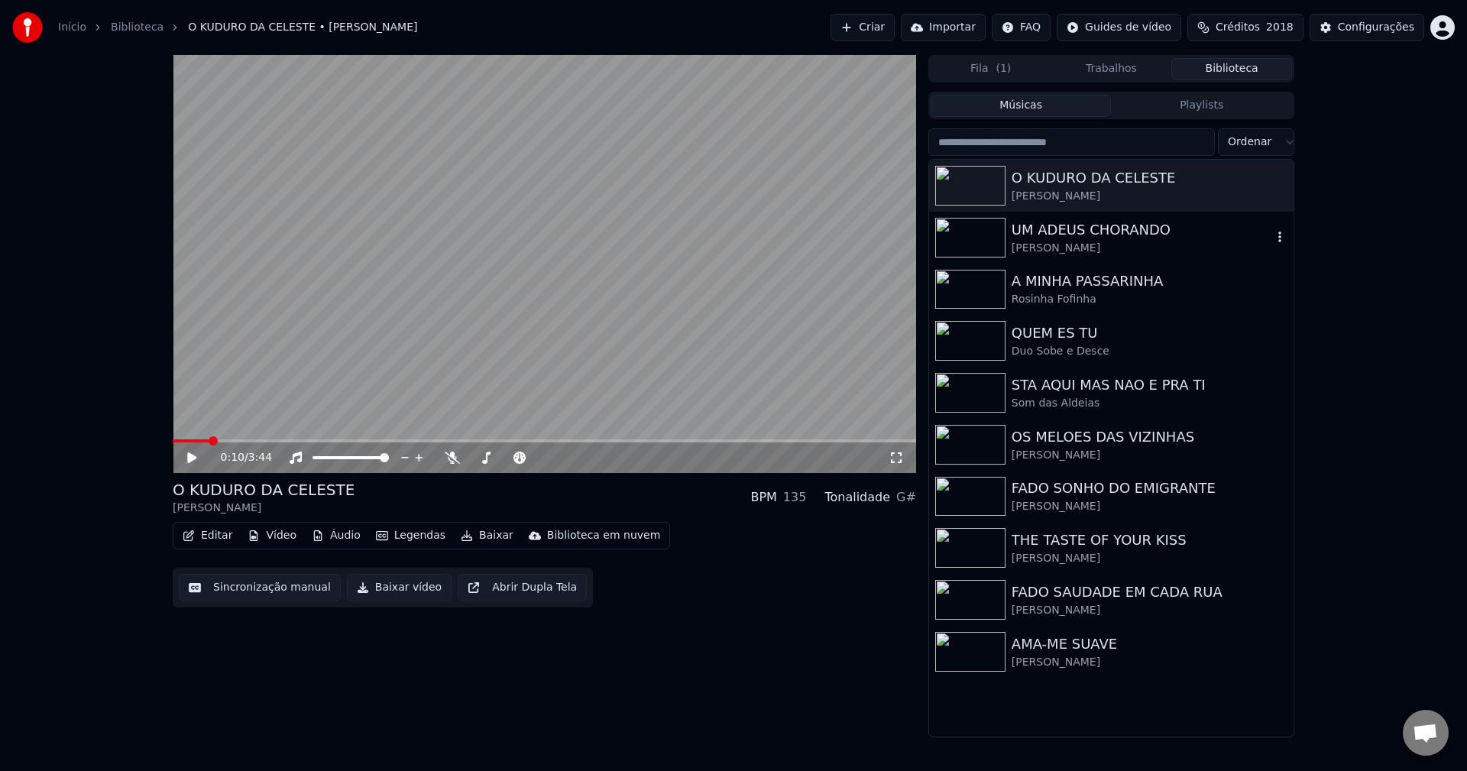
click at [1099, 232] on div "UM ADEUS CHORANDO" at bounding box center [1141, 229] width 260 height 21
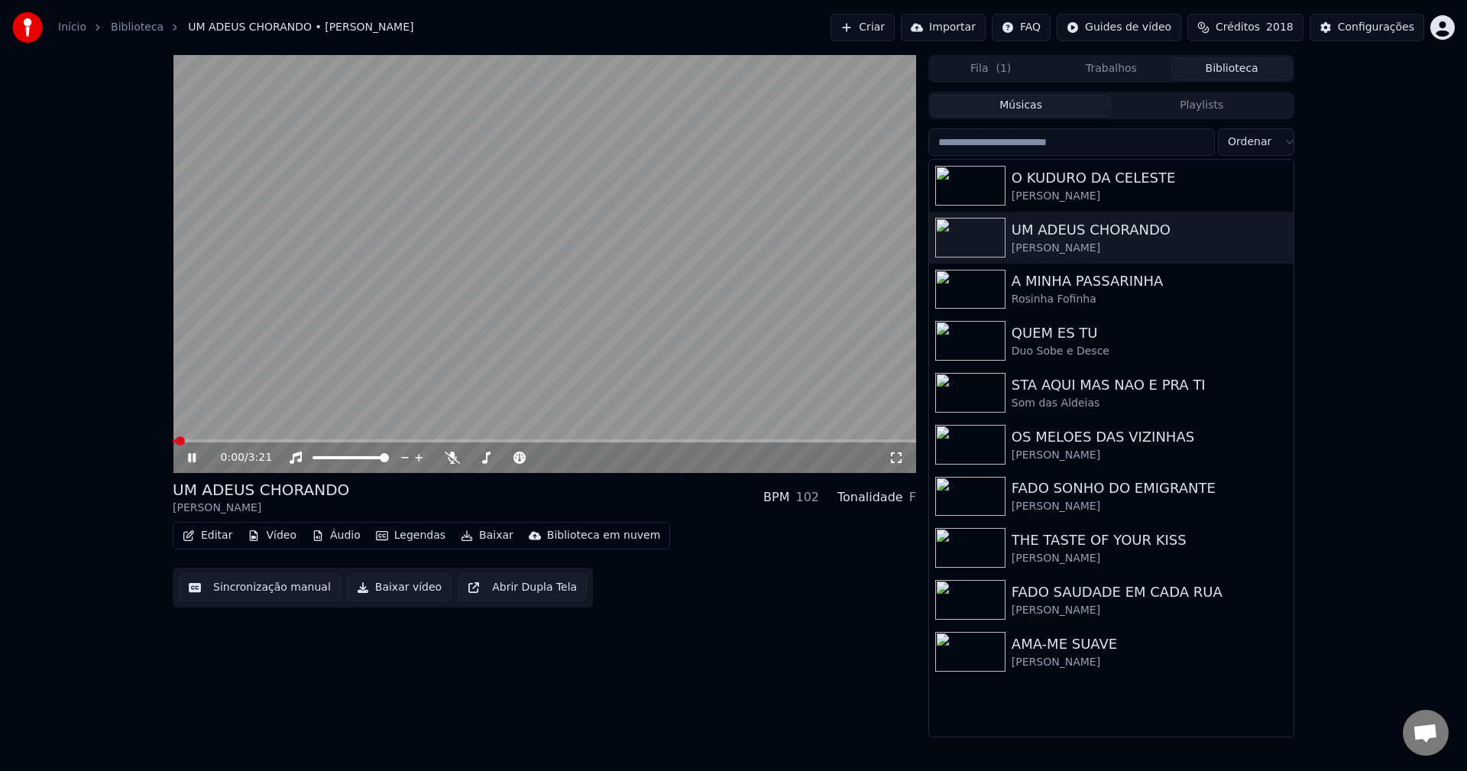
click at [217, 536] on button "Editar" at bounding box center [207, 535] width 62 height 21
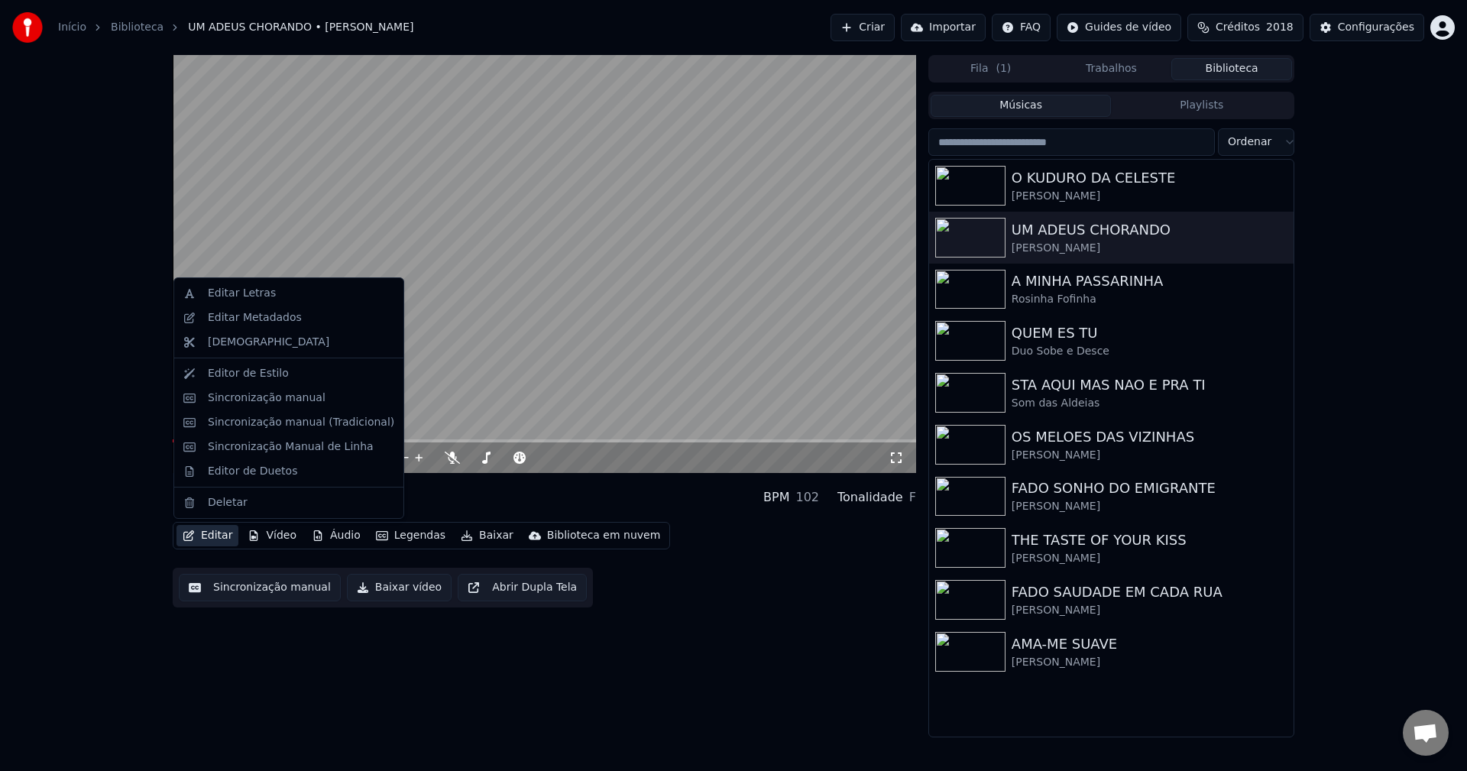
drag, startPoint x: 563, startPoint y: 344, endPoint x: 592, endPoint y: 301, distance: 52.3
click at [562, 345] on video at bounding box center [544, 264] width 743 height 418
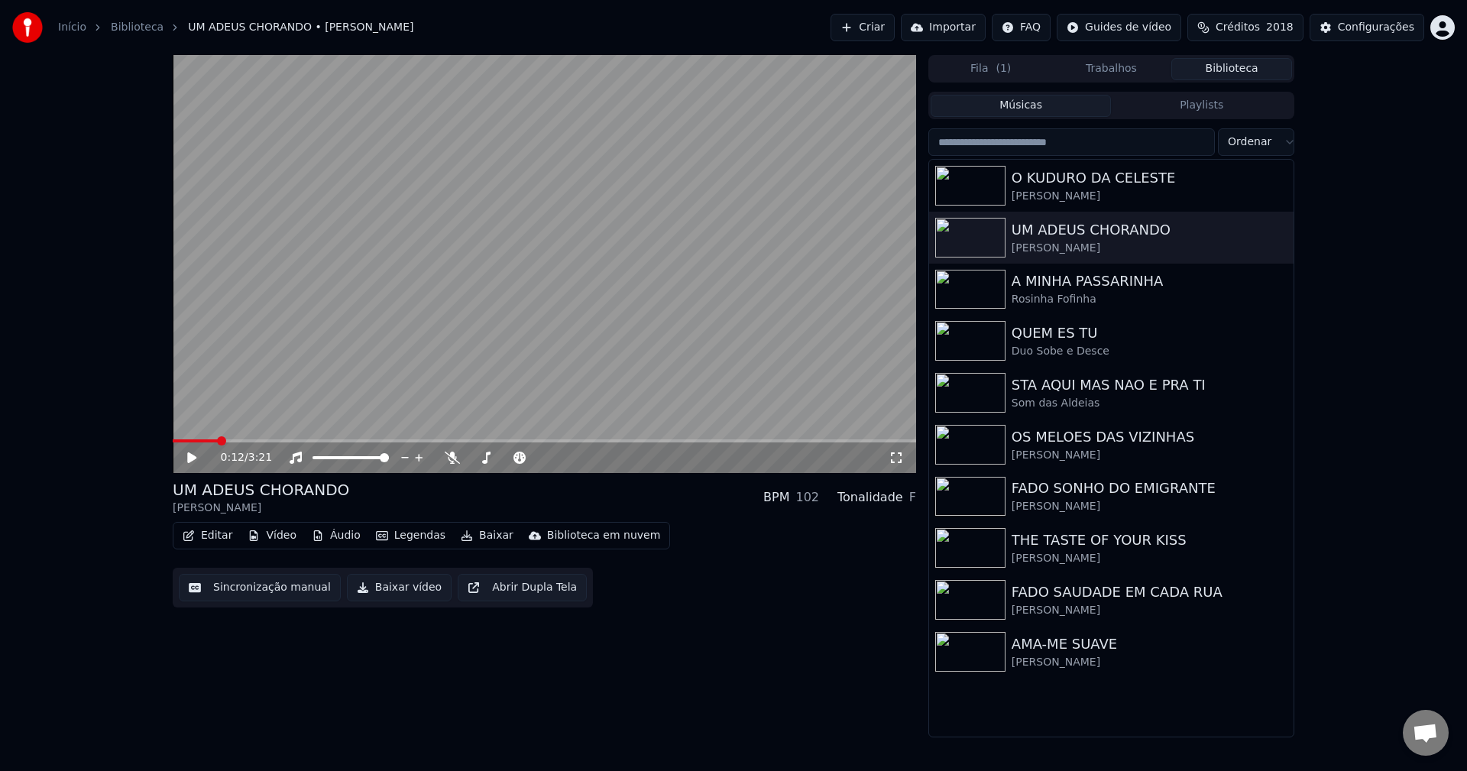
click at [245, 574] on button "Sincronização manual" at bounding box center [260, 587] width 162 height 27
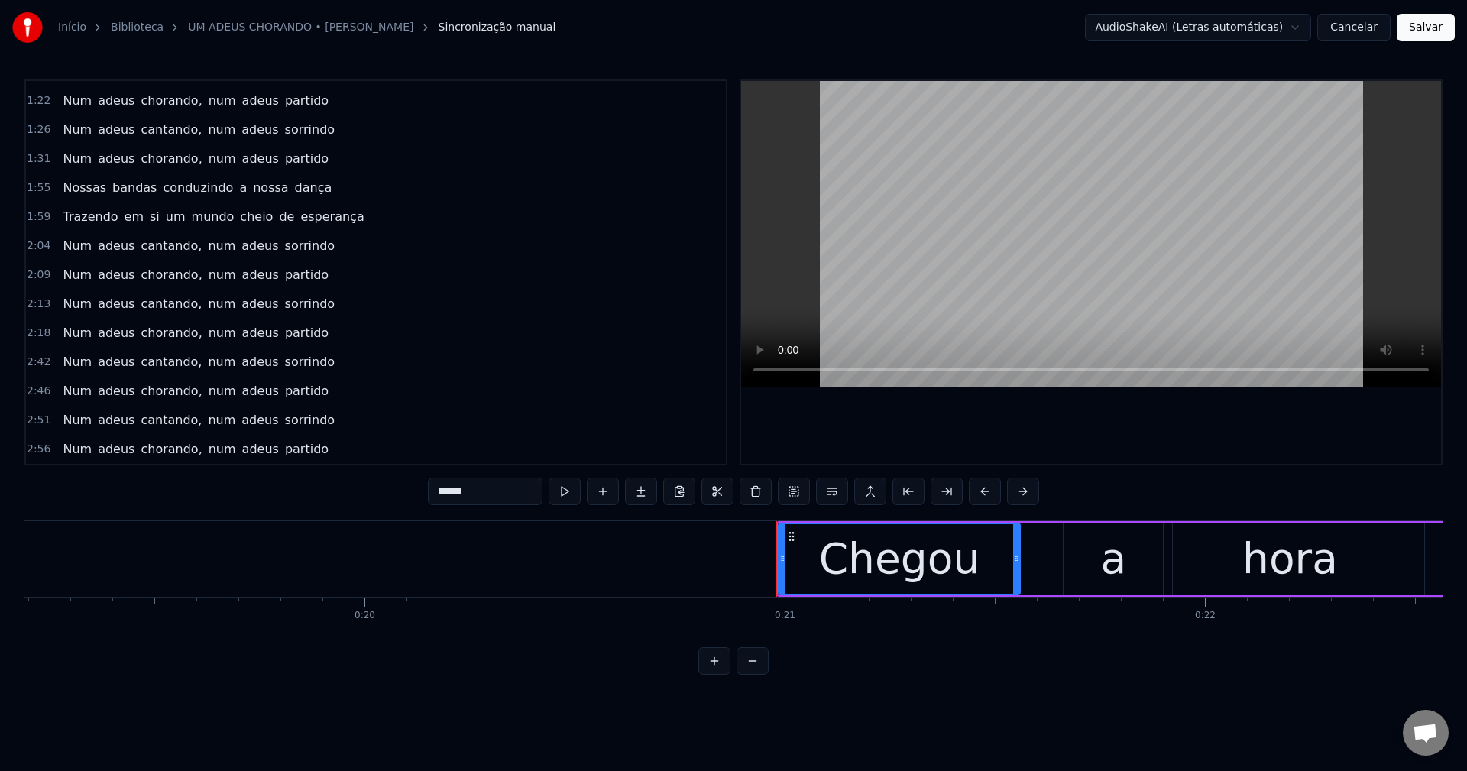
scroll to position [0, 8736]
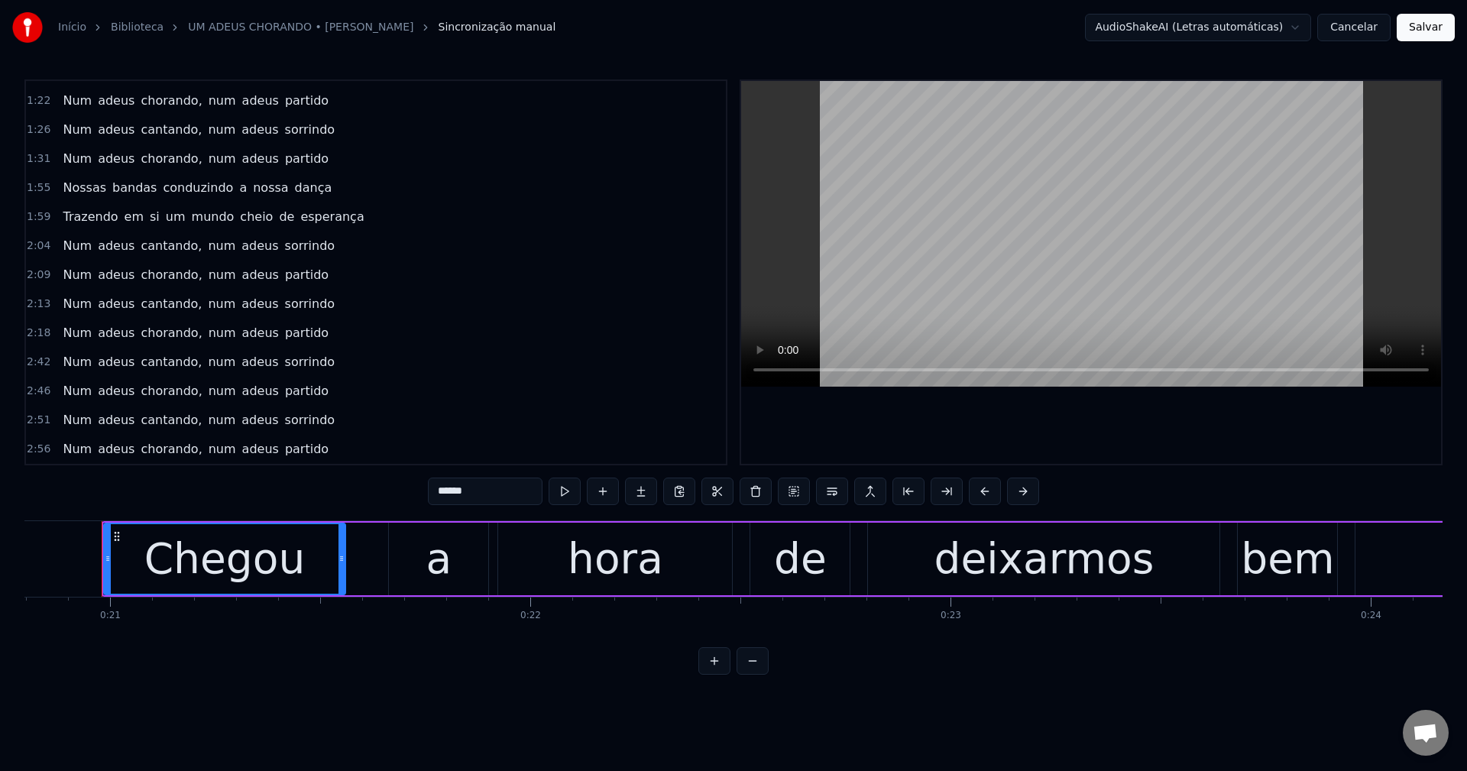
click at [1099, 28] on button "Cancelar" at bounding box center [1353, 27] width 73 height 27
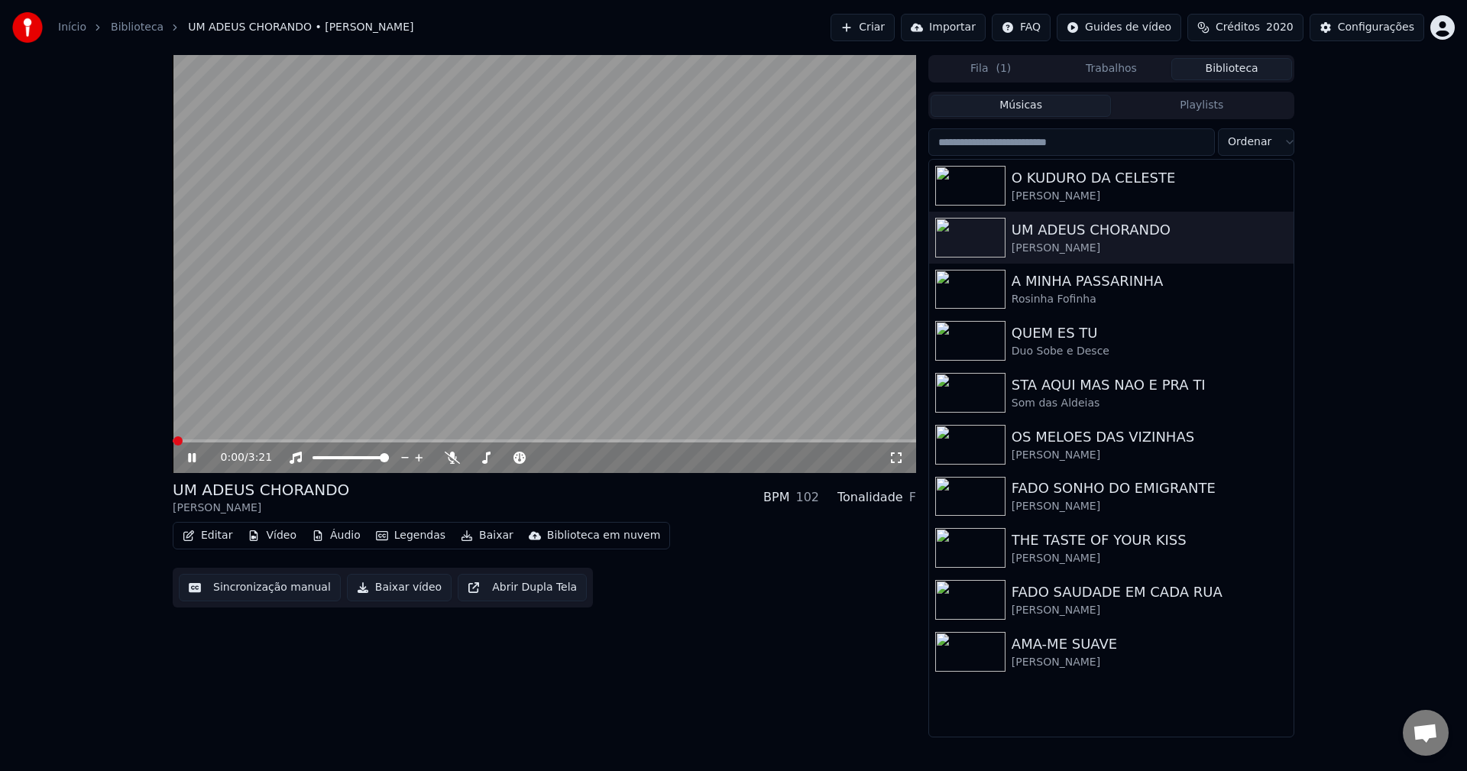
click at [211, 540] on button "Editar" at bounding box center [207, 535] width 62 height 21
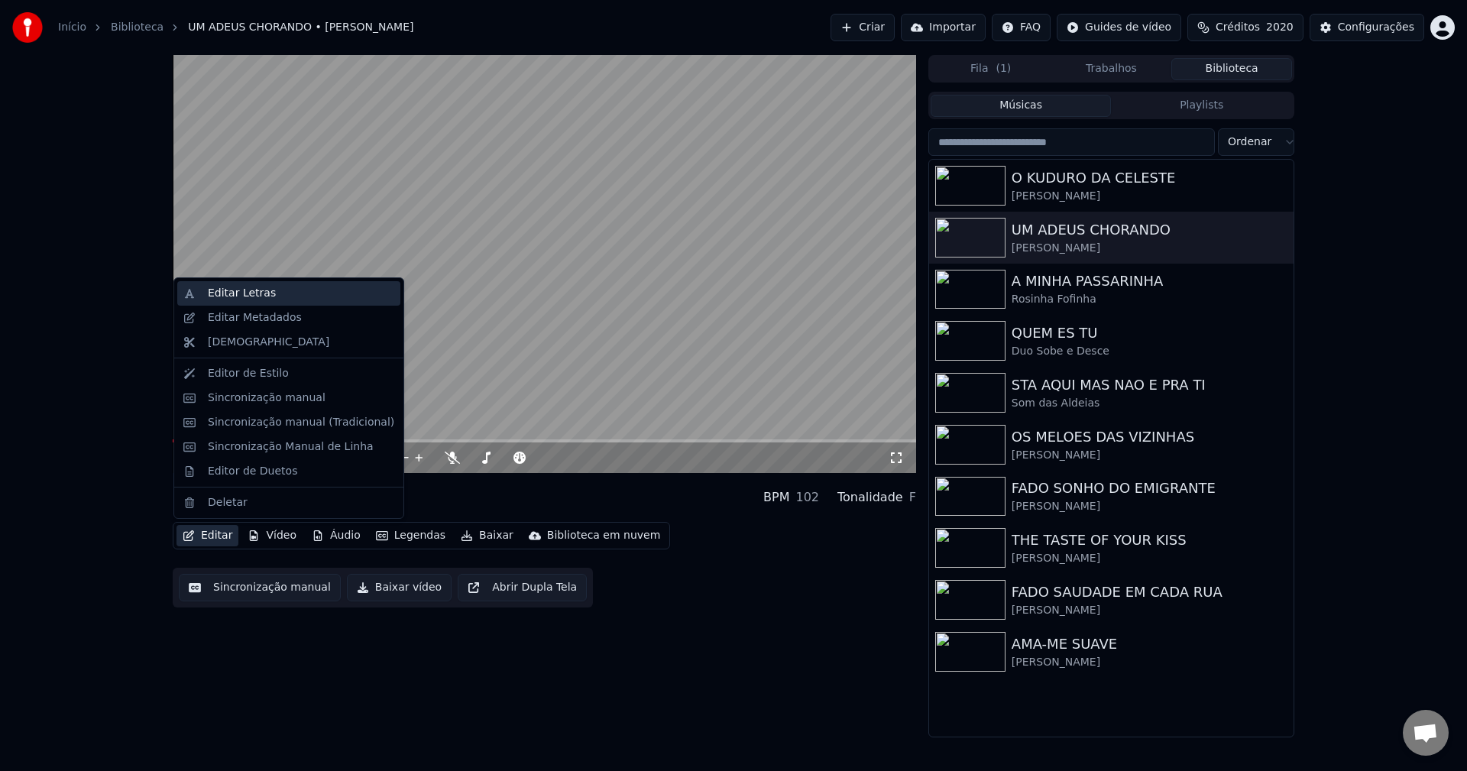
click at [235, 297] on div "Editar Letras" at bounding box center [242, 293] width 68 height 15
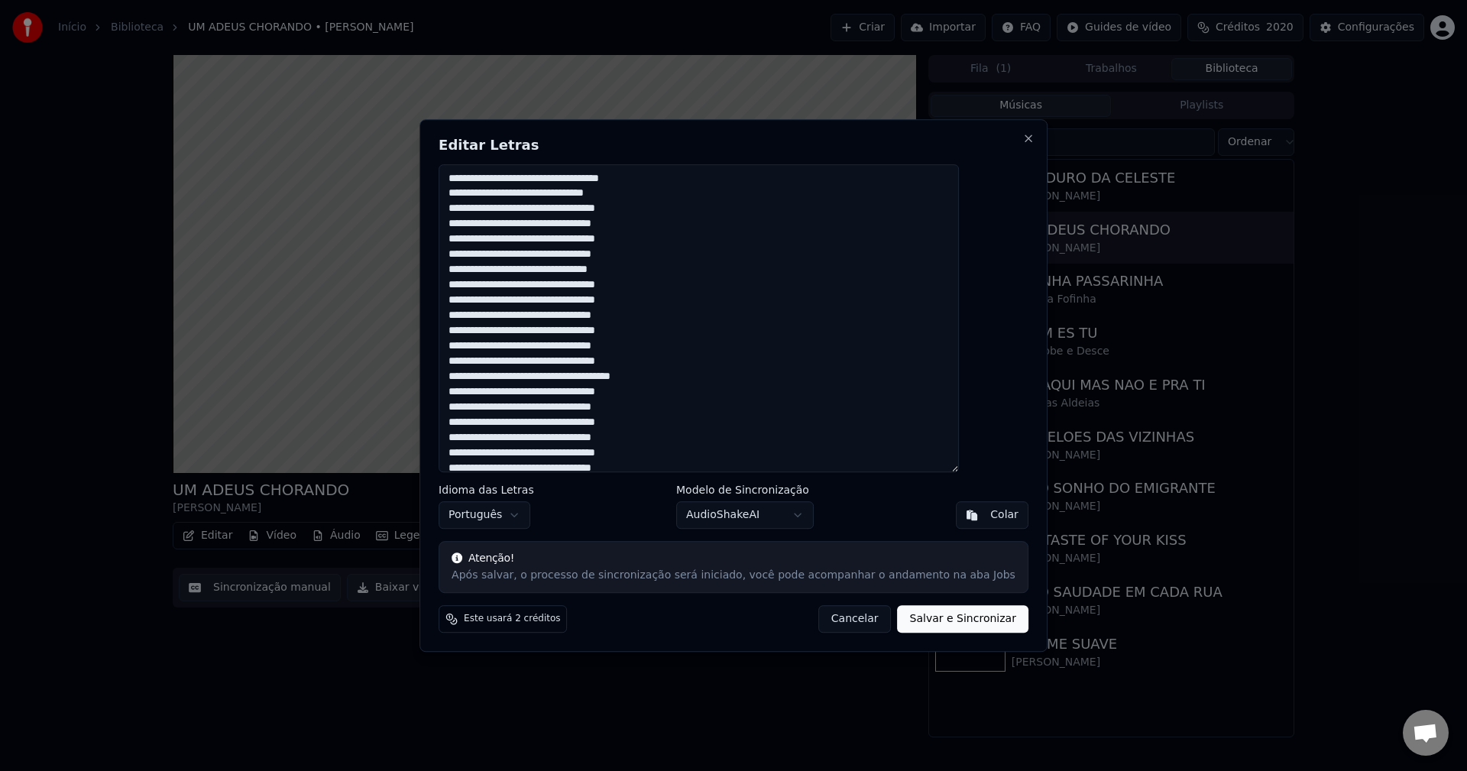
click at [819, 617] on button "Cancelar" at bounding box center [854, 618] width 73 height 27
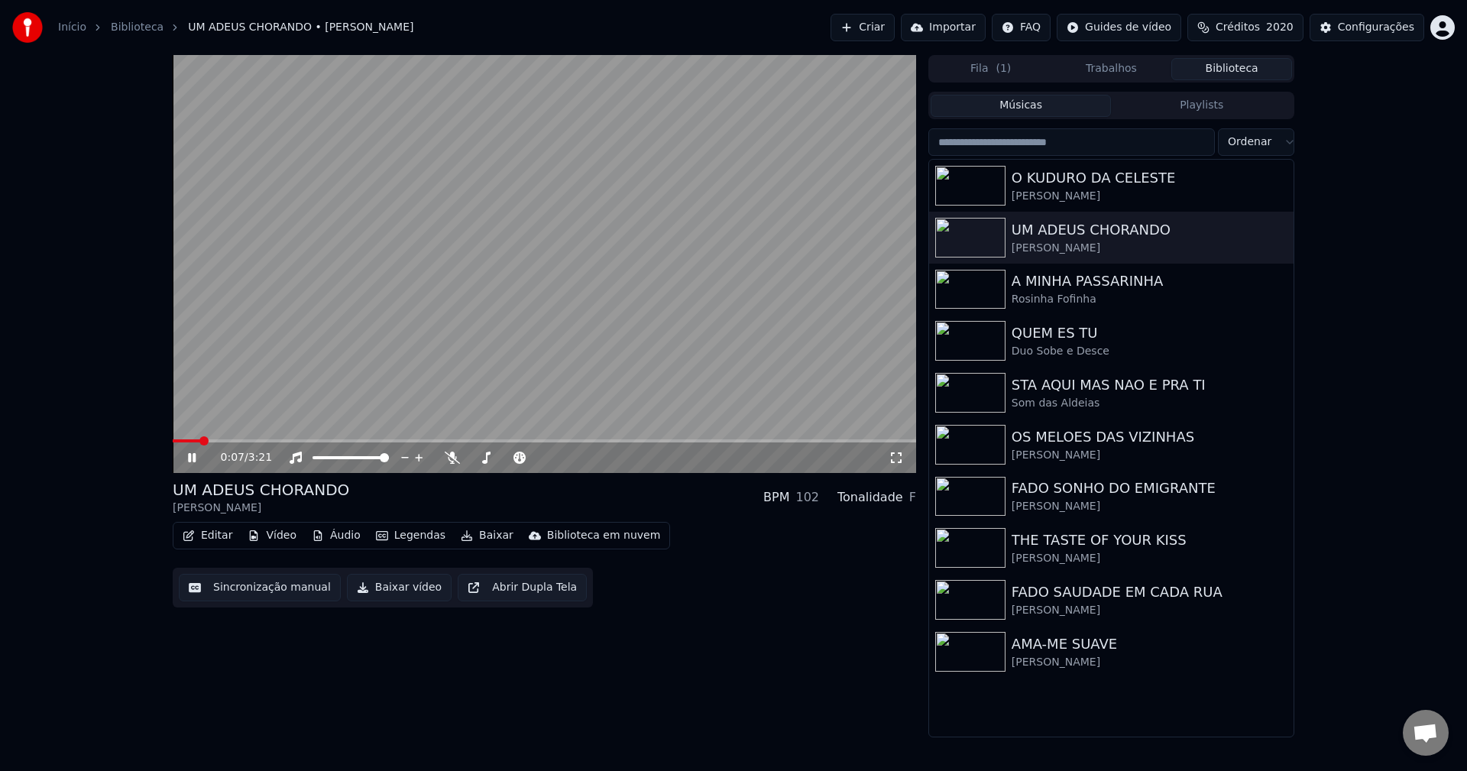
drag, startPoint x: 431, startPoint y: 301, endPoint x: 422, endPoint y: 349, distance: 49.0
click at [429, 301] on video at bounding box center [544, 264] width 743 height 418
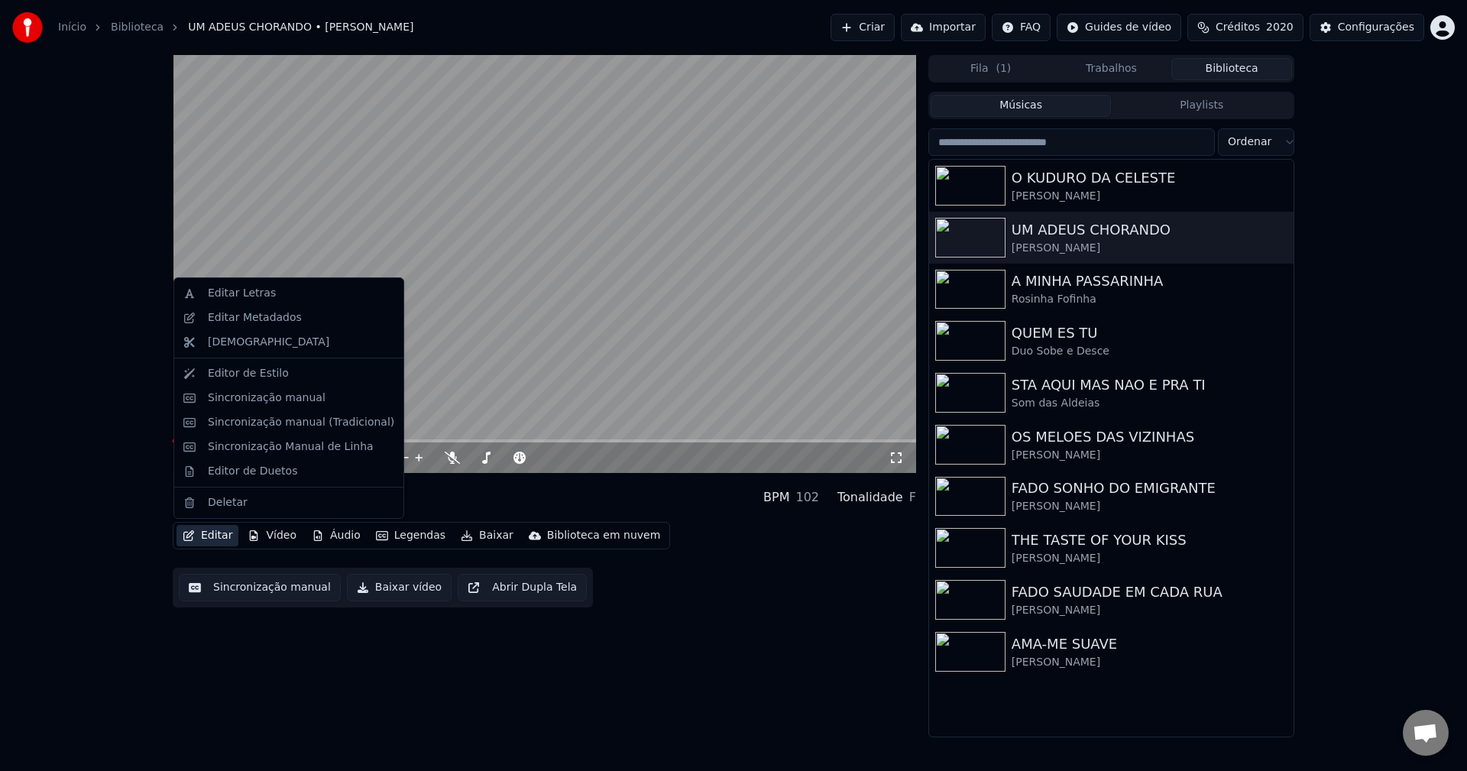
click at [209, 541] on button "Editar" at bounding box center [207, 535] width 62 height 21
click at [288, 302] on div "Editar Letras" at bounding box center [288, 293] width 223 height 24
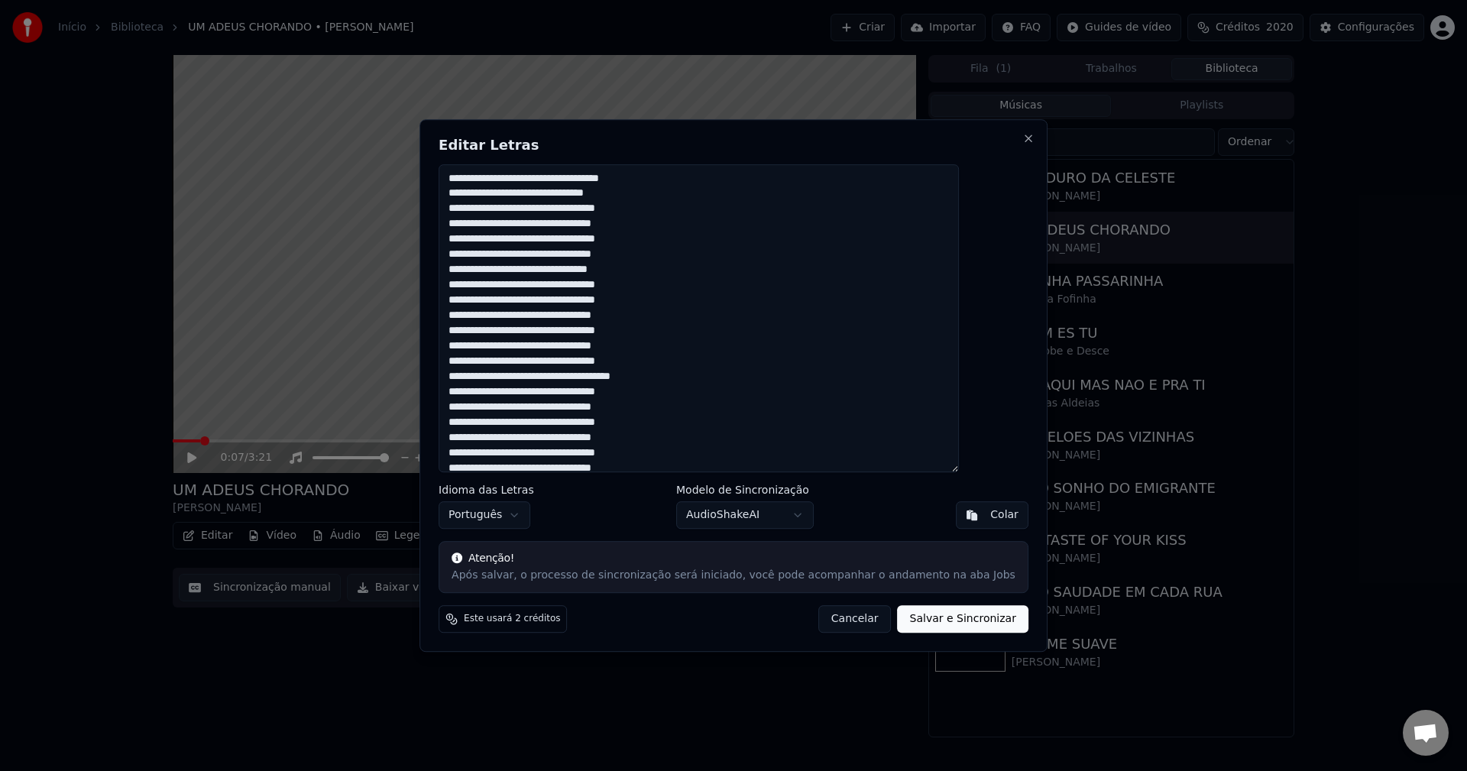
click at [611, 344] on textarea "**********" at bounding box center [698, 318] width 520 height 309
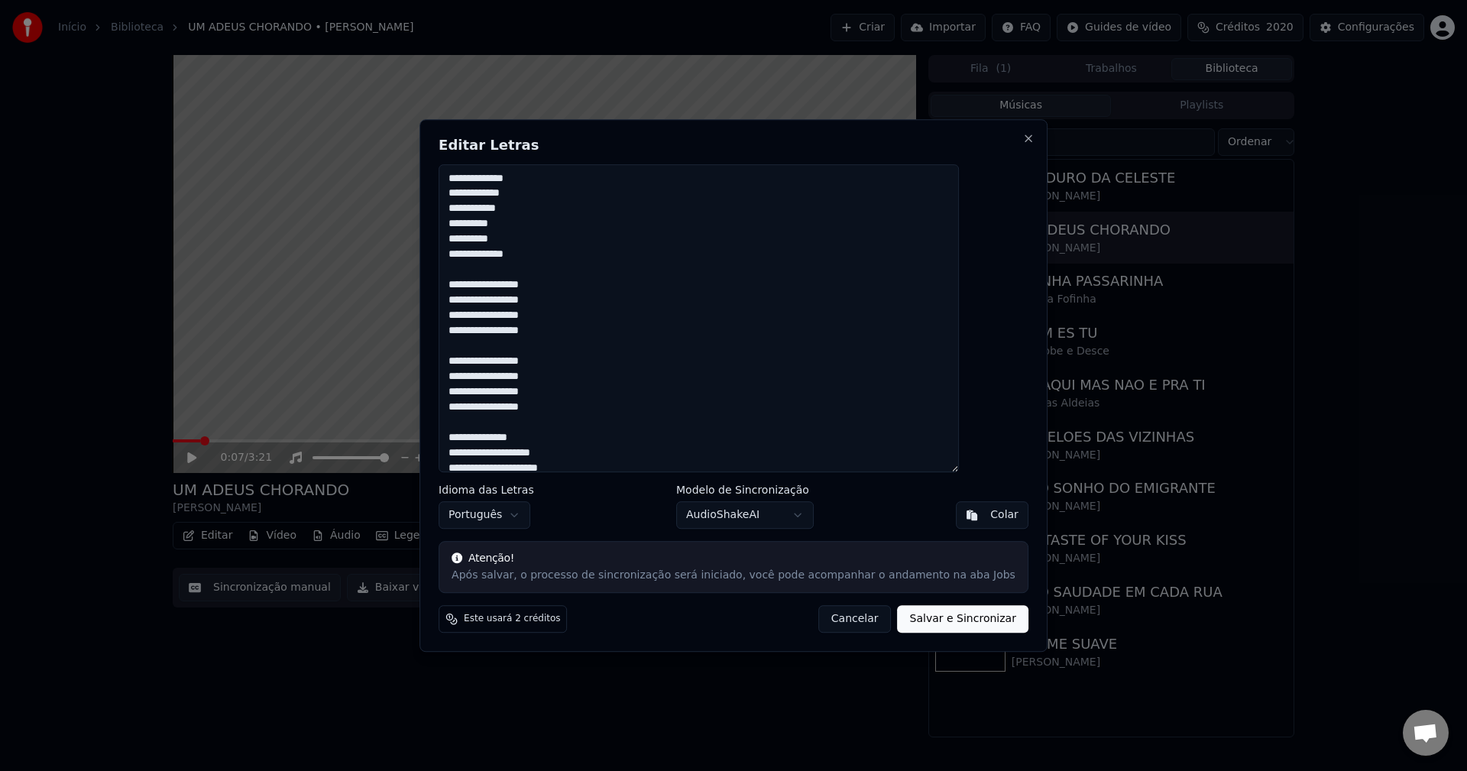
scroll to position [569, 0]
type textarea "**********"
click at [899, 631] on button "Salvar e Sincronizar" at bounding box center [962, 618] width 131 height 27
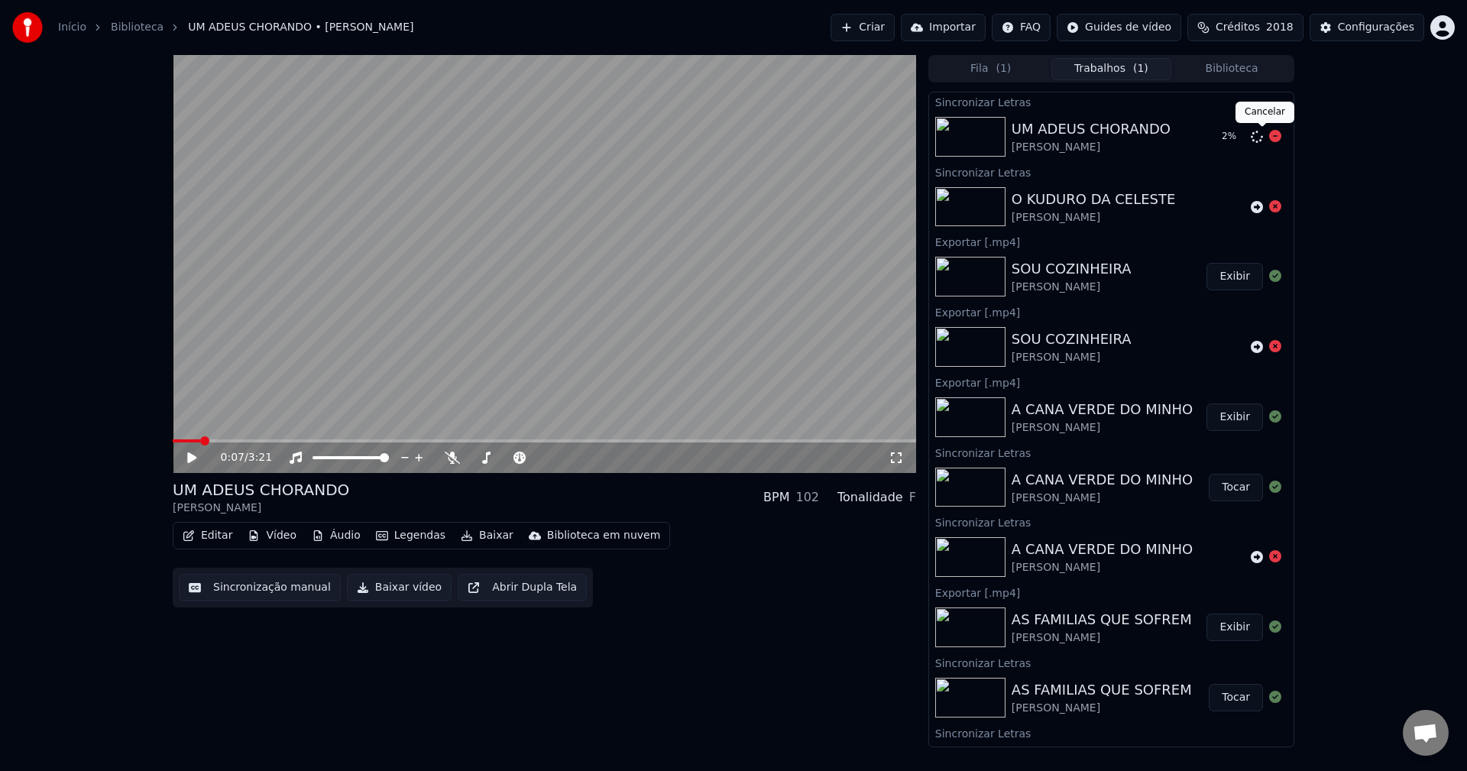
click at [1099, 146] on div "UM ADEUS CHORANDO Maria Celeste 2 %" at bounding box center [1111, 137] width 364 height 52
click at [1099, 137] on icon at bounding box center [1275, 136] width 12 height 12
click at [1099, 206] on icon at bounding box center [1256, 207] width 12 height 12
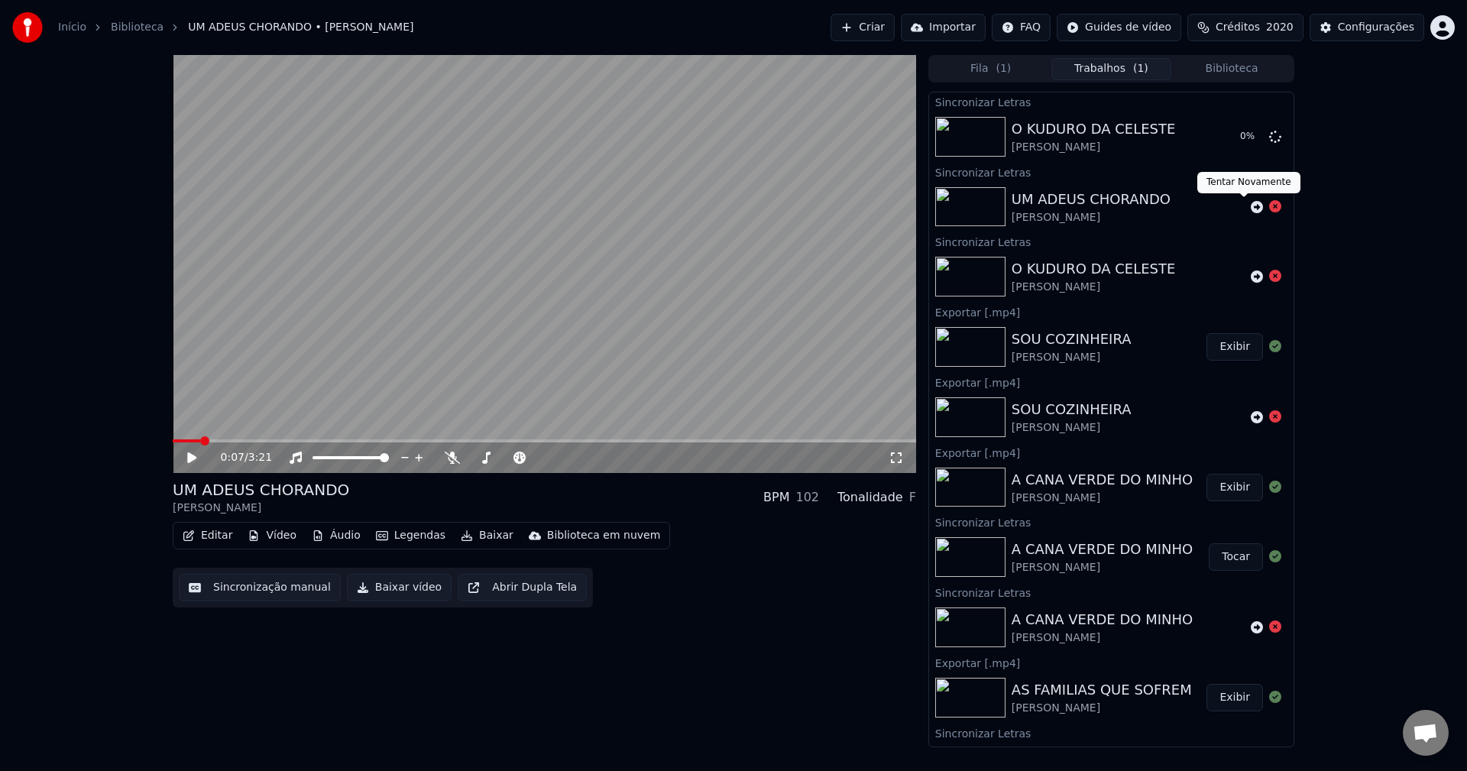
click at [1099, 205] on icon at bounding box center [1256, 207] width 12 height 12
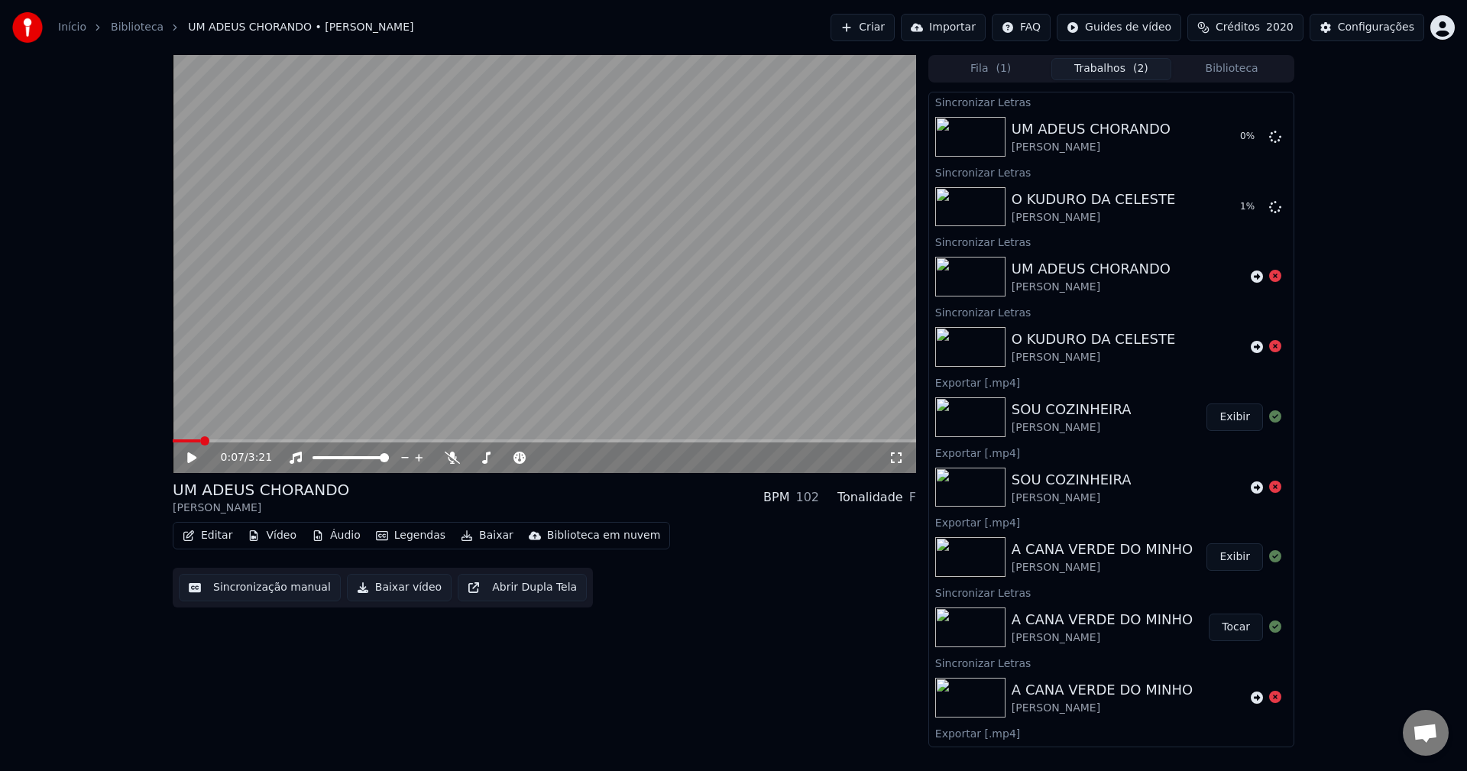
click at [1099, 75] on button "Biblioteca" at bounding box center [1231, 69] width 121 height 22
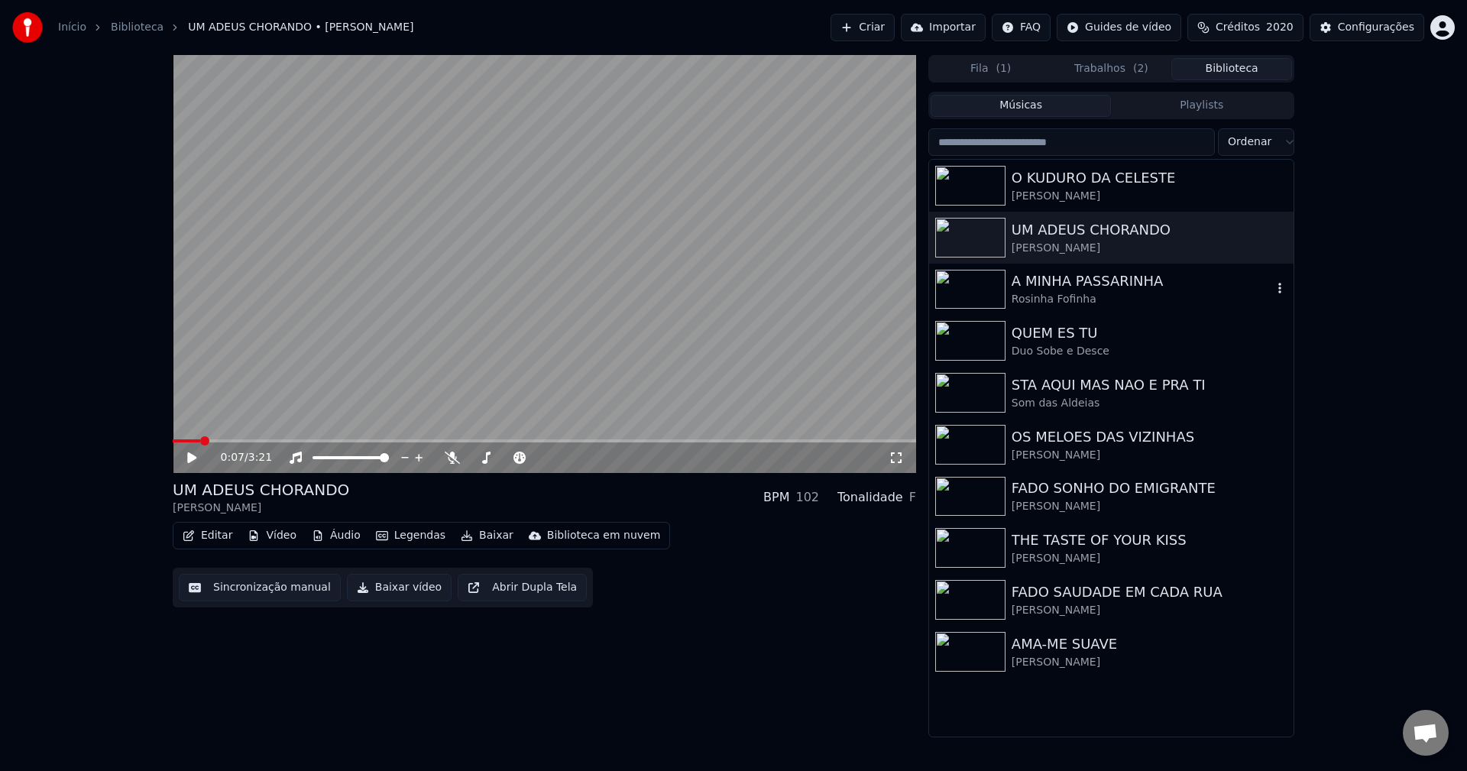
click at [1093, 279] on div "A MINHA PASSARINHA" at bounding box center [1141, 280] width 260 height 21
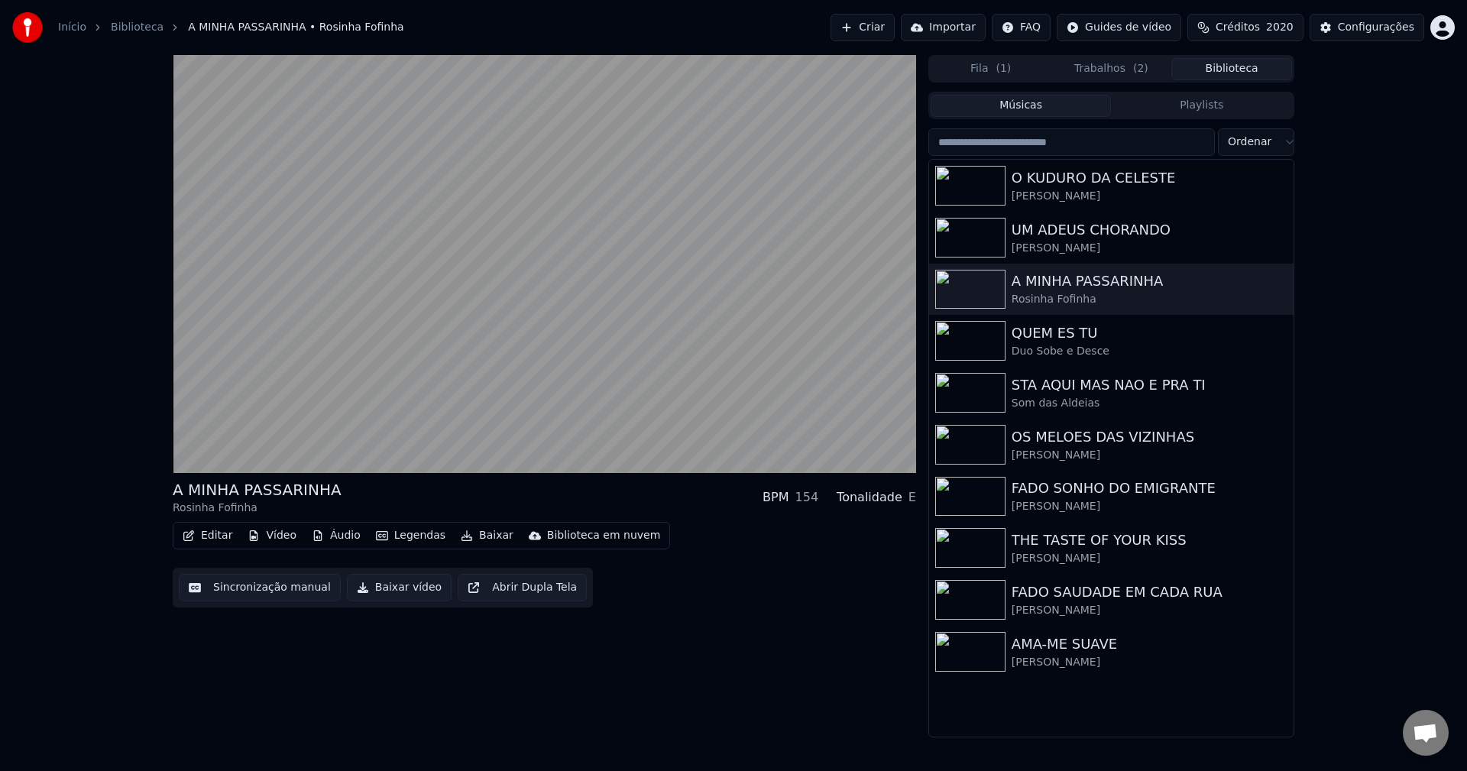
click at [214, 541] on button "Editar" at bounding box center [207, 535] width 62 height 21
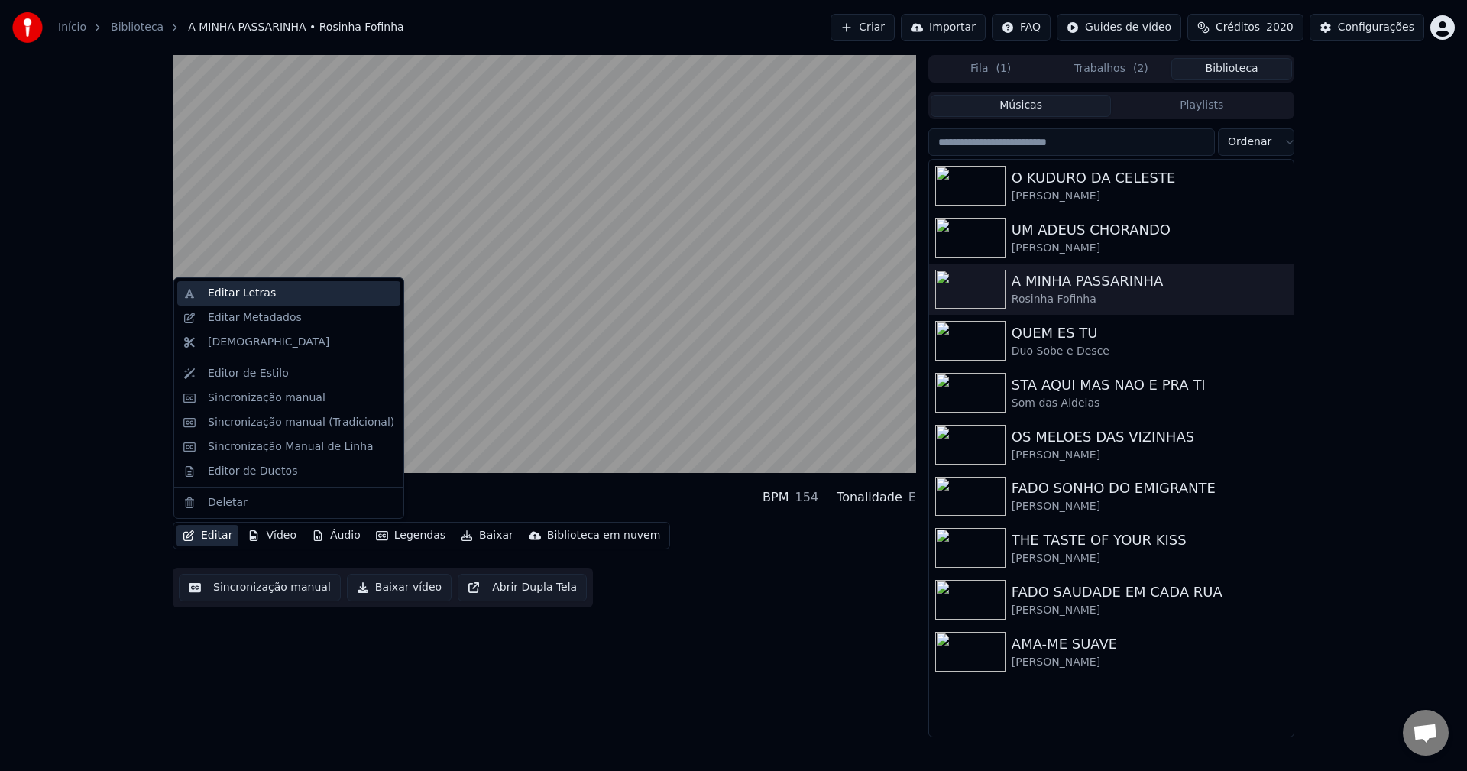
click at [319, 287] on div "Editar Letras" at bounding box center [301, 293] width 186 height 15
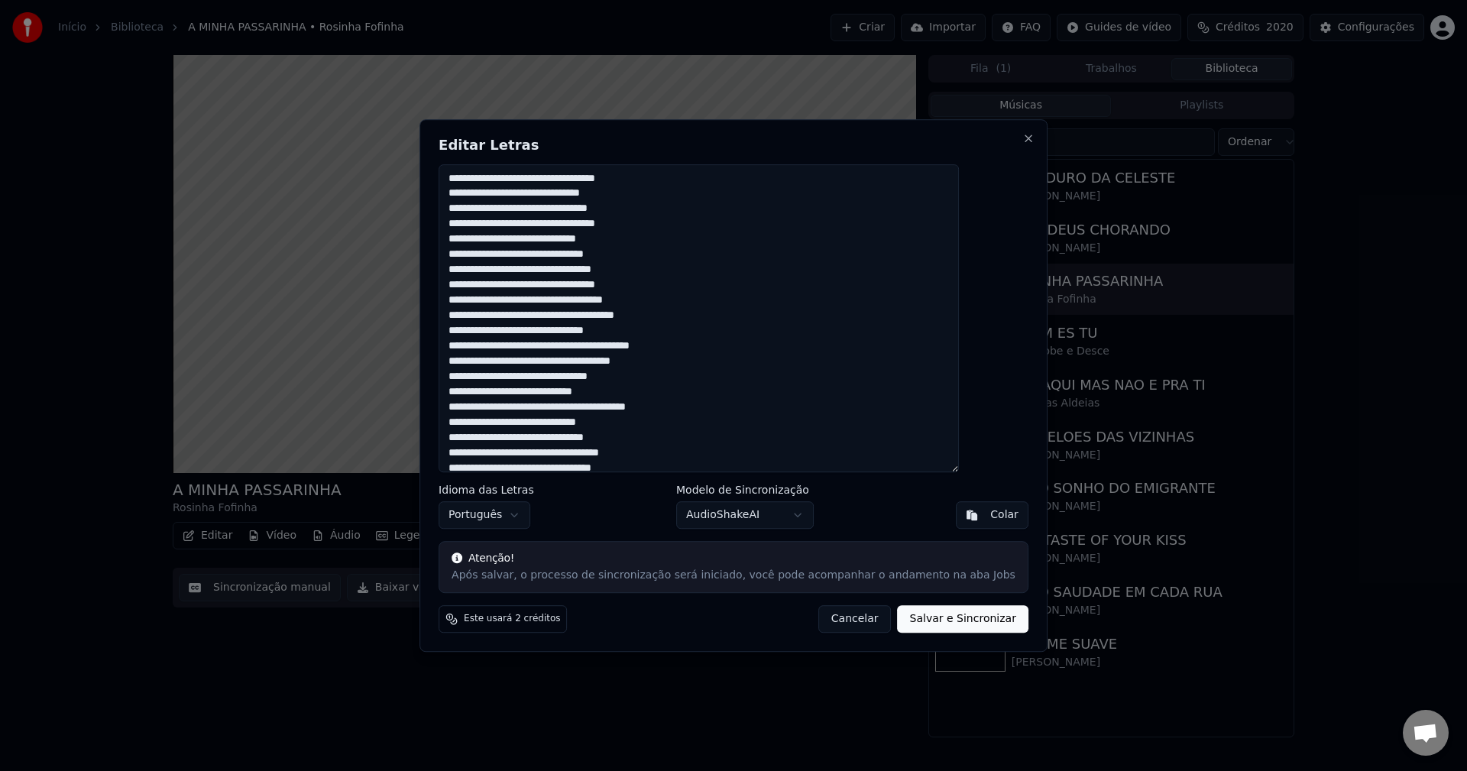
click at [719, 330] on textarea at bounding box center [698, 318] width 520 height 309
paste textarea "**********"
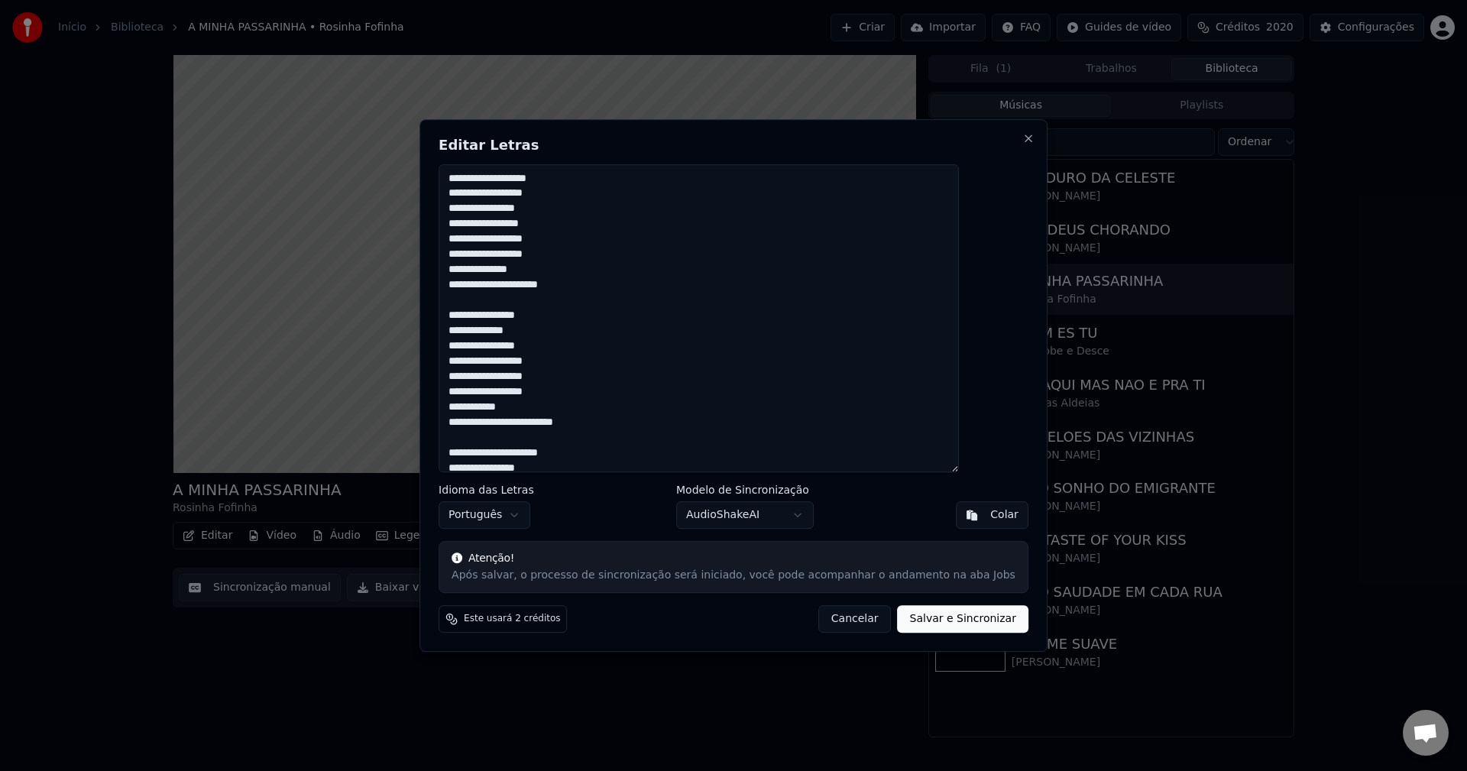
scroll to position [813, 0]
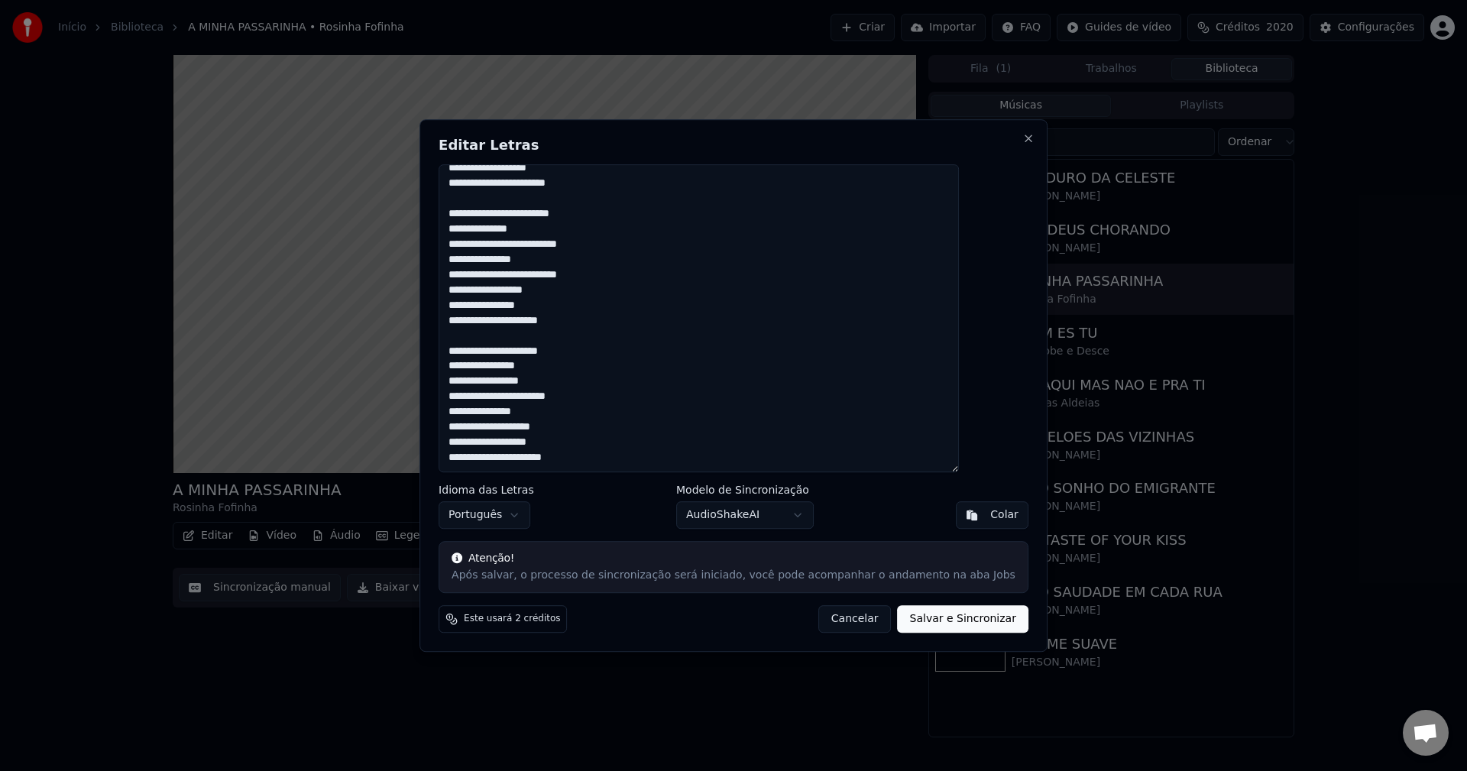
click at [907, 625] on button "Salvar e Sincronizar" at bounding box center [962, 618] width 131 height 27
type textarea "**********"
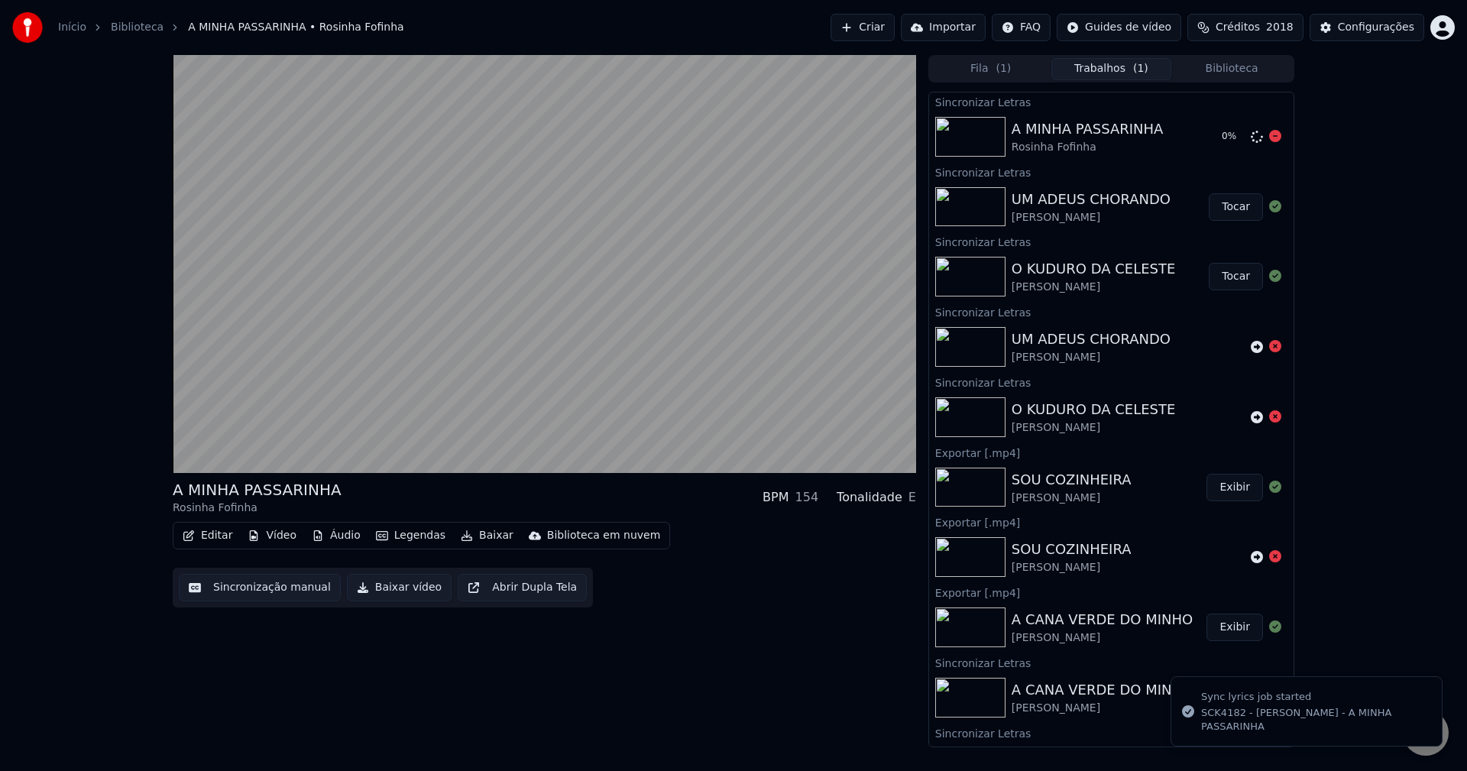
click at [1099, 137] on icon at bounding box center [1275, 136] width 12 height 12
click at [1099, 286] on button "Tocar" at bounding box center [1235, 276] width 54 height 27
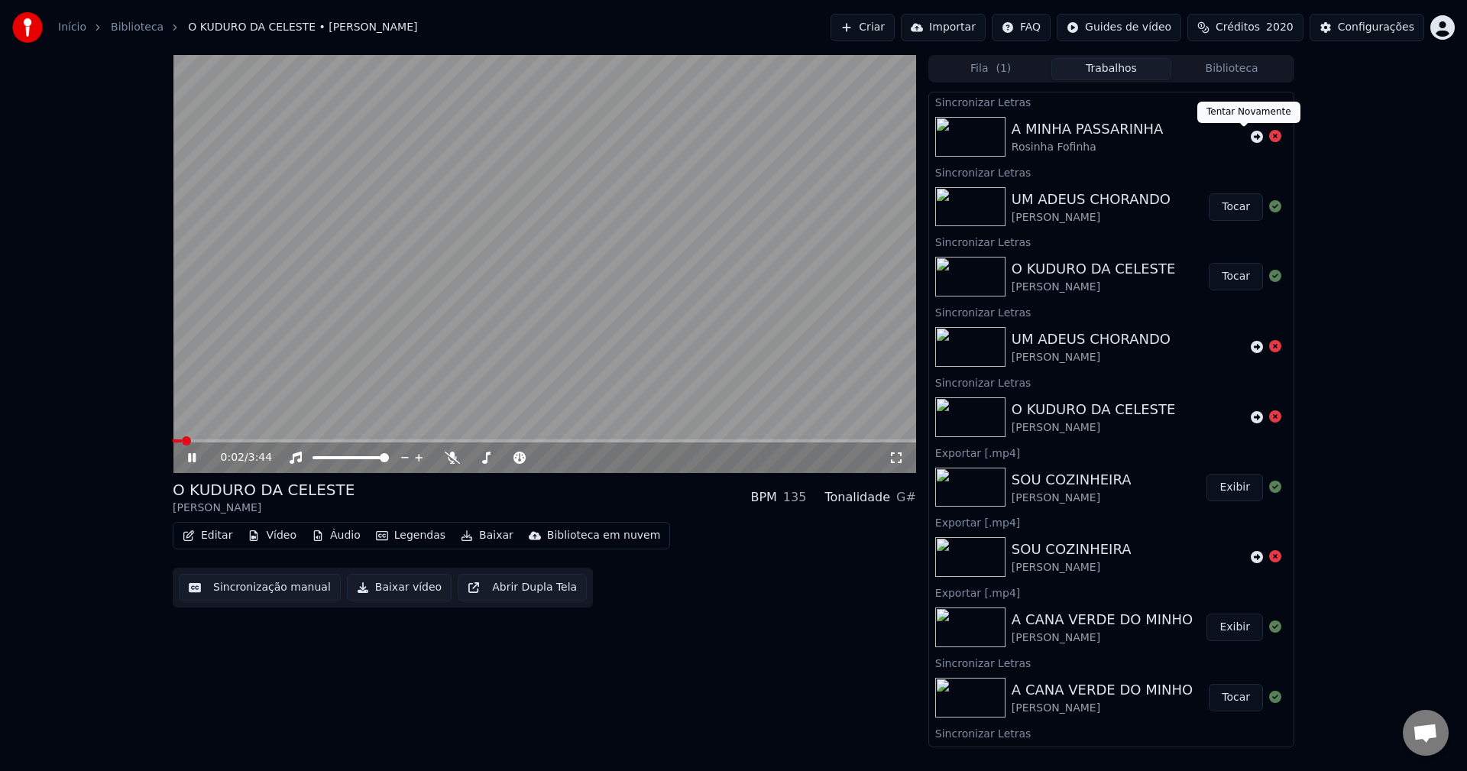
click at [1099, 139] on icon at bounding box center [1256, 137] width 12 height 12
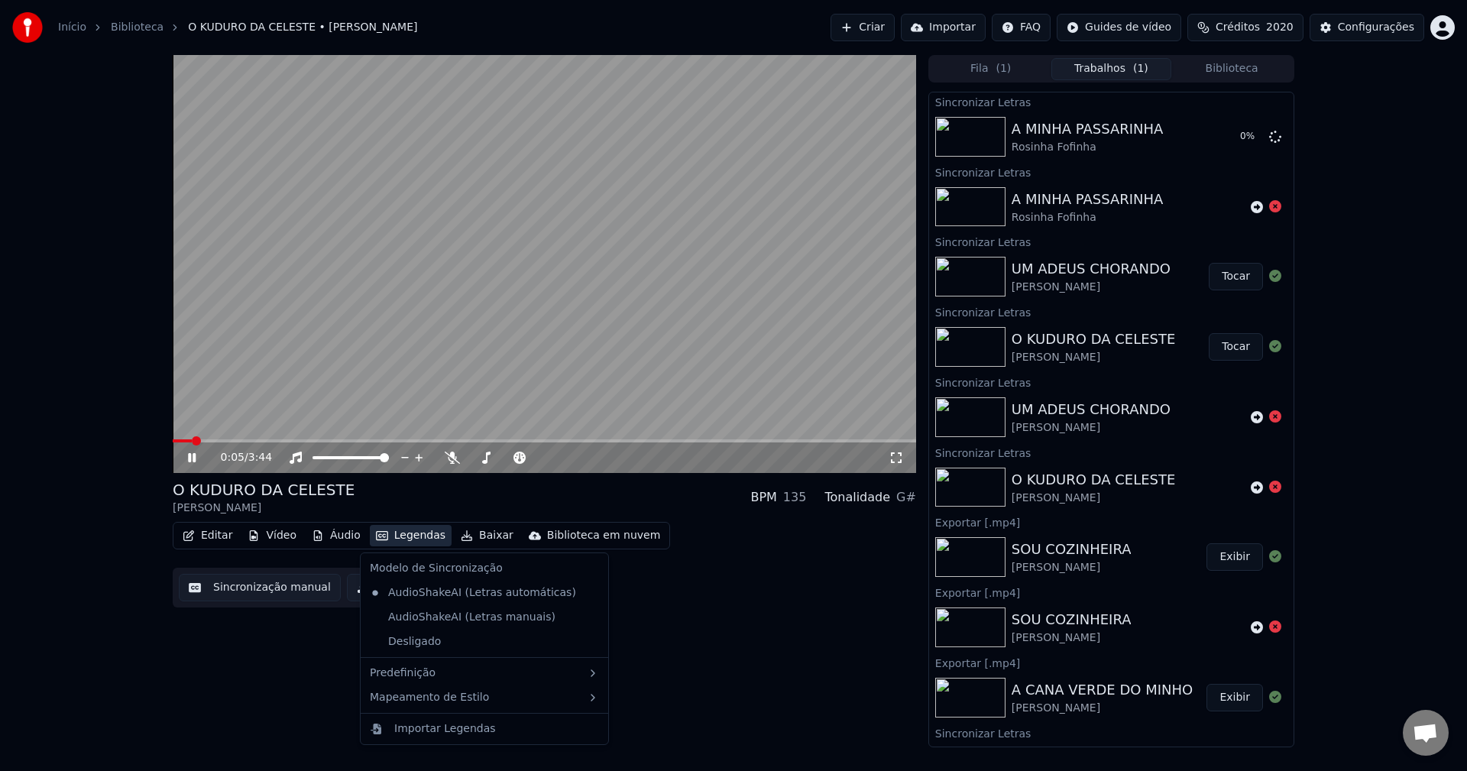
click at [408, 535] on button "Legendas" at bounding box center [411, 535] width 82 height 21
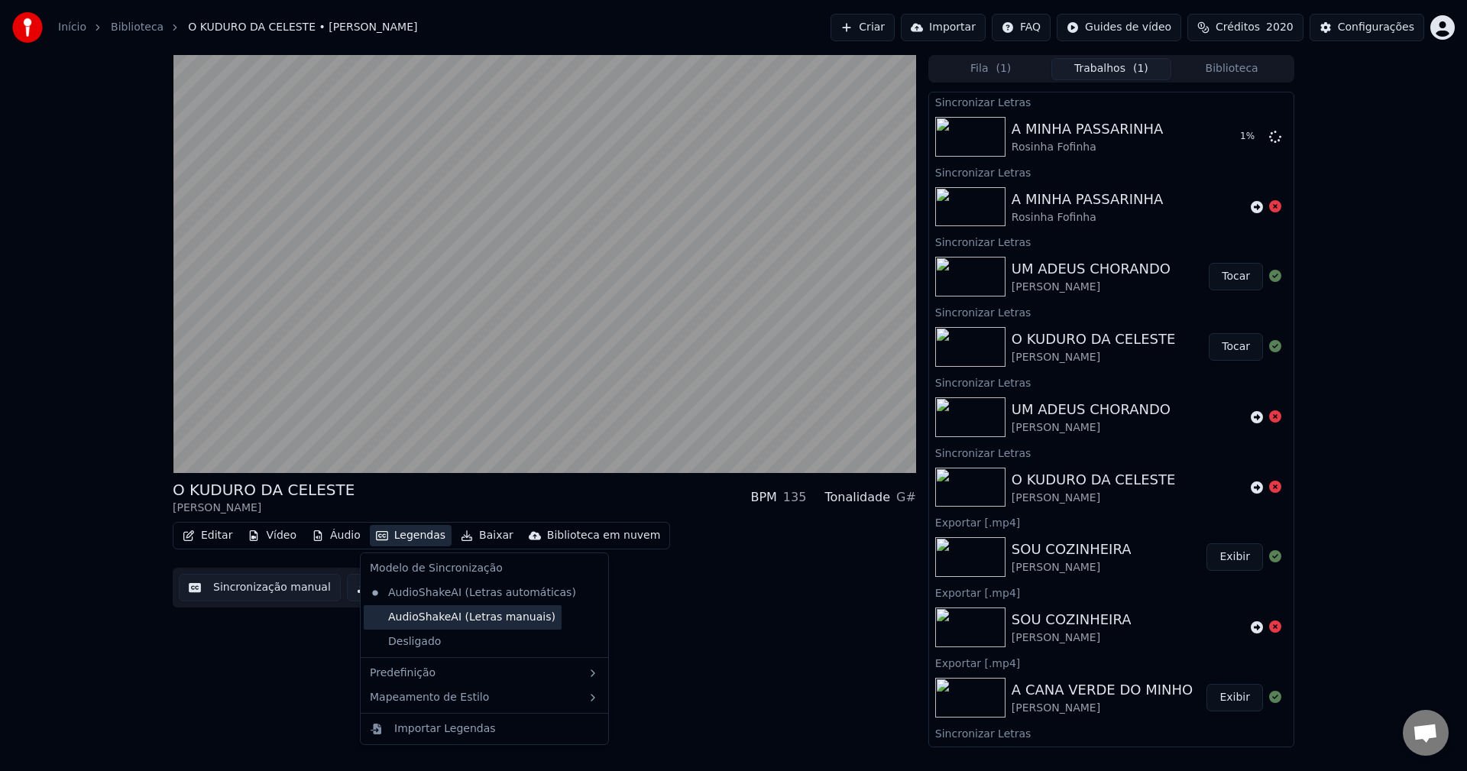
click at [429, 614] on div "AudioShakeAI (Letras manuais)" at bounding box center [463, 617] width 198 height 24
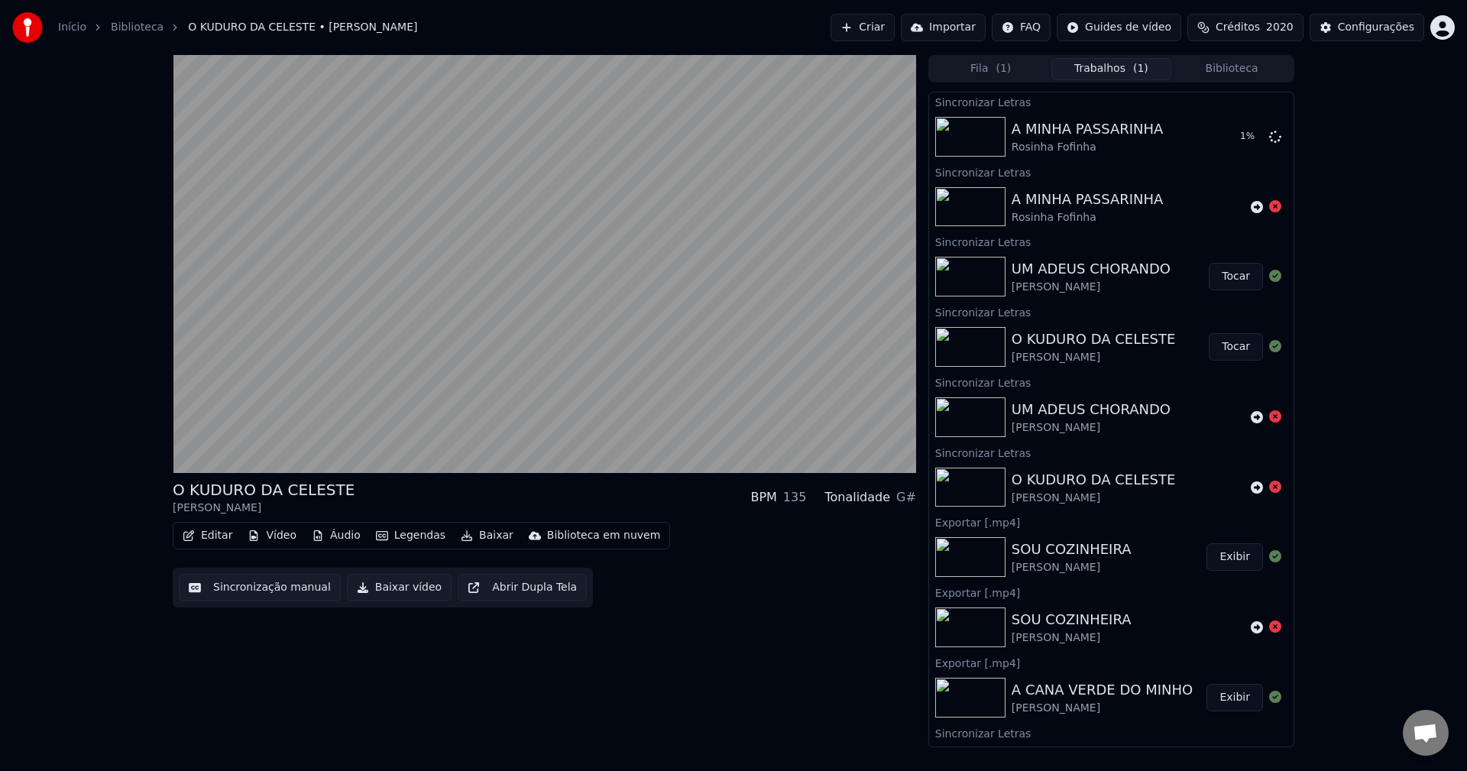
click at [385, 591] on button "Baixar vídeo" at bounding box center [399, 587] width 105 height 27
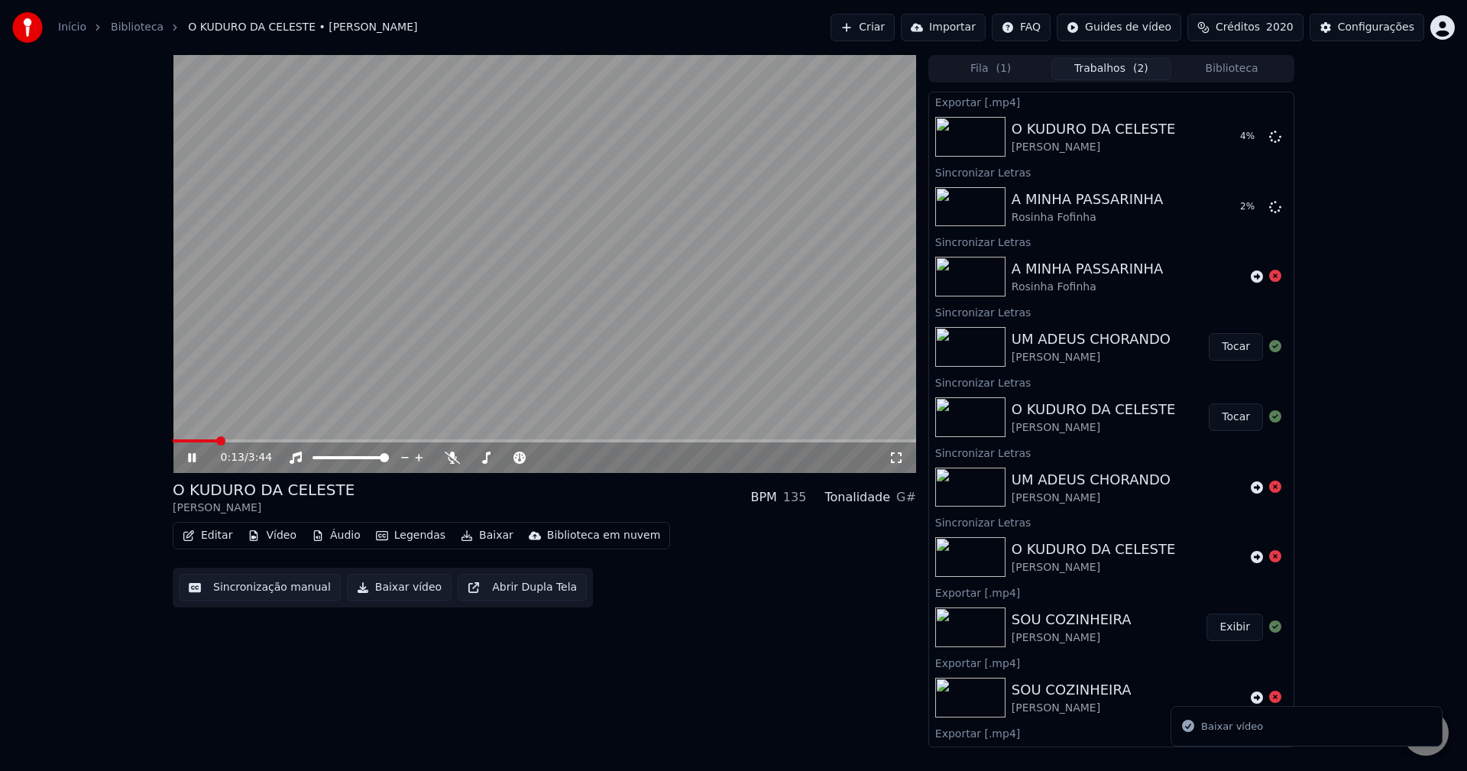
click at [1099, 344] on button "Tocar" at bounding box center [1235, 346] width 54 height 27
click at [402, 540] on button "Legendas" at bounding box center [411, 535] width 82 height 21
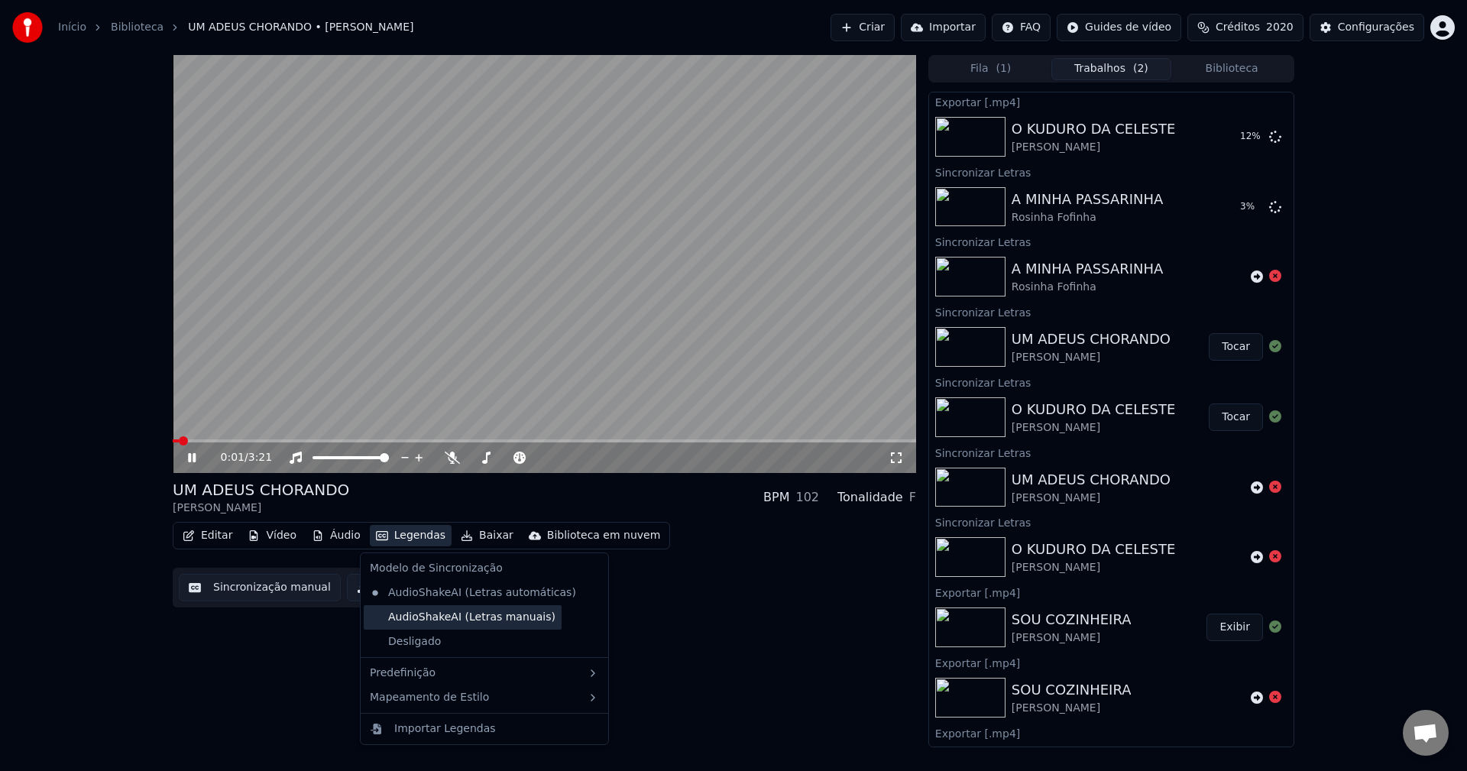
click at [454, 617] on div "AudioShakeAI (Letras manuais)" at bounding box center [463, 617] width 198 height 24
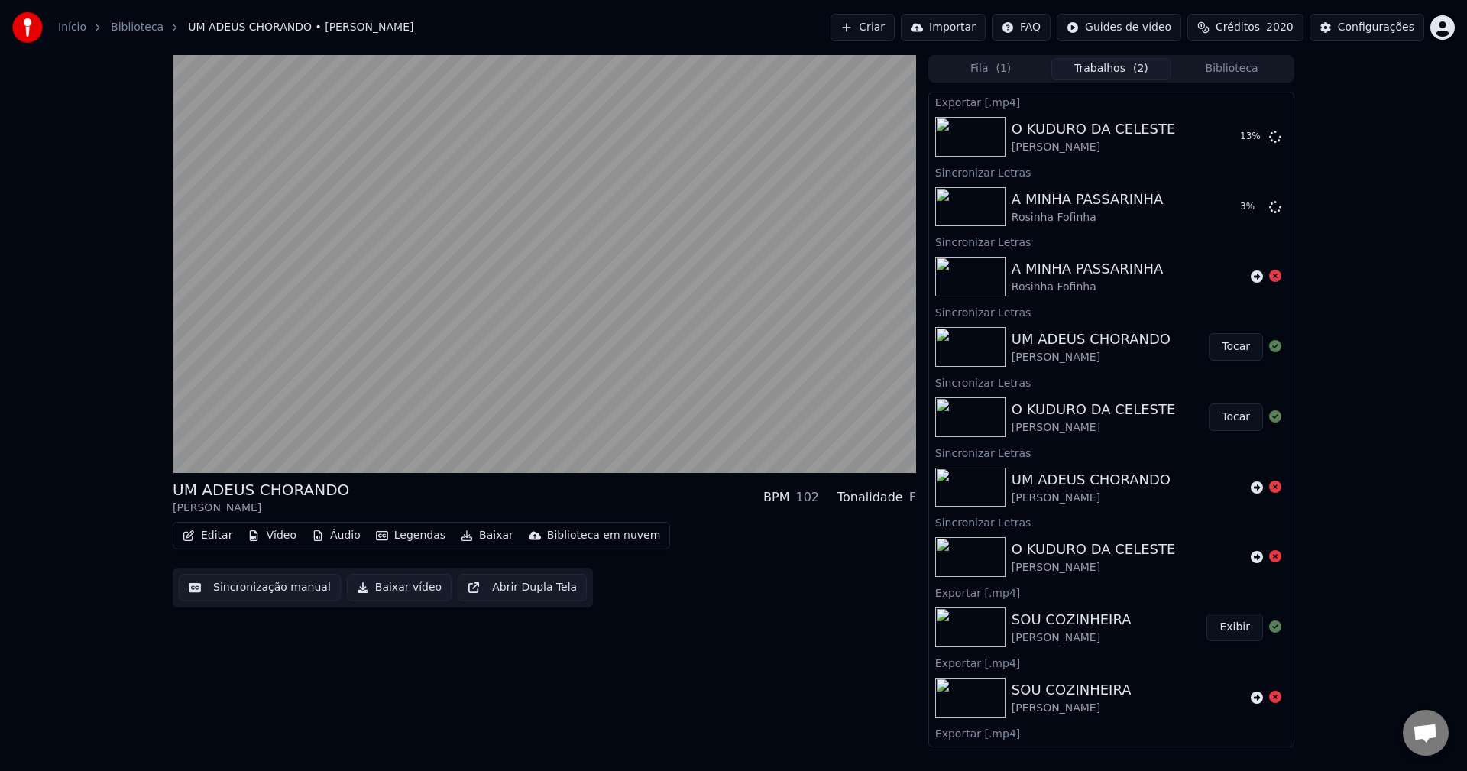
click at [385, 592] on button "Baixar vídeo" at bounding box center [399, 587] width 105 height 27
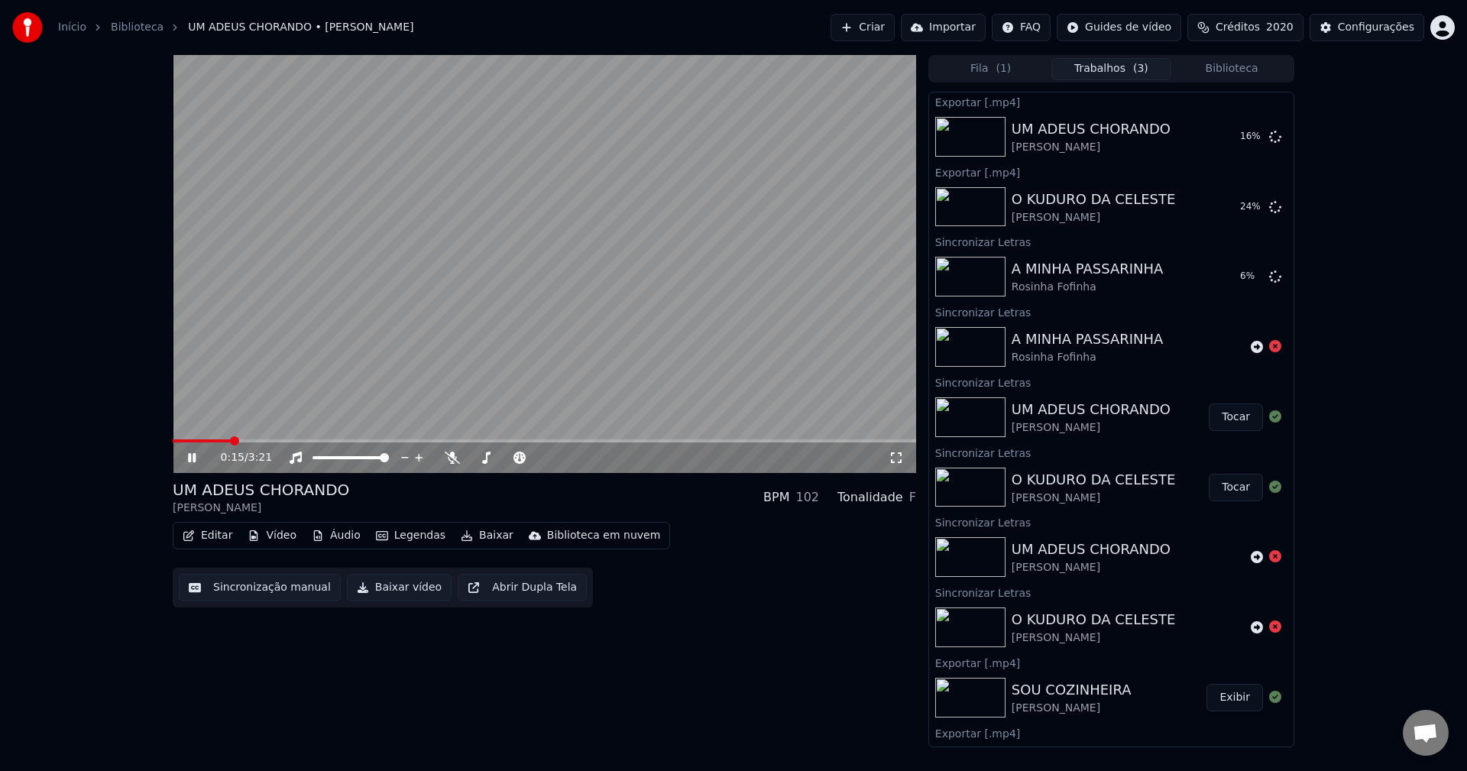
click at [658, 296] on video at bounding box center [544, 264] width 743 height 418
click at [1099, 65] on button "Biblioteca" at bounding box center [1231, 69] width 121 height 22
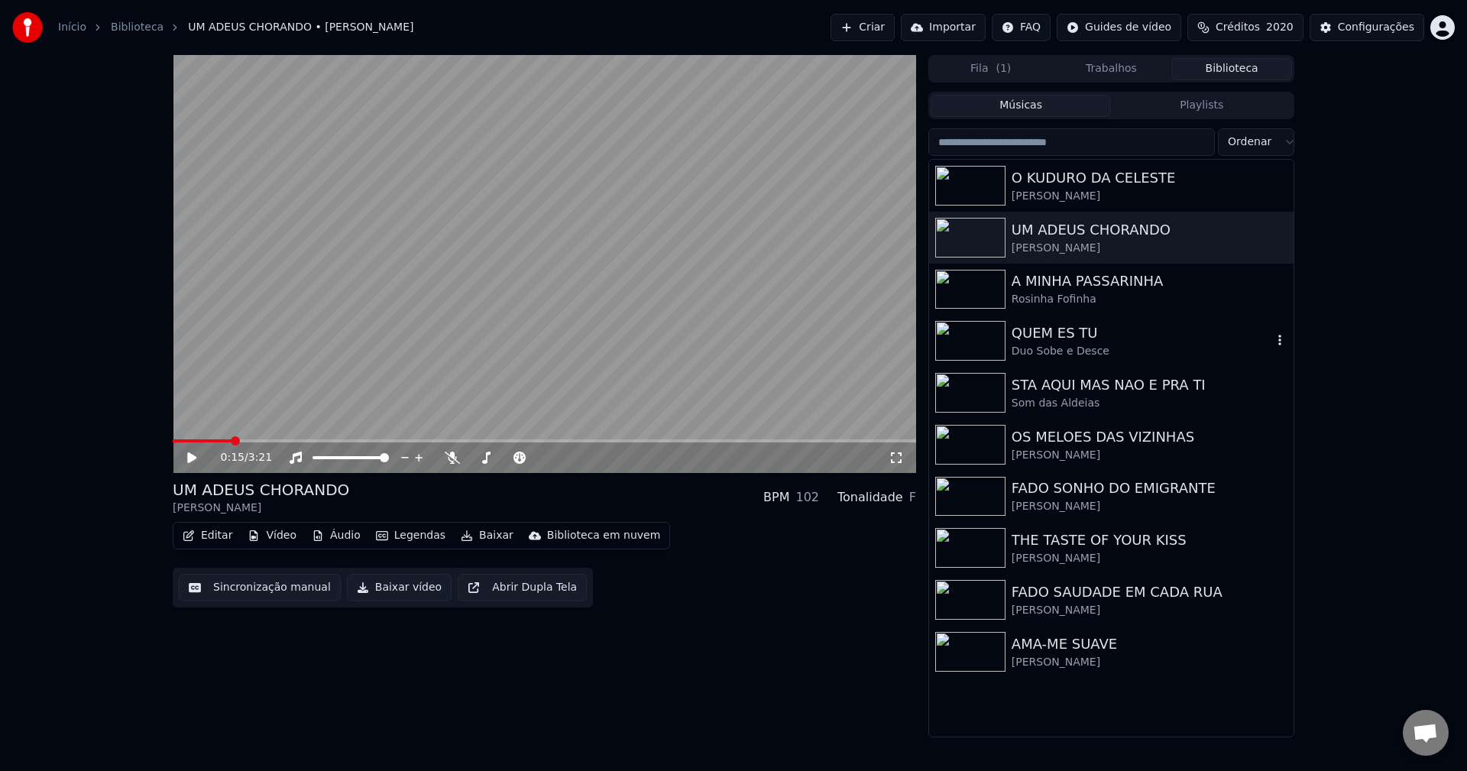
click at [1076, 332] on div "QUEM ES TU" at bounding box center [1141, 332] width 260 height 21
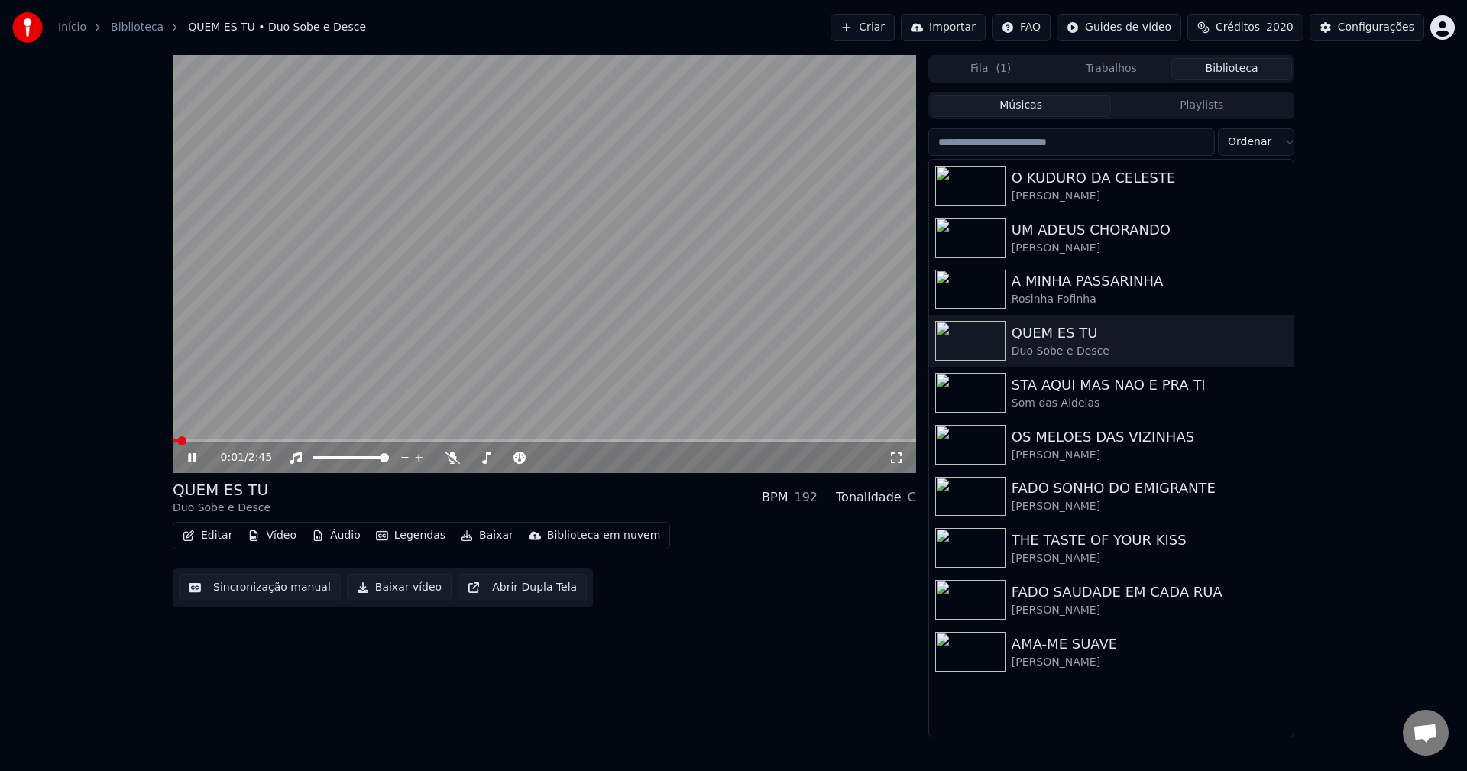
click at [223, 540] on button "Editar" at bounding box center [207, 535] width 62 height 21
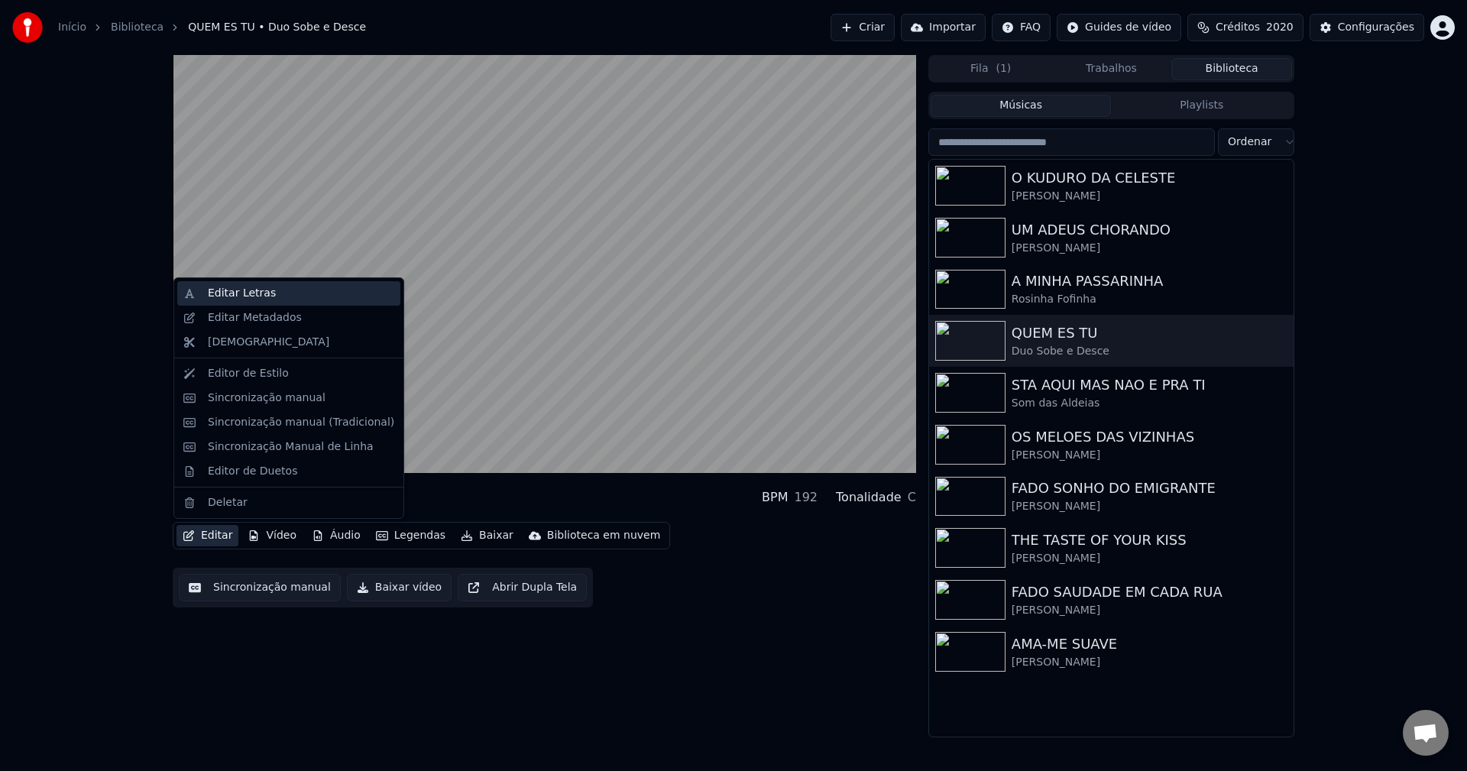
click at [250, 286] on div "Editar Letras" at bounding box center [242, 293] width 68 height 15
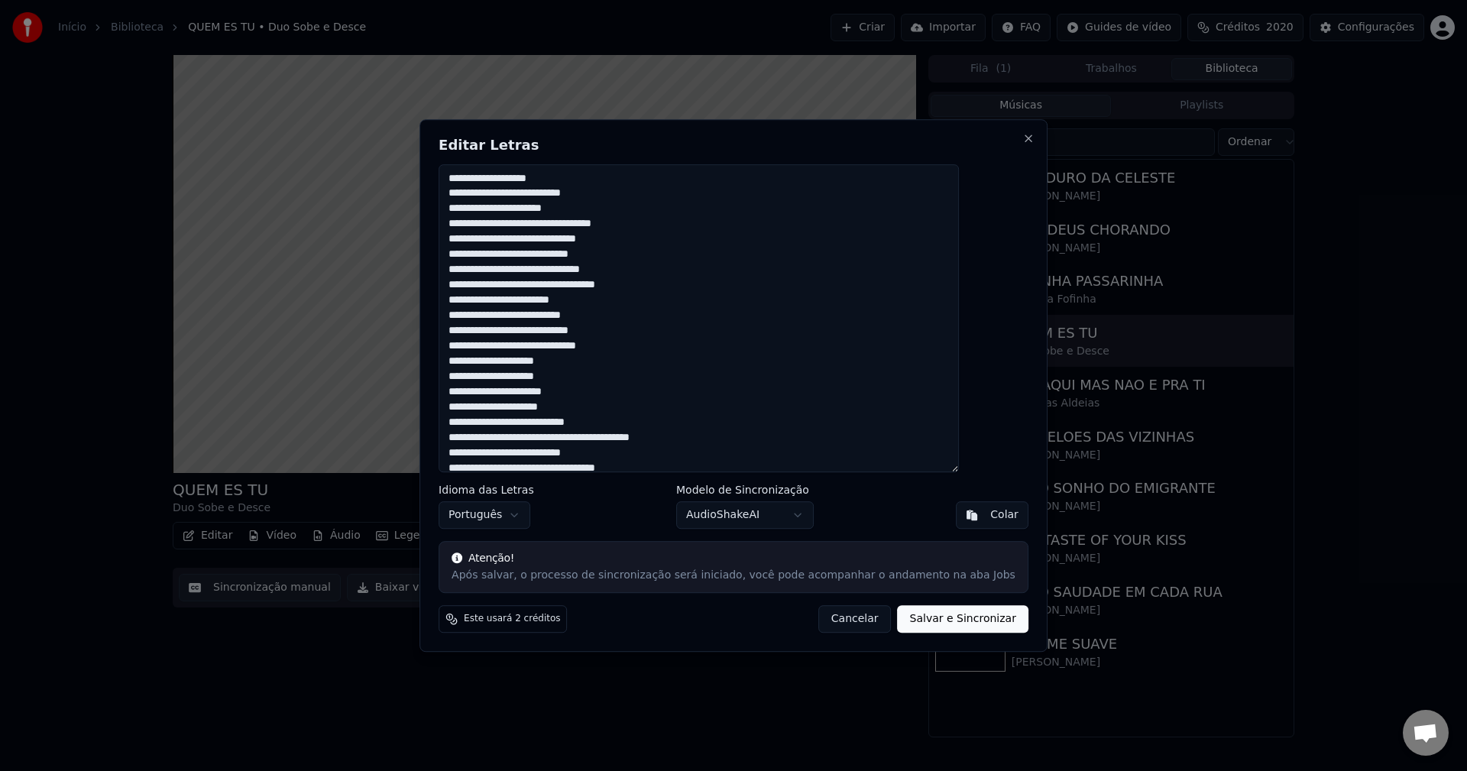
click at [616, 296] on textarea at bounding box center [698, 318] width 520 height 309
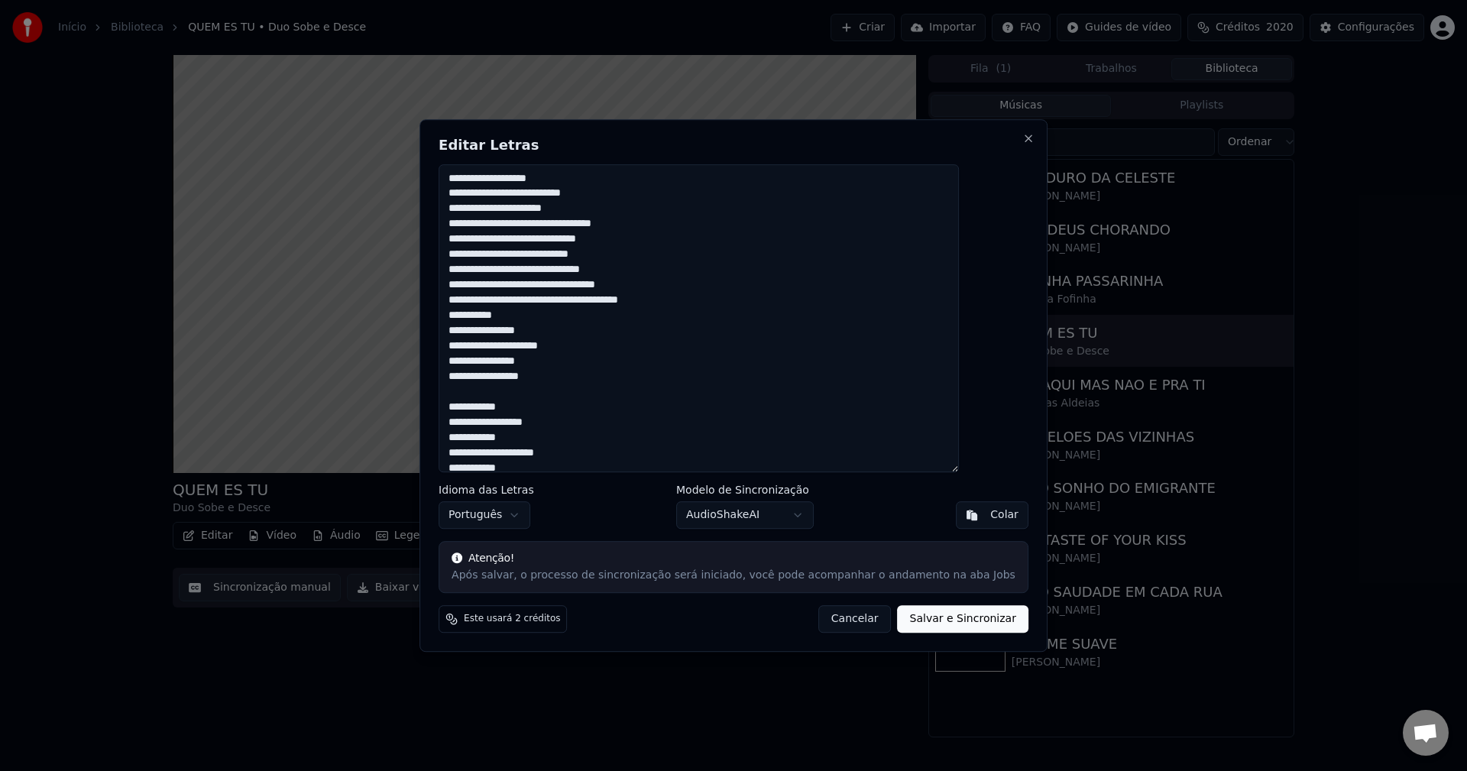
scroll to position [1195, 0]
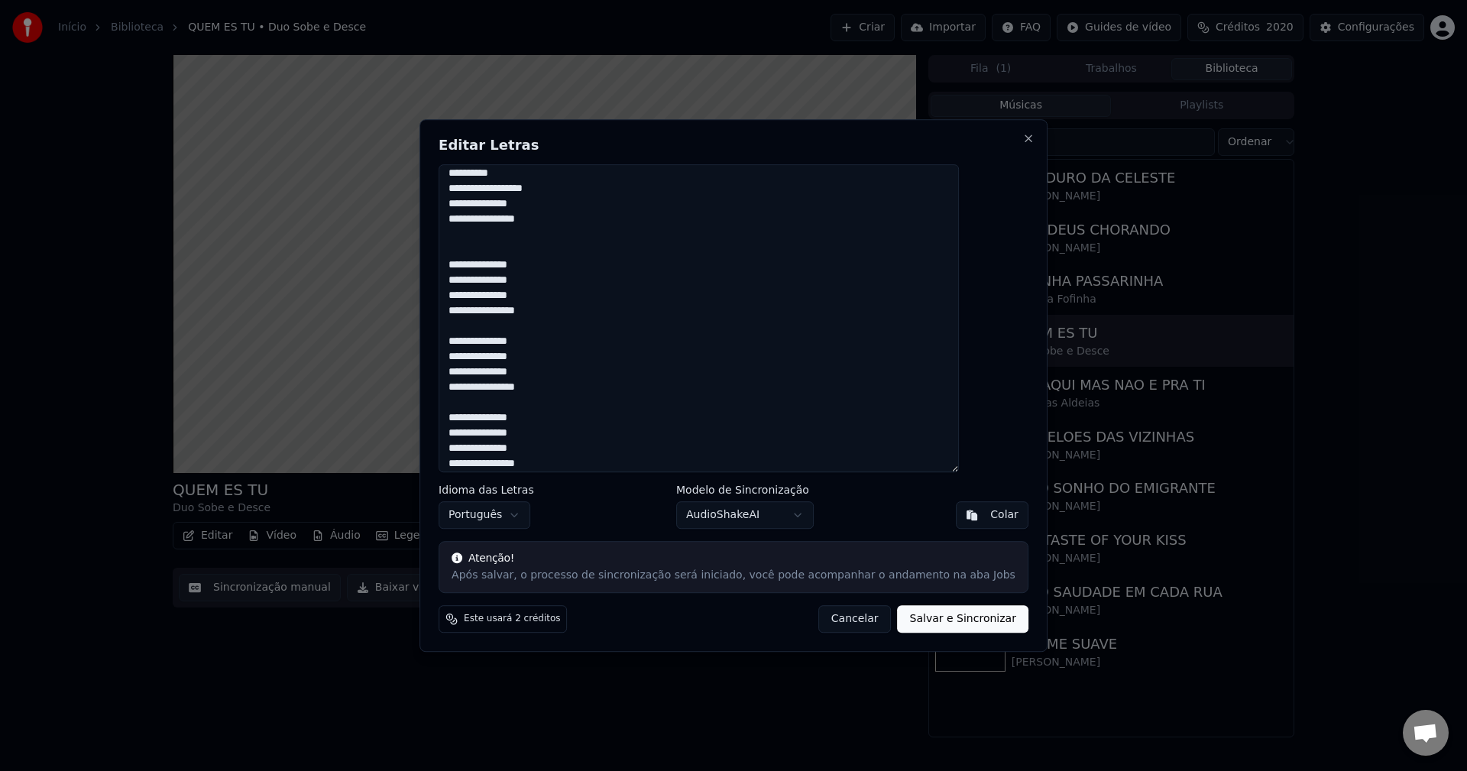
type textarea "**********"
click at [948, 628] on button "Salvar e Sincronizar" at bounding box center [962, 618] width 131 height 27
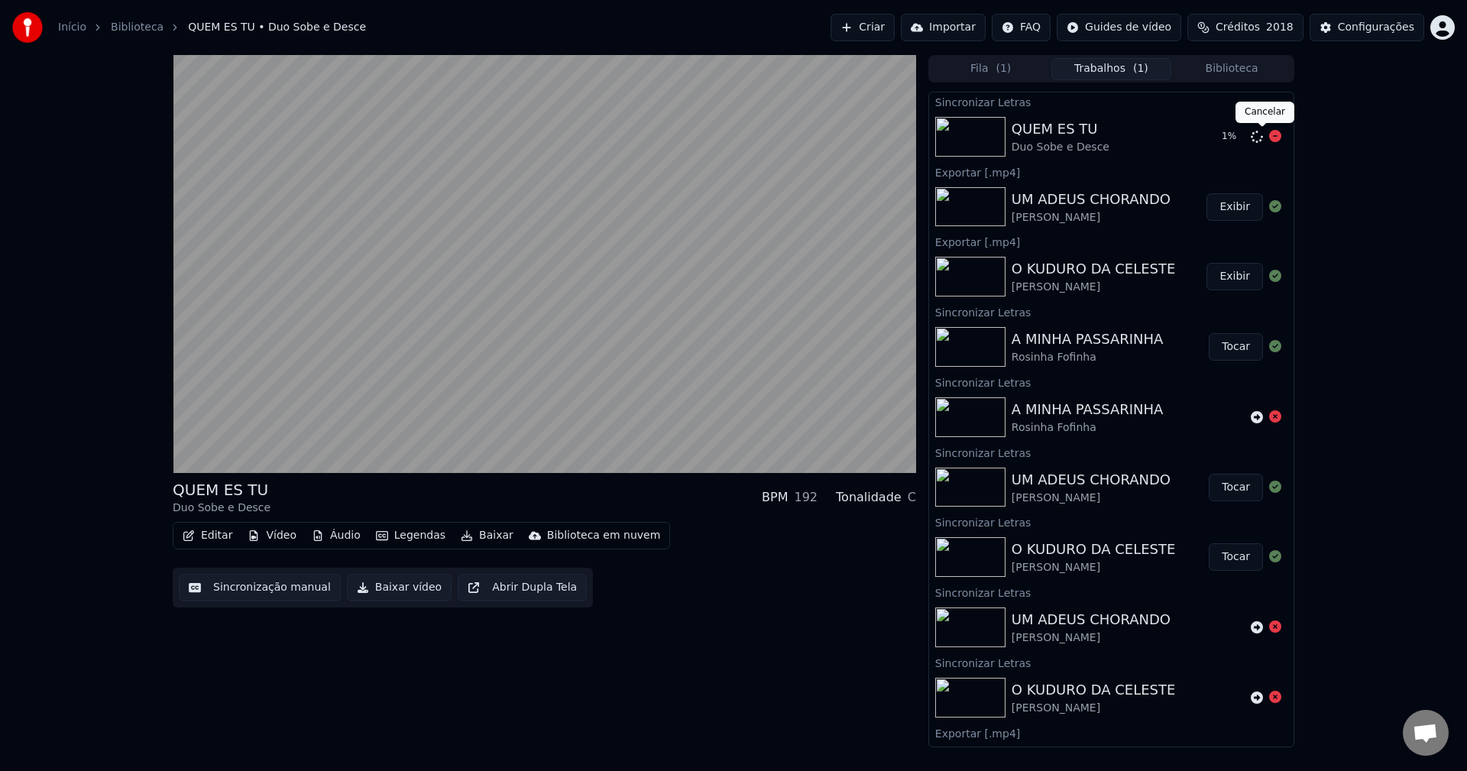
click at [1099, 137] on icon at bounding box center [1275, 136] width 12 height 12
click at [1099, 131] on icon at bounding box center [1256, 137] width 12 height 12
click at [1099, 72] on button "Biblioteca" at bounding box center [1231, 69] width 121 height 22
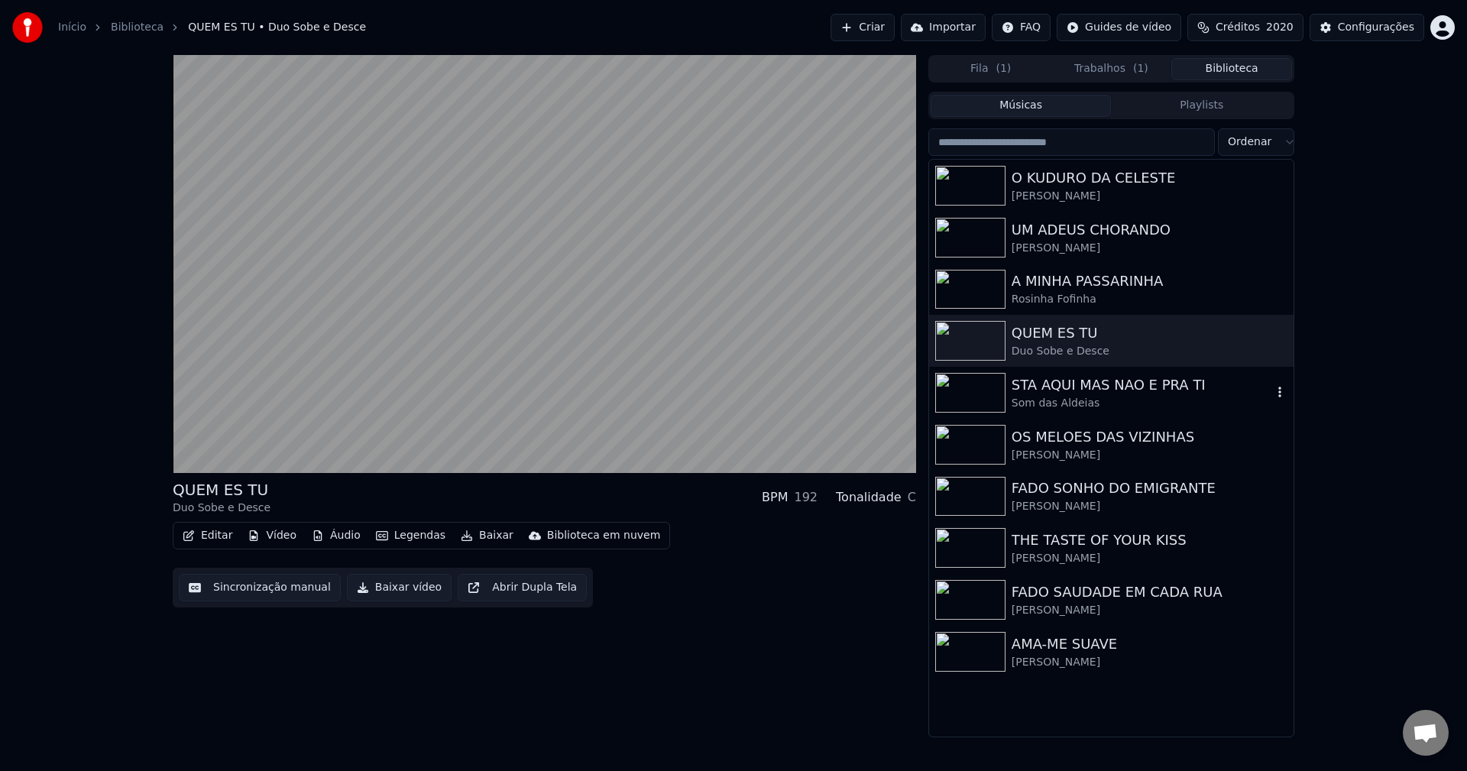
click at [1099, 386] on div "STA AQUI MAS NAO E PRA TI" at bounding box center [1141, 384] width 260 height 21
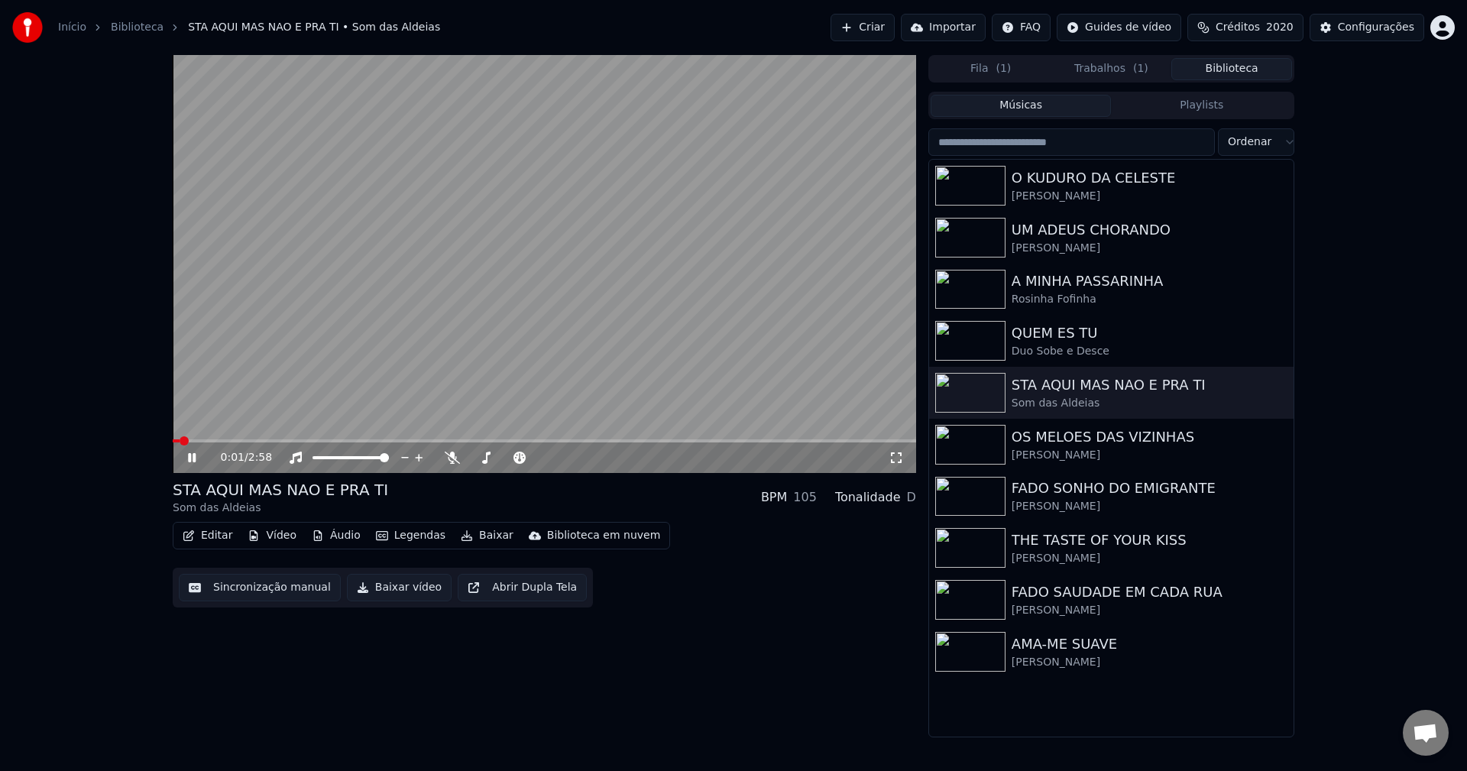
click at [422, 296] on video at bounding box center [544, 264] width 743 height 418
click at [212, 532] on button "Editar" at bounding box center [207, 535] width 62 height 21
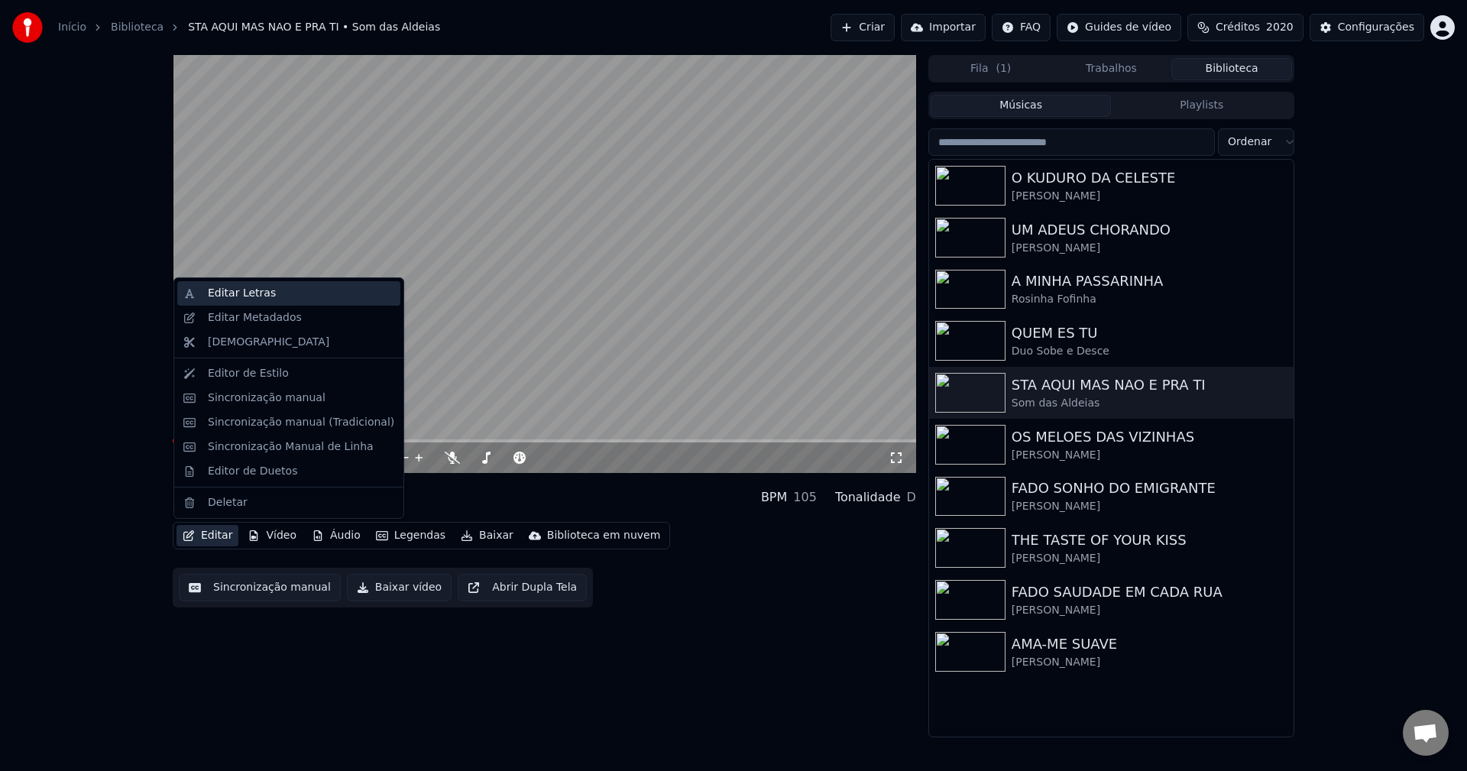
click at [215, 290] on div "Editar Letras" at bounding box center [242, 293] width 68 height 15
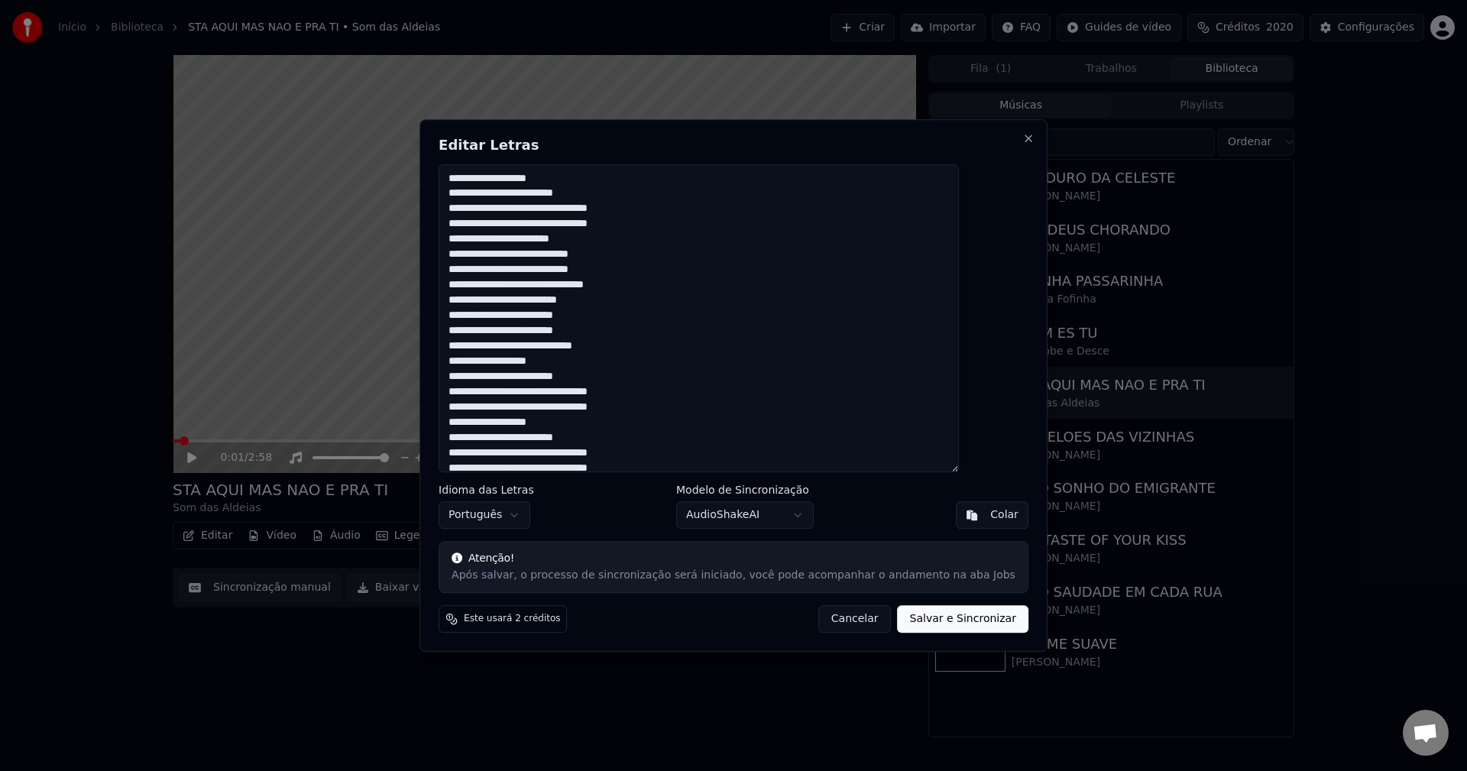
click at [517, 285] on textarea at bounding box center [698, 318] width 520 height 309
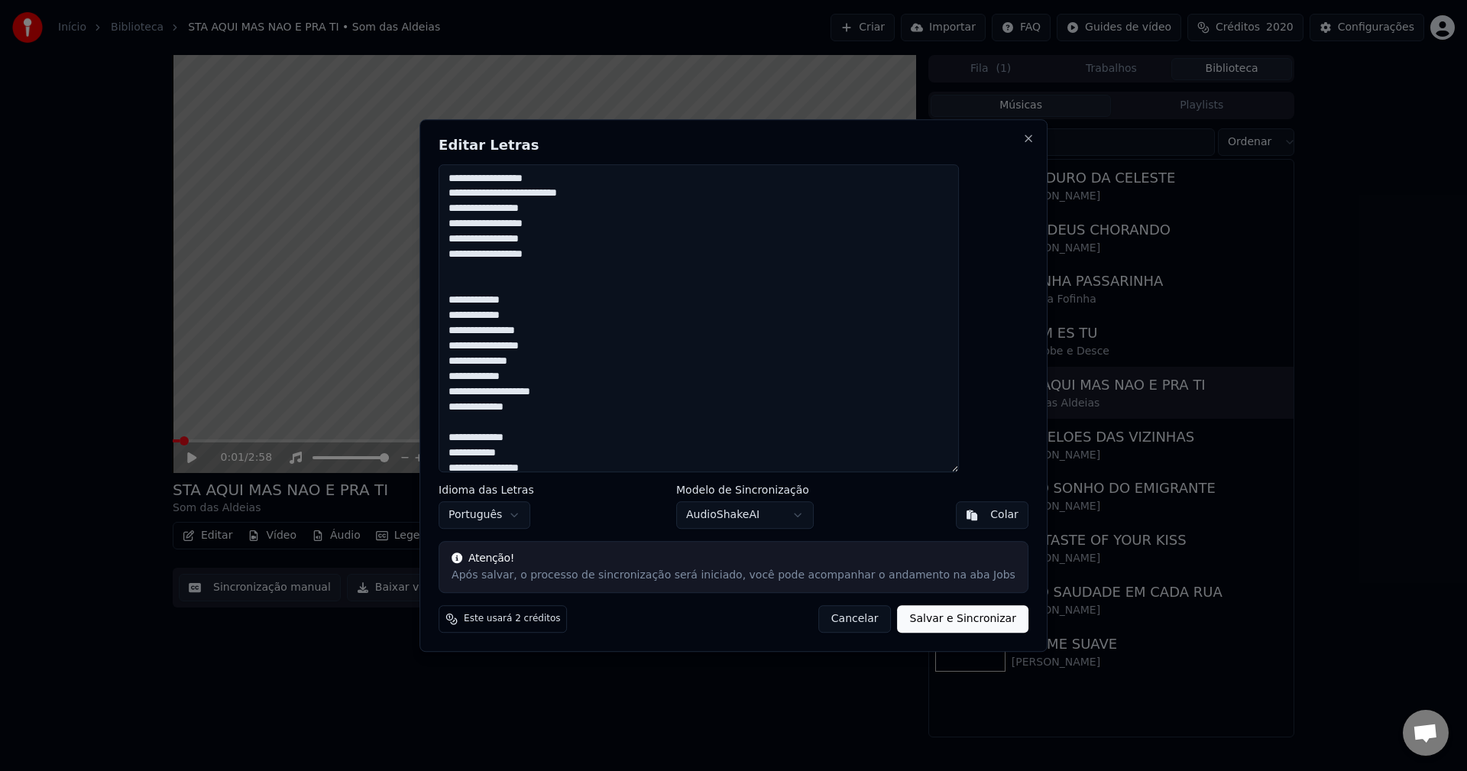
scroll to position [981, 0]
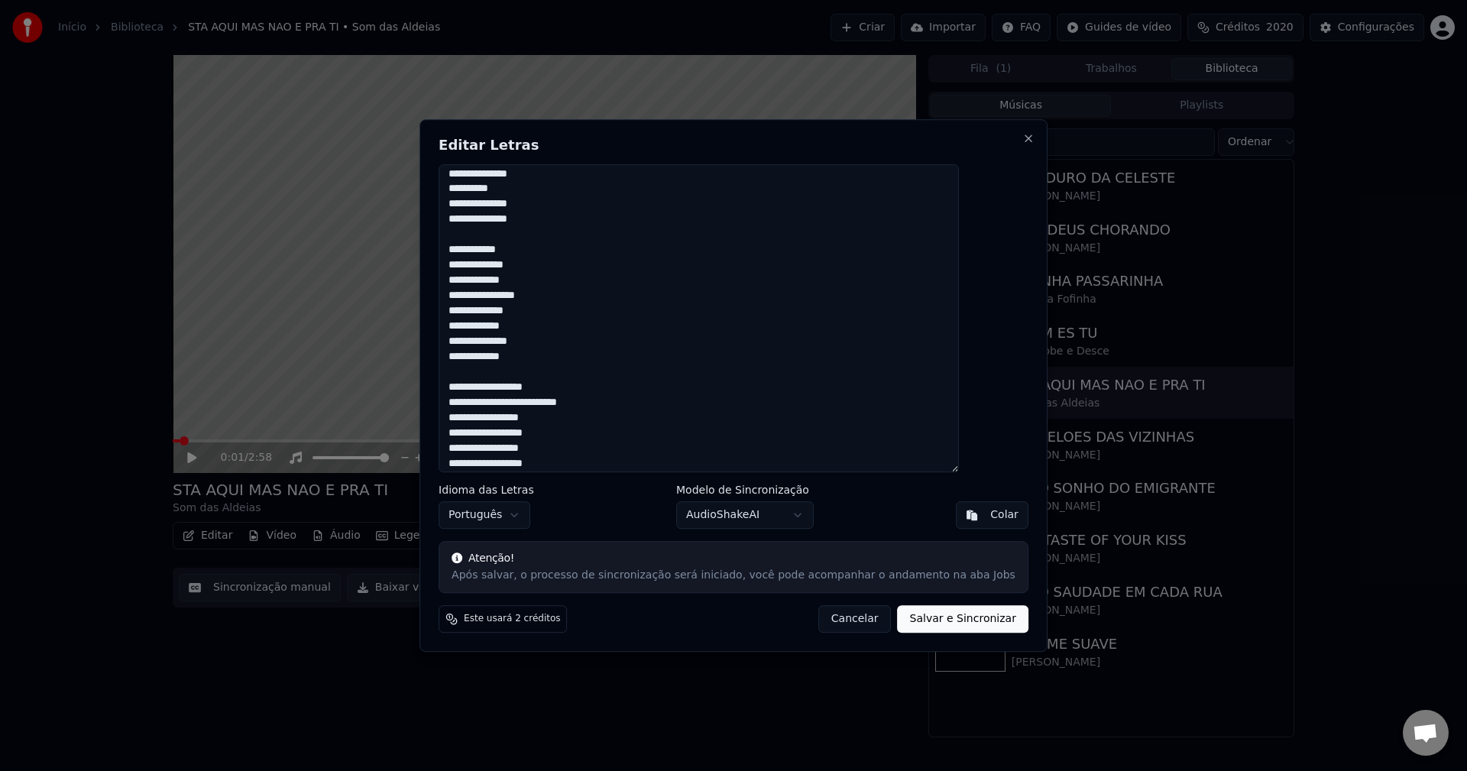
type textarea "**********"
click at [947, 619] on button "Salvar e Sincronizar" at bounding box center [962, 618] width 131 height 27
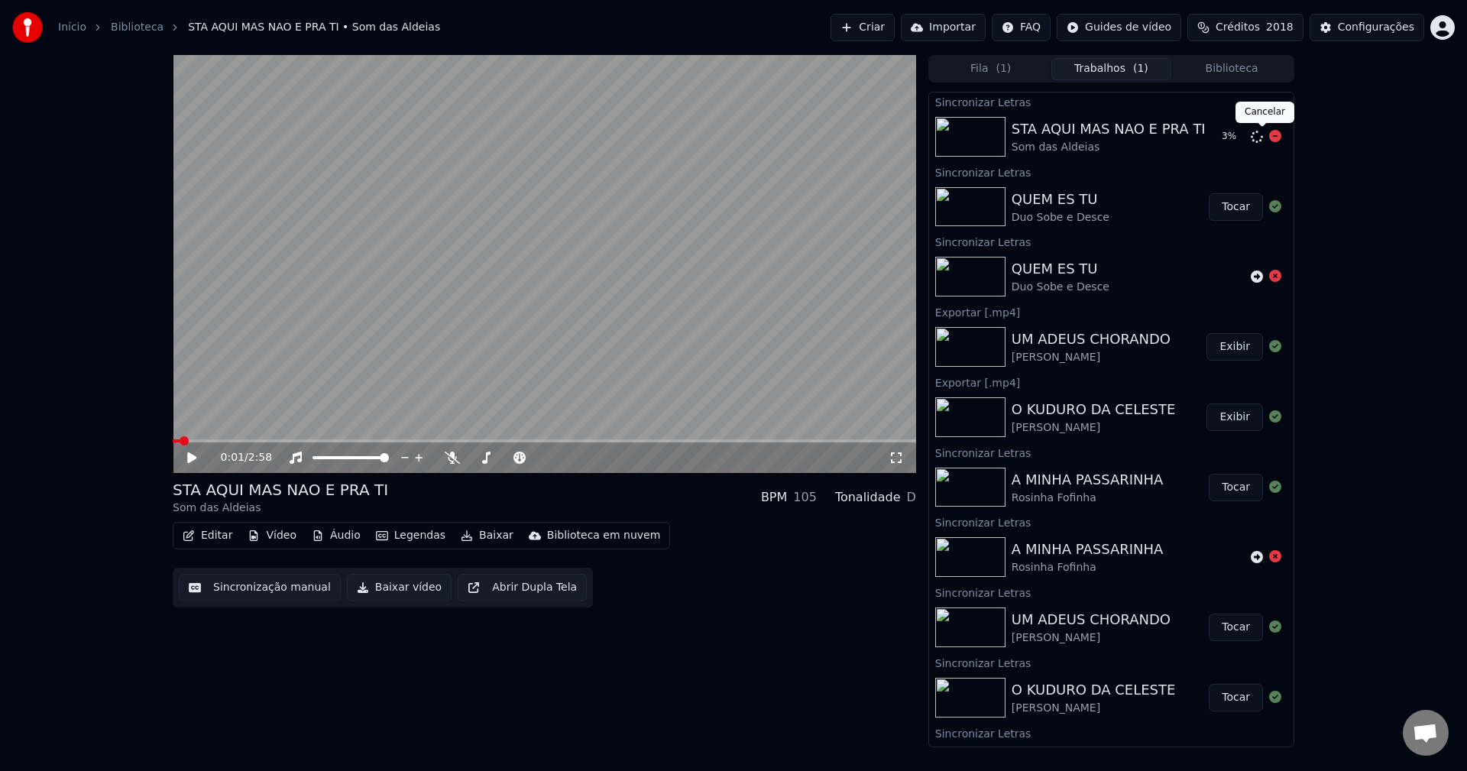
click at [1099, 137] on icon at bounding box center [1275, 136] width 12 height 12
click at [1099, 140] on icon at bounding box center [1256, 137] width 12 height 12
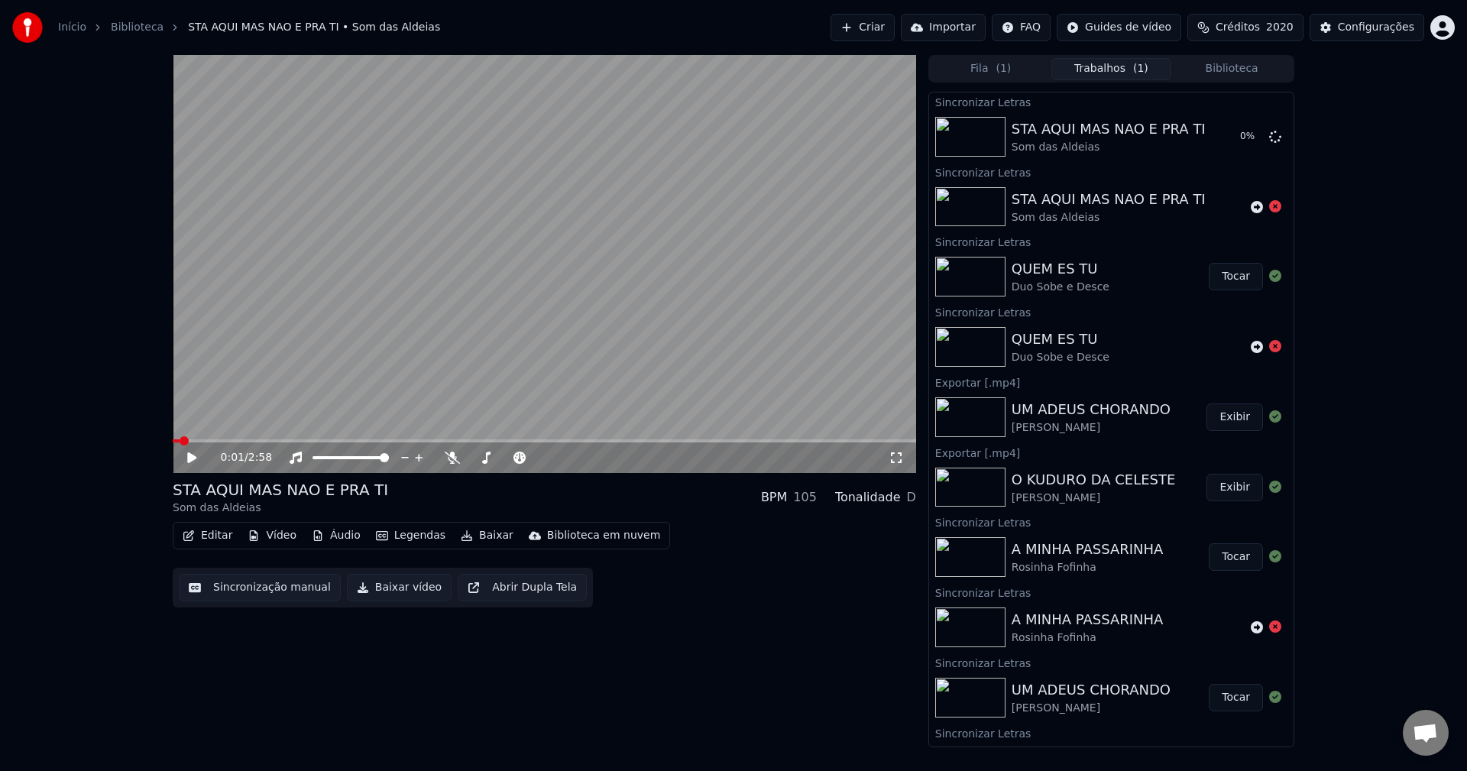
click at [1099, 73] on button "Biblioteca" at bounding box center [1231, 69] width 121 height 22
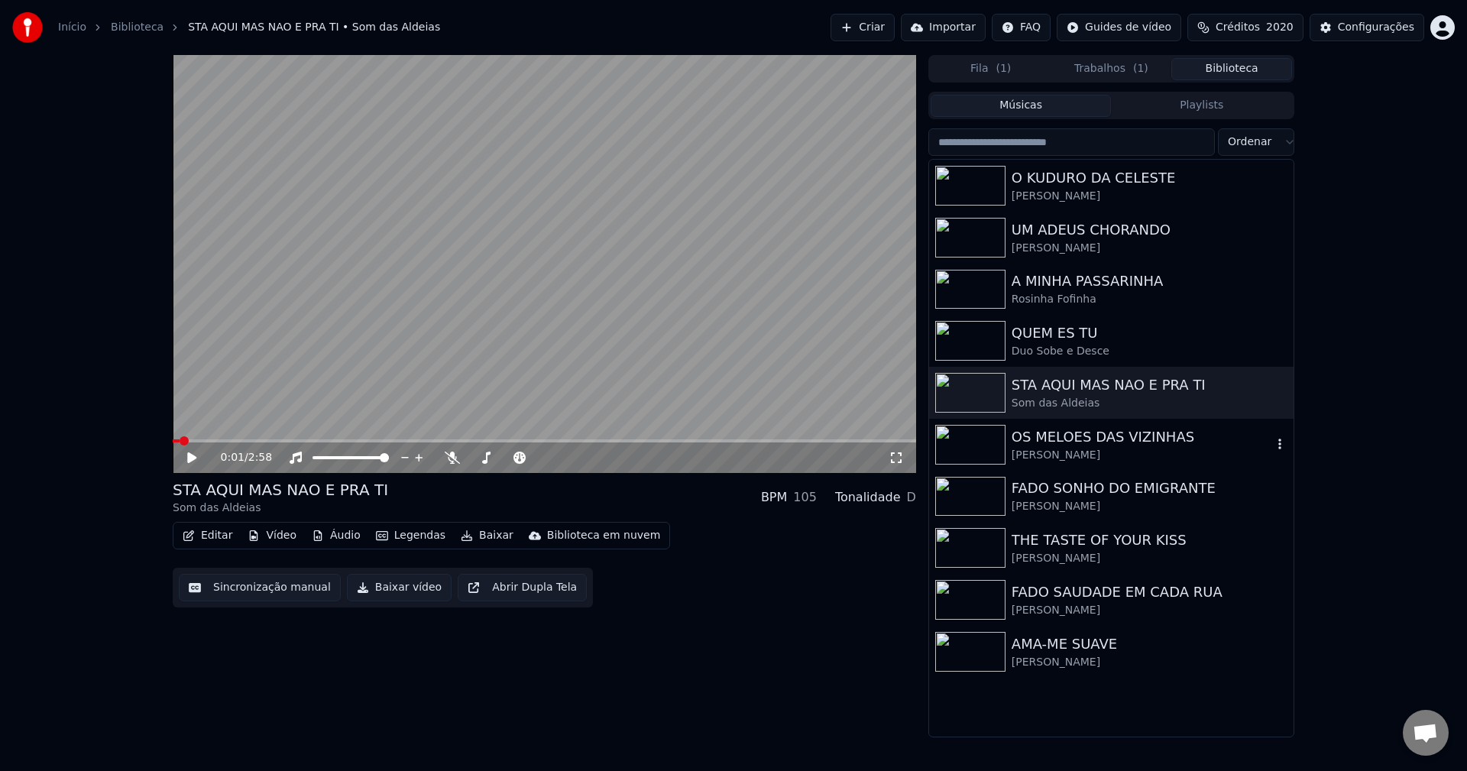
click at [1099, 436] on div "OS MELOES DAS VIZINHAS" at bounding box center [1141, 436] width 260 height 21
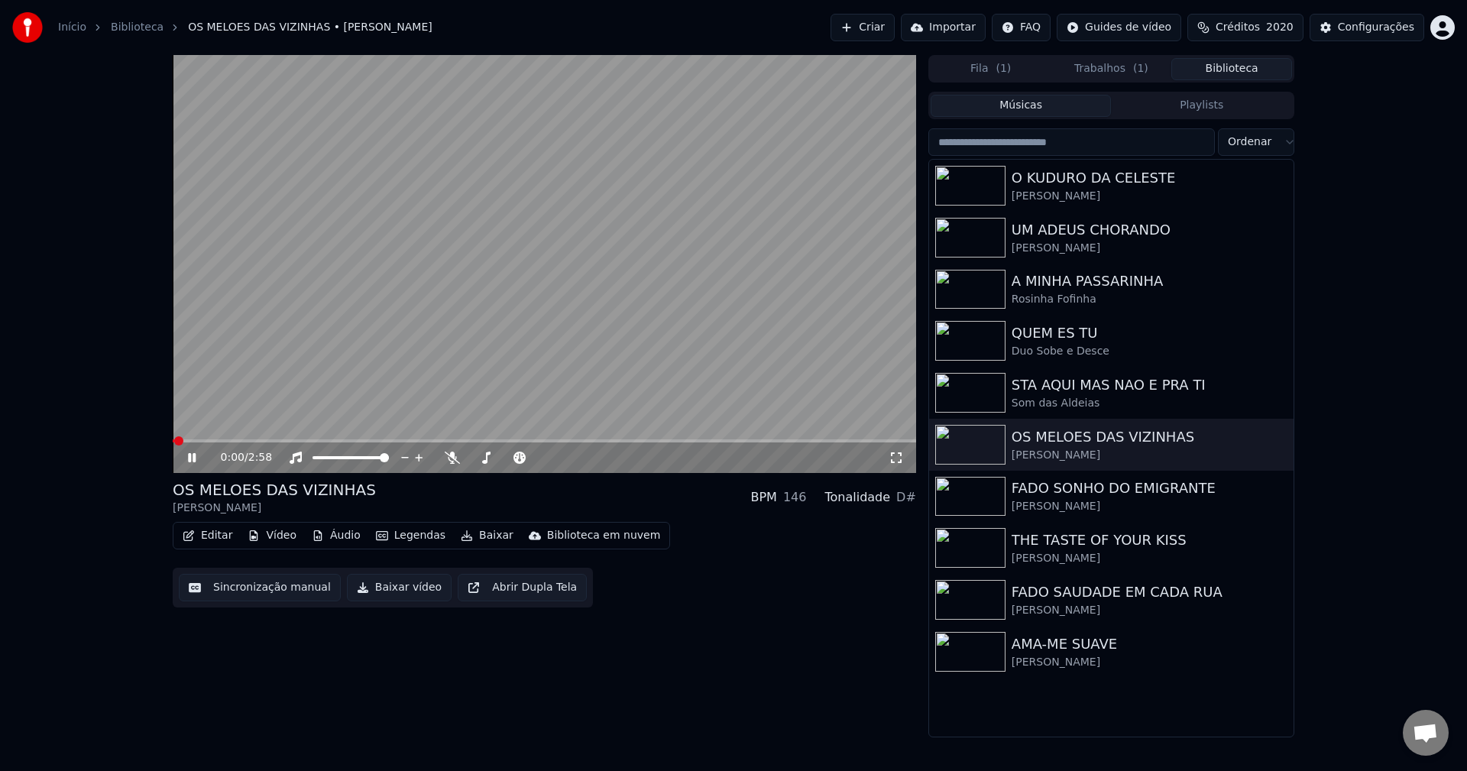
click at [222, 538] on button "Editar" at bounding box center [207, 535] width 62 height 21
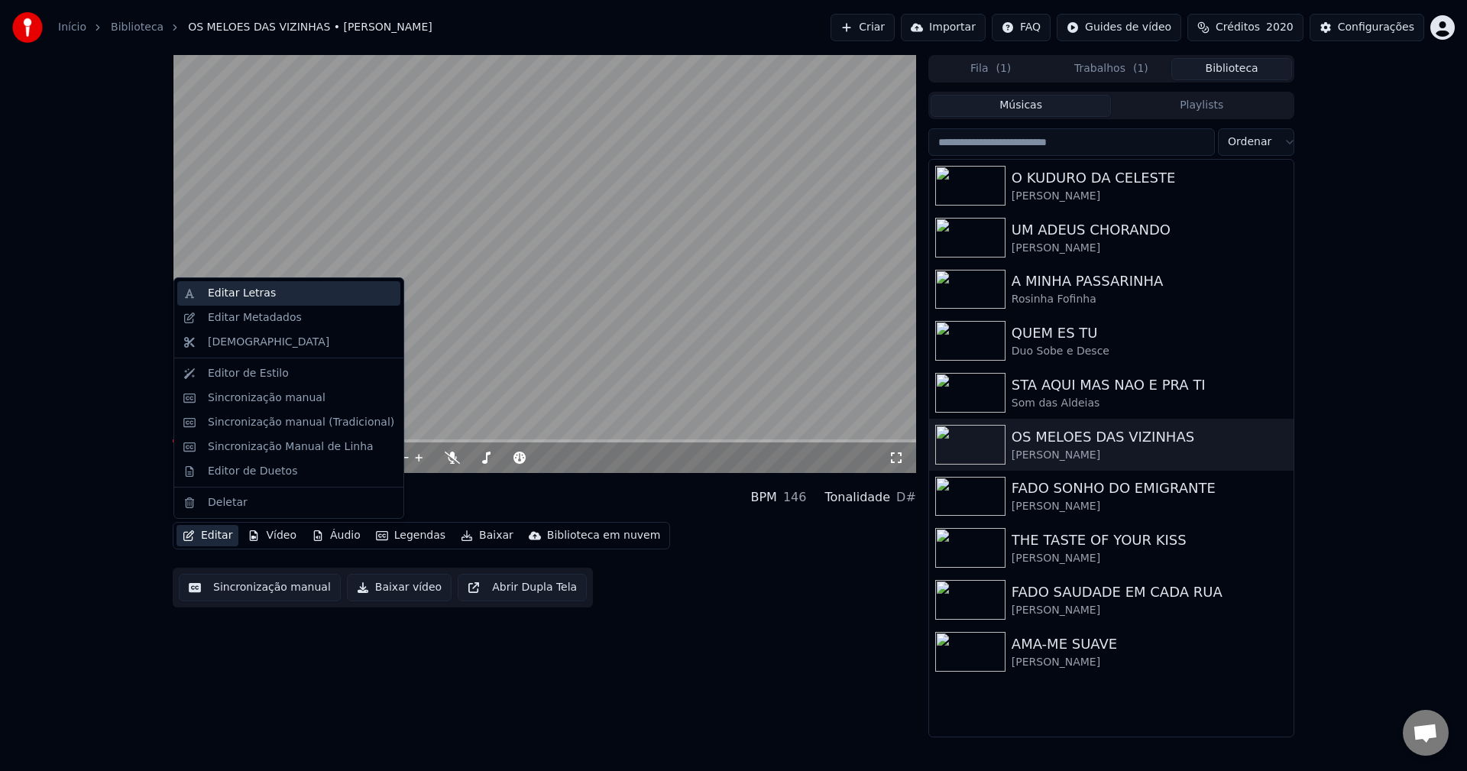
click at [273, 290] on div "Editar Letras" at bounding box center [301, 293] width 186 height 15
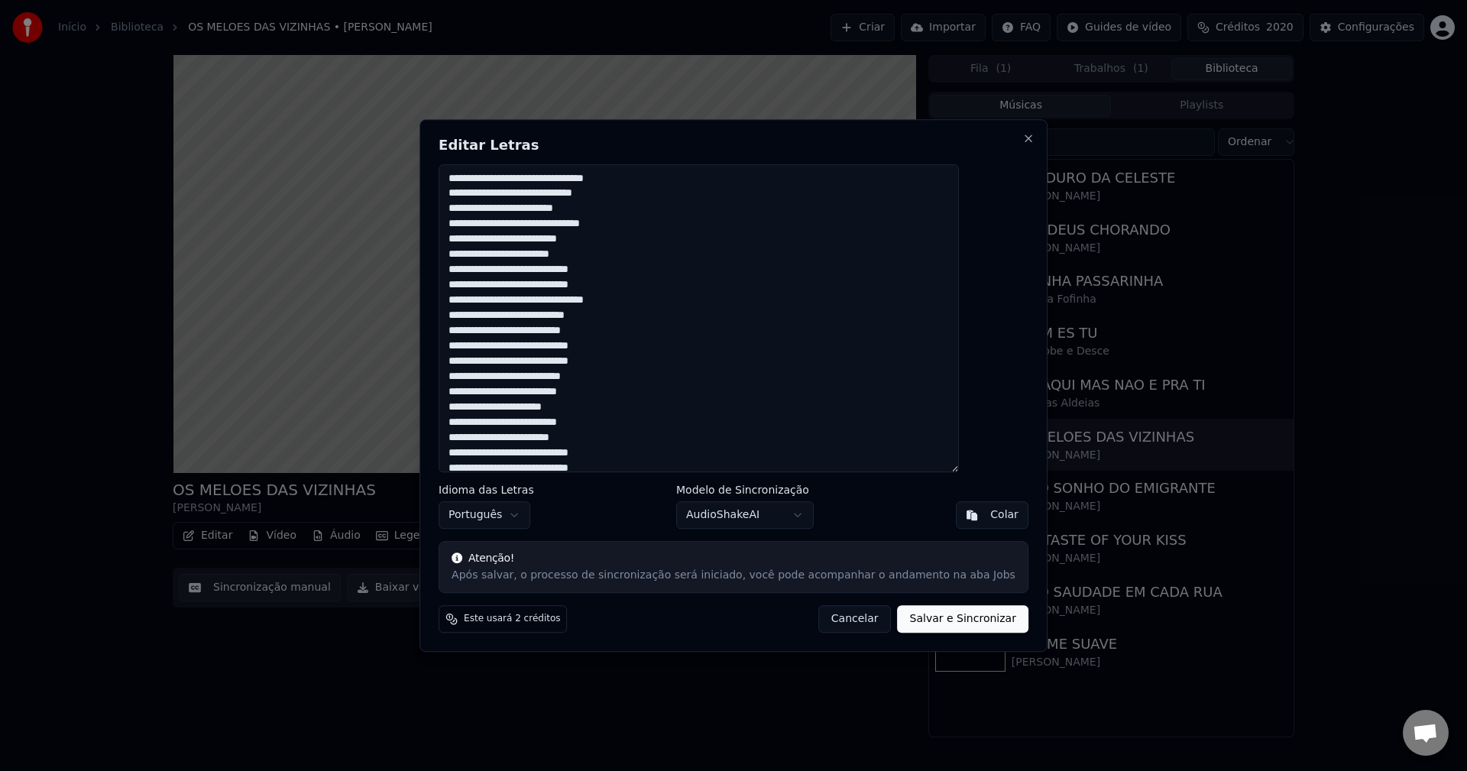
click at [834, 618] on button "Cancelar" at bounding box center [854, 618] width 73 height 27
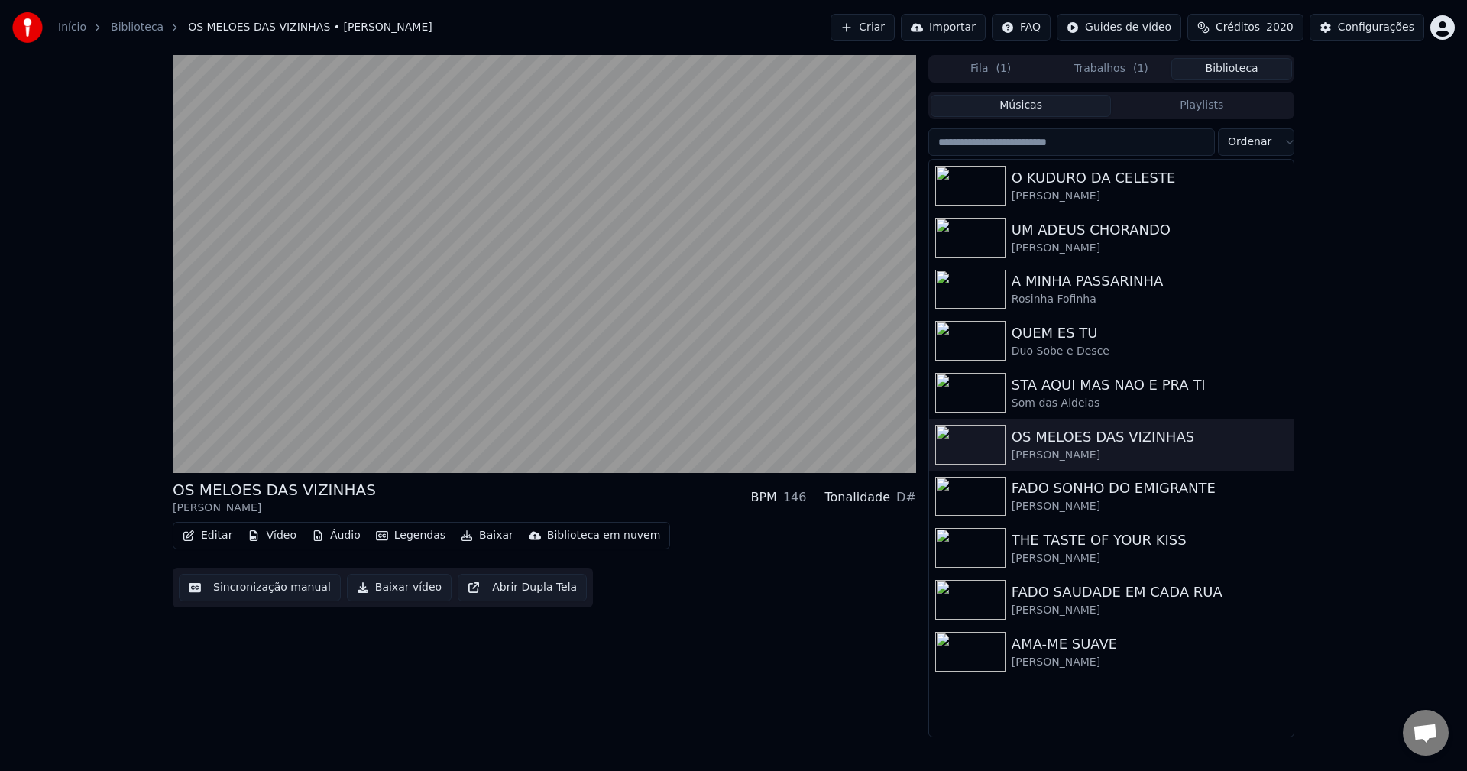
click at [97, 283] on div "OS MELOES DAS VIZINHAS Nando Malandro BPM 146 Tonalidade D# Editar Vídeo Áudio …" at bounding box center [733, 396] width 1467 height 682
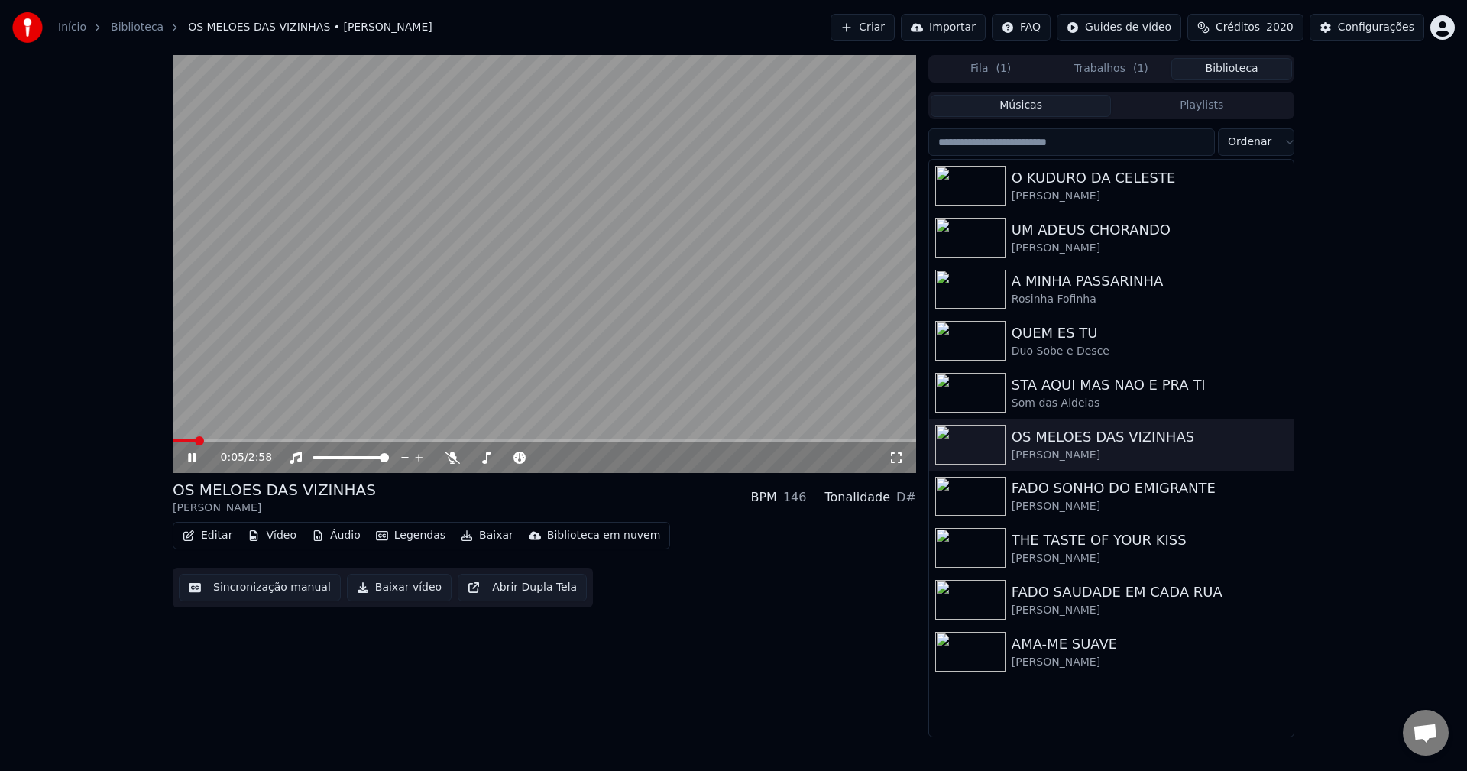
click at [386, 311] on video at bounding box center [544, 264] width 743 height 418
click at [209, 534] on button "Editar" at bounding box center [207, 535] width 62 height 21
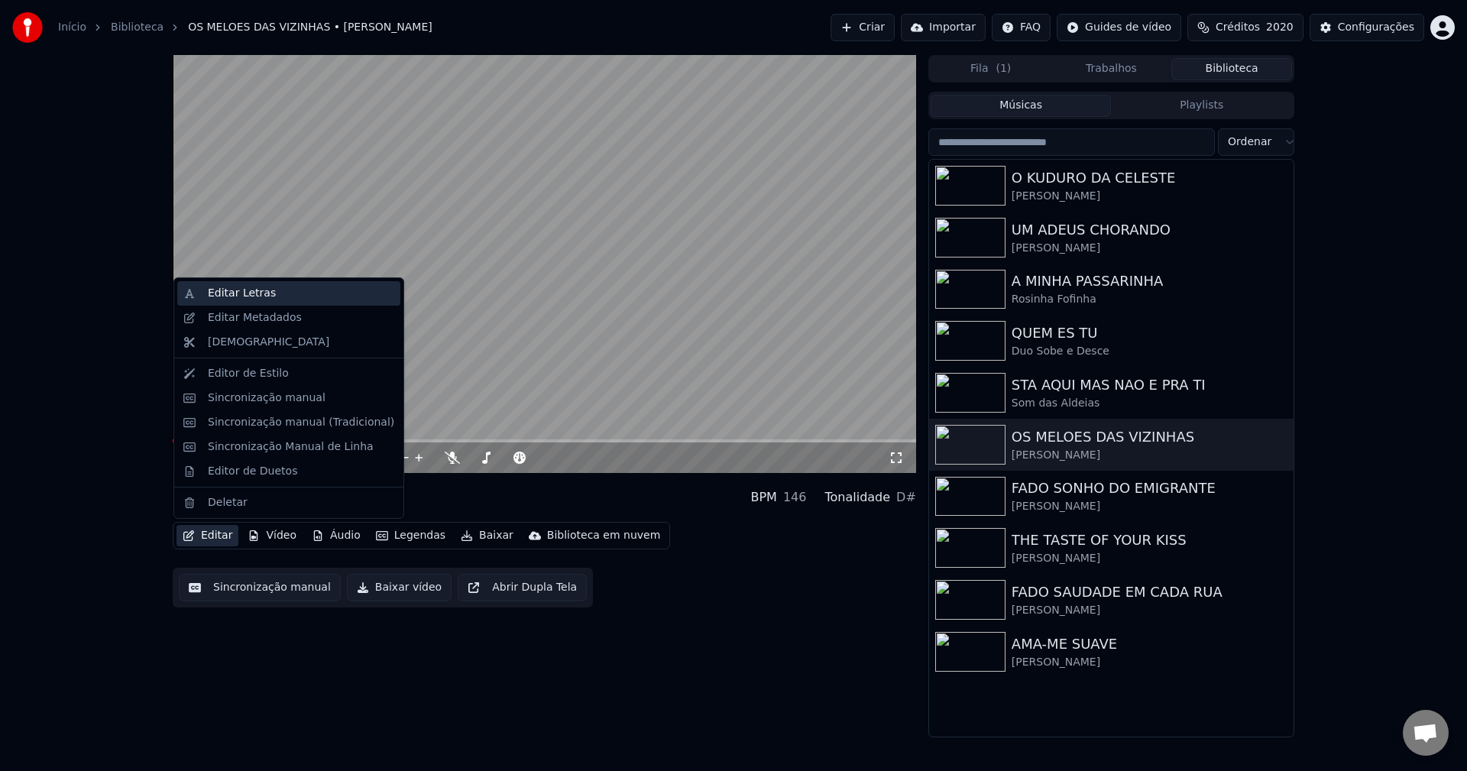
click at [269, 295] on div "Editar Letras" at bounding box center [301, 293] width 186 height 15
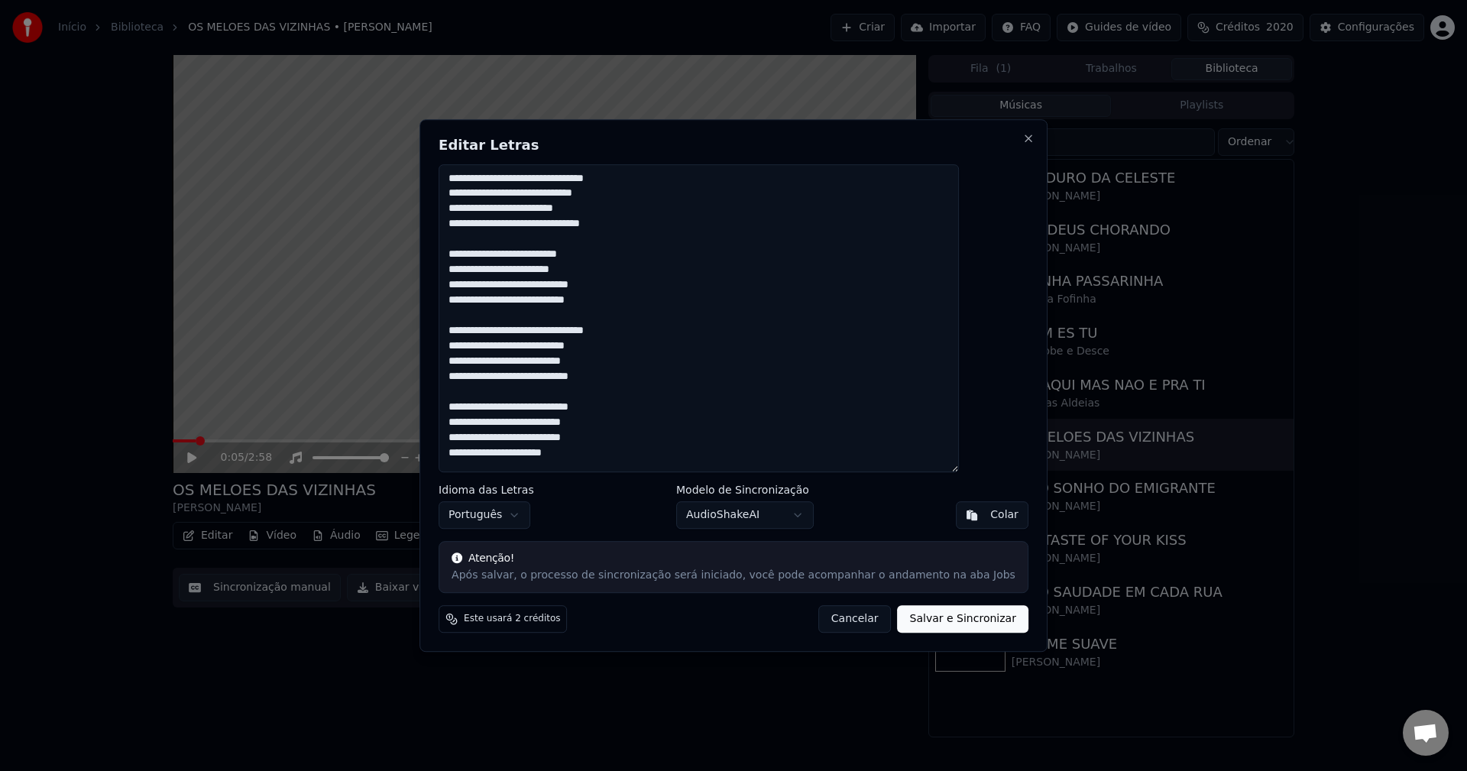
scroll to position [477, 0]
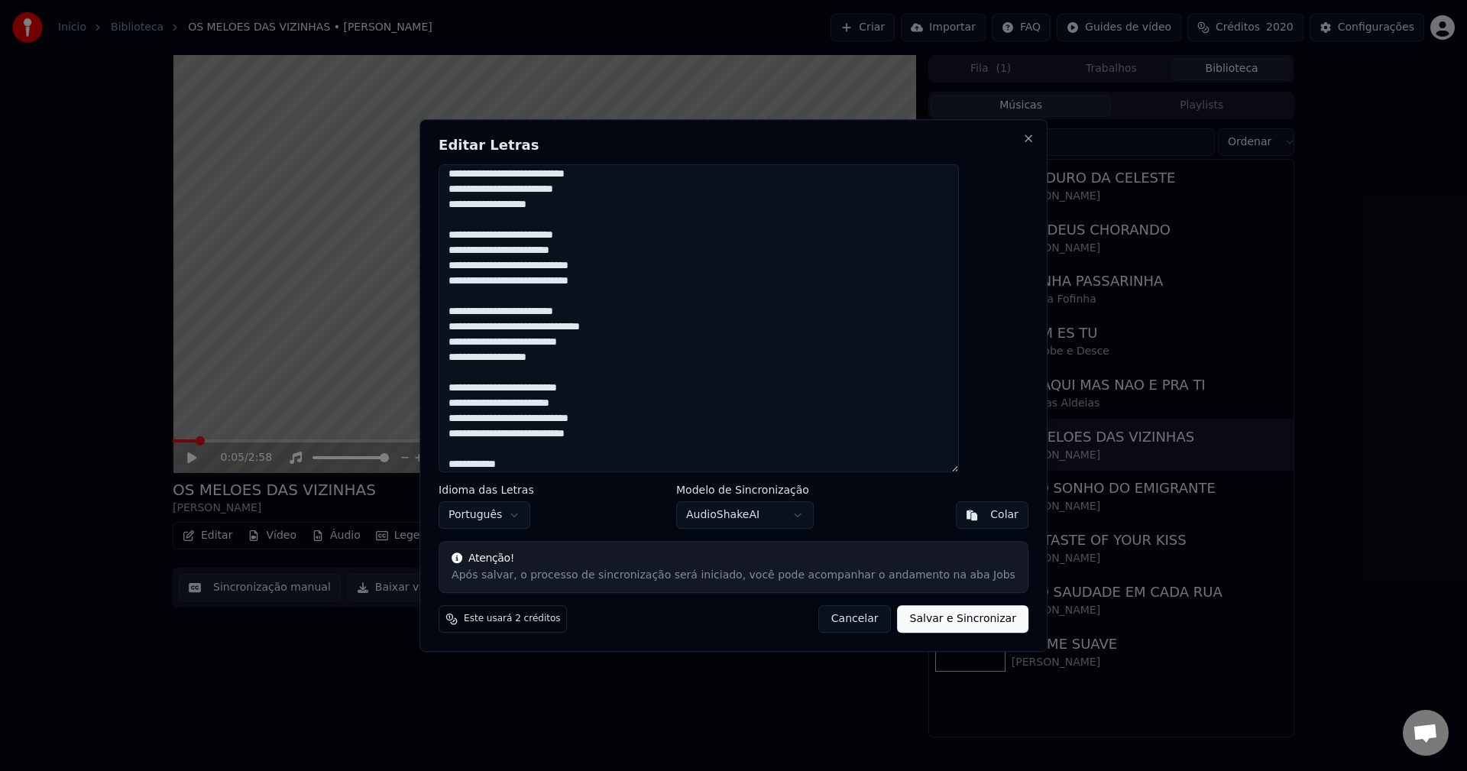
type textarea "**********"
click at [927, 619] on button "Salvar e Sincronizar" at bounding box center [962, 618] width 131 height 27
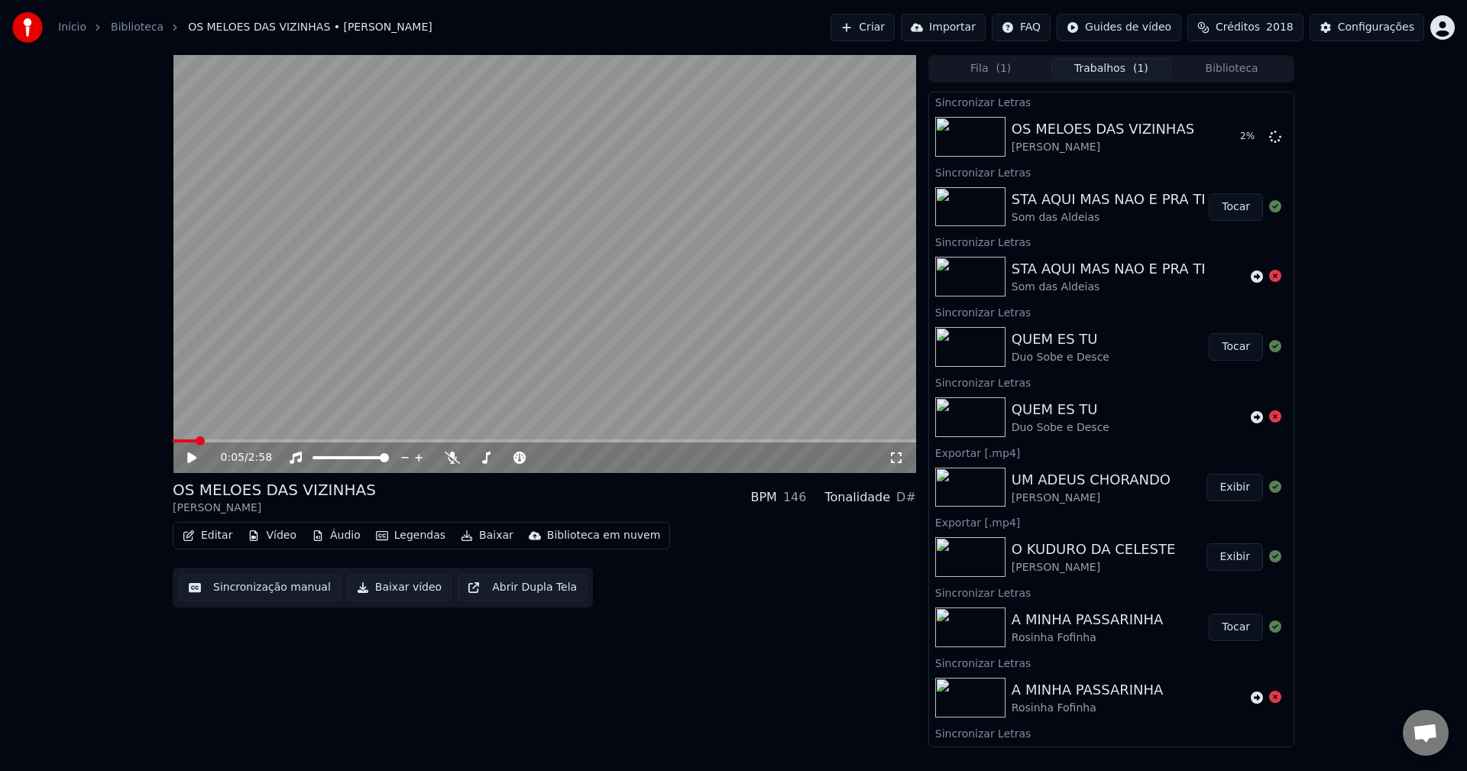
click at [1099, 73] on button "Biblioteca" at bounding box center [1231, 69] width 121 height 22
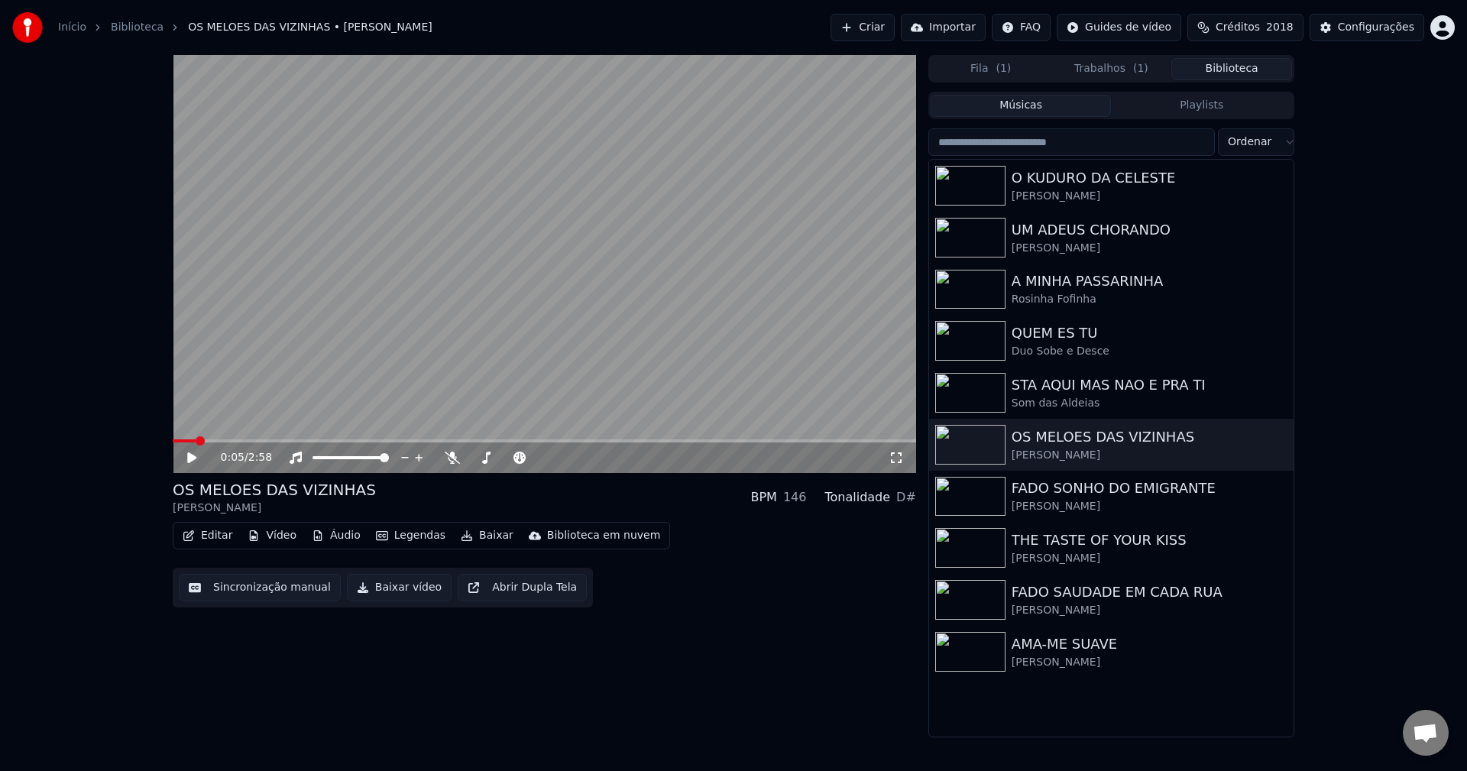
click at [1099, 68] on button "Trabalhos ( 1 )" at bounding box center [1111, 69] width 121 height 22
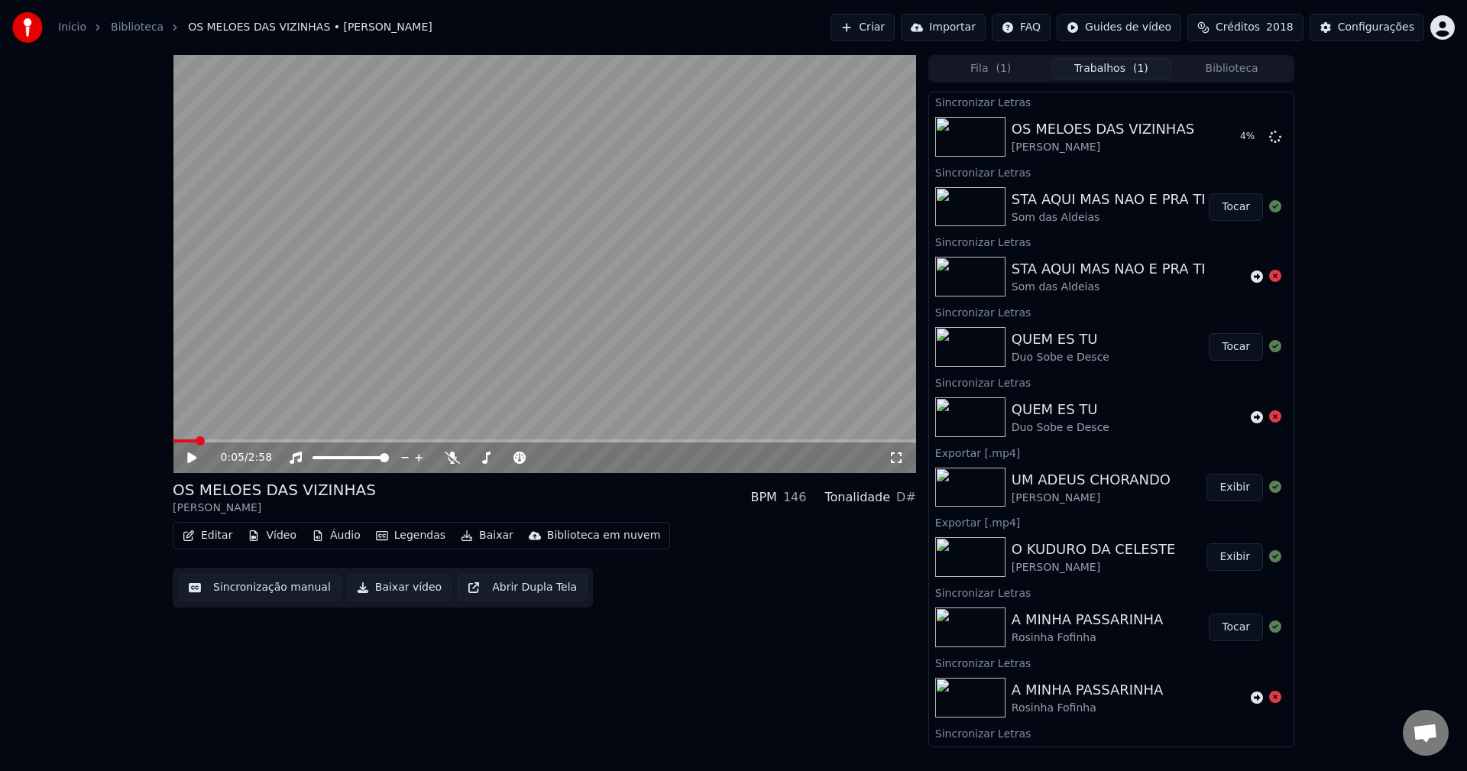
click at [1099, 354] on button "Tocar" at bounding box center [1235, 346] width 54 height 27
click at [277, 592] on button "Sincronização manual" at bounding box center [260, 587] width 162 height 27
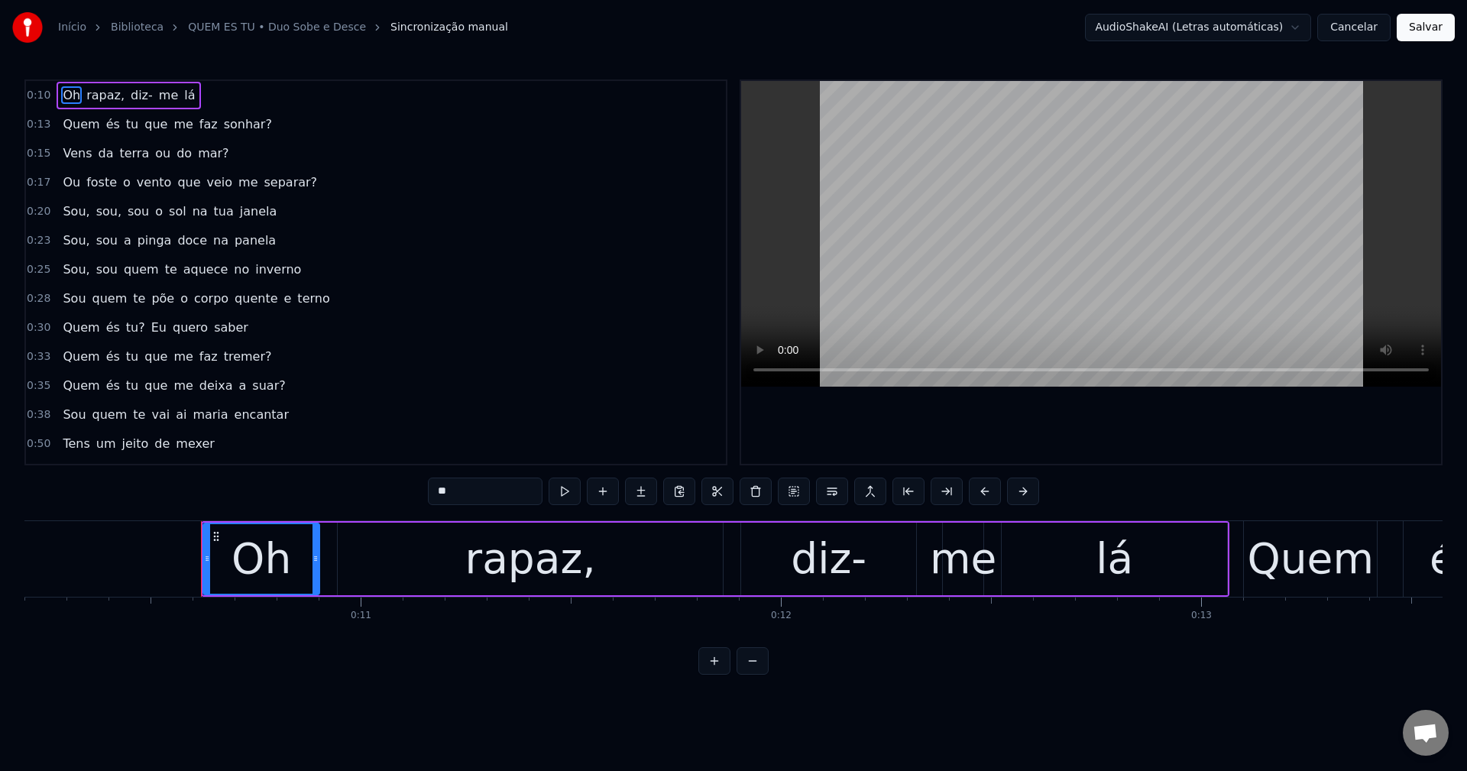
scroll to position [0, 4385]
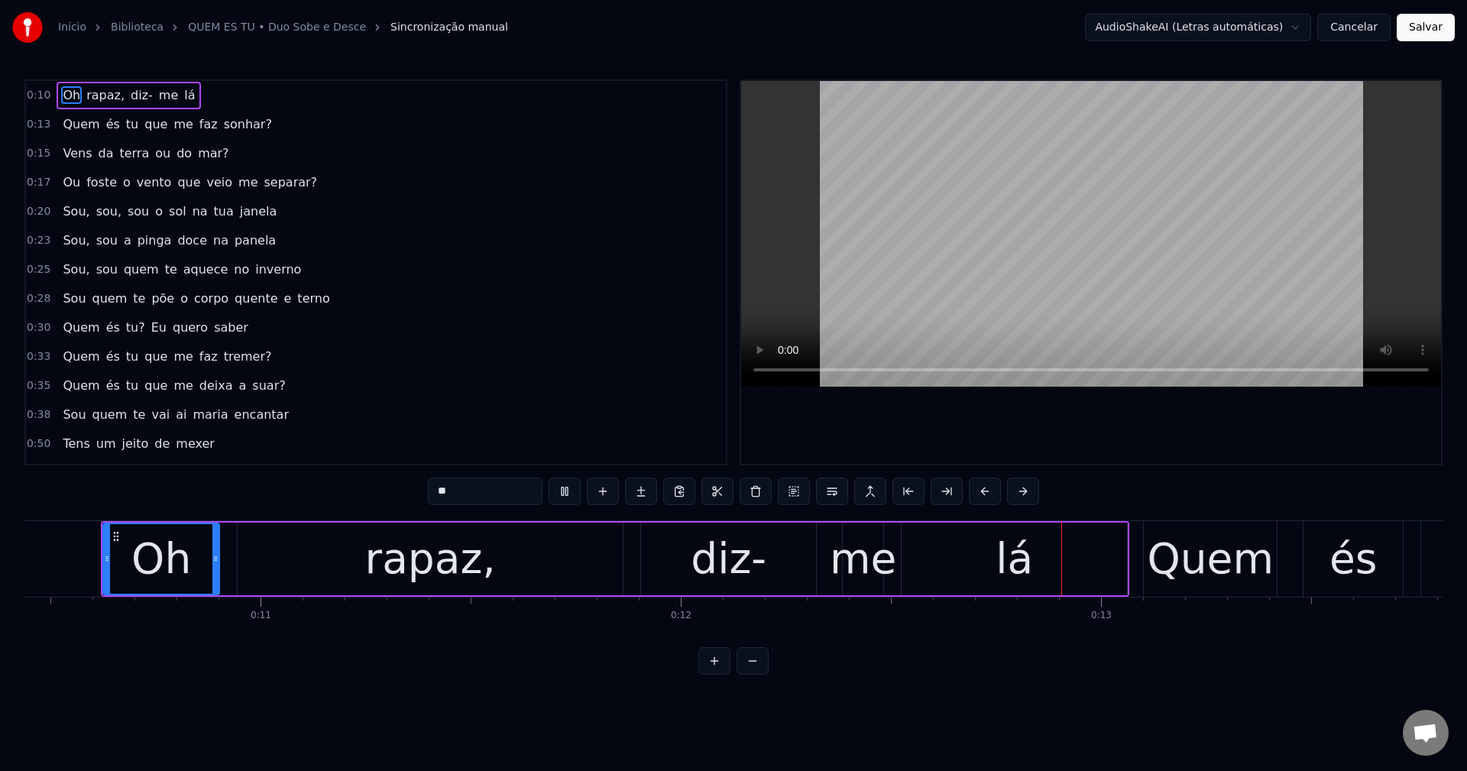
click at [1099, 24] on html "Início Biblioteca QUEM ES TU • Duo Sobe e Desce Sincronização manual AudioShake…" at bounding box center [733, 349] width 1467 height 699
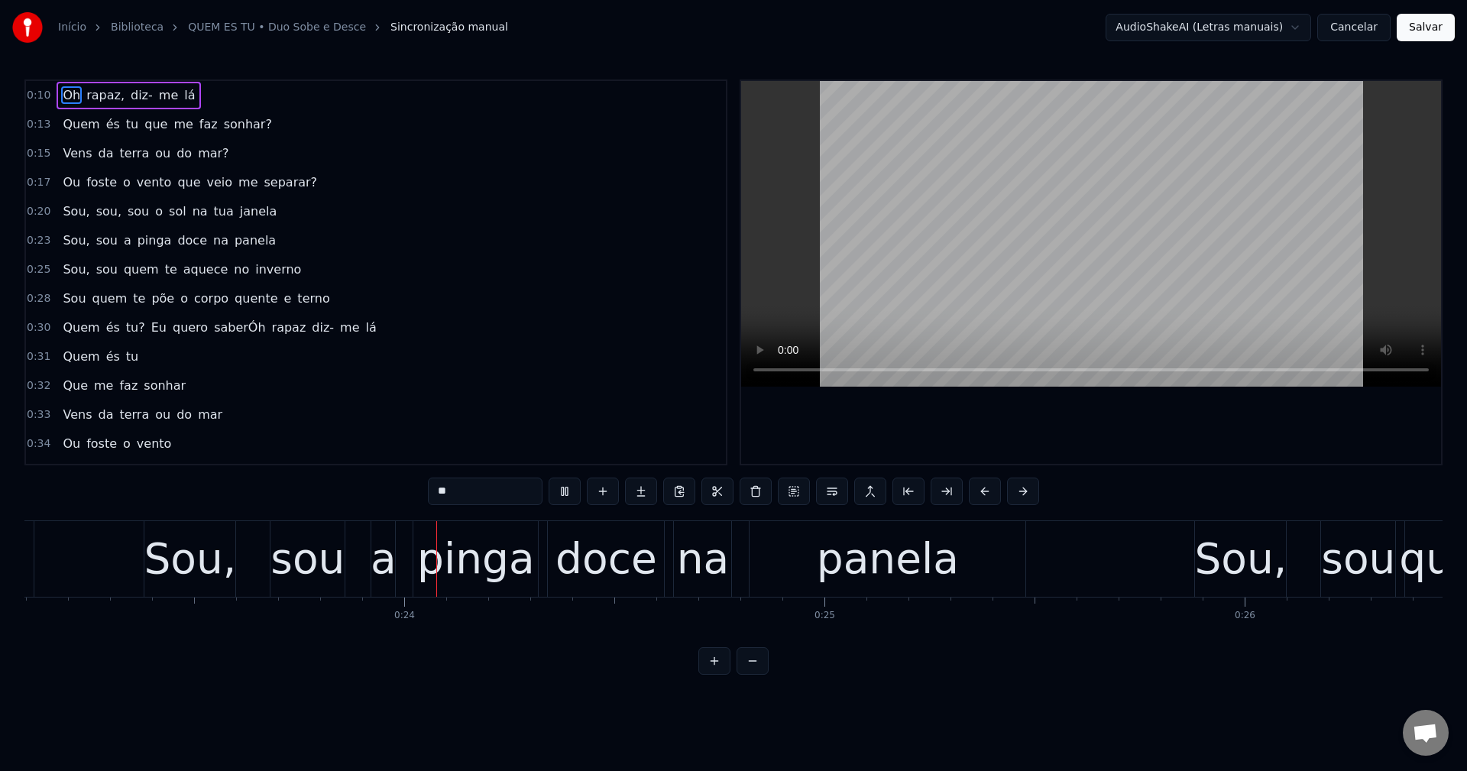
scroll to position [0, 9778]
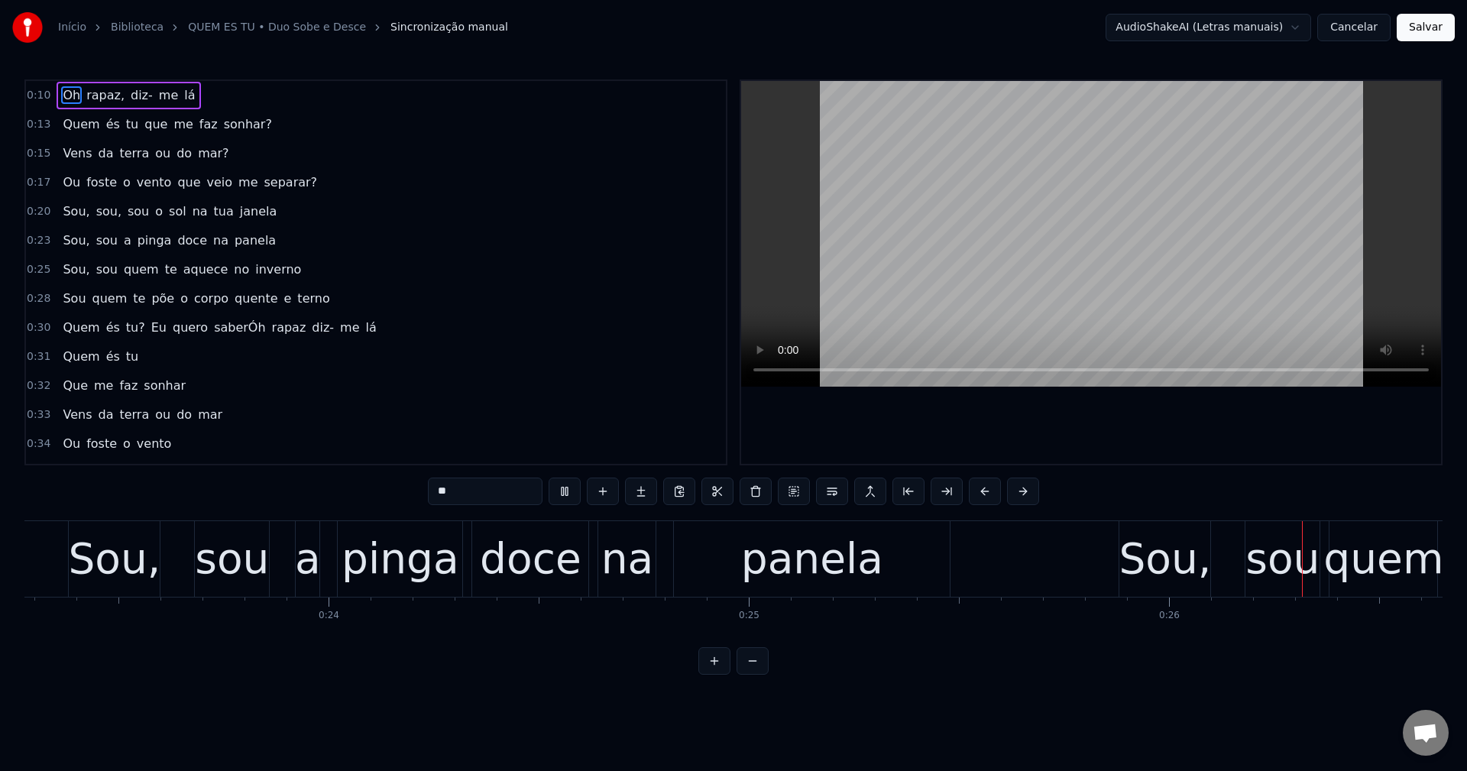
click at [1099, 21] on button "Cancelar" at bounding box center [1353, 27] width 73 height 27
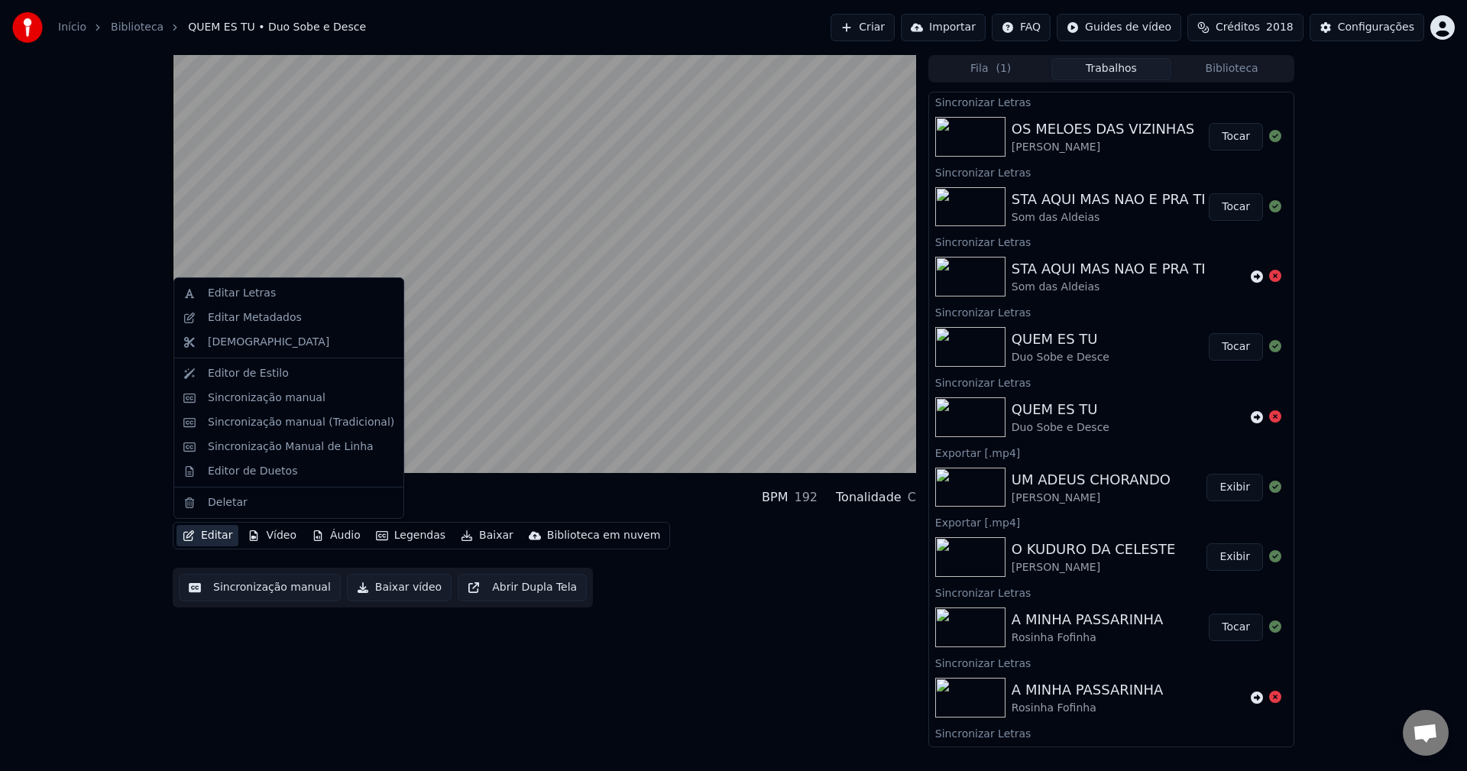
click at [227, 538] on button "Editar" at bounding box center [207, 535] width 62 height 21
click at [275, 292] on div "Editar Letras" at bounding box center [301, 293] width 186 height 15
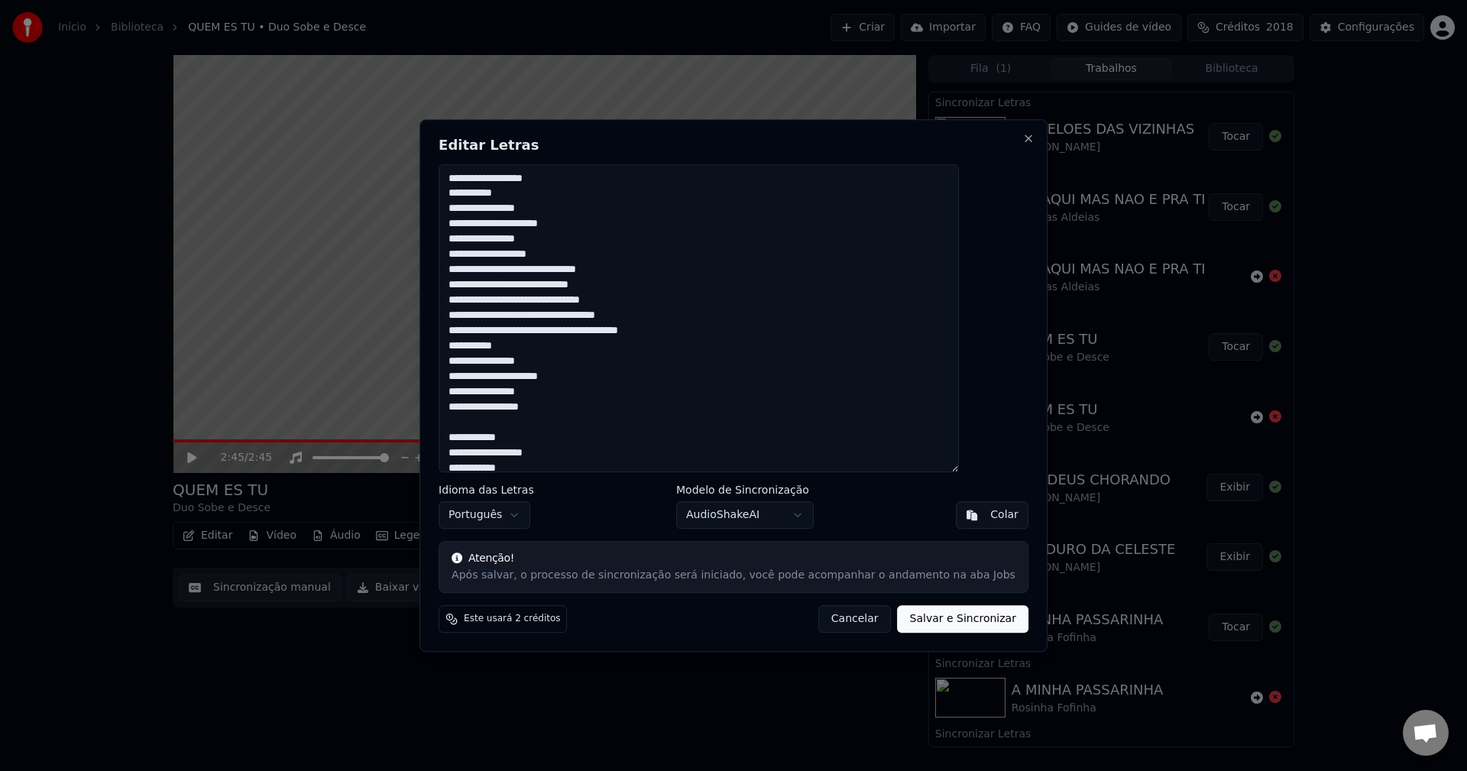
click at [846, 615] on button "Cancelar" at bounding box center [854, 618] width 73 height 27
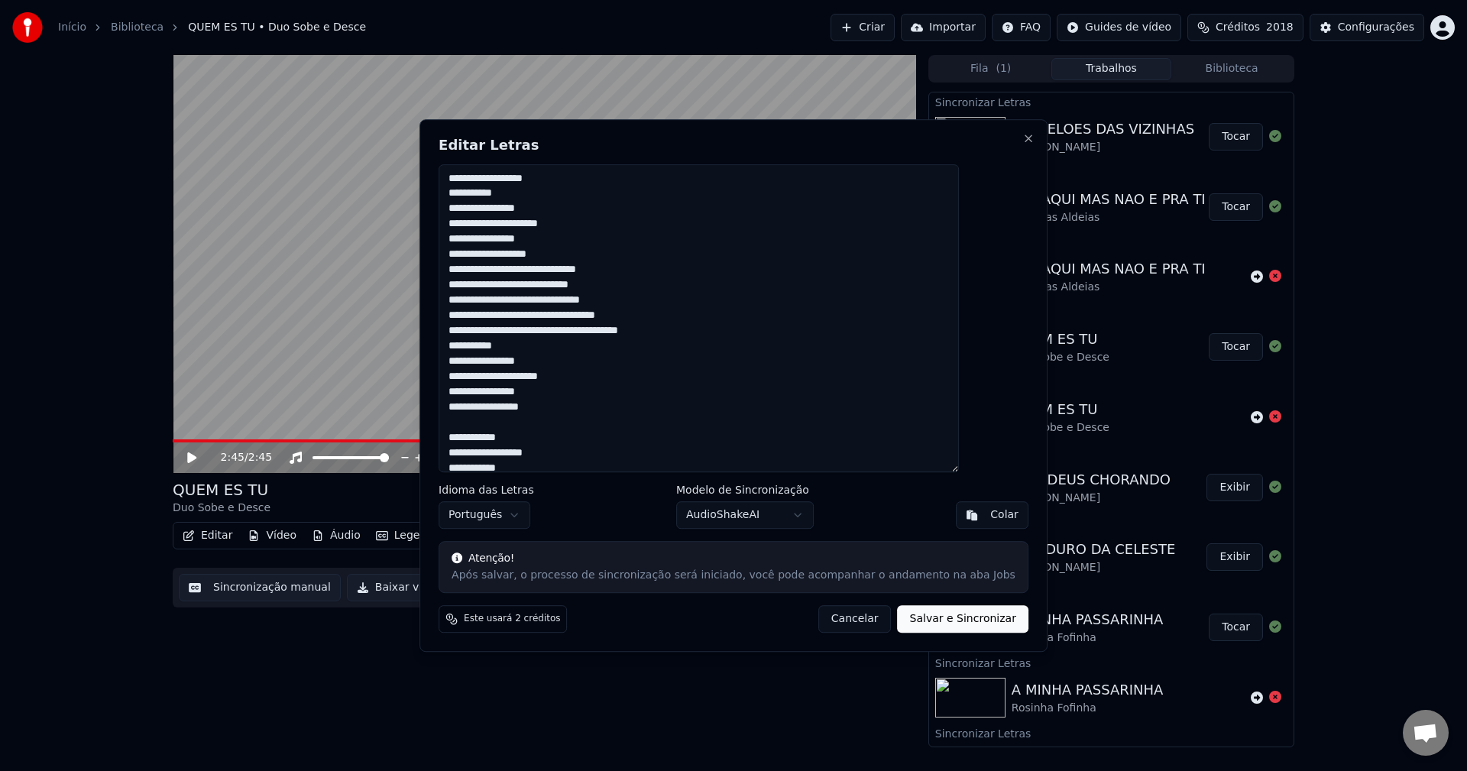
type textarea "**********"
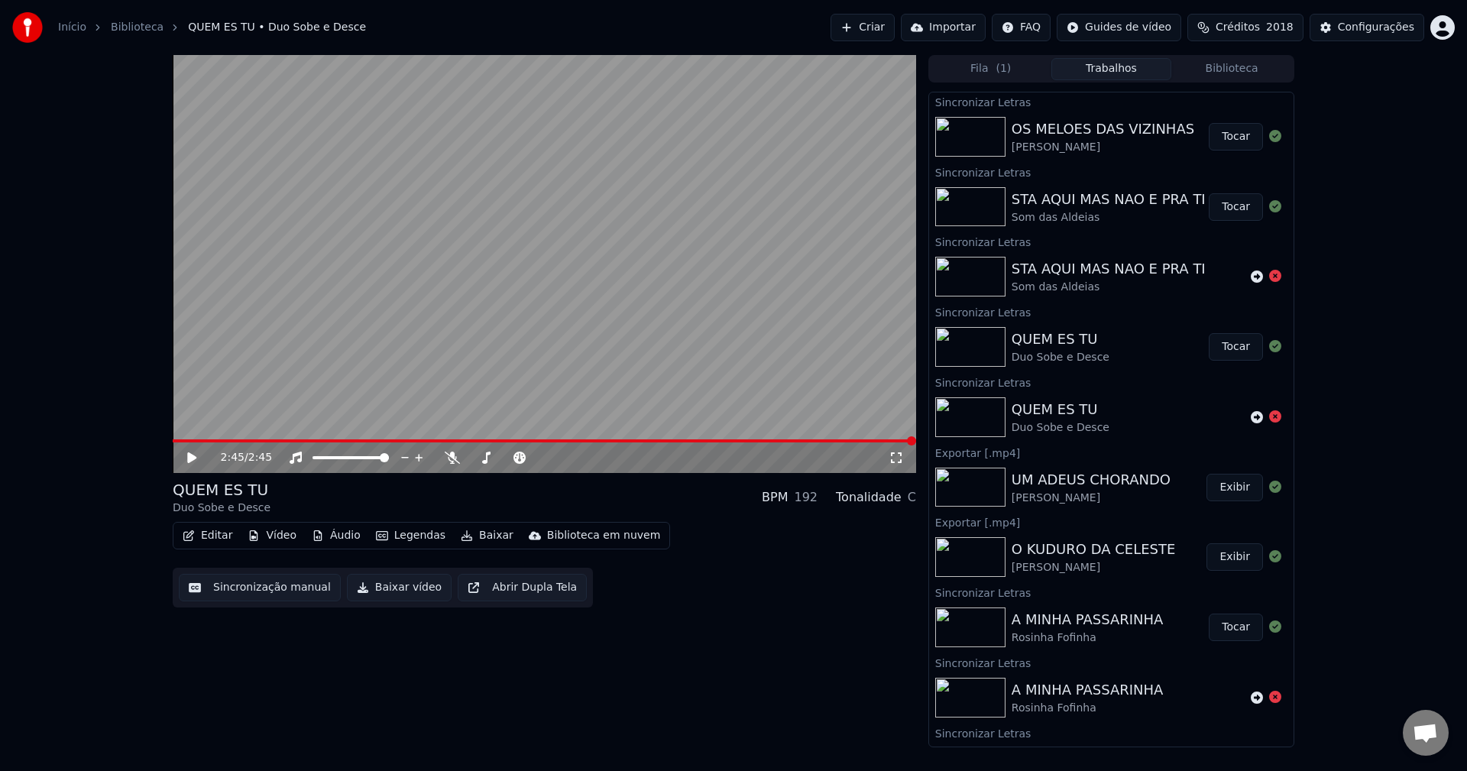
click at [218, 530] on button "Editar" at bounding box center [207, 535] width 62 height 21
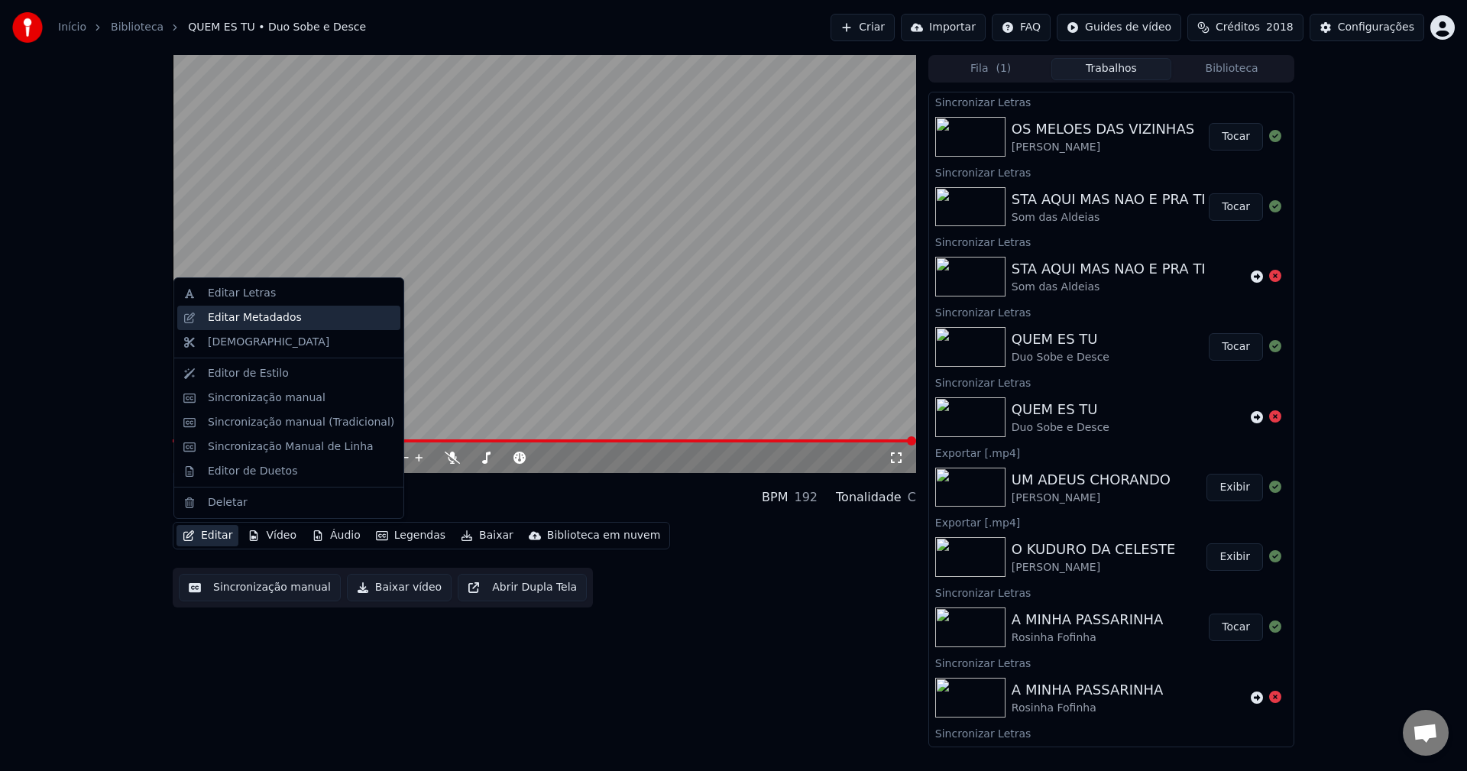
click at [284, 315] on div "Editar Metadados" at bounding box center [255, 317] width 94 height 15
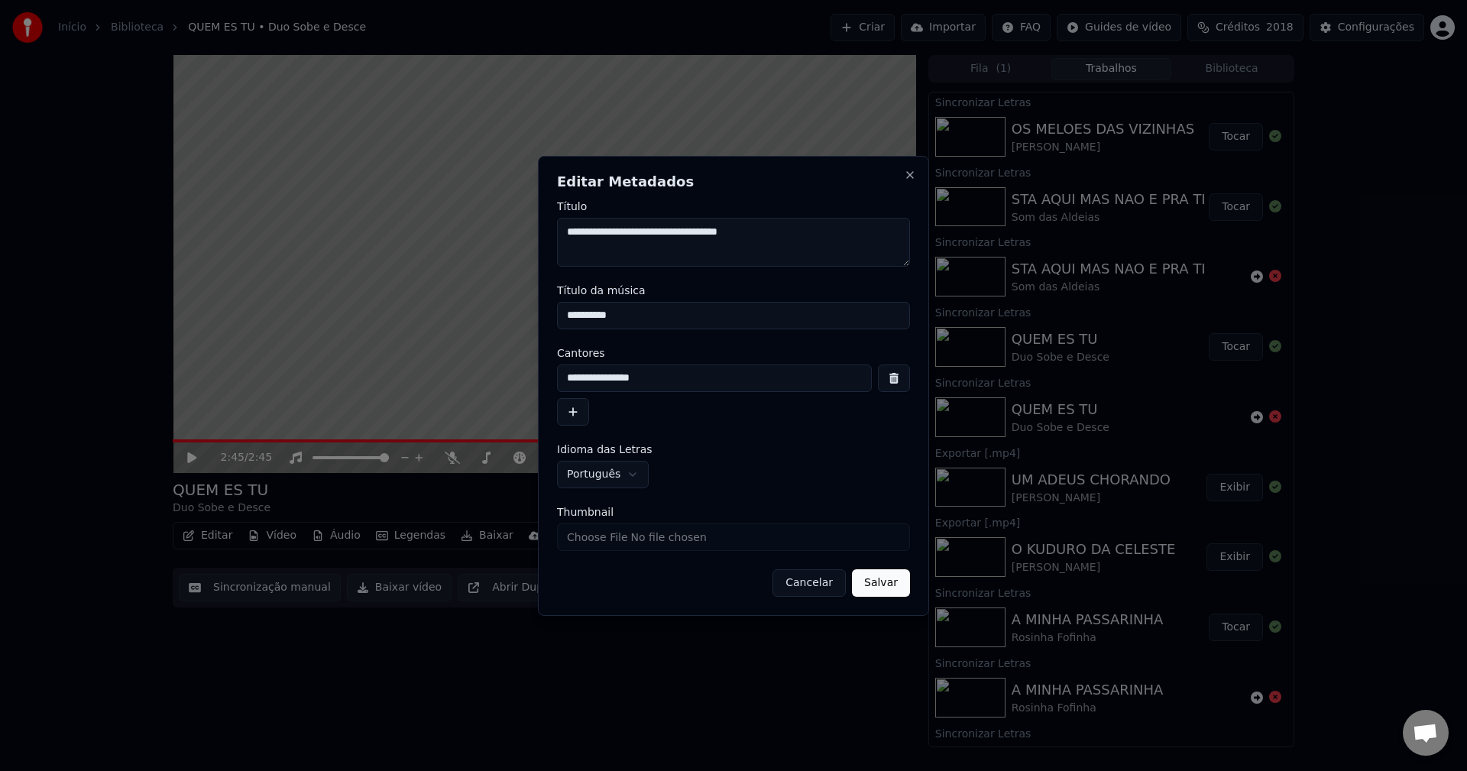
click at [800, 585] on button "Cancelar" at bounding box center [808, 582] width 73 height 27
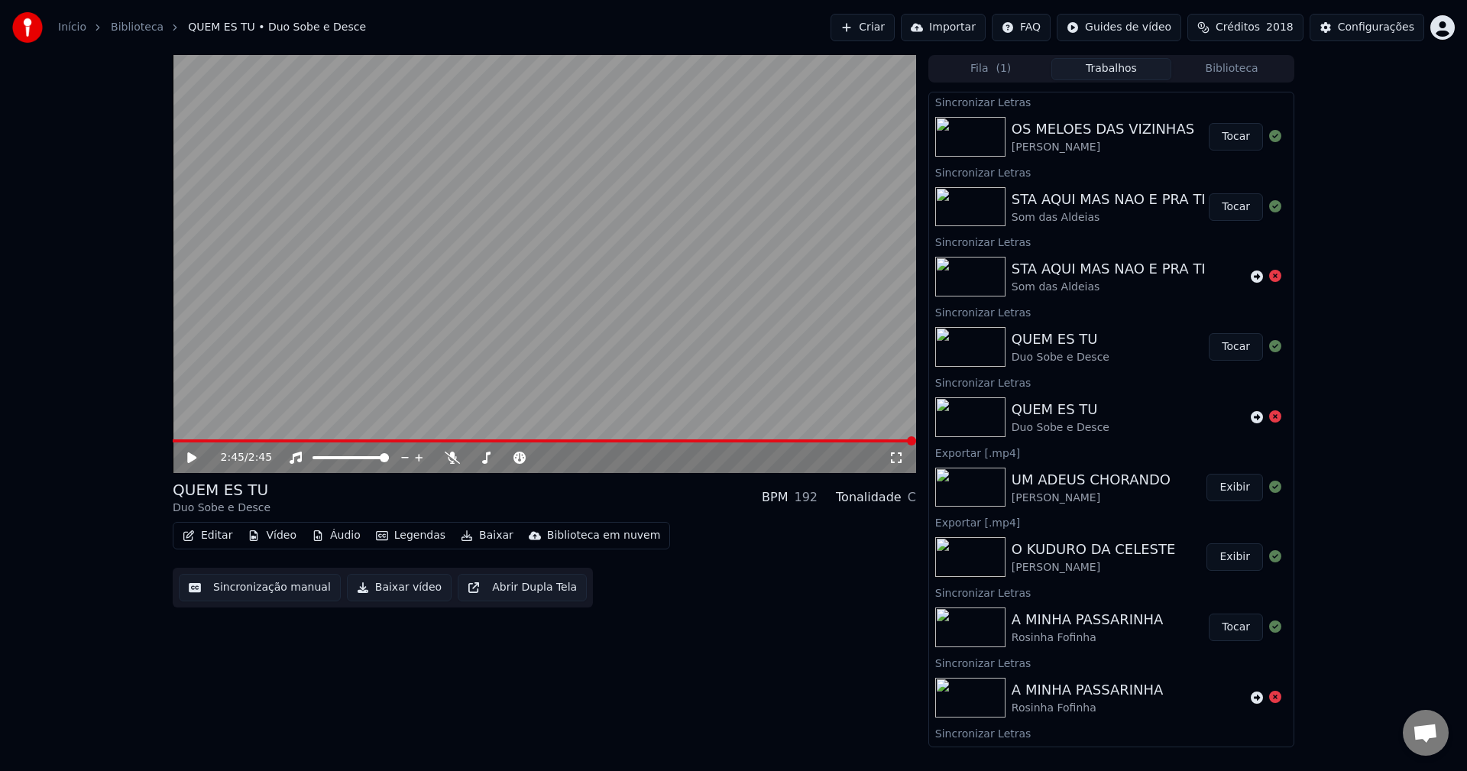
click at [211, 529] on button "Editar" at bounding box center [207, 535] width 62 height 21
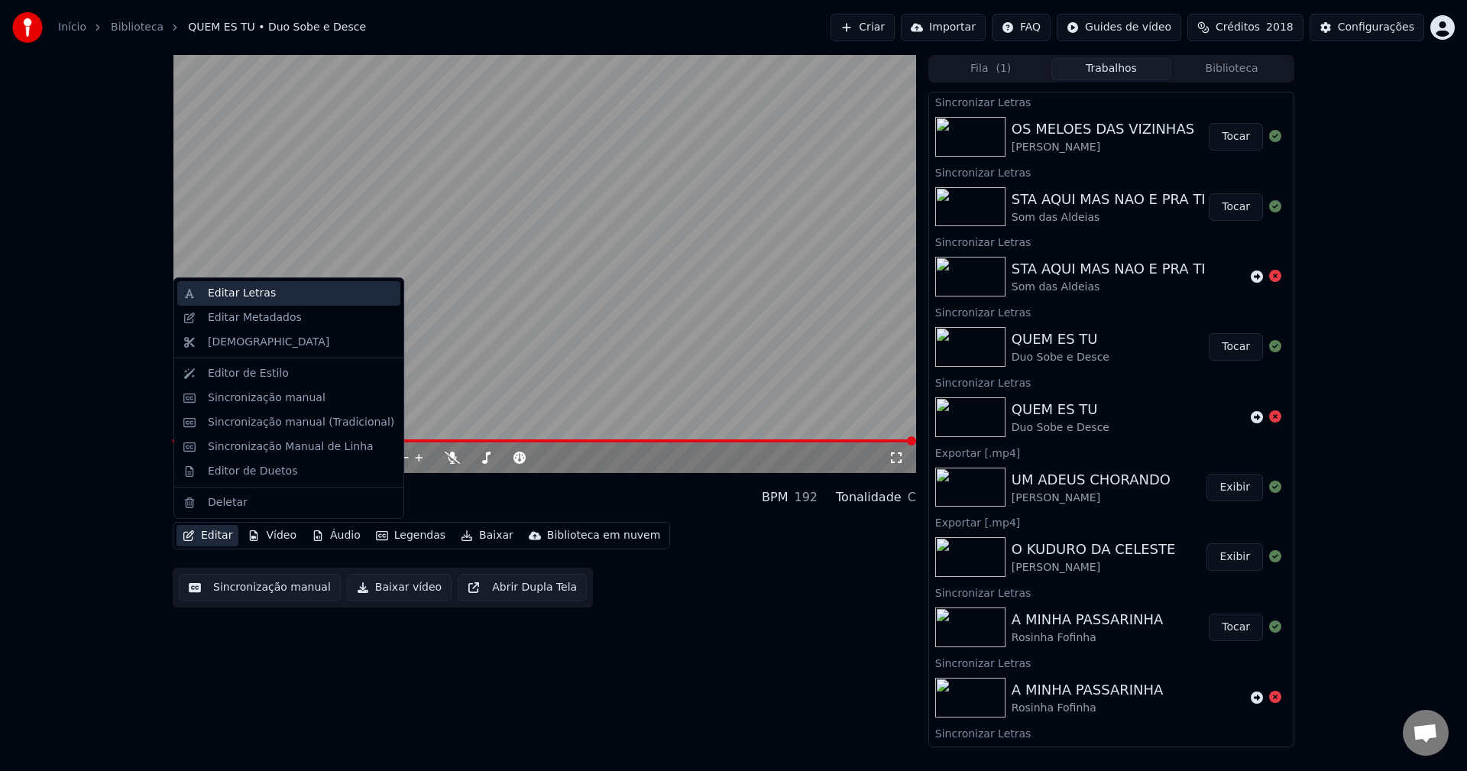
click at [236, 296] on div "Editar Letras" at bounding box center [242, 293] width 68 height 15
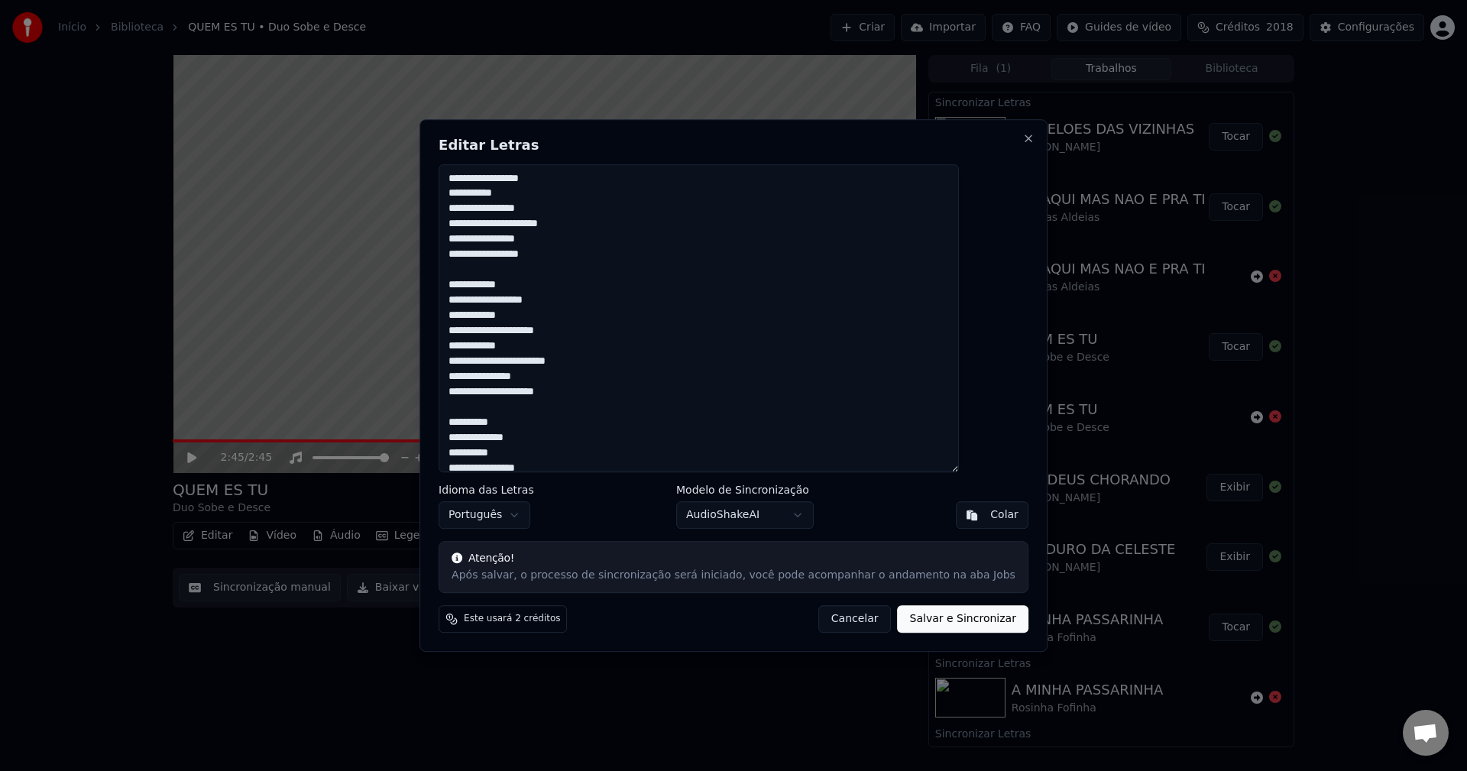
scroll to position [1073, 0]
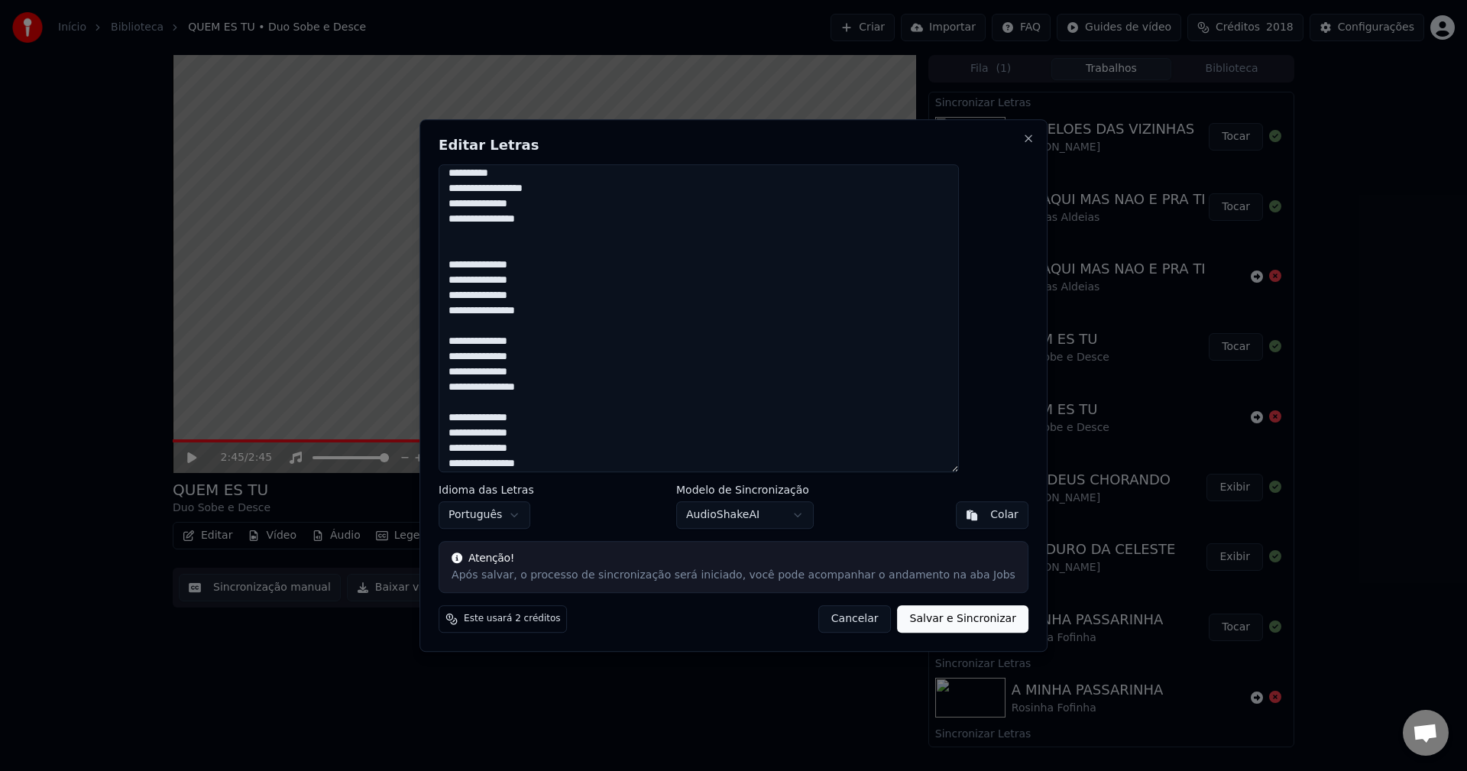
type textarea "**********"
click at [897, 610] on button "Salvar e Sincronizar" at bounding box center [962, 618] width 131 height 27
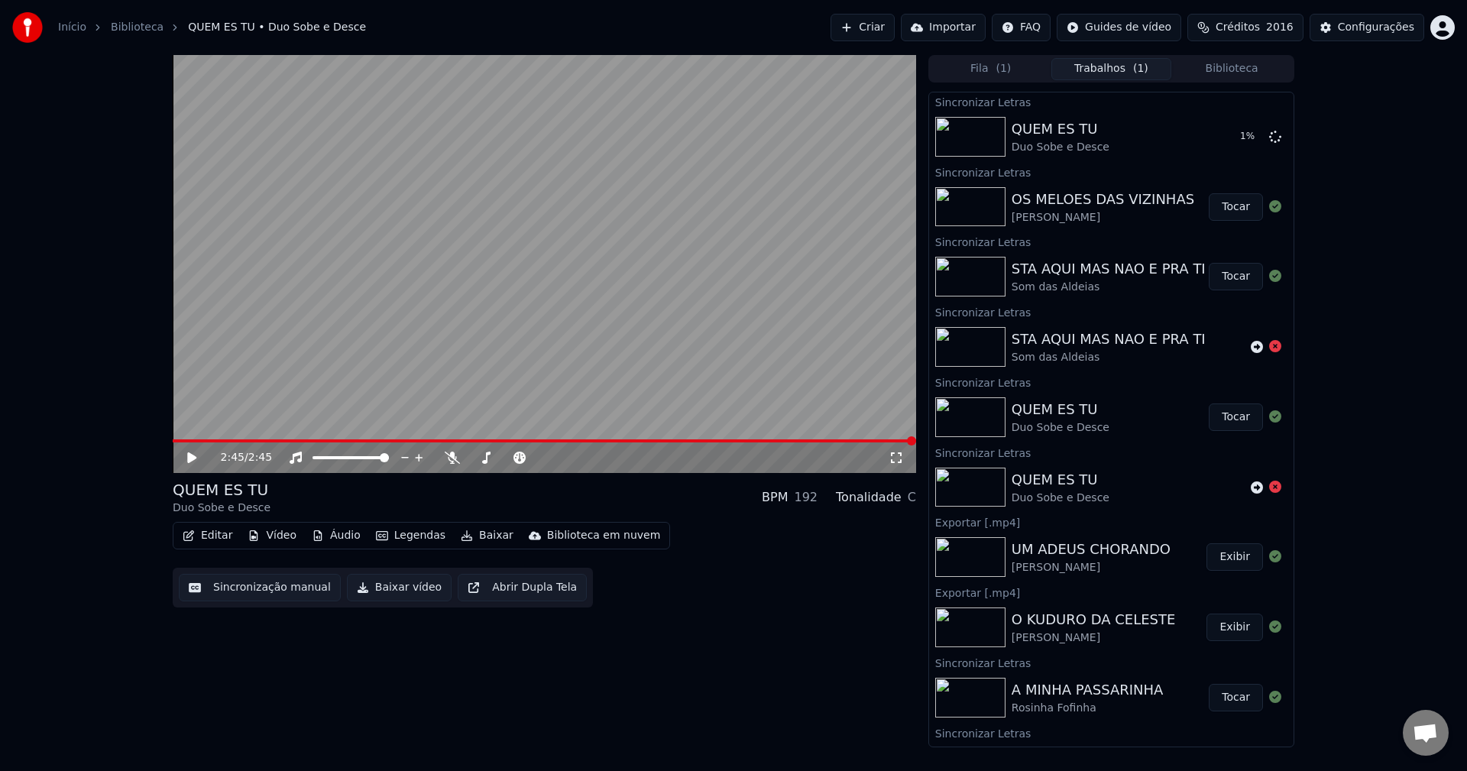
click at [1099, 284] on button "Tocar" at bounding box center [1235, 276] width 54 height 27
click at [276, 582] on button "Sincronização manual" at bounding box center [260, 587] width 162 height 27
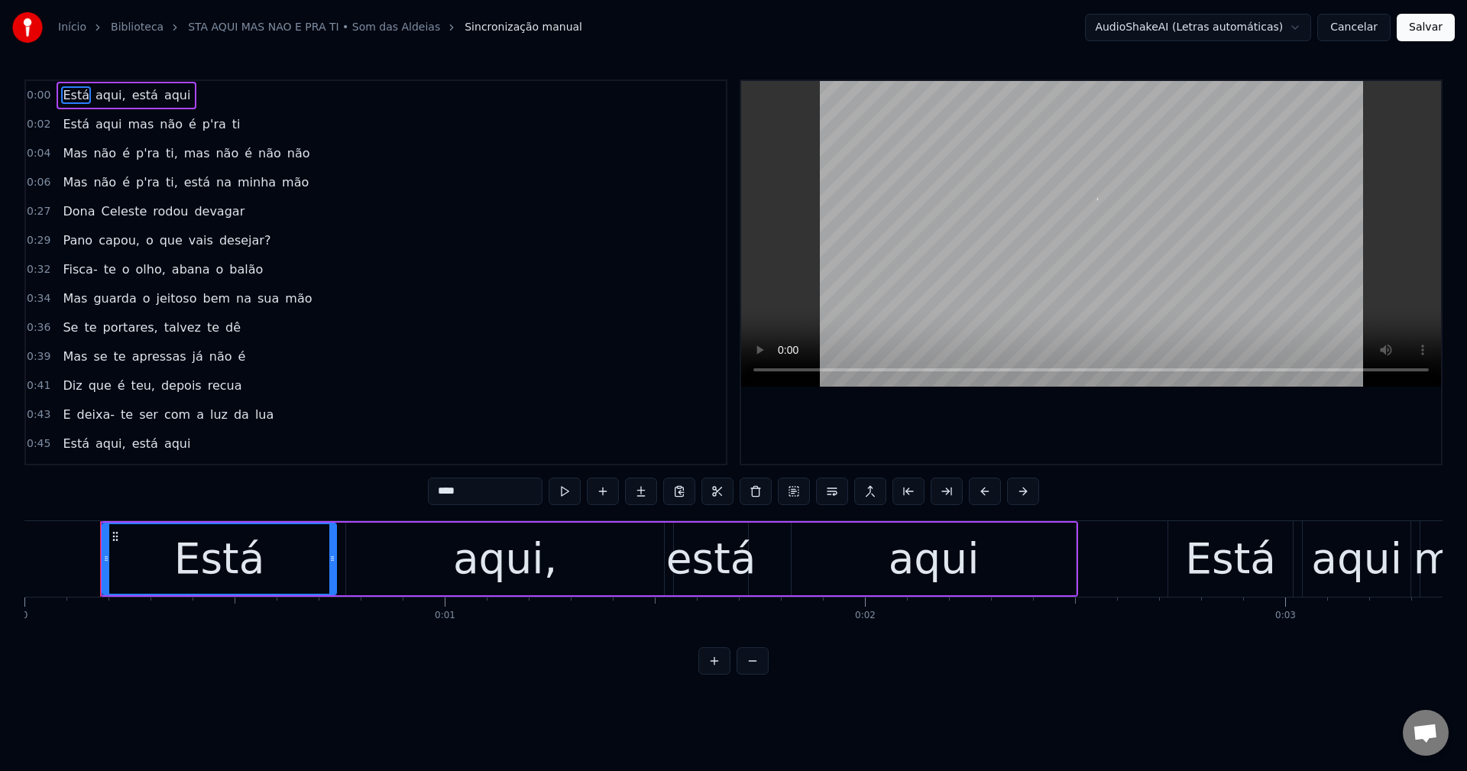
click at [1099, 34] on html "Início Biblioteca STA AQUI MAS NAO E PRA TI • Som das Aldeias Sincronização man…" at bounding box center [733, 349] width 1467 height 699
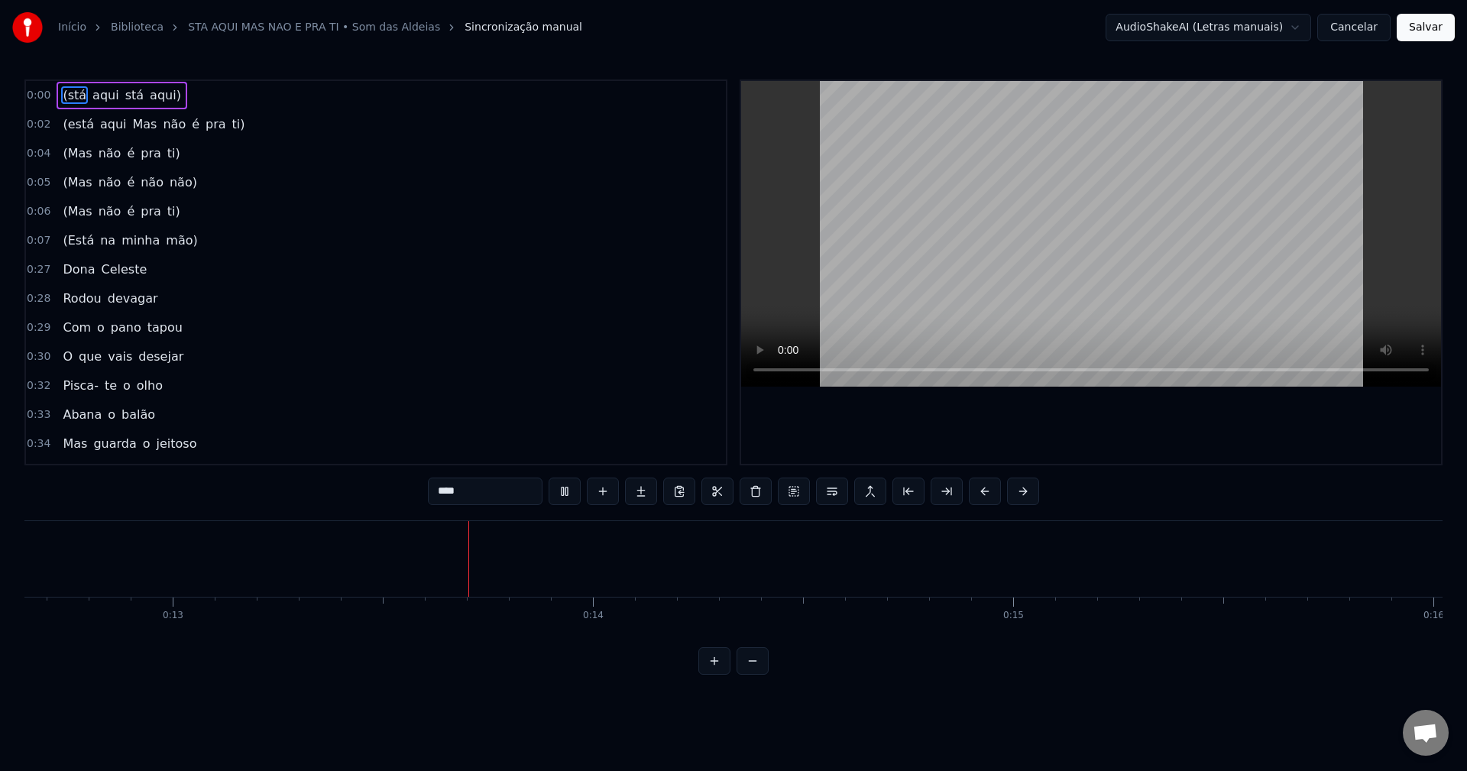
scroll to position [0, 5389]
click at [57, 268] on div "Dona Celeste" at bounding box center [105, 269] width 96 height 27
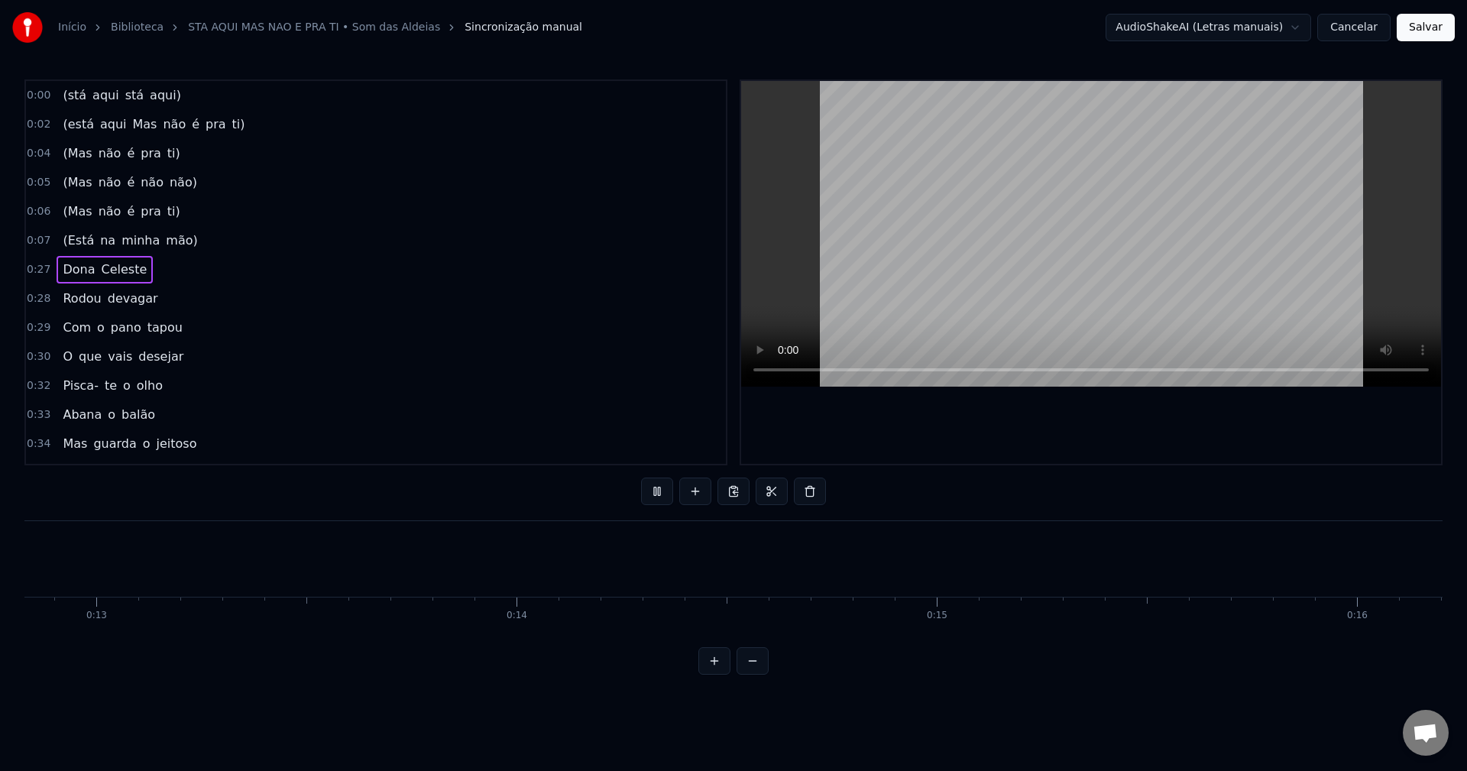
click at [71, 274] on span "Dona" at bounding box center [78, 269] width 35 height 18
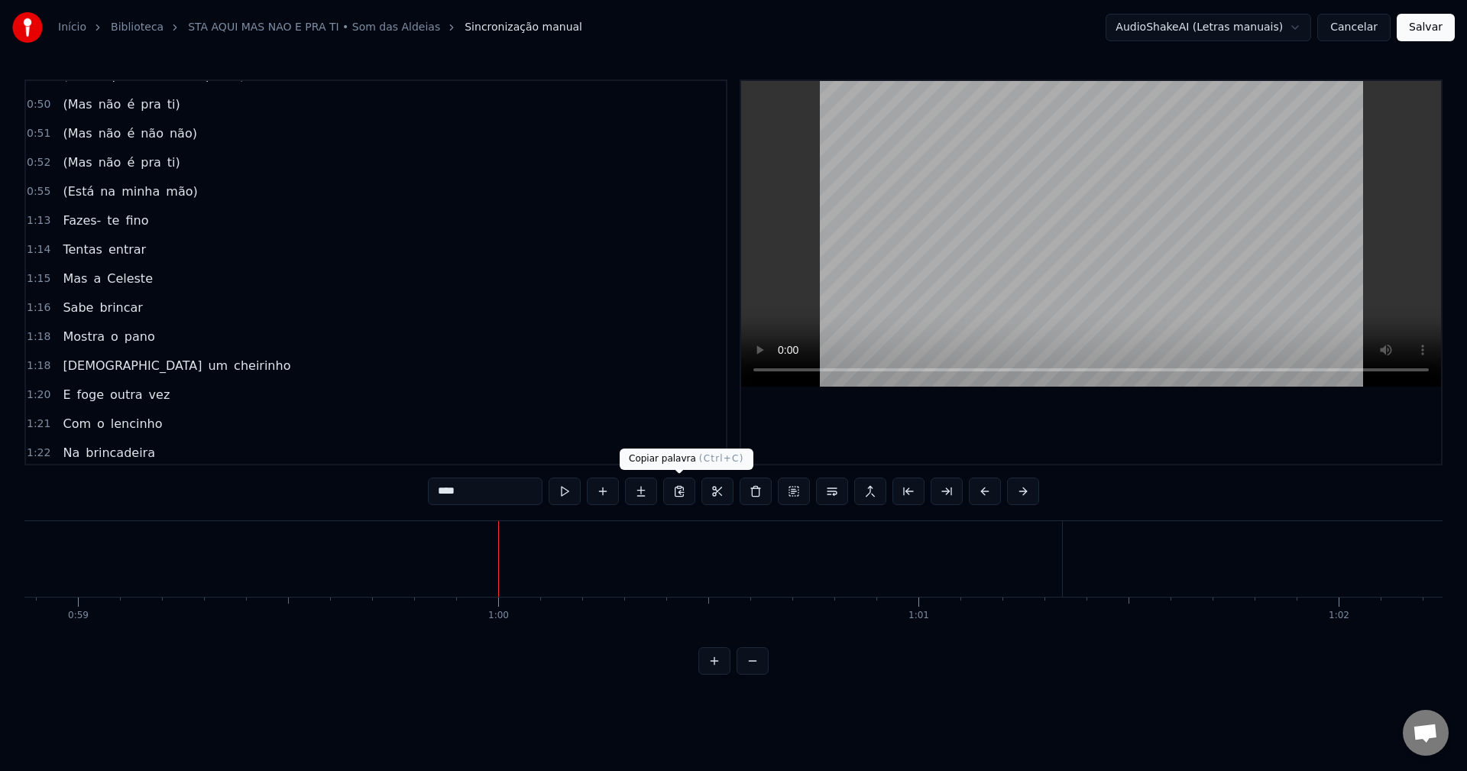
scroll to position [0, 25129]
click at [69, 196] on span "(Está" at bounding box center [78, 192] width 34 height 18
type input "*****"
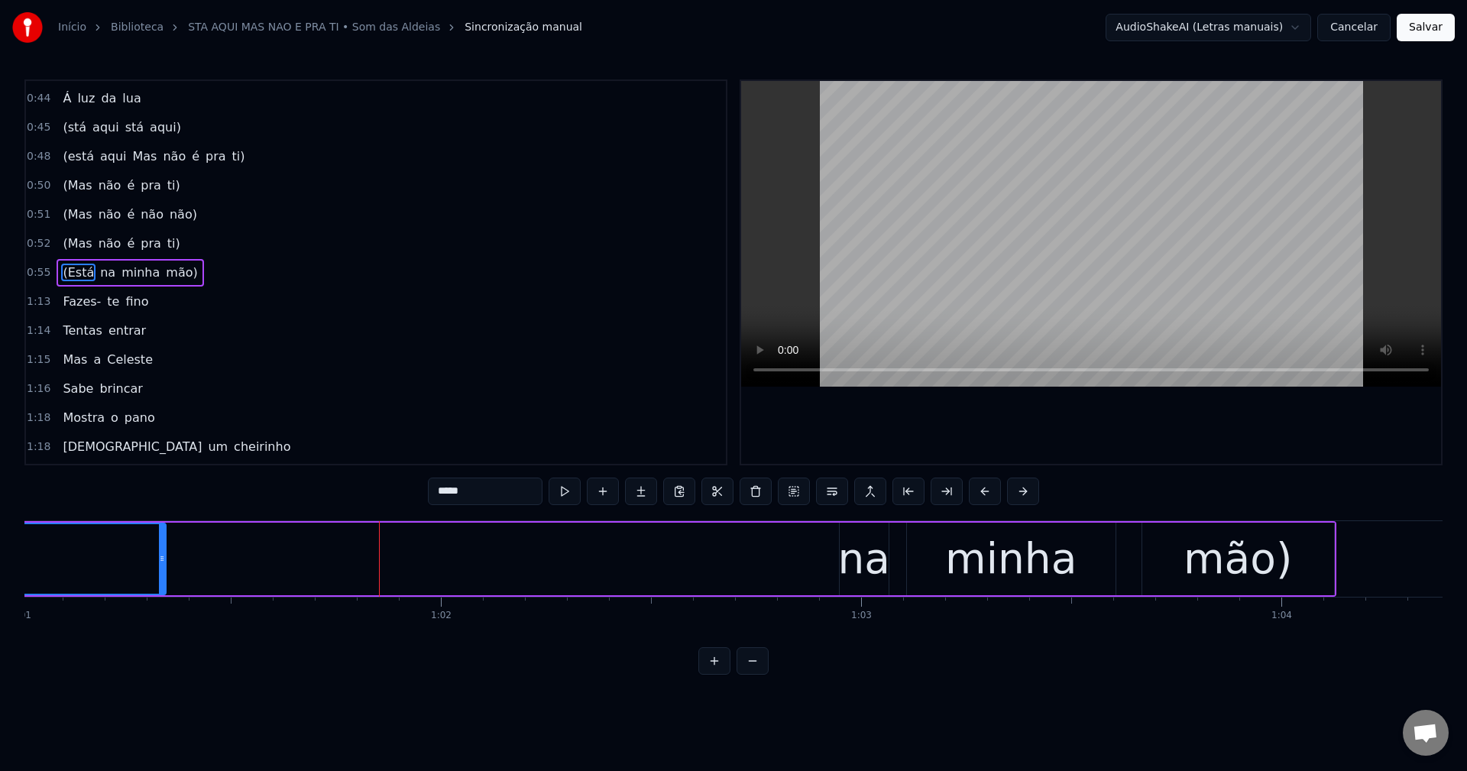
scroll to position [0, 25907]
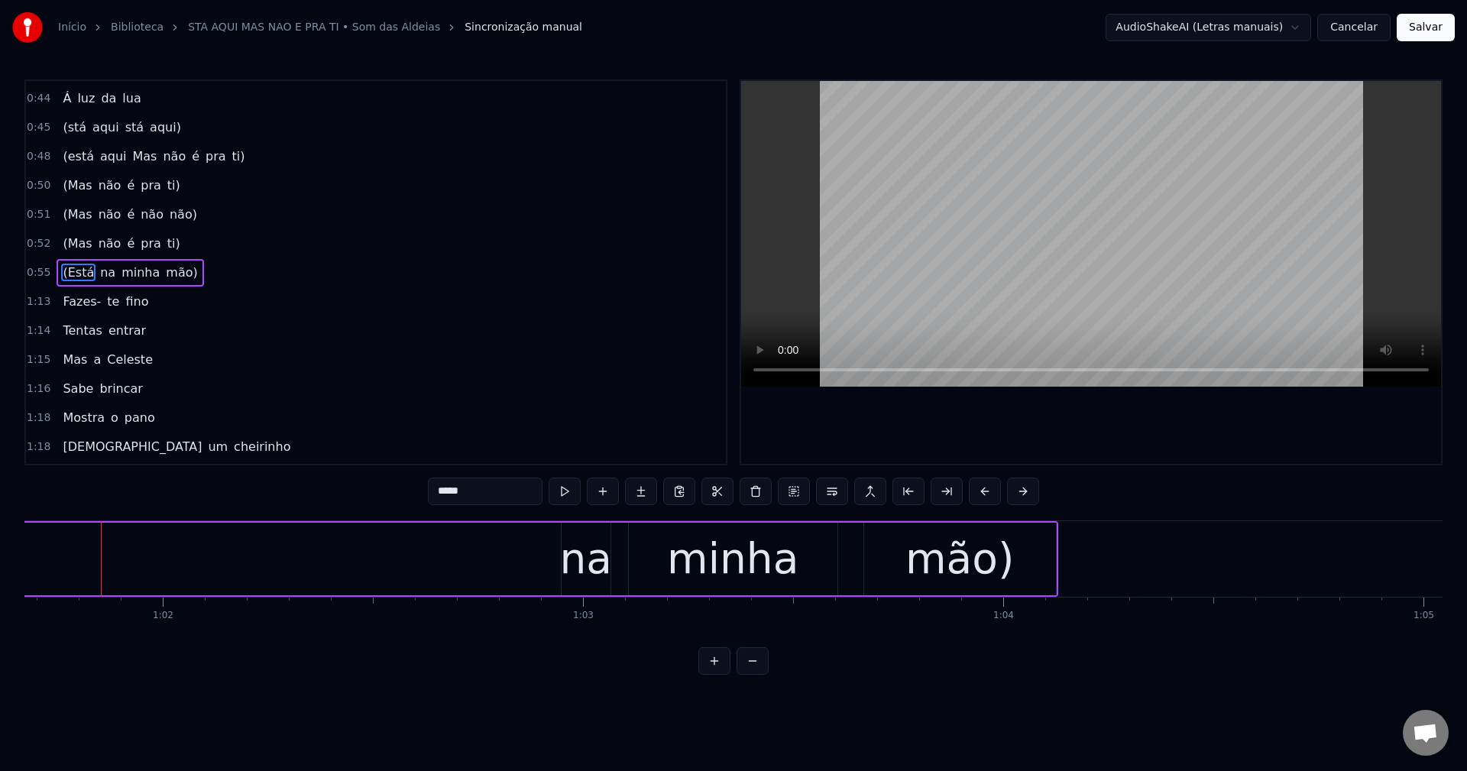
click at [1099, 31] on button "Cancelar" at bounding box center [1353, 27] width 73 height 27
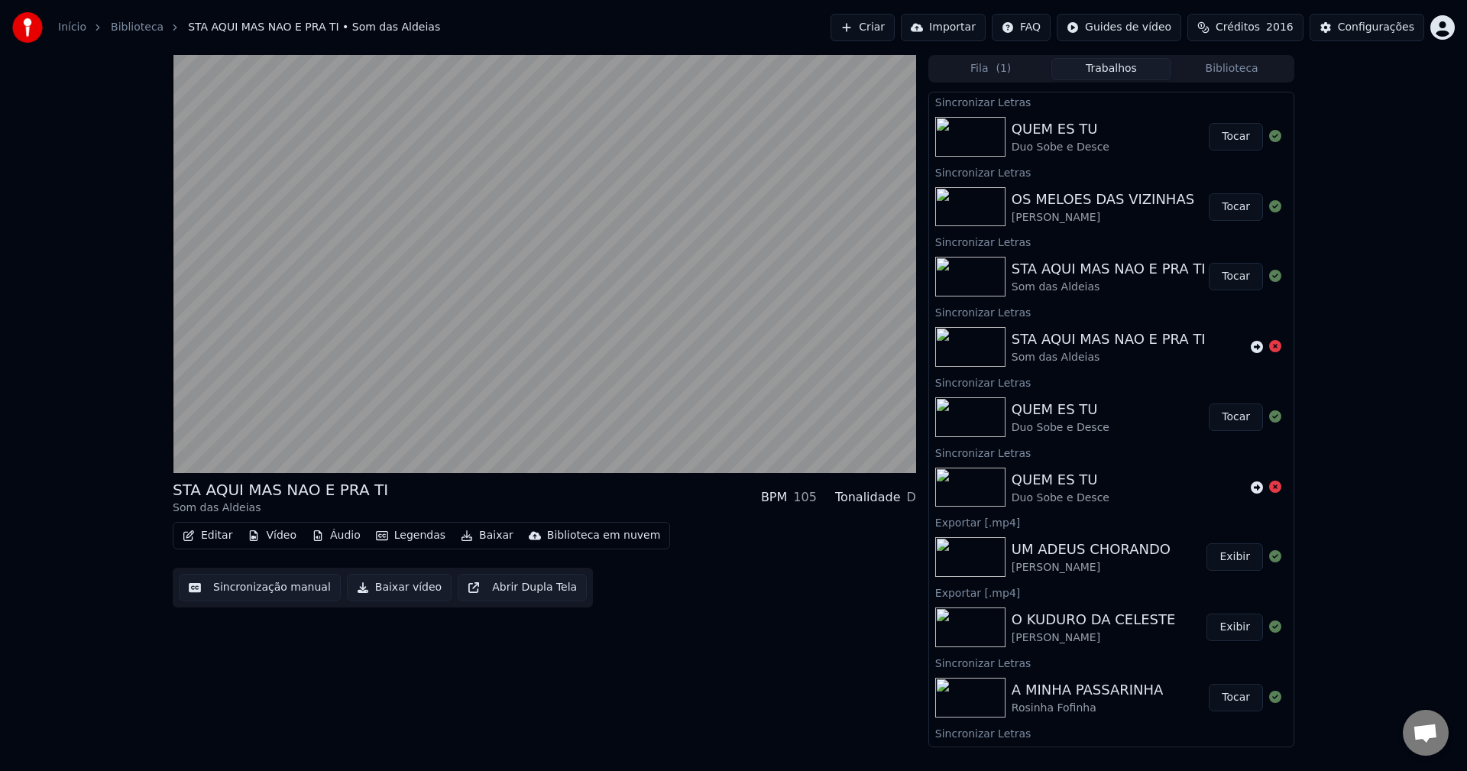
click at [1099, 138] on button "Tocar" at bounding box center [1235, 136] width 54 height 27
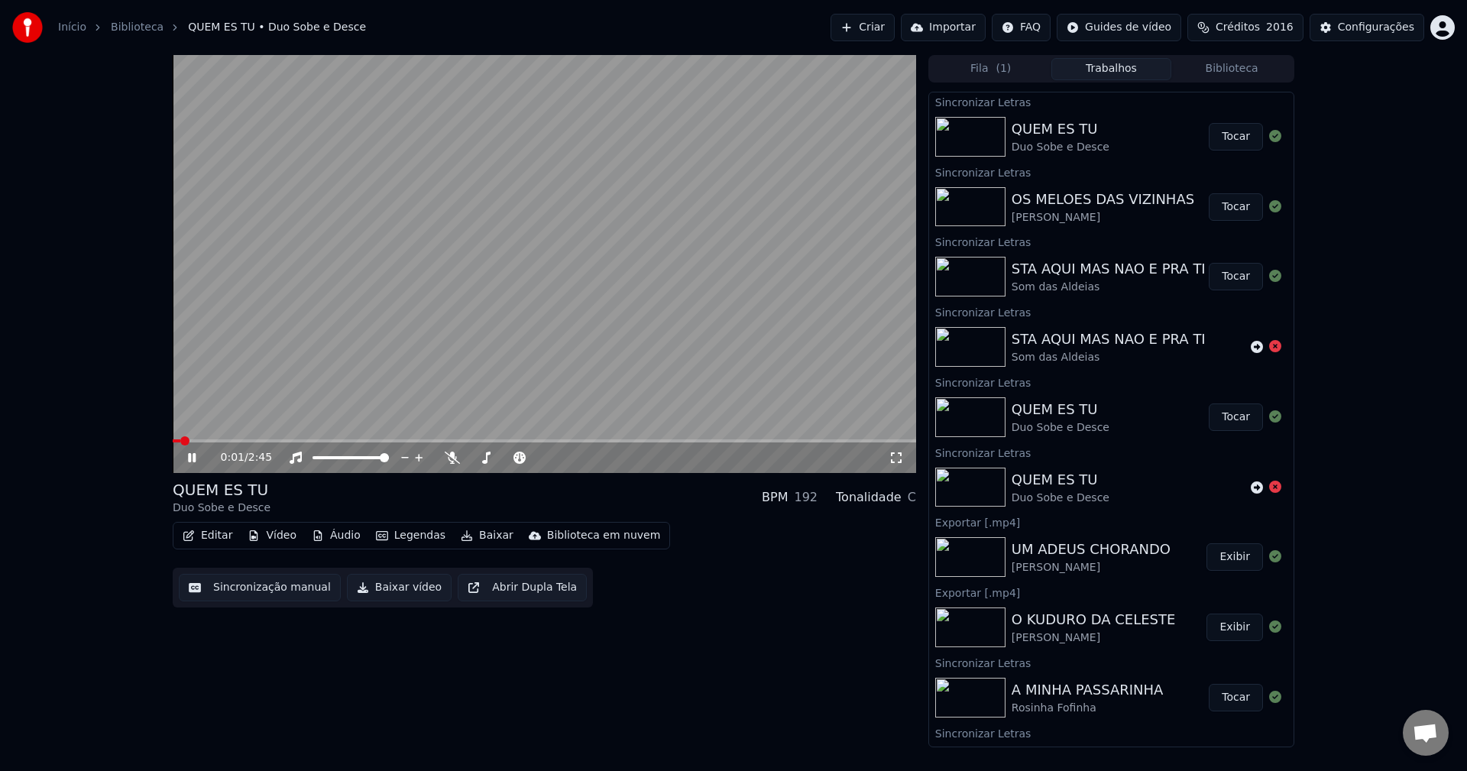
click at [199, 536] on button "Editar" at bounding box center [207, 535] width 62 height 21
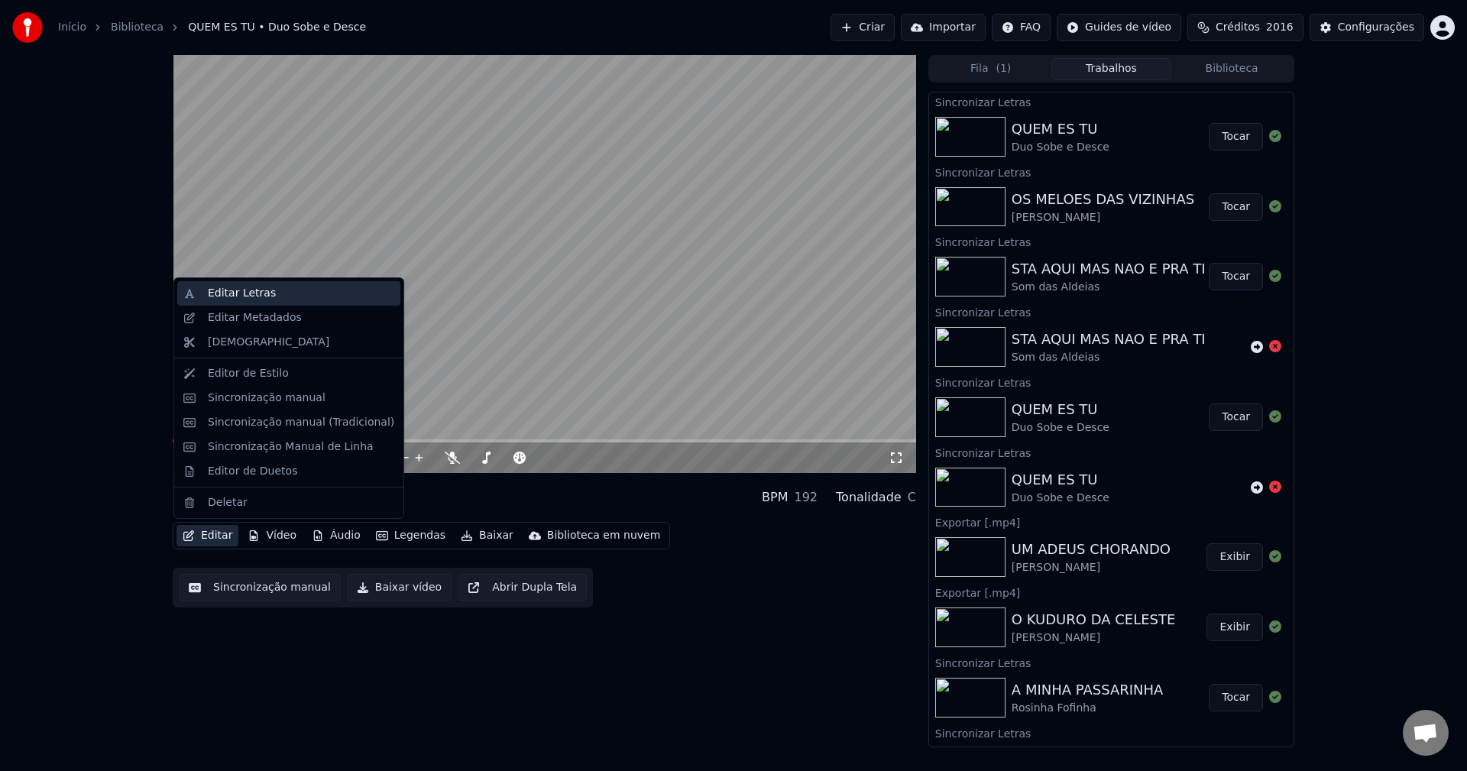
click at [250, 288] on div "Editar Letras" at bounding box center [242, 293] width 68 height 15
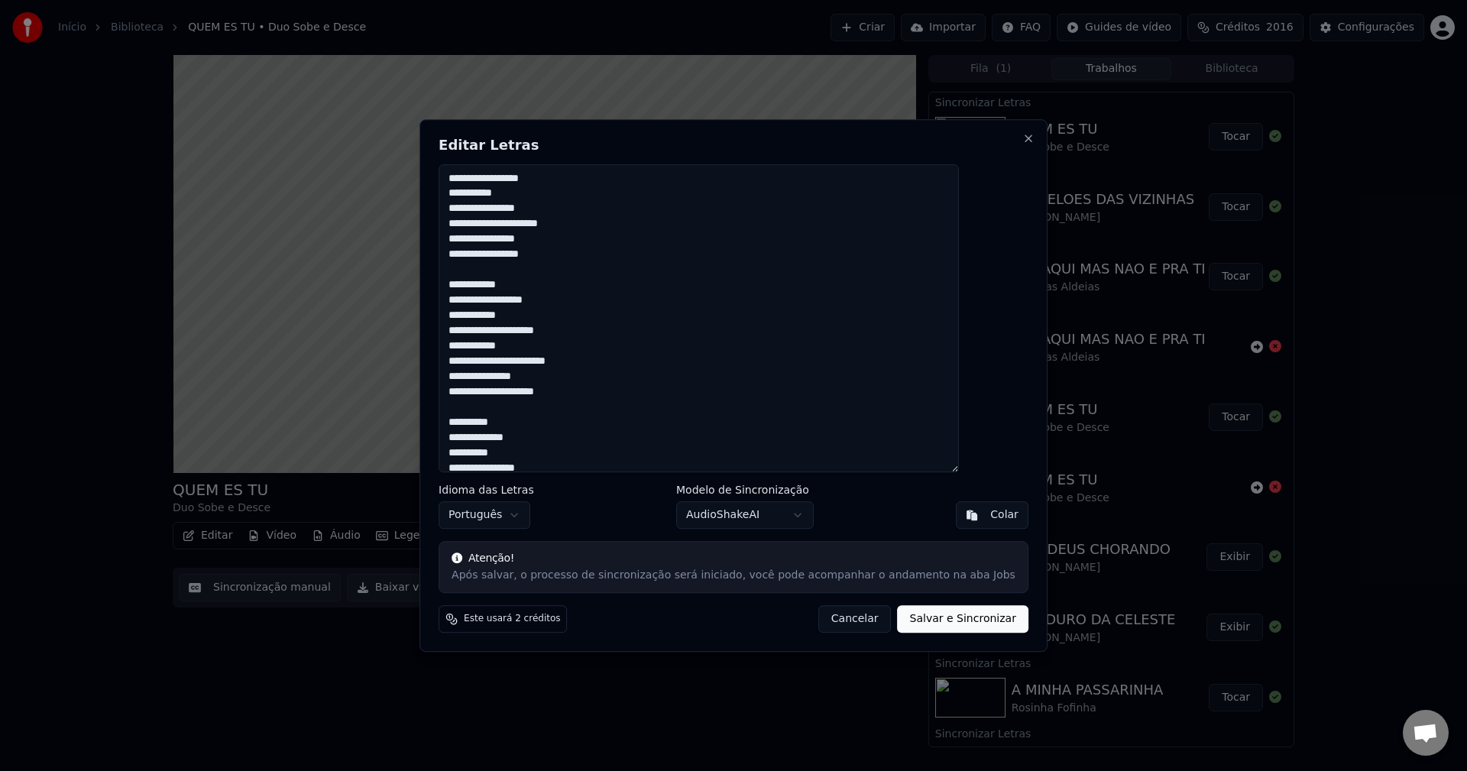
click at [821, 624] on button "Cancelar" at bounding box center [854, 618] width 73 height 27
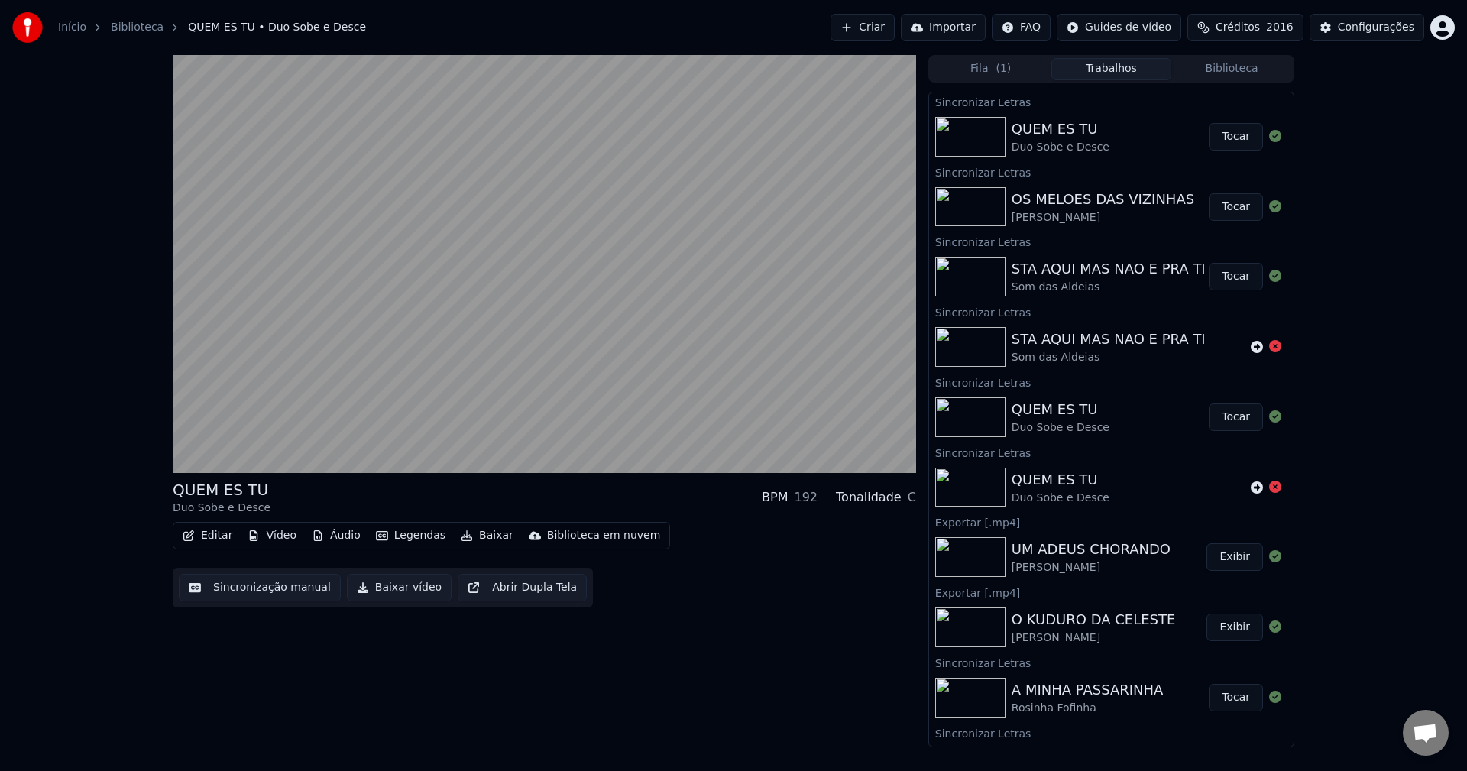
click at [286, 584] on button "Sincronização manual" at bounding box center [260, 587] width 162 height 27
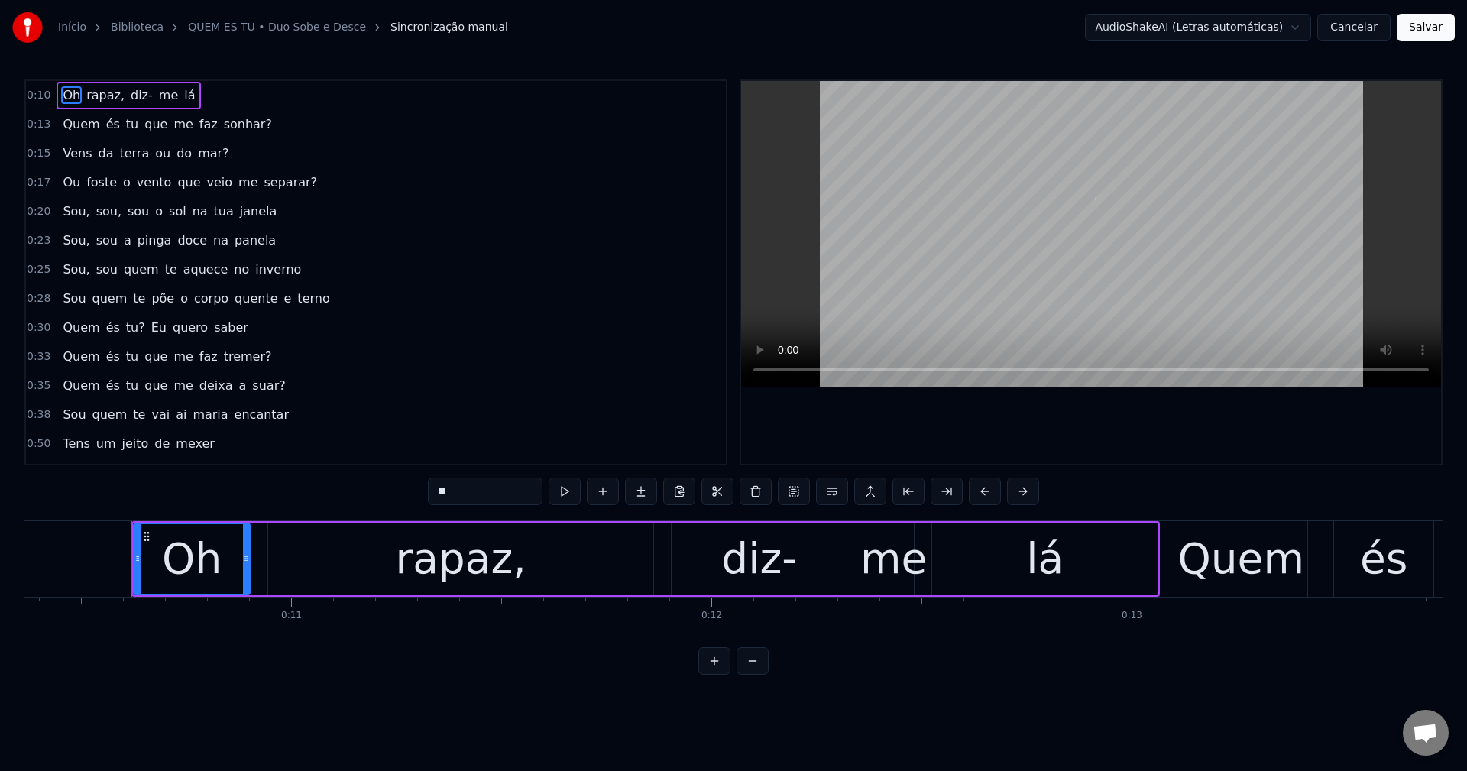
scroll to position [0, 4385]
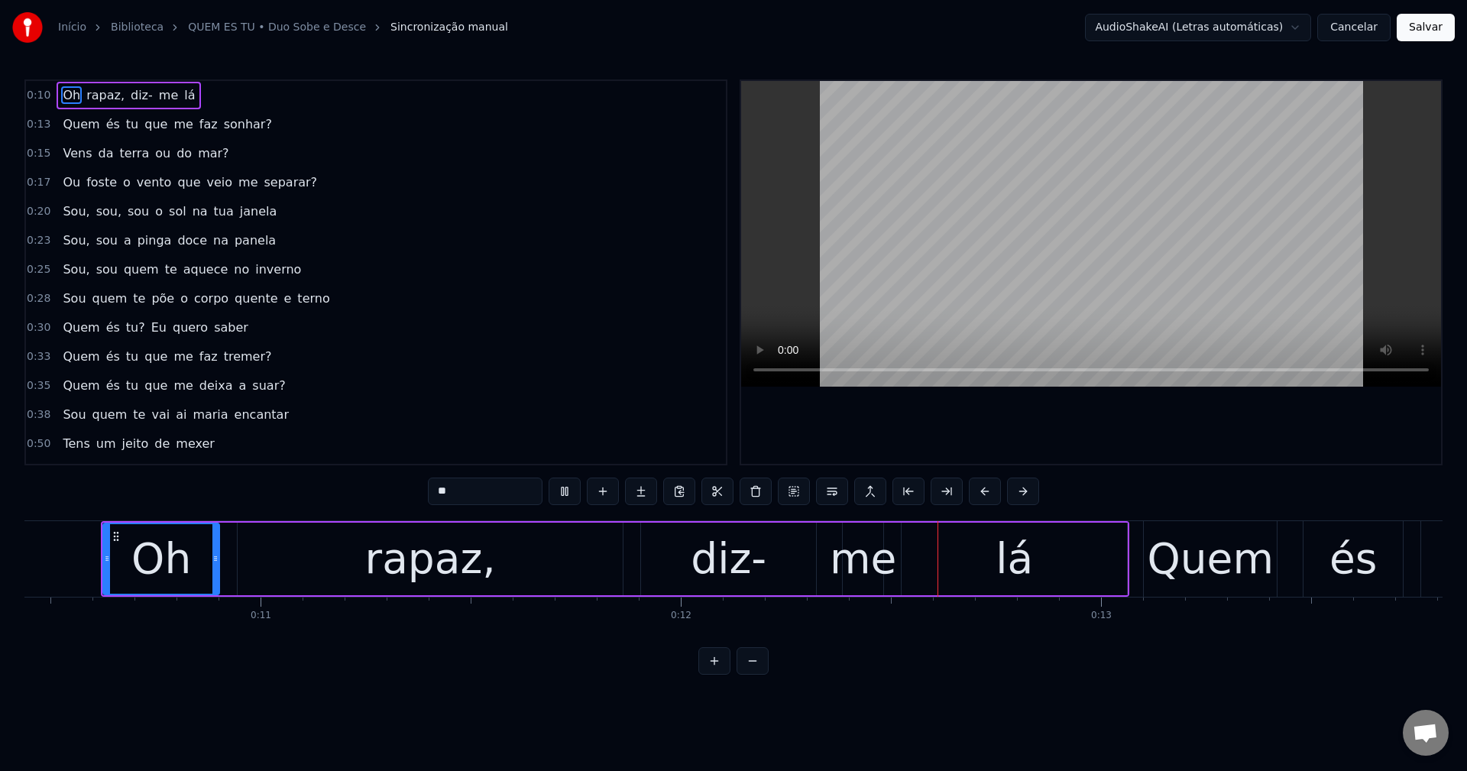
click at [1099, 30] on html "Início Biblioteca QUEM ES TU • Duo Sobe e Desce Sincronização manual AudioShake…" at bounding box center [733, 349] width 1467 height 699
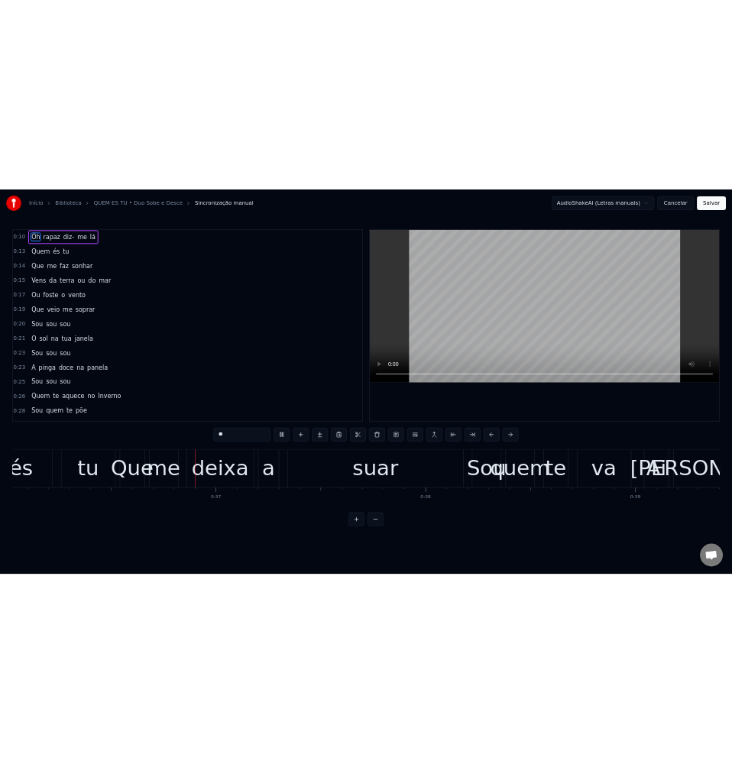
scroll to position [0, 15141]
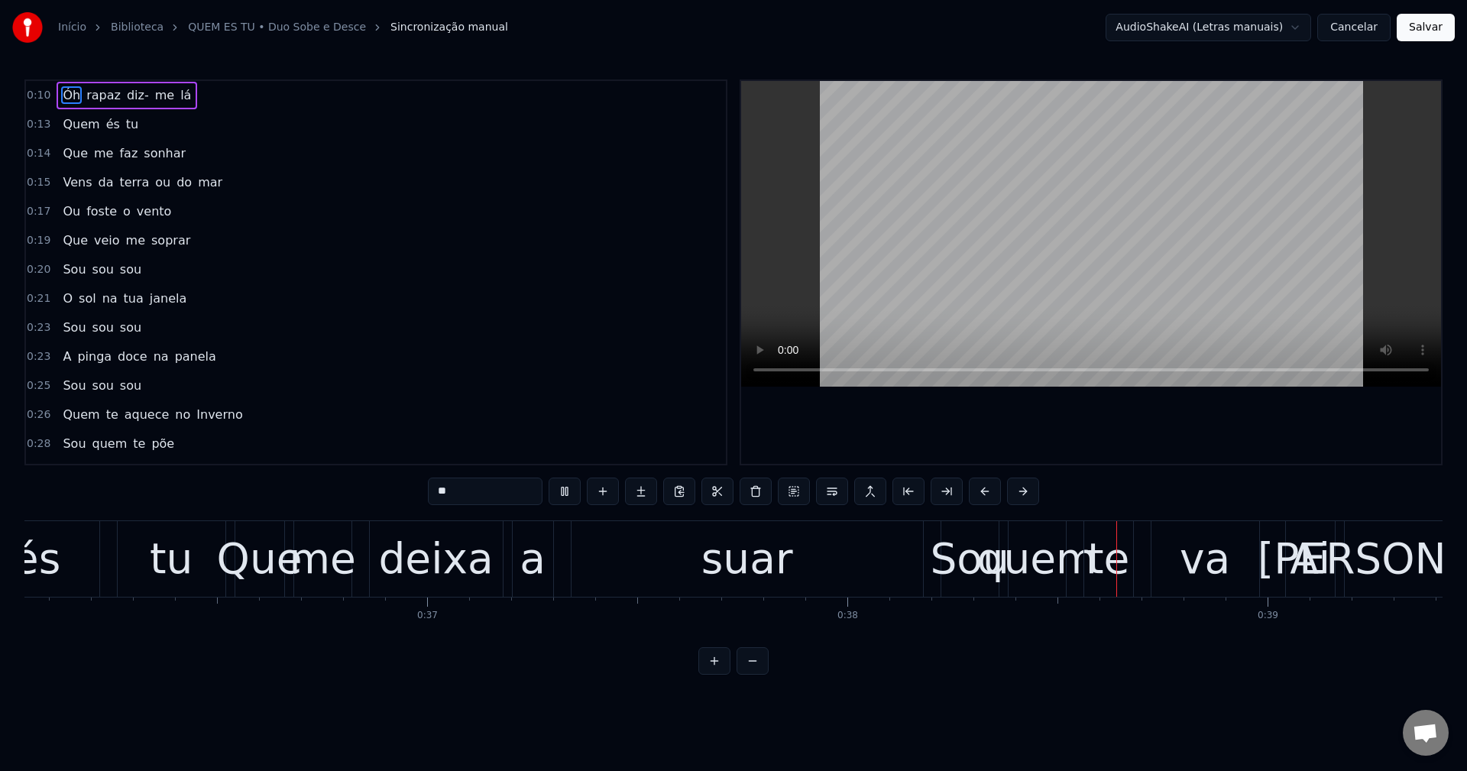
click at [1099, 21] on button "Salvar" at bounding box center [1425, 27] width 58 height 27
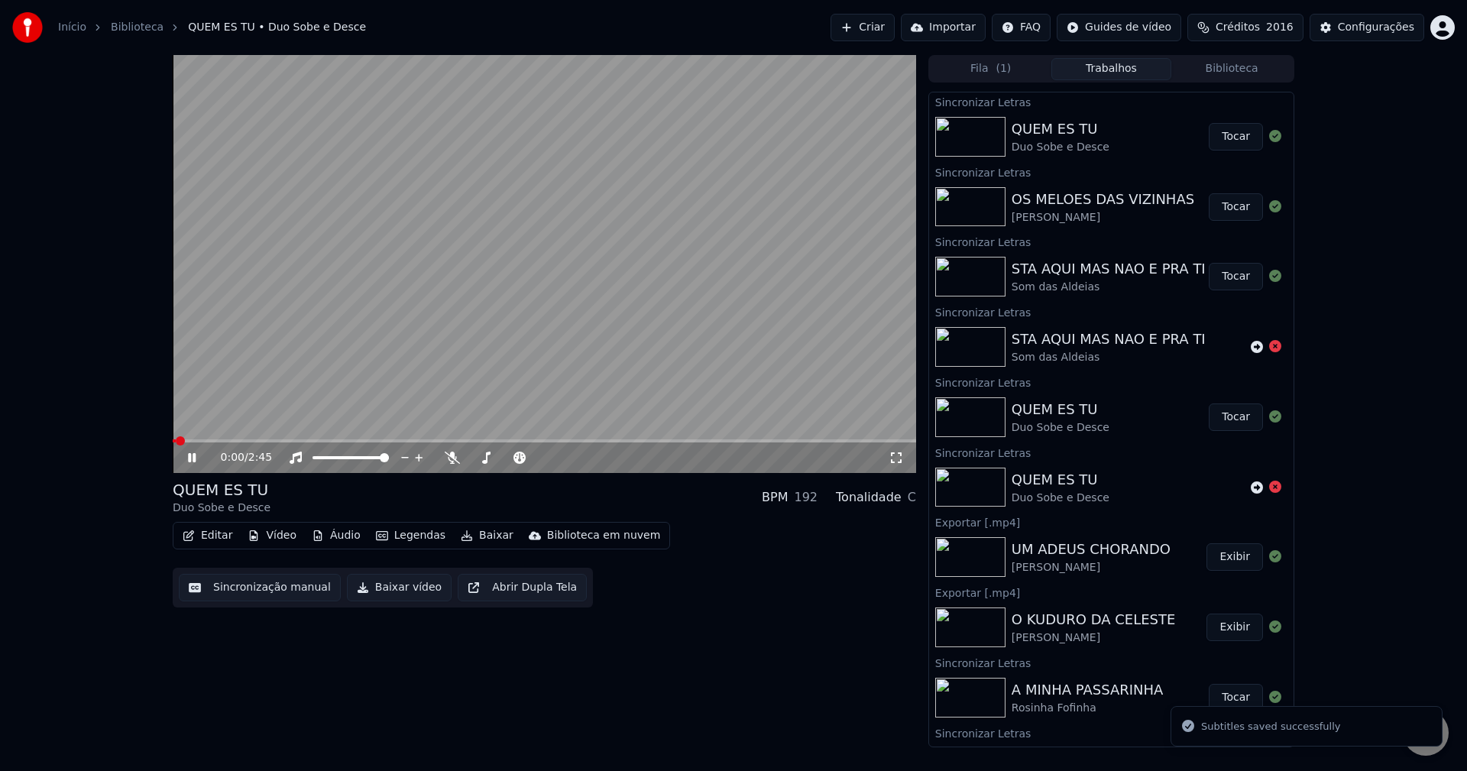
click at [361, 591] on button "Baixar vídeo" at bounding box center [399, 587] width 105 height 27
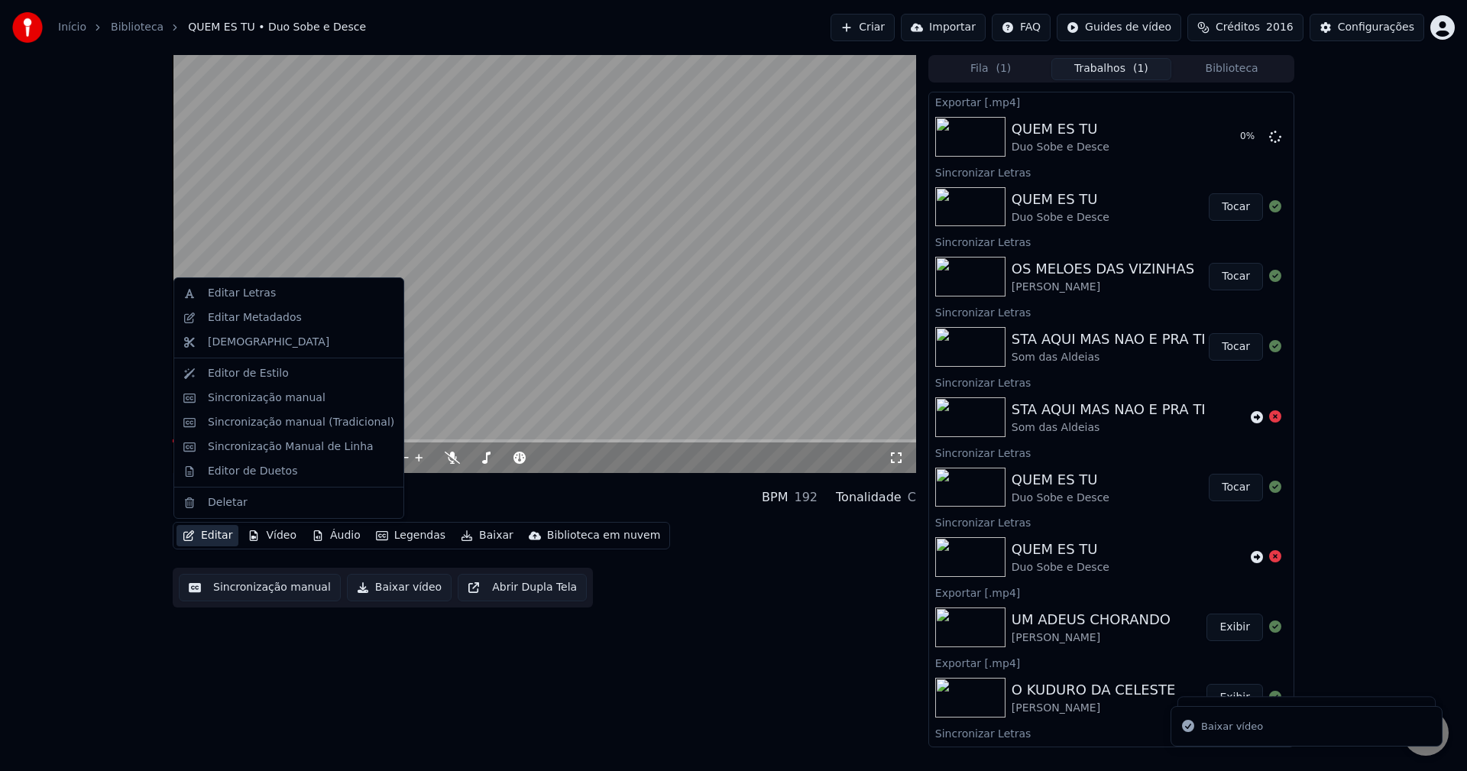
click at [215, 542] on button "Editar" at bounding box center [207, 535] width 62 height 21
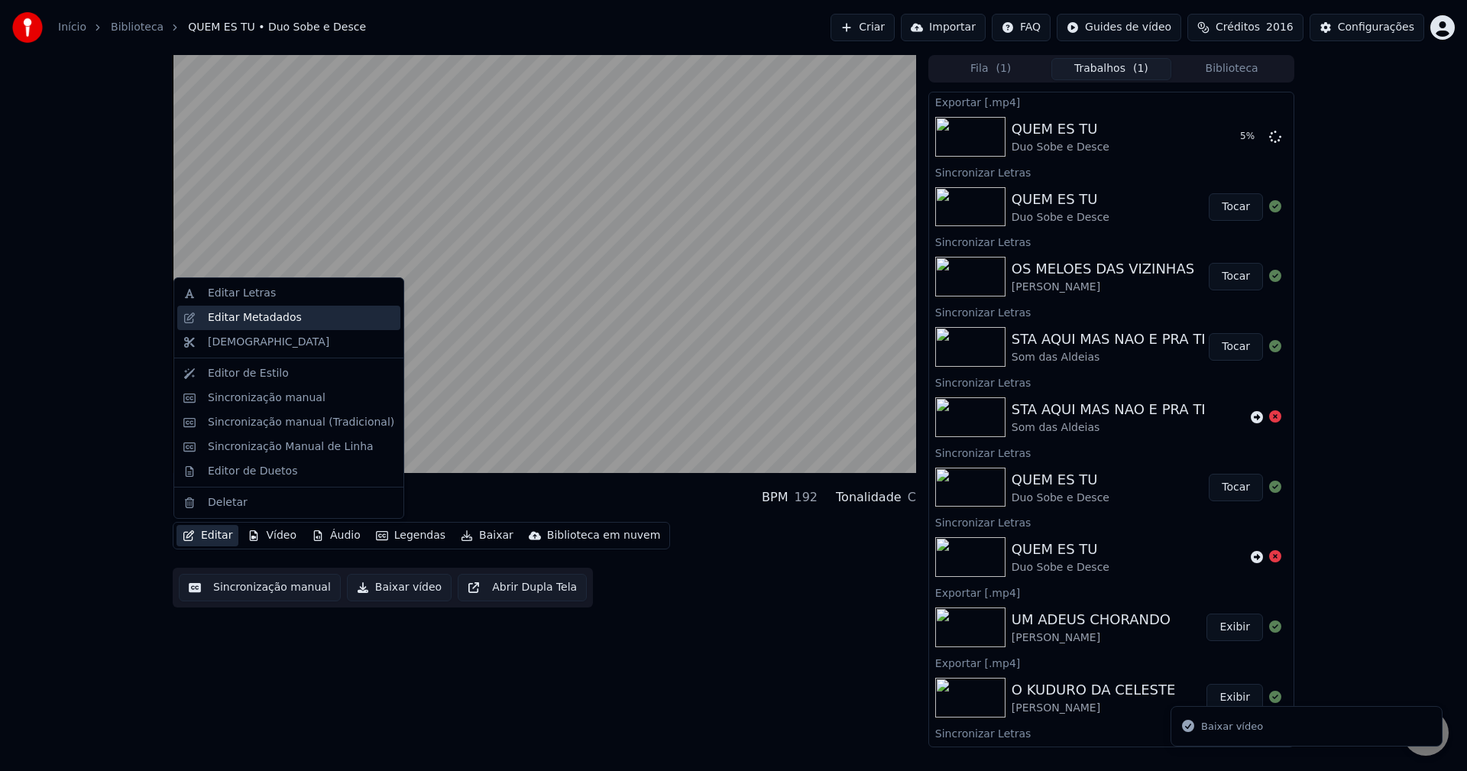
click at [277, 315] on div "Editar Metadados" at bounding box center [255, 317] width 94 height 15
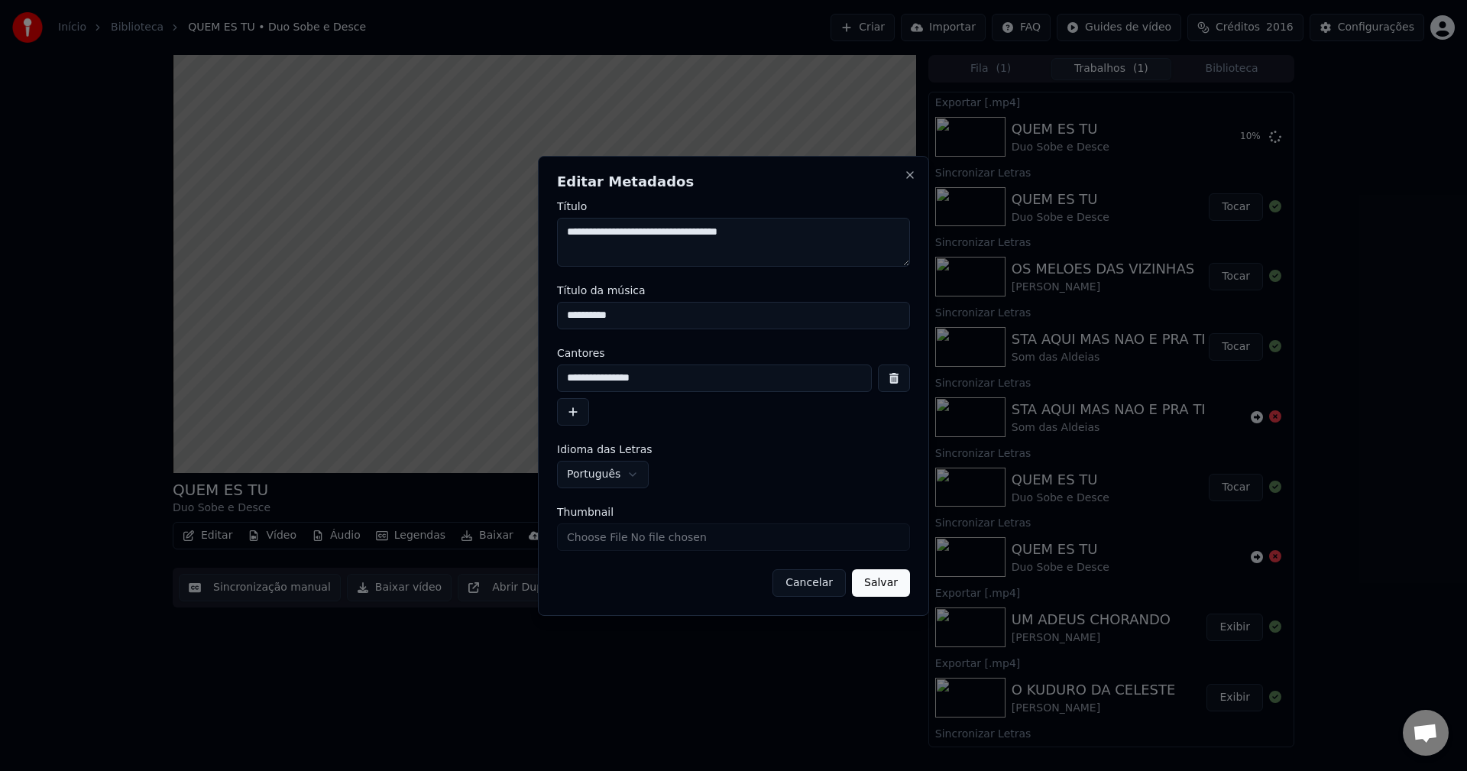
click at [810, 590] on button "Cancelar" at bounding box center [808, 582] width 73 height 27
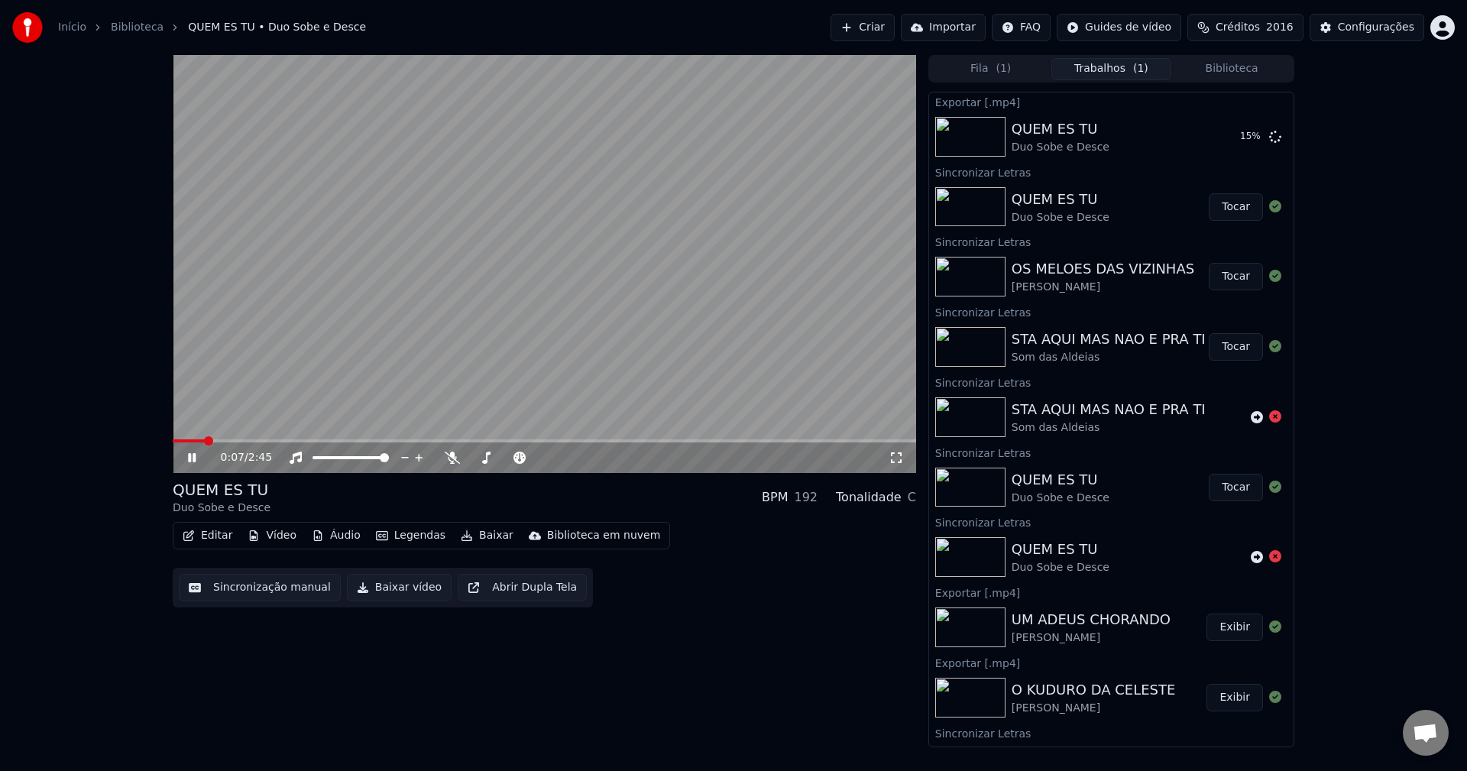
click at [1099, 71] on button "Biblioteca" at bounding box center [1231, 69] width 121 height 22
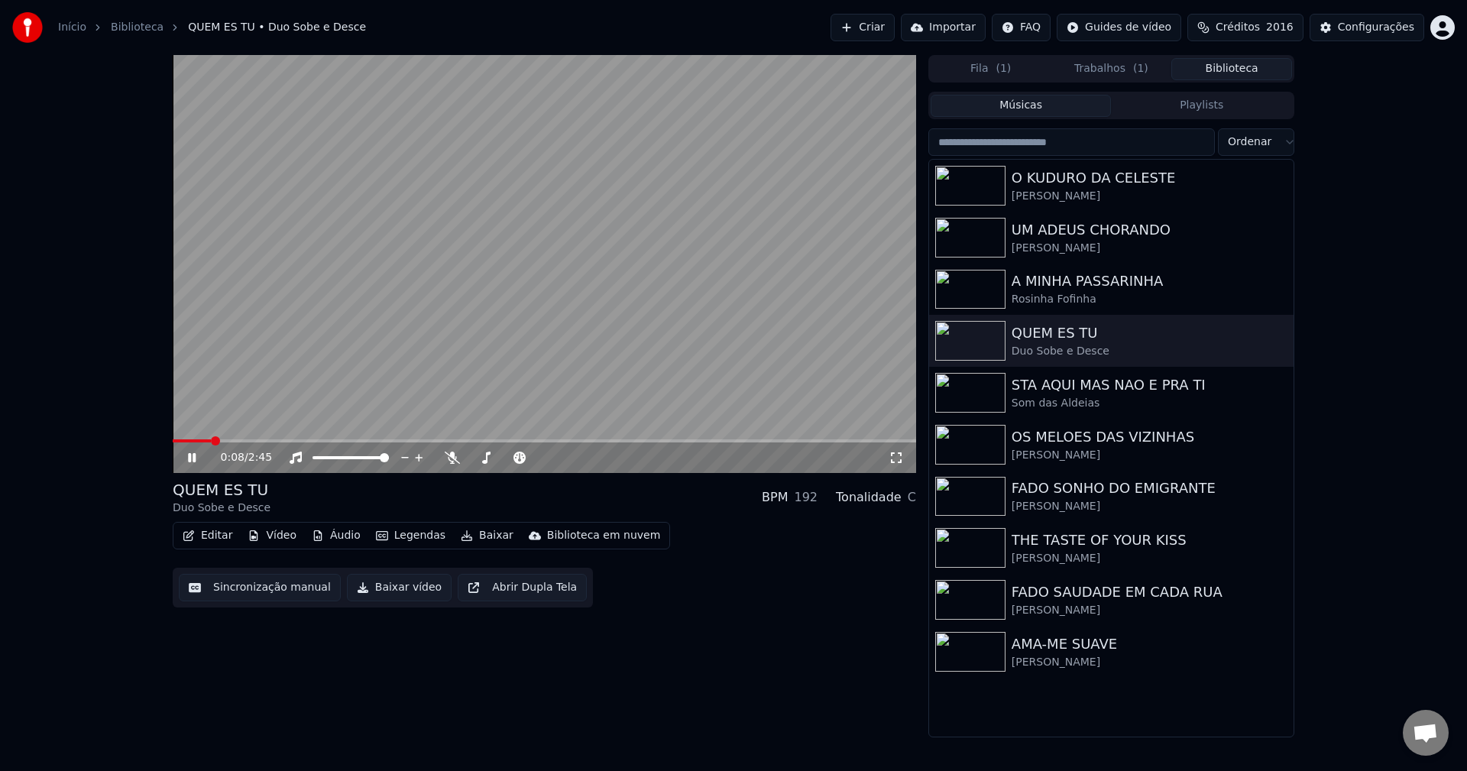
click at [1099, 132] on input "search" at bounding box center [1071, 141] width 286 height 27
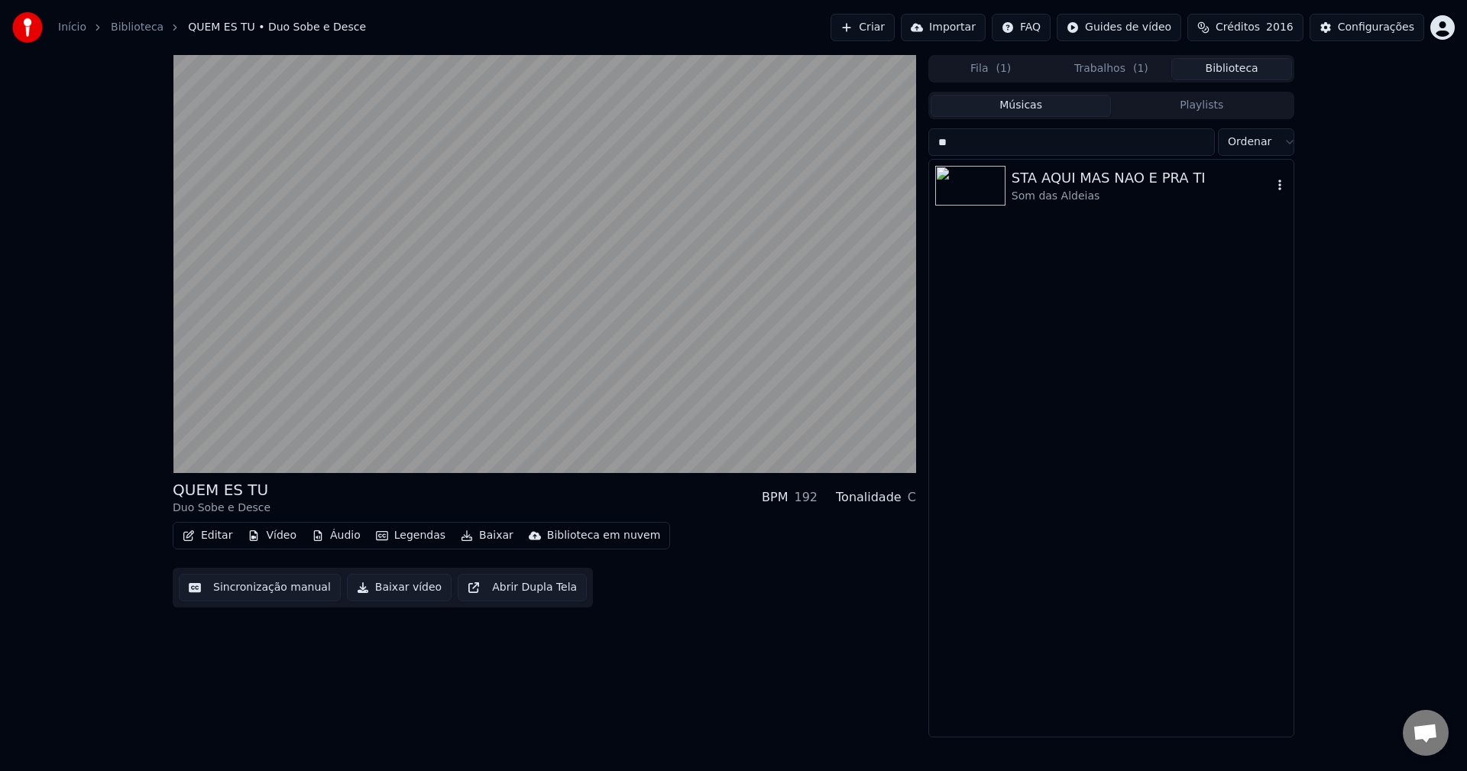
type input "**"
click at [1078, 190] on div "Som das Aldeias" at bounding box center [1141, 196] width 260 height 15
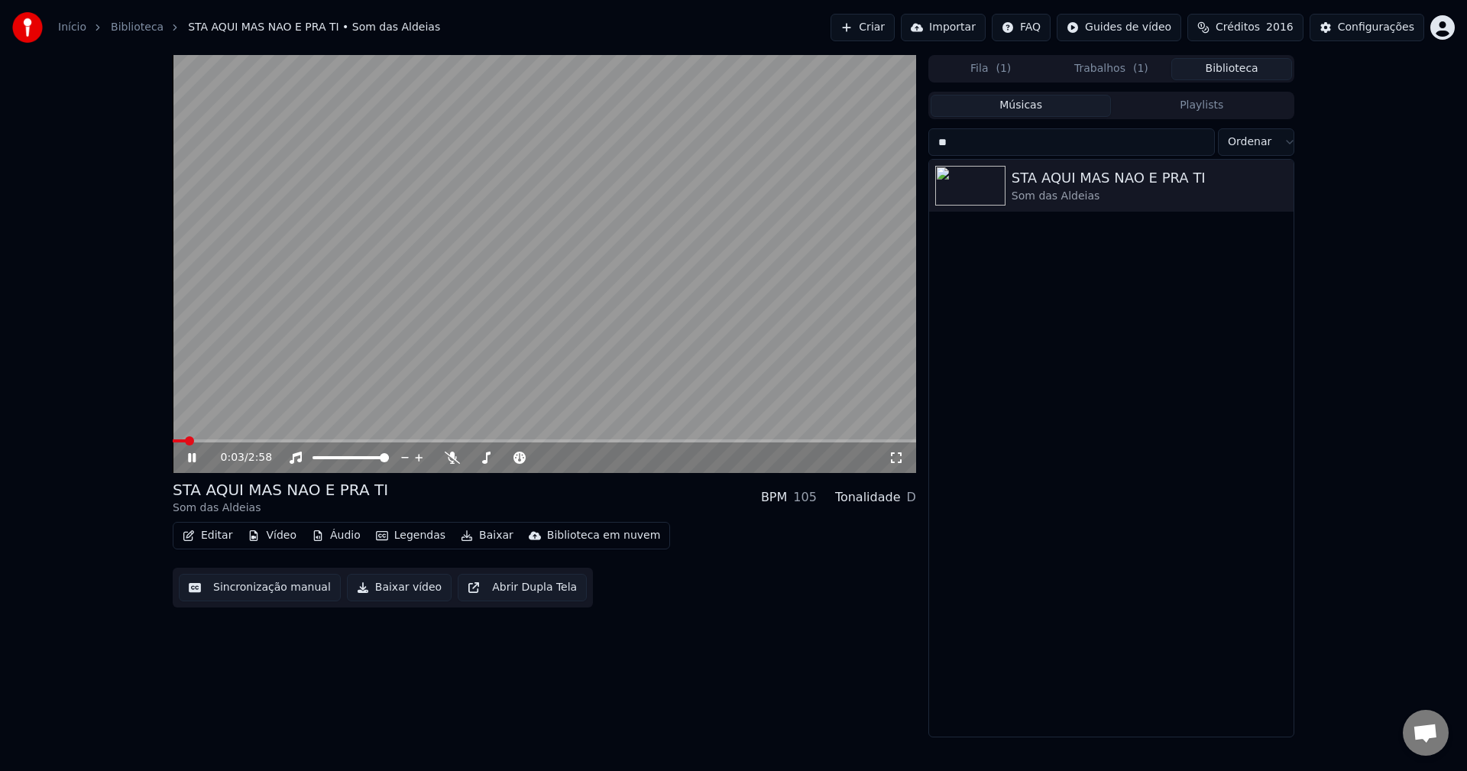
click at [482, 373] on video at bounding box center [544, 264] width 743 height 418
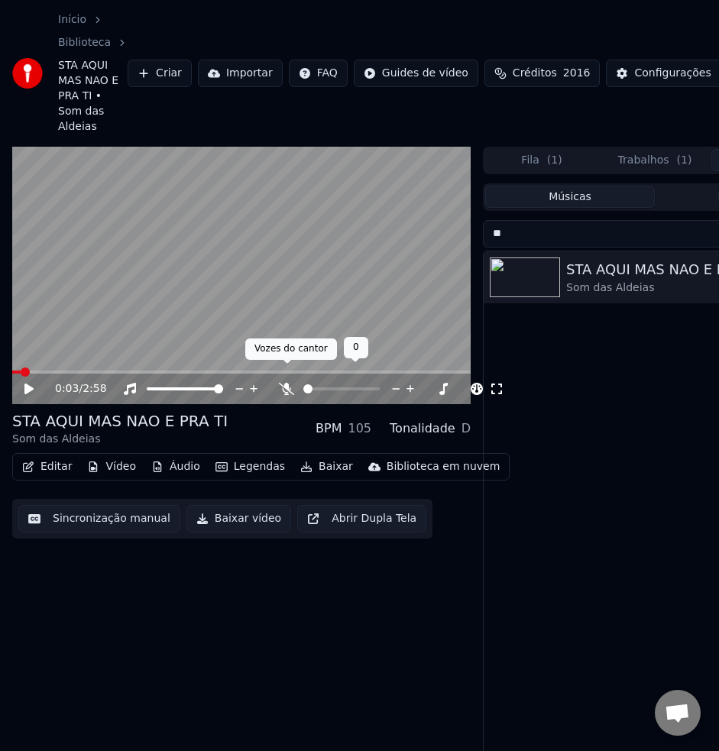
click at [281, 383] on icon at bounding box center [286, 389] width 15 height 12
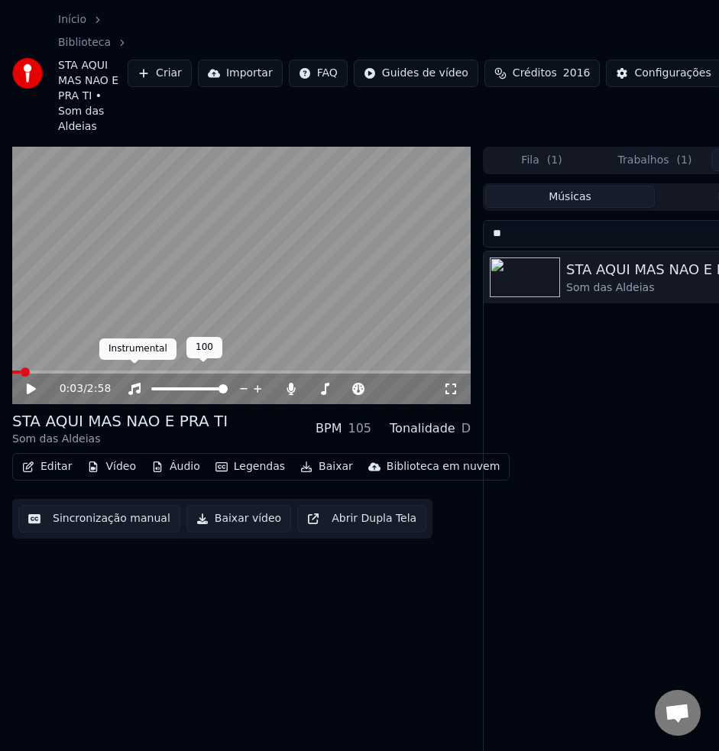
click at [134, 383] on icon at bounding box center [134, 389] width 15 height 12
click at [31, 383] on icon at bounding box center [31, 388] width 9 height 11
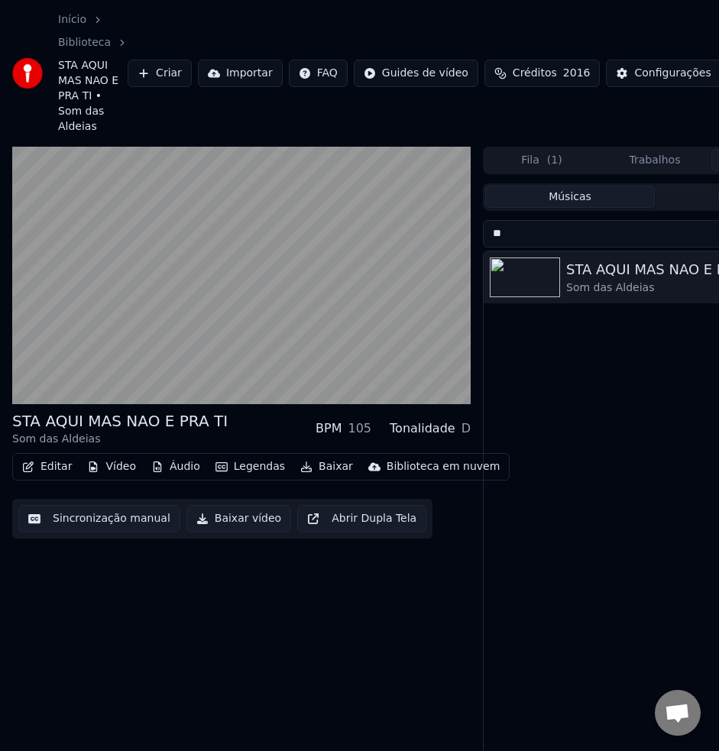
click at [61, 456] on button "Editar" at bounding box center [47, 466] width 62 height 21
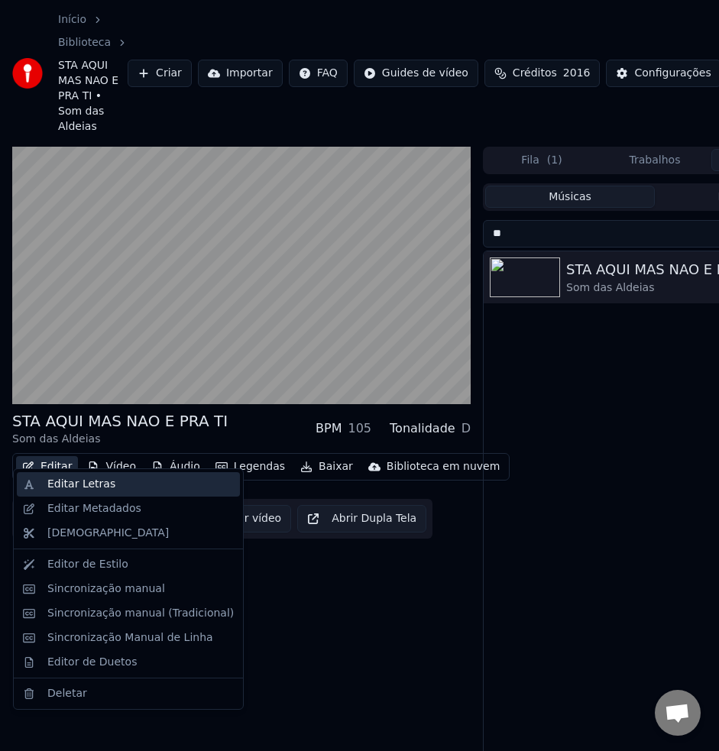
click at [75, 477] on div "Editar Letras" at bounding box center [81, 484] width 68 height 15
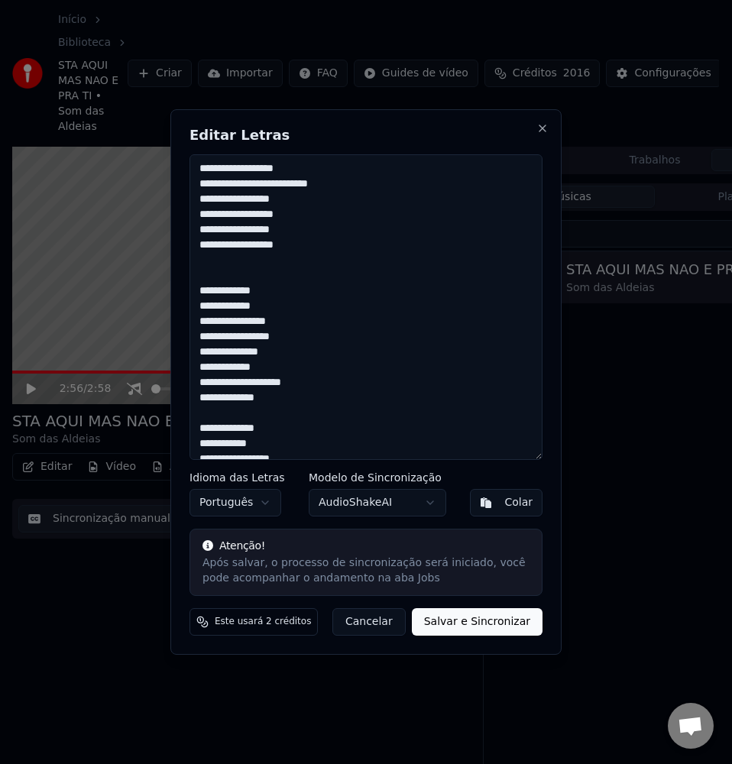
click at [267, 304] on textarea at bounding box center [365, 307] width 353 height 306
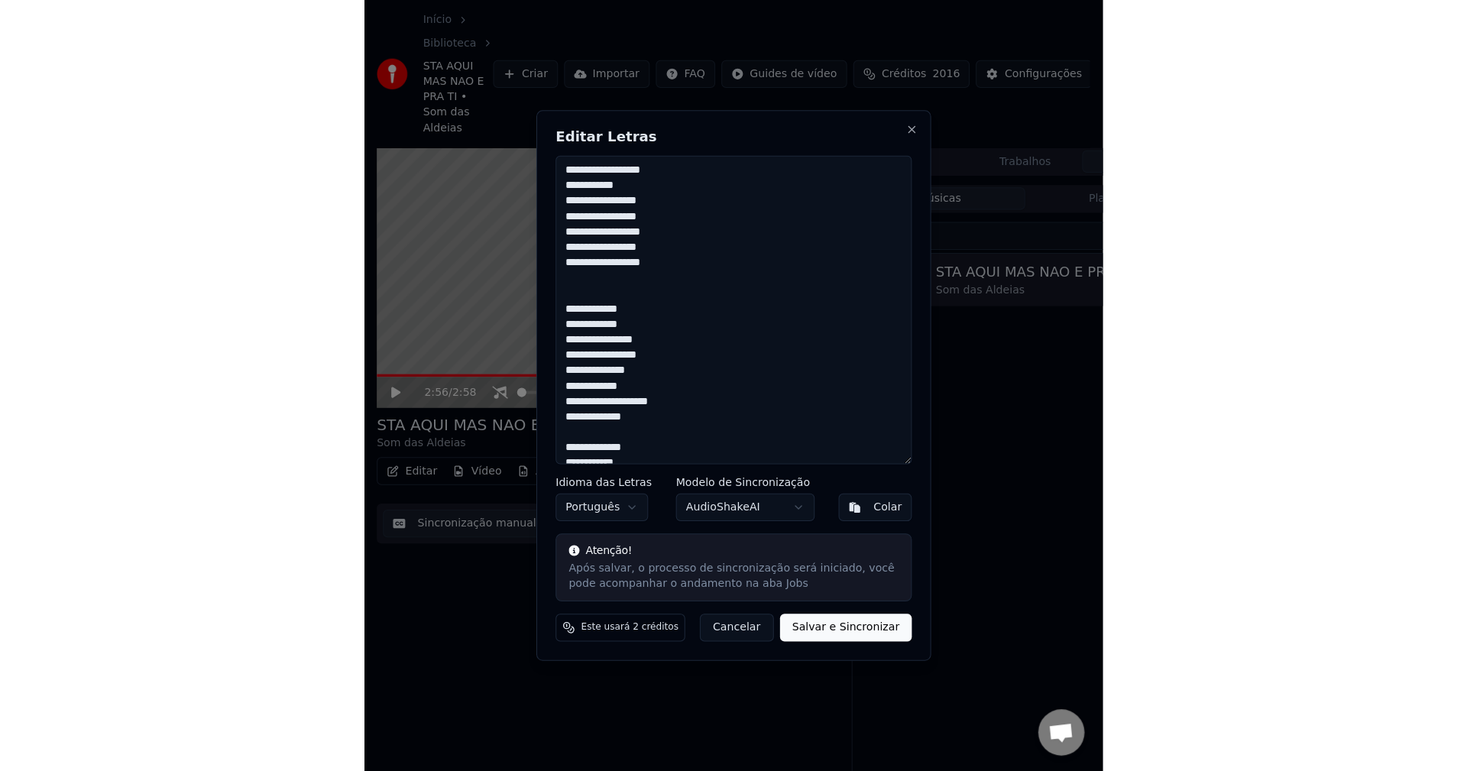
scroll to position [1625, 0]
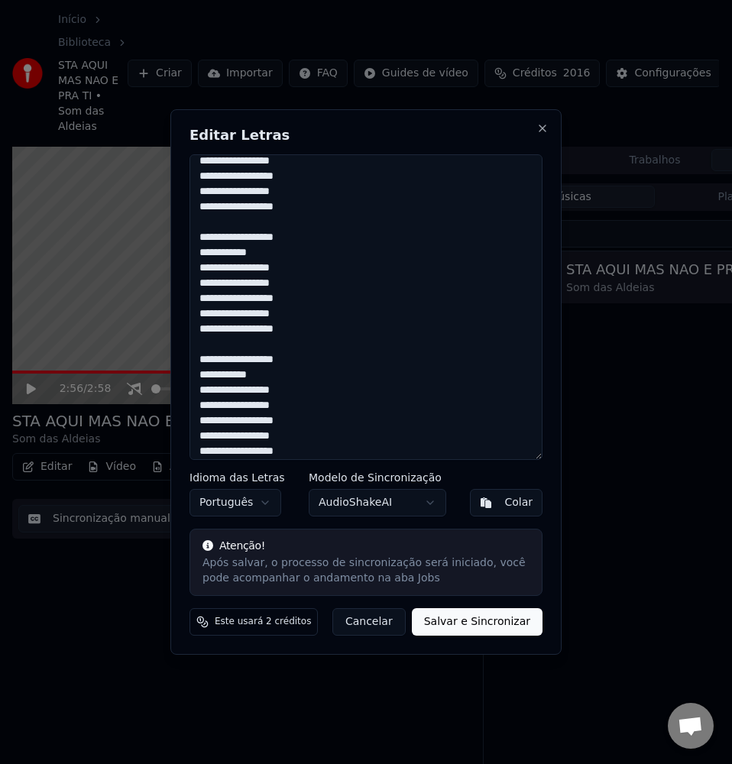
type textarea "**********"
click at [446, 626] on button "Salvar e Sincronizar" at bounding box center [477, 621] width 131 height 27
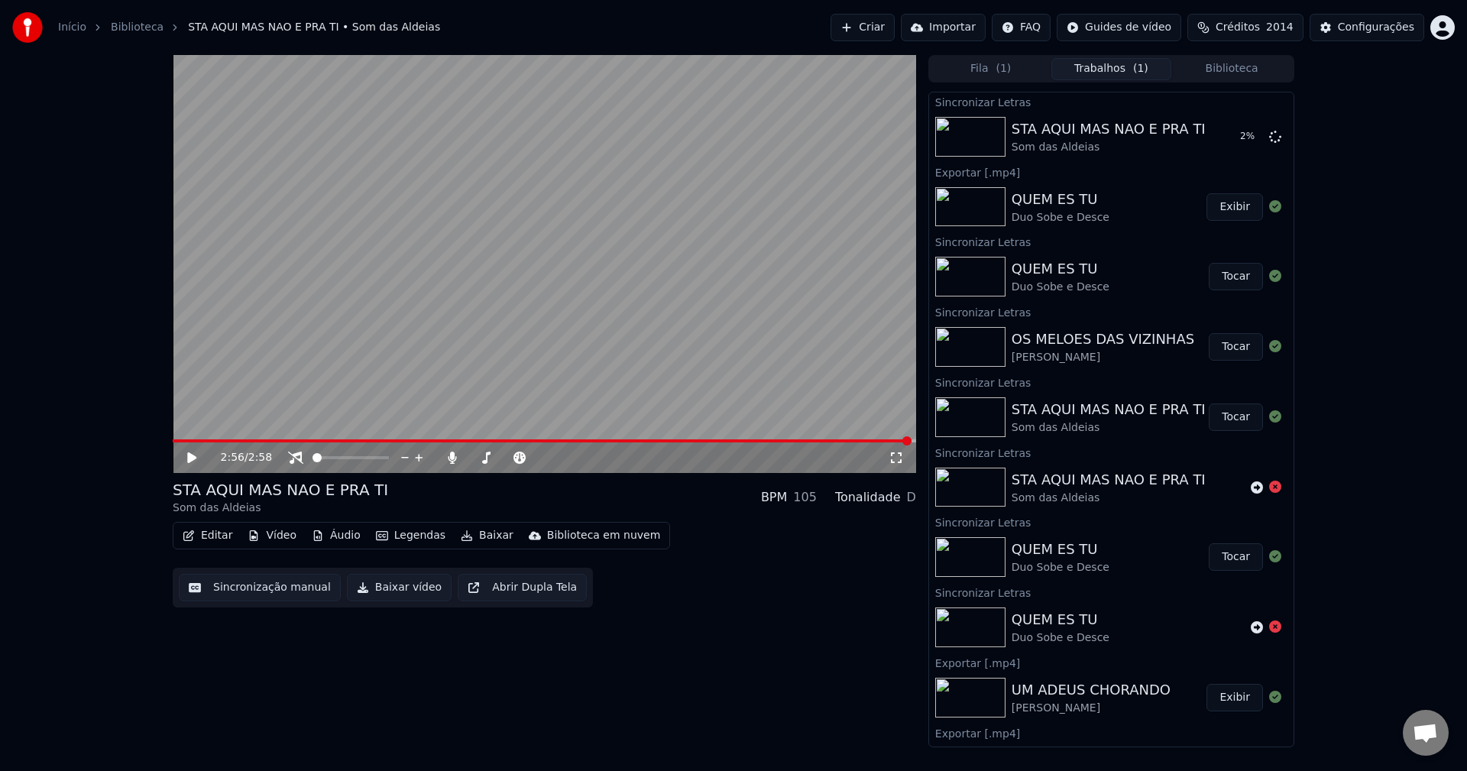
click at [1099, 77] on button "Biblioteca" at bounding box center [1231, 69] width 121 height 22
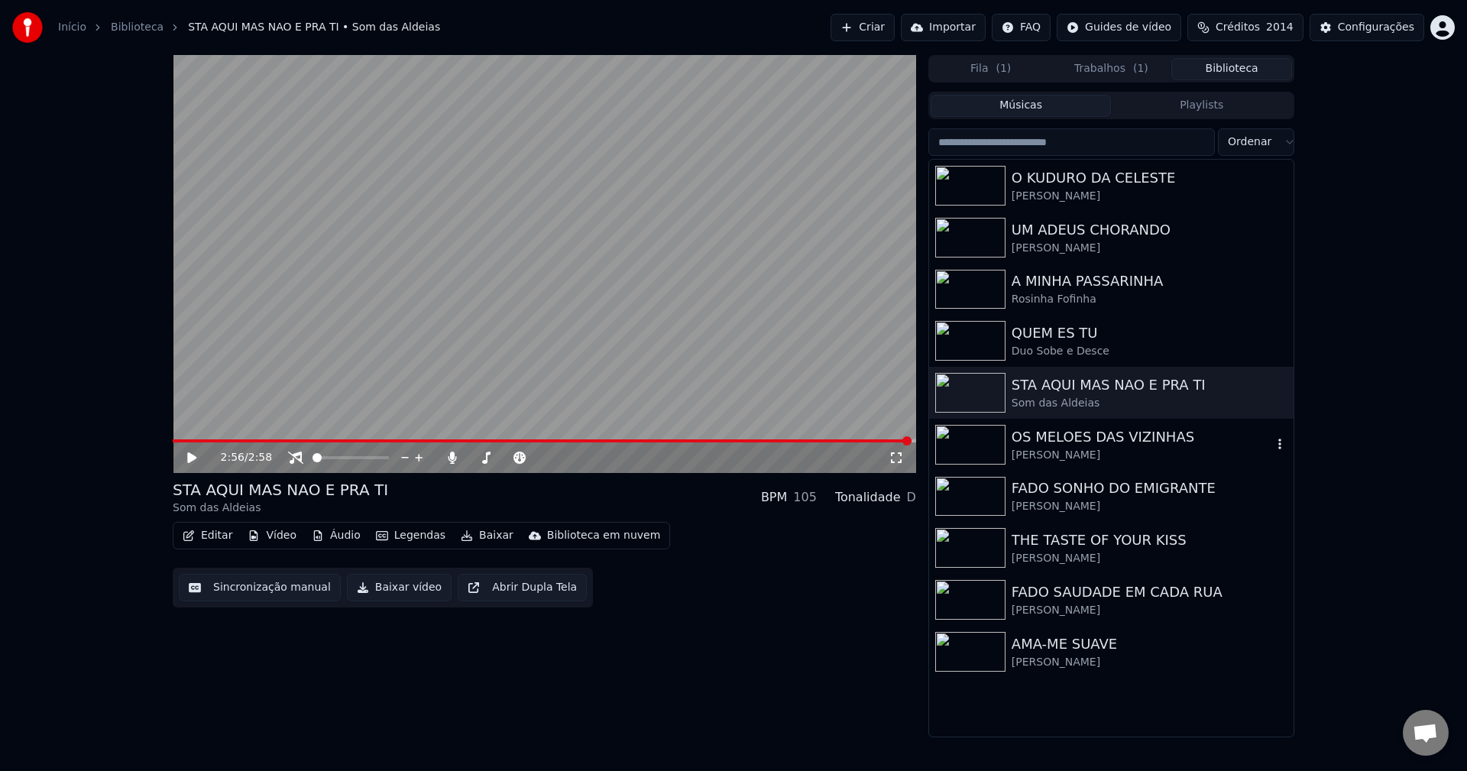
click at [1036, 433] on div "OS MELOES DAS VIZINHAS" at bounding box center [1141, 436] width 260 height 21
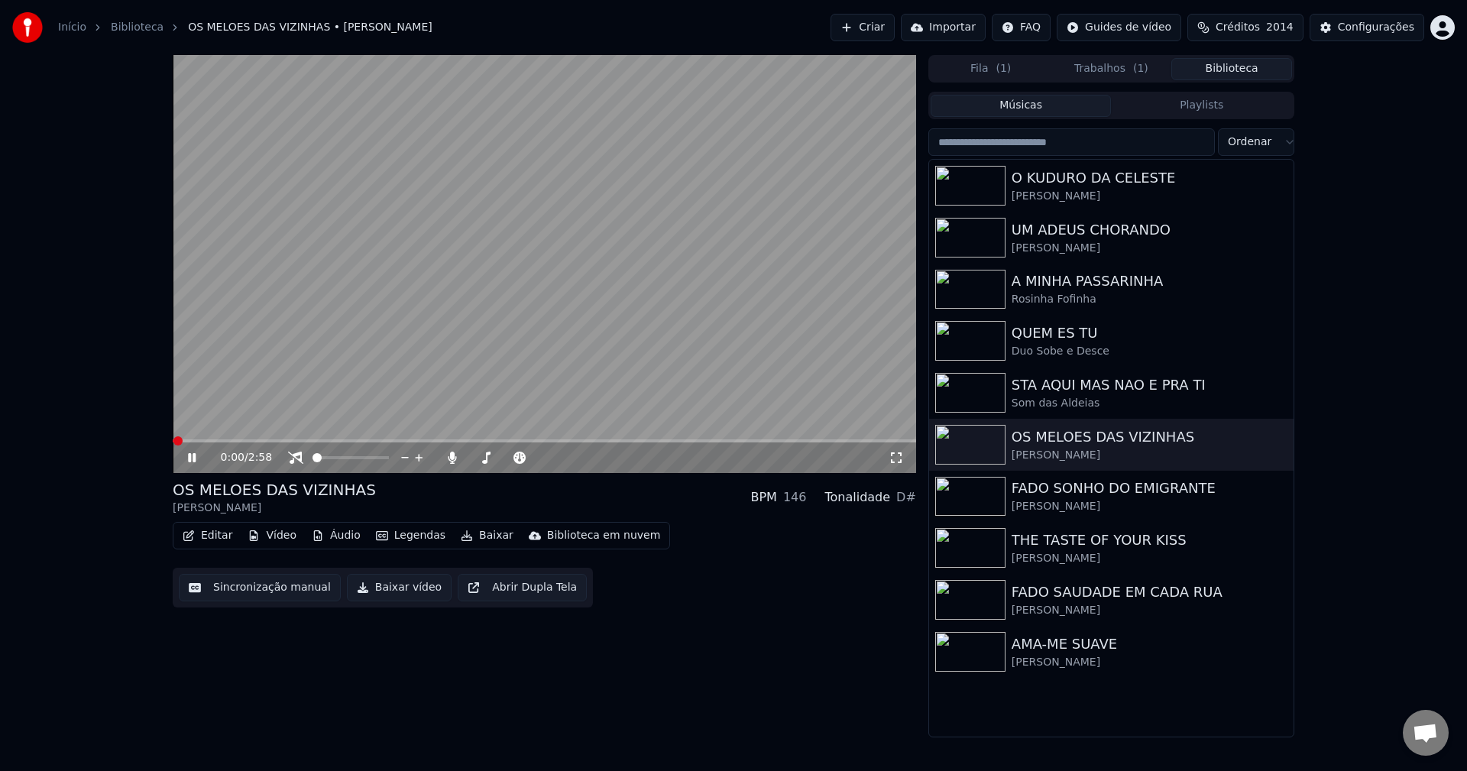
click at [403, 538] on button "Legendas" at bounding box center [411, 535] width 82 height 21
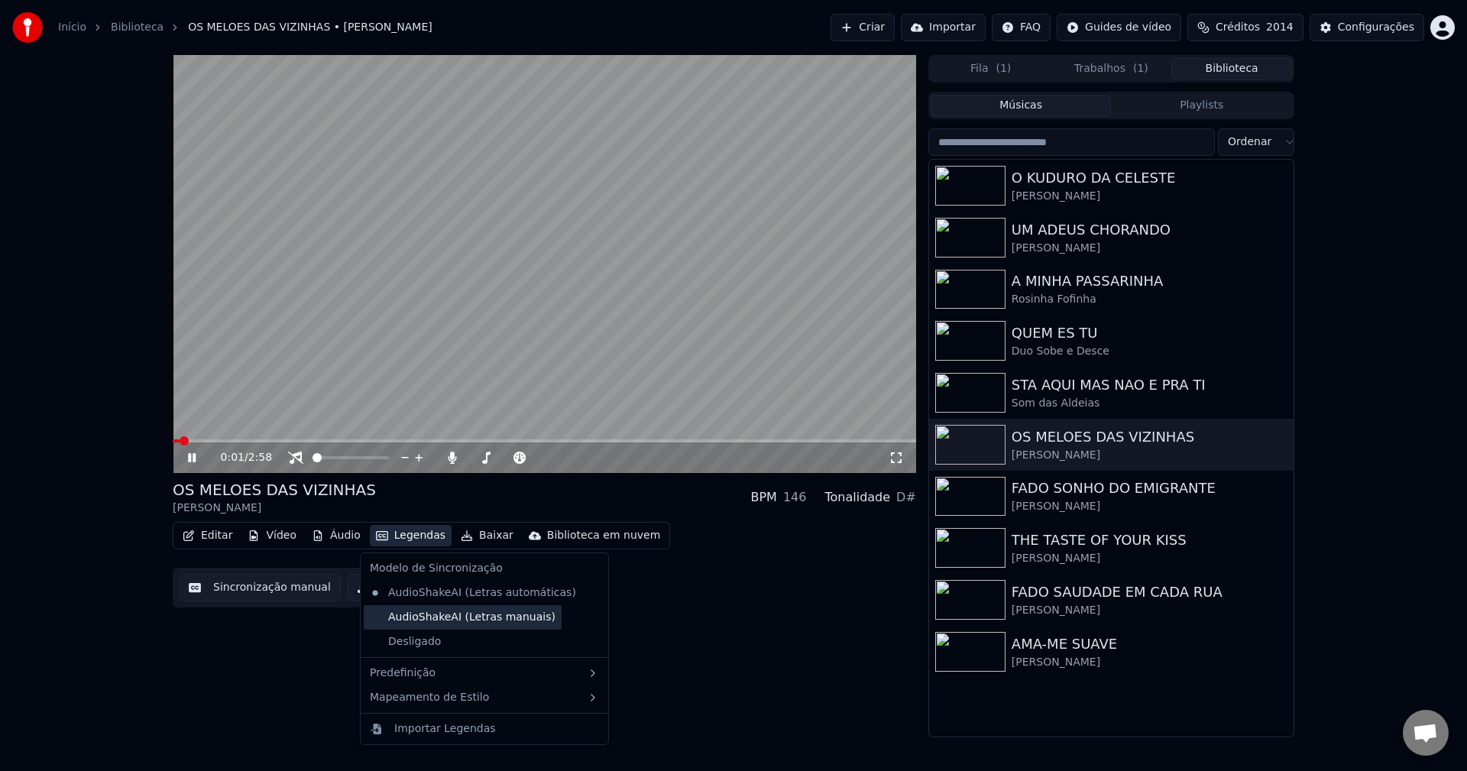
click at [449, 619] on div "AudioShakeAI (Letras manuais)" at bounding box center [463, 617] width 198 height 24
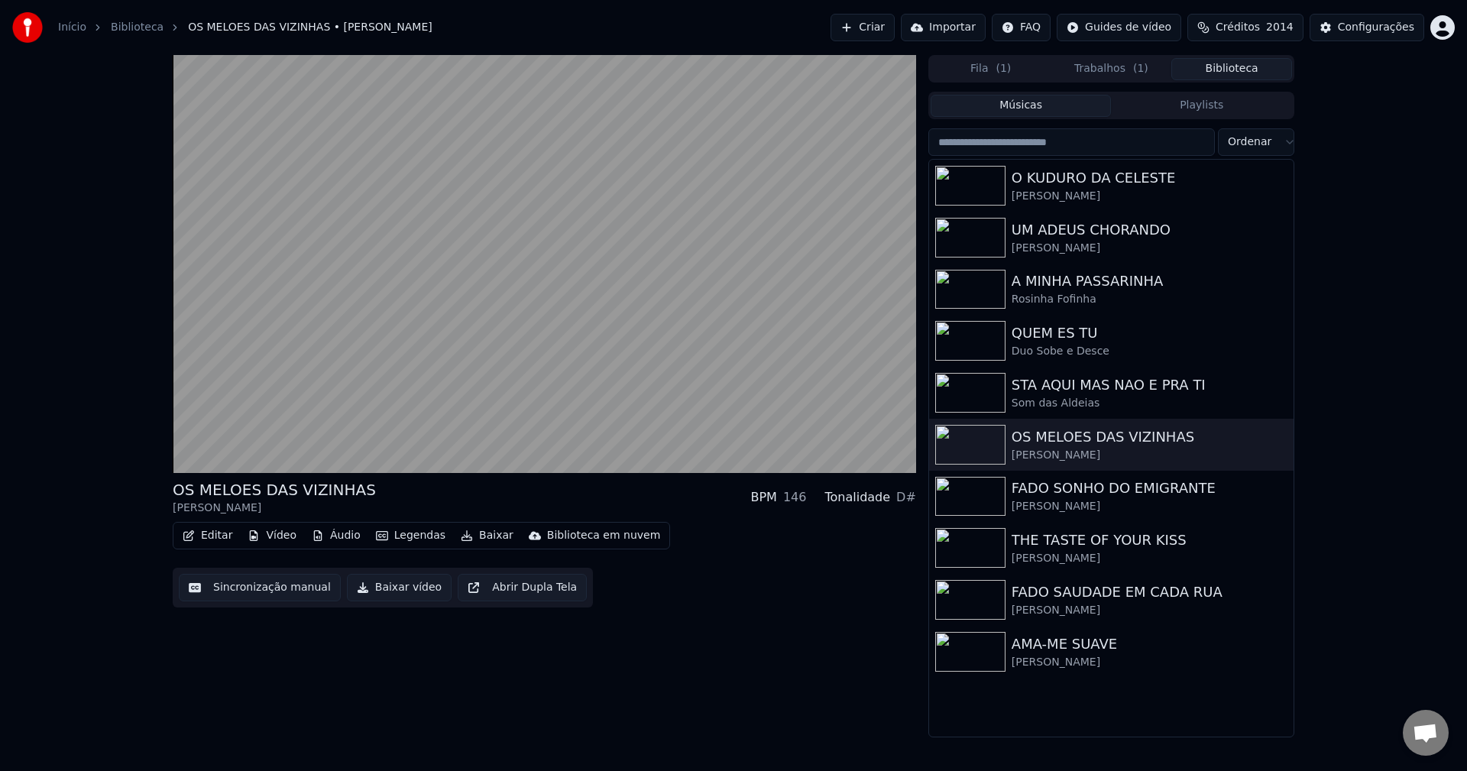
click at [275, 591] on button "Sincronização manual" at bounding box center [260, 587] width 162 height 27
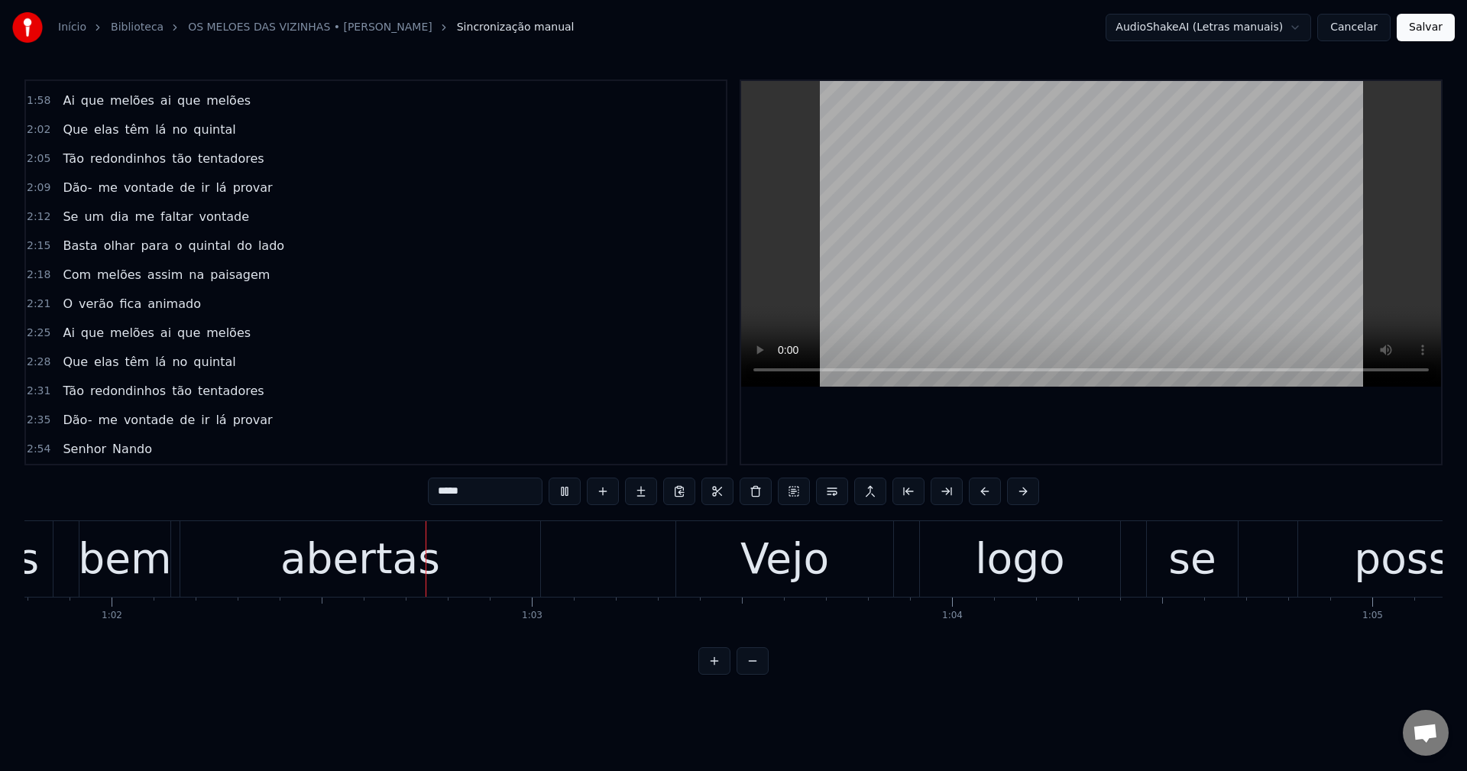
scroll to position [0, 25965]
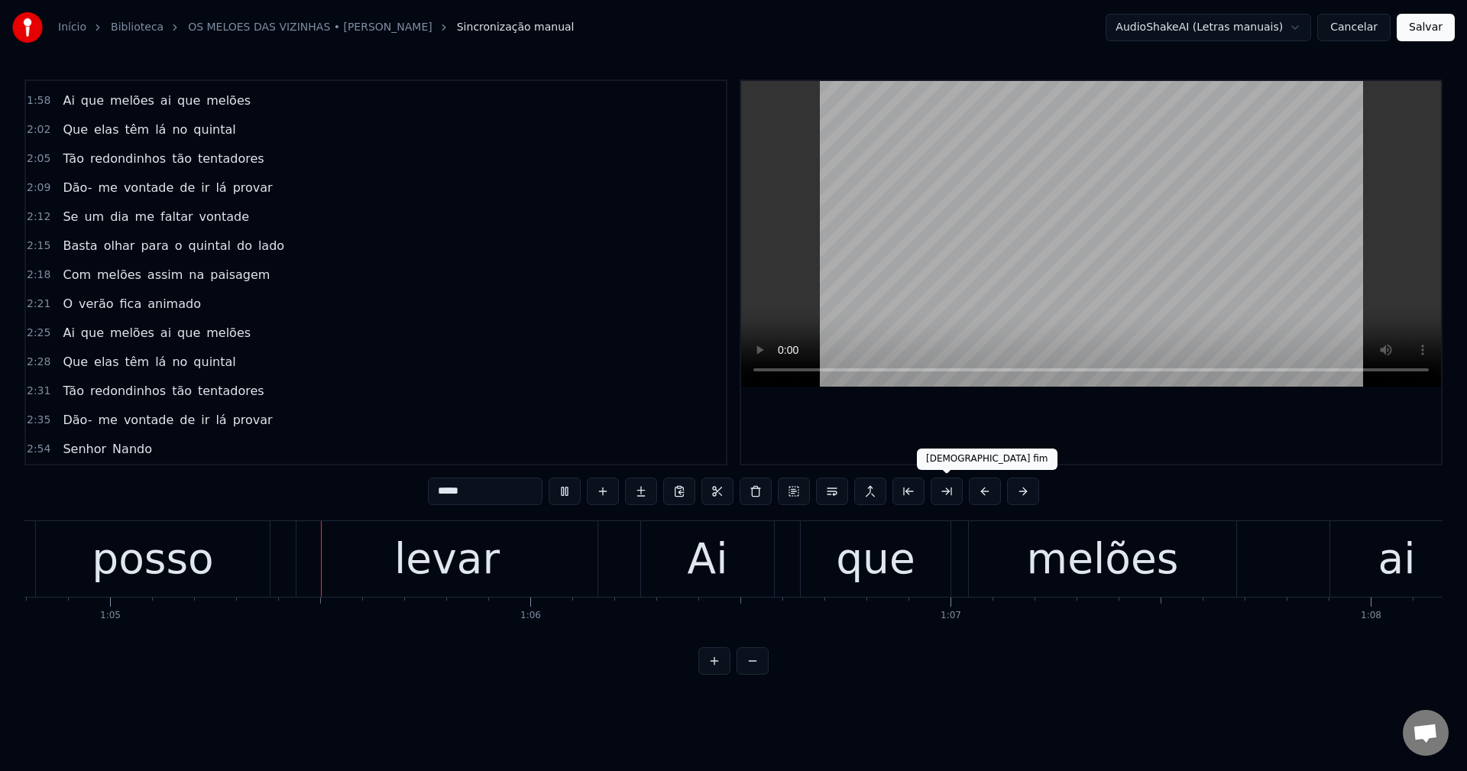
click at [969, 587] on div "melões" at bounding box center [1102, 559] width 267 height 76
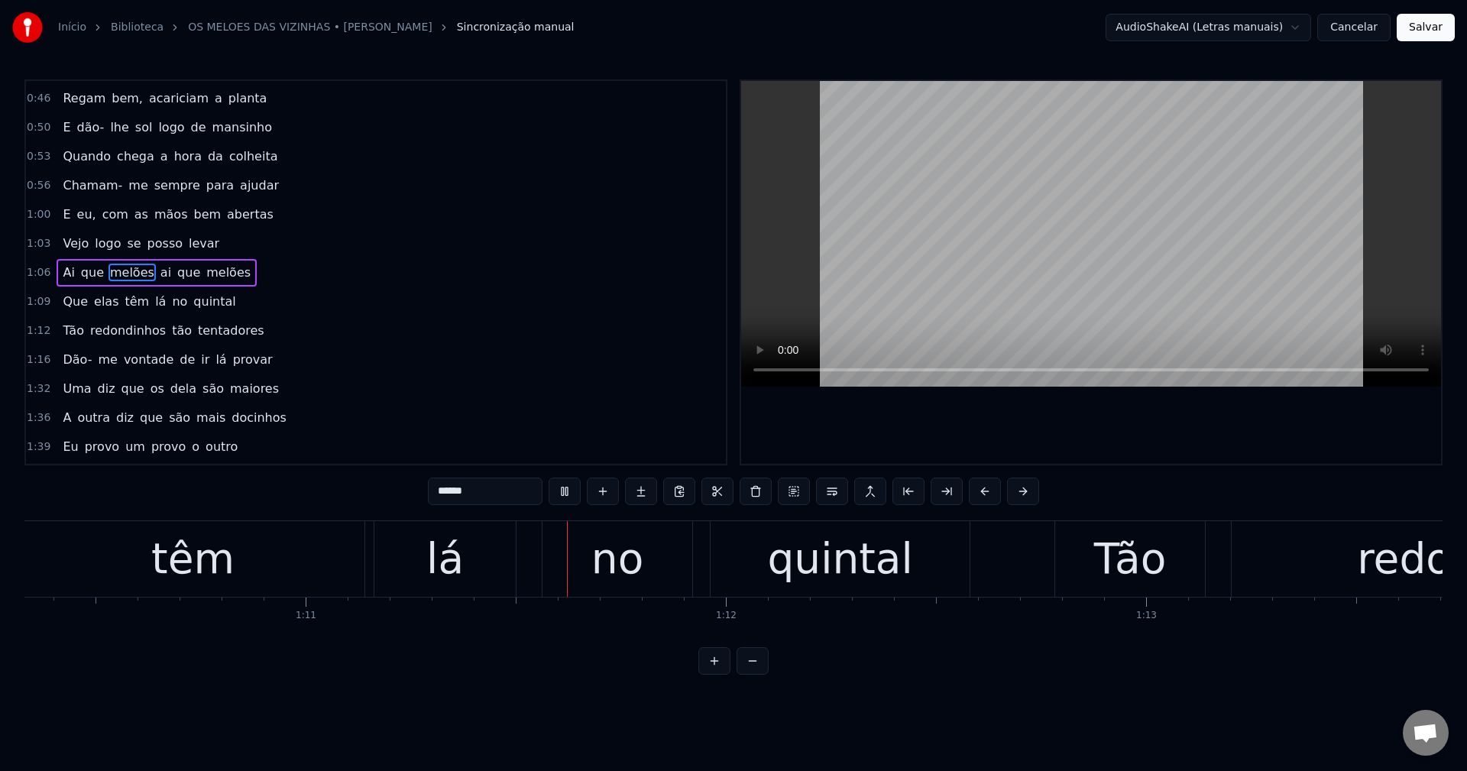
scroll to position [0, 29803]
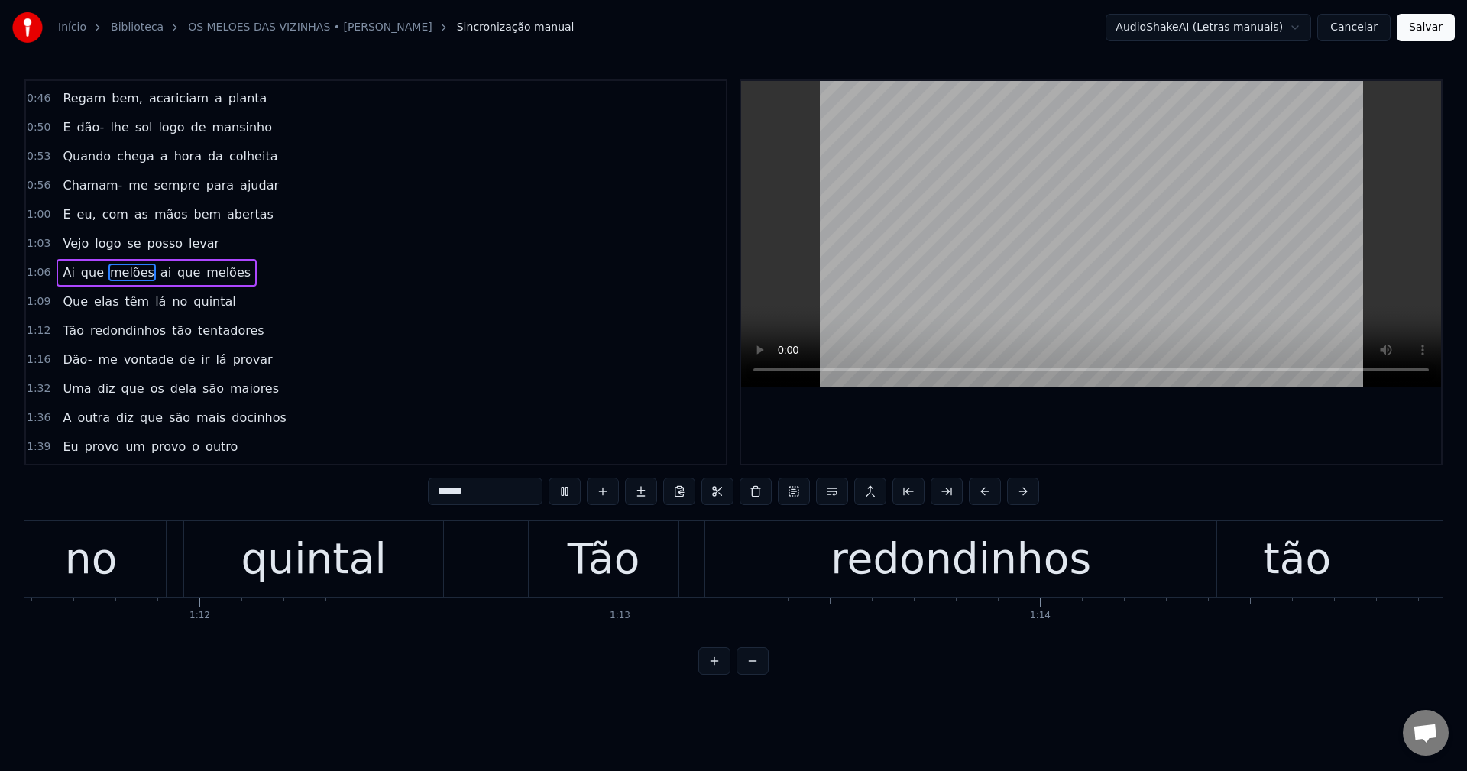
click at [932, 309] on video at bounding box center [1091, 234] width 700 height 306
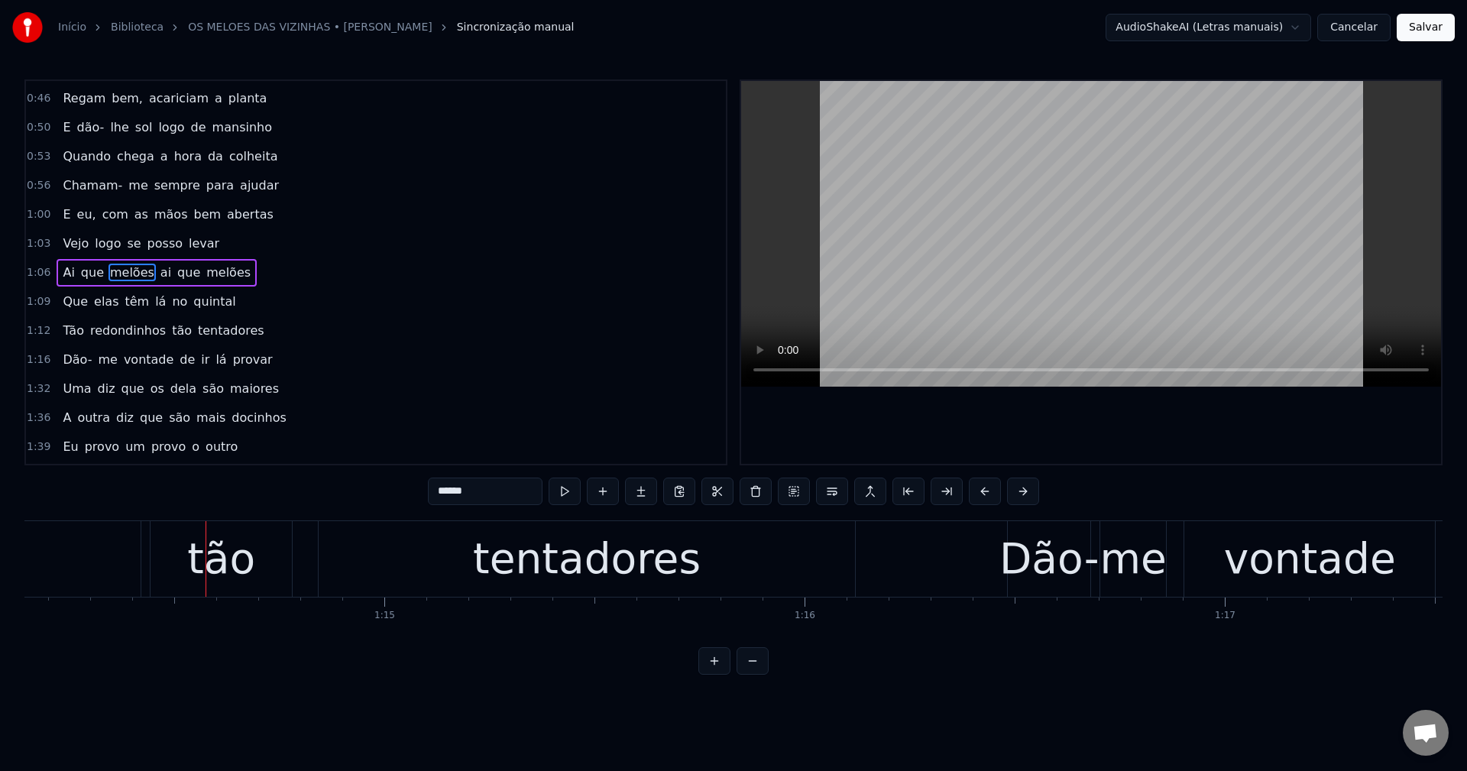
scroll to position [0, 0]
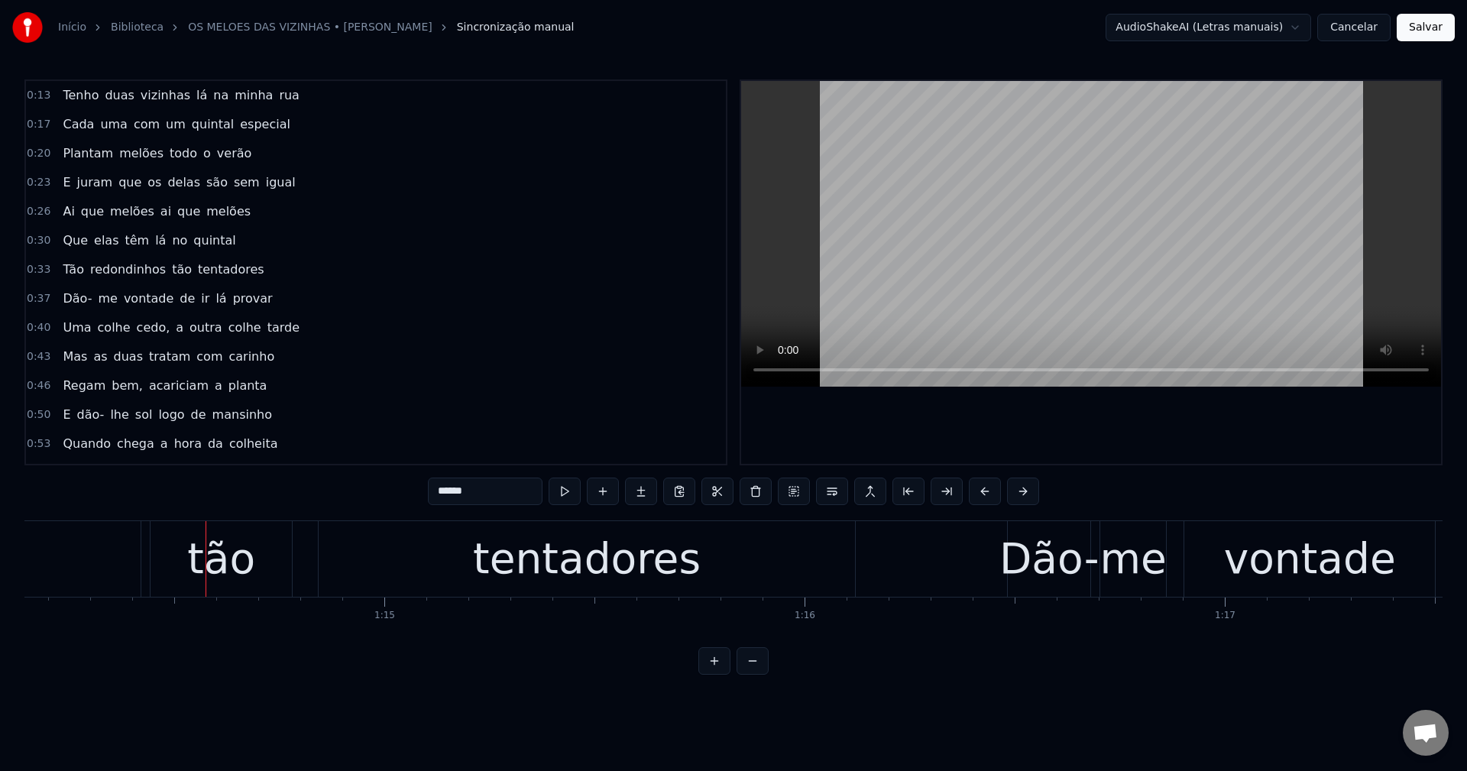
click at [139, 322] on span "cedo," at bounding box center [153, 328] width 37 height 18
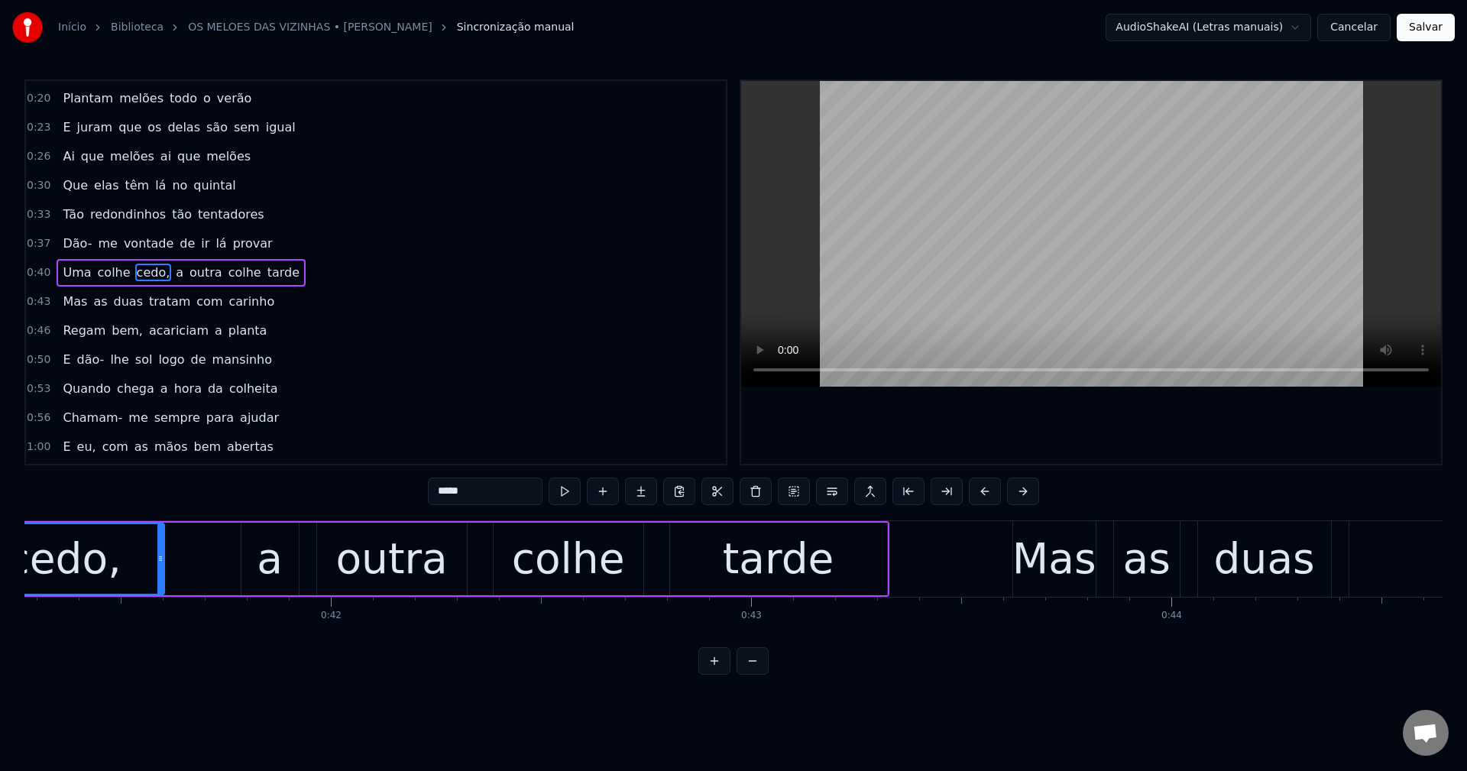
scroll to position [0, 17198]
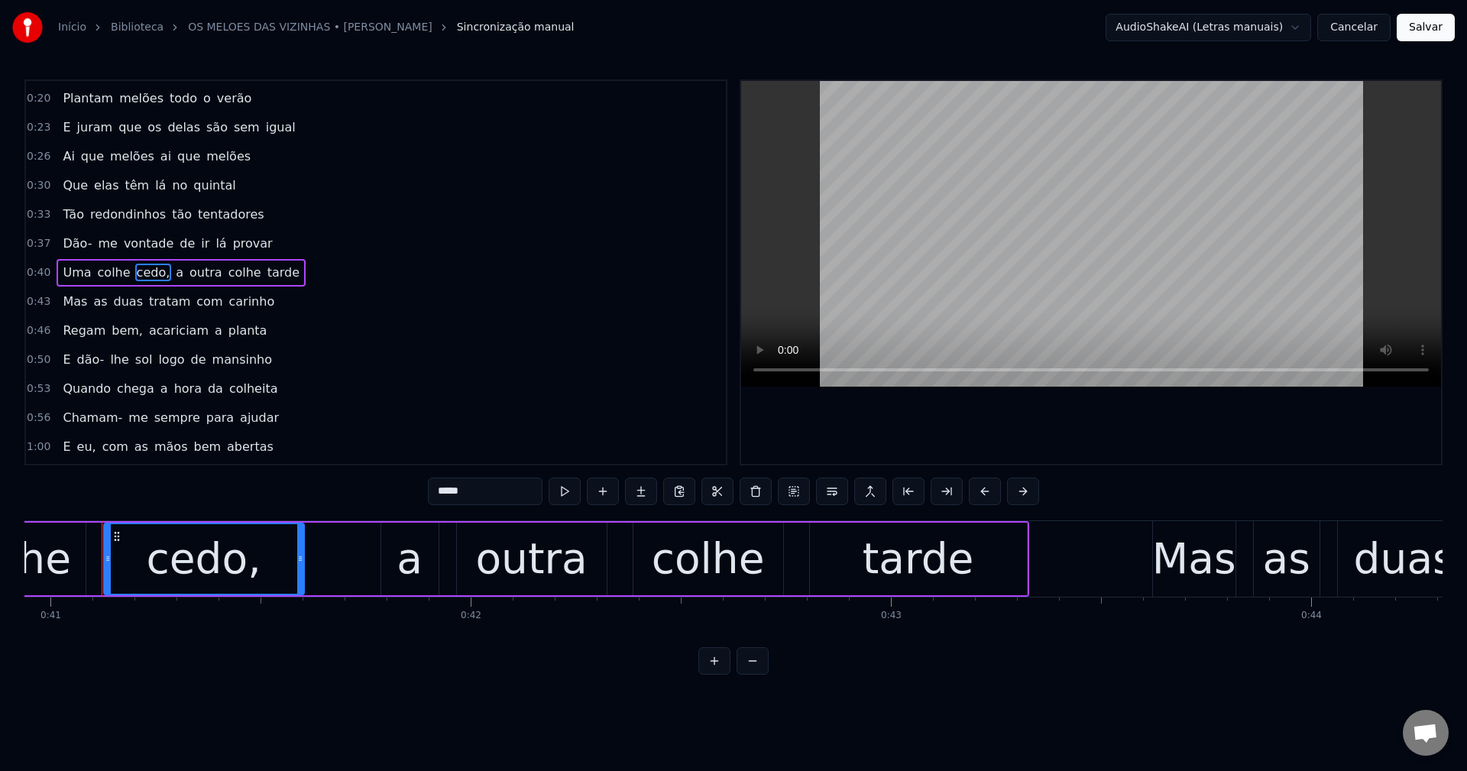
click at [529, 499] on input "*****" at bounding box center [485, 490] width 115 height 27
click at [124, 330] on span "bem," at bounding box center [127, 331] width 34 height 18
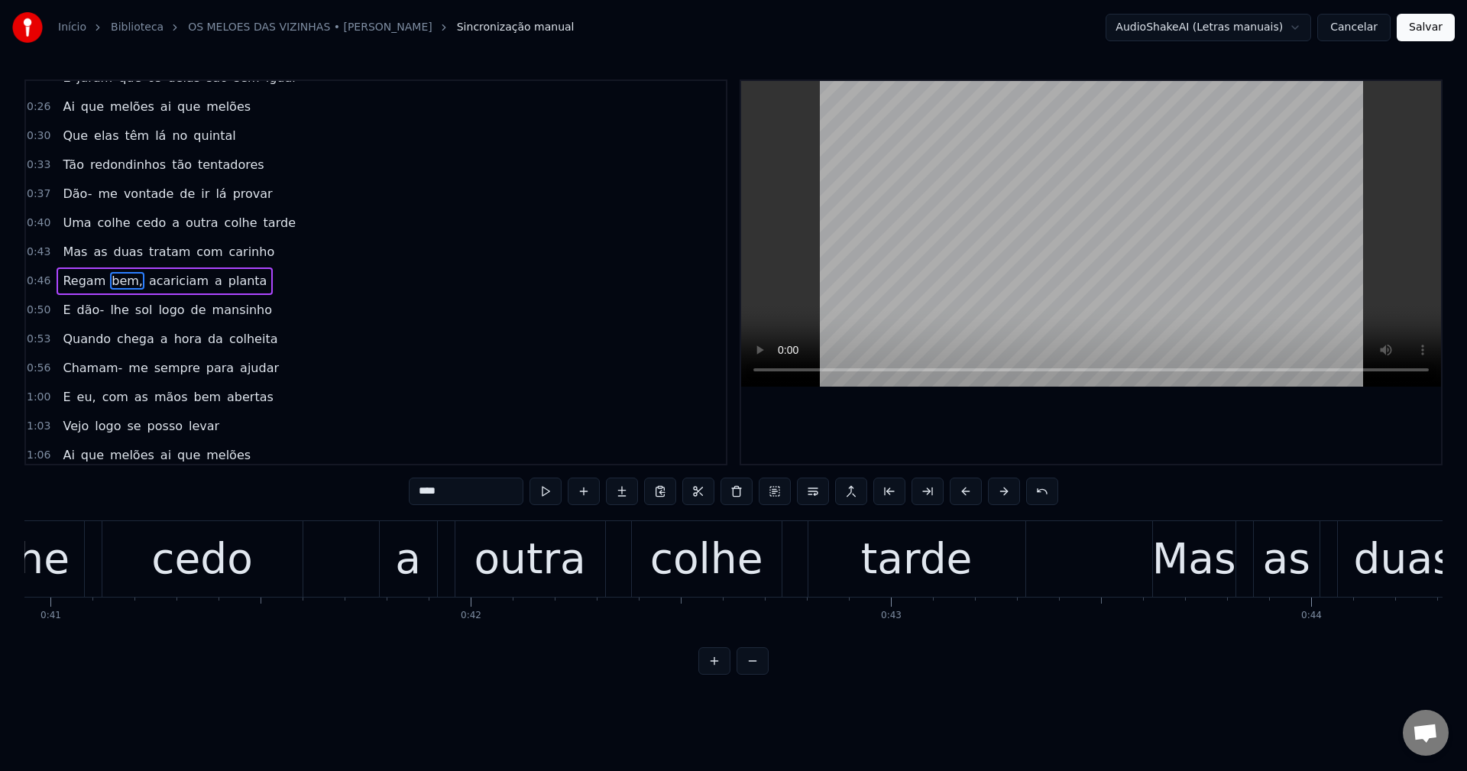
scroll to position [113, 0]
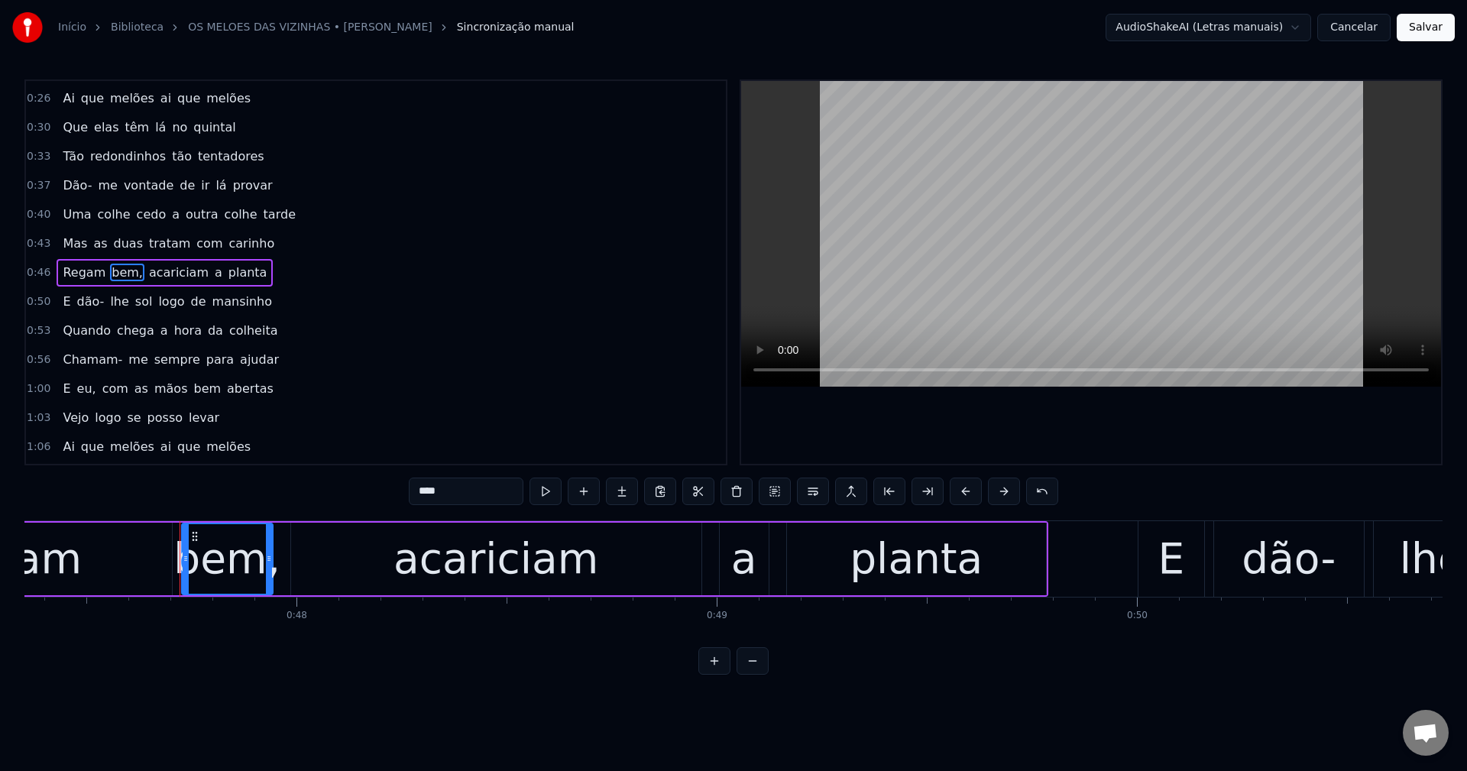
click at [504, 498] on input "****" at bounding box center [466, 490] width 115 height 27
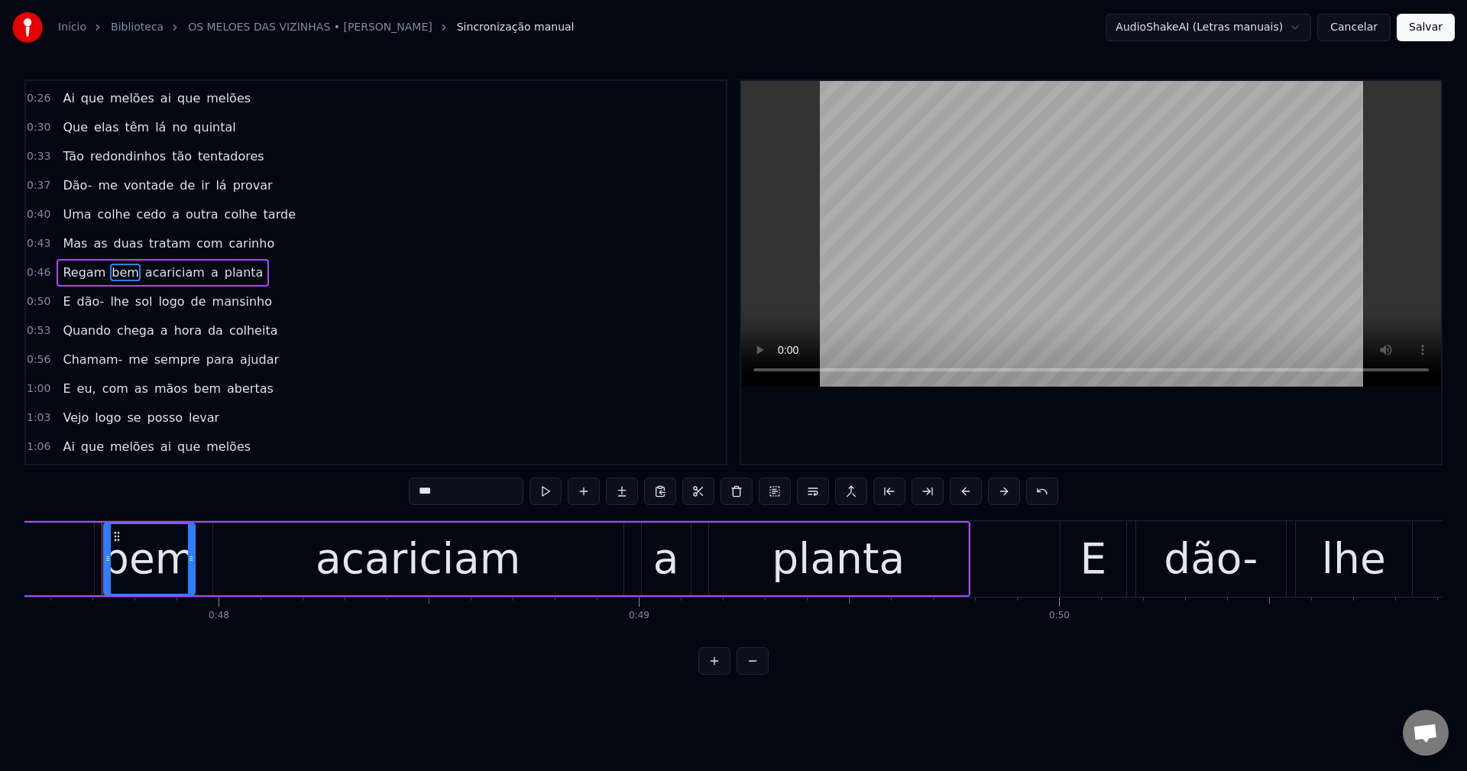
click at [125, 412] on span "se" at bounding box center [133, 418] width 17 height 18
type input "**"
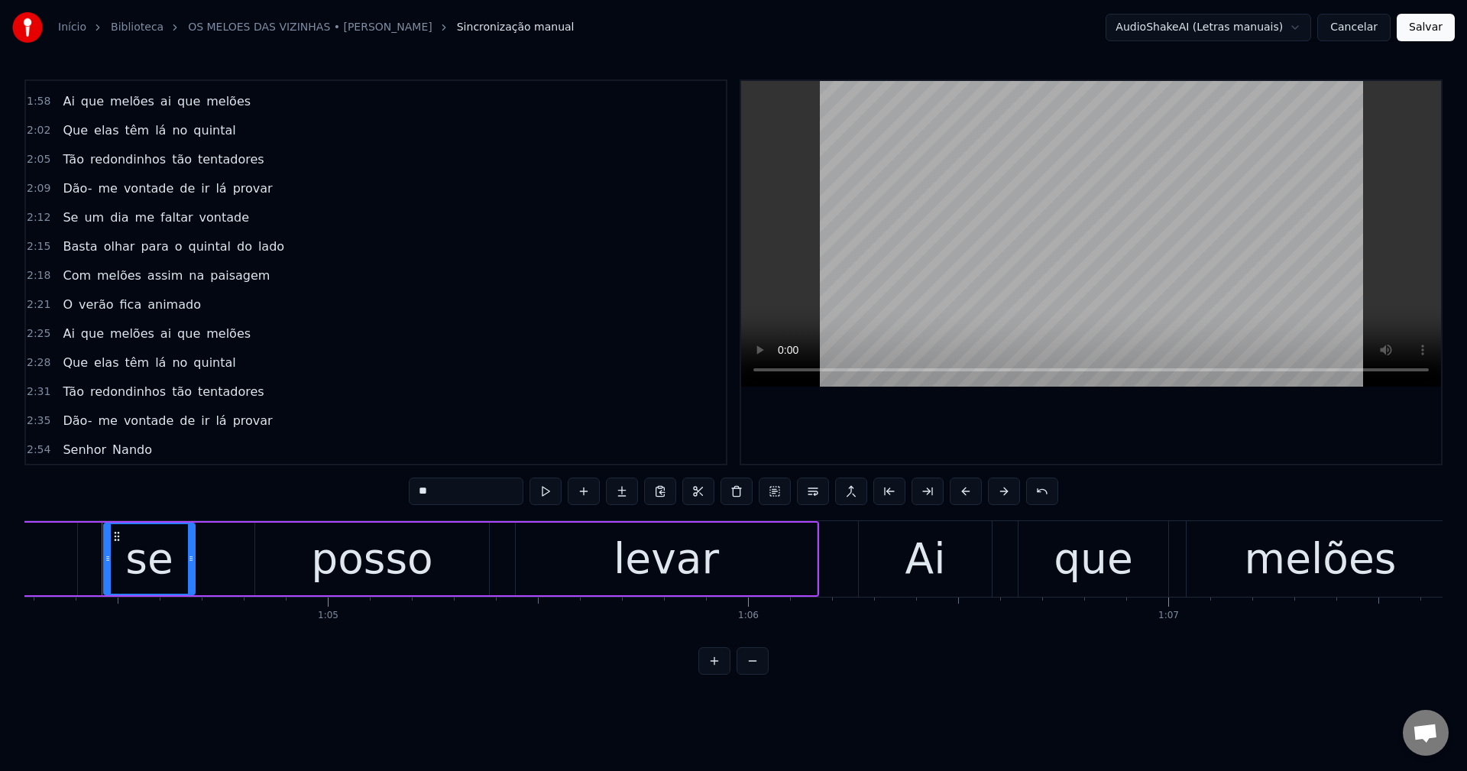
scroll to position [807, 0]
click at [68, 459] on div "Senhor Nando" at bounding box center [108, 448] width 102 height 27
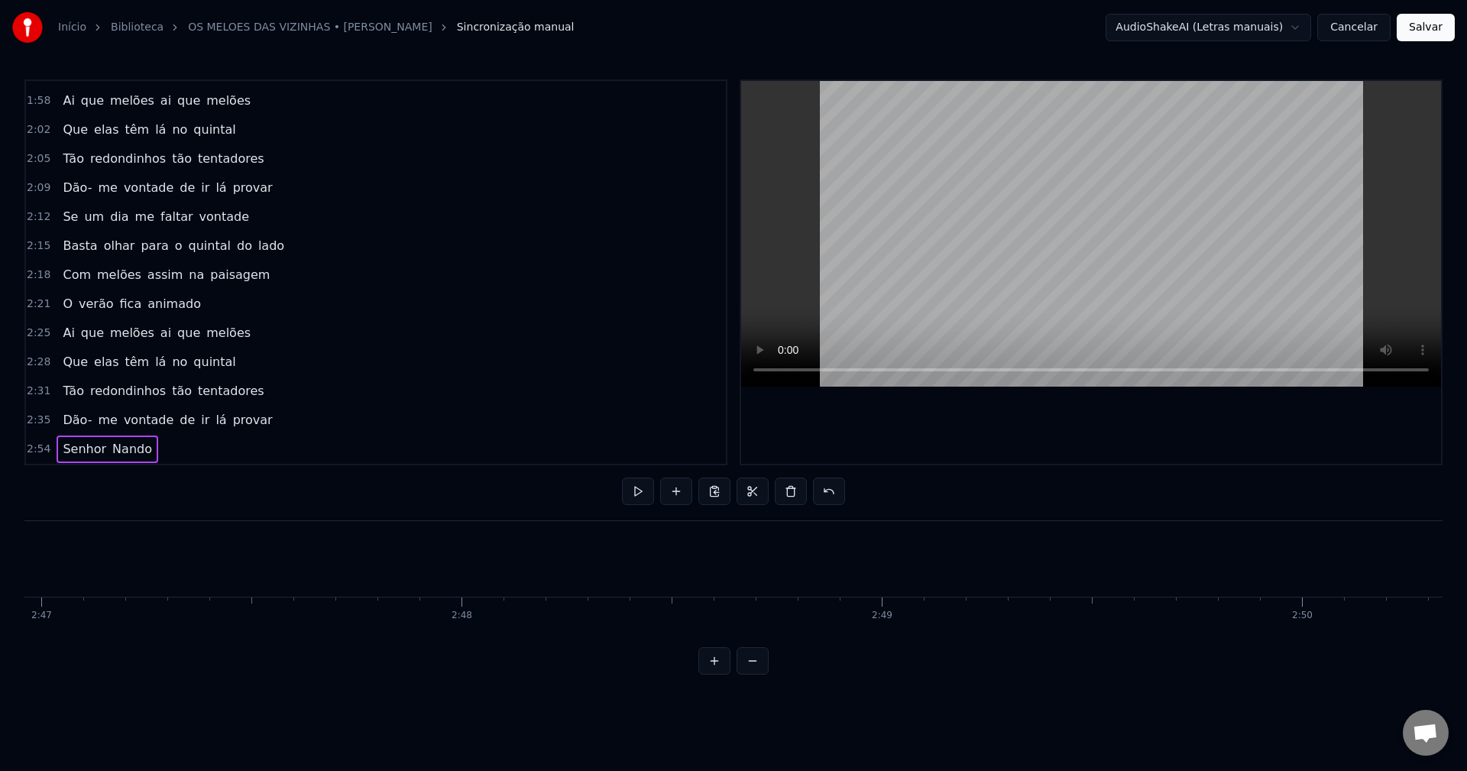
scroll to position [0, 73122]
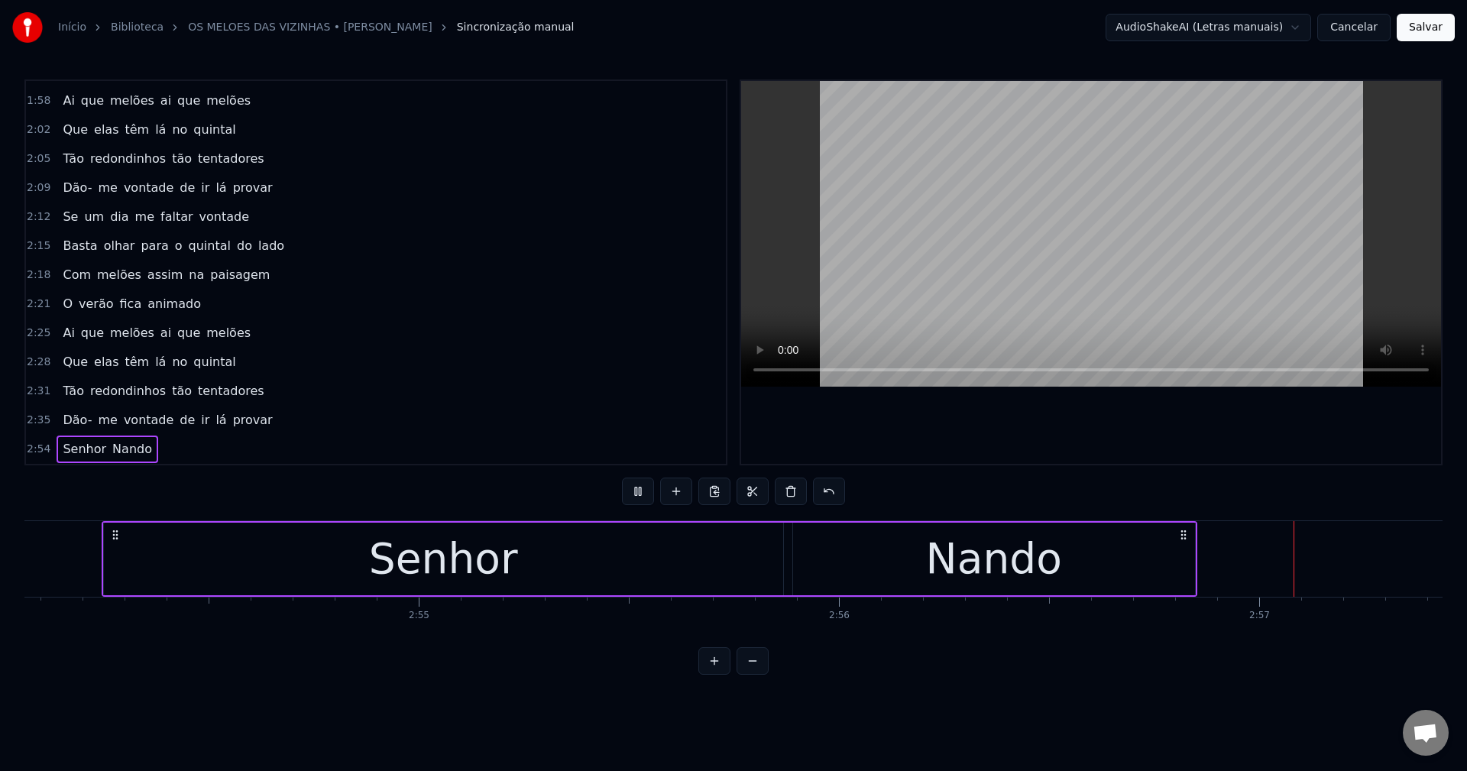
drag, startPoint x: 1342, startPoint y: 154, endPoint x: 1193, endPoint y: 475, distance: 353.7
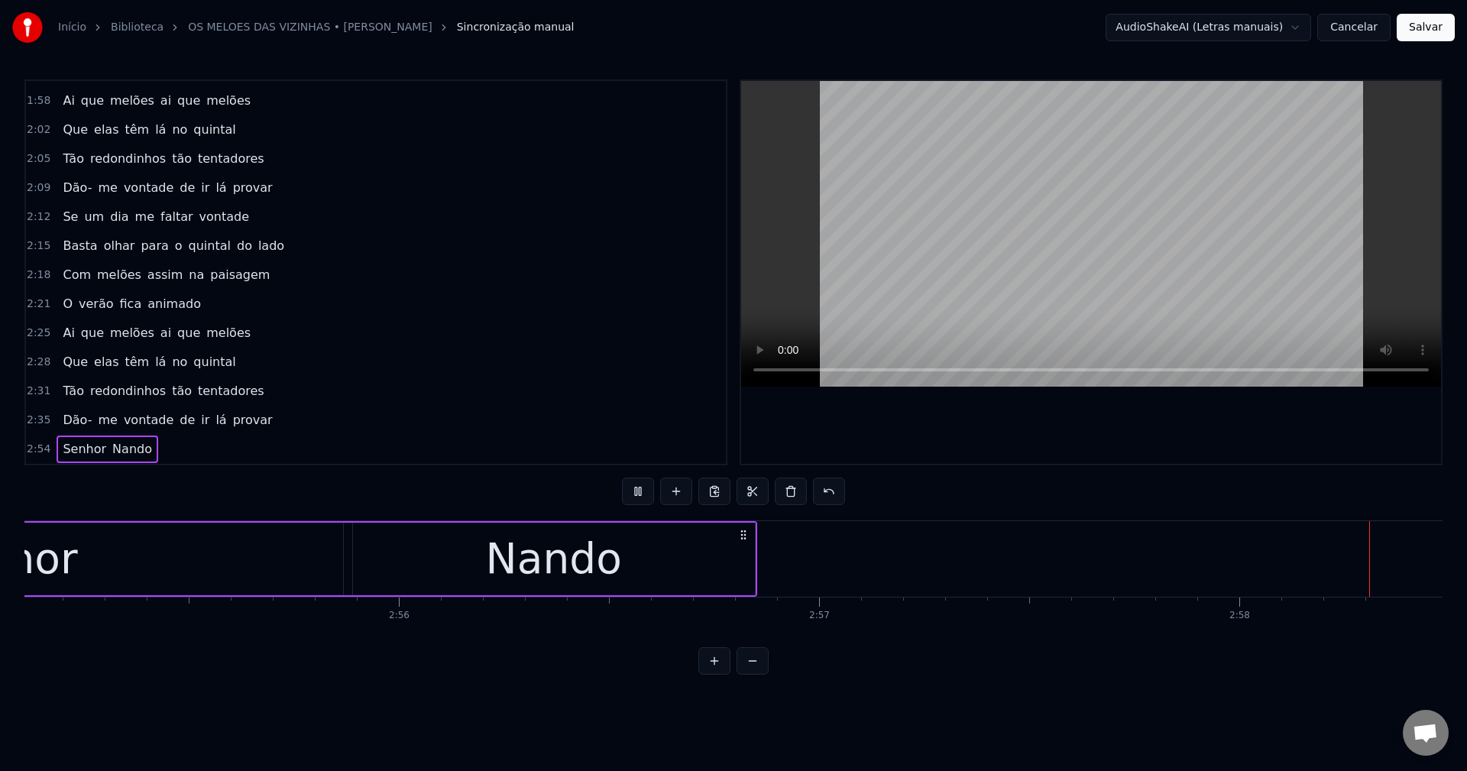
click at [1099, 35] on button "Salvar" at bounding box center [1425, 27] width 58 height 27
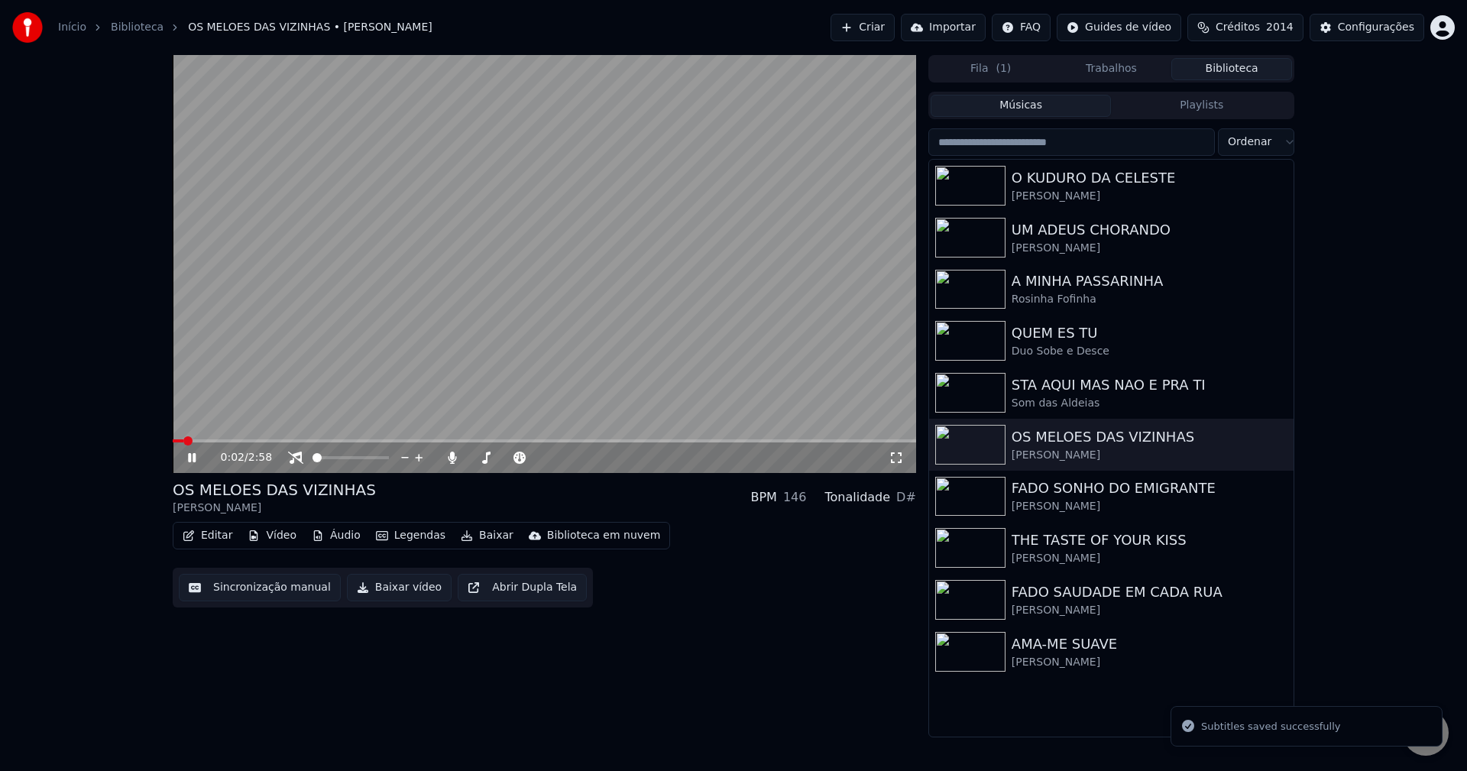
click at [428, 542] on button "Legendas" at bounding box center [411, 535] width 82 height 21
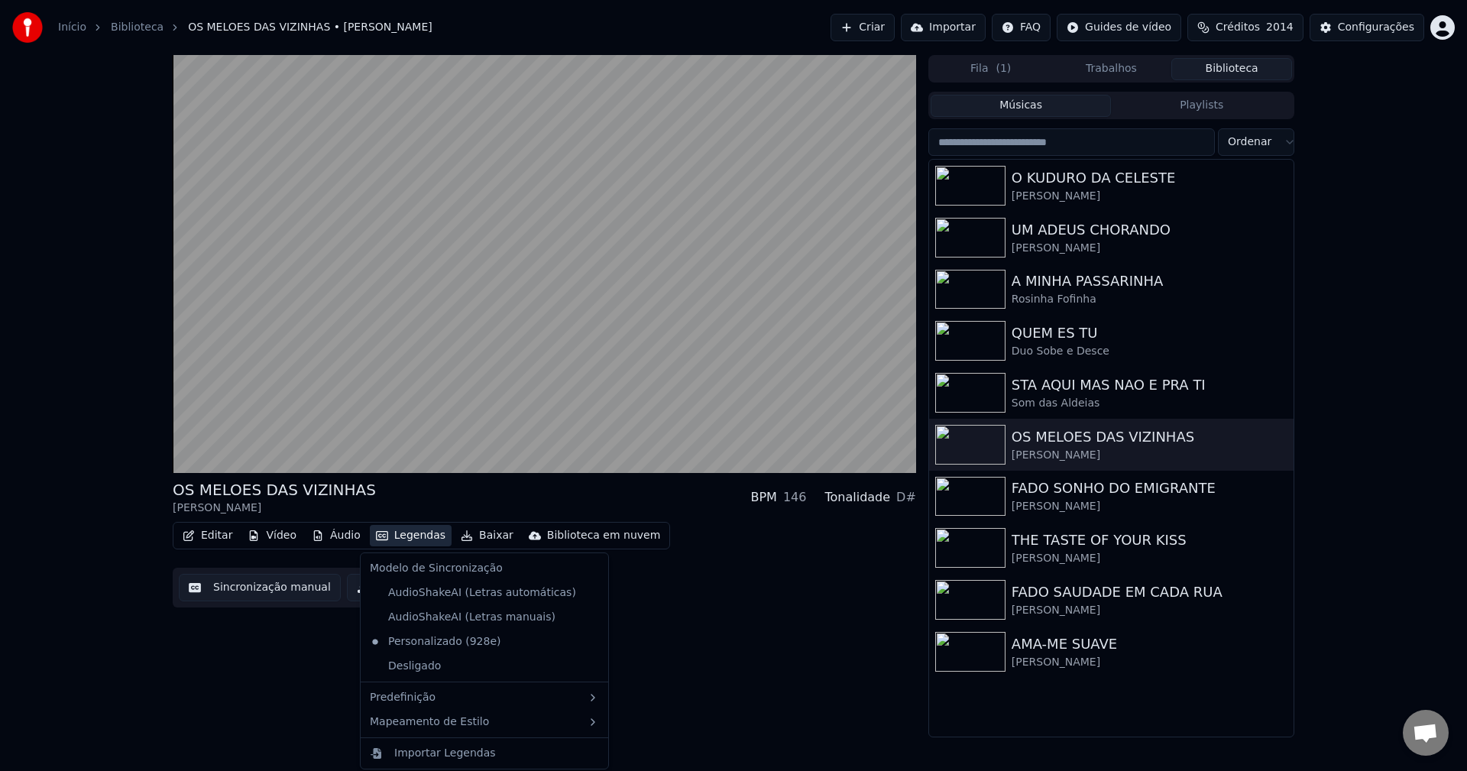
click at [428, 542] on button "Legendas" at bounding box center [411, 535] width 82 height 21
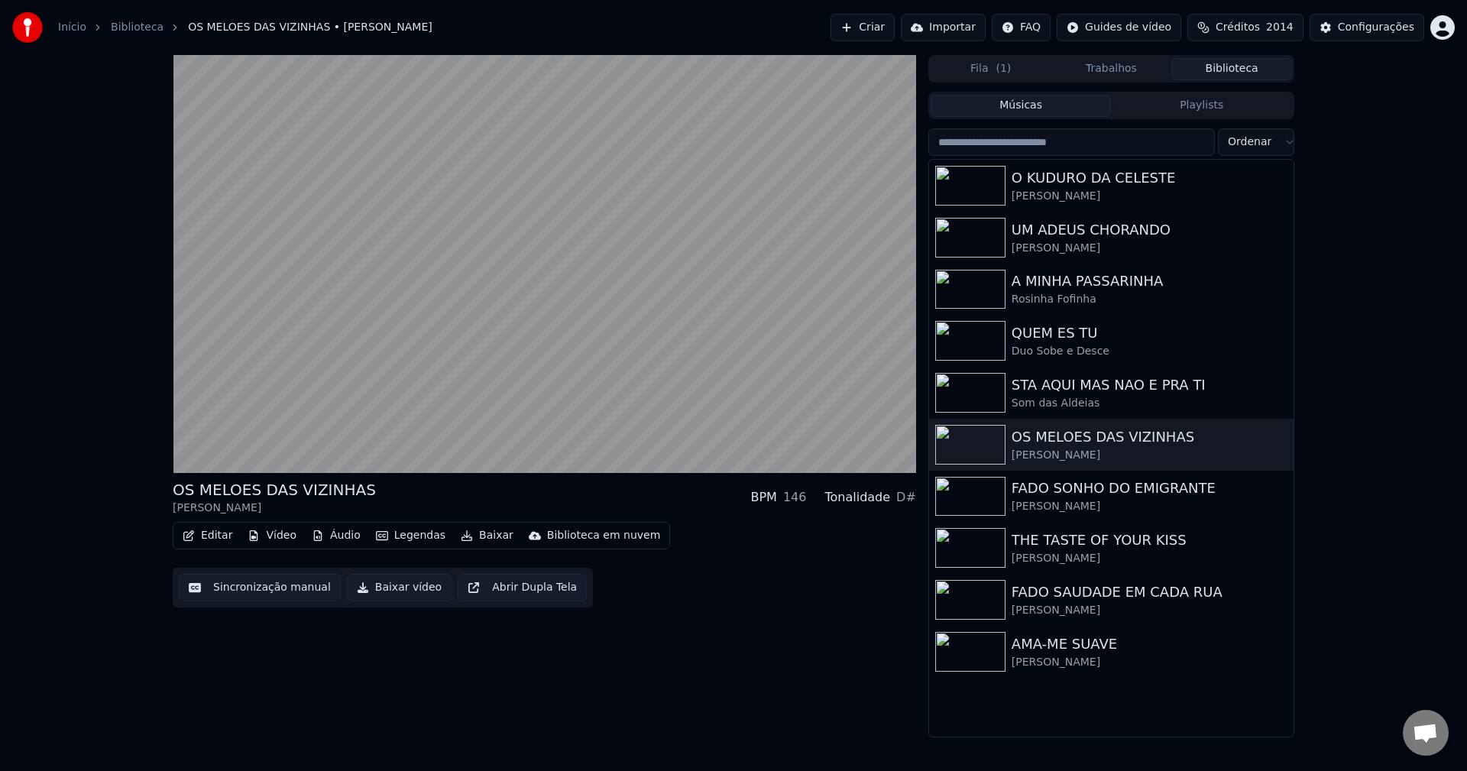
click at [391, 584] on button "Baixar vídeo" at bounding box center [399, 587] width 105 height 27
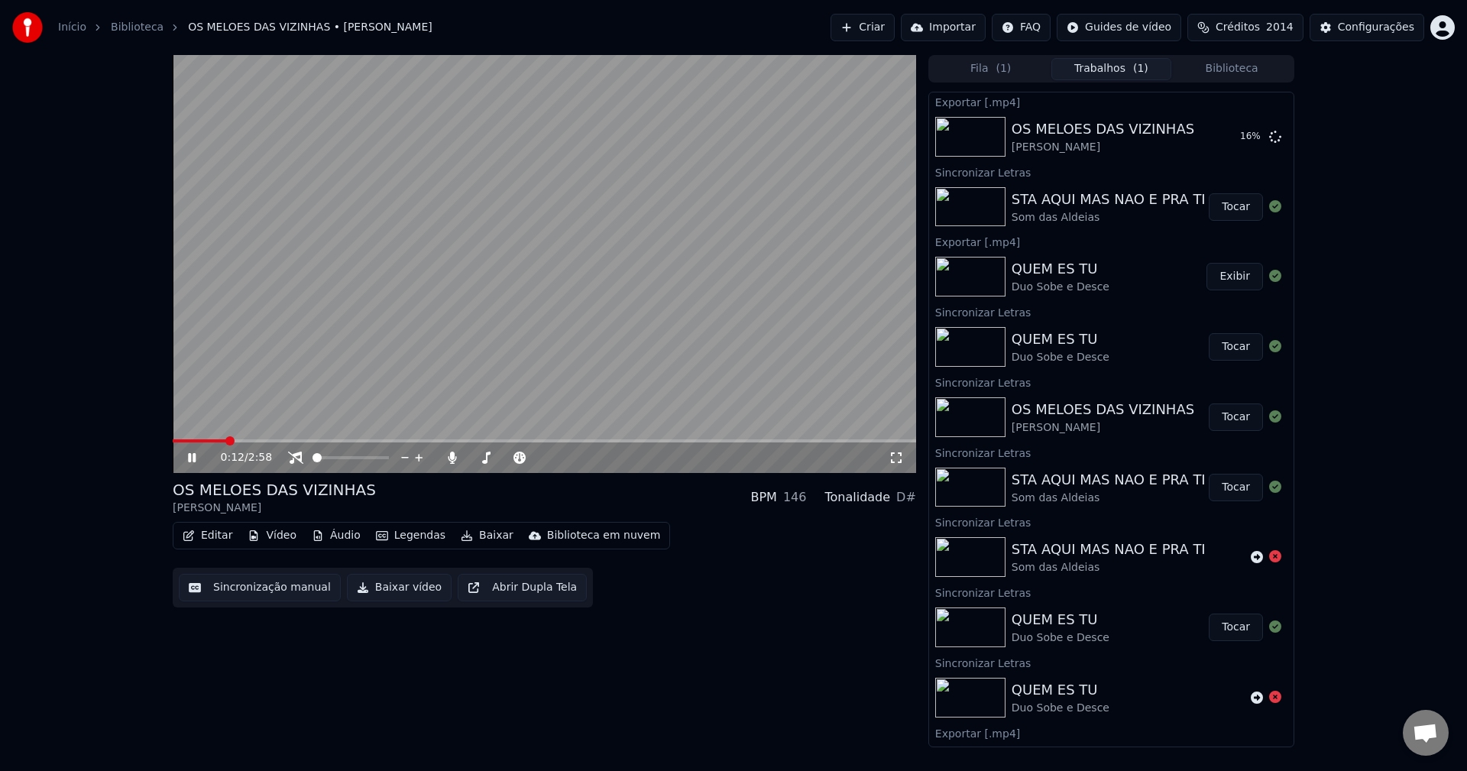
click at [1099, 286] on button "Exibir" at bounding box center [1234, 276] width 57 height 27
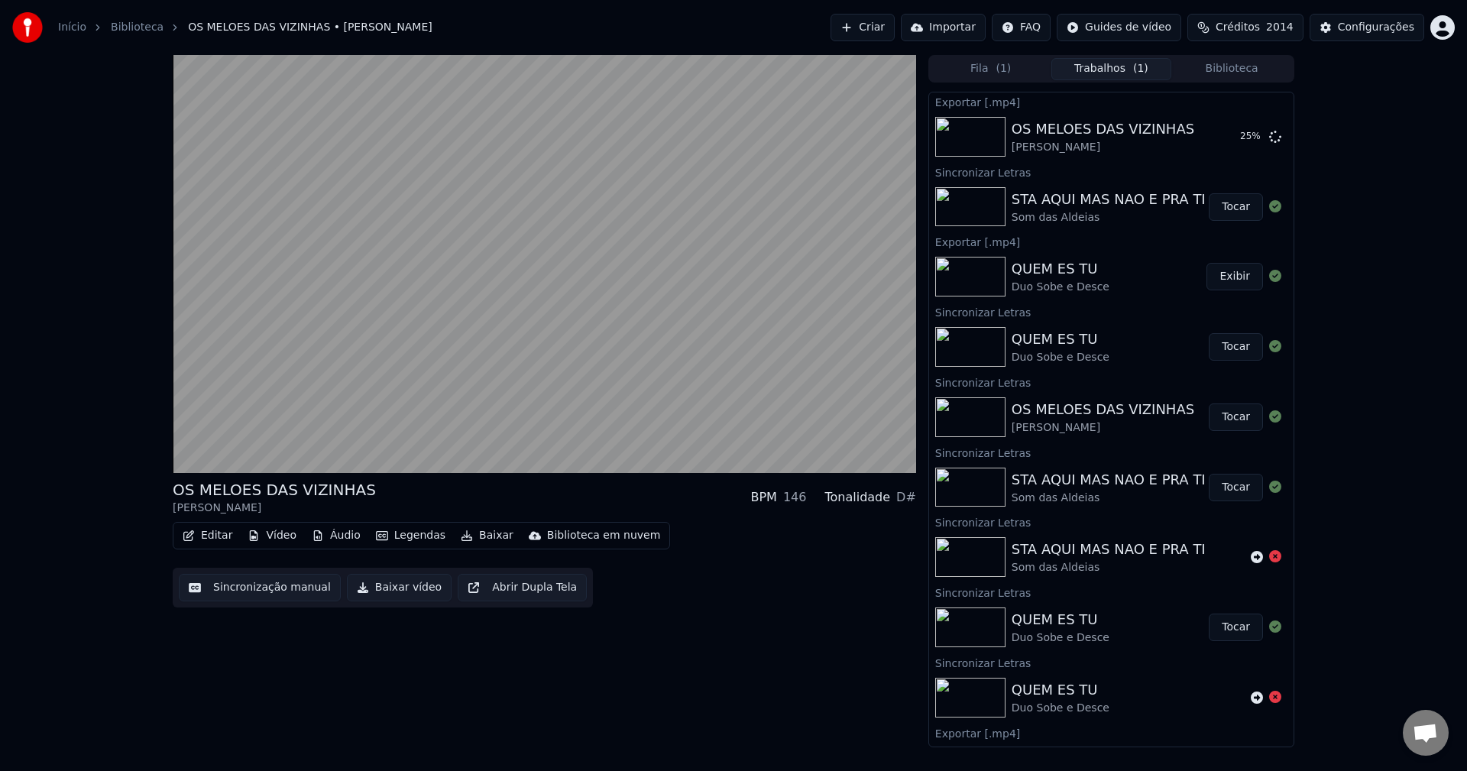
click at [1099, 70] on button "Biblioteca" at bounding box center [1231, 69] width 121 height 22
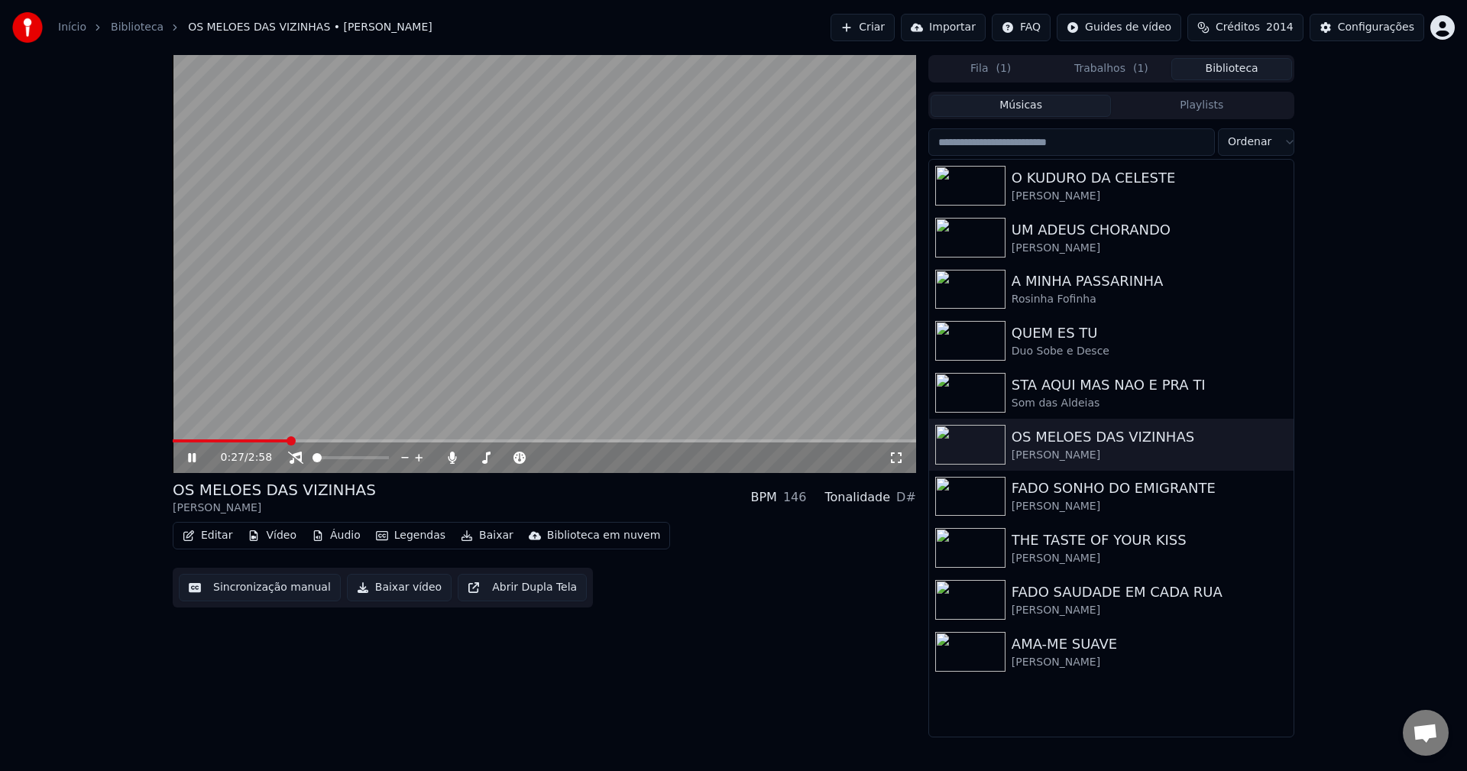
click at [676, 312] on video at bounding box center [544, 264] width 743 height 418
click at [1099, 67] on button "Trabalhos ( 1 )" at bounding box center [1111, 69] width 121 height 22
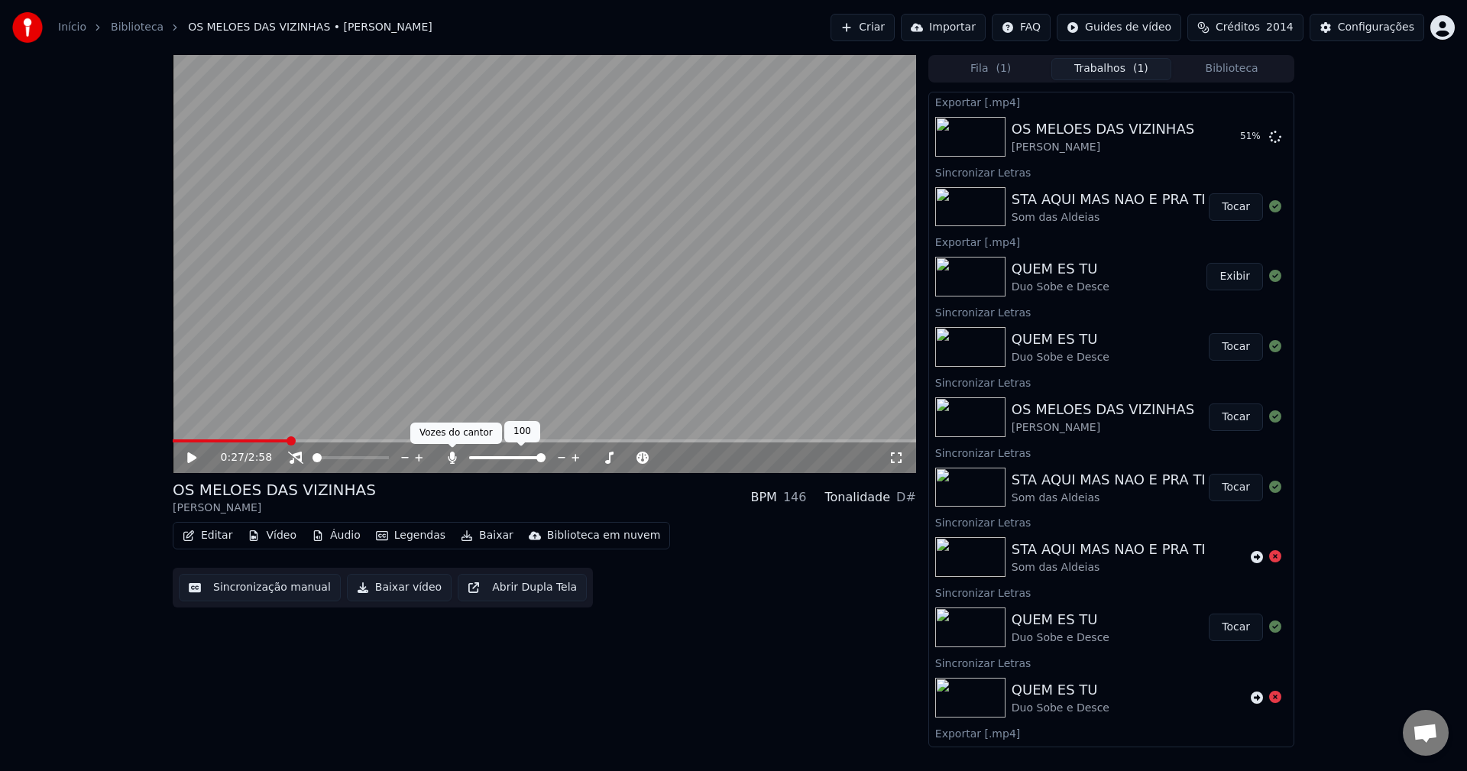
click at [452, 460] on icon at bounding box center [452, 457] width 8 height 12
click at [290, 456] on icon at bounding box center [295, 457] width 15 height 12
click at [382, 583] on button "Baixar vídeo" at bounding box center [399, 587] width 105 height 27
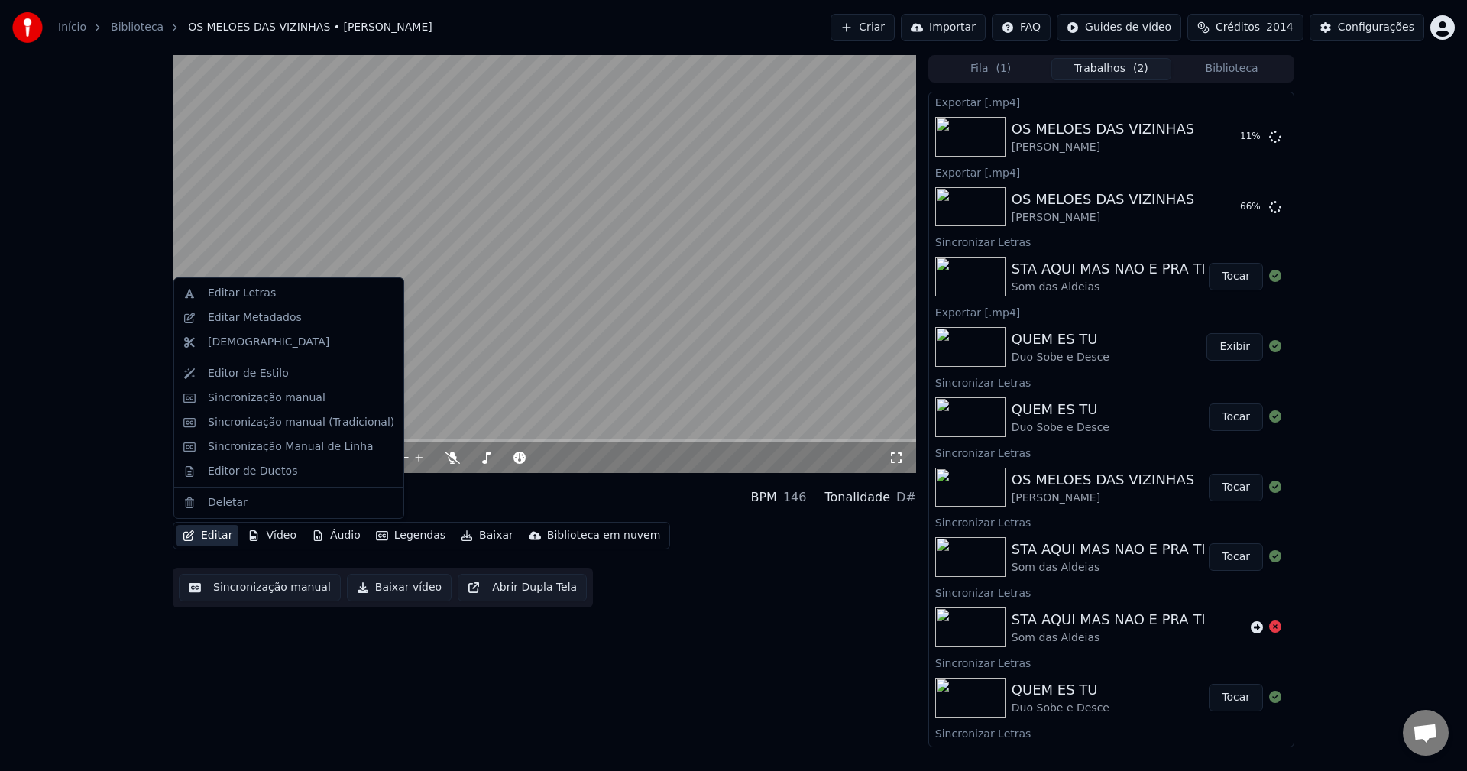
click at [200, 542] on button "Editar" at bounding box center [207, 535] width 62 height 21
click at [271, 316] on div "Editar Metadados" at bounding box center [255, 317] width 94 height 15
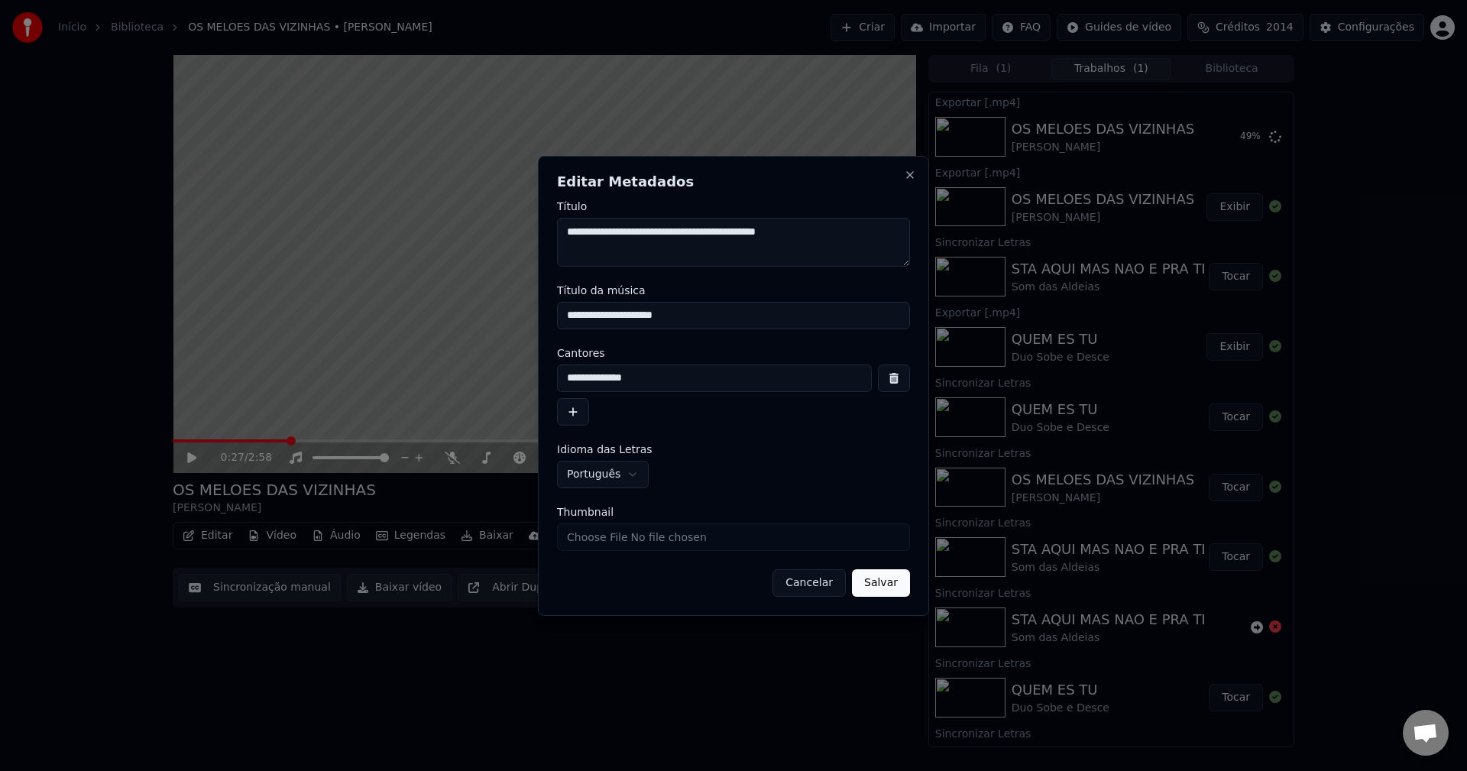
click at [818, 582] on button "Cancelar" at bounding box center [808, 582] width 73 height 27
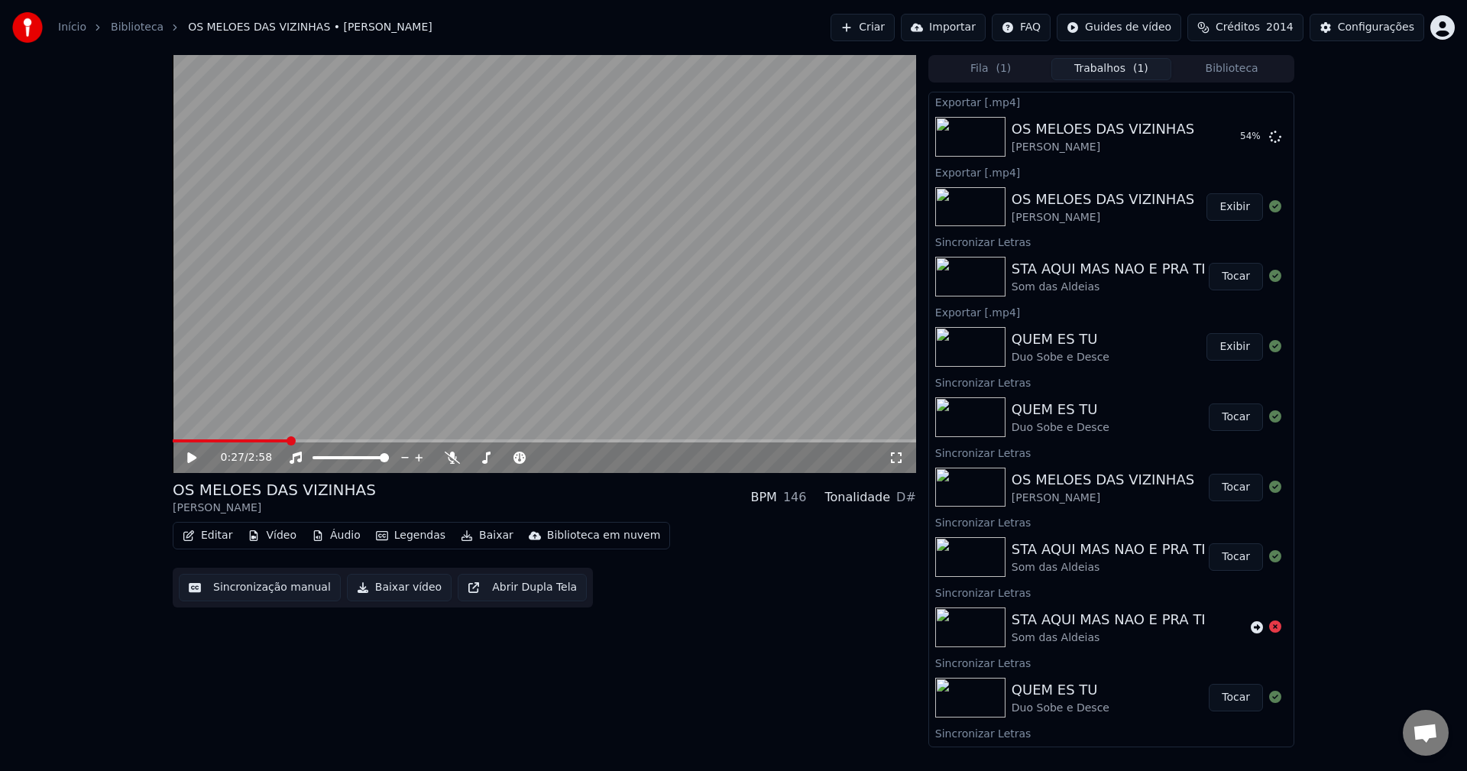
click at [1099, 211] on button "Exibir" at bounding box center [1234, 206] width 57 height 27
click at [1099, 68] on button "Biblioteca" at bounding box center [1231, 69] width 121 height 22
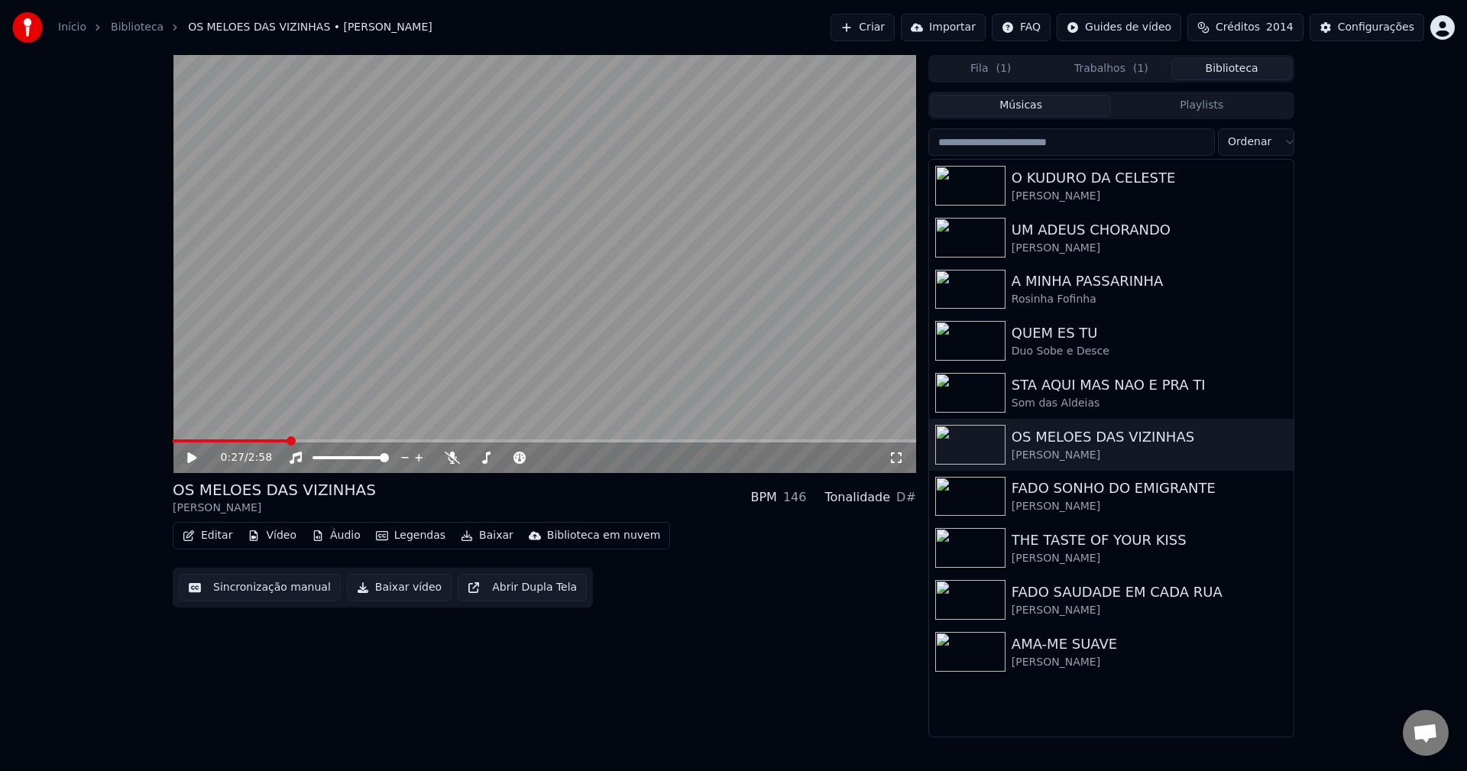
click at [1099, 143] on input "search" at bounding box center [1071, 141] width 286 height 27
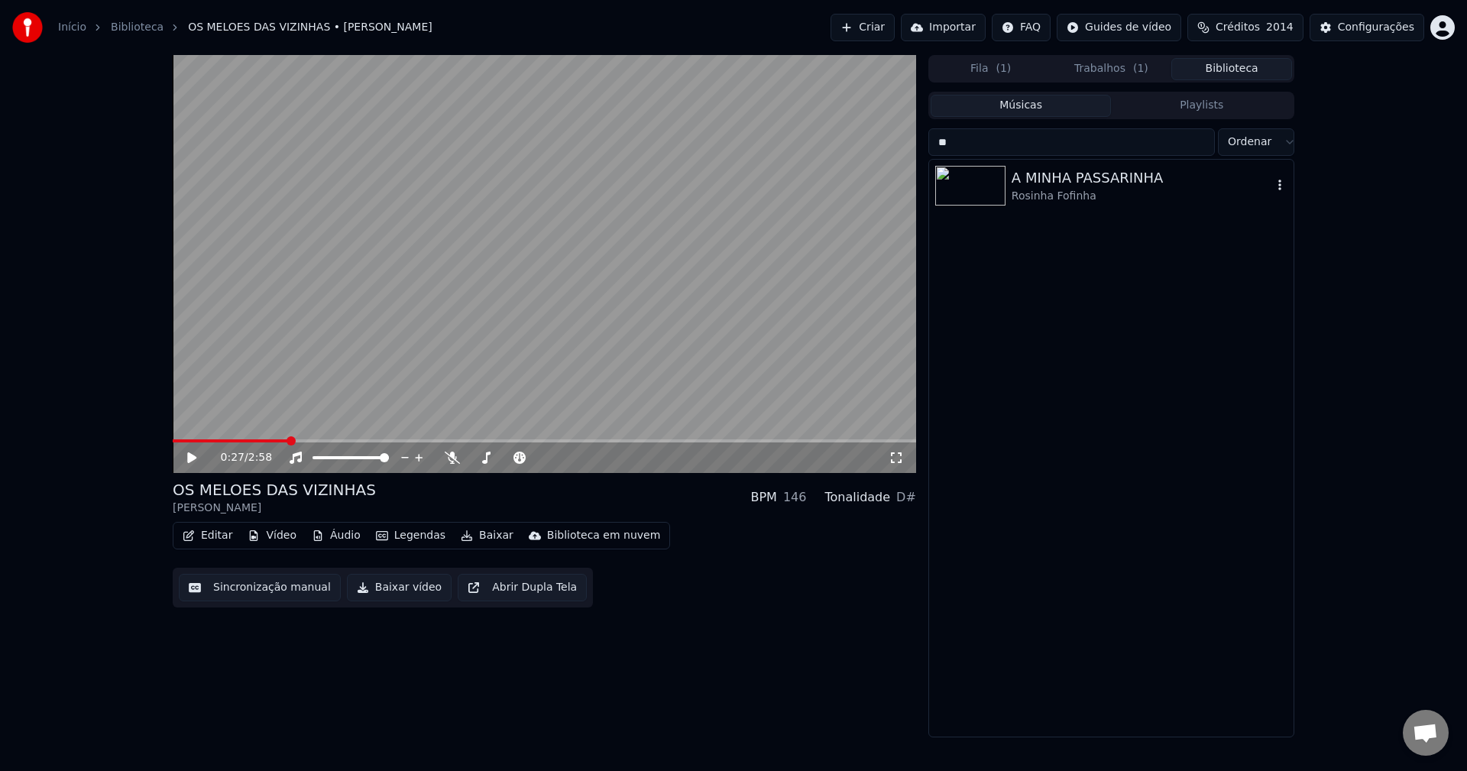
type input "**"
click at [1098, 167] on div "A MINHA PASSARINHA" at bounding box center [1141, 177] width 260 height 21
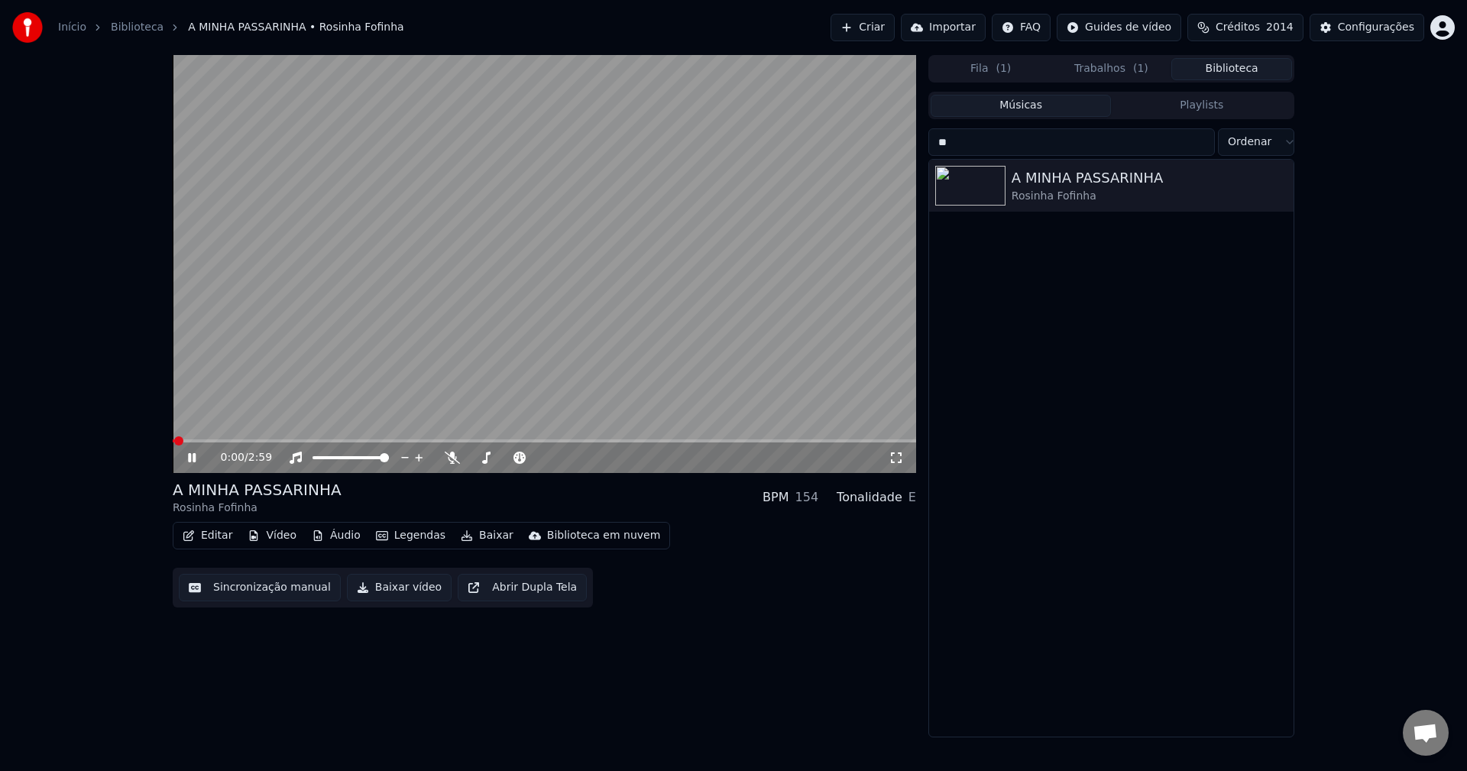
click at [406, 530] on button "Legendas" at bounding box center [411, 535] width 82 height 21
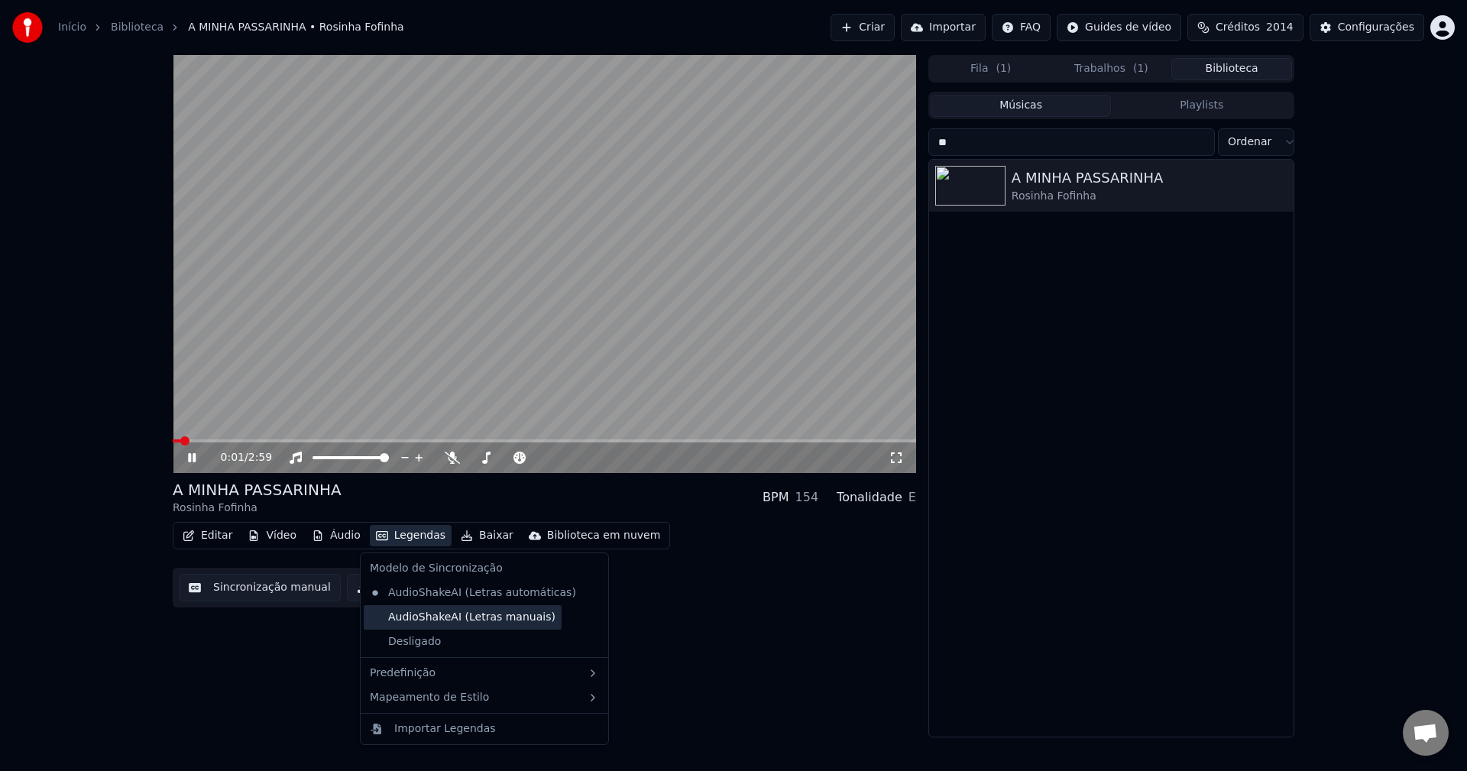
click at [448, 614] on div "AudioShakeAI (Letras manuais)" at bounding box center [463, 617] width 198 height 24
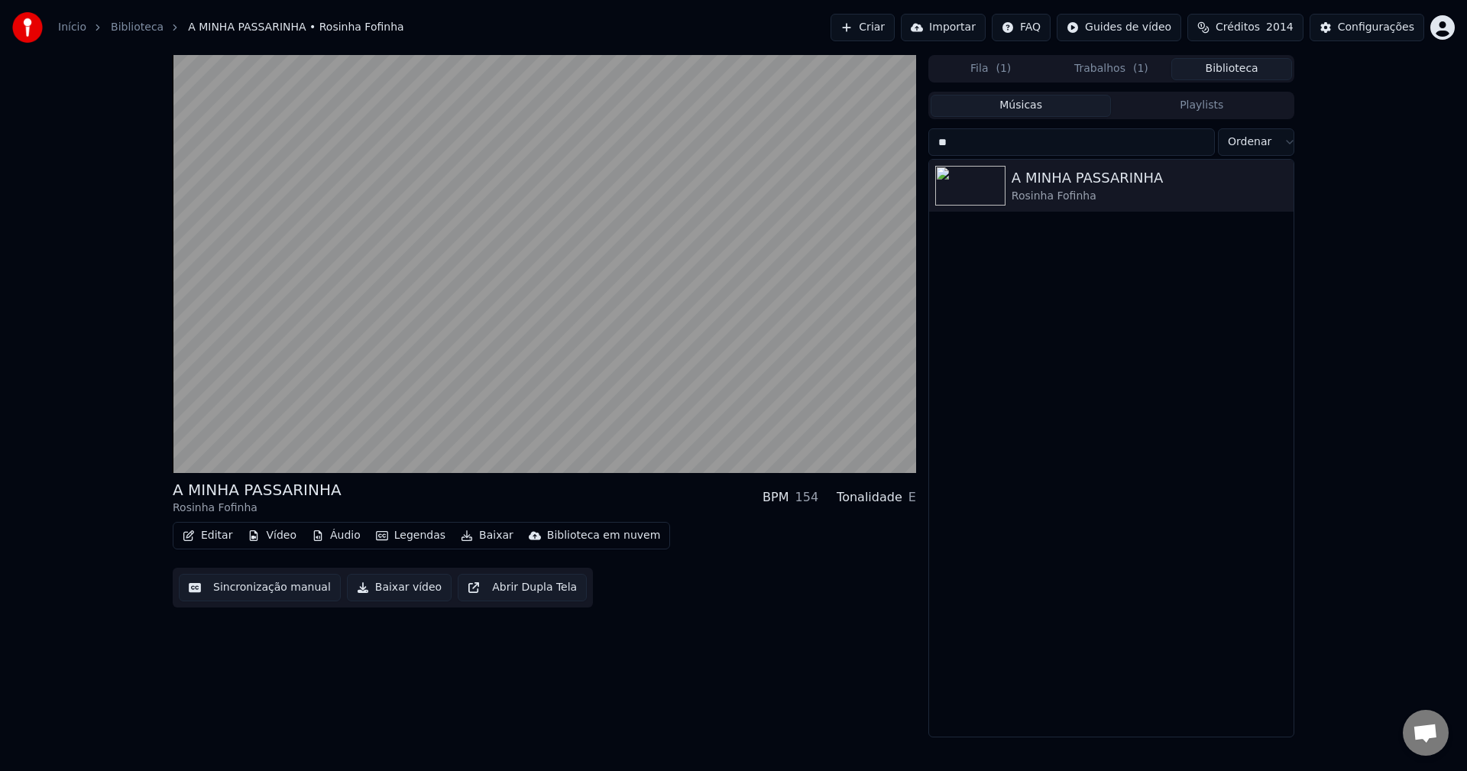
click at [373, 587] on button "Baixar vídeo" at bounding box center [399, 587] width 105 height 27
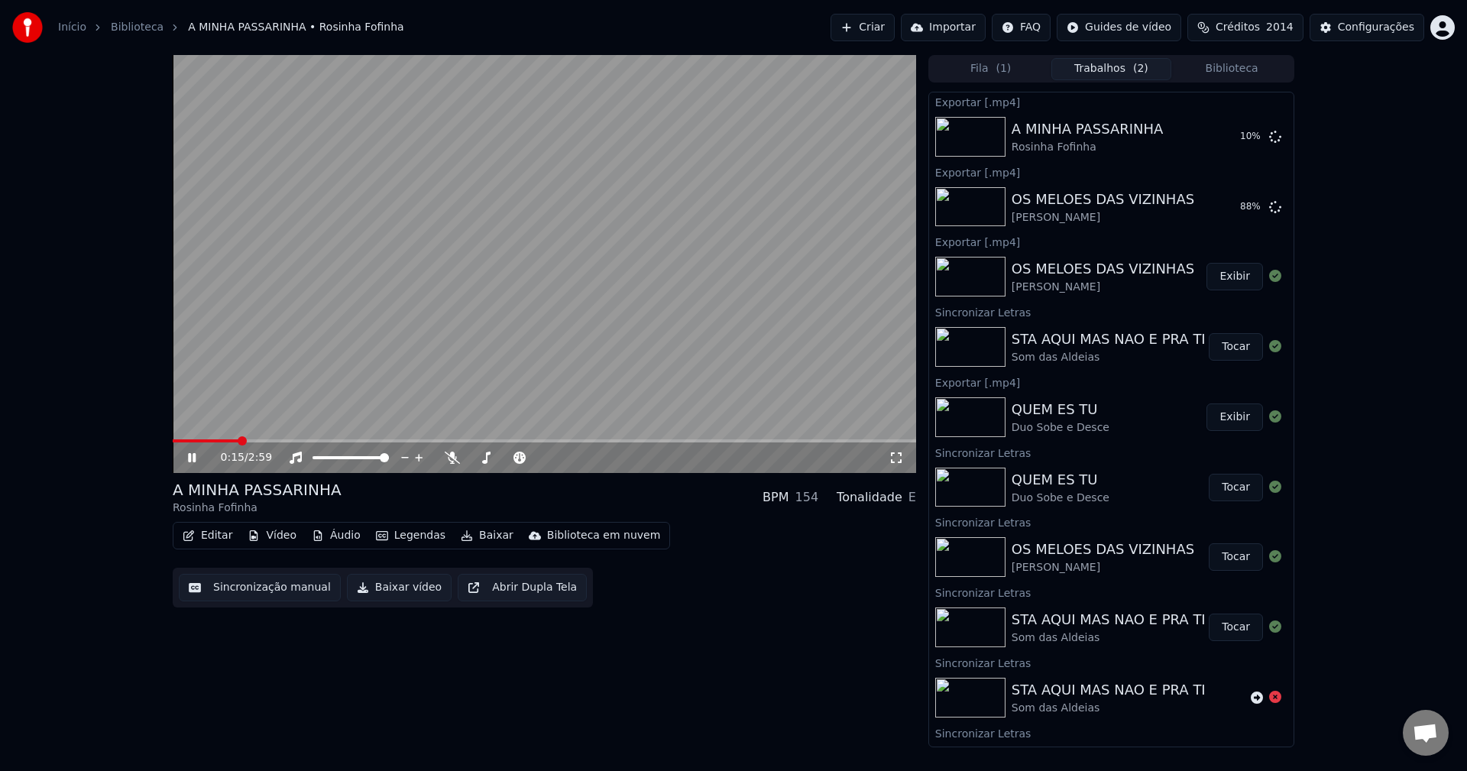
click at [1099, 73] on button "Biblioteca" at bounding box center [1231, 69] width 121 height 22
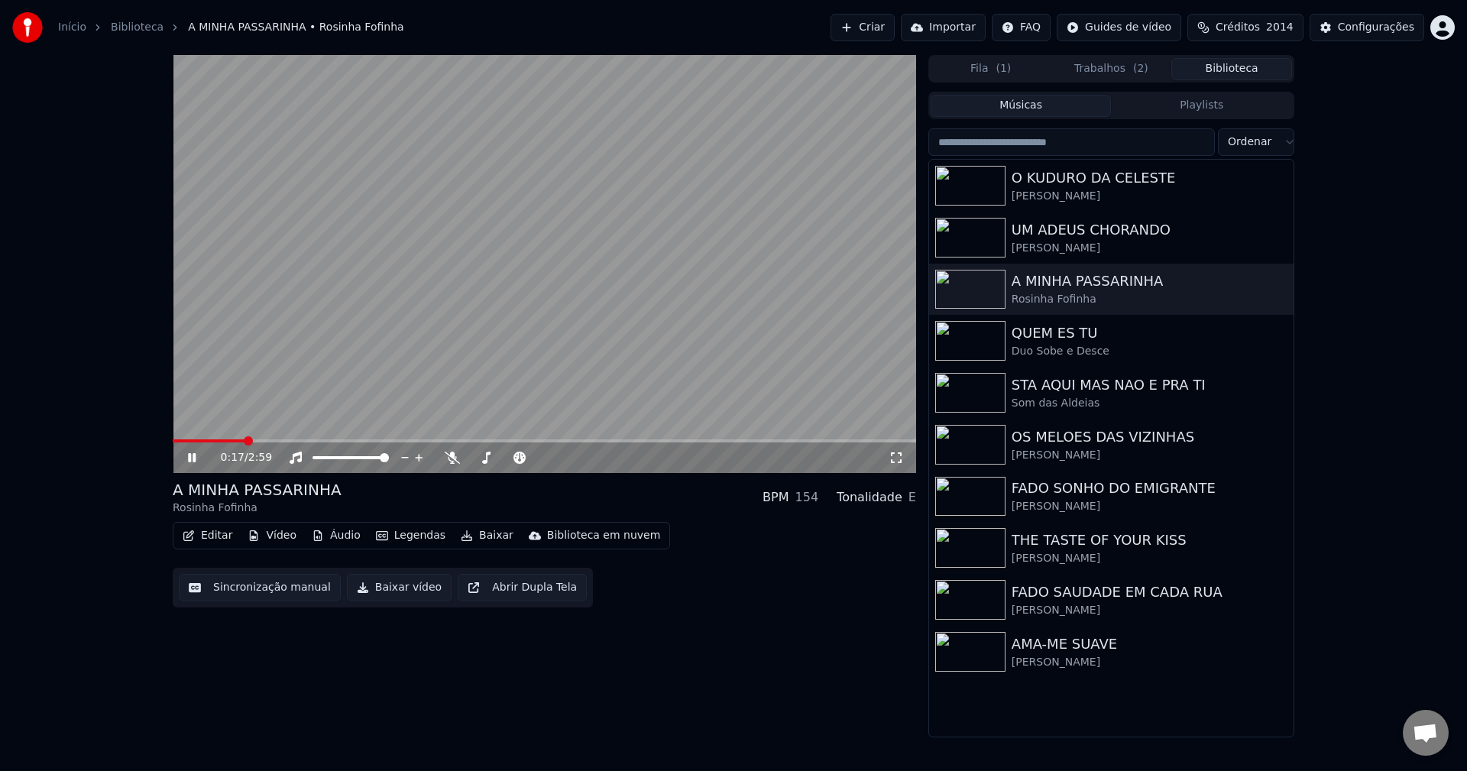
click at [1099, 147] on input "search" at bounding box center [1071, 141] width 286 height 27
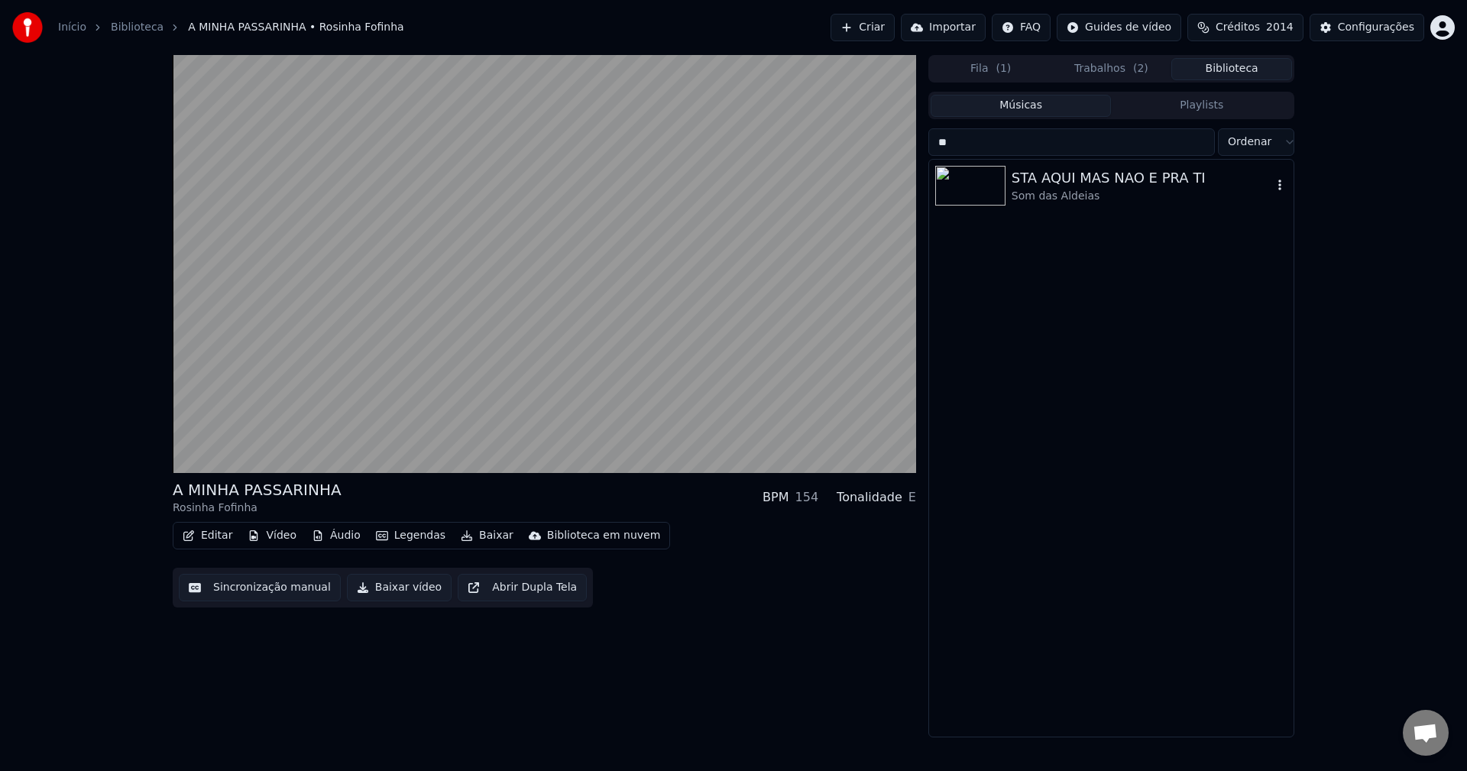
type input "**"
click at [1099, 189] on div "Som das Aldeias" at bounding box center [1141, 196] width 260 height 15
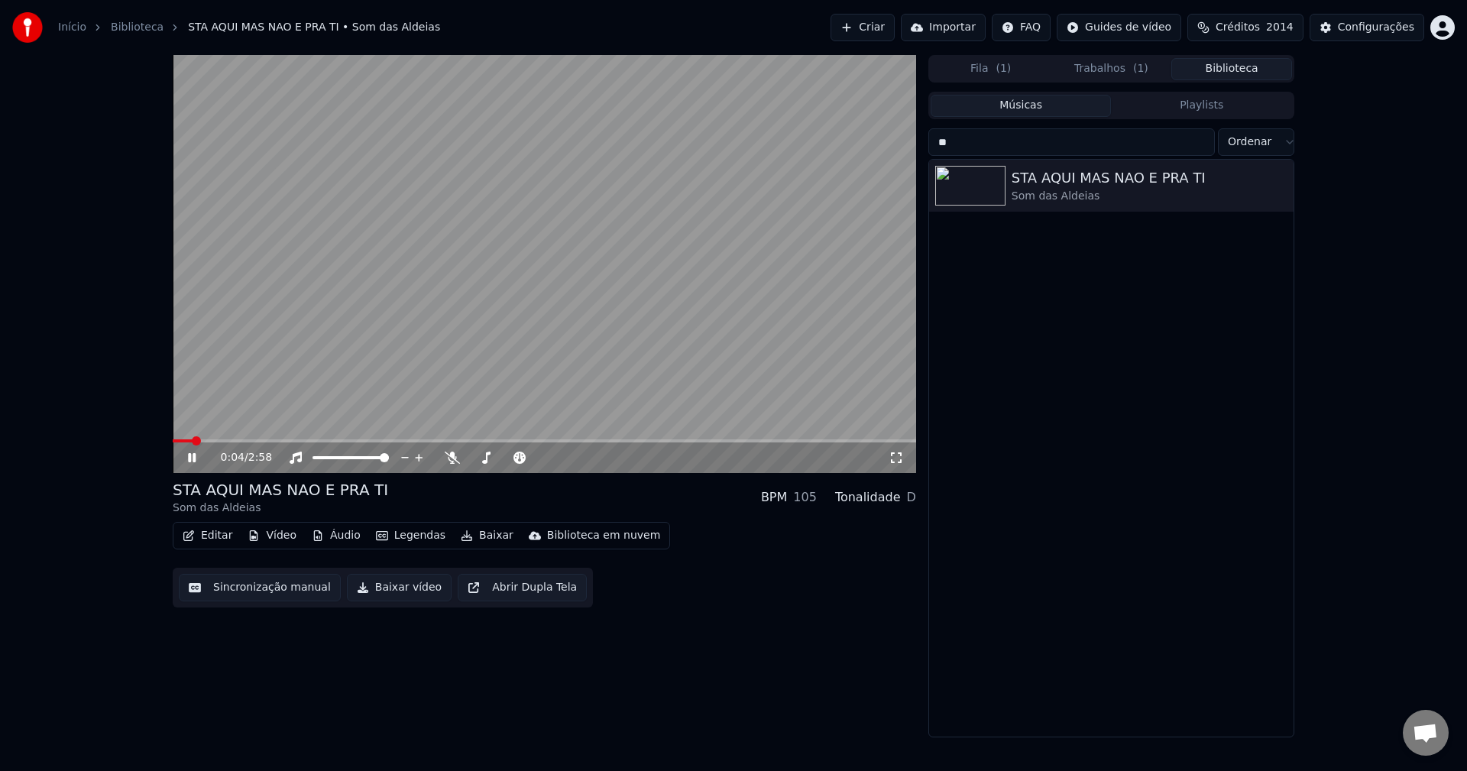
drag, startPoint x: 398, startPoint y: 588, endPoint x: 387, endPoint y: 238, distance: 350.7
click at [387, 238] on div "0:04 / 2:58 STA AQUI MAS NAO E PRA TI Som das Aldeias BPM 105 Tonalidade D Edit…" at bounding box center [544, 396] width 743 height 682
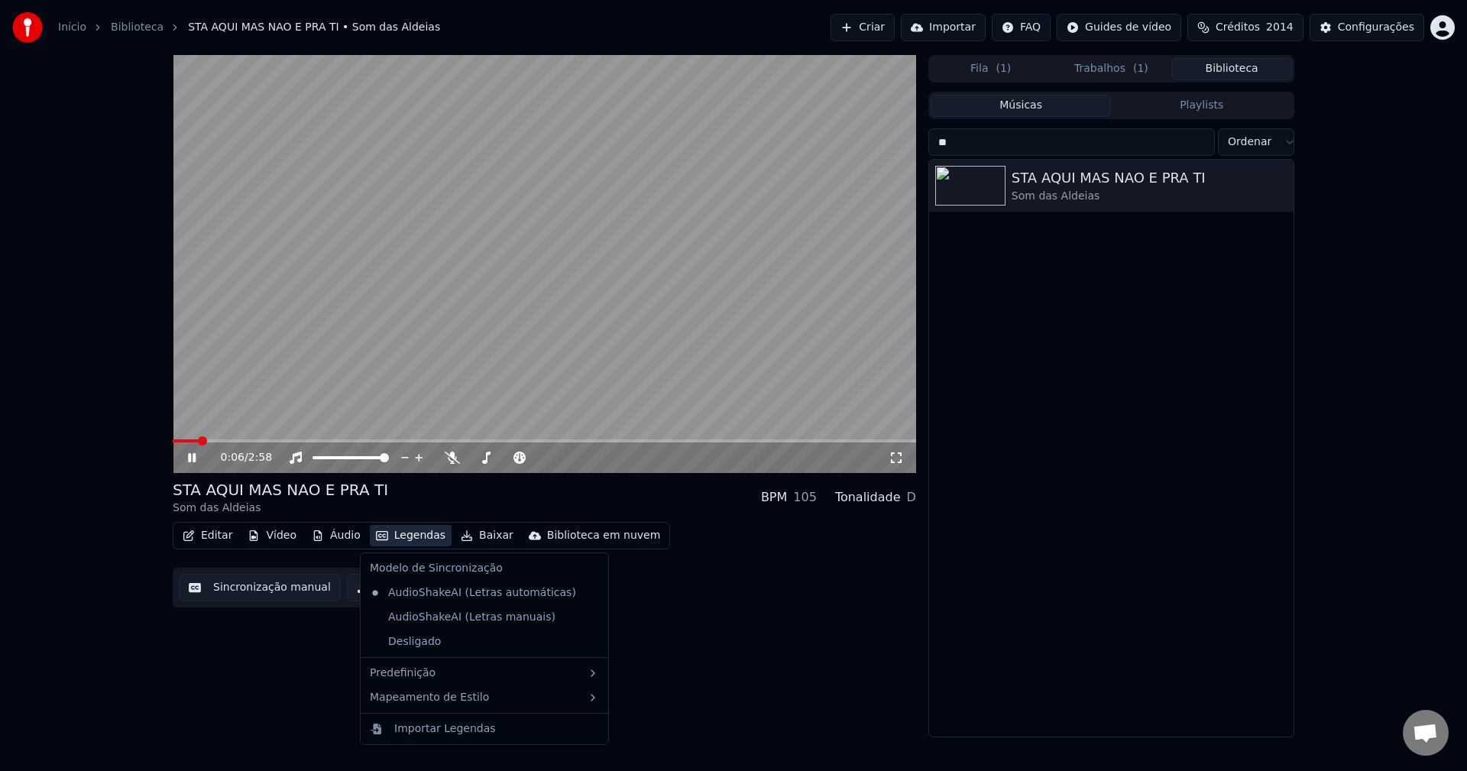
click at [414, 530] on div "Editar Vídeo Áudio Legendas Baixar Biblioteca em nuvem" at bounding box center [421, 535] width 497 height 27
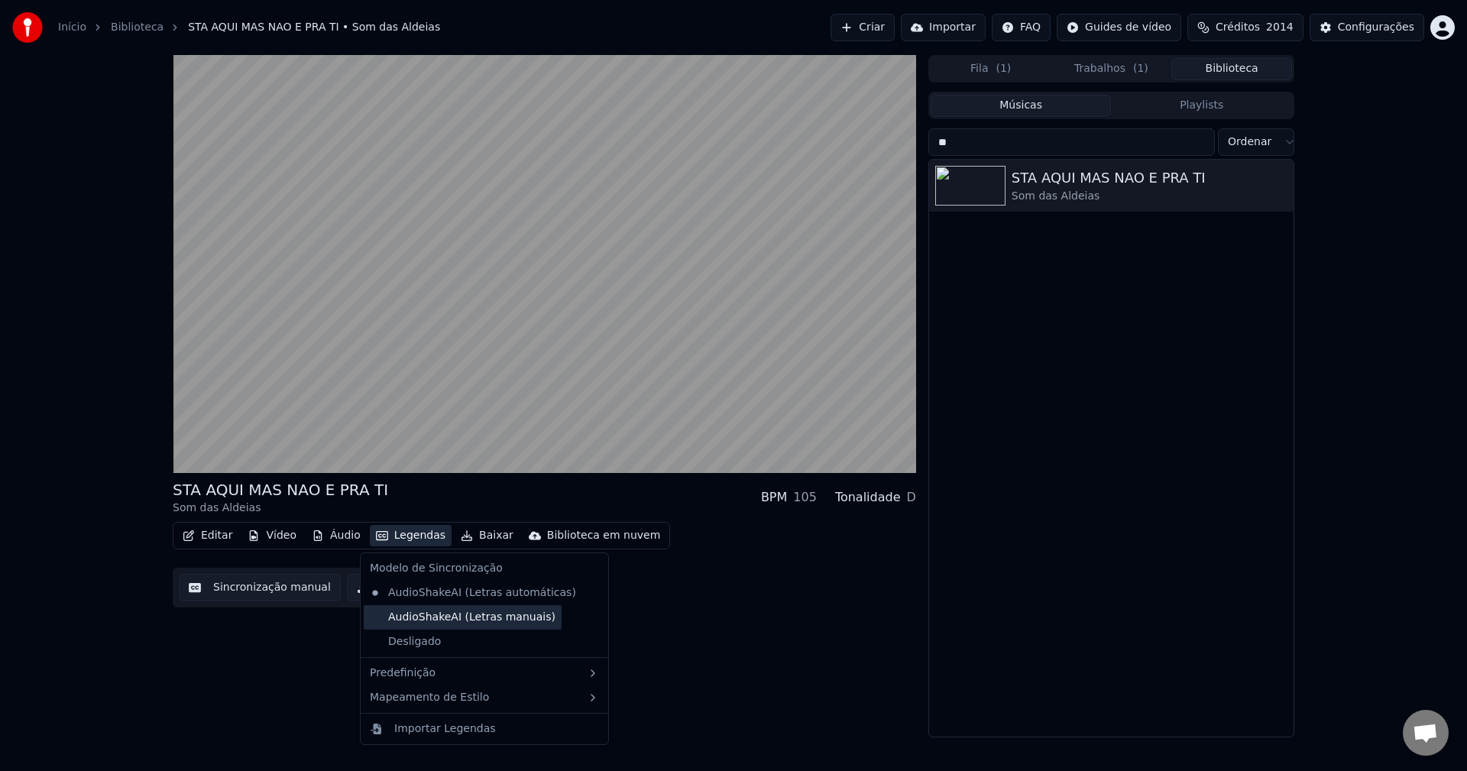
click at [464, 622] on div "AudioShakeAI (Letras manuais)" at bounding box center [463, 617] width 198 height 24
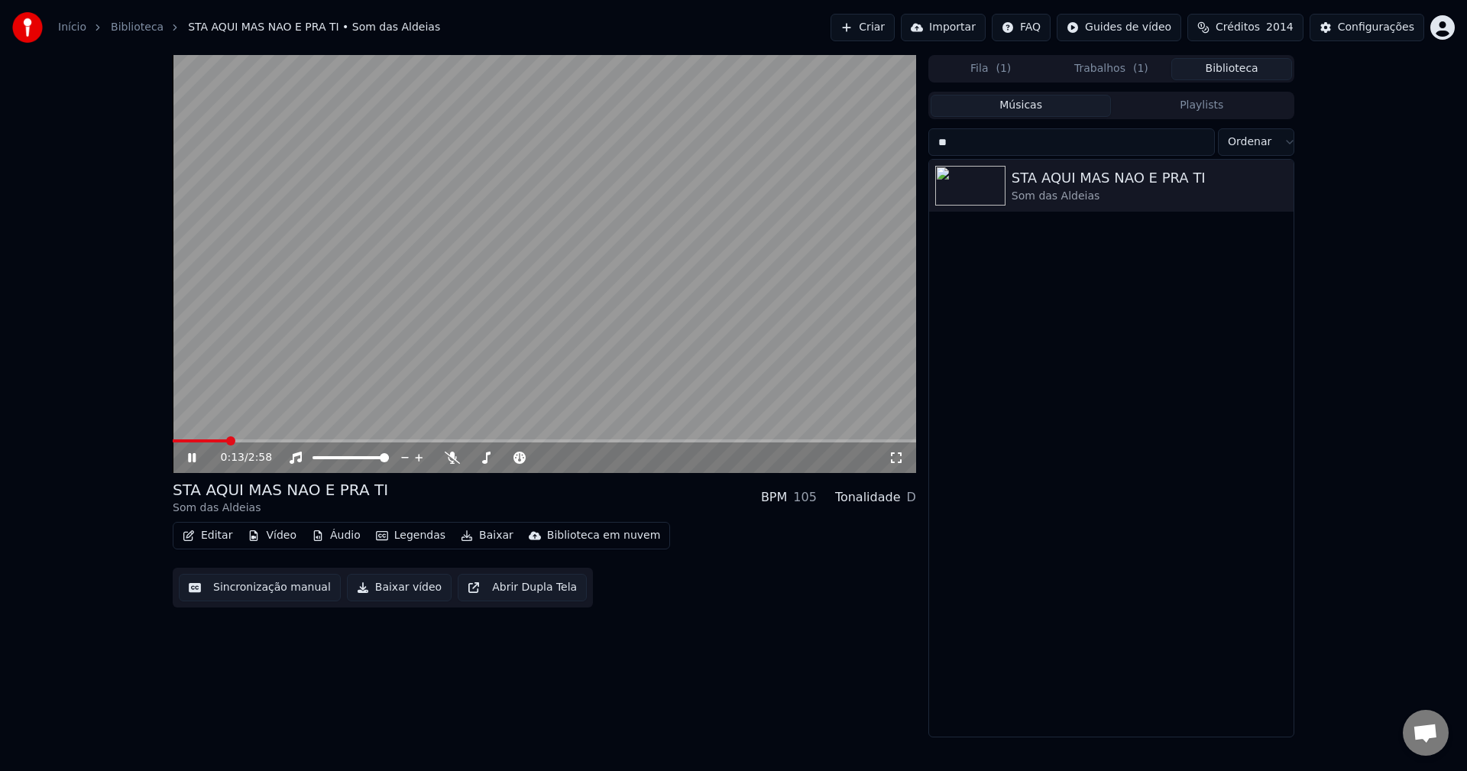
click at [1098, 63] on button "Trabalhos ( 1 )" at bounding box center [1111, 69] width 121 height 22
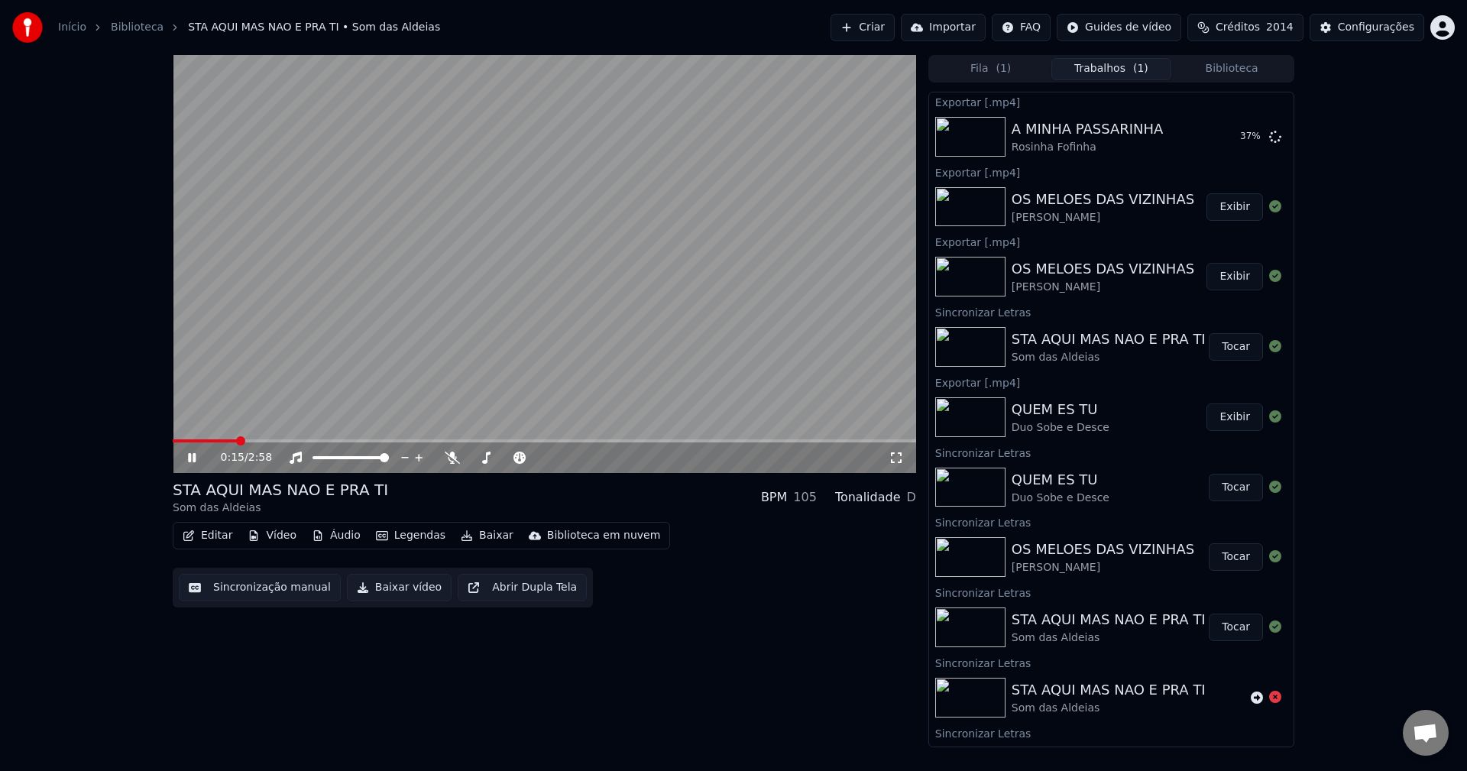
click at [1099, 347] on button "Tocar" at bounding box center [1235, 346] width 54 height 27
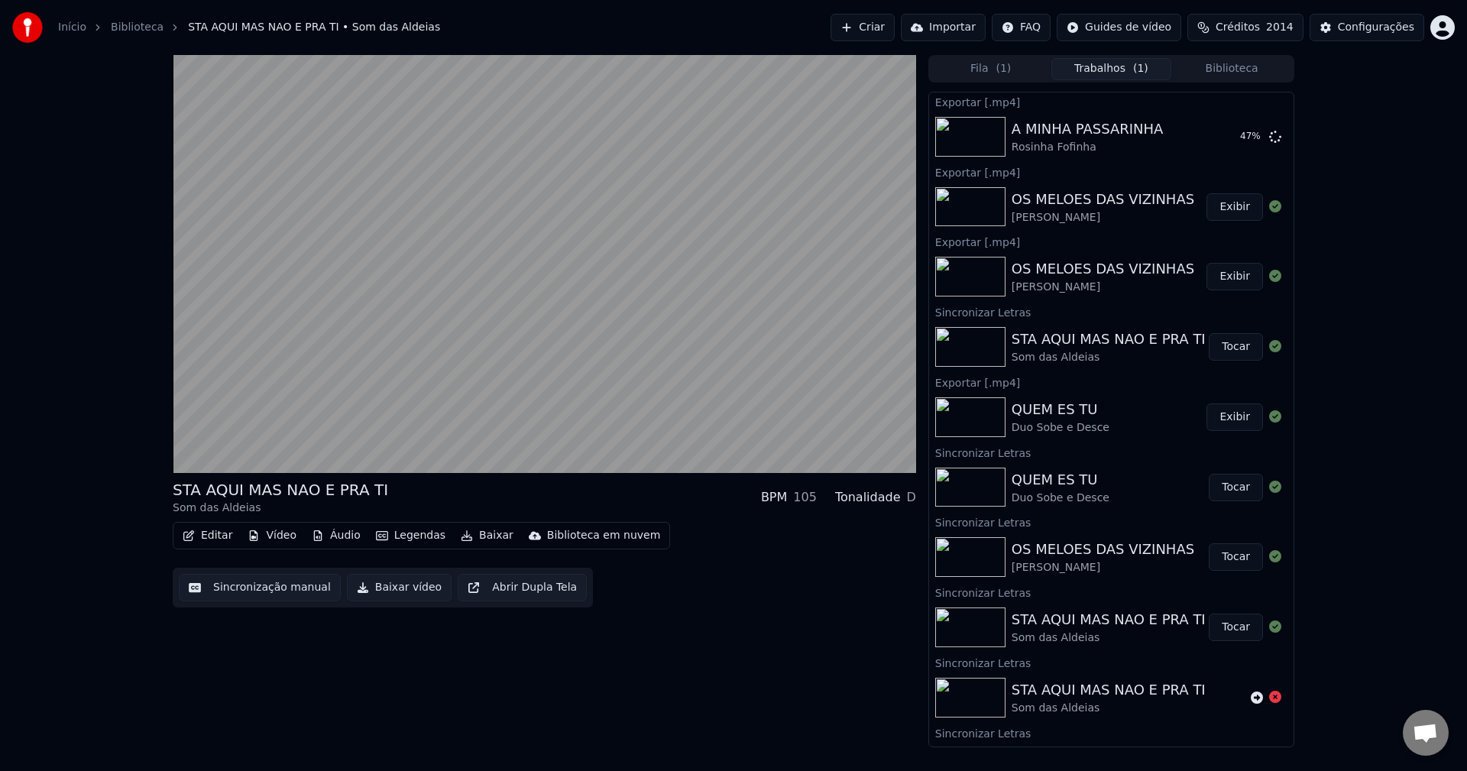
click at [380, 587] on button "Baixar vídeo" at bounding box center [399, 587] width 105 height 27
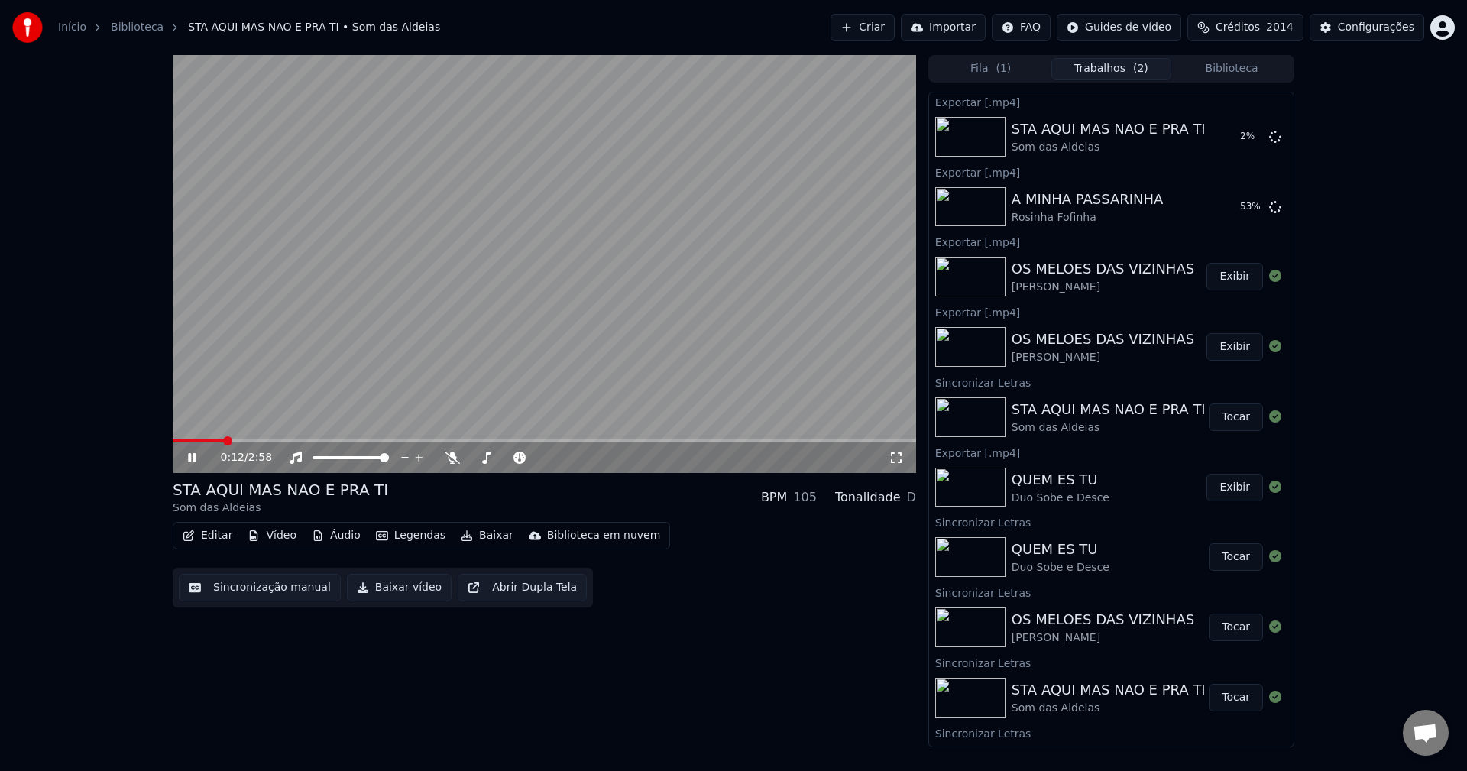
click at [1099, 66] on button "Biblioteca" at bounding box center [1231, 69] width 121 height 22
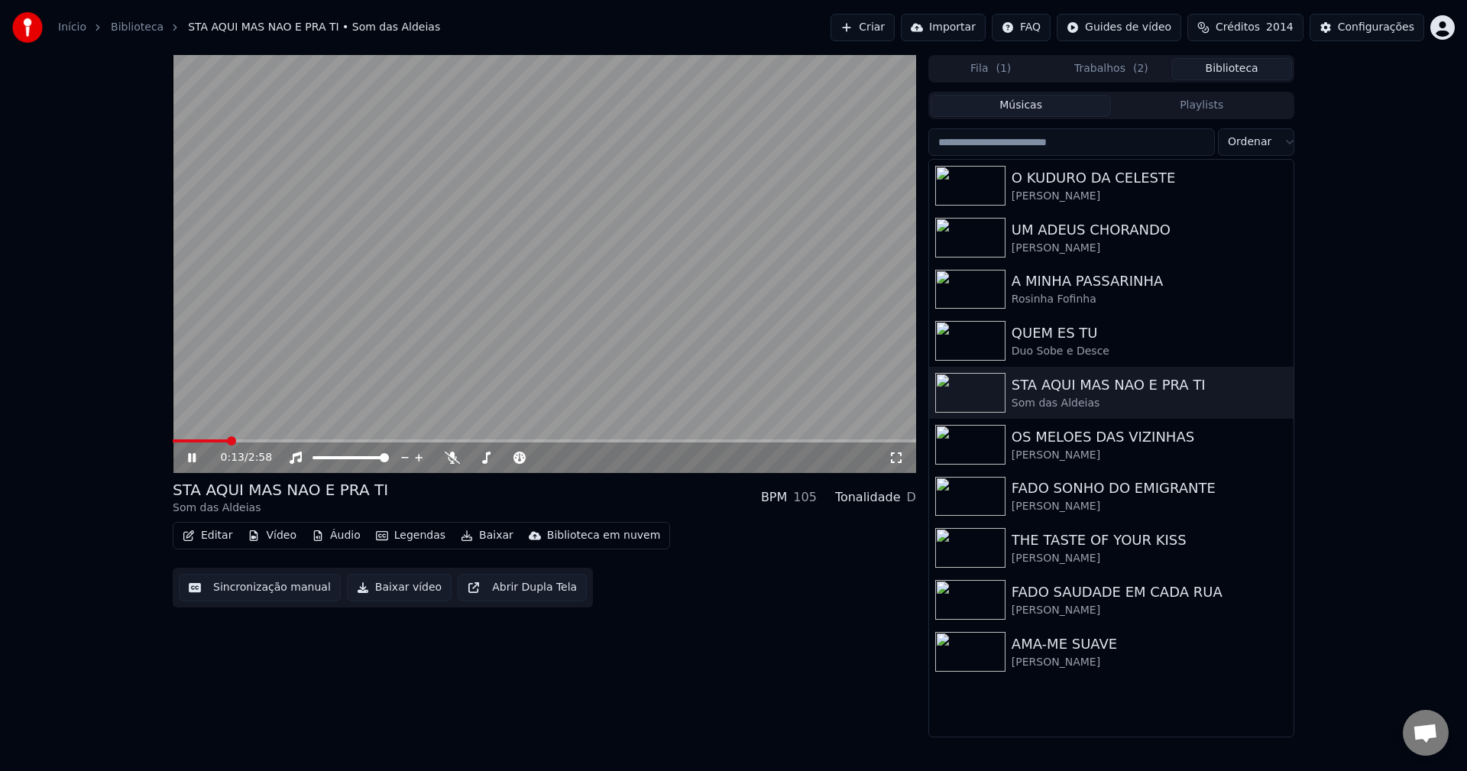
click at [1099, 150] on input "search" at bounding box center [1071, 141] width 286 height 27
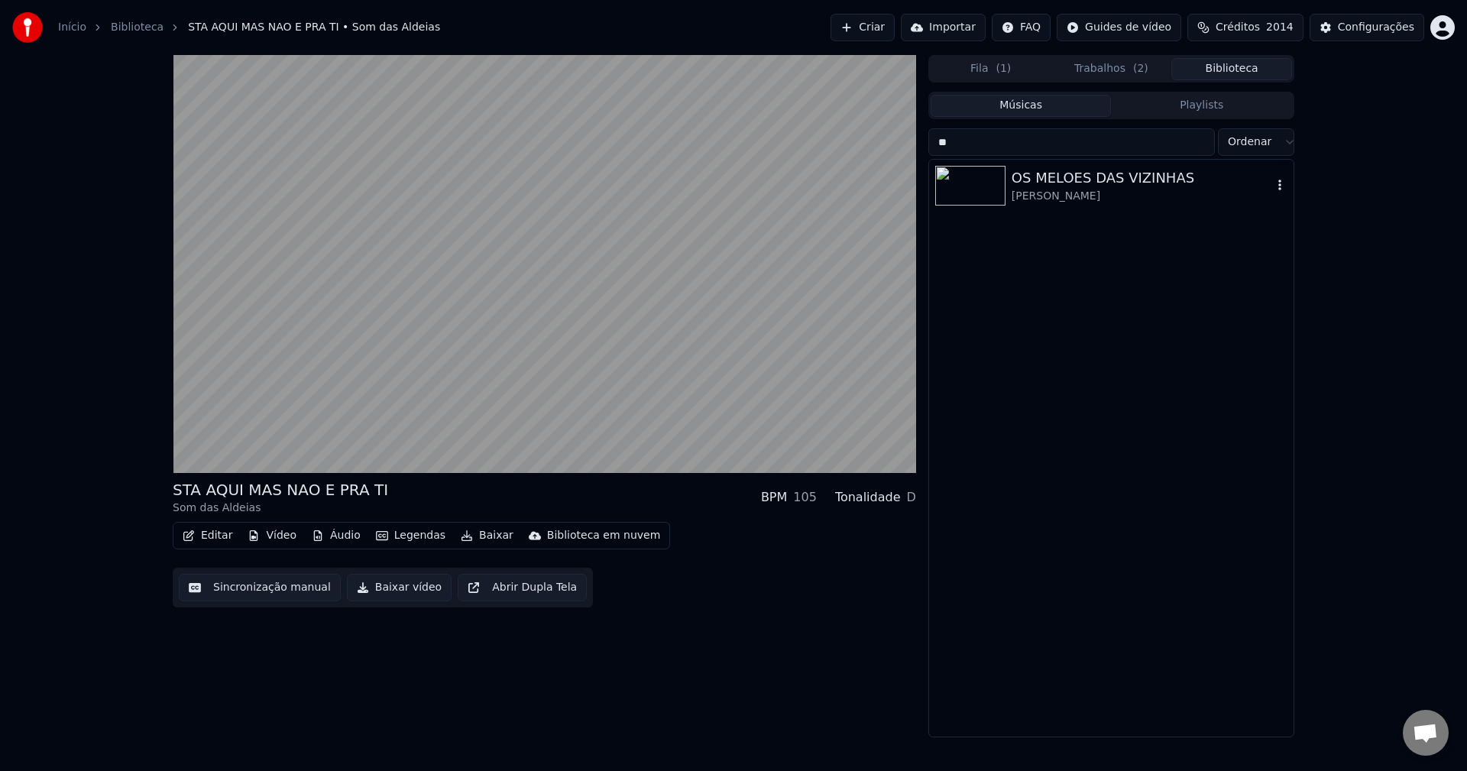
type input "**"
click at [1099, 205] on div "OS MELOES DAS VIZINHAS Nando Malandro" at bounding box center [1111, 186] width 364 height 52
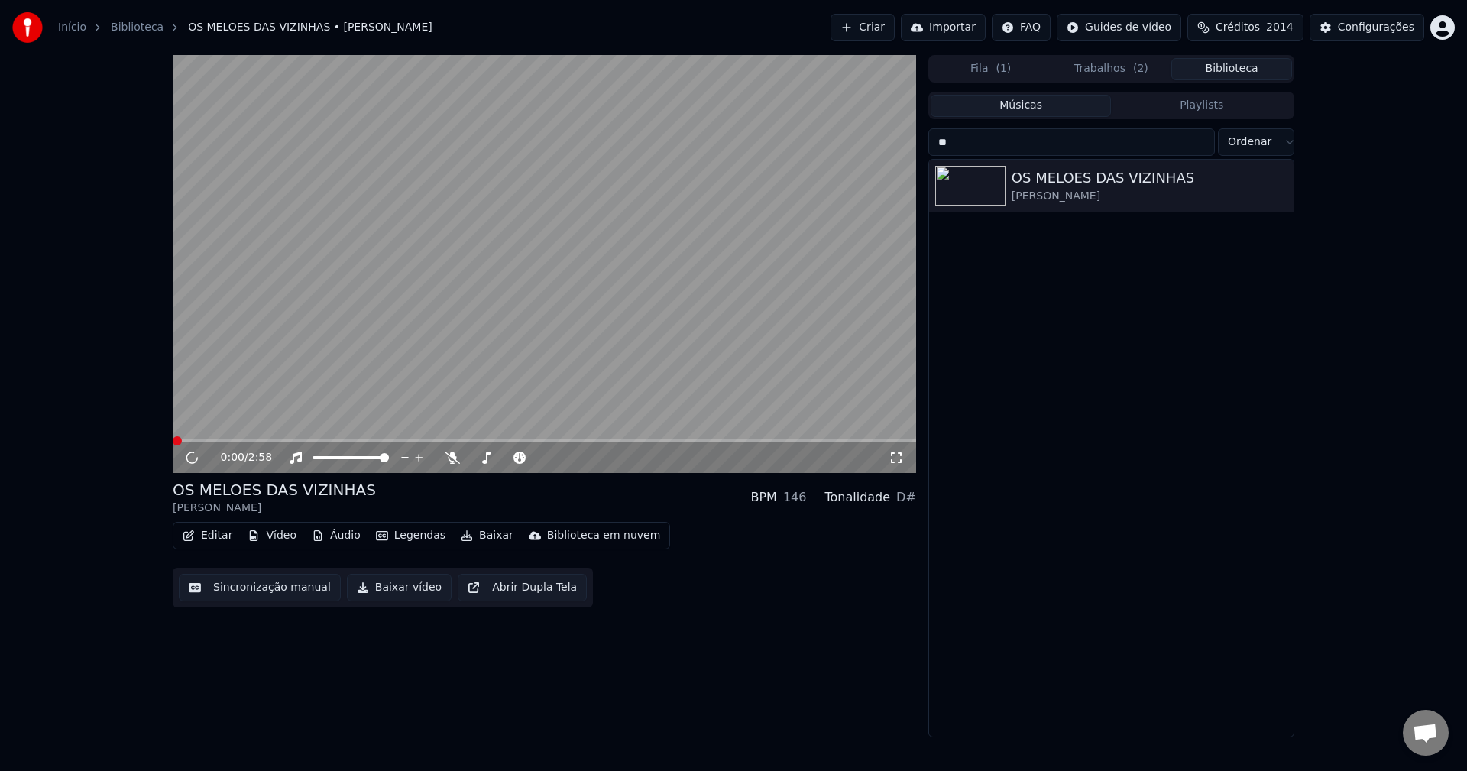
click at [1099, 66] on button "Trabalhos ( 2 )" at bounding box center [1111, 69] width 121 height 22
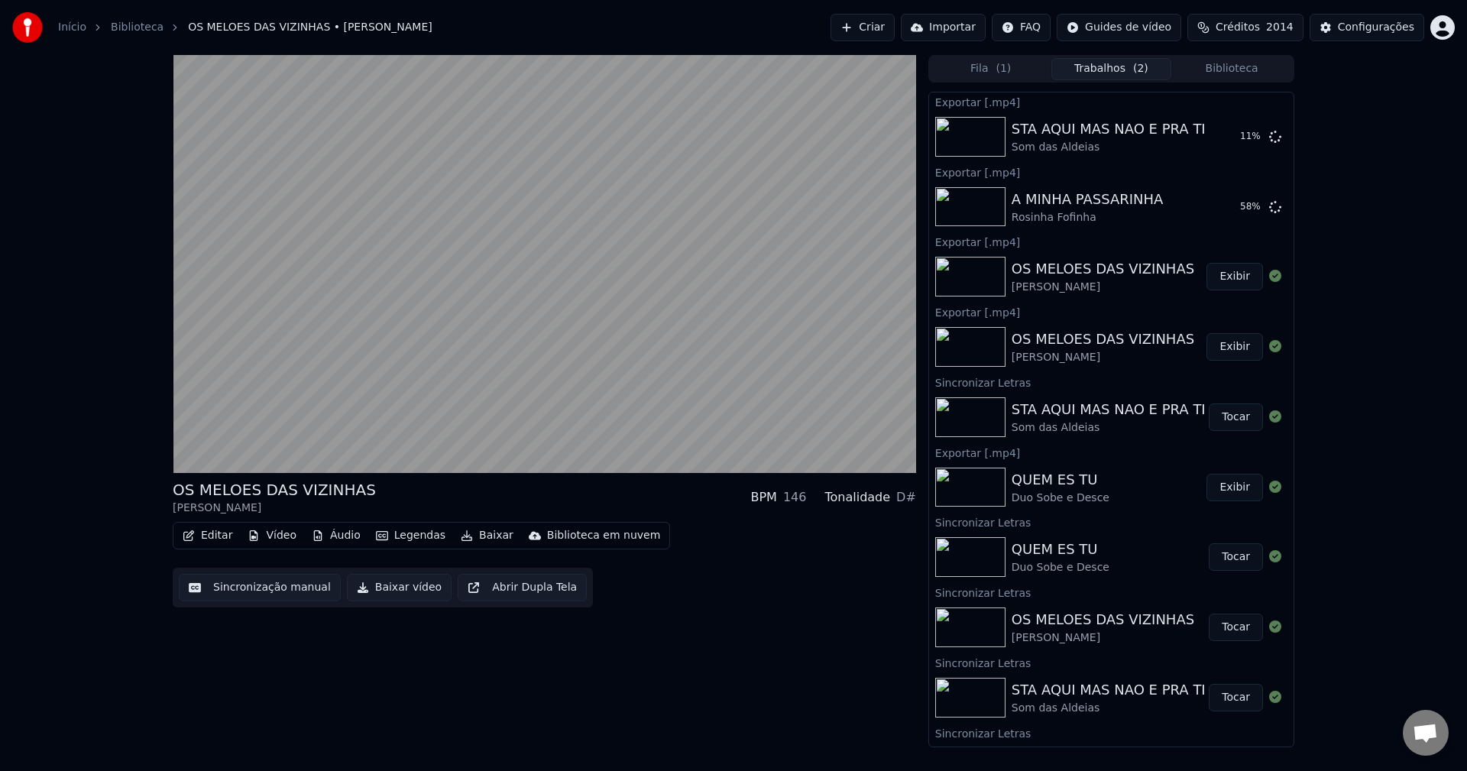
click at [1099, 277] on button "Exibir" at bounding box center [1234, 276] width 57 height 27
click at [1099, 66] on button "Biblioteca" at bounding box center [1231, 69] width 121 height 22
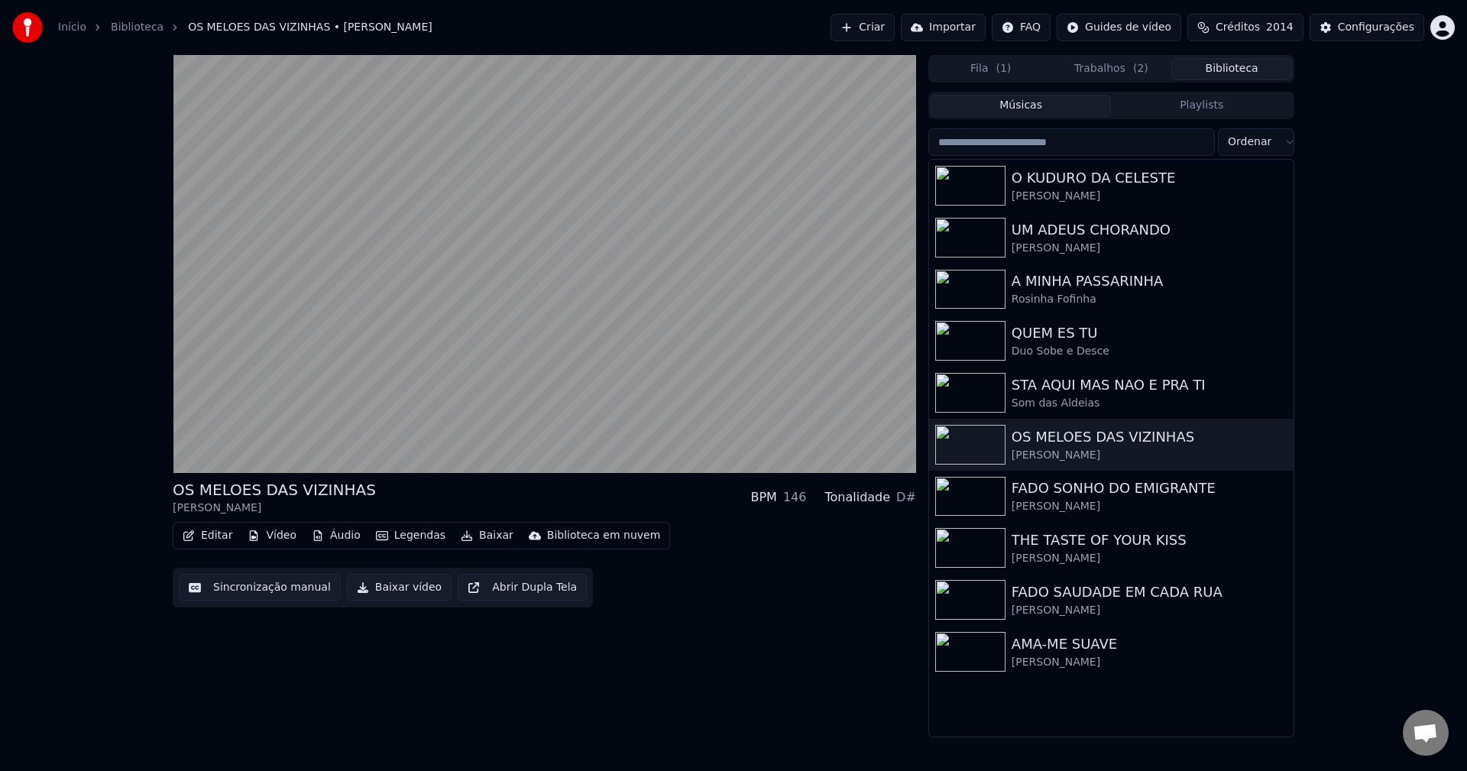
click at [1056, 141] on input "search" at bounding box center [1071, 141] width 286 height 27
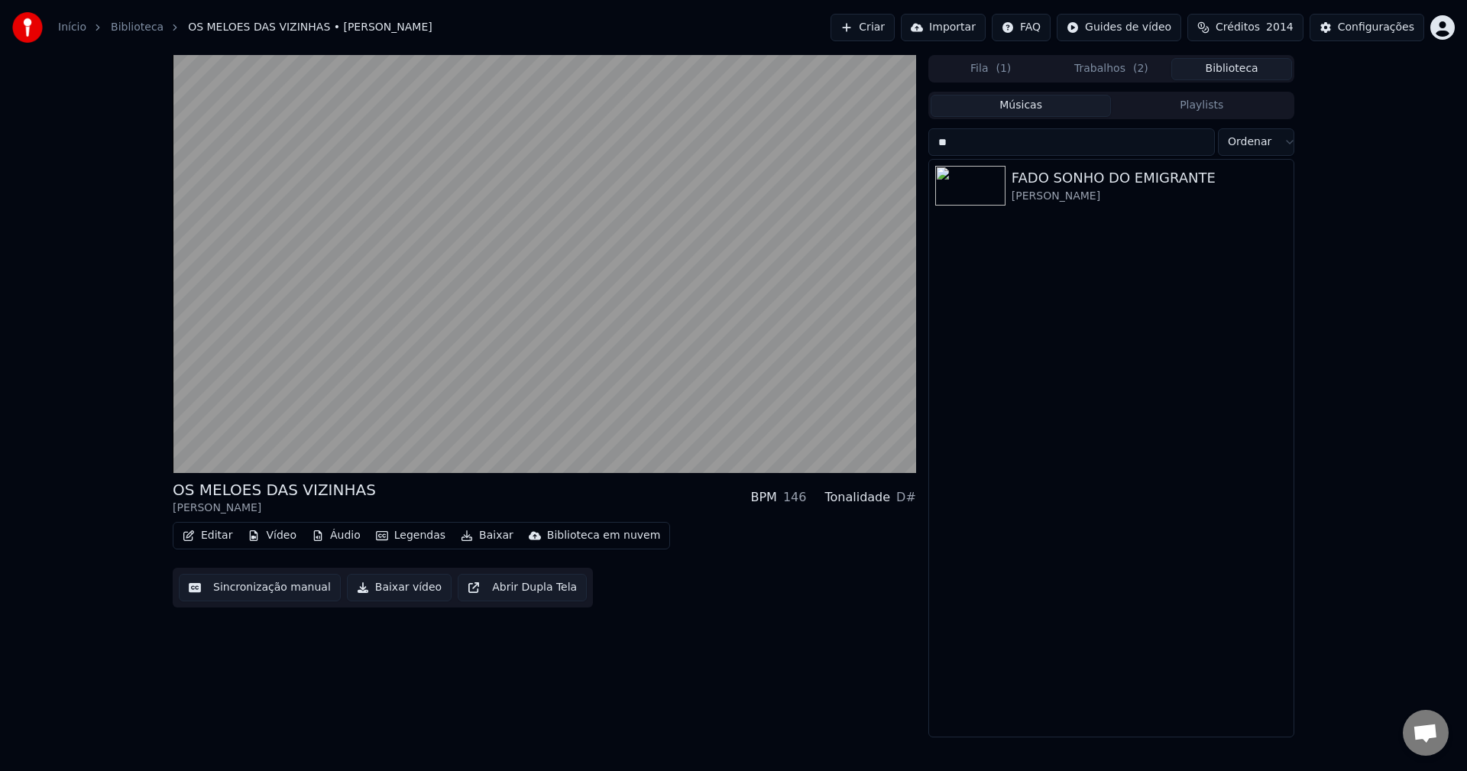
type input "**"
click at [1060, 163] on div "FADO SONHO DO EMIGRANTE Paulo Trindade" at bounding box center [1111, 186] width 364 height 52
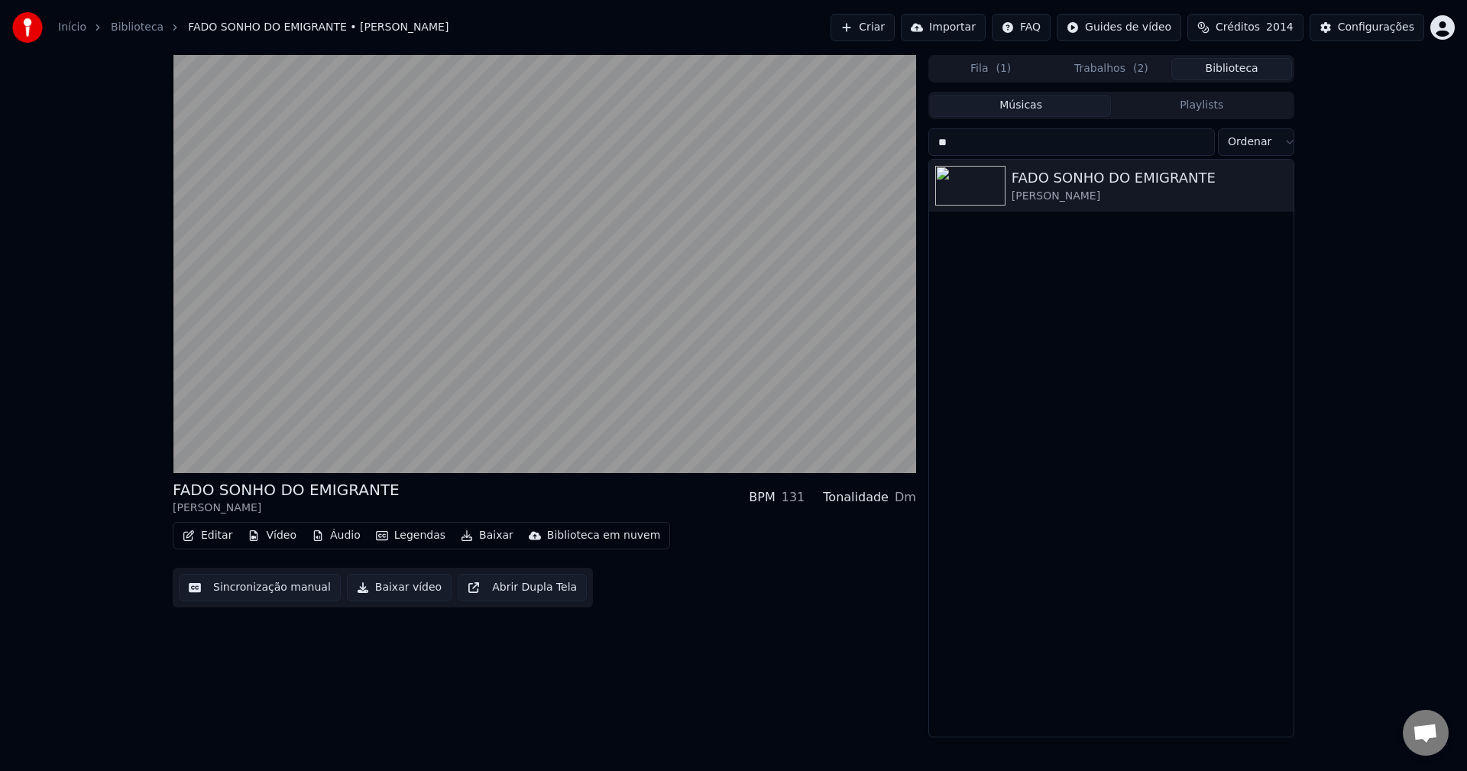
click at [240, 587] on button "Sincronização manual" at bounding box center [260, 587] width 162 height 27
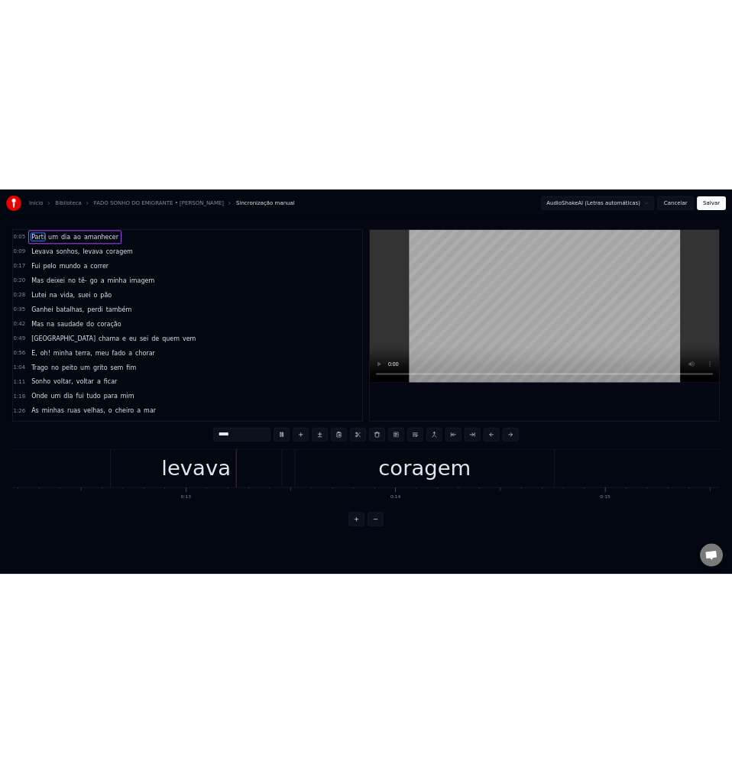
scroll to position [0, 5163]
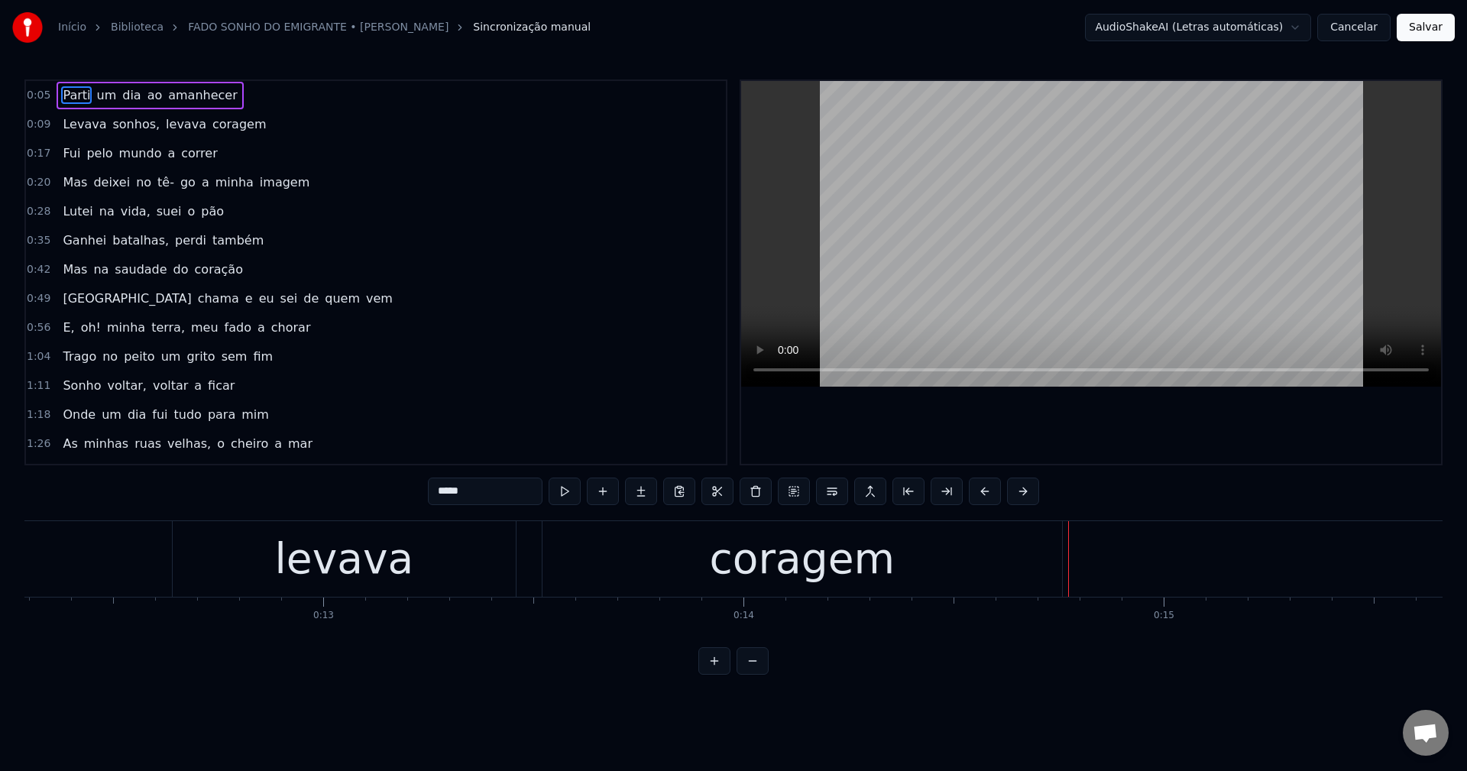
click at [1099, 31] on button "Cancelar" at bounding box center [1353, 27] width 73 height 27
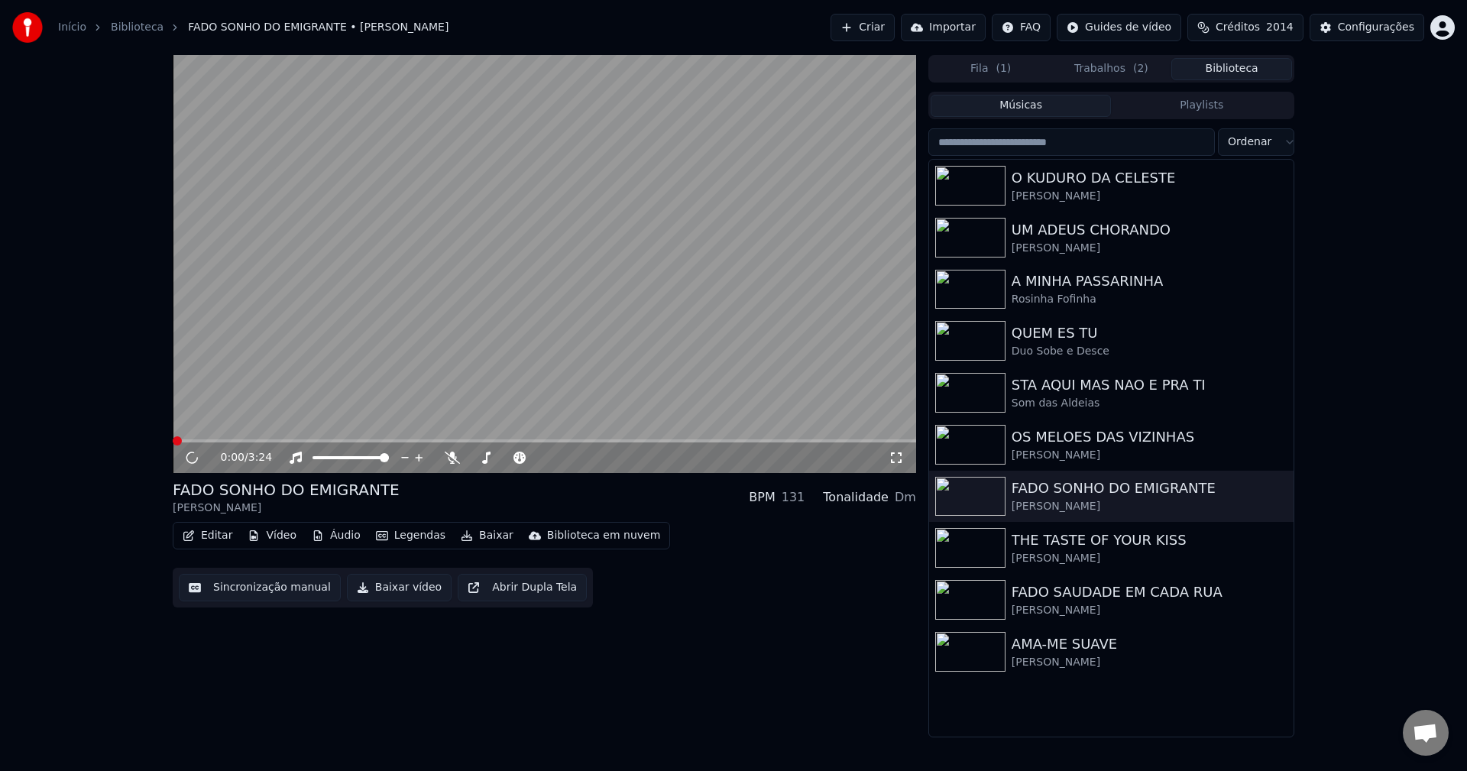
click at [383, 220] on video at bounding box center [544, 264] width 743 height 418
click at [247, 260] on video at bounding box center [544, 264] width 743 height 418
click at [205, 543] on button "Editar" at bounding box center [207, 535] width 62 height 21
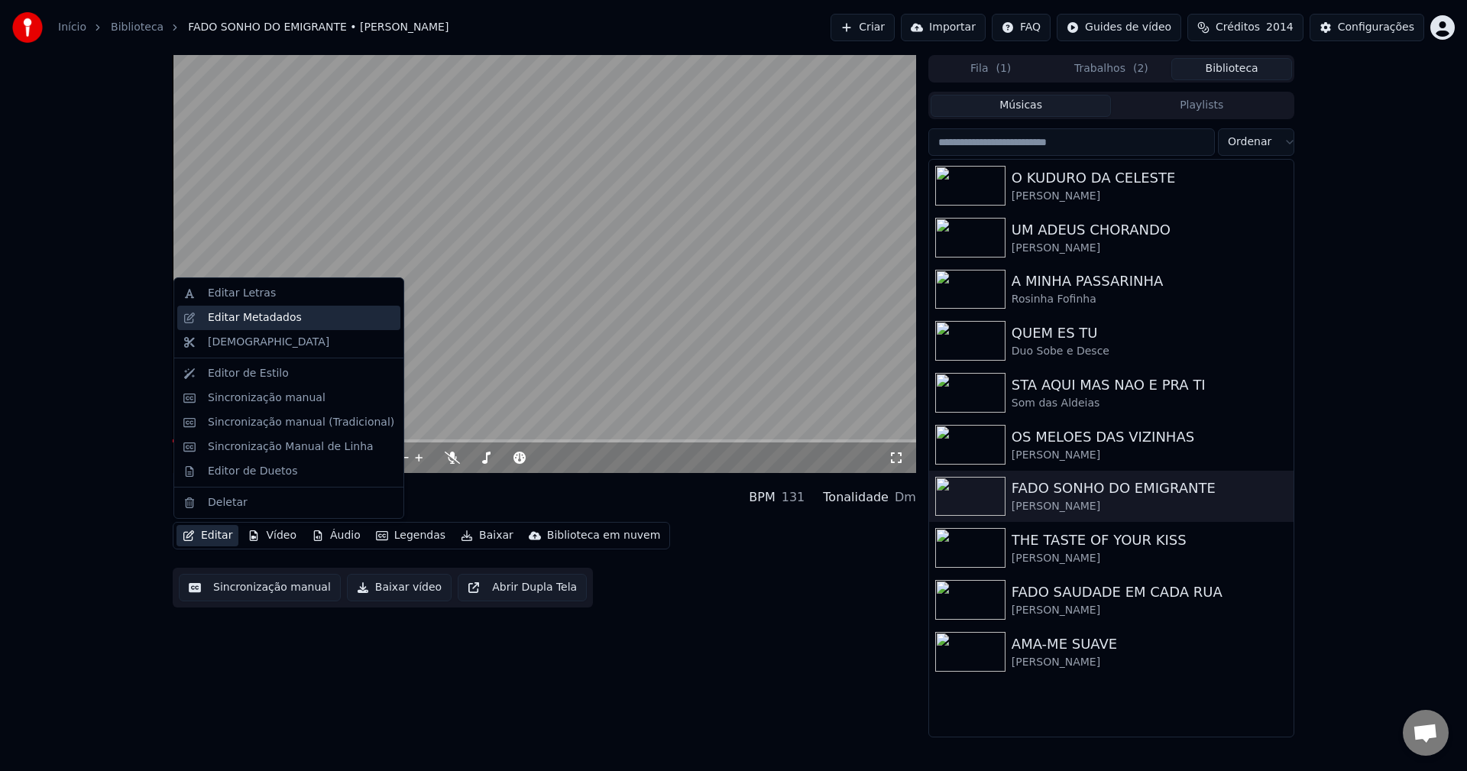
click at [246, 319] on div "Editar Metadados" at bounding box center [255, 317] width 94 height 15
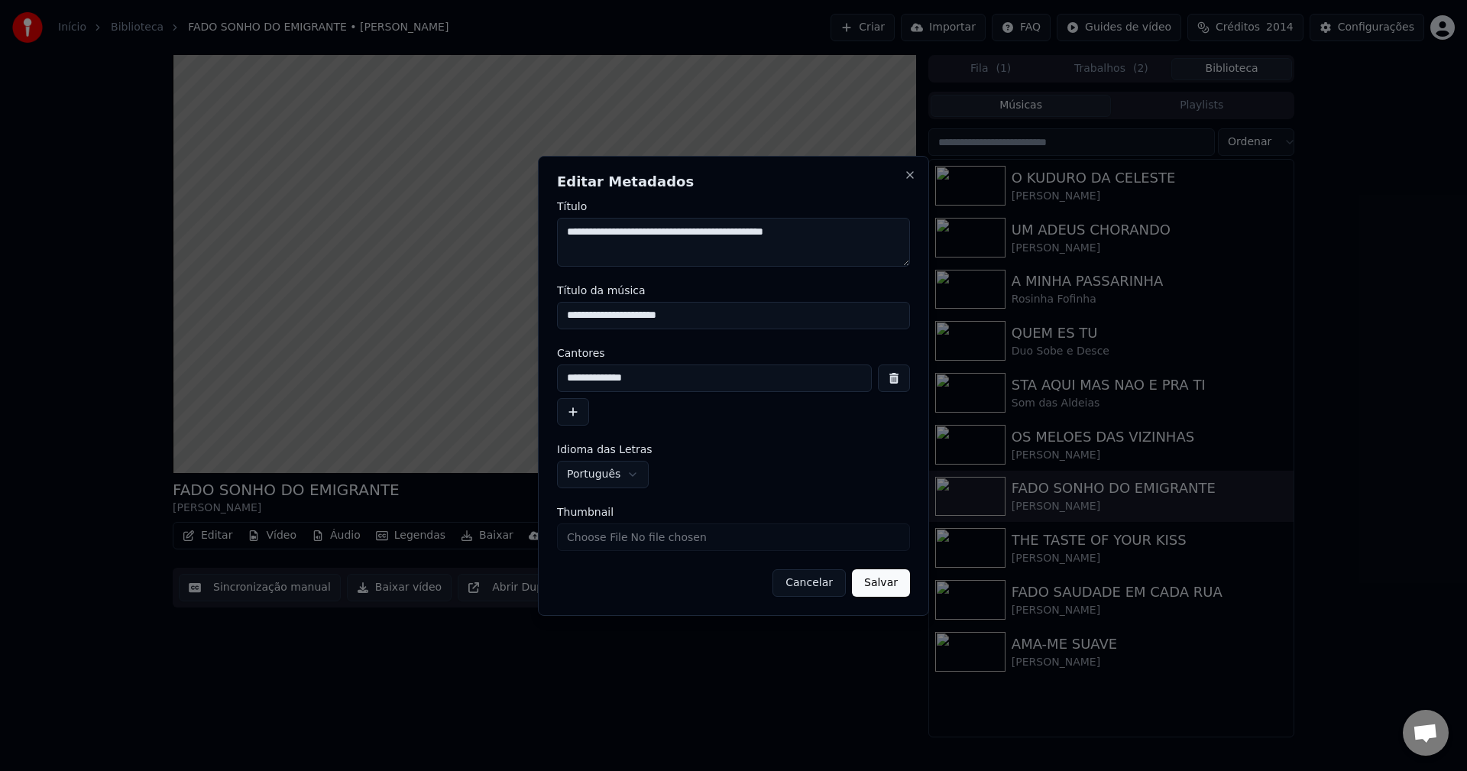
drag, startPoint x: 855, startPoint y: 225, endPoint x: 507, endPoint y: 189, distance: 349.5
click at [507, 189] on body "Início Biblioteca FADO SONHO DO EMIGRANTE • Paulo Trindade Criar Importar FAQ G…" at bounding box center [733, 385] width 1467 height 771
click at [822, 587] on button "Cancelar" at bounding box center [808, 582] width 73 height 27
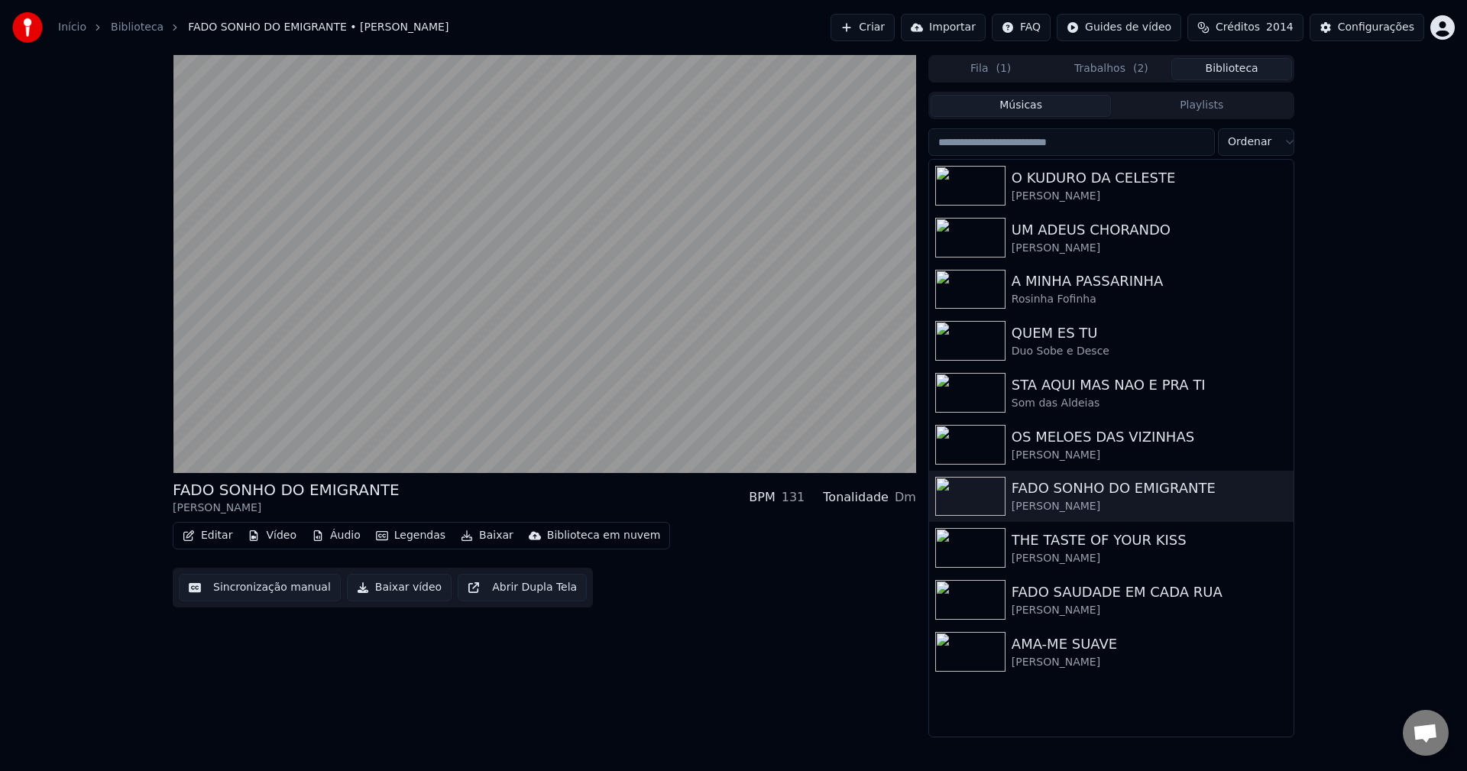
click at [228, 535] on button "Editar" at bounding box center [207, 535] width 62 height 21
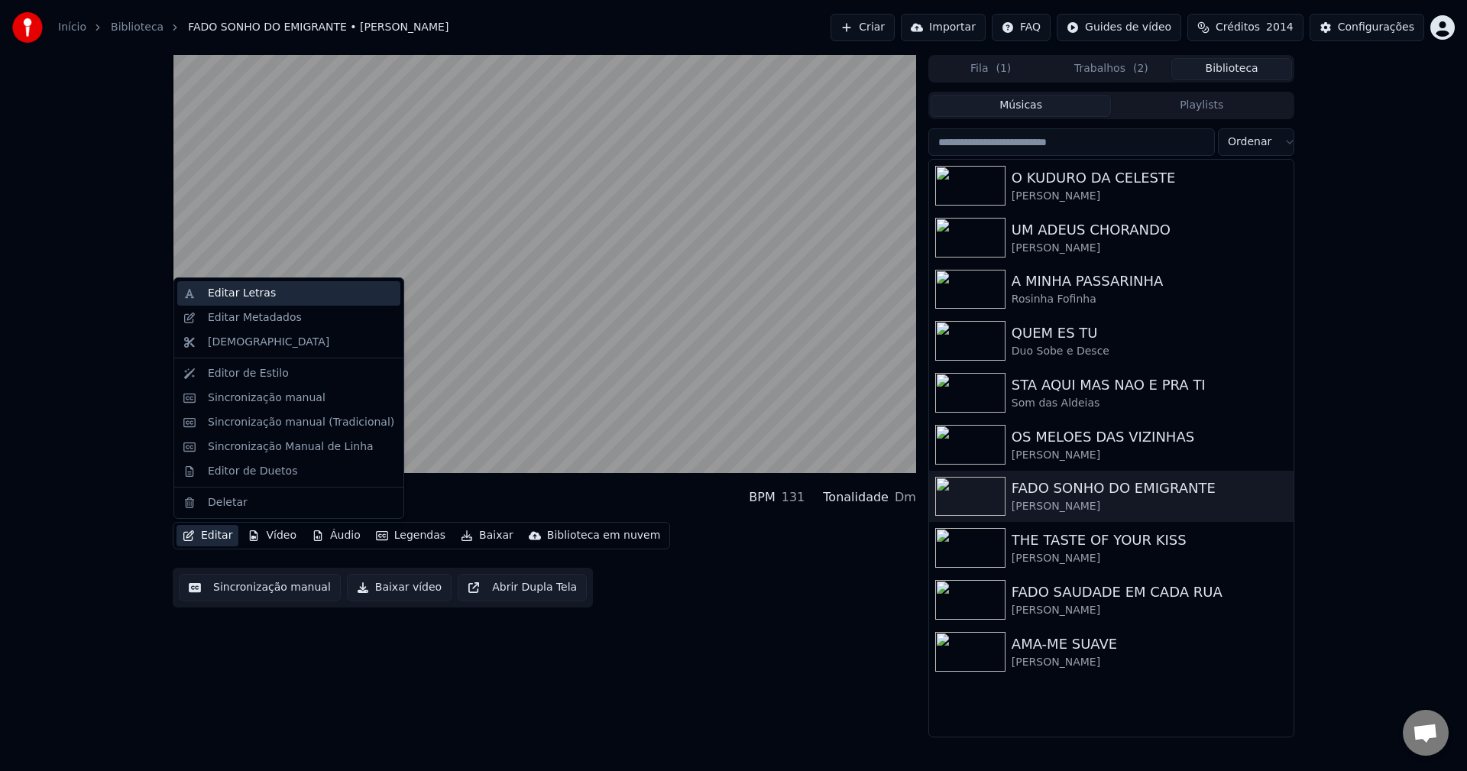
click at [253, 296] on div "Editar Letras" at bounding box center [242, 293] width 68 height 15
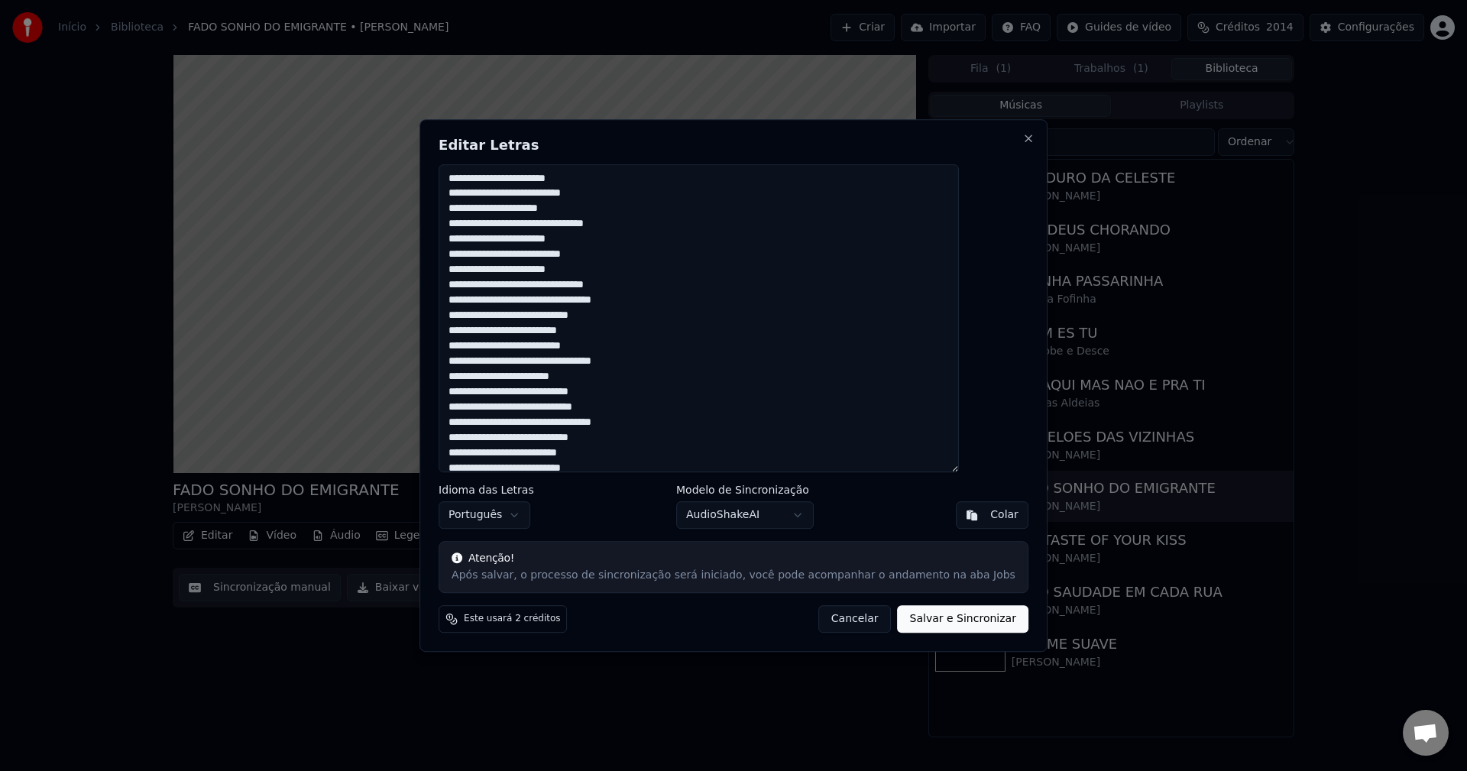
click at [818, 614] on button "Cancelar" at bounding box center [854, 618] width 73 height 27
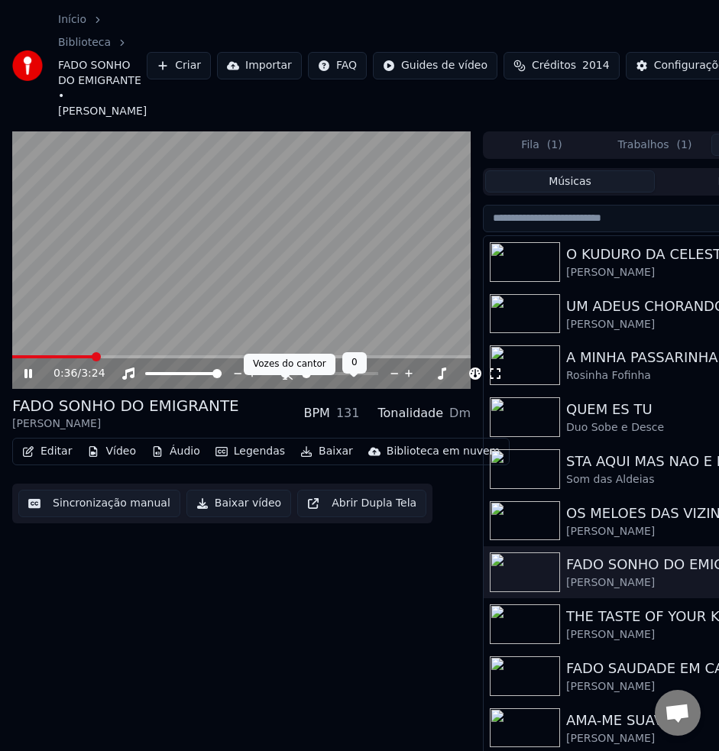
click at [286, 380] on icon at bounding box center [284, 373] width 15 height 12
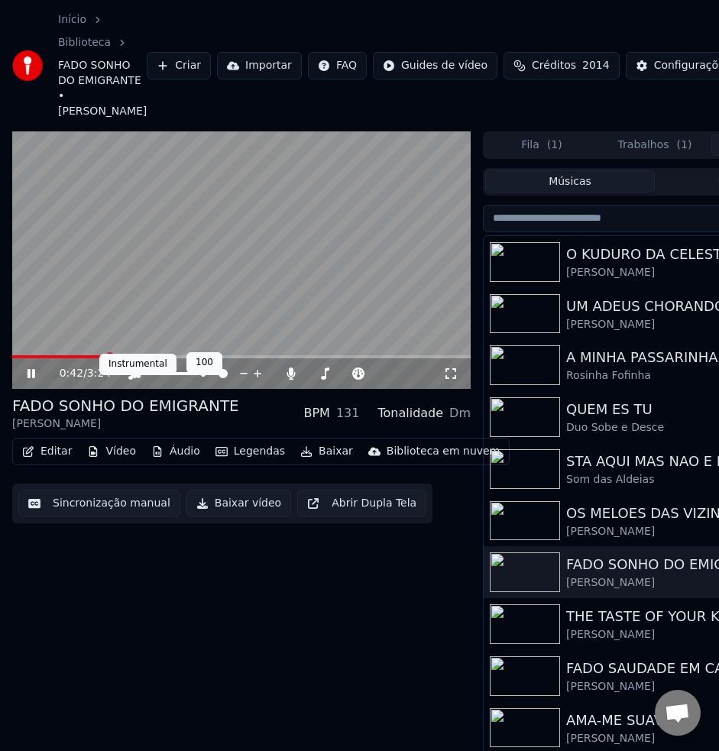
click at [132, 380] on icon at bounding box center [134, 373] width 12 height 12
click at [12, 361] on span at bounding box center [16, 356] width 9 height 9
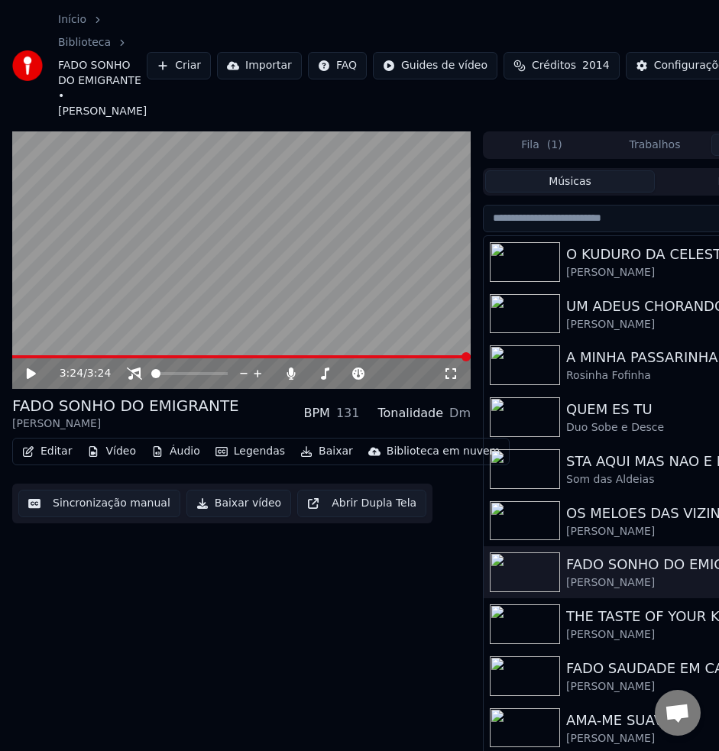
click at [53, 462] on button "Editar" at bounding box center [47, 451] width 62 height 21
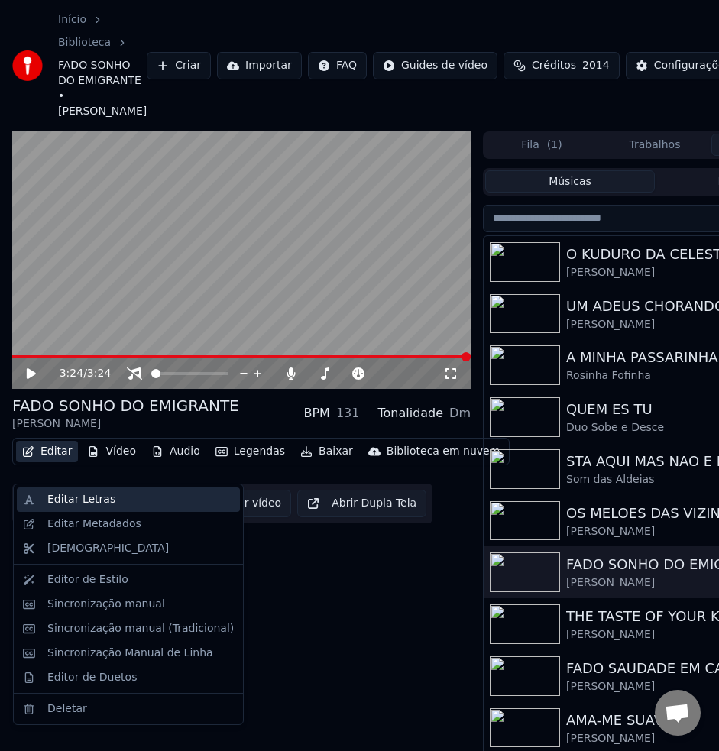
click at [73, 499] on div "Editar Letras" at bounding box center [81, 499] width 68 height 15
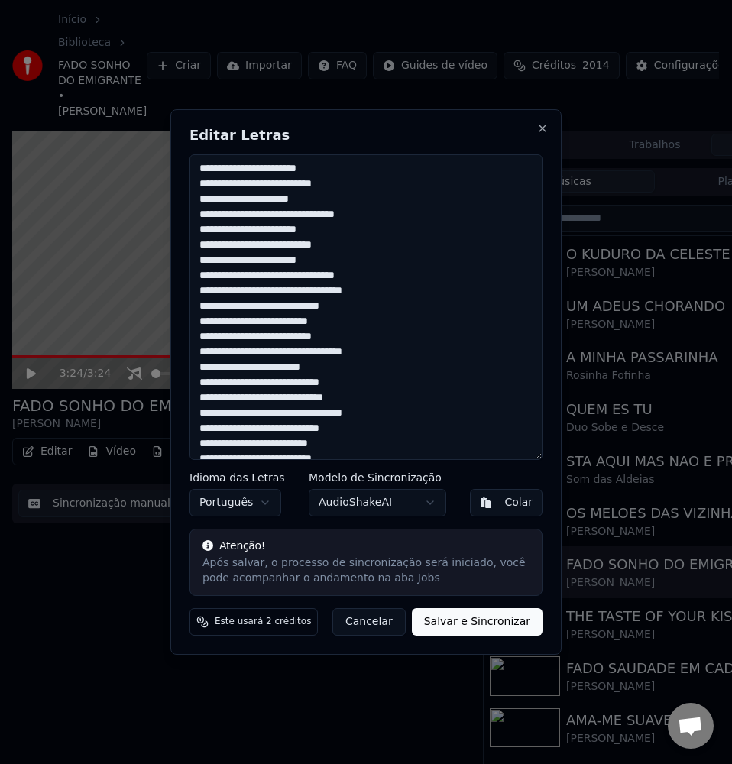
click at [249, 315] on textarea "**********" at bounding box center [365, 307] width 353 height 306
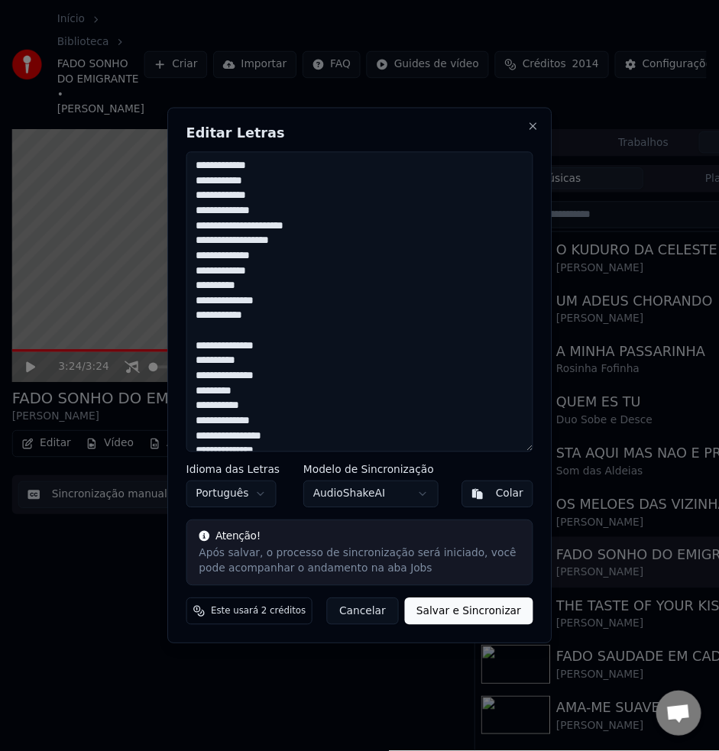
scroll to position [587, 0]
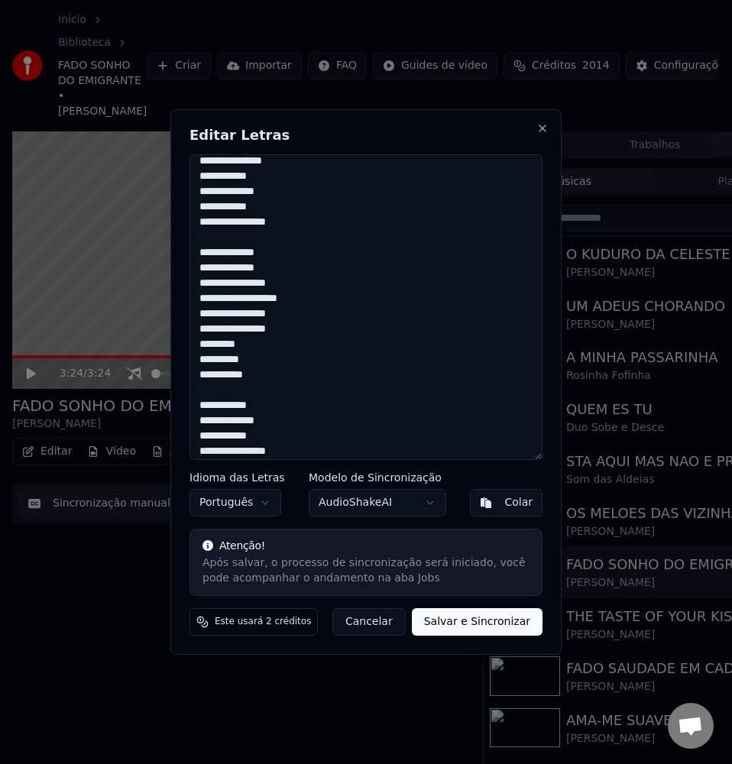
type textarea "**********"
click at [490, 633] on button "Salvar e Sincronizar" at bounding box center [477, 621] width 131 height 27
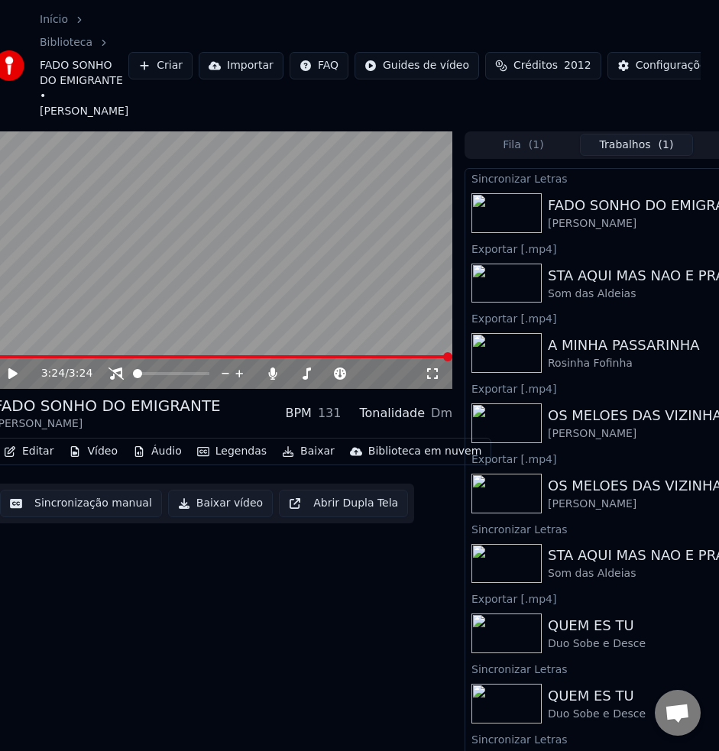
scroll to position [0, 108]
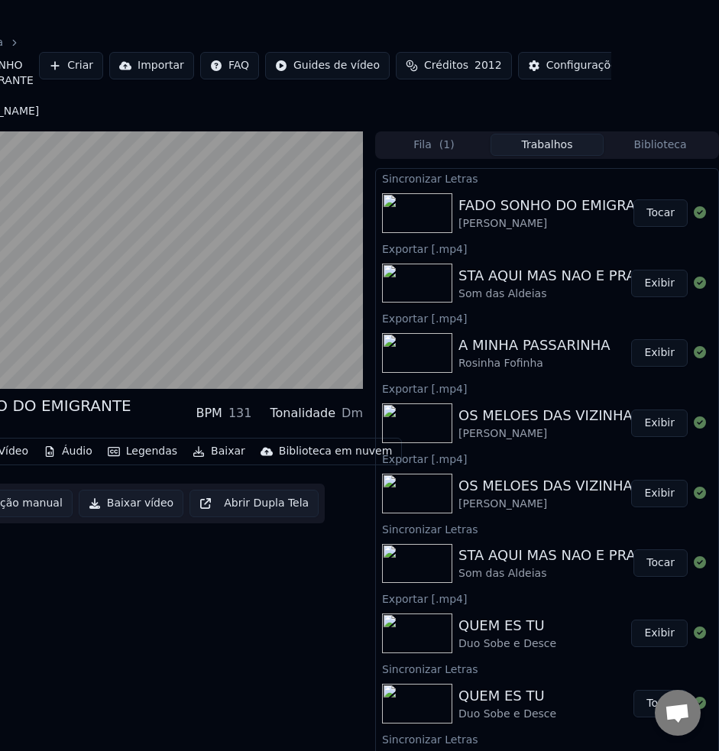
click at [674, 156] on button "Biblioteca" at bounding box center [659, 145] width 113 height 22
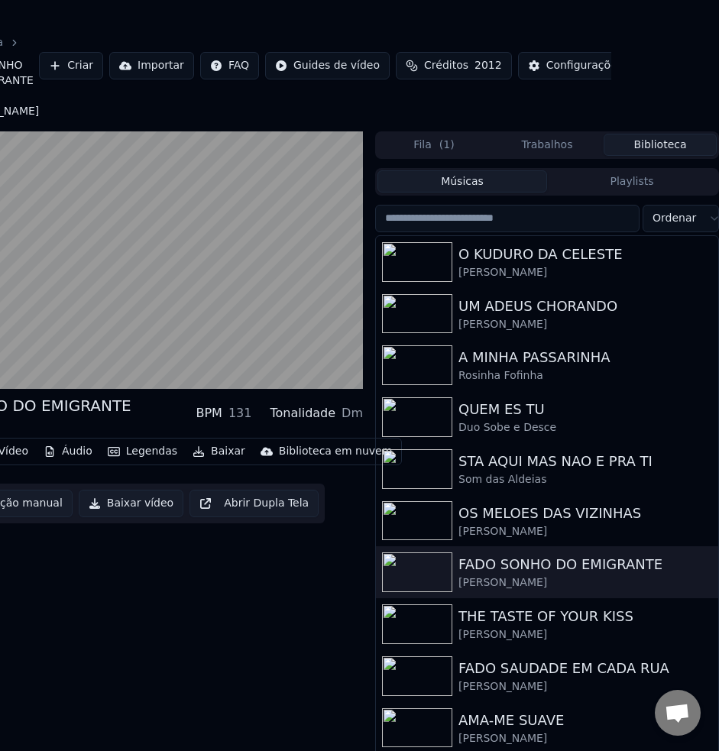
click at [531, 156] on button "Trabalhos" at bounding box center [546, 145] width 113 height 22
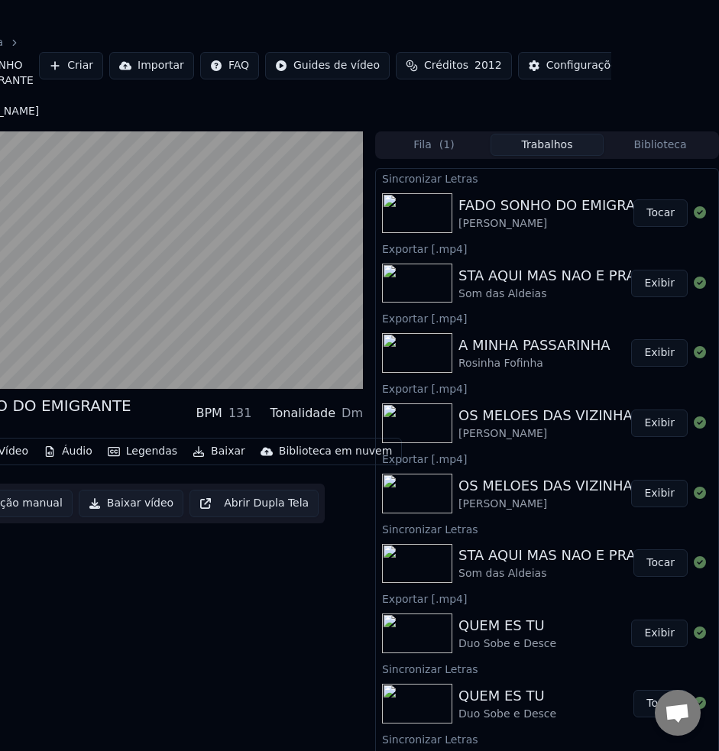
click at [639, 227] on button "Tocar" at bounding box center [660, 212] width 54 height 27
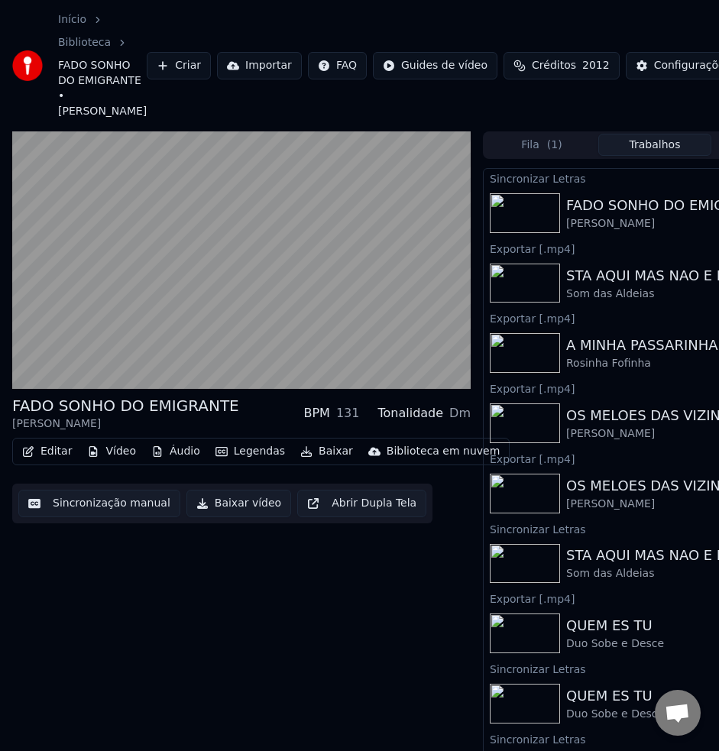
click at [83, 517] on button "Sincronização manual" at bounding box center [99, 503] width 162 height 27
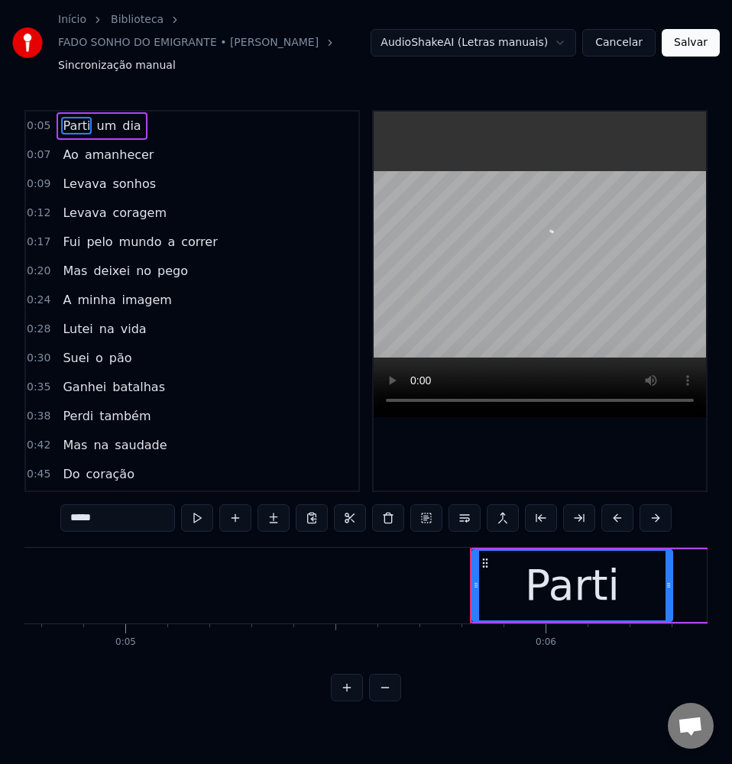
scroll to position [0, 2368]
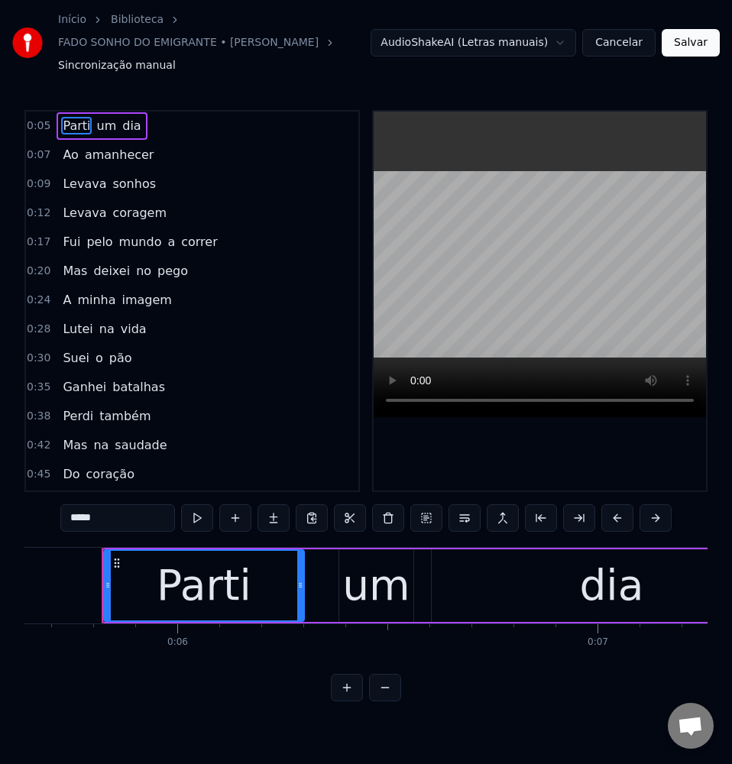
click at [557, 47] on html "Início Biblioteca FADO SONHO DO EMIGRANTE • Paulo Trindade Sincronização manual…" at bounding box center [366, 363] width 732 height 726
click at [548, 48] on html "Início Biblioteca FADO SONHO DO EMIGRANTE • Paulo Trindade Sincronização manual…" at bounding box center [366, 363] width 732 height 726
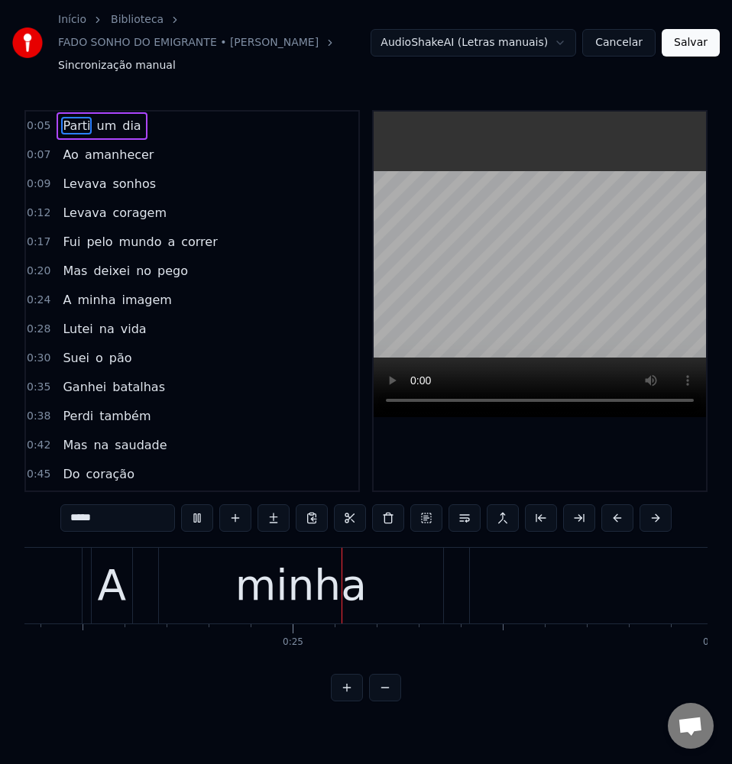
scroll to position [0, 10257]
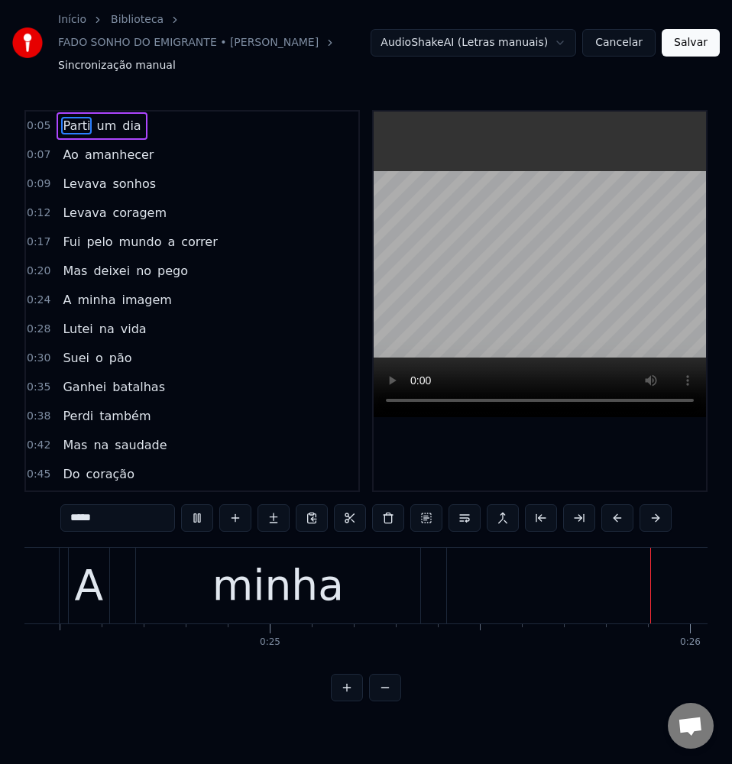
click at [166, 274] on span "pego" at bounding box center [173, 271] width 34 height 18
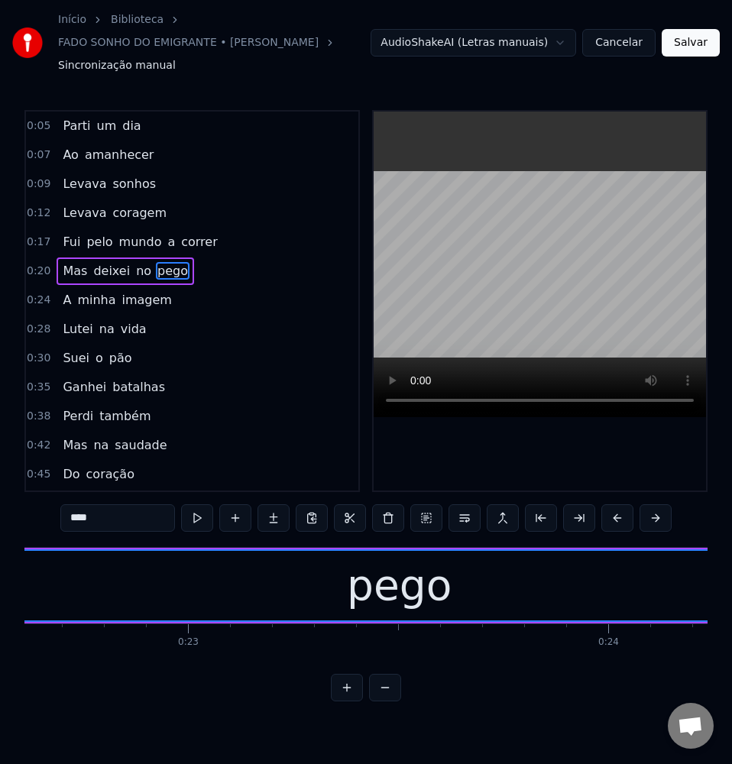
scroll to position [0, 9375]
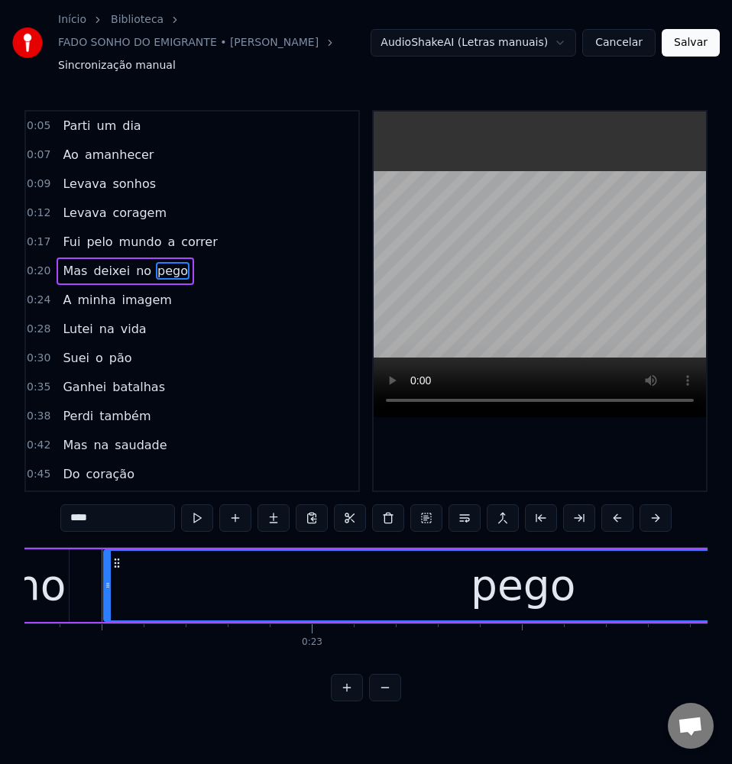
drag, startPoint x: 112, startPoint y: 512, endPoint x: 27, endPoint y: 535, distance: 88.0
click at [27, 535] on div "0:05 Parti um dia 0:07 Ao amanhecer 0:09 Levava sonhos 0:12 Levava coragem 0:17…" at bounding box center [365, 405] width 683 height 591
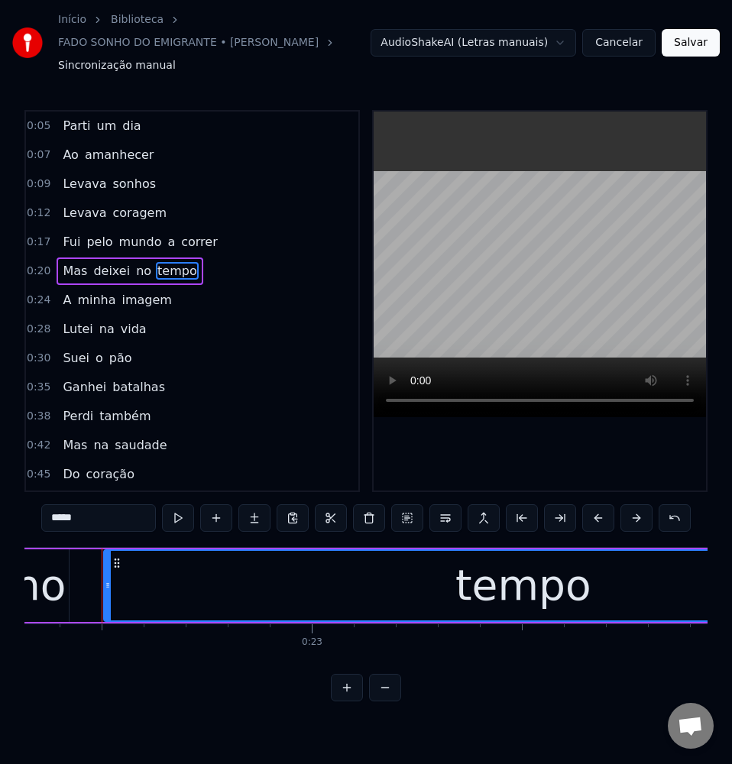
type input "*****"
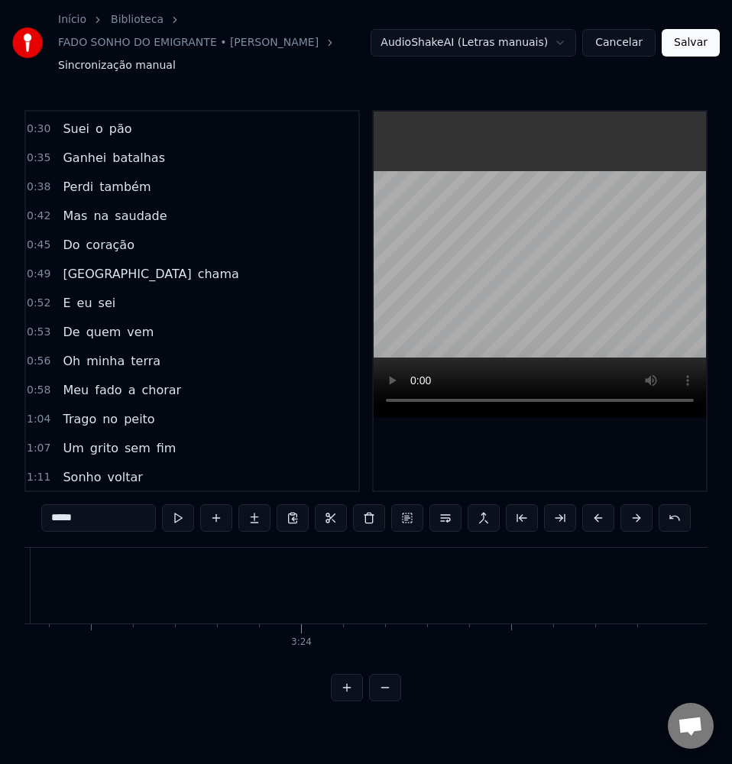
scroll to position [0, 85423]
click at [674, 44] on button "Salvar" at bounding box center [690, 42] width 58 height 27
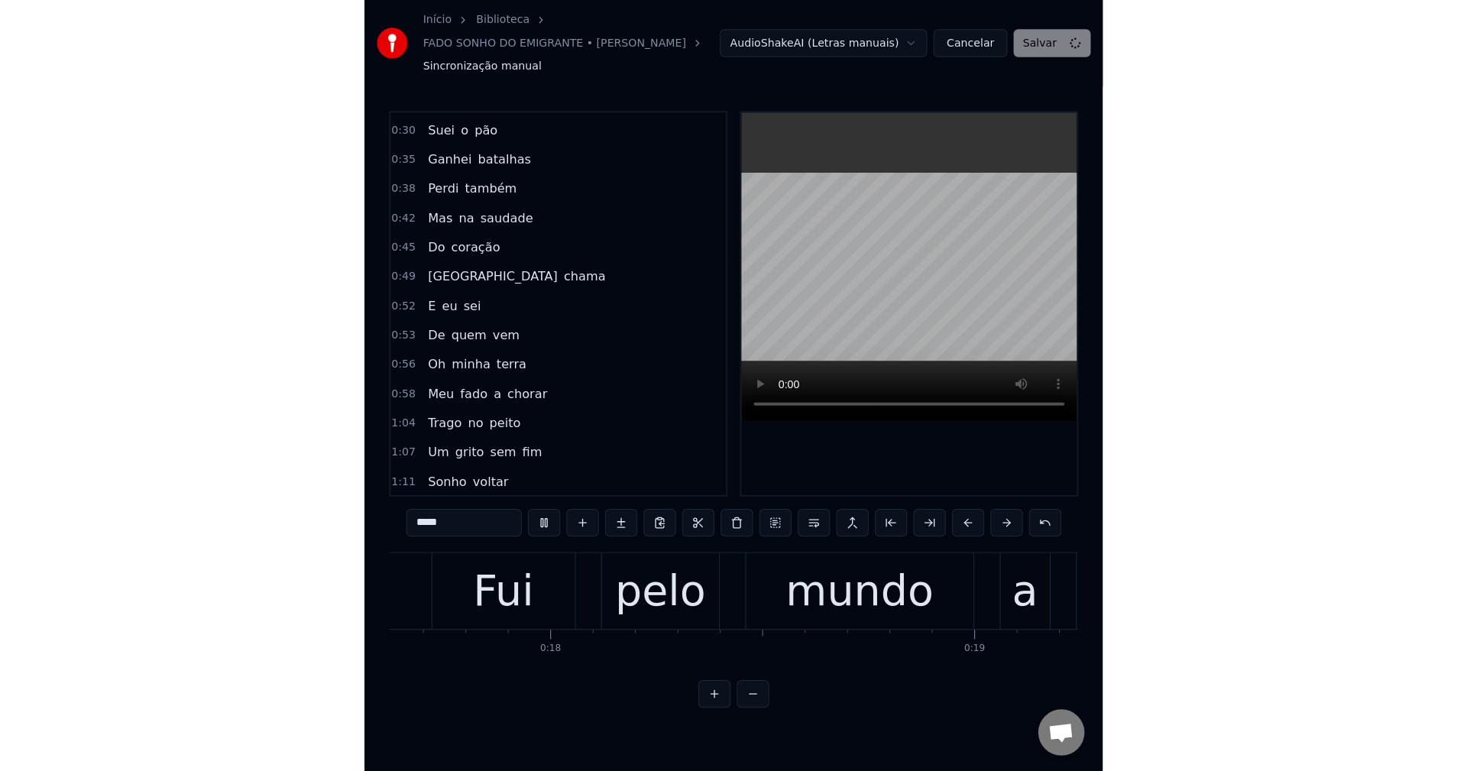
scroll to position [0, 6644]
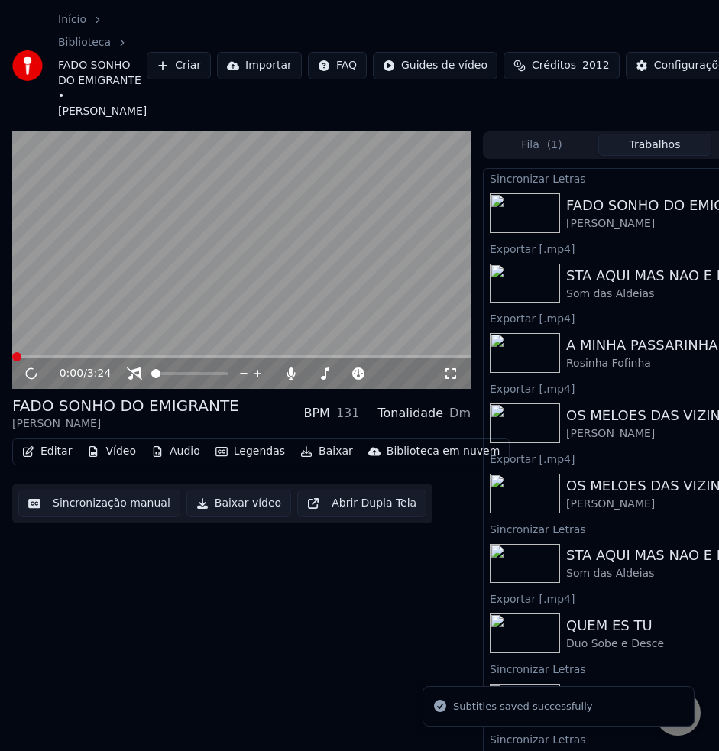
click at [210, 517] on button "Baixar vídeo" at bounding box center [238, 503] width 105 height 27
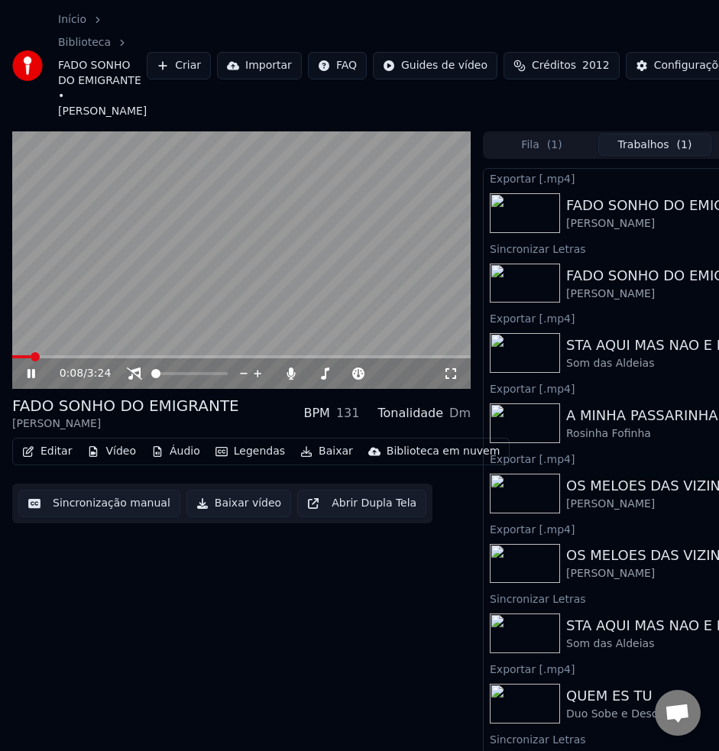
click at [265, 296] on video at bounding box center [241, 260] width 458 height 258
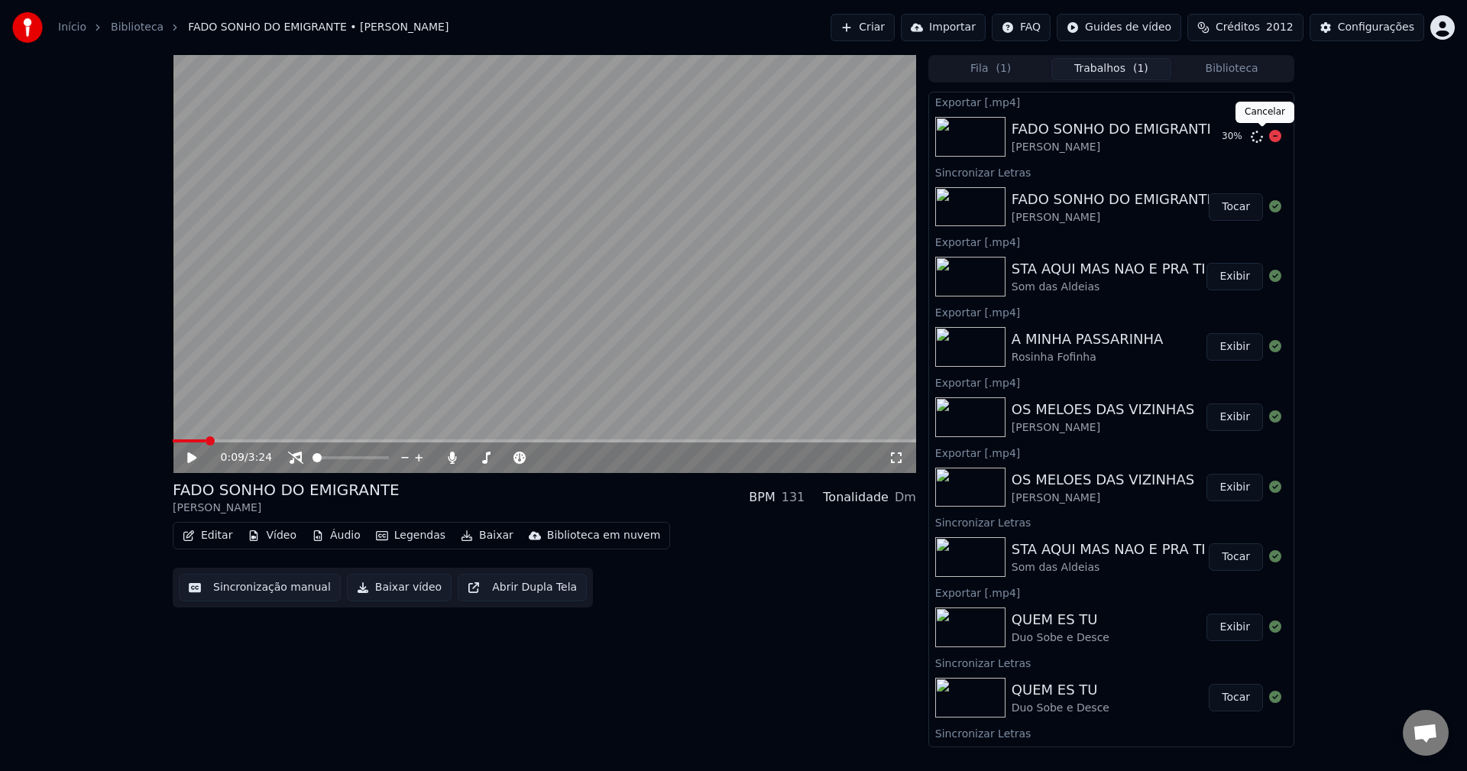
click at [731, 139] on icon at bounding box center [1275, 136] width 12 height 12
click at [299, 454] on icon at bounding box center [295, 457] width 15 height 12
click at [454, 453] on icon at bounding box center [452, 457] width 15 height 12
click at [380, 590] on button "Baixar vídeo" at bounding box center [399, 587] width 105 height 27
click at [731, 147] on button "Exibir" at bounding box center [1234, 136] width 57 height 27
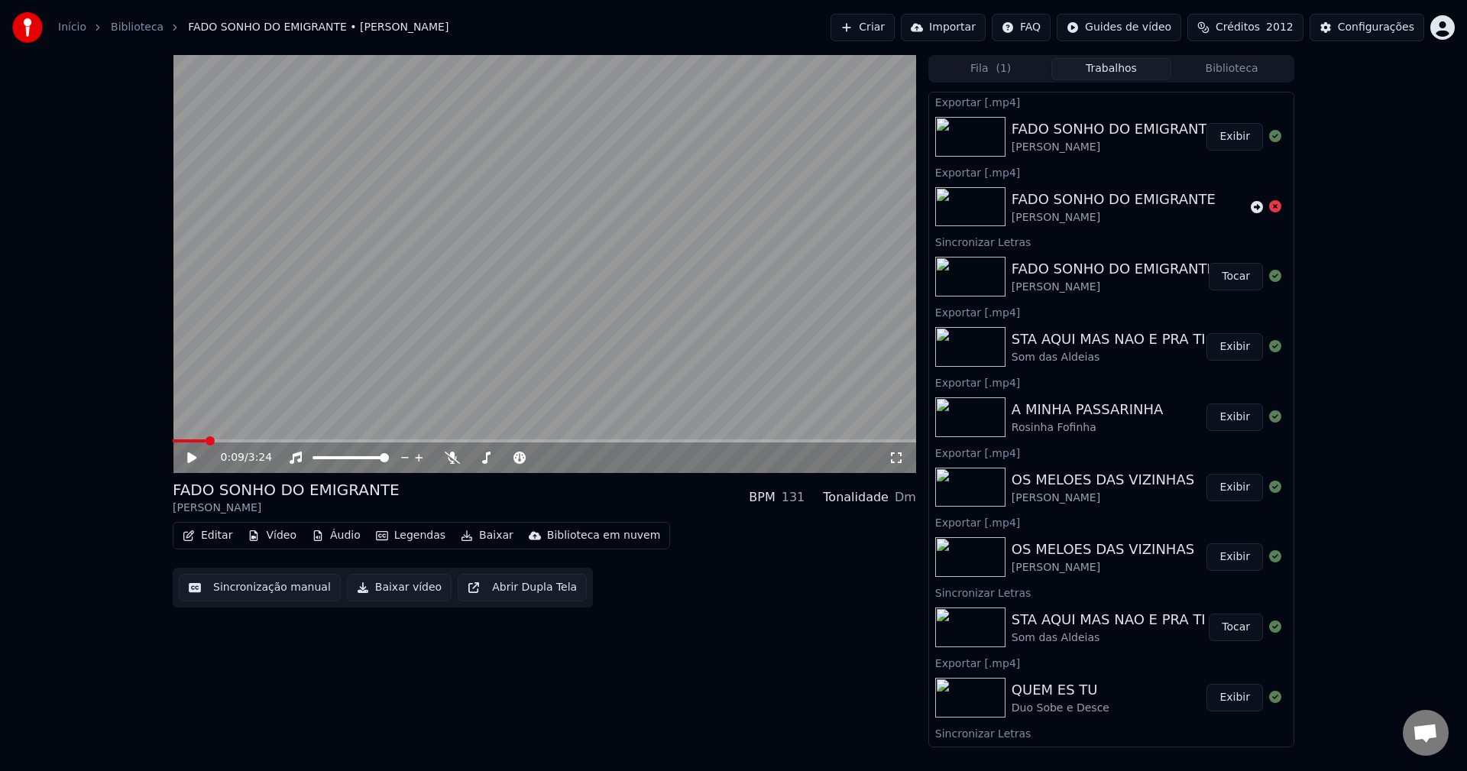
click at [731, 66] on button "Biblioteca" at bounding box center [1231, 69] width 121 height 22
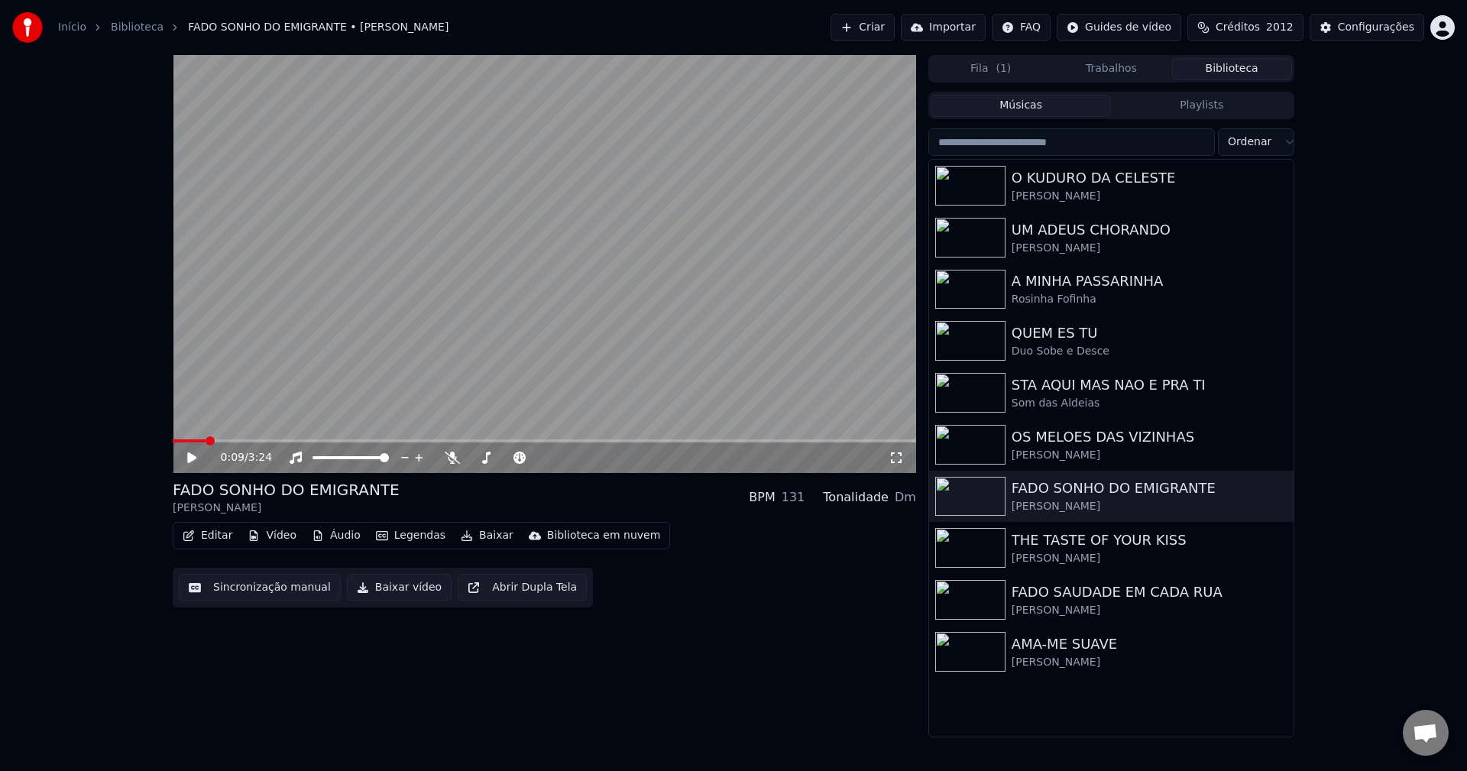
click at [731, 143] on input "search" at bounding box center [1071, 141] width 286 height 27
click at [731, 542] on div "THE TASTE OF YOUR KISS" at bounding box center [1141, 539] width 260 height 21
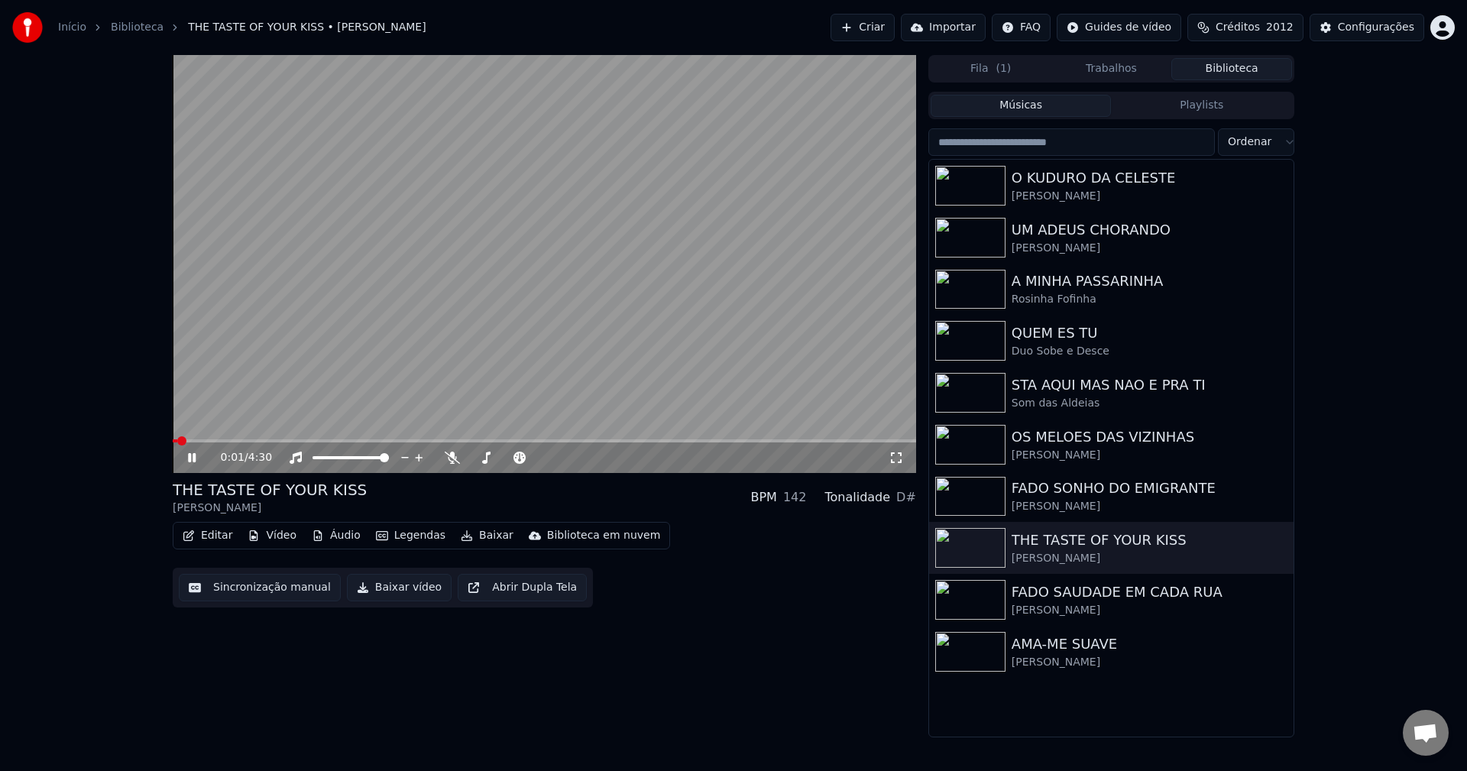
click at [264, 586] on button "Sincronização manual" at bounding box center [260, 587] width 162 height 27
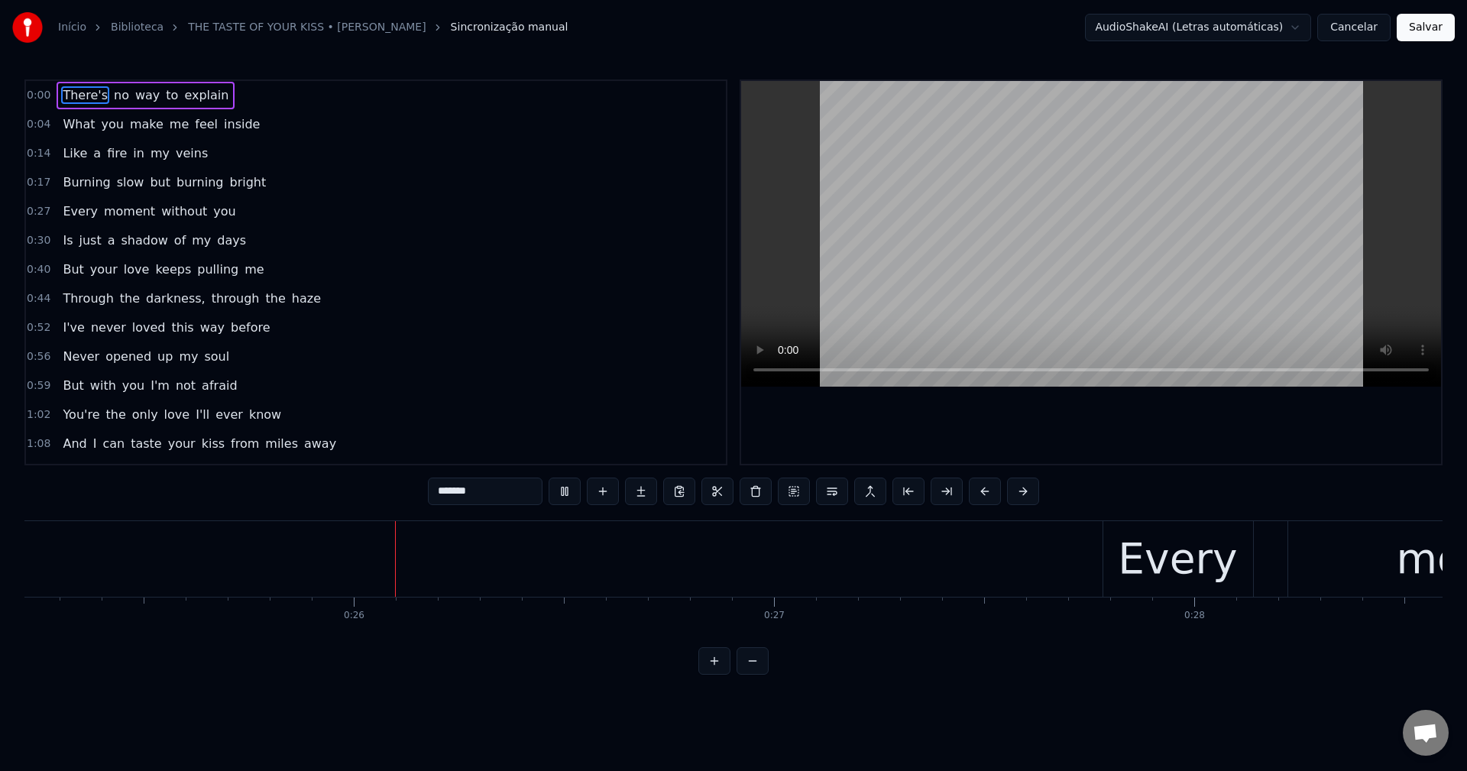
scroll to position [0, 10632]
click at [731, 574] on div "Every" at bounding box center [1137, 558] width 119 height 63
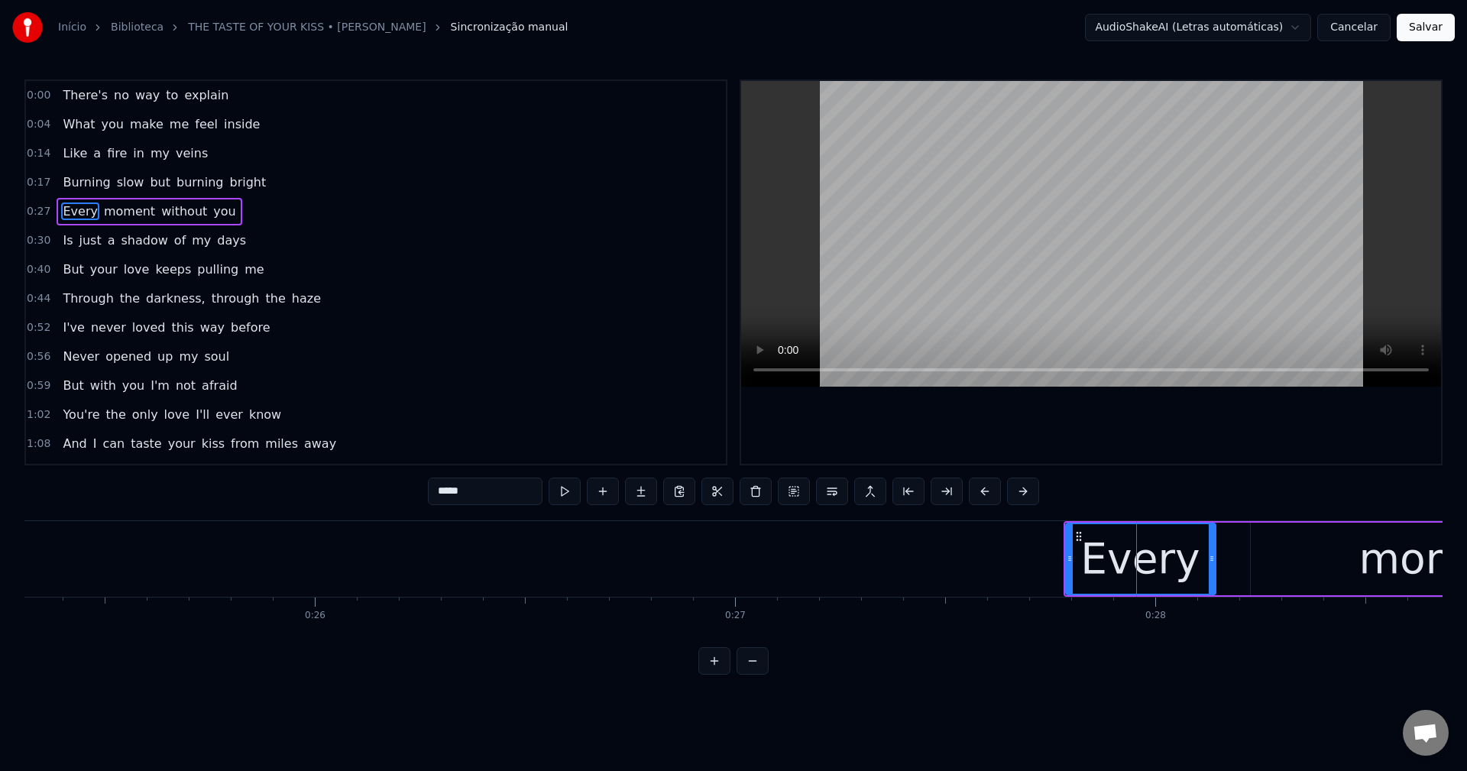
click at [148, 183] on span "but" at bounding box center [160, 182] width 24 height 18
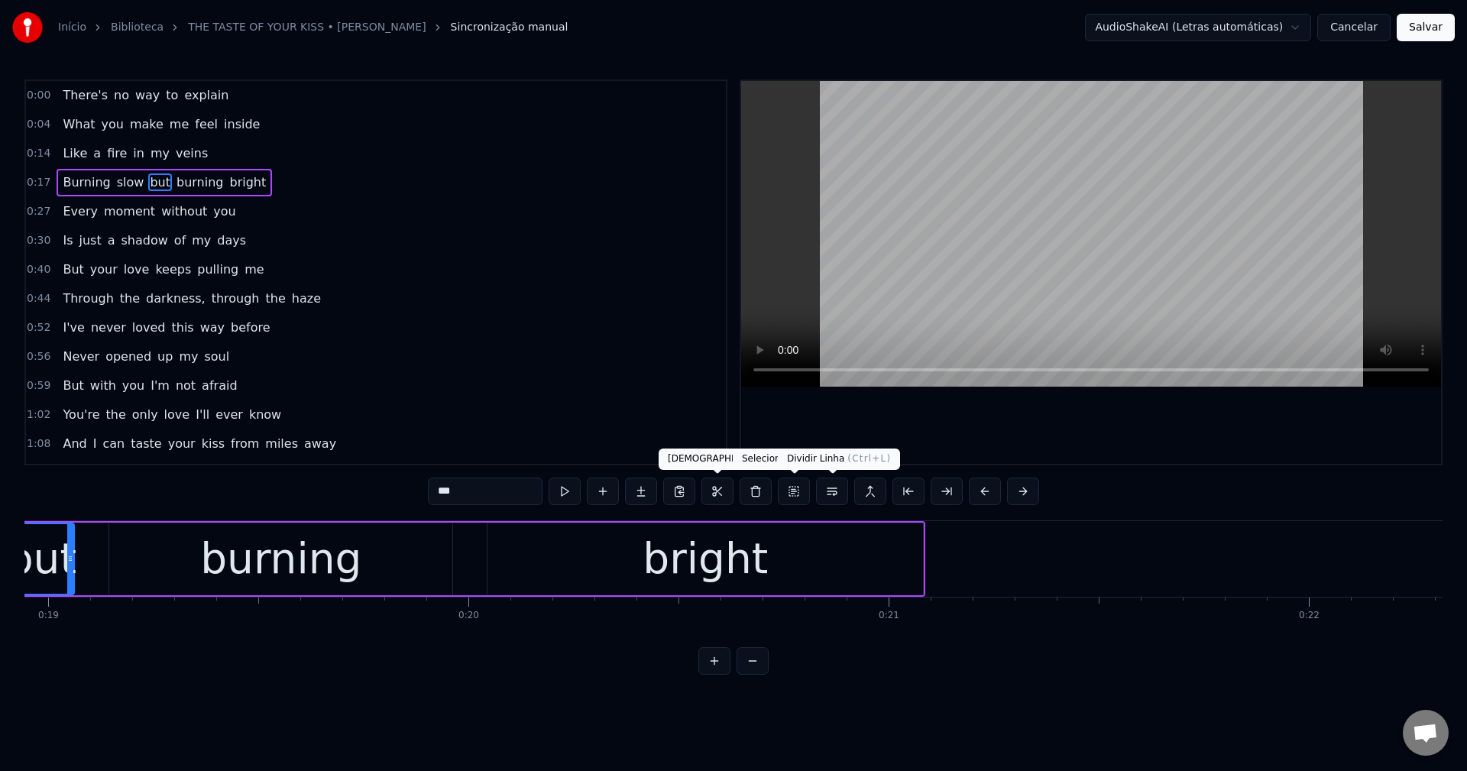
scroll to position [0, 7863]
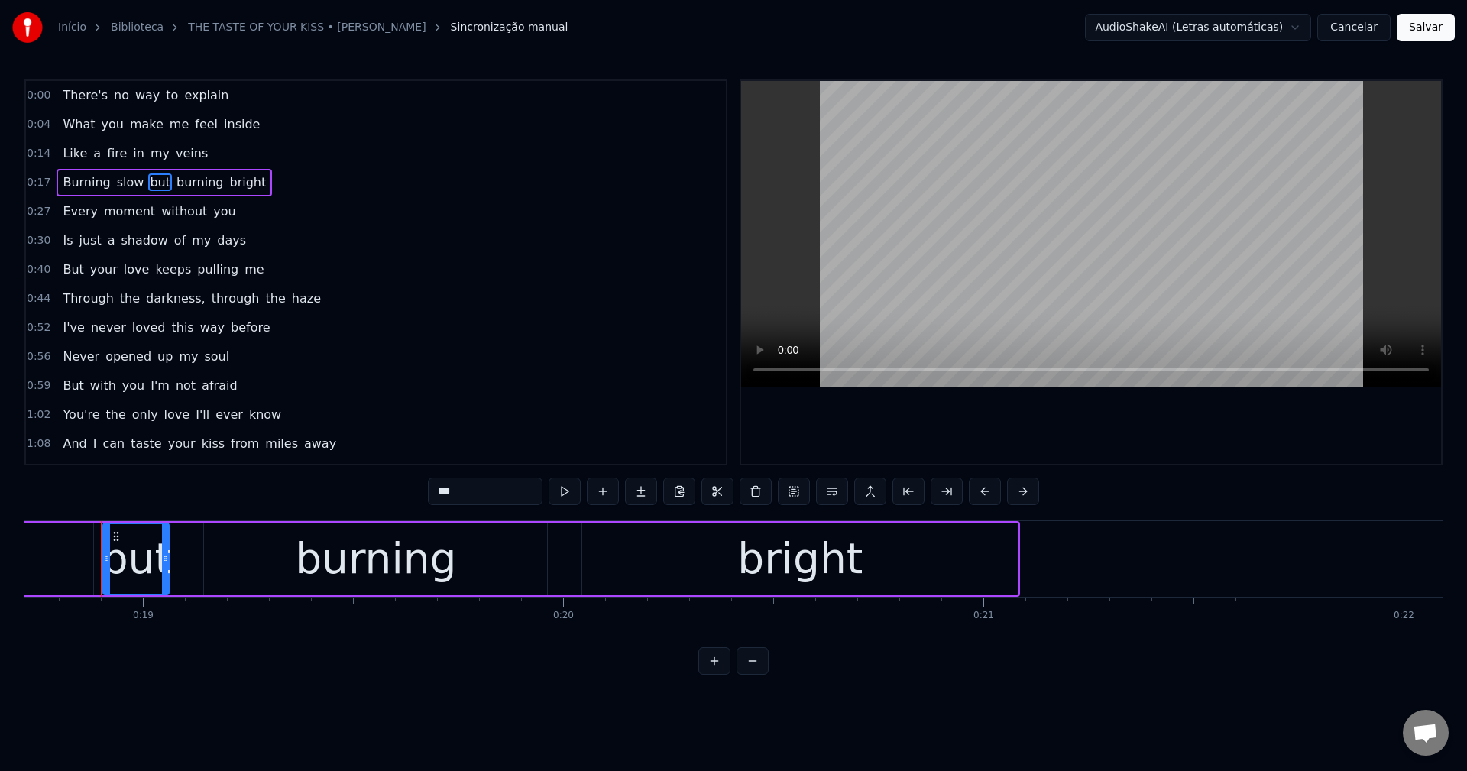
click at [731, 493] on button at bounding box center [832, 490] width 32 height 27
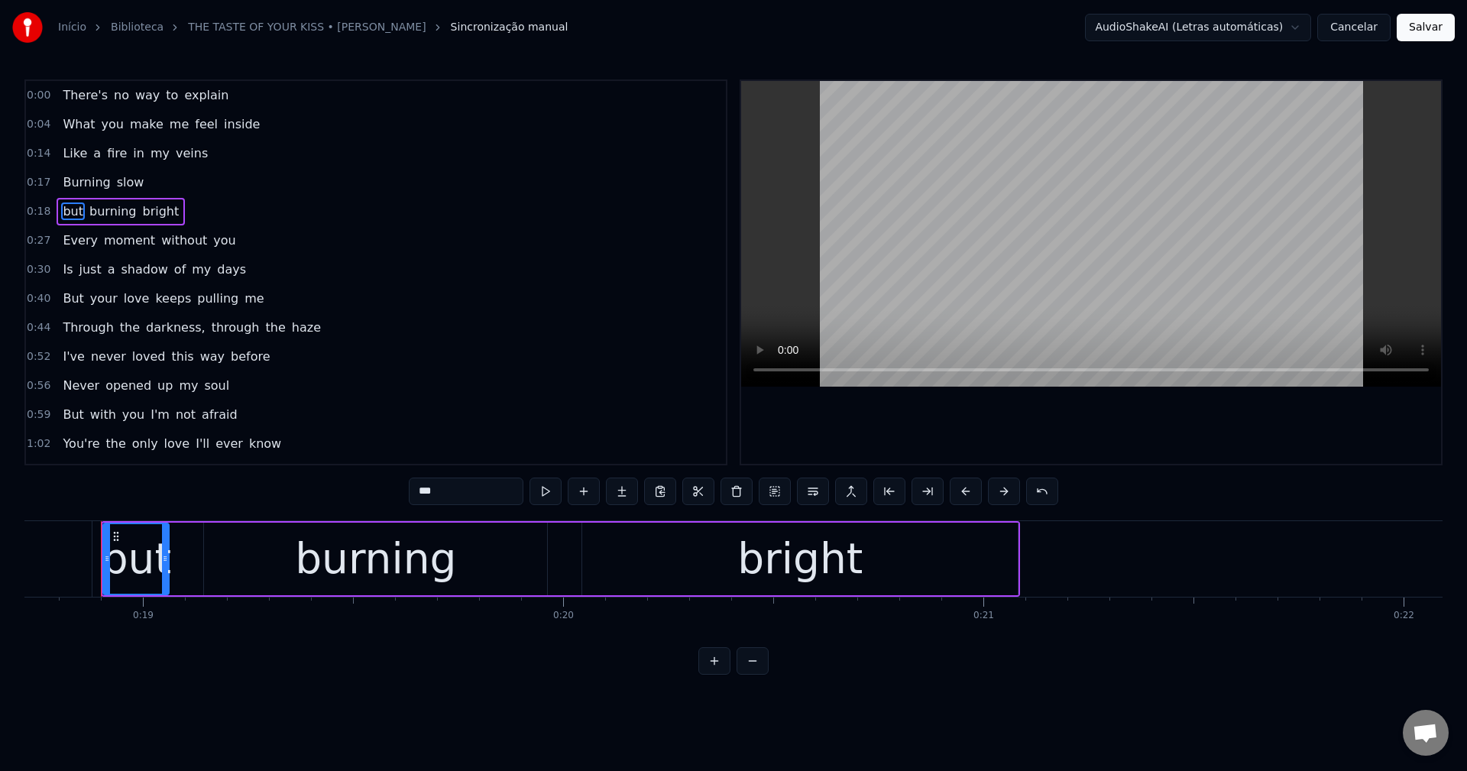
click at [419, 491] on input "***" at bounding box center [466, 490] width 115 height 27
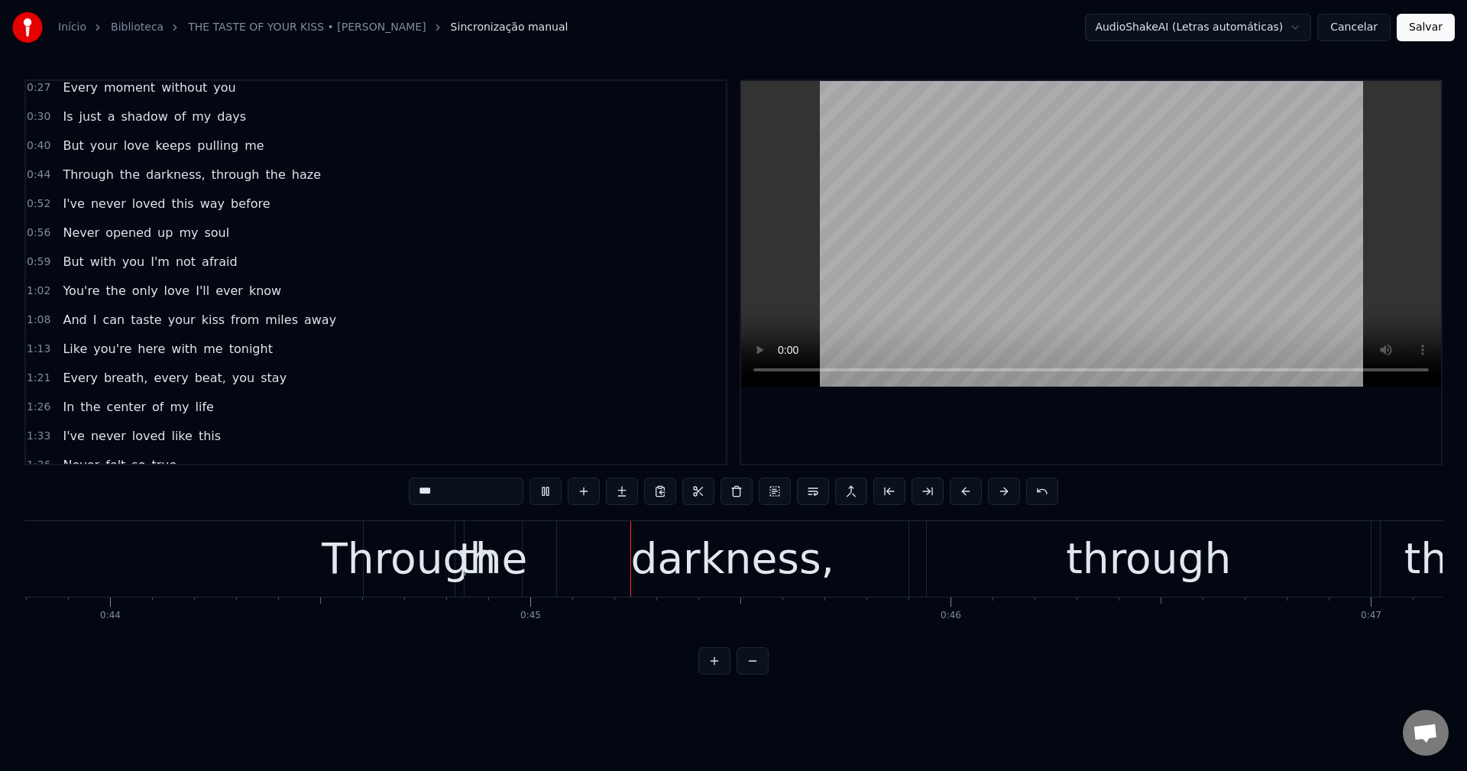
scroll to position [0, 18668]
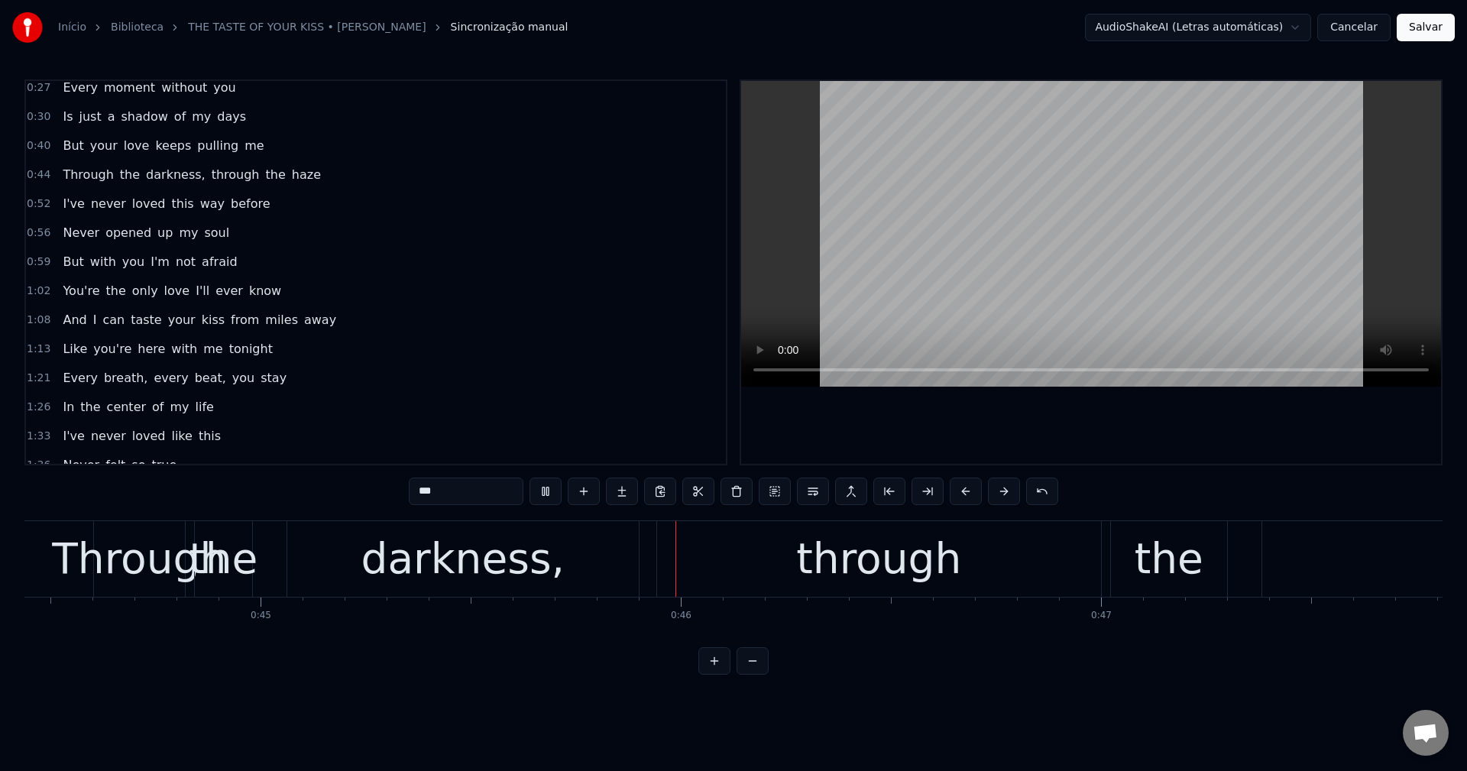
click at [152, 179] on span "darkness," at bounding box center [175, 175] width 63 height 18
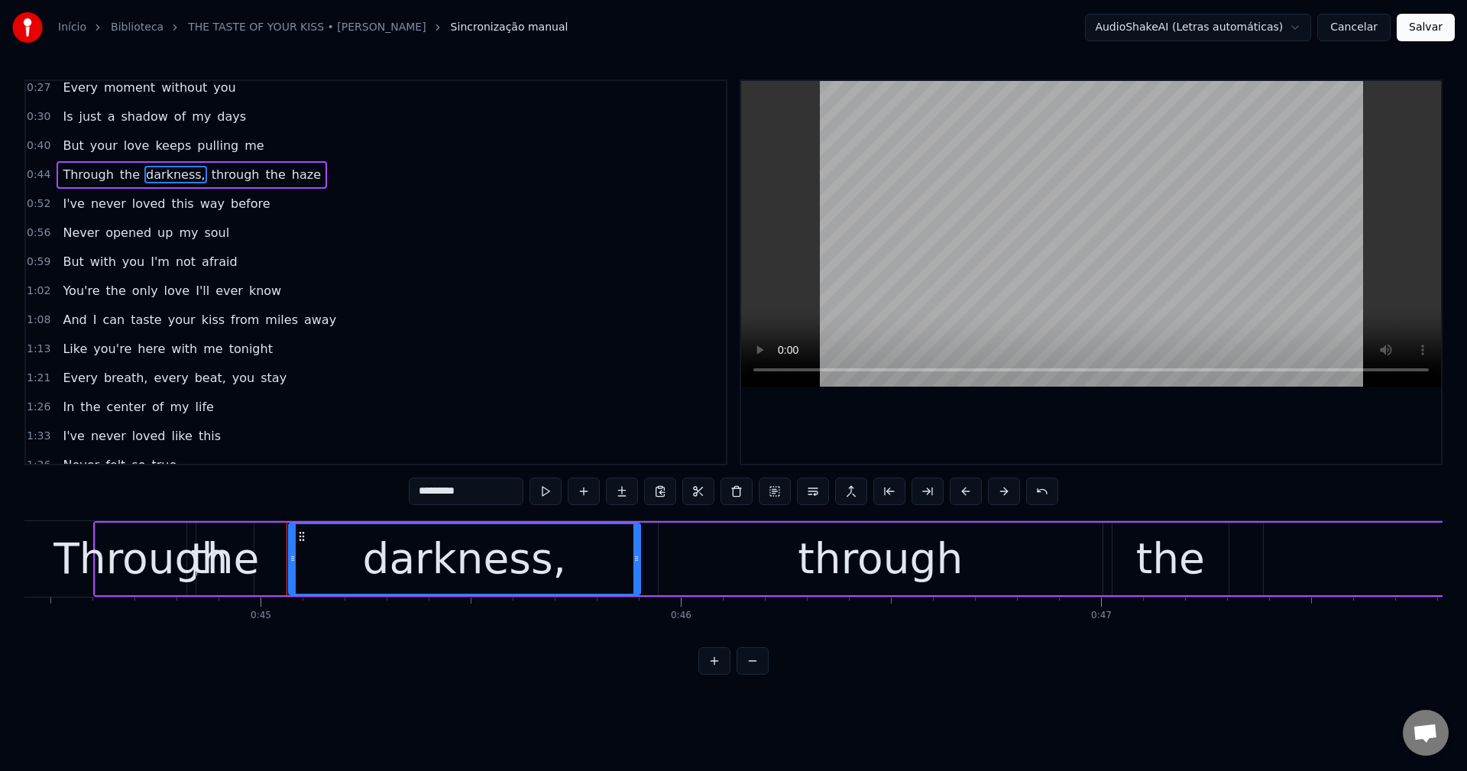
scroll to position [55, 0]
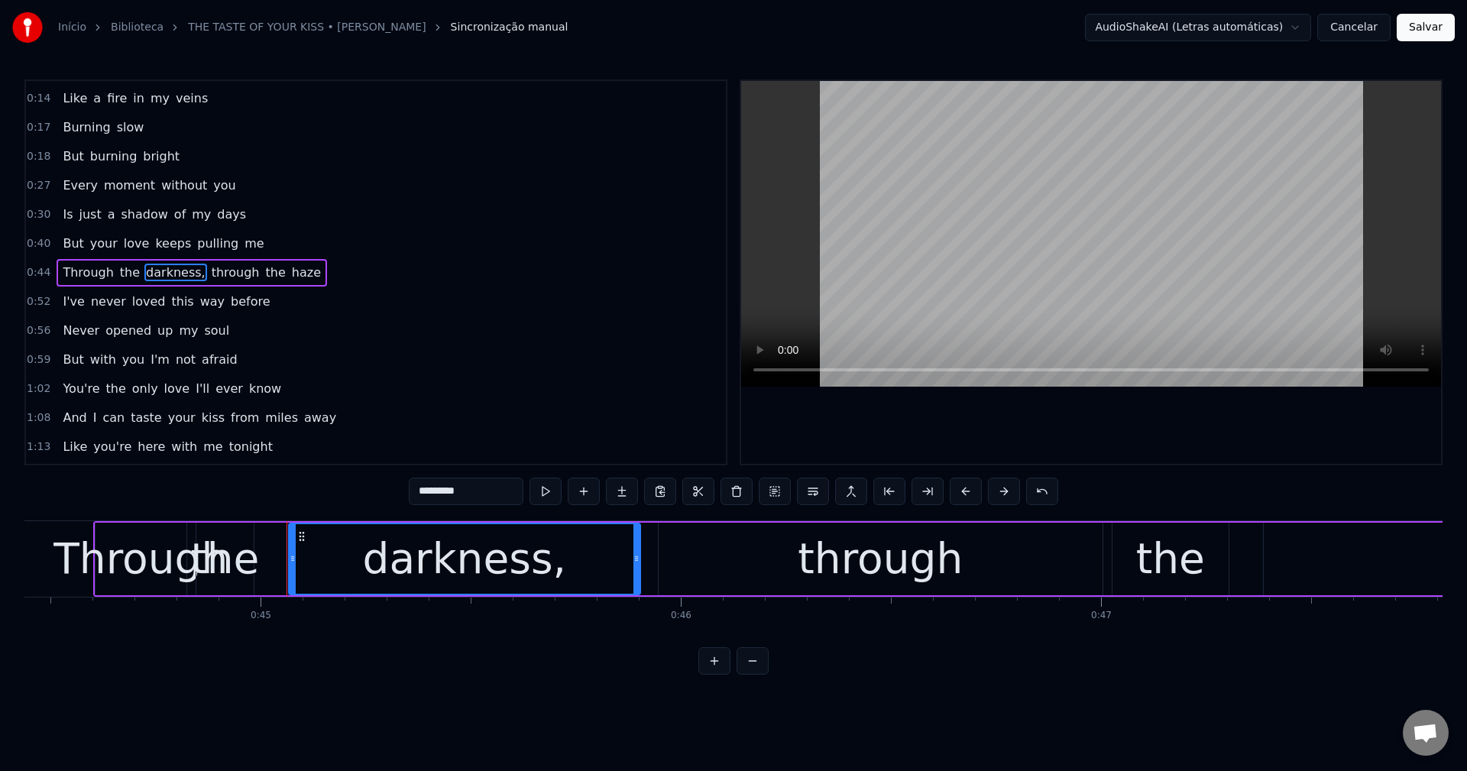
click at [497, 485] on input "*********" at bounding box center [466, 490] width 115 height 27
click at [209, 270] on span "through" at bounding box center [231, 273] width 51 height 18
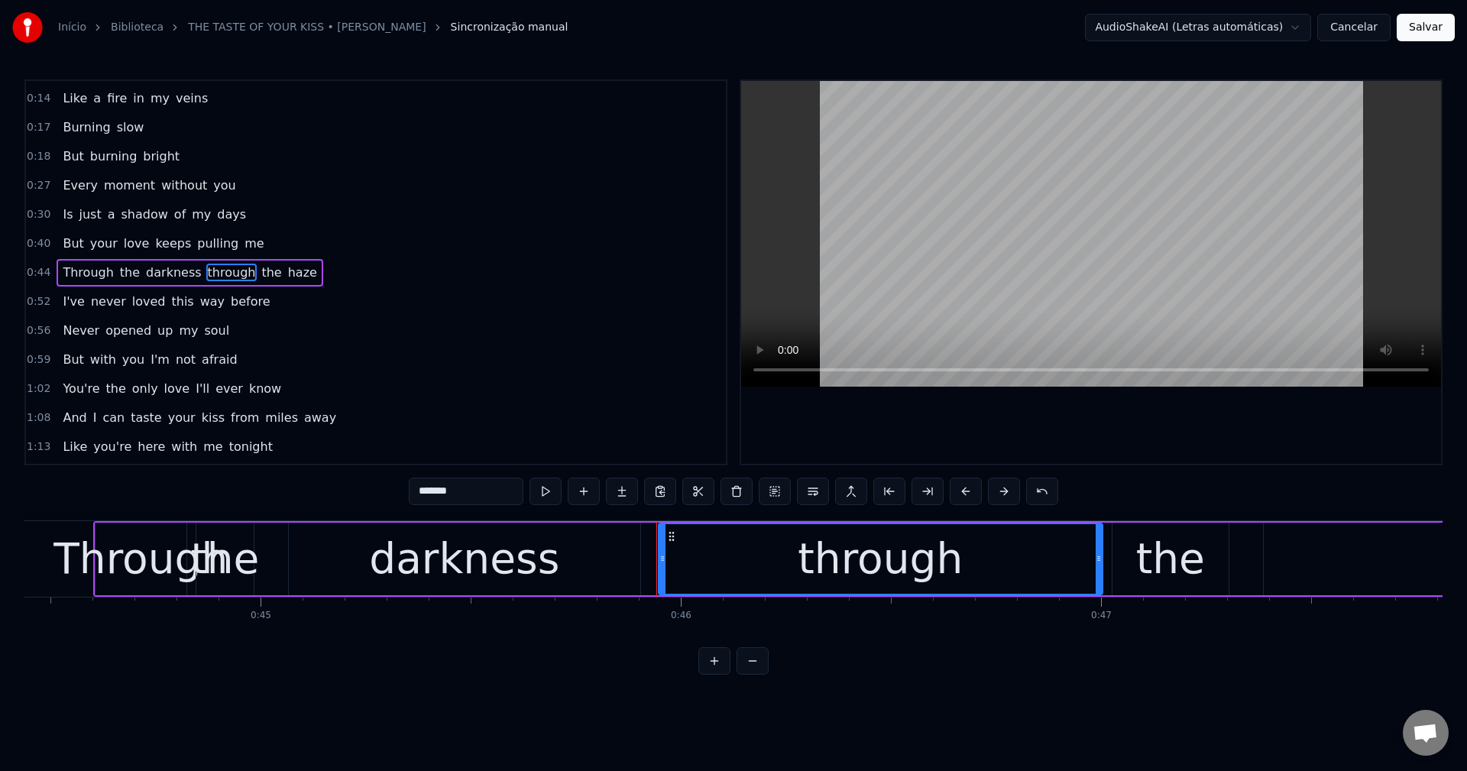
click at [450, 493] on input "*******" at bounding box center [466, 490] width 115 height 27
click at [731, 496] on button at bounding box center [813, 490] width 32 height 27
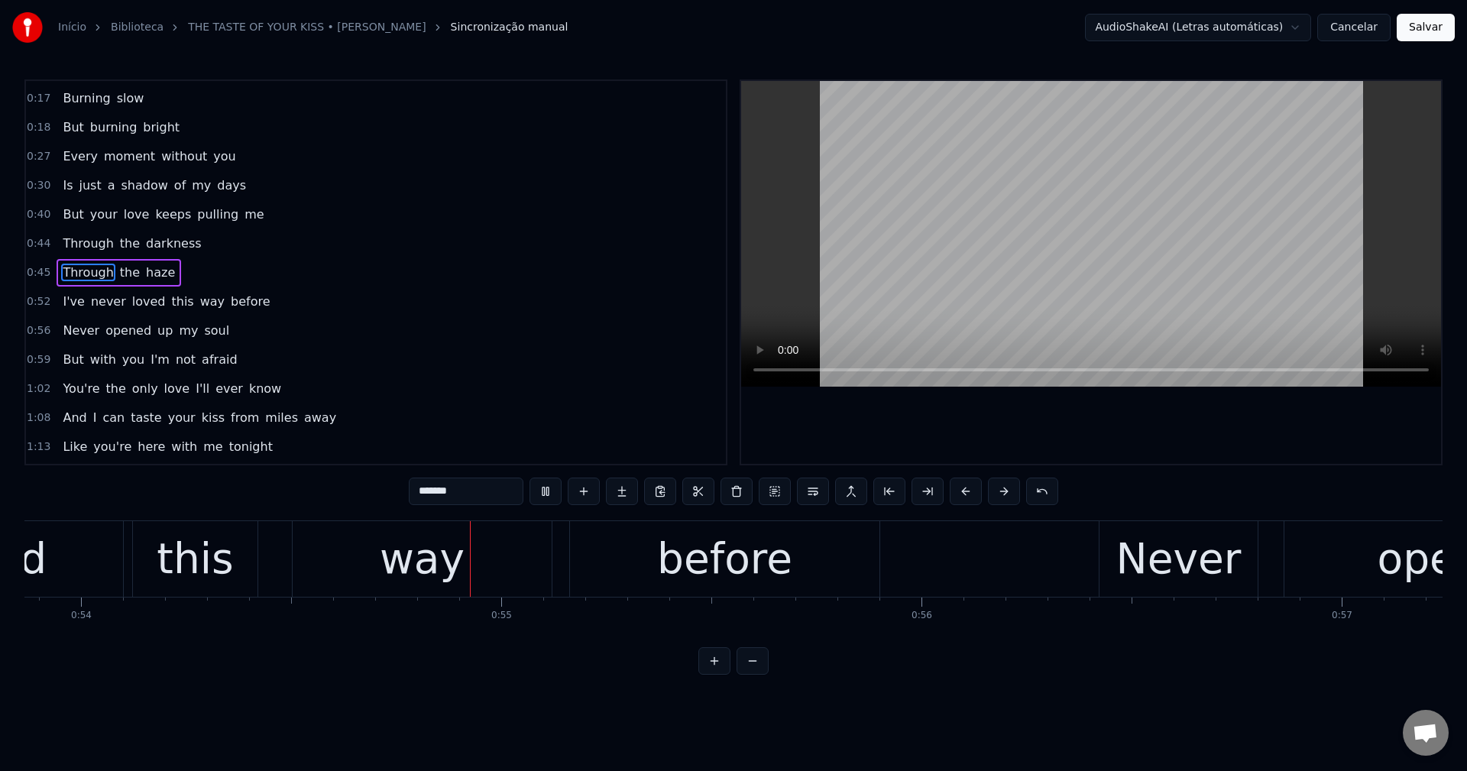
scroll to position [0, 22683]
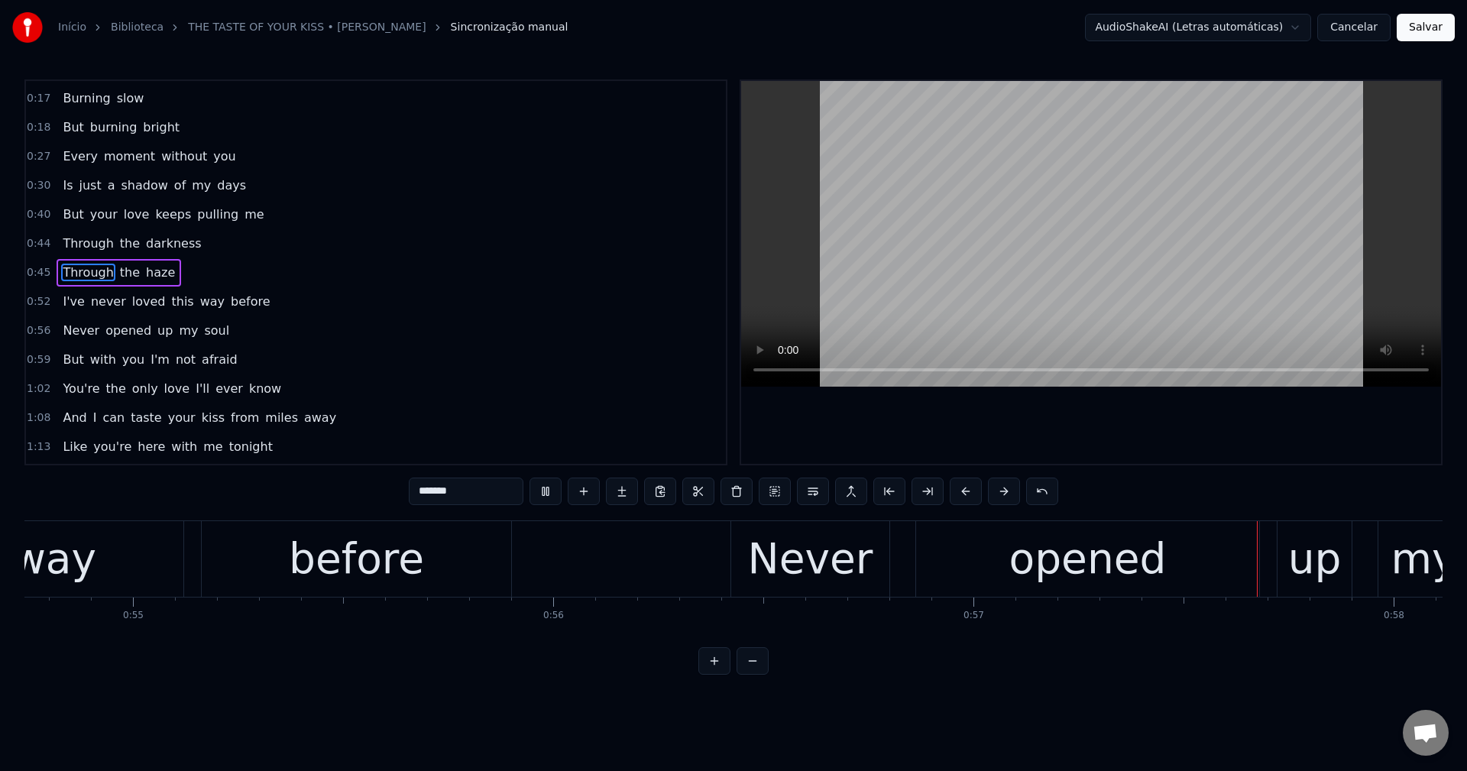
click at [170, 299] on span "this" at bounding box center [182, 302] width 25 height 18
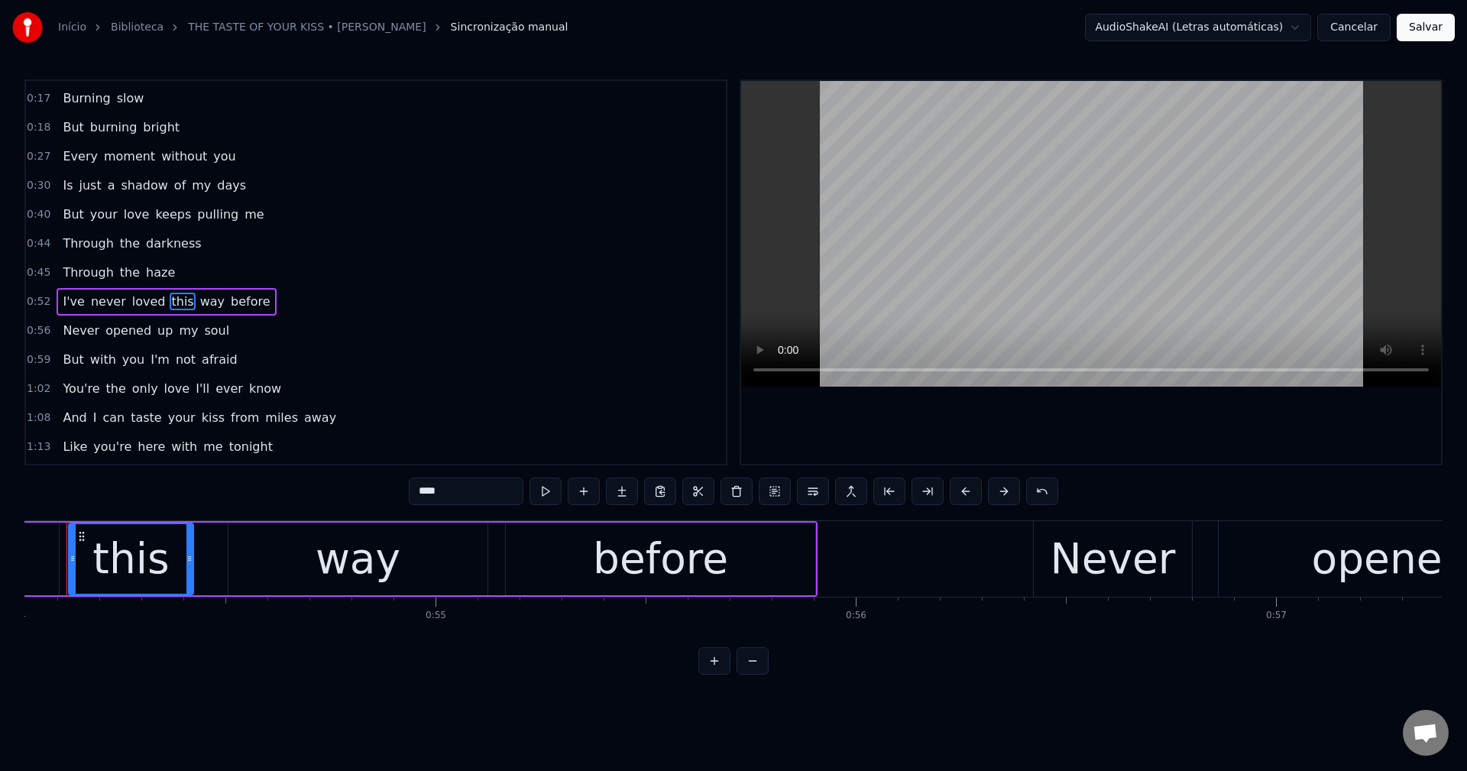
scroll to position [0, 22659]
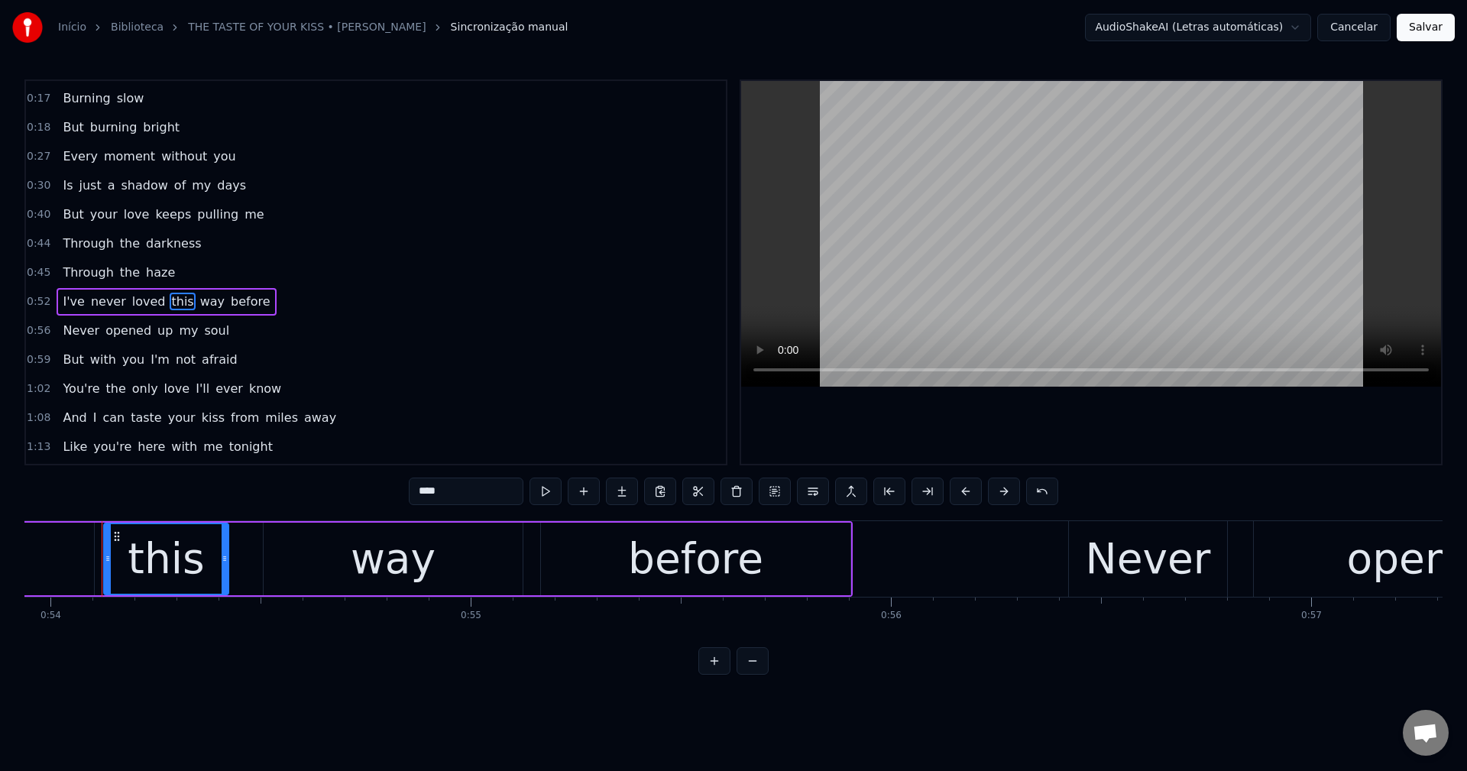
click at [731, 493] on button at bounding box center [813, 490] width 32 height 27
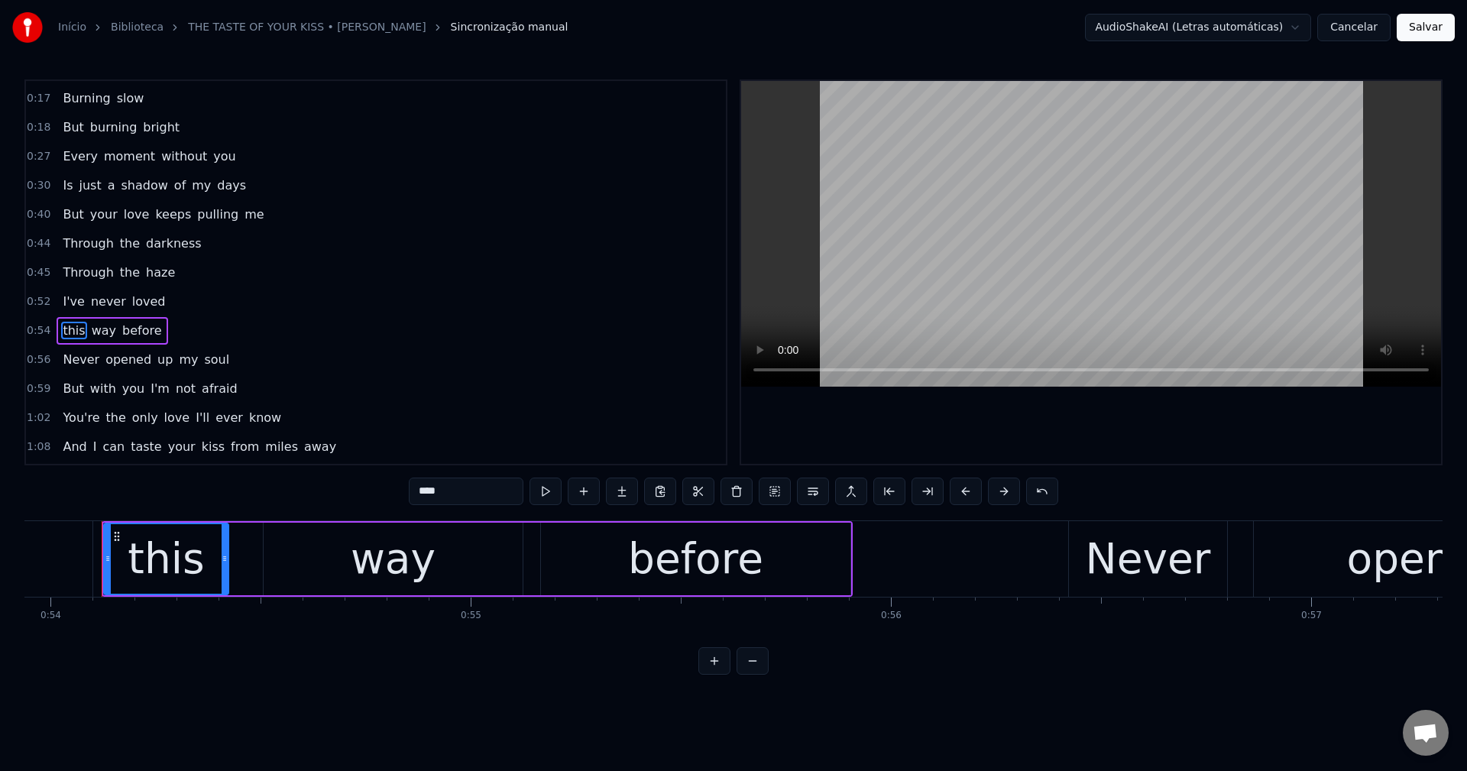
scroll to position [142, 0]
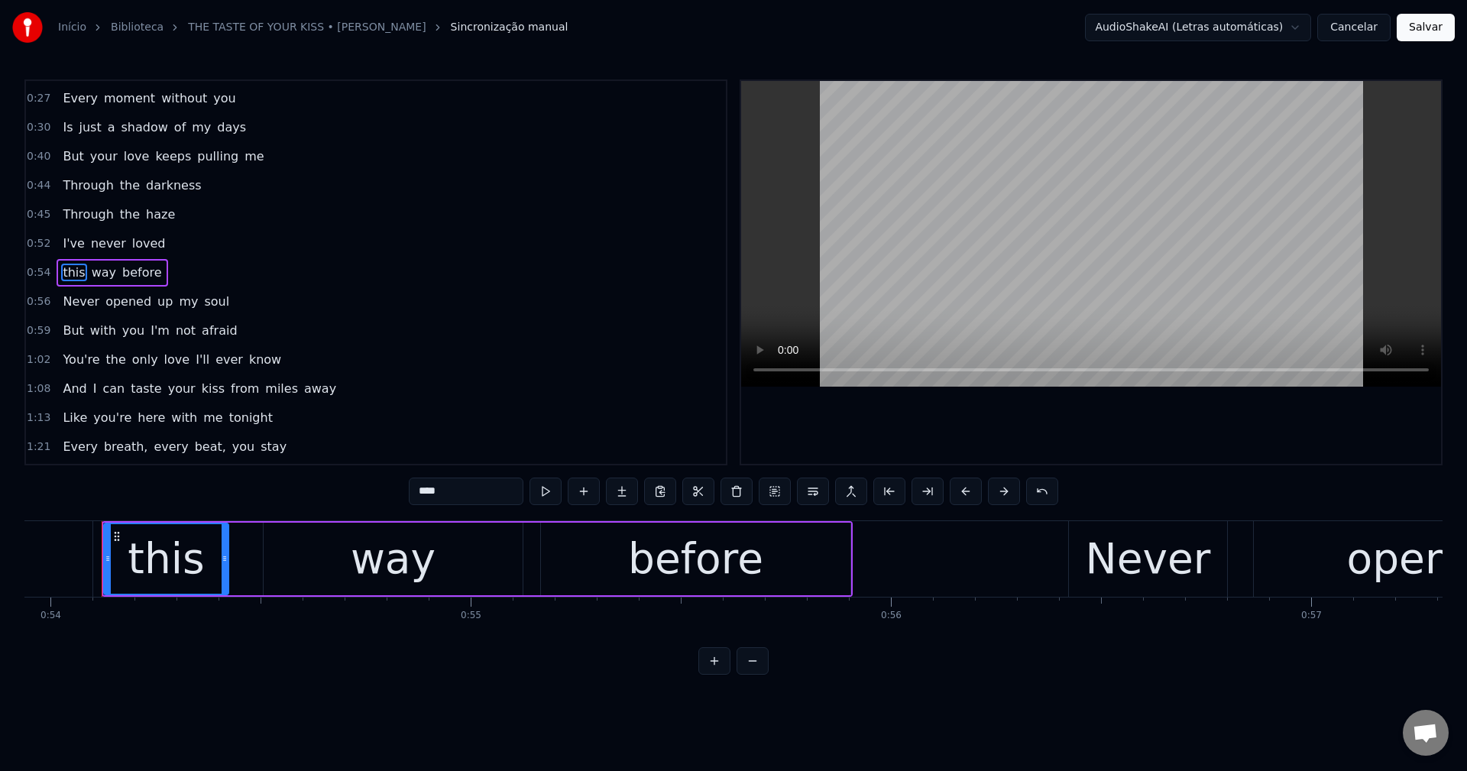
click at [477, 487] on input "****" at bounding box center [466, 490] width 115 height 27
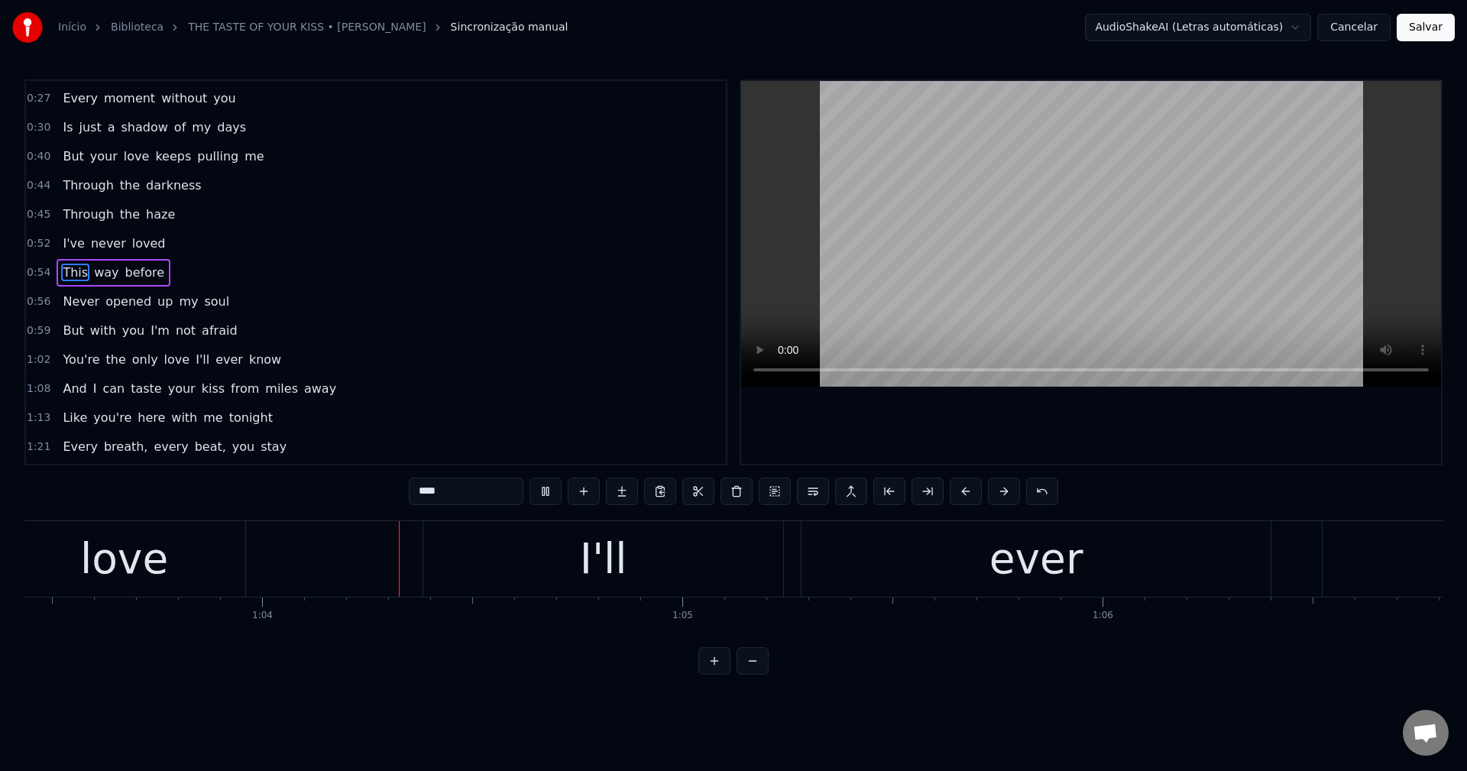
scroll to position [0, 26672]
click at [194, 357] on span "I'll" at bounding box center [202, 360] width 17 height 18
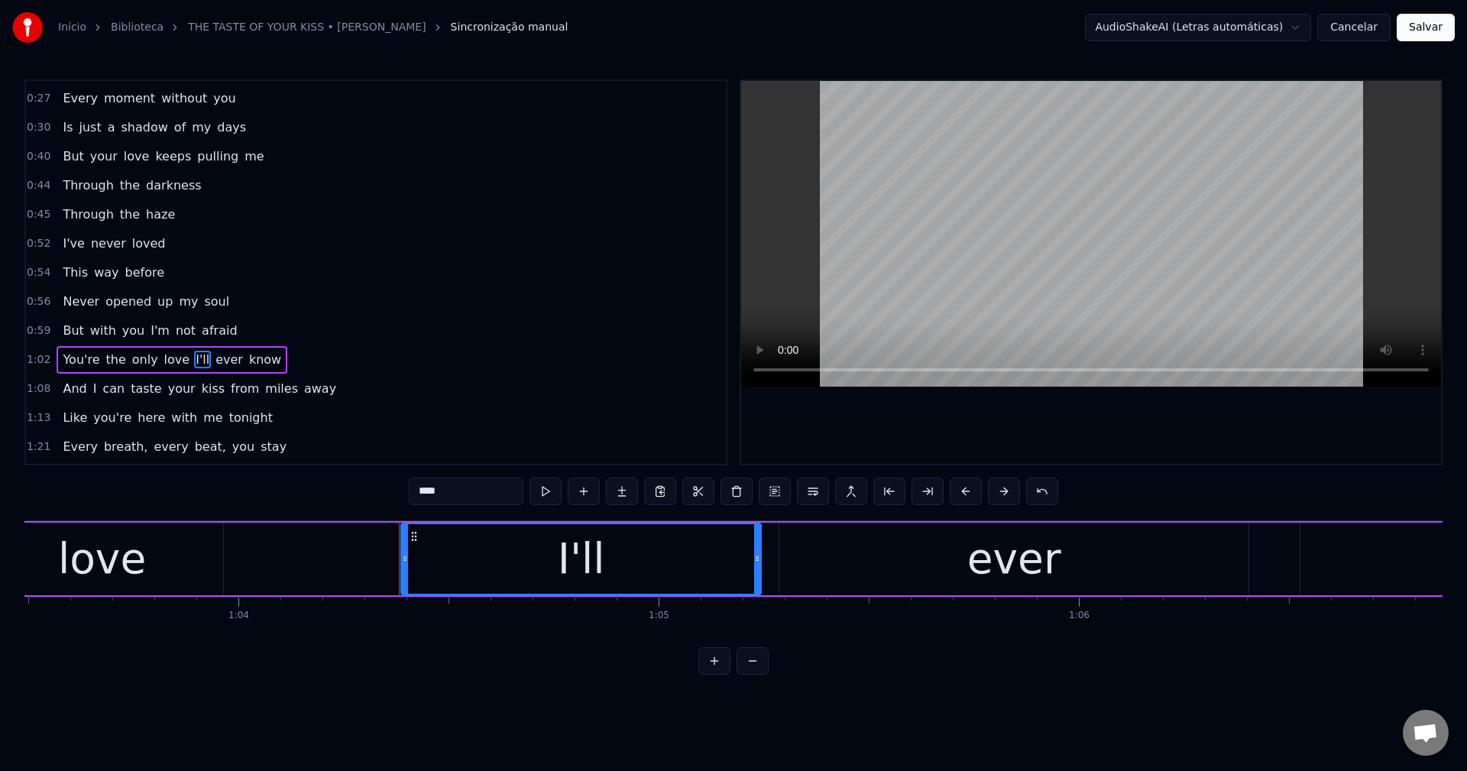
scroll to position [229, 0]
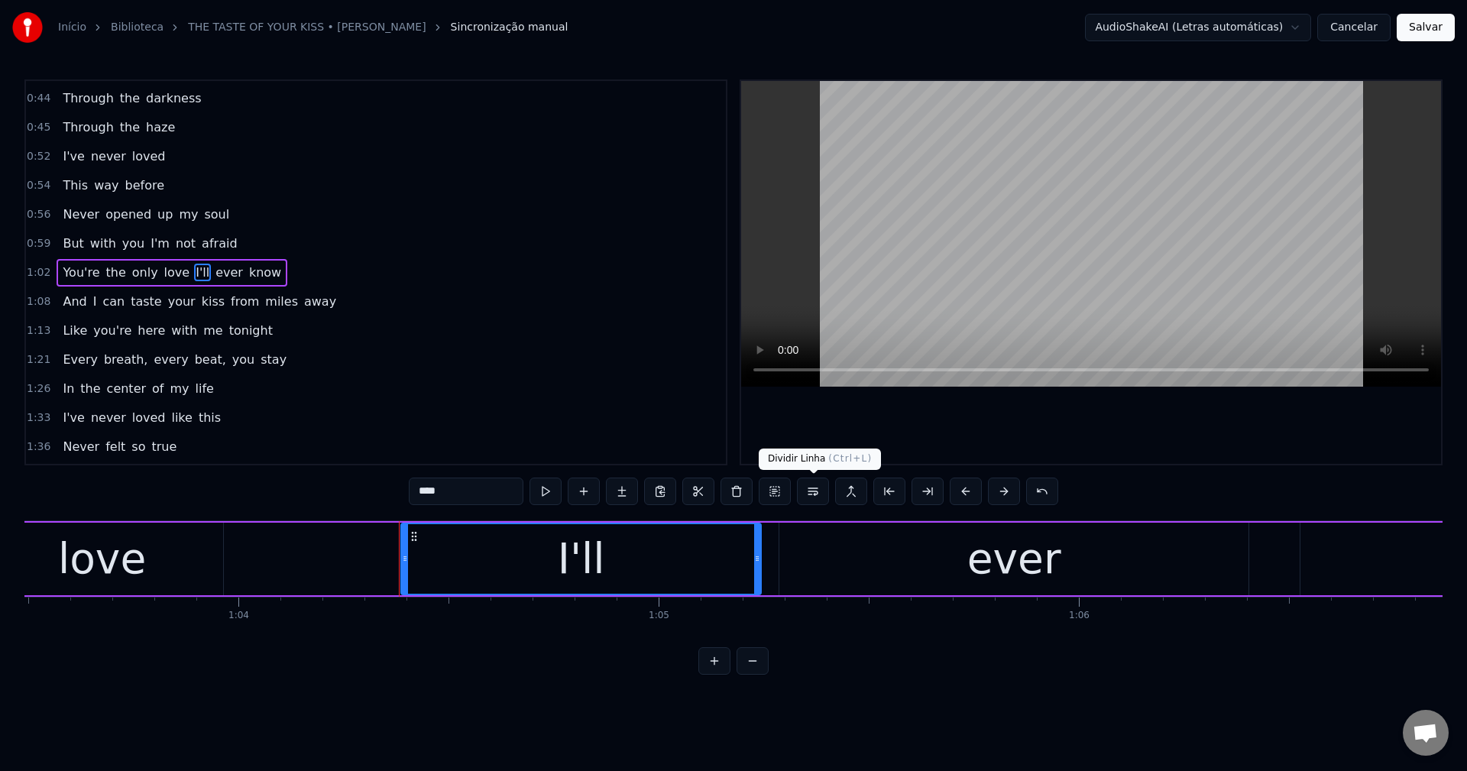
click at [731, 492] on button at bounding box center [813, 490] width 32 height 27
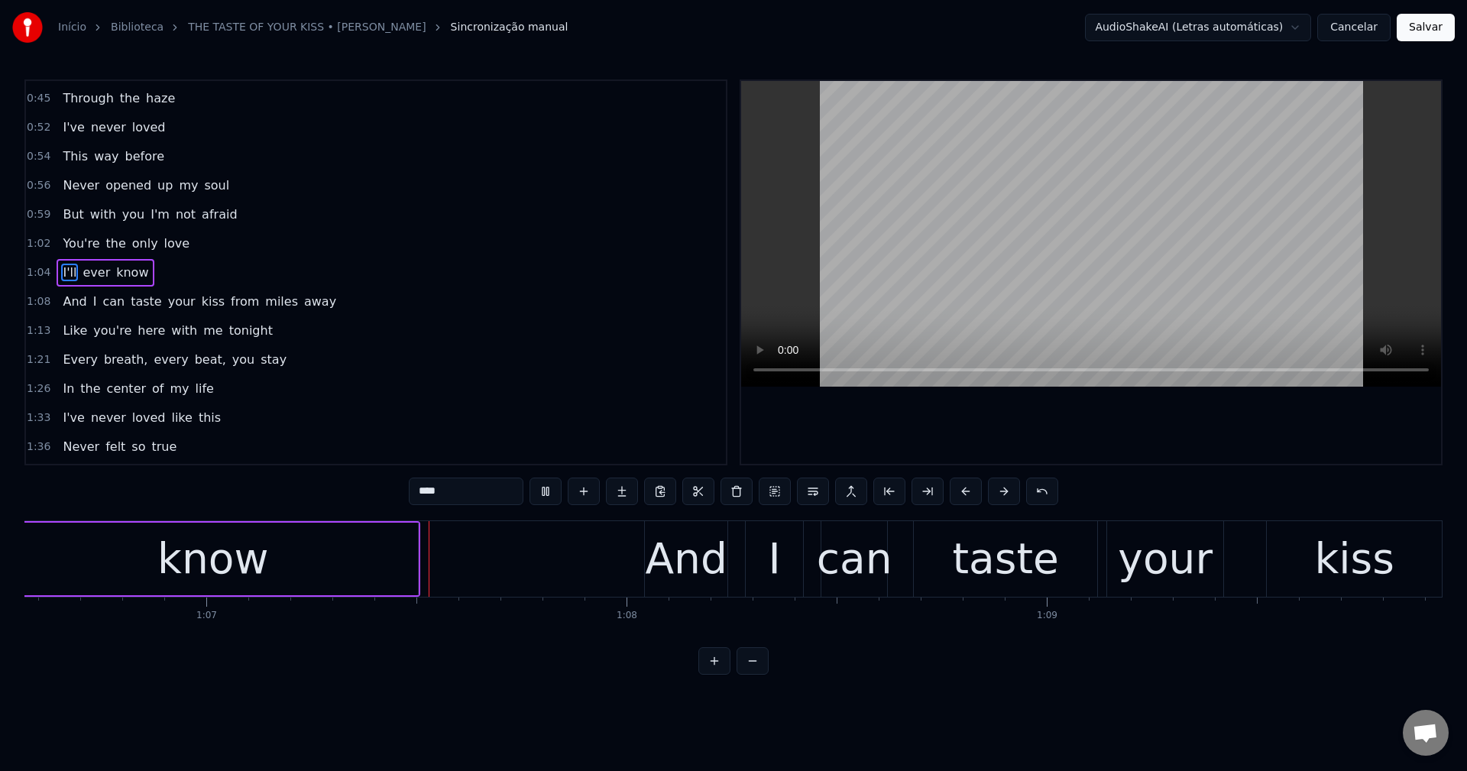
scroll to position [0, 27966]
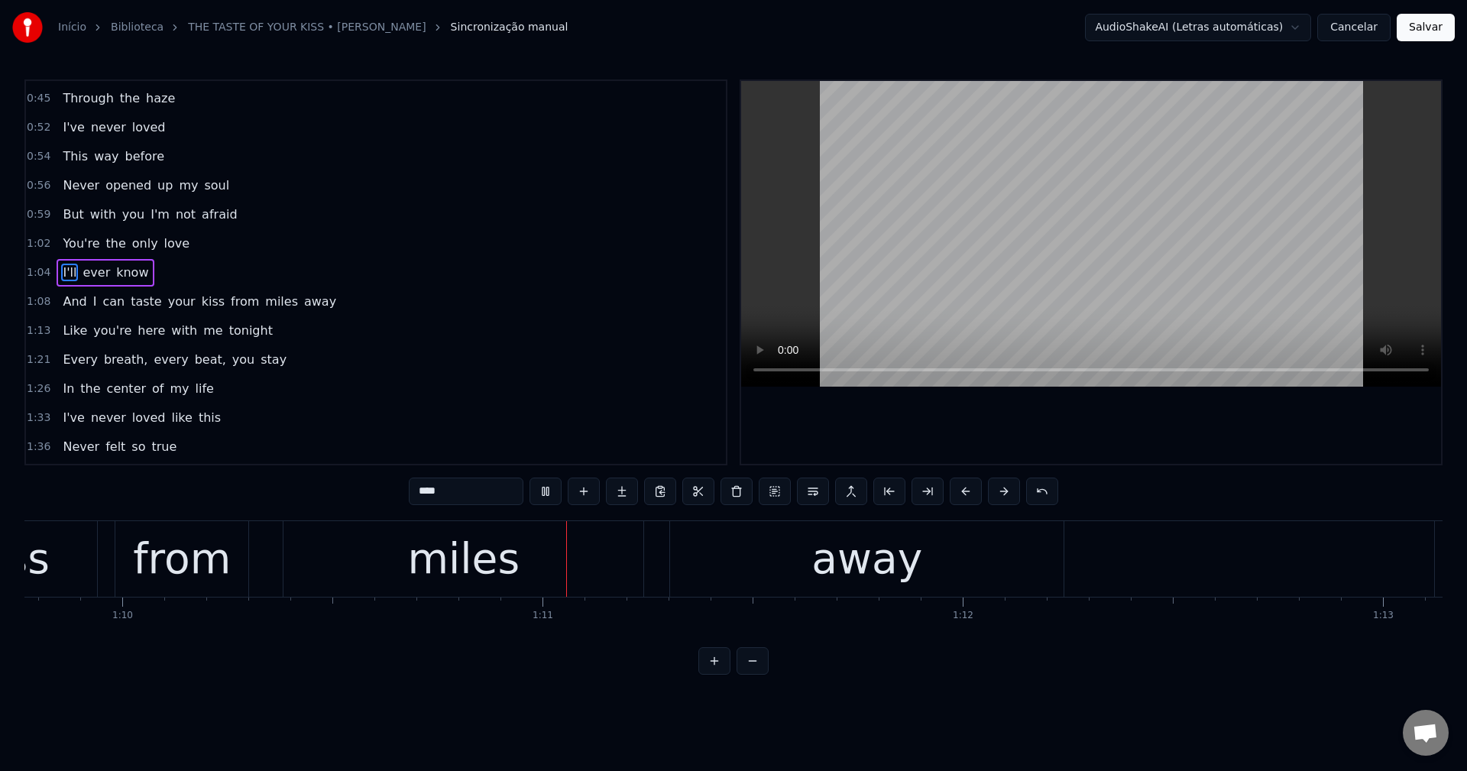
click at [167, 306] on span "your" at bounding box center [182, 302] width 31 height 18
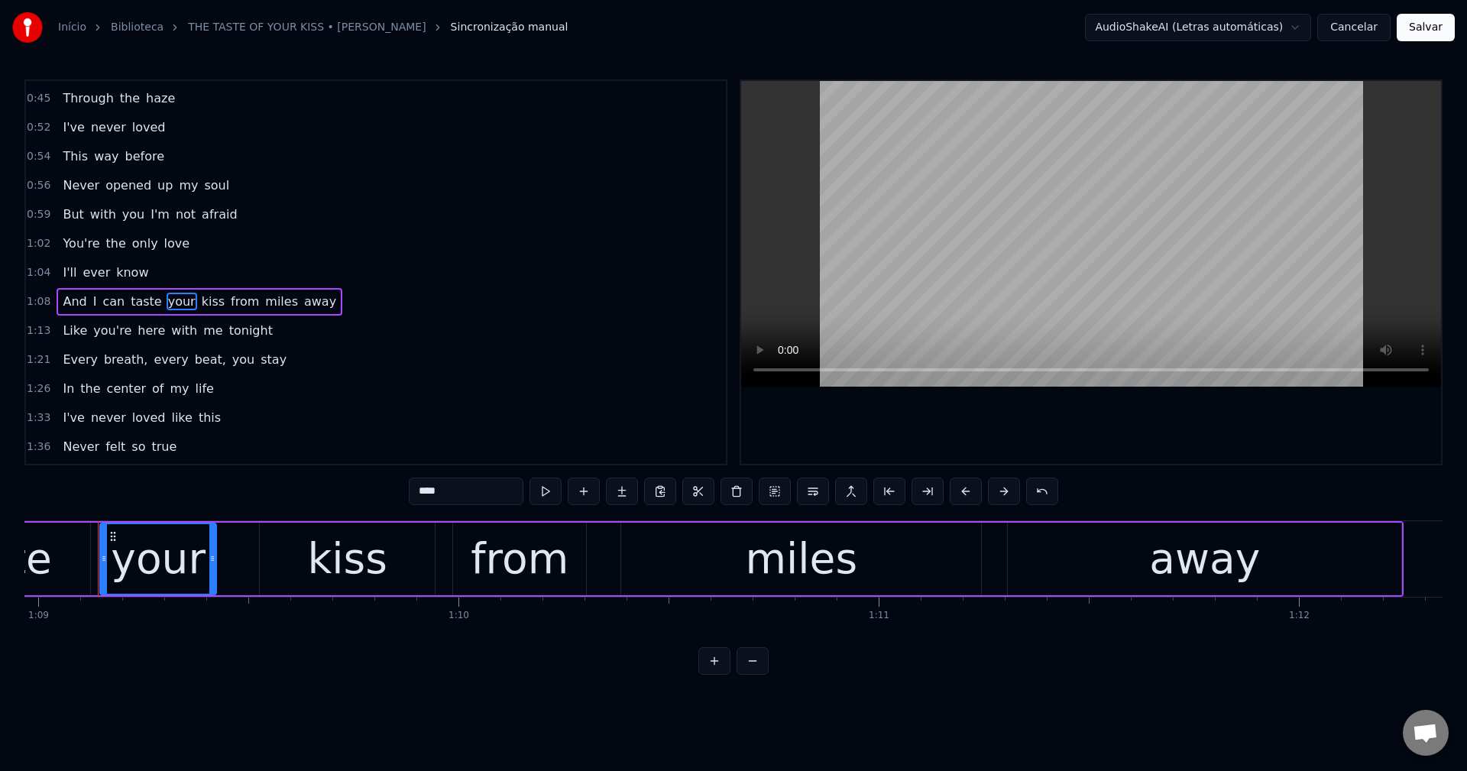
scroll to position [0, 28970]
click at [229, 295] on span "from" at bounding box center [244, 302] width 31 height 18
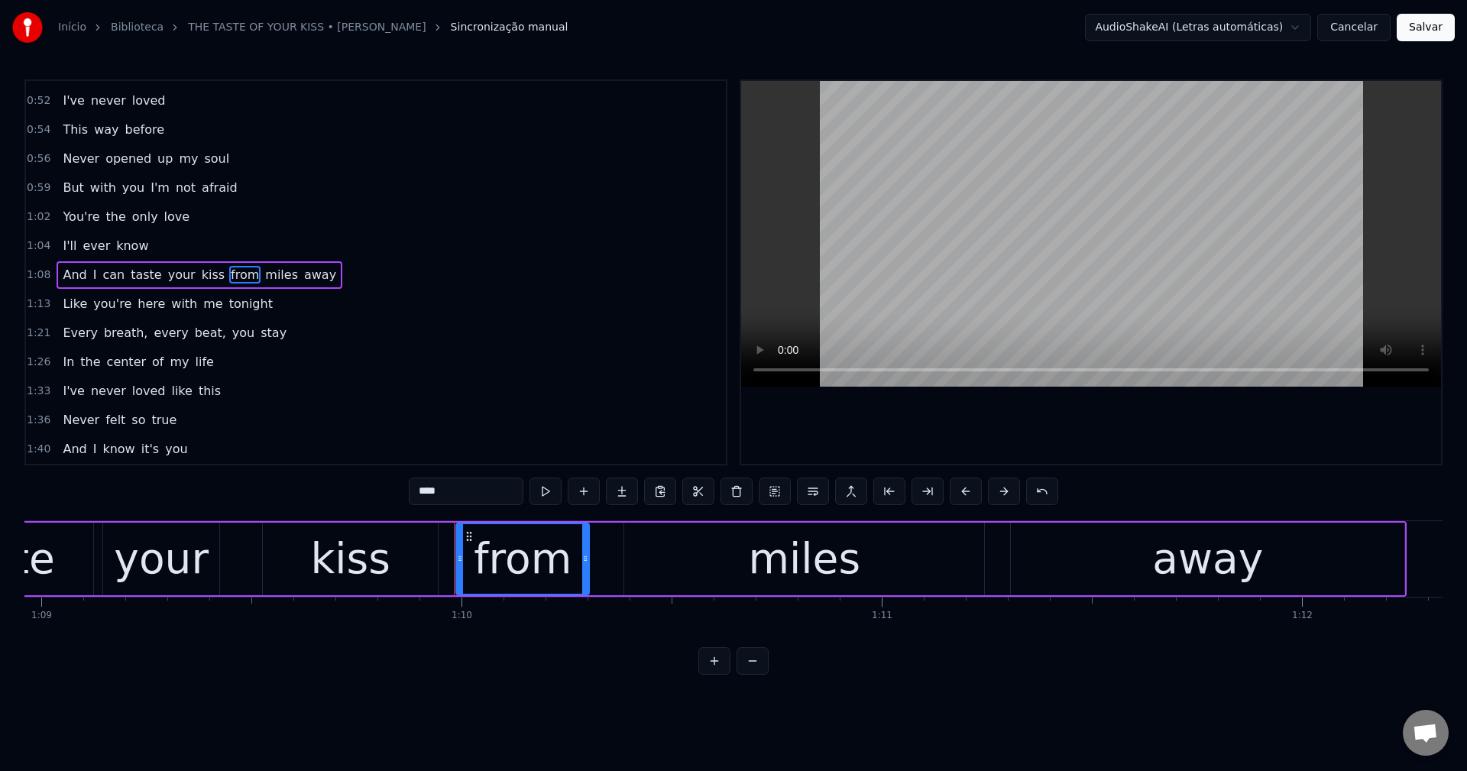
scroll to position [287, 0]
click at [731, 487] on button at bounding box center [813, 490] width 32 height 27
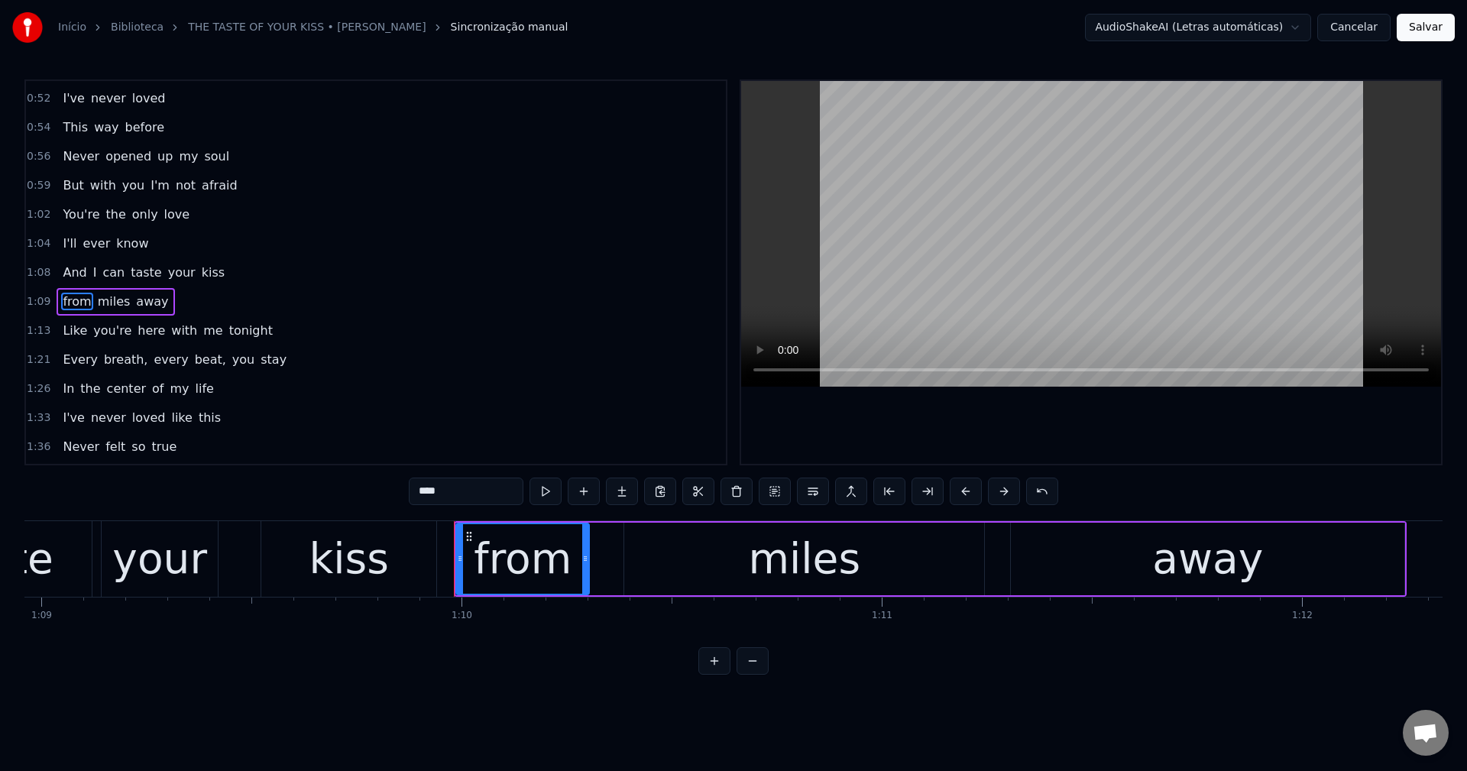
scroll to position [316, 0]
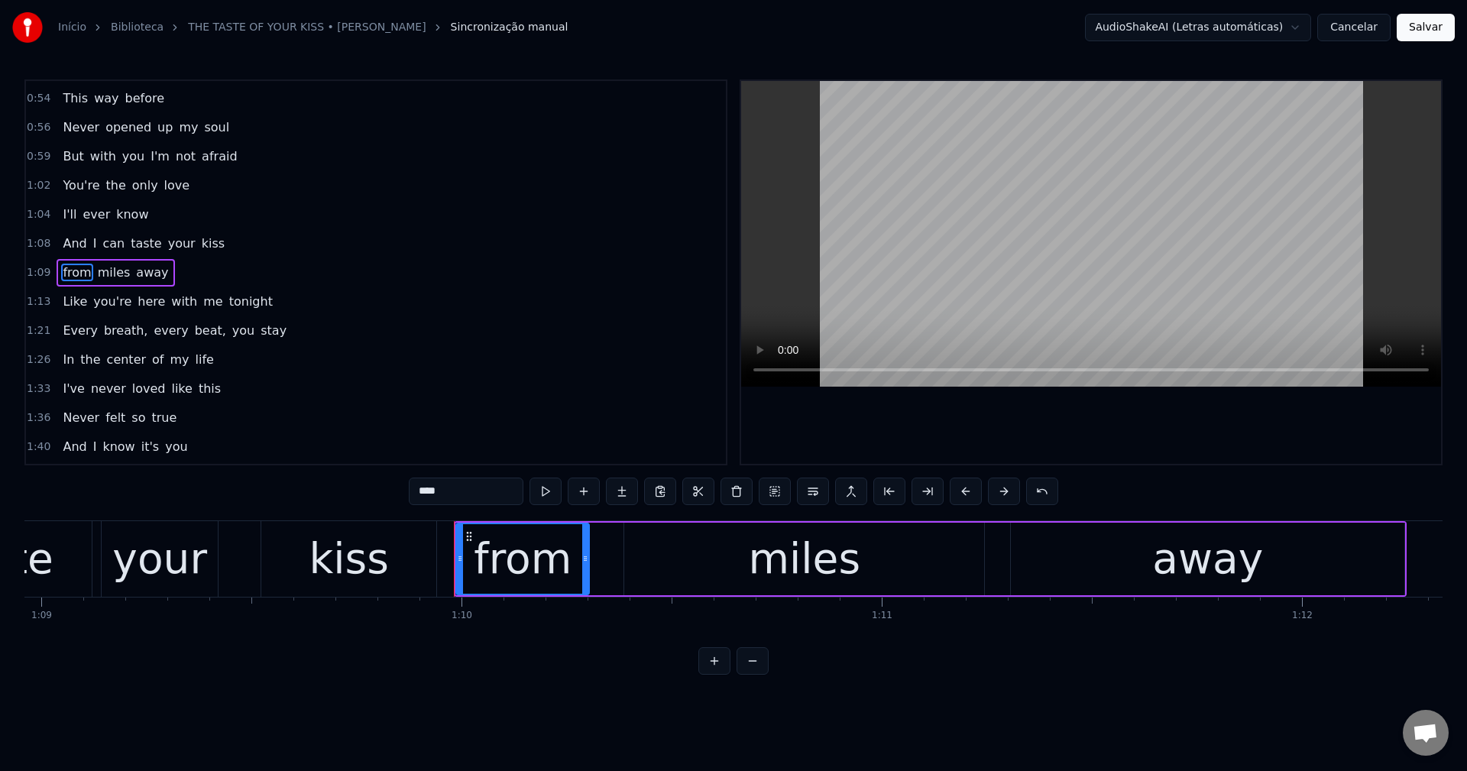
drag, startPoint x: 416, startPoint y: 493, endPoint x: 434, endPoint y: 496, distance: 18.0
click at [416, 491] on input "****" at bounding box center [466, 490] width 115 height 27
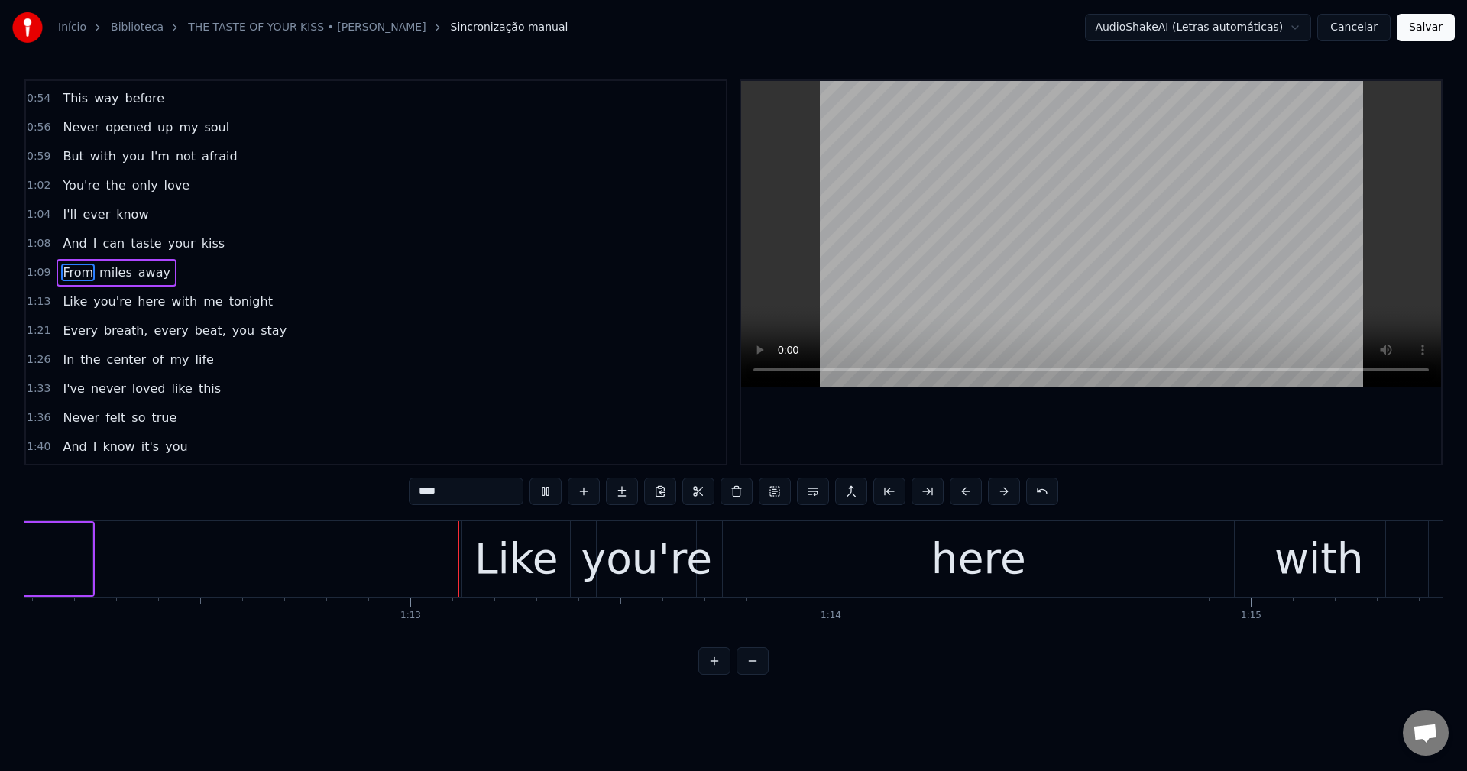
scroll to position [0, 30337]
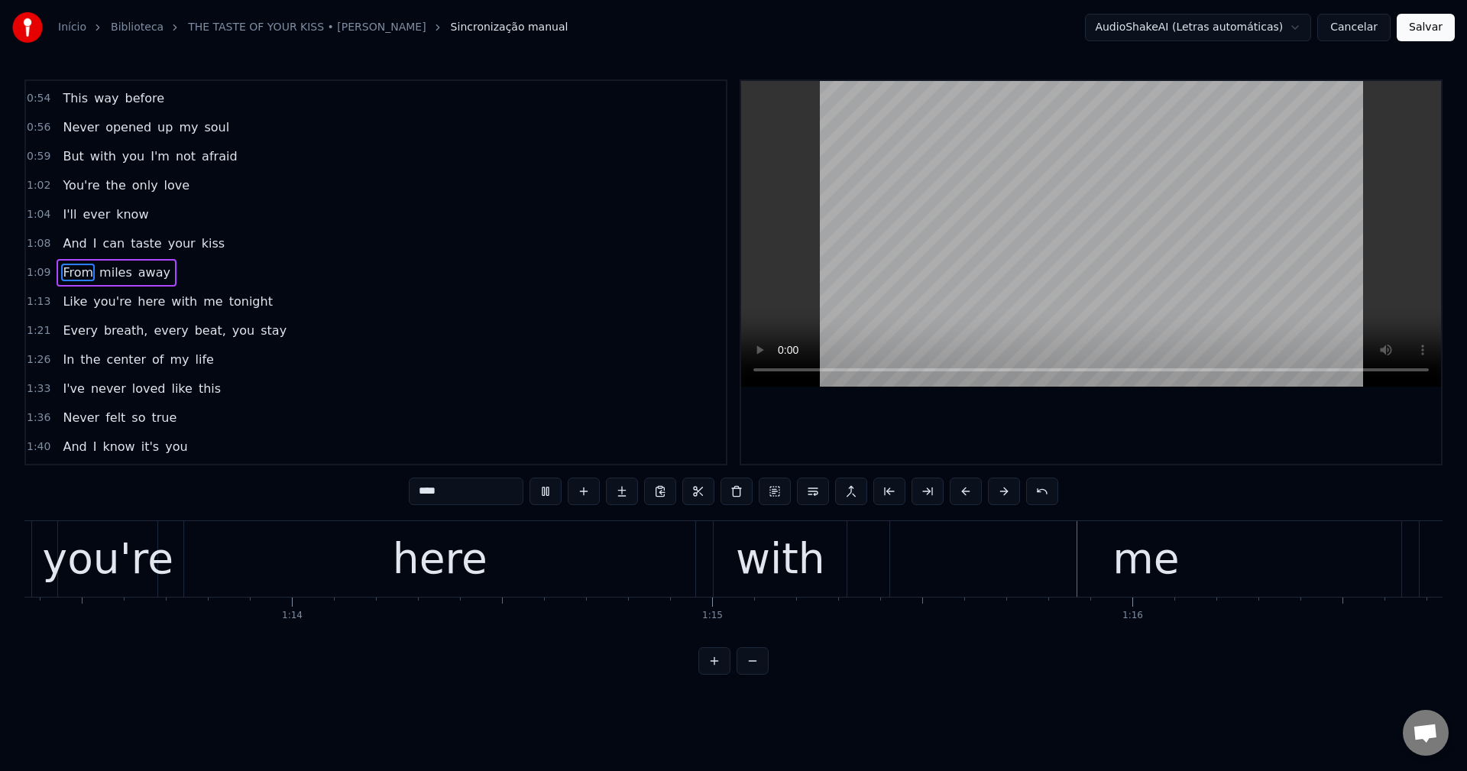
click at [170, 300] on span "with" at bounding box center [184, 302] width 29 height 18
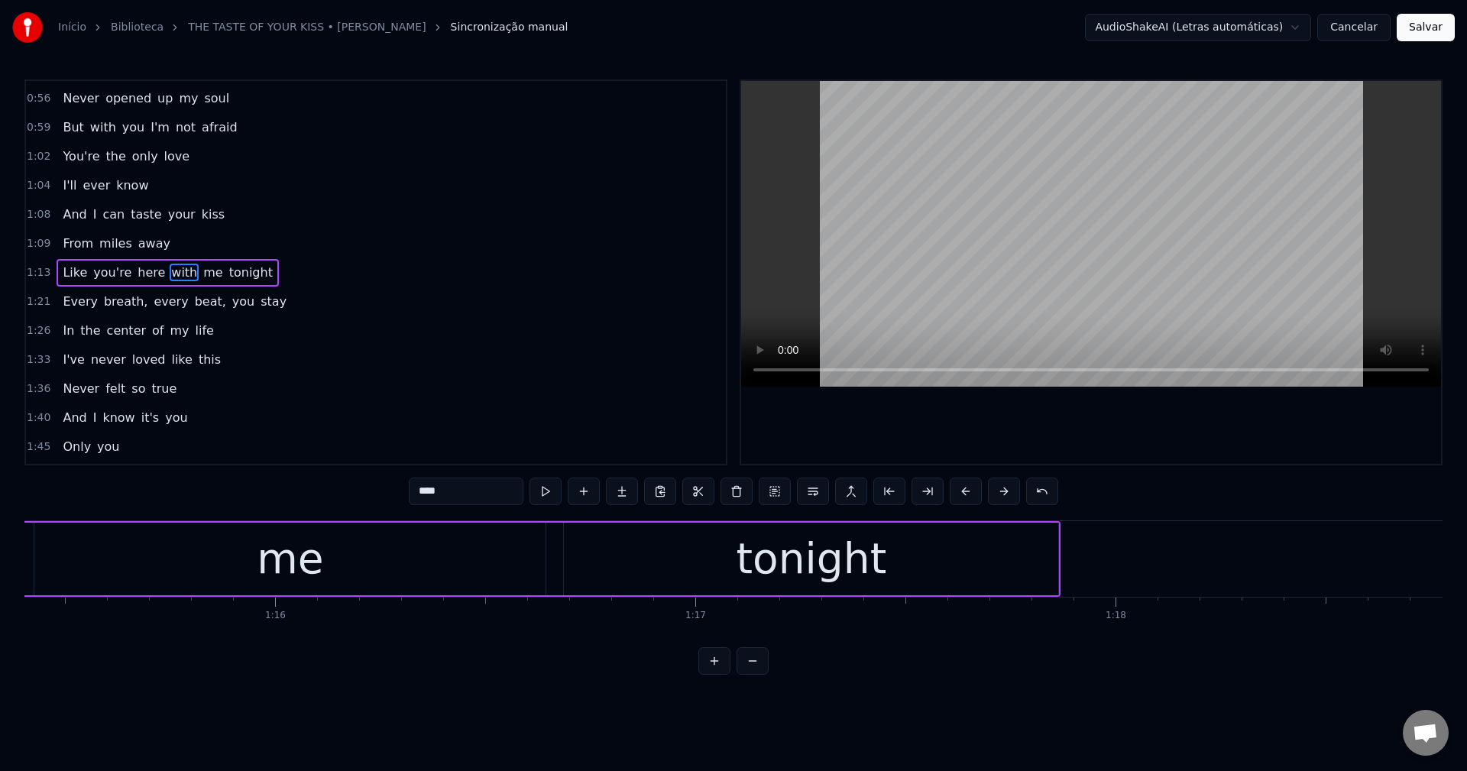
scroll to position [0, 31679]
click at [469, 495] on input "****" at bounding box center [466, 490] width 115 height 27
click at [731, 493] on button at bounding box center [813, 490] width 32 height 27
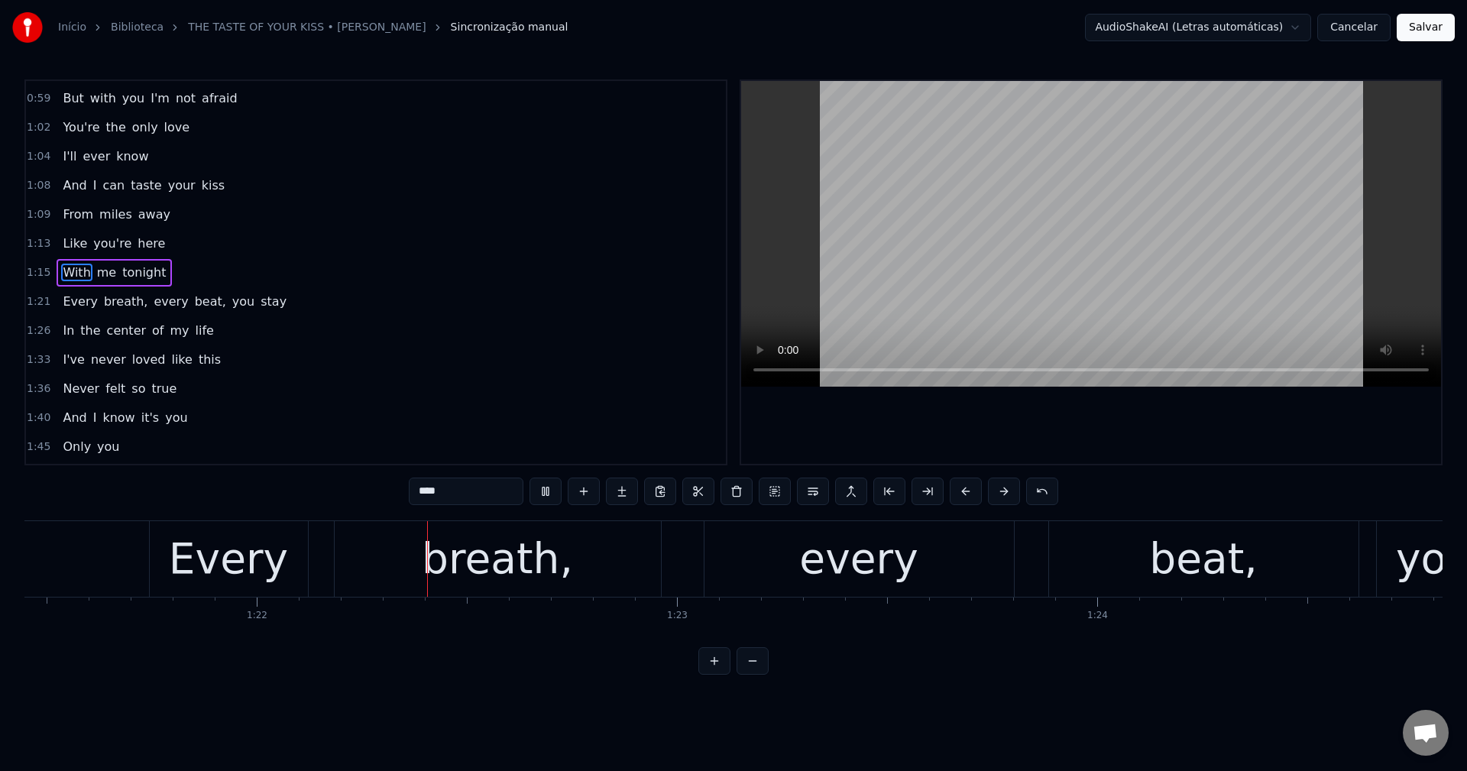
scroll to position [0, 34218]
click at [108, 306] on span "breath," at bounding box center [125, 302] width 47 height 18
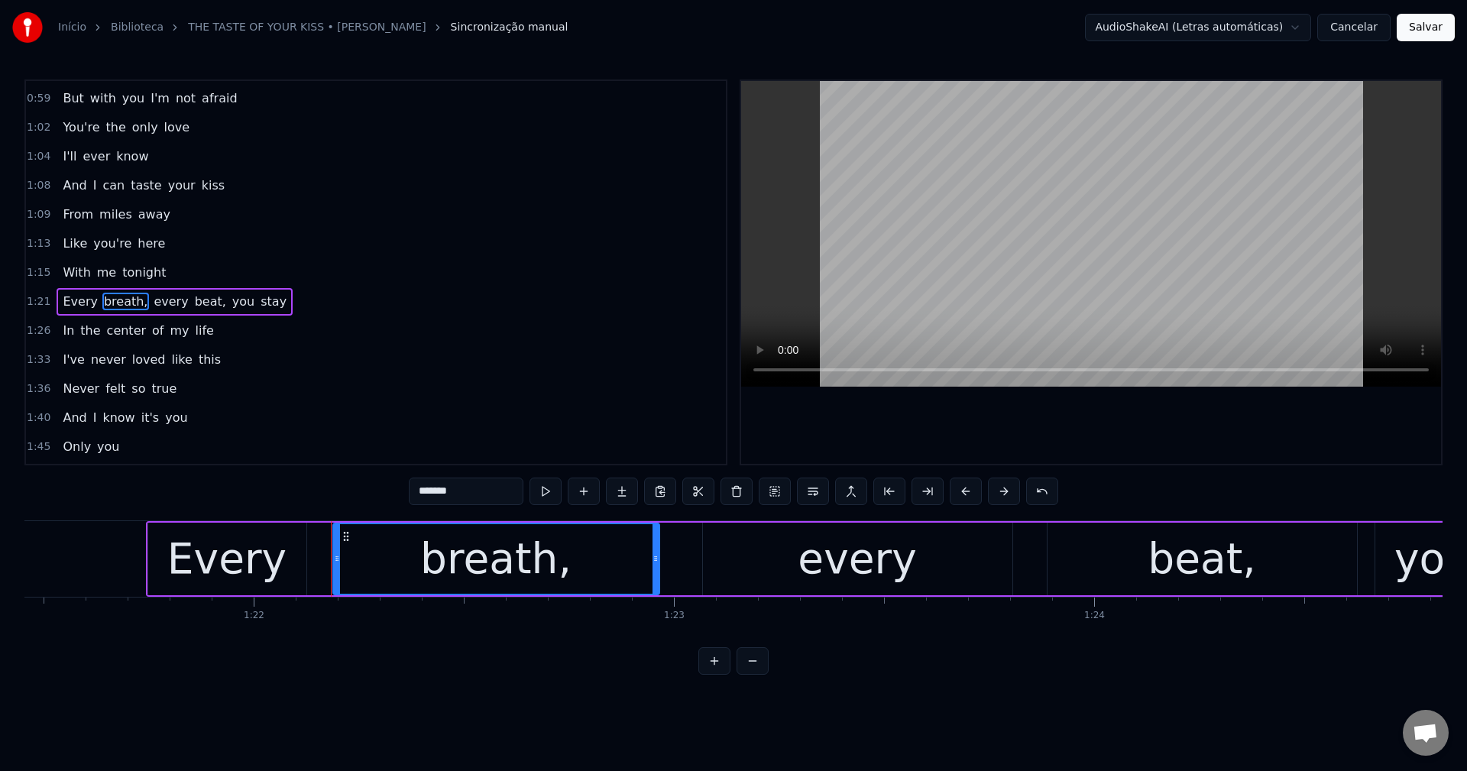
scroll to position [403, 0]
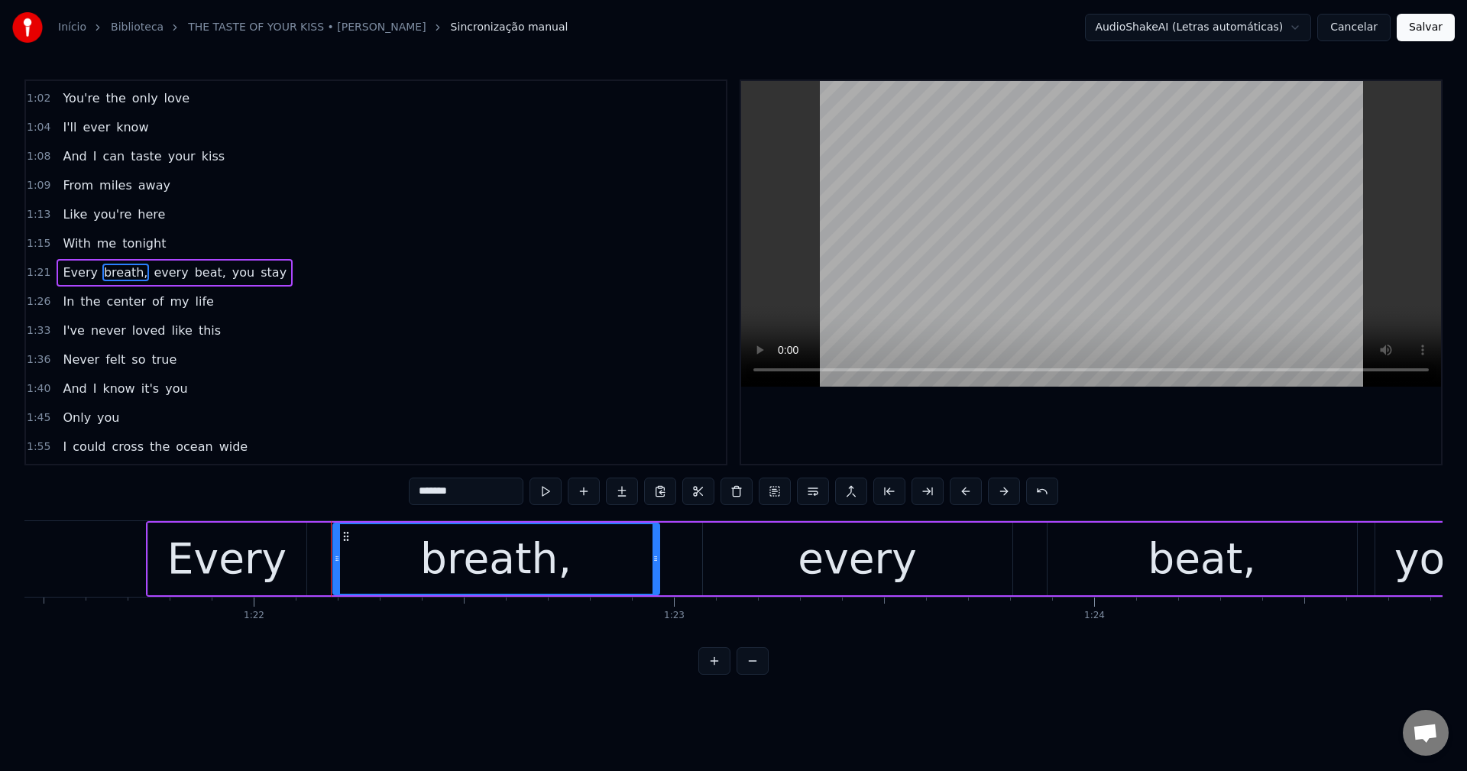
click at [487, 486] on input "*******" at bounding box center [466, 490] width 115 height 27
click at [148, 270] on span "every" at bounding box center [166, 273] width 37 height 18
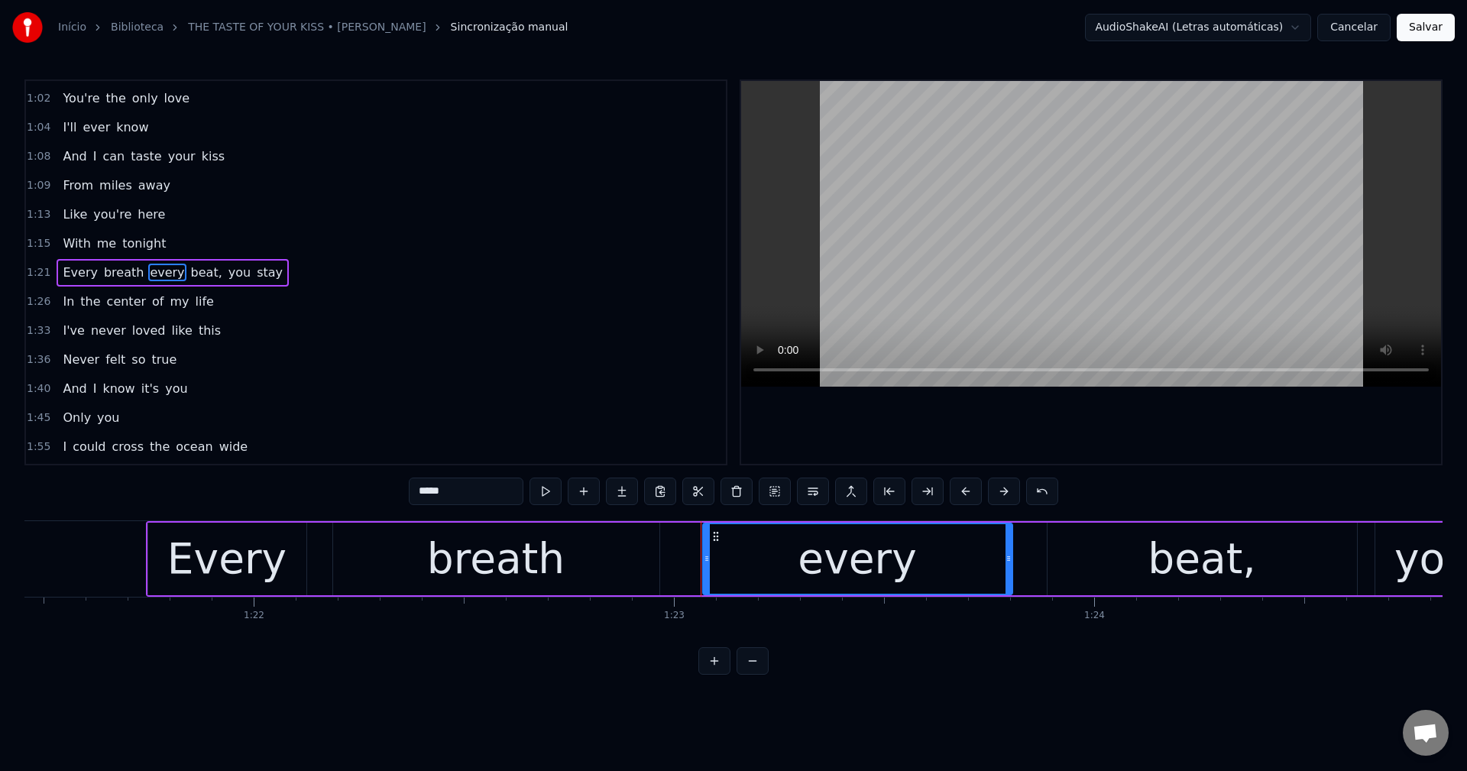
click at [465, 490] on input "*****" at bounding box center [466, 490] width 115 height 27
click at [731, 483] on button at bounding box center [813, 490] width 32 height 27
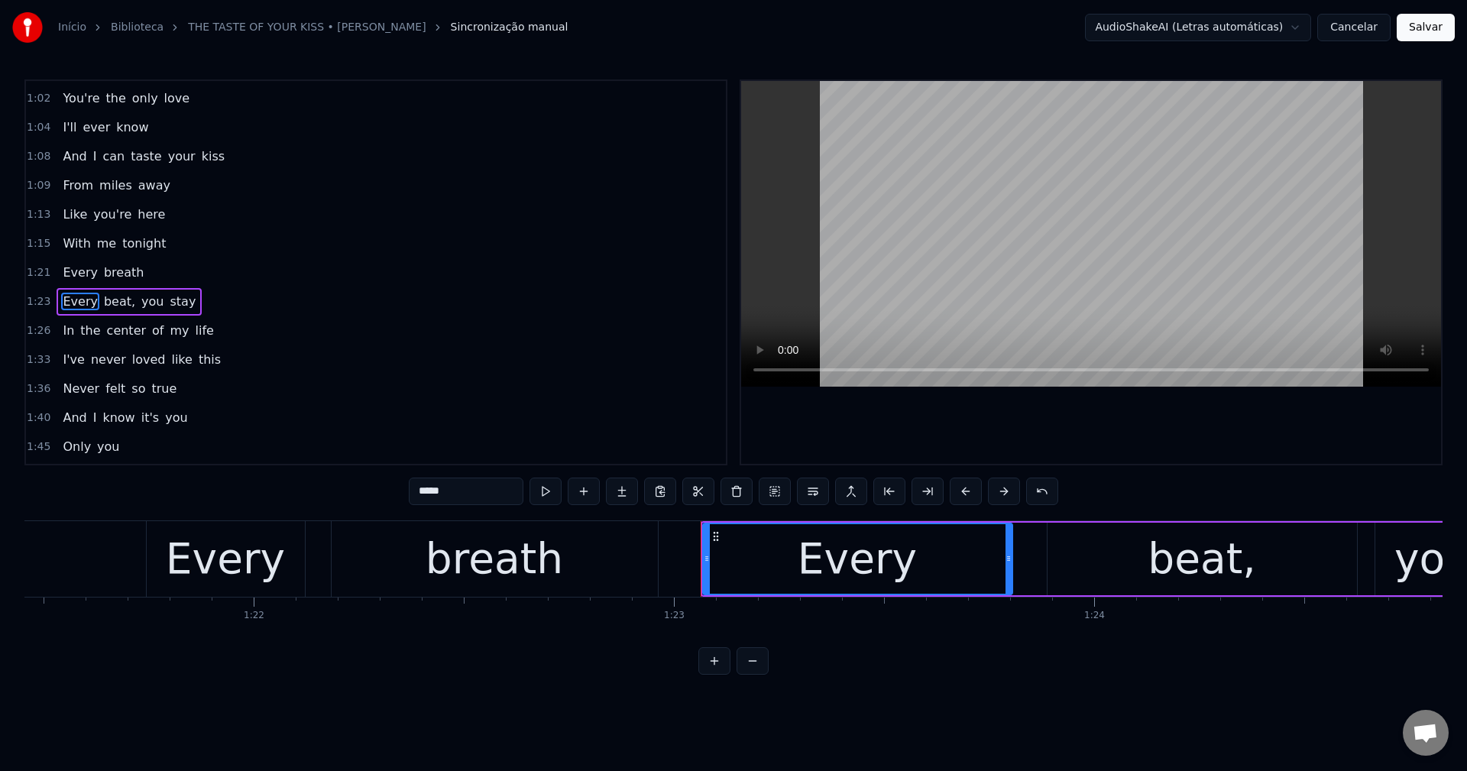
scroll to position [432, 0]
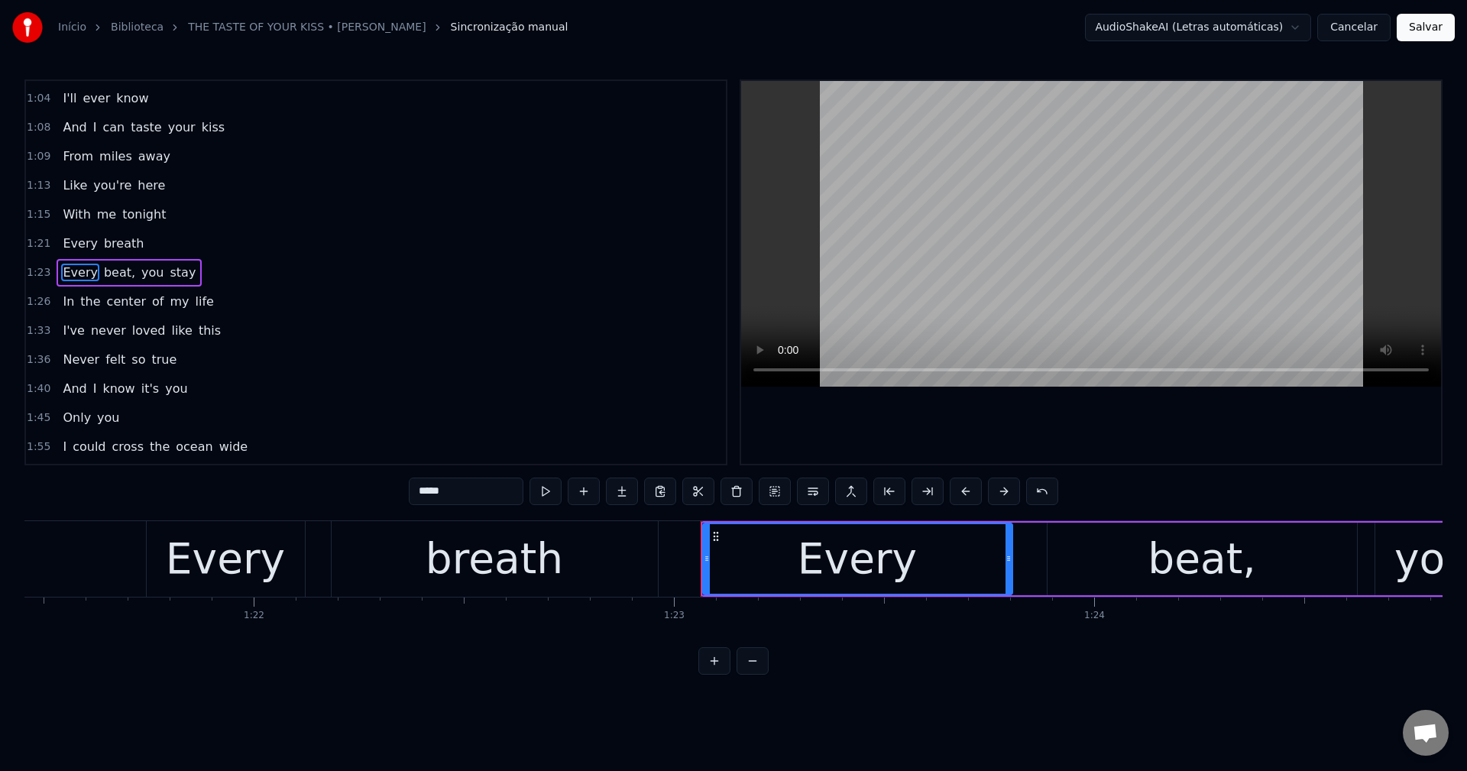
click at [105, 271] on span "beat," at bounding box center [119, 273] width 34 height 18
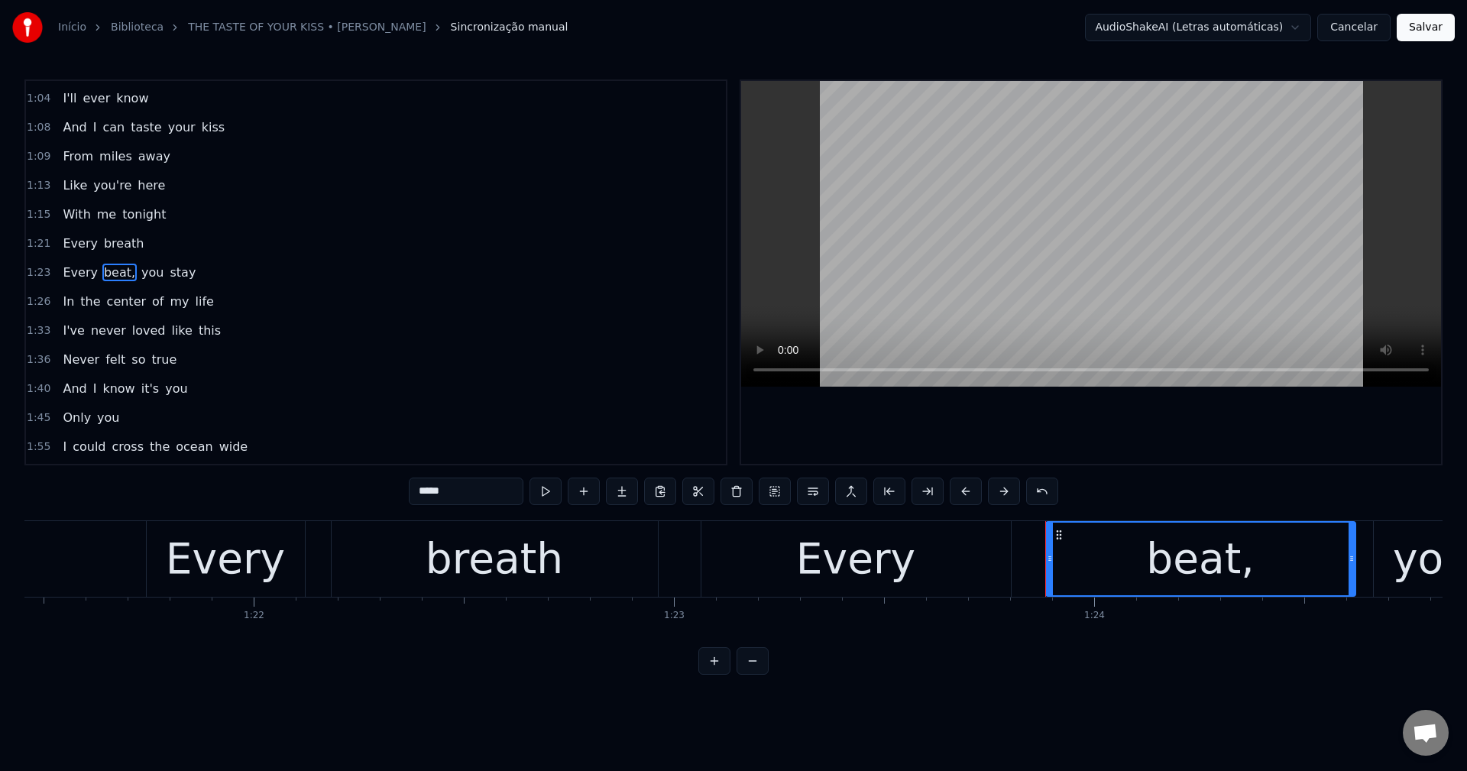
click at [471, 490] on input "*****" at bounding box center [466, 490] width 115 height 27
click at [141, 276] on span "you" at bounding box center [148, 273] width 25 height 18
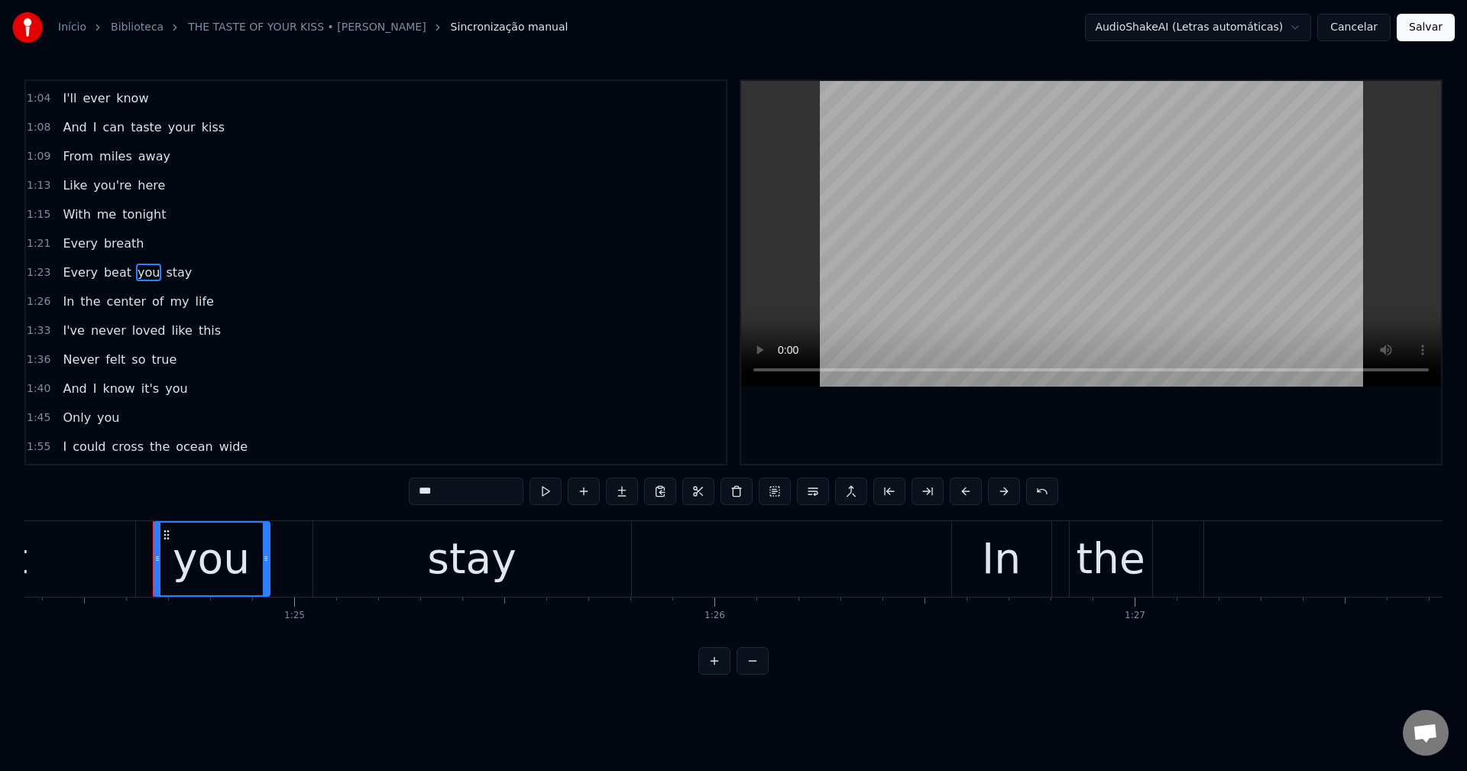
scroll to position [0, 35489]
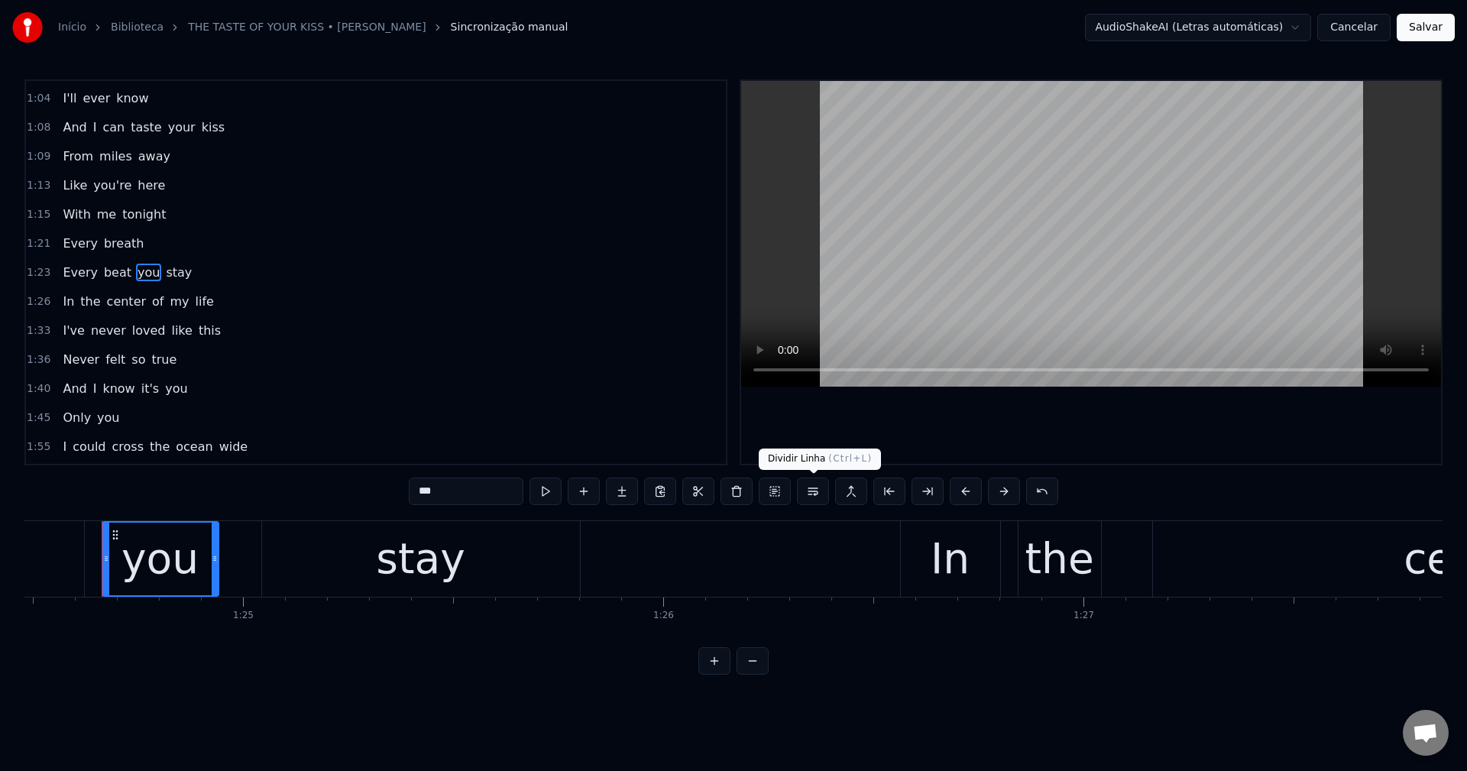
click at [731, 493] on button at bounding box center [813, 490] width 32 height 27
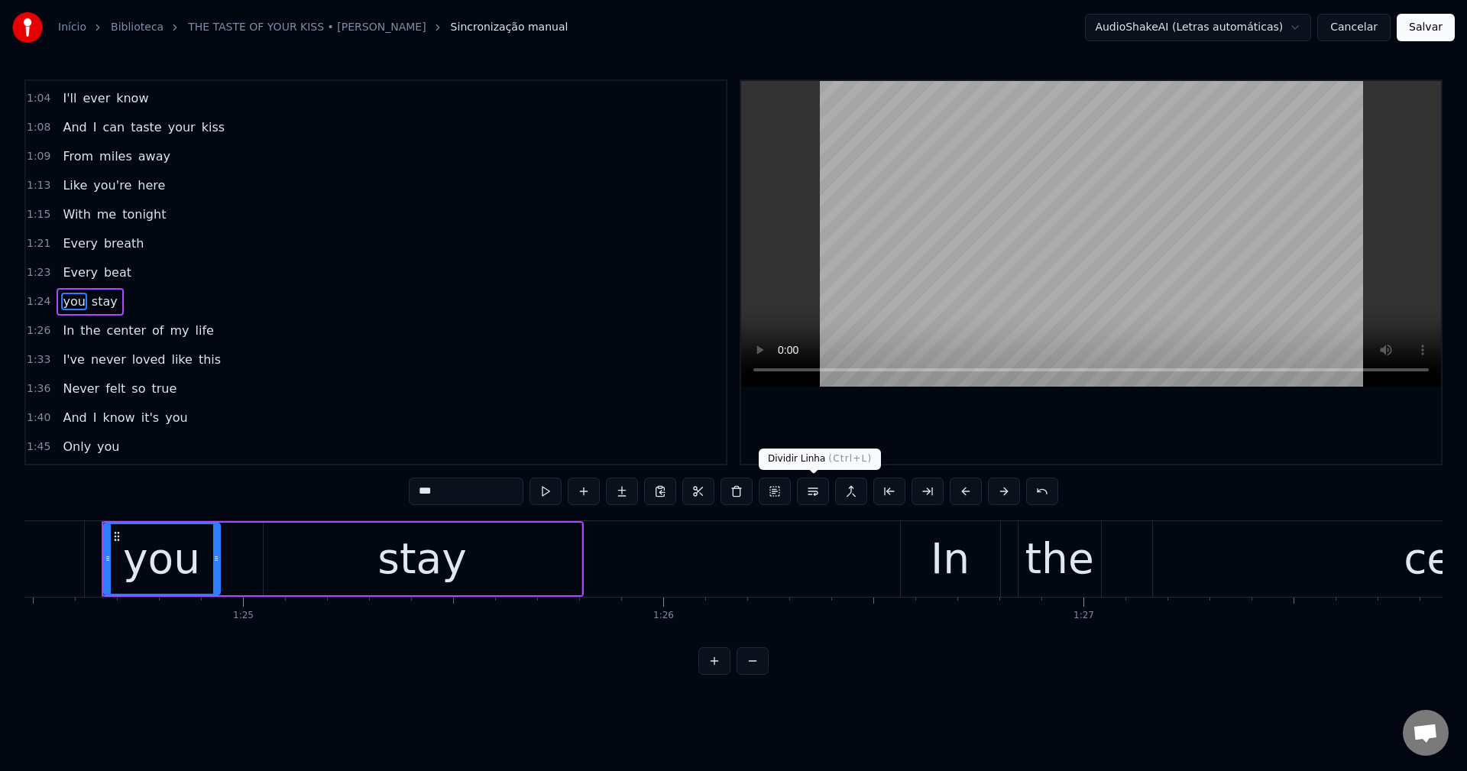
scroll to position [461, 0]
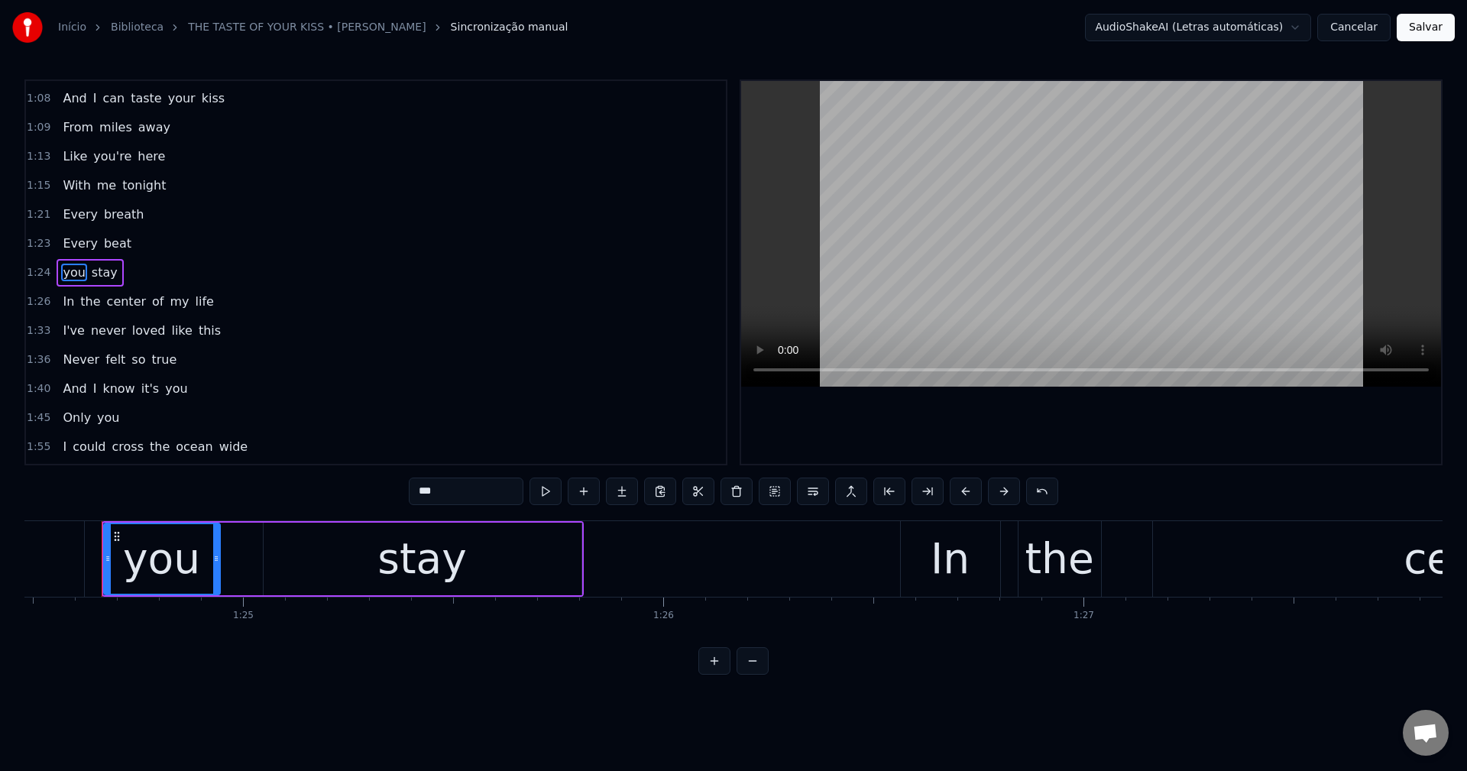
click at [423, 485] on input "***" at bounding box center [466, 490] width 115 height 27
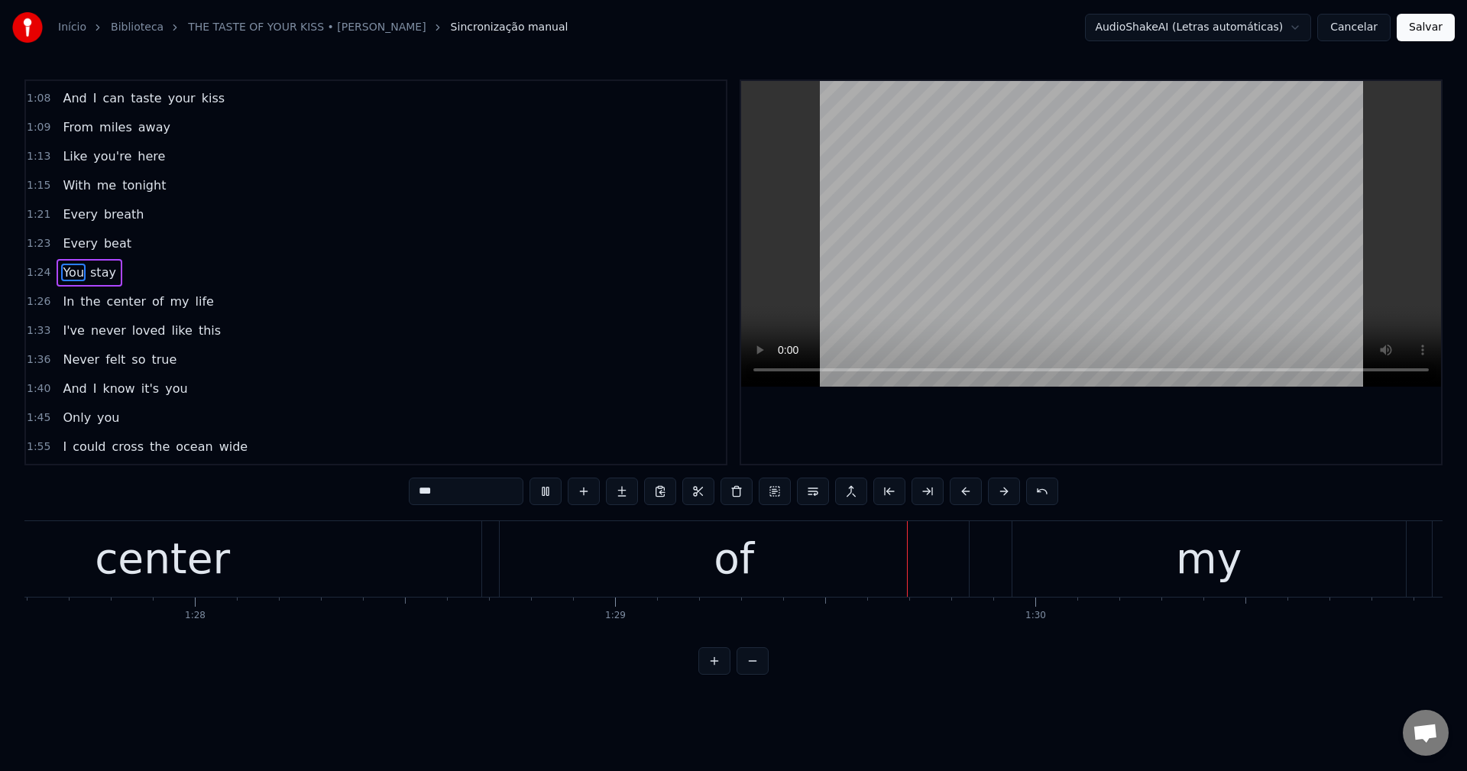
scroll to position [538, 0]
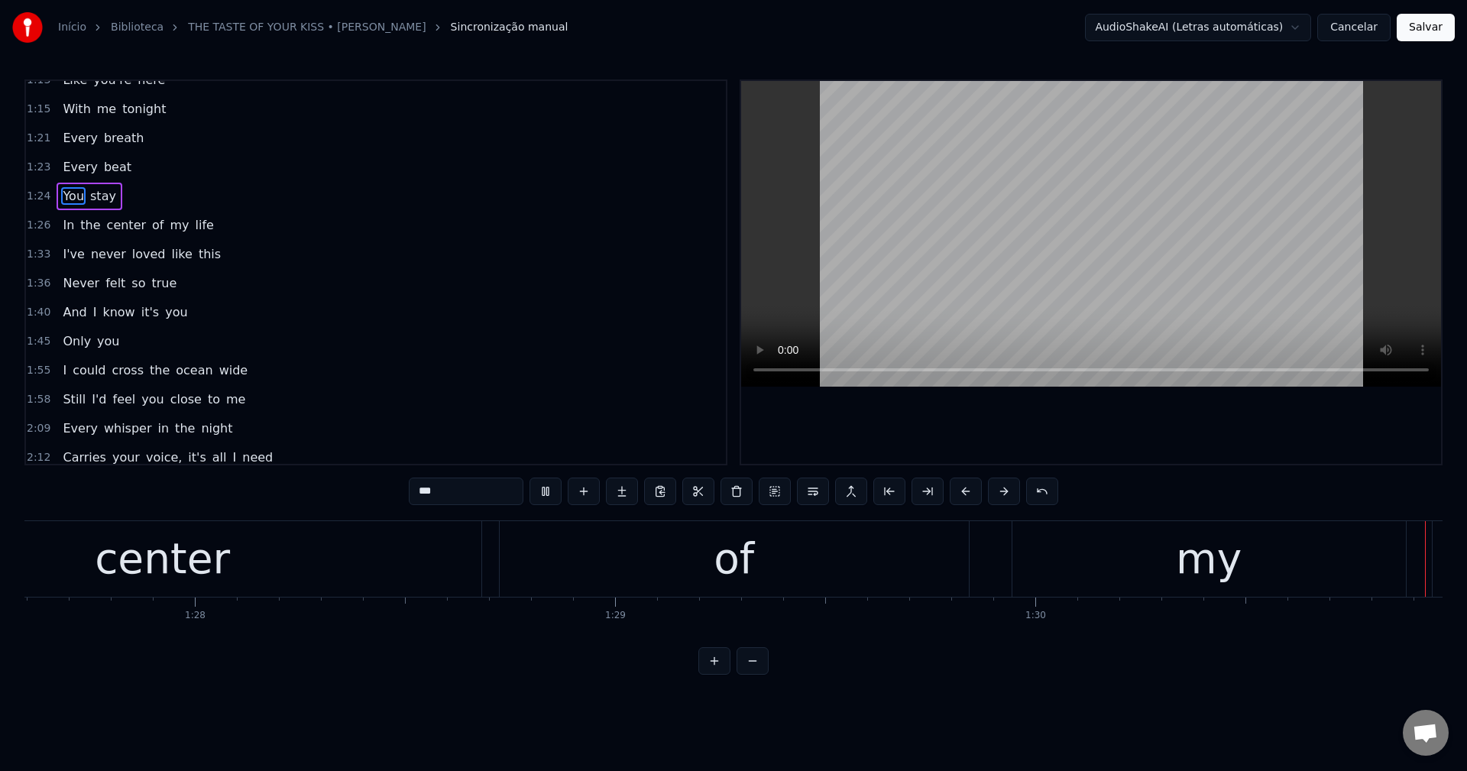
click at [129, 370] on span "cross" at bounding box center [128, 370] width 34 height 18
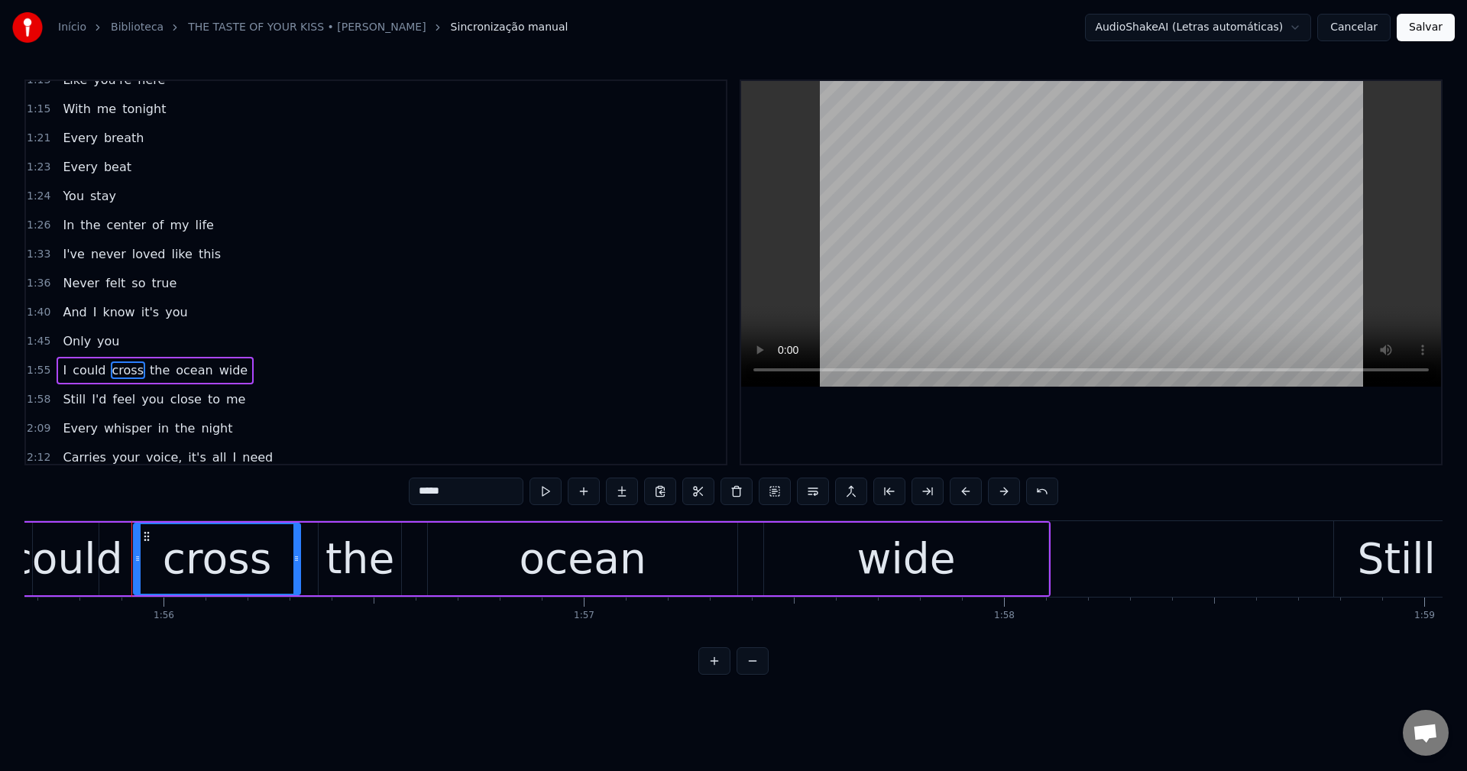
scroll to position [0, 48622]
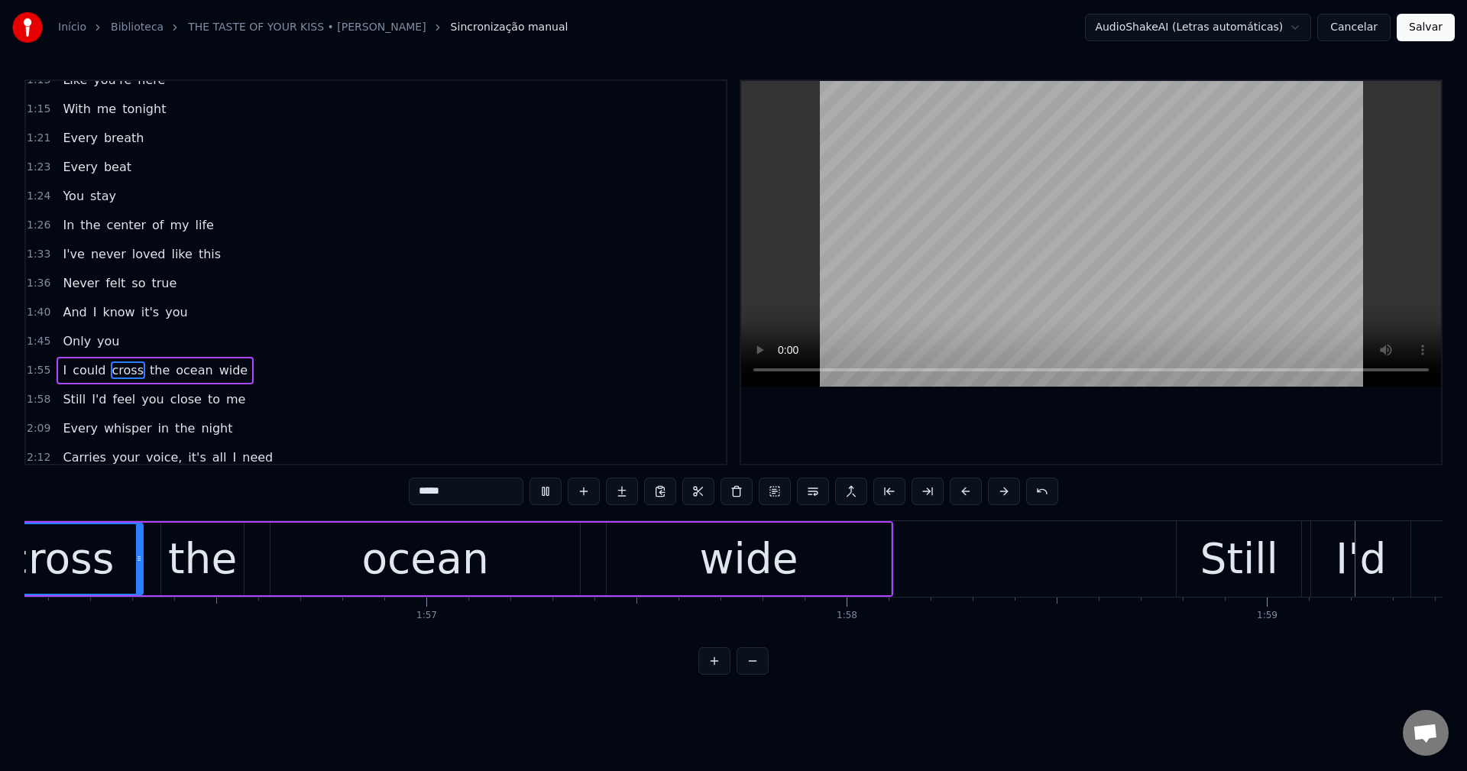
click at [148, 454] on span "voice," at bounding box center [163, 457] width 39 height 18
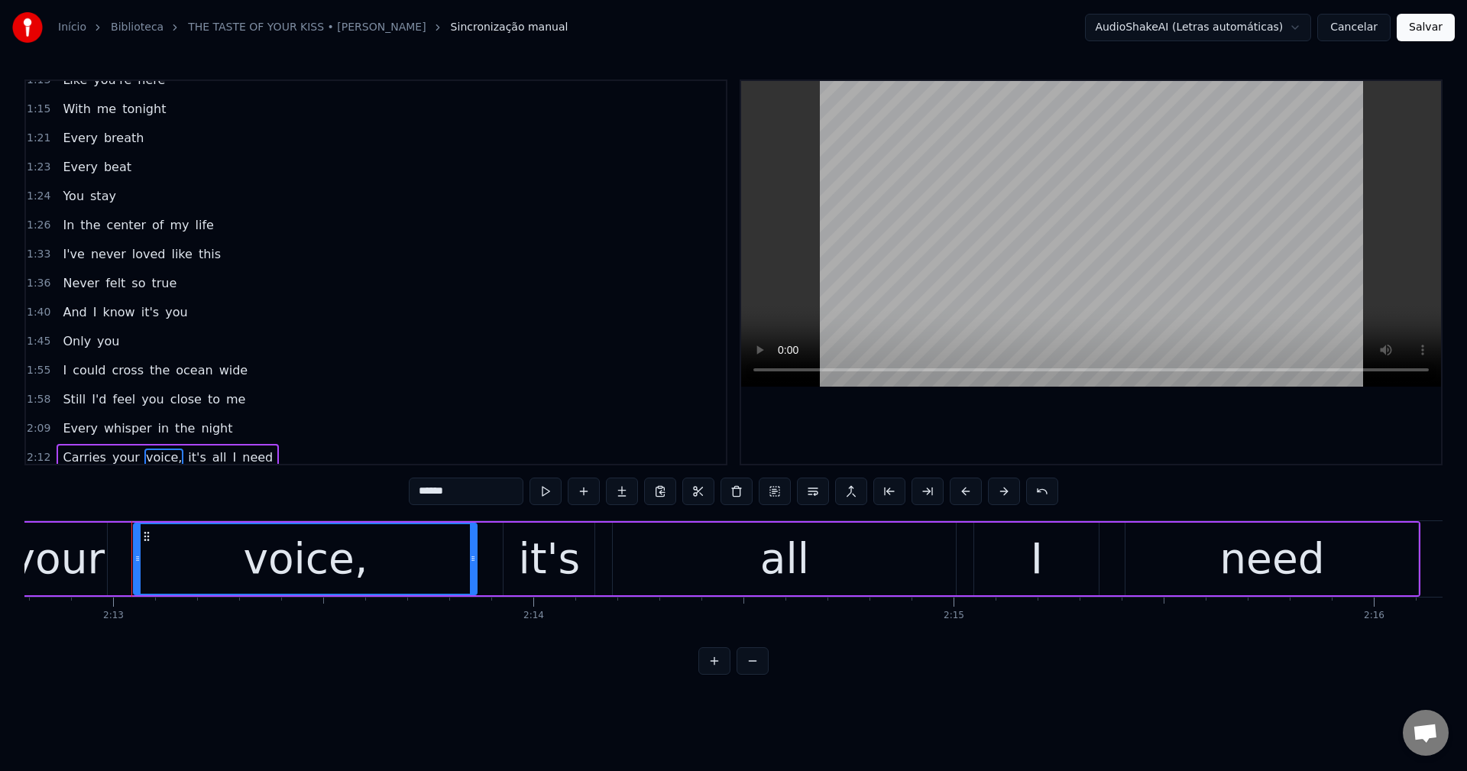
scroll to position [0, 55814]
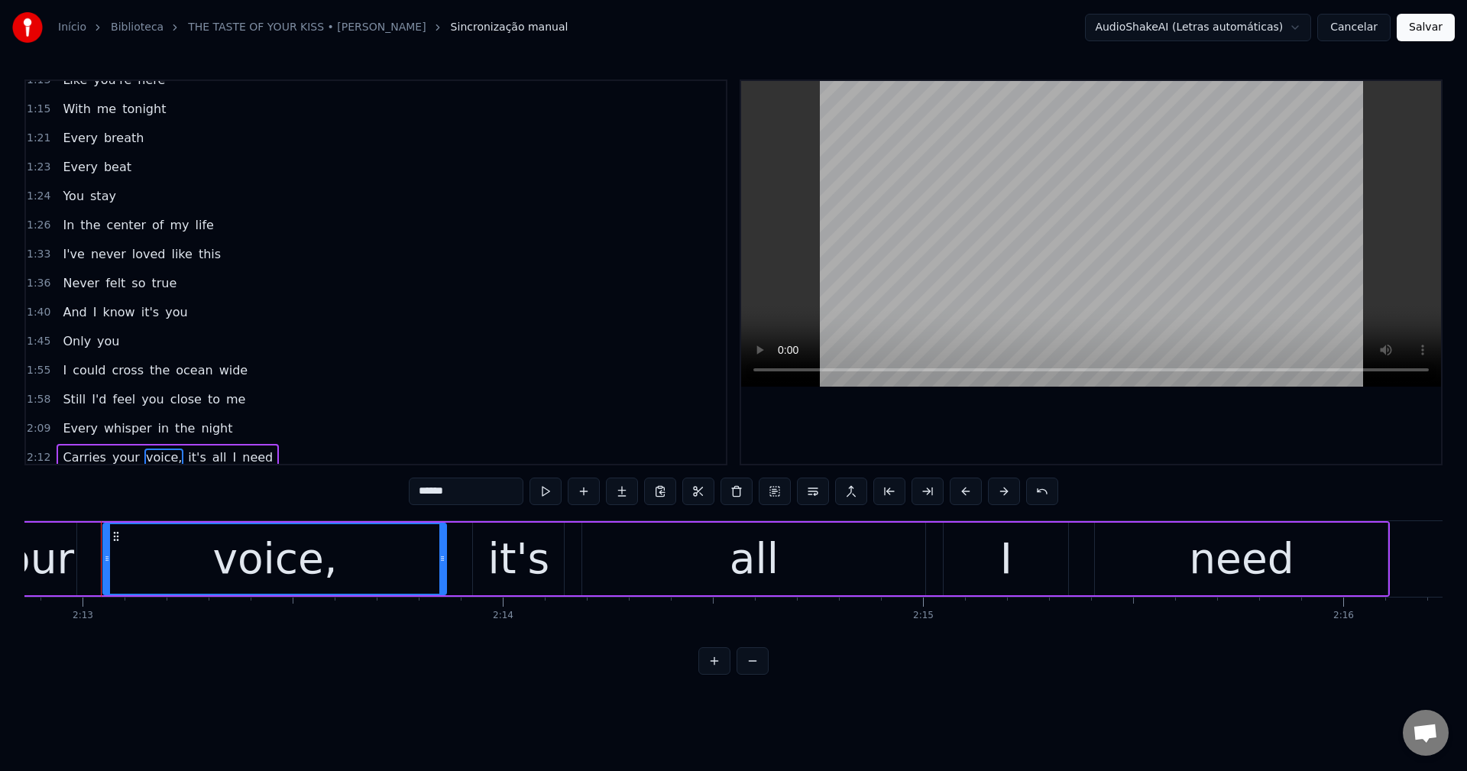
click at [480, 481] on input "******" at bounding box center [466, 490] width 115 height 27
click at [183, 456] on span "it's" at bounding box center [193, 457] width 21 height 18
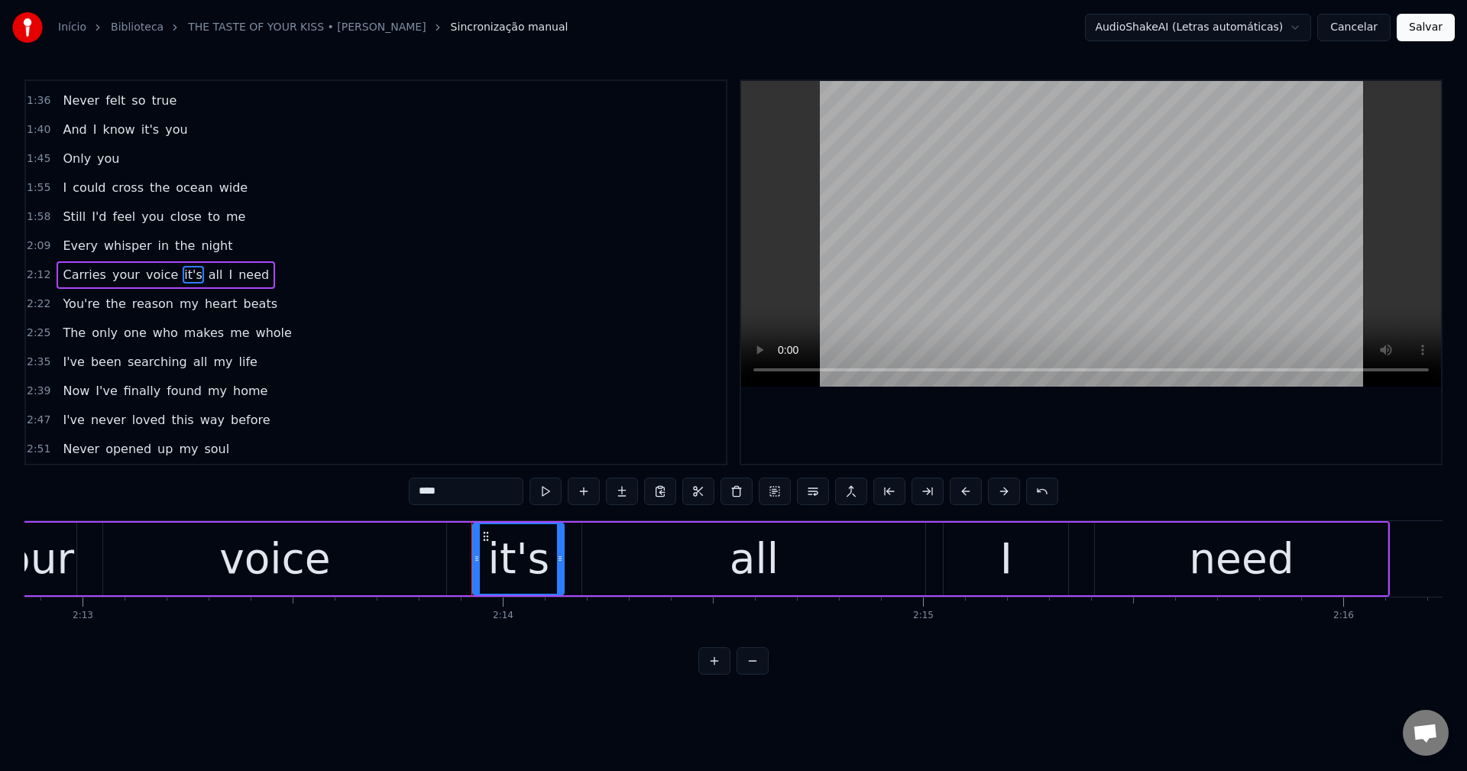
scroll to position [723, 0]
click at [428, 491] on input "****" at bounding box center [466, 490] width 115 height 27
click at [731, 491] on button at bounding box center [813, 490] width 32 height 27
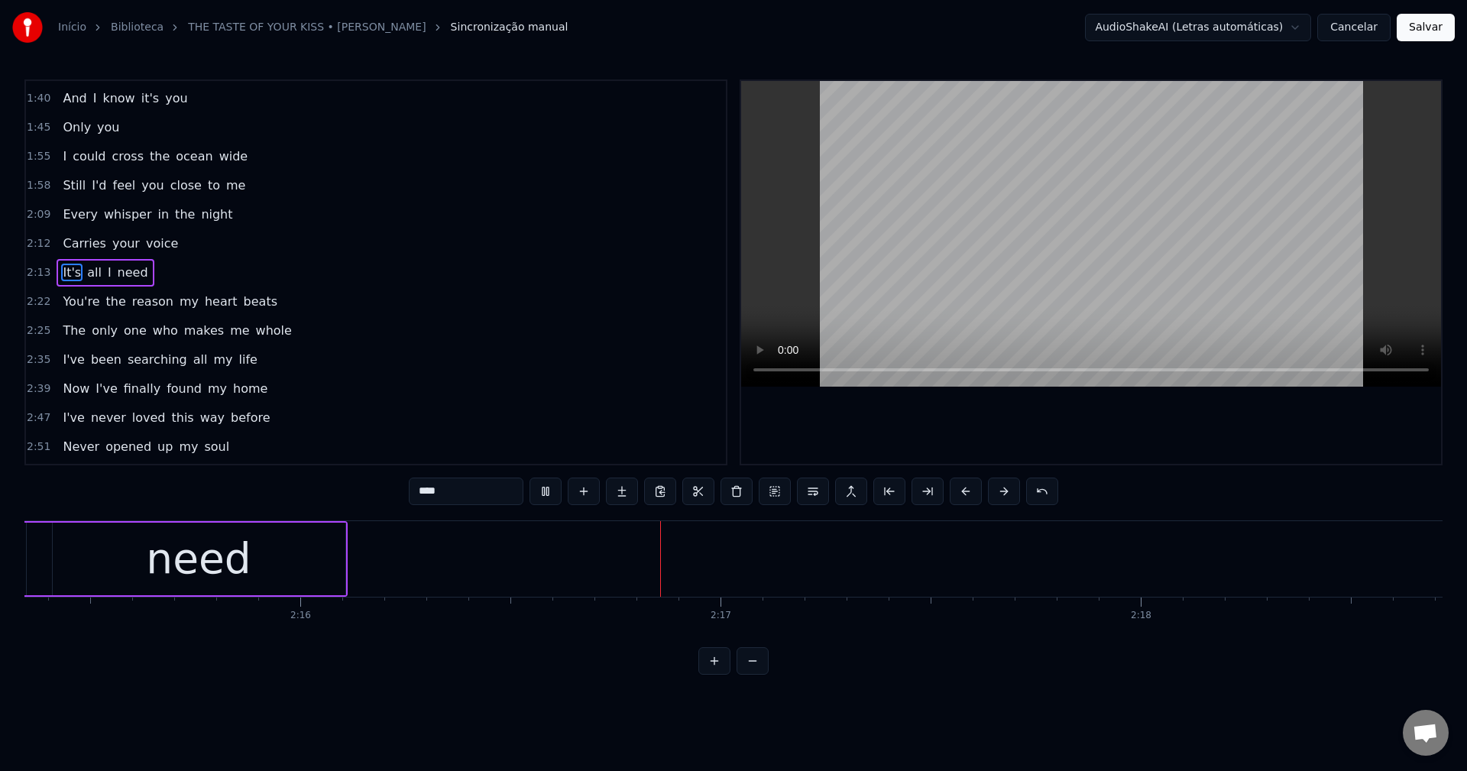
scroll to position [0, 57172]
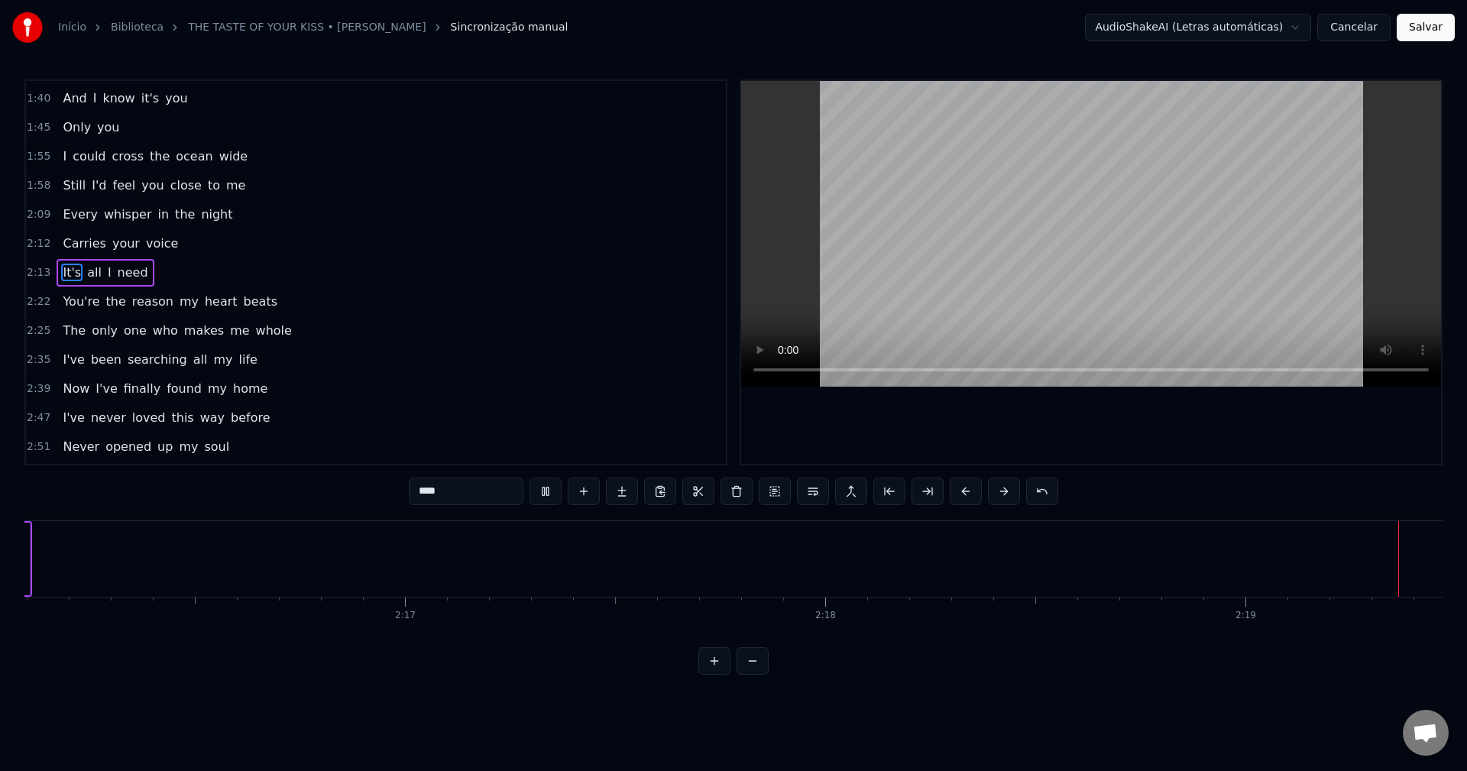
click at [156, 326] on span "who" at bounding box center [165, 331] width 28 height 18
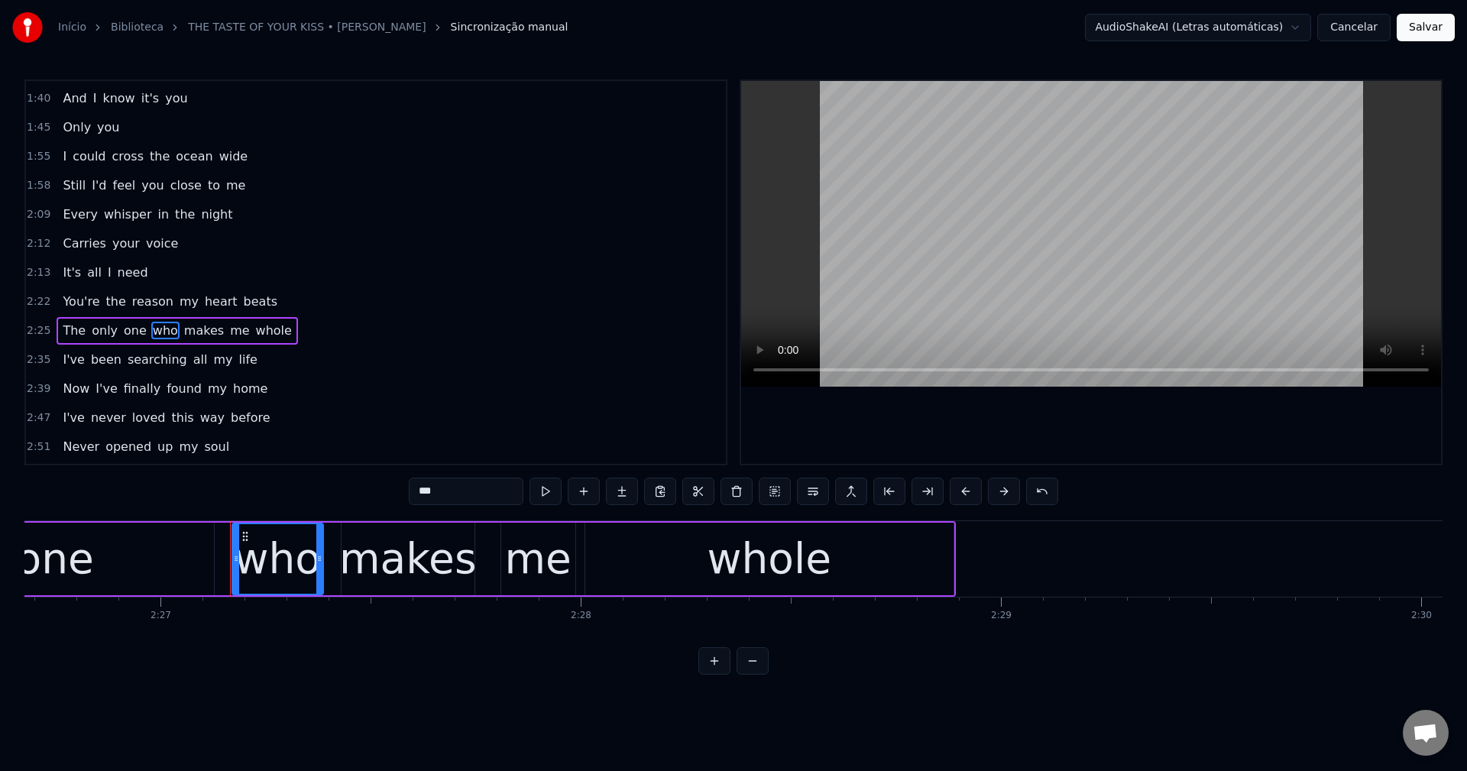
scroll to position [0, 61746]
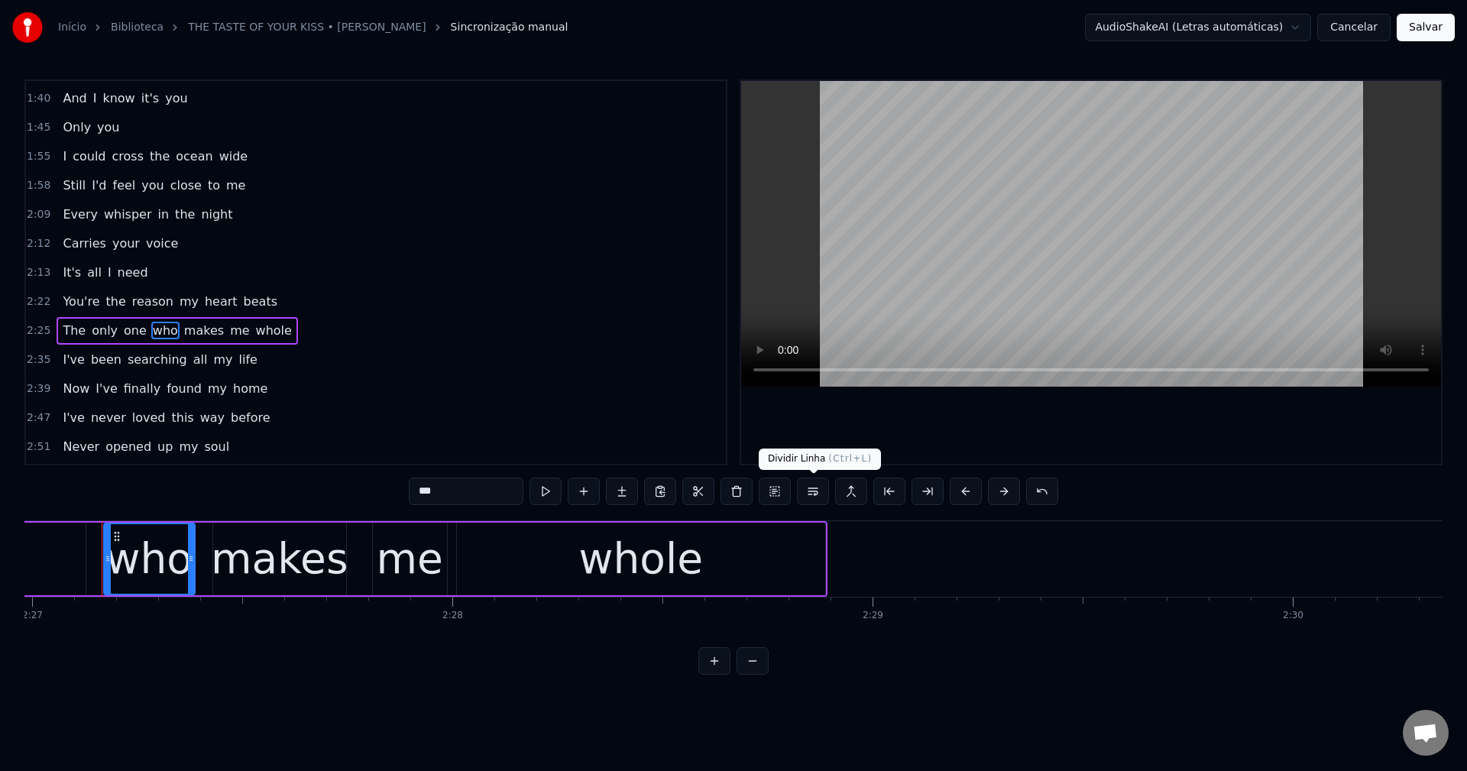
click at [731, 492] on button at bounding box center [813, 490] width 32 height 27
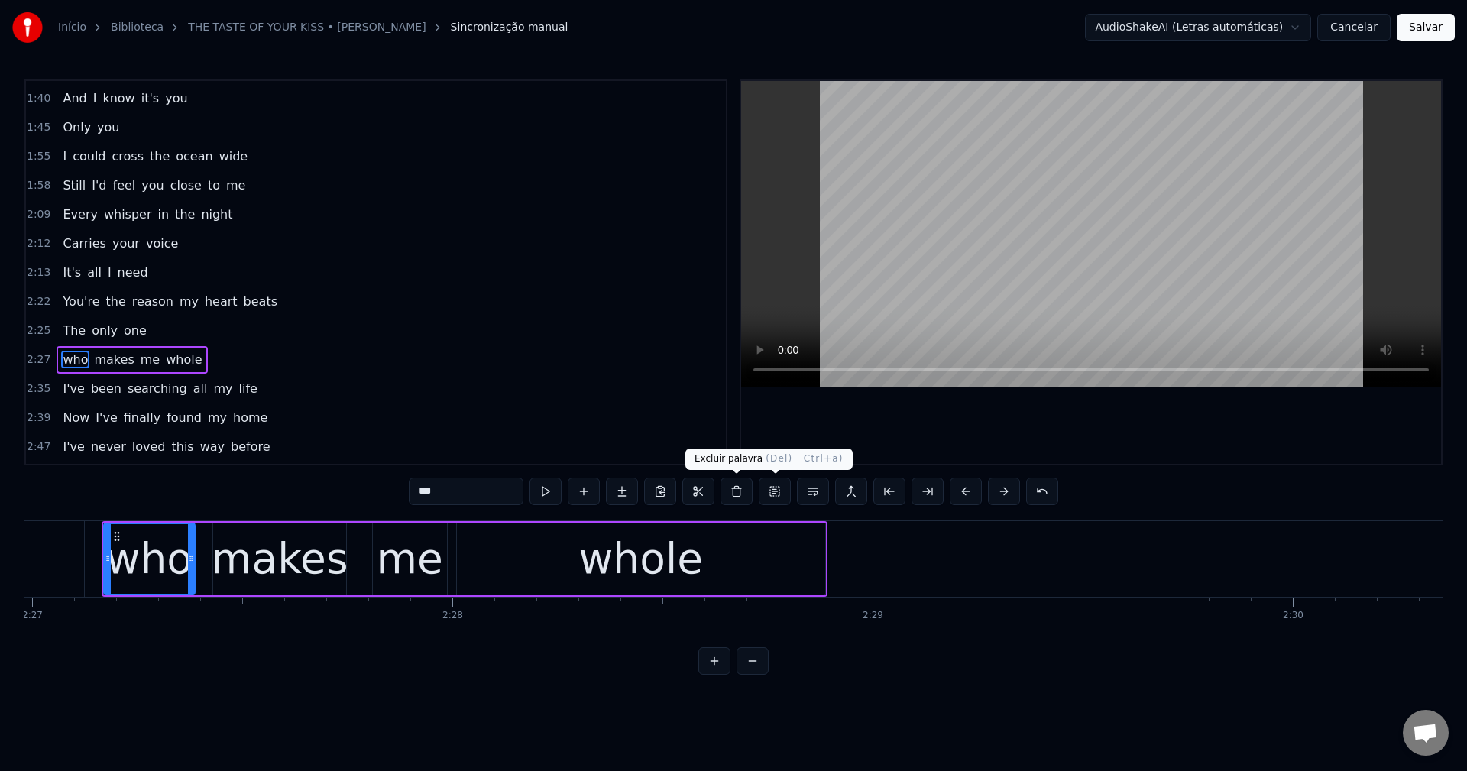
scroll to position [839, 0]
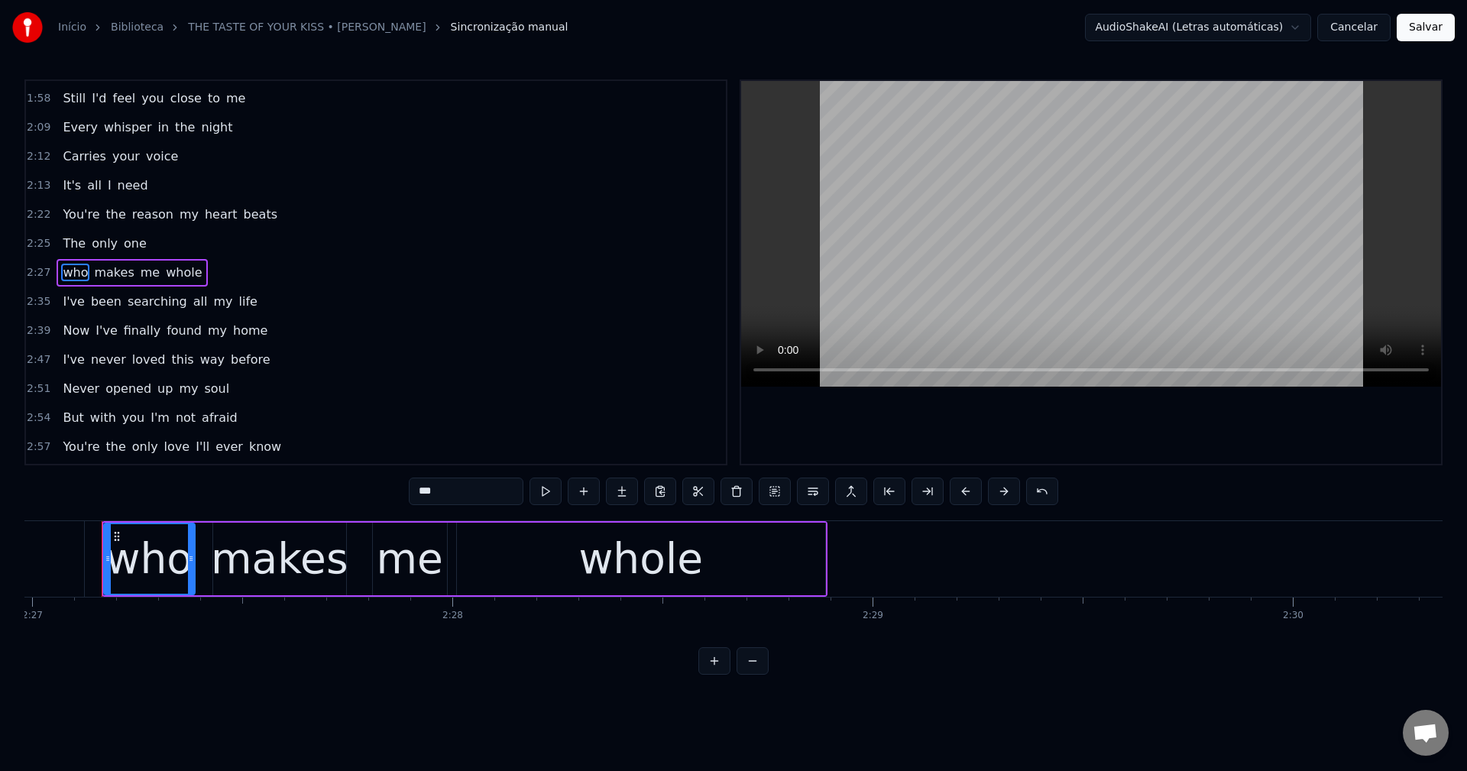
click at [474, 493] on input "***" at bounding box center [466, 490] width 115 height 27
click at [194, 448] on span "I'll" at bounding box center [202, 447] width 17 height 18
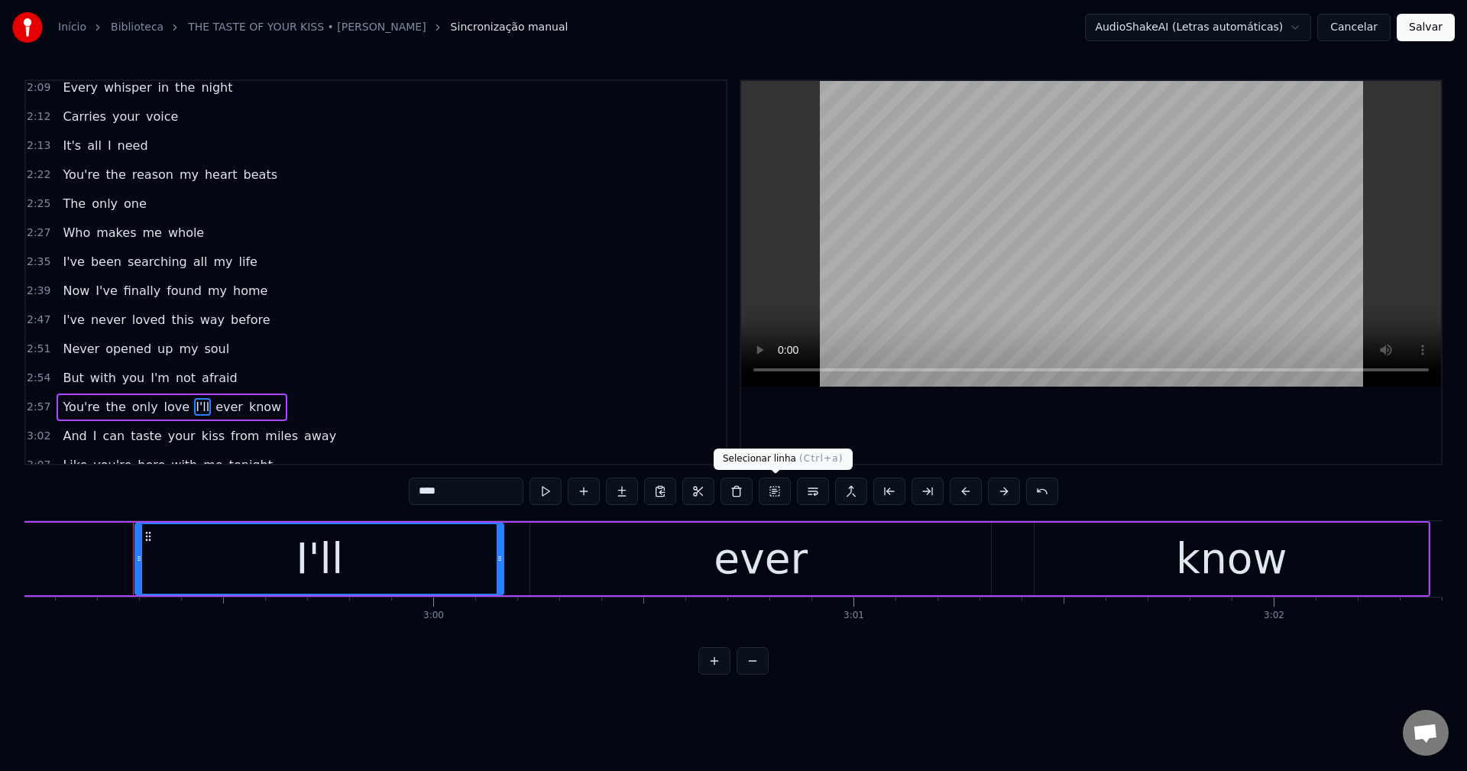
scroll to position [0, 75240]
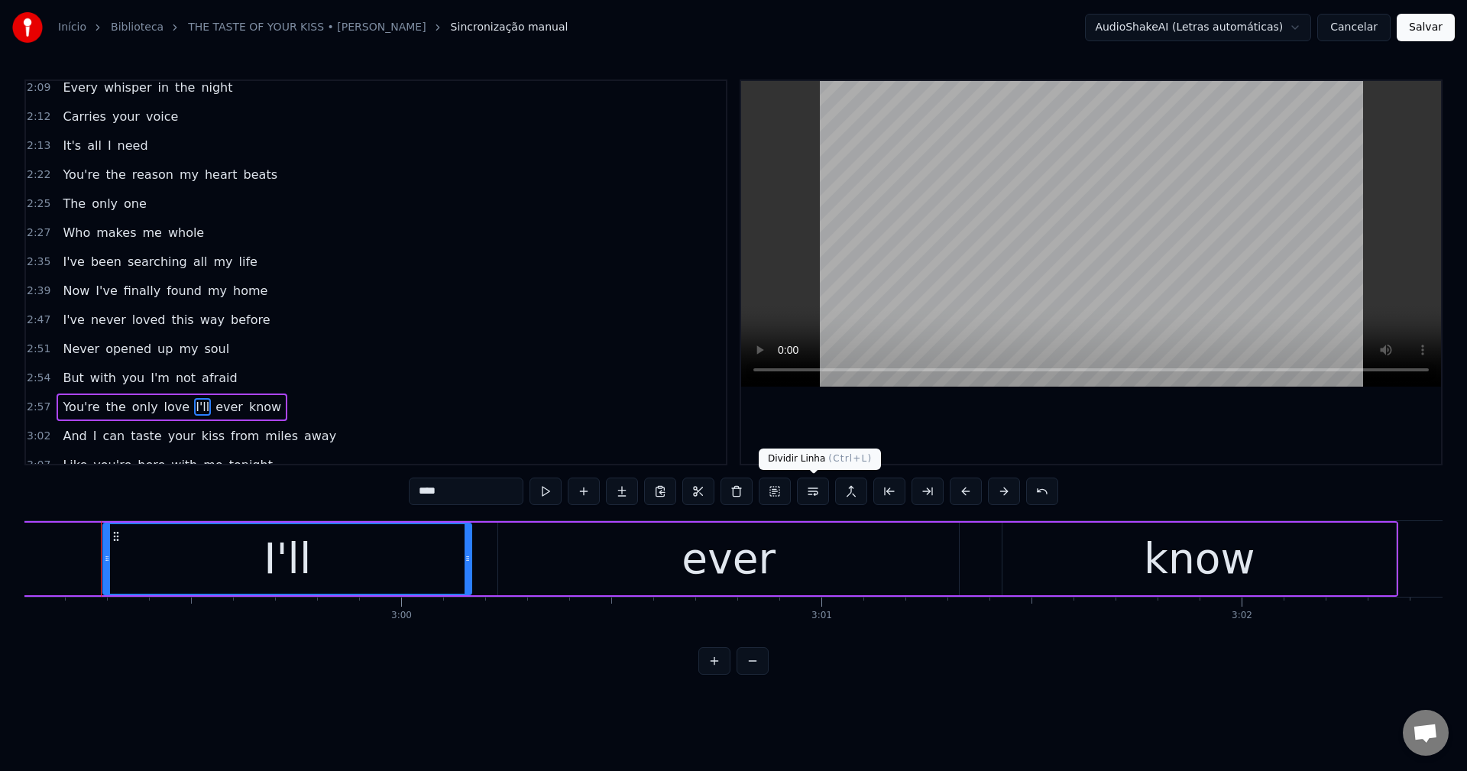
click at [731, 490] on button at bounding box center [813, 490] width 32 height 27
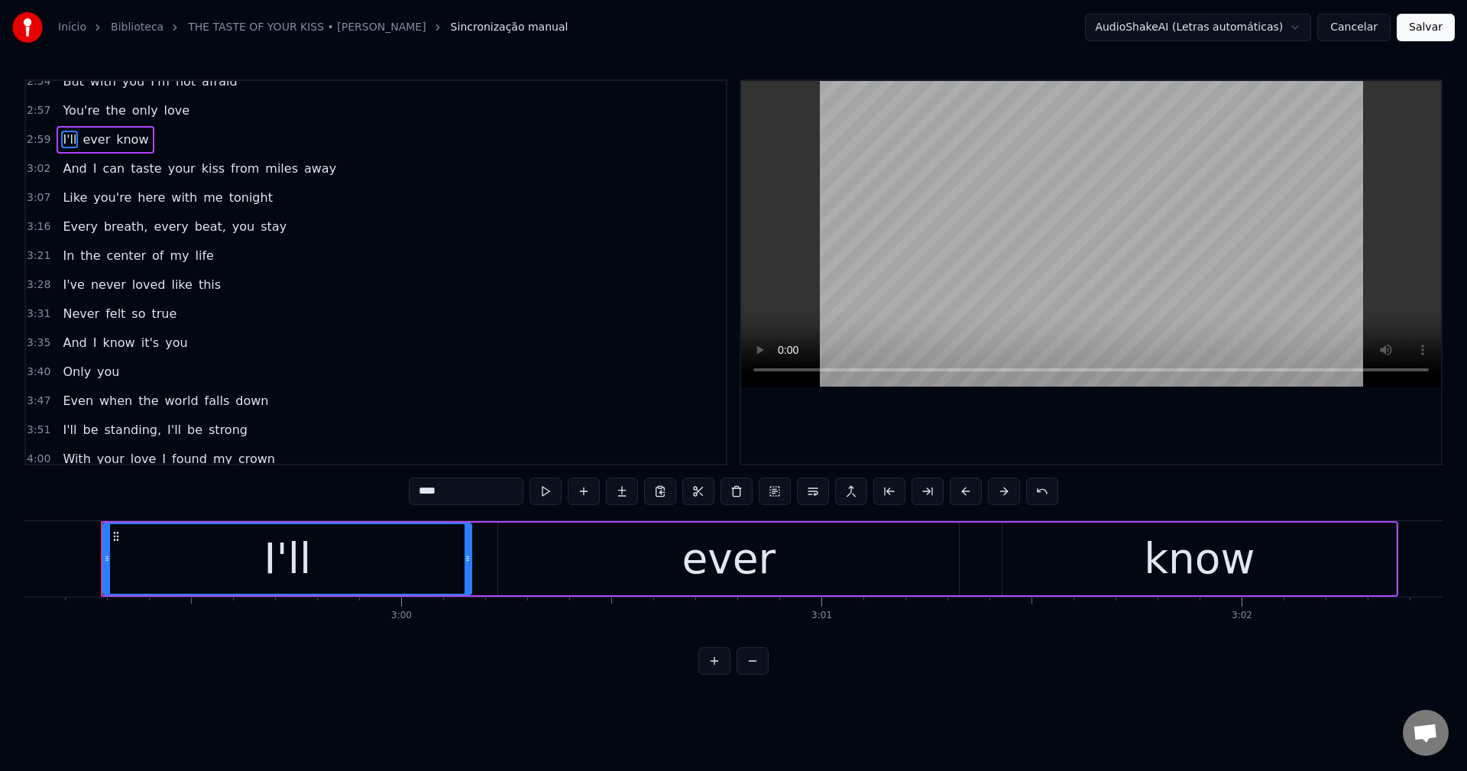
scroll to position [1195, 0]
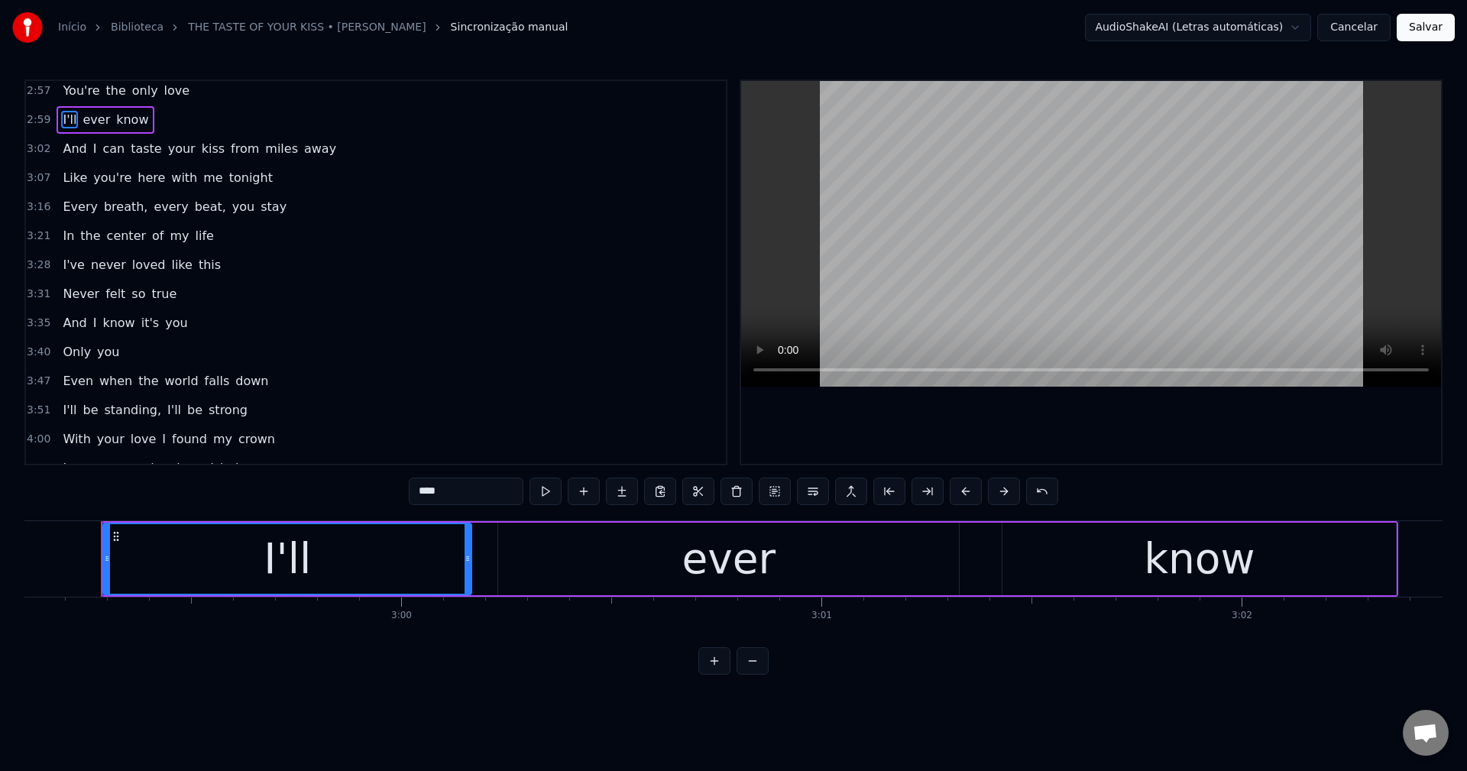
click at [229, 147] on span "from" at bounding box center [244, 149] width 31 height 18
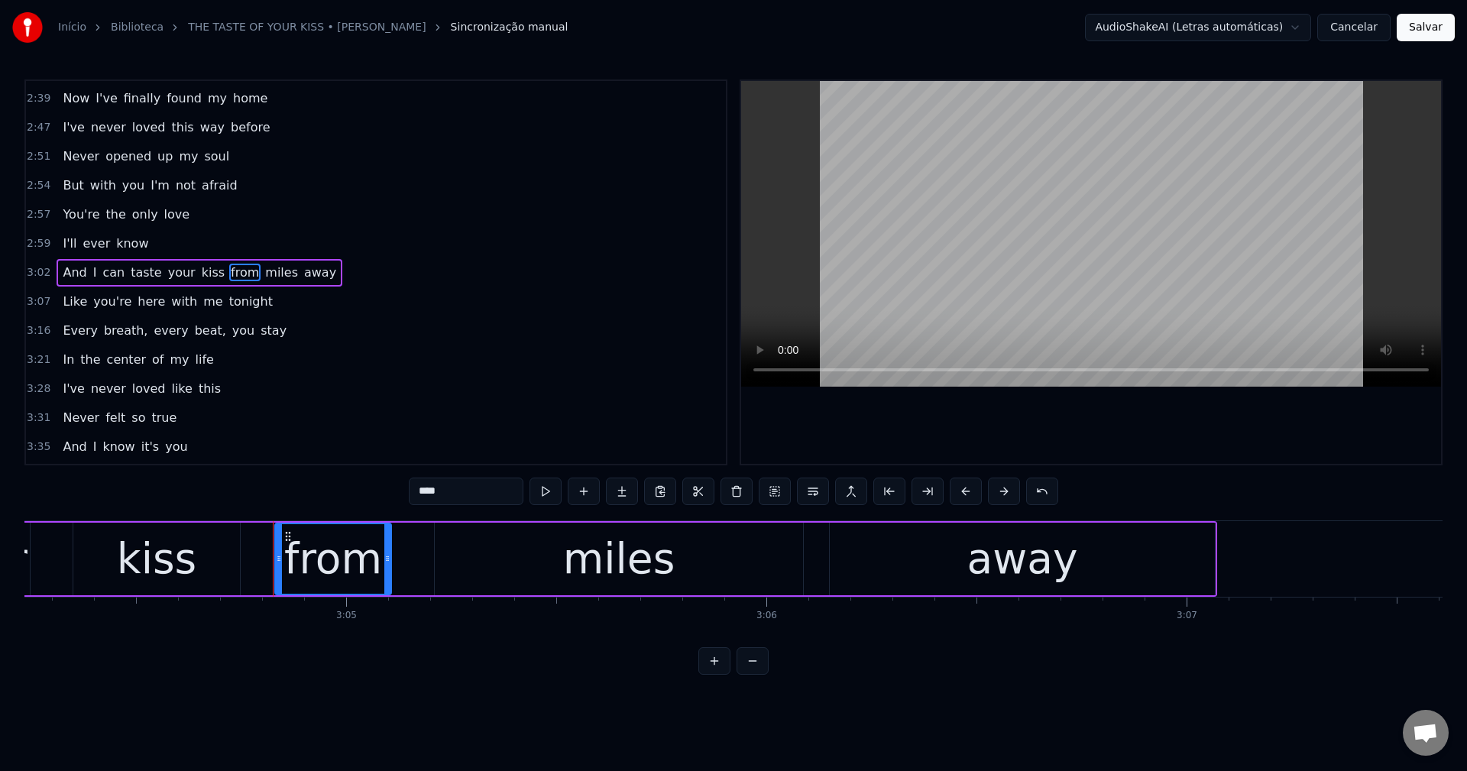
scroll to position [0, 77567]
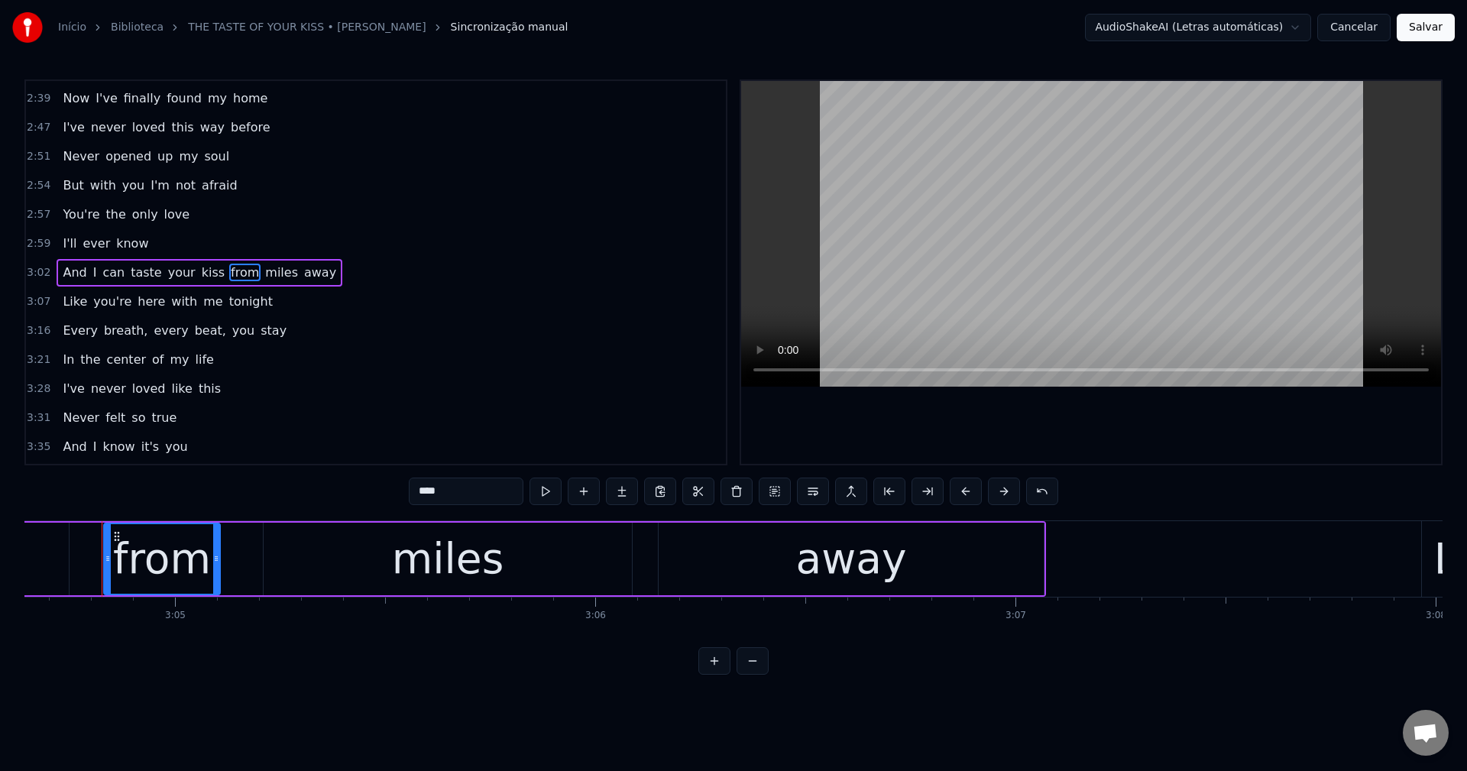
click at [458, 493] on input "****" at bounding box center [466, 490] width 115 height 27
click at [731, 496] on button at bounding box center [813, 490] width 32 height 27
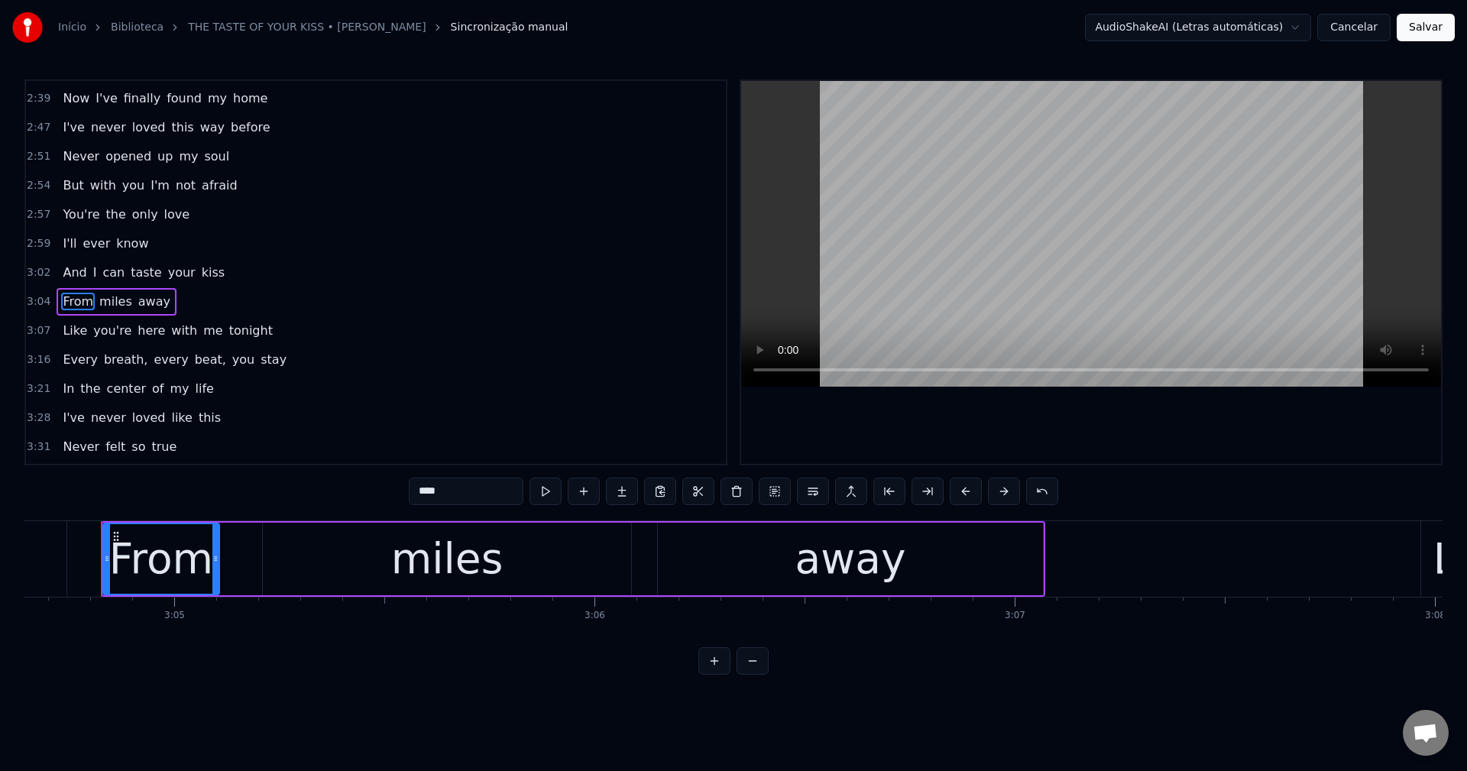
scroll to position [1100, 0]
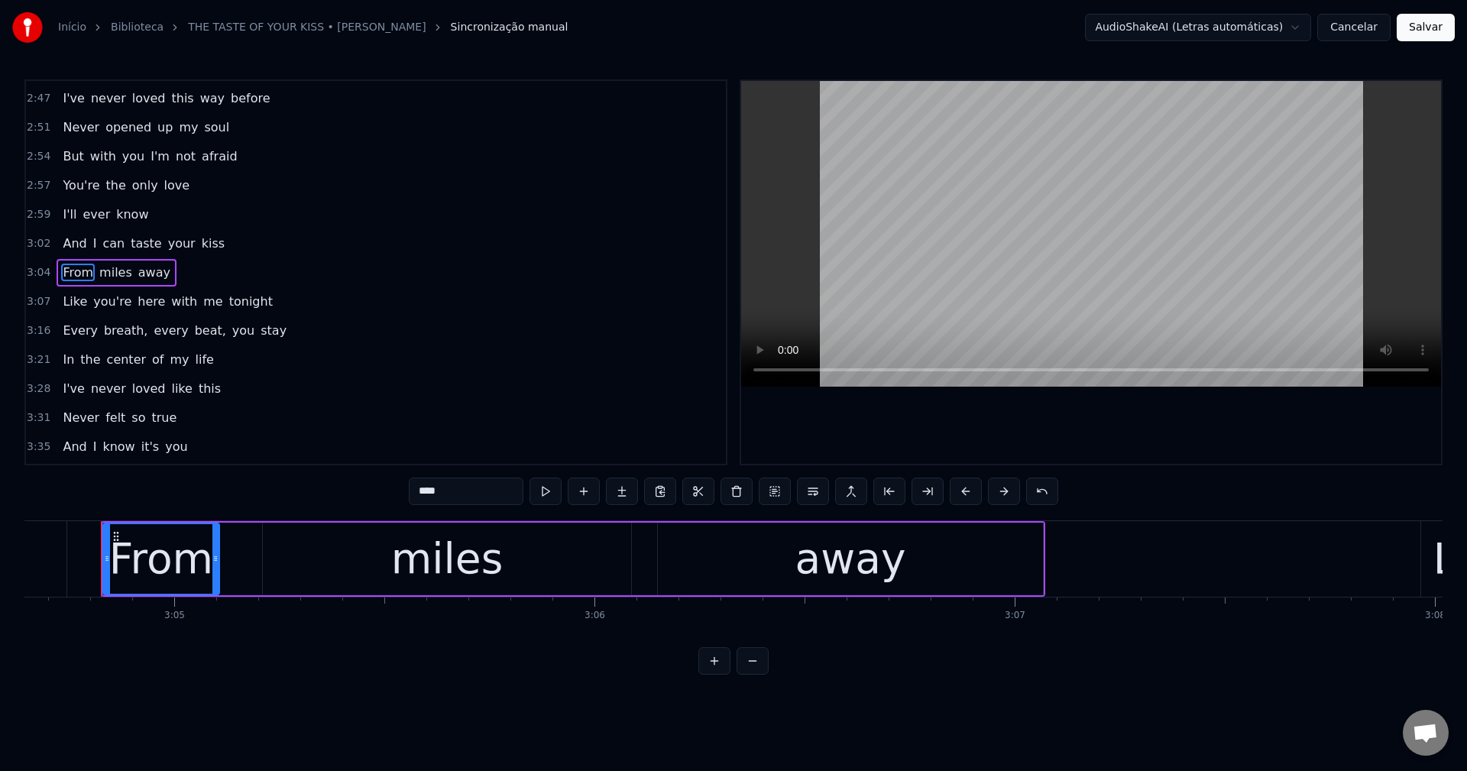
click at [170, 299] on span "with" at bounding box center [184, 302] width 29 height 18
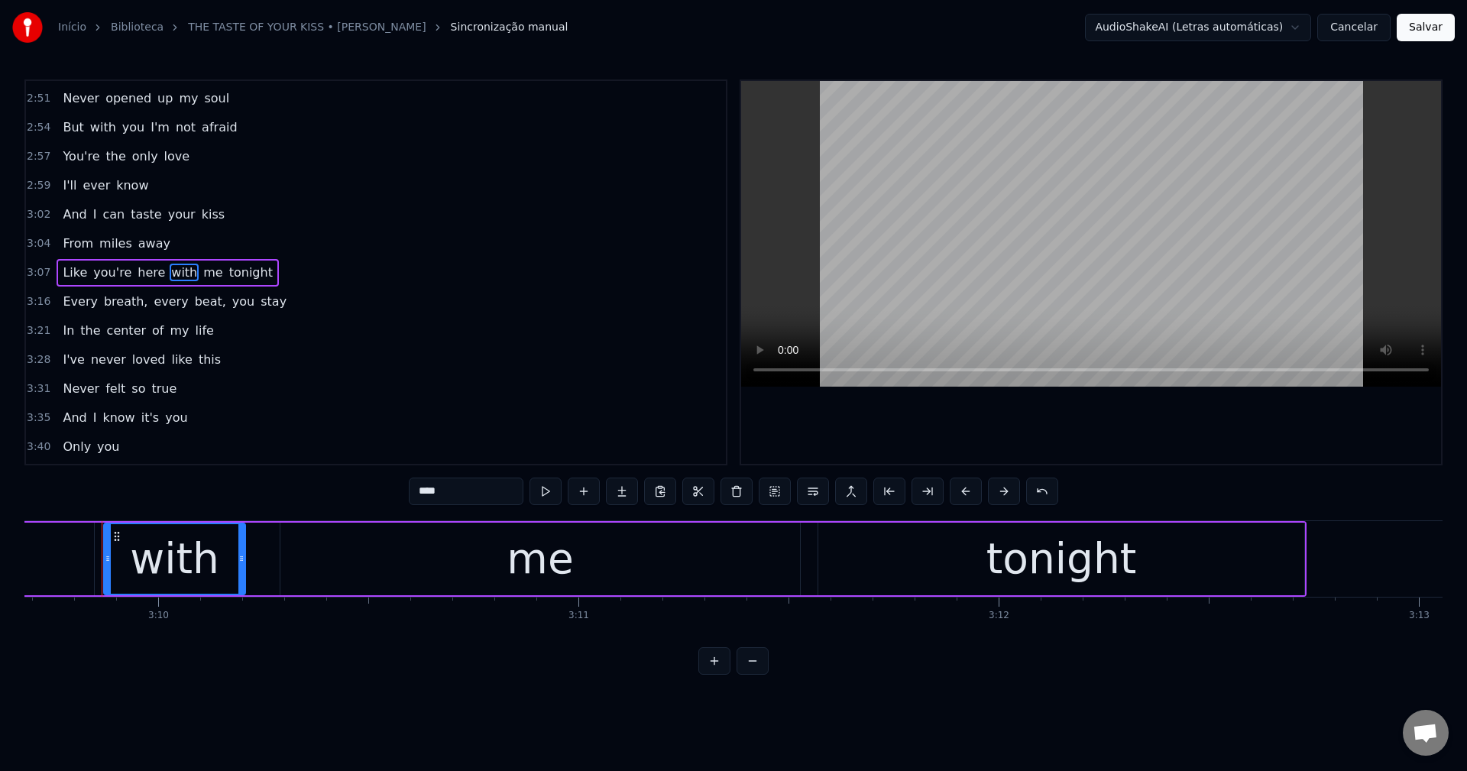
scroll to position [0, 79685]
click at [731, 492] on button at bounding box center [813, 490] width 32 height 27
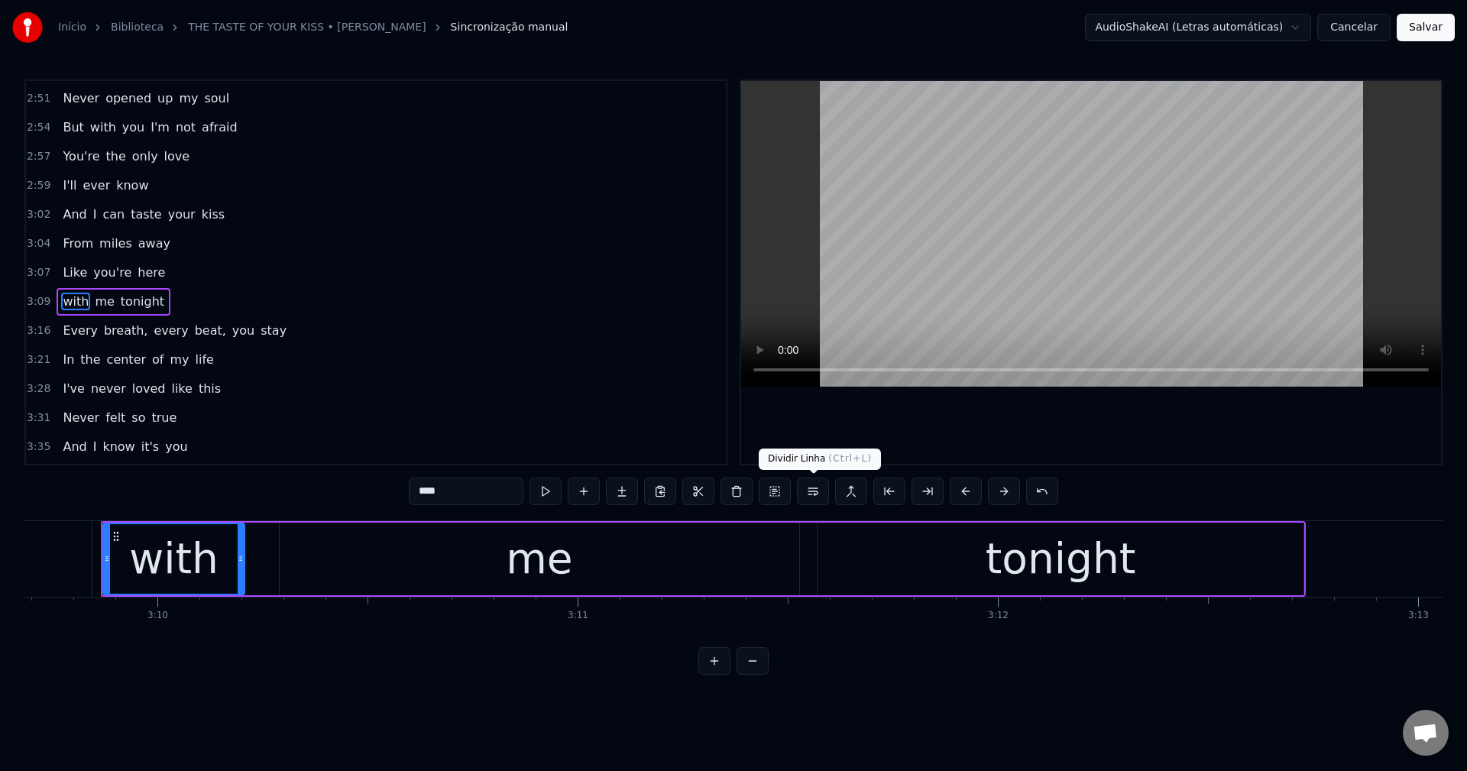
scroll to position [1158, 0]
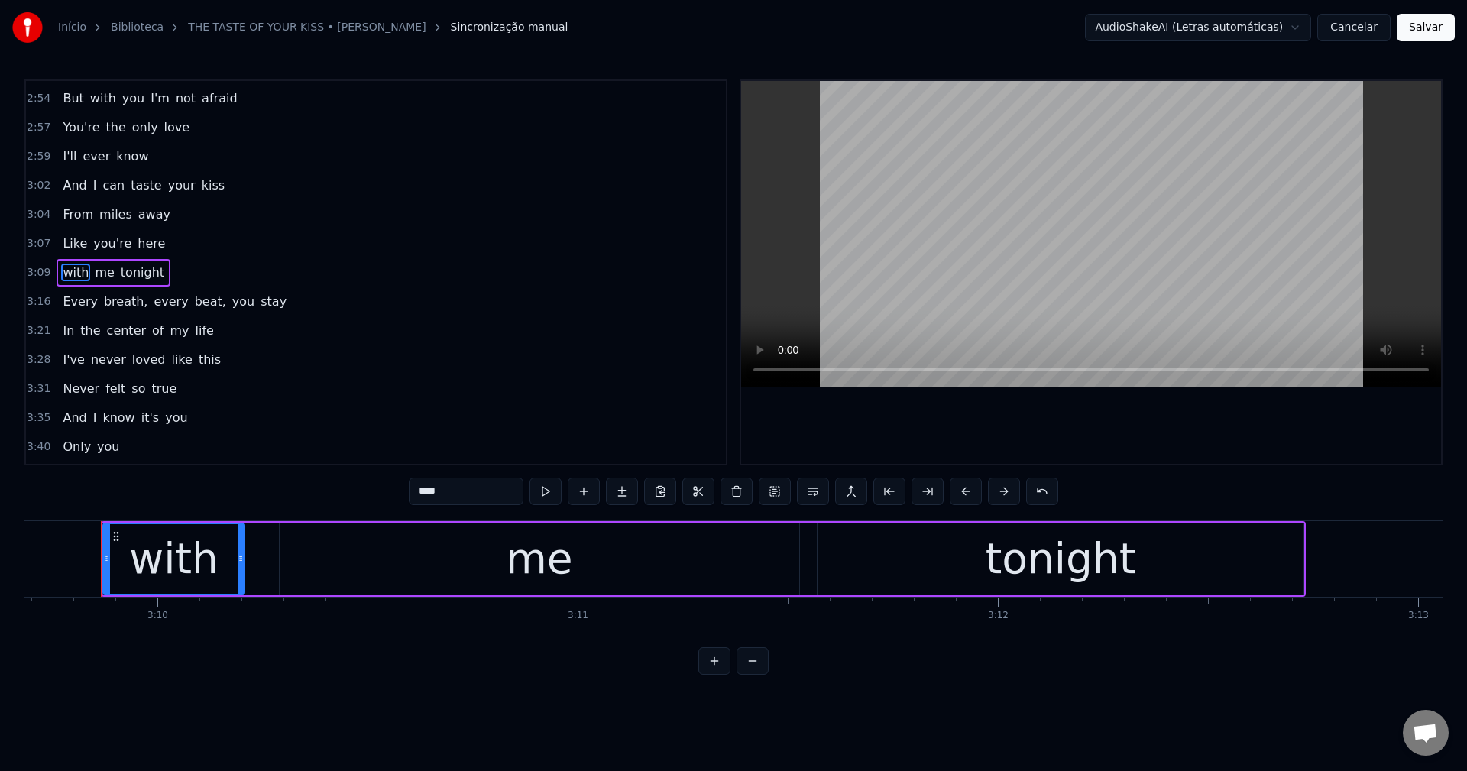
click at [455, 484] on input "****" at bounding box center [466, 490] width 115 height 27
click at [112, 293] on span "breath," at bounding box center [125, 302] width 47 height 18
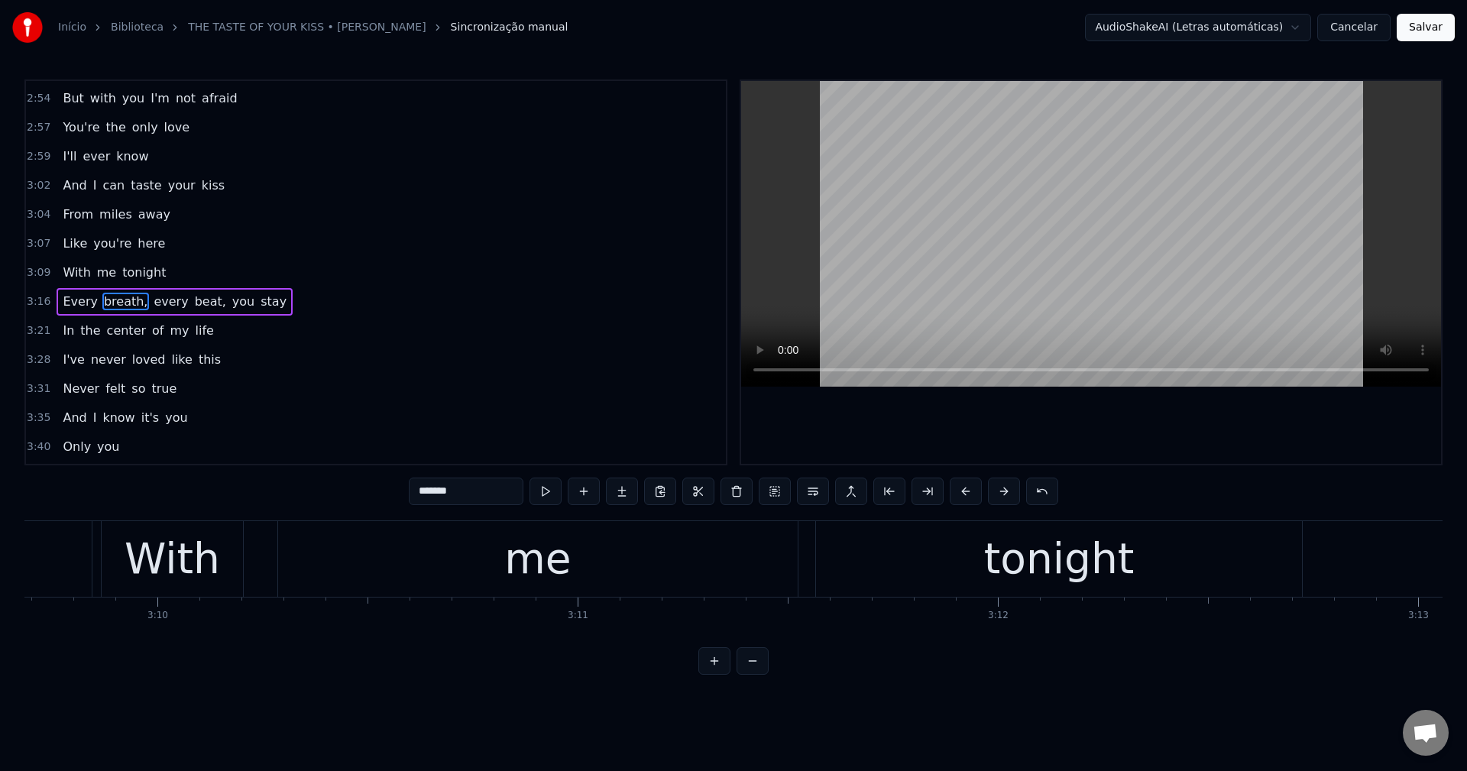
scroll to position [1187, 0]
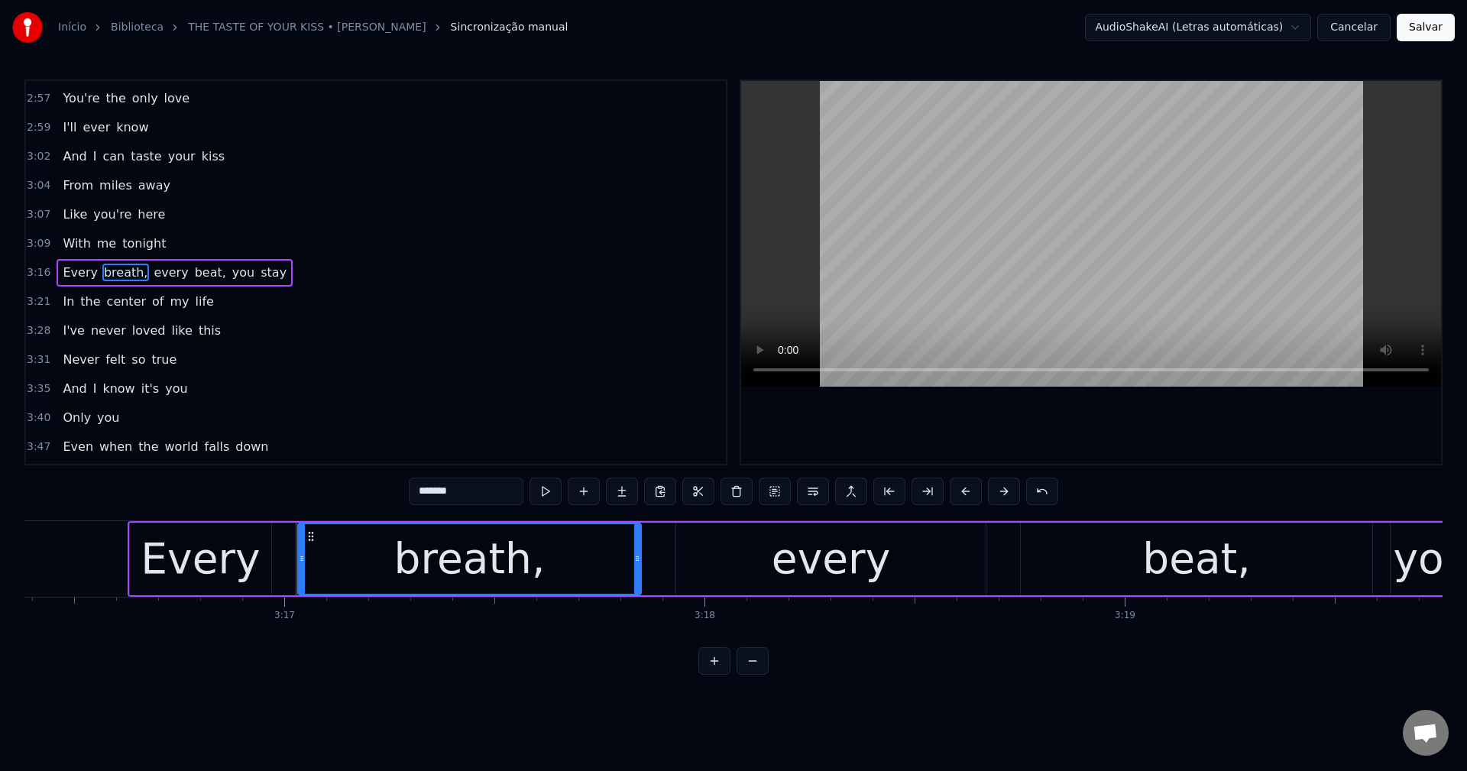
click at [152, 280] on span "every" at bounding box center [170, 273] width 37 height 18
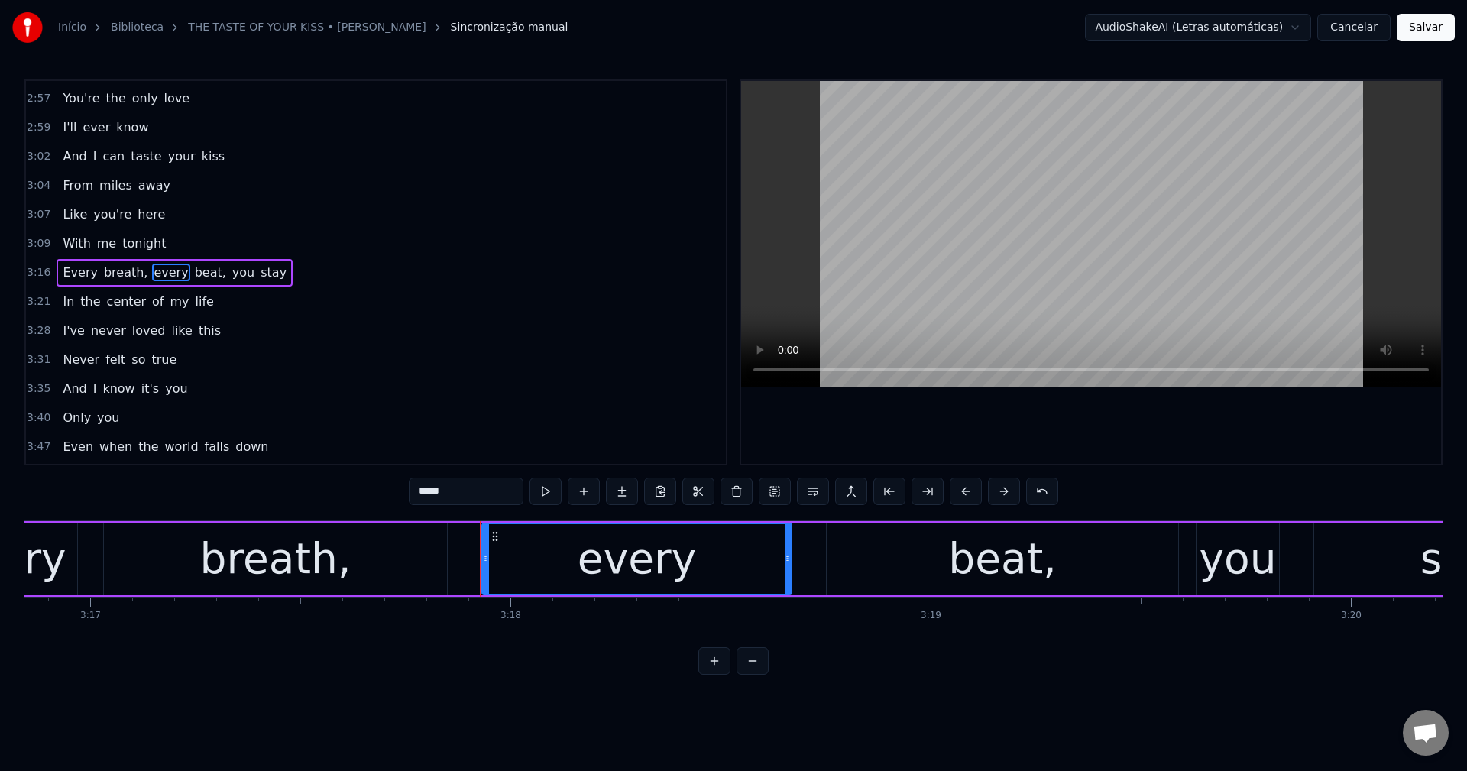
click at [111, 270] on span "breath," at bounding box center [125, 273] width 47 height 18
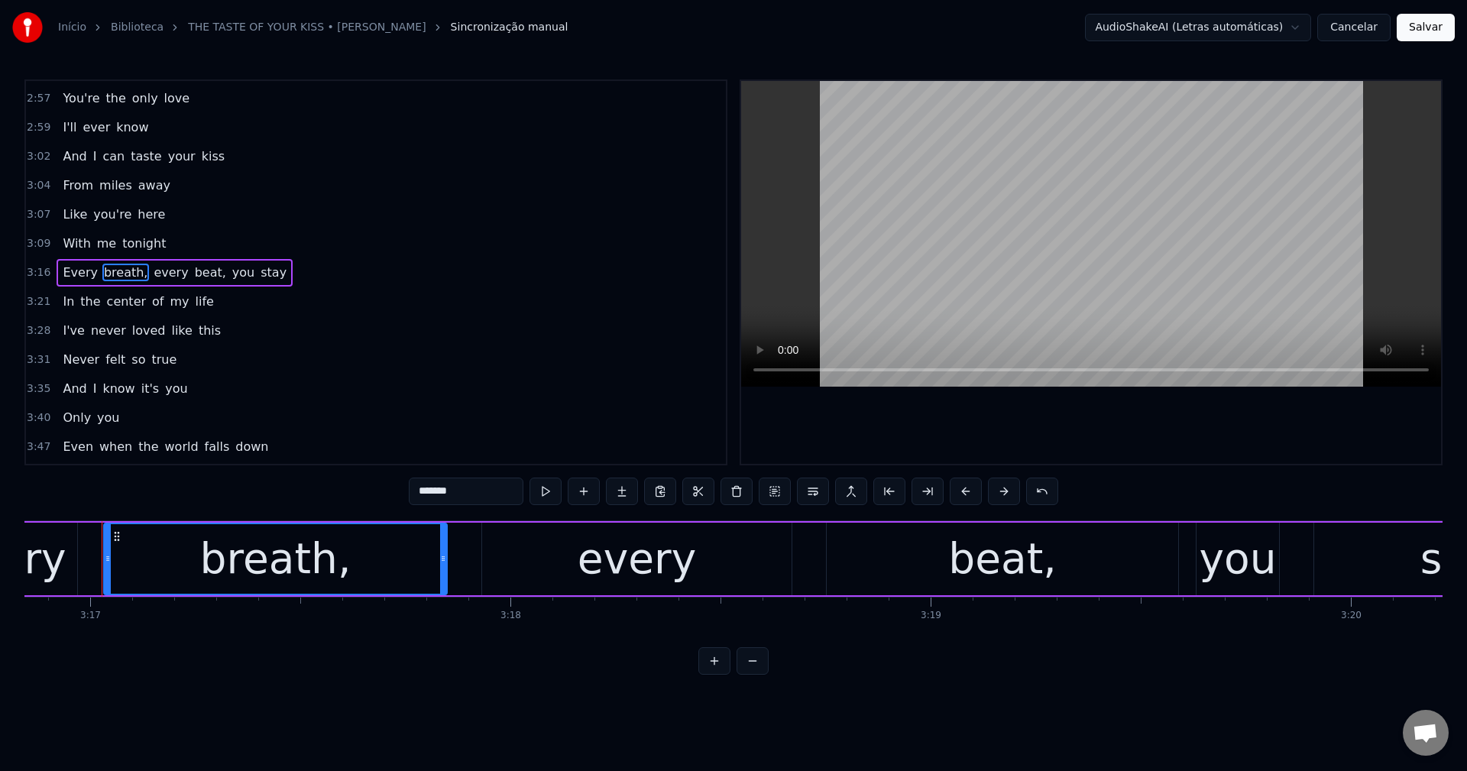
click at [483, 491] on input "*******" at bounding box center [466, 490] width 115 height 27
click at [148, 276] on span "every" at bounding box center [166, 273] width 37 height 18
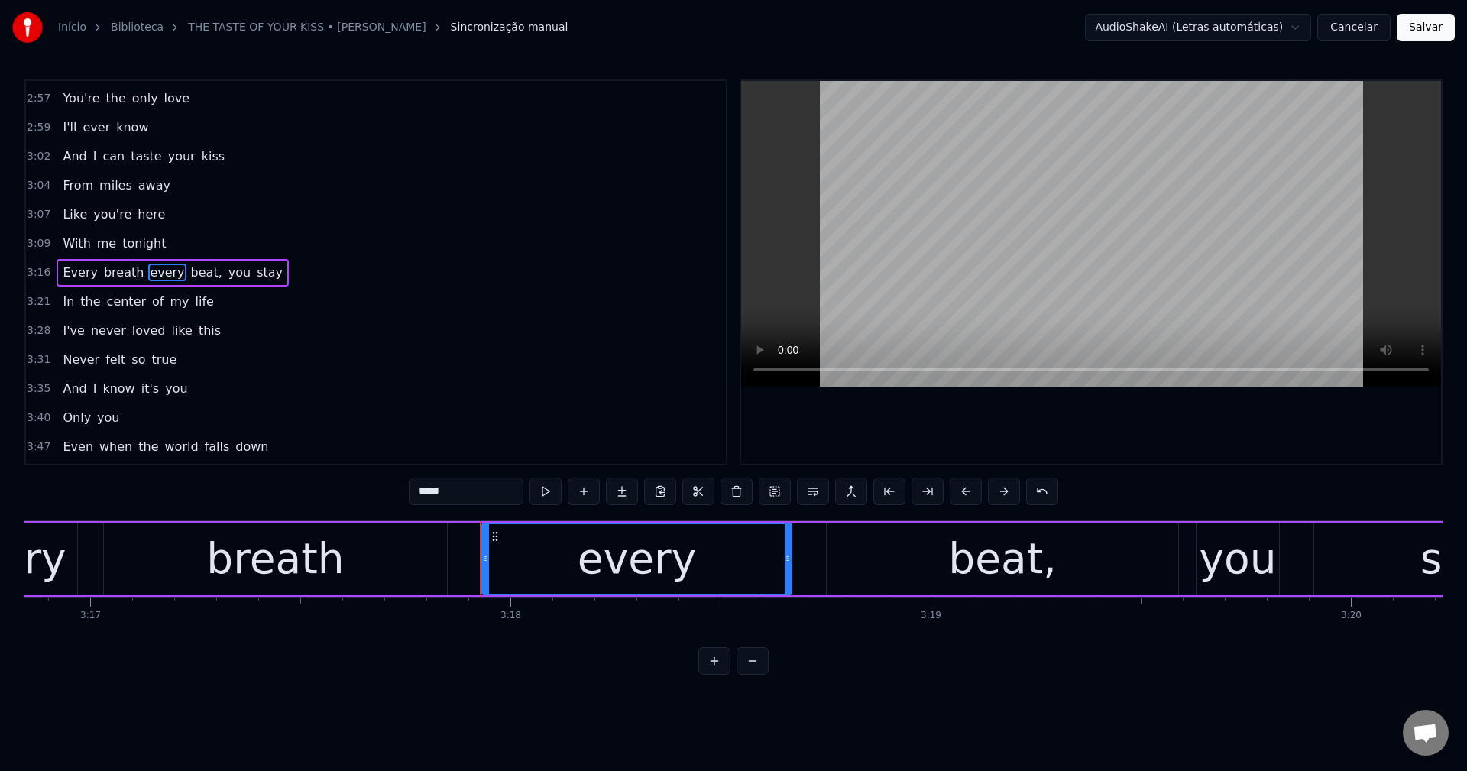
click at [488, 496] on input "*****" at bounding box center [466, 490] width 115 height 27
click at [193, 275] on span "beat," at bounding box center [206, 273] width 34 height 18
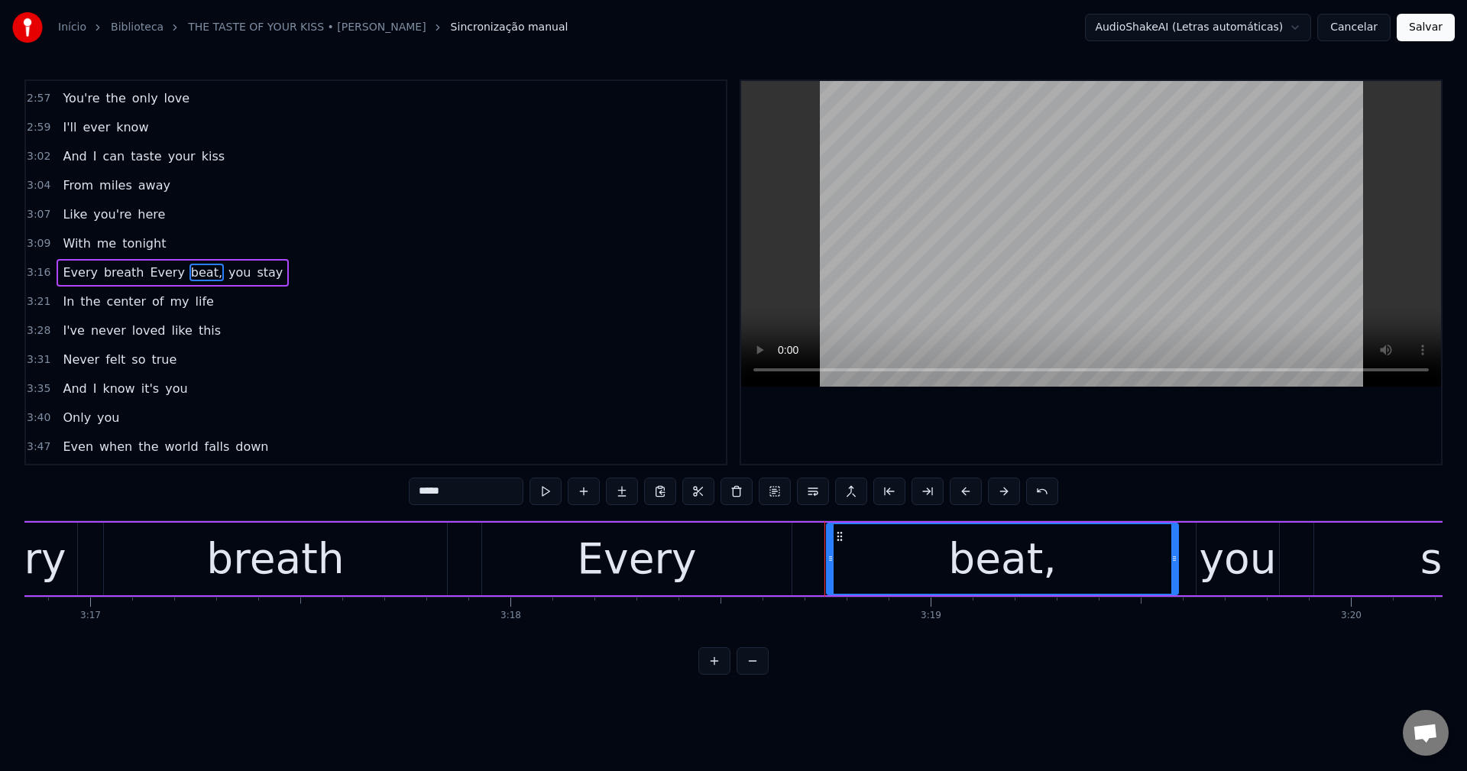
click at [470, 483] on input "*****" at bounding box center [466, 490] width 115 height 27
click at [152, 273] on span "Every" at bounding box center [166, 273] width 37 height 18
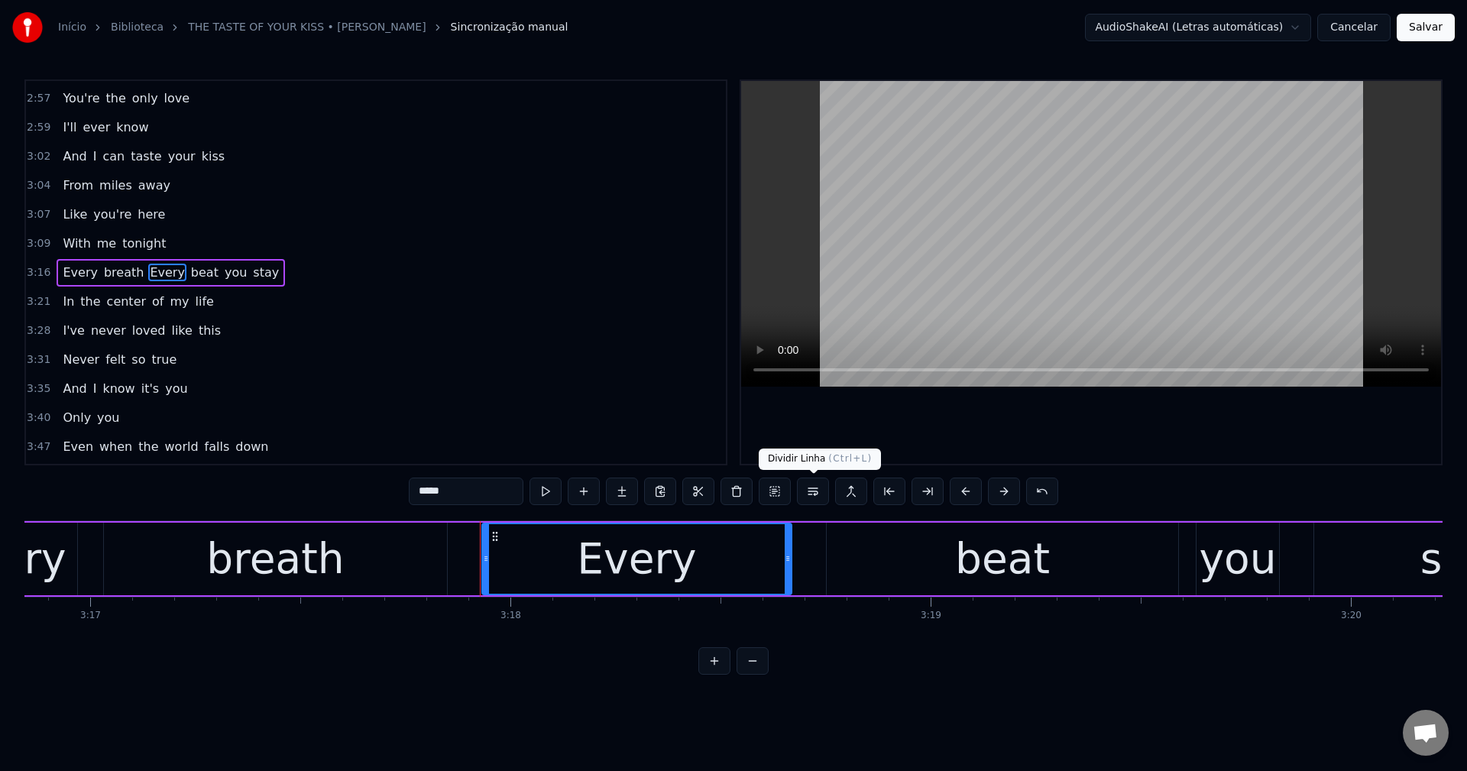
click at [731, 496] on button at bounding box center [813, 490] width 32 height 27
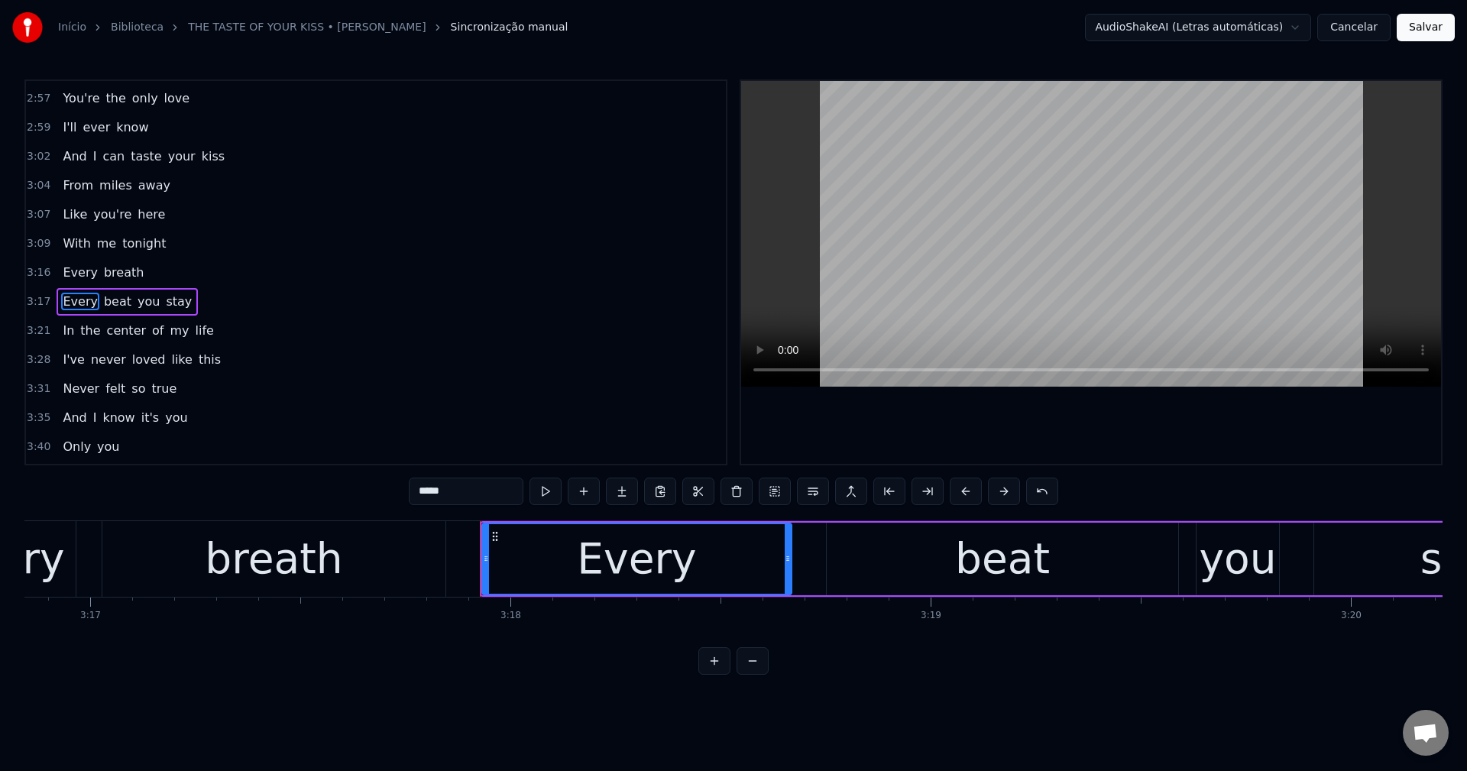
scroll to position [1216, 0]
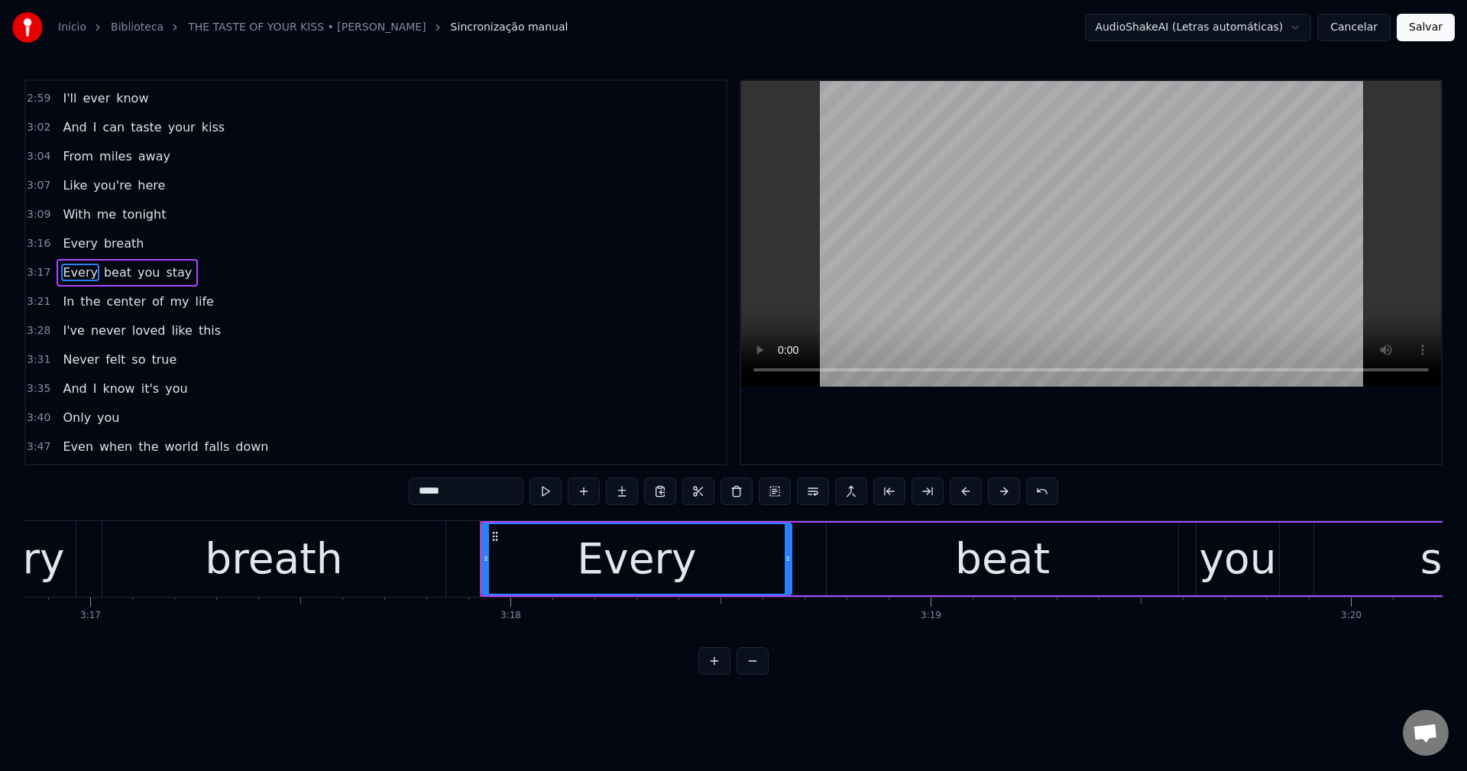
click at [141, 270] on span "you" at bounding box center [148, 273] width 25 height 18
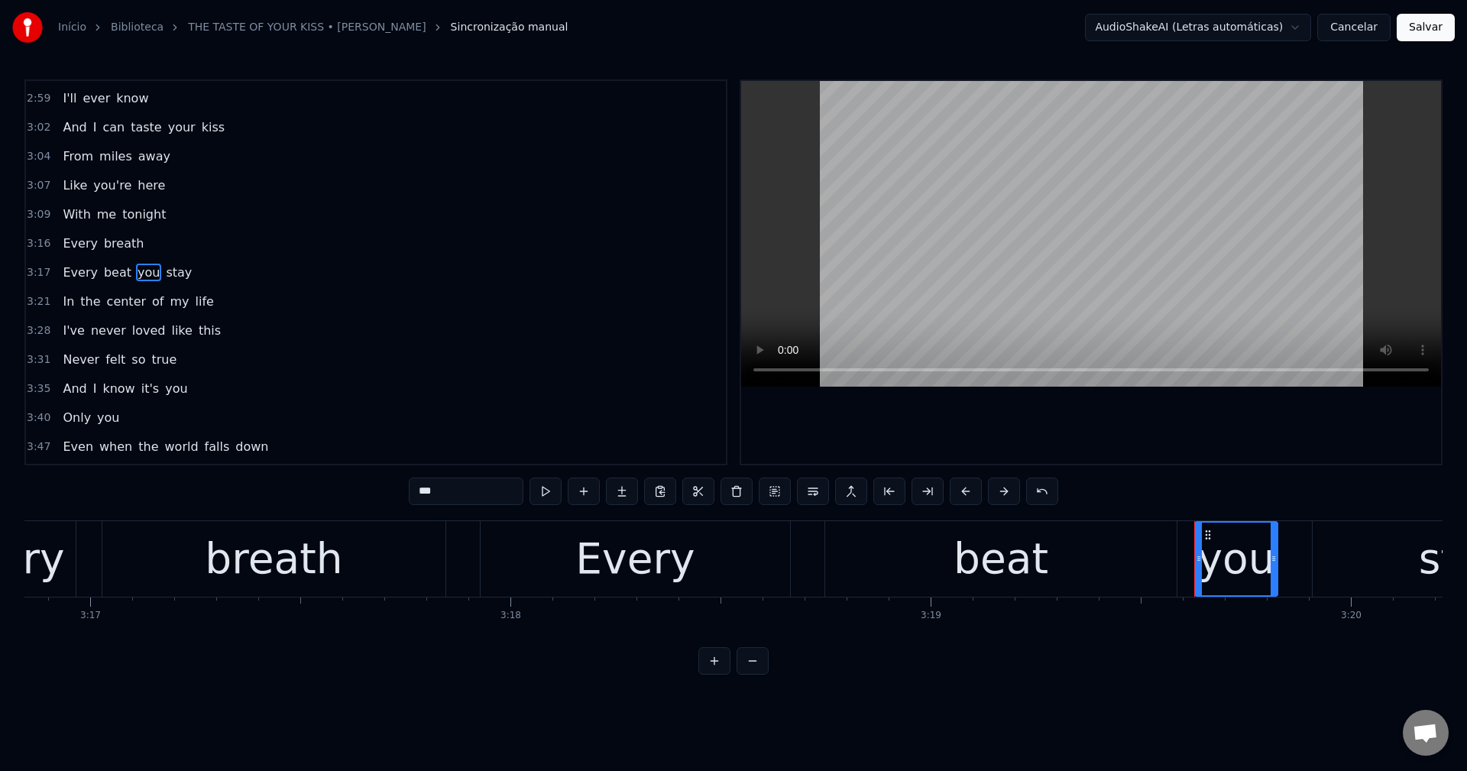
drag, startPoint x: 417, startPoint y: 489, endPoint x: 768, endPoint y: 752, distance: 439.2
click at [419, 490] on input "***" at bounding box center [466, 490] width 115 height 27
click at [731, 490] on button at bounding box center [813, 490] width 32 height 27
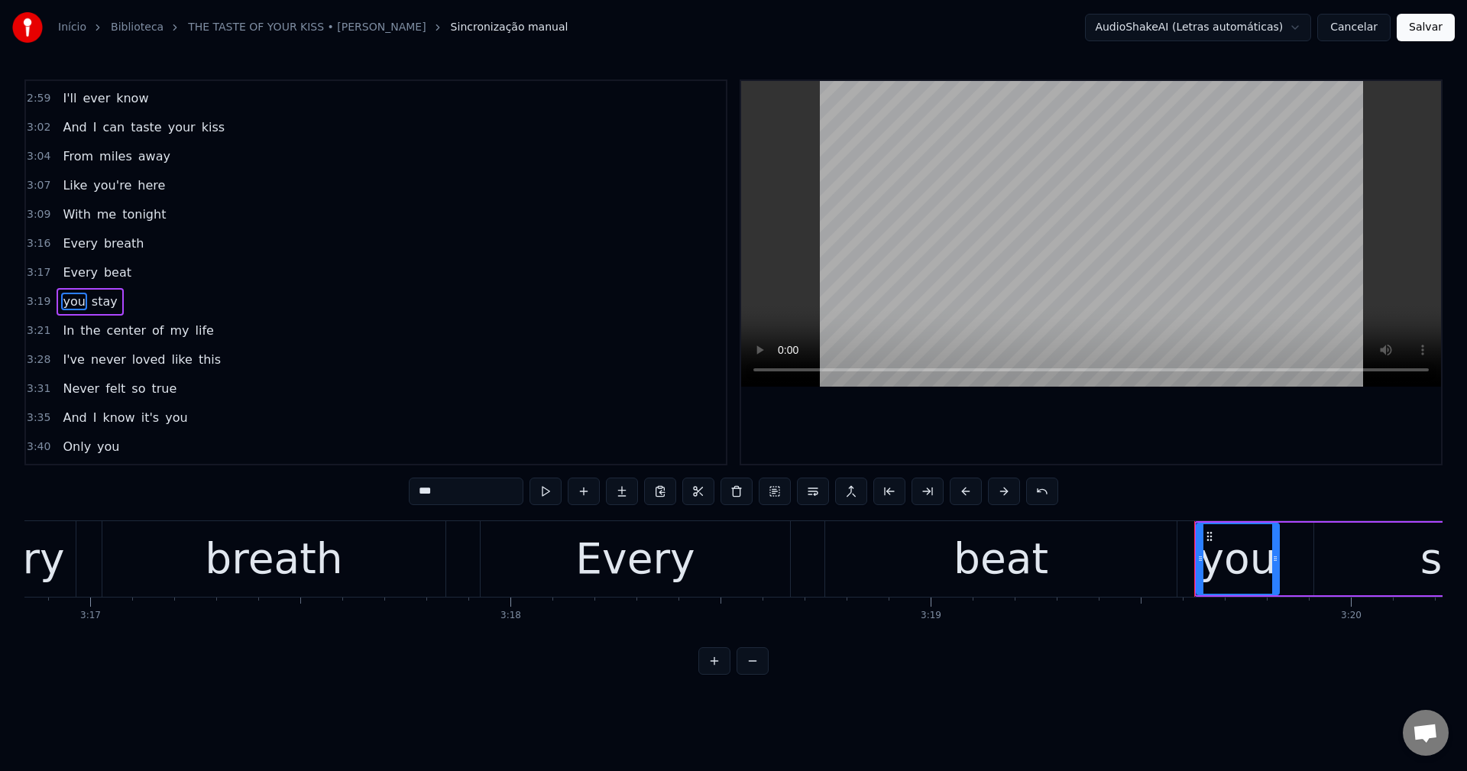
scroll to position [1245, 0]
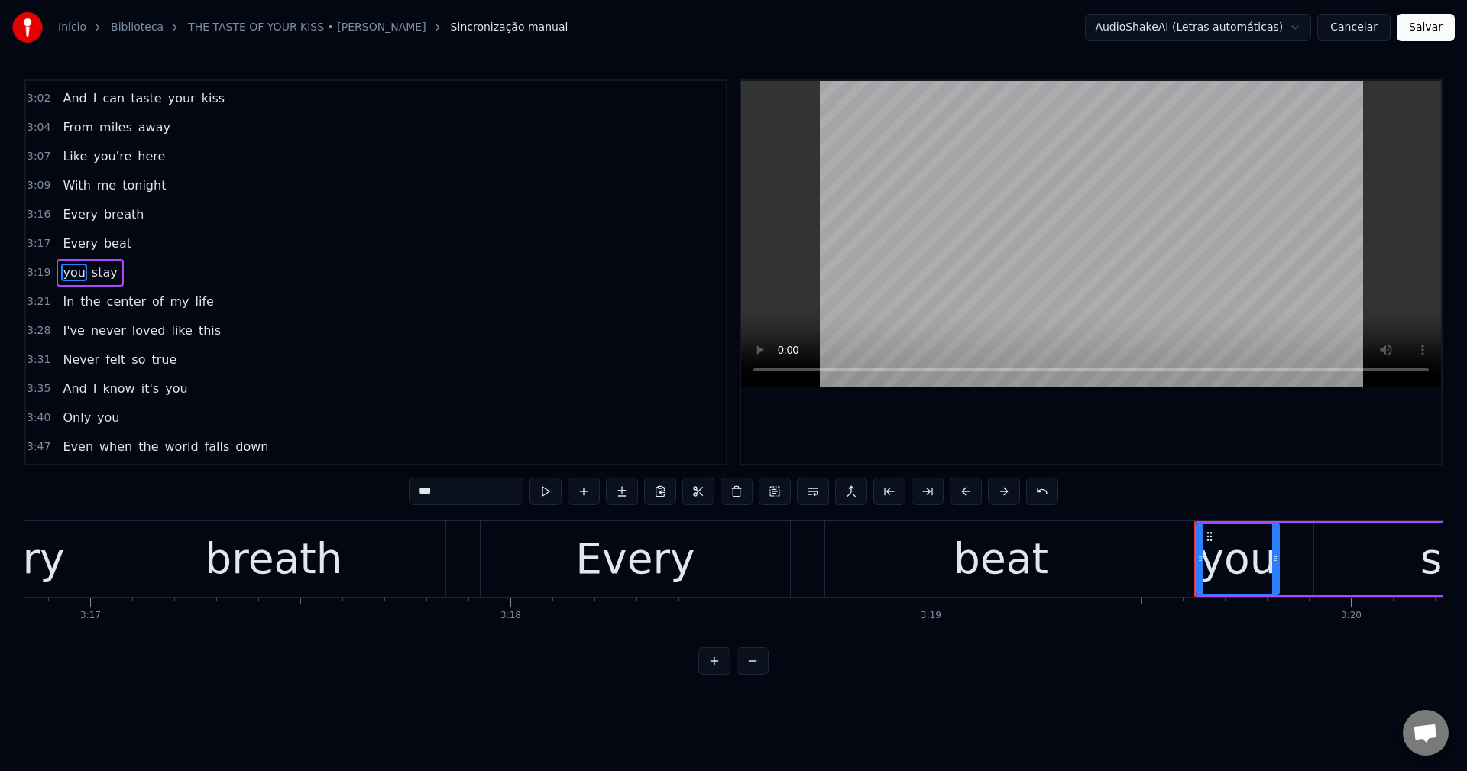
click at [66, 276] on span "you" at bounding box center [73, 273] width 25 height 18
click at [478, 493] on input "***" at bounding box center [466, 490] width 115 height 27
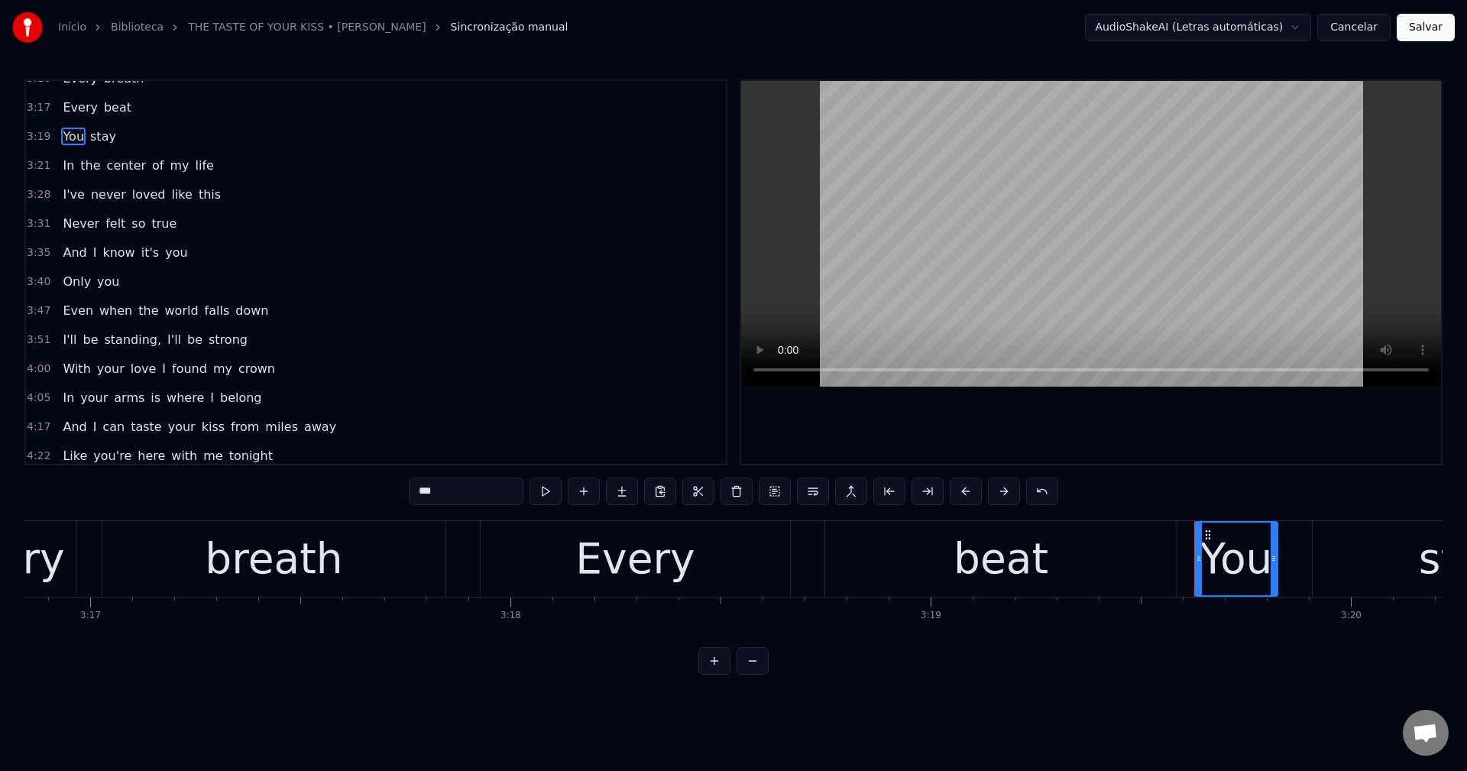
scroll to position [1388, 0]
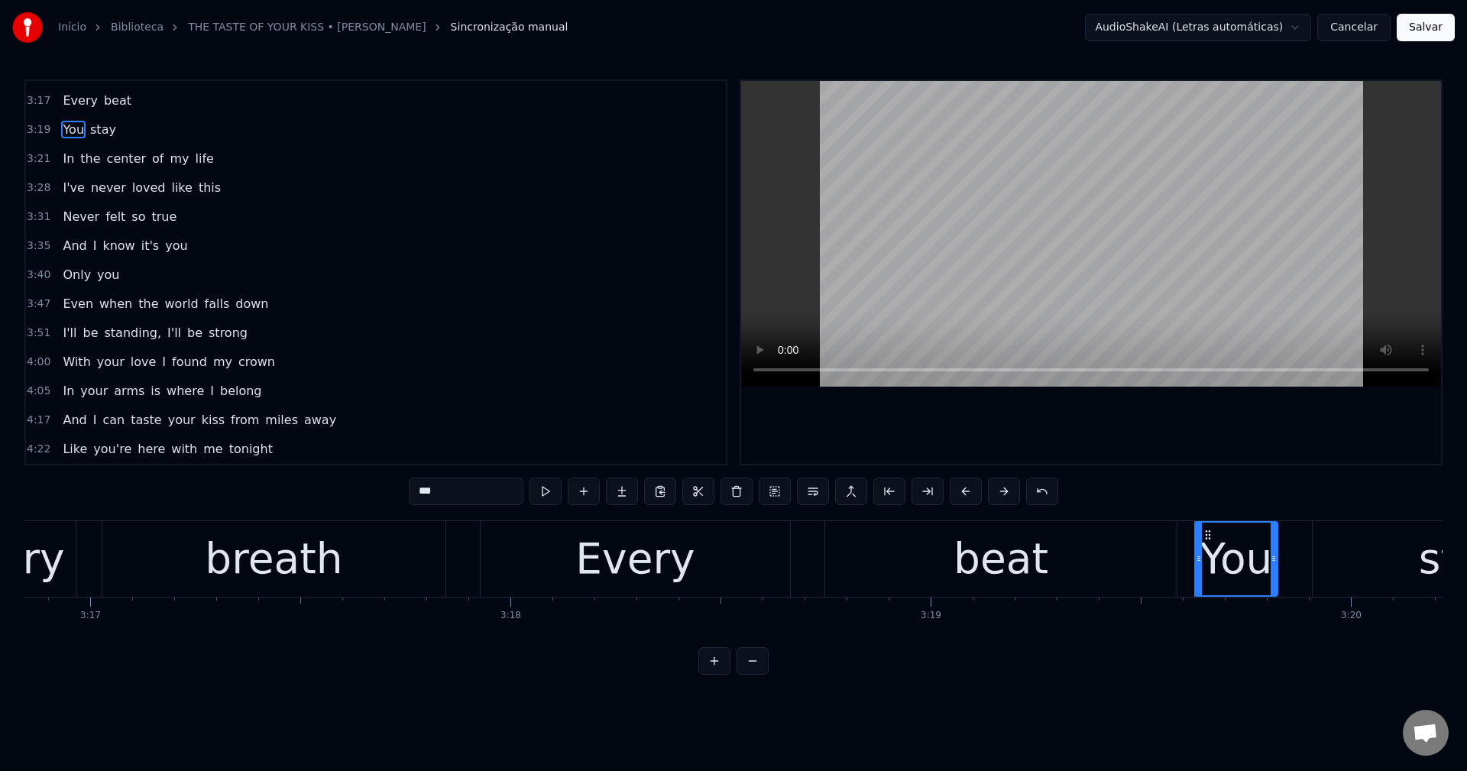
click at [229, 424] on span "from" at bounding box center [244, 420] width 31 height 18
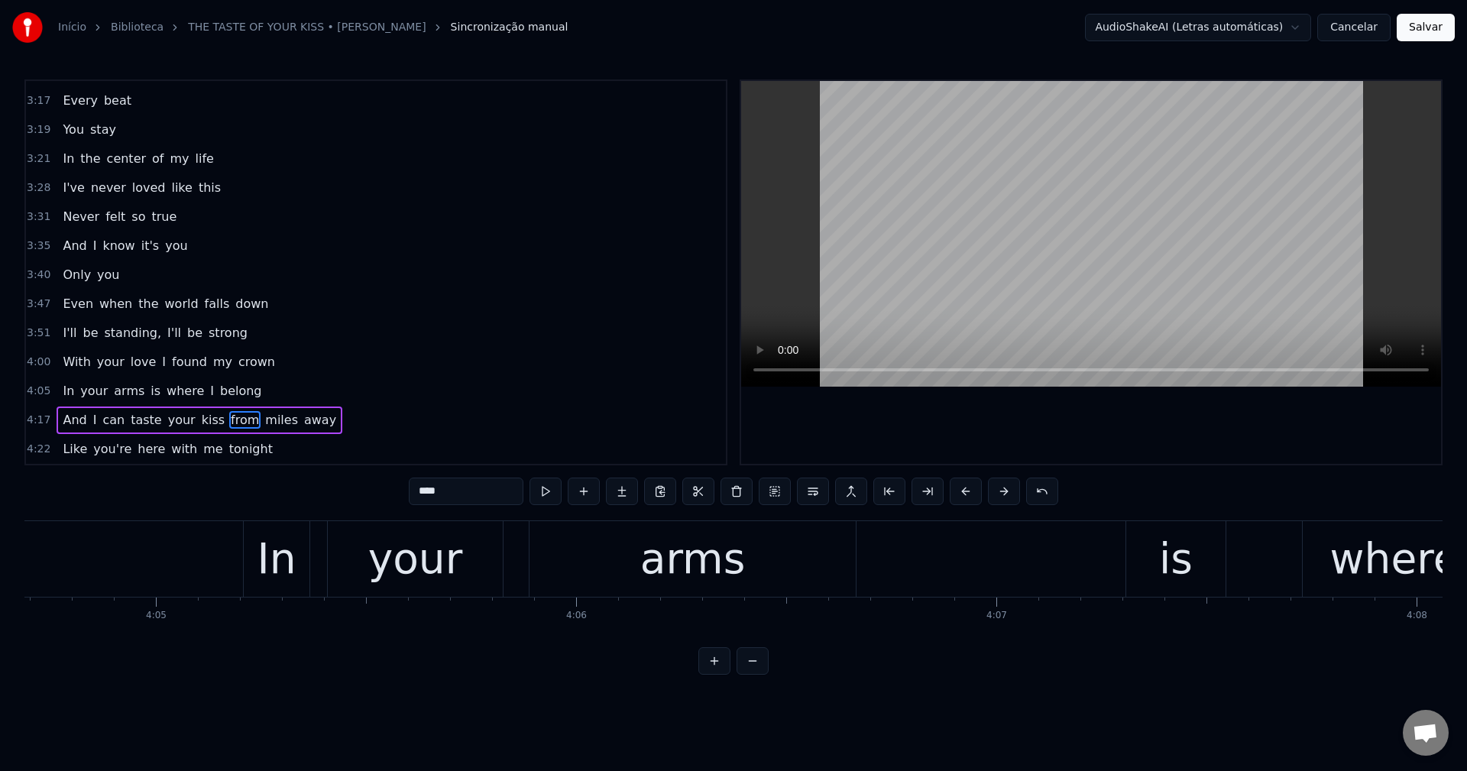
scroll to position [0, 108823]
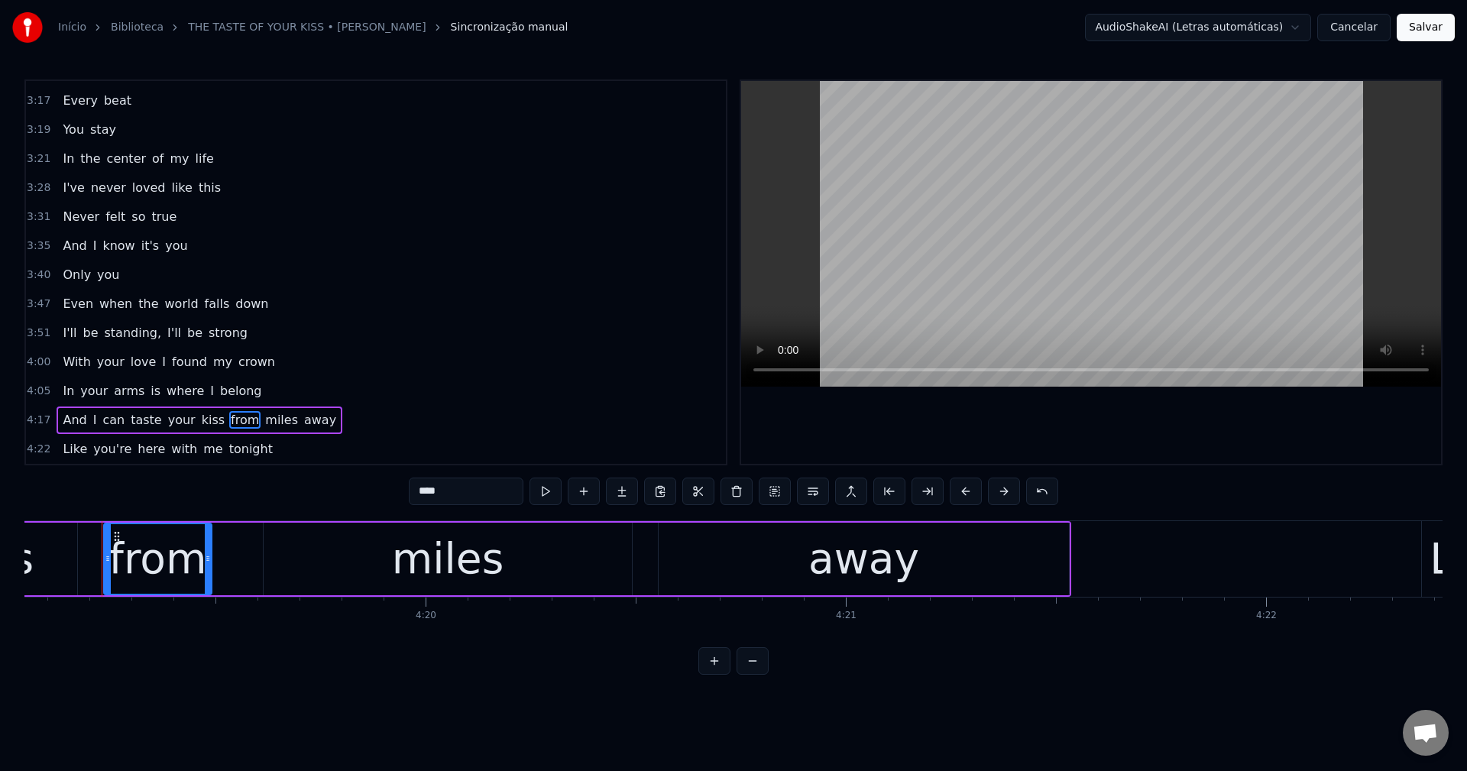
click at [166, 328] on span "I'll" at bounding box center [174, 333] width 17 height 18
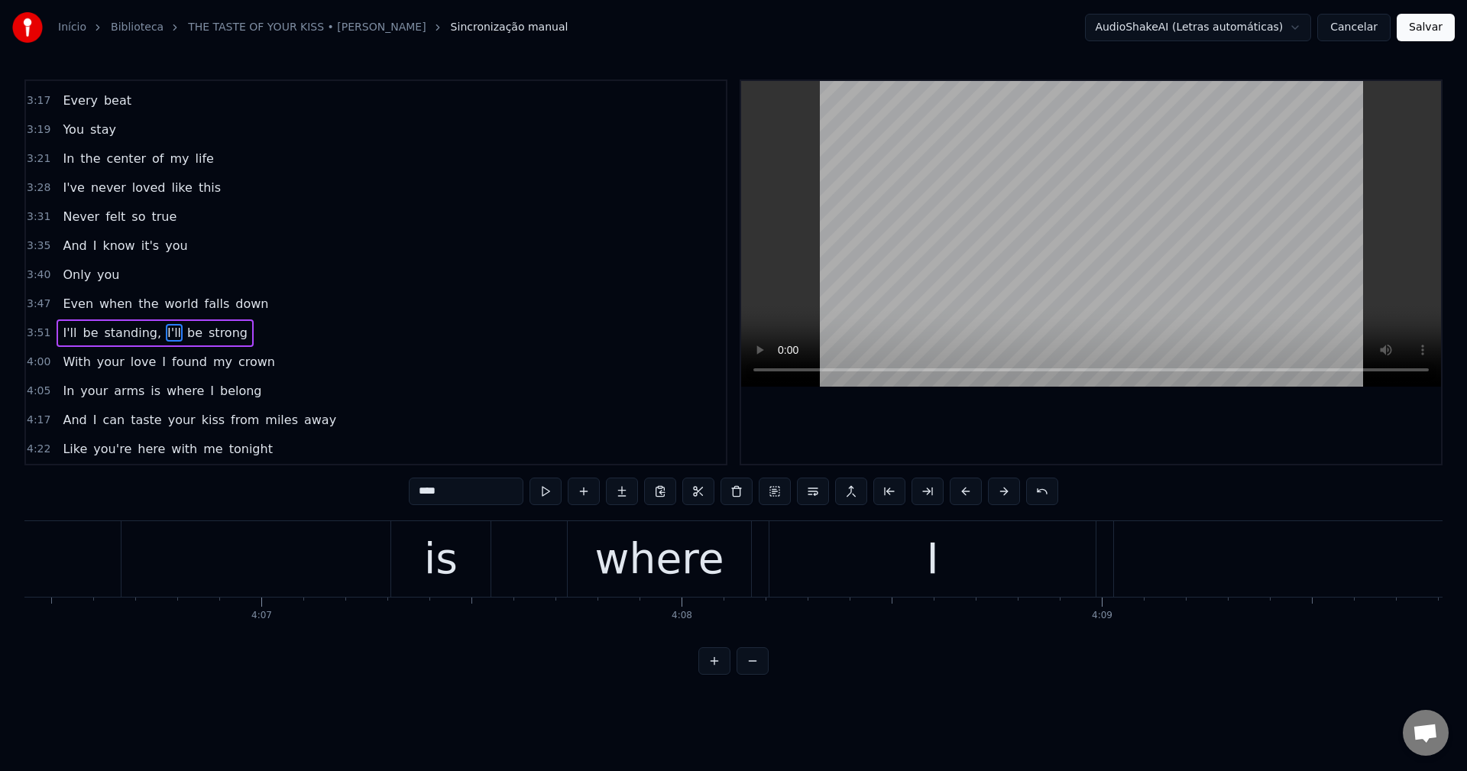
click at [128, 331] on span "standing," at bounding box center [132, 333] width 60 height 18
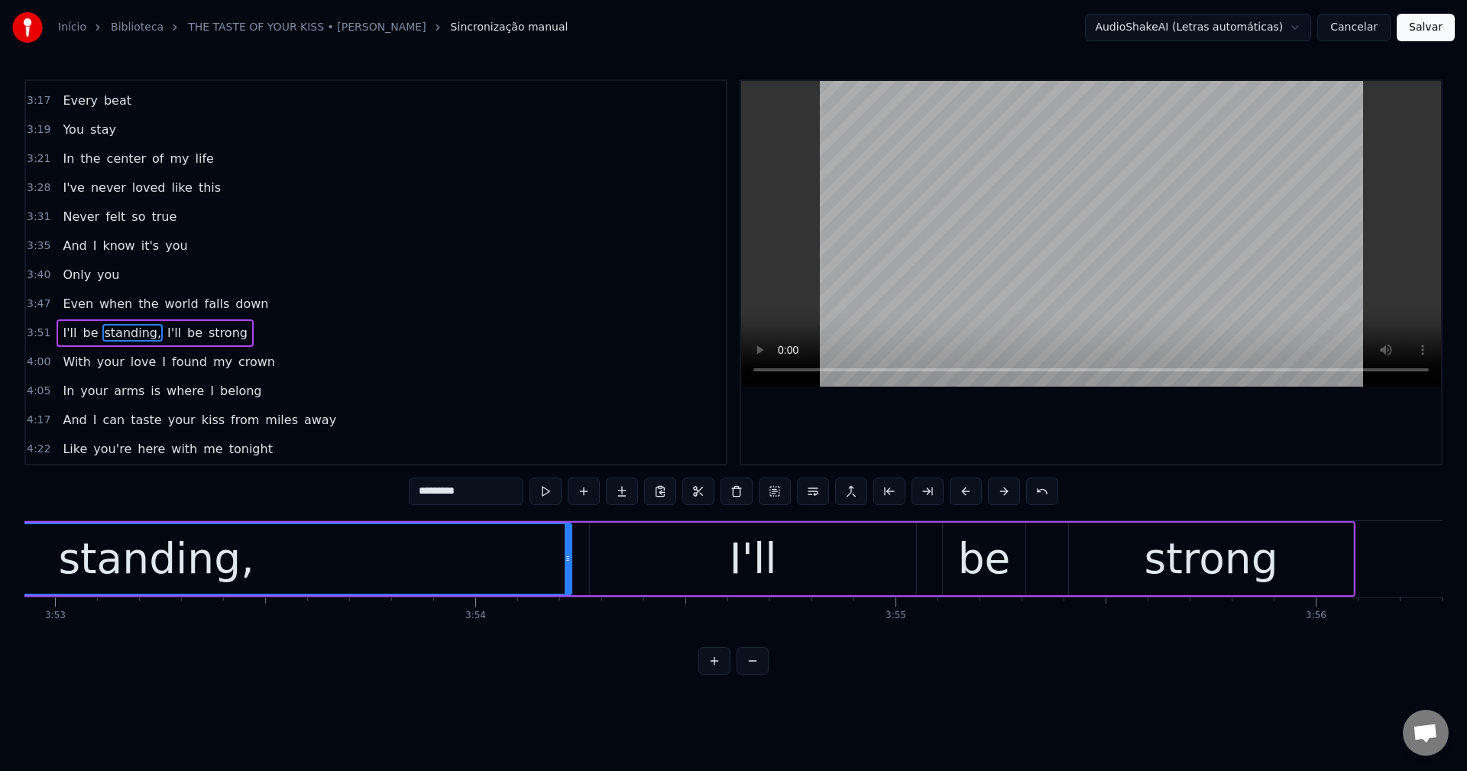
click at [490, 500] on input "*********" at bounding box center [466, 490] width 115 height 27
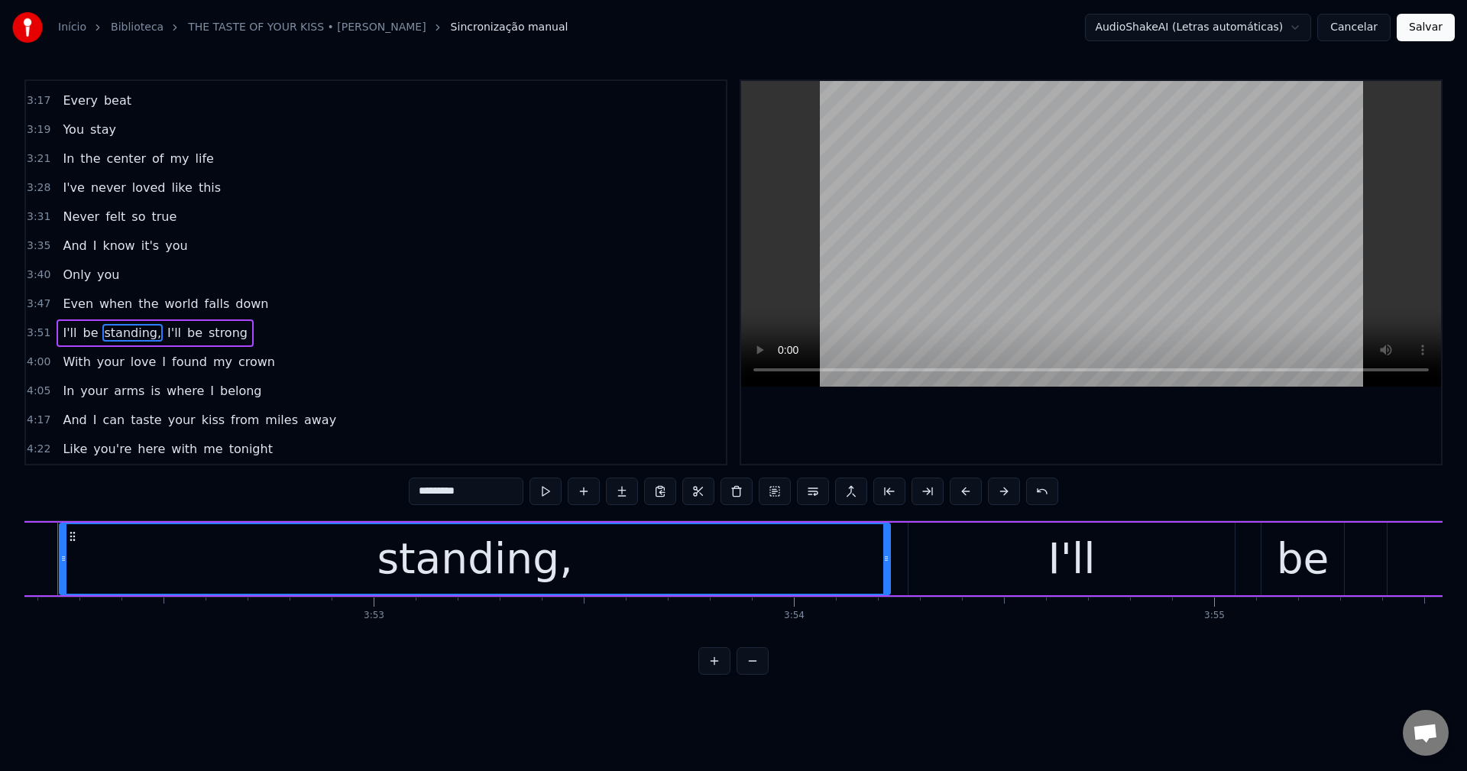
scroll to position [0, 97489]
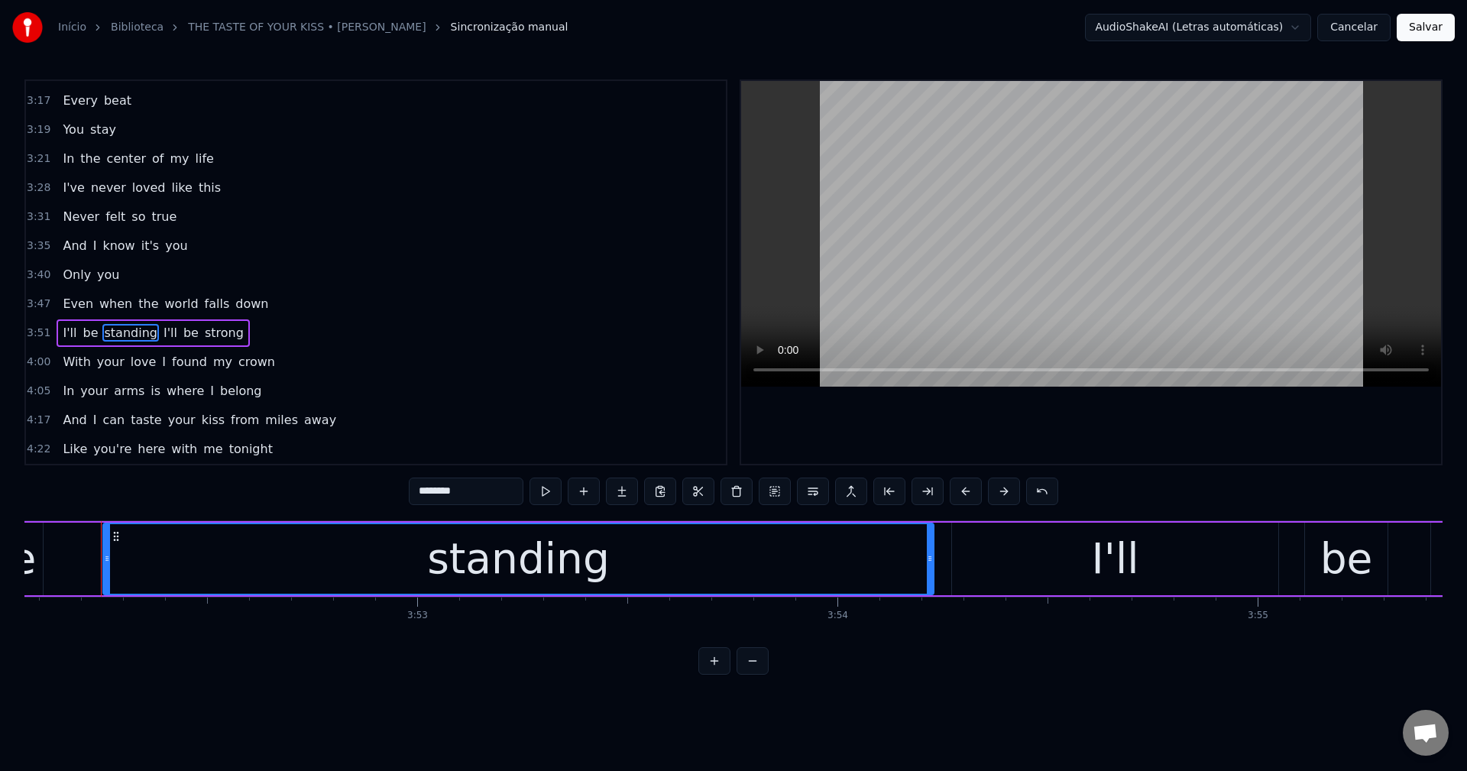
click at [162, 328] on span "I'll" at bounding box center [170, 333] width 17 height 18
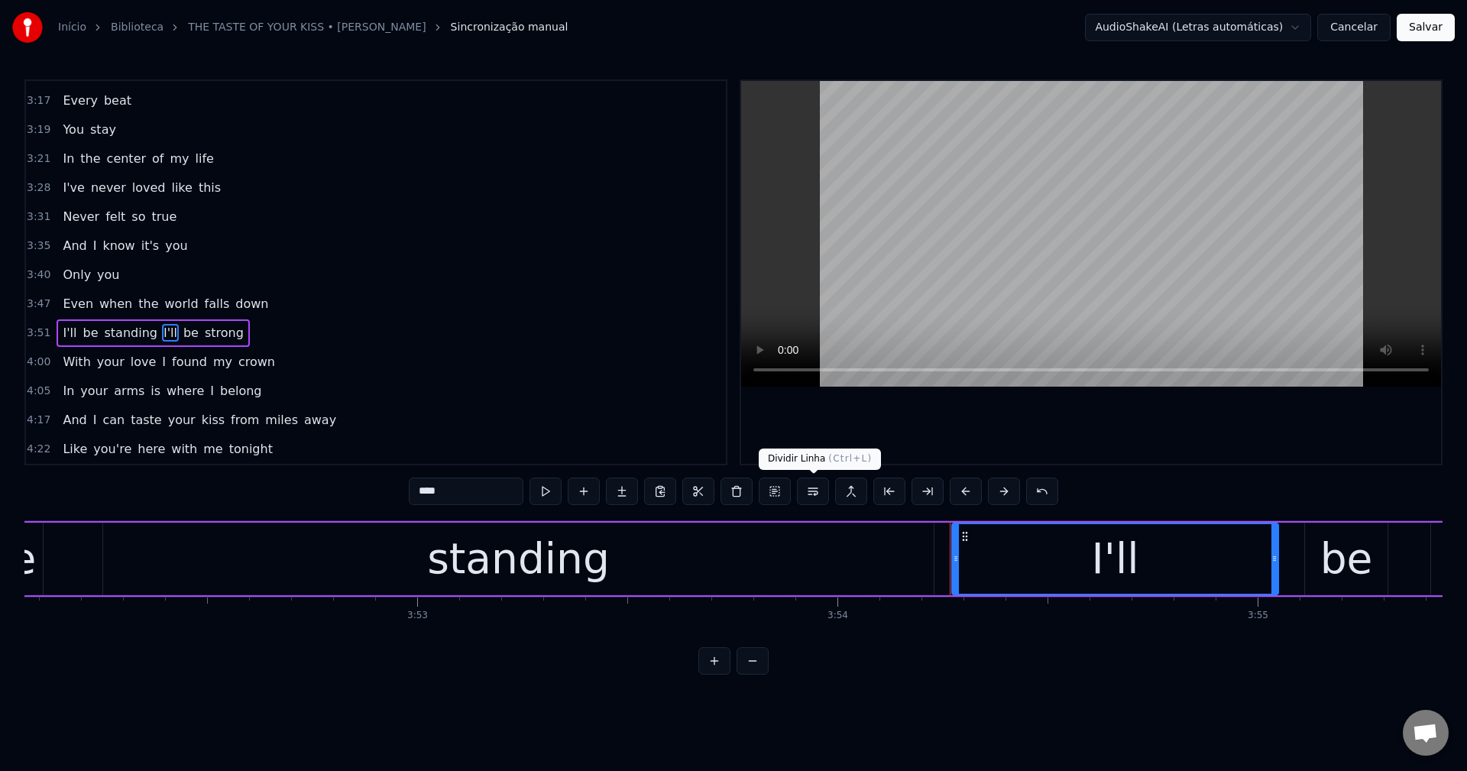
click at [731, 487] on button at bounding box center [813, 490] width 32 height 27
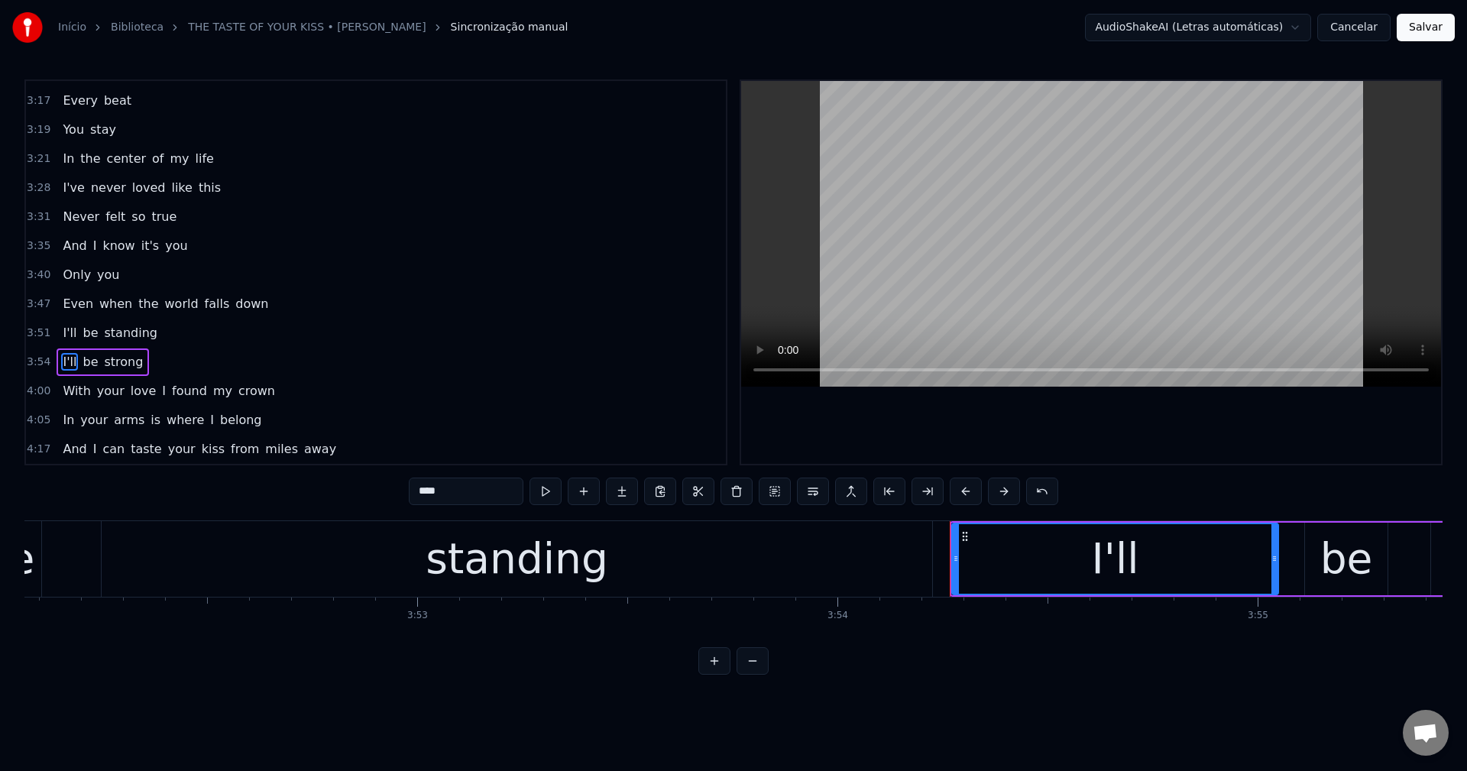
scroll to position [1417, 0]
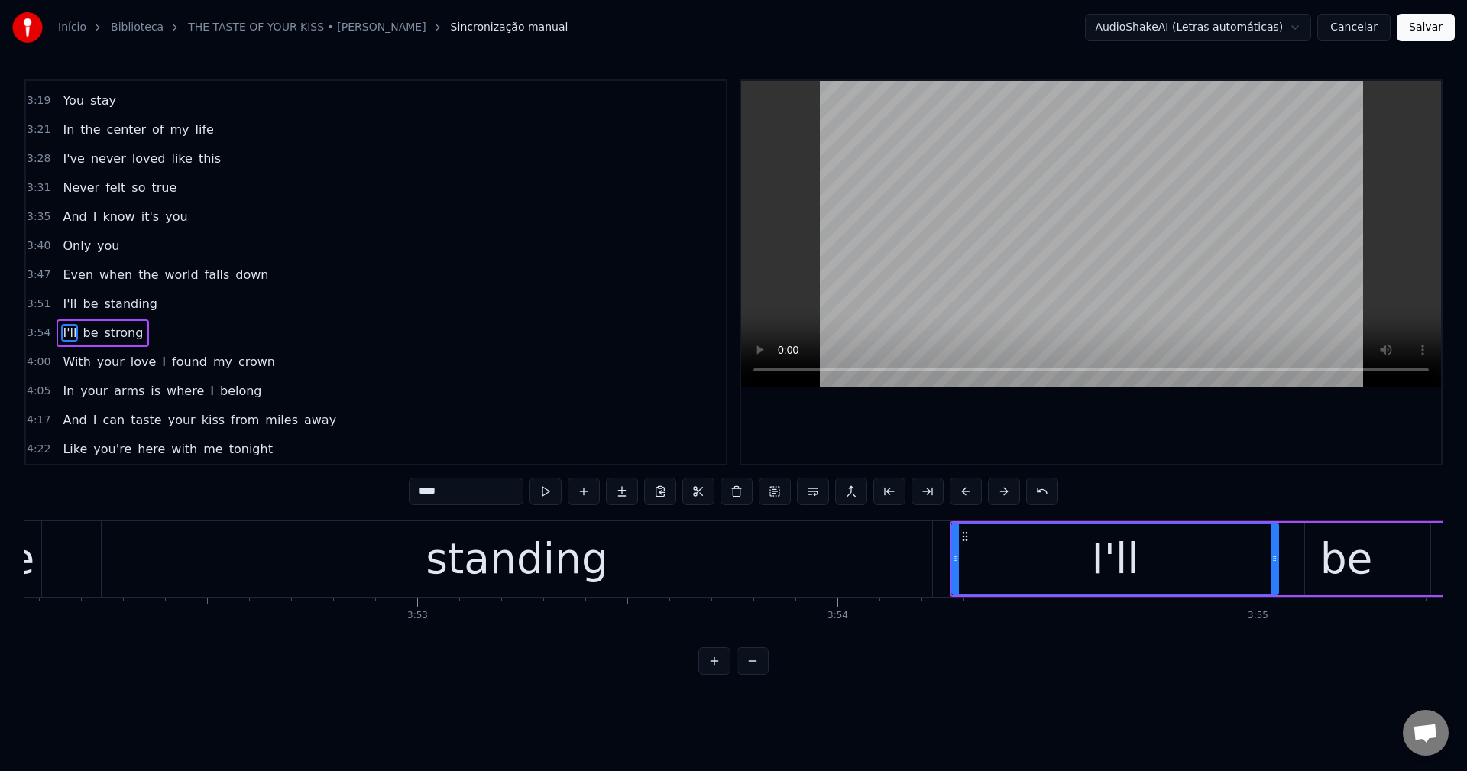
click at [160, 364] on span "I" at bounding box center [163, 362] width 7 height 18
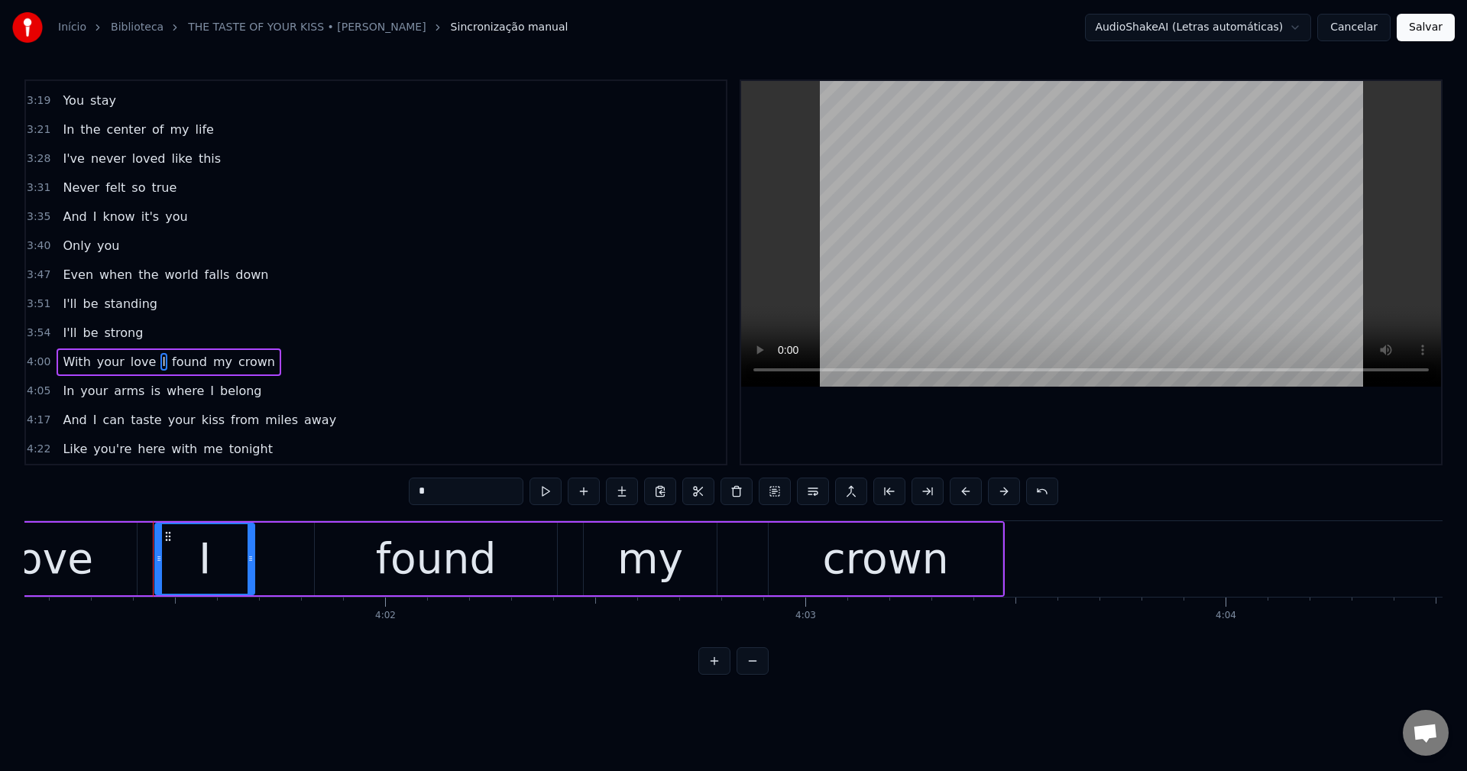
scroll to position [0, 101354]
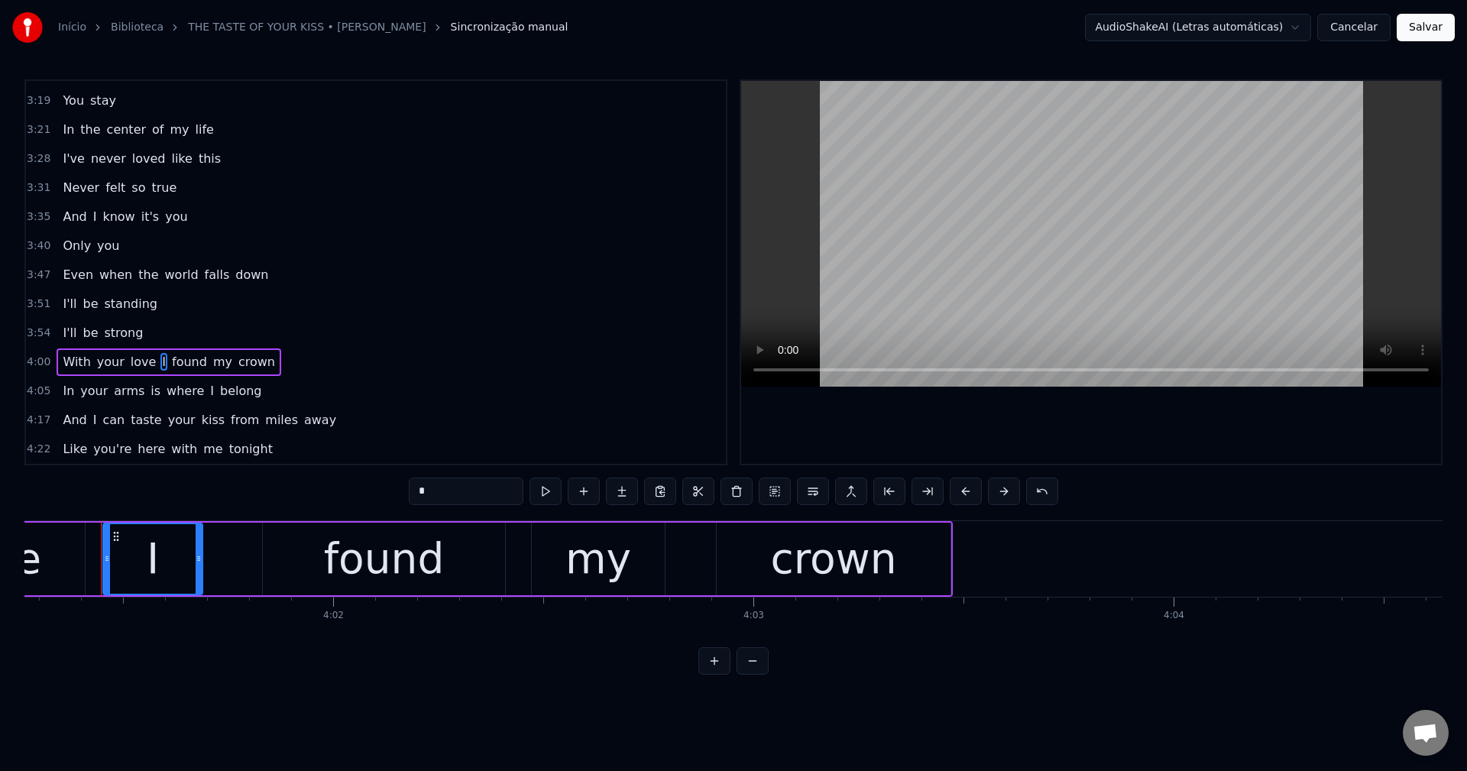
click at [731, 496] on button at bounding box center [813, 490] width 32 height 27
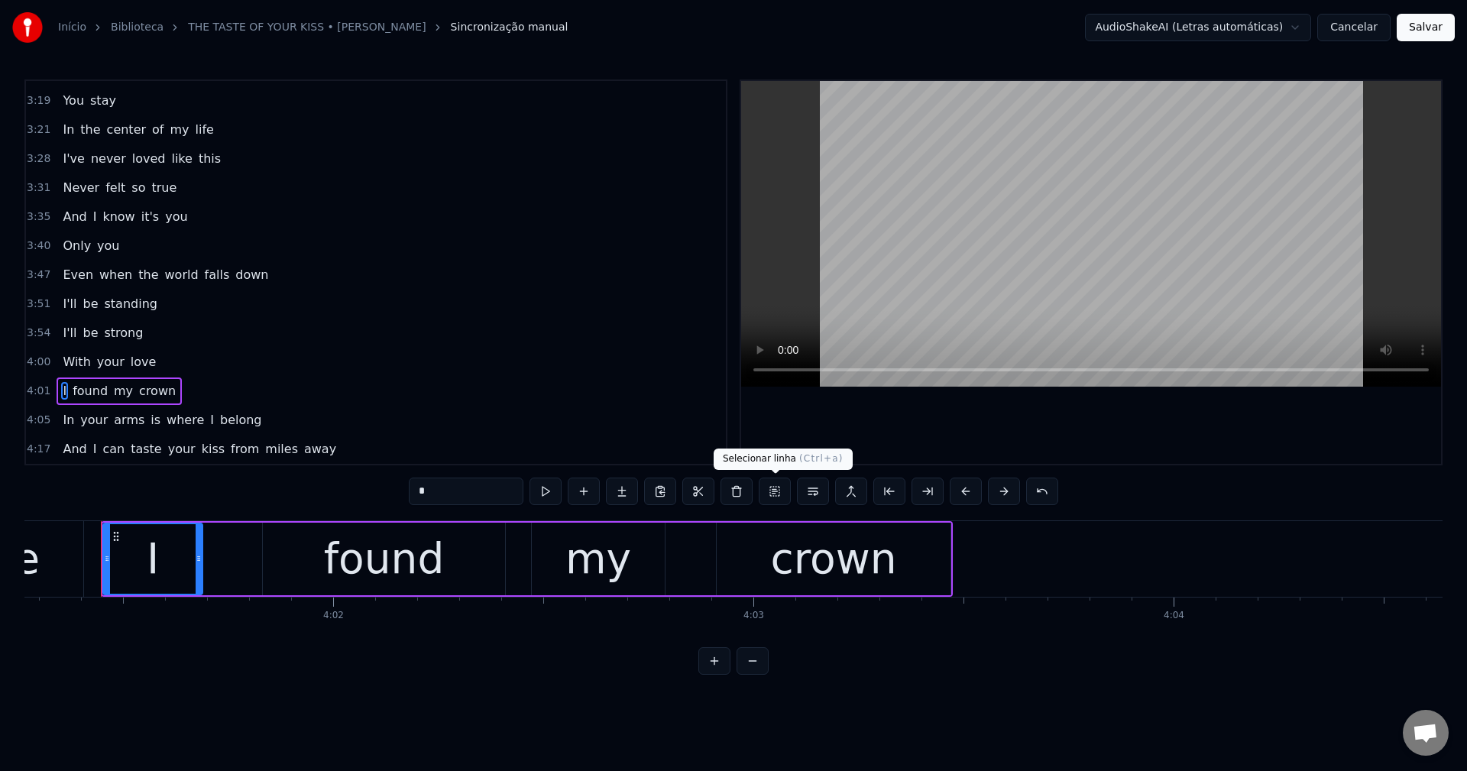
scroll to position [1446, 0]
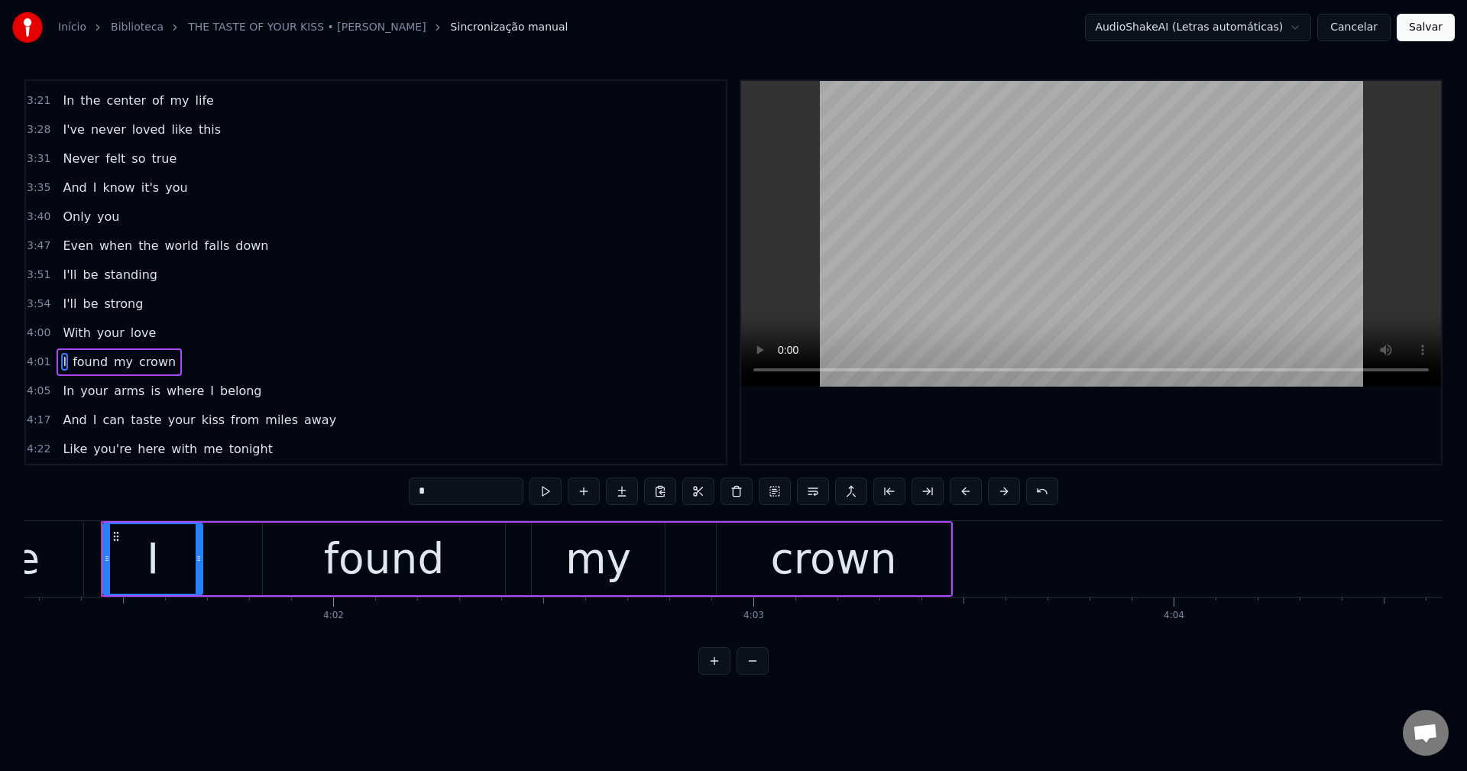
click at [149, 396] on span "is" at bounding box center [155, 391] width 13 height 18
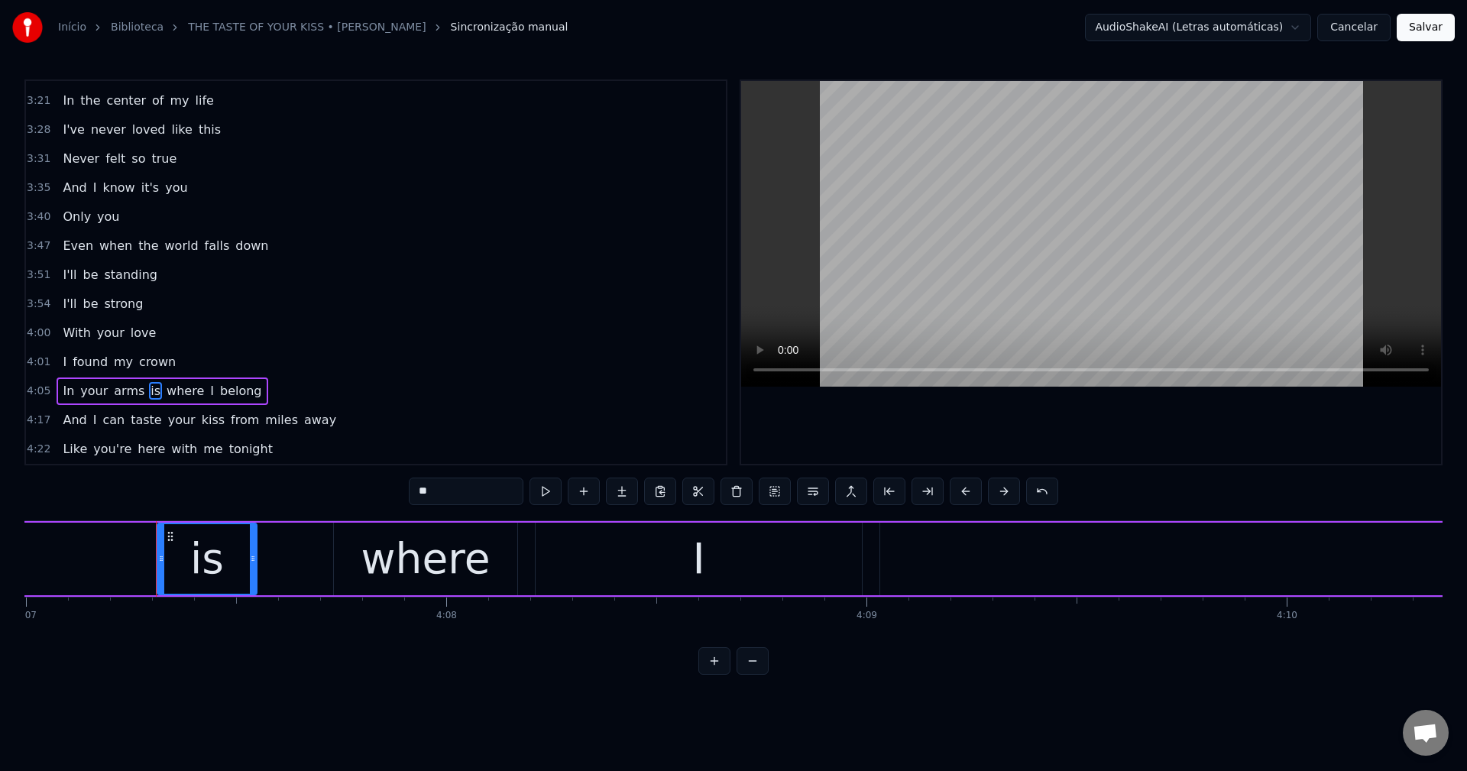
scroll to position [0, 103815]
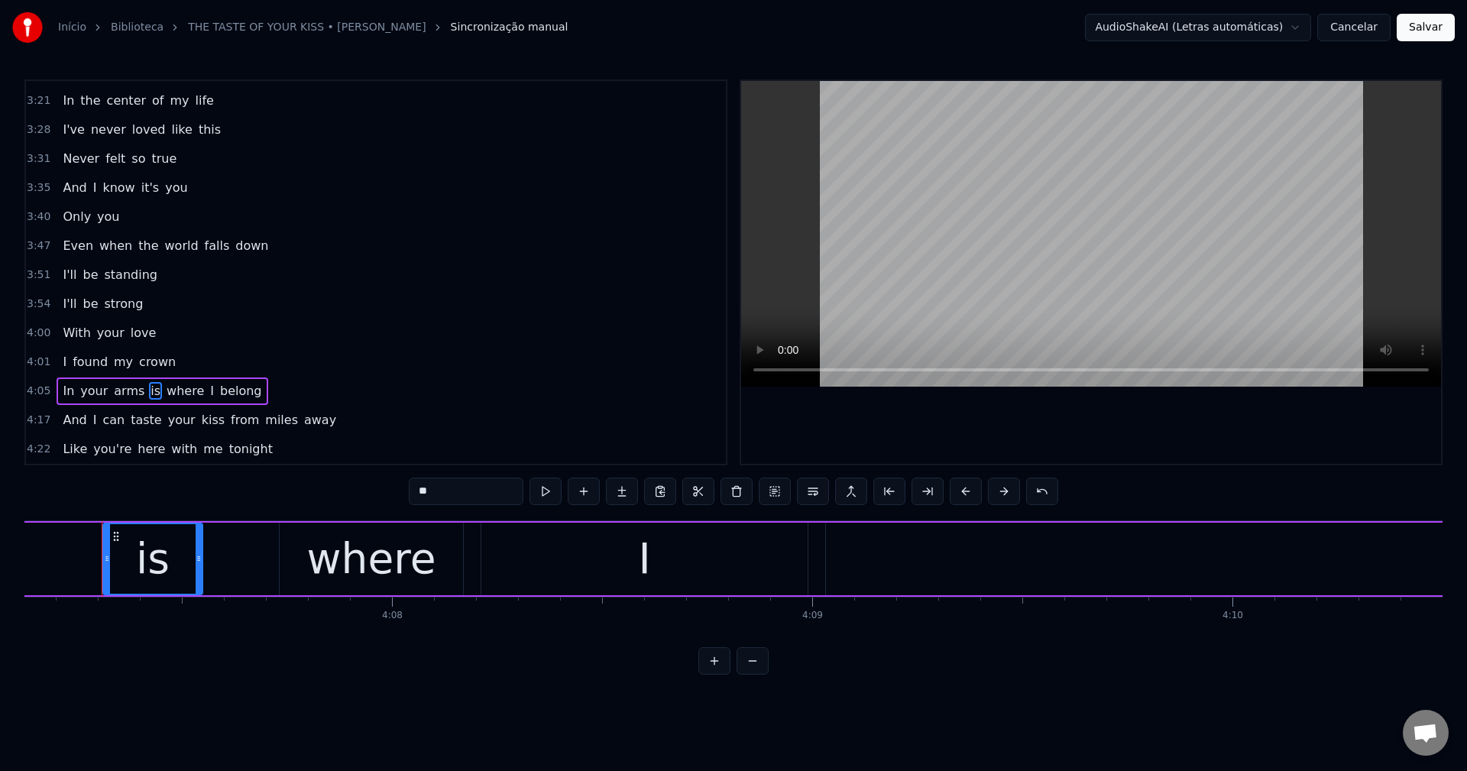
click at [448, 477] on input "**" at bounding box center [466, 490] width 115 height 27
click at [731, 493] on button at bounding box center [813, 490] width 32 height 27
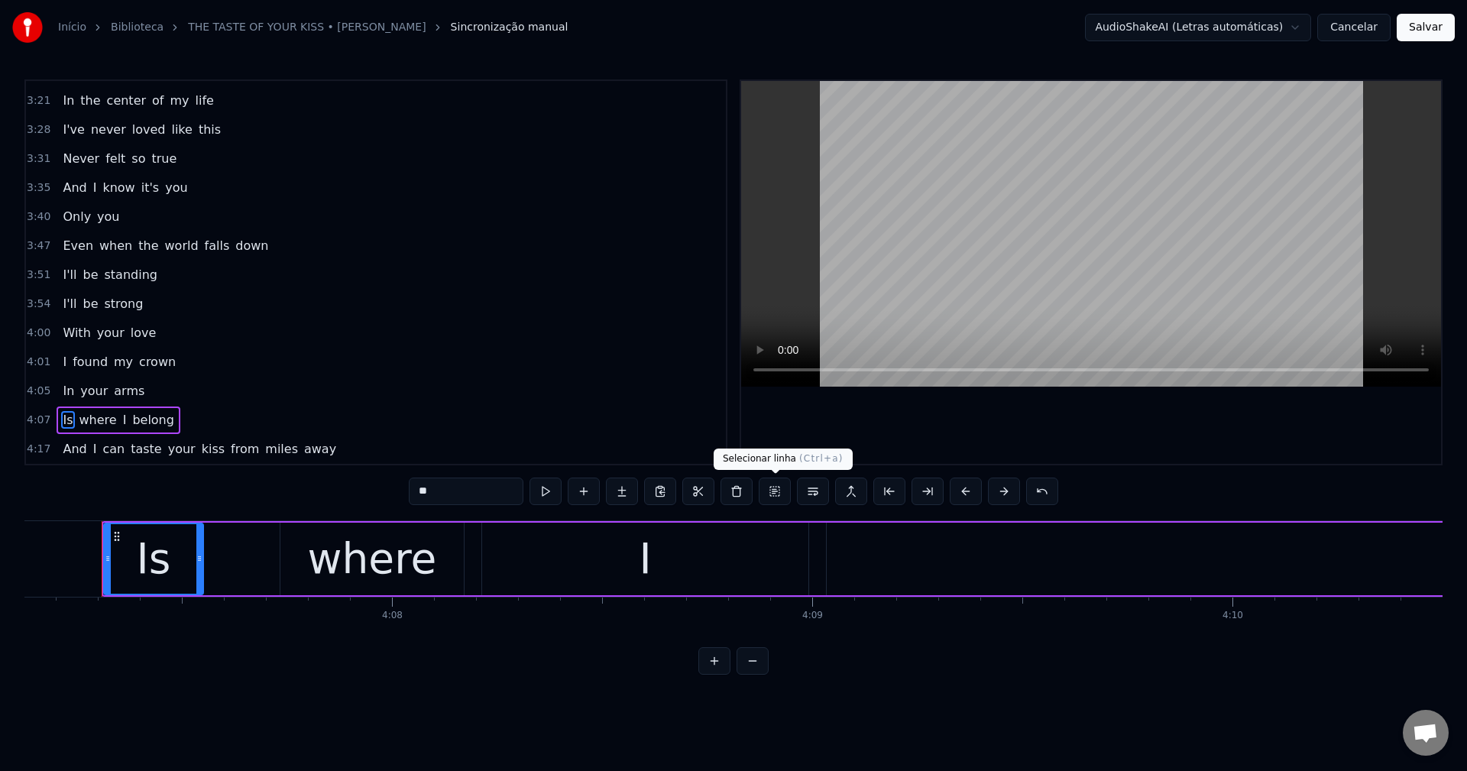
scroll to position [1475, 0]
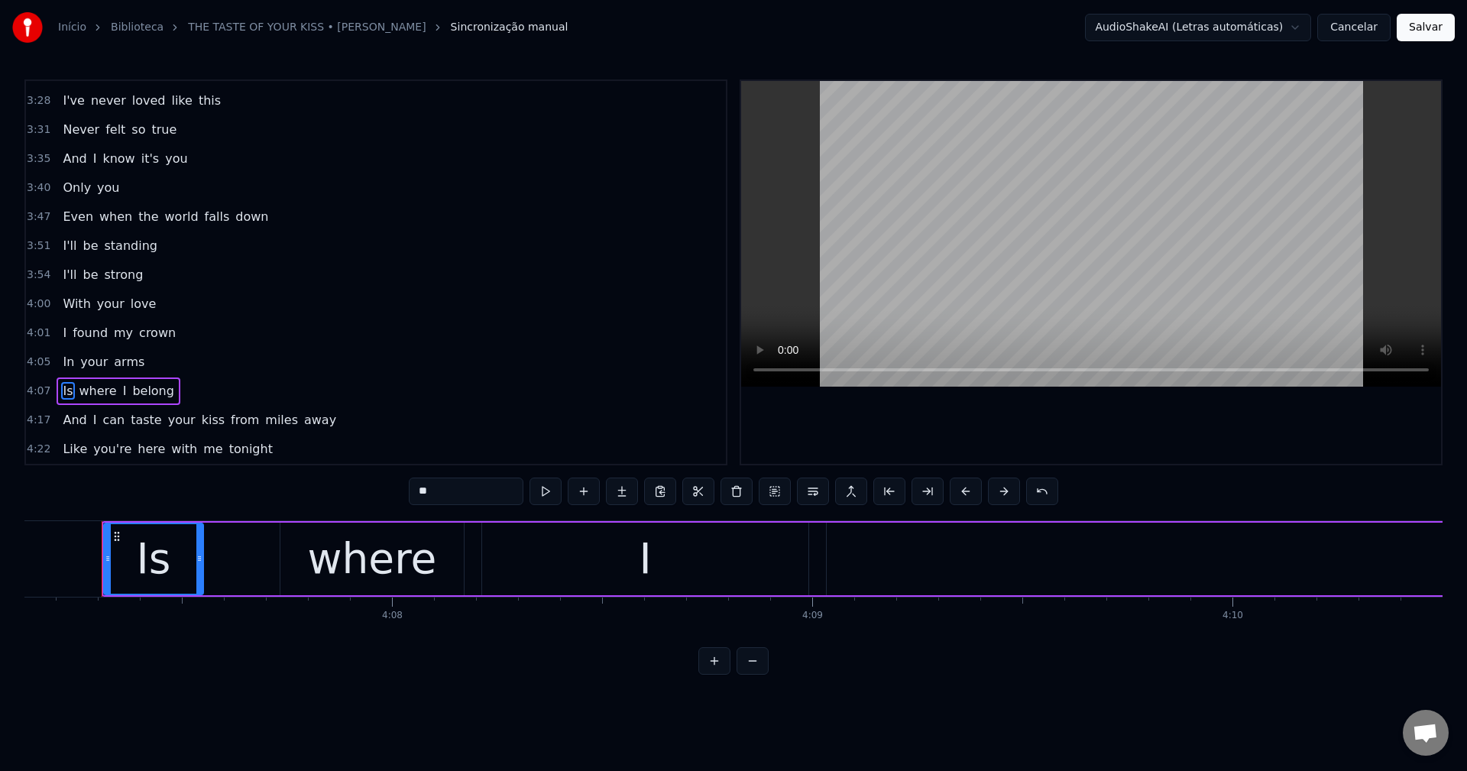
click at [229, 425] on span "from" at bounding box center [244, 420] width 31 height 18
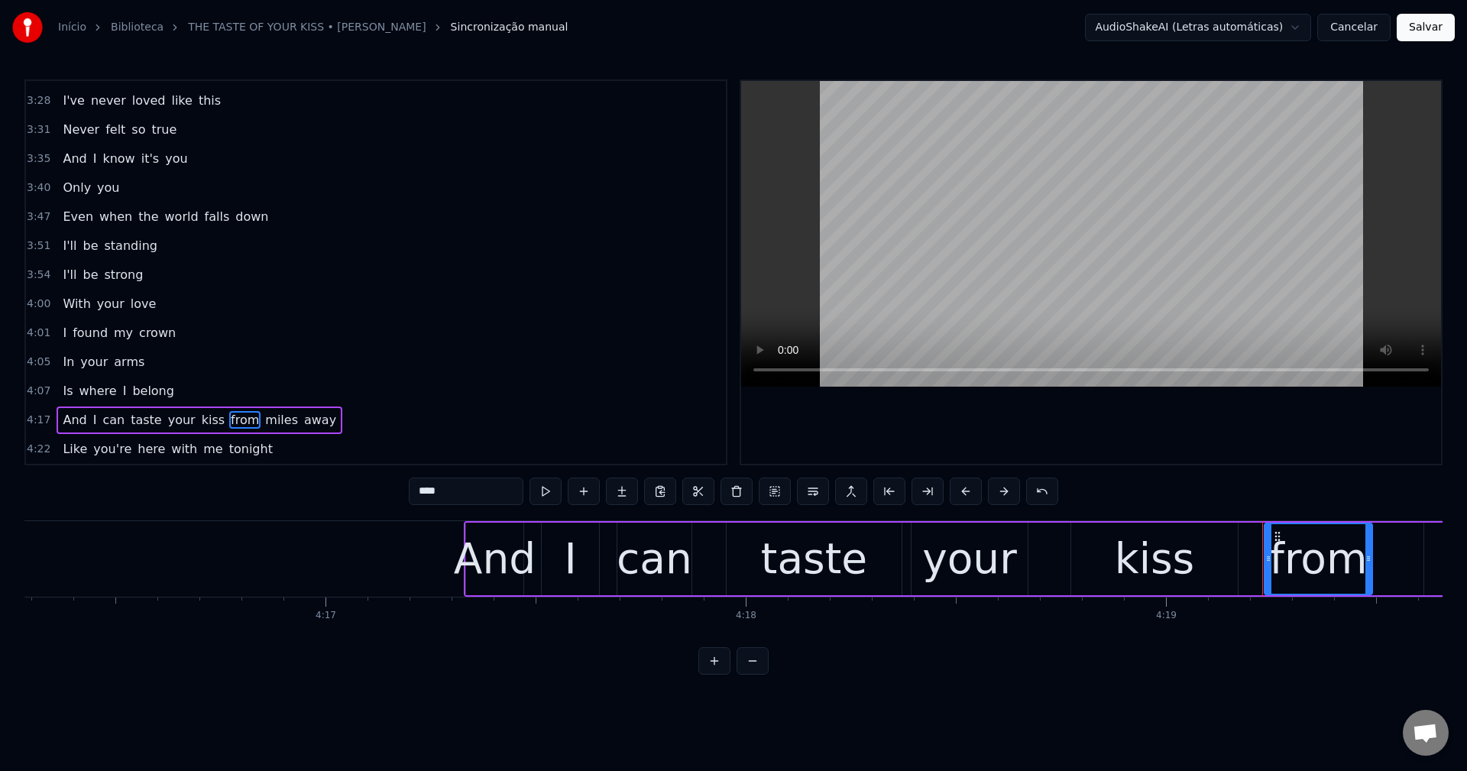
scroll to position [0, 108823]
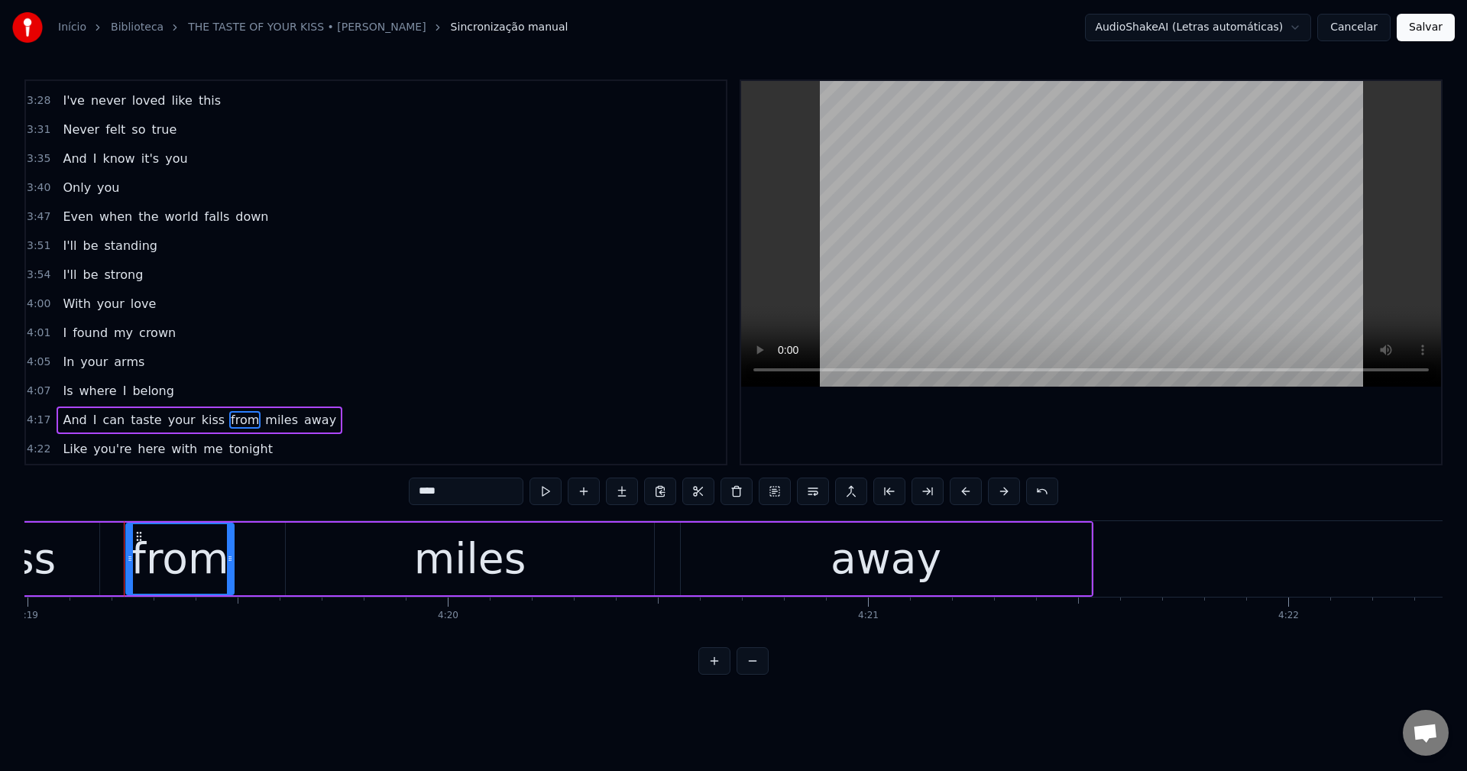
click at [469, 483] on input "****" at bounding box center [466, 490] width 115 height 27
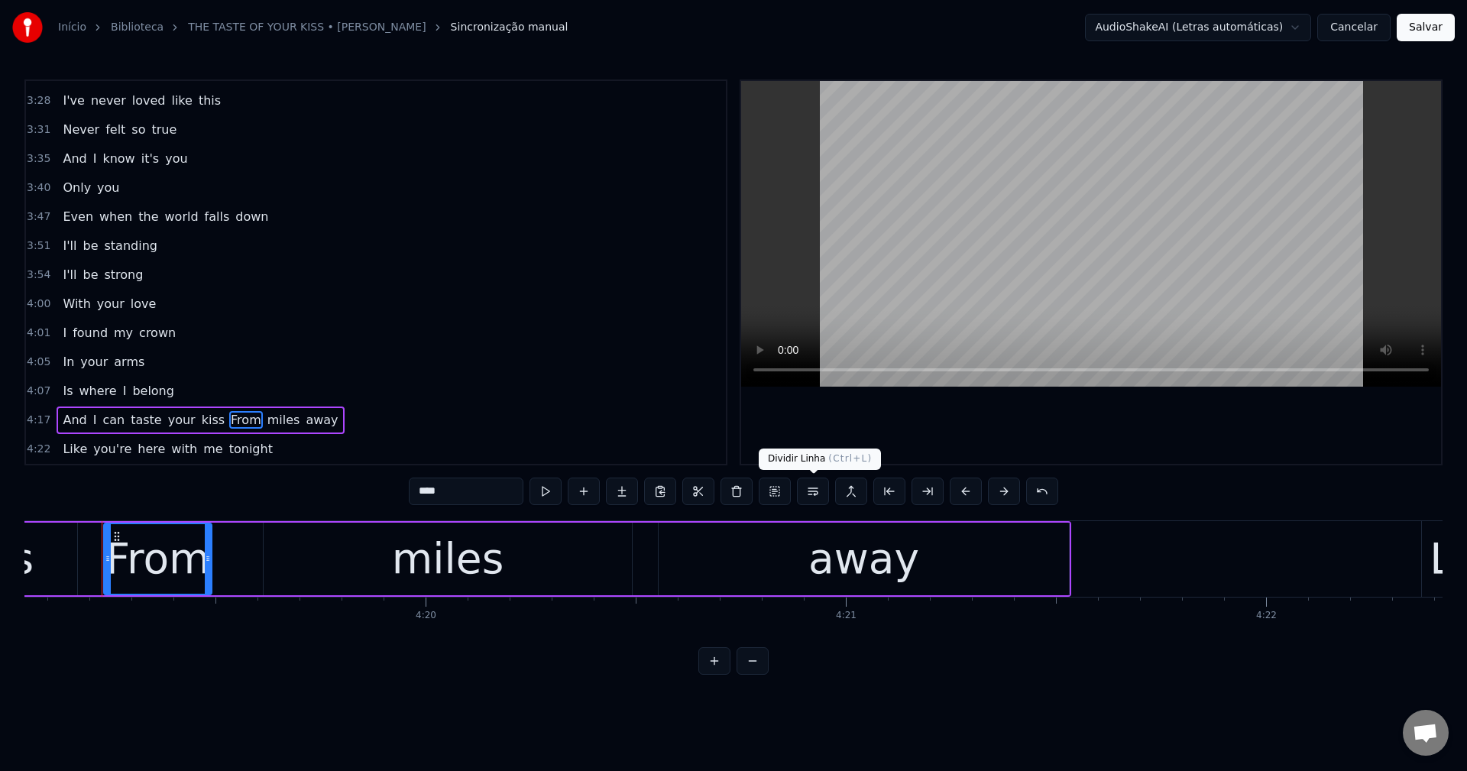
click at [731, 488] on button at bounding box center [813, 490] width 32 height 27
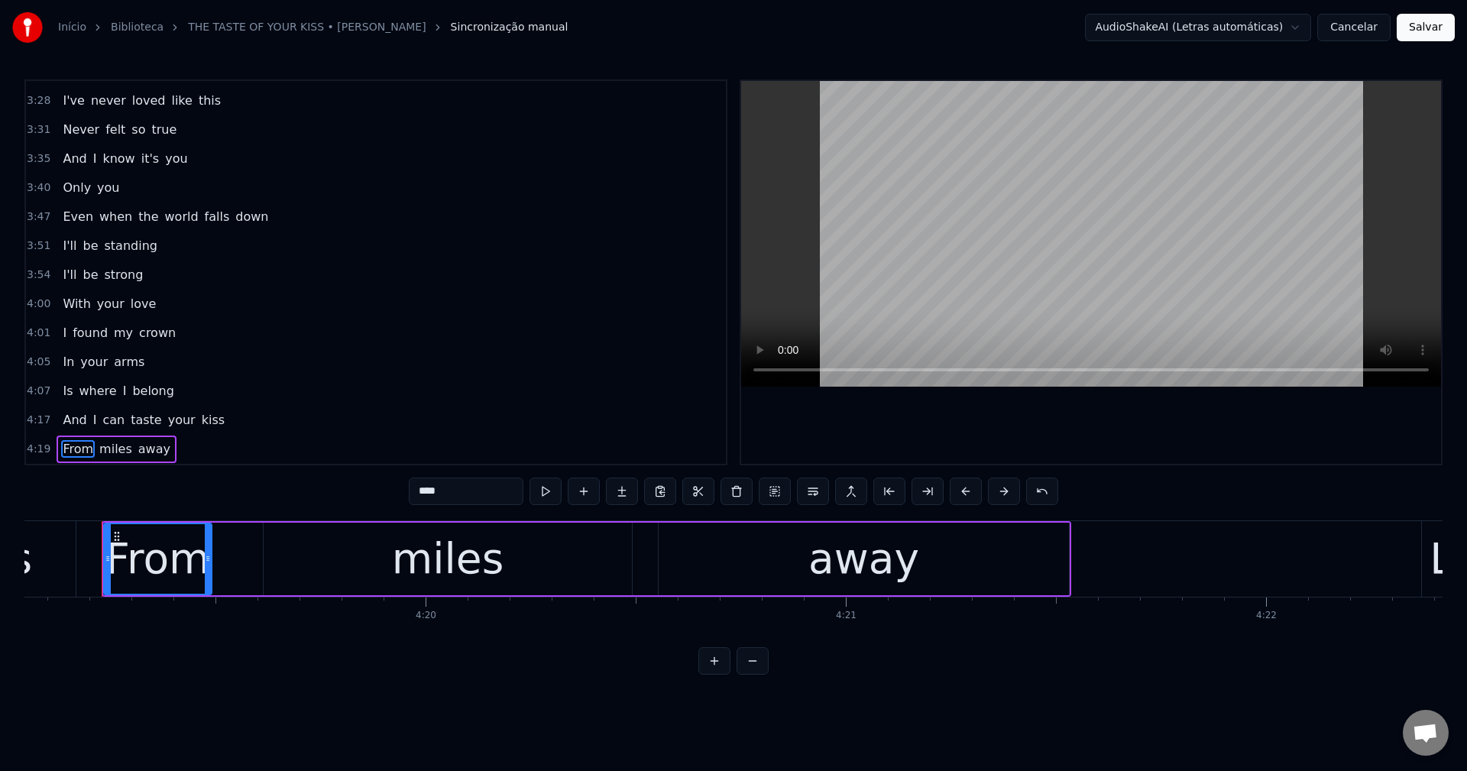
scroll to position [1504, 0]
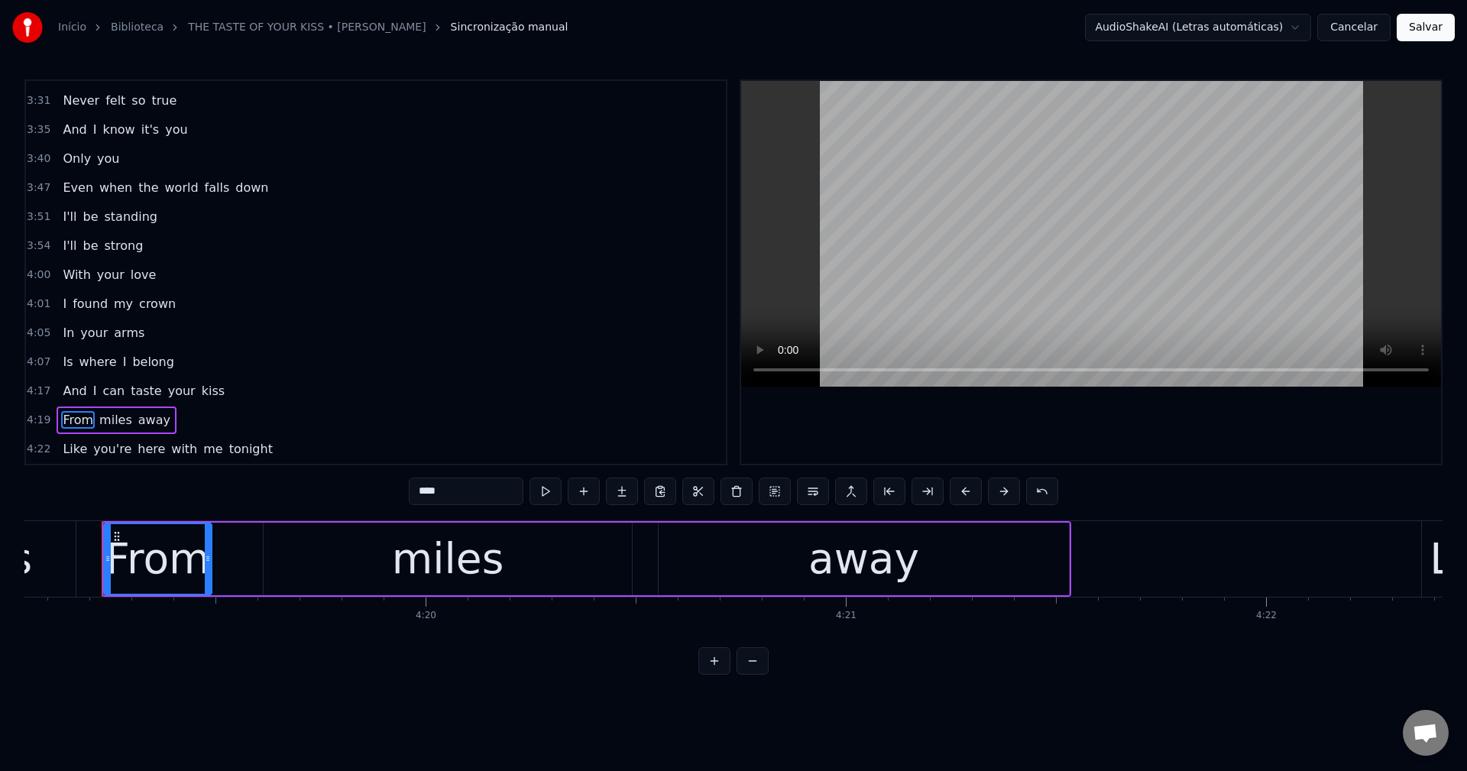
click at [67, 446] on span "Like" at bounding box center [74, 449] width 27 height 18
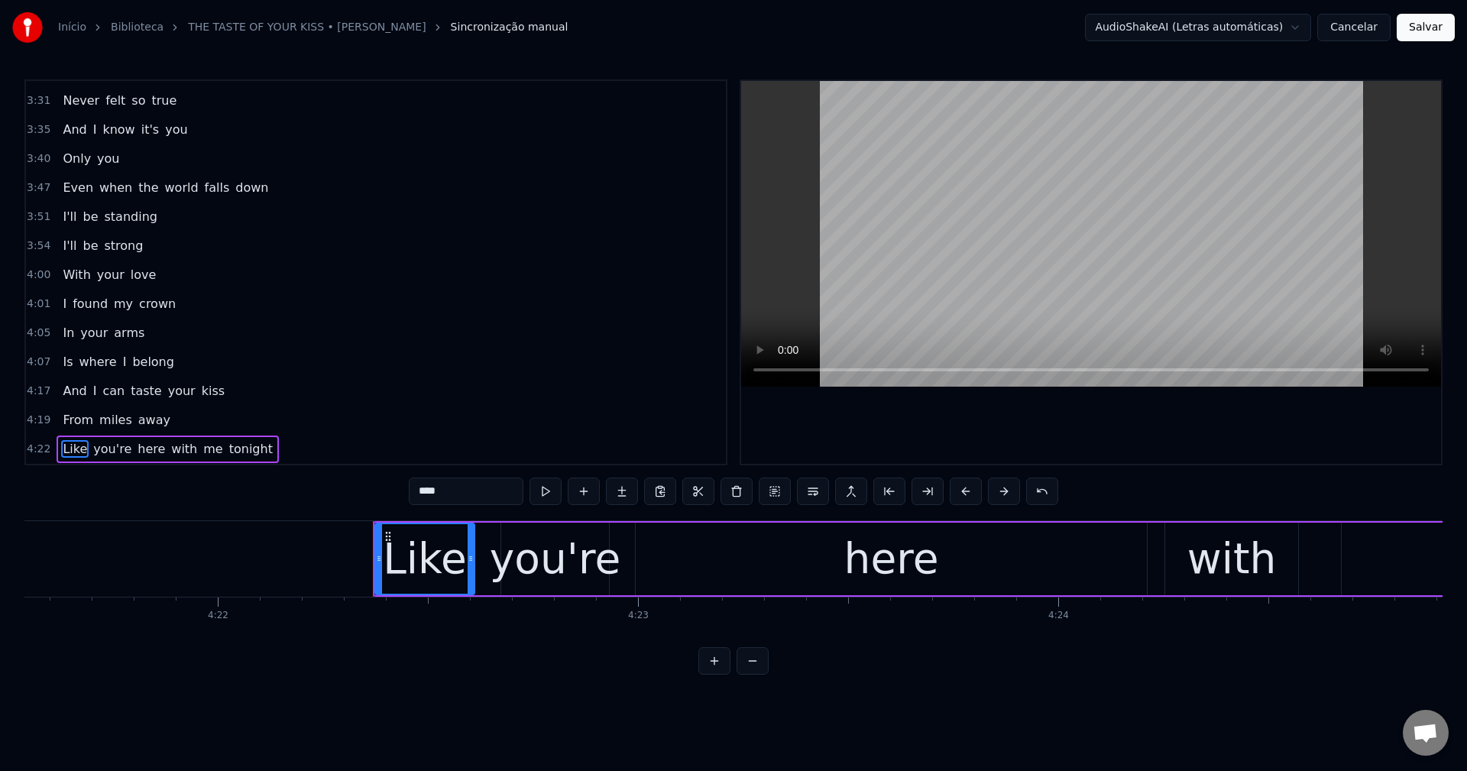
scroll to position [0, 110142]
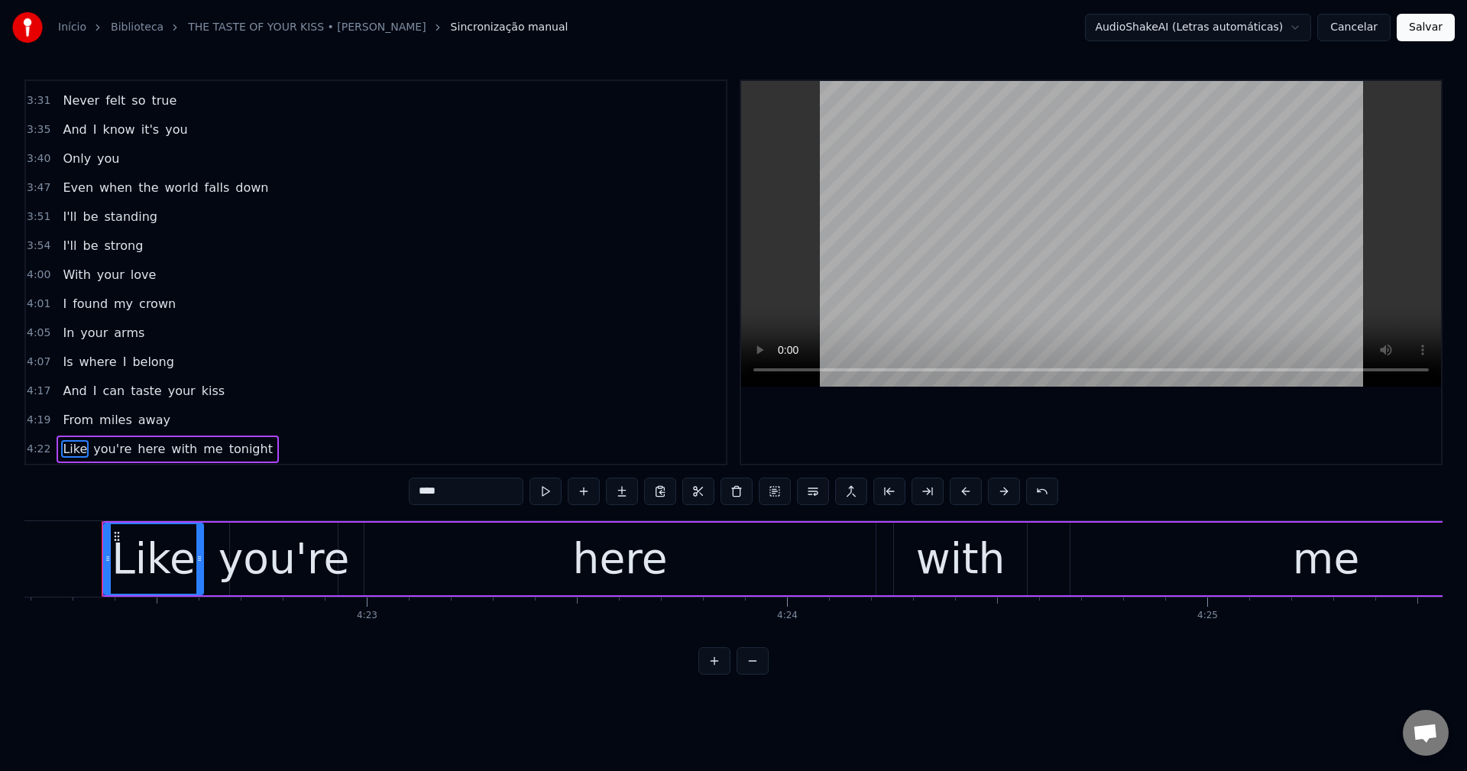
click at [170, 451] on span "with" at bounding box center [184, 449] width 29 height 18
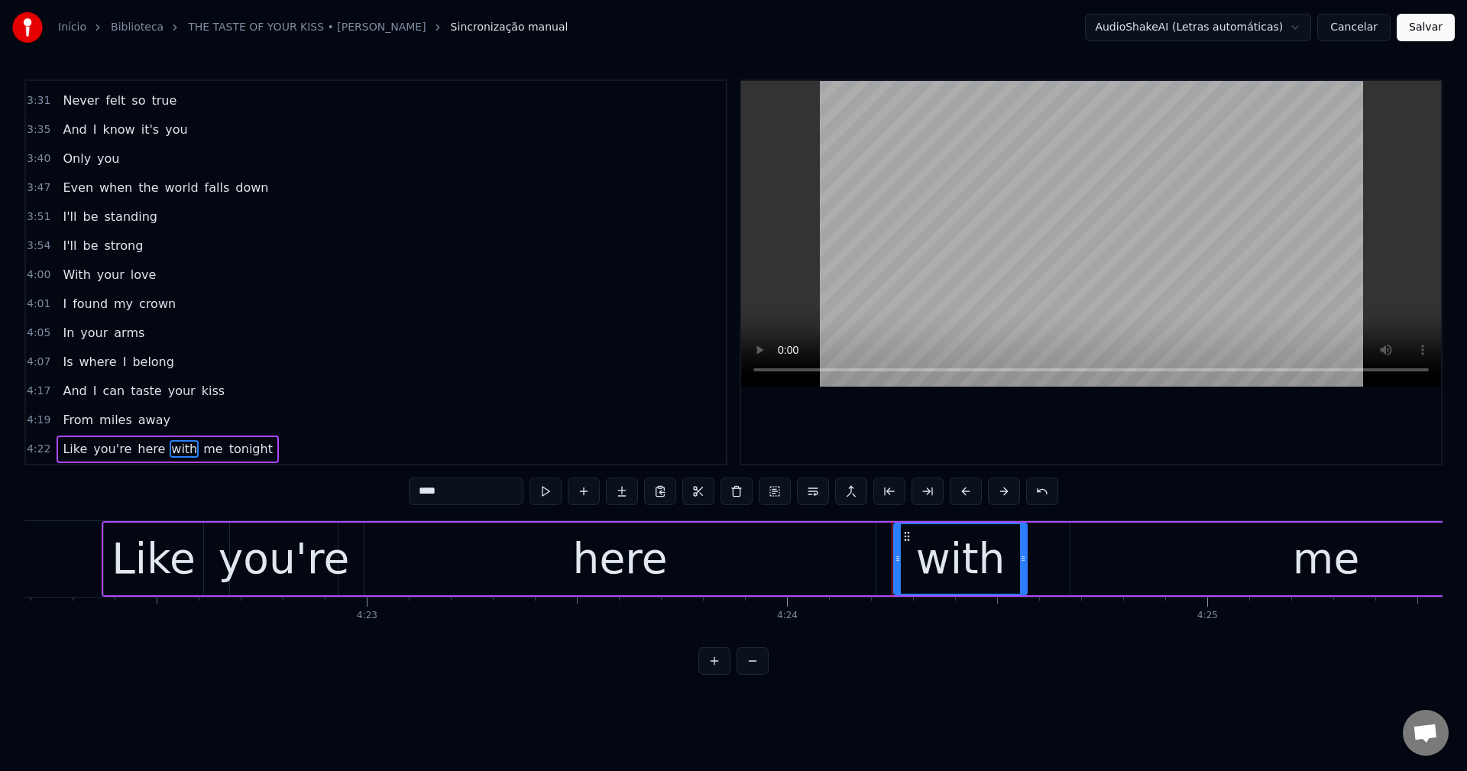
click at [417, 490] on input "****" at bounding box center [466, 490] width 115 height 27
type input "****"
click at [731, 487] on button at bounding box center [813, 490] width 32 height 27
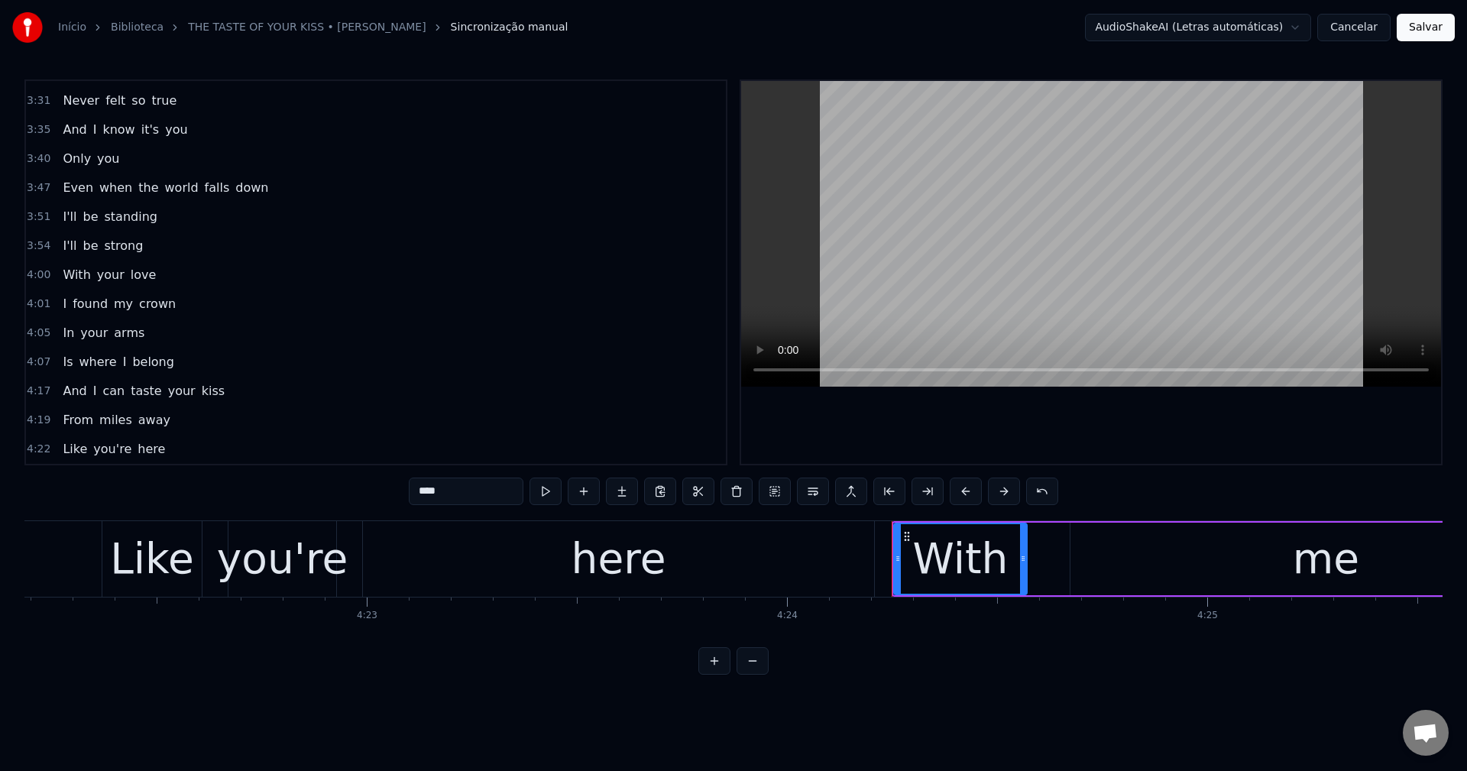
scroll to position [1533, 0]
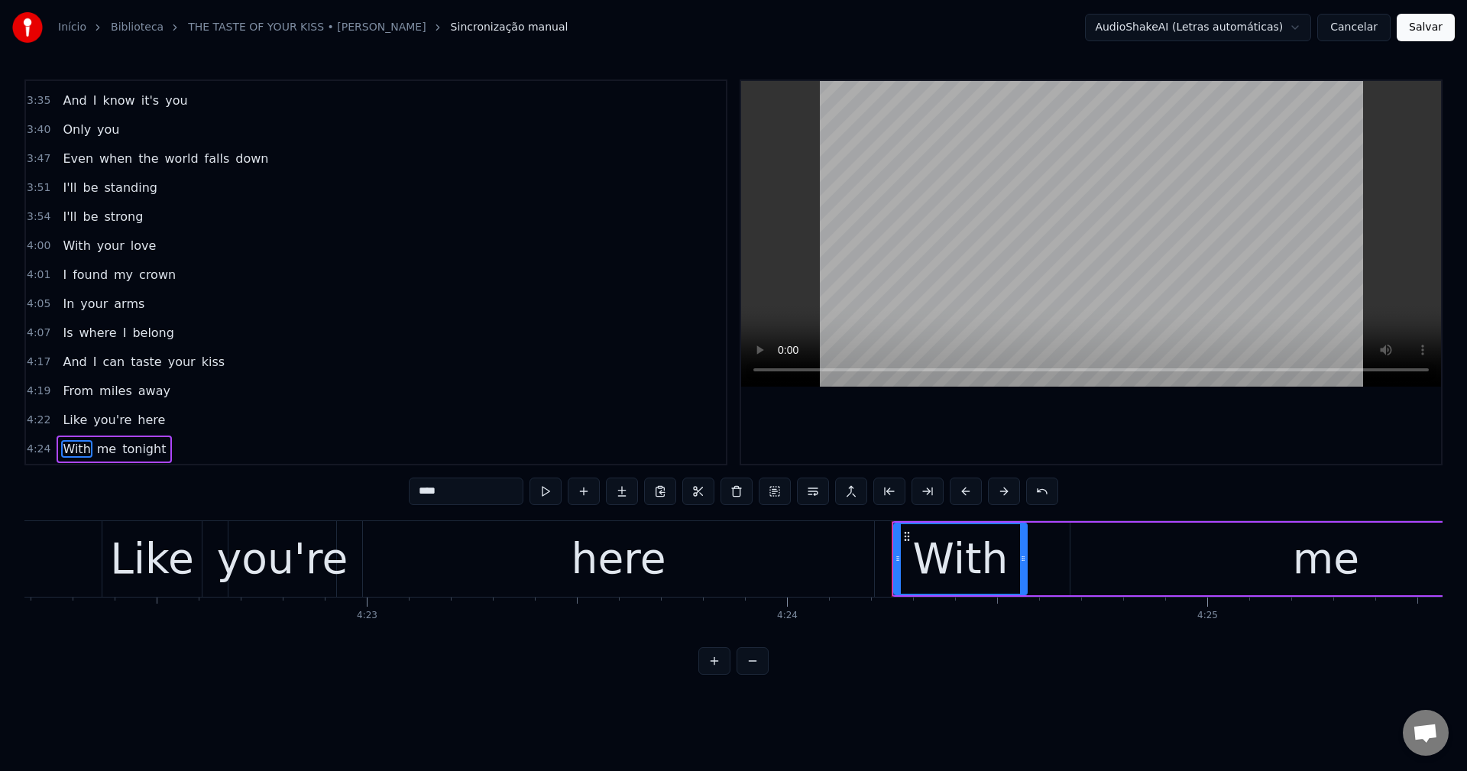
click at [731, 33] on button "Salvar" at bounding box center [1425, 27] width 58 height 27
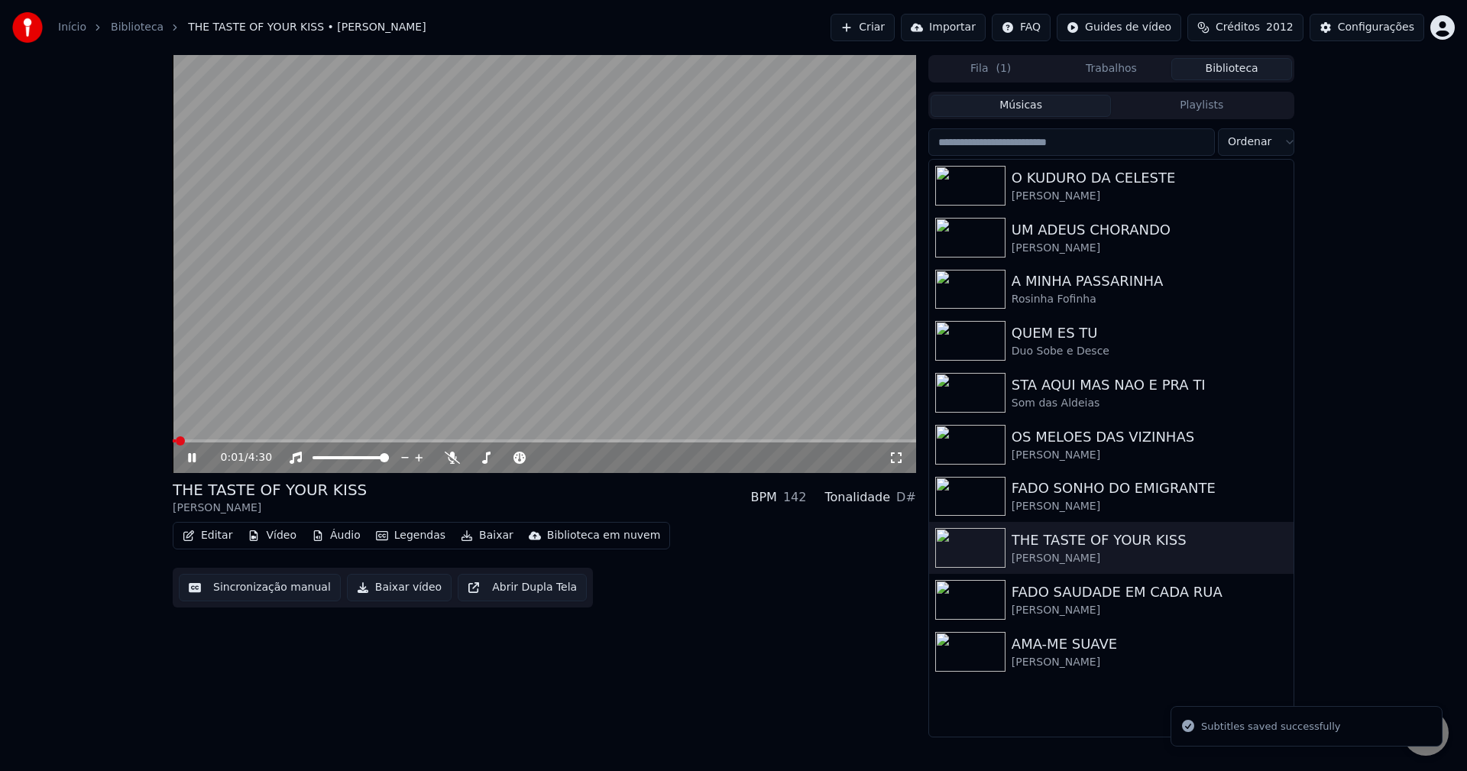
click at [375, 594] on button "Baixar vídeo" at bounding box center [399, 587] width 105 height 27
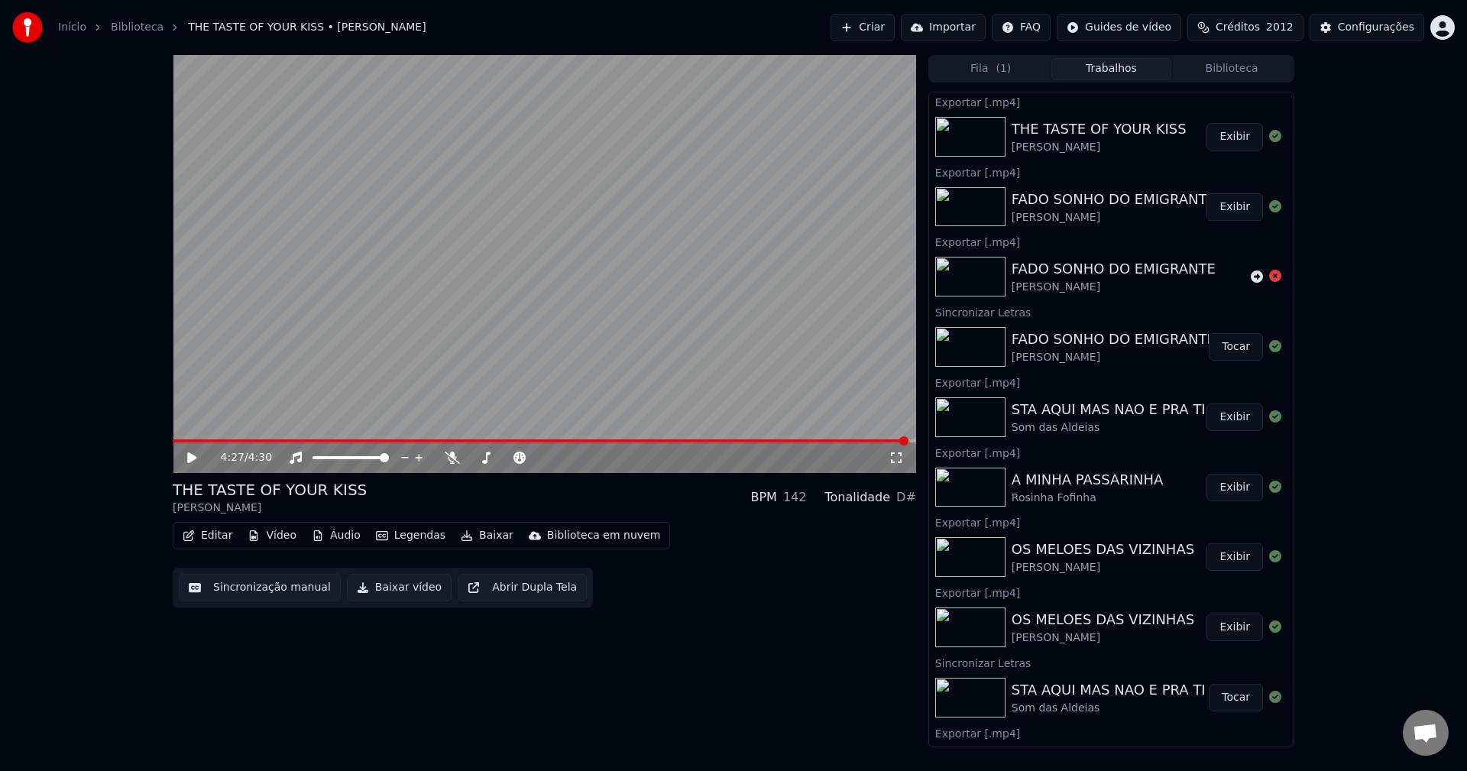
drag, startPoint x: 367, startPoint y: 361, endPoint x: 584, endPoint y: 315, distance: 221.1
click at [367, 361] on video at bounding box center [544, 264] width 743 height 418
click at [731, 131] on button "Exibir" at bounding box center [1234, 136] width 57 height 27
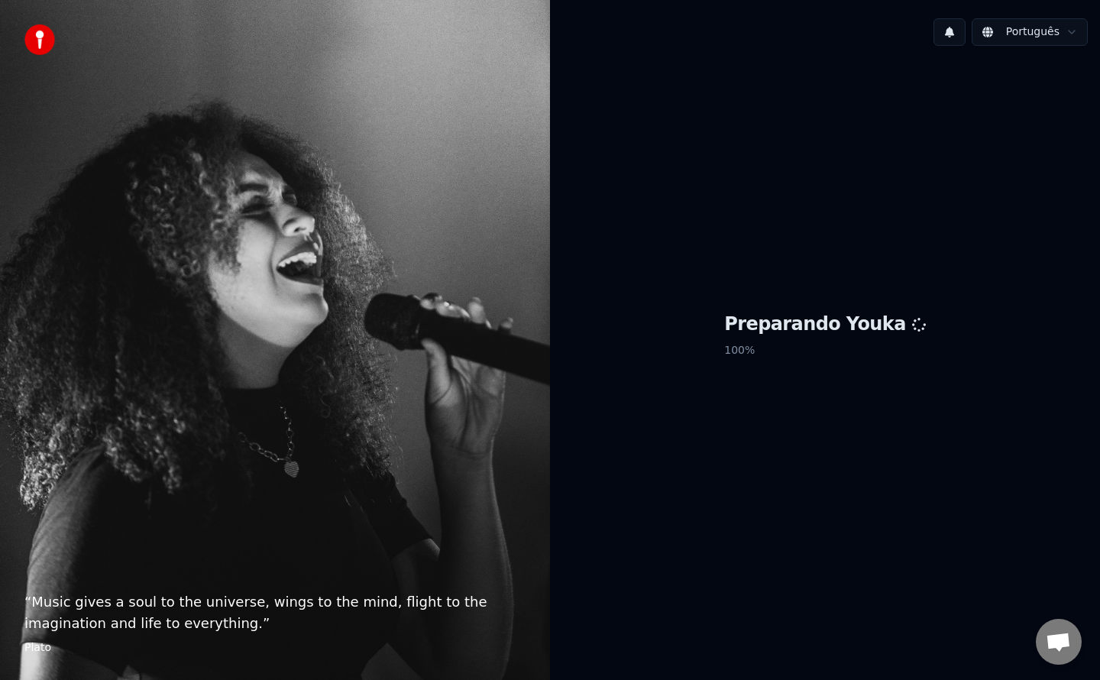
scroll to position [1334, 0]
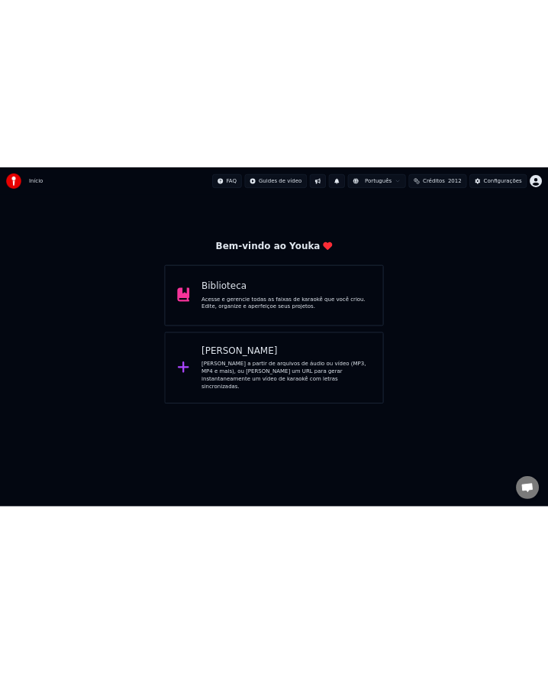
scroll to position [1331, 0]
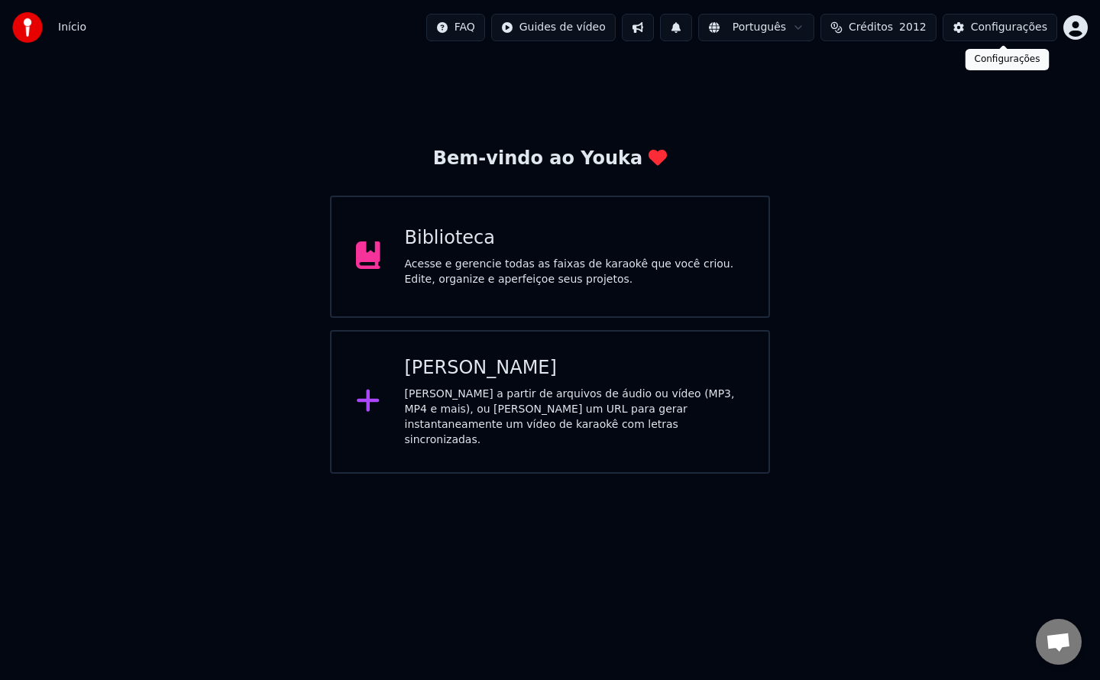
click at [996, 26] on div "Configurações" at bounding box center [1009, 27] width 76 height 15
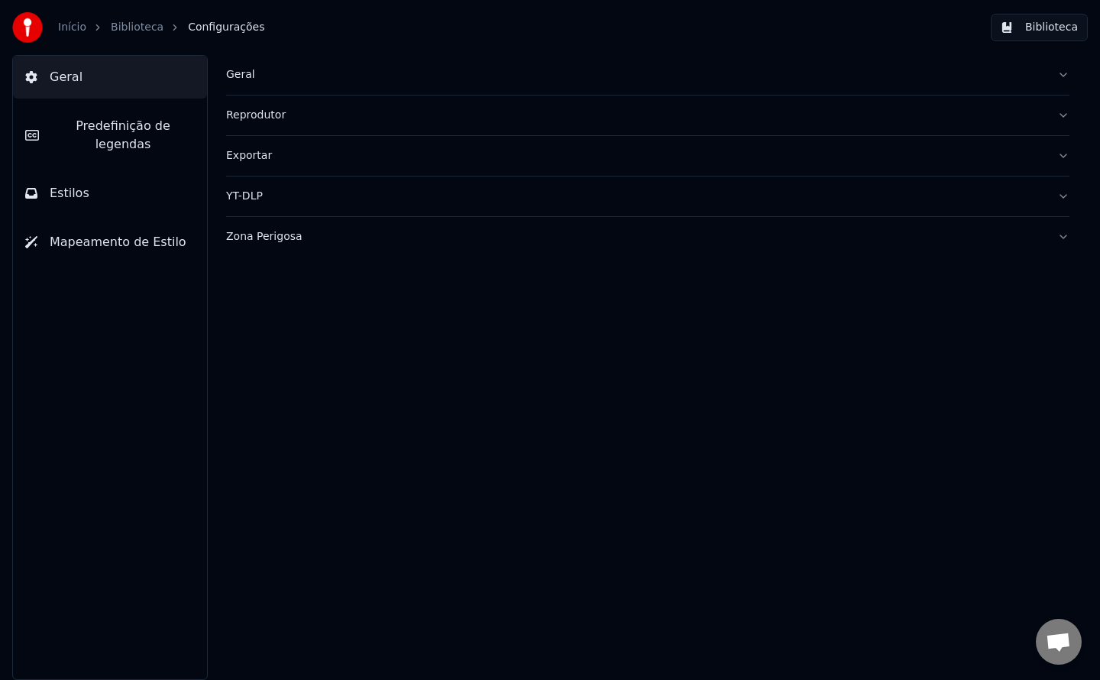
click at [245, 72] on div "Geral" at bounding box center [635, 74] width 819 height 15
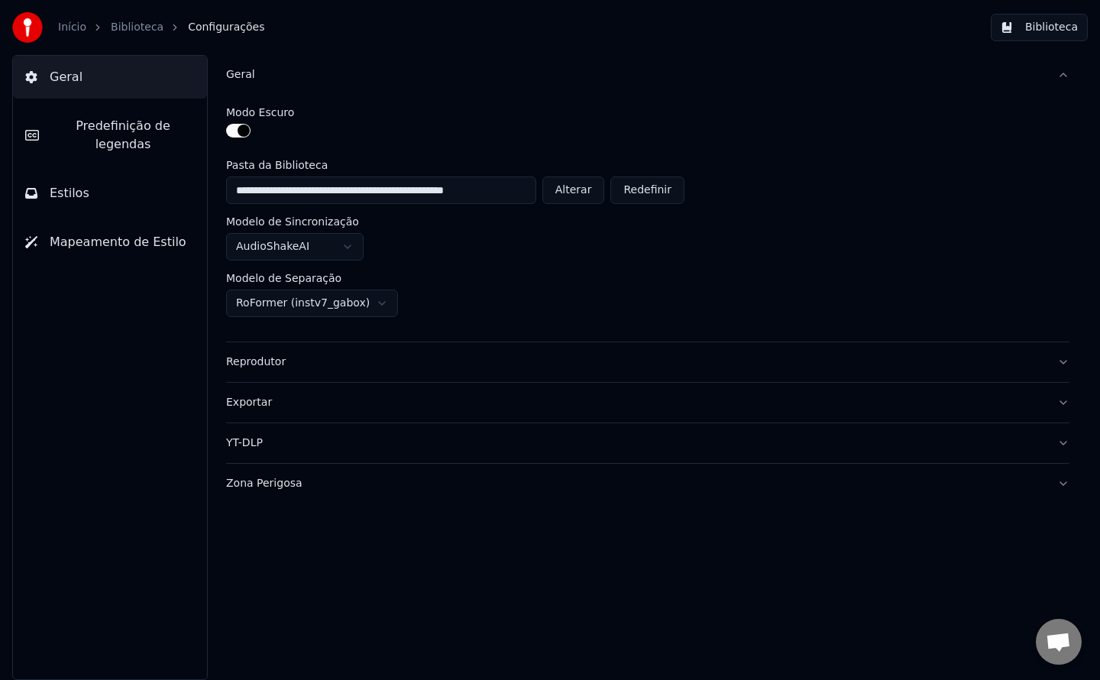
click at [578, 184] on button "Alterar" at bounding box center [573, 189] width 63 height 27
type input "**********"
click at [1058, 23] on button "Biblioteca" at bounding box center [1039, 27] width 97 height 27
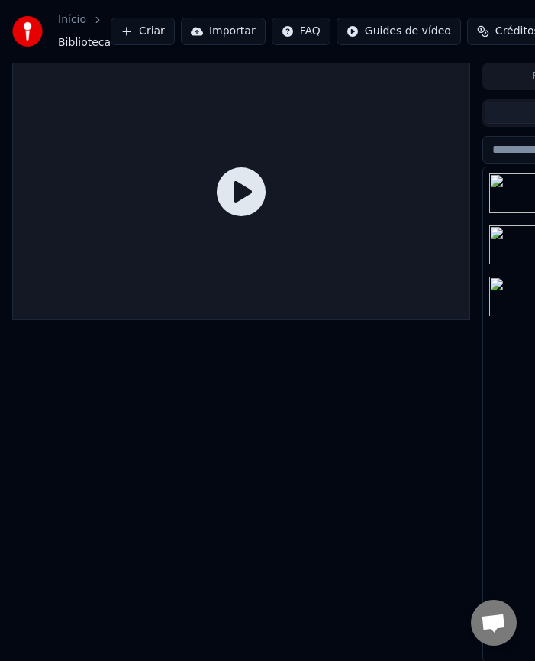
click at [149, 32] on button "Criar" at bounding box center [143, 31] width 64 height 27
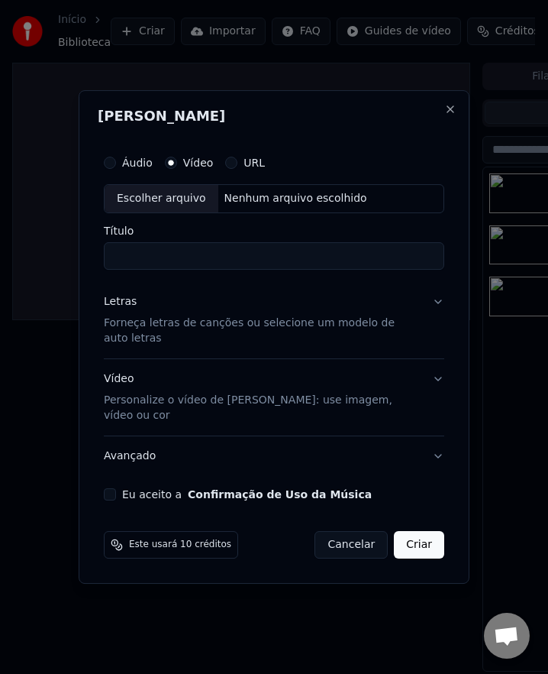
click at [233, 169] on button "URL" at bounding box center [231, 163] width 12 height 12
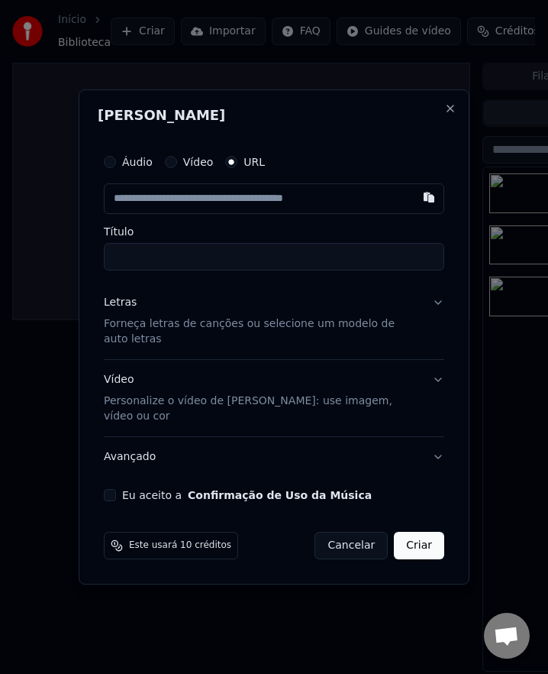
click at [214, 214] on input "text" at bounding box center [274, 198] width 341 height 31
click at [426, 209] on button "button" at bounding box center [429, 196] width 31 height 27
type input "**********"
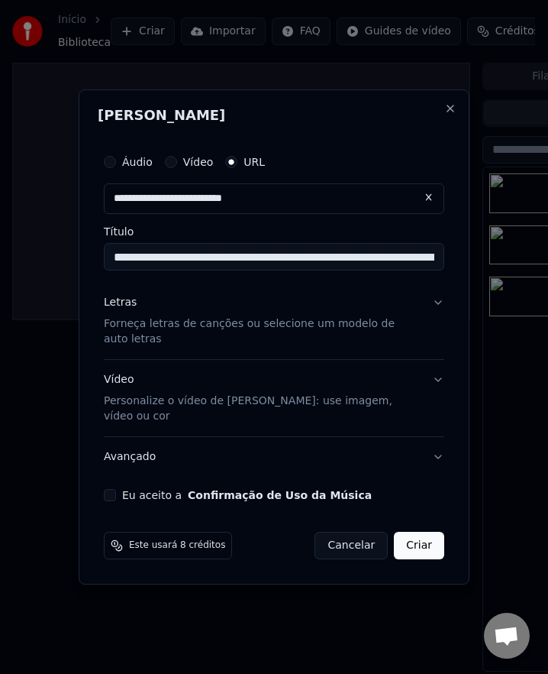
click at [112, 270] on input "**********" at bounding box center [274, 256] width 341 height 27
paste input
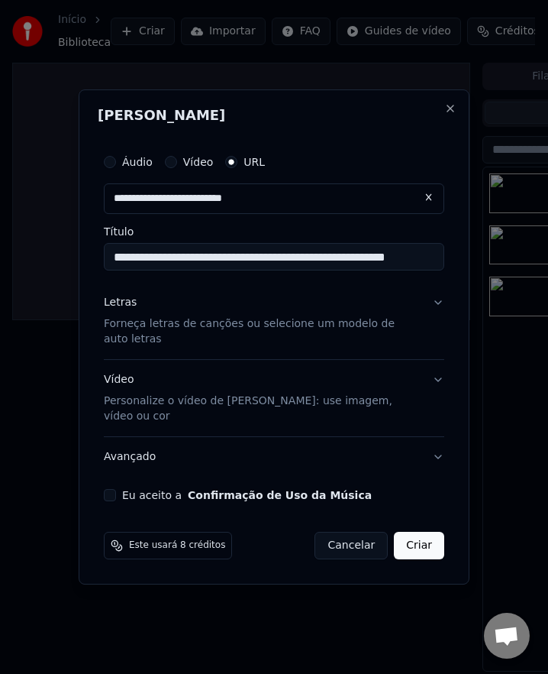
type input "**********"
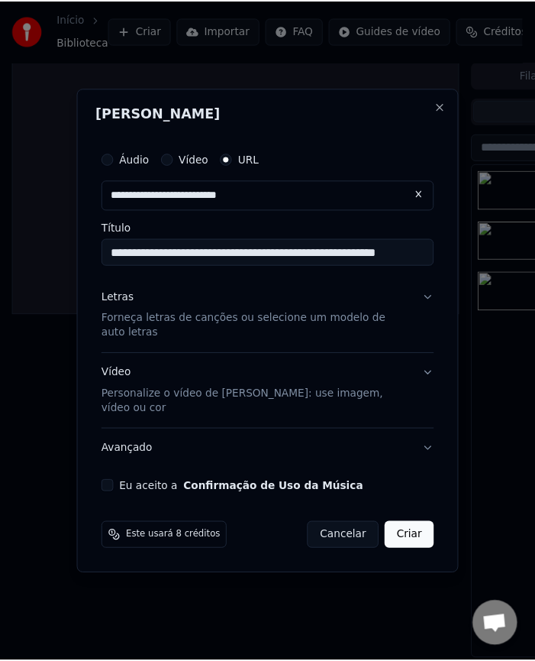
scroll to position [0, 0]
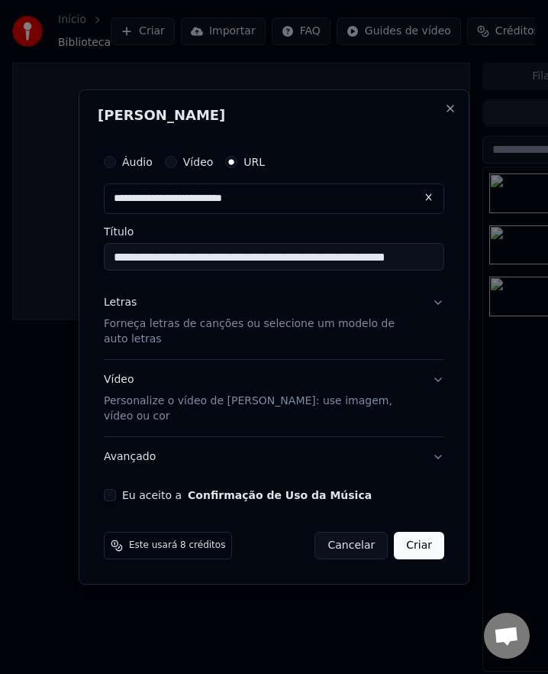
click at [115, 489] on button "Eu aceito a Confirmação de Uso da Música" at bounding box center [110, 495] width 12 height 12
click at [420, 532] on button "Criar" at bounding box center [419, 545] width 50 height 27
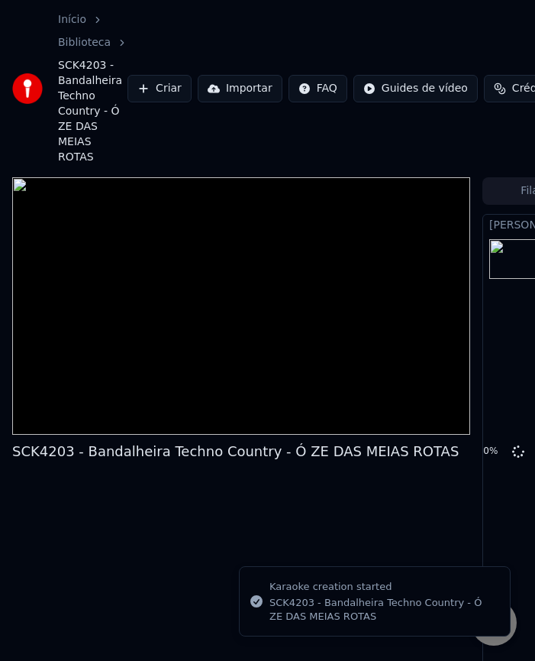
scroll to position [0, 291]
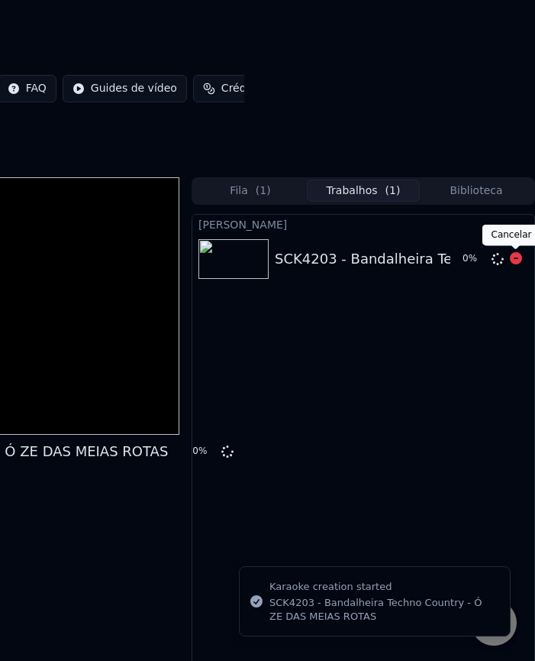
click at [516, 257] on icon at bounding box center [516, 258] width 12 height 12
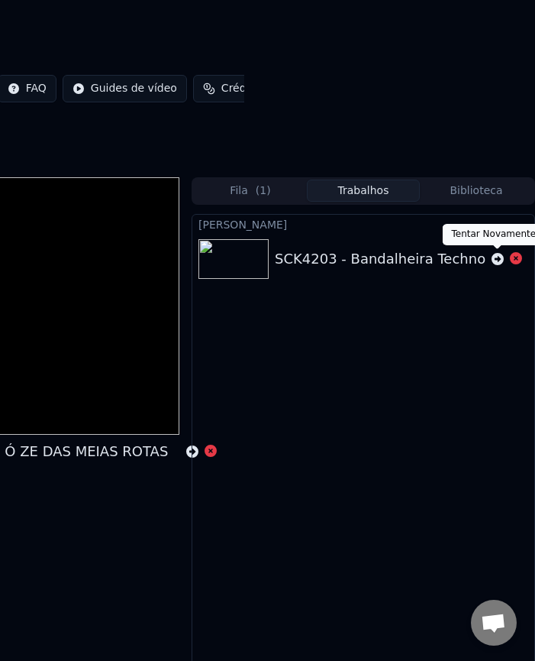
click at [496, 262] on icon at bounding box center [498, 259] width 12 height 12
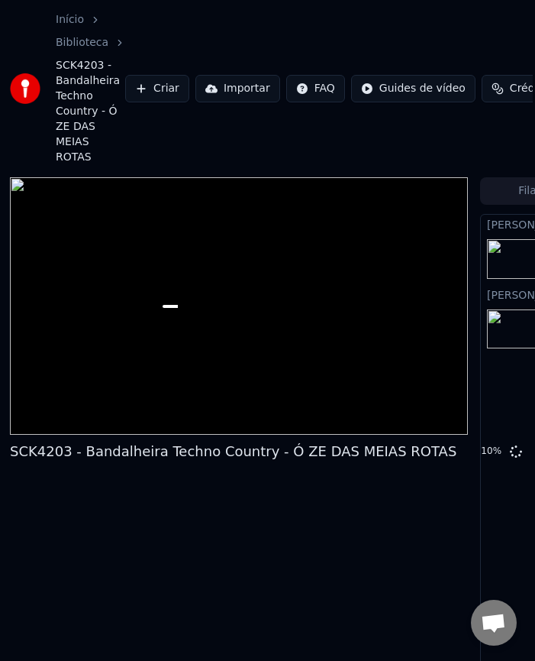
scroll to position [0, 0]
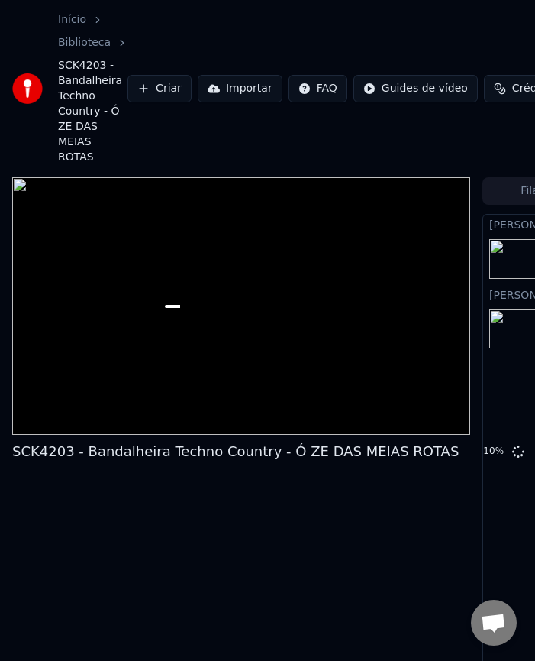
click at [162, 88] on button "Criar" at bounding box center [160, 88] width 64 height 27
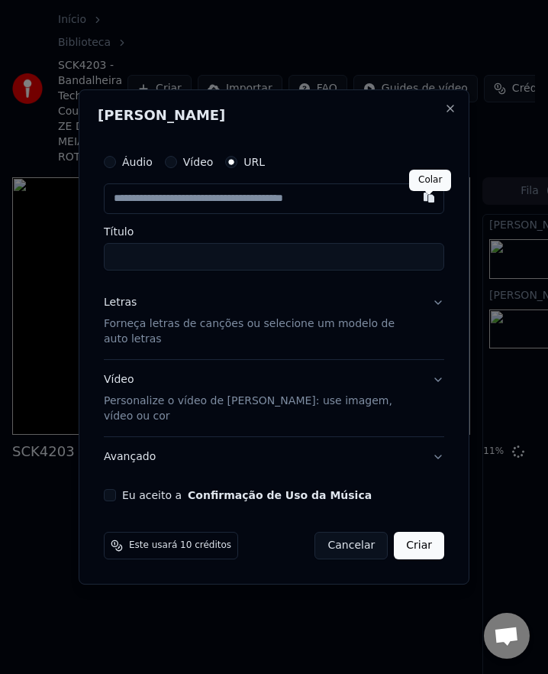
click at [428, 211] on button "button" at bounding box center [429, 196] width 31 height 27
type input "**********"
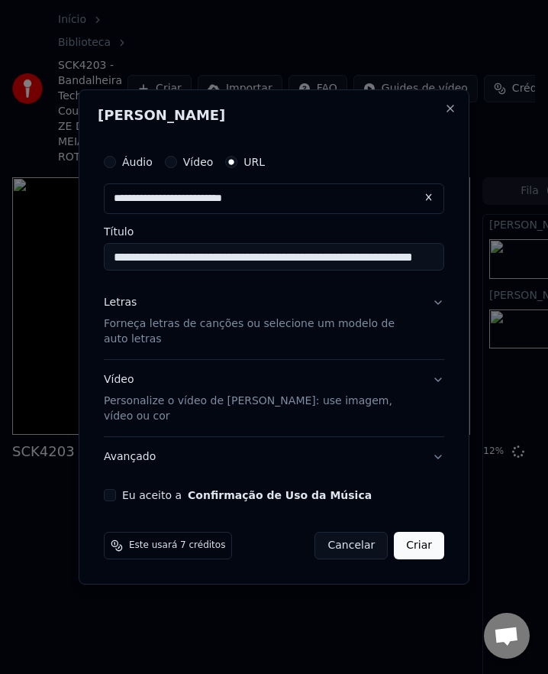
click at [112, 489] on button "Eu aceito a Confirmação de Uso da Música" at bounding box center [110, 495] width 12 height 12
click at [128, 270] on input "**********" at bounding box center [274, 256] width 341 height 27
paste input
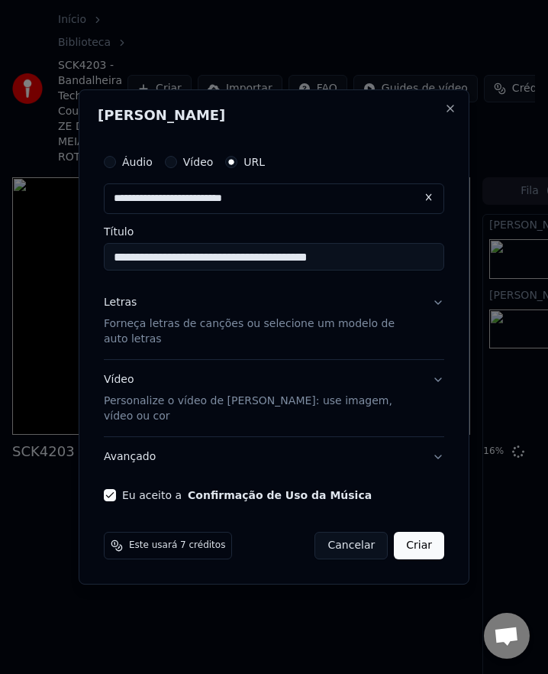
type input "**********"
click at [434, 535] on button "Criar" at bounding box center [419, 545] width 50 height 27
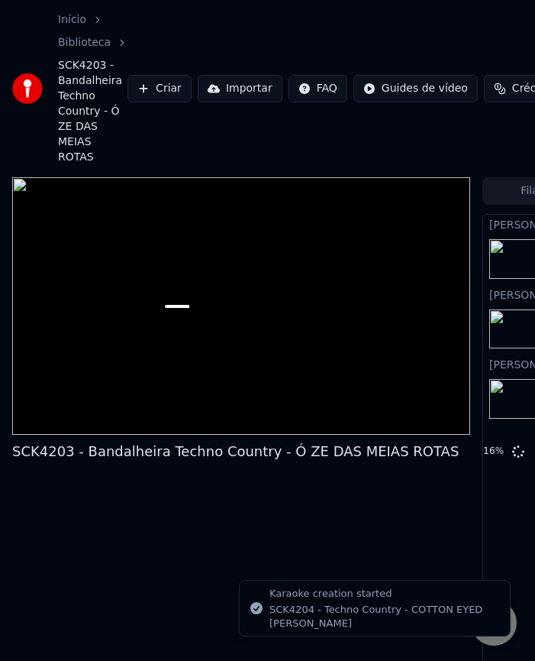
scroll to position [0, 291]
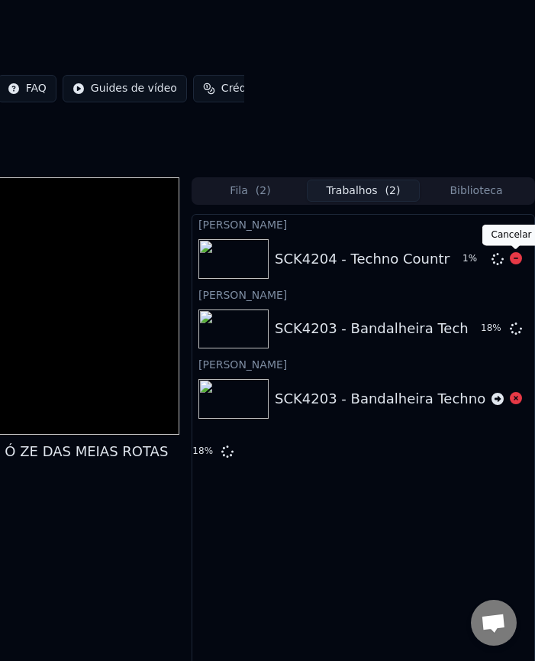
click at [515, 257] on icon at bounding box center [516, 258] width 12 height 12
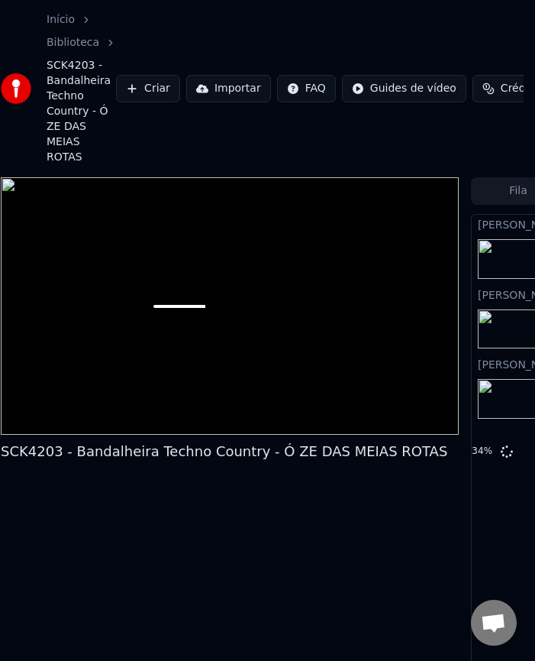
scroll to position [0, 0]
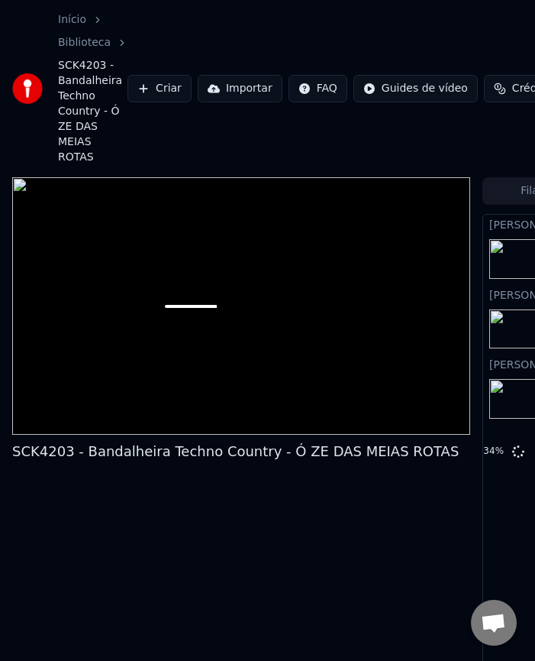
click at [164, 94] on button "Criar" at bounding box center [160, 88] width 64 height 27
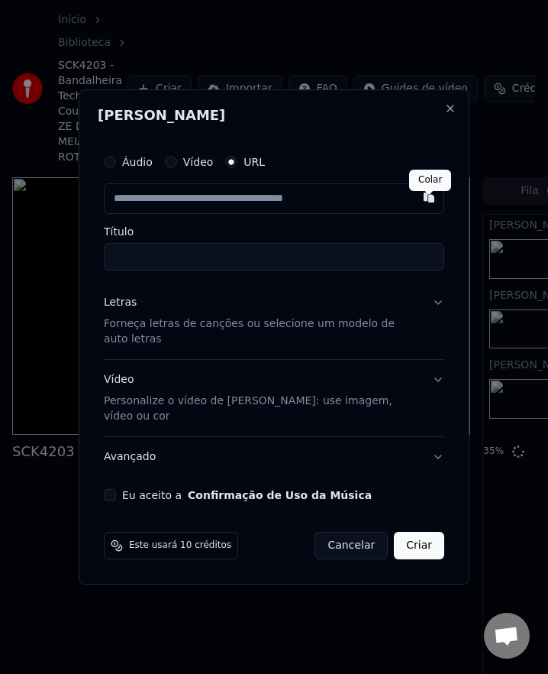
click at [425, 211] on button "button" at bounding box center [429, 196] width 31 height 27
type input "**********"
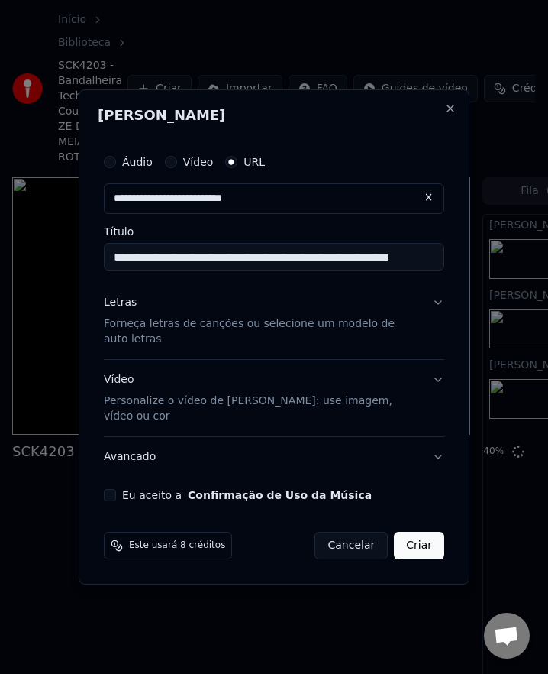
click at [329, 267] on input "**********" at bounding box center [274, 256] width 341 height 27
paste input
type input "**********"
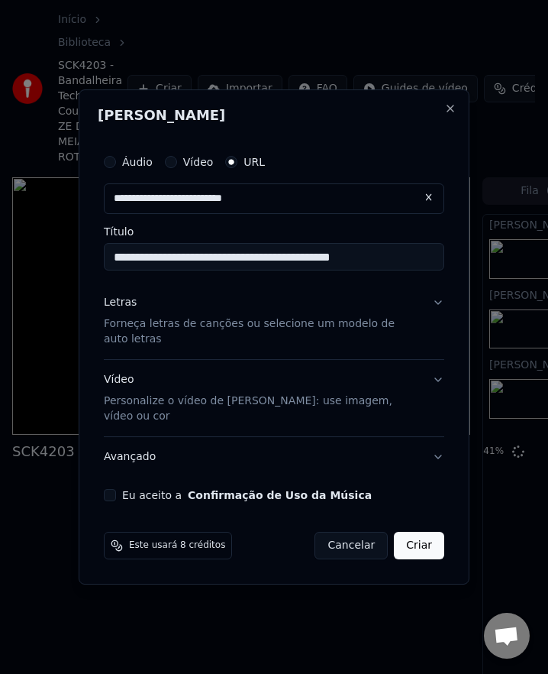
click at [110, 489] on button "Eu aceito a Confirmação de Uso da Música" at bounding box center [110, 495] width 12 height 12
click at [424, 532] on button "Criar" at bounding box center [419, 545] width 50 height 27
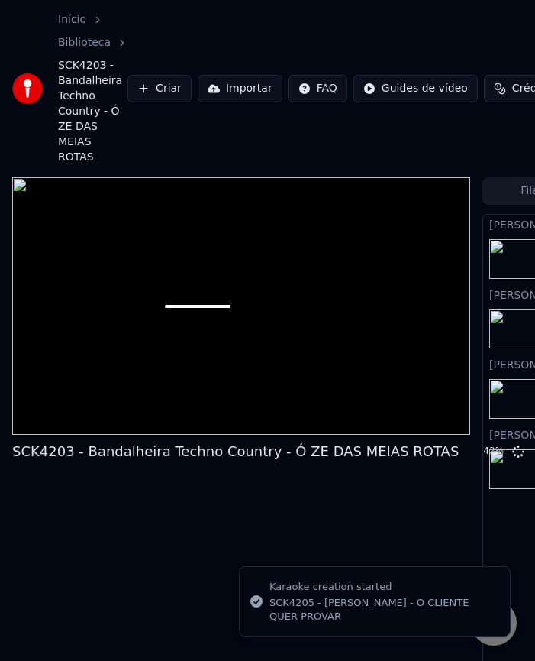
scroll to position [0, 291]
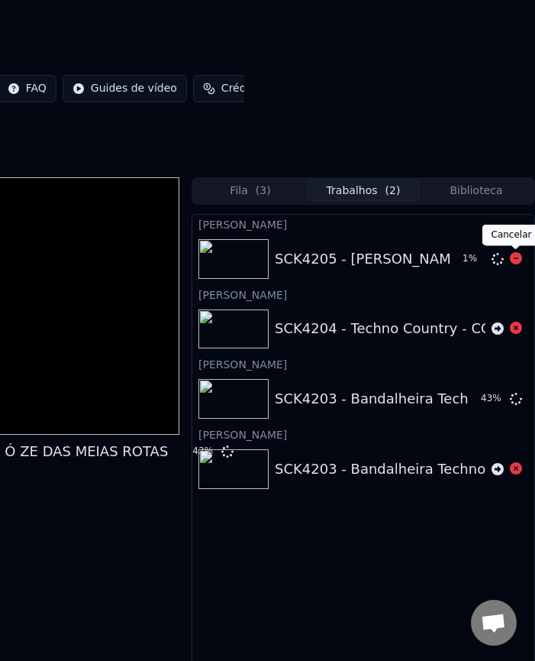
click at [519, 260] on icon at bounding box center [516, 258] width 12 height 12
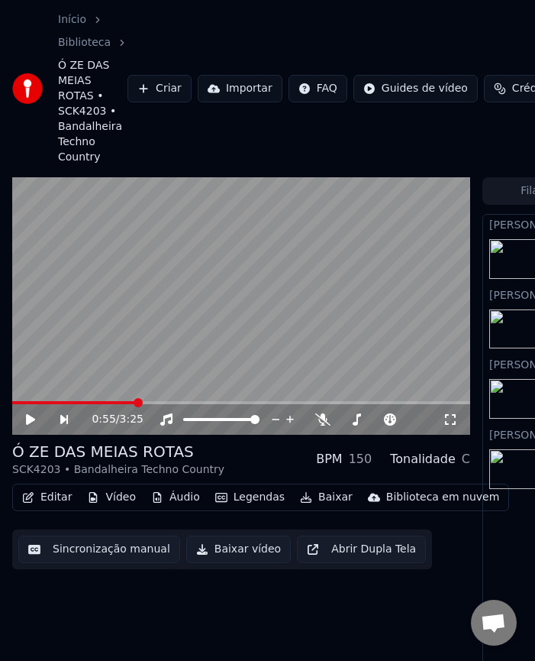
click at [159, 91] on button "Criar" at bounding box center [160, 88] width 64 height 27
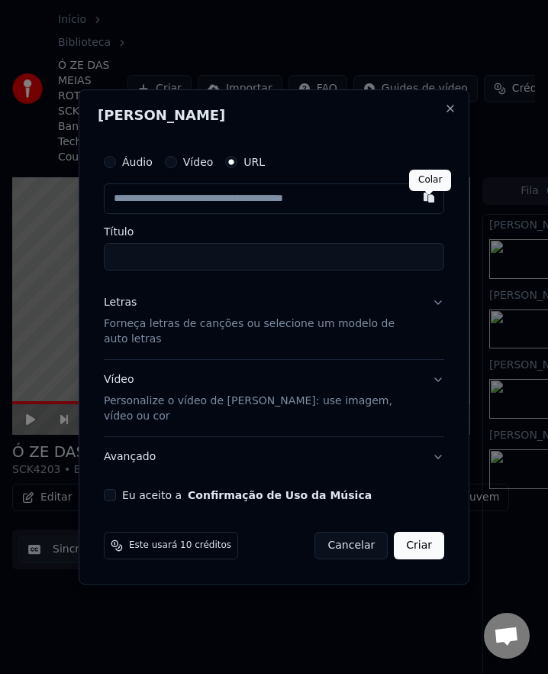
click at [422, 211] on button "button" at bounding box center [429, 196] width 31 height 27
type input "**********"
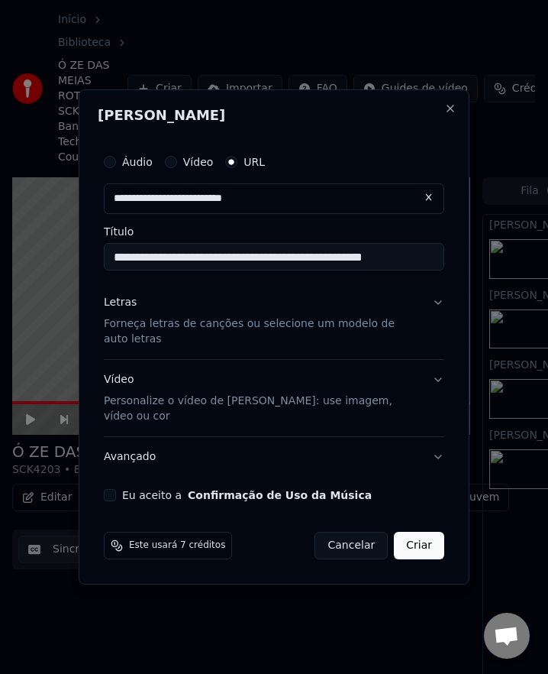
click at [105, 489] on button "Eu aceito a Confirmação de Uso da Música" at bounding box center [110, 495] width 12 height 12
drag, startPoint x: 419, startPoint y: 270, endPoint x: -167, endPoint y: 352, distance: 590.9
click at [0, 352] on html "Início Biblioteca Ó ZE DAS MEIAS ROTAS • SCK4203 • Bandalheira Techno Country C…" at bounding box center [274, 337] width 548 height 674
paste input
type input "**********"
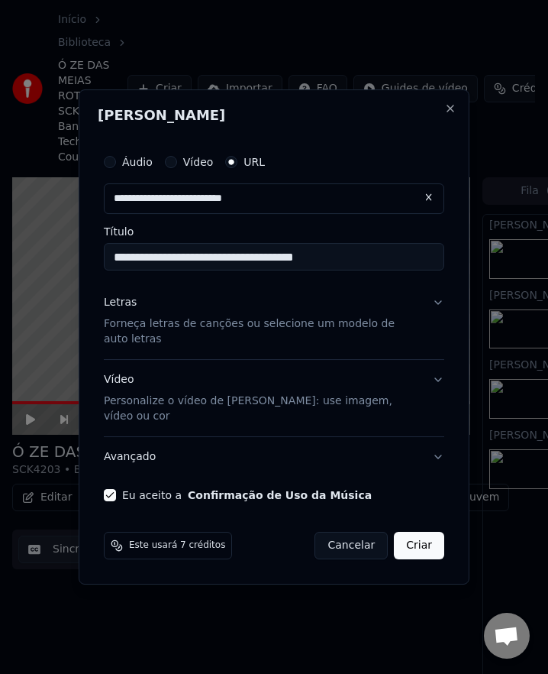
click at [416, 533] on button "Criar" at bounding box center [419, 545] width 50 height 27
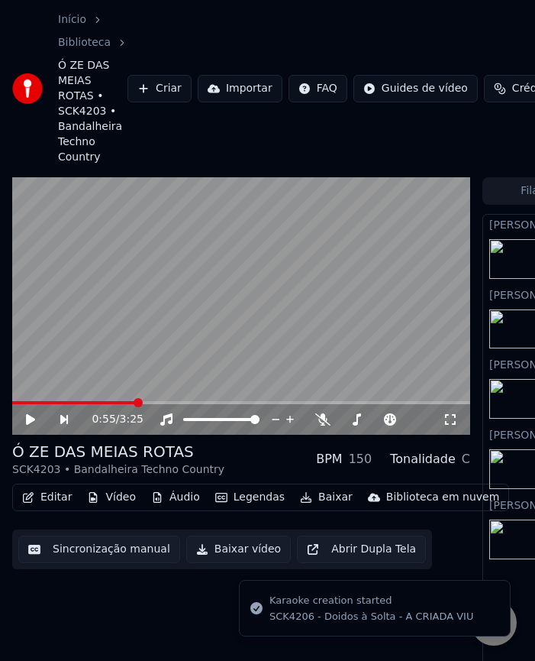
scroll to position [0, 291]
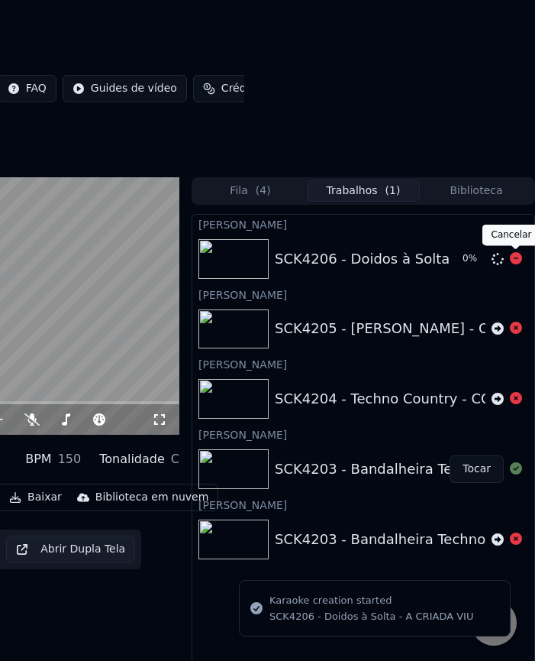
click at [516, 259] on icon at bounding box center [516, 258] width 12 height 12
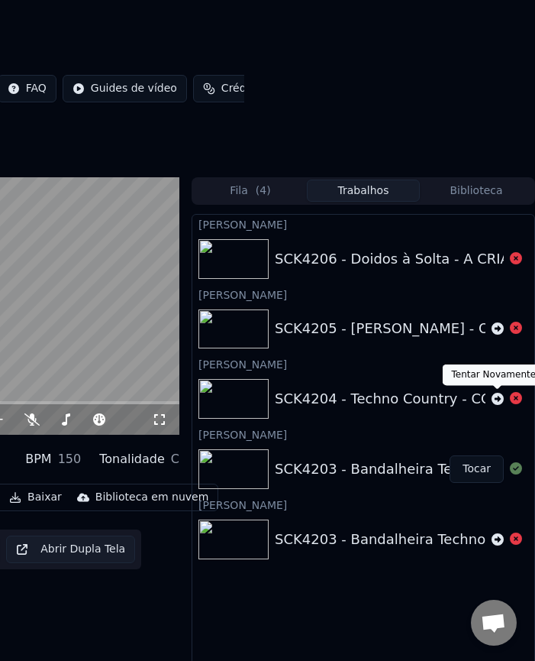
click at [498, 397] on icon at bounding box center [498, 399] width 12 height 12
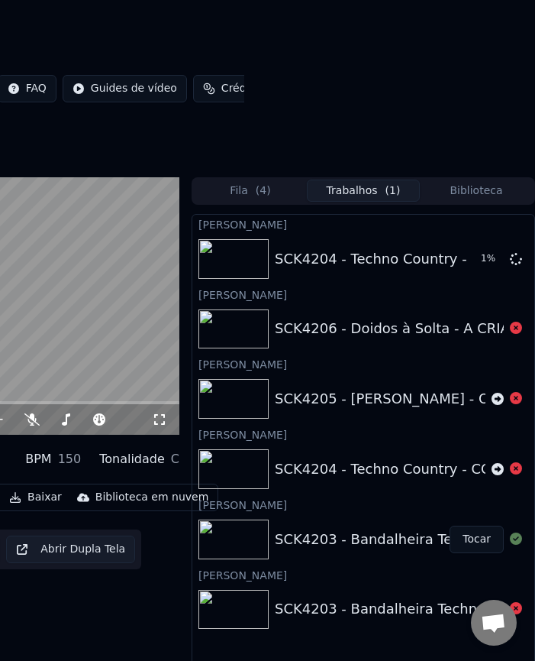
click at [494, 403] on icon at bounding box center [498, 399] width 12 height 12
